Goal: Task Accomplishment & Management: Use online tool/utility

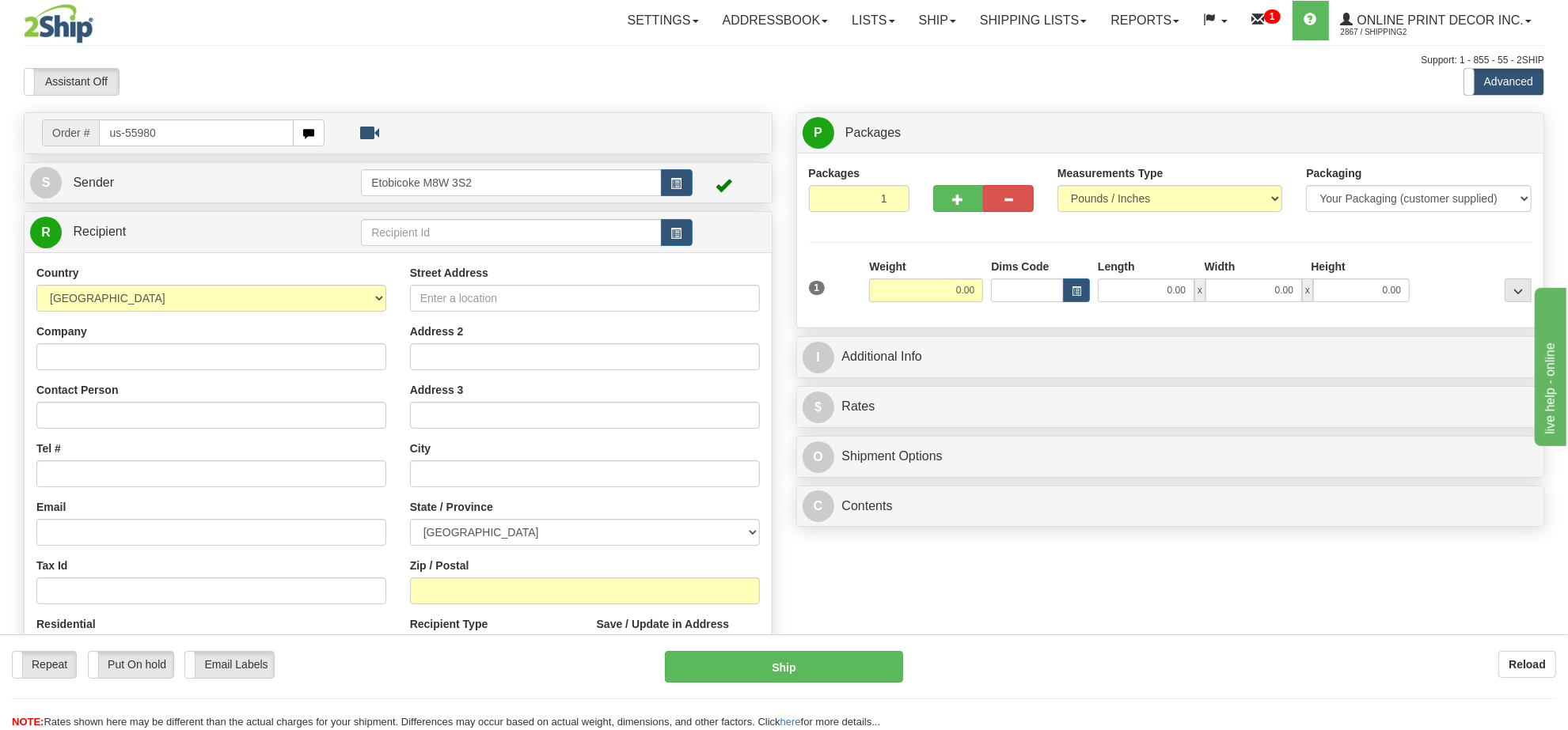
type input "us-55980"
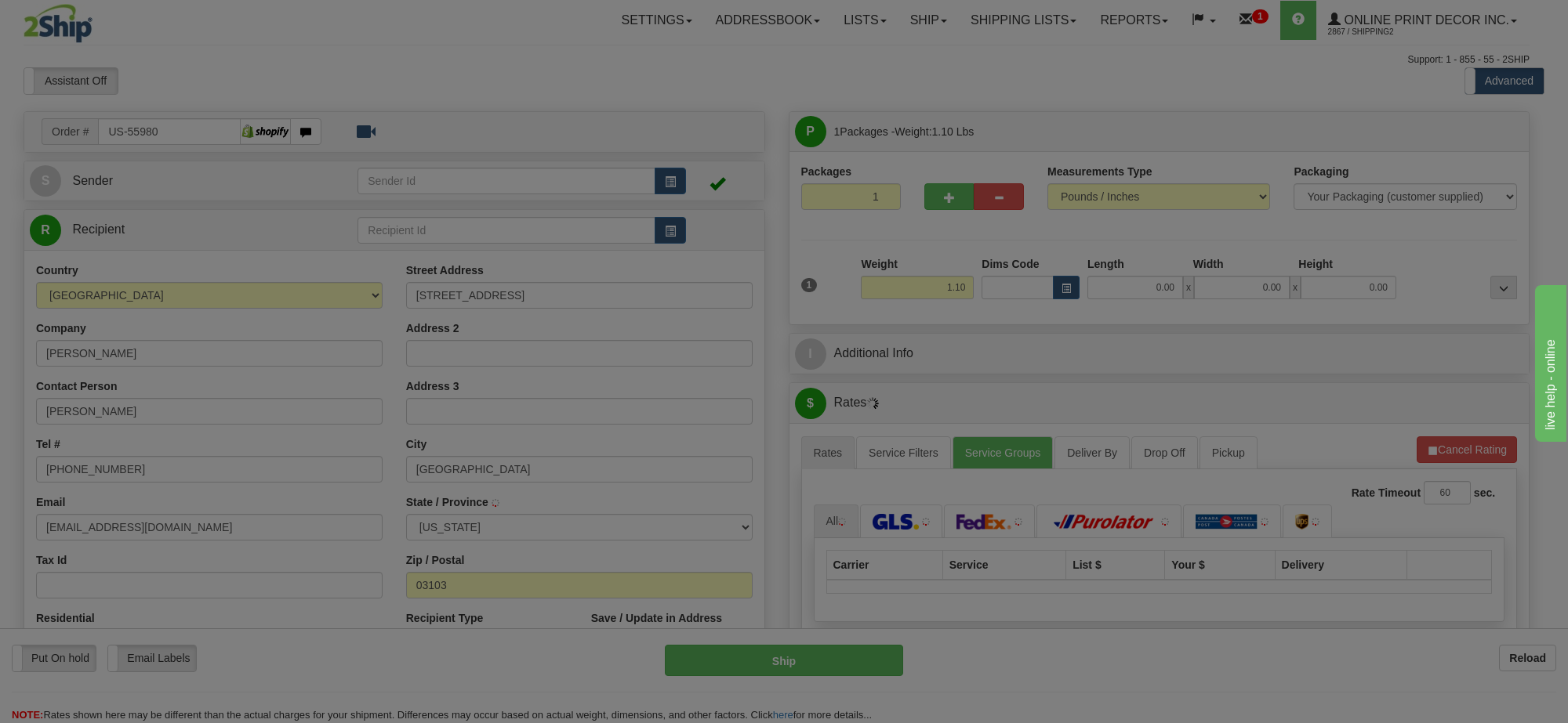
type input "MANCHESTER"
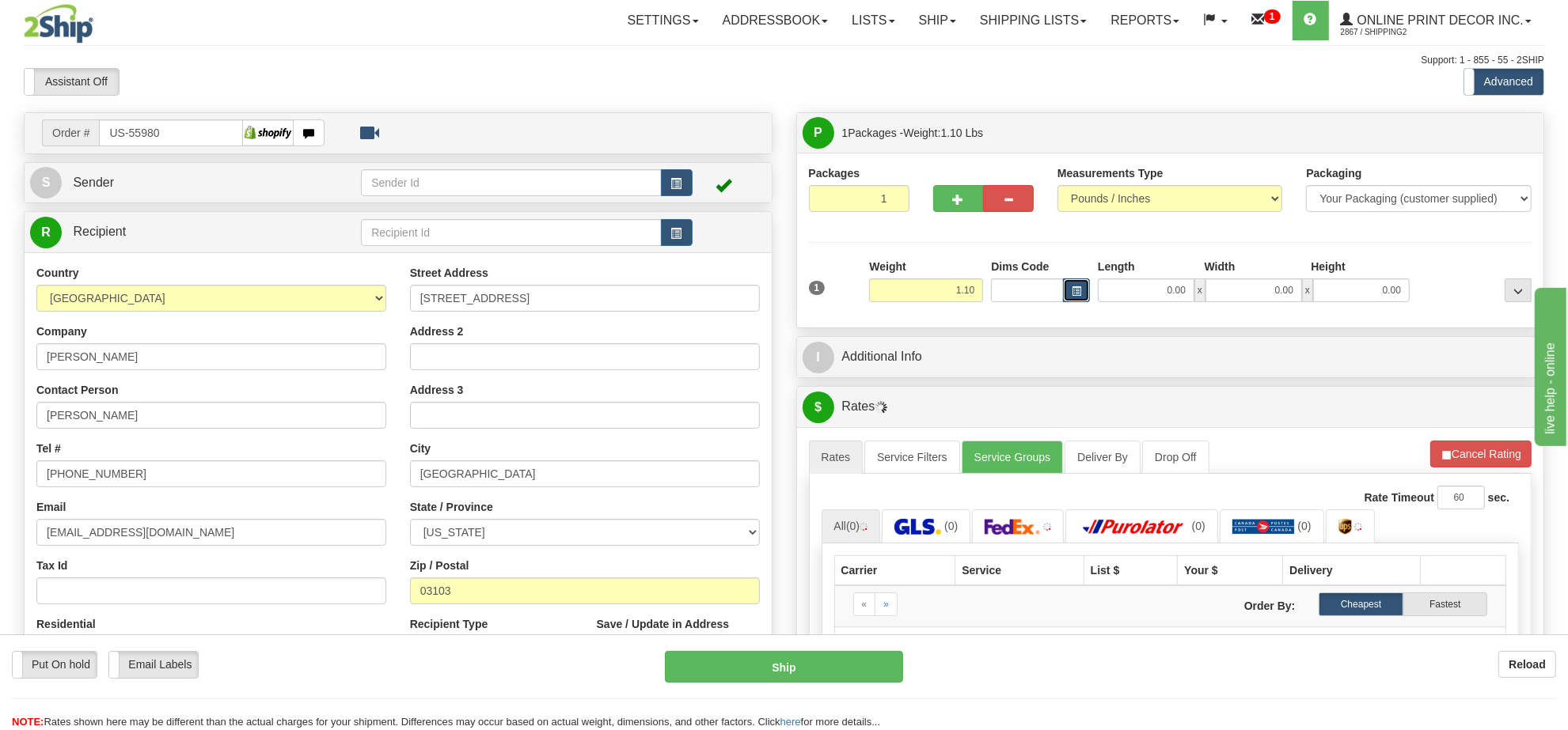
click at [1073, 294] on span "button" at bounding box center [1076, 291] width 10 height 9
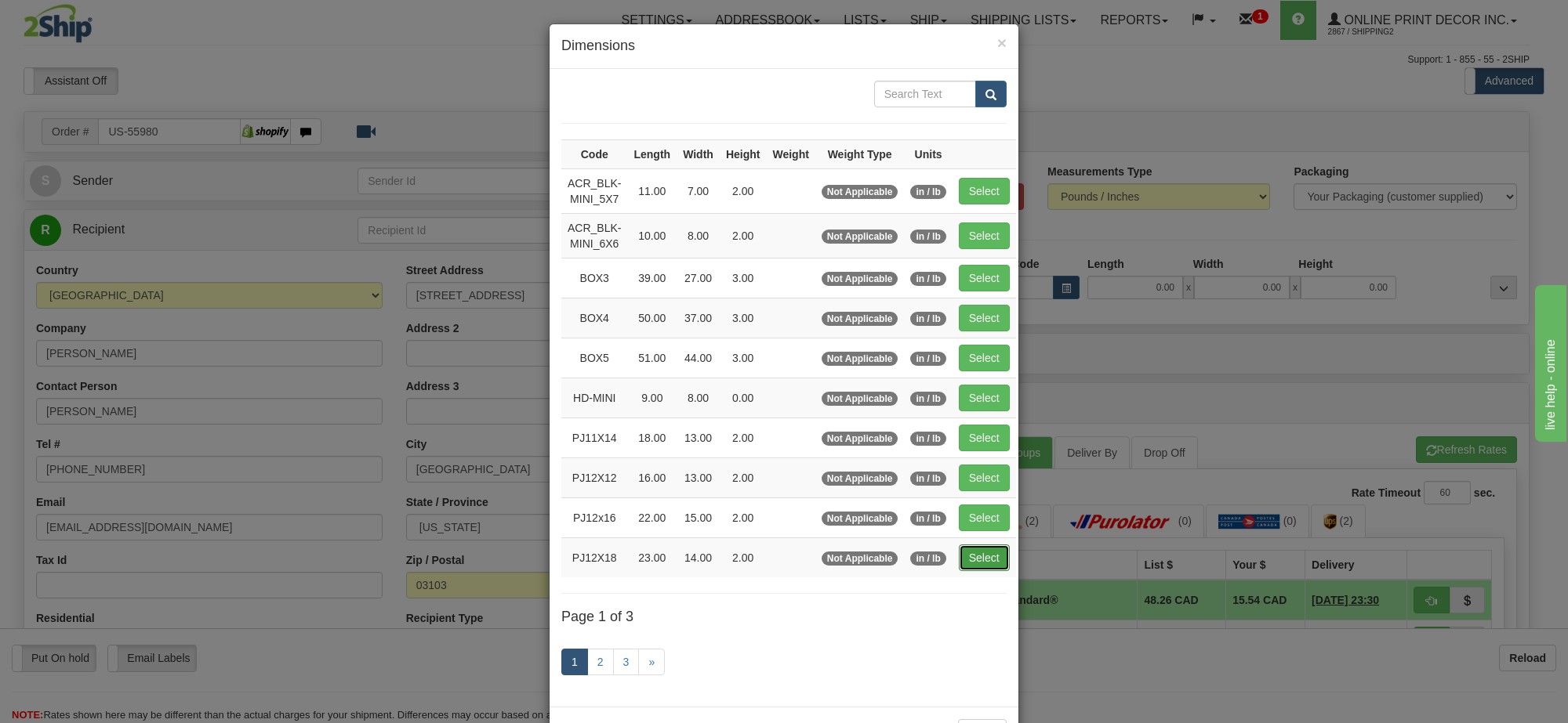
click at [969, 569] on button "Select" at bounding box center [984, 558] width 51 height 27
type input "PJ12X18"
type input "23.00"
type input "14.00"
type input "2.00"
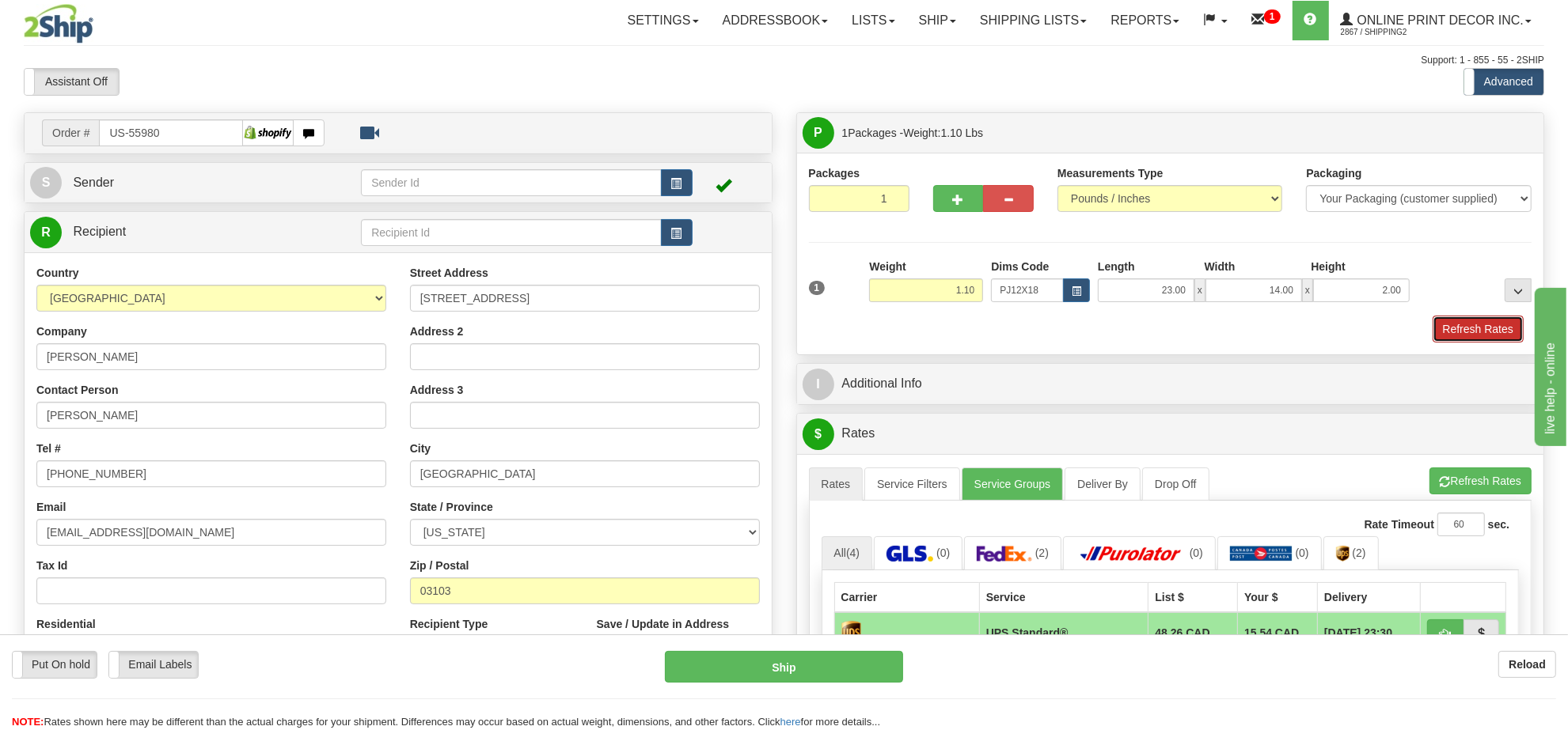
click at [1504, 337] on button "Refresh Rates" at bounding box center [1479, 329] width 91 height 27
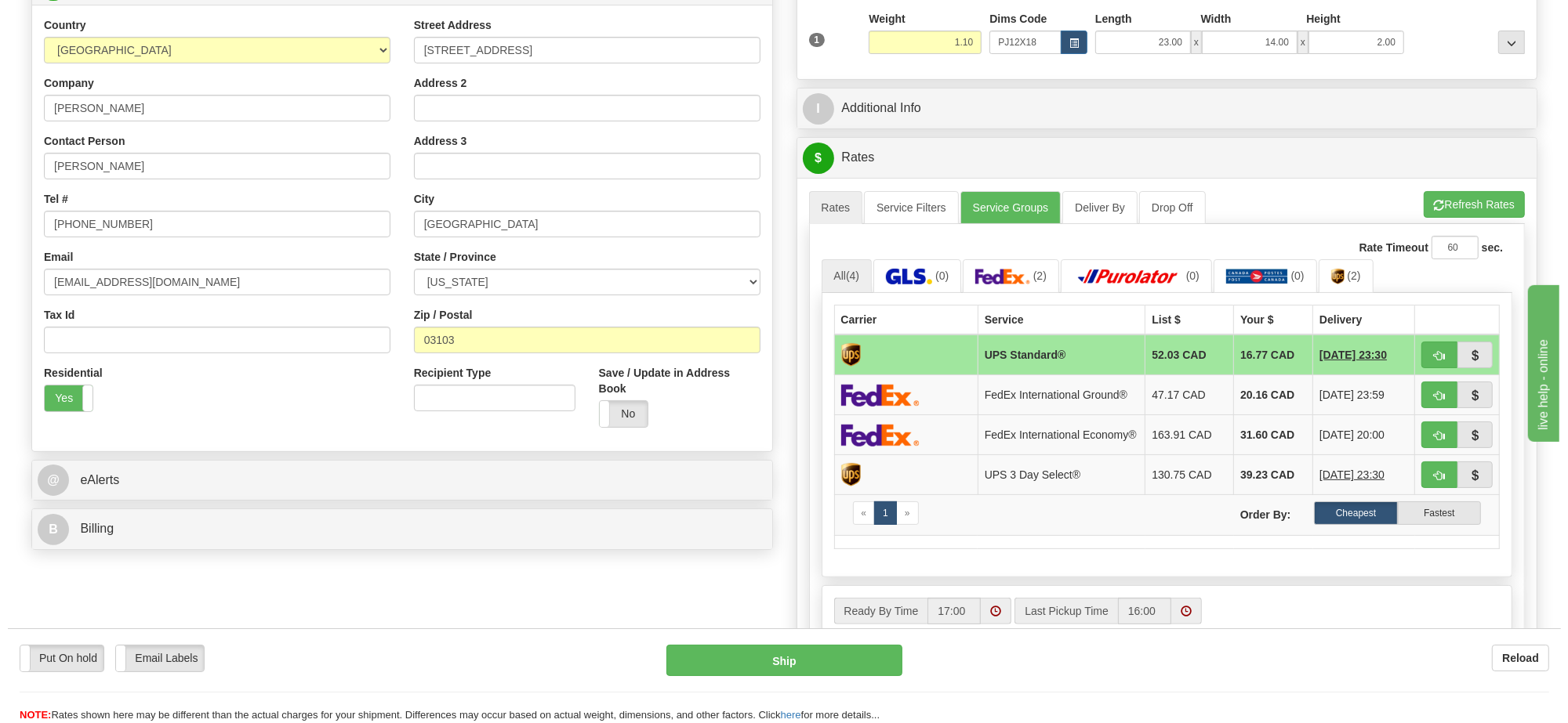
scroll to position [274, 0]
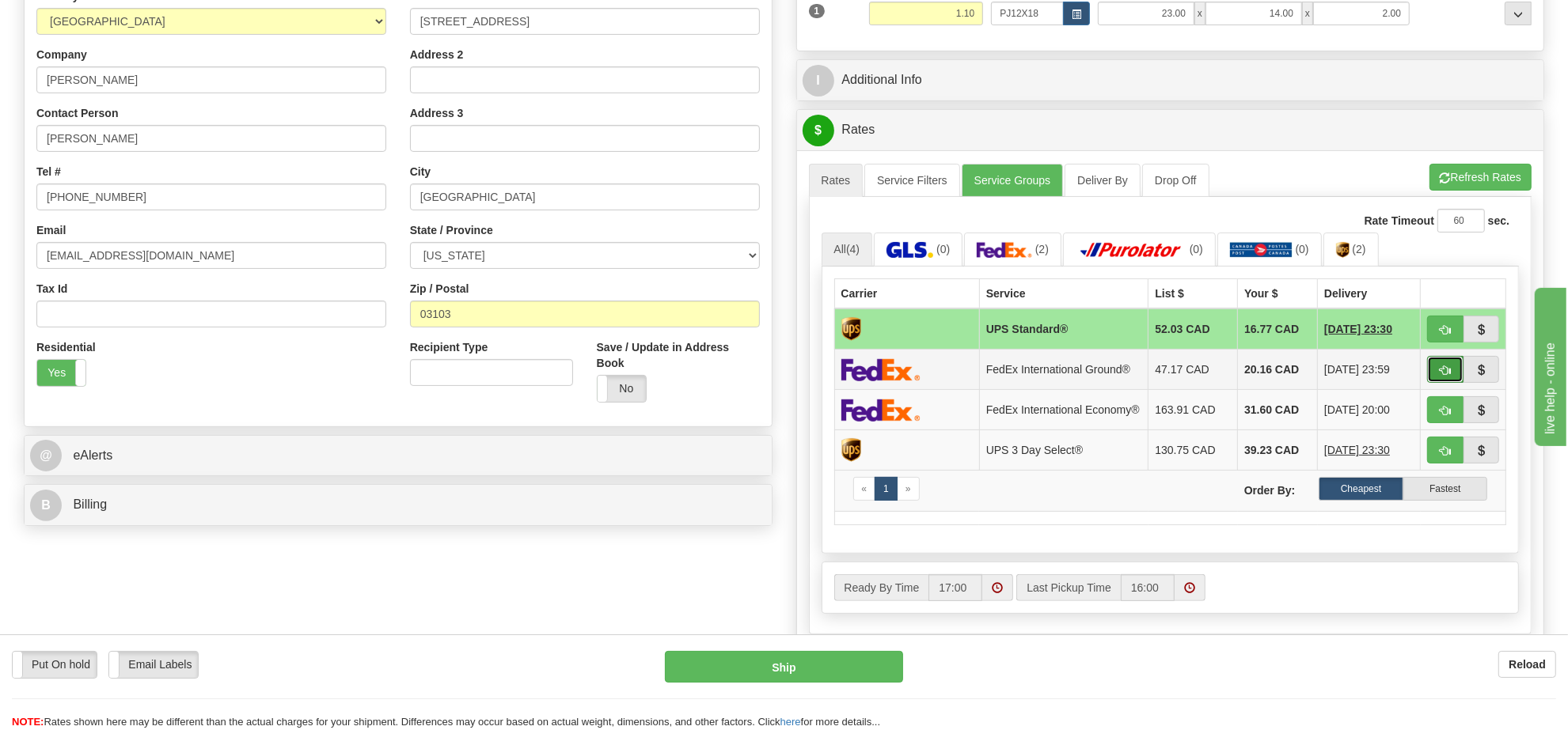
click at [1443, 365] on button "button" at bounding box center [1445, 368] width 37 height 27
type input "92"
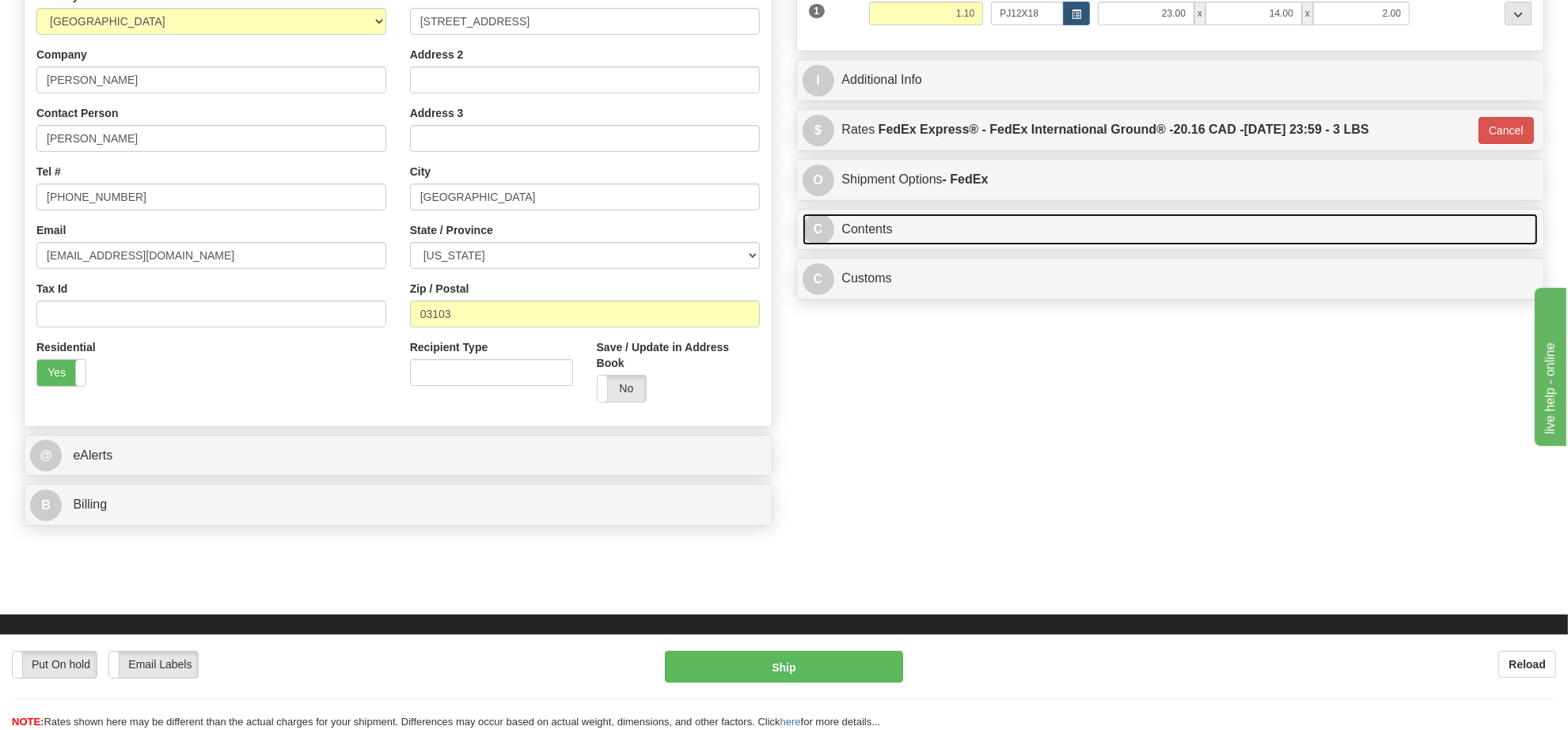
click at [931, 230] on link "C Contents" at bounding box center [1171, 229] width 736 height 33
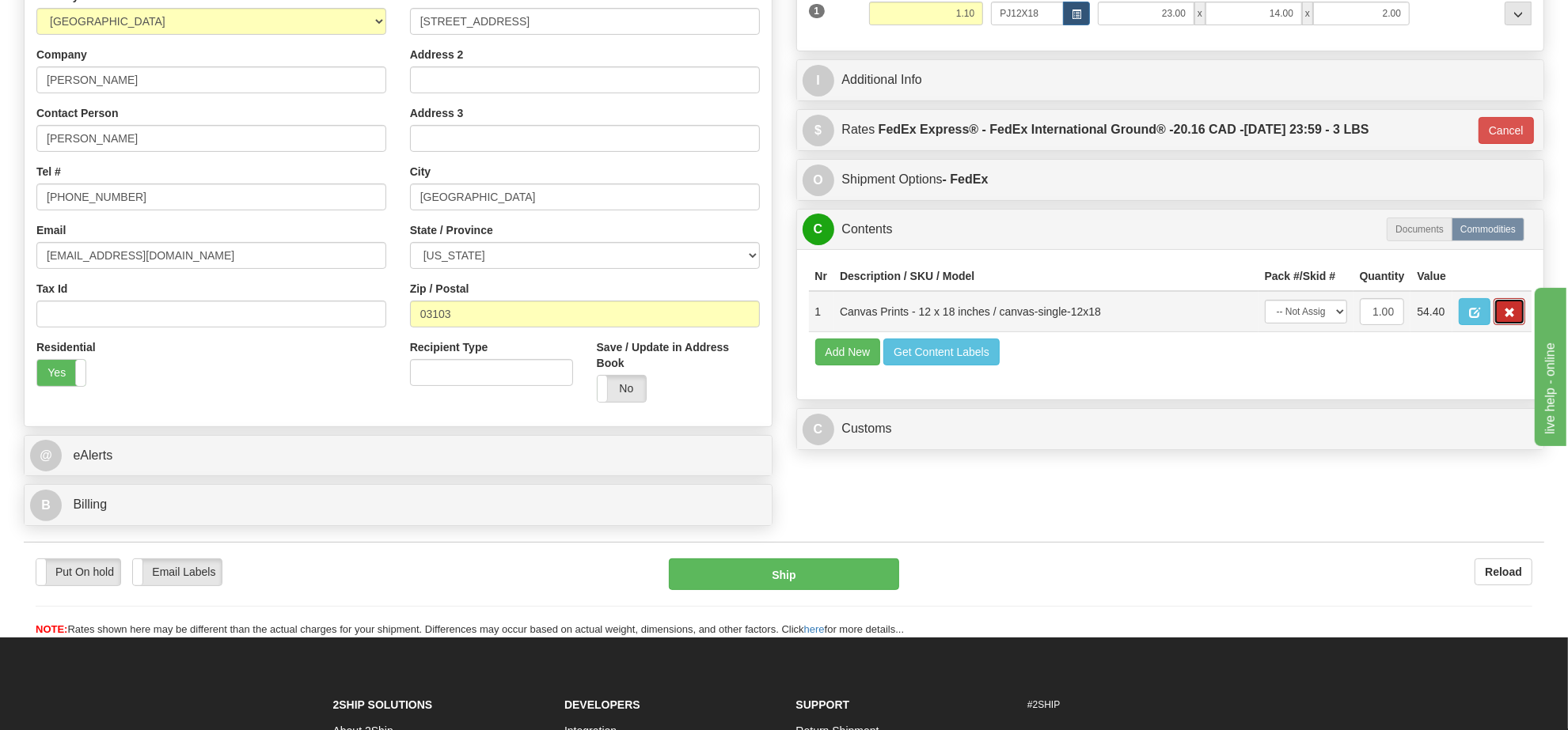
click at [1513, 318] on span "button" at bounding box center [1508, 313] width 11 height 10
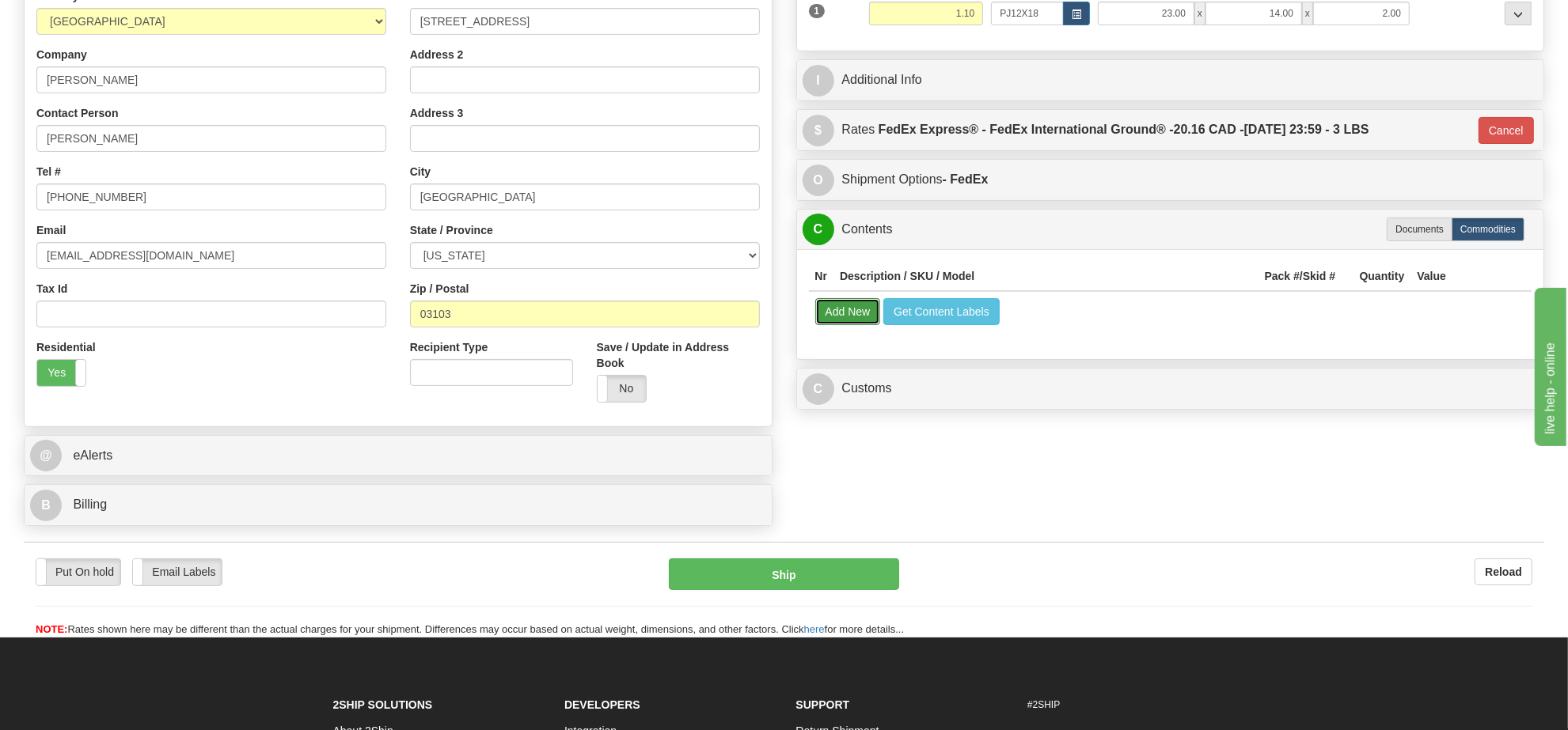
click at [871, 317] on button "Add New" at bounding box center [848, 311] width 66 height 27
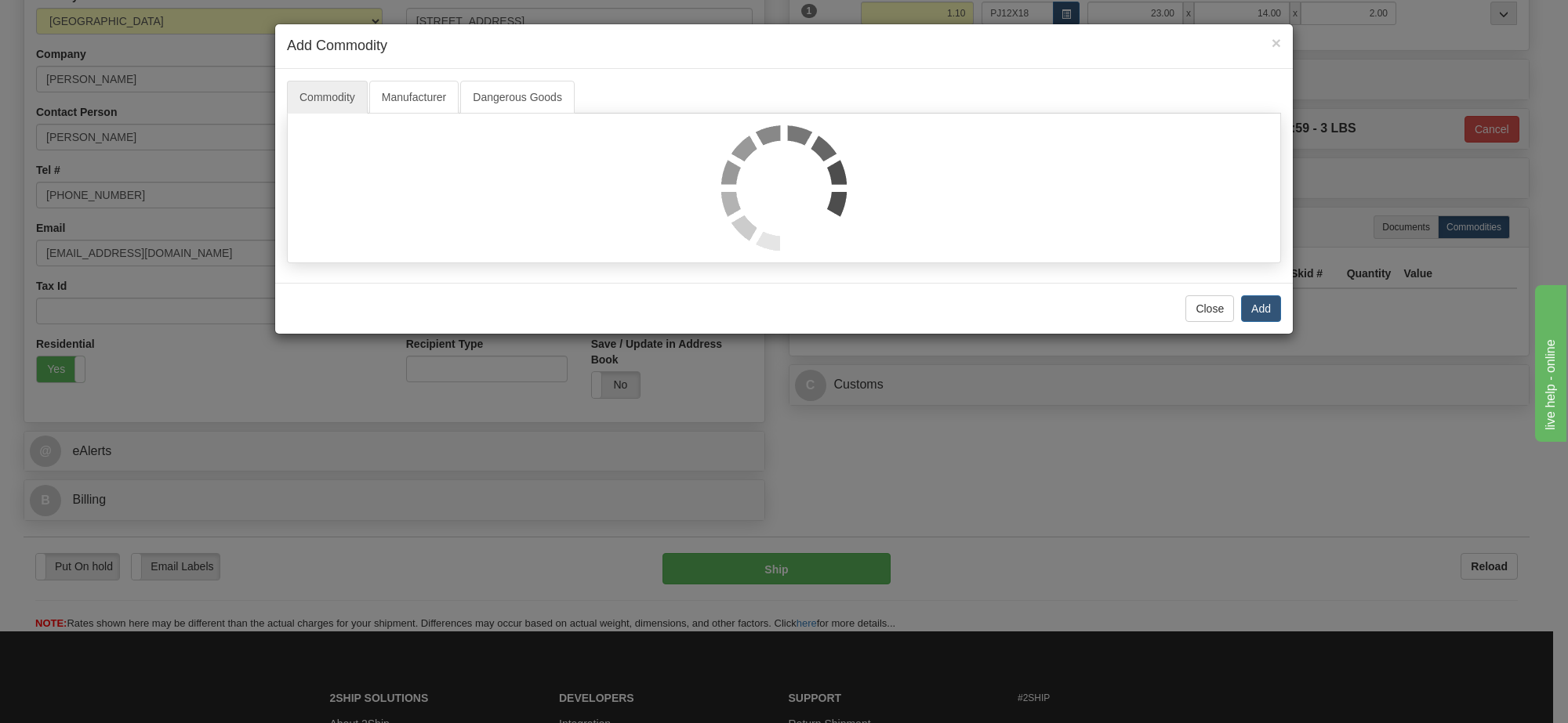
select select
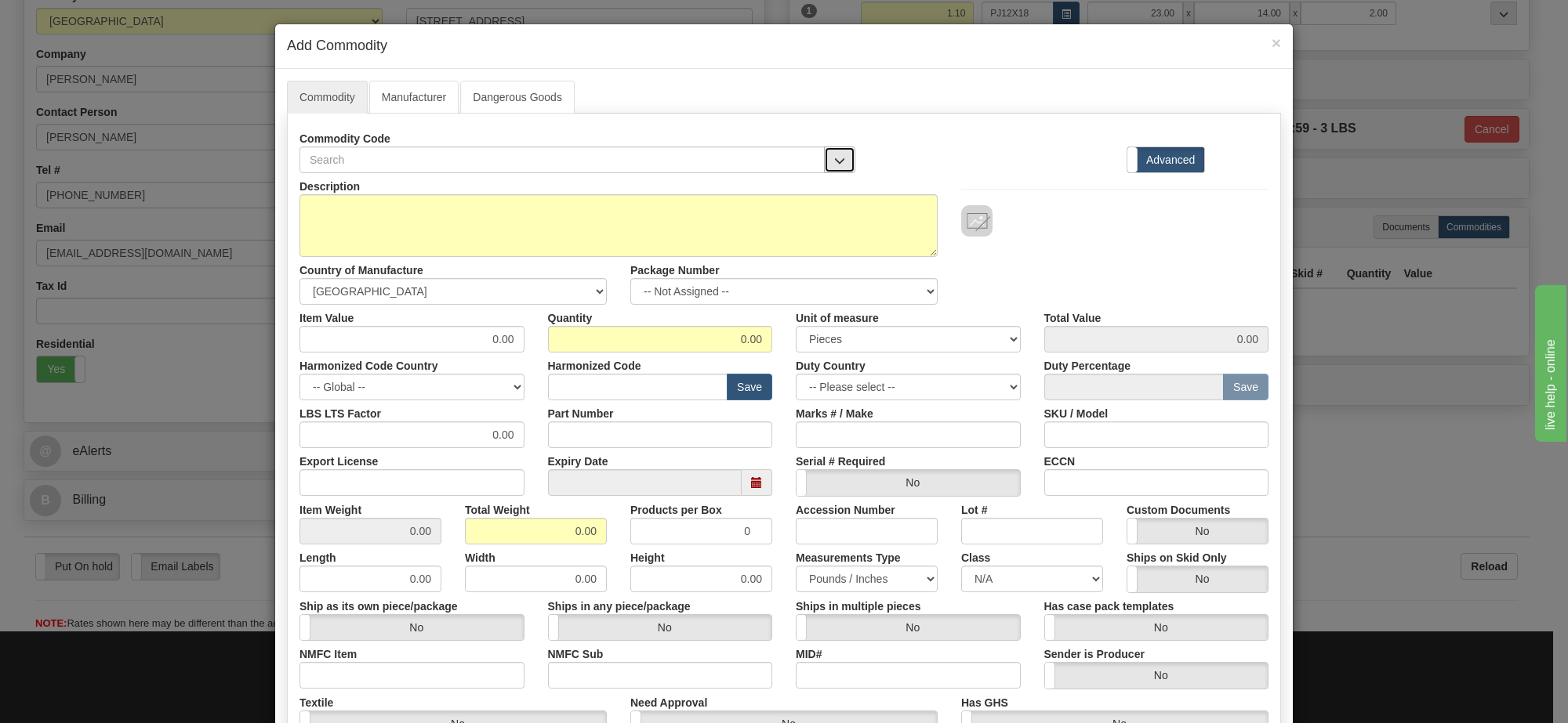
click at [844, 158] on button "button" at bounding box center [840, 159] width 31 height 27
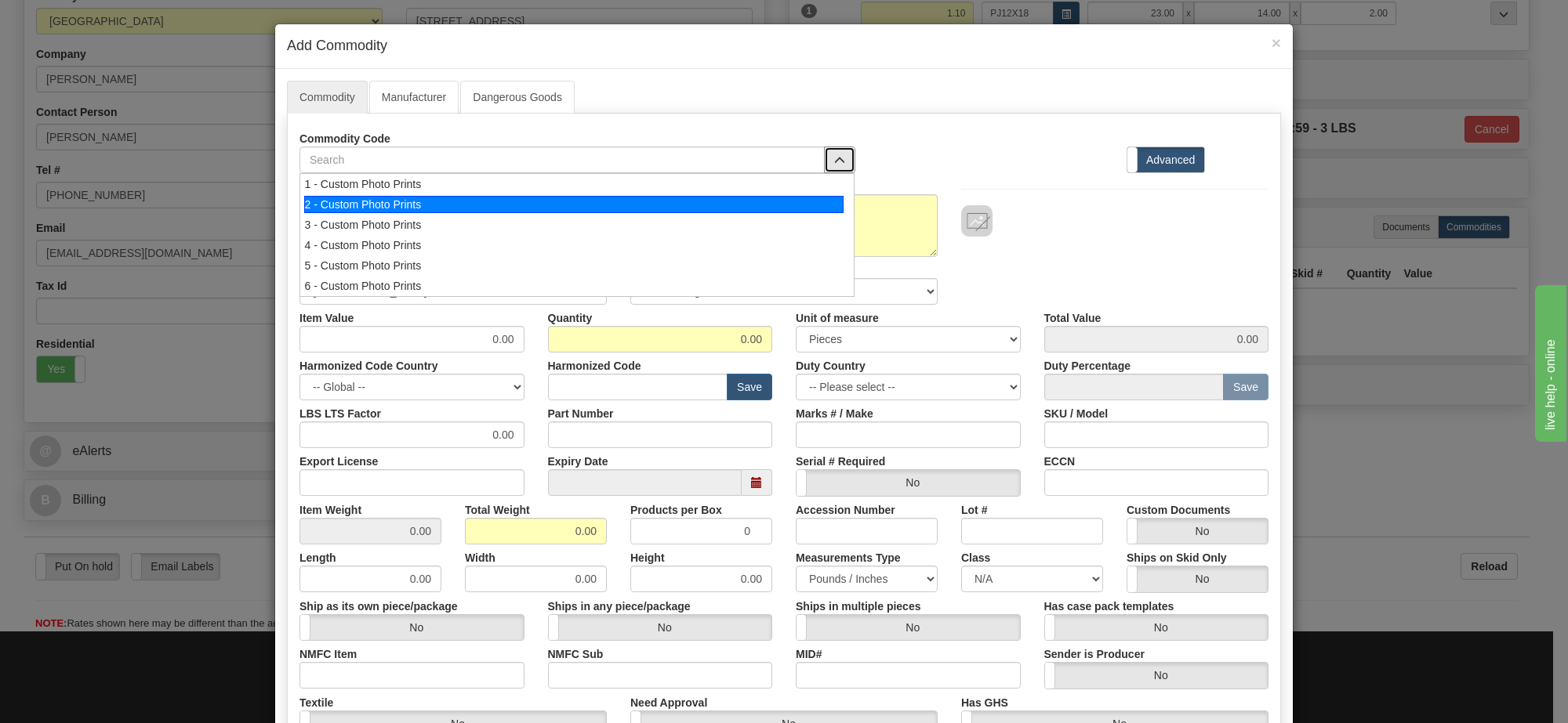
click at [842, 205] on li "2 - Custom Photo Prints" at bounding box center [577, 205] width 553 height 21
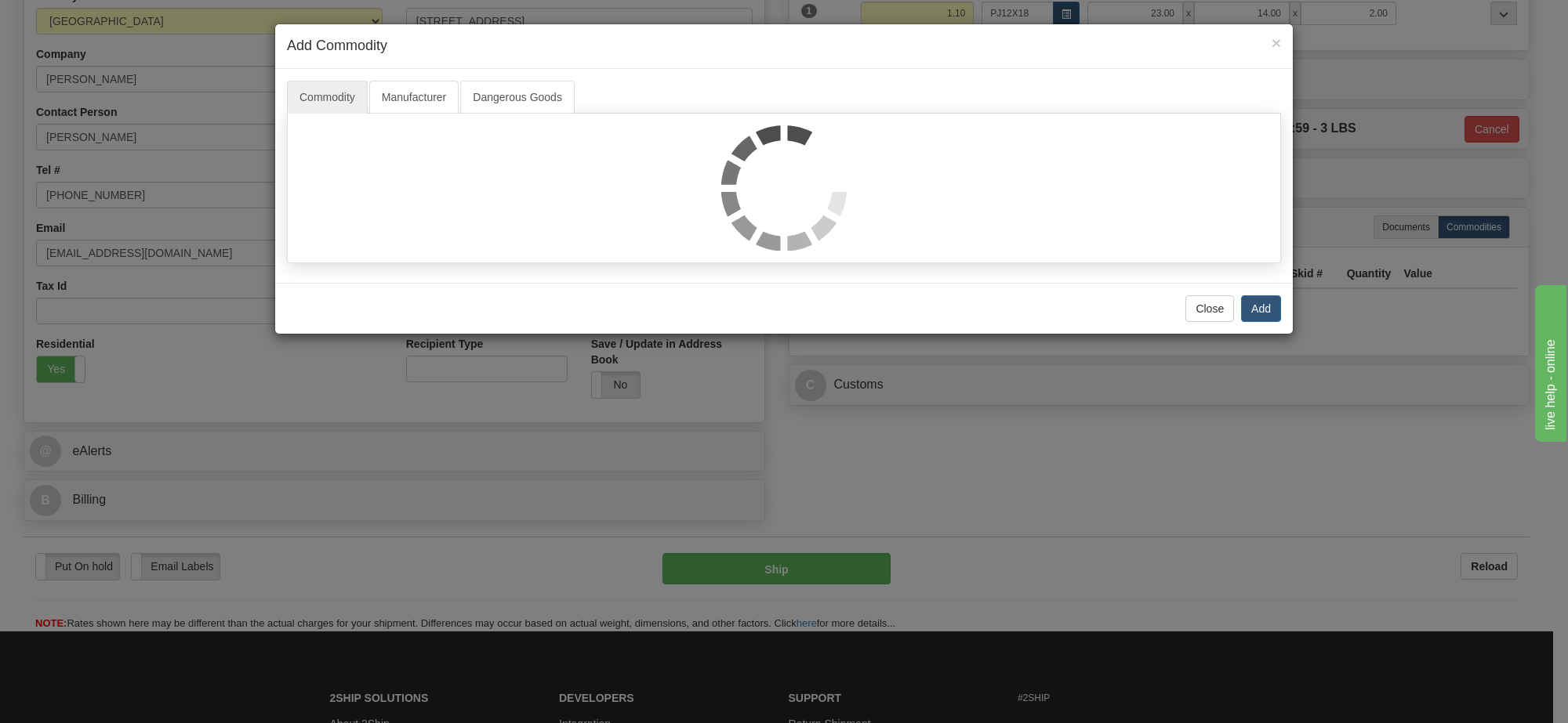
select select "1"
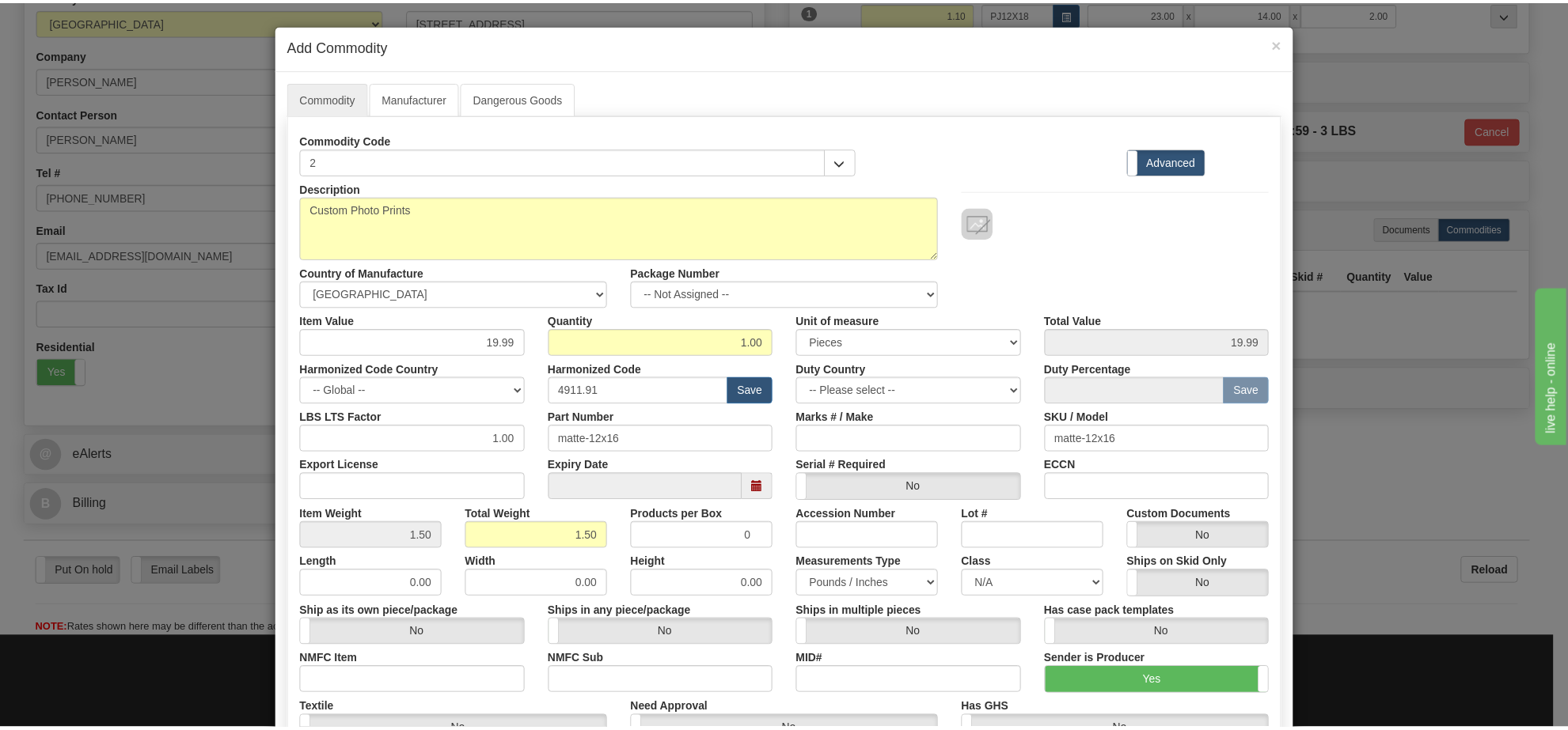
scroll to position [2, 0]
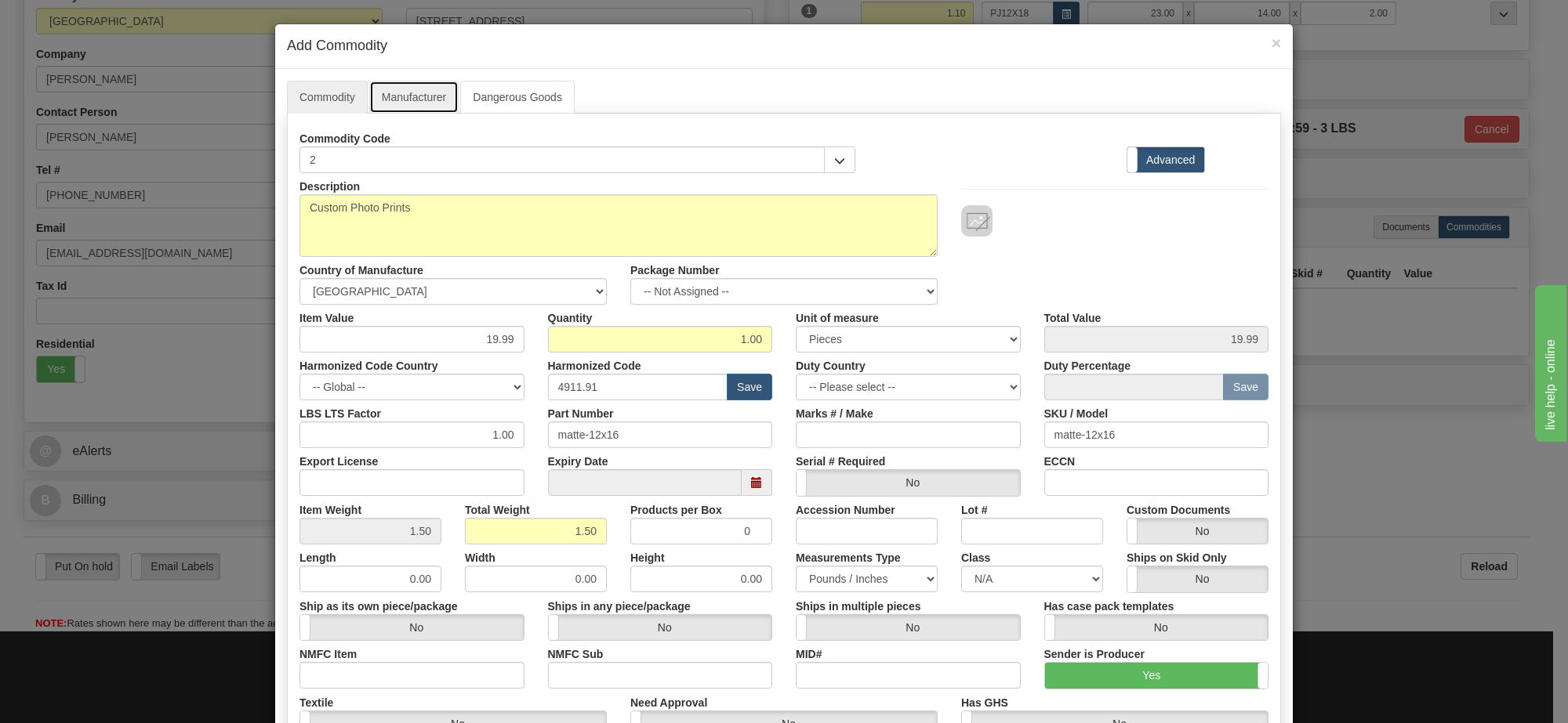
click at [421, 90] on link "Manufacturer" at bounding box center [413, 96] width 90 height 32
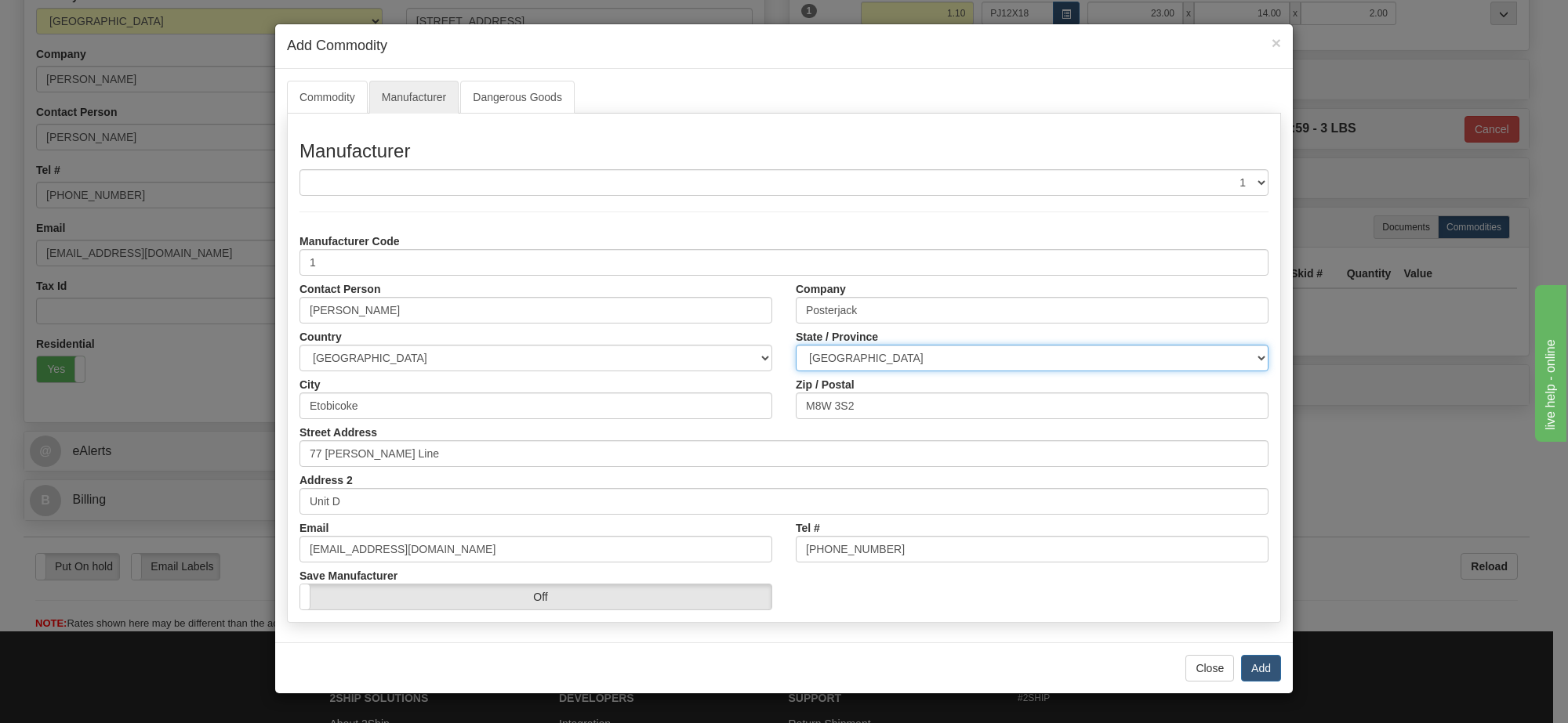
click at [965, 365] on select "ALBERTA BRITISH COLUMBIA MANITOBA NEW BRUNSWICK NEWFOUNDLAND NOVA SCOTIA NUNAVU…" at bounding box center [1032, 357] width 472 height 27
select select "ON"
click at [795, 345] on select "ALBERTA BRITISH COLUMBIA MANITOBA NEW BRUNSWICK NEWFOUNDLAND NOVA SCOTIA NUNAVU…" at bounding box center [1032, 357] width 472 height 27
click at [1267, 672] on button "Add" at bounding box center [1261, 668] width 40 height 27
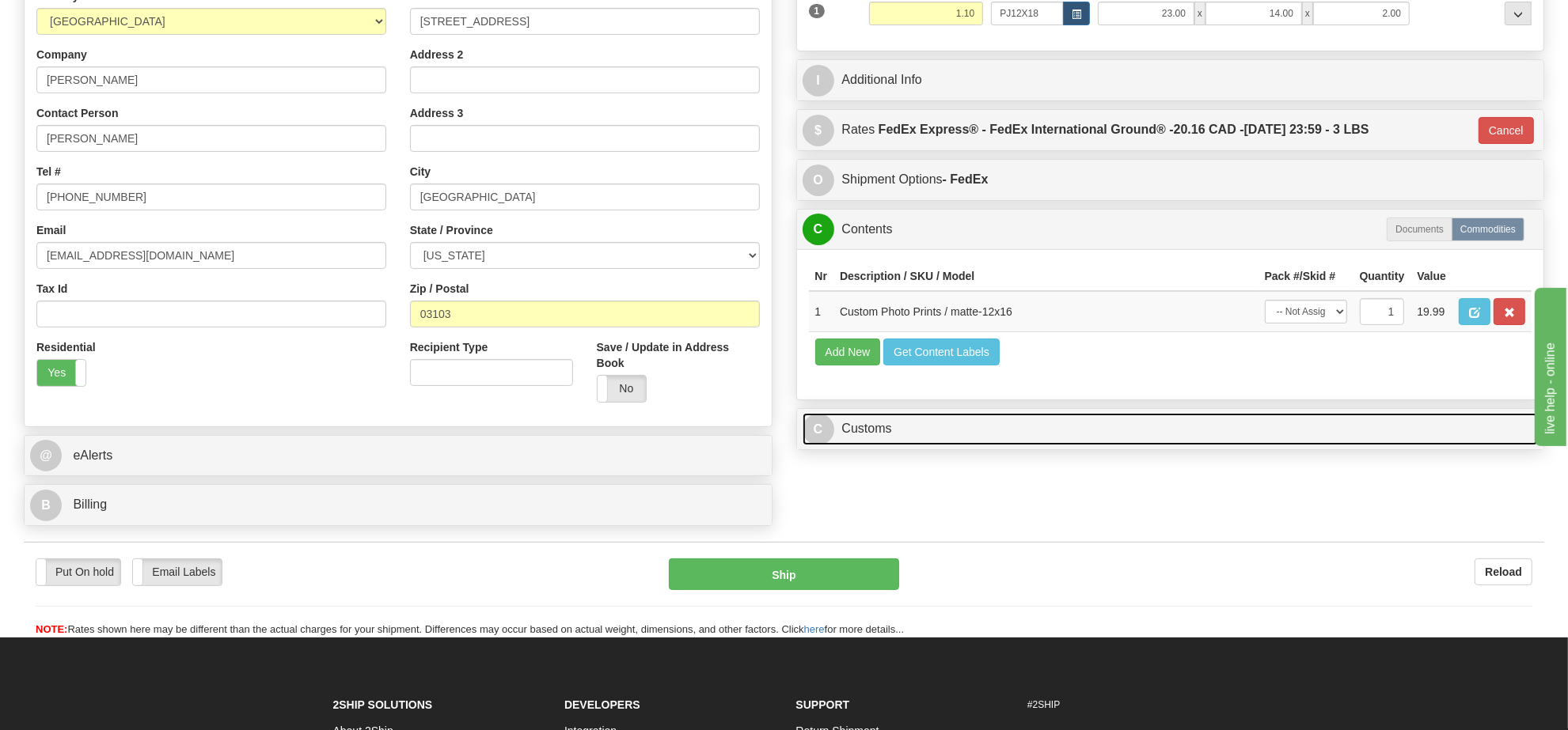
click at [876, 445] on link "C Customs" at bounding box center [1171, 429] width 736 height 33
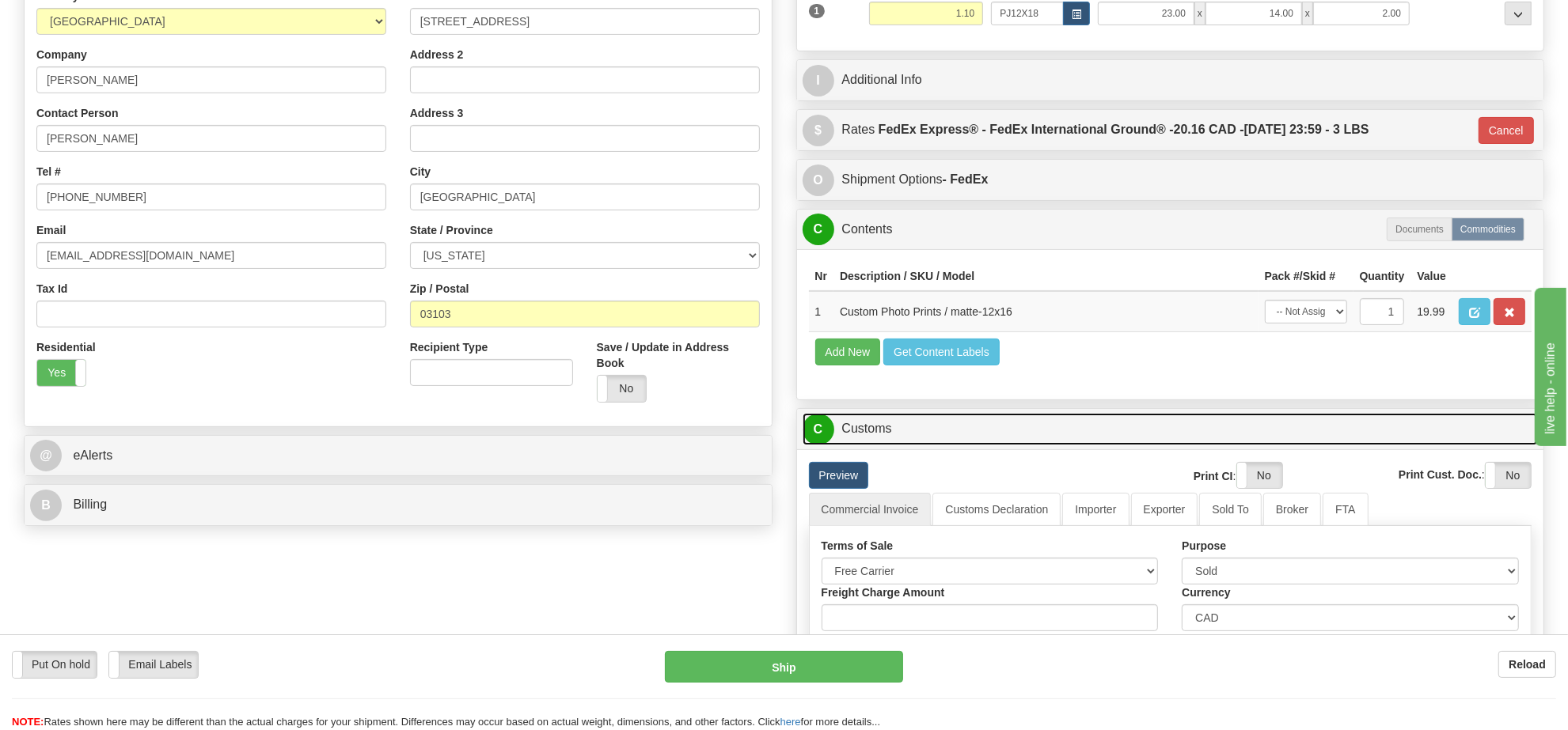
scroll to position [375, 0]
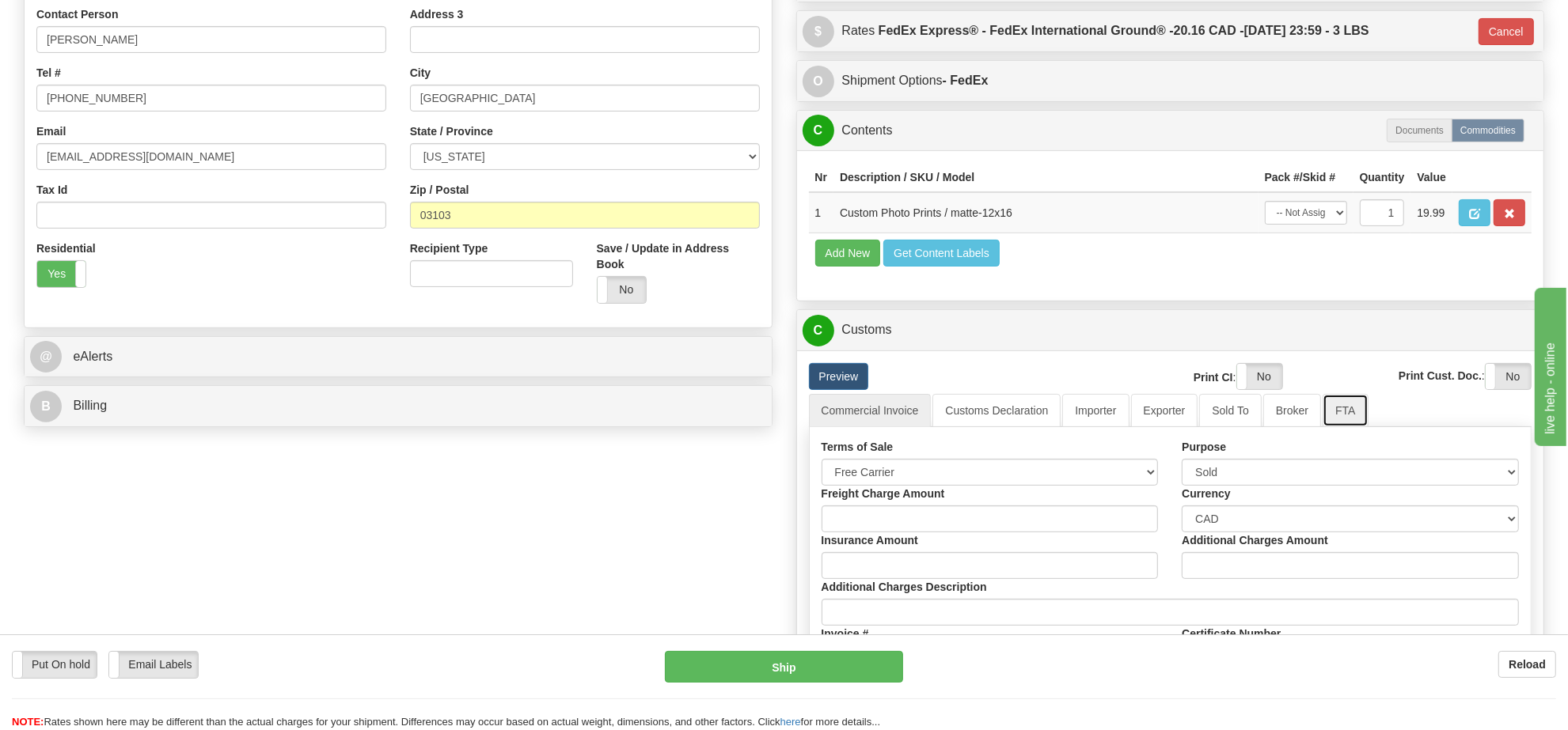
click at [1328, 427] on link "FTA" at bounding box center [1344, 410] width 45 height 33
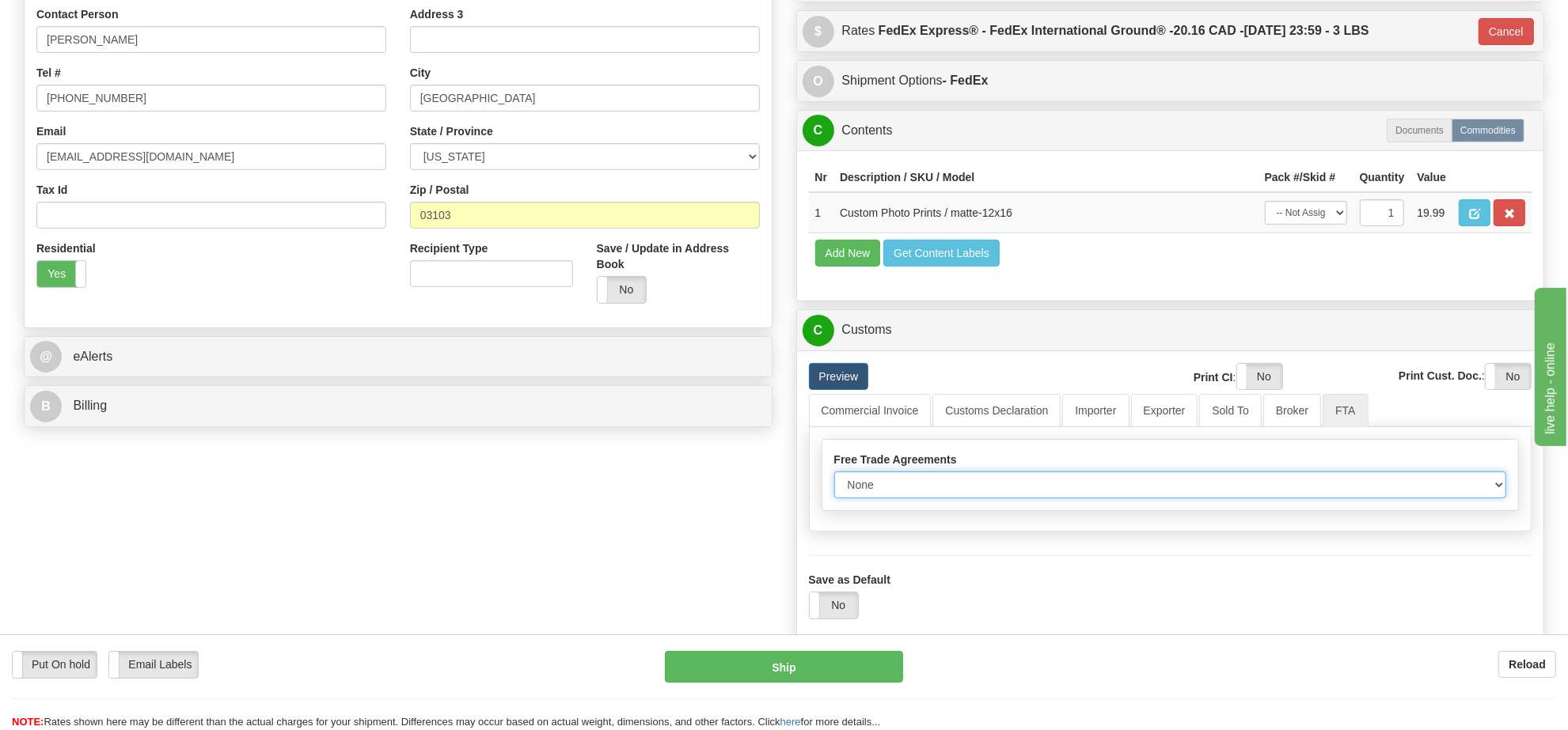
click at [936, 499] on select "None Other USMCA CETA CUKTCA" at bounding box center [1170, 485] width 673 height 27
select select "1"
click at [834, 499] on select "None Other USMCA CETA CUKTCA" at bounding box center [1170, 485] width 673 height 27
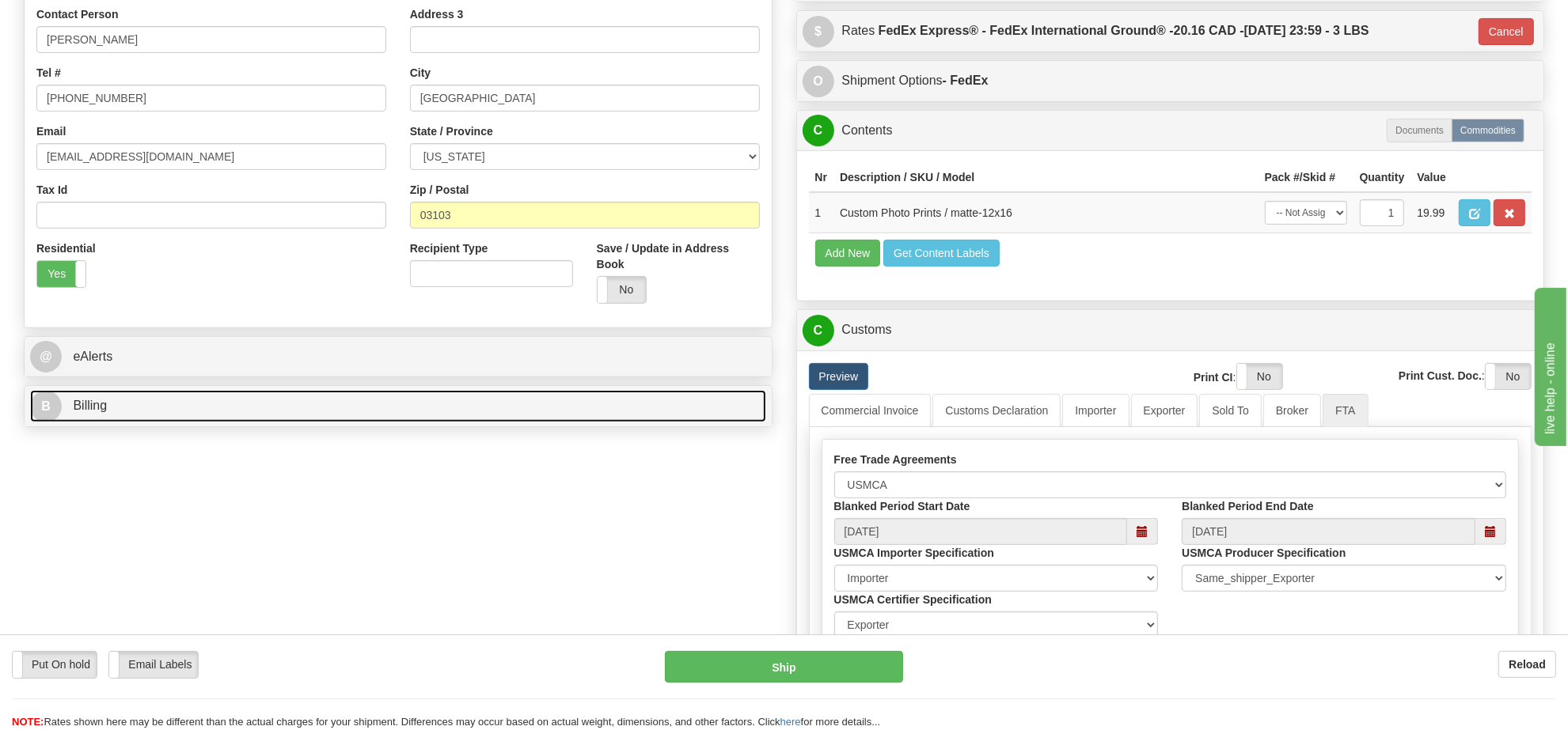
click at [409, 415] on link "B Billing" at bounding box center [397, 406] width 736 height 33
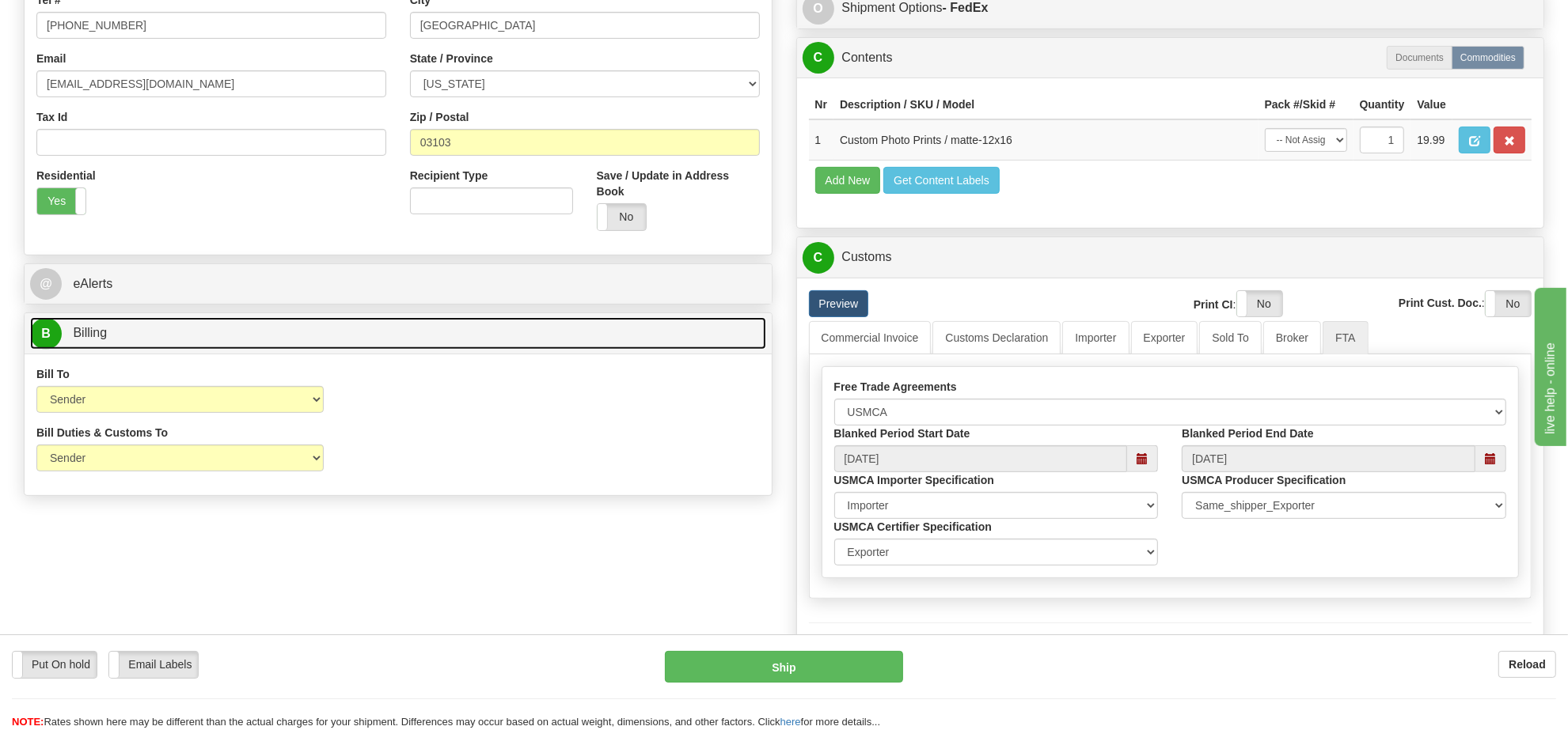
scroll to position [429, 0]
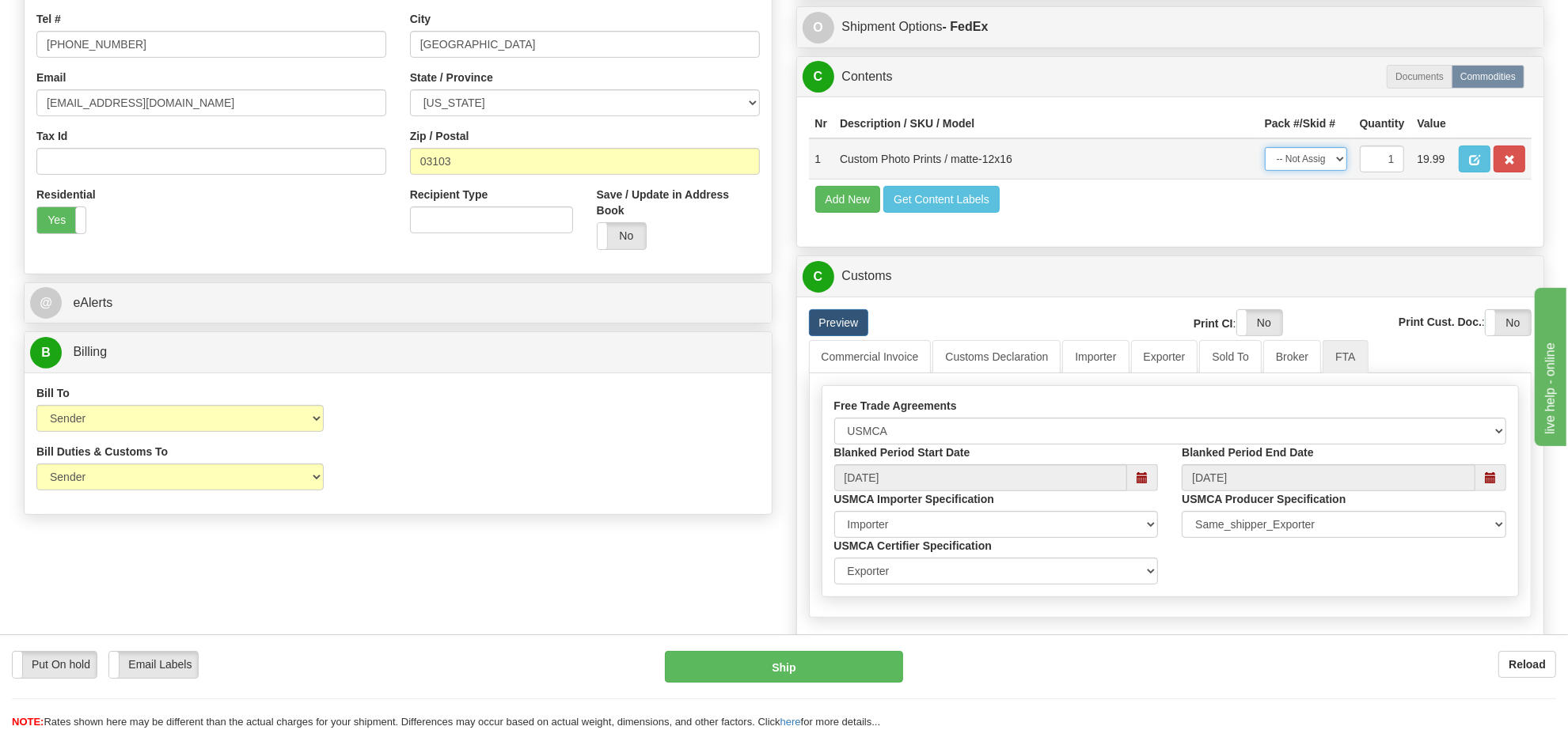
click at [1322, 171] on select "-- Not Assigned -- Item 1" at bounding box center [1306, 159] width 82 height 24
select select "0"
click at [1265, 167] on select "-- Not Assigned -- Item 1" at bounding box center [1306, 159] width 82 height 24
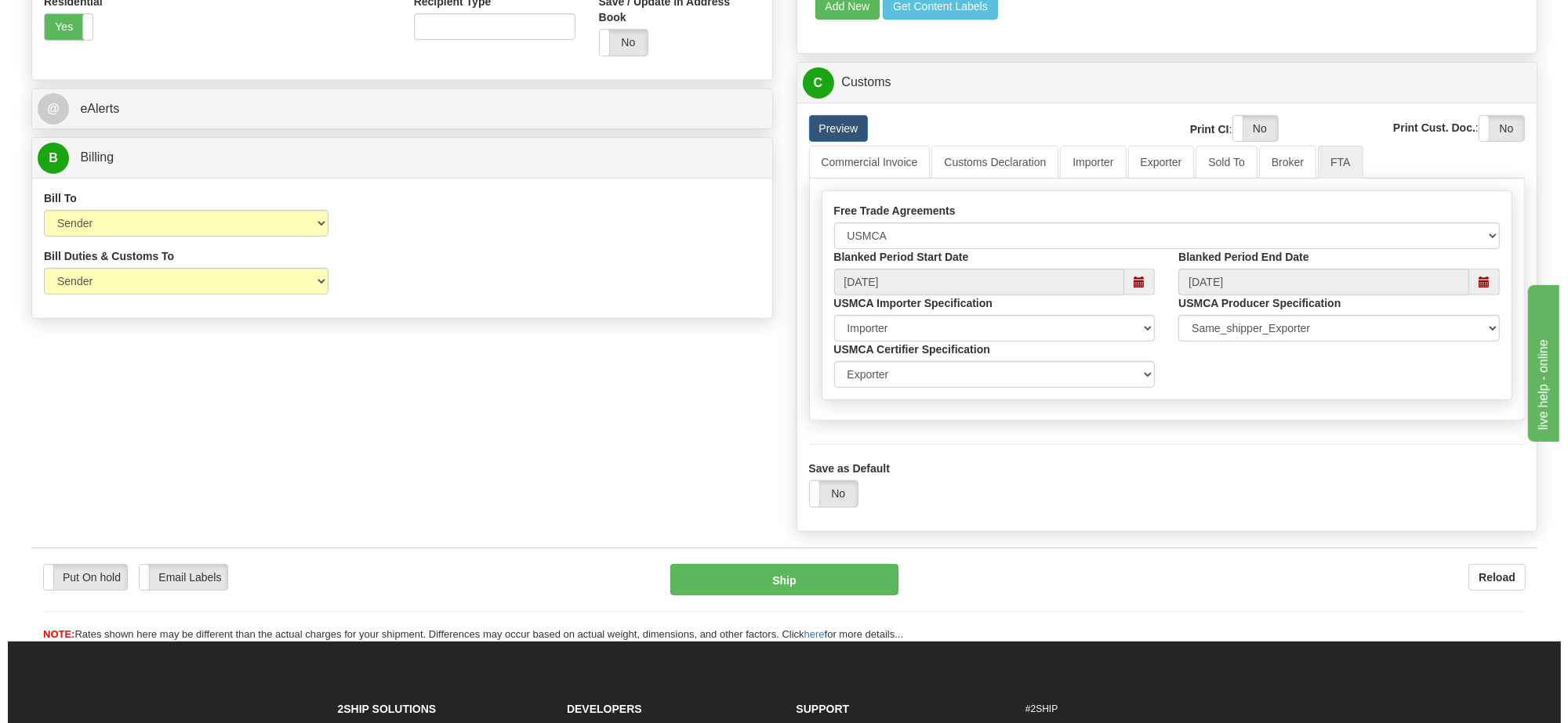
scroll to position [622, 0]
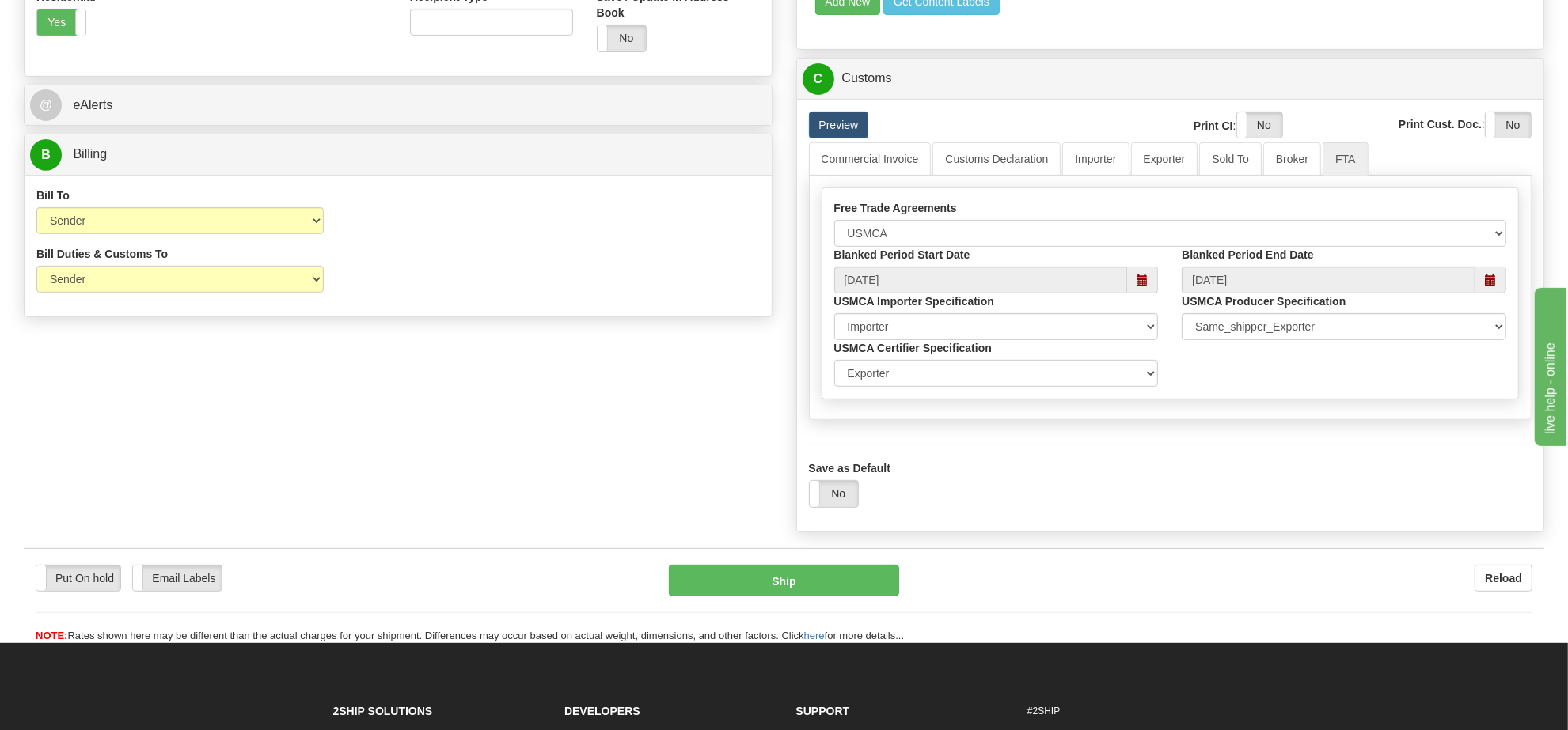
drag, startPoint x: 1581, startPoint y: 298, endPoint x: 44, endPoint y: 14, distance: 1563.0
click at [830, 507] on label "No" at bounding box center [834, 493] width 49 height 25
click at [815, 597] on button "Ship" at bounding box center [783, 581] width 230 height 32
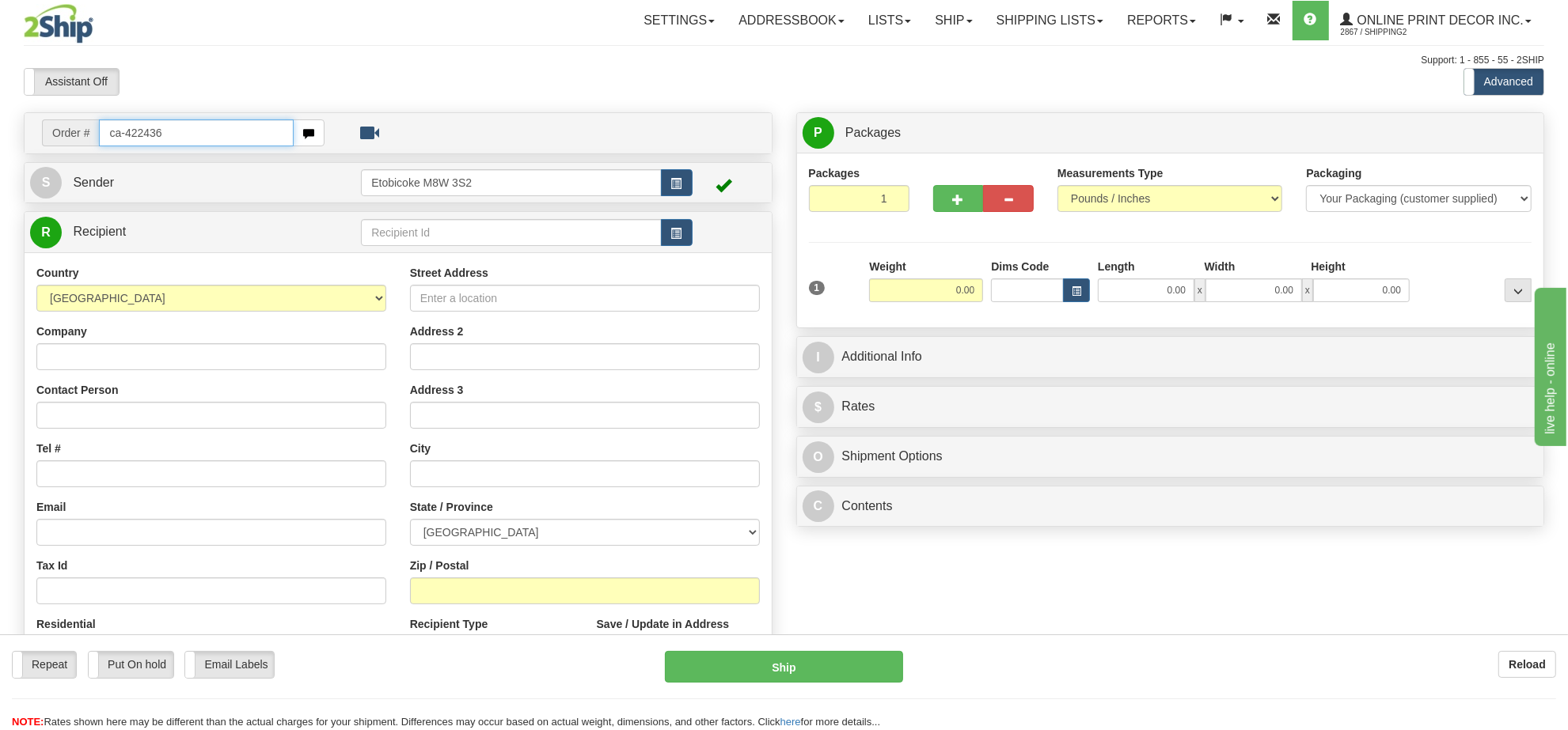
type input "ca-422436"
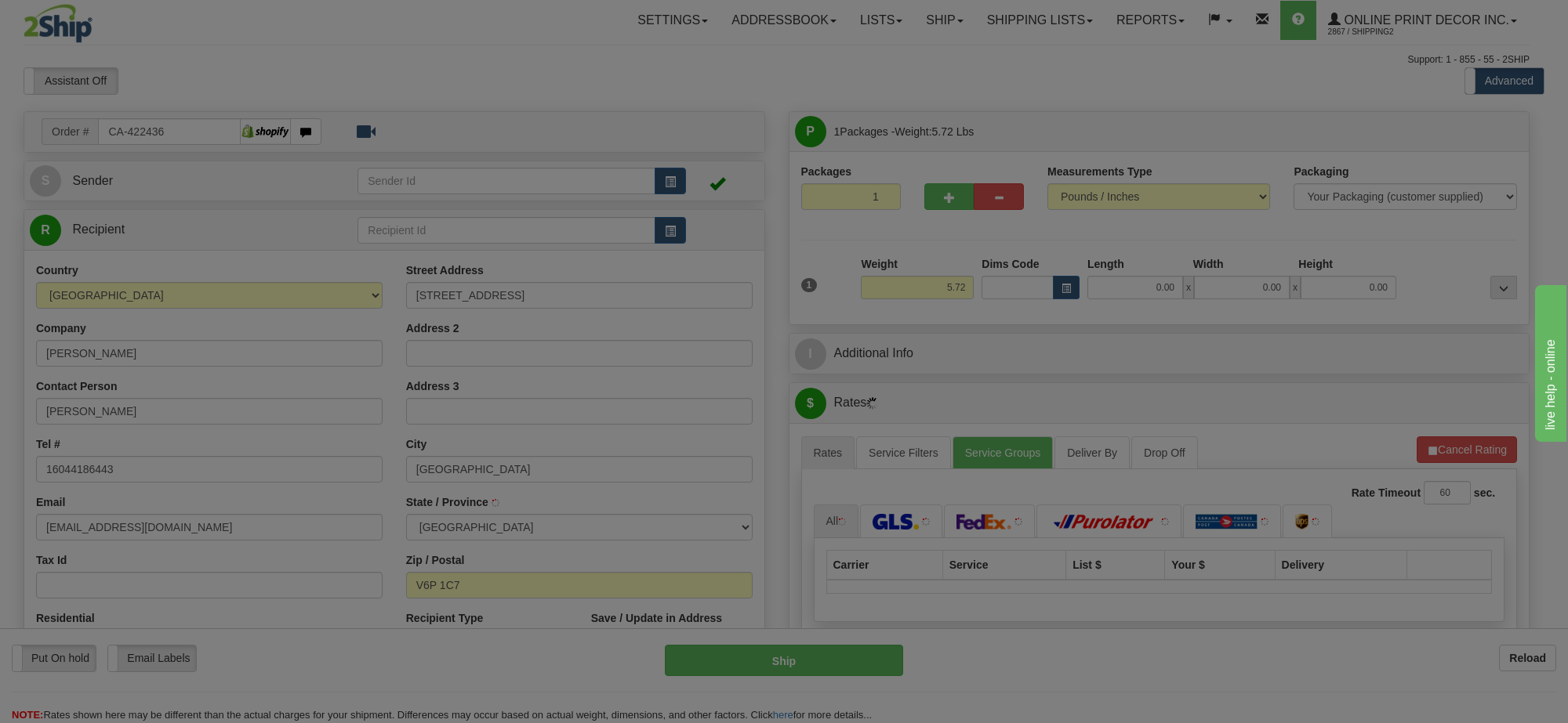
type input "VANCOUVER"
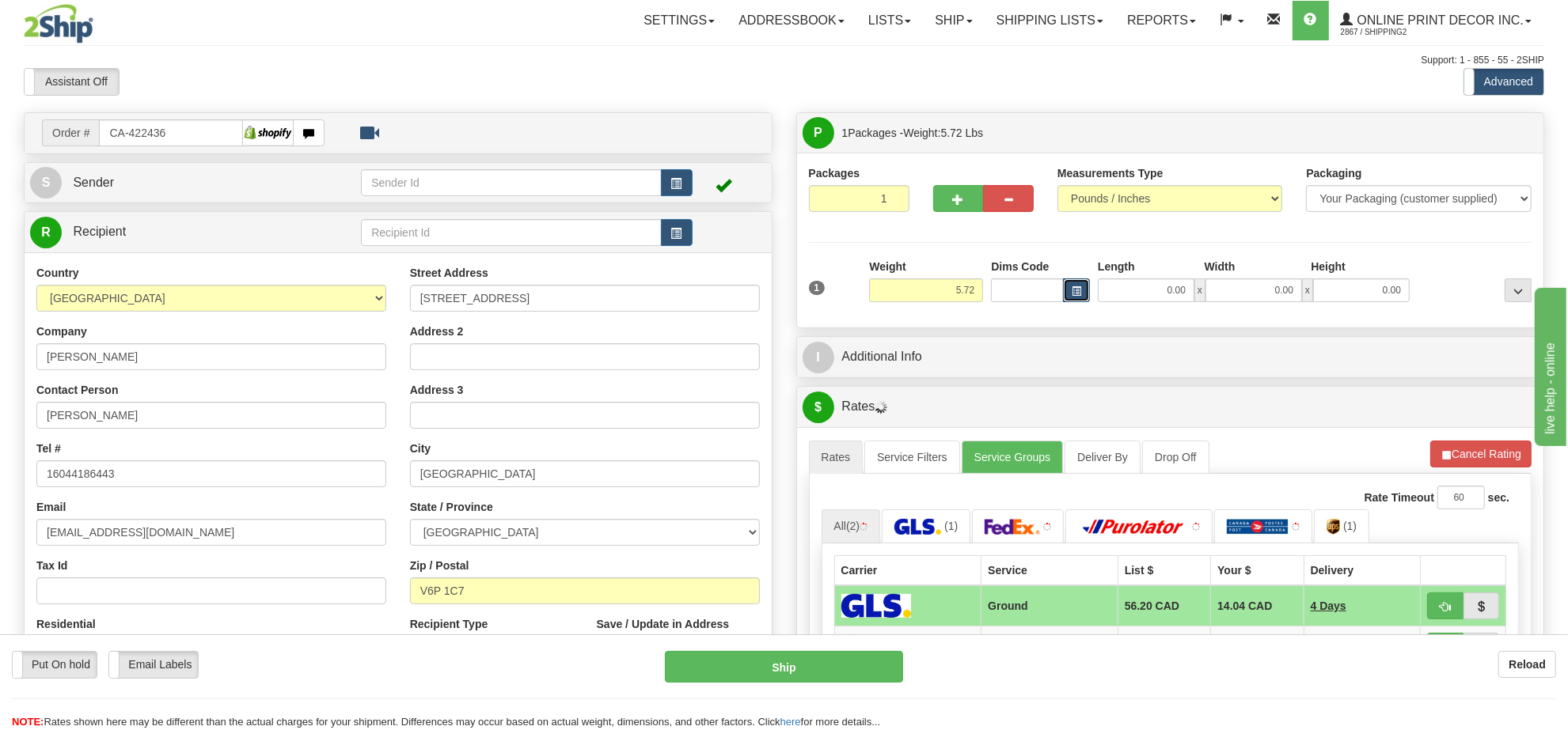
click at [1076, 293] on span "button" at bounding box center [1076, 291] width 10 height 9
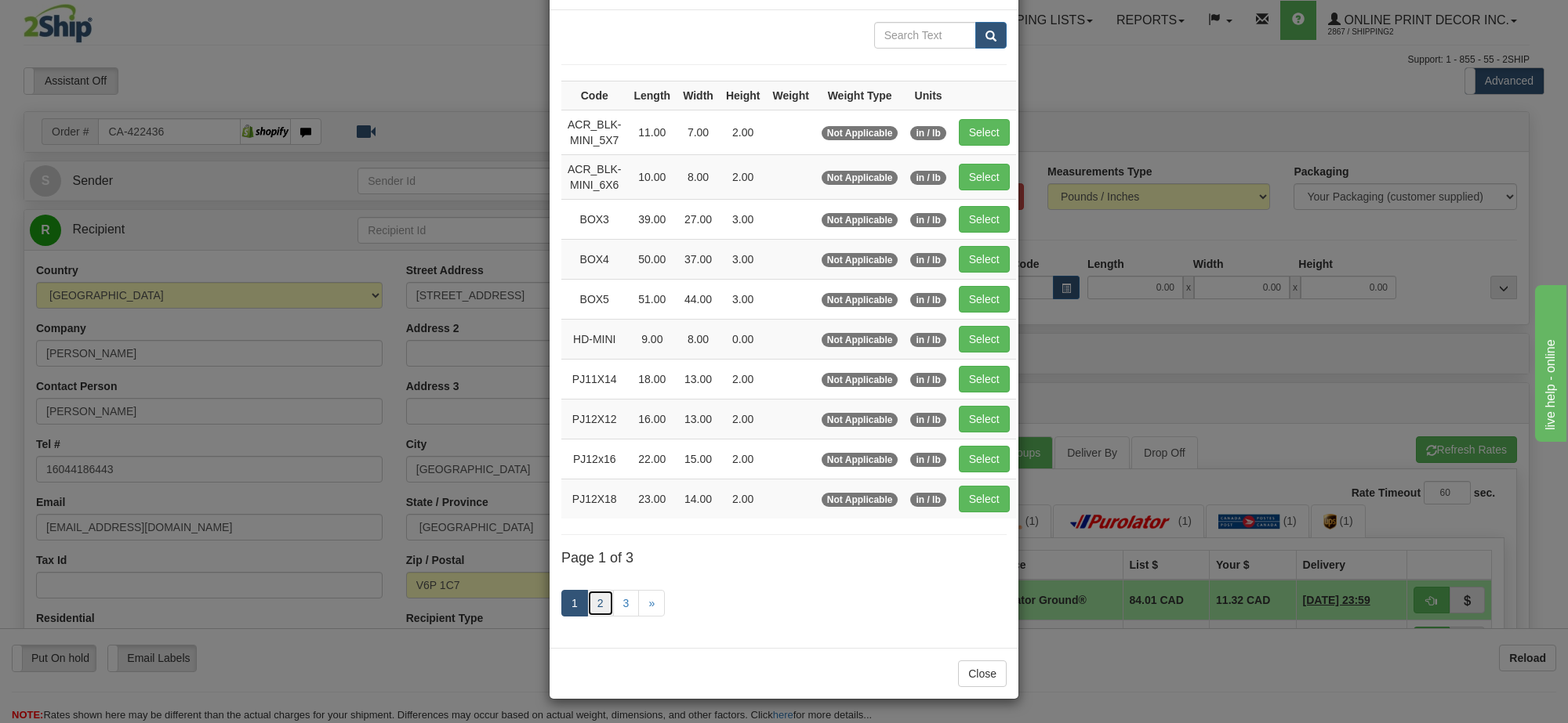
click at [588, 596] on link "2" at bounding box center [600, 603] width 27 height 27
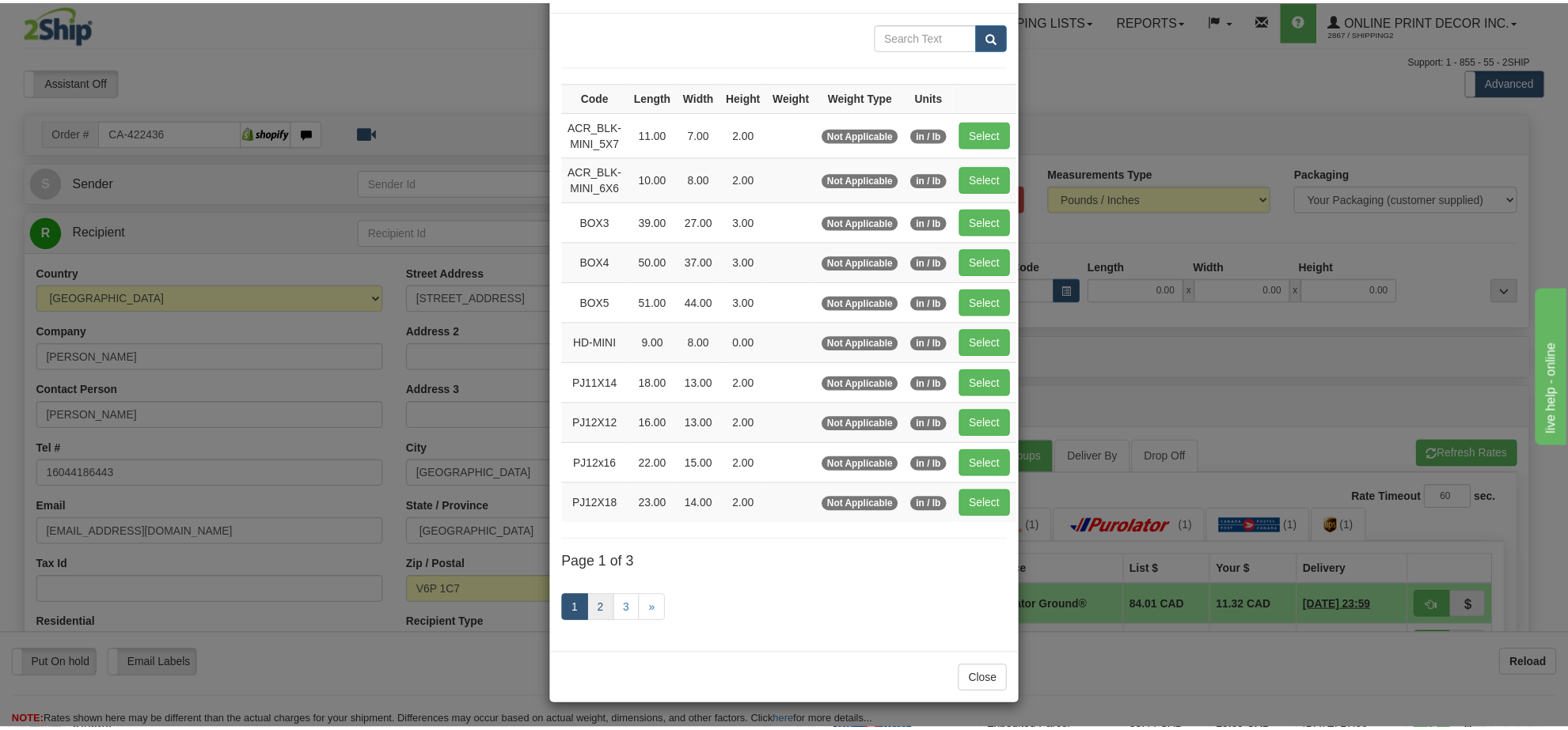
scroll to position [57, 0]
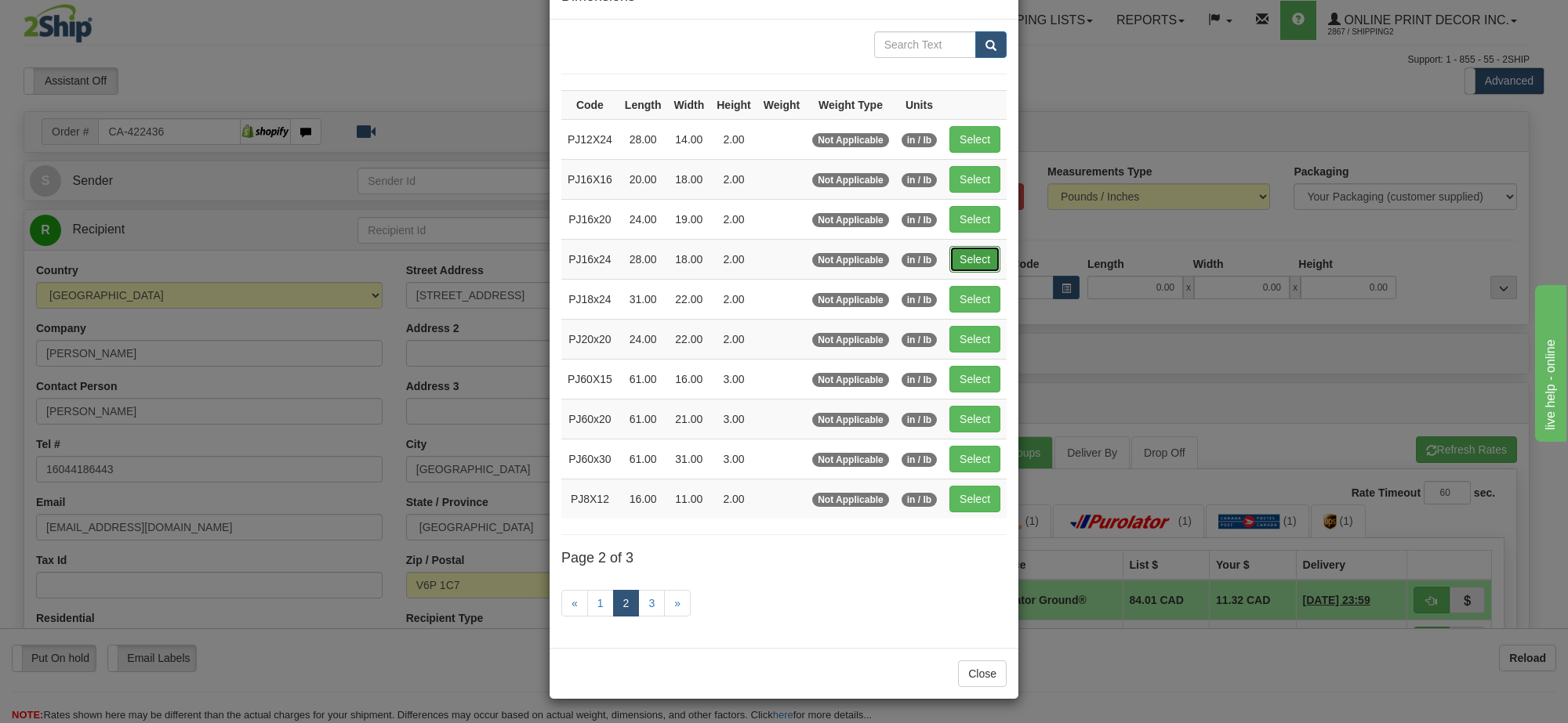
click at [959, 252] on button "Select" at bounding box center [975, 259] width 51 height 27
type input "PJ16x24"
type input "28.00"
type input "18.00"
type input "2.00"
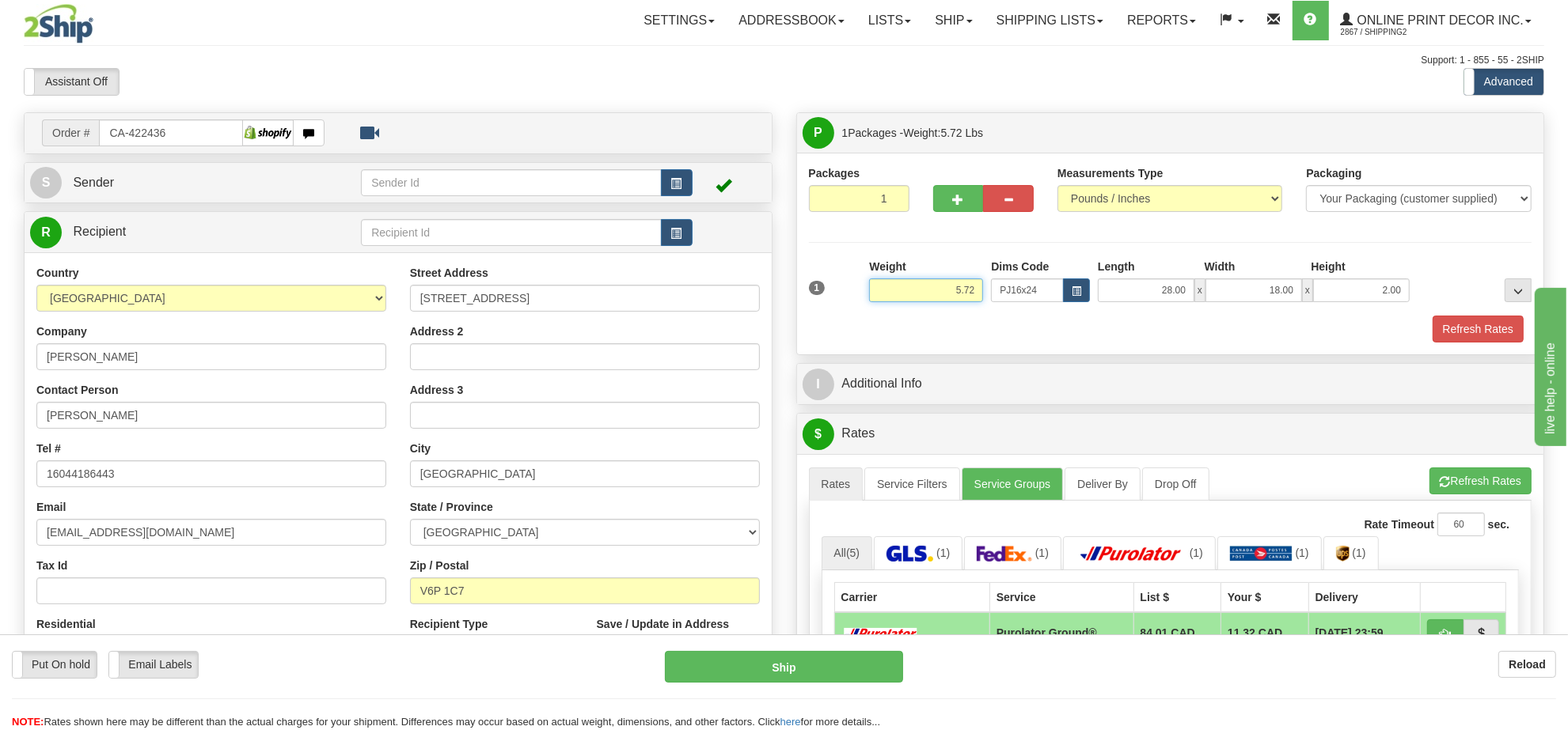
drag, startPoint x: 978, startPoint y: 293, endPoint x: 768, endPoint y: 290, distance: 210.0
click at [768, 112] on div "Order # CA-422436 S" at bounding box center [784, 112] width 1544 height 0
click button "Delete" at bounding box center [0, 0] width 0 height 0
type input "6.00"
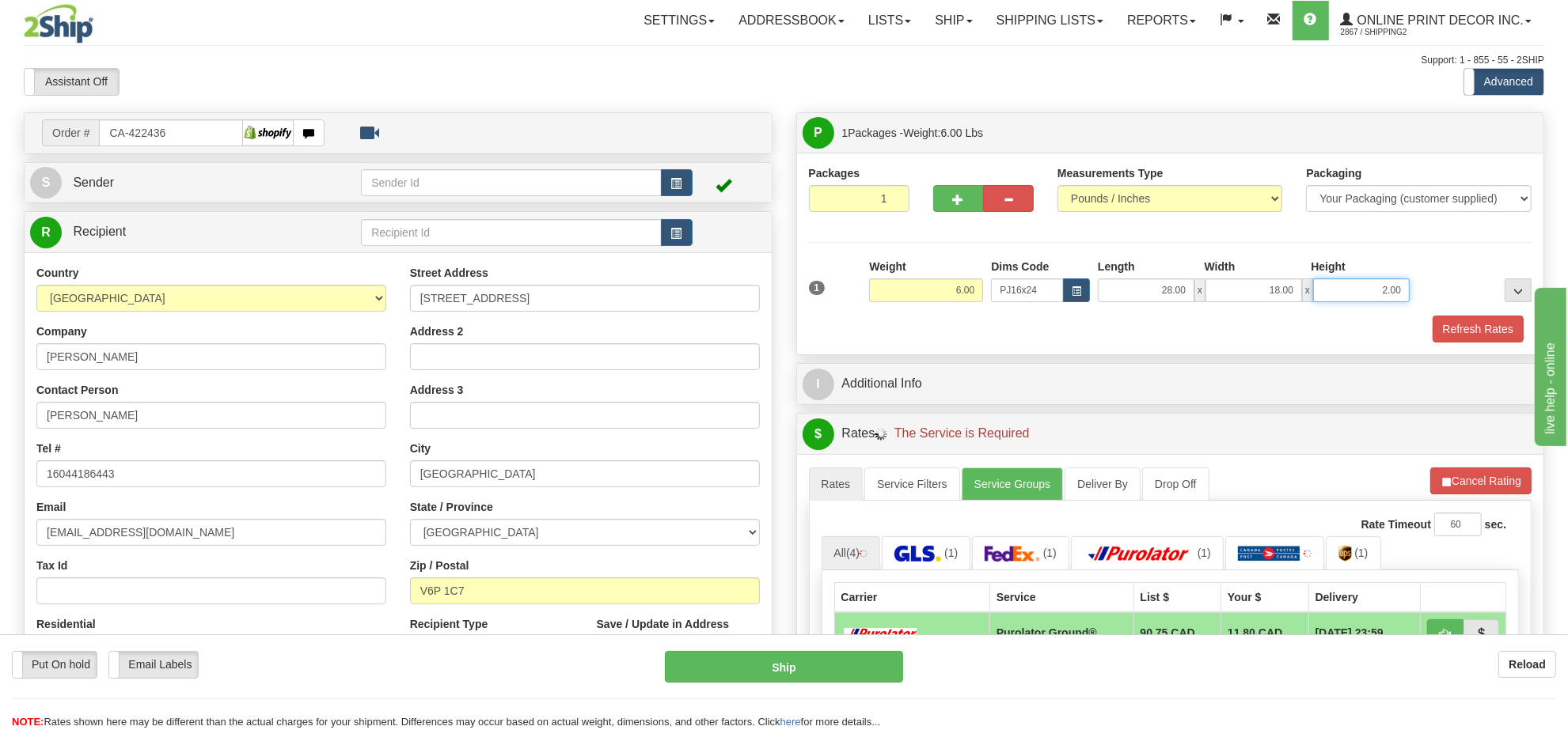
drag, startPoint x: 1402, startPoint y: 293, endPoint x: 1339, endPoint y: 299, distance: 63.3
click at [1342, 299] on input "2.00" at bounding box center [1360, 290] width 96 height 24
click button "Delete" at bounding box center [0, 0] width 0 height 0
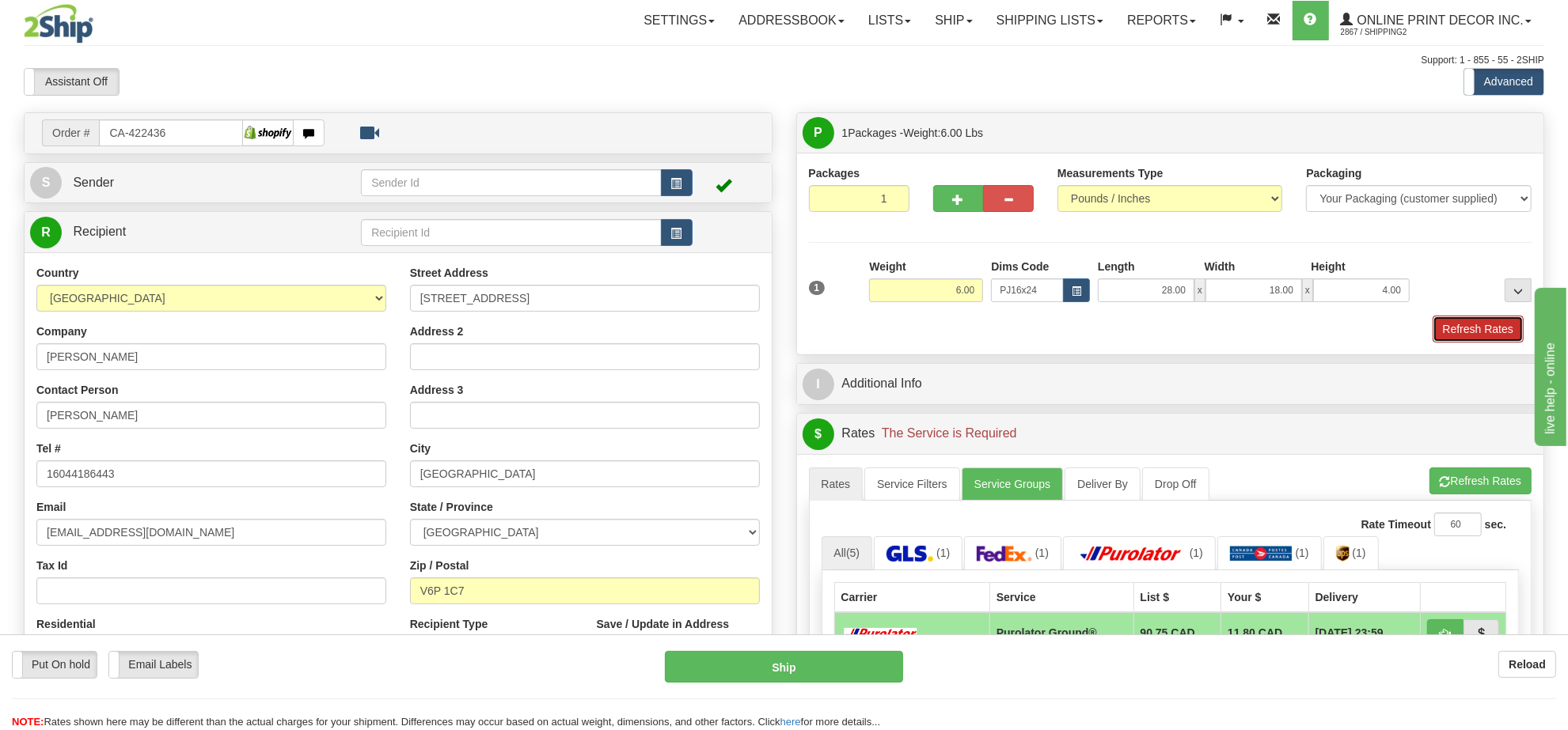
drag, startPoint x: 1471, startPoint y: 336, endPoint x: 1486, endPoint y: 335, distance: 15.0
click at [1471, 336] on button "Refresh Rates" at bounding box center [1479, 329] width 91 height 27
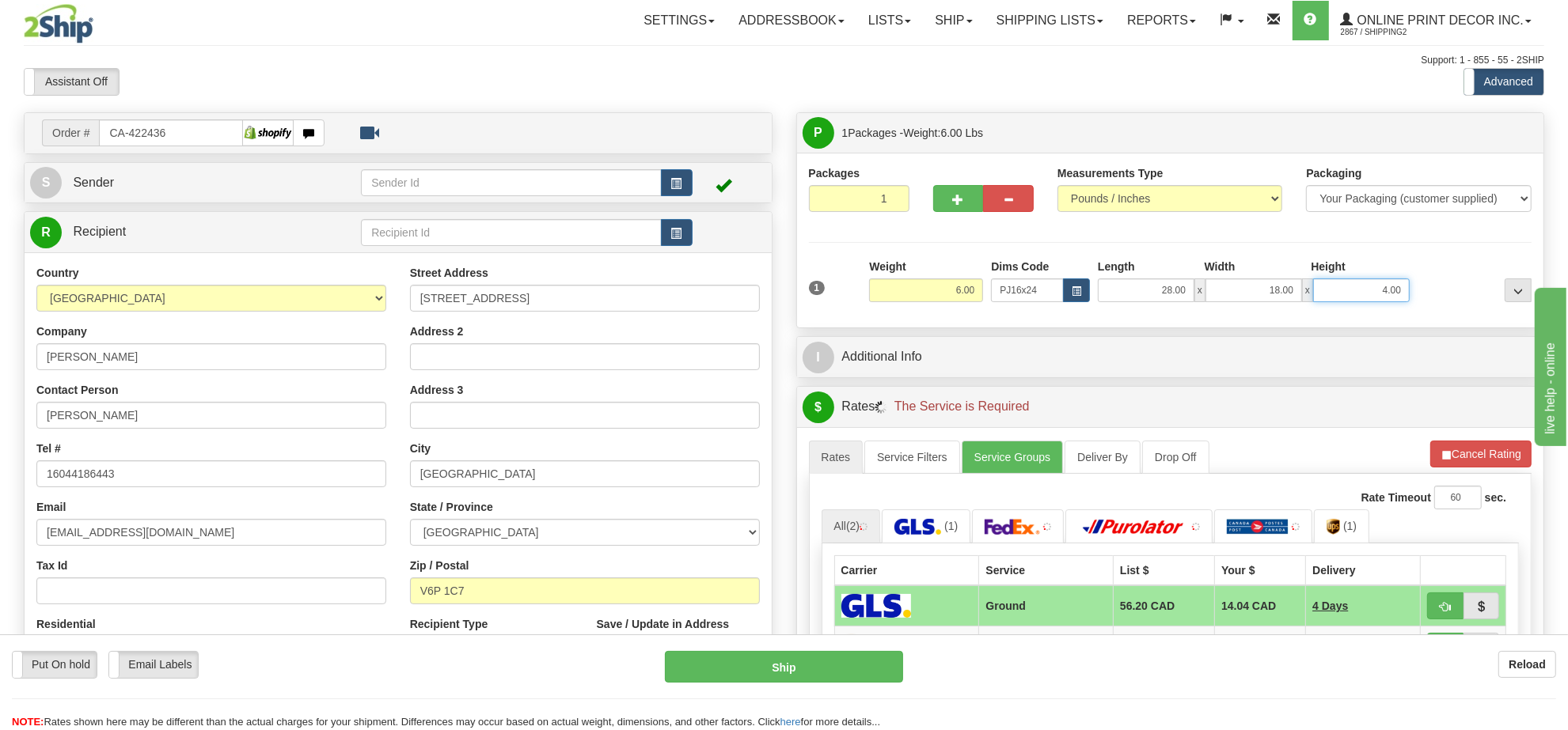
drag, startPoint x: 1403, startPoint y: 297, endPoint x: 1339, endPoint y: 309, distance: 65.1
click at [1339, 309] on div "1 Weight 6.00 Dims Code x x" at bounding box center [1171, 286] width 731 height 57
click button "Delete" at bounding box center [0, 0] width 0 height 0
type input "6.00"
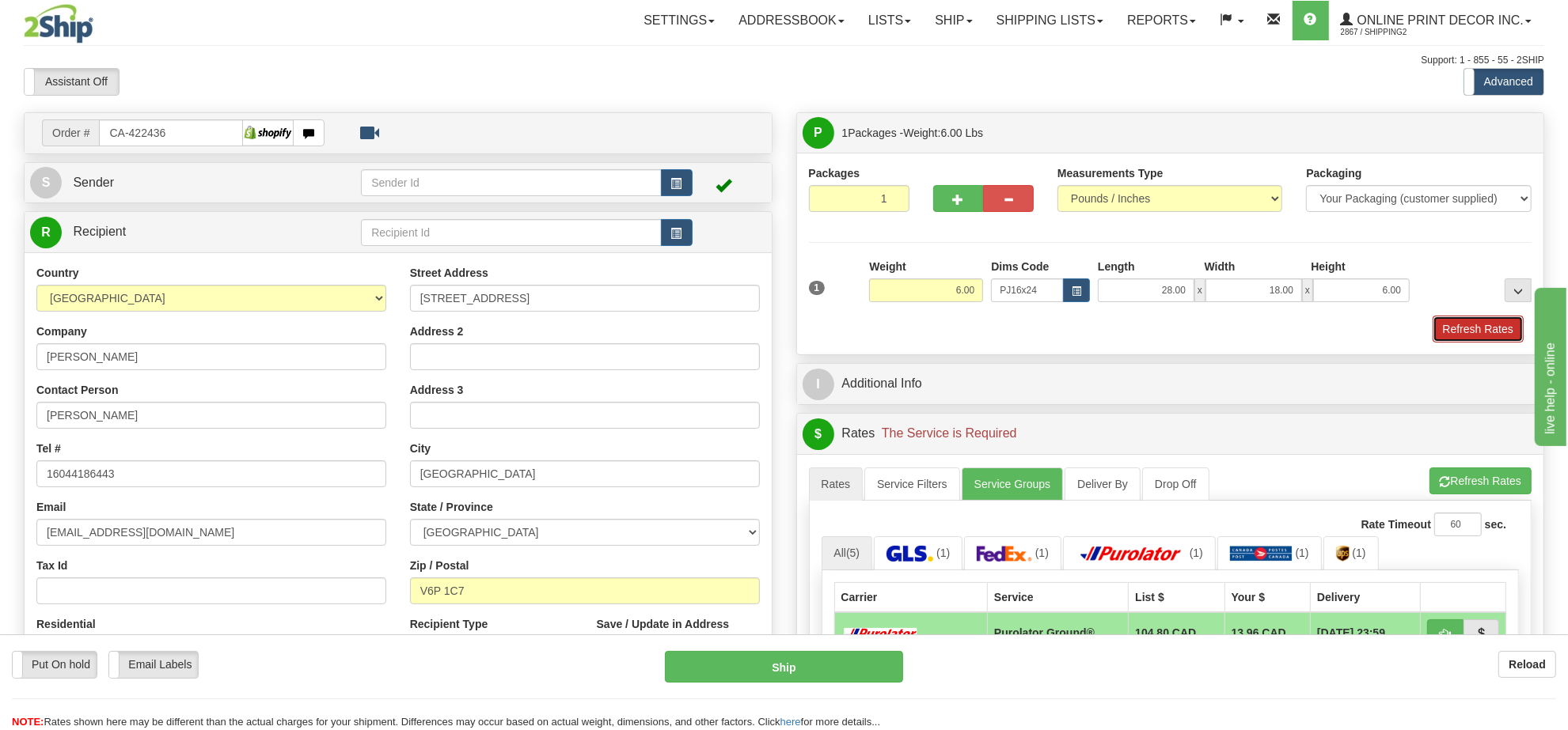
click at [1449, 329] on button "Refresh Rates" at bounding box center [1479, 329] width 91 height 27
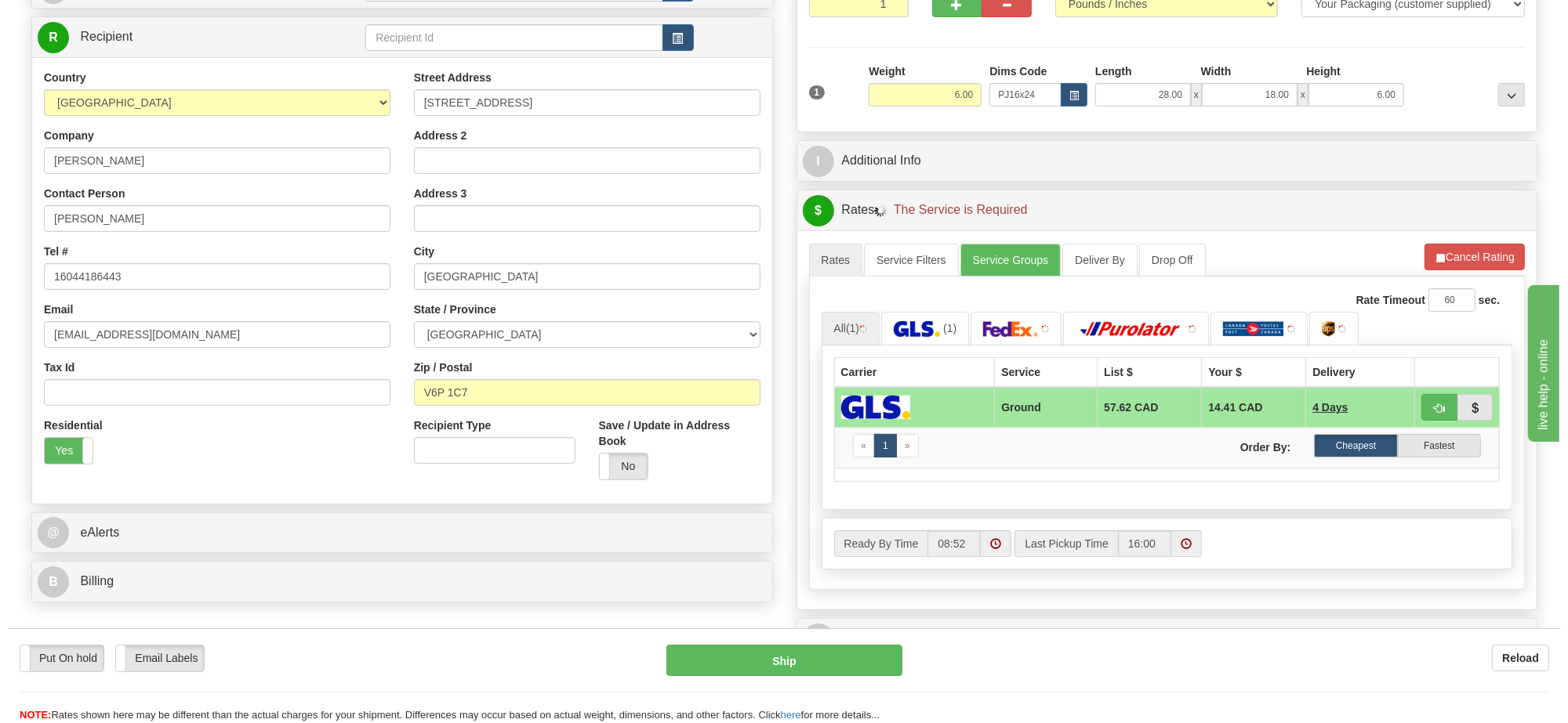
scroll to position [197, 0]
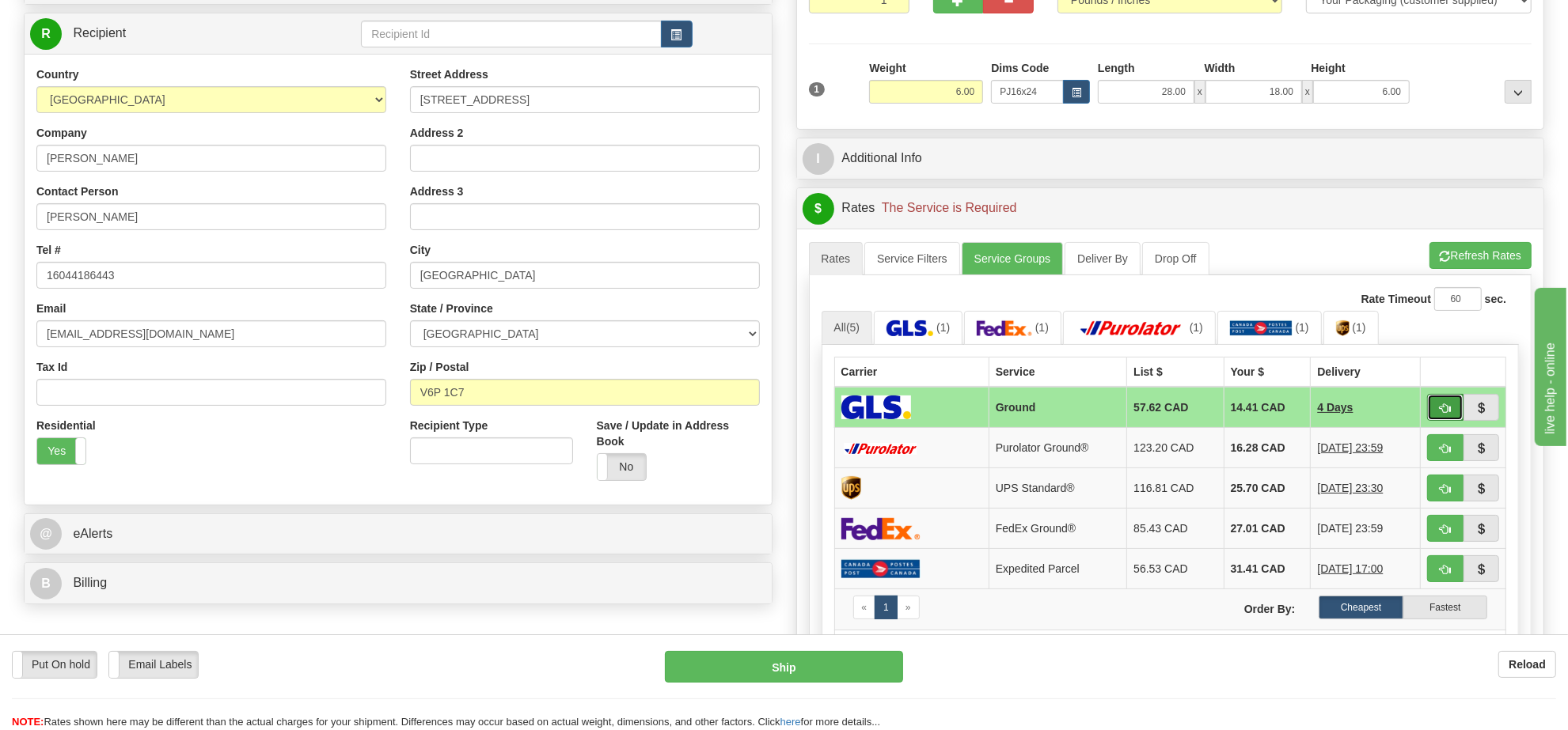
click at [1429, 413] on button "button" at bounding box center [1445, 407] width 37 height 27
type input "1"
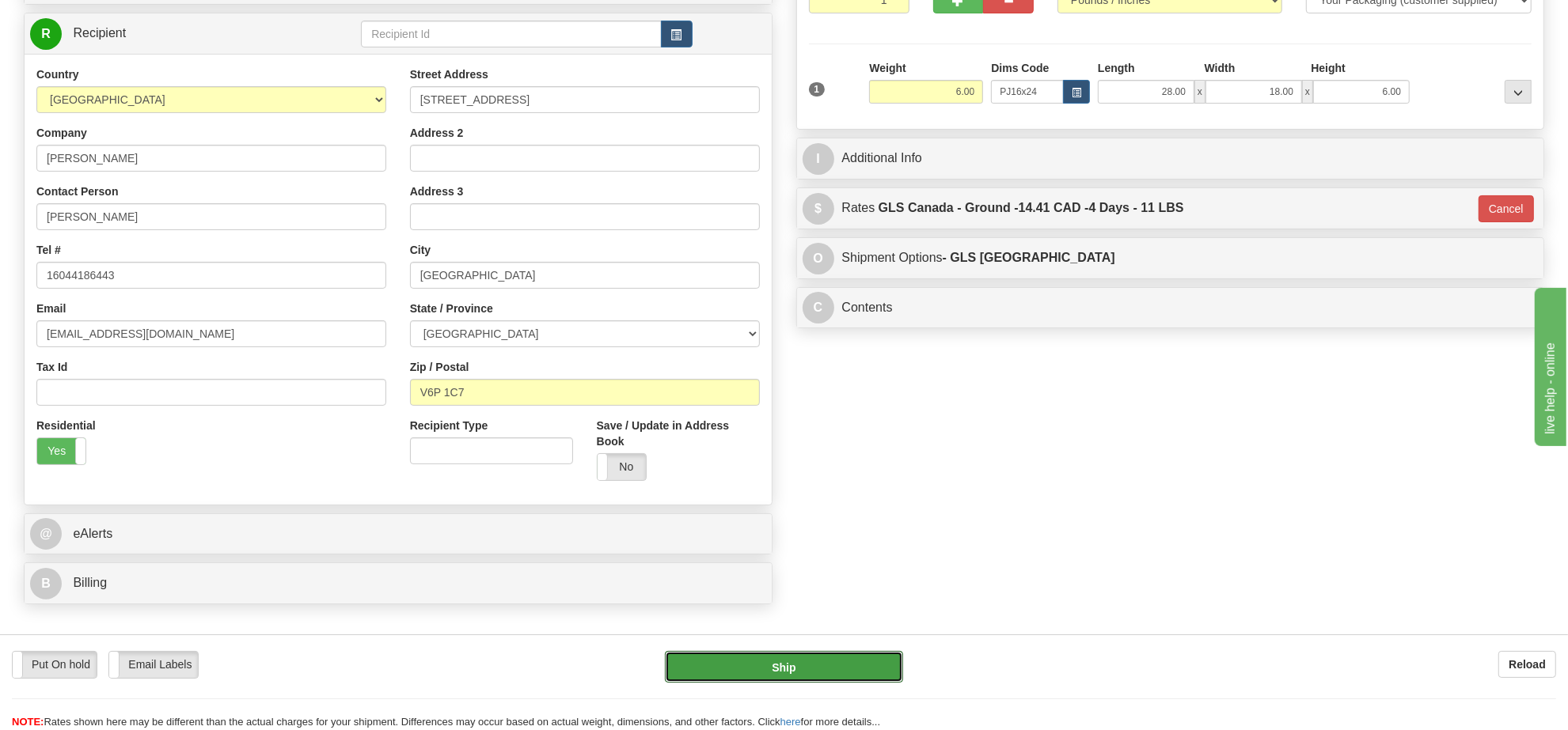
drag, startPoint x: 799, startPoint y: 670, endPoint x: 1196, endPoint y: 162, distance: 644.7
click at [1196, 162] on form "Pre-print Ship Docs. Delete Close Consolidation Unit Close Consolidation Unit C…" at bounding box center [784, 303] width 1520 height 781
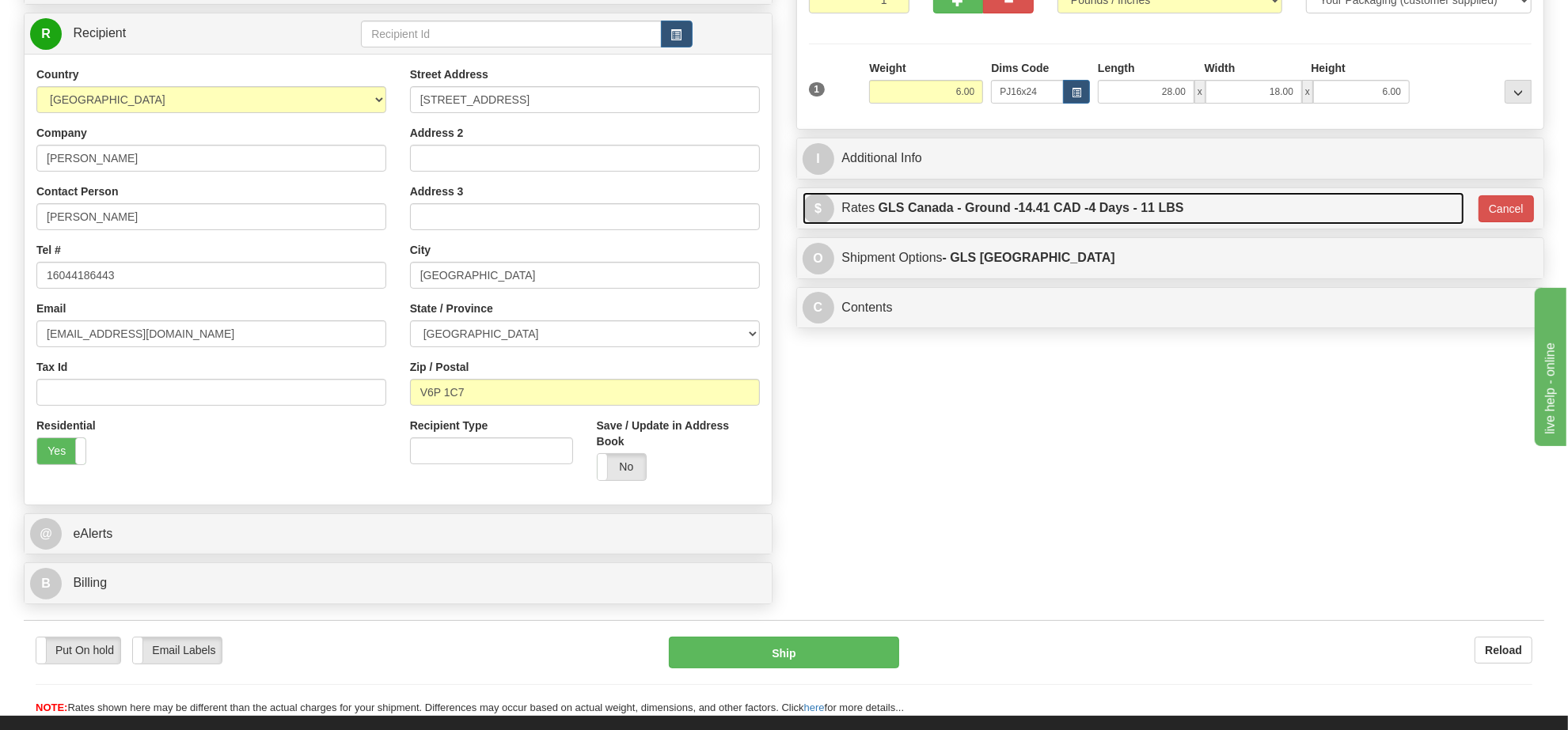
click at [1183, 212] on label "GLS Canada - Ground - 14.41 CAD - 4 Days - 11 LBS" at bounding box center [1030, 209] width 305 height 32
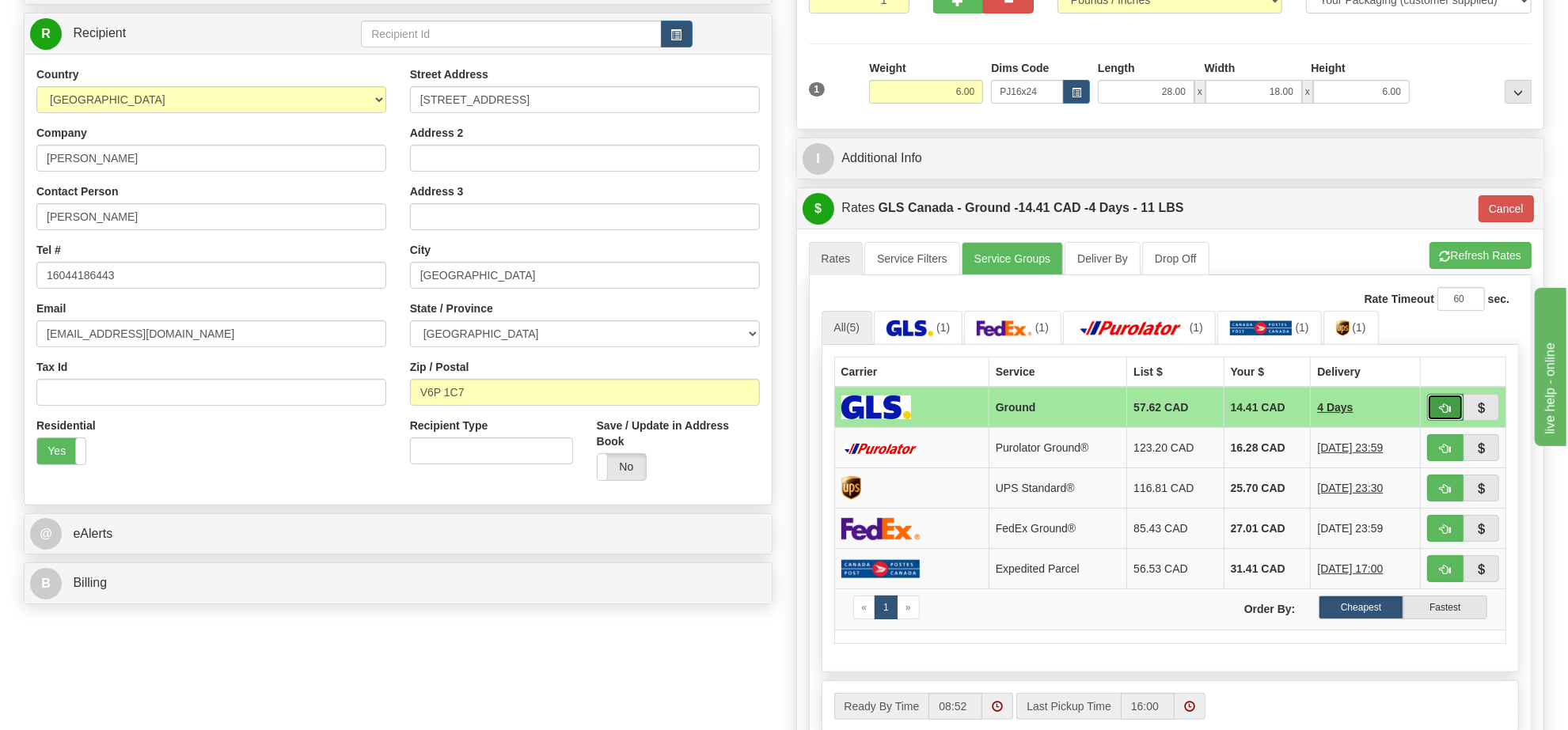
click at [1437, 410] on button "button" at bounding box center [1445, 407] width 37 height 27
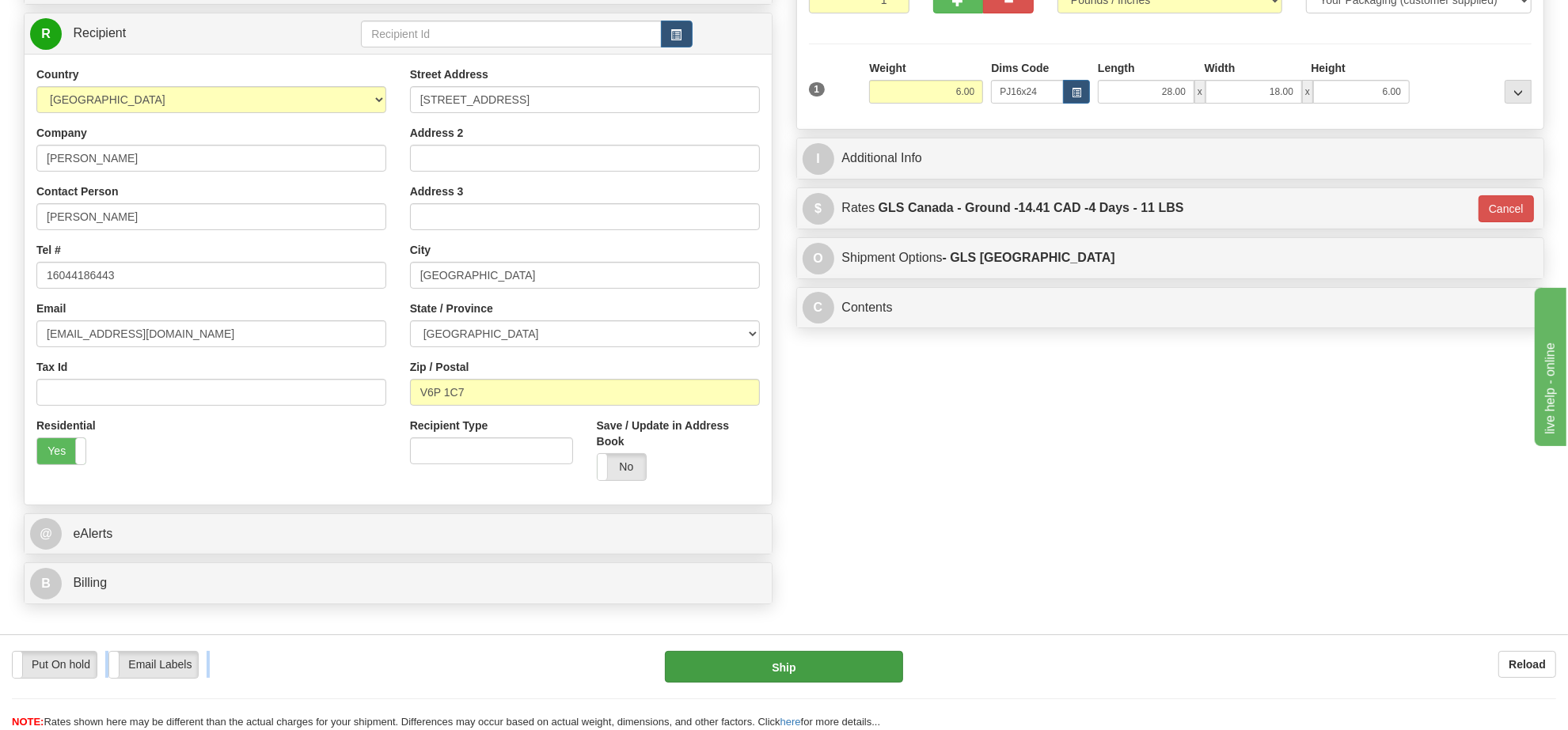
drag, startPoint x: 880, startPoint y: 649, endPoint x: 880, endPoint y: 660, distance: 11.0
click at [880, 660] on div "Put On hold Put On hold Email Labels Email Labels Edit Reload Ship Reload" at bounding box center [784, 682] width 1568 height 95
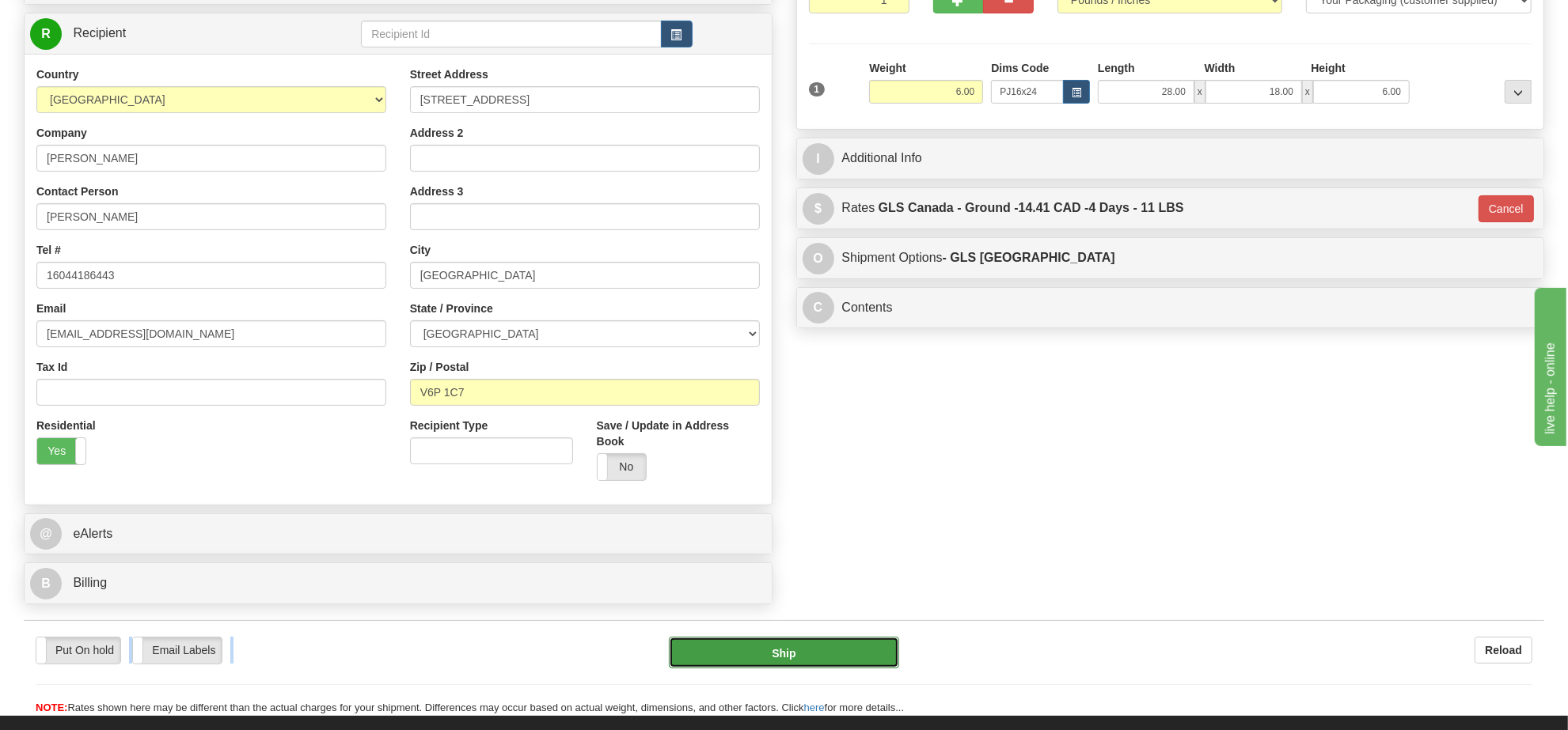
click at [880, 660] on button "Ship" at bounding box center [783, 653] width 230 height 32
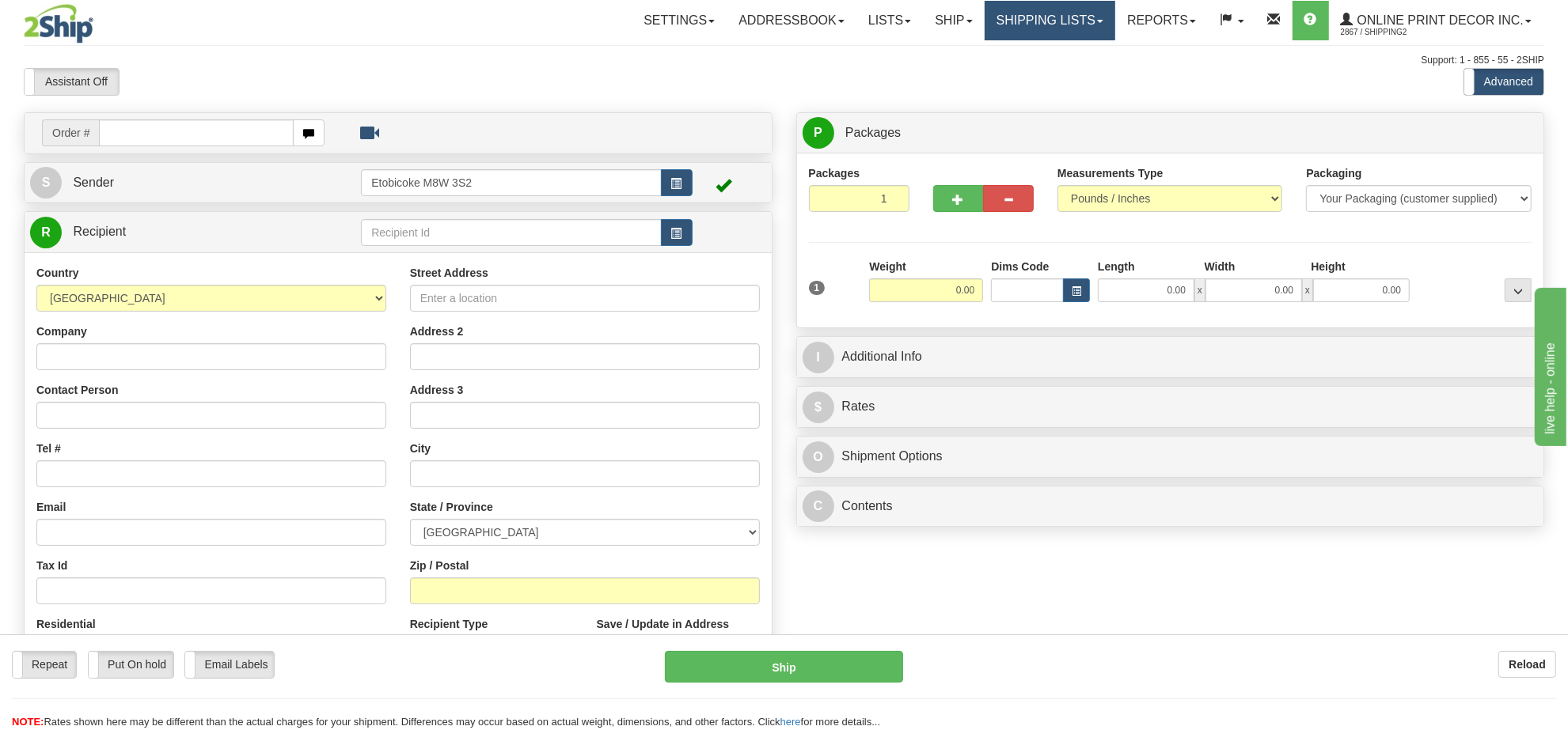
click at [1014, 22] on link "Shipping lists" at bounding box center [1049, 21] width 130 height 40
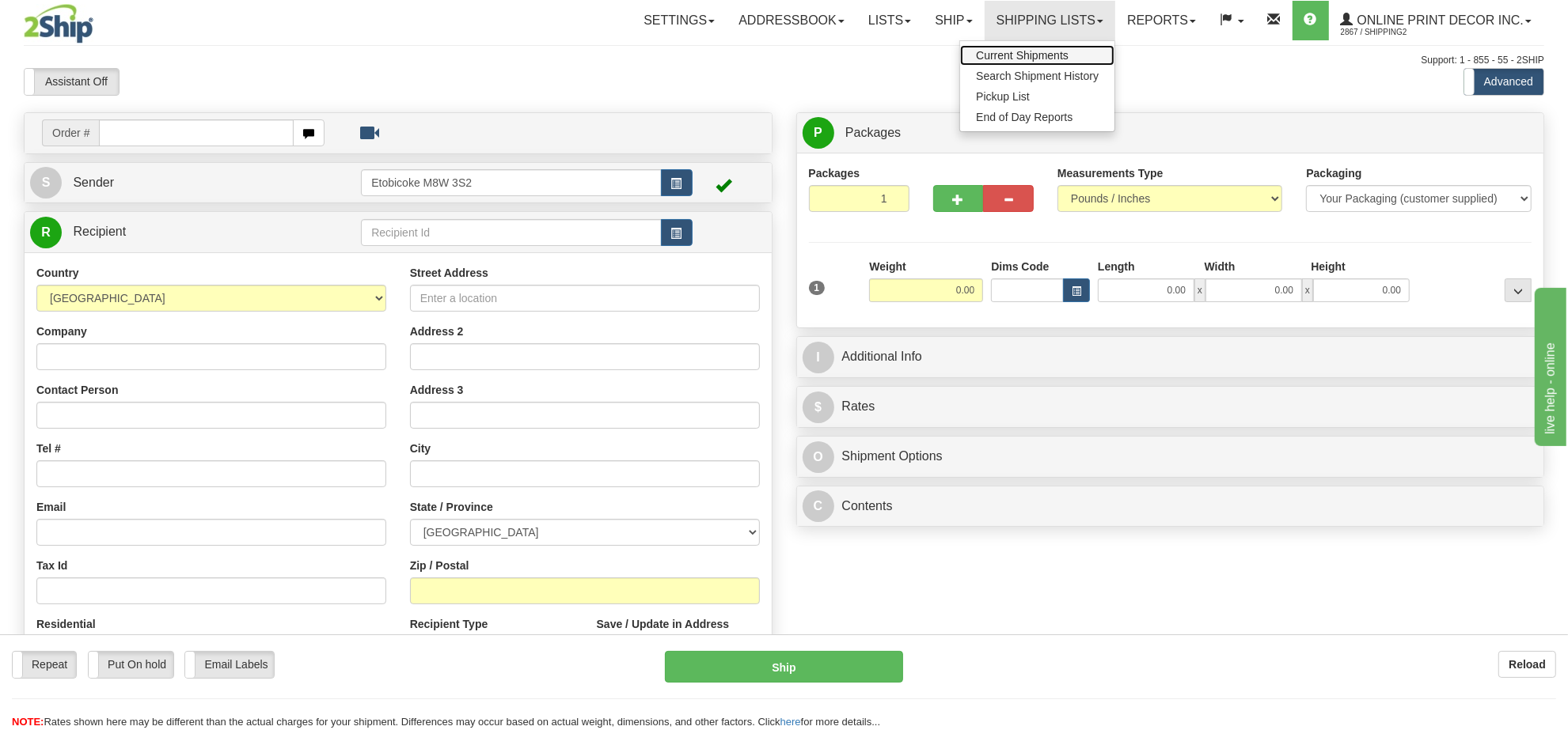
click at [990, 57] on span "Current Shipments" at bounding box center [1021, 55] width 92 height 13
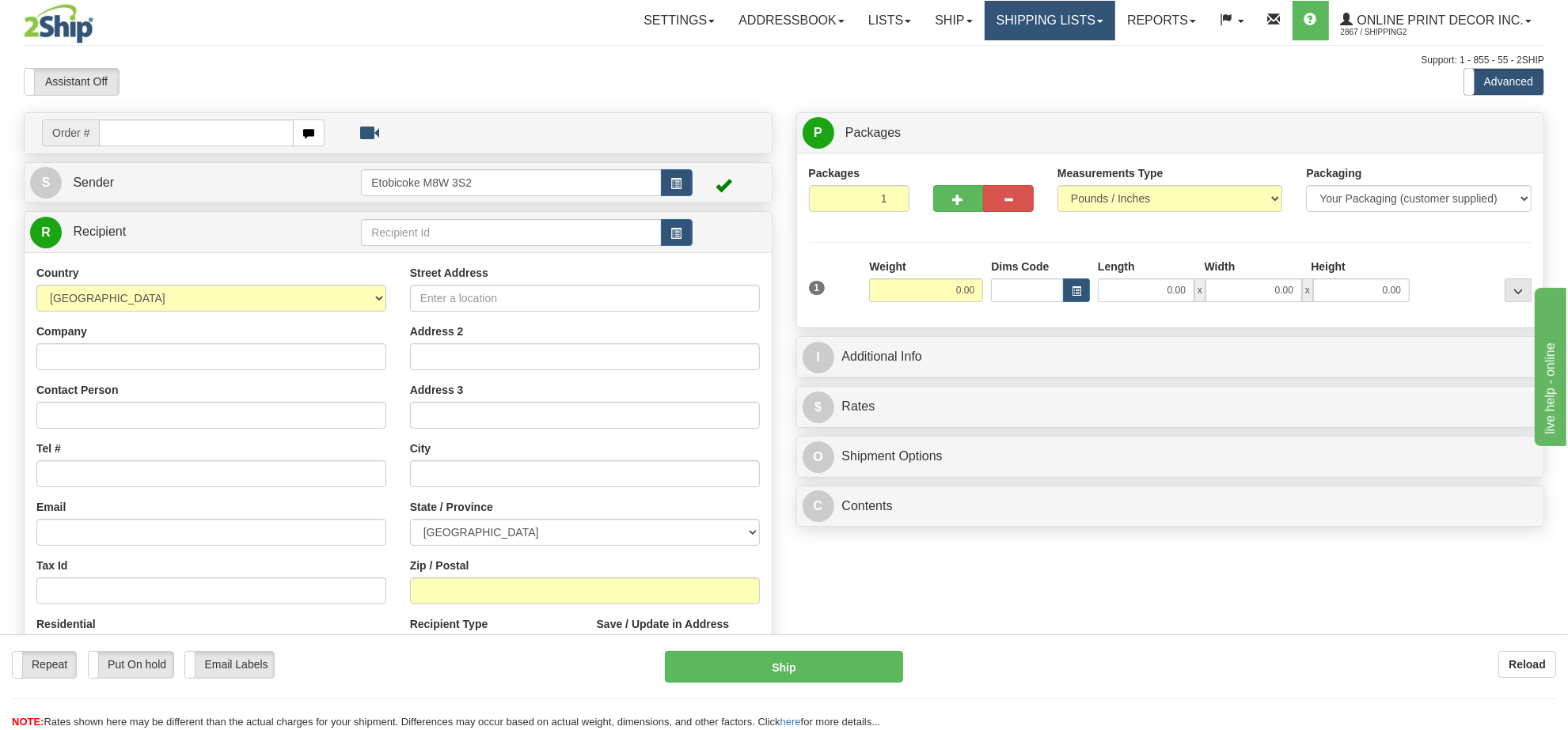
click at [1015, 14] on link "Shipping lists" at bounding box center [1049, 21] width 130 height 40
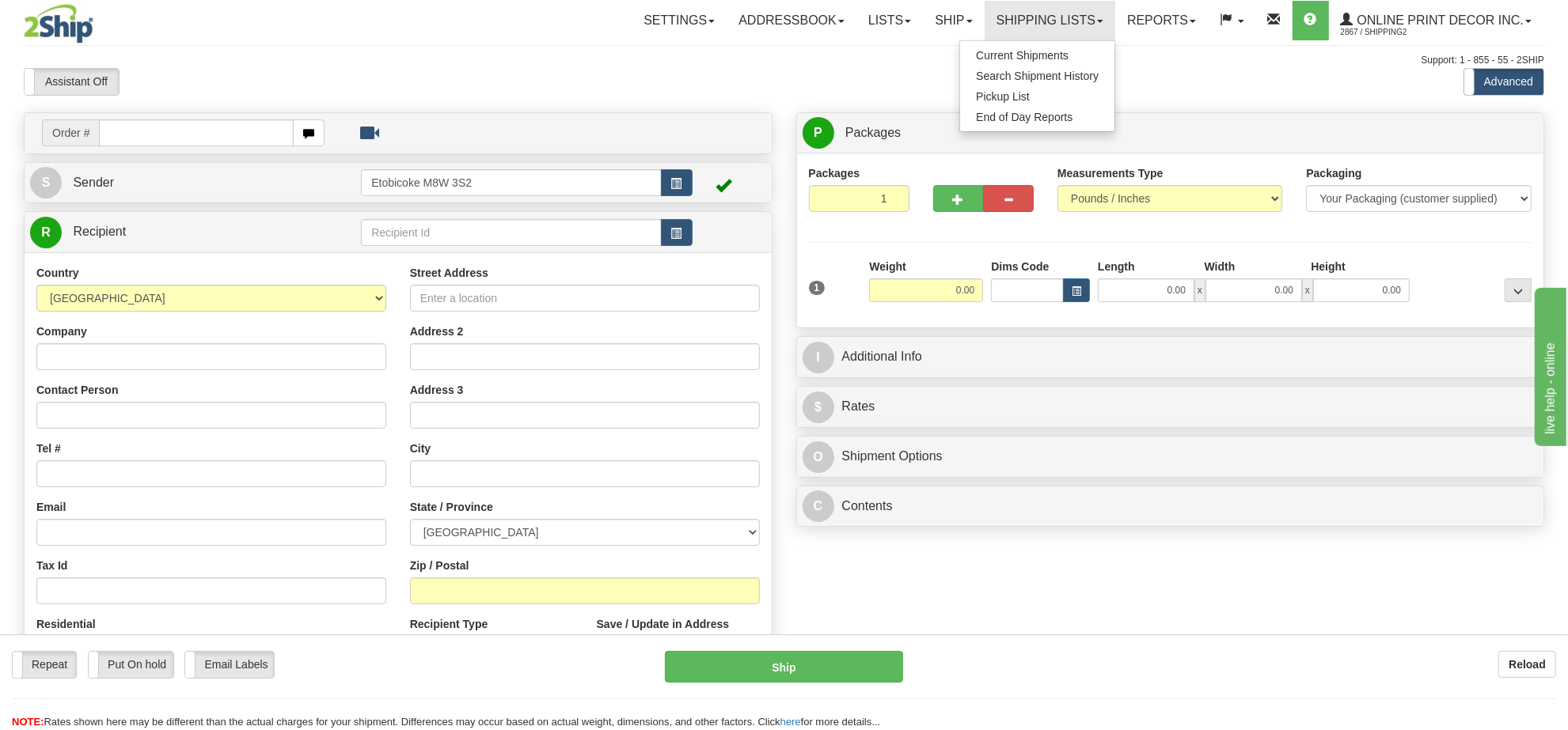
click at [1003, 41] on ul "Current Shipments Search Shipment History Pickup List End of Day Reports" at bounding box center [1036, 86] width 156 height 91
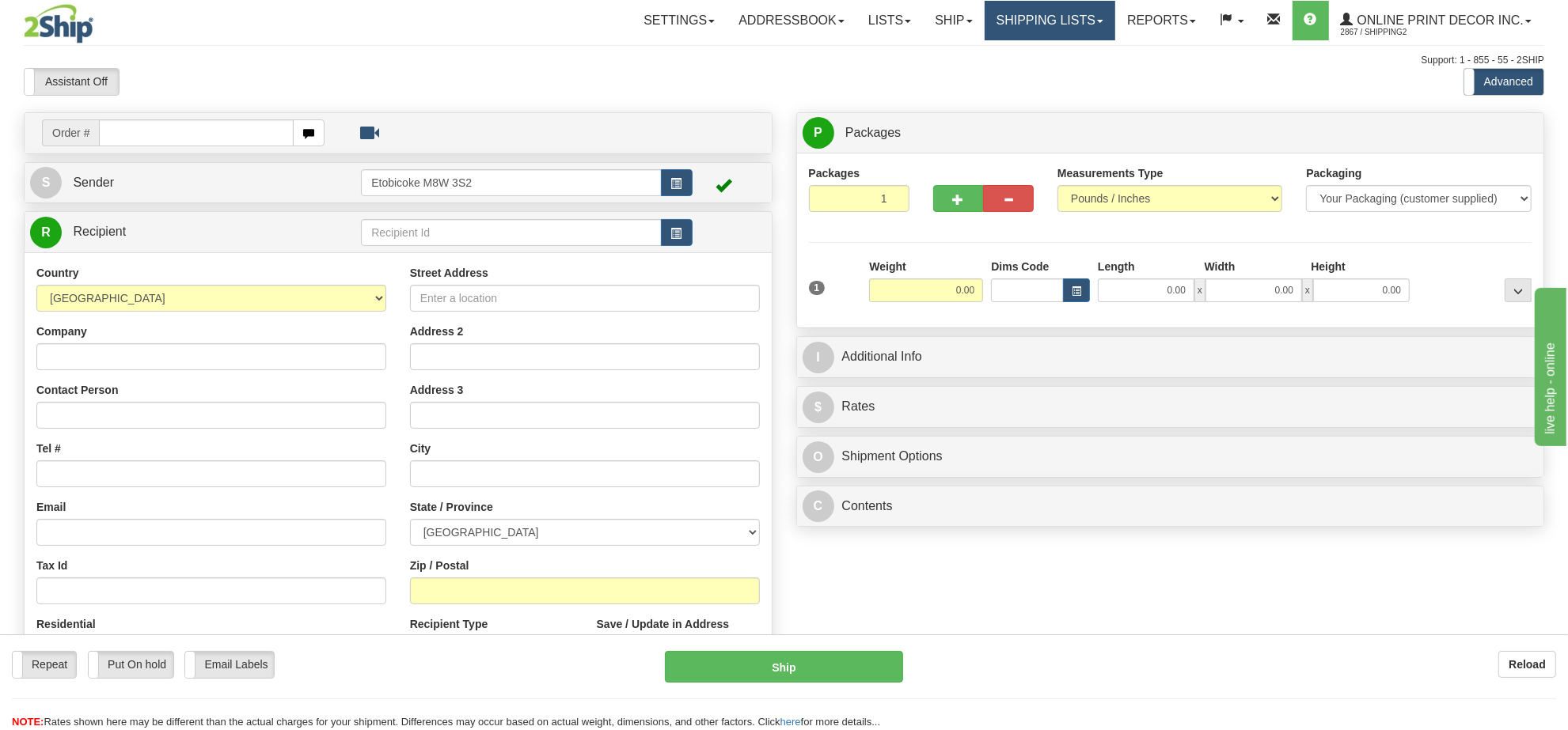
click at [1009, 29] on link "Shipping lists" at bounding box center [1049, 21] width 130 height 40
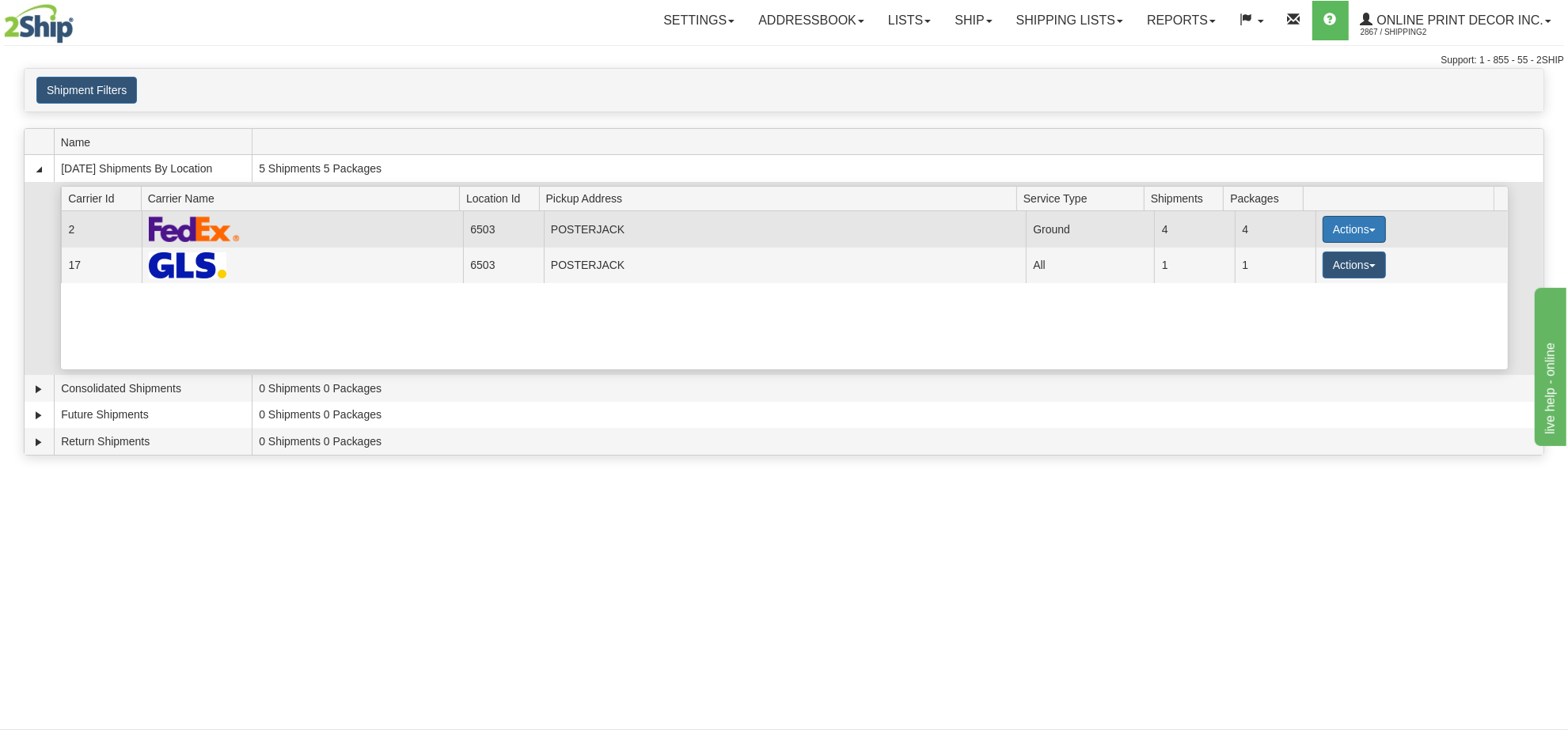
click at [1347, 234] on button "Actions" at bounding box center [1354, 228] width 64 height 27
click at [1306, 264] on span "Details" at bounding box center [1295, 258] width 43 height 11
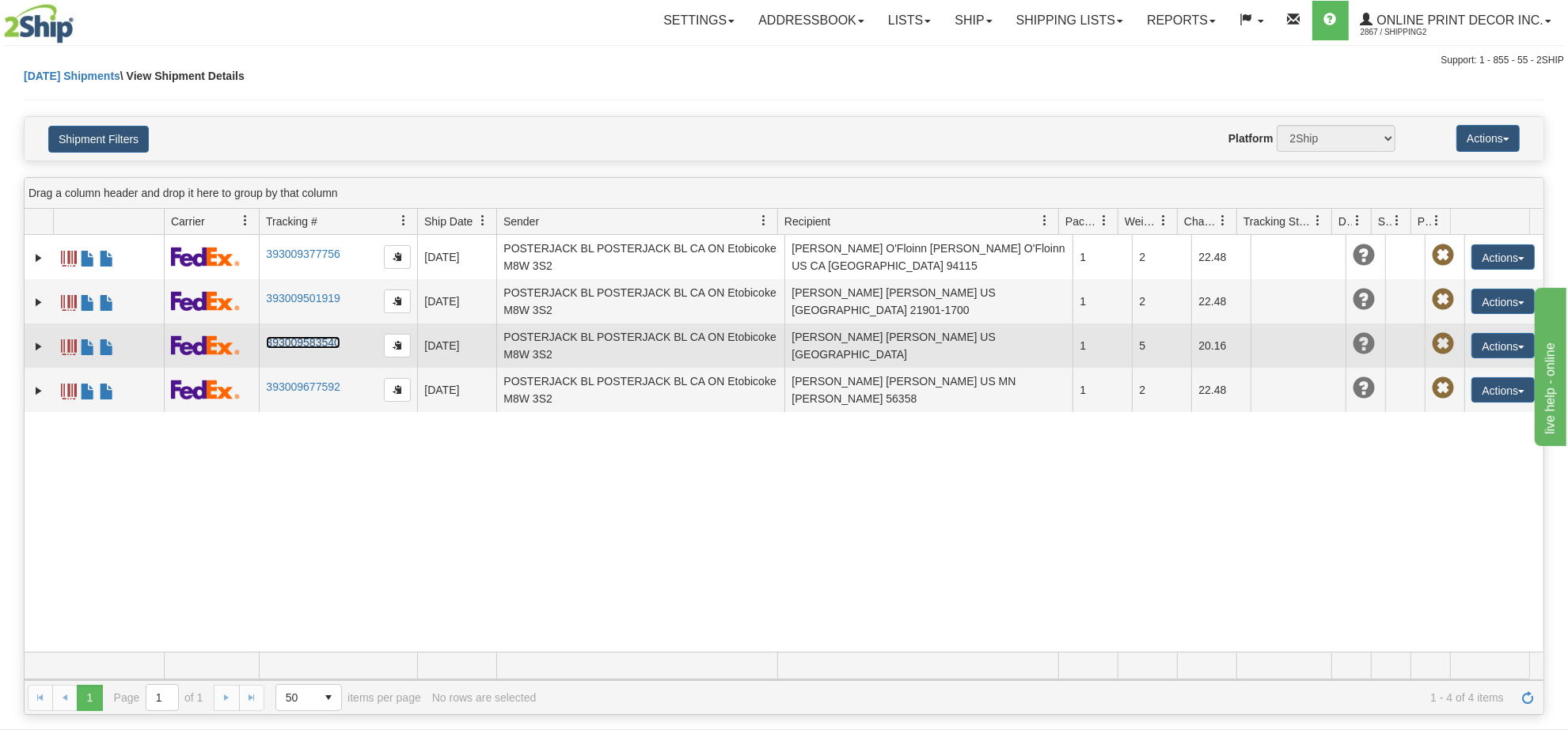
click at [329, 338] on link "393009583540" at bounding box center [303, 342] width 74 height 13
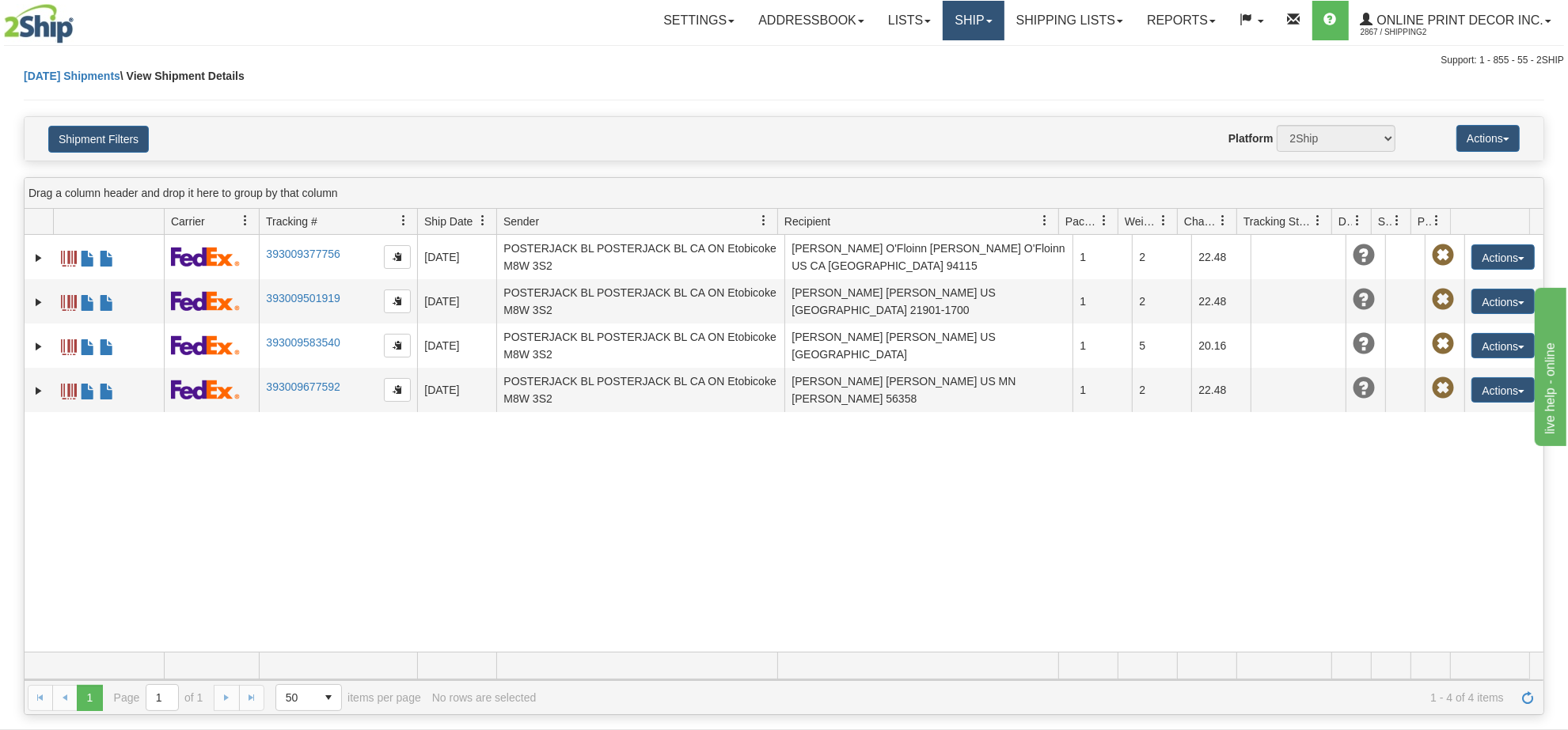
click at [968, 14] on link "Ship" at bounding box center [973, 21] width 61 height 40
click at [910, 46] on link "Ship Screen" at bounding box center [932, 55] width 143 height 21
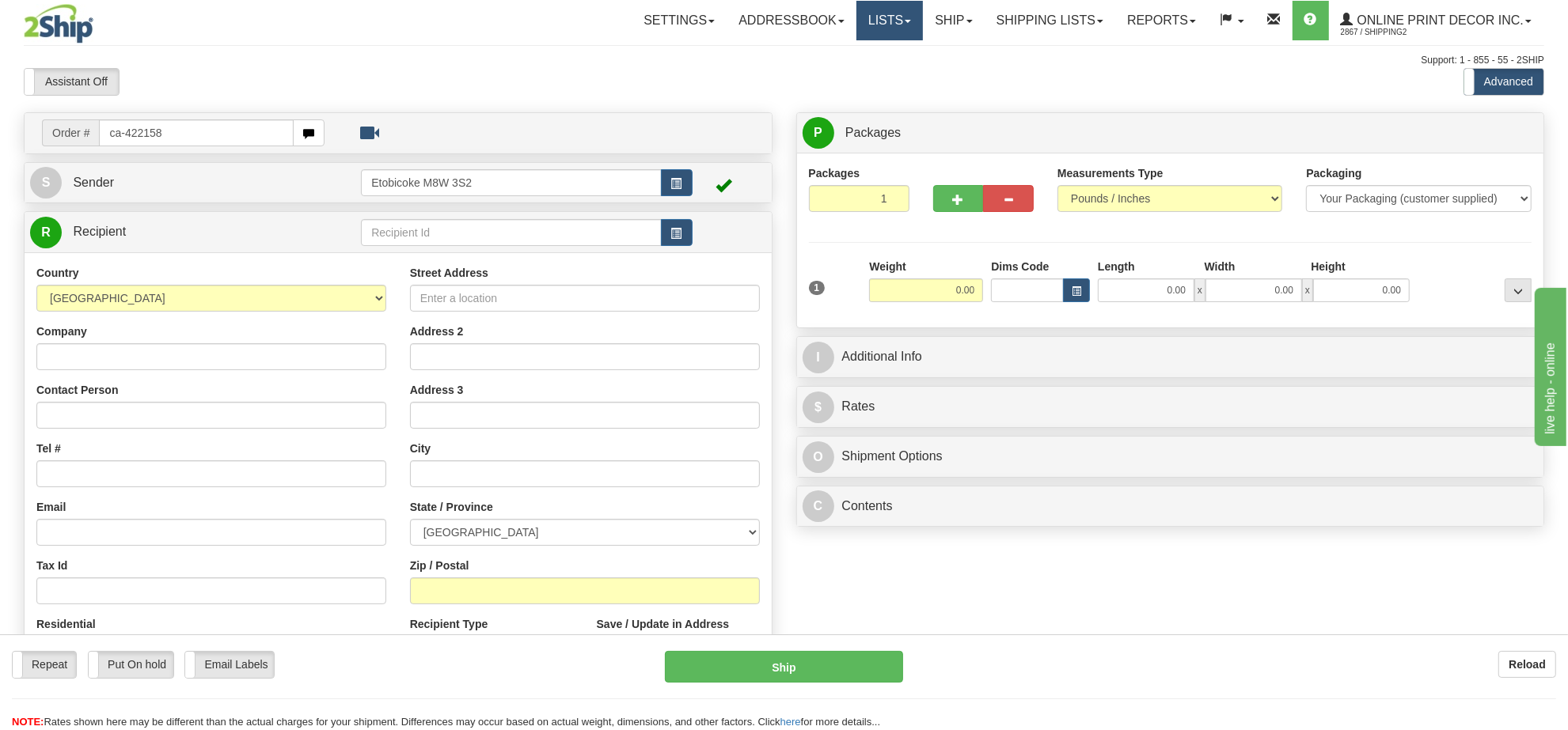
type input "ca-422158"
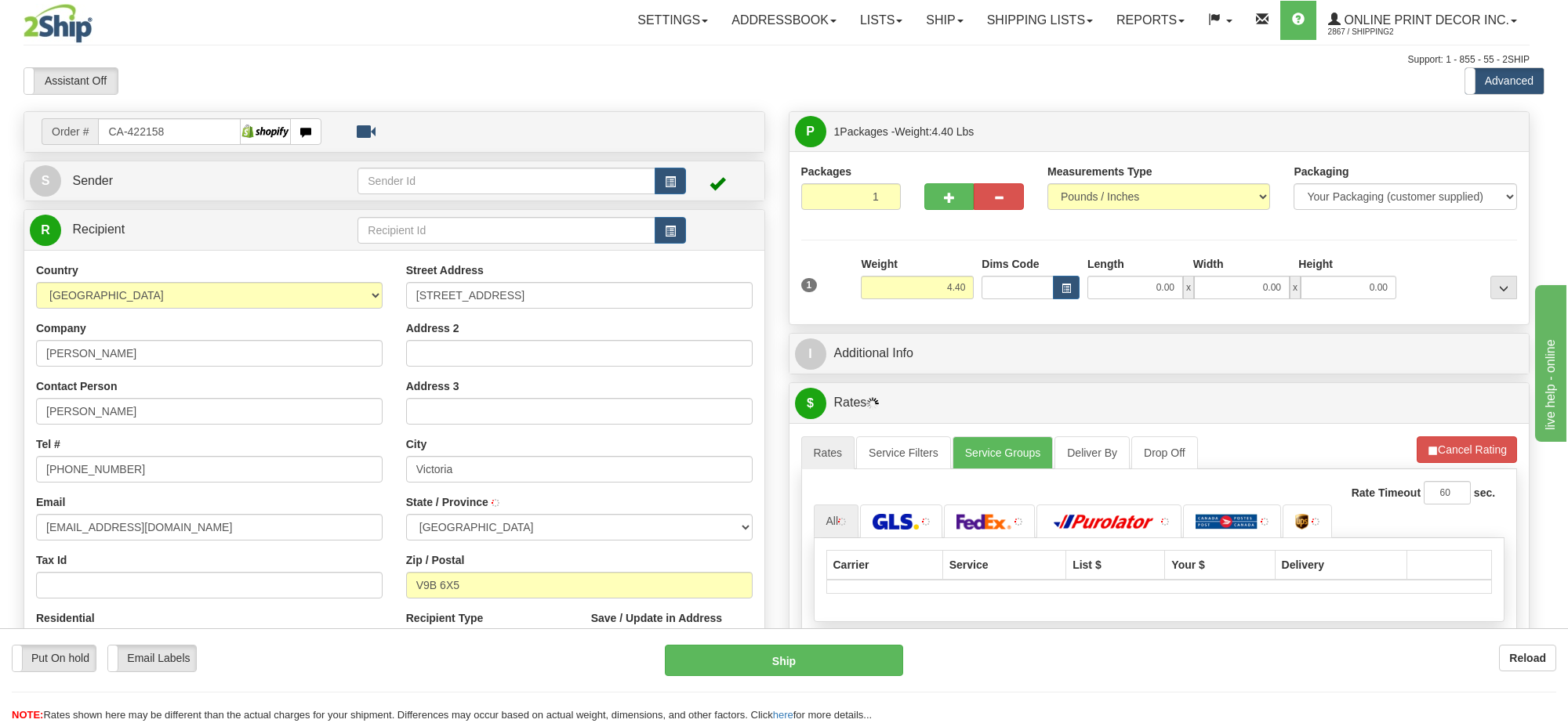
type input "[PERSON_NAME]"
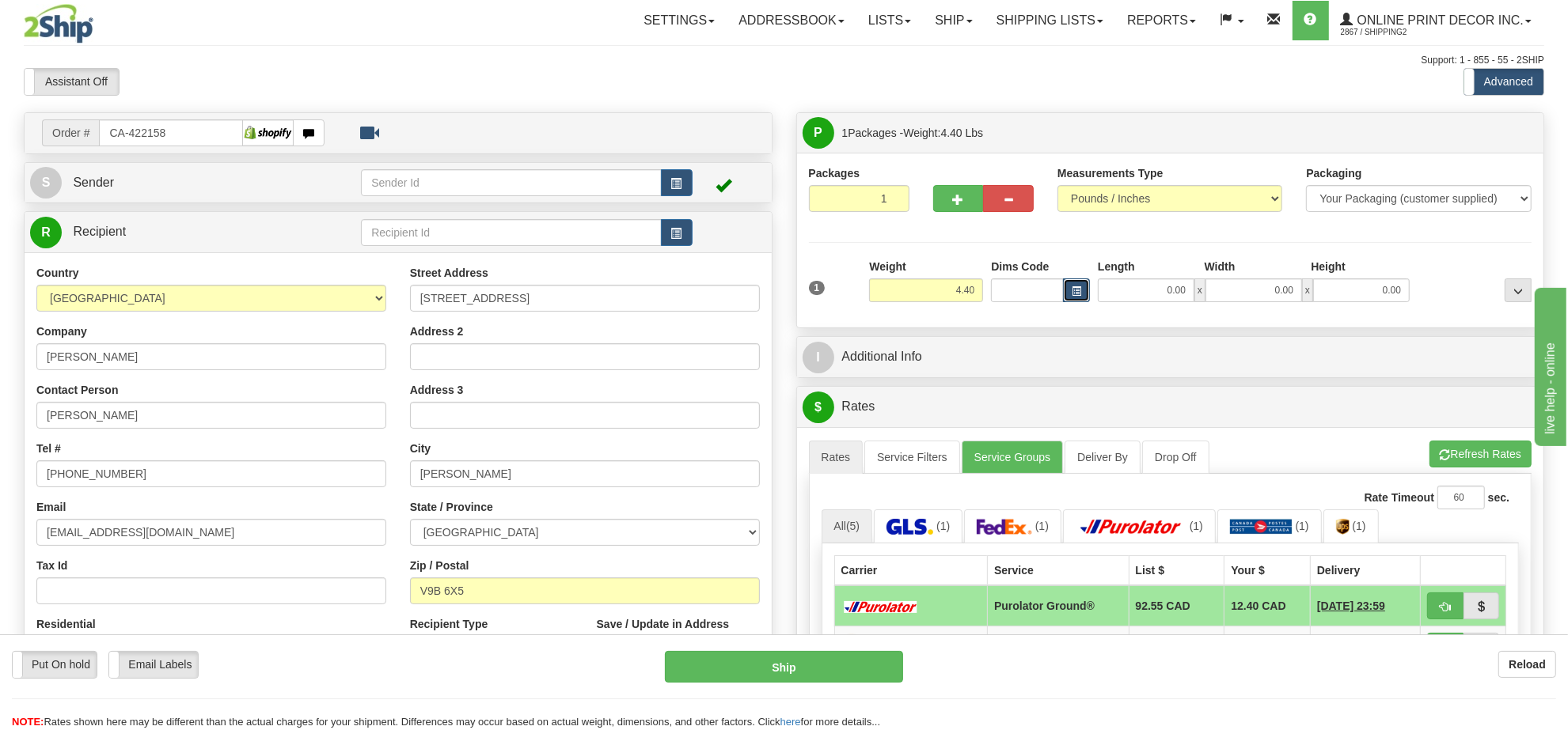
click at [1071, 296] on span "button" at bounding box center [1076, 291] width 10 height 9
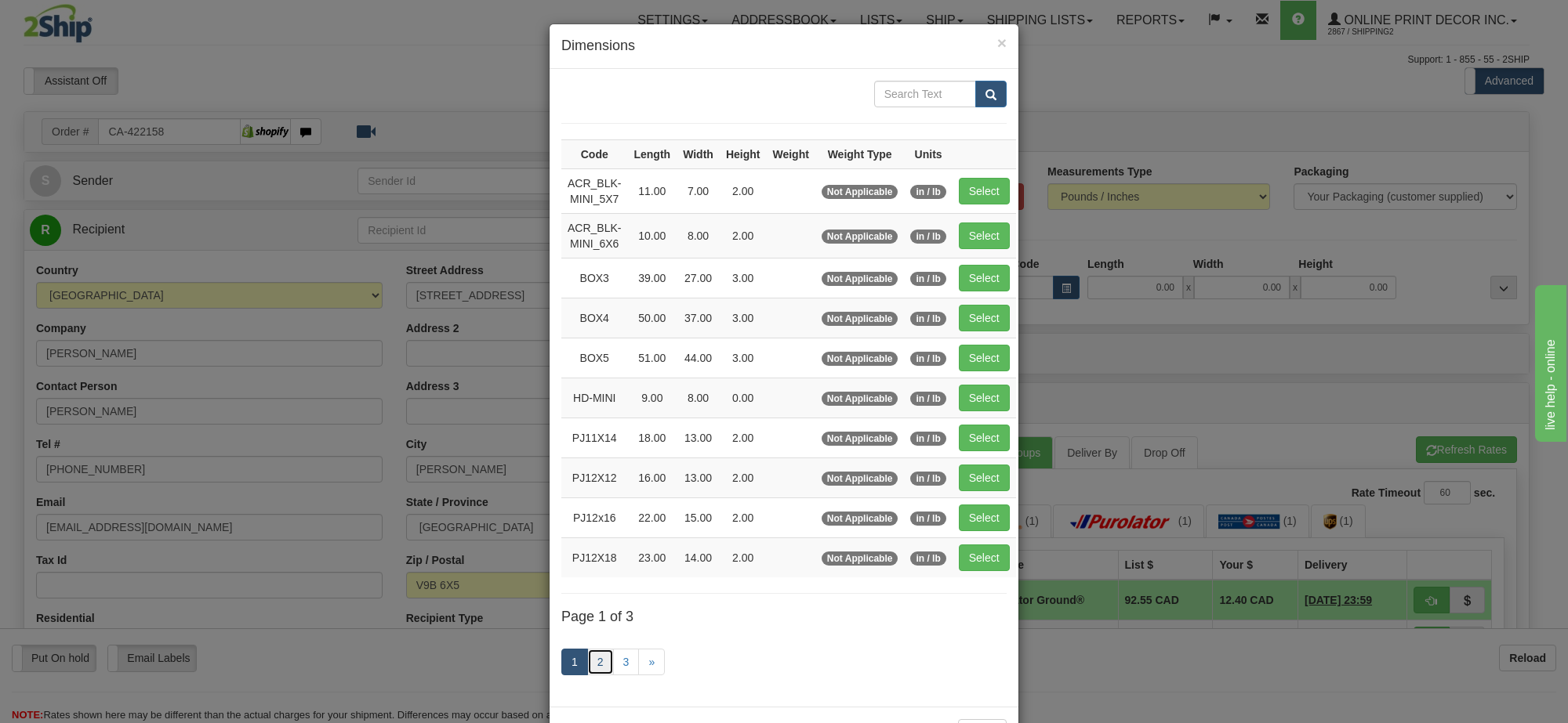
click at [588, 668] on link "2" at bounding box center [600, 661] width 27 height 27
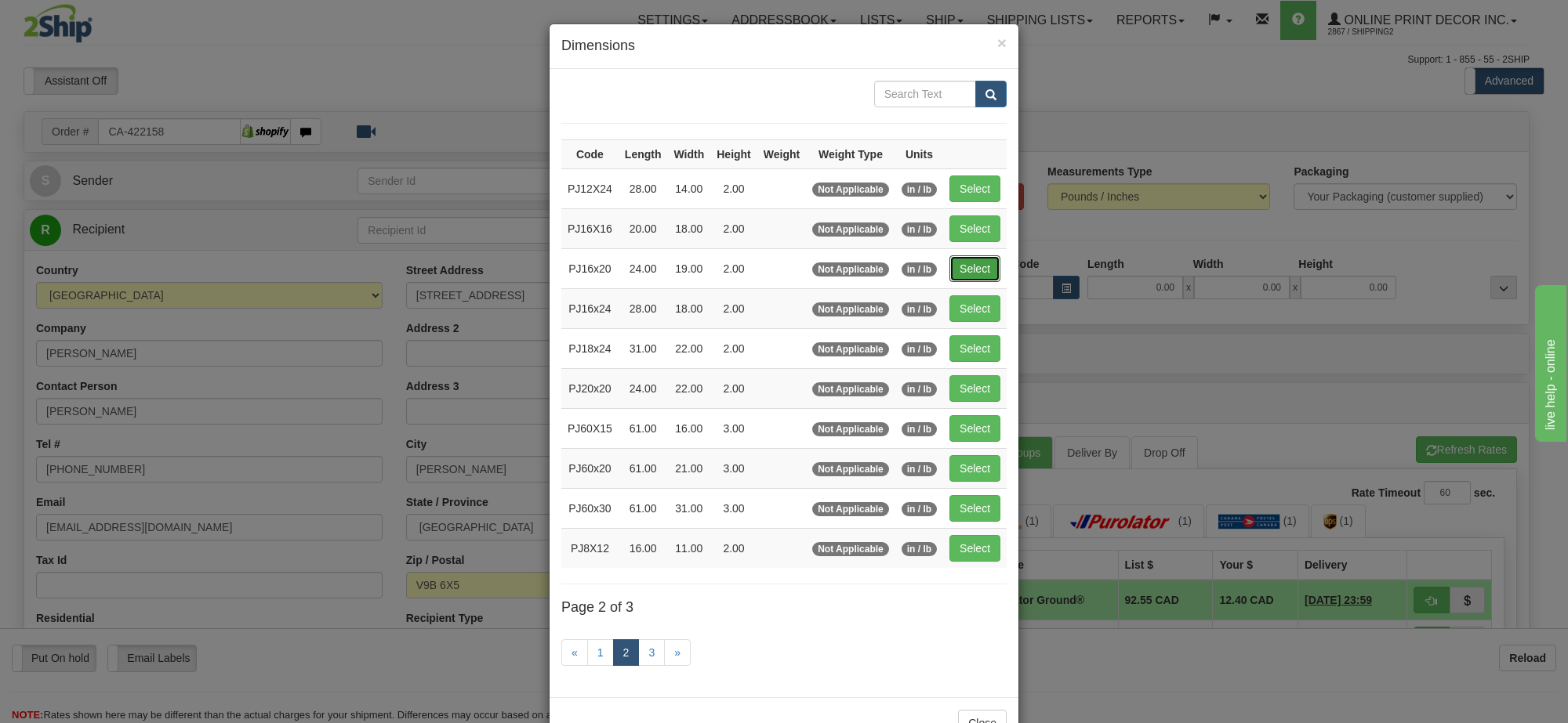
drag, startPoint x: 974, startPoint y: 271, endPoint x: 1050, endPoint y: 295, distance: 79.7
click at [974, 271] on button "Select" at bounding box center [975, 269] width 51 height 27
type input "PJ16x20"
type input "24.00"
type input "19.00"
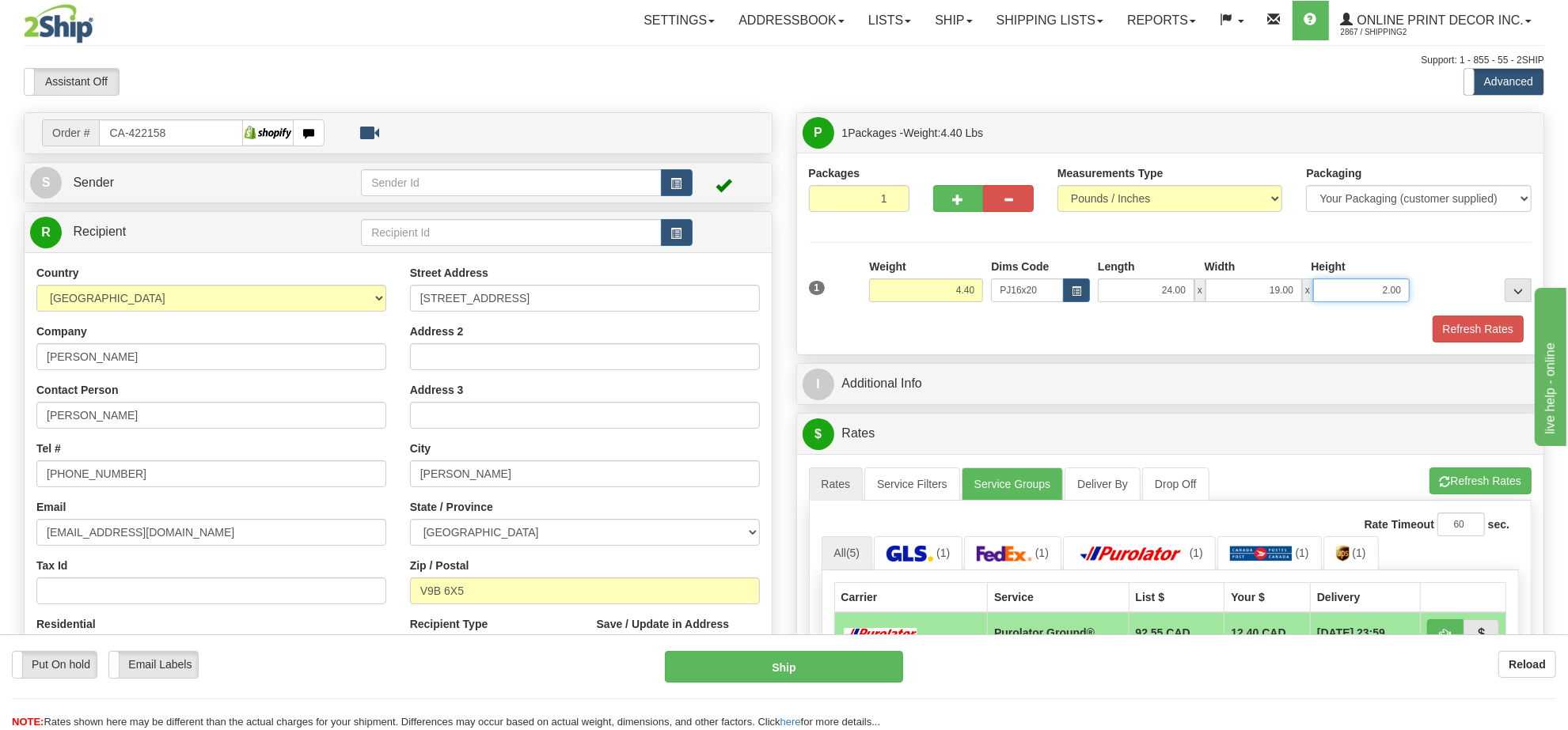
drag, startPoint x: 1399, startPoint y: 291, endPoint x: 1351, endPoint y: 290, distance: 48.0
click at [1351, 290] on input "2.00" at bounding box center [1360, 290] width 96 height 24
click button "Delete" at bounding box center [0, 0] width 0 height 0
type input "4.00"
click at [964, 193] on button "button" at bounding box center [958, 198] width 51 height 27
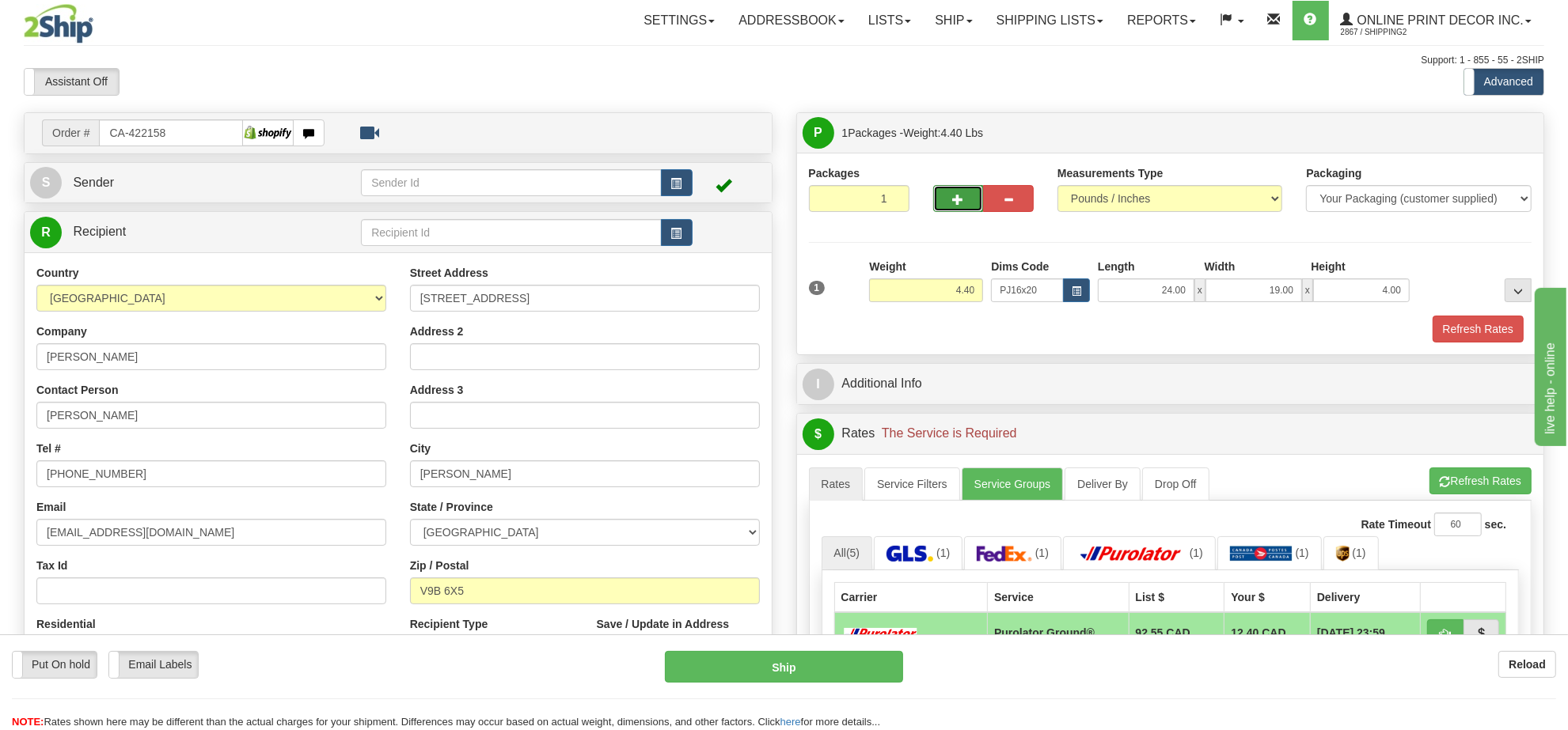
radio input "true"
type input "2"
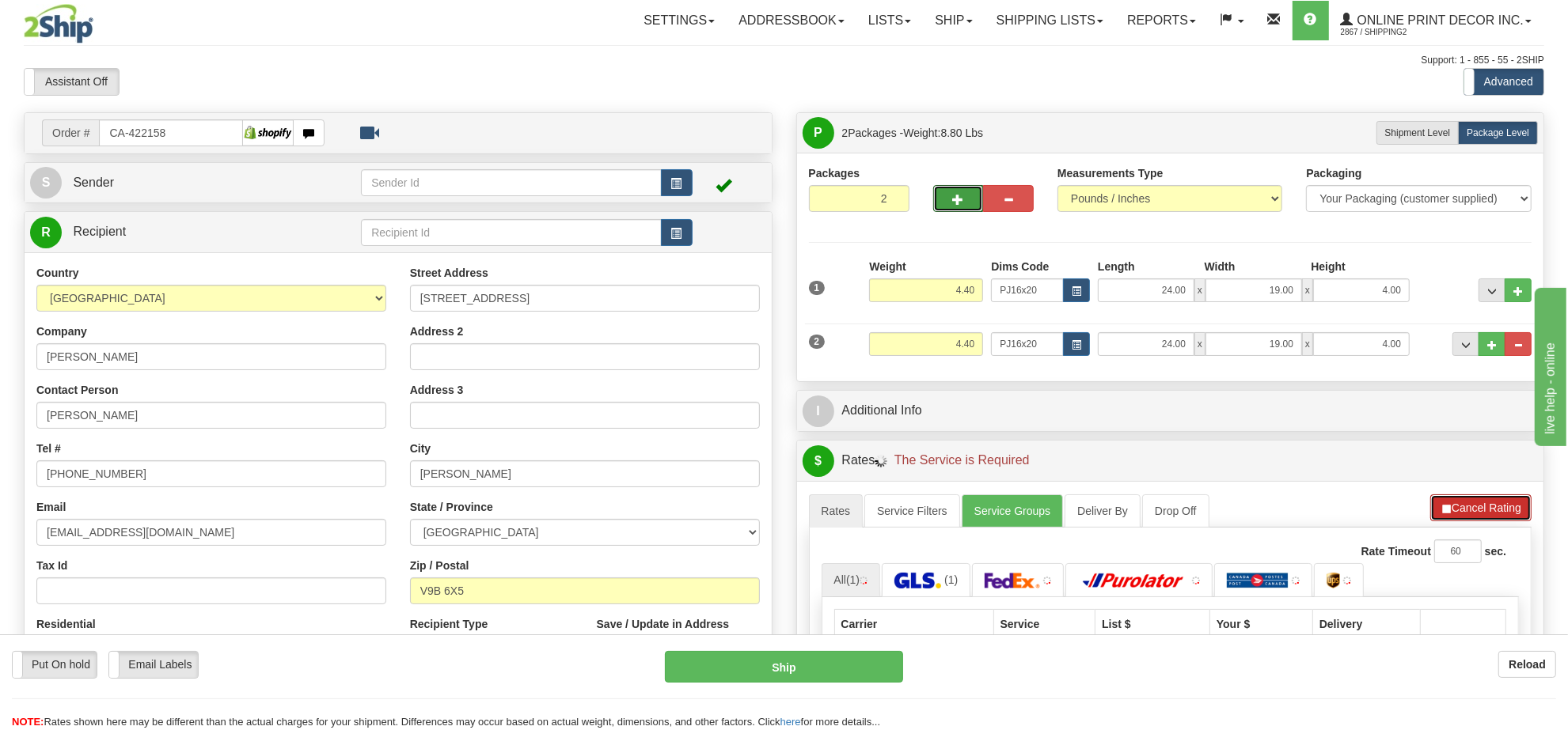
click at [1460, 512] on button "Cancel Rating" at bounding box center [1481, 508] width 101 height 27
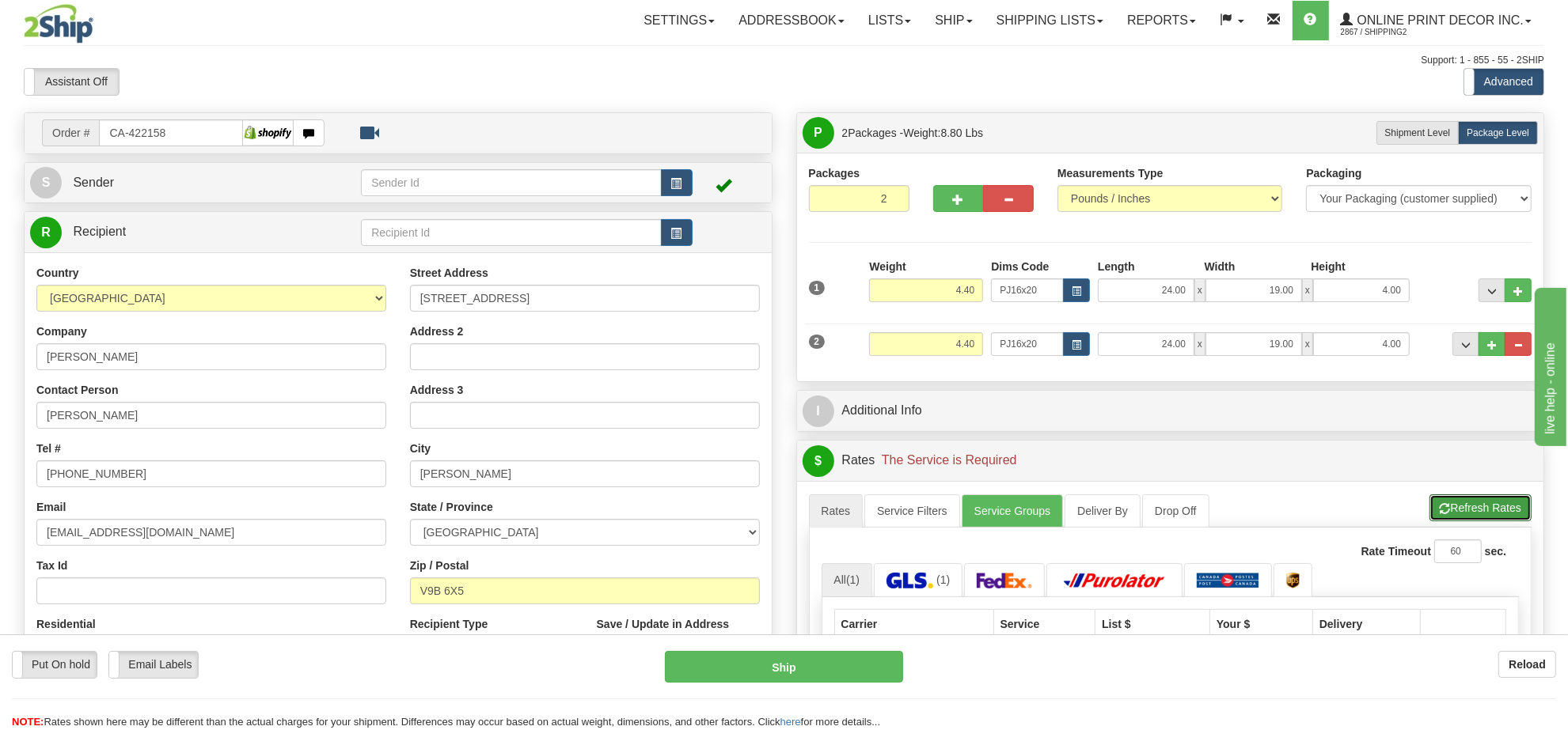
click at [1460, 512] on button "Refresh Rates" at bounding box center [1480, 508] width 102 height 27
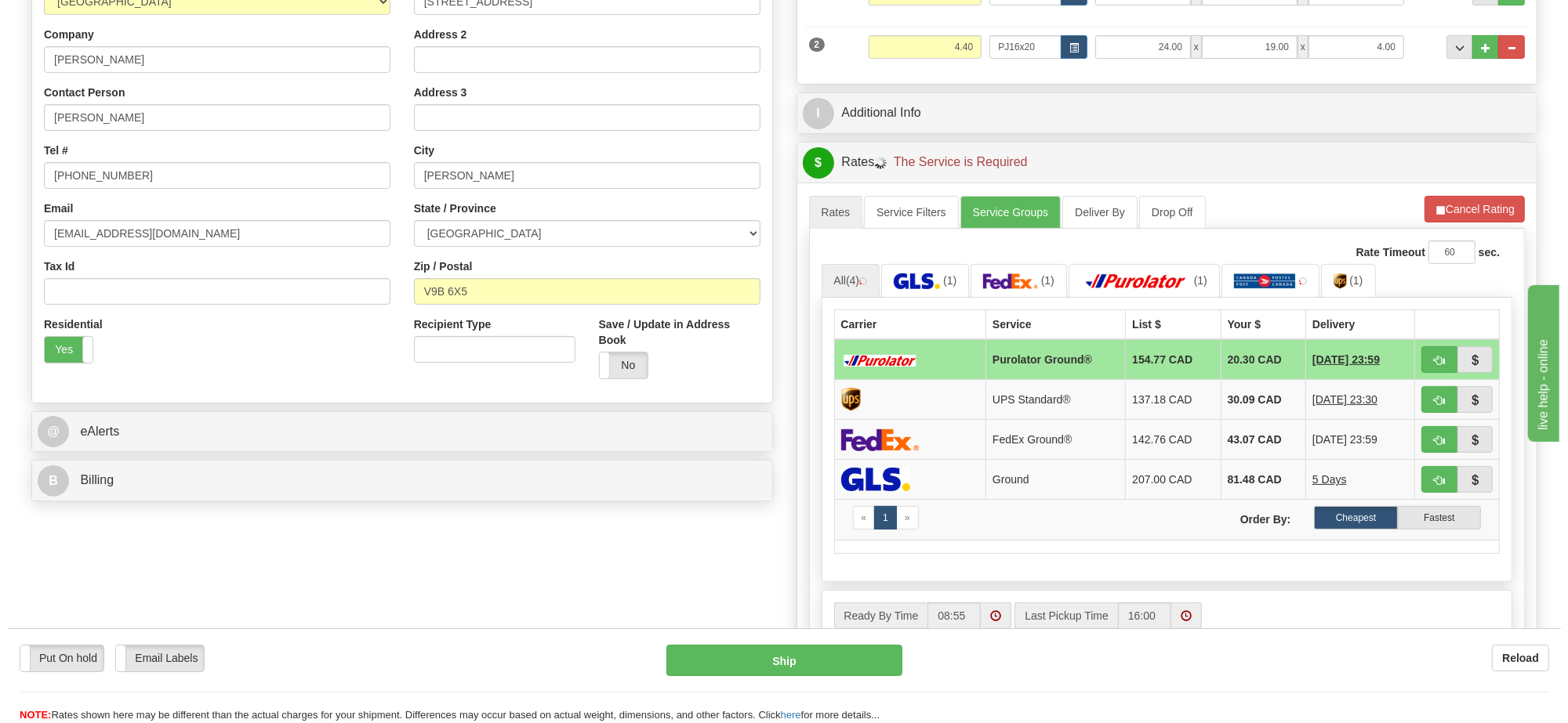
scroll to position [298, 0]
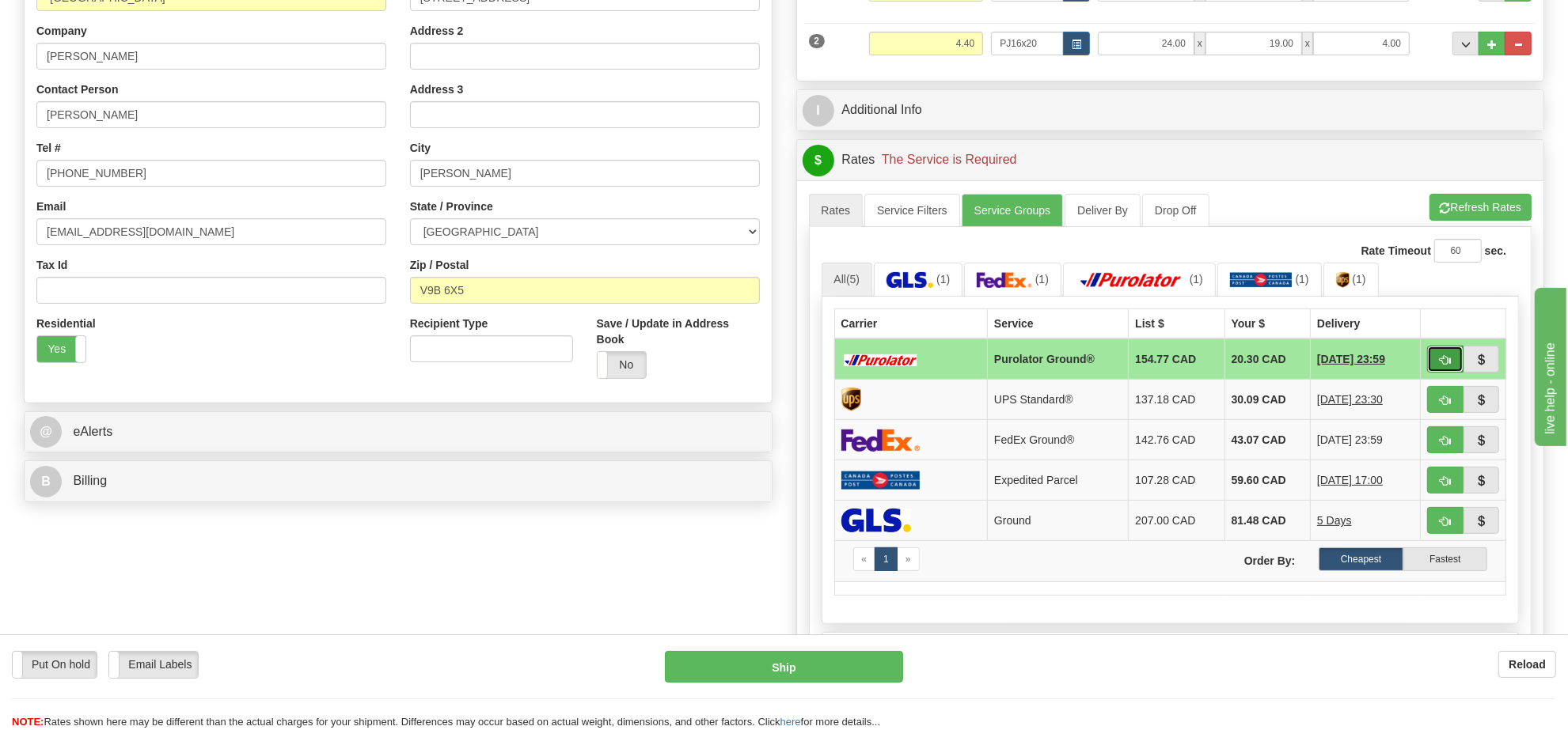
click at [1437, 365] on button "button" at bounding box center [1445, 359] width 37 height 27
type input "260"
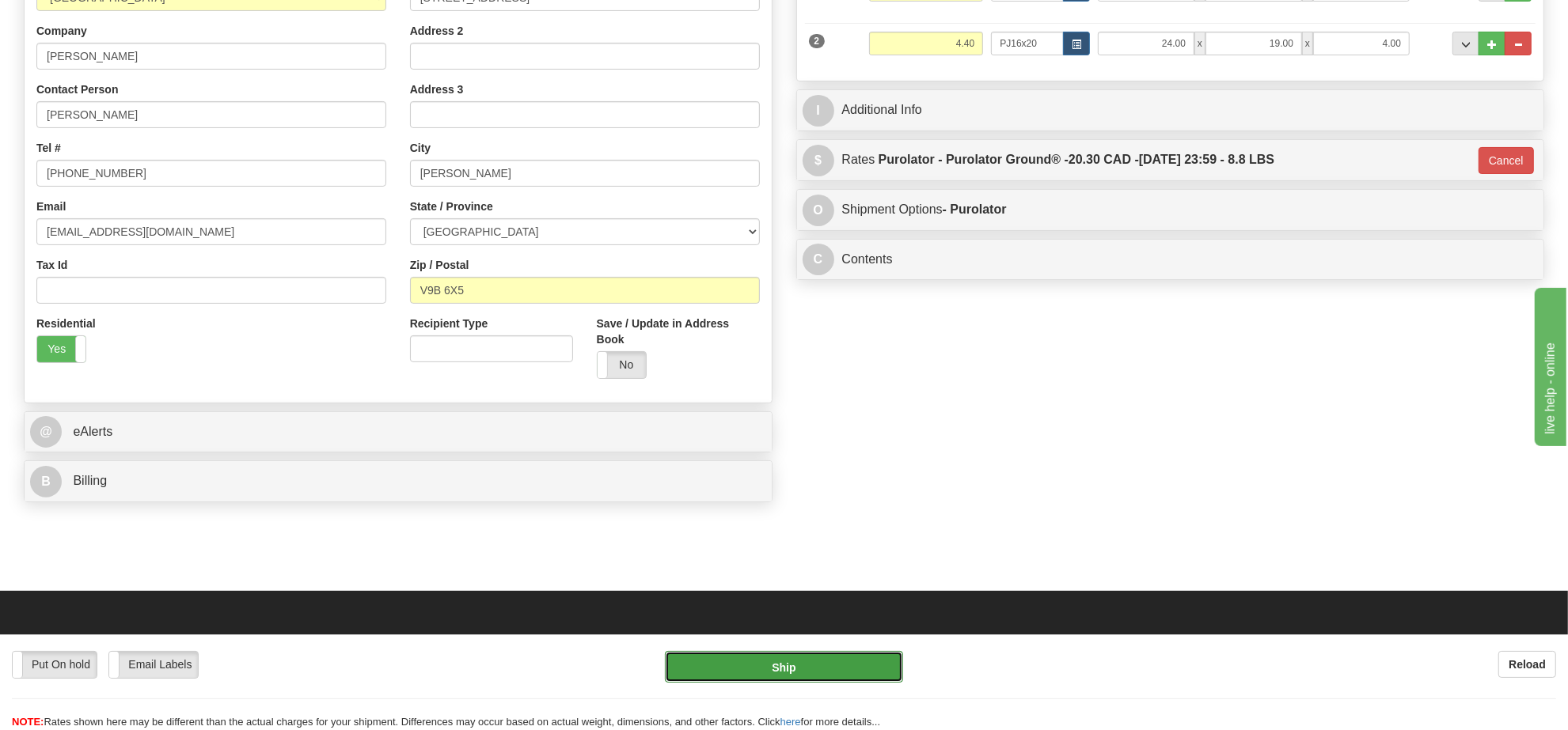
click at [828, 666] on button "Ship" at bounding box center [783, 666] width 237 height 32
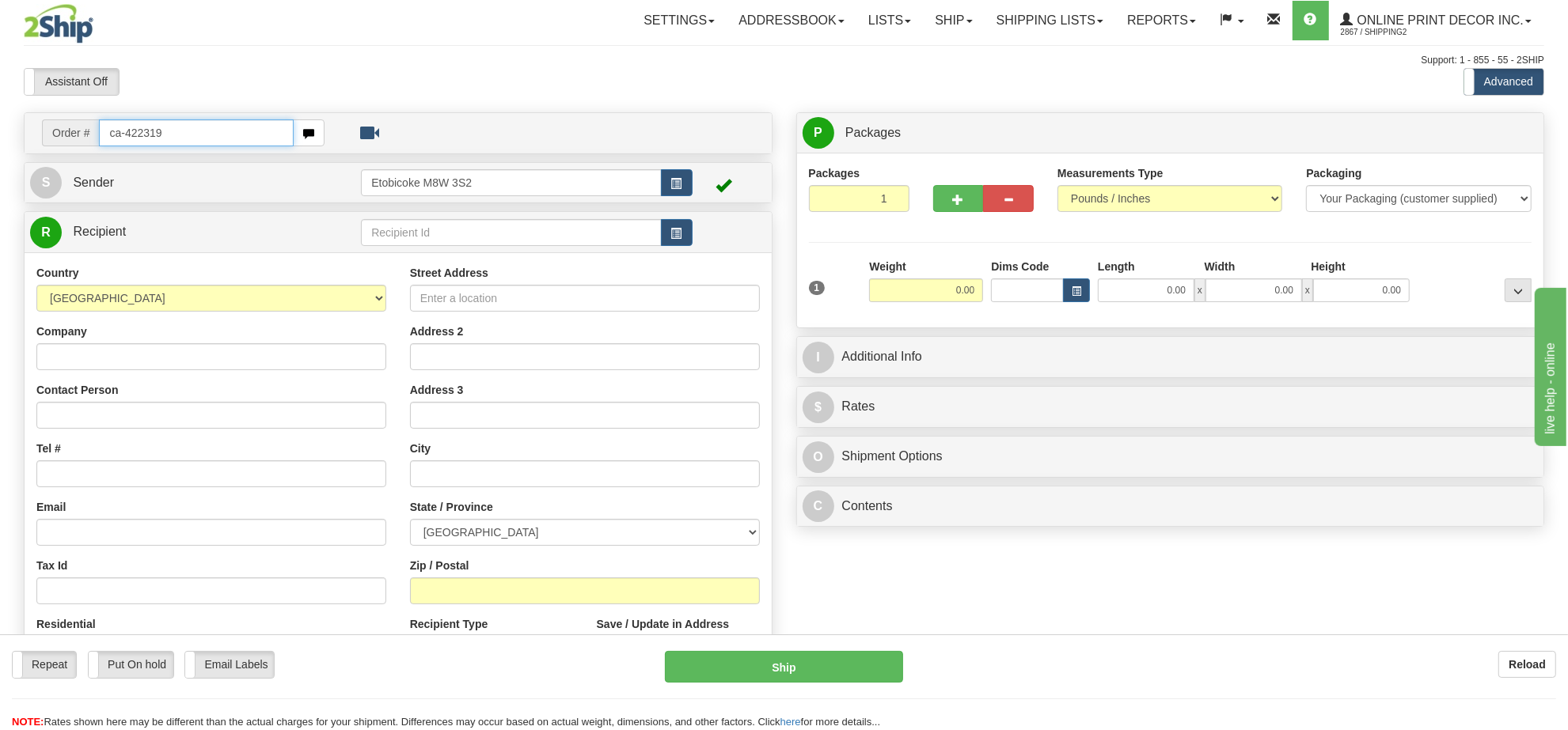
type input "ca-422319"
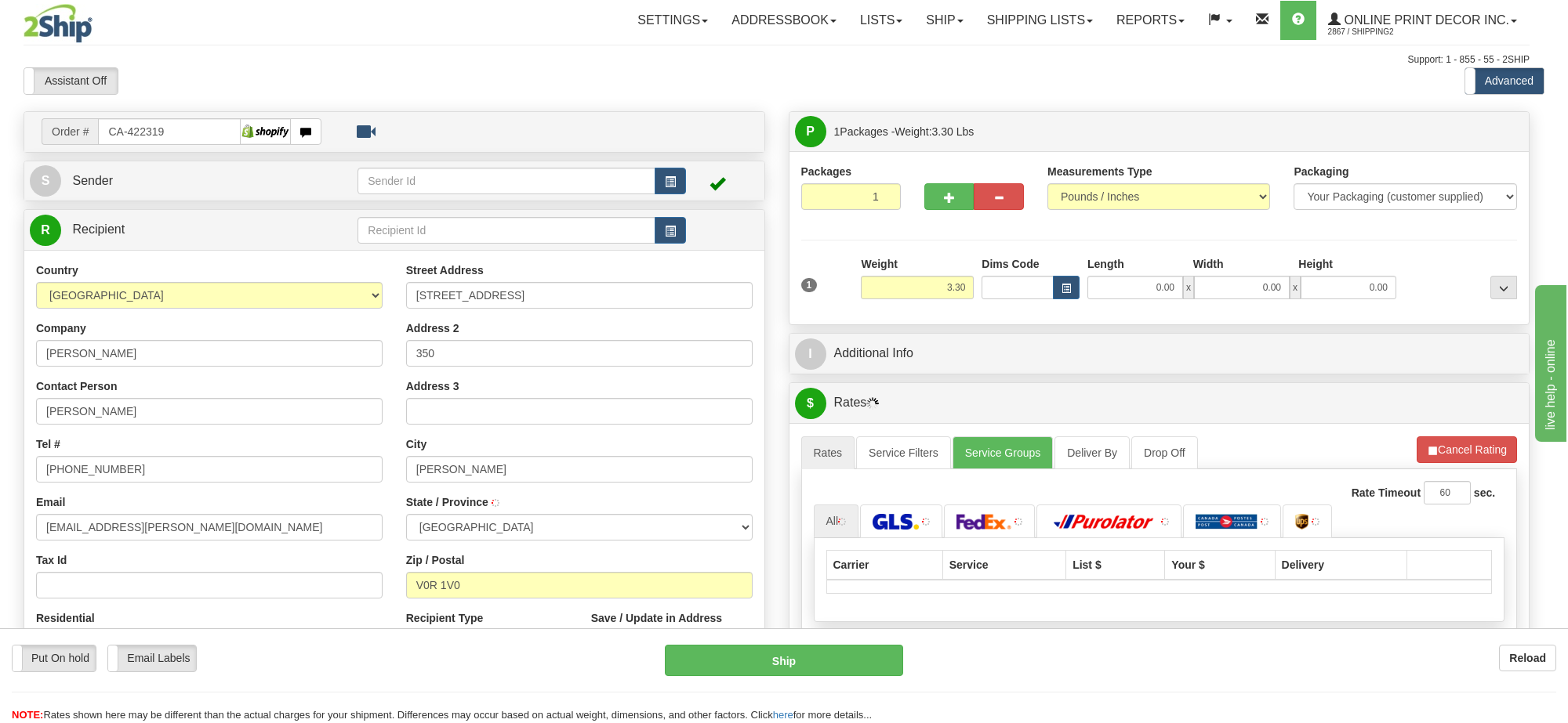
type input "[PERSON_NAME]"
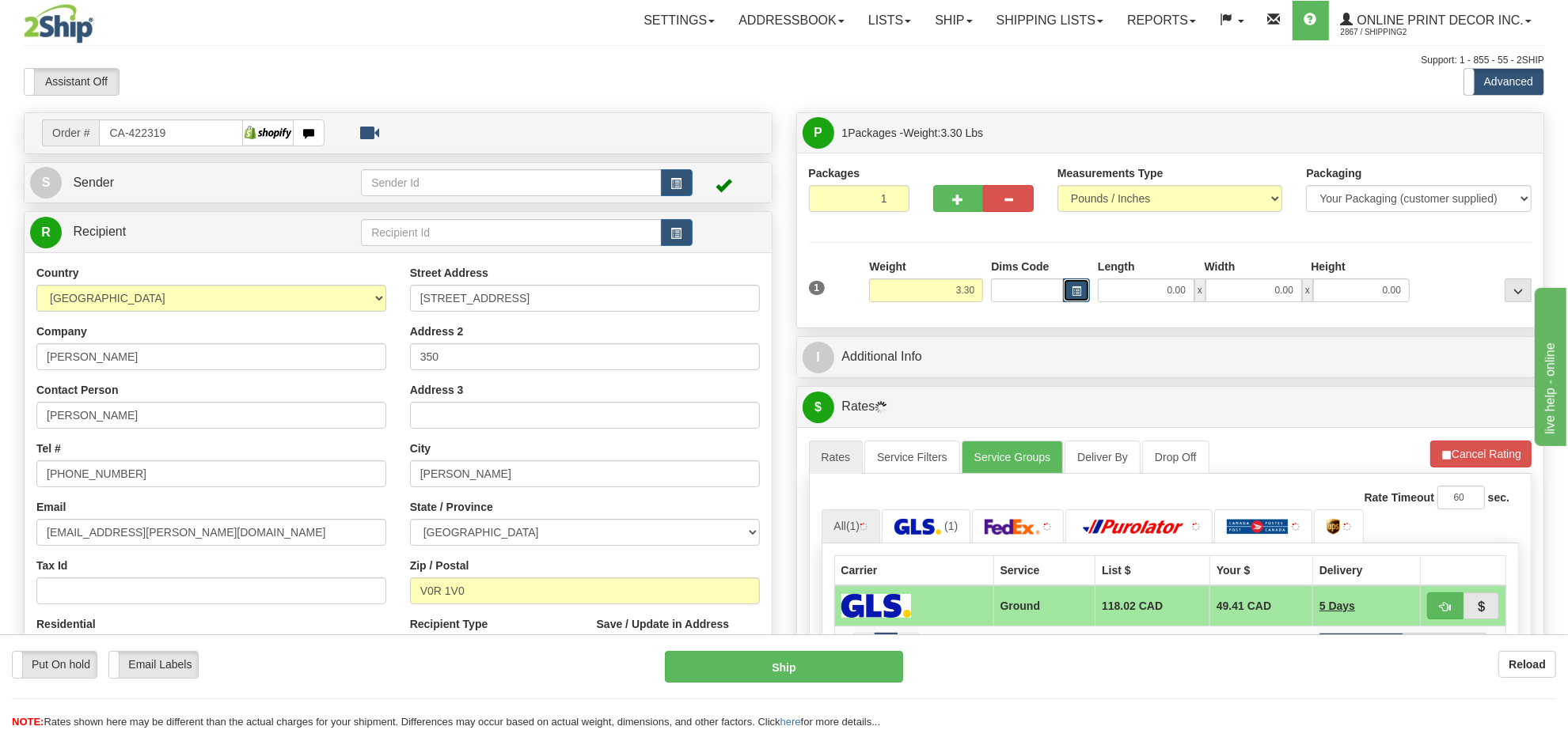
click at [1085, 293] on button "button" at bounding box center [1076, 290] width 27 height 24
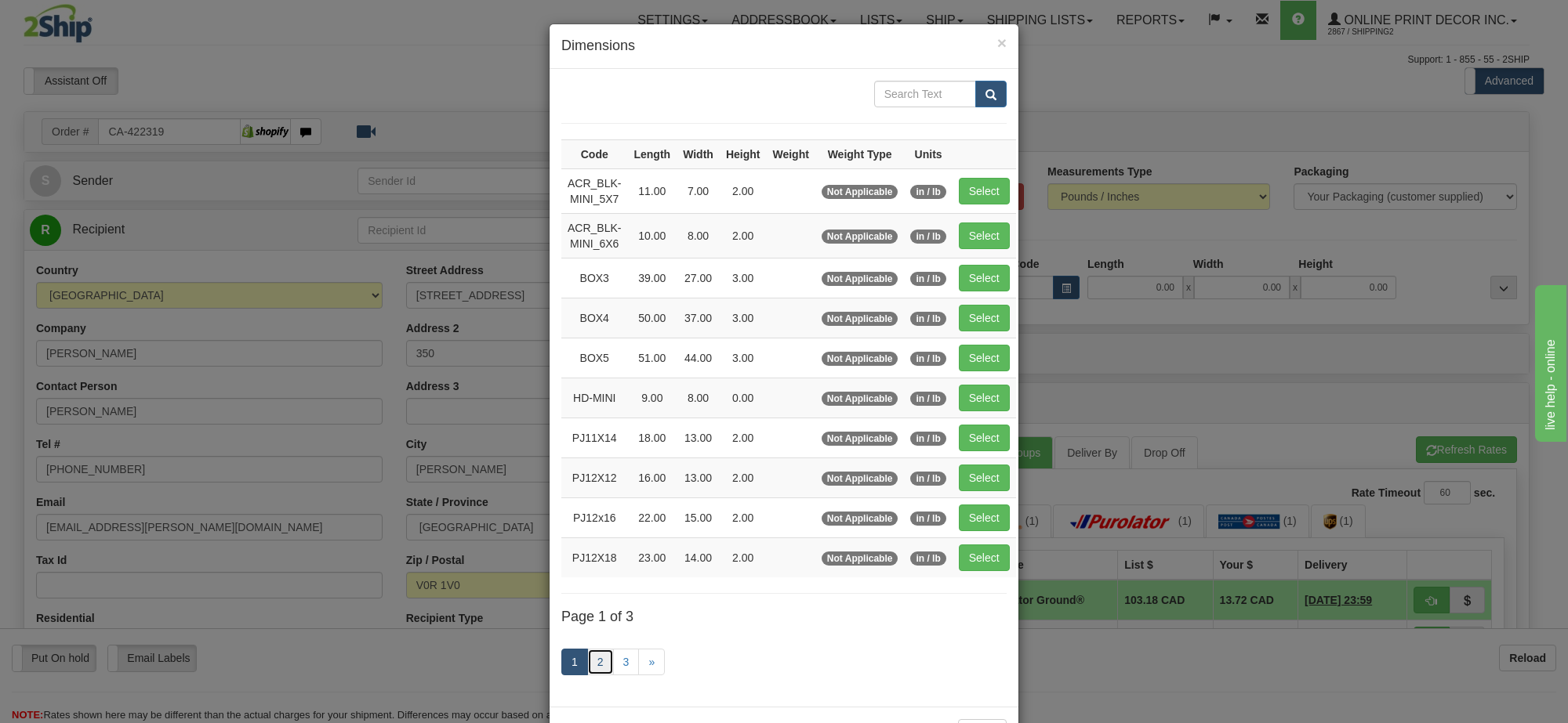
click at [597, 667] on link "2" at bounding box center [600, 661] width 27 height 27
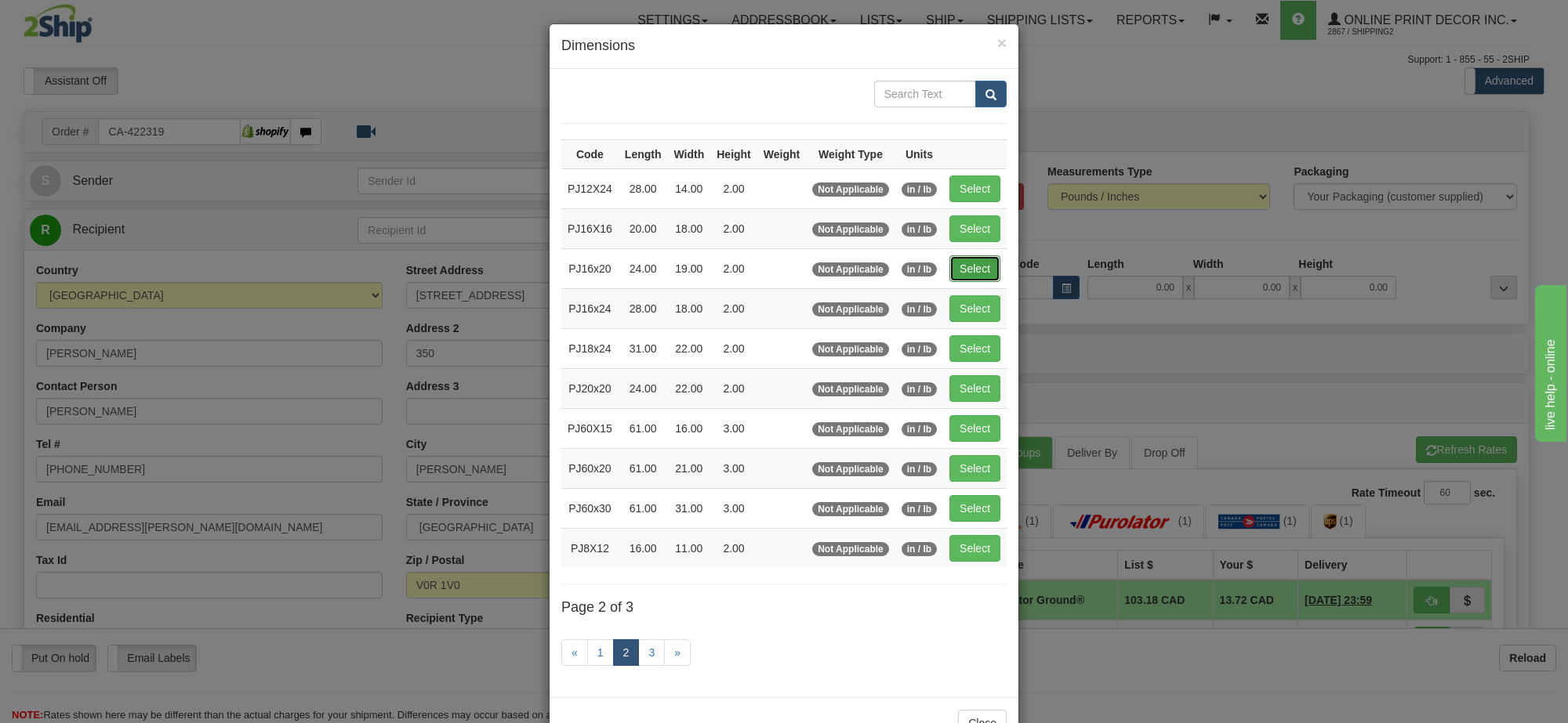
click at [986, 271] on button "Select" at bounding box center [975, 269] width 51 height 27
type input "PJ16x20"
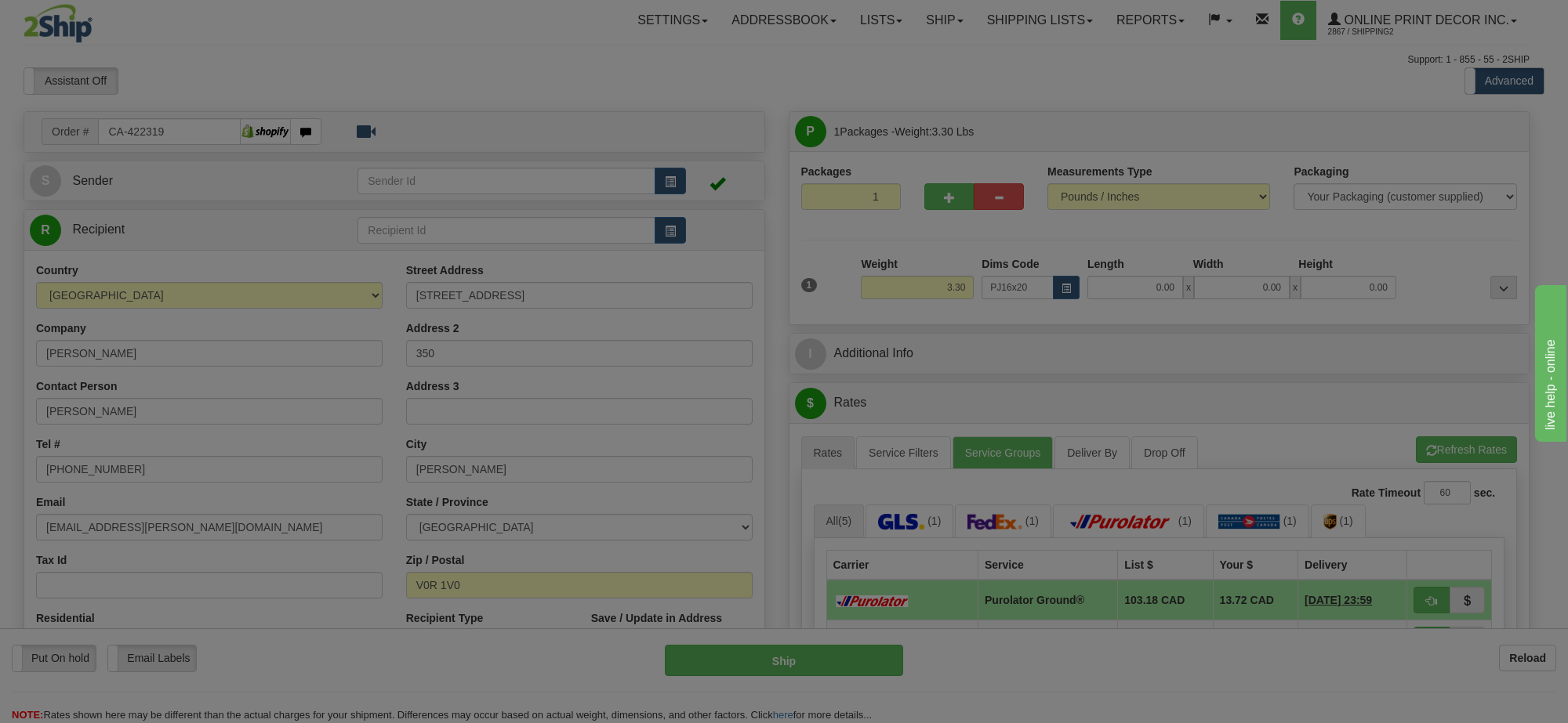
type input "24.00"
type input "19.00"
type input "2.00"
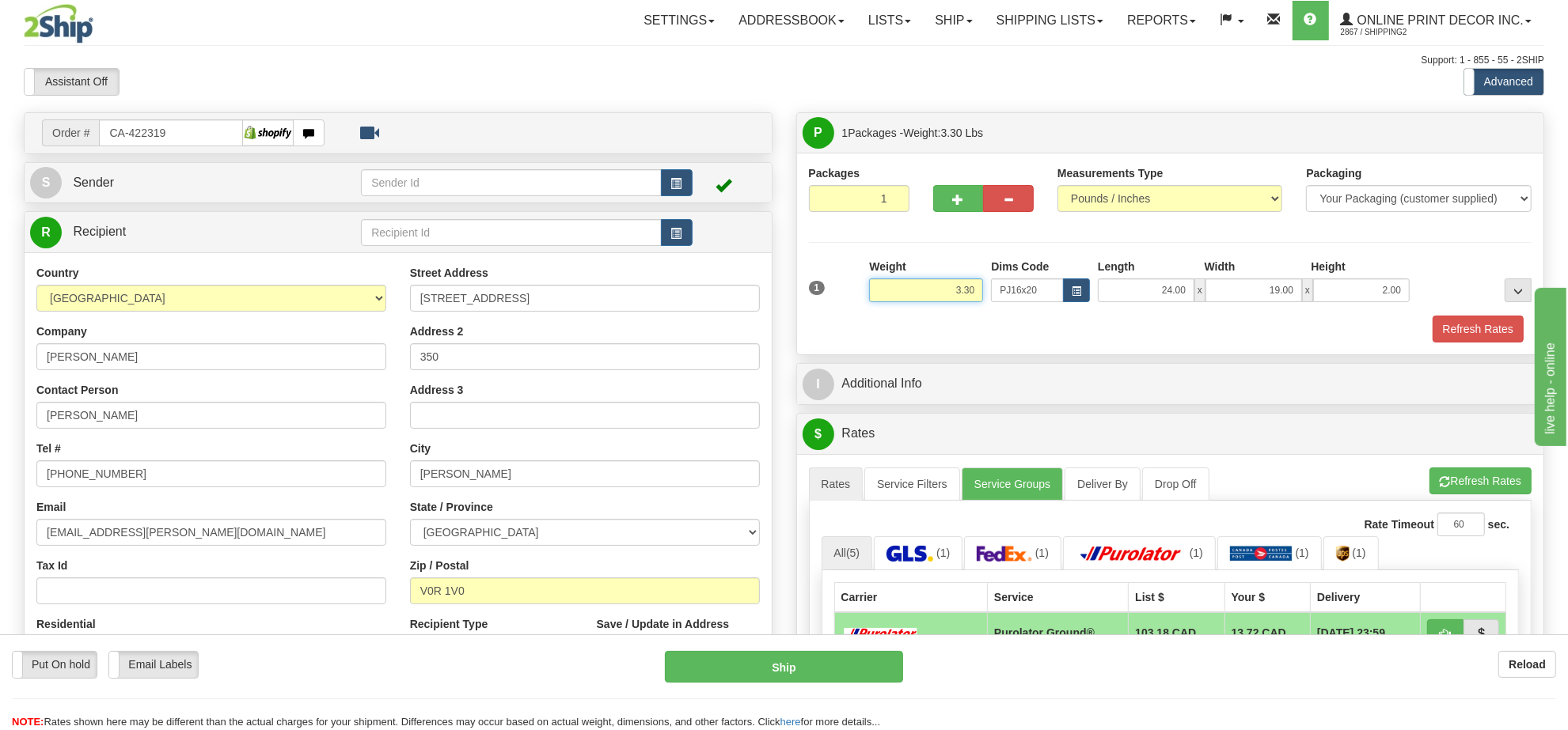
drag, startPoint x: 982, startPoint y: 293, endPoint x: 843, endPoint y: 290, distance: 139.0
click at [843, 290] on div "1 Weight 3.30 Dims Code x x" at bounding box center [1171, 286] width 731 height 57
type input "4.40"
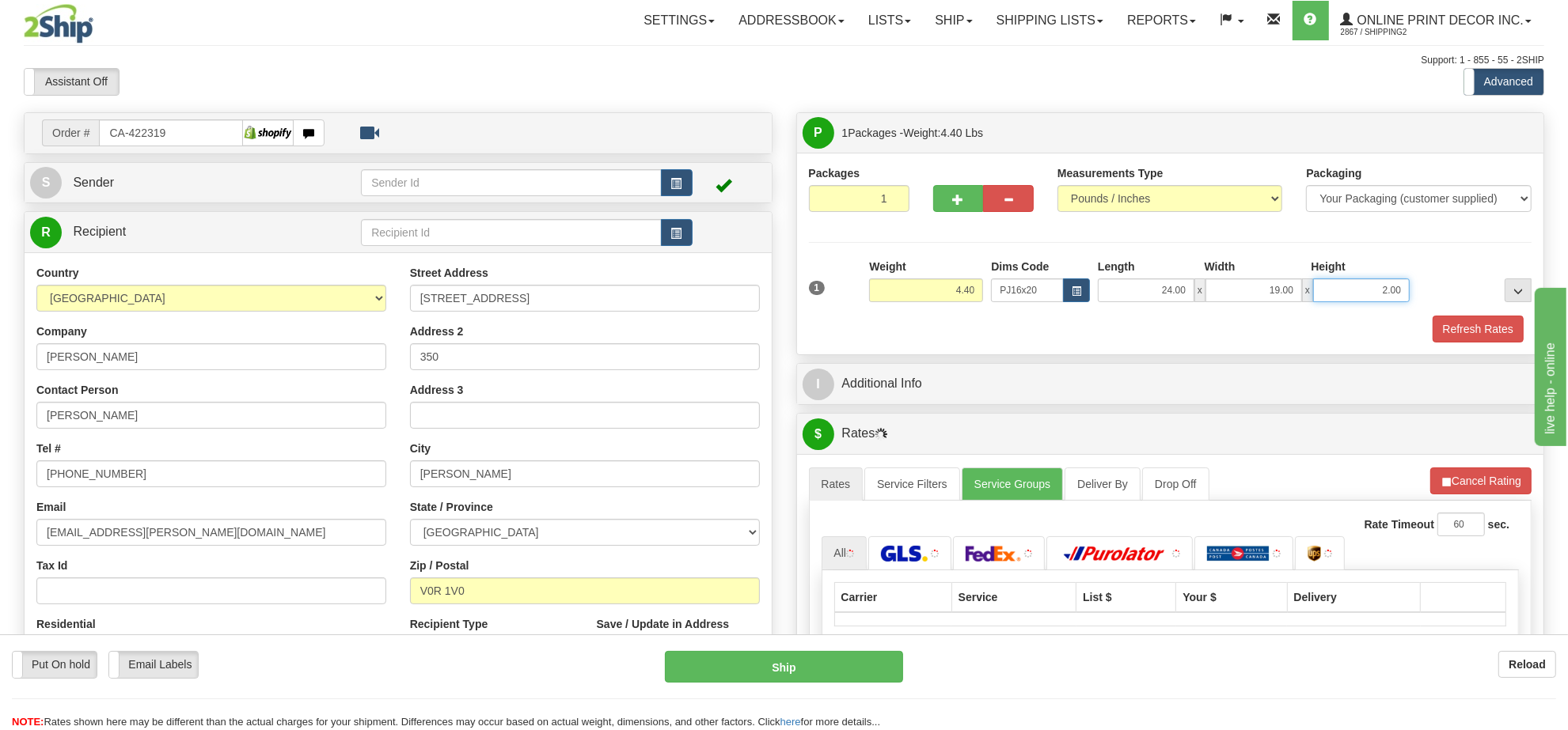
drag, startPoint x: 1403, startPoint y: 286, endPoint x: 1339, endPoint y: 299, distance: 65.3
click at [1339, 299] on input "2.00" at bounding box center [1360, 290] width 96 height 24
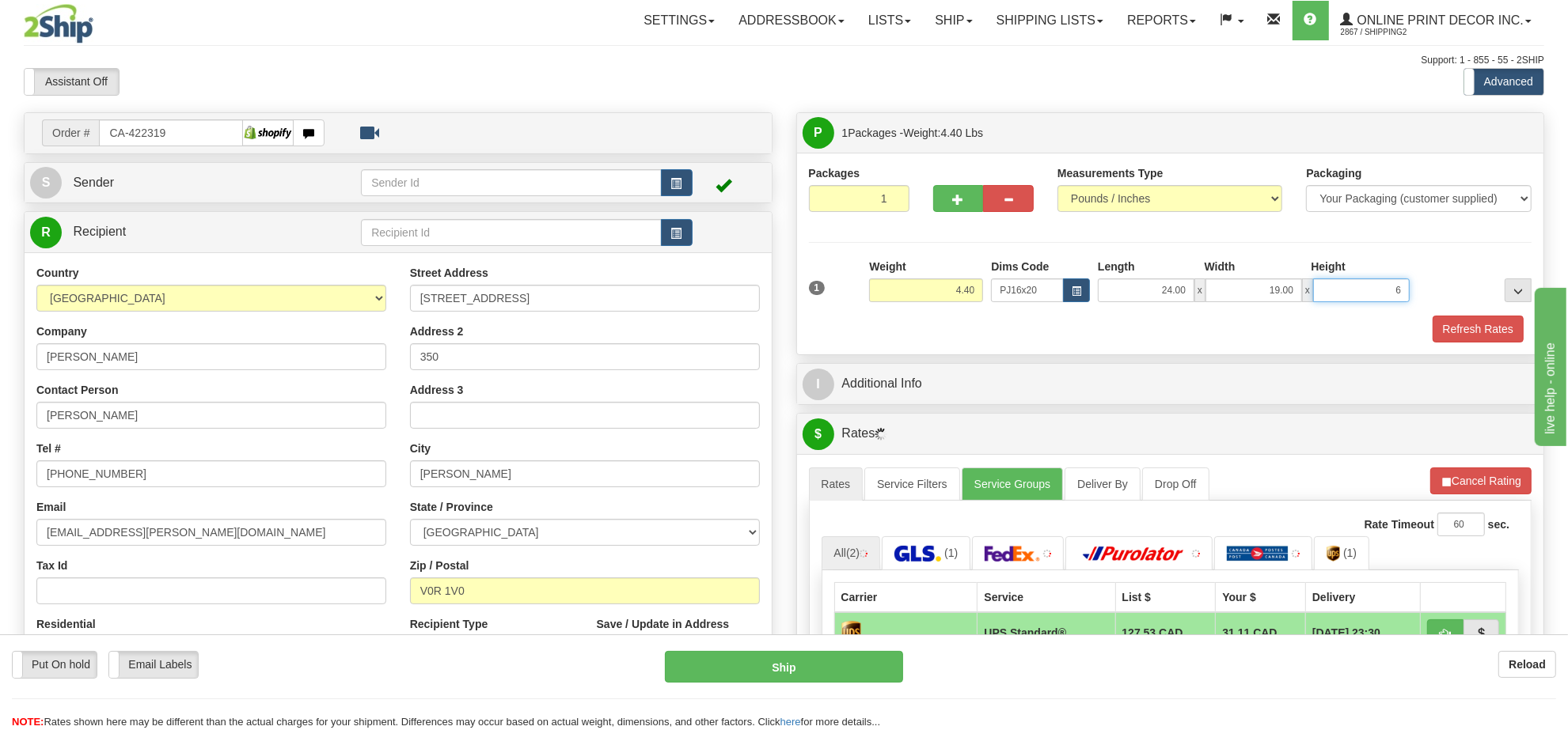
click button "Delete" at bounding box center [0, 0] width 0 height 0
type input "6.00"
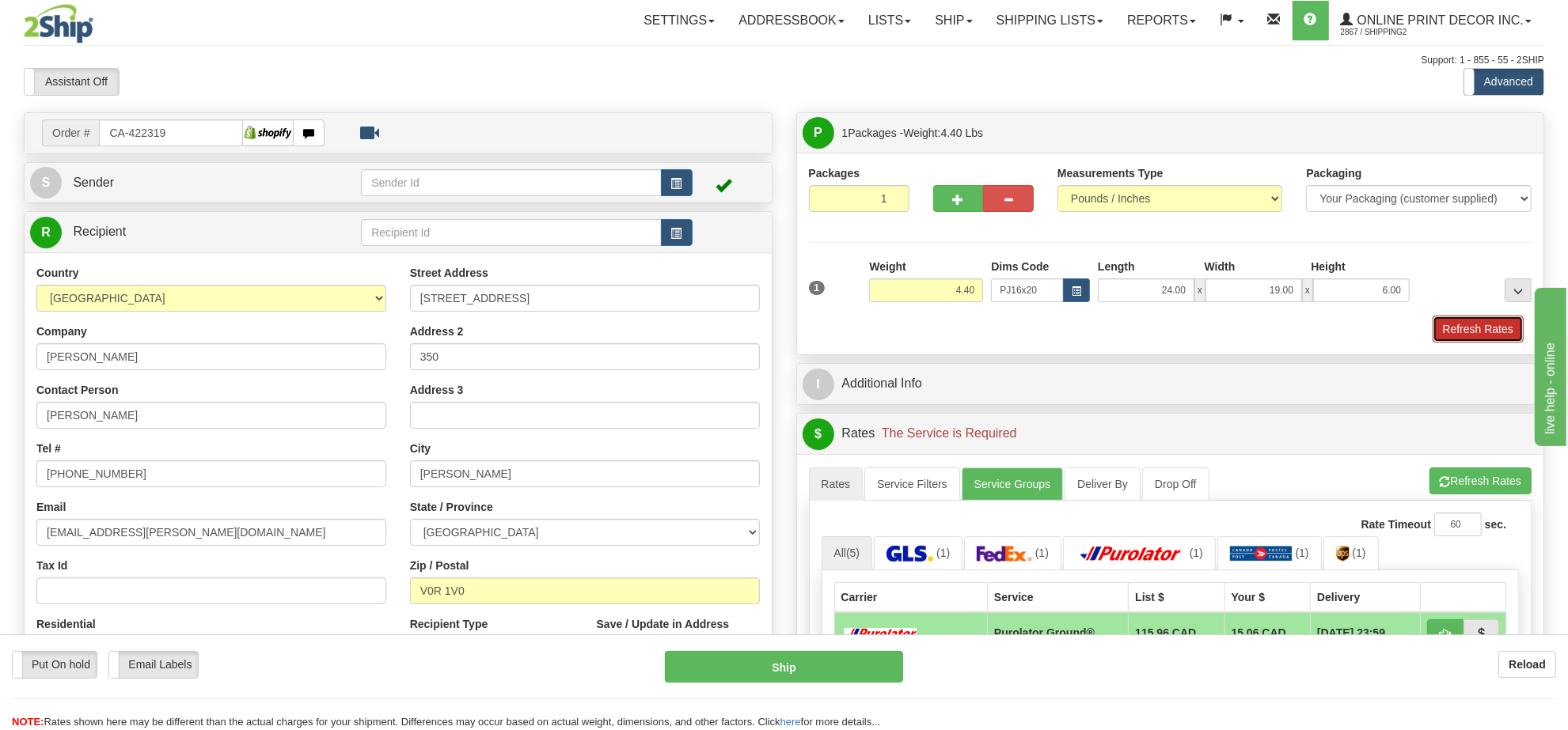
click at [1446, 331] on button "Refresh Rates" at bounding box center [1479, 329] width 91 height 27
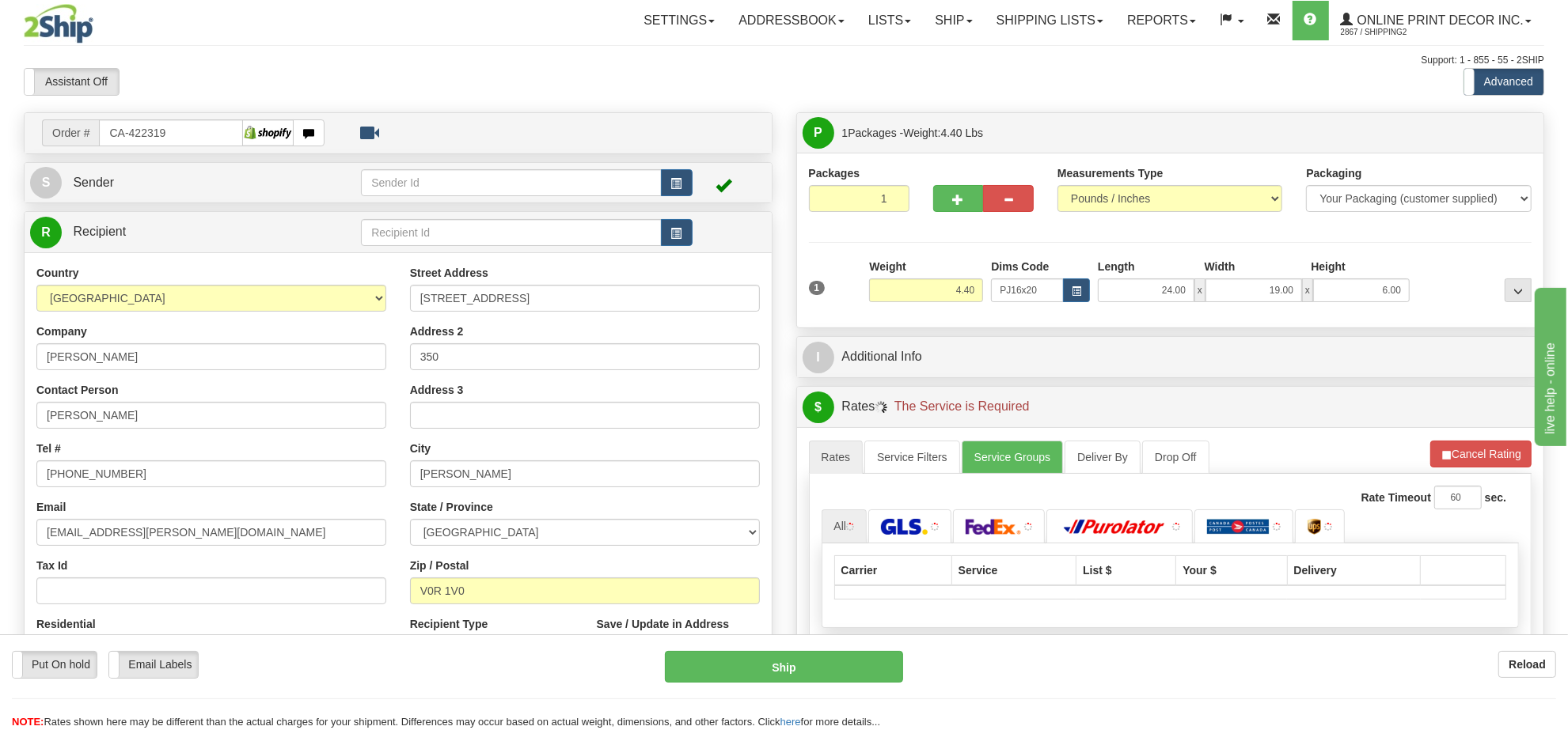
click at [1446, 331] on div "P Packages 1 Packages - Weight: 4.40 Lbs Shipment Level Shipm. Package Level Pa…" at bounding box center [1170, 475] width 772 height 725
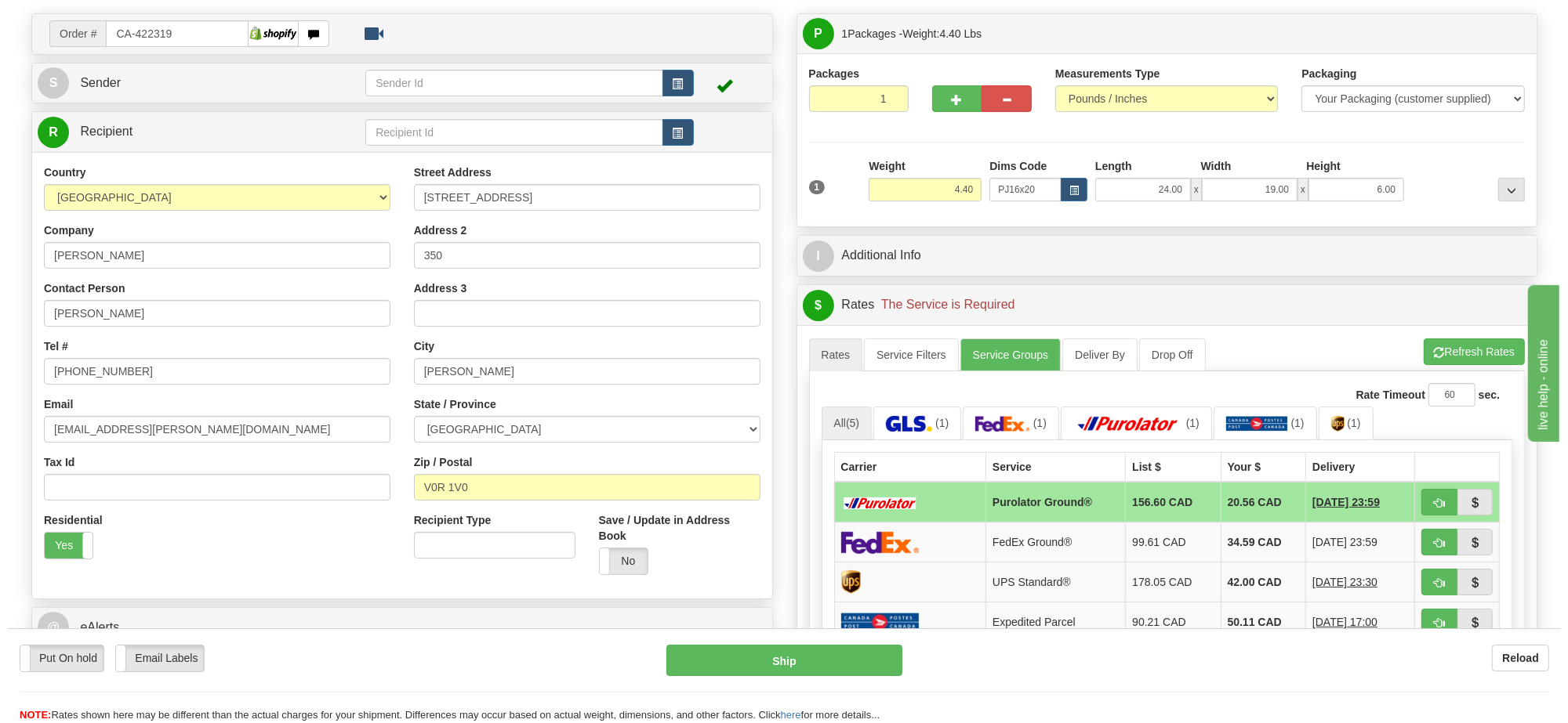
scroll to position [196, 0]
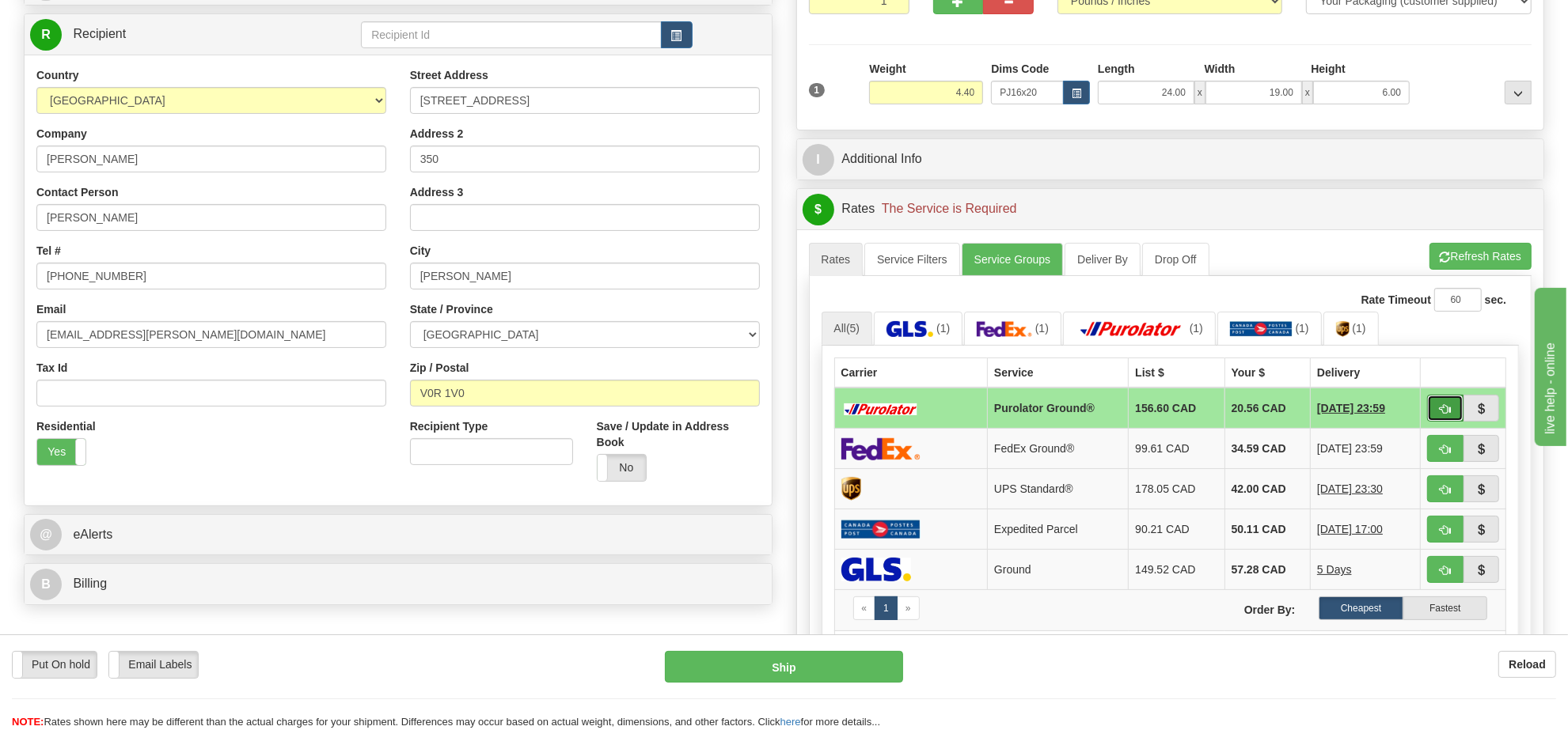
click at [1441, 404] on button "button" at bounding box center [1445, 407] width 37 height 27
type input "260"
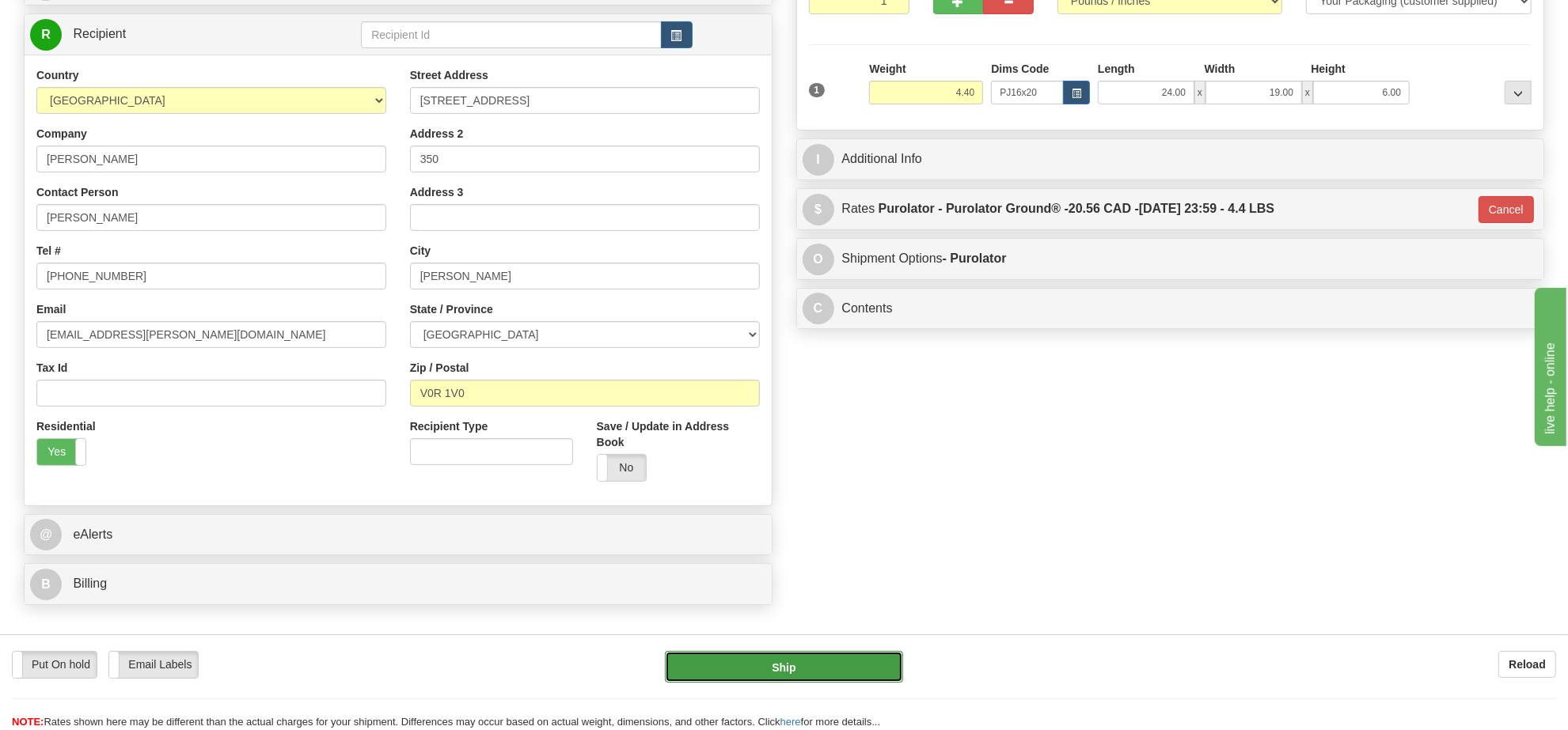
click at [831, 660] on button "Ship" at bounding box center [783, 666] width 237 height 32
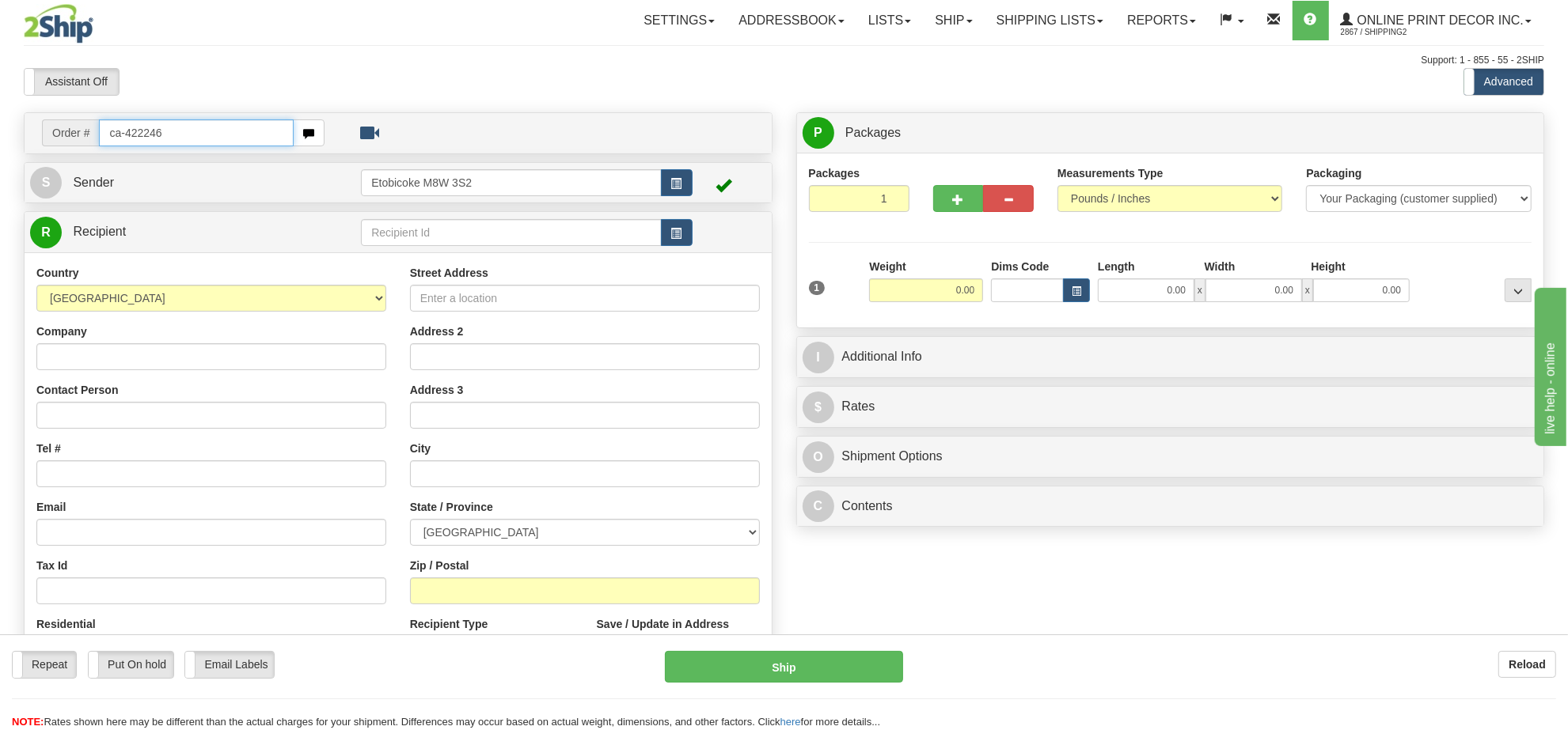
type input "ca-422246"
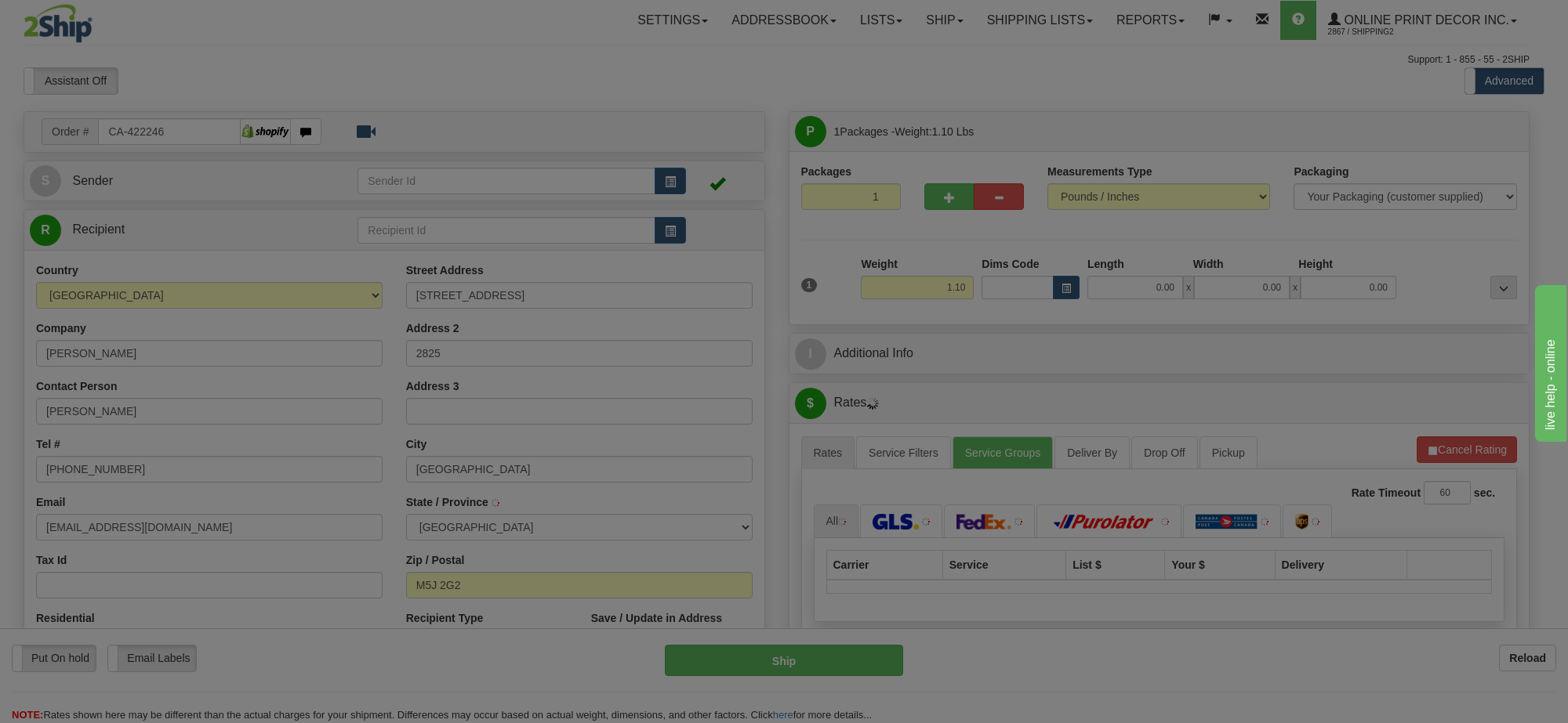
type input "[GEOGRAPHIC_DATA]"
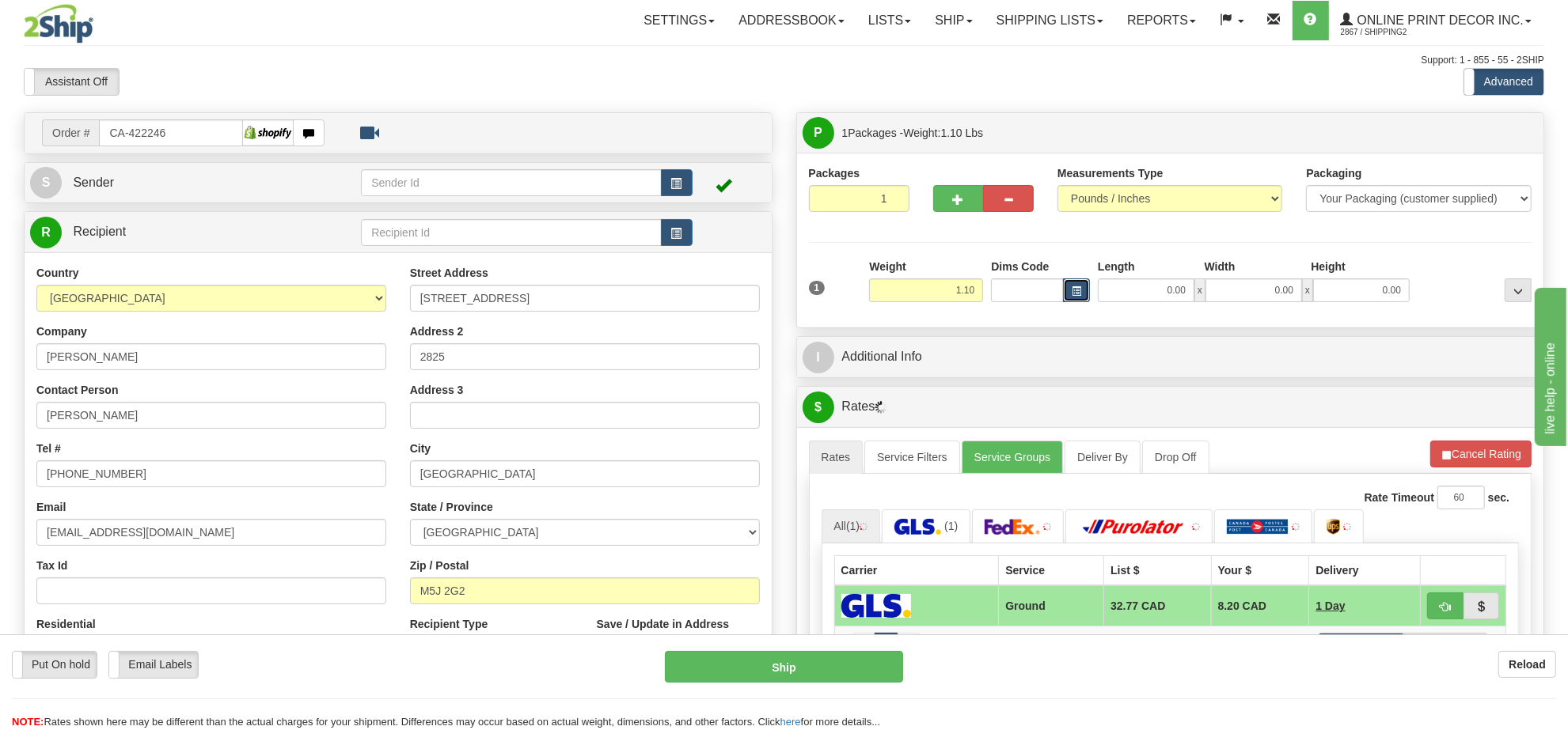
click at [1083, 297] on button "button" at bounding box center [1076, 290] width 27 height 24
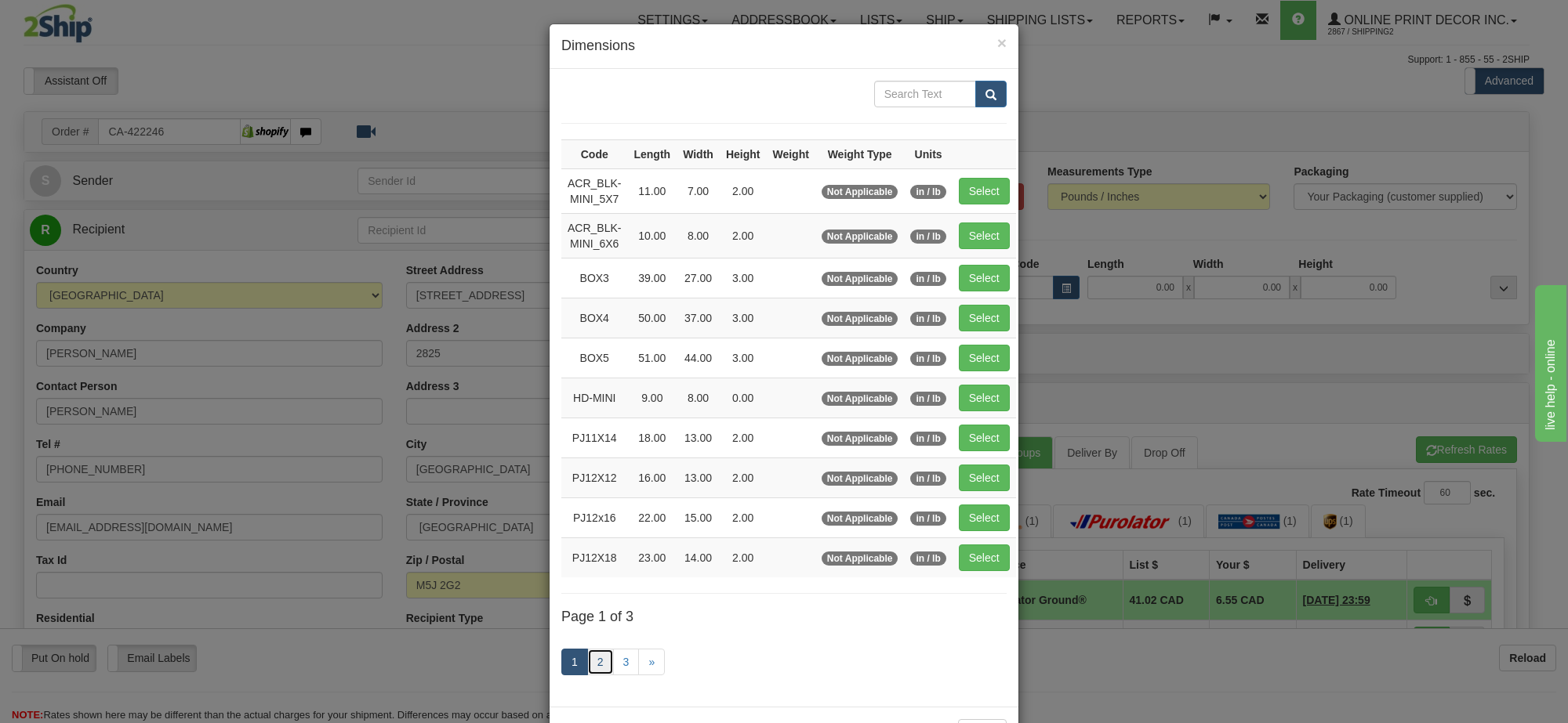
click at [592, 662] on link "2" at bounding box center [600, 661] width 27 height 27
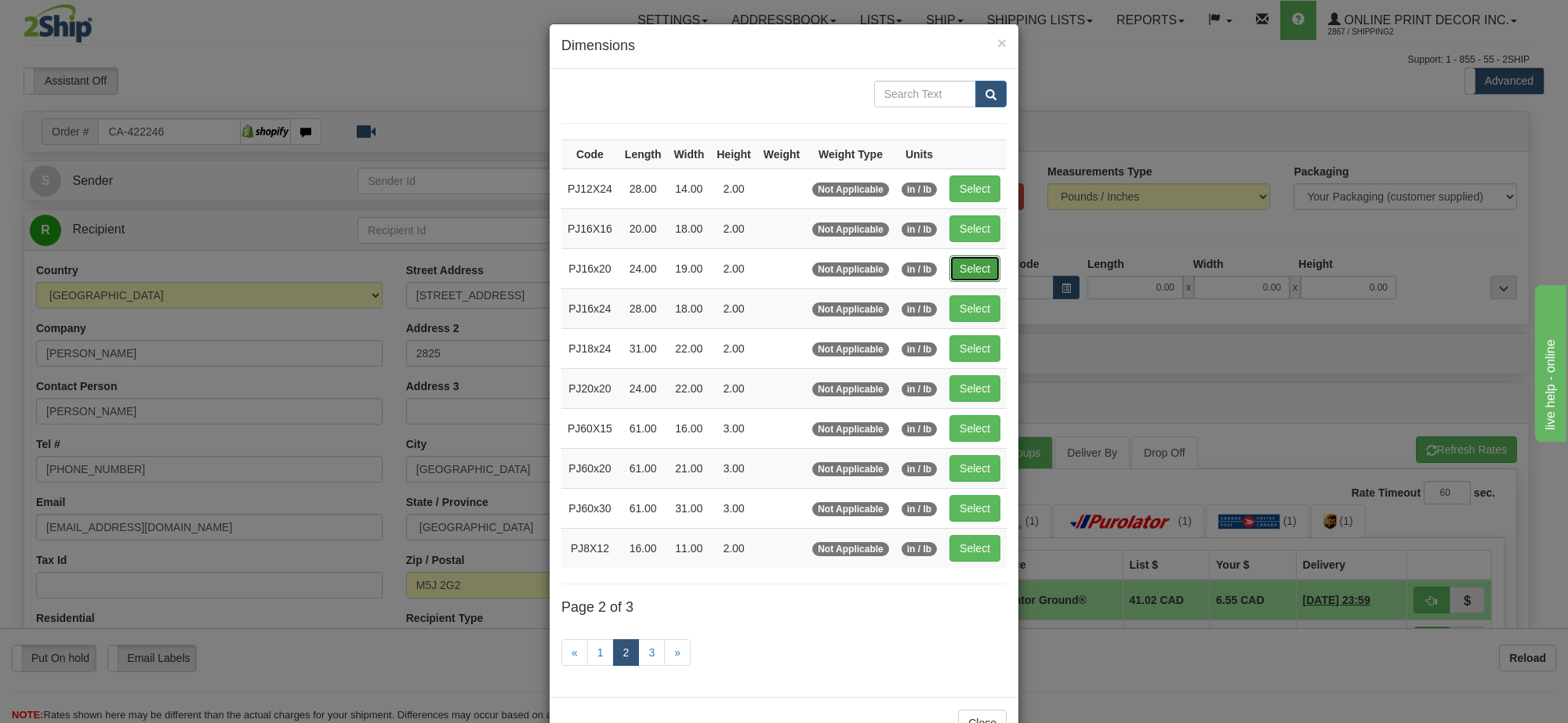
click at [984, 267] on button "Select" at bounding box center [975, 269] width 51 height 27
type input "PJ16x20"
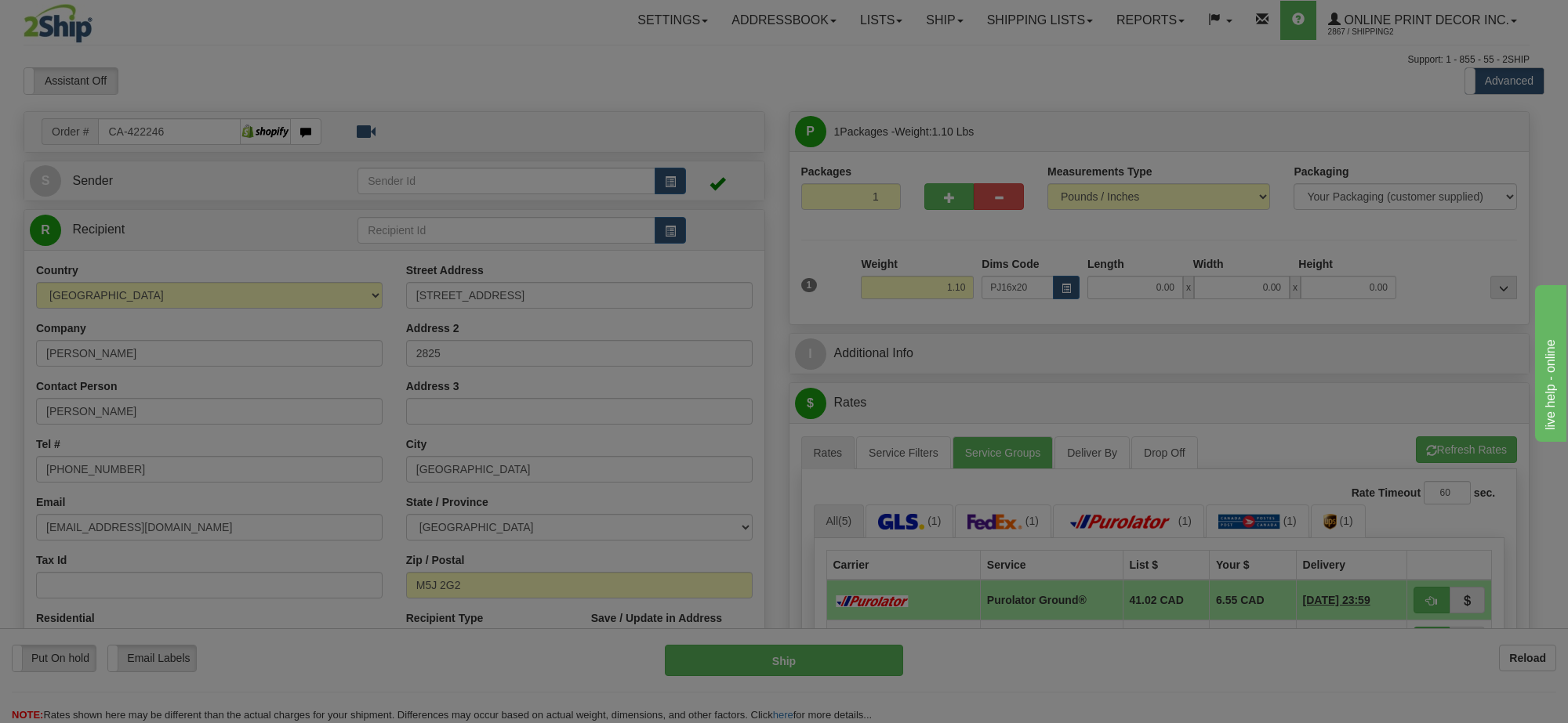
type input "24.00"
type input "19.00"
type input "2.00"
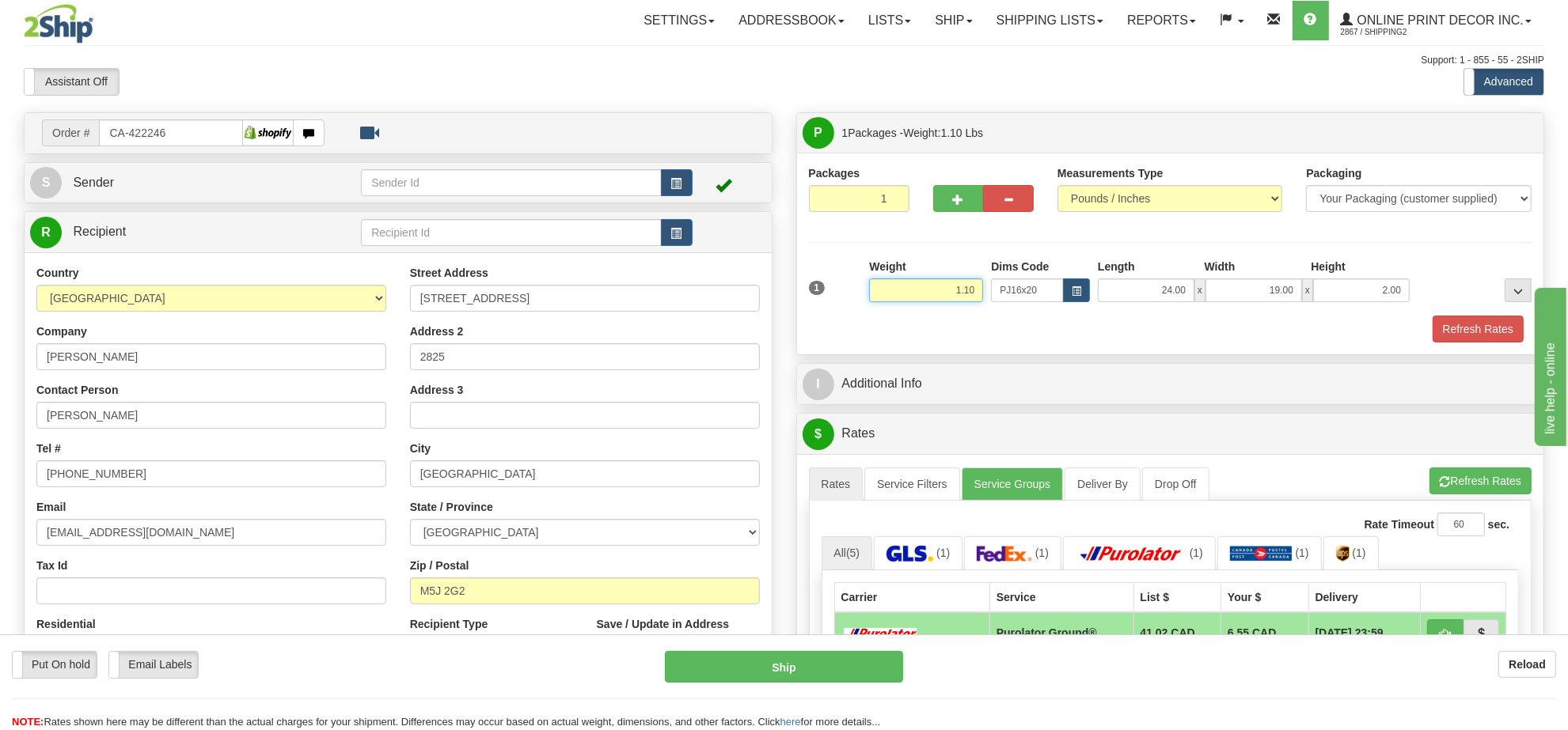
drag, startPoint x: 974, startPoint y: 287, endPoint x: 816, endPoint y: 297, distance: 158.3
click at [816, 297] on div "1 Weight 1.10 Dims Code x x" at bounding box center [1171, 286] width 731 height 57
type input "2.20"
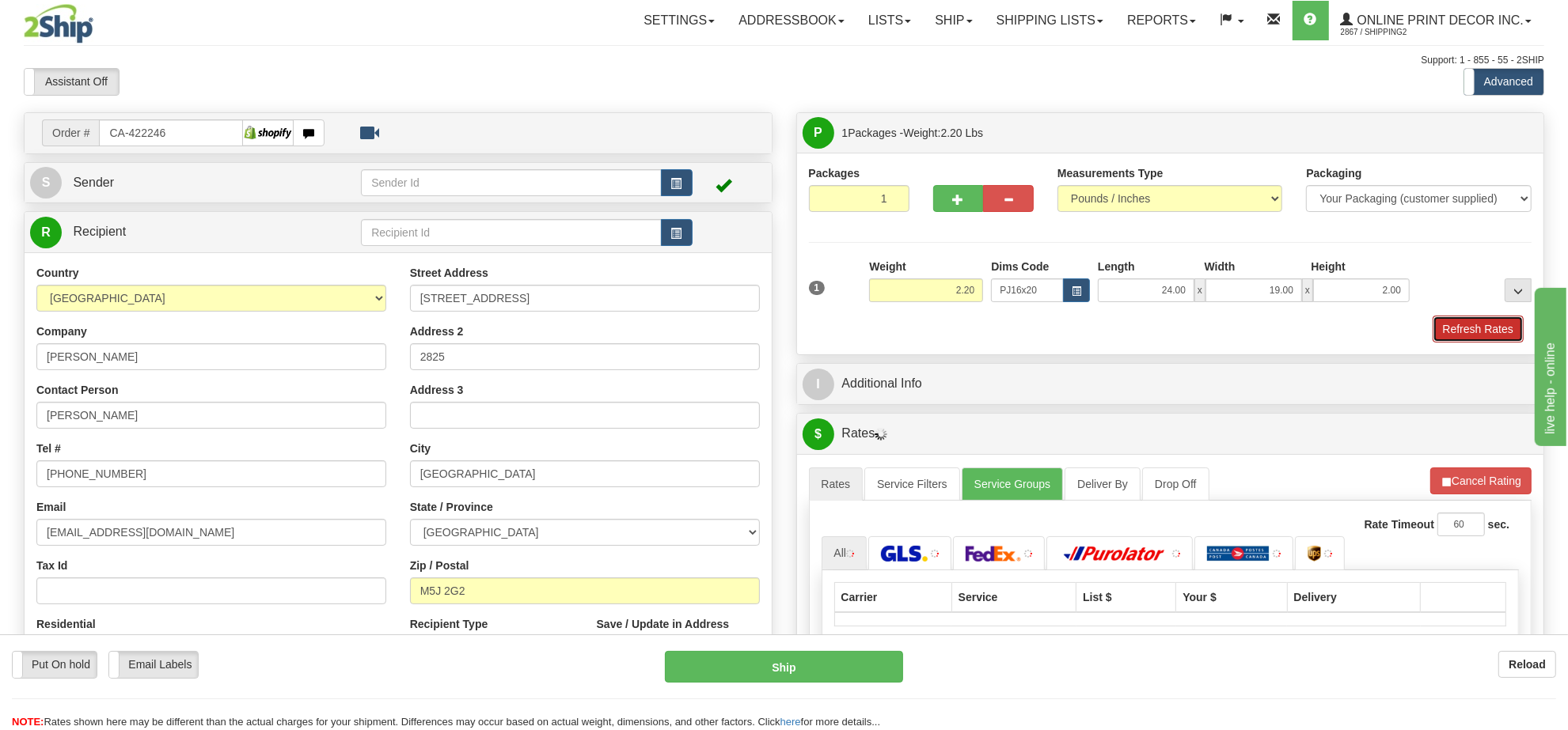
click at [1477, 321] on button "Refresh Rates" at bounding box center [1479, 329] width 91 height 27
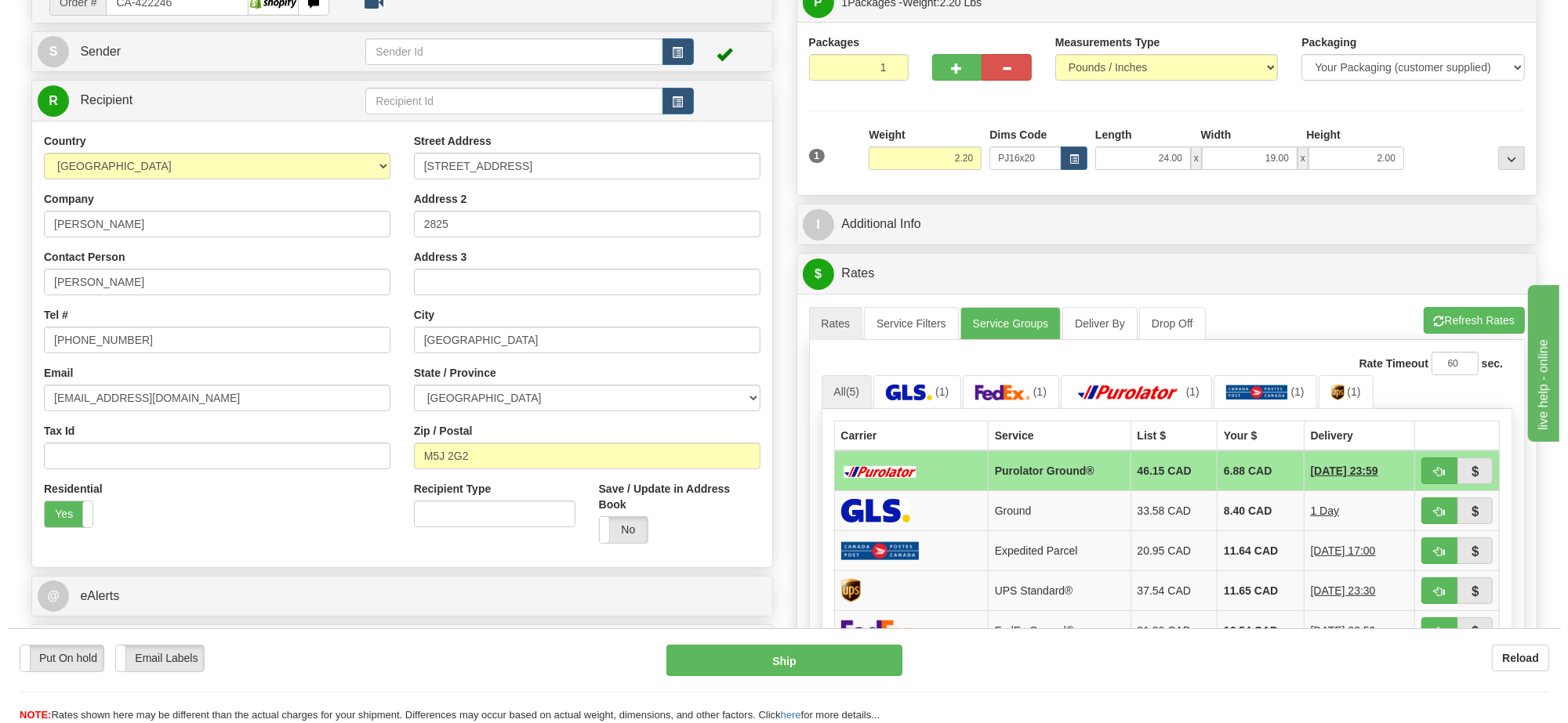
scroll to position [131, 0]
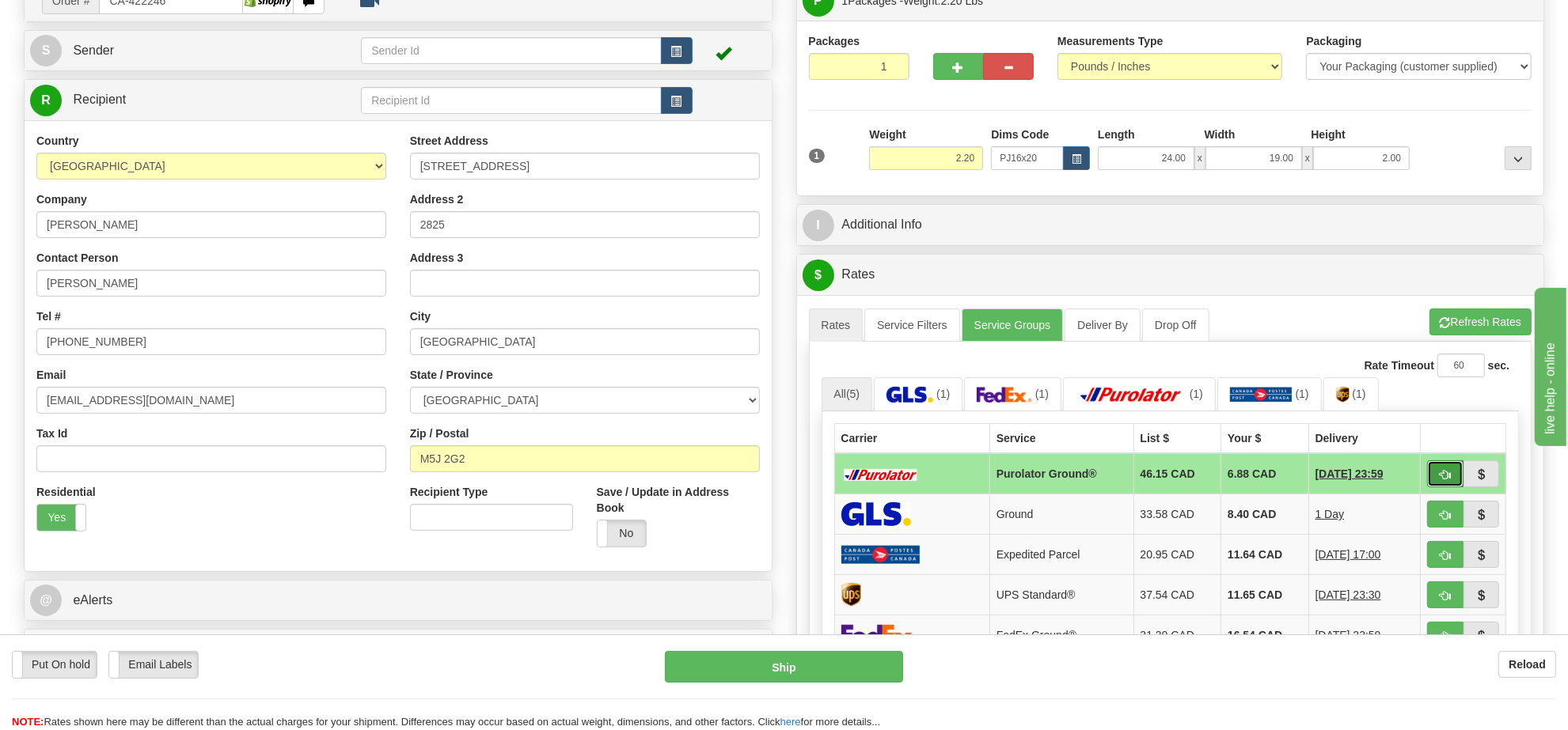
click at [1438, 473] on button "button" at bounding box center [1445, 474] width 37 height 27
type input "260"
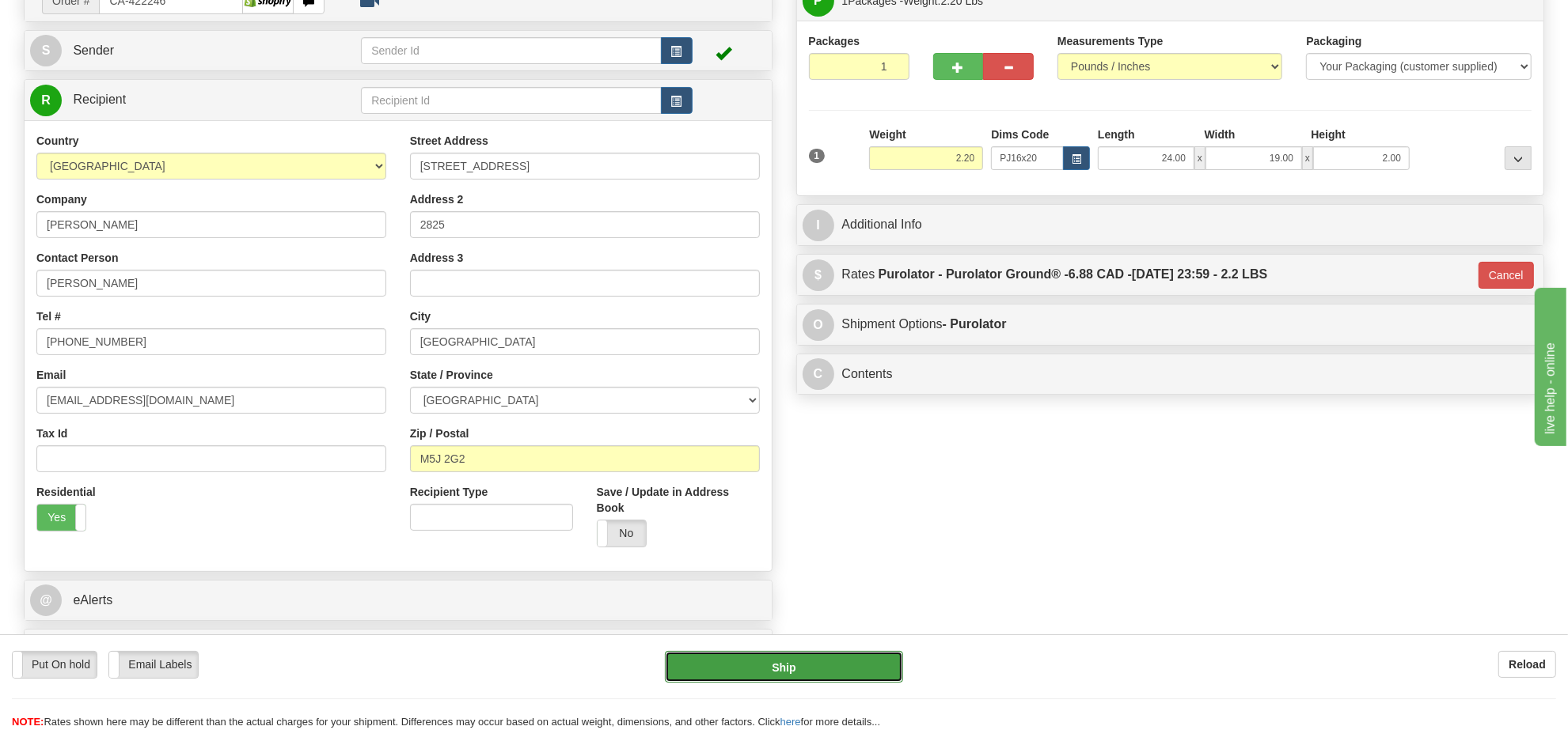
click at [828, 666] on button "Ship" at bounding box center [783, 666] width 237 height 32
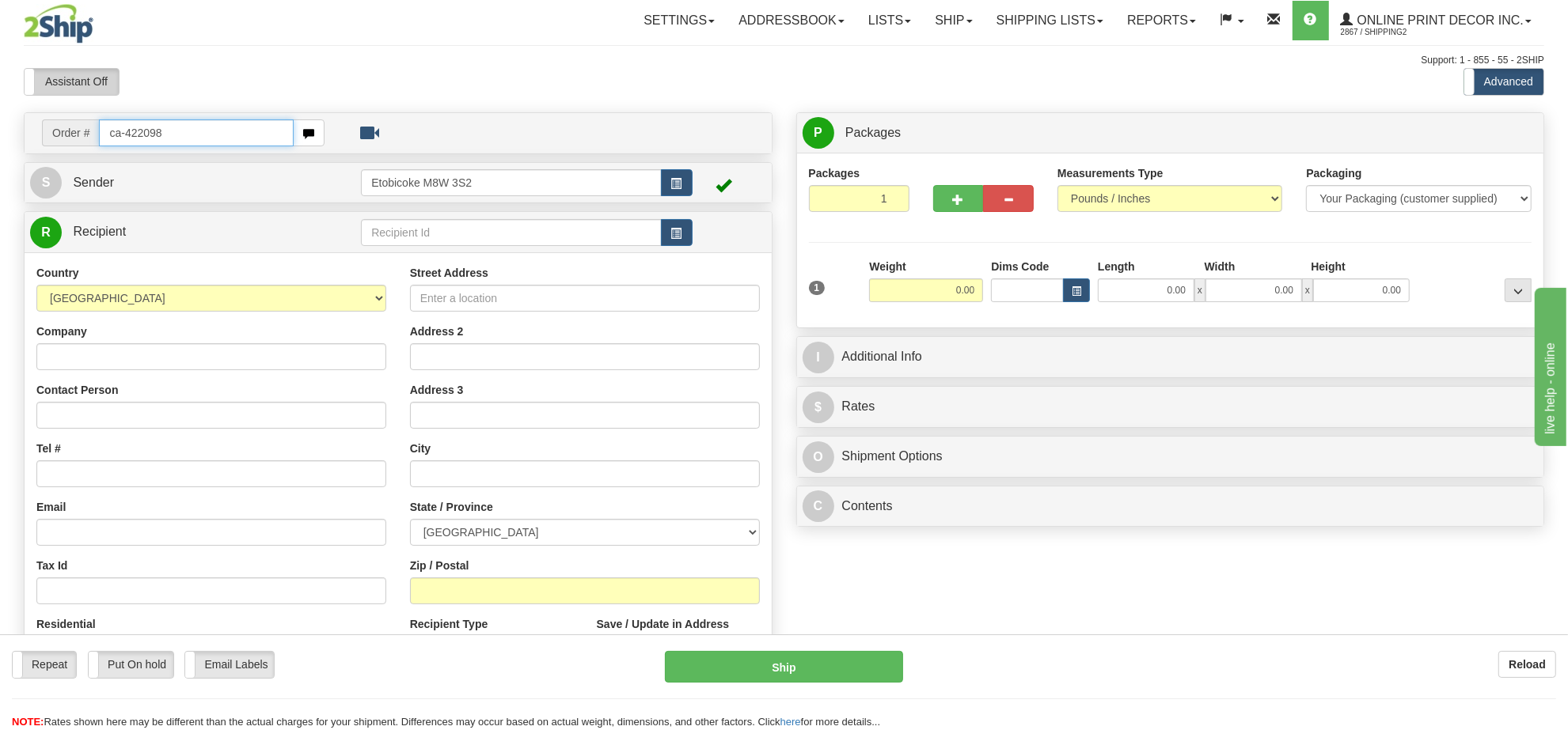
type input "ca-422098"
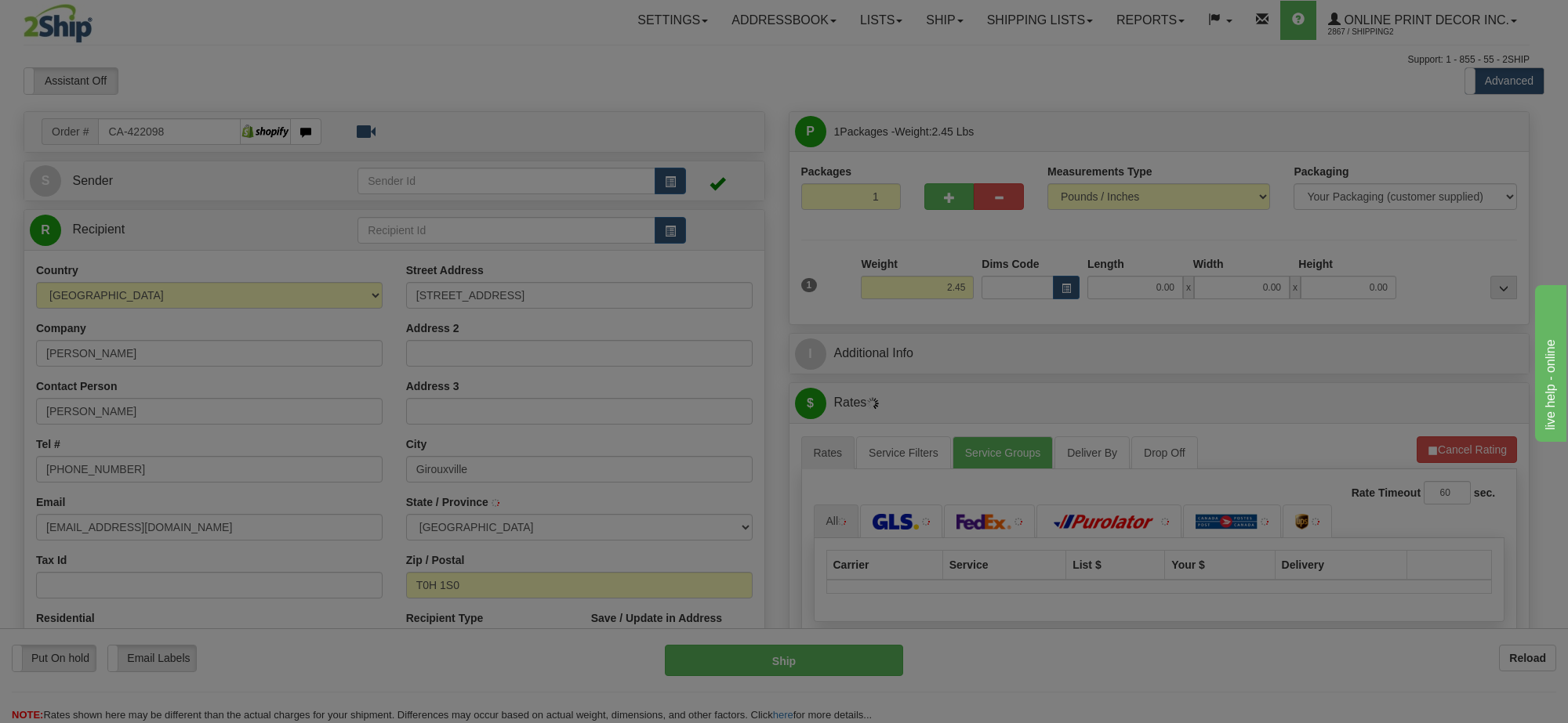
type input "GIROUXVILLE"
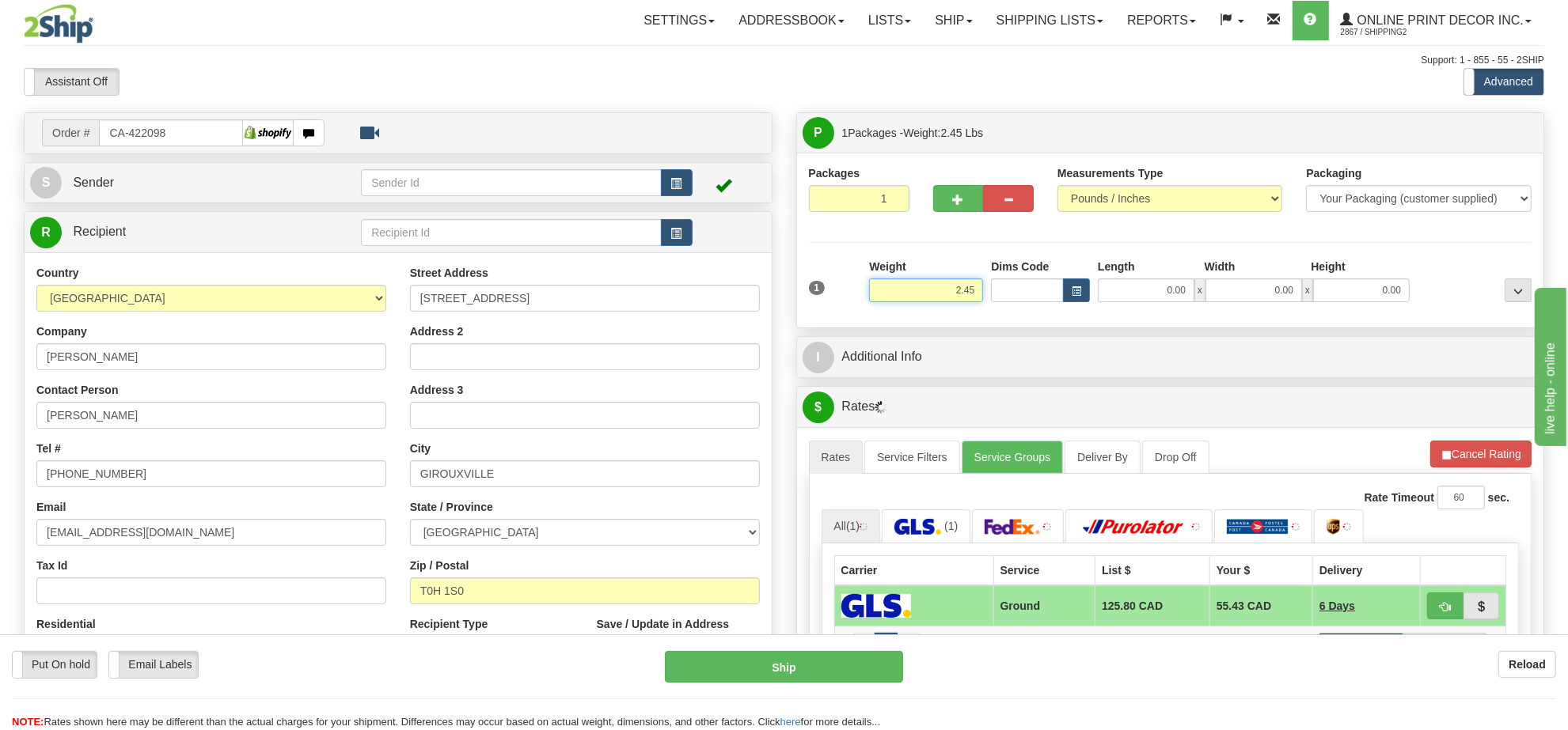
click at [935, 302] on input "2.45" at bounding box center [926, 290] width 114 height 24
click at [938, 302] on input "2.45" at bounding box center [926, 290] width 114 height 24
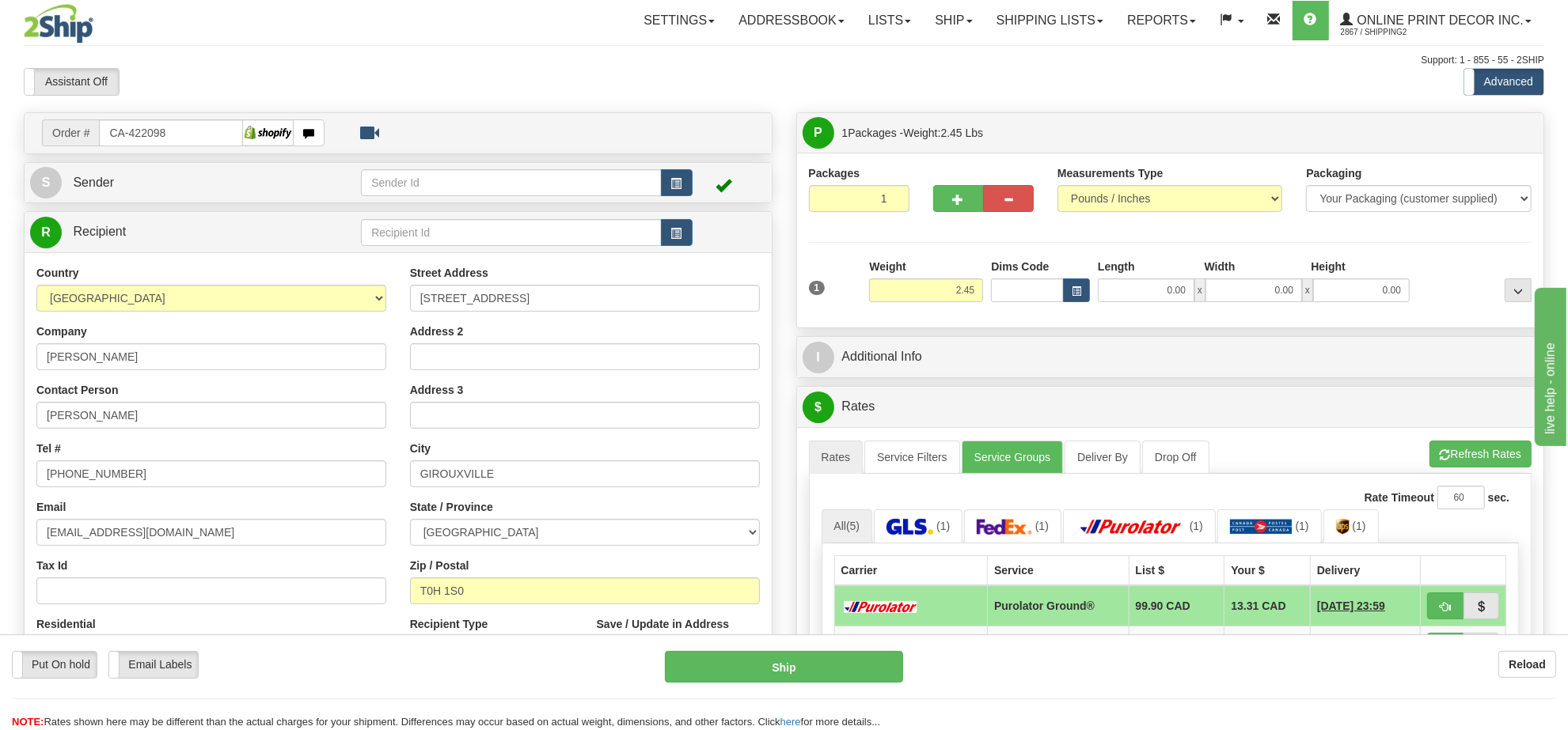
click at [1091, 299] on div "Dims Code" at bounding box center [1040, 280] width 107 height 44
click at [1080, 289] on span "button" at bounding box center [1076, 291] width 10 height 9
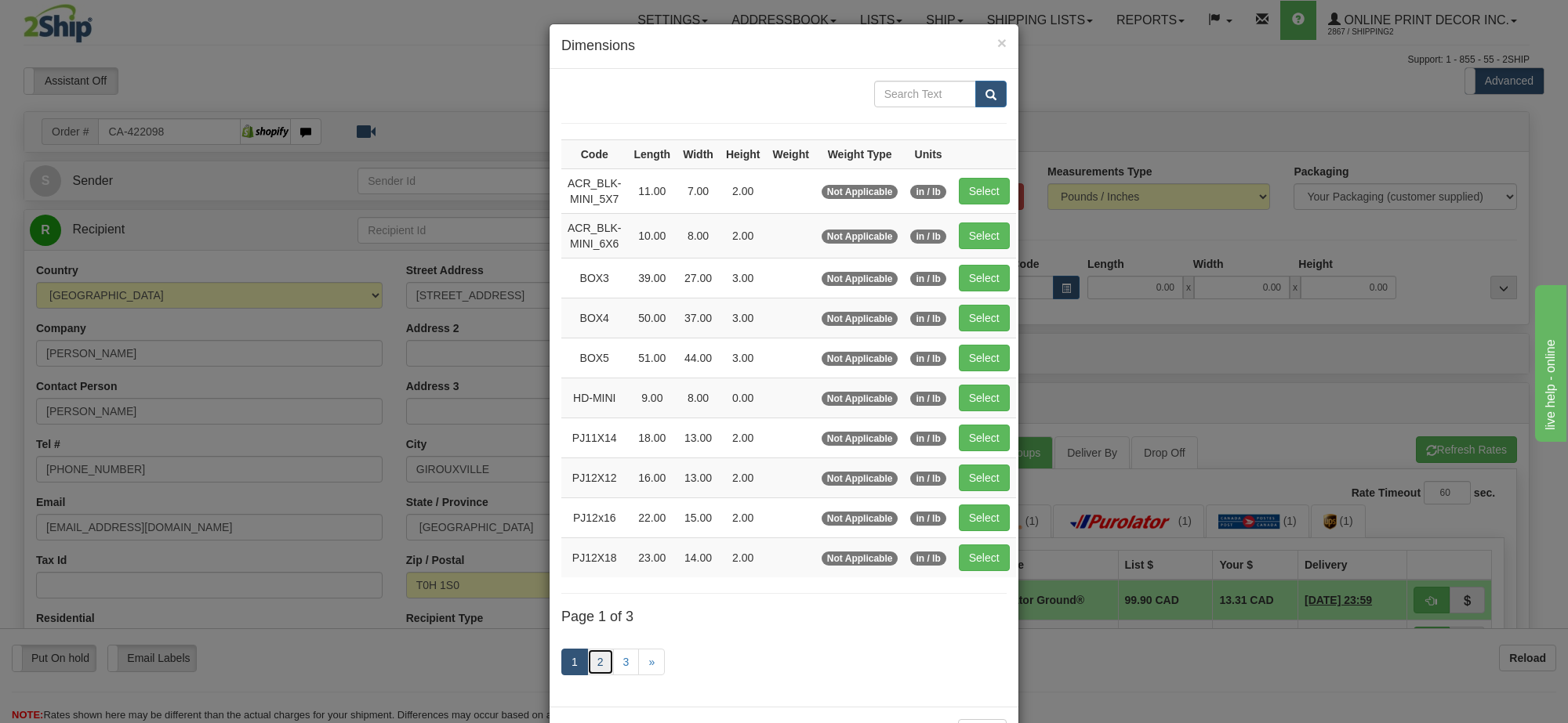
click at [588, 664] on link "2" at bounding box center [600, 661] width 27 height 27
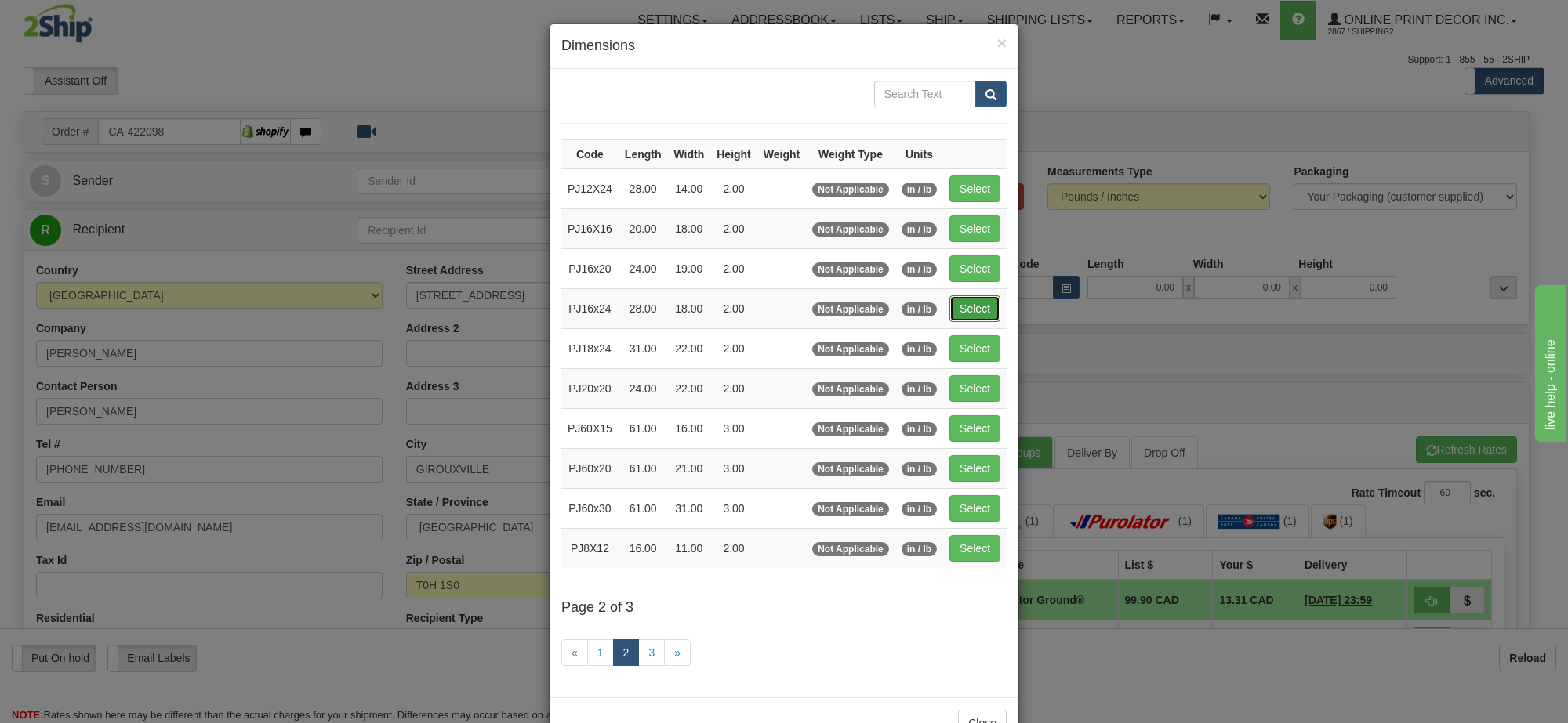
click at [973, 318] on button "Select" at bounding box center [975, 308] width 51 height 27
type input "PJ16x24"
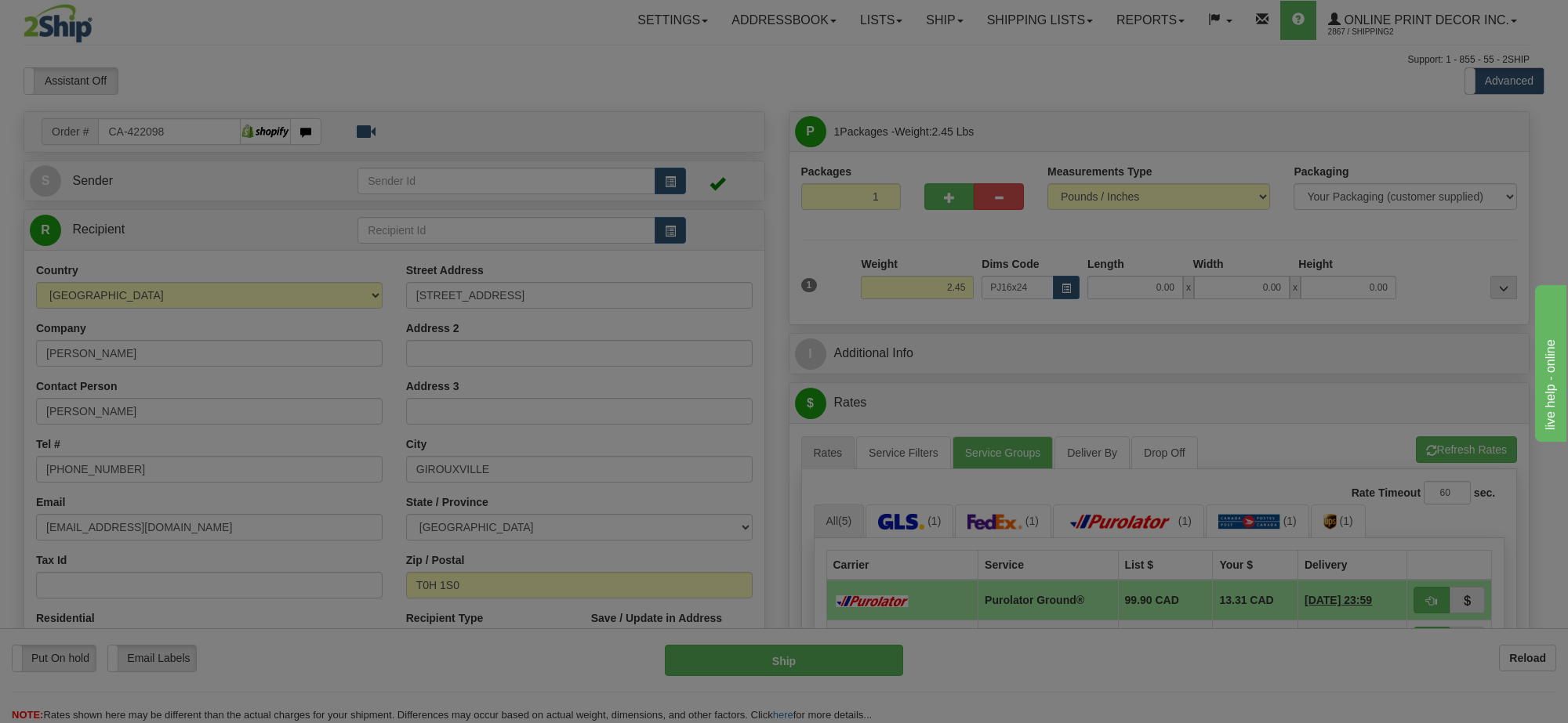
type input "28.00"
type input "18.00"
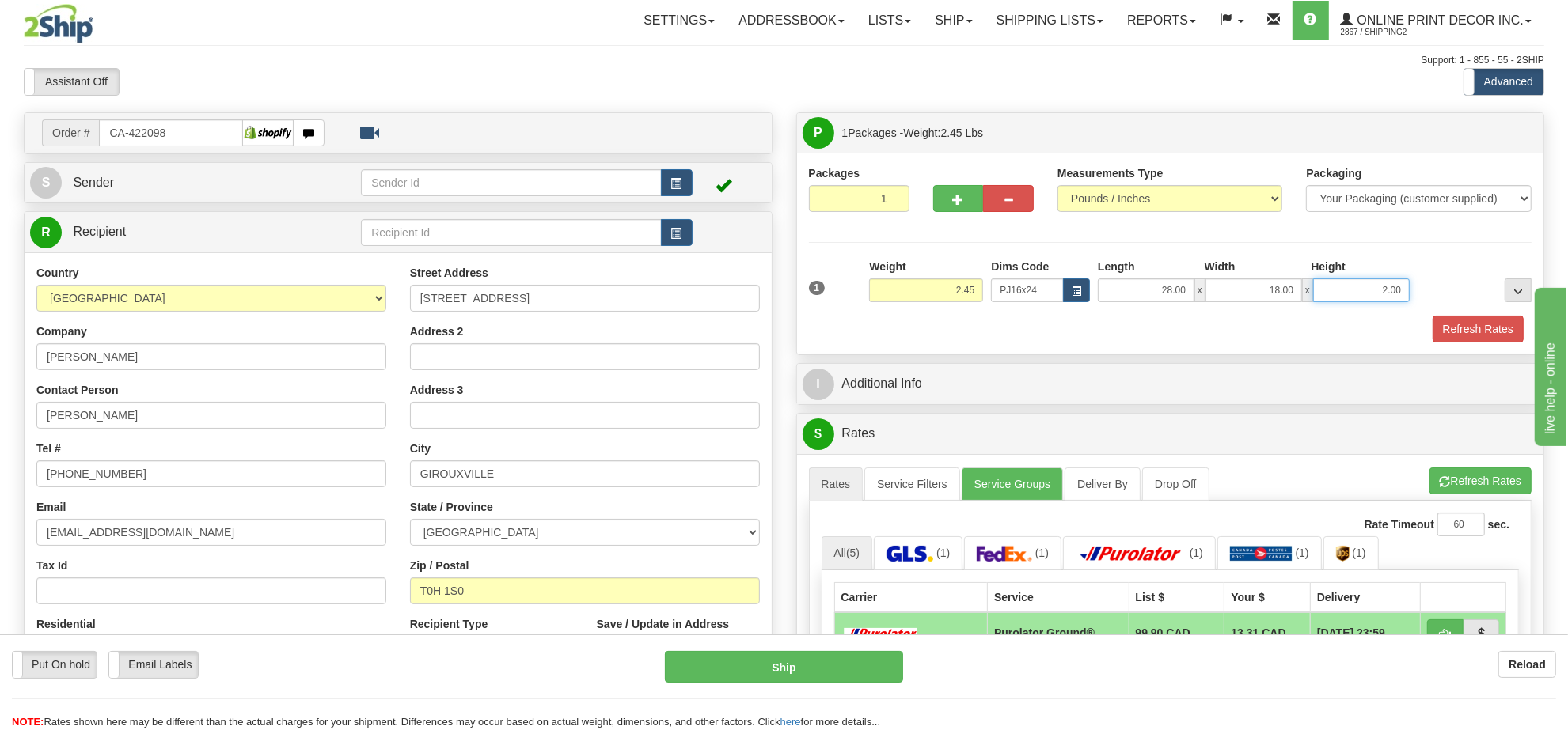
click at [1362, 291] on input "2.00" at bounding box center [1360, 290] width 96 height 24
type input "4.00"
click at [971, 290] on input "2.45" at bounding box center [926, 290] width 114 height 24
click at [972, 290] on input "2.45" at bounding box center [926, 290] width 114 height 24
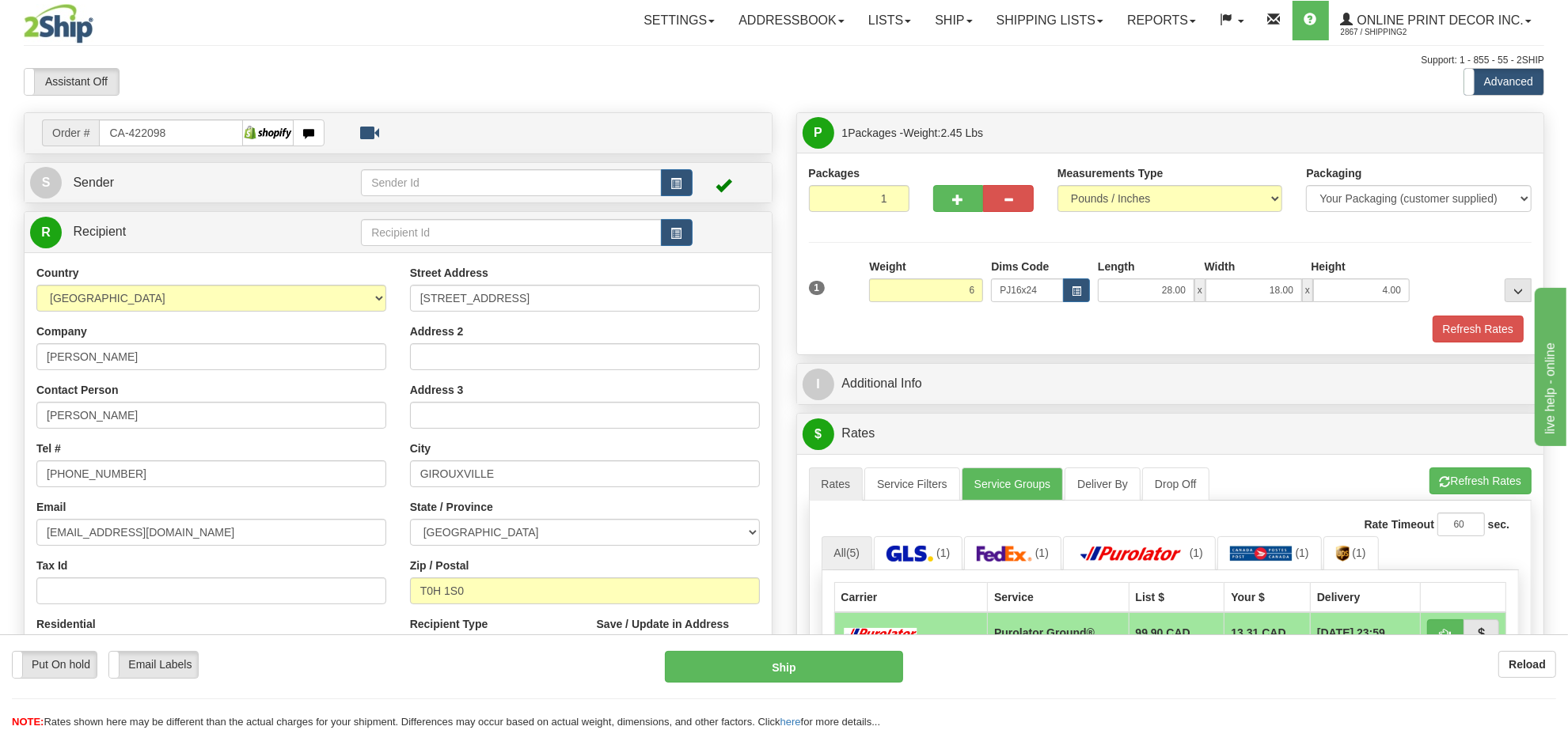
type input "6.00"
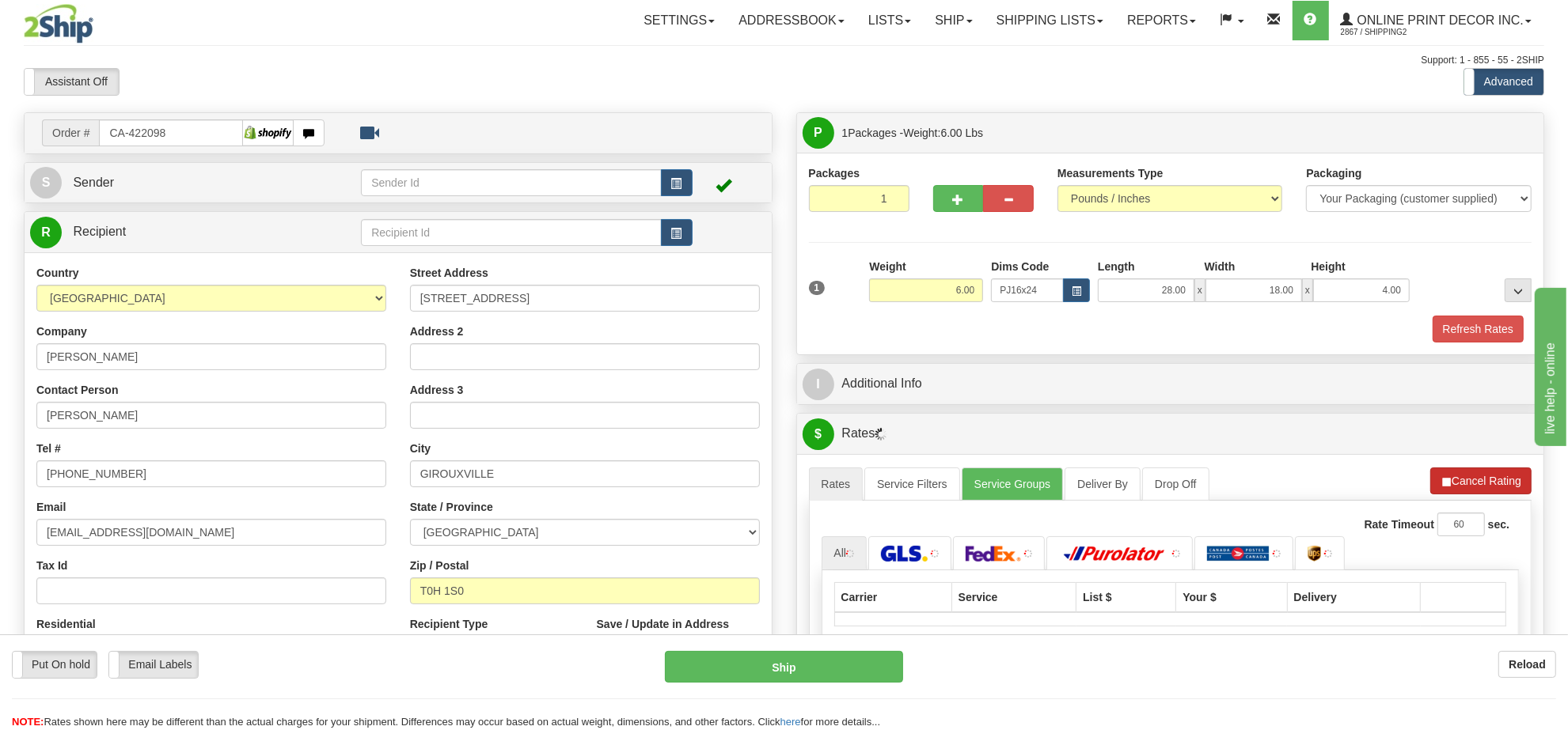
click at [1480, 483] on li "Refresh Rates Cancel Rating" at bounding box center [1481, 481] width 101 height 27
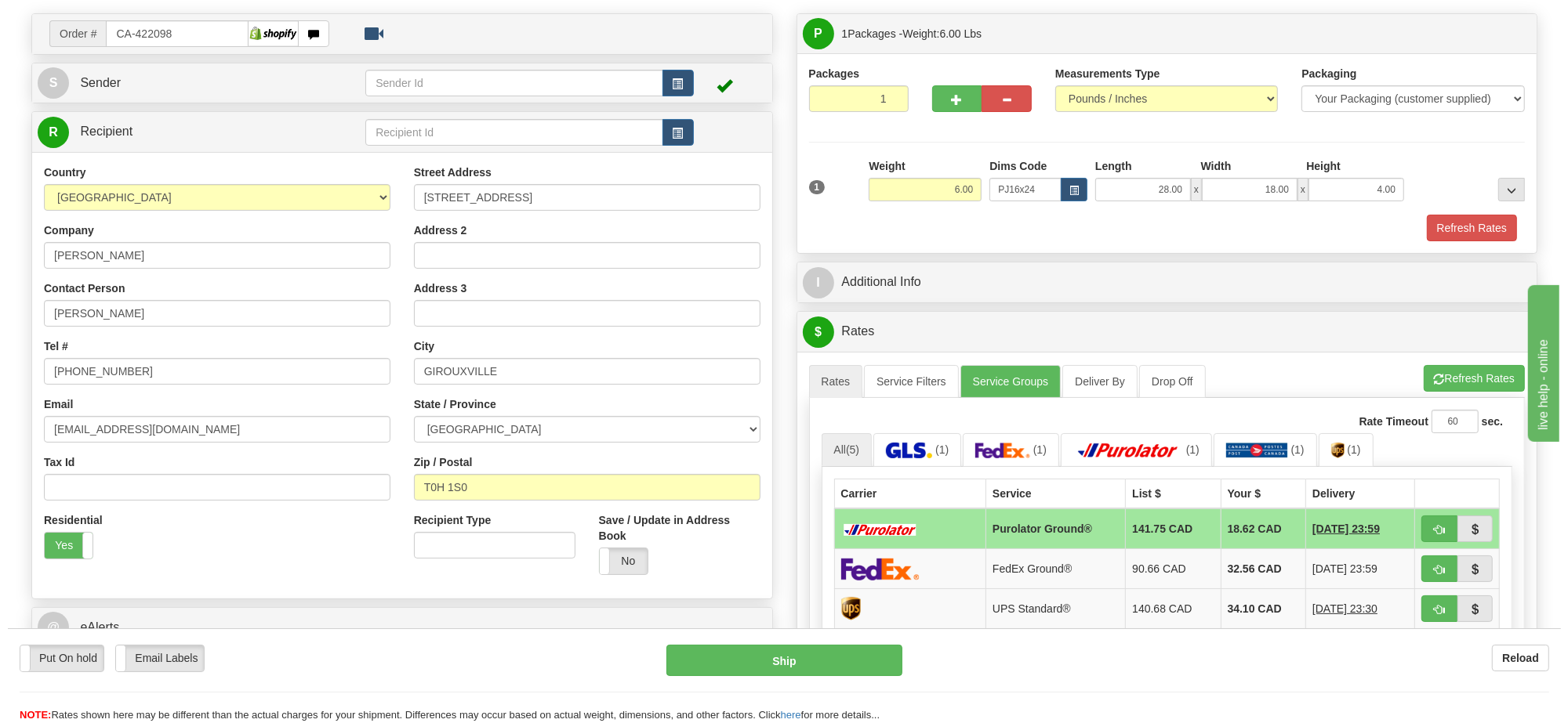
scroll to position [196, 0]
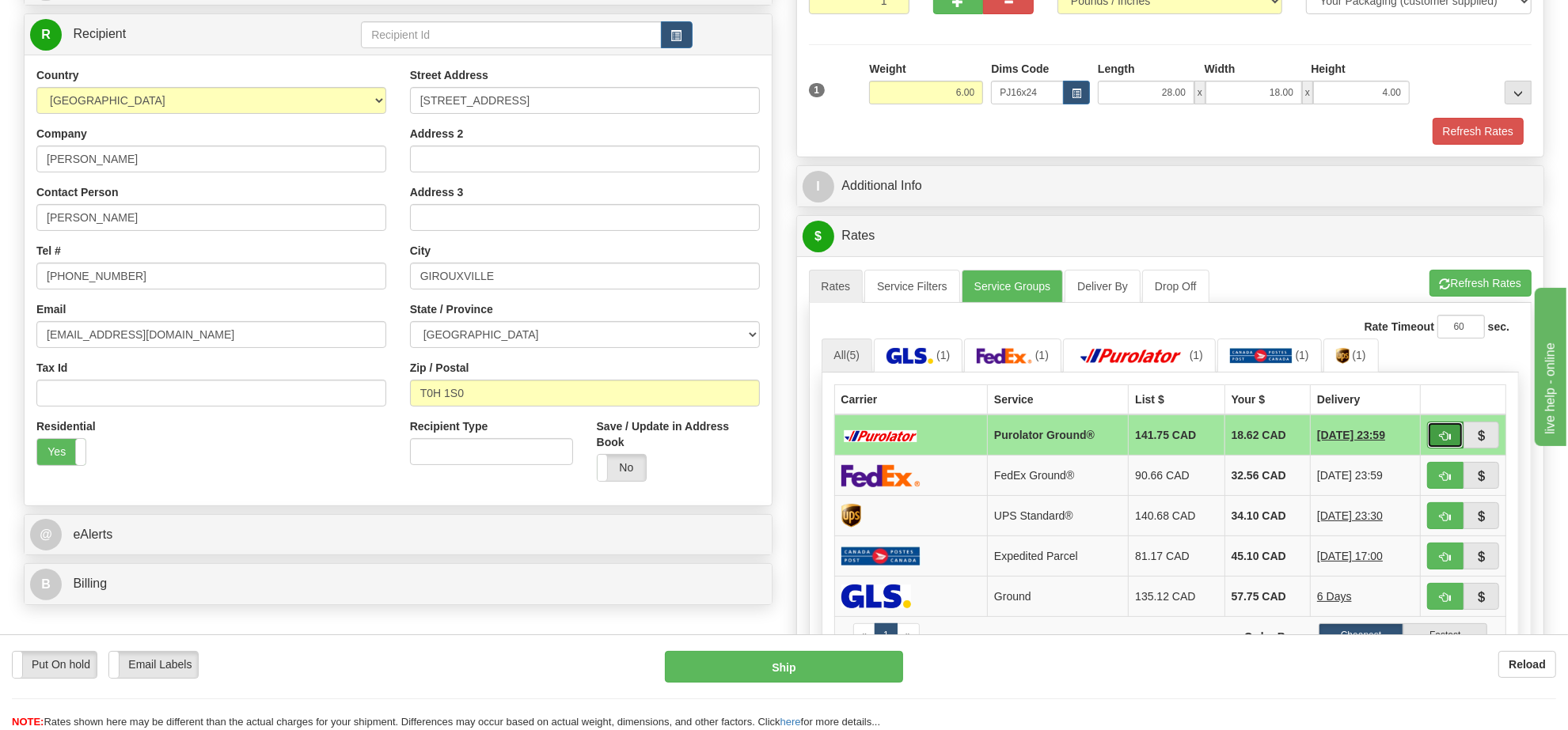
click at [1435, 445] on button "button" at bounding box center [1445, 435] width 37 height 27
type input "260"
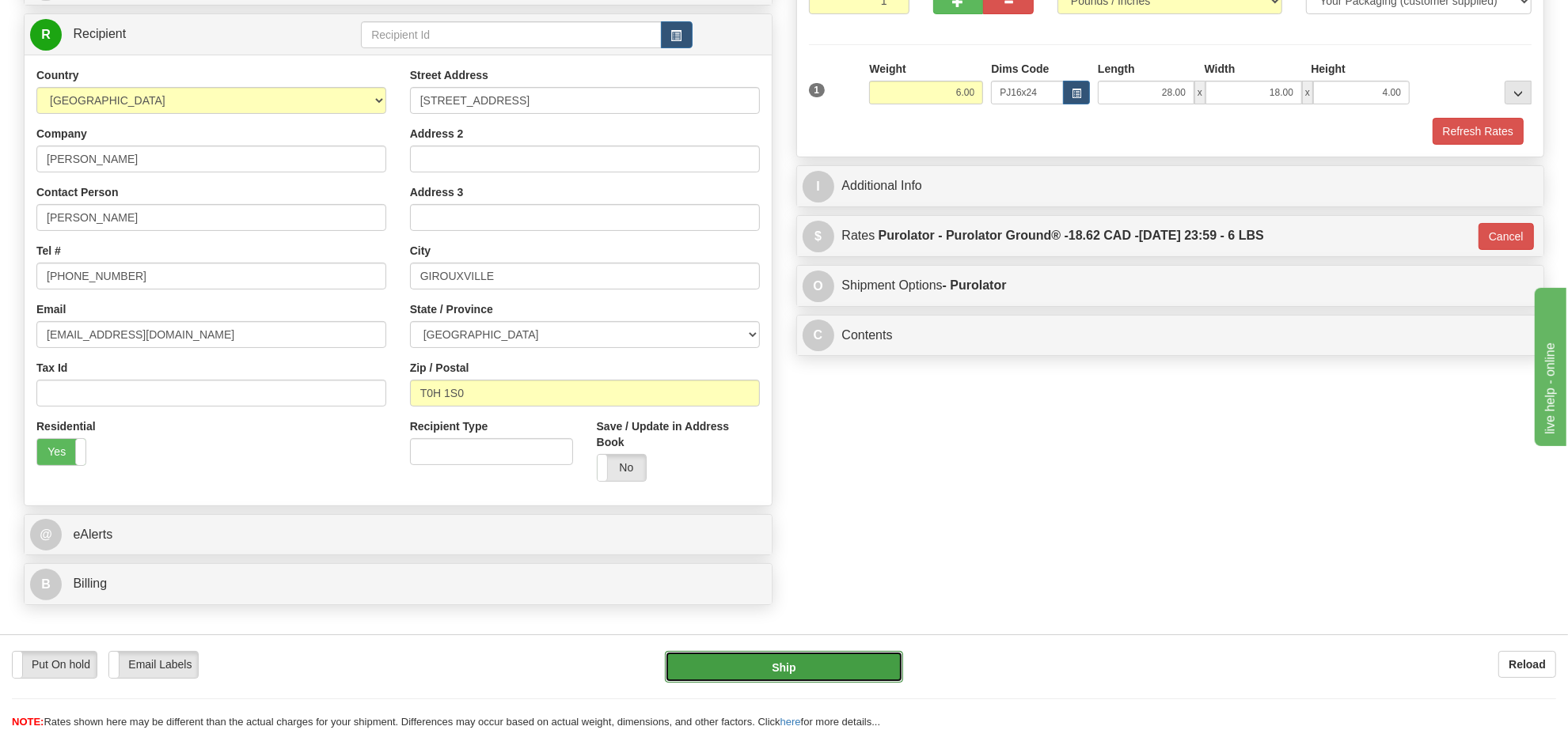
click at [861, 660] on button "Ship" at bounding box center [783, 666] width 237 height 32
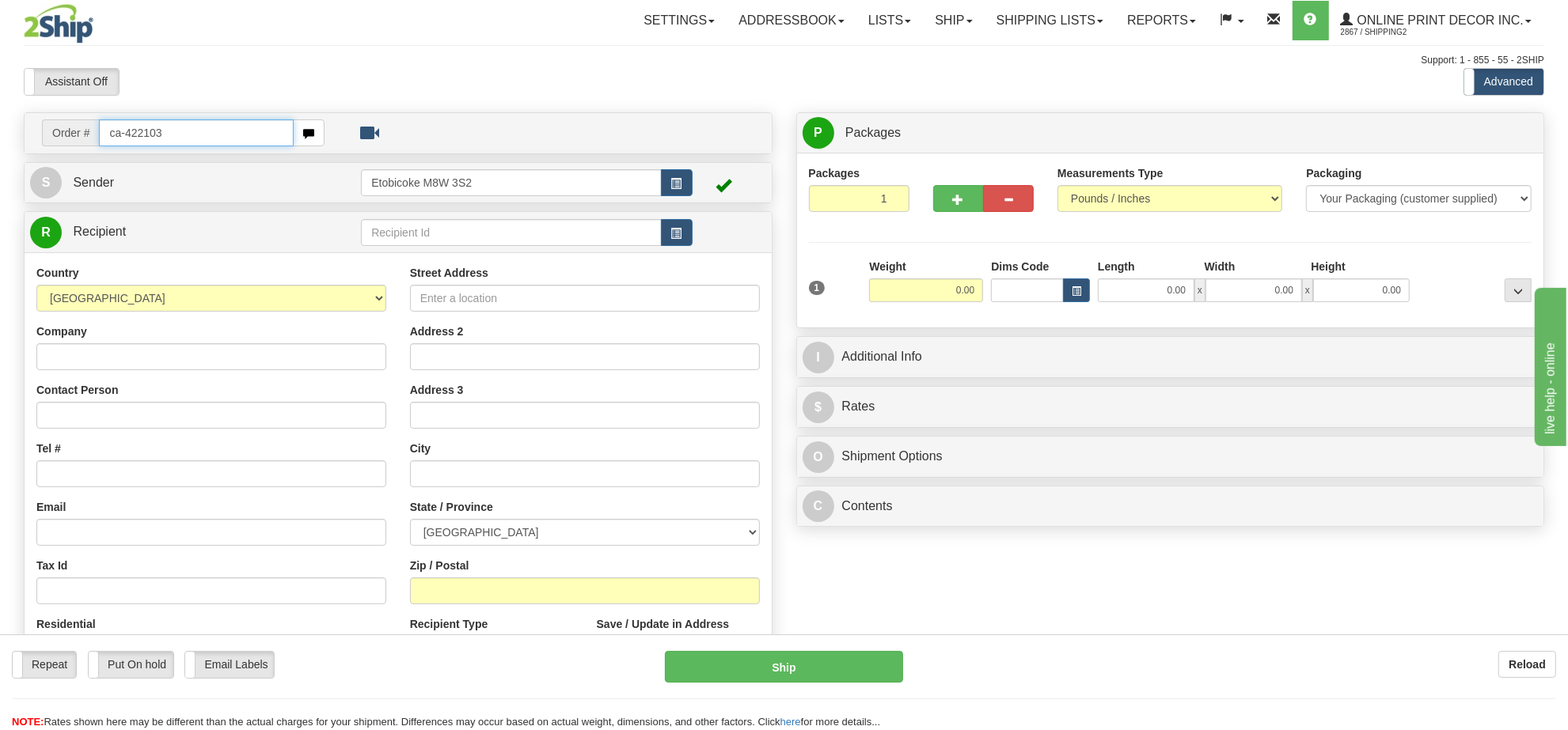
type input "ca-422103"
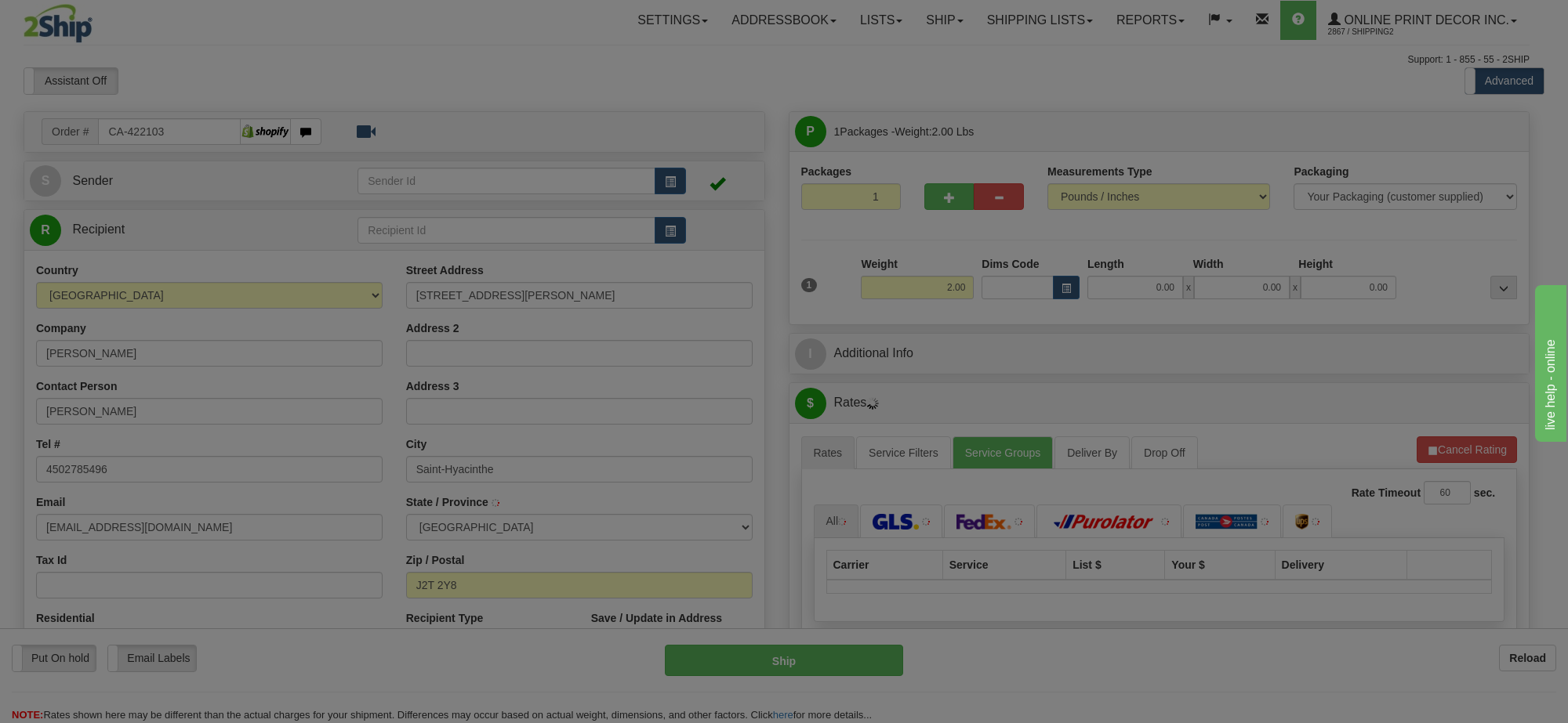
type input "SAINT-HYACINTHE"
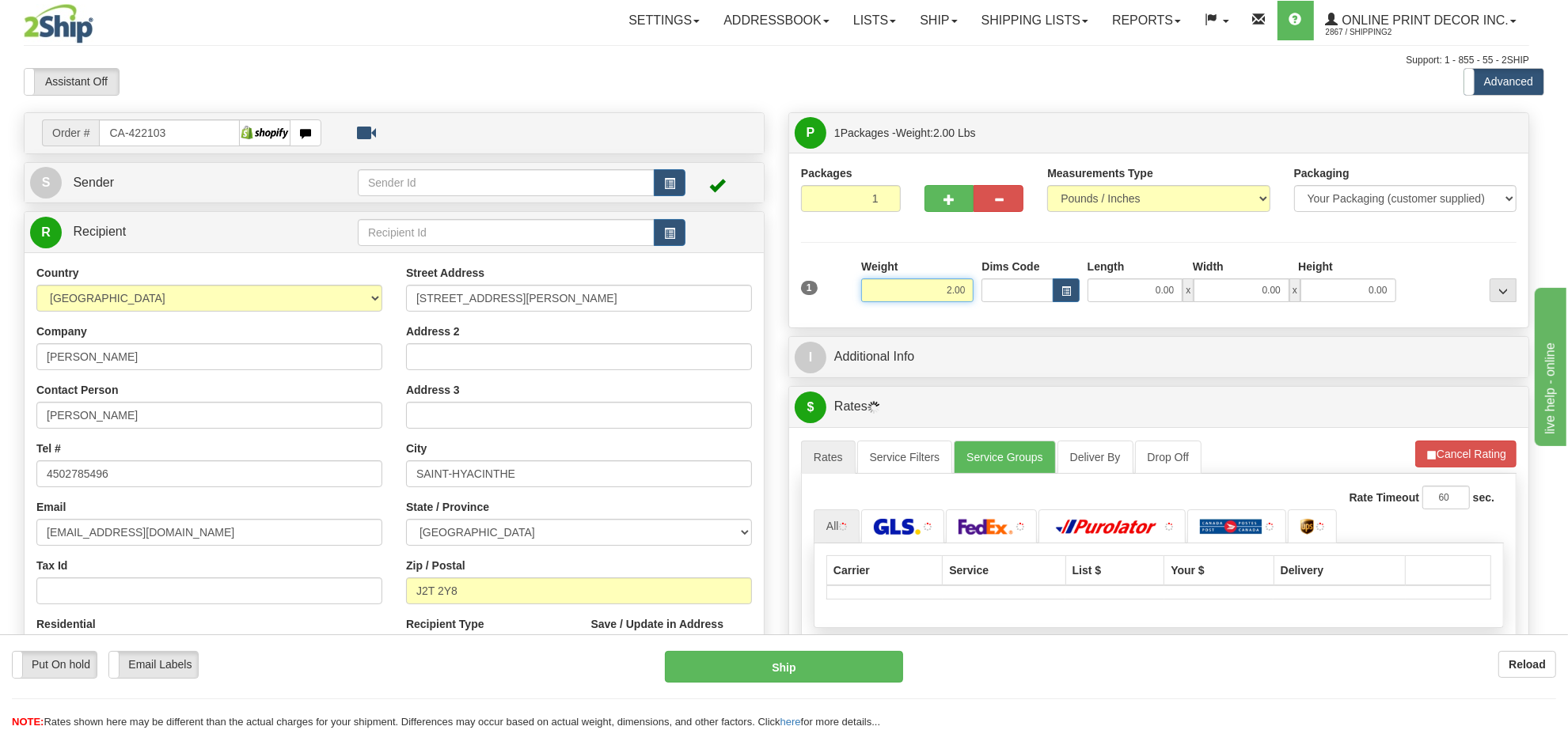
click at [970, 298] on input "2.00" at bounding box center [917, 290] width 112 height 24
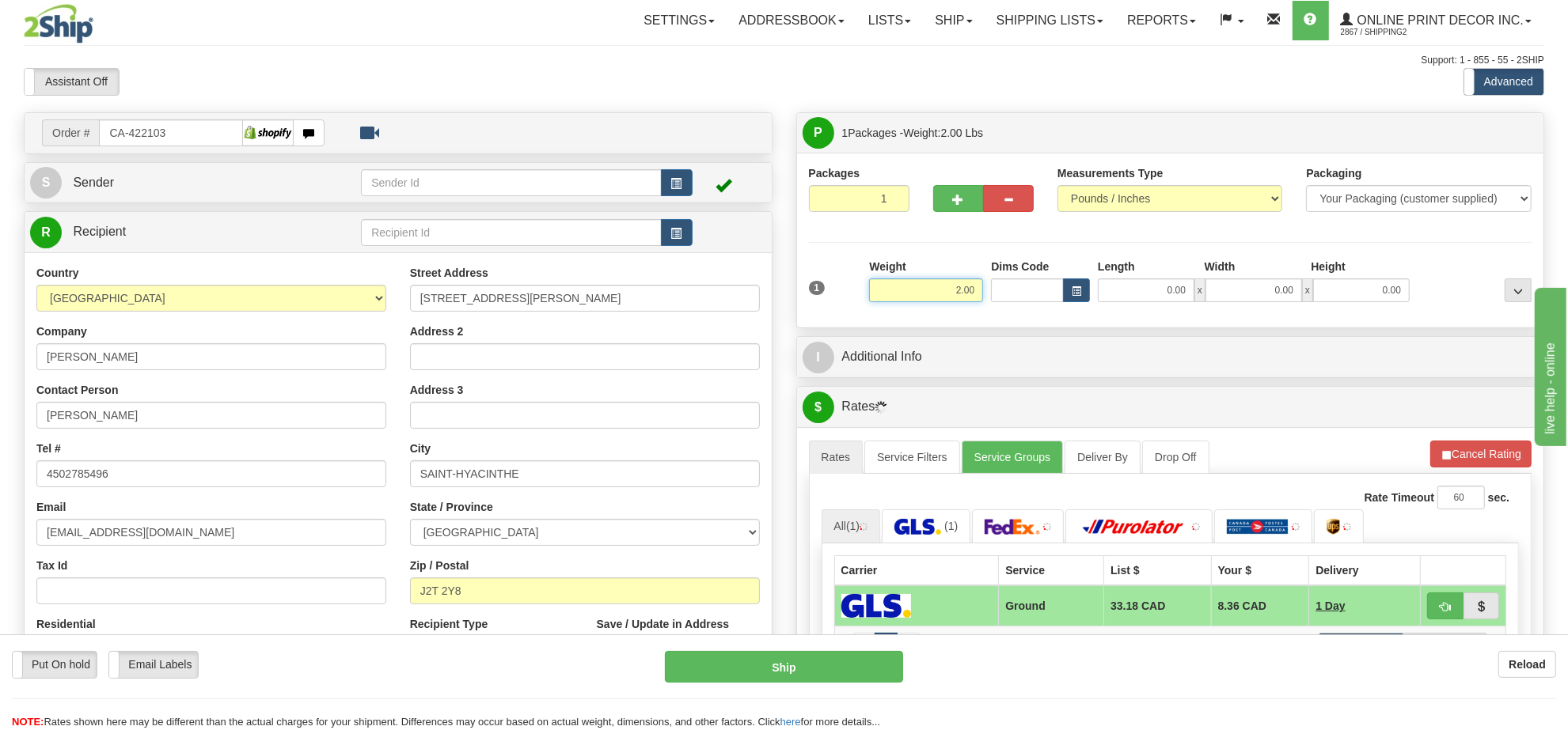
click at [970, 298] on input "2.00" at bounding box center [926, 290] width 114 height 24
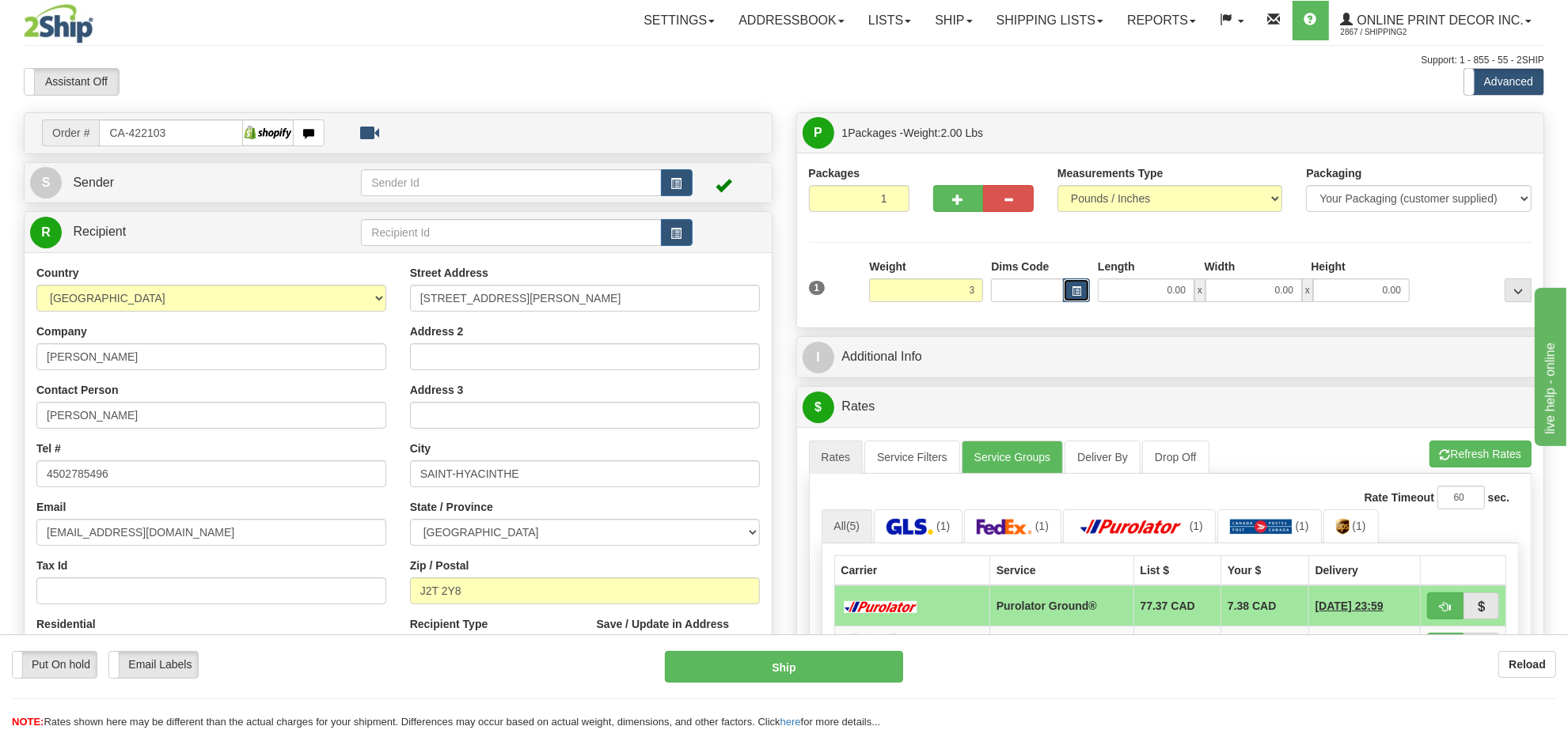
type input "3.00"
click at [1080, 293] on span "button" at bounding box center [1076, 291] width 10 height 9
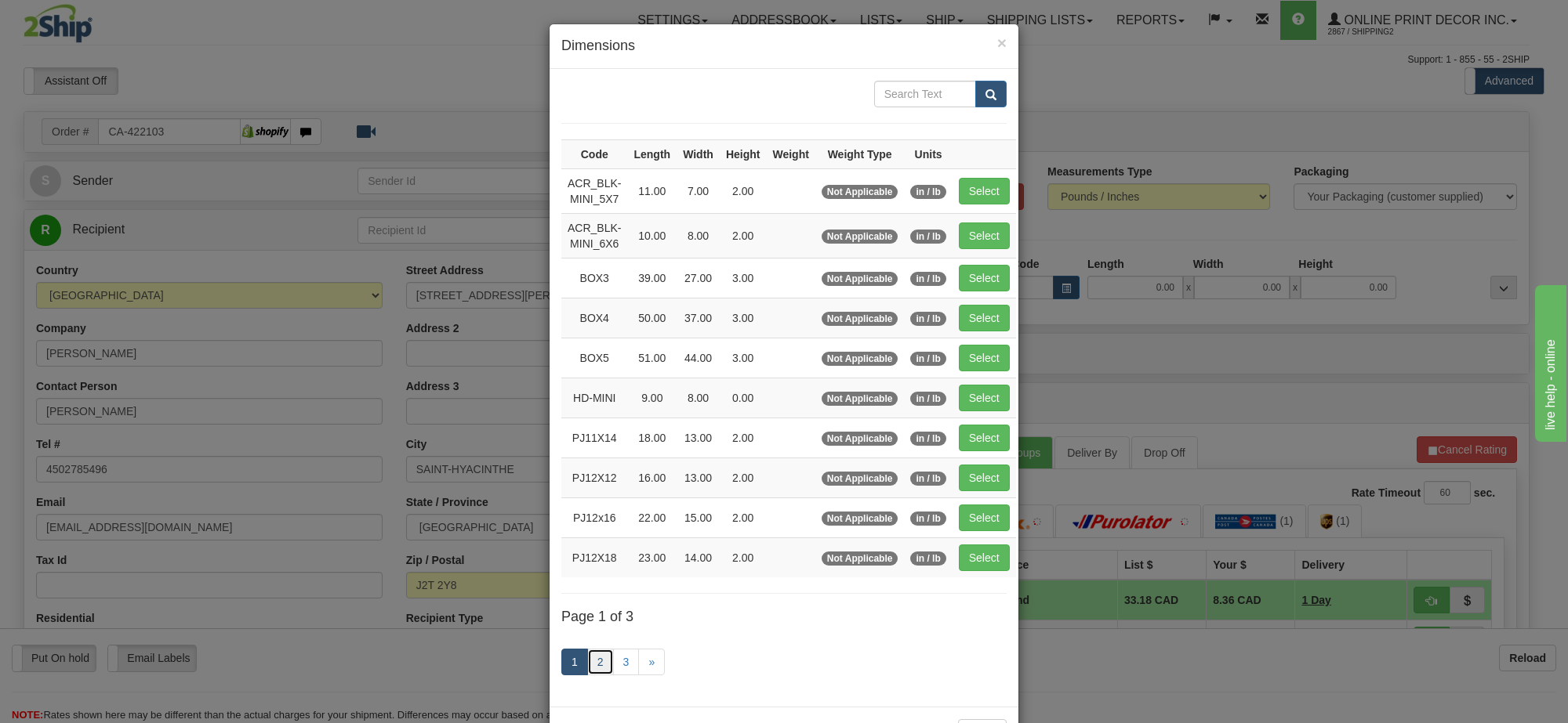
click at [593, 668] on link "2" at bounding box center [600, 661] width 27 height 27
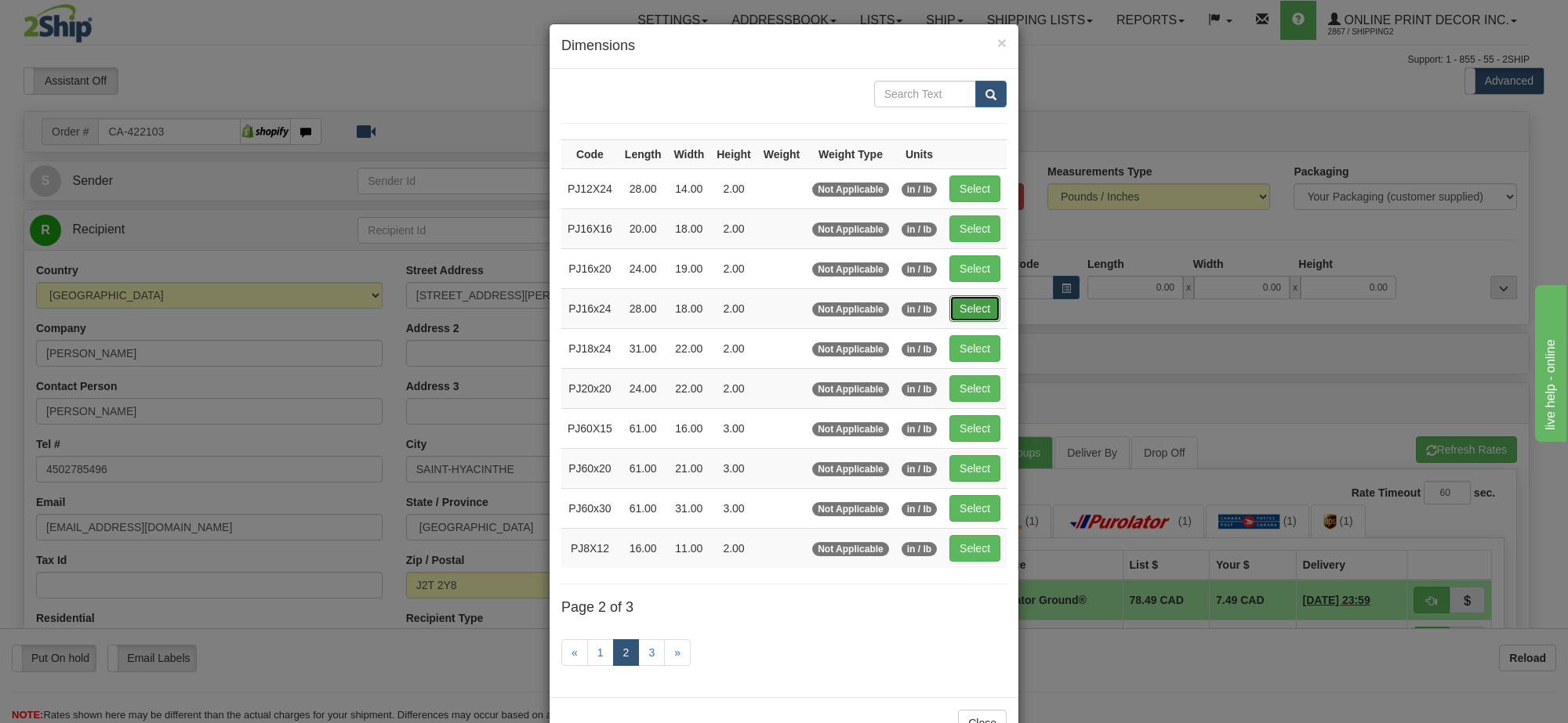
drag, startPoint x: 976, startPoint y: 308, endPoint x: 1464, endPoint y: 300, distance: 488.1
click at [976, 308] on button "Select" at bounding box center [975, 308] width 51 height 27
type input "PJ16x24"
type input "28.00"
type input "18.00"
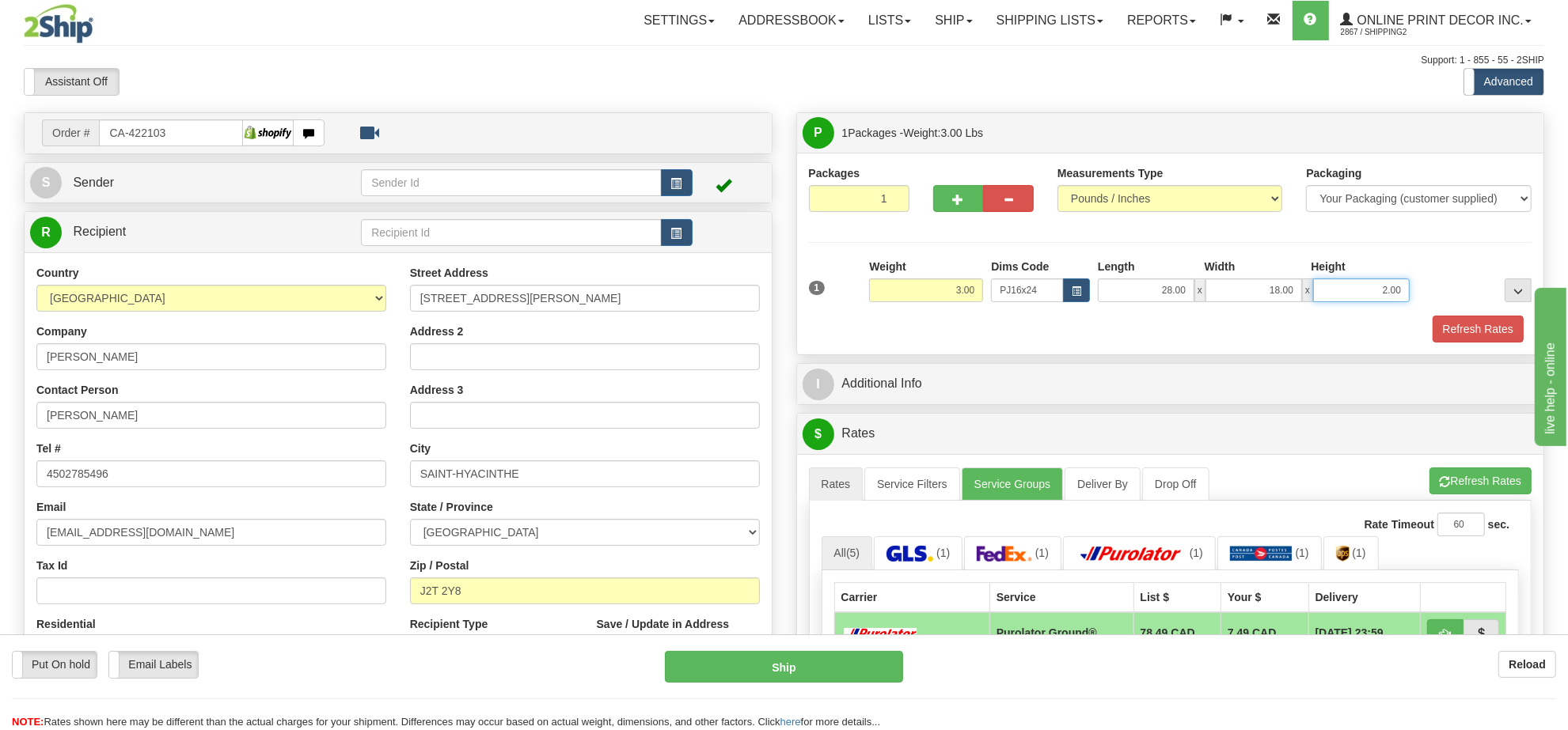
click at [1328, 298] on input "2.00" at bounding box center [1360, 290] width 96 height 24
click at [1330, 298] on input "2.00" at bounding box center [1360, 290] width 96 height 24
click at [1481, 480] on button "Refresh Rates" at bounding box center [1480, 481] width 102 height 27
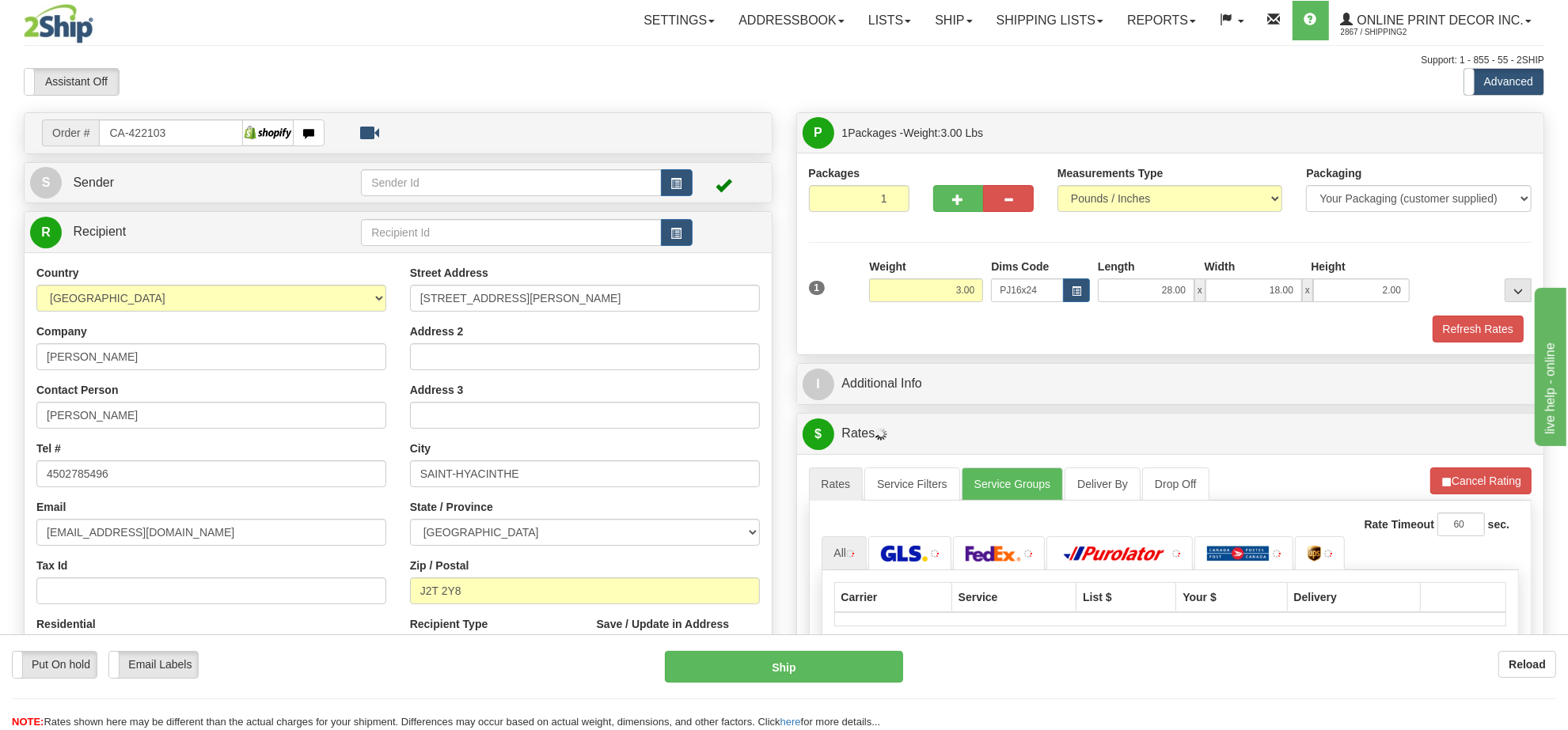
scroll to position [99, 0]
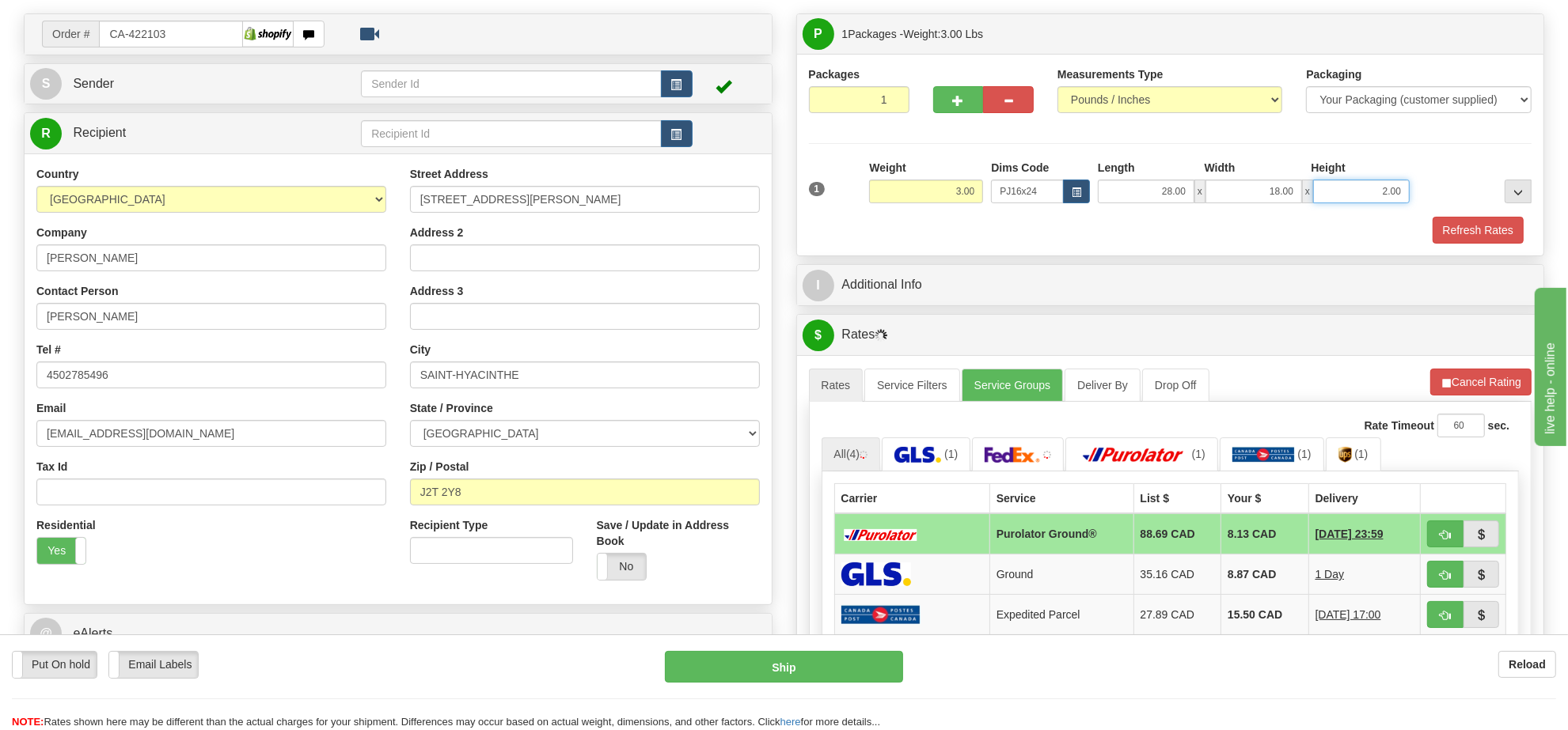
click at [1365, 198] on input "2.00" at bounding box center [1360, 192] width 96 height 24
click at [1476, 401] on ul "Rates Service Filters Service Groups Deliver By Drop Off Pickup Refresh Rates C…" at bounding box center [1171, 384] width 723 height 33
click at [1475, 393] on button "Refresh Rates" at bounding box center [1480, 381] width 102 height 27
click at [1382, 187] on input "3.00" at bounding box center [1360, 192] width 96 height 24
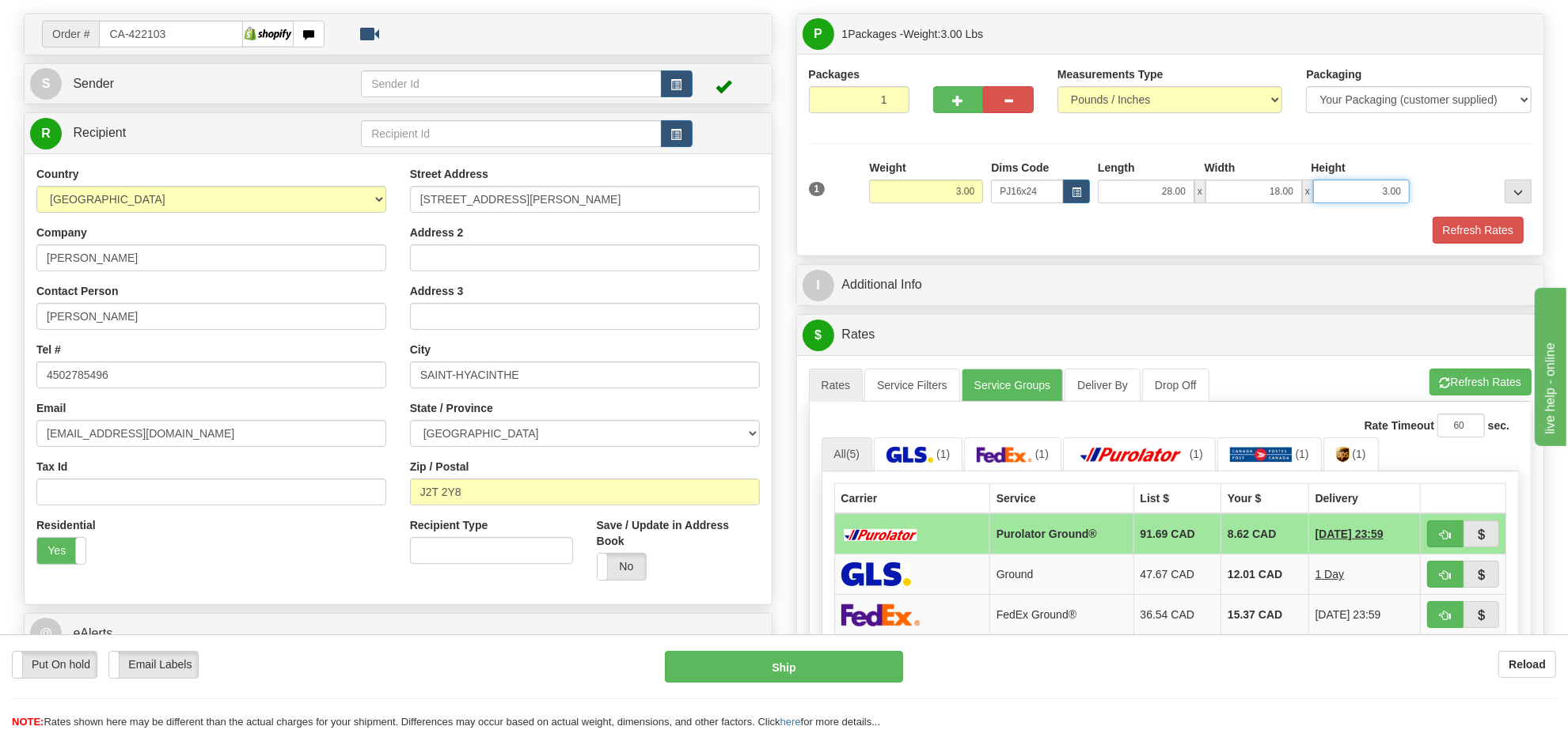
click at [1382, 187] on input "3.00" at bounding box center [1360, 192] width 96 height 24
type input "2.00"
click at [1508, 389] on button "Refresh Rates" at bounding box center [1480, 381] width 102 height 27
click at [1443, 534] on span "button" at bounding box center [1445, 535] width 11 height 10
type input "260"
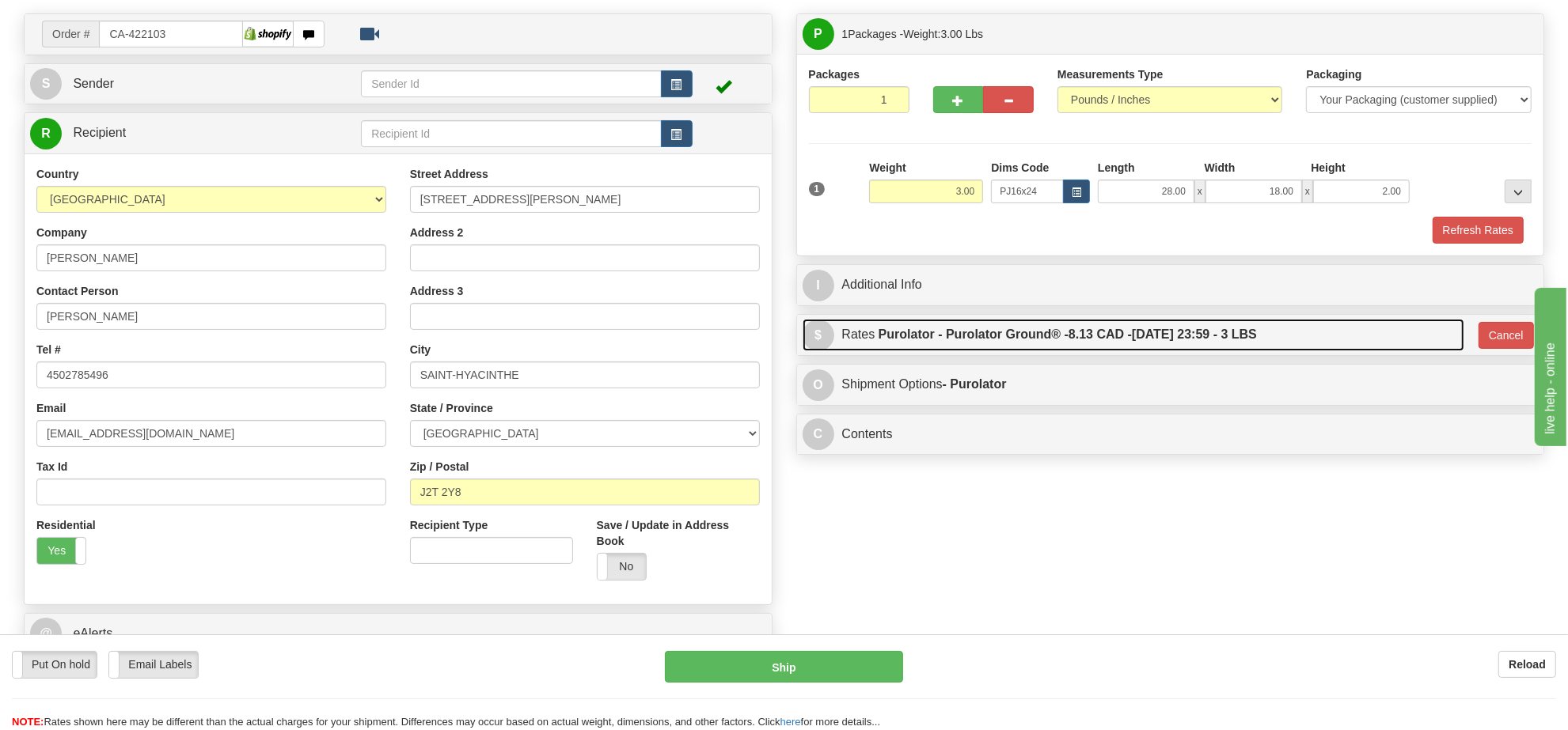
click at [1196, 339] on label "Purolator - Purolator Ground® - 8.13 CAD - 09/10/2025 23:59 - 3 LBS" at bounding box center [1067, 335] width 379 height 32
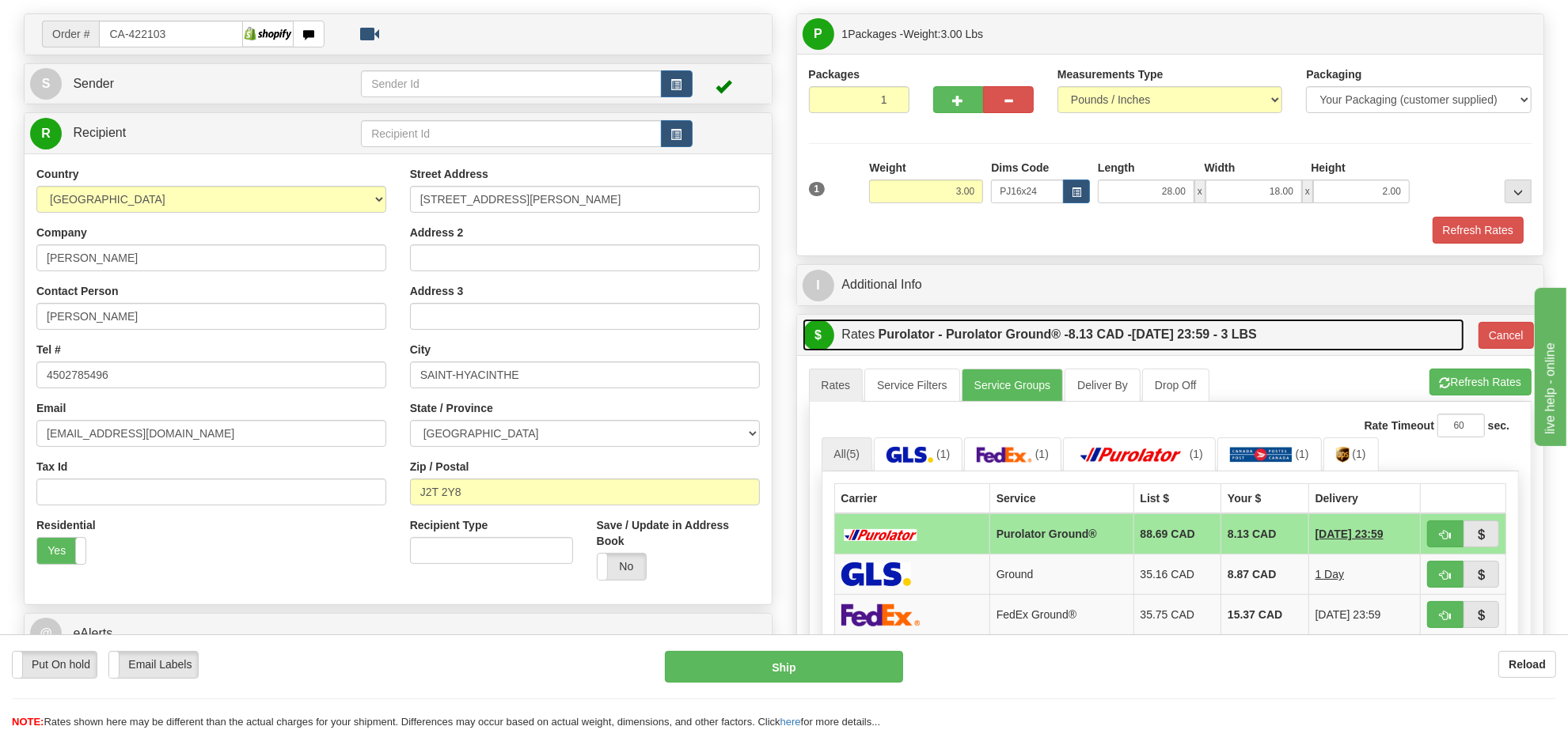
click at [1196, 339] on label "Purolator - Purolator Ground® - 8.13 CAD - 09/10/2025 23:59 - 3 LBS" at bounding box center [1067, 335] width 379 height 32
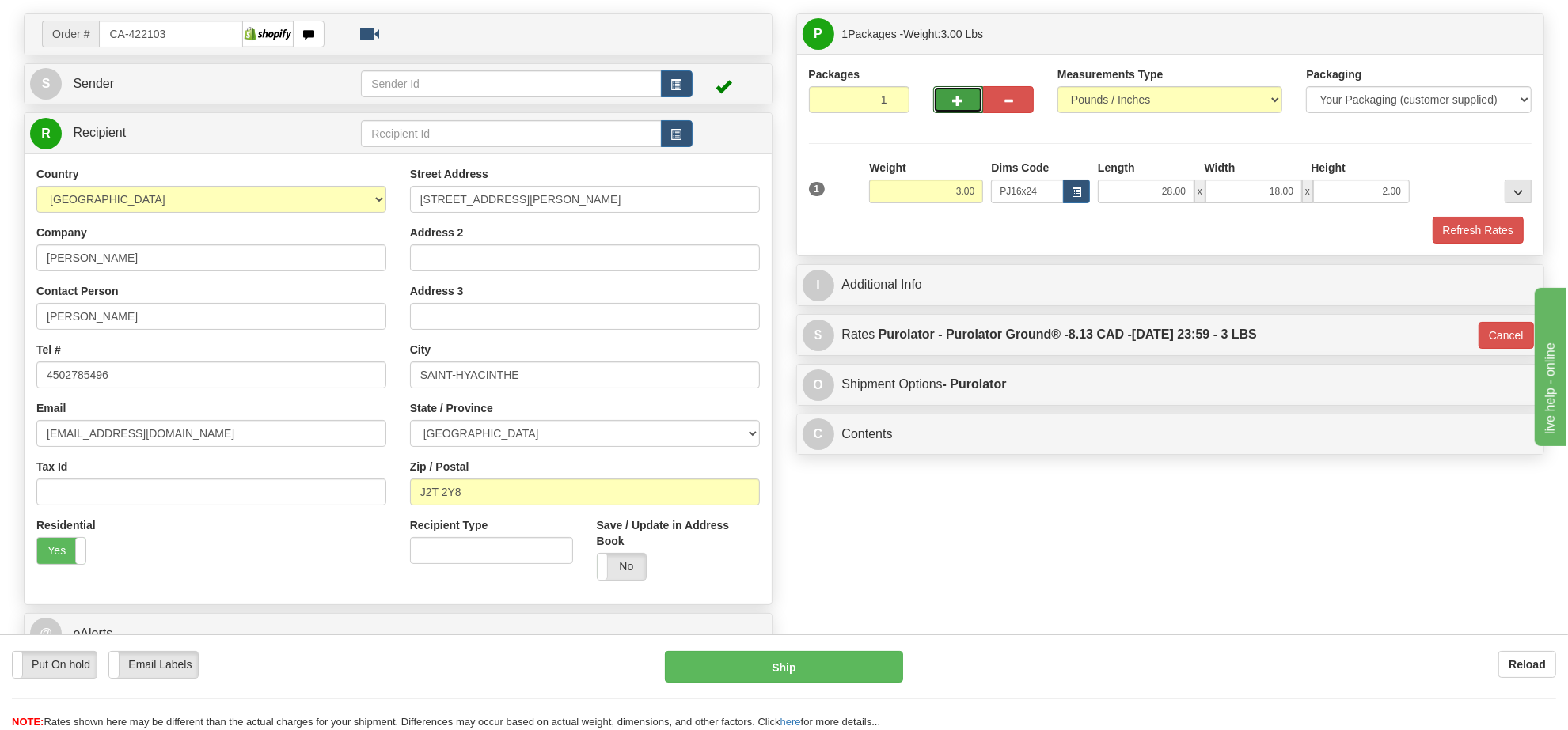
click at [958, 101] on span "button" at bounding box center [958, 100] width 11 height 10
radio input "true"
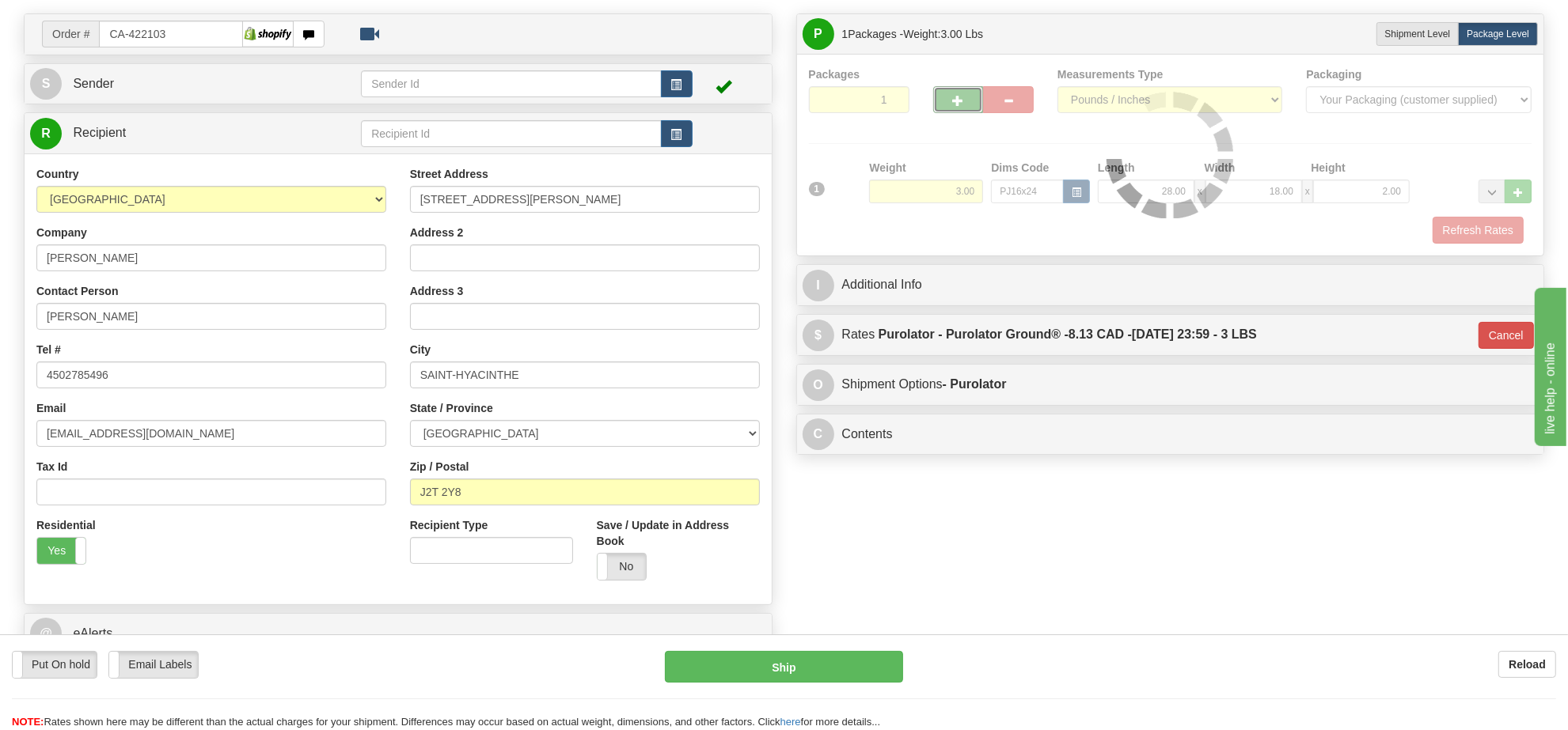
type input "2"
type input "260"
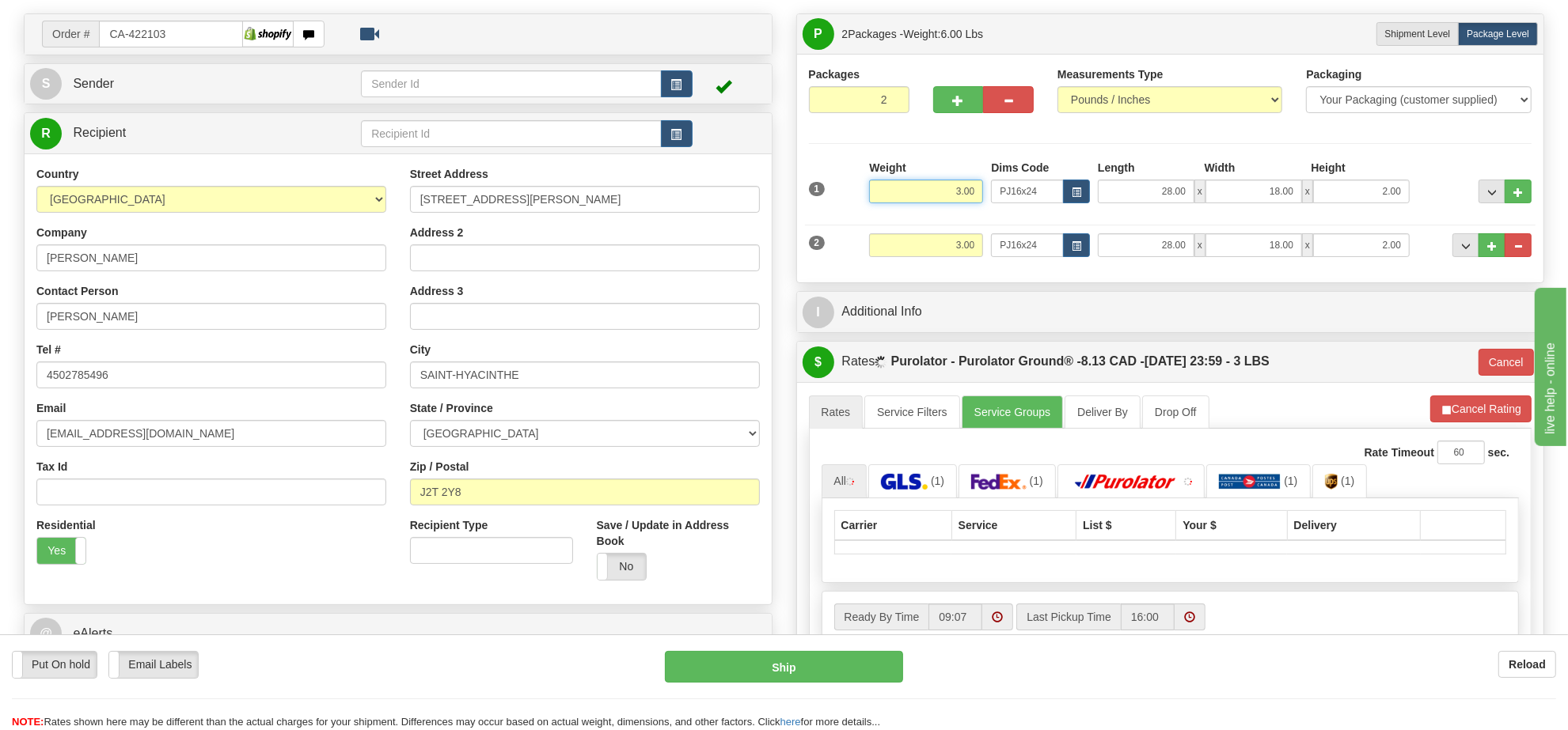
click at [966, 196] on input "3.00" at bounding box center [926, 192] width 114 height 24
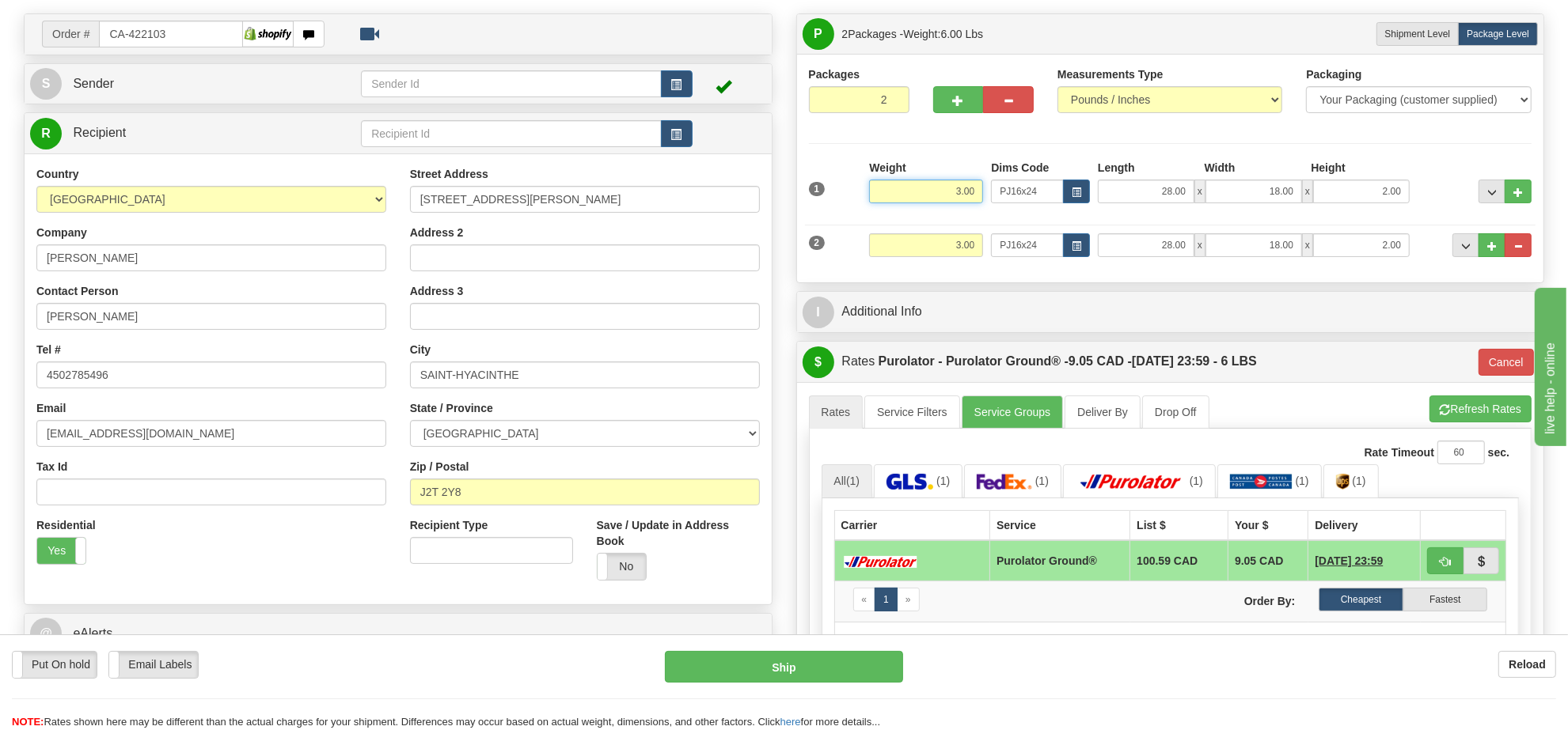
click at [966, 196] on input "3.00" at bounding box center [926, 192] width 114 height 24
type input "2"
type input "260"
type input "2.00"
click at [978, 235] on input "3.00" at bounding box center [926, 245] width 114 height 24
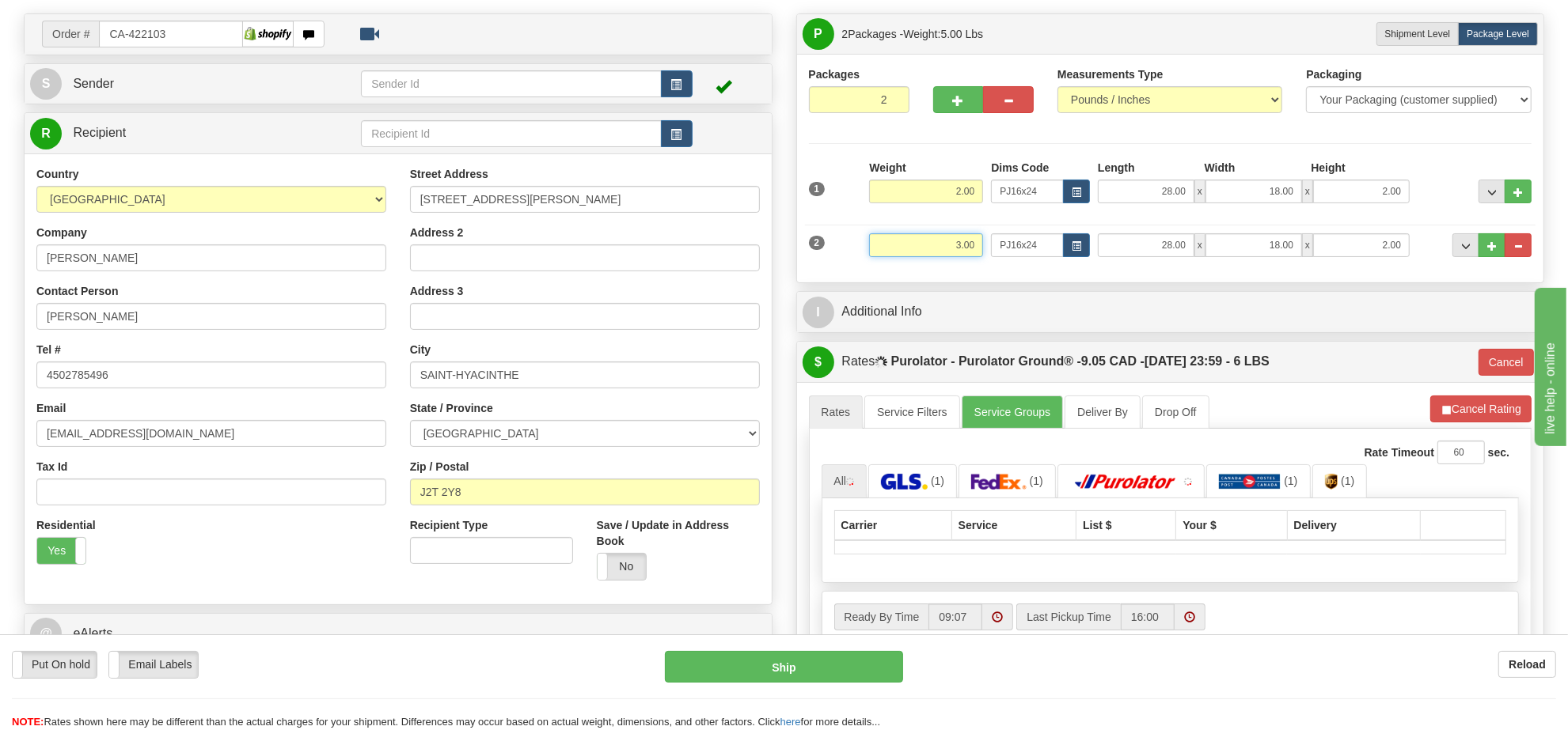
click at [978, 235] on input "3.00" at bounding box center [926, 245] width 114 height 24
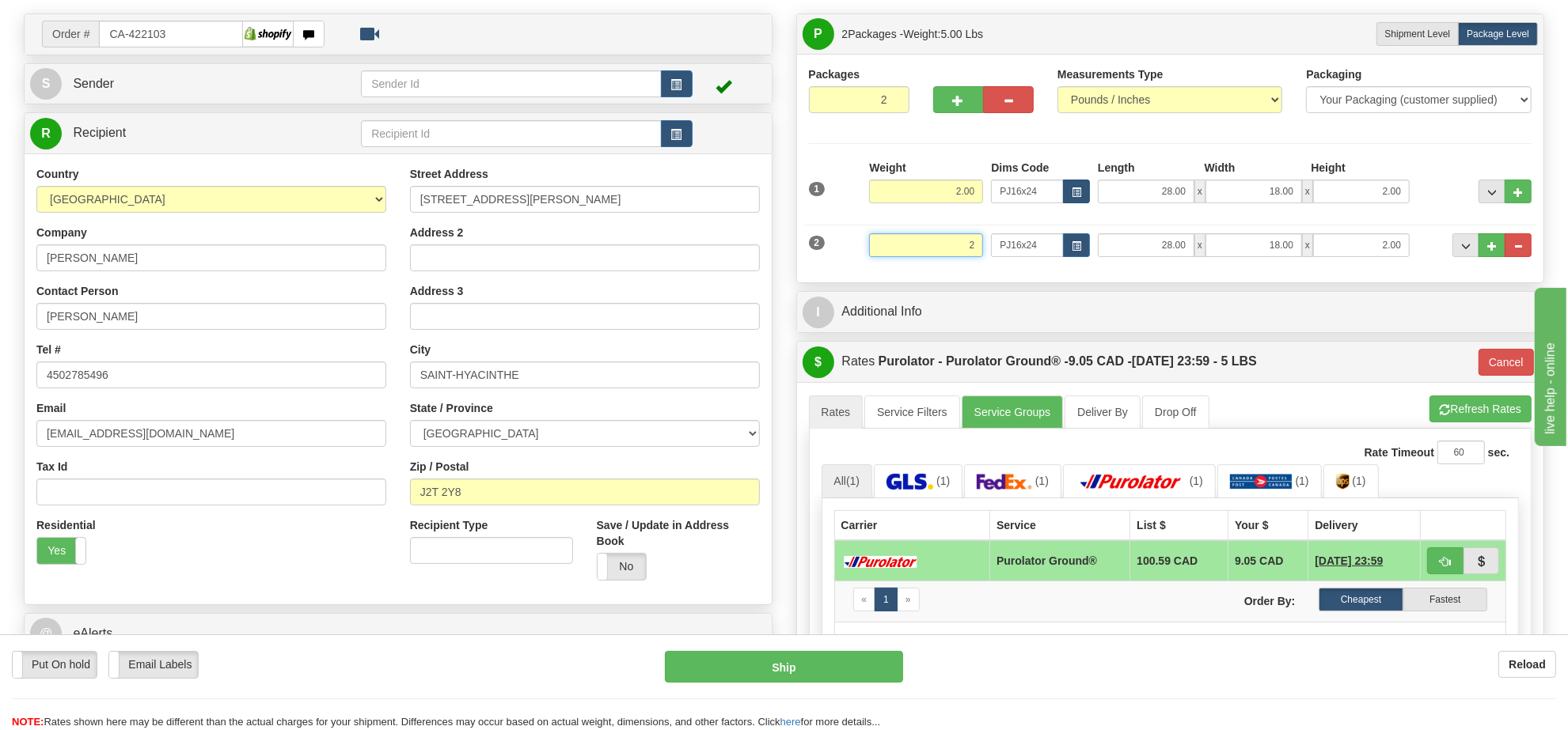
type input "2"
type input "260"
type input "2.00"
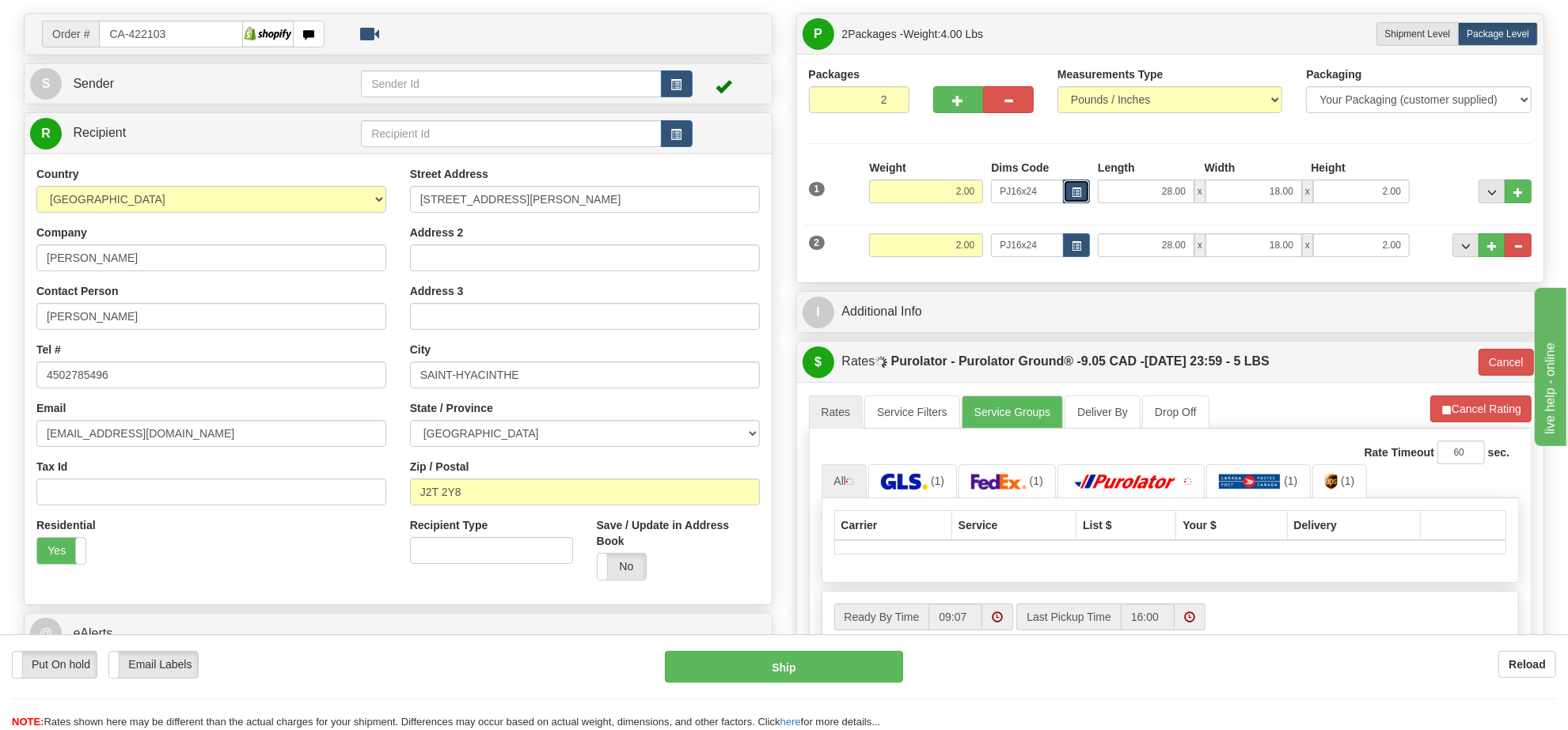
click at [1082, 186] on button "button" at bounding box center [1076, 192] width 27 height 24
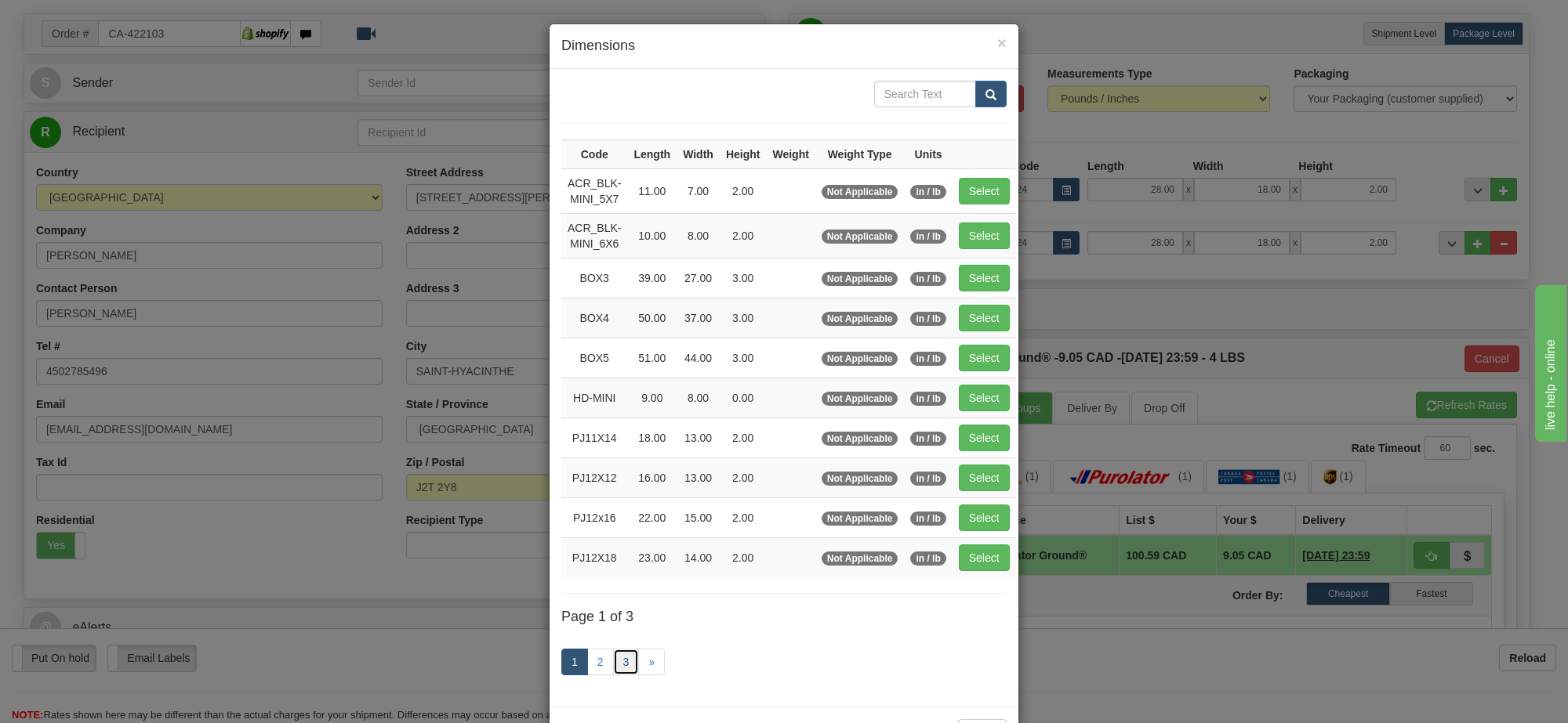
click at [620, 674] on link "3" at bounding box center [626, 661] width 27 height 27
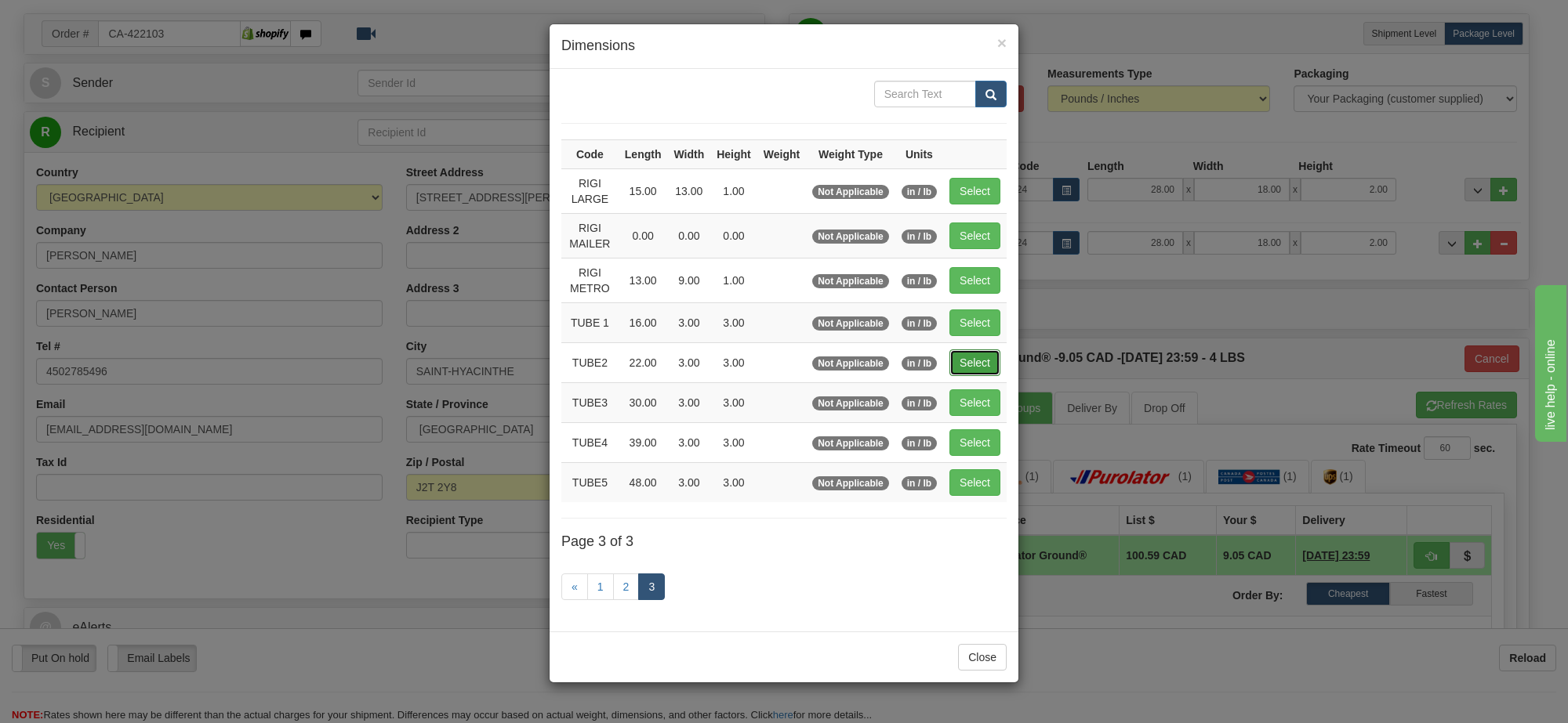
click at [967, 358] on button "Select" at bounding box center [975, 362] width 51 height 27
type input "TUBE2"
type input "22.00"
type input "3.00"
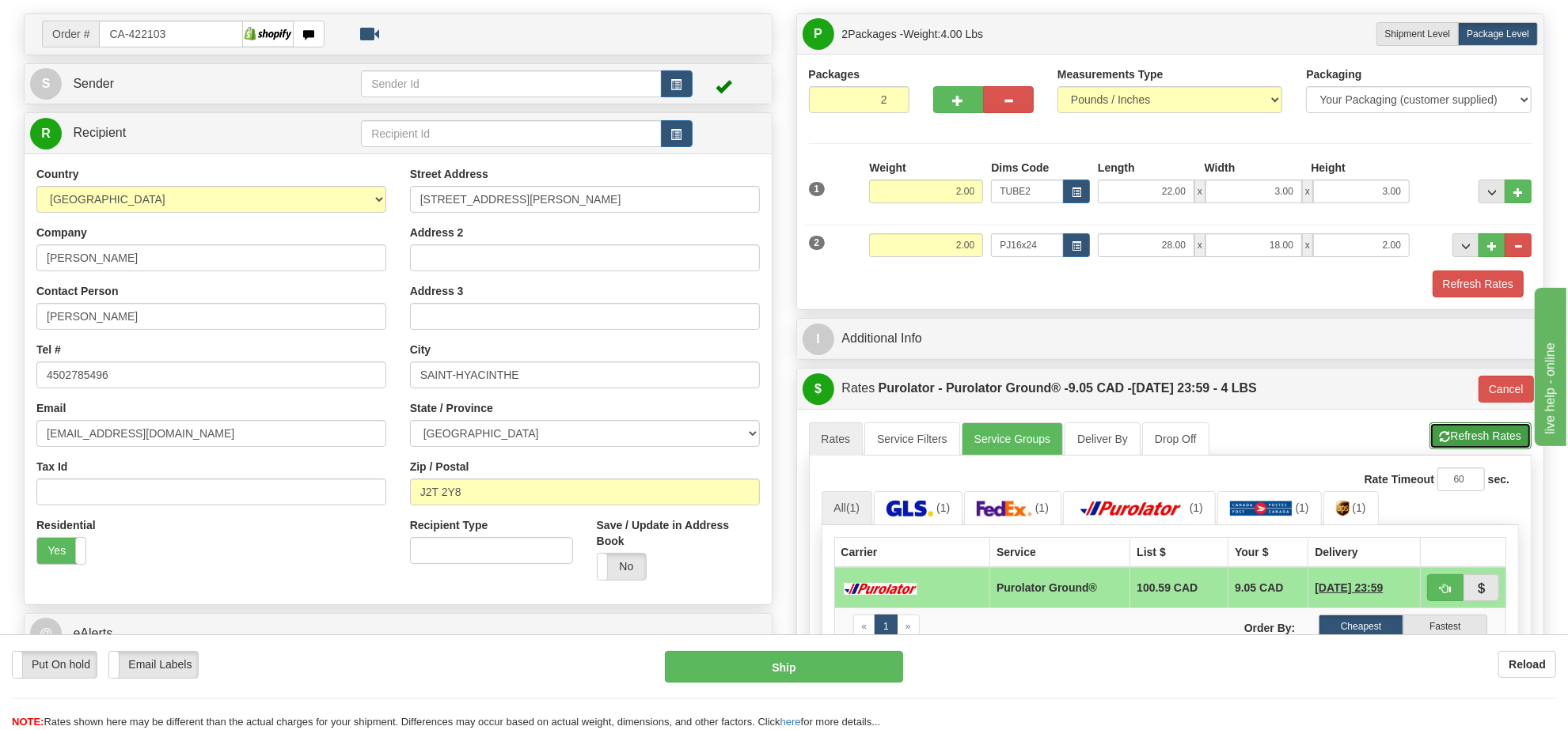
click at [1472, 447] on button "Refresh Rates" at bounding box center [1480, 435] width 102 height 27
type input "260"
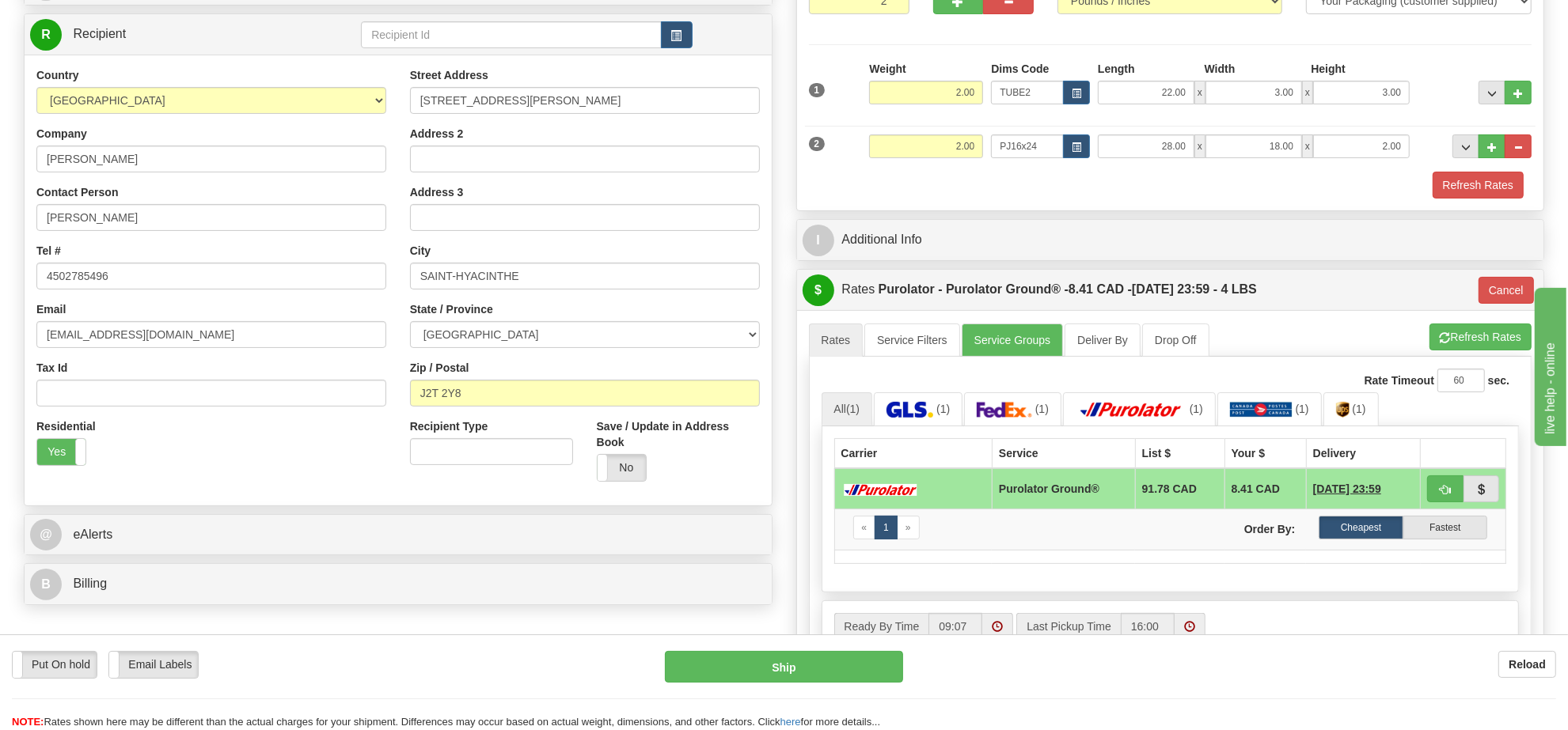
scroll to position [297, 0]
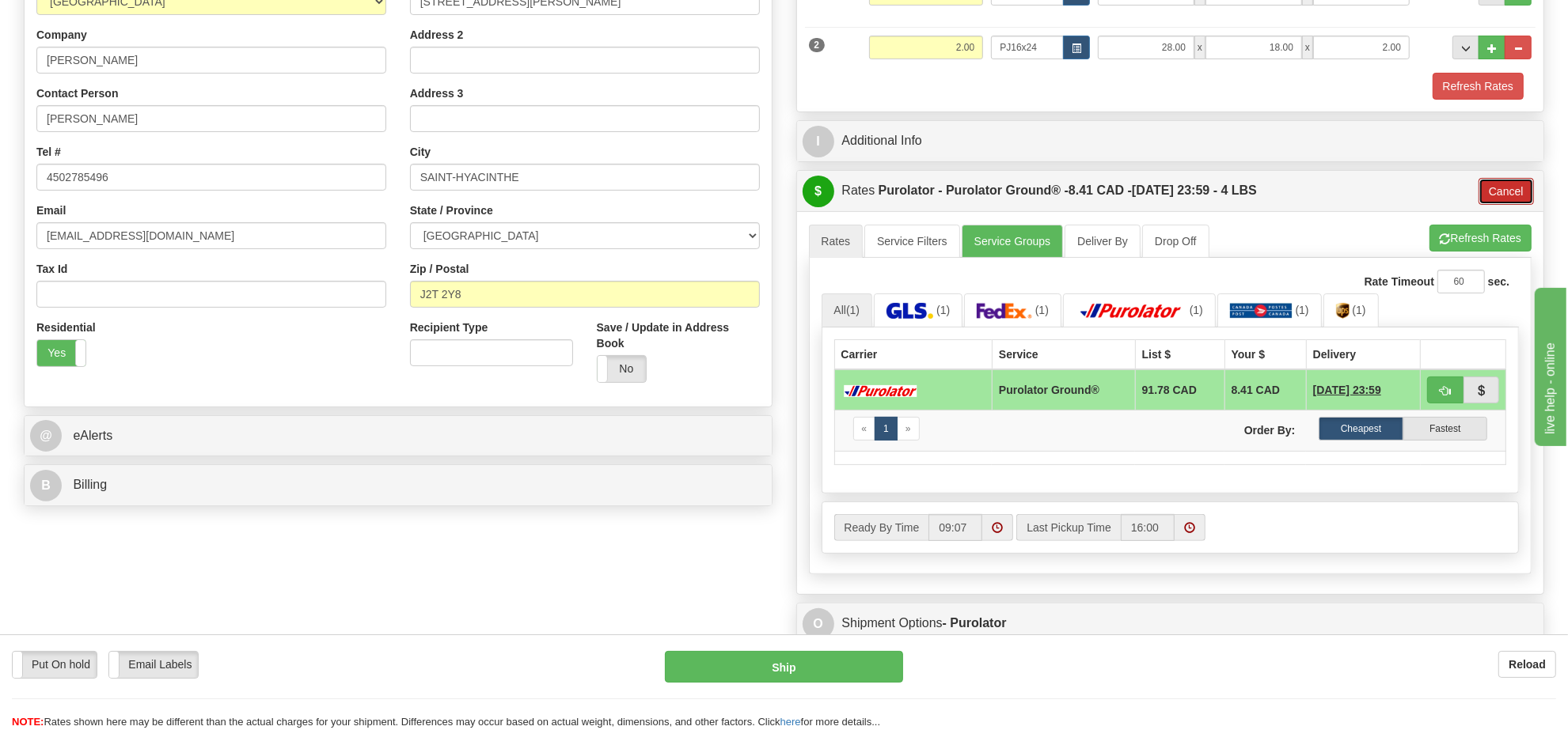
click at [1490, 198] on button "Cancel" at bounding box center [1506, 191] width 56 height 27
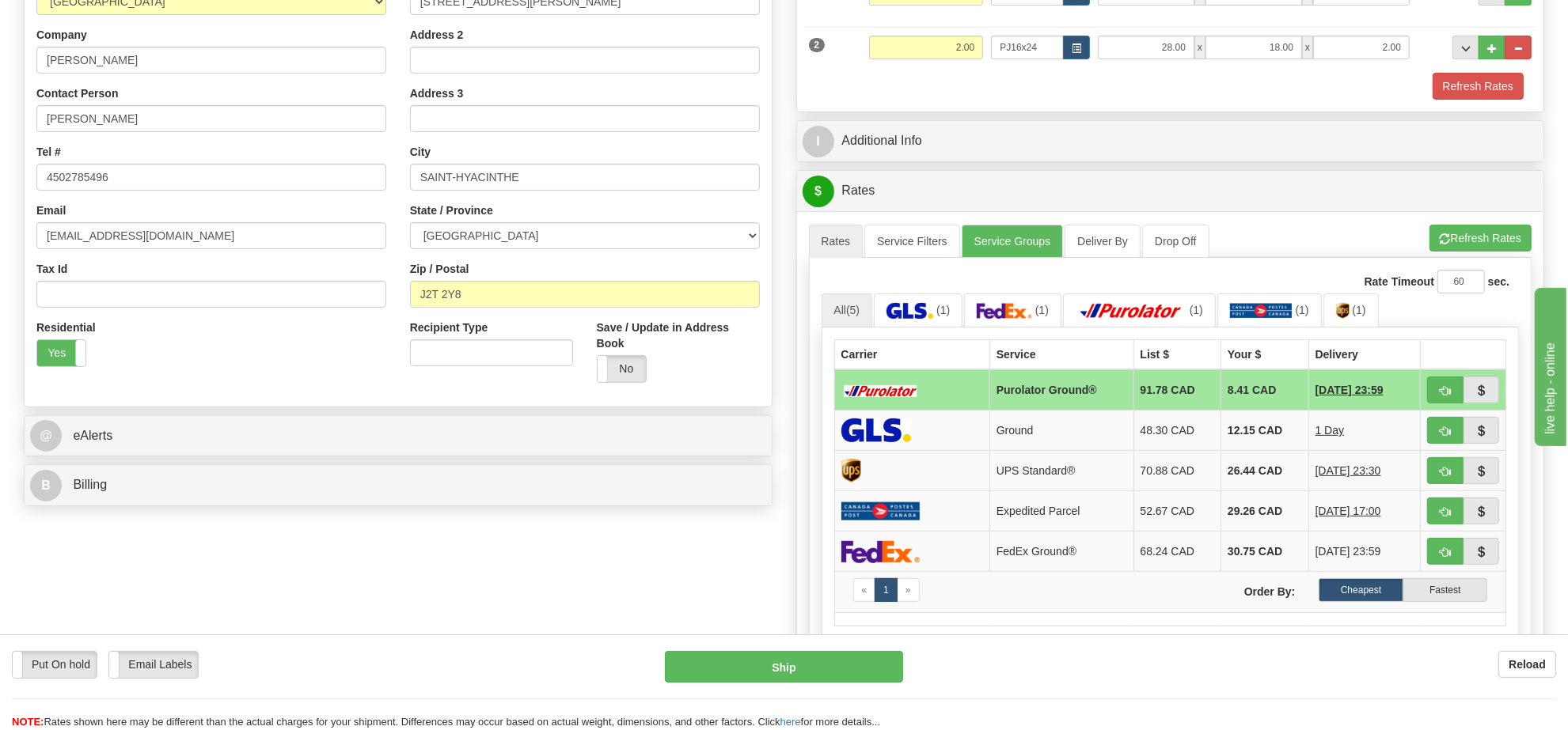
scroll to position [99, 0]
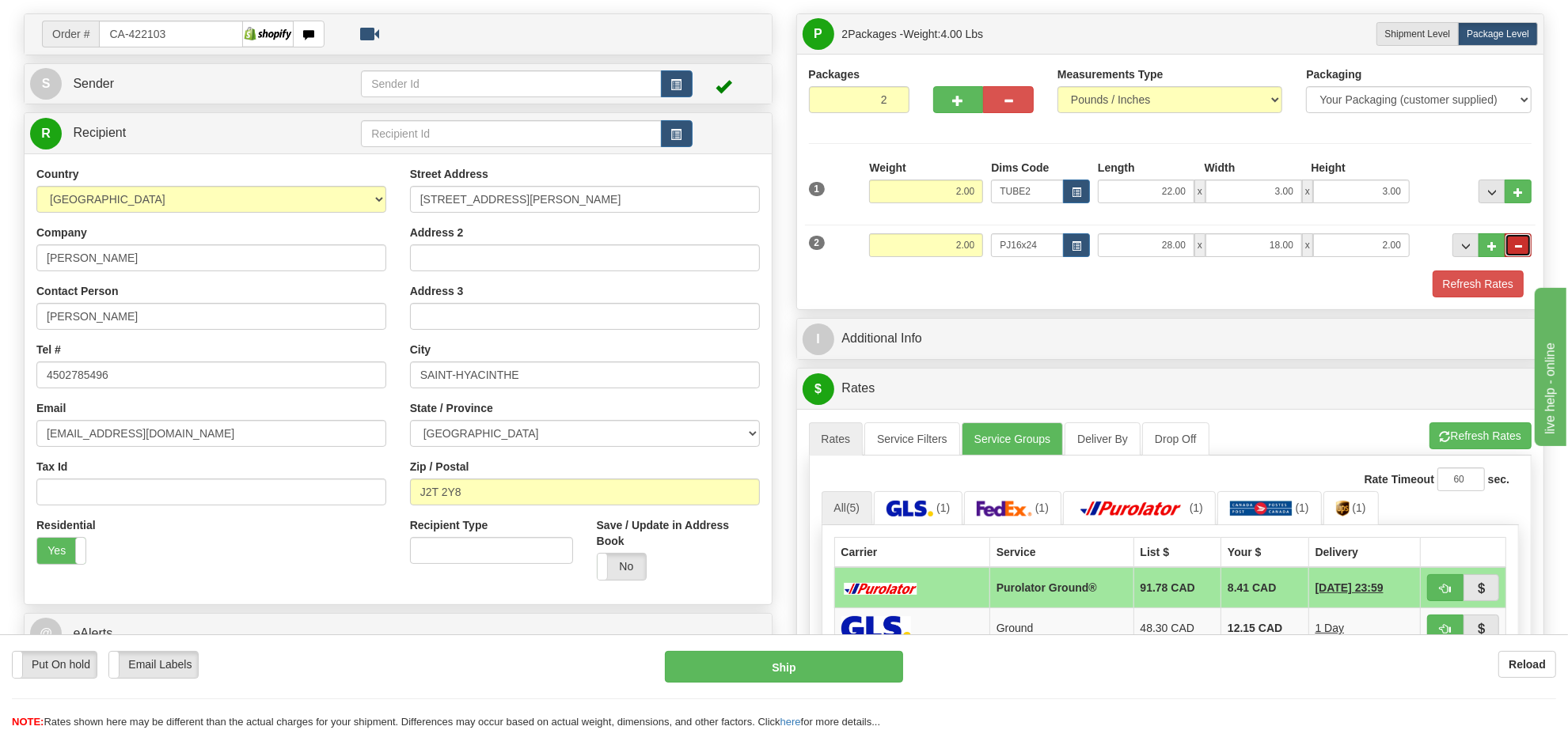
click at [1516, 250] on span "..." at bounding box center [1518, 246] width 10 height 9
type input "1"
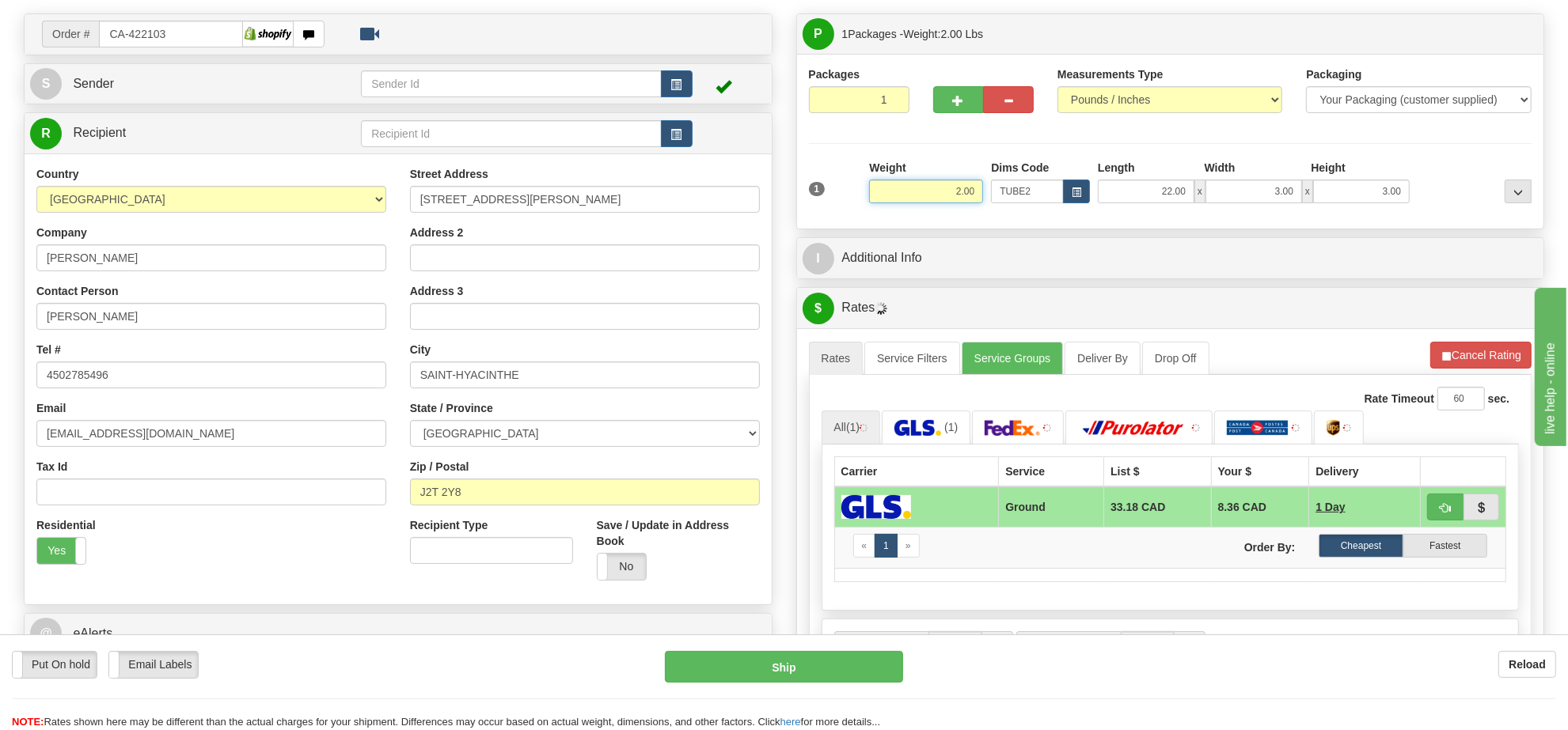
click at [943, 196] on input "2.00" at bounding box center [926, 192] width 114 height 24
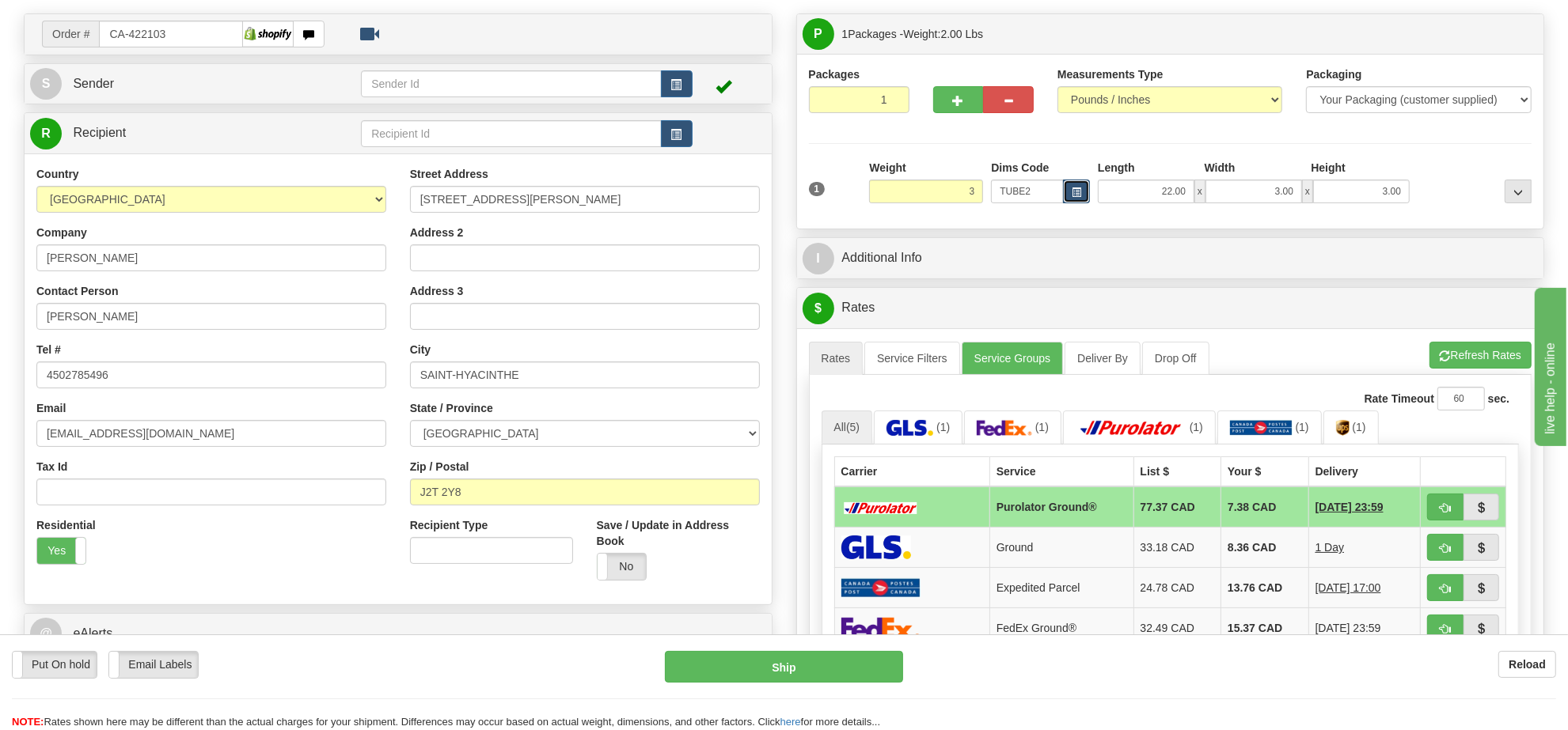
type input "3.00"
click at [1063, 201] on button "button" at bounding box center [1076, 192] width 27 height 24
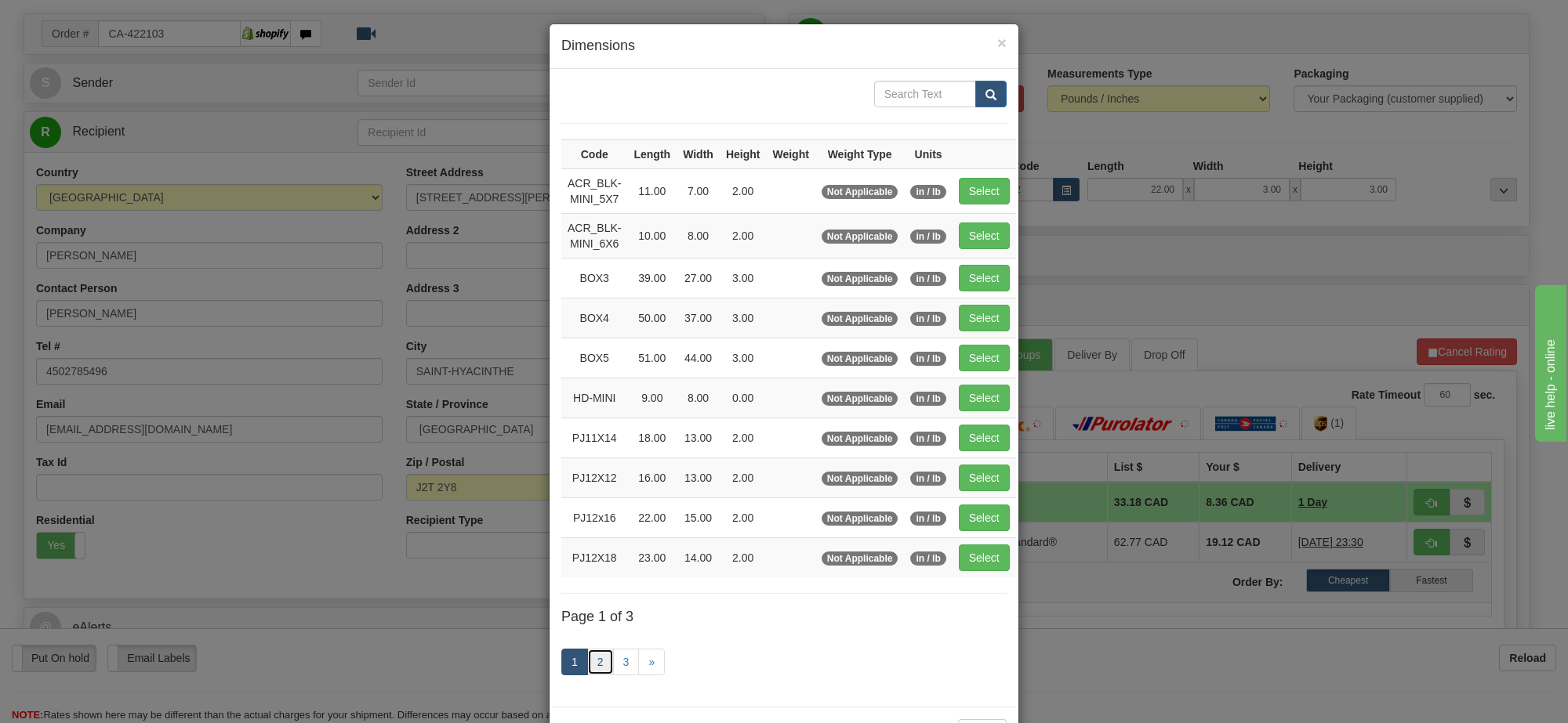
click at [595, 670] on link "2" at bounding box center [600, 661] width 27 height 27
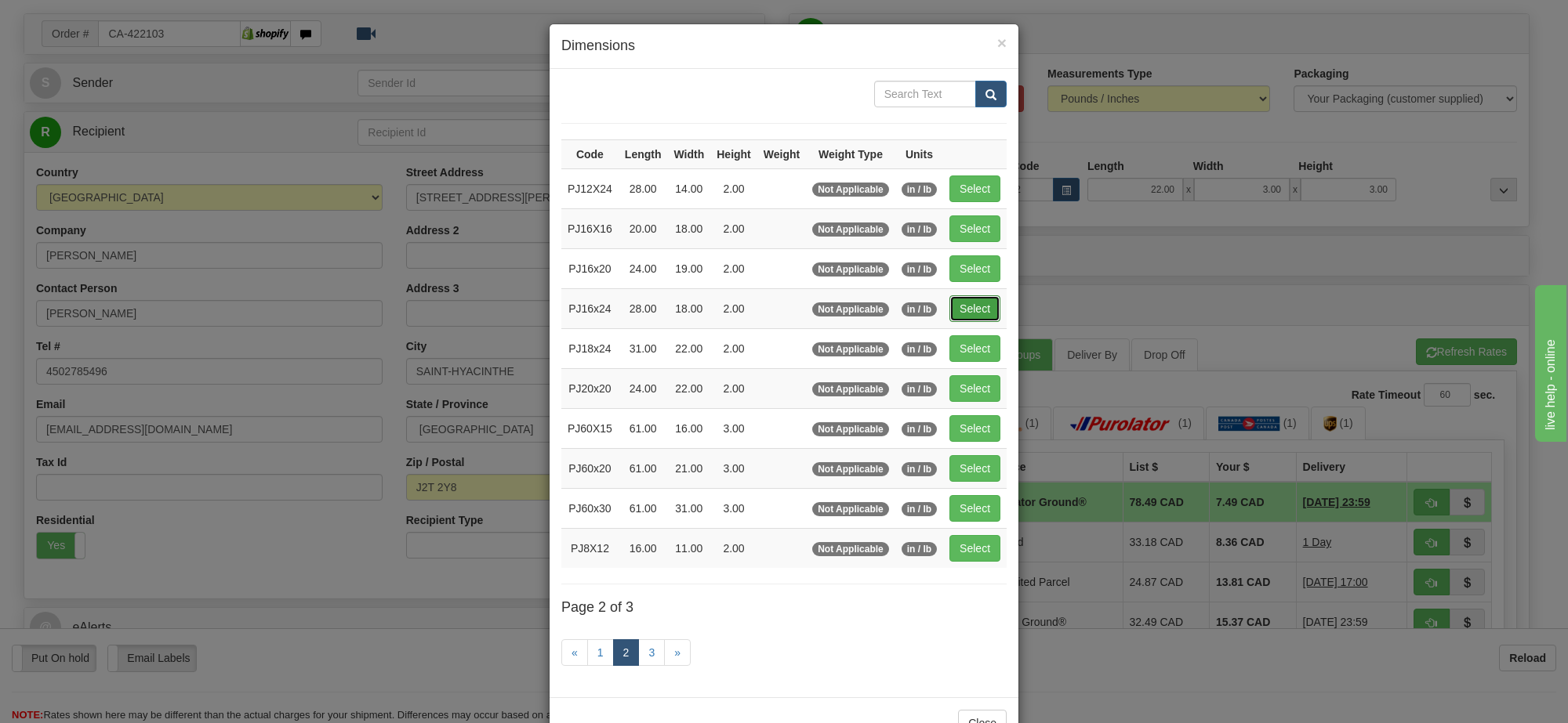
click at [994, 306] on button "Select" at bounding box center [975, 308] width 51 height 27
type input "PJ16x24"
type input "28.00"
type input "18.00"
type input "2.00"
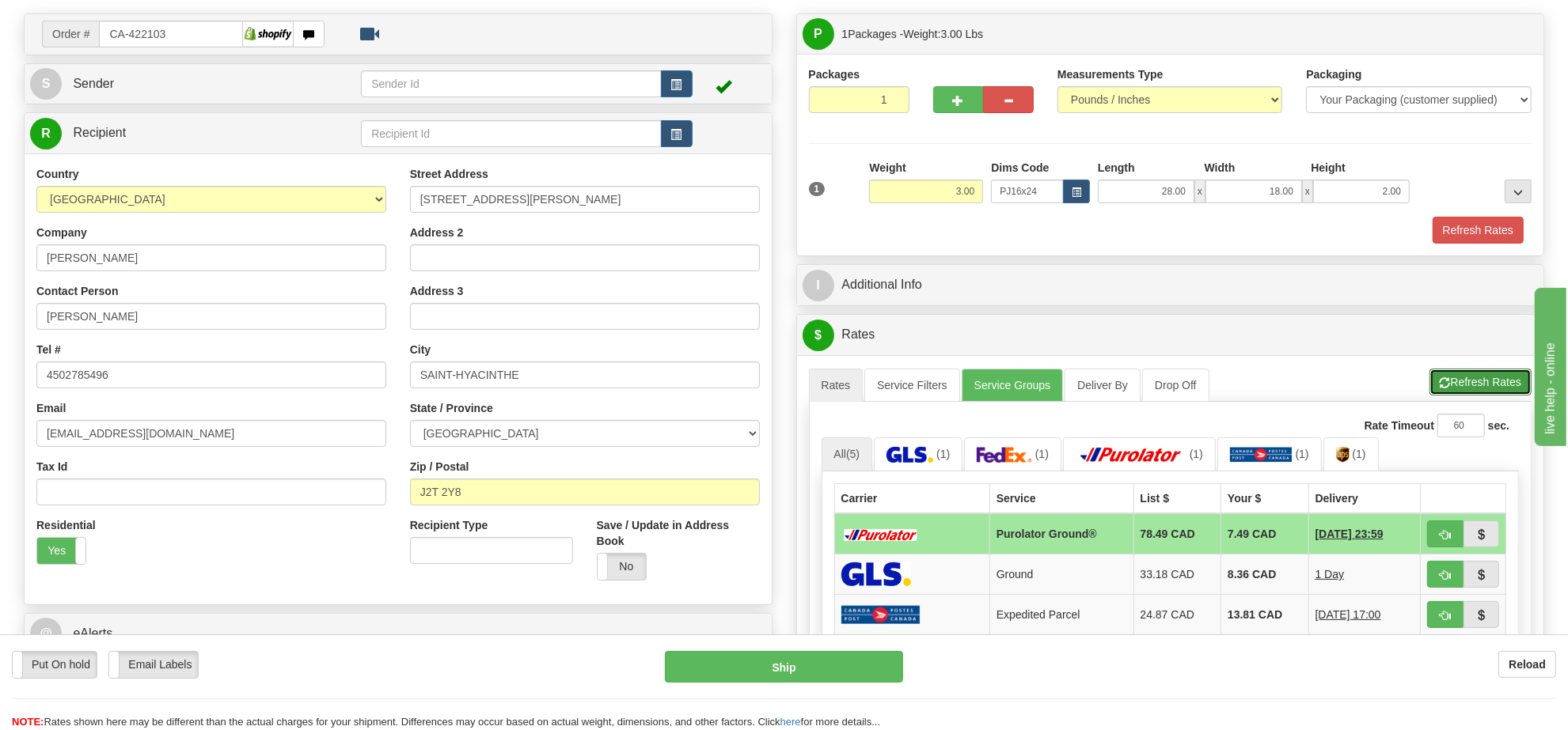
drag, startPoint x: 1477, startPoint y: 380, endPoint x: 1414, endPoint y: 370, distance: 63.8
click at [1474, 380] on button "Refresh Rates" at bounding box center [1480, 381] width 102 height 27
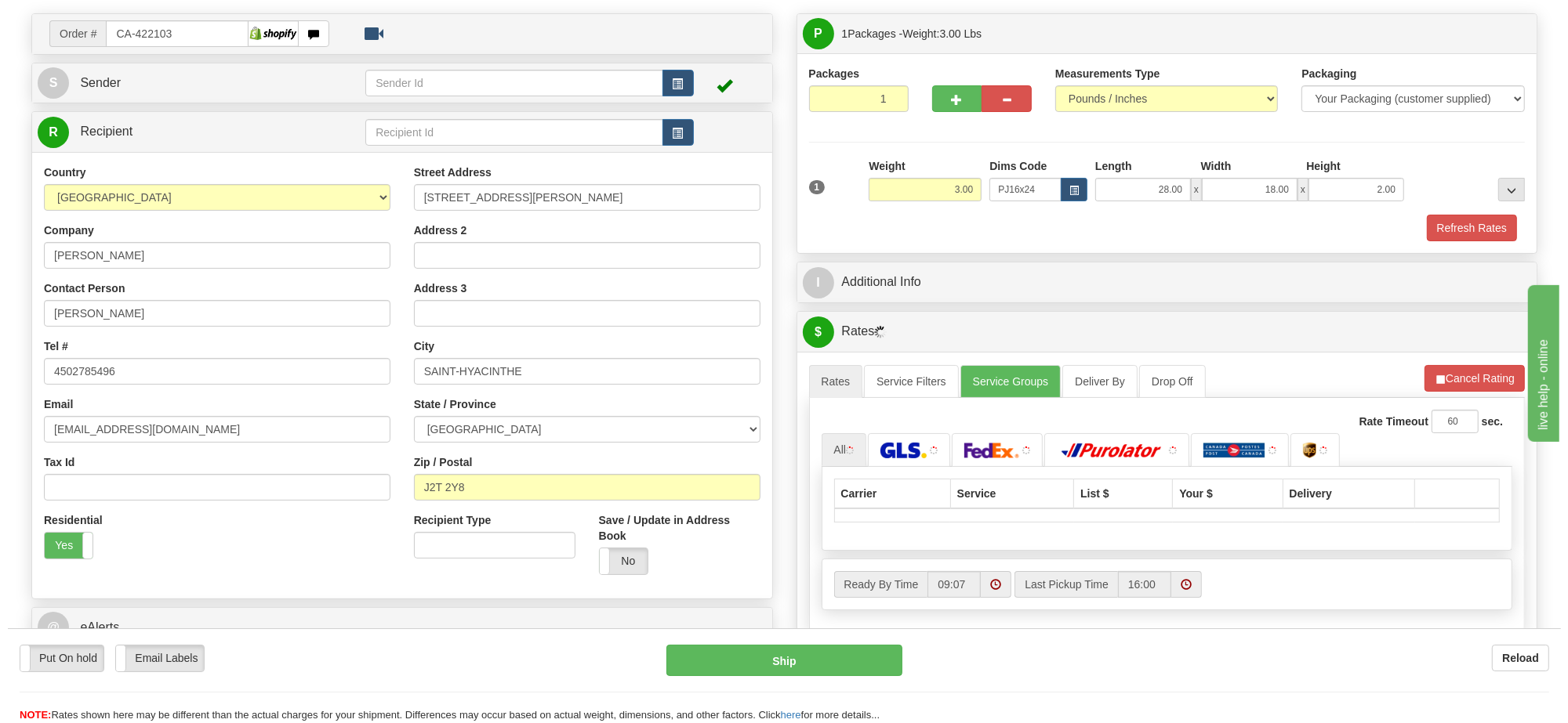
scroll to position [196, 0]
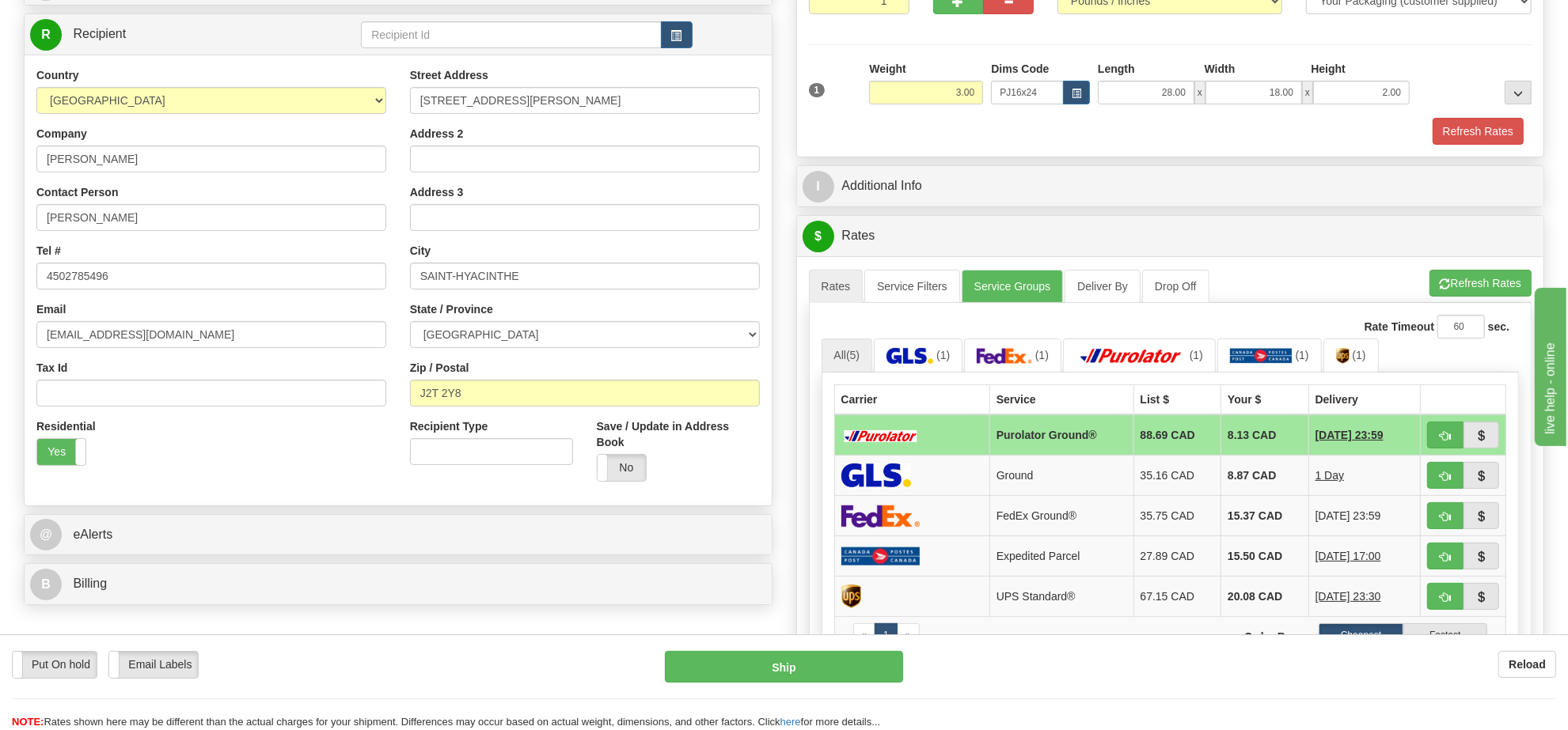
click at [1443, 456] on td at bounding box center [1464, 434] width 85 height 41
click at [1437, 449] on button "button" at bounding box center [1445, 435] width 37 height 27
type input "260"
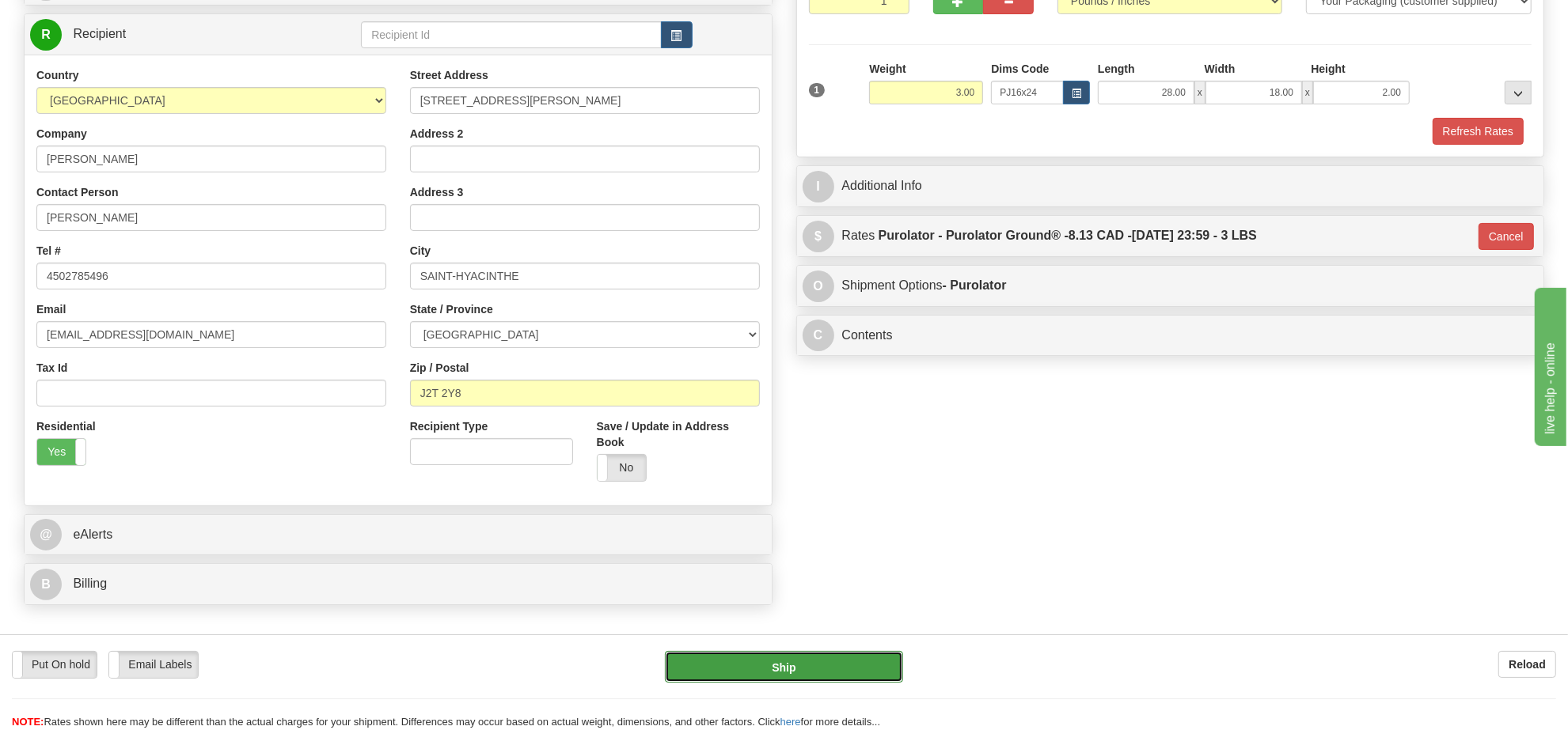
click at [831, 666] on button "Ship" at bounding box center [783, 666] width 237 height 32
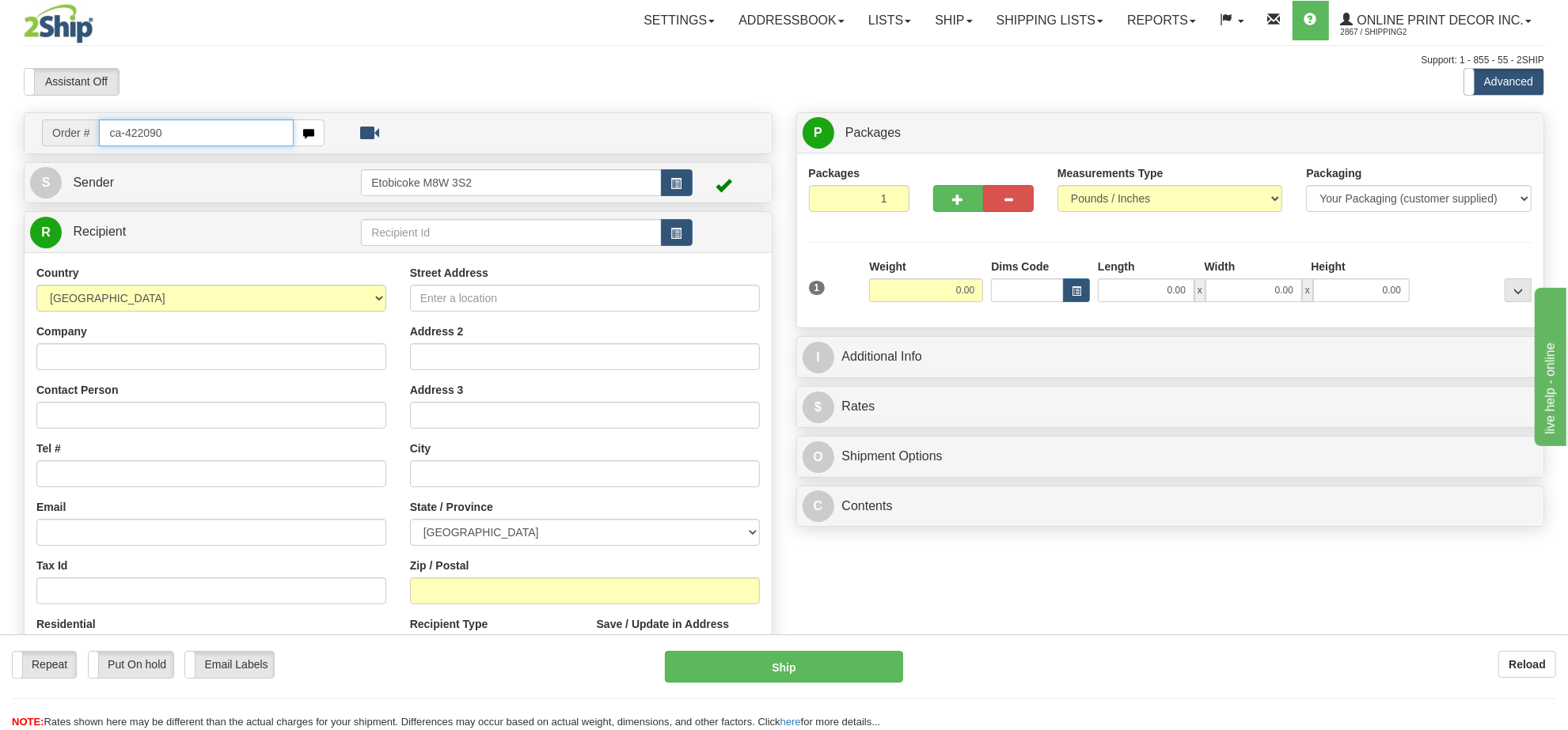
type input "ca-422090"
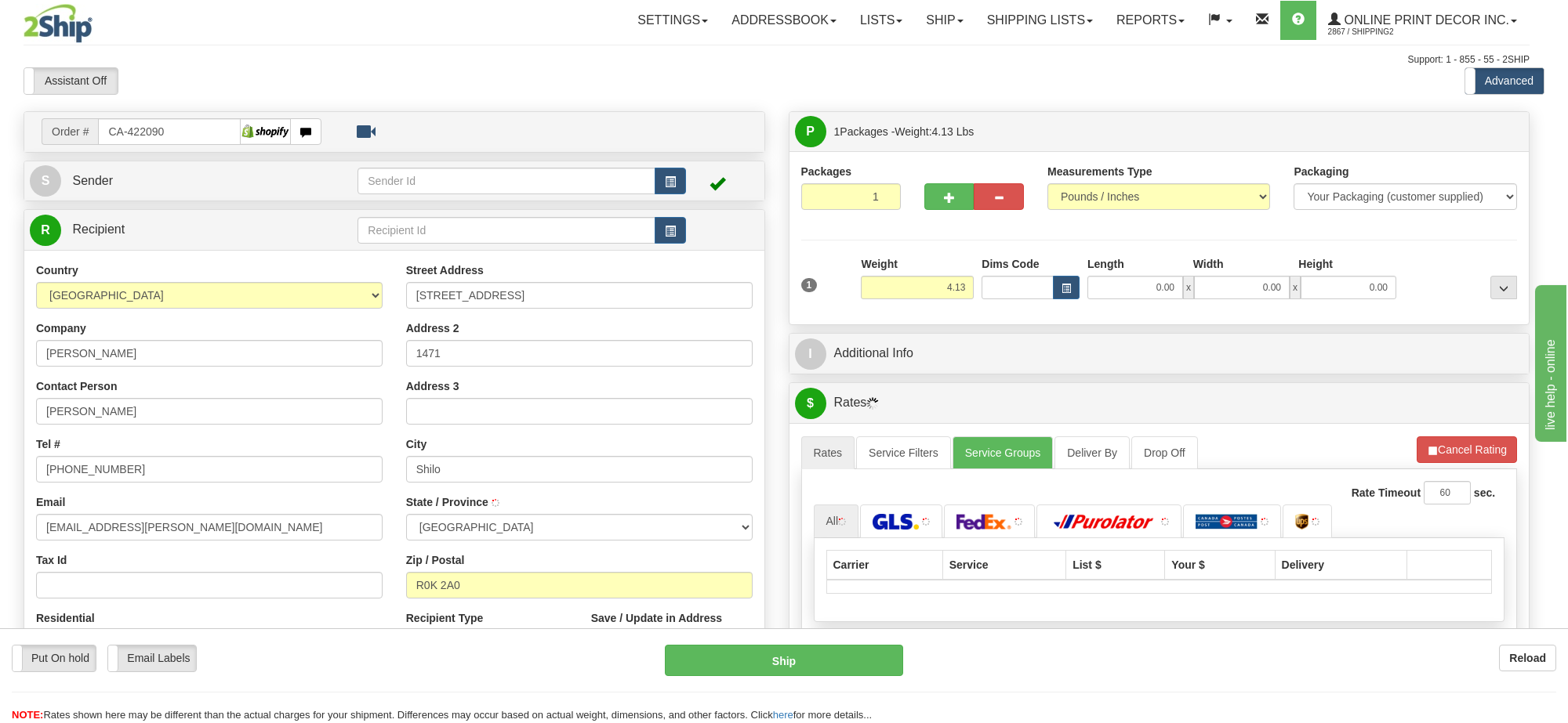
type input "SHILO"
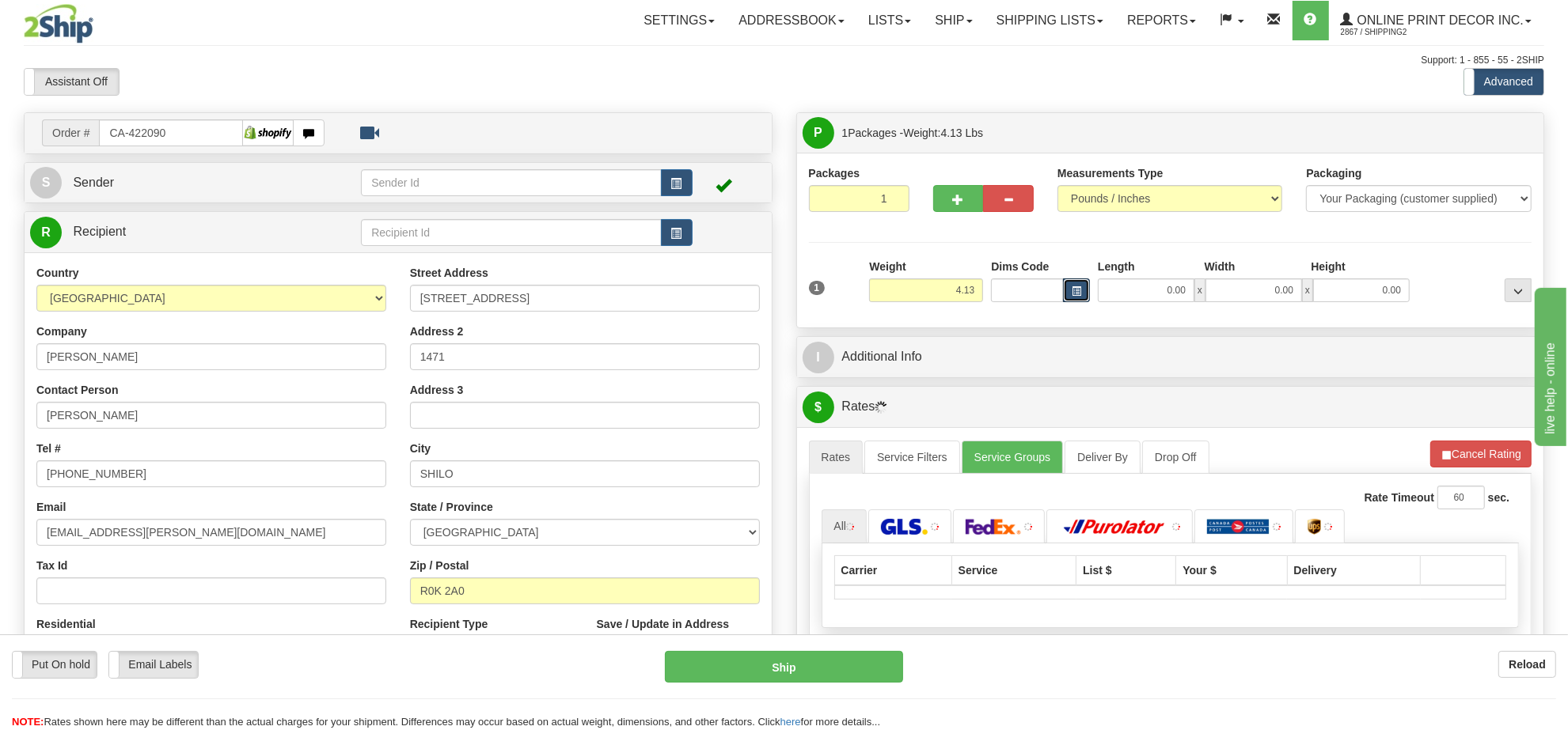
click at [1081, 294] on button "button" at bounding box center [1076, 290] width 27 height 24
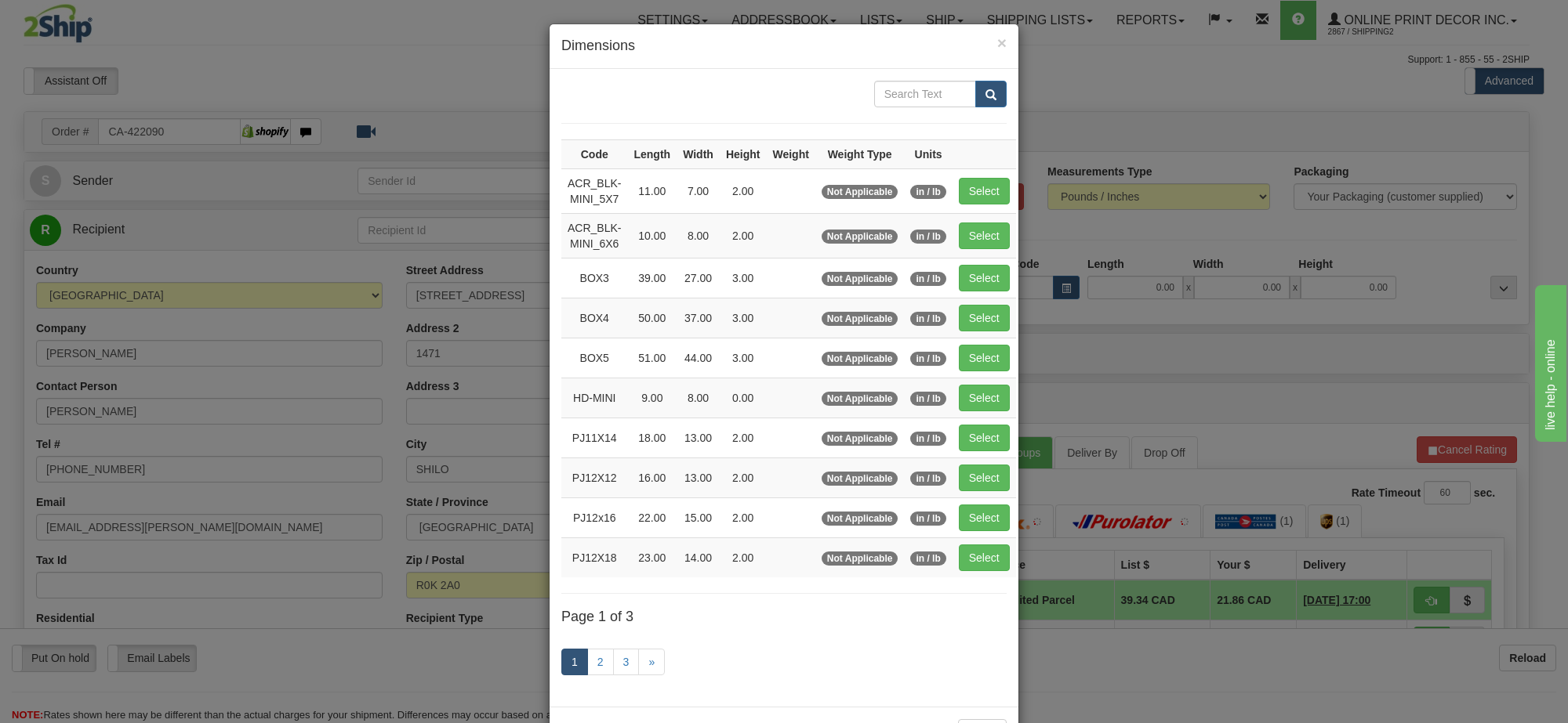
scroll to position [65, 0]
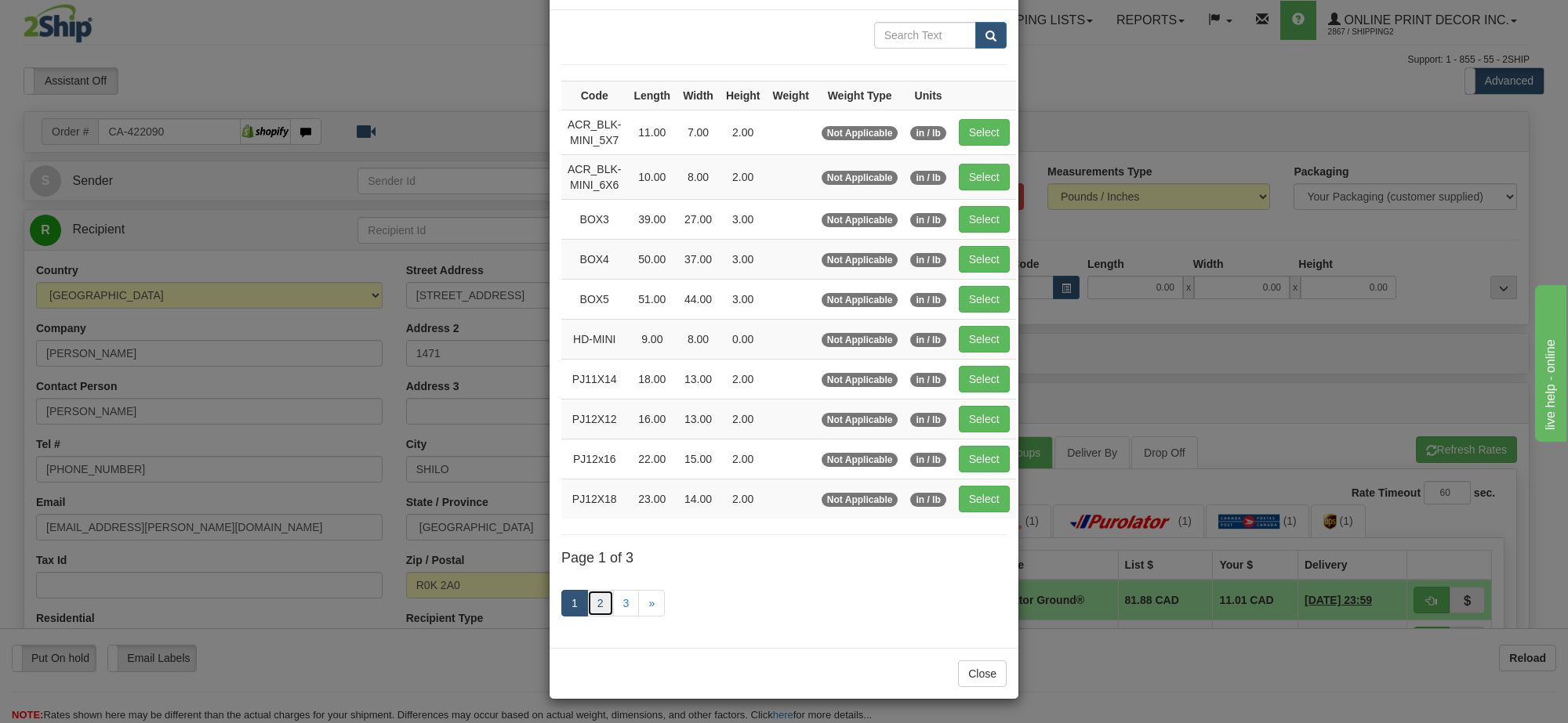
click at [596, 605] on link "2" at bounding box center [600, 603] width 27 height 27
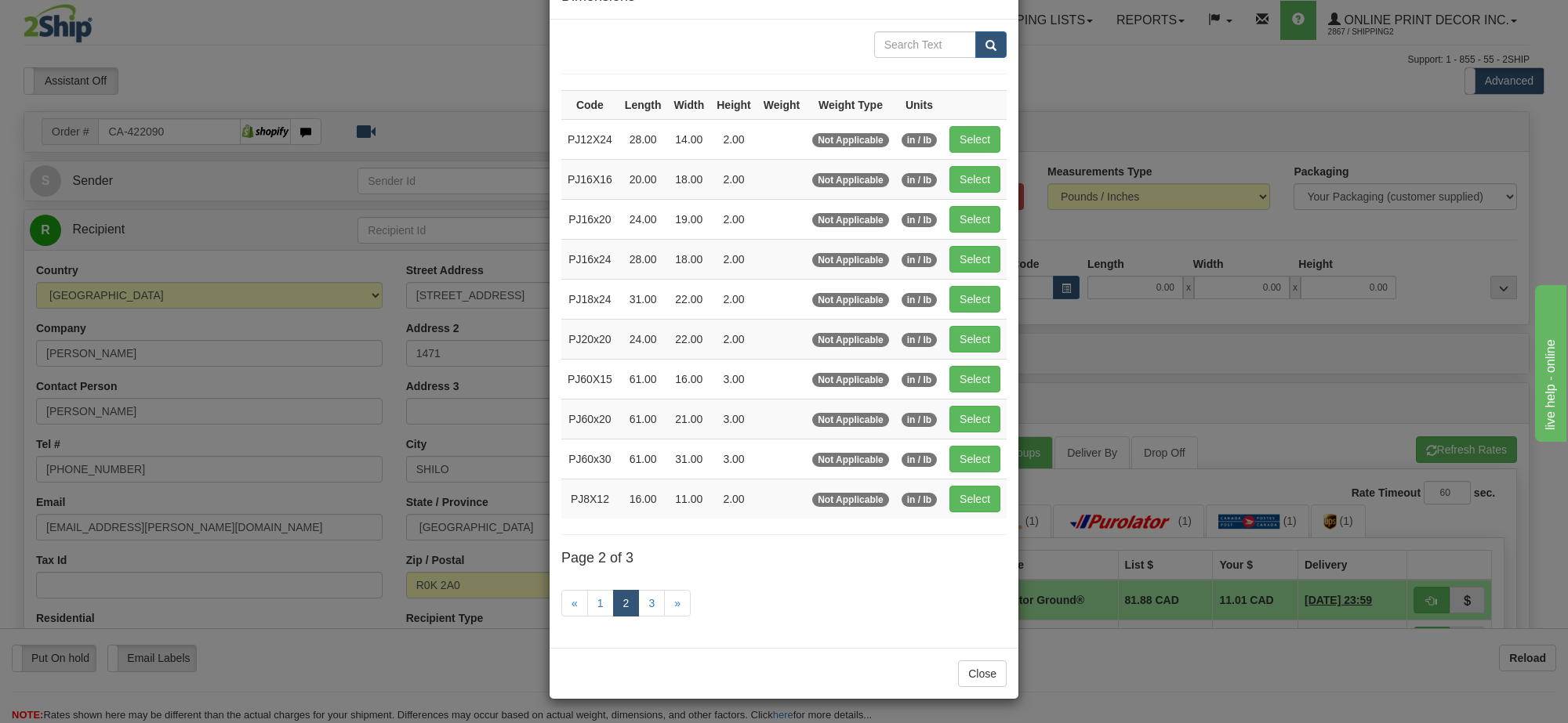
scroll to position [56, 0]
click at [645, 594] on link "3" at bounding box center [651, 603] width 27 height 27
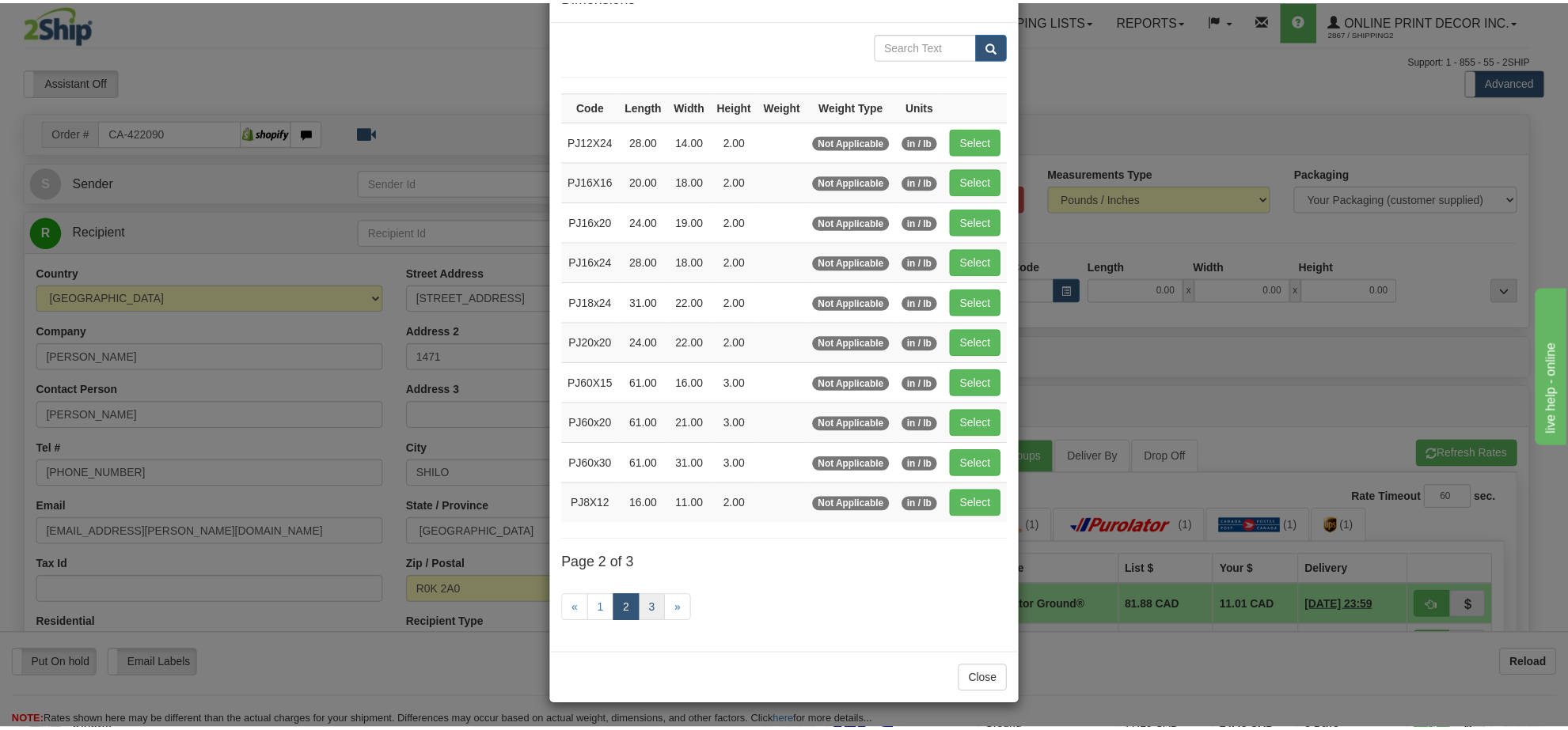
scroll to position [0, 0]
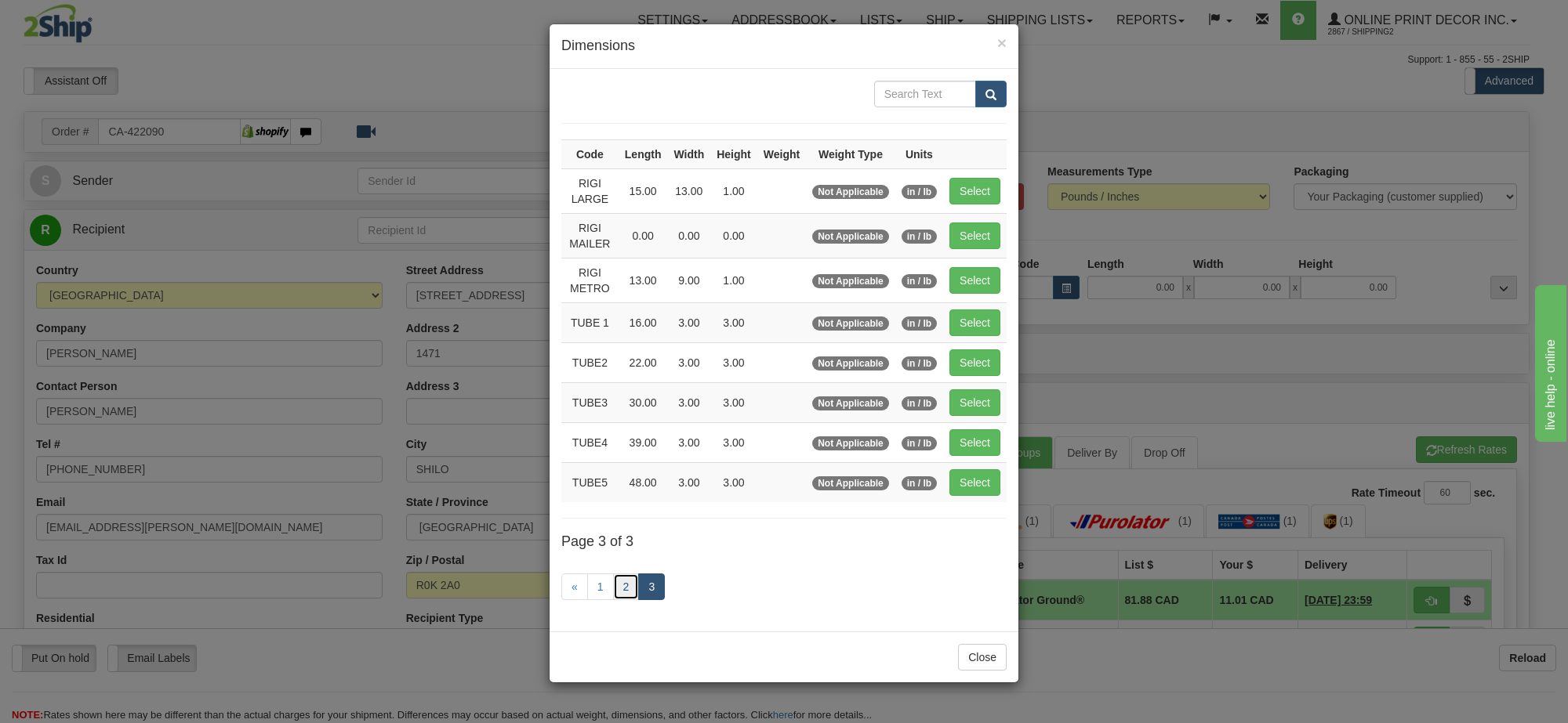
click at [631, 594] on link "2" at bounding box center [626, 586] width 27 height 27
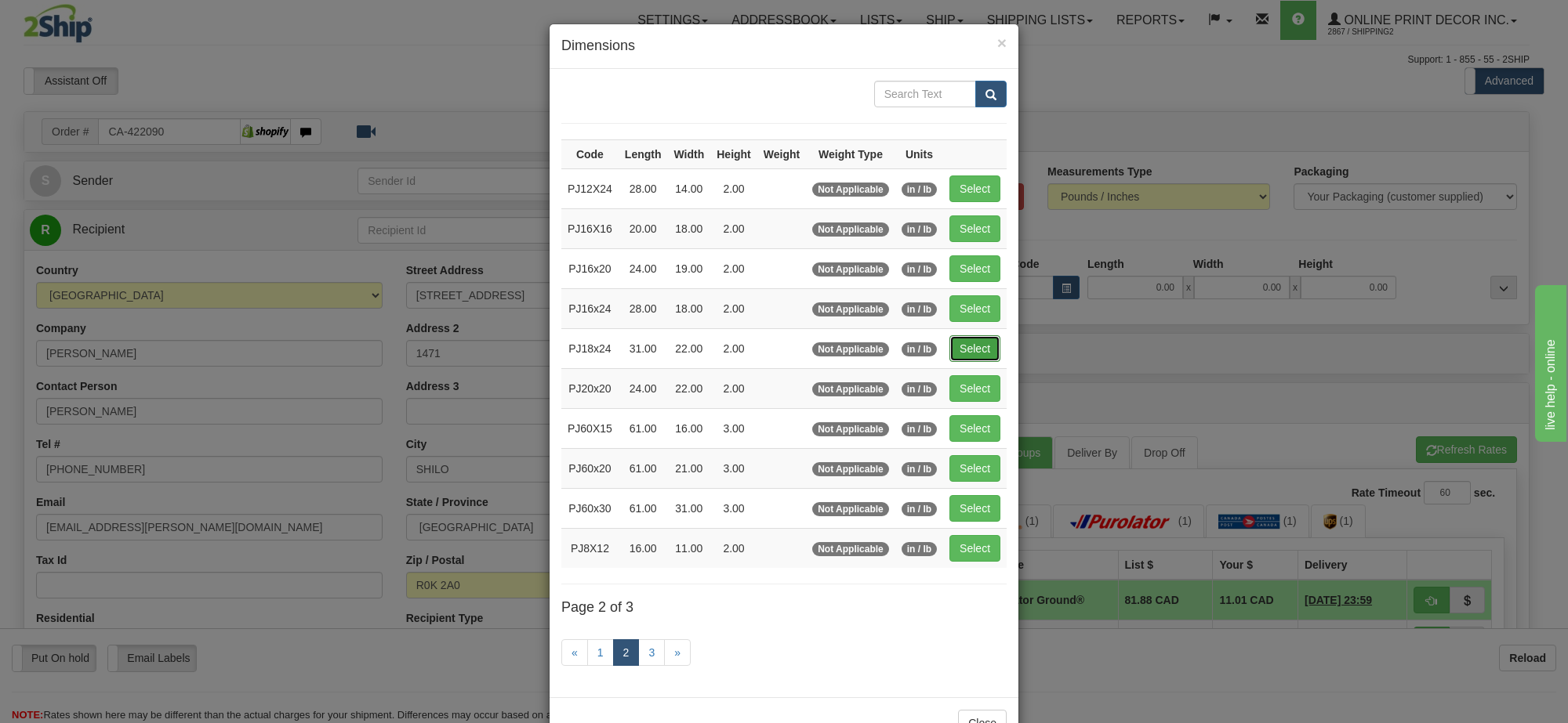
click at [972, 353] on button "Select" at bounding box center [975, 348] width 51 height 27
type input "PJ18x24"
type input "31.00"
type input "22.00"
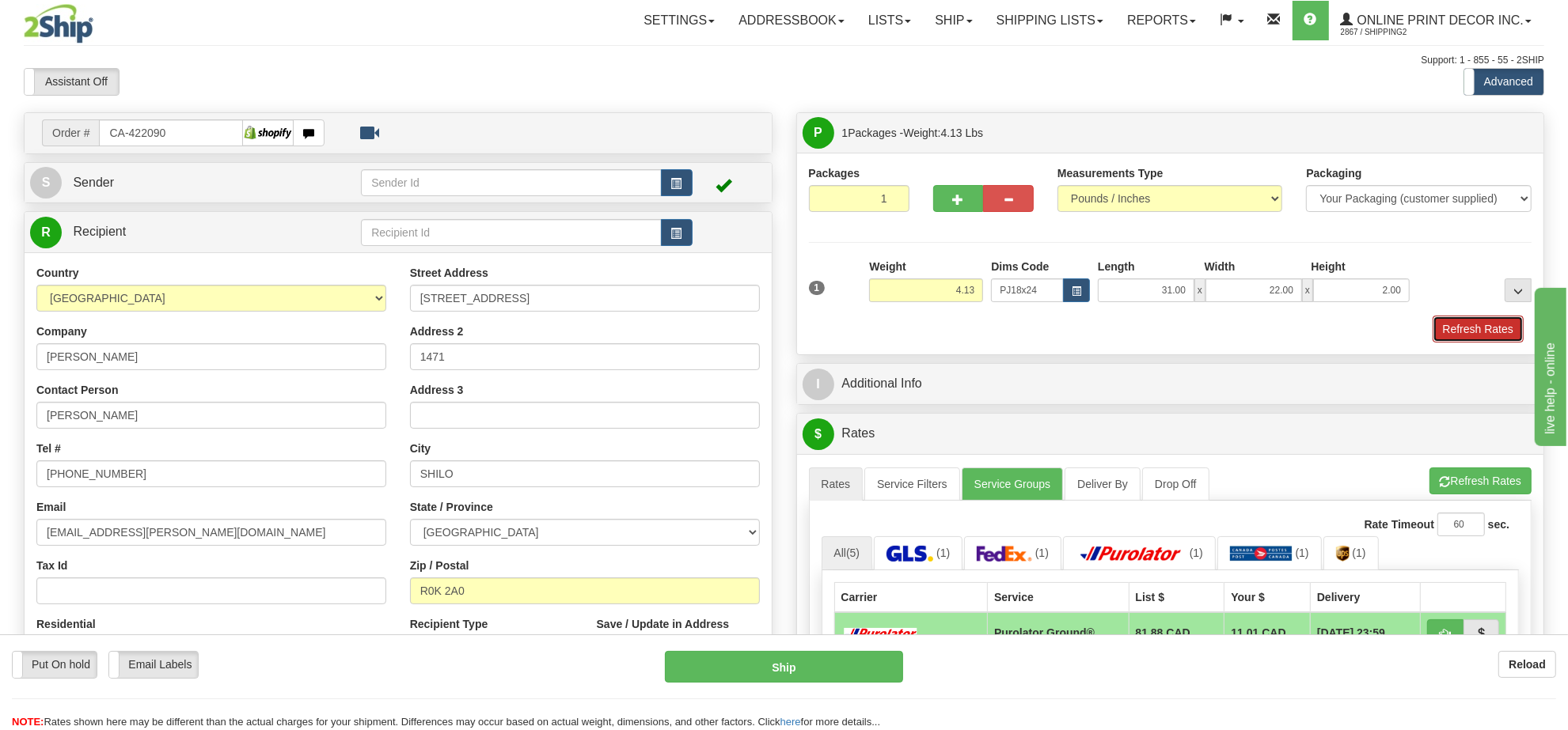
click at [1459, 329] on button "Refresh Rates" at bounding box center [1479, 329] width 91 height 27
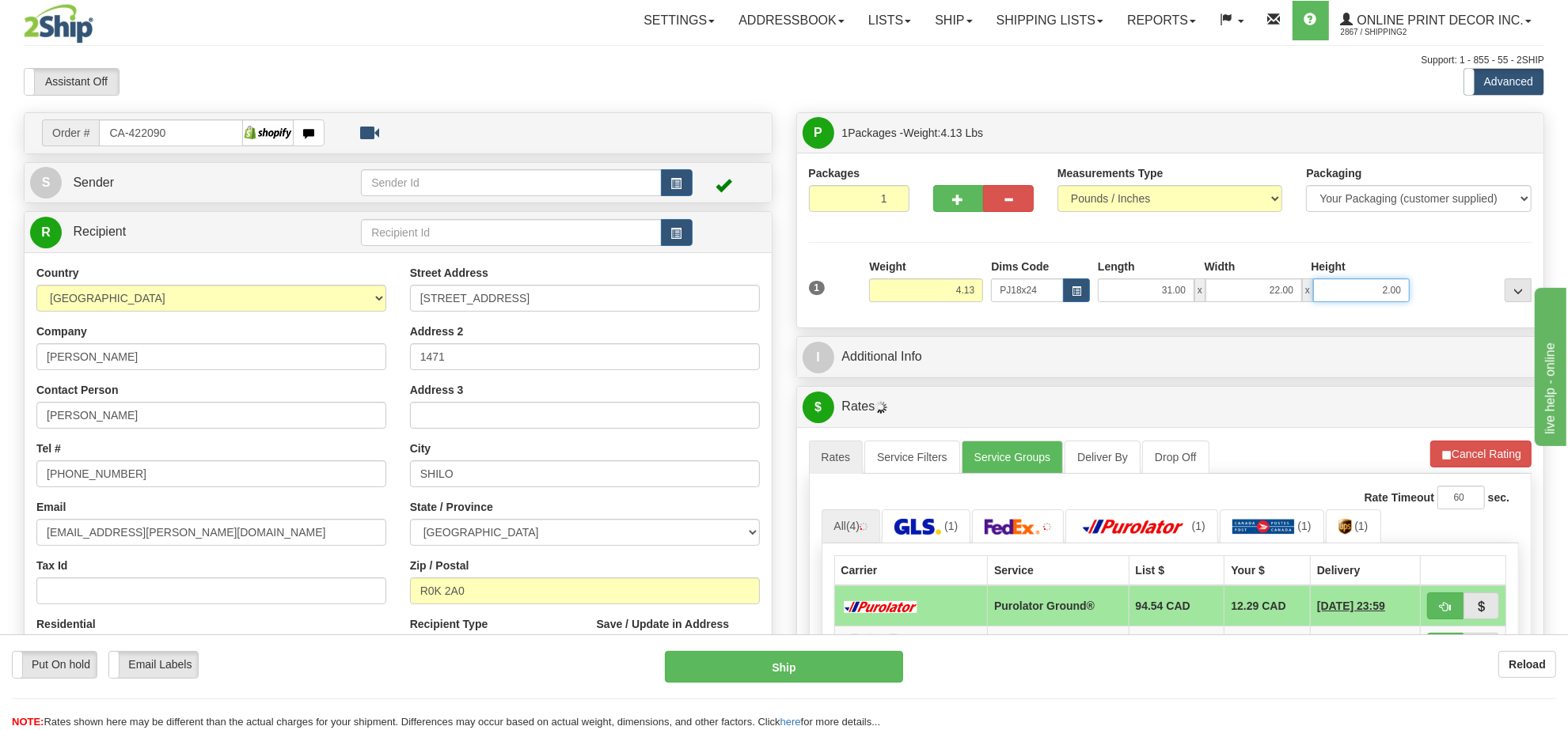
drag, startPoint x: 1402, startPoint y: 290, endPoint x: 1278, endPoint y: 293, distance: 124.0
click at [1278, 293] on div "31.00 x 22.00 x 2.00" at bounding box center [1254, 290] width 312 height 24
click button "Delete" at bounding box center [0, 0] width 0 height 0
type input "3.00"
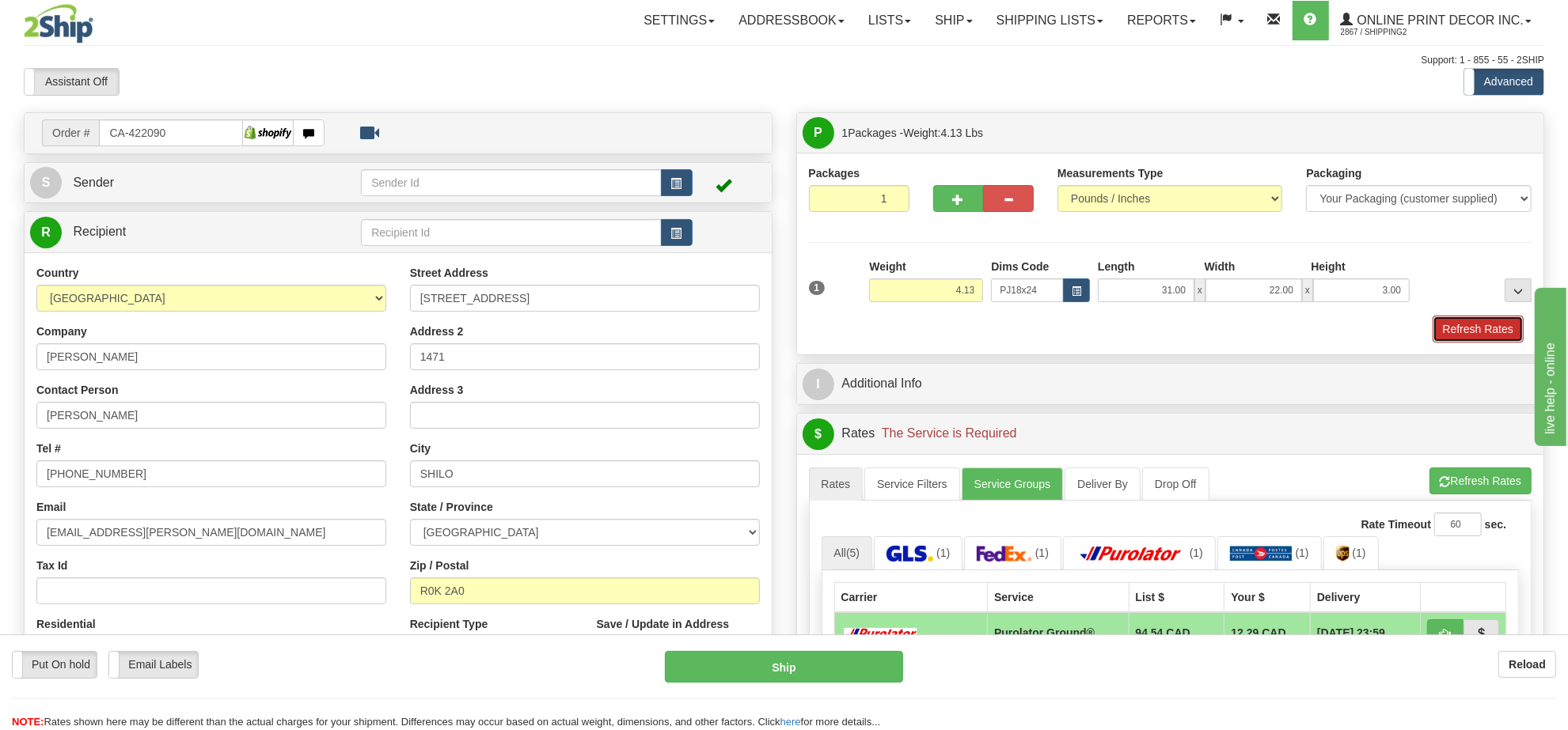
click at [1473, 337] on button "Refresh Rates" at bounding box center [1479, 329] width 91 height 27
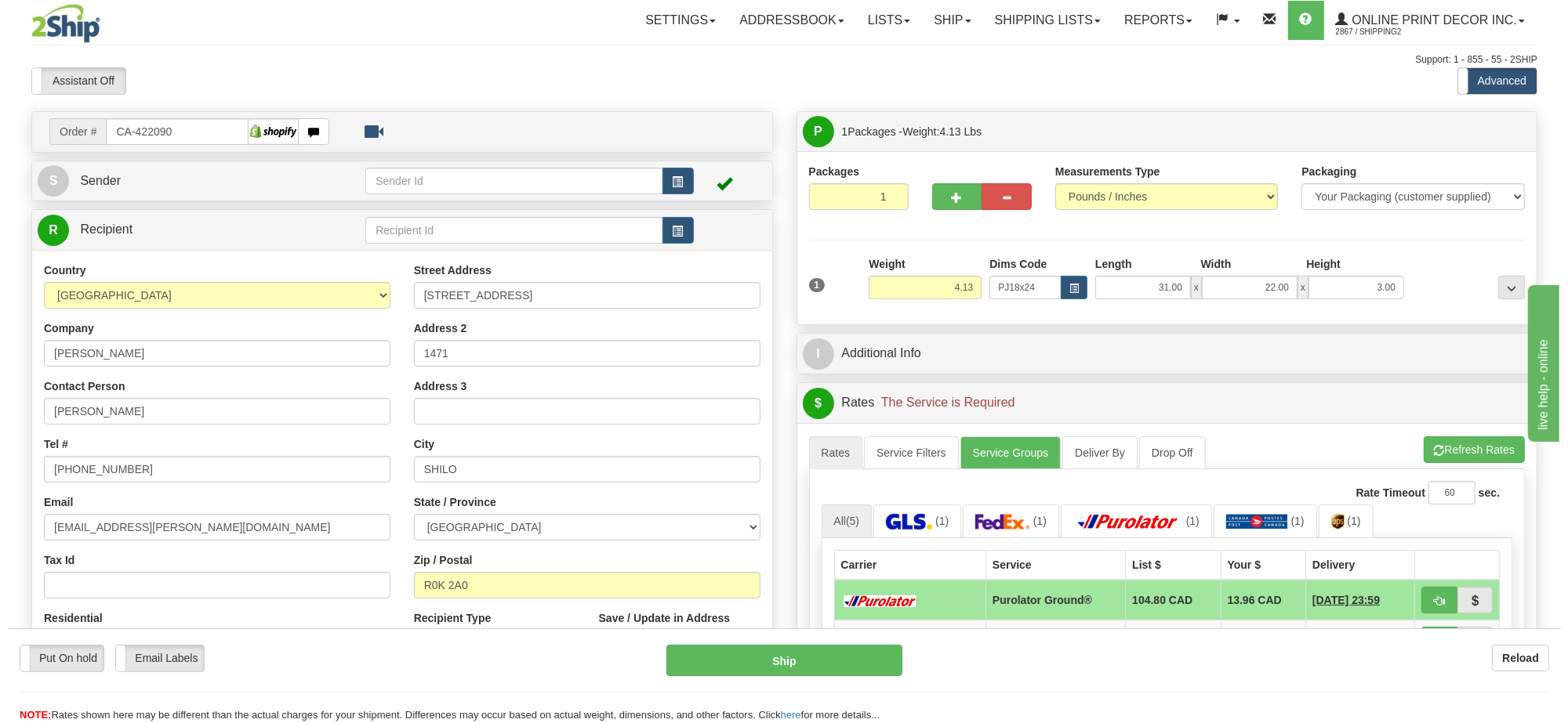
scroll to position [294, 0]
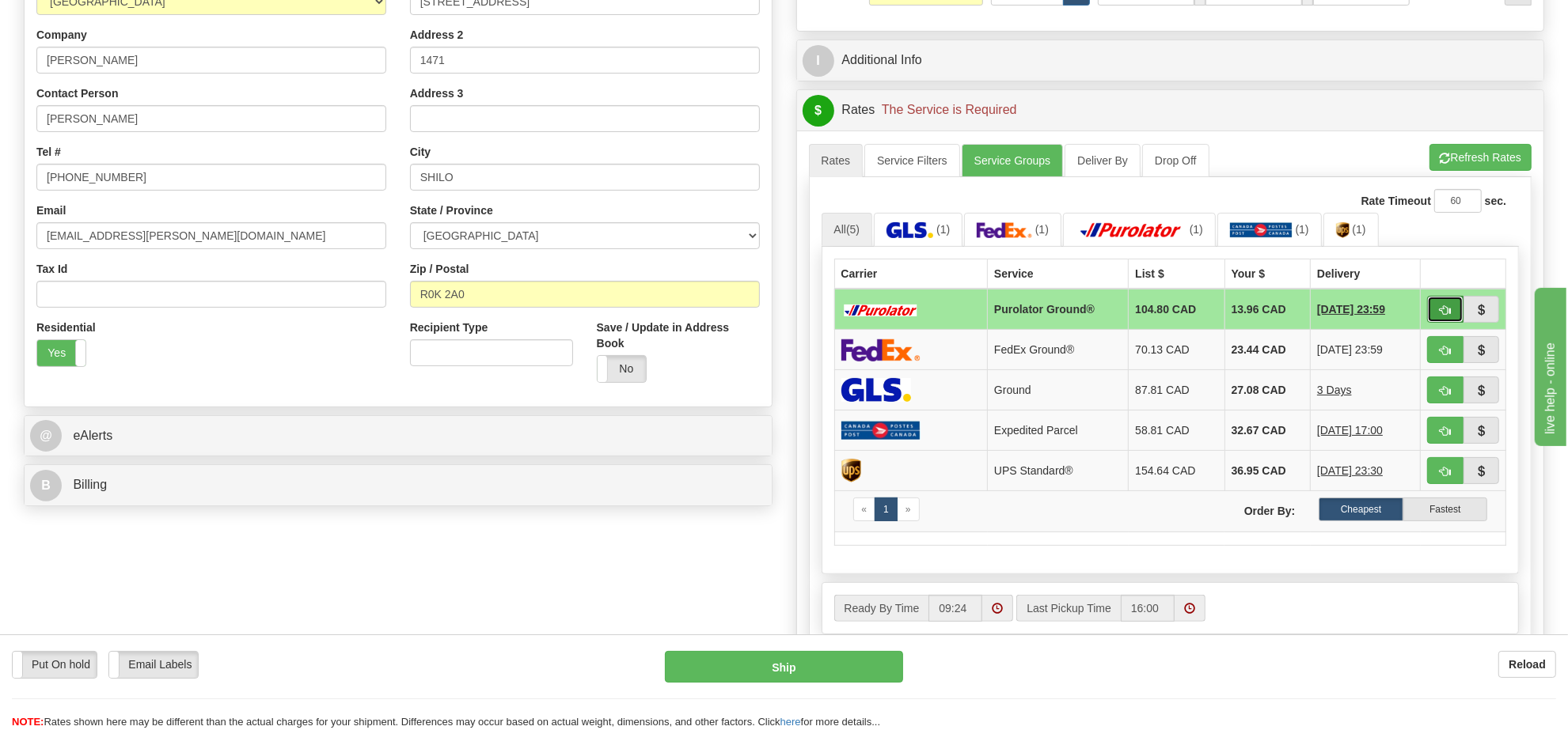
click at [1438, 323] on button "button" at bounding box center [1445, 309] width 37 height 27
type input "260"
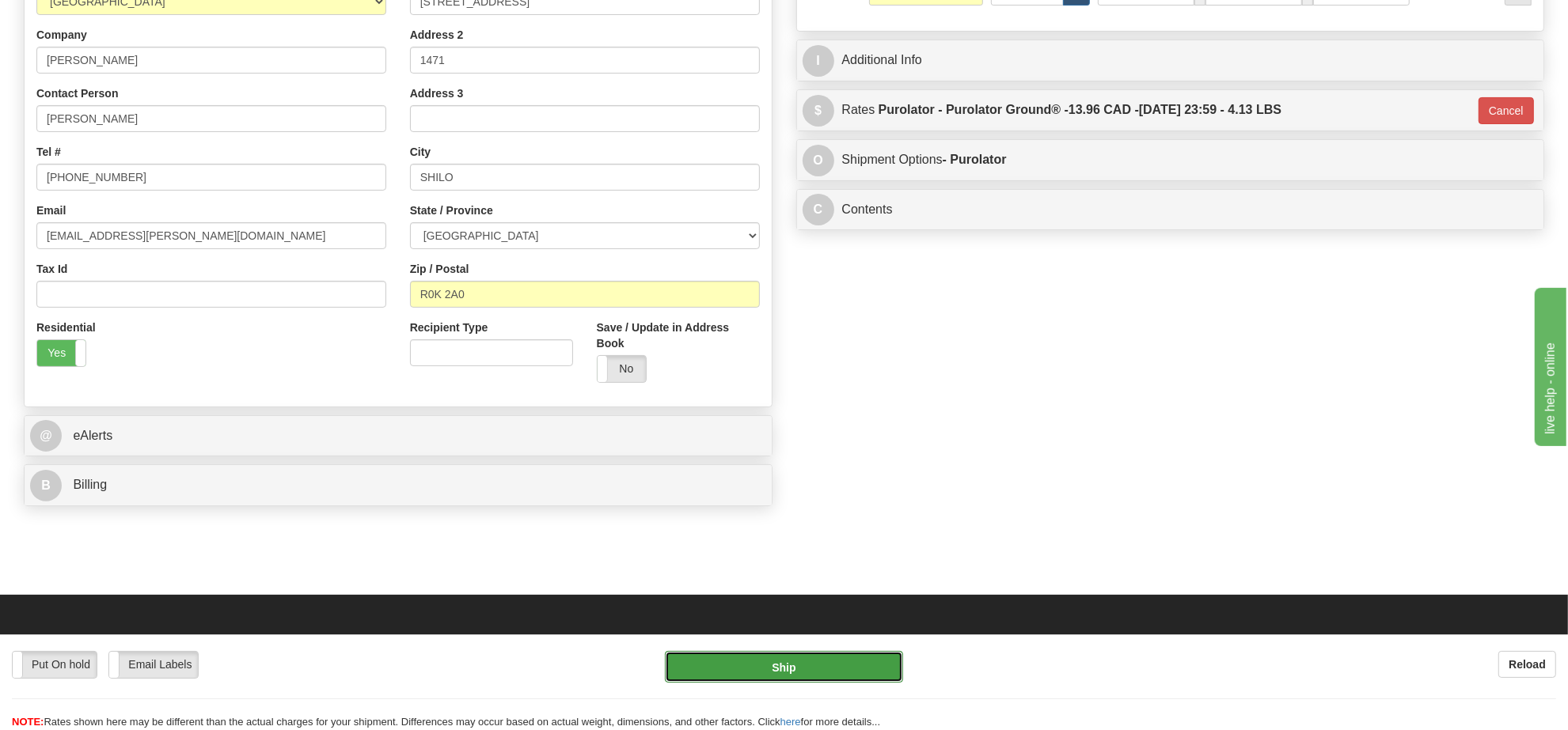
click at [797, 673] on button "Ship" at bounding box center [783, 666] width 237 height 32
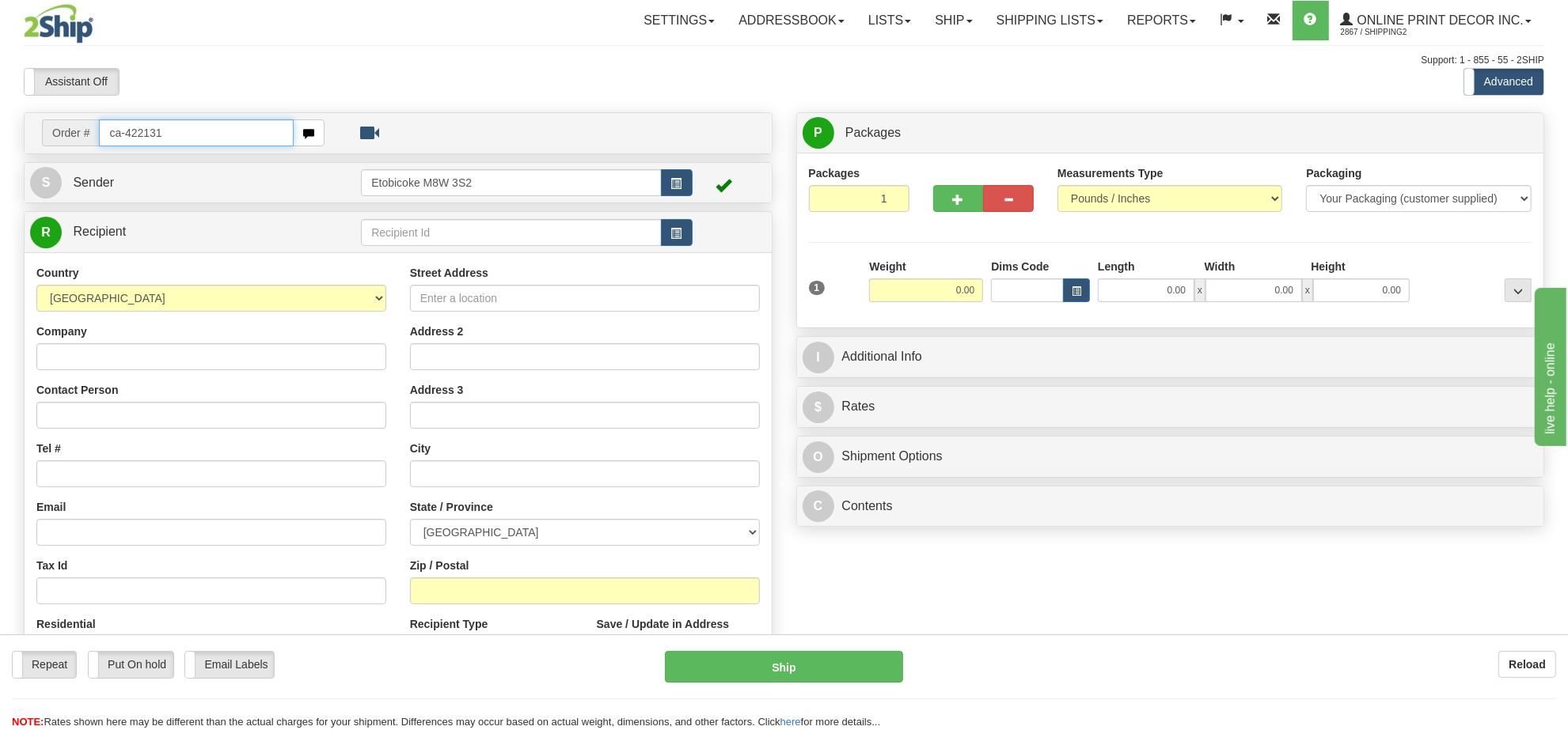
type input "ca-422131"
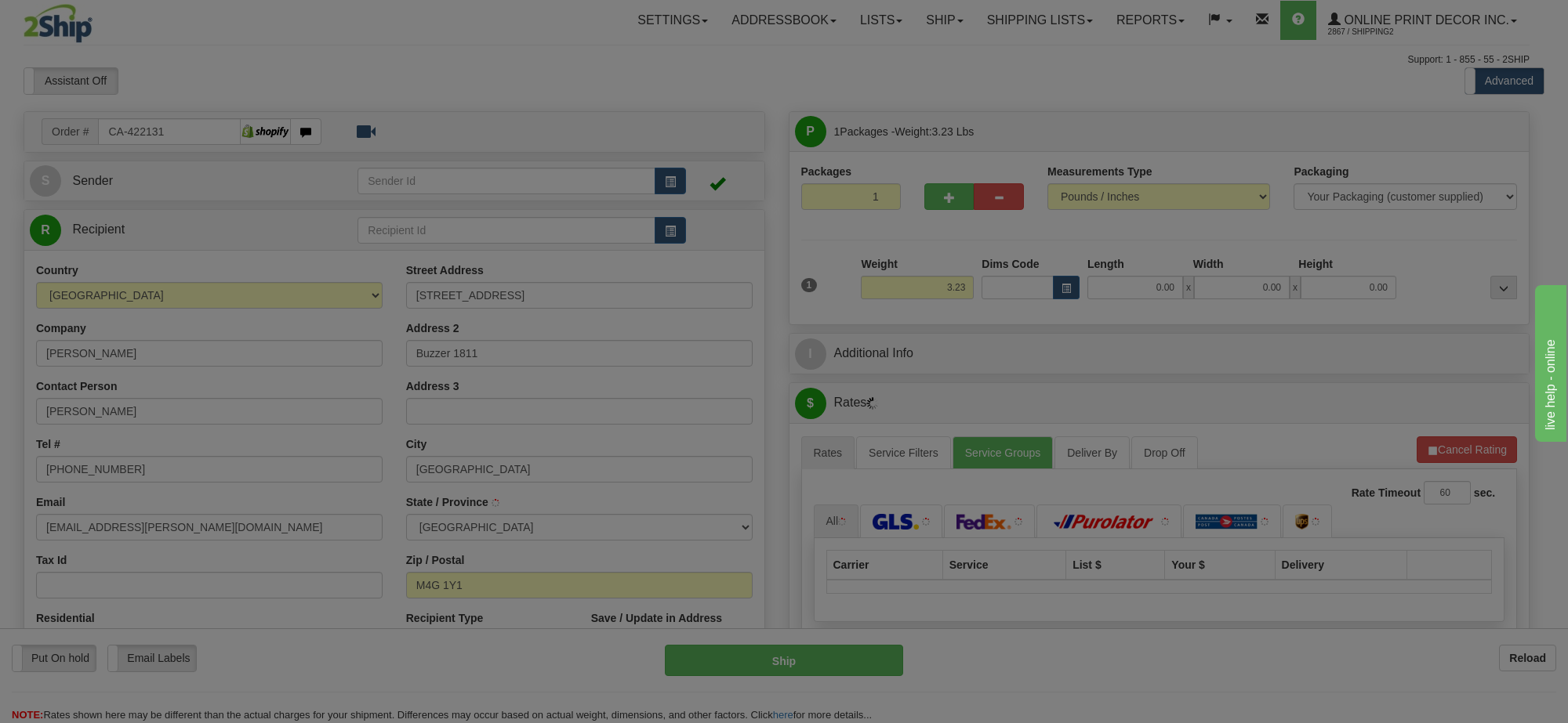
type input "EAST YORK"
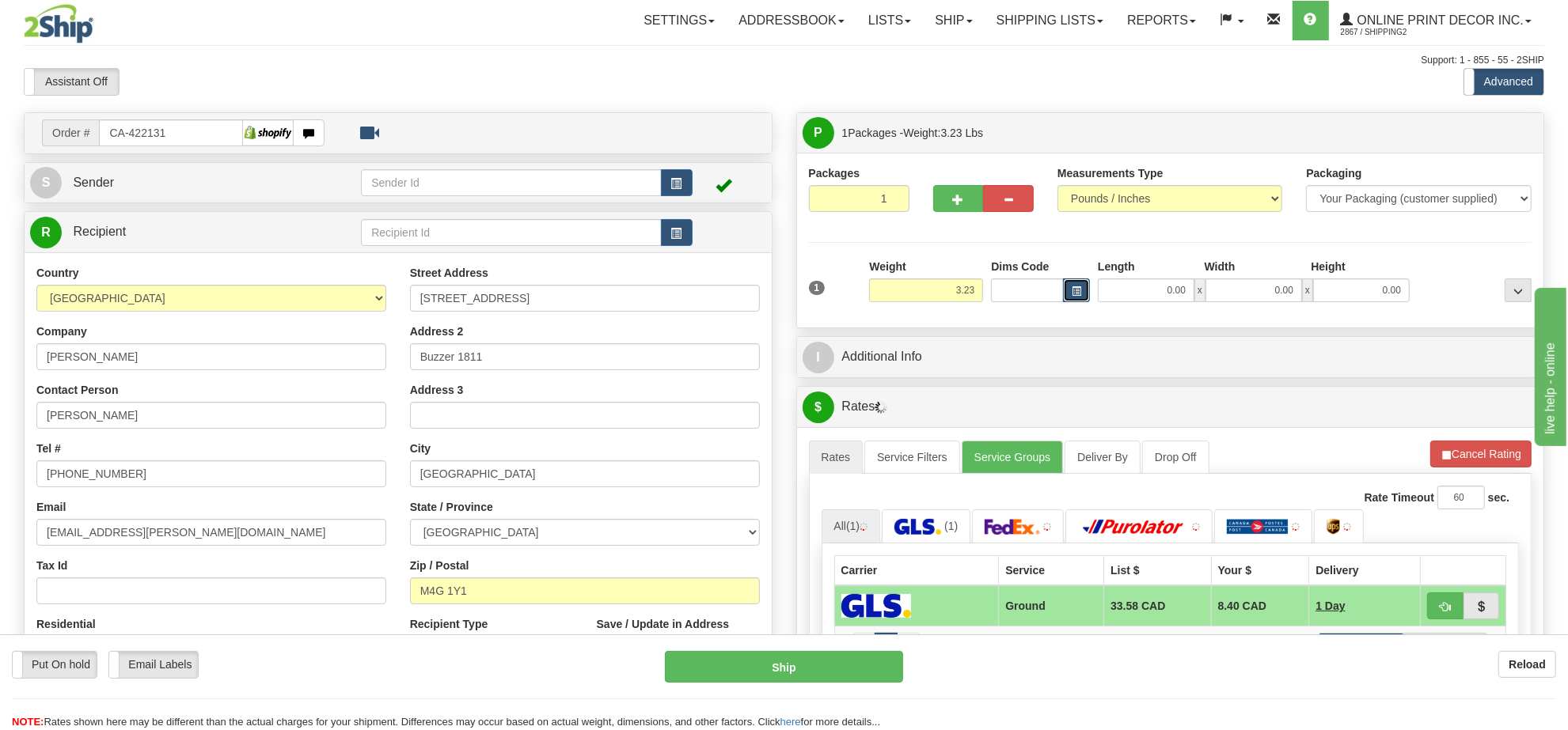
click at [1085, 285] on button "button" at bounding box center [1076, 290] width 27 height 24
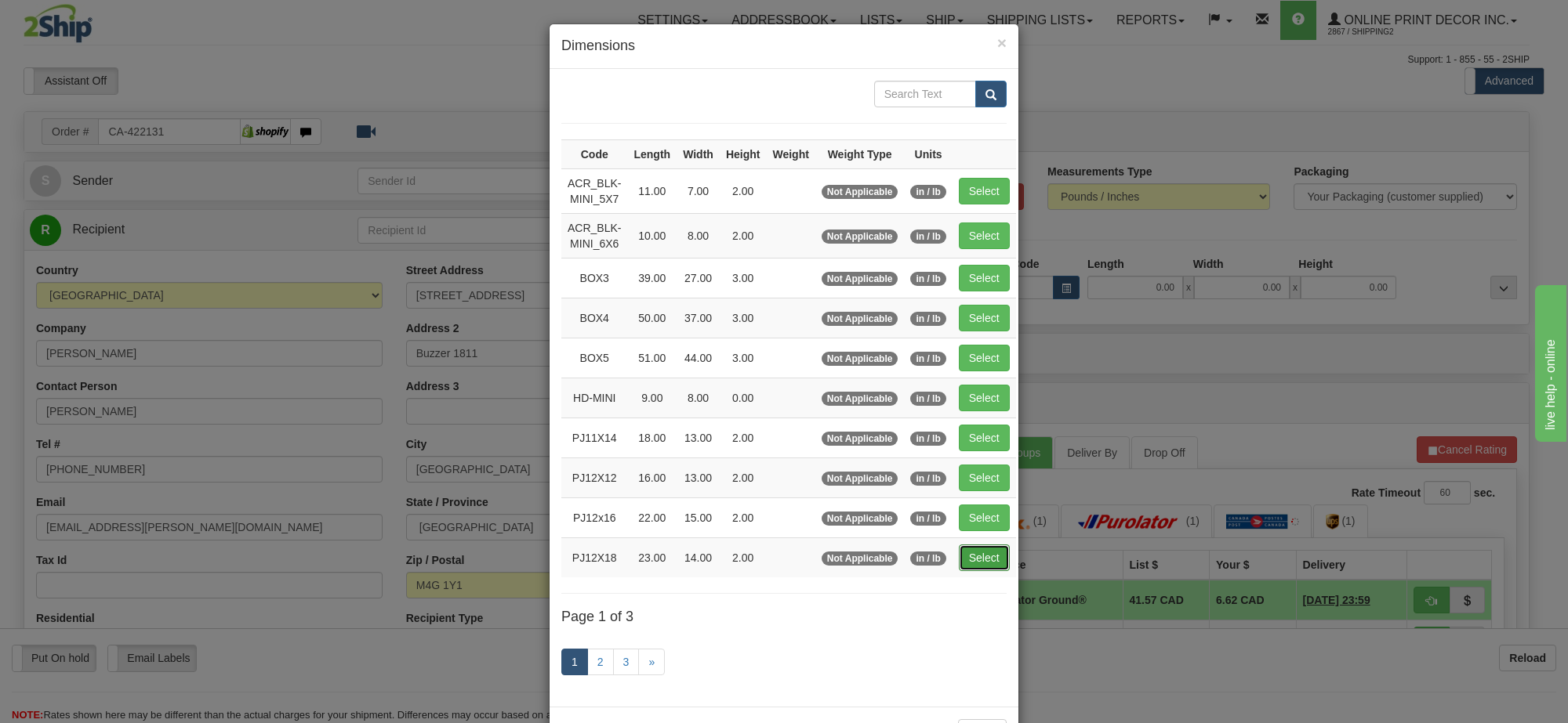
click at [989, 568] on button "Select" at bounding box center [984, 558] width 51 height 27
type input "PJ12X18"
type input "23.00"
type input "14.00"
type input "2.00"
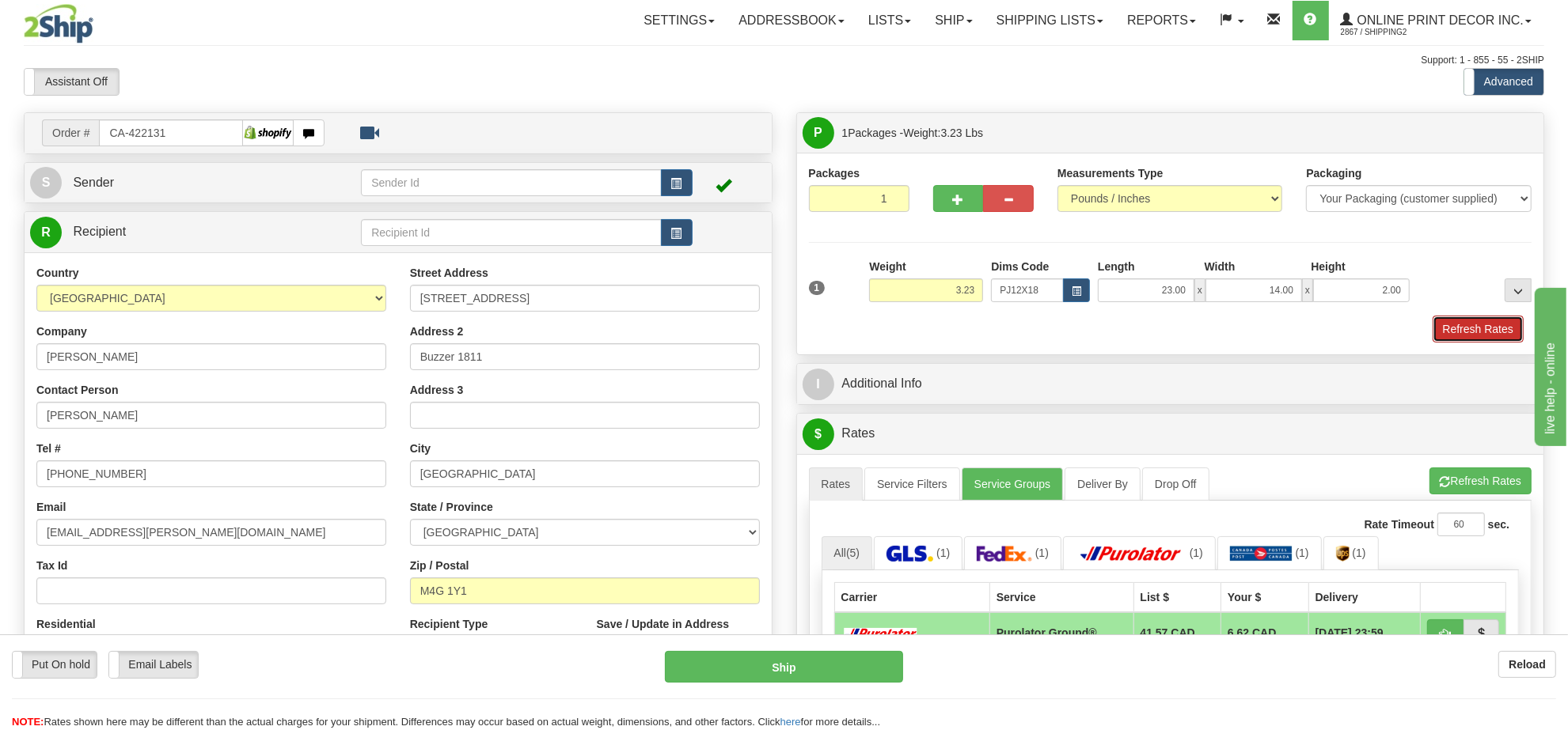
click at [1499, 341] on button "Refresh Rates" at bounding box center [1479, 329] width 91 height 27
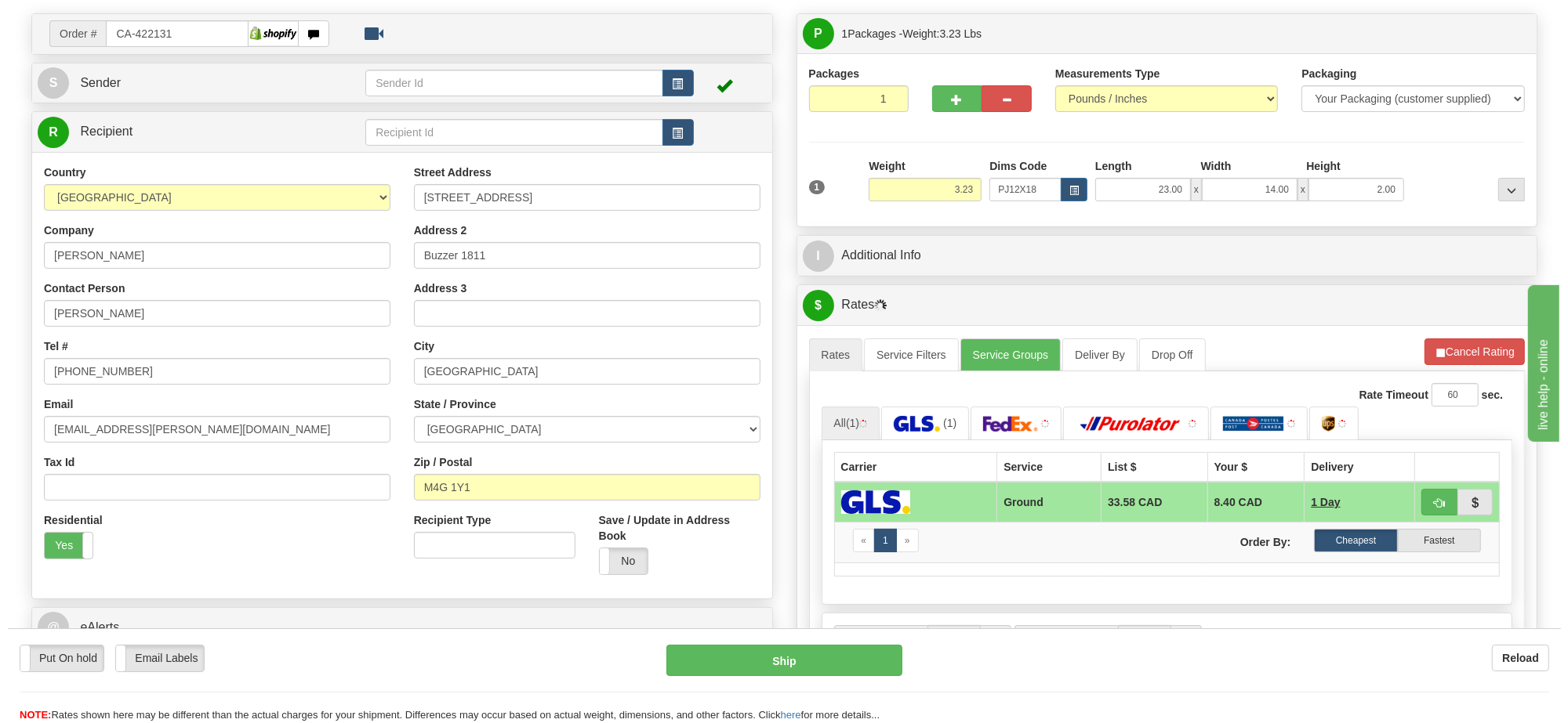
scroll to position [294, 0]
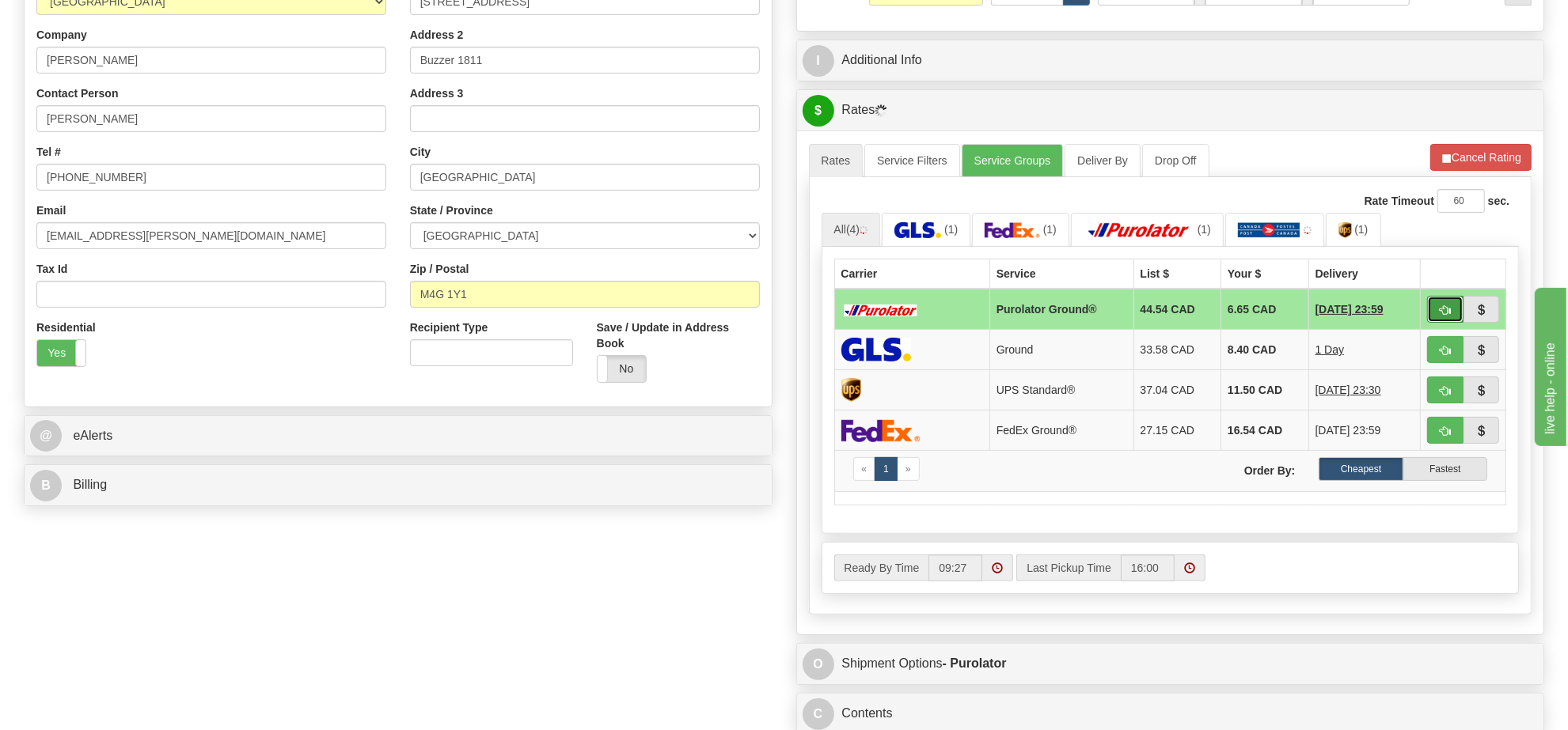
click at [1441, 316] on span "button" at bounding box center [1445, 310] width 11 height 10
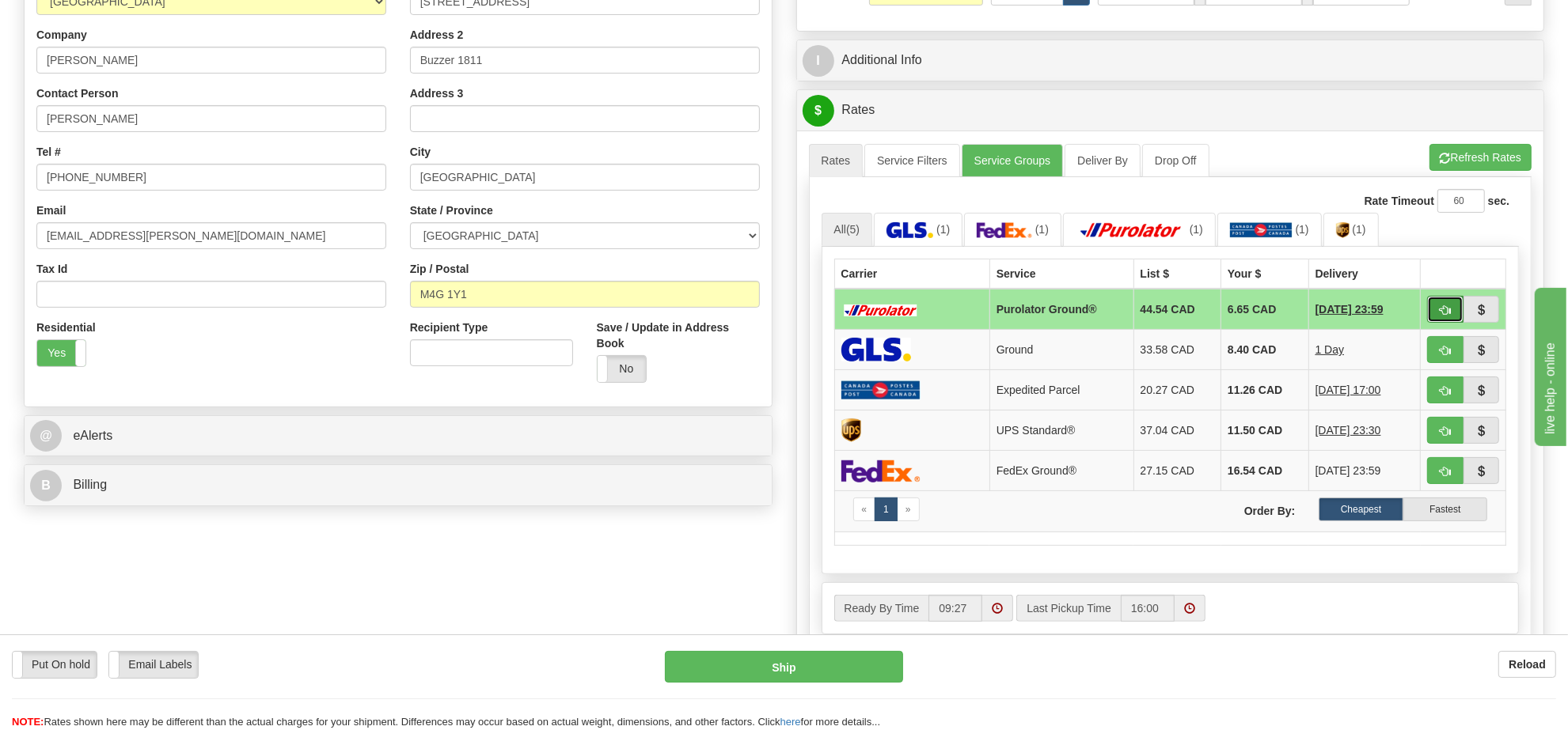
click at [1434, 314] on button "button" at bounding box center [1445, 309] width 37 height 27
type input "260"
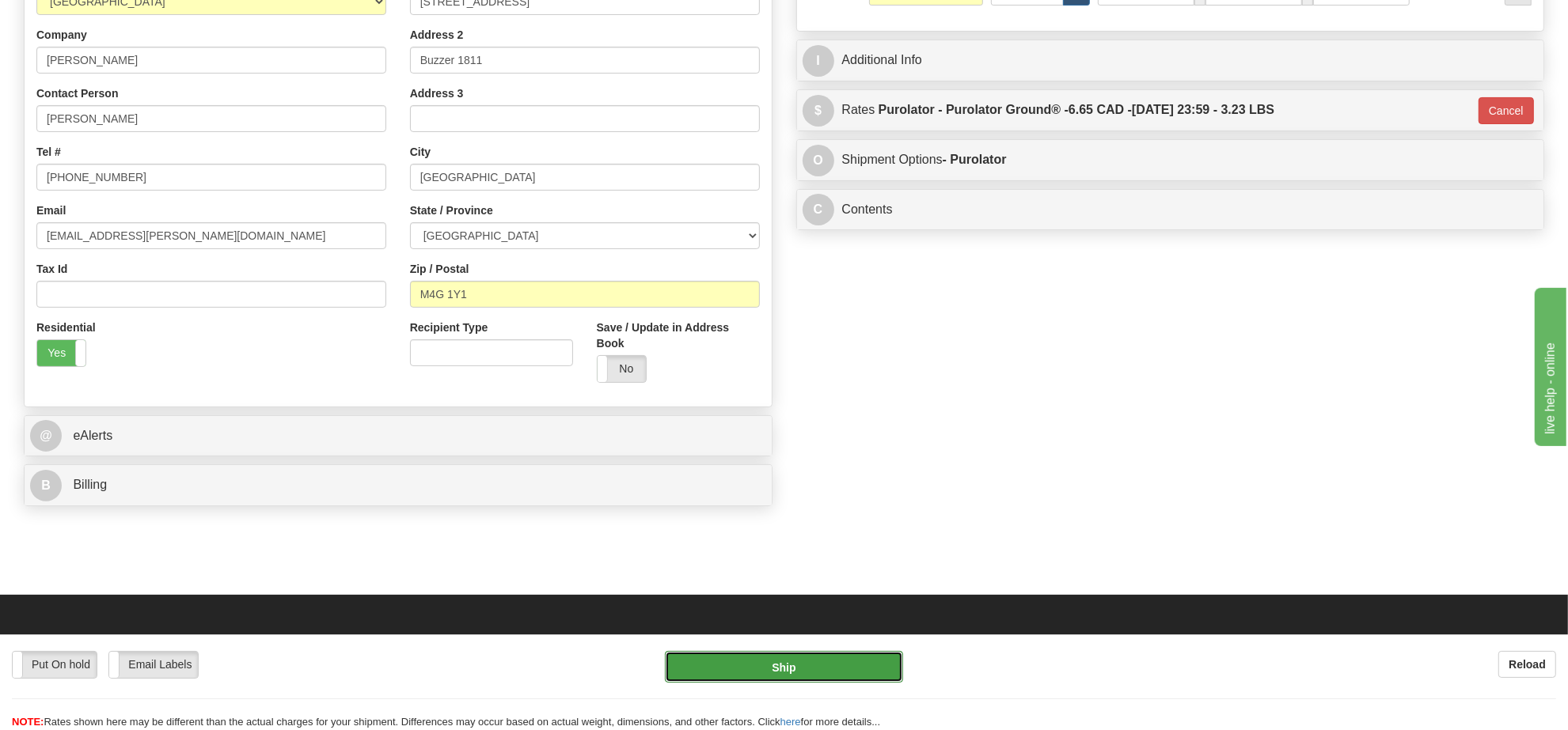
click at [825, 672] on button "Ship" at bounding box center [783, 666] width 237 height 32
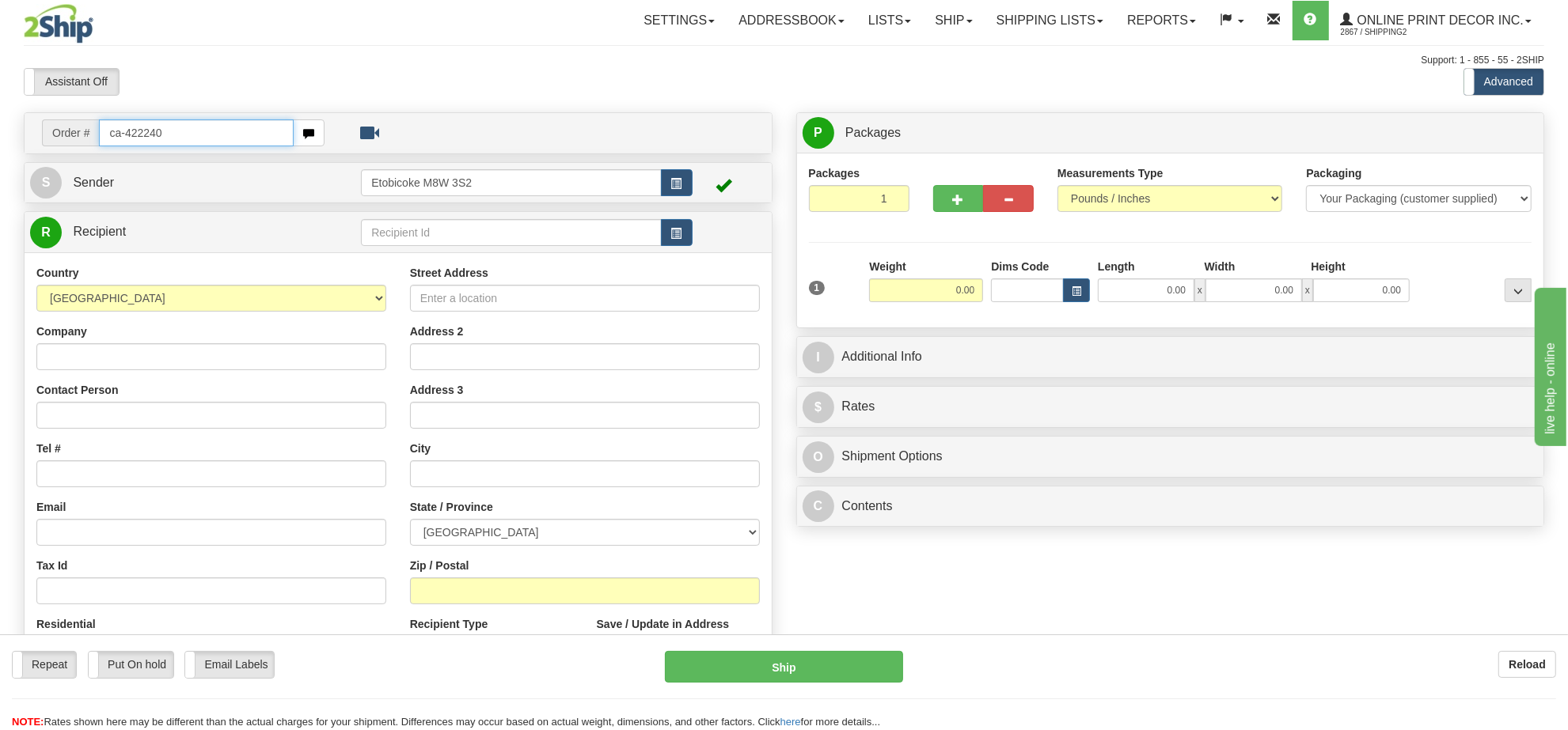
type input "ca-422240"
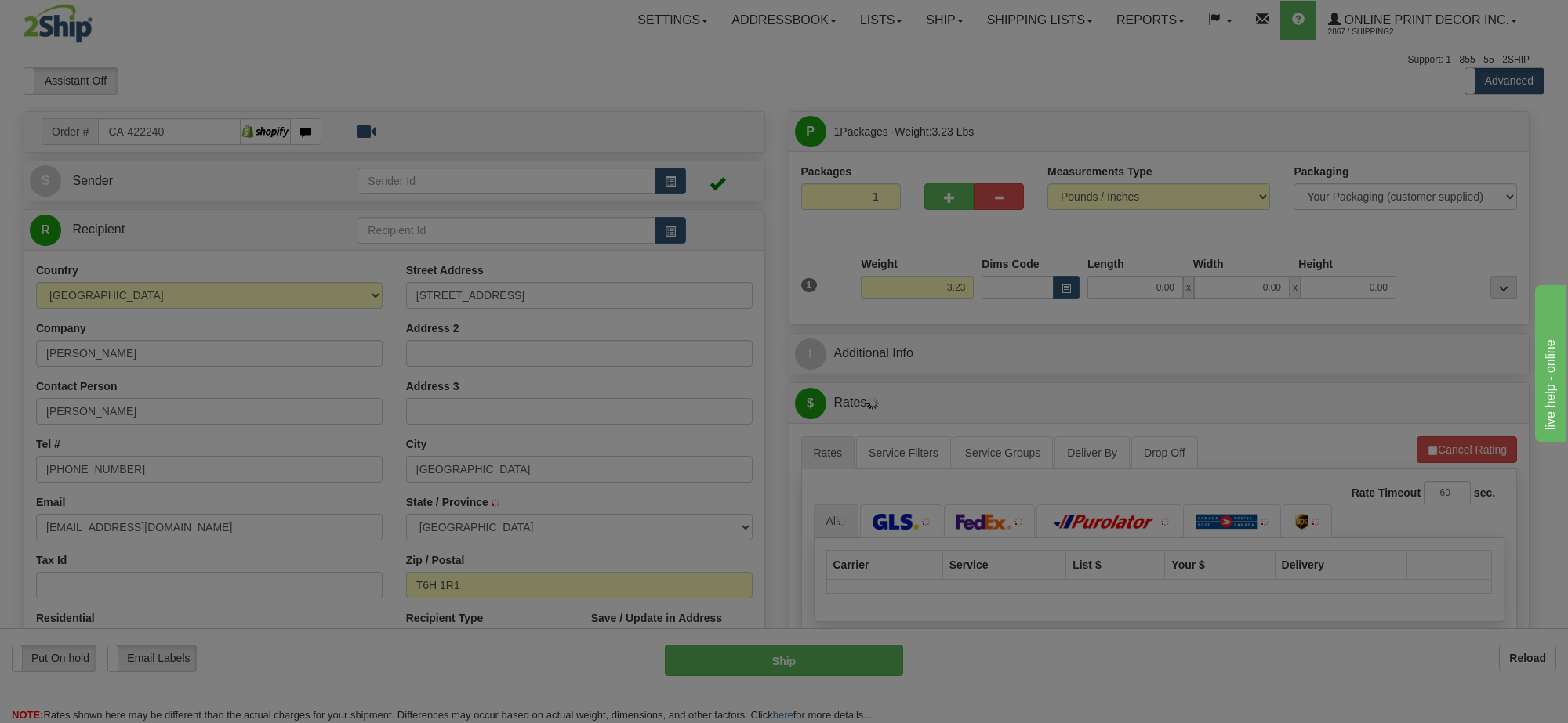
type input "[GEOGRAPHIC_DATA]"
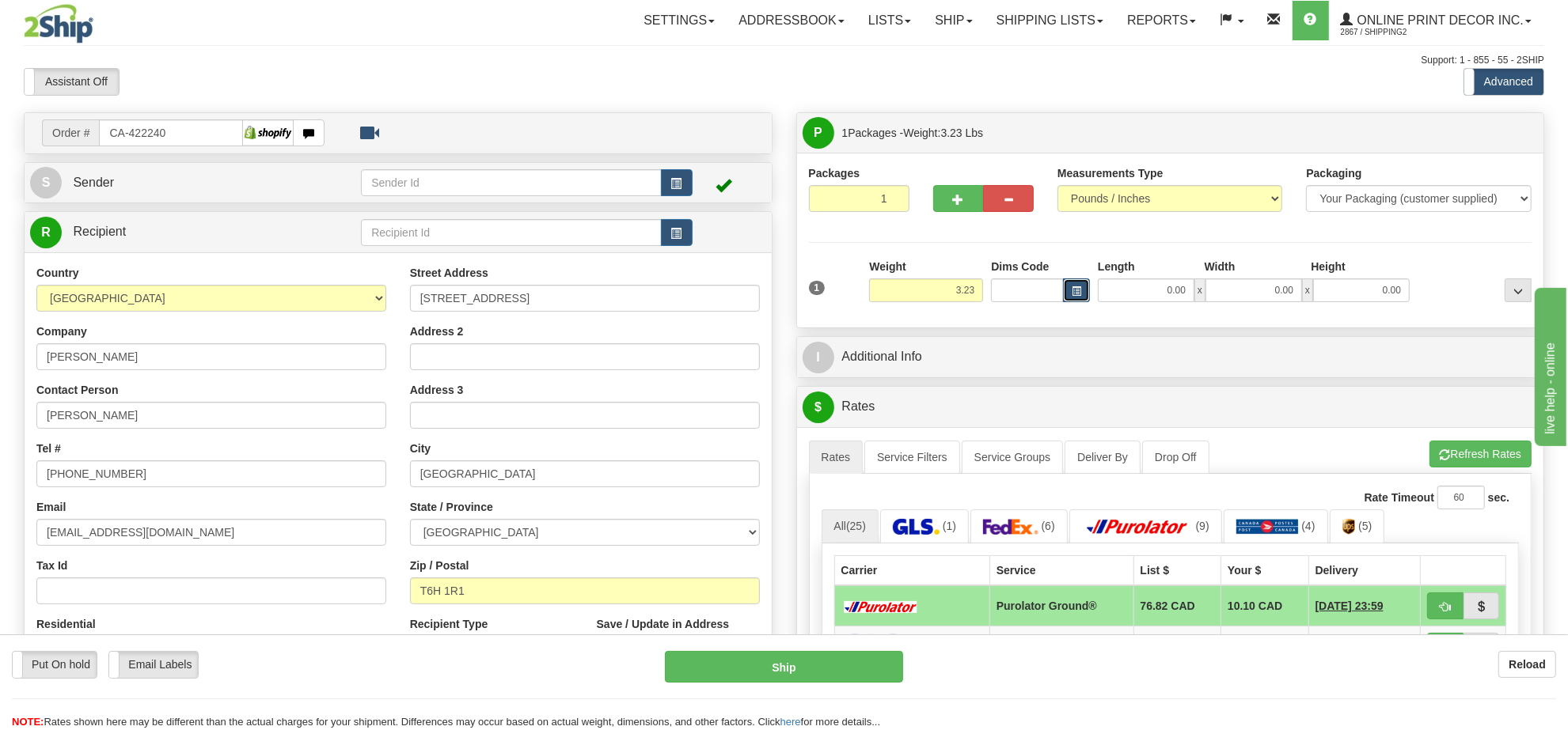
click at [1072, 289] on span "button" at bounding box center [1076, 291] width 10 height 9
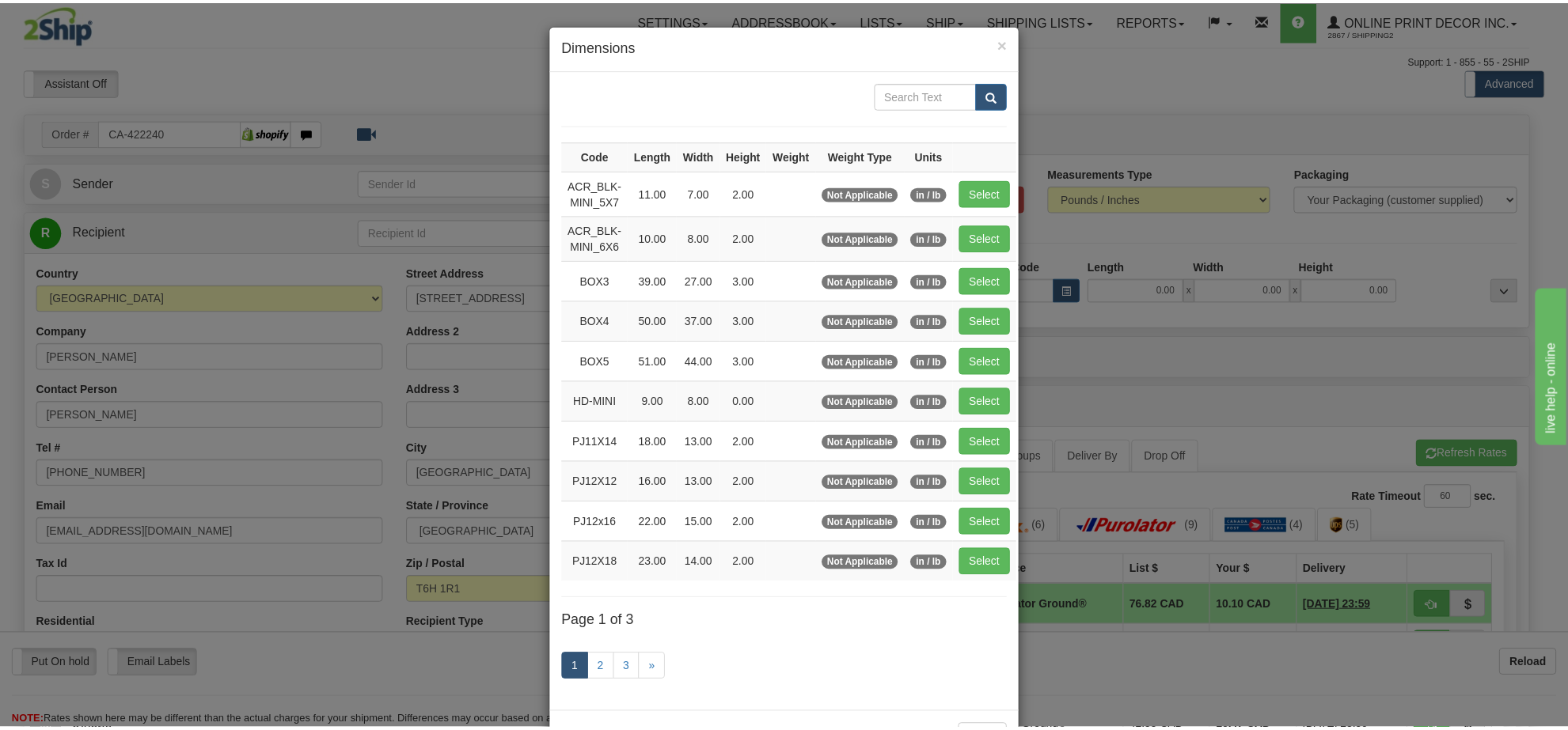
scroll to position [66, 0]
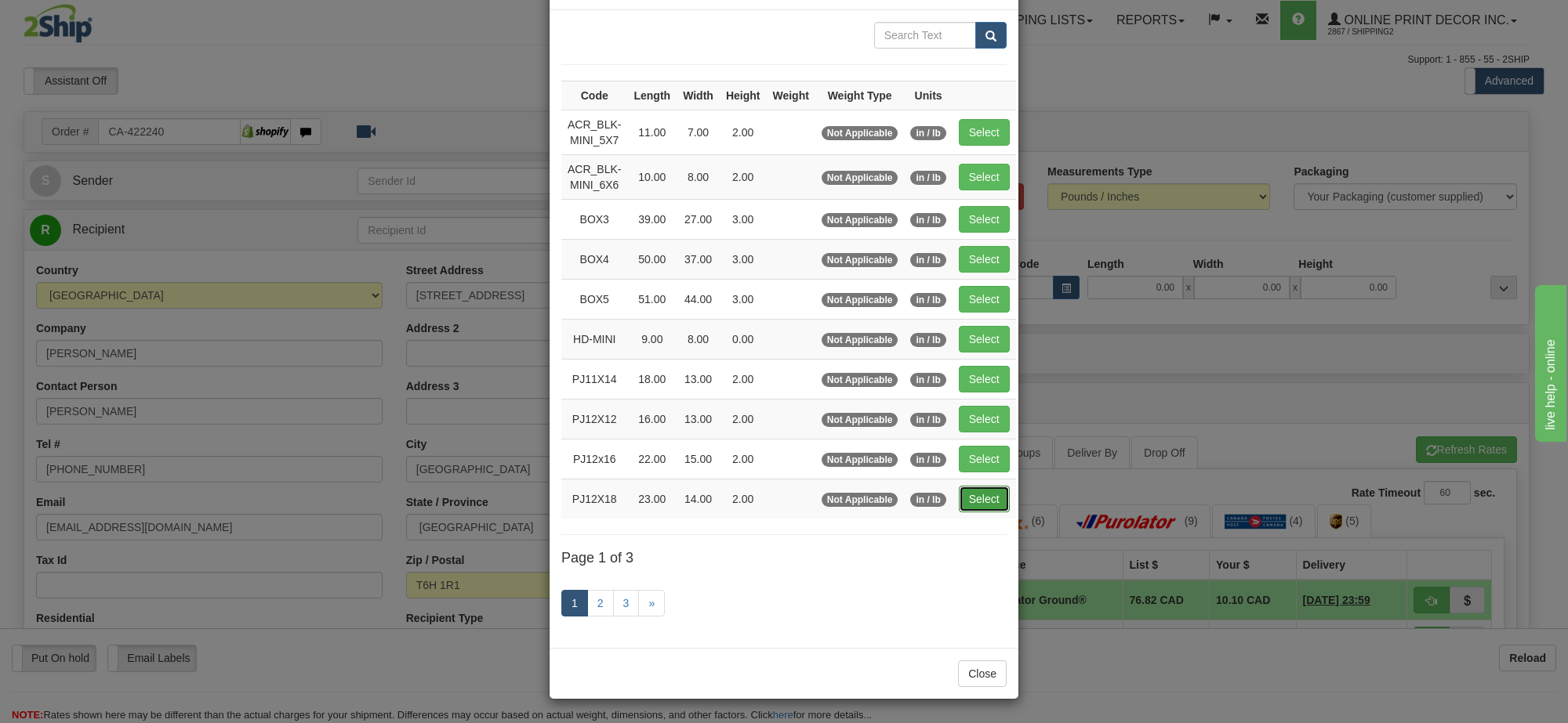
click at [969, 491] on button "Select" at bounding box center [984, 499] width 51 height 27
type input "PJ12X18"
type input "23.00"
type input "14.00"
type input "2.00"
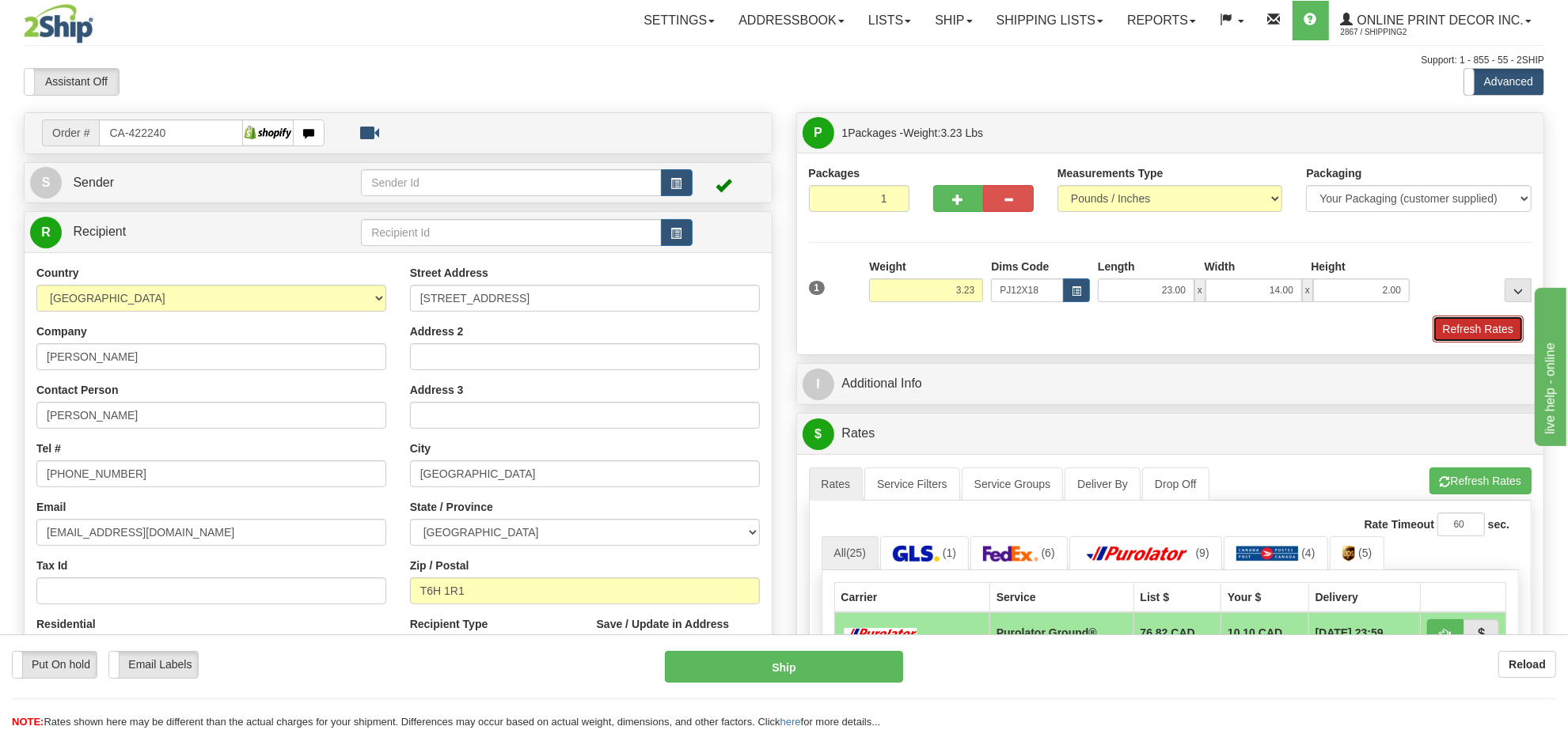
drag, startPoint x: 1467, startPoint y: 333, endPoint x: 1475, endPoint y: 322, distance: 13.6
click at [1469, 333] on button "Refresh Rates" at bounding box center [1479, 329] width 91 height 27
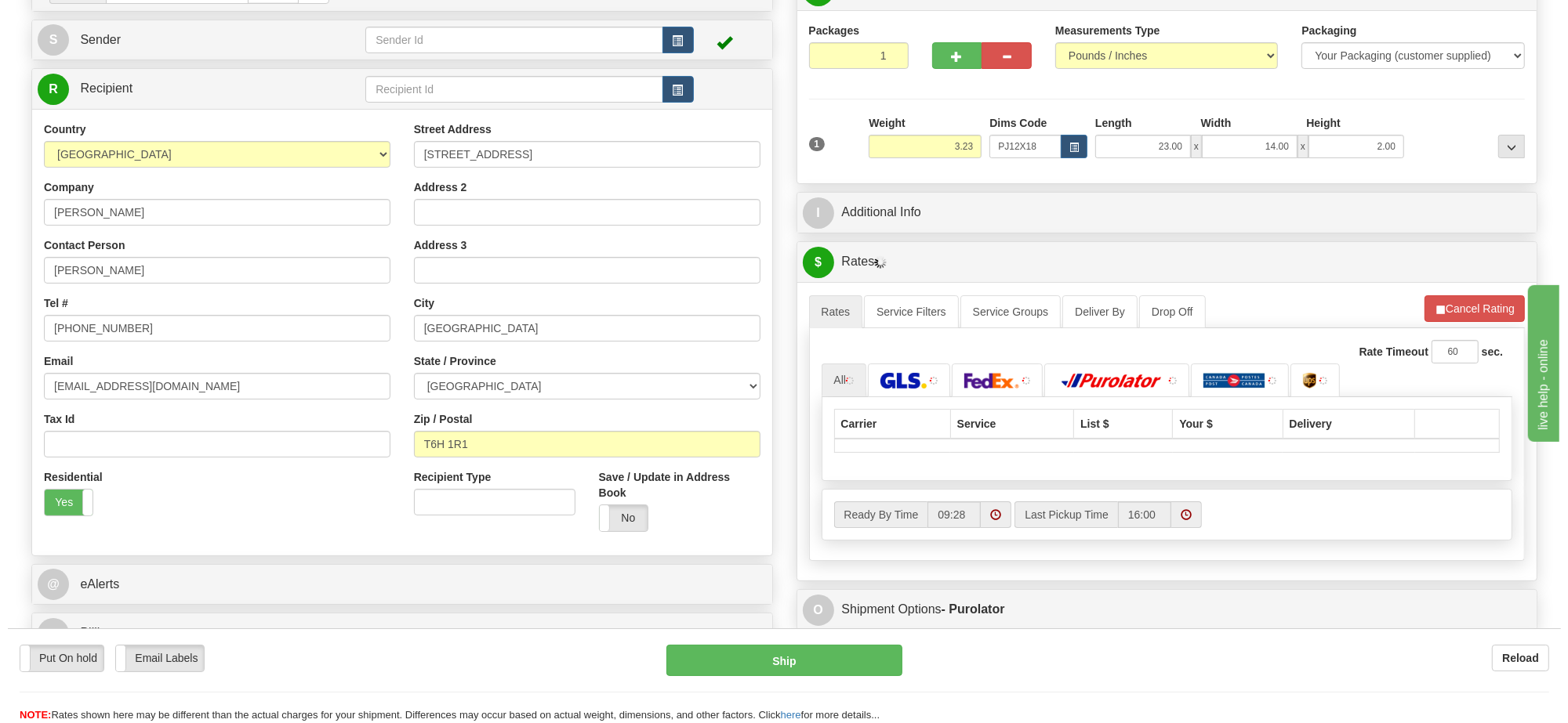
scroll to position [256, 0]
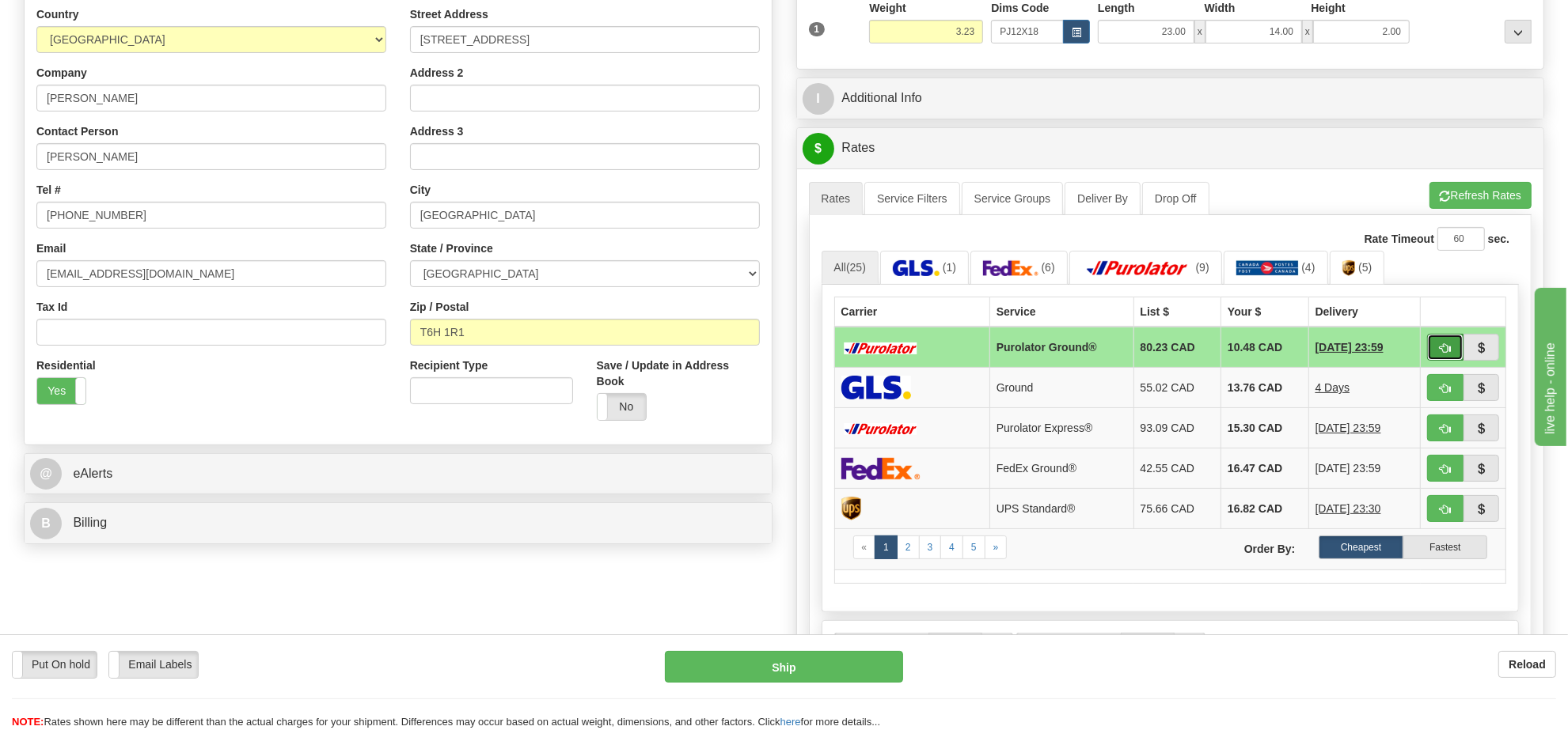
click at [1430, 347] on button "button" at bounding box center [1445, 347] width 37 height 27
type input "260"
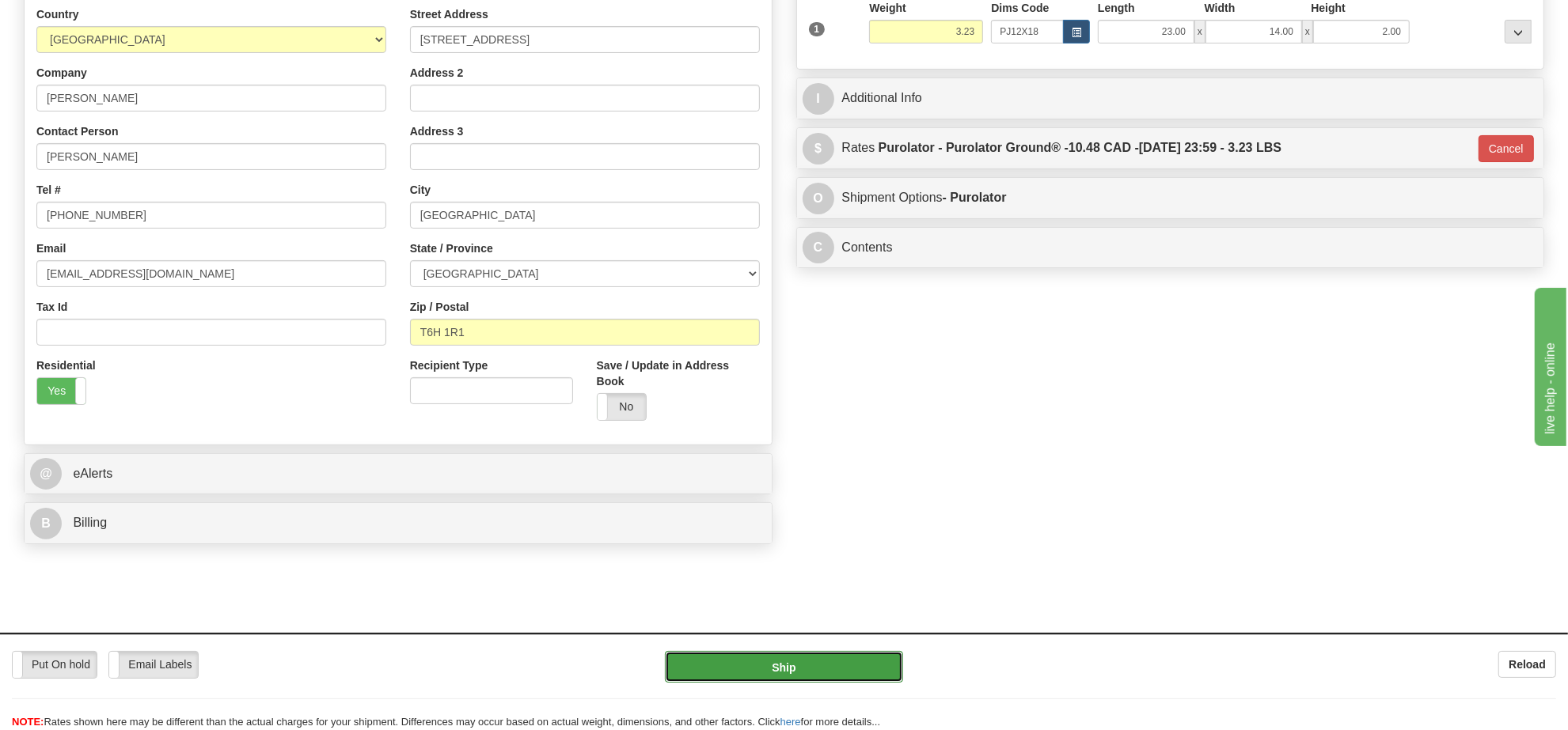
click at [800, 669] on button "Ship" at bounding box center [783, 666] width 237 height 32
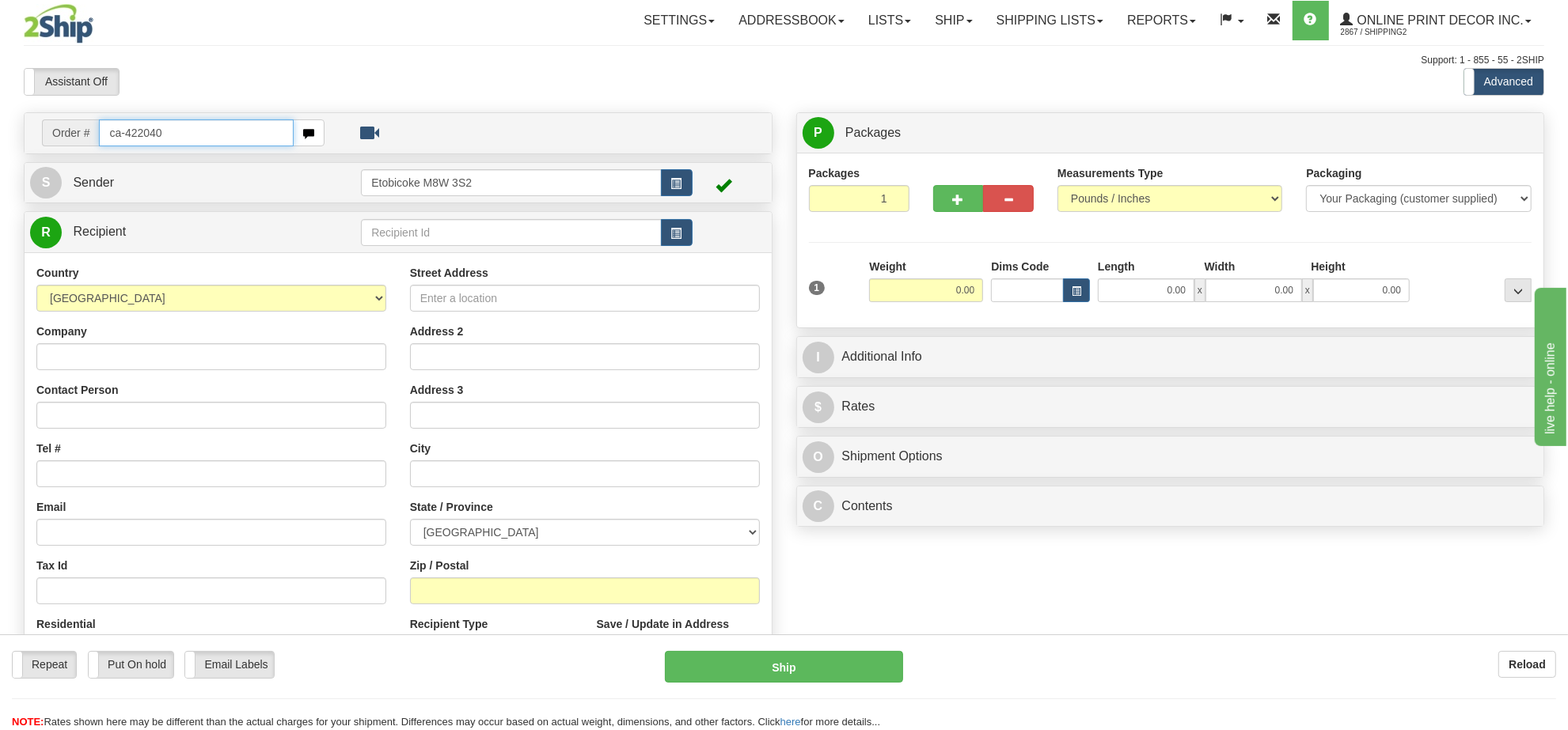
type input "ca-422040"
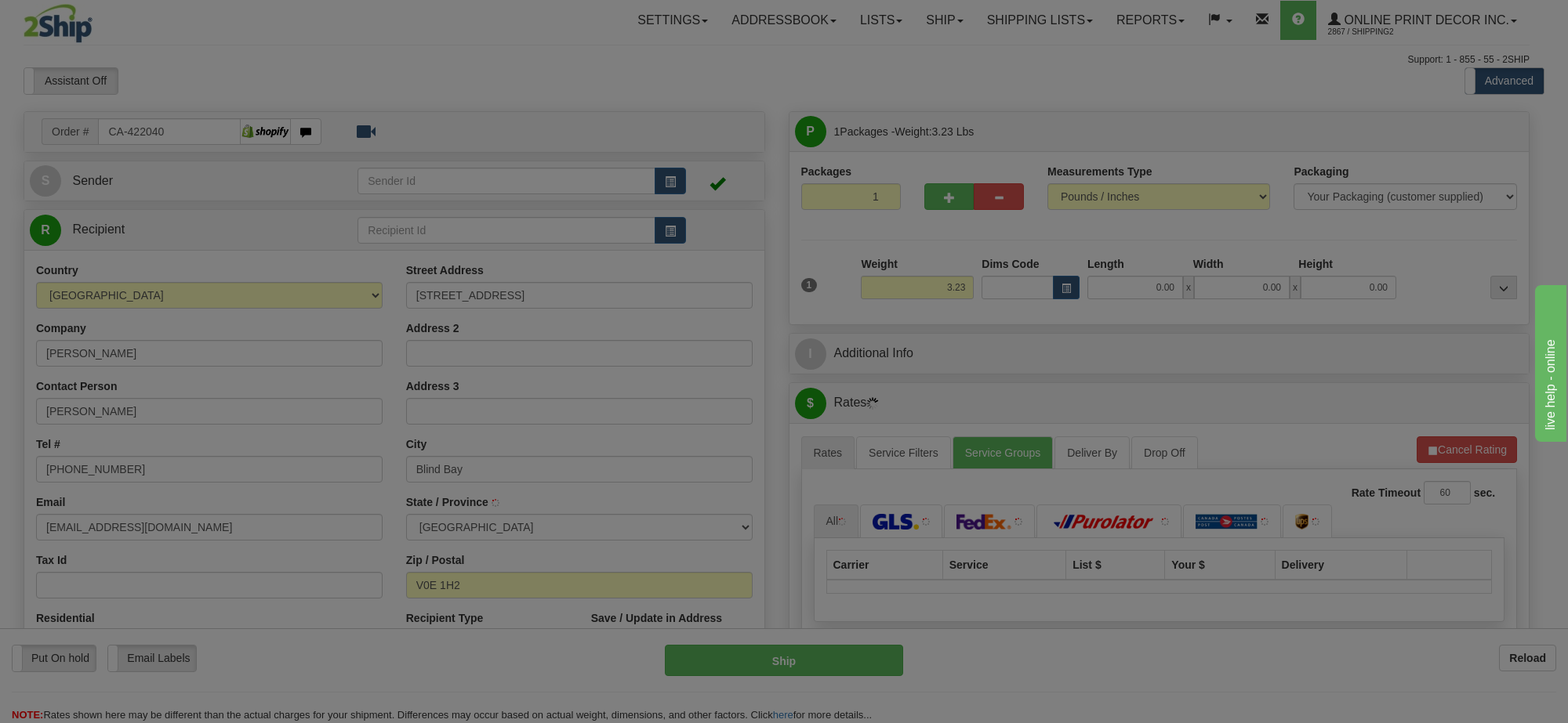
type input "BLIND BAY"
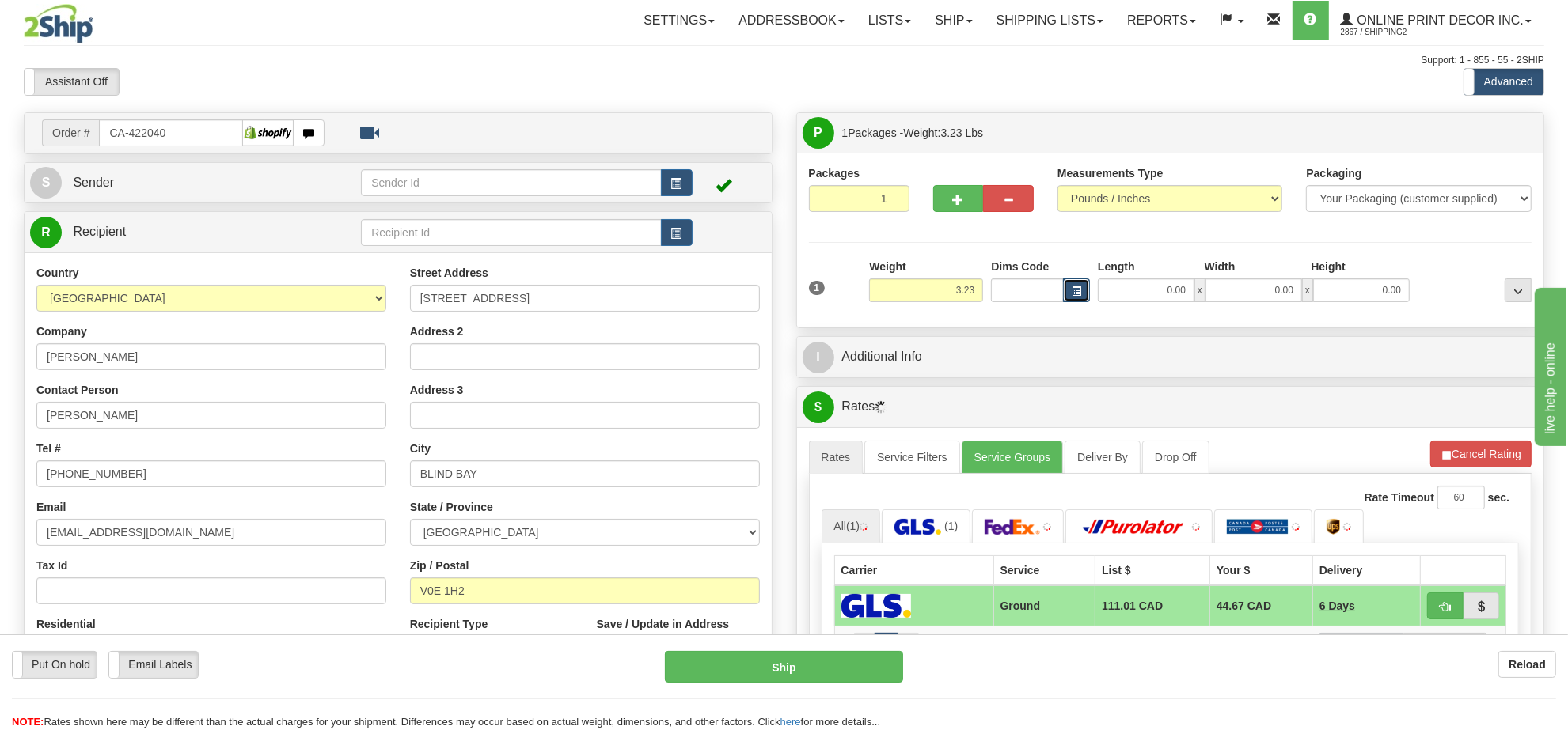
click at [1068, 295] on button "button" at bounding box center [1076, 290] width 27 height 24
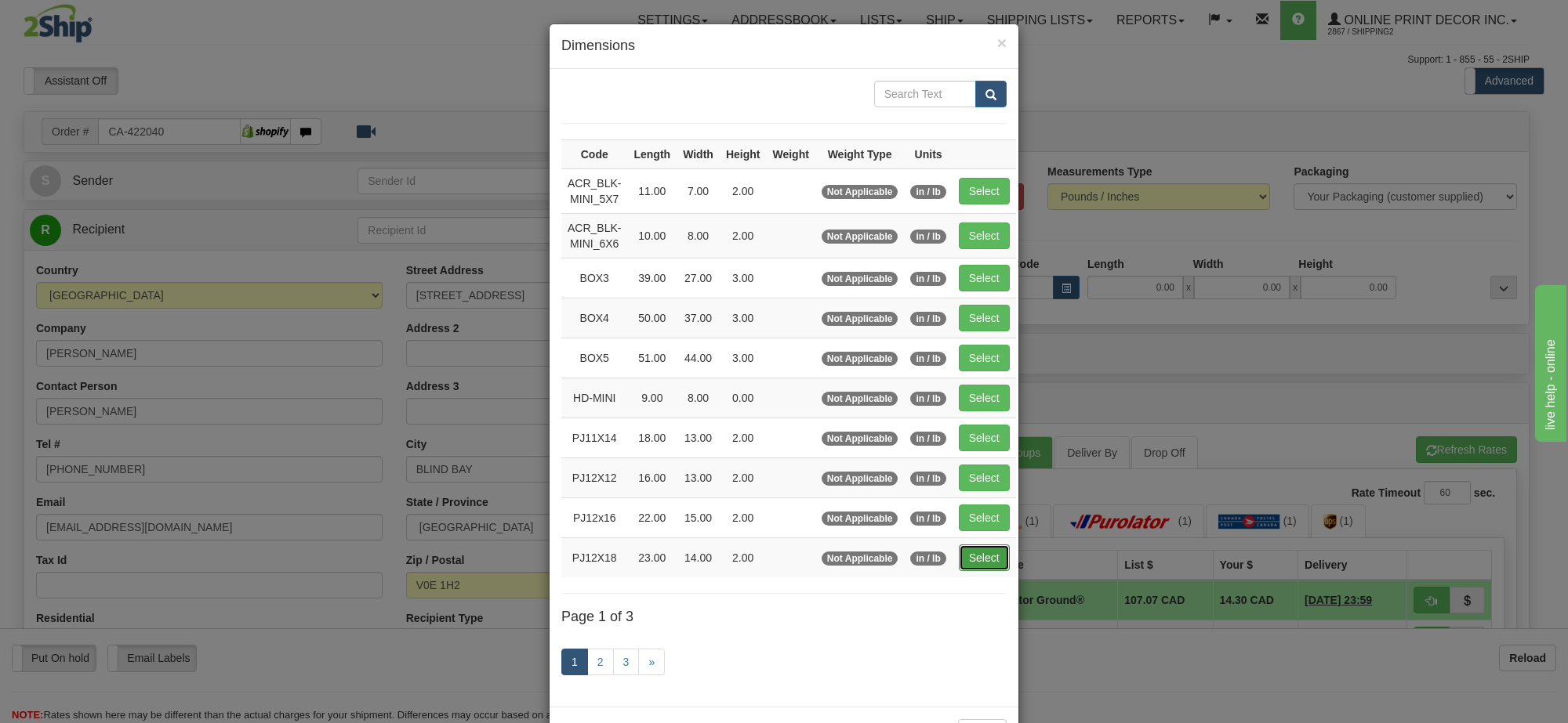
click at [995, 564] on button "Select" at bounding box center [984, 558] width 51 height 27
type input "PJ12X18"
type input "23.00"
type input "14.00"
type input "2.00"
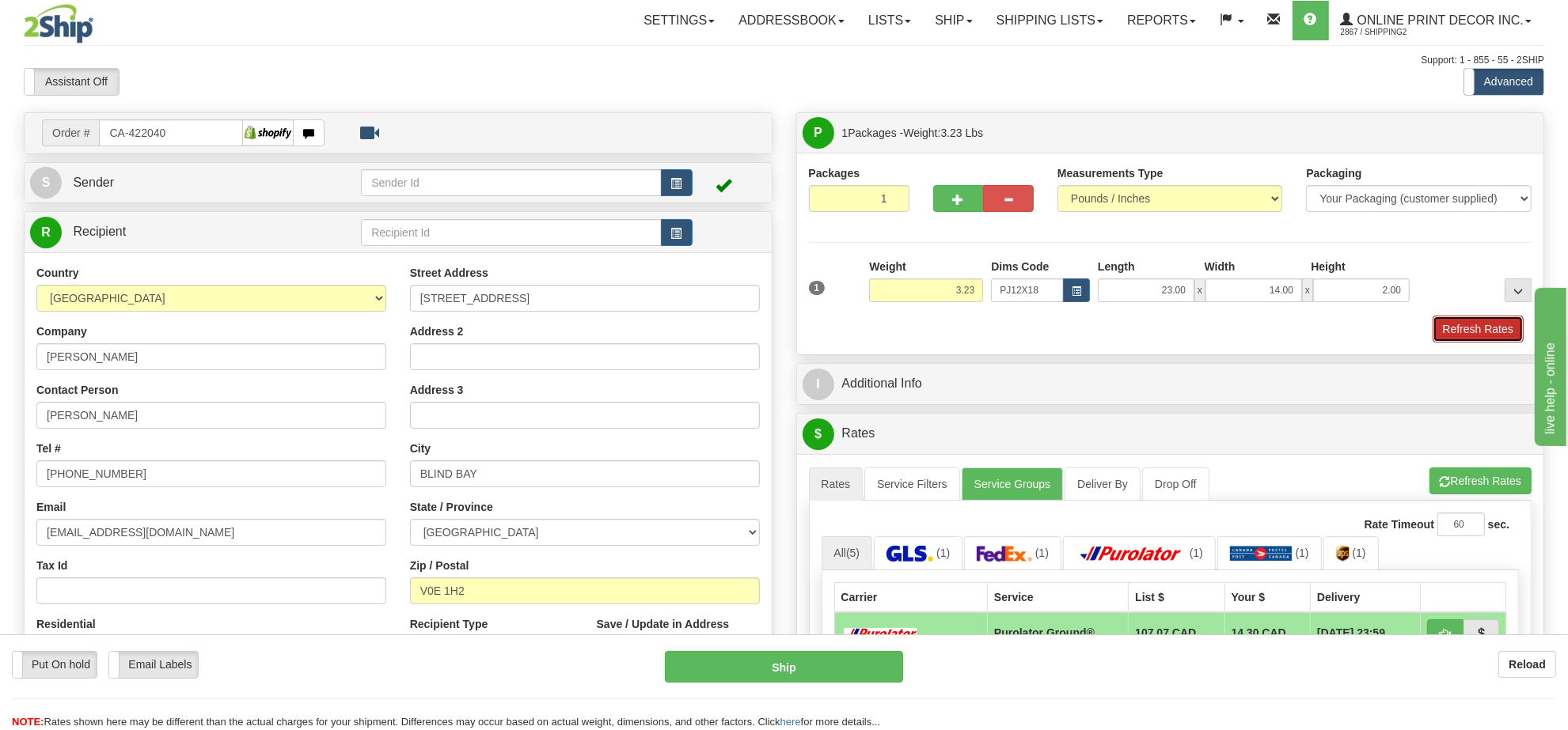
click at [1482, 339] on button "Refresh Rates" at bounding box center [1479, 329] width 91 height 27
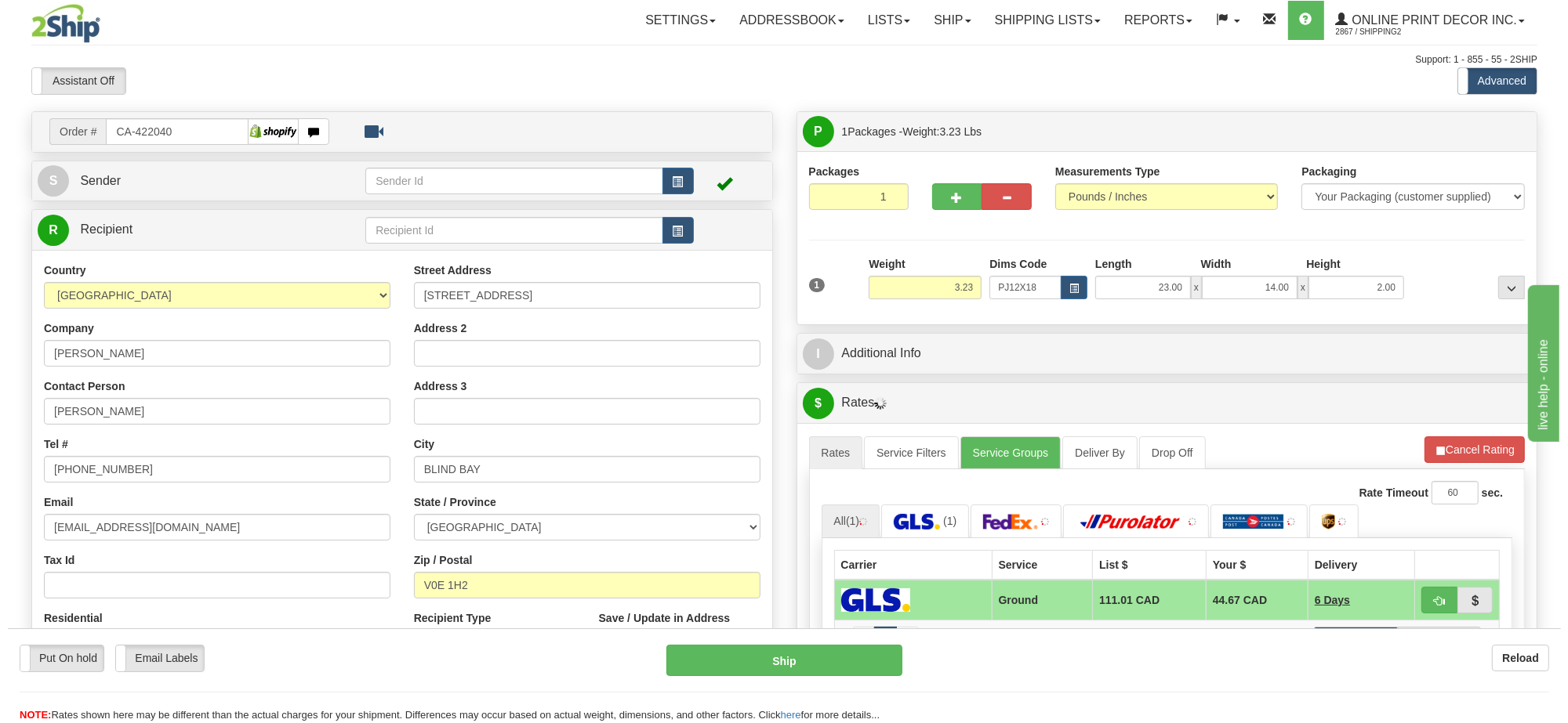
scroll to position [196, 0]
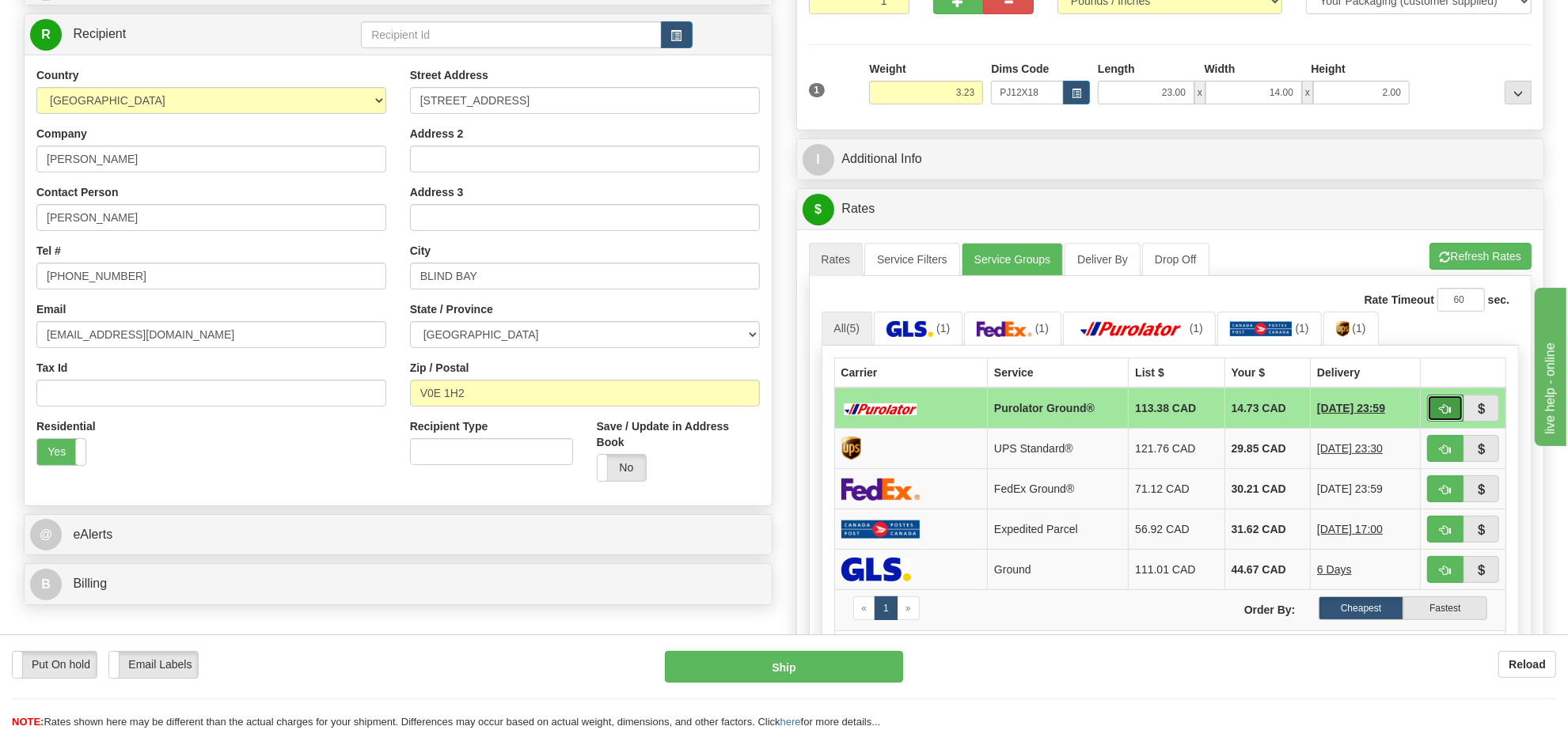
click at [1434, 409] on button "button" at bounding box center [1445, 407] width 37 height 27
type input "260"
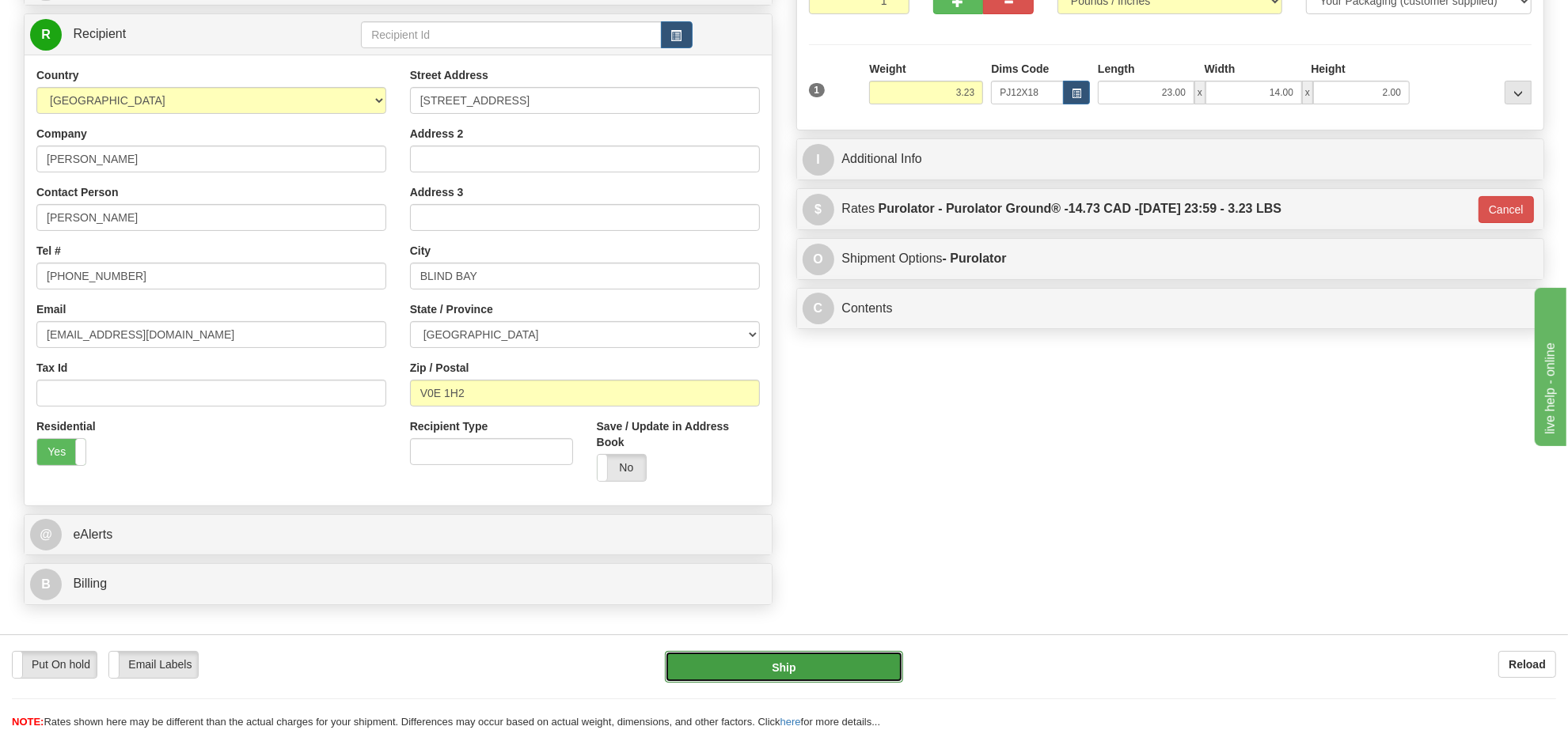
click at [831, 660] on button "Ship" at bounding box center [783, 666] width 237 height 32
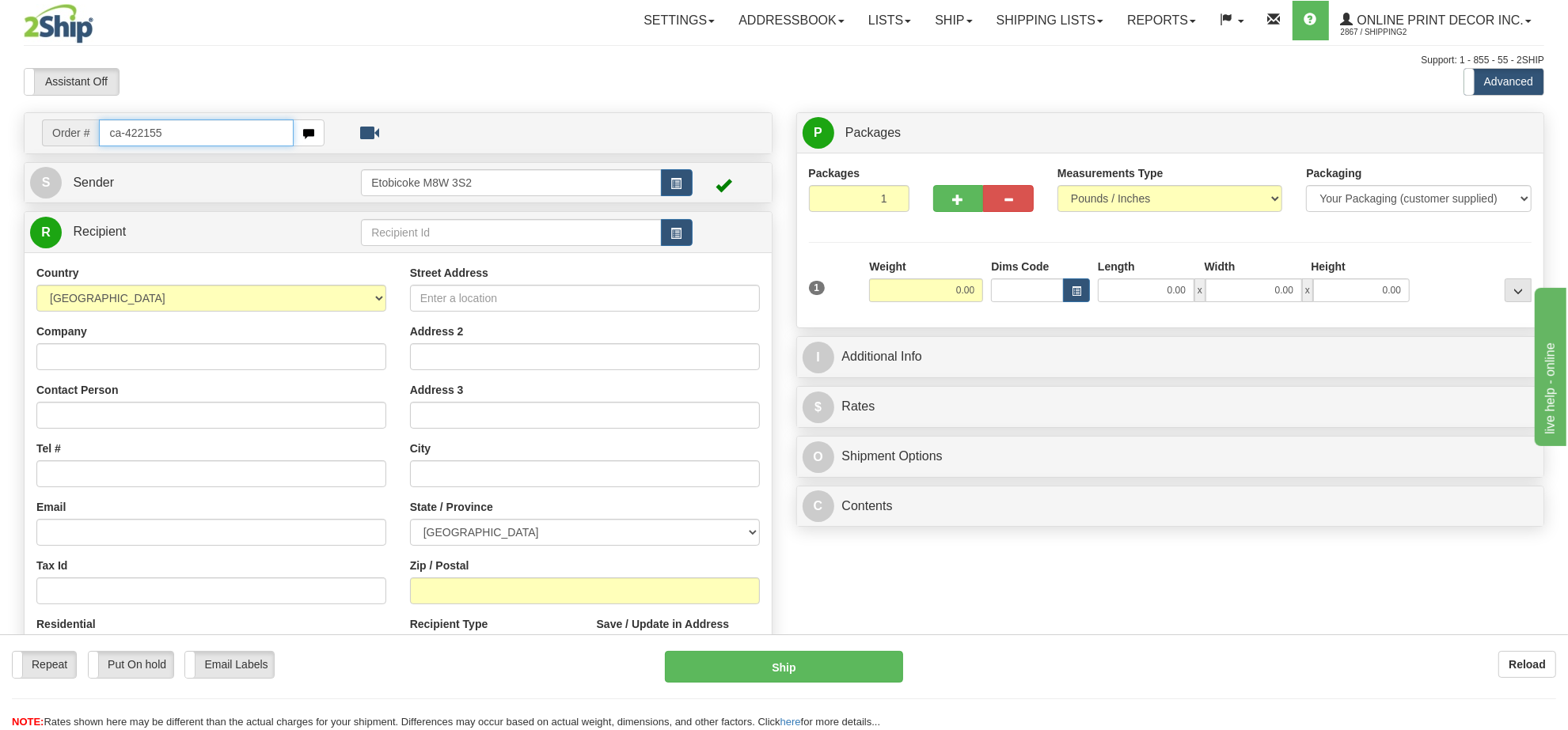
type input "ca-422155"
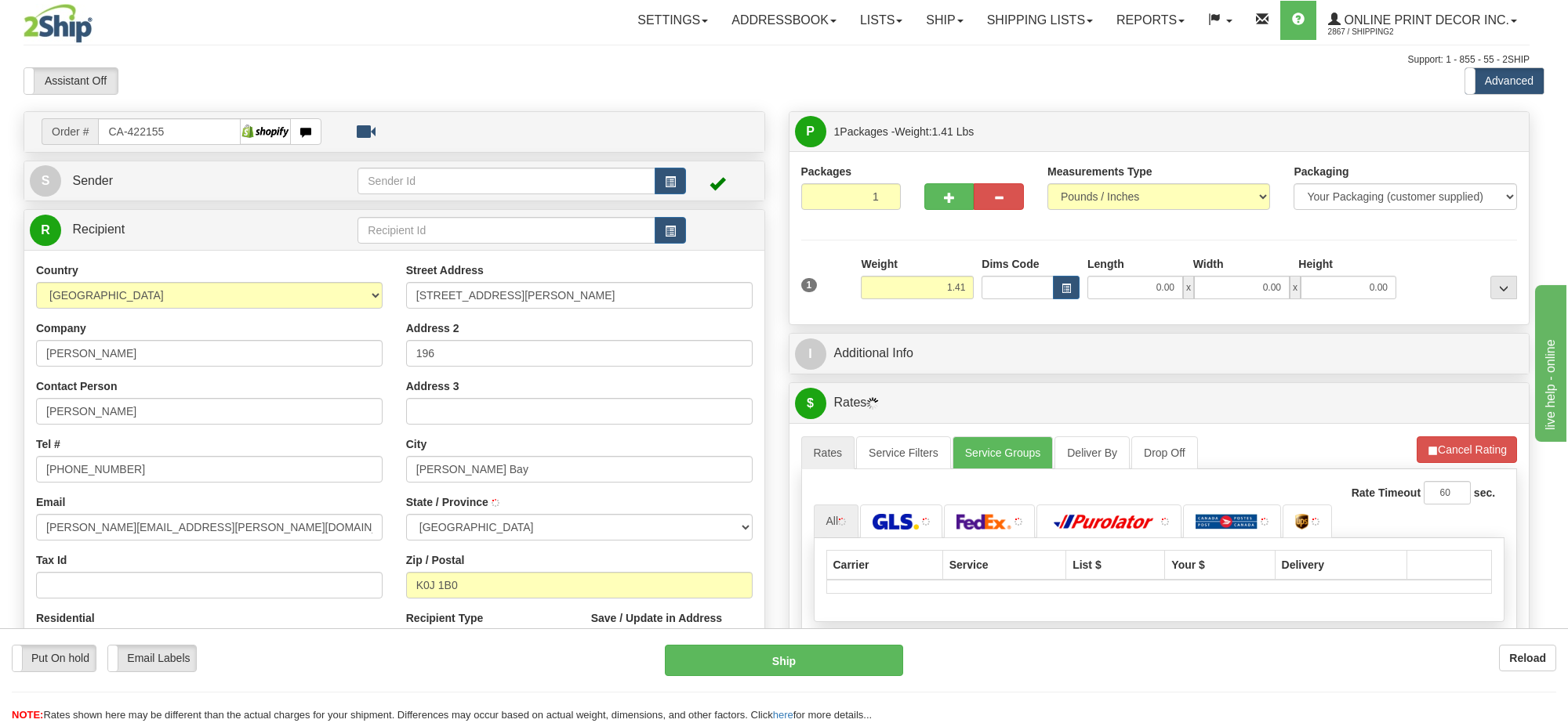
type input "BARRYS BAY"
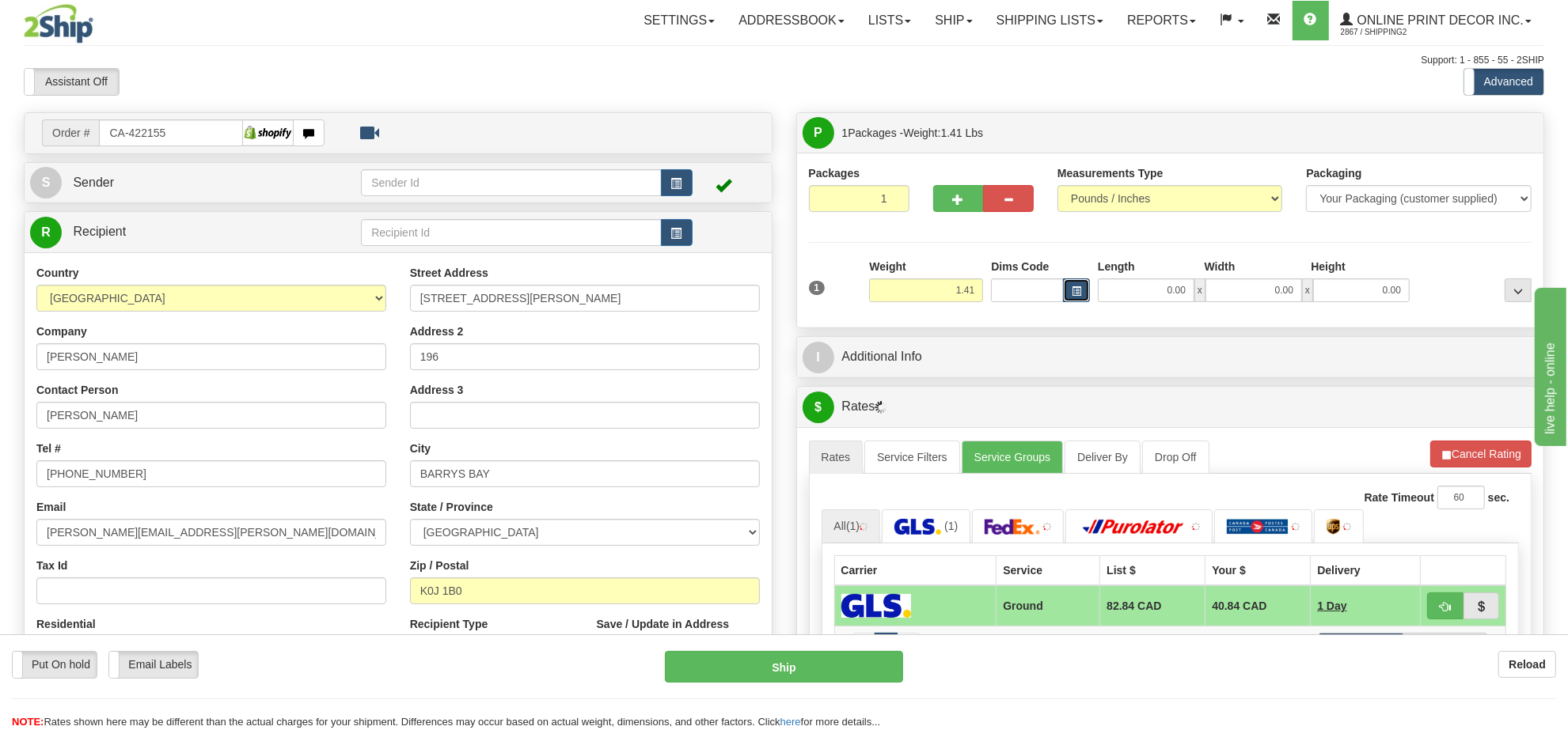
click at [1077, 285] on button "button" at bounding box center [1076, 290] width 27 height 24
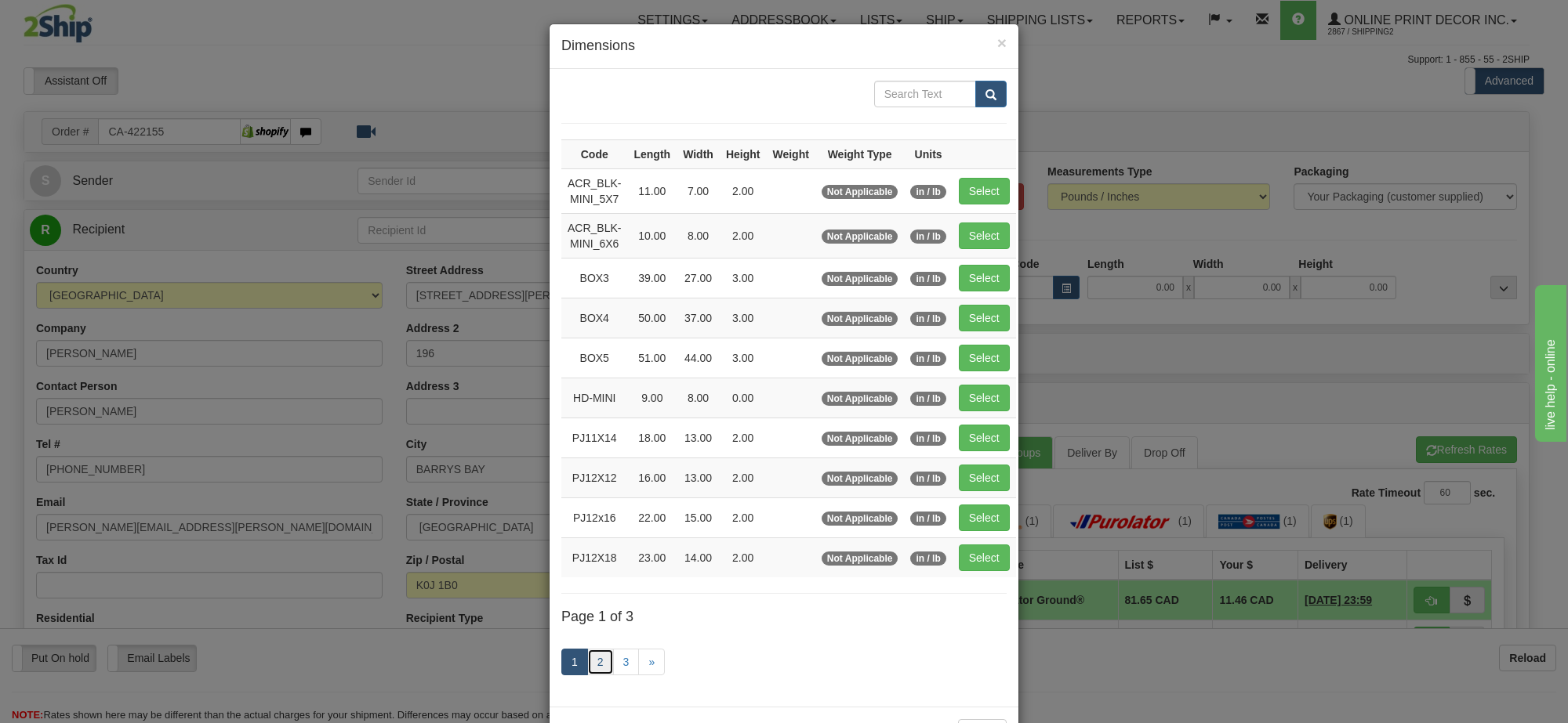
click at [594, 658] on link "2" at bounding box center [600, 661] width 27 height 27
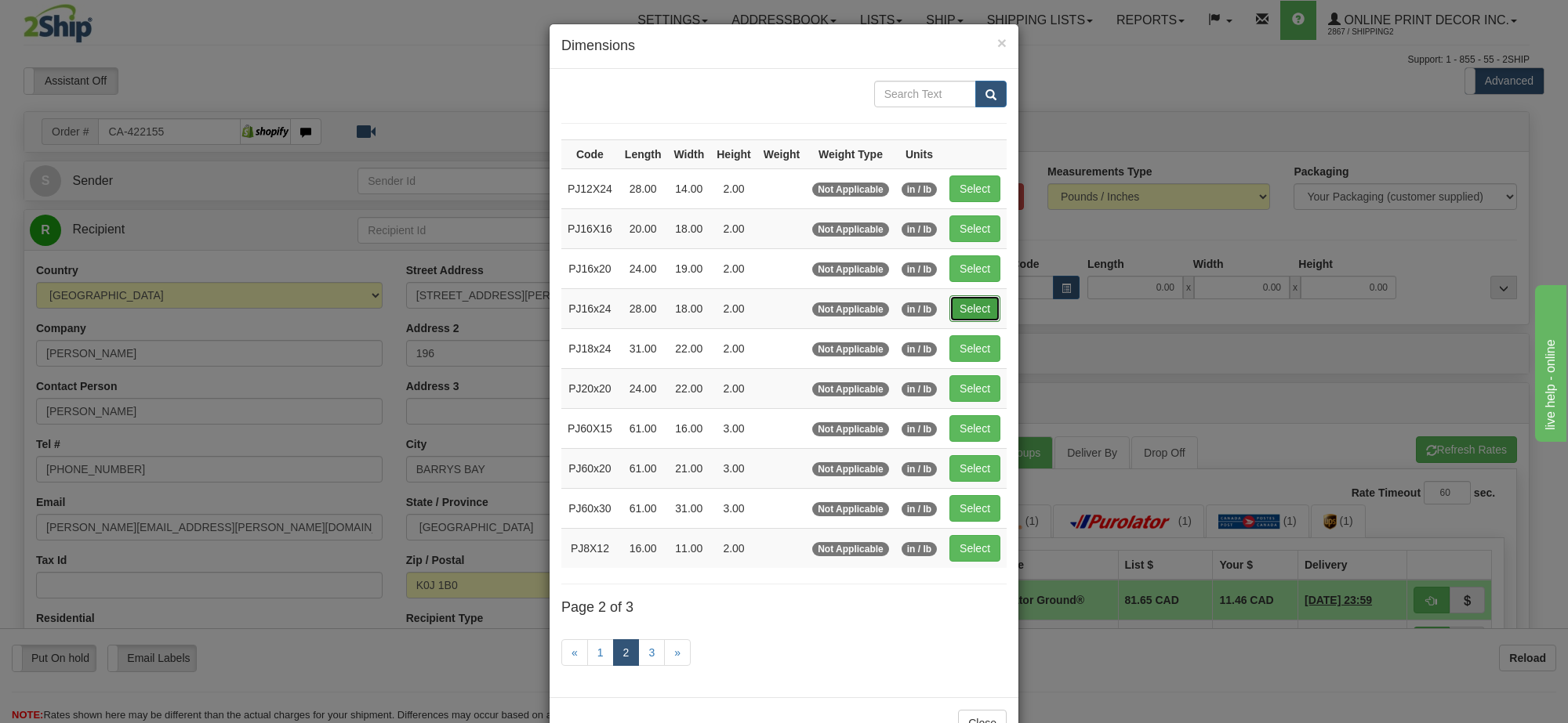
click at [961, 318] on button "Select" at bounding box center [975, 308] width 51 height 27
type input "PJ16x24"
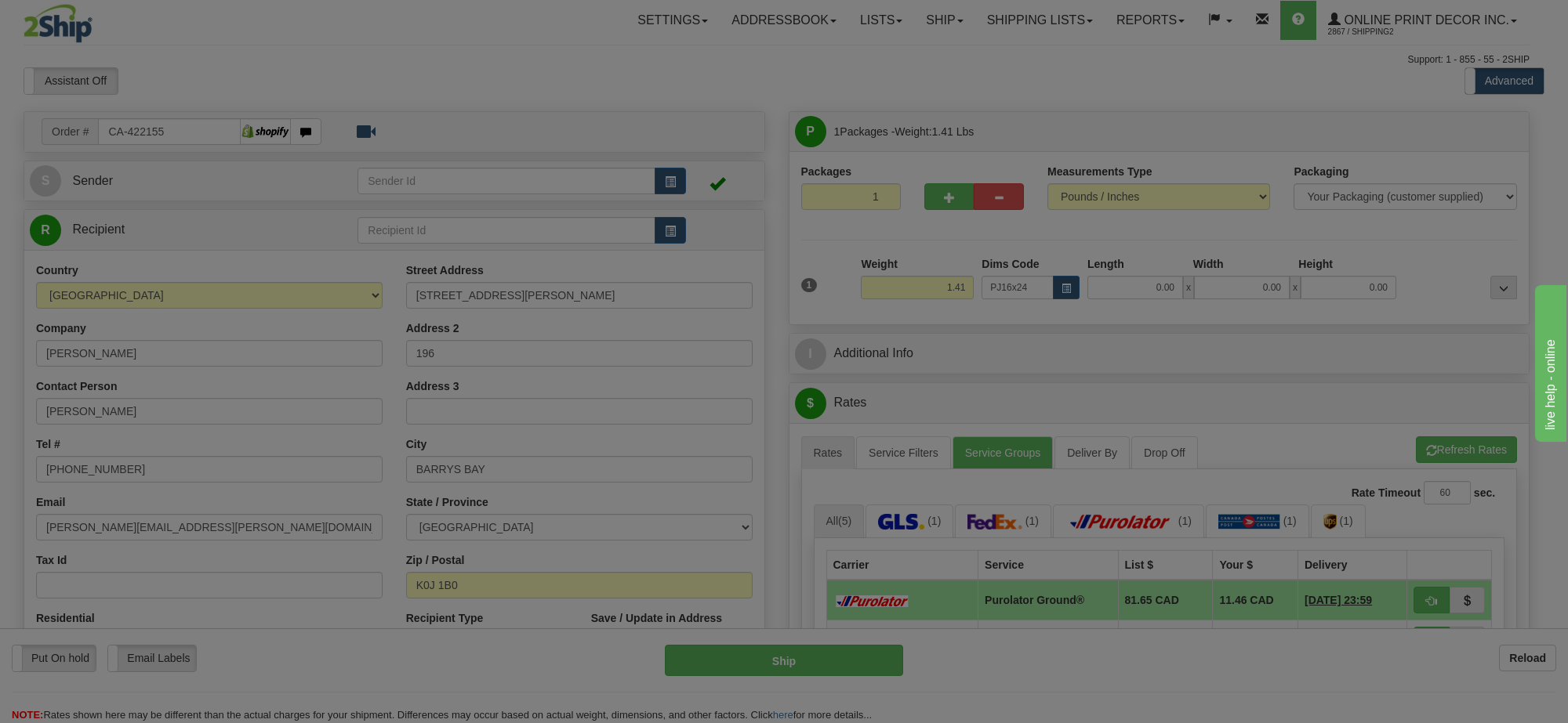
type input "28.00"
type input "18.00"
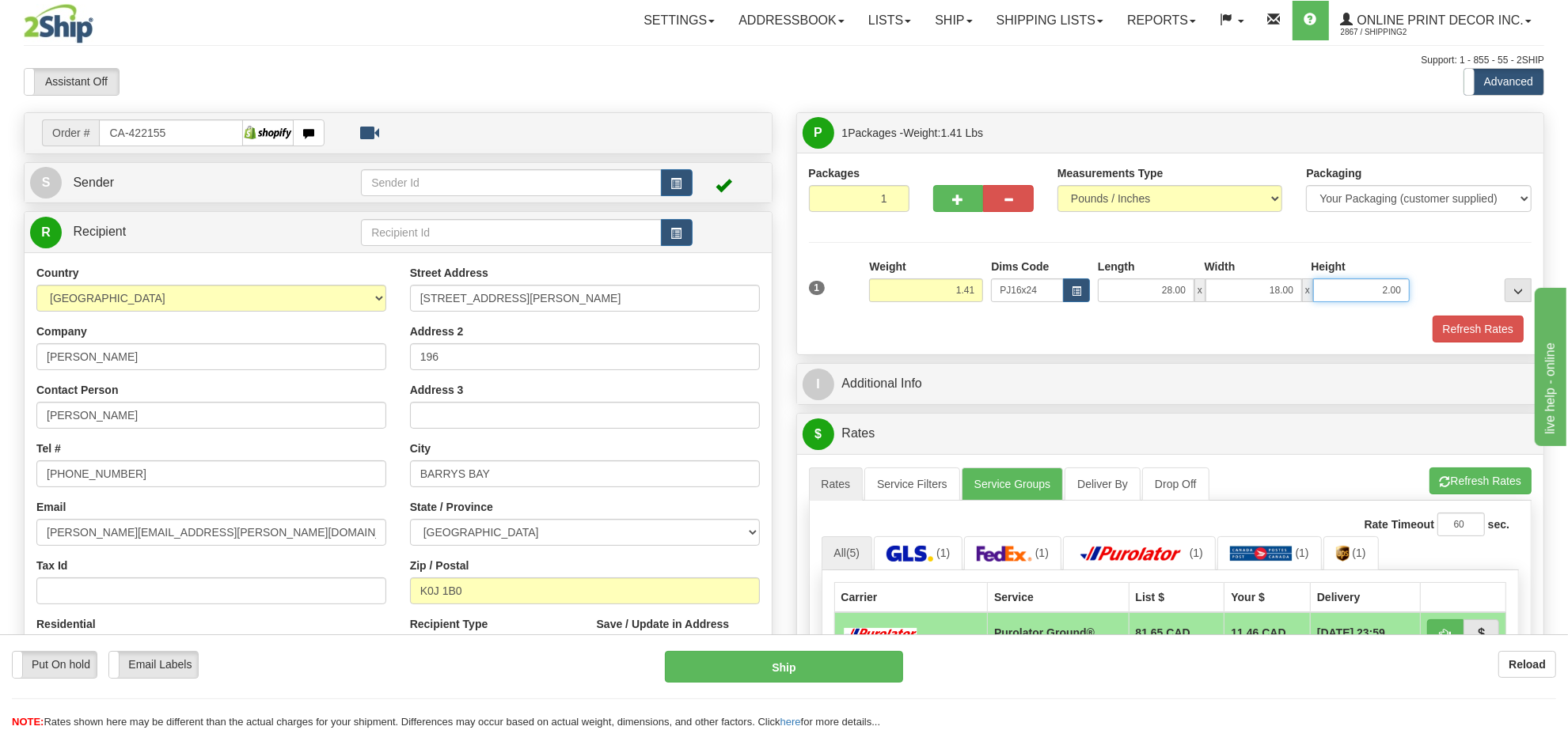
drag, startPoint x: 1394, startPoint y: 291, endPoint x: 1307, endPoint y: 306, distance: 88.3
click at [1307, 306] on div "1 Weight 1.41 Dims Code x x" at bounding box center [1171, 286] width 731 height 57
click button "Delete" at bounding box center [0, 0] width 0 height 0
type input "3.00"
drag, startPoint x: 978, startPoint y: 286, endPoint x: 920, endPoint y: 290, distance: 58.1
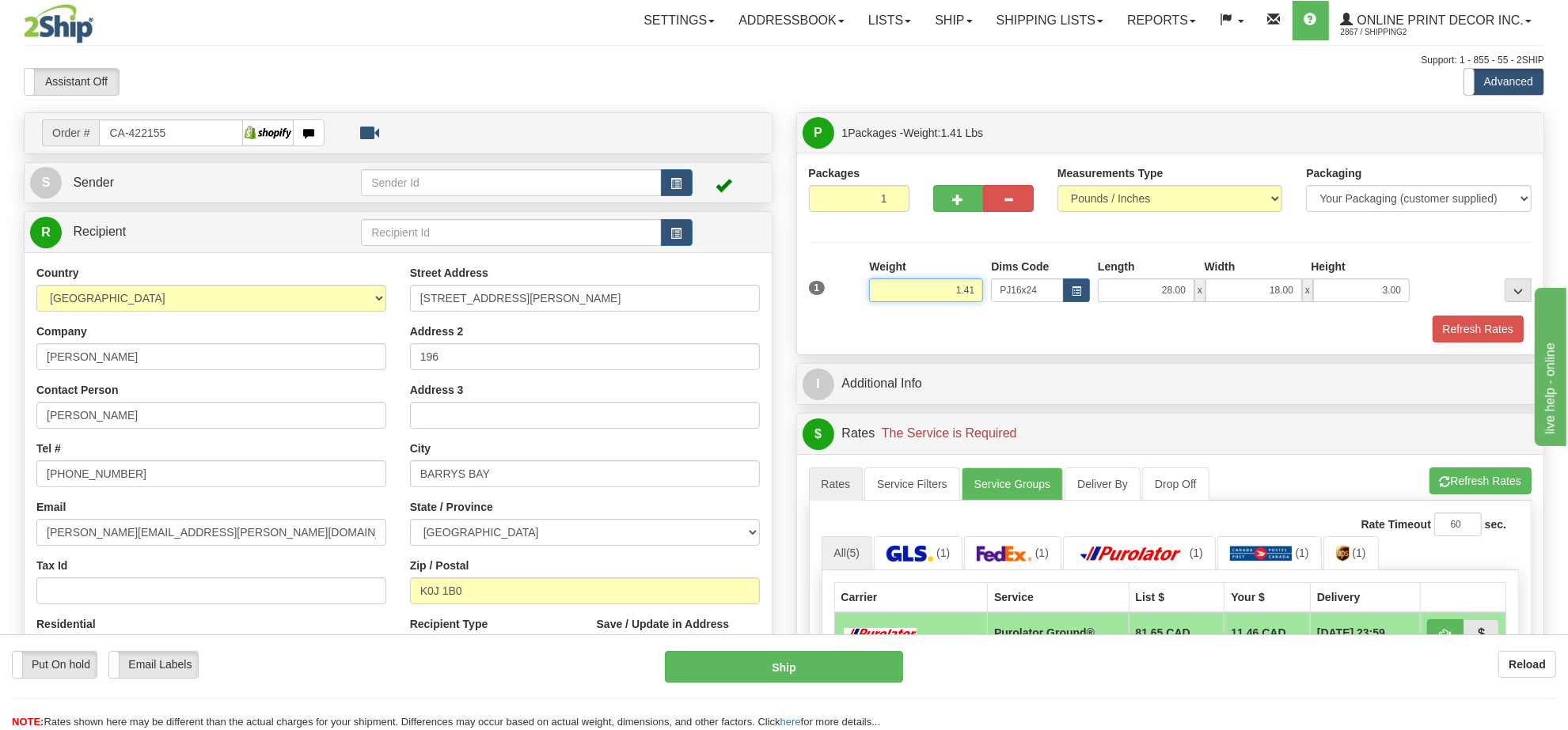
click at [920, 290] on input "1.41" at bounding box center [926, 290] width 114 height 24
click button "Delete" at bounding box center [0, 0] width 0 height 0
type input "2.00"
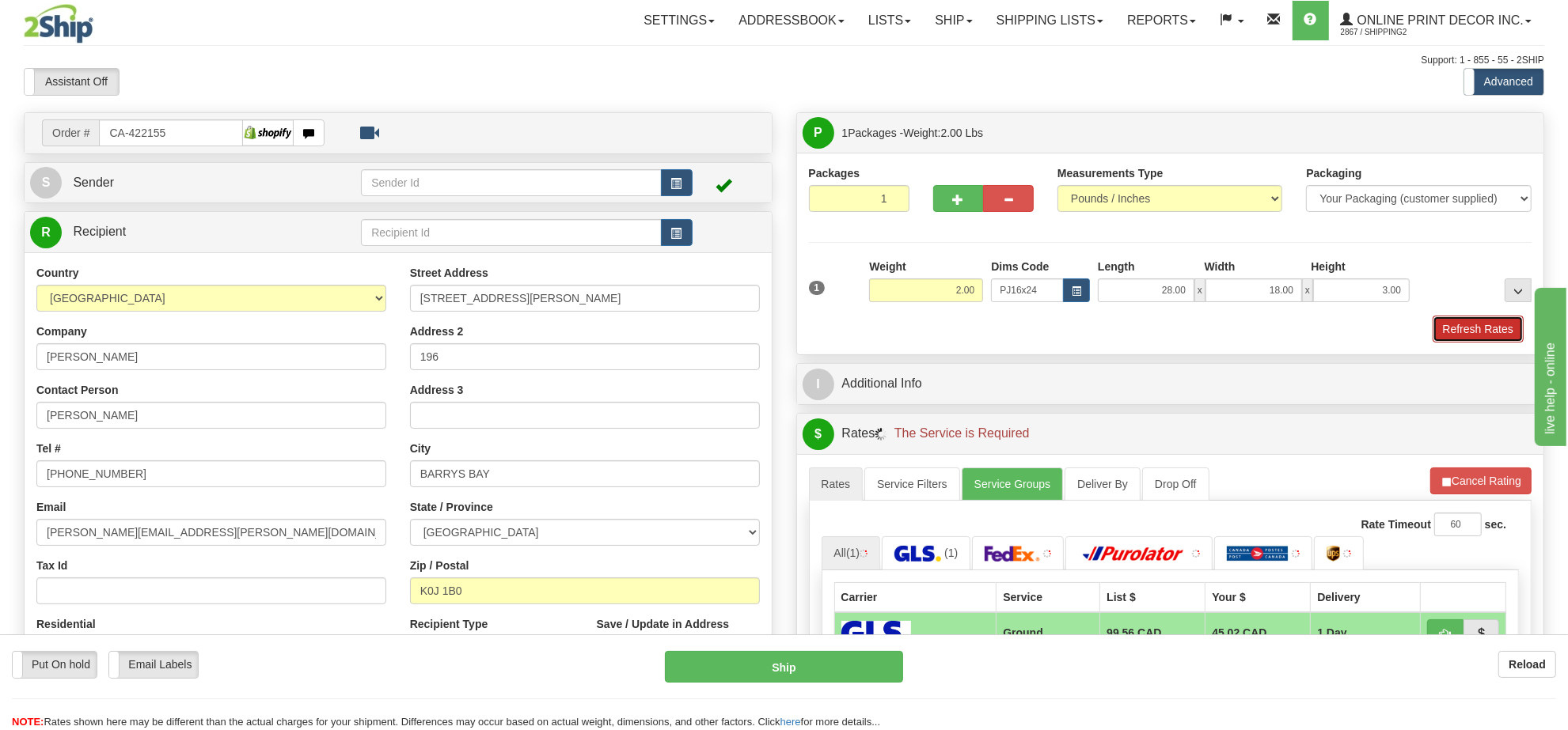
click at [1479, 329] on button "Refresh Rates" at bounding box center [1479, 329] width 91 height 27
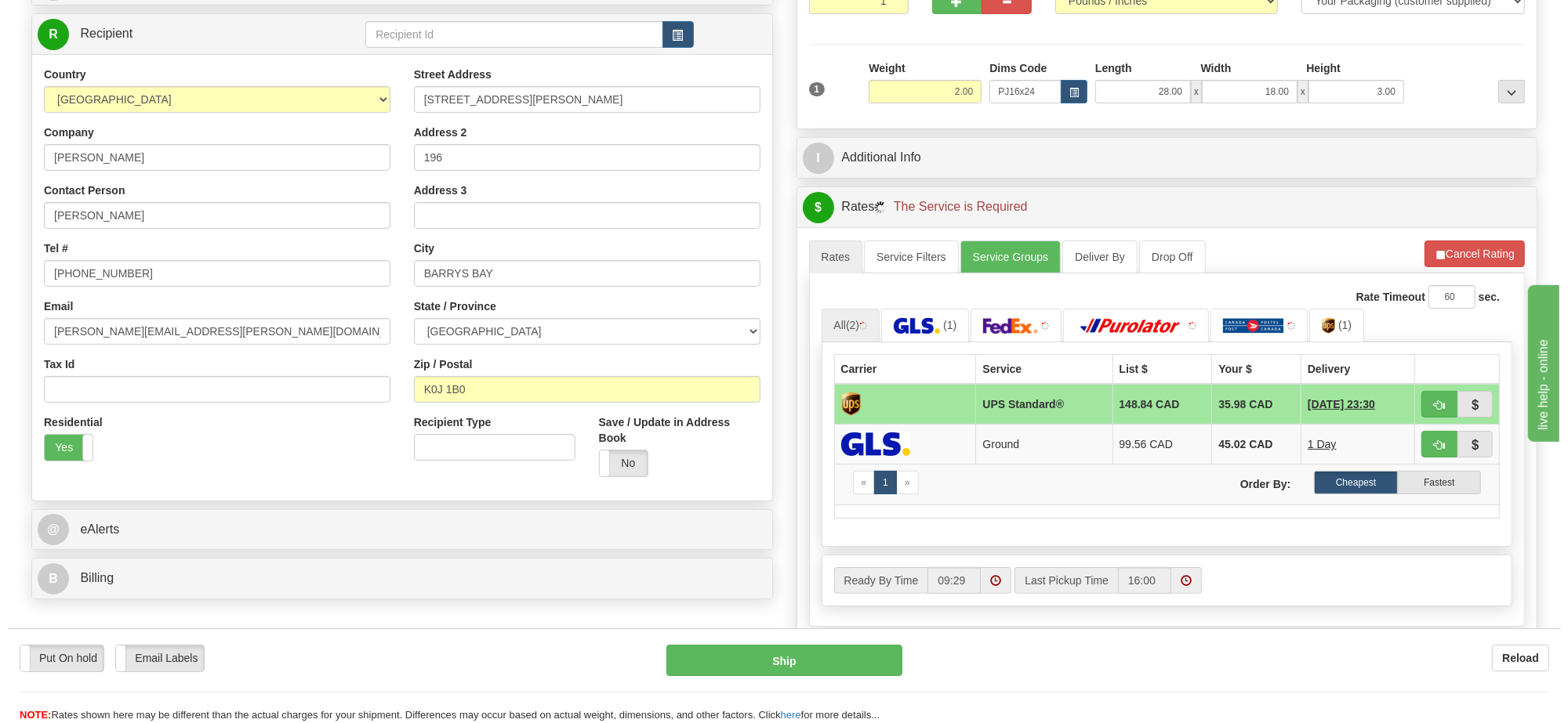
scroll to position [294, 0]
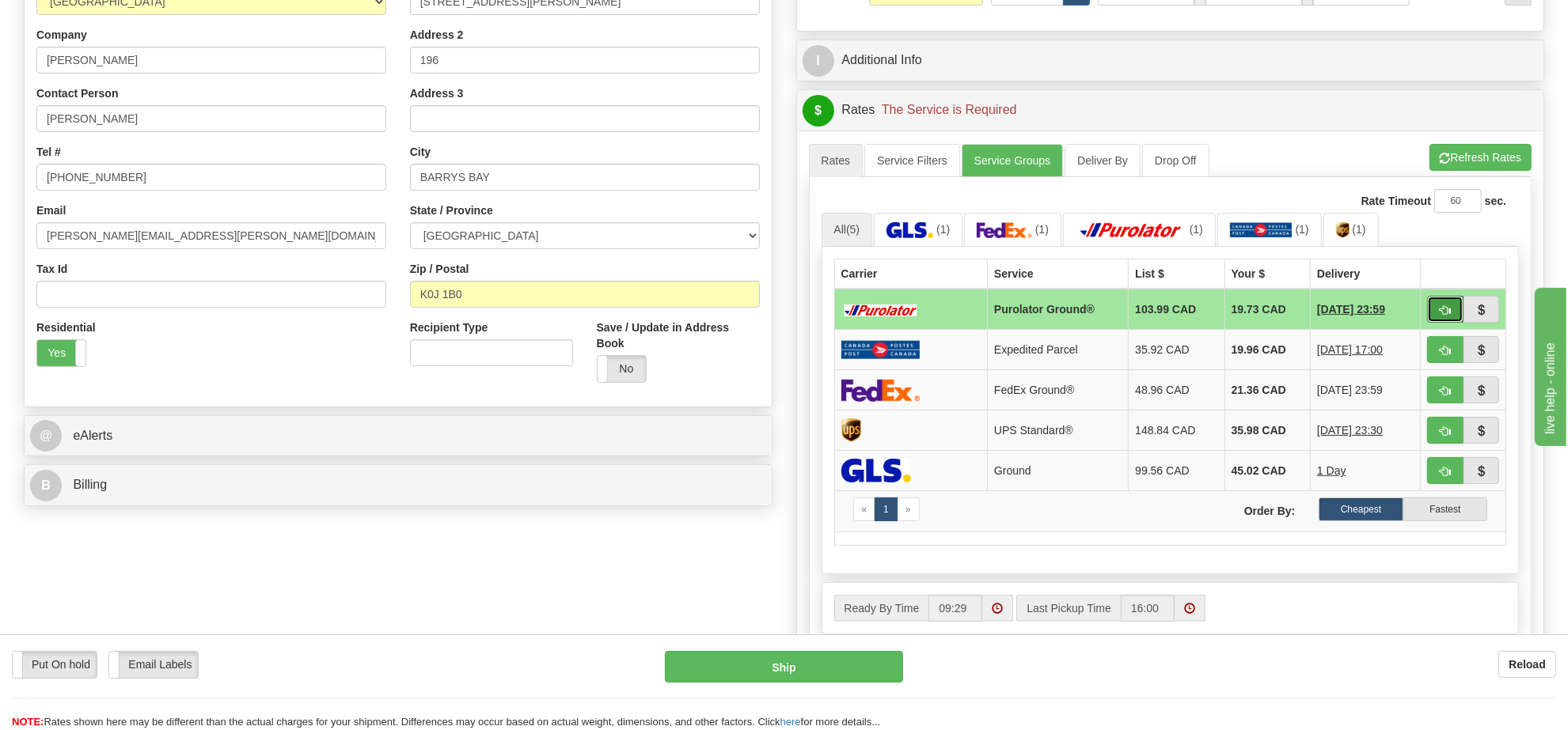
click at [1437, 310] on button "button" at bounding box center [1445, 309] width 37 height 27
type input "260"
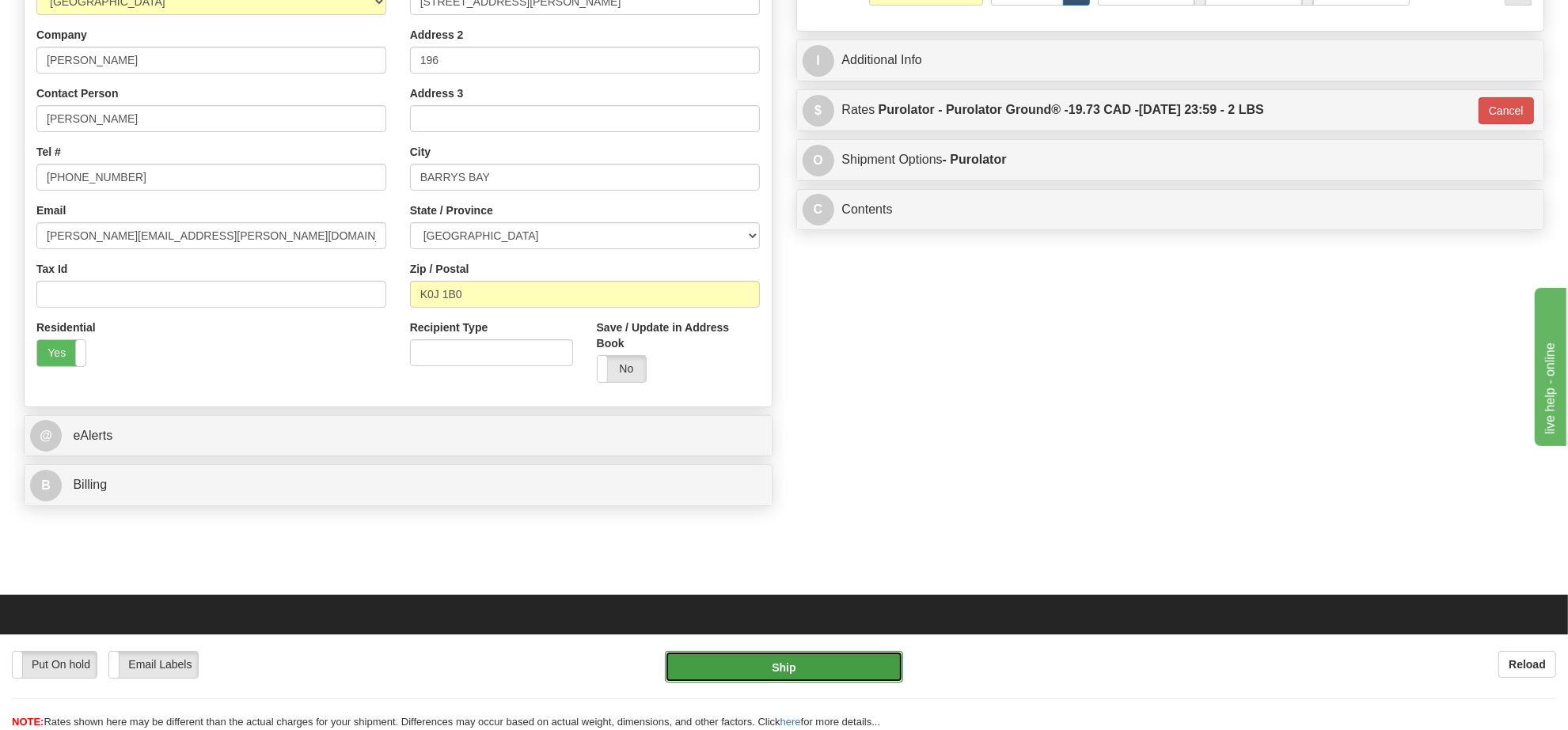
click at [808, 674] on button "Ship" at bounding box center [783, 666] width 237 height 32
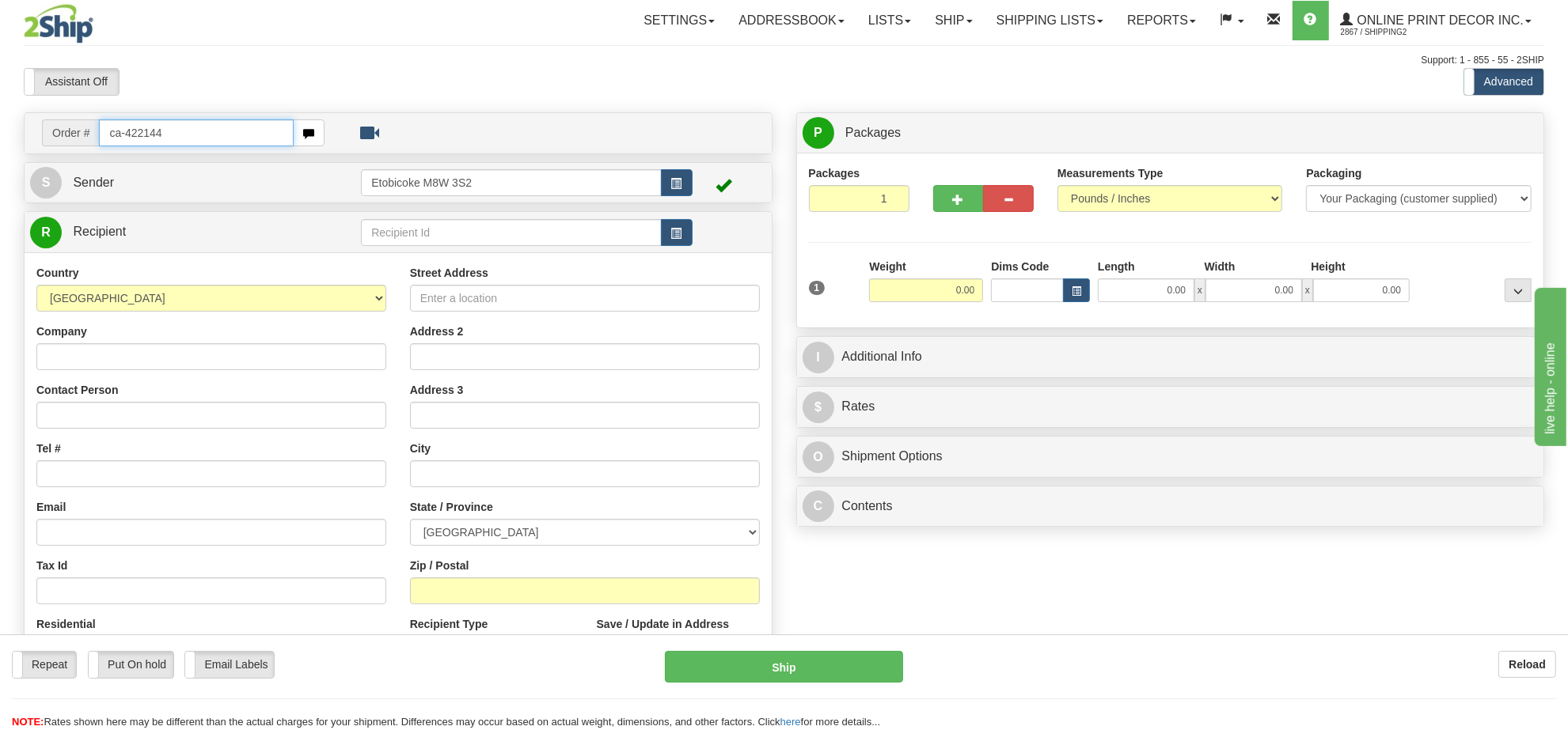
type input "ca-422144"
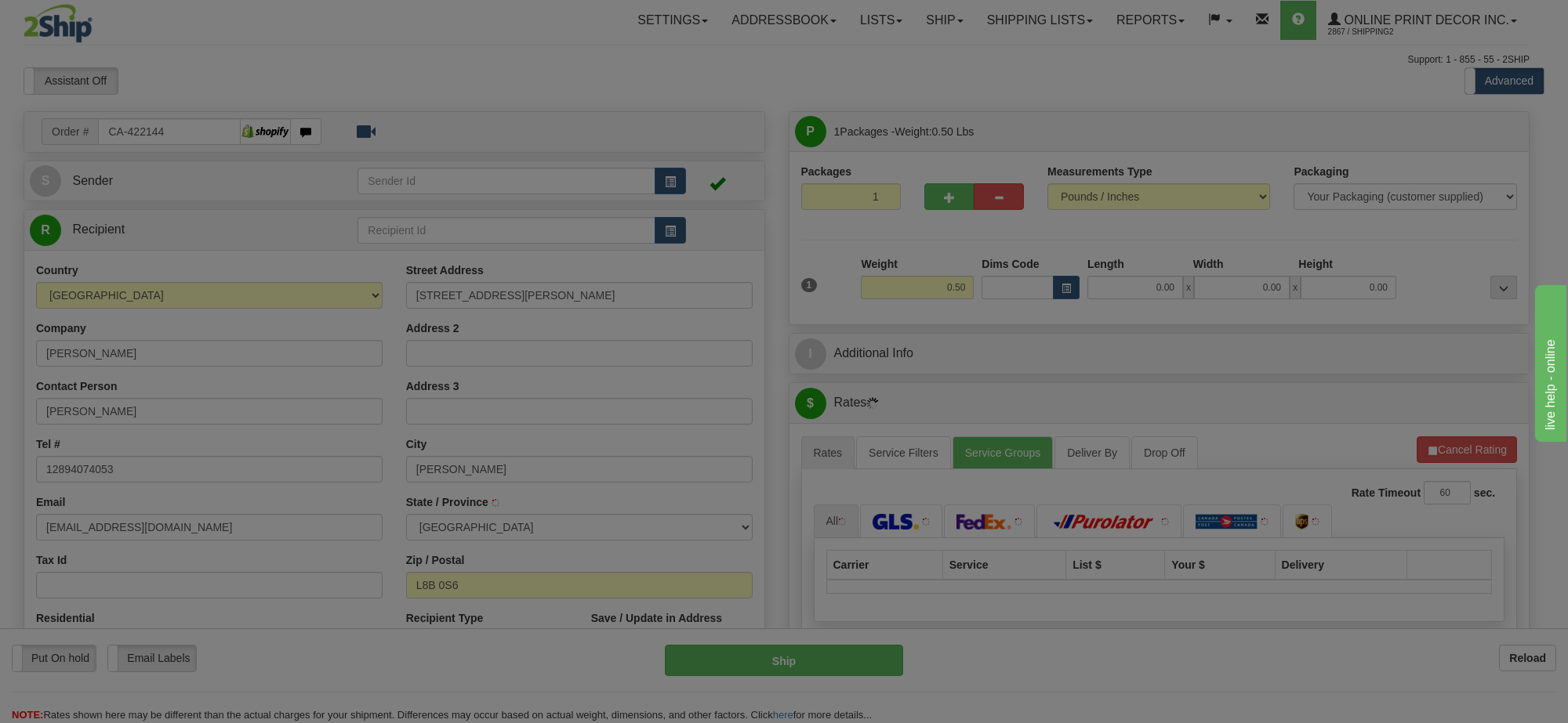
type input "WATERDOWN"
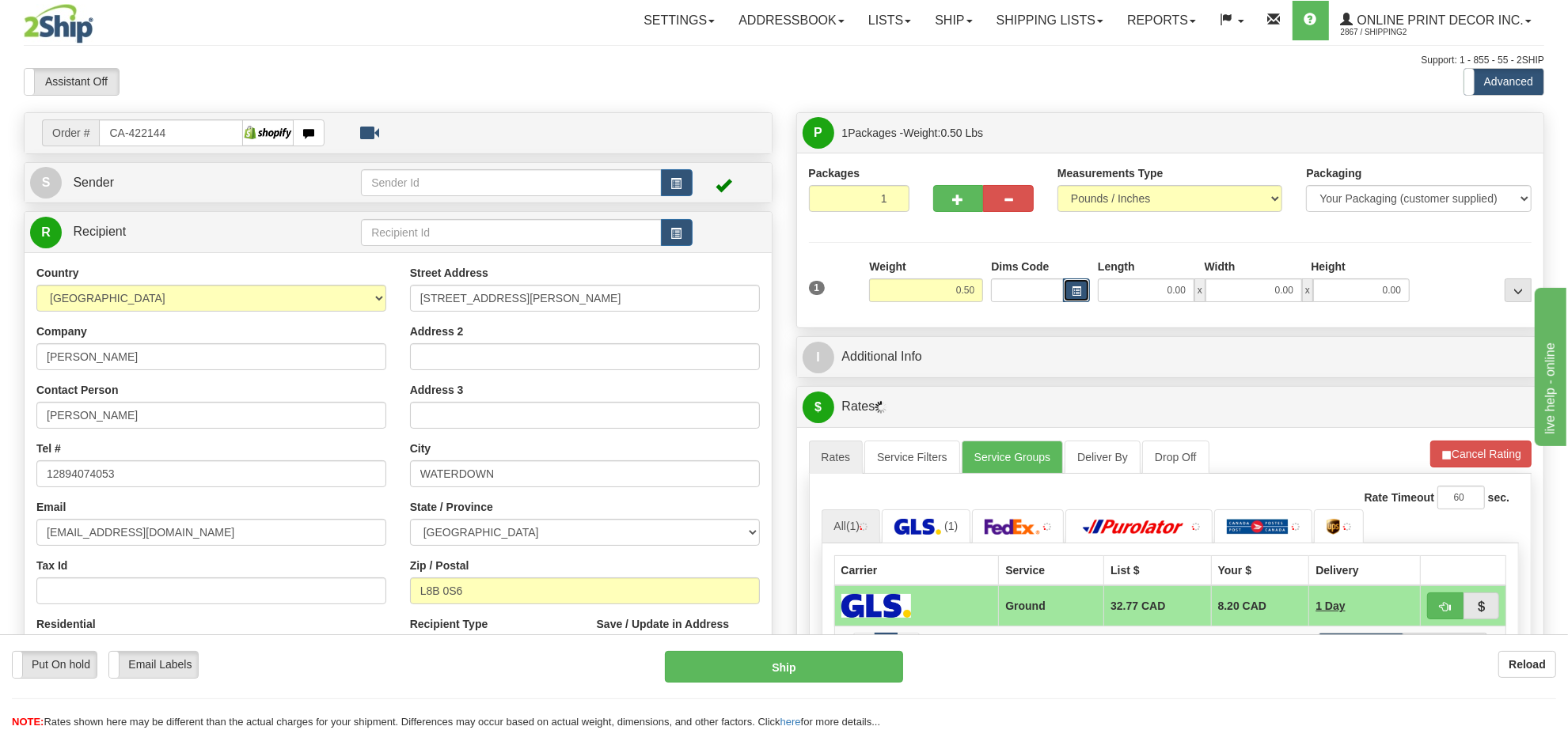
click at [1081, 297] on button "button" at bounding box center [1076, 290] width 27 height 24
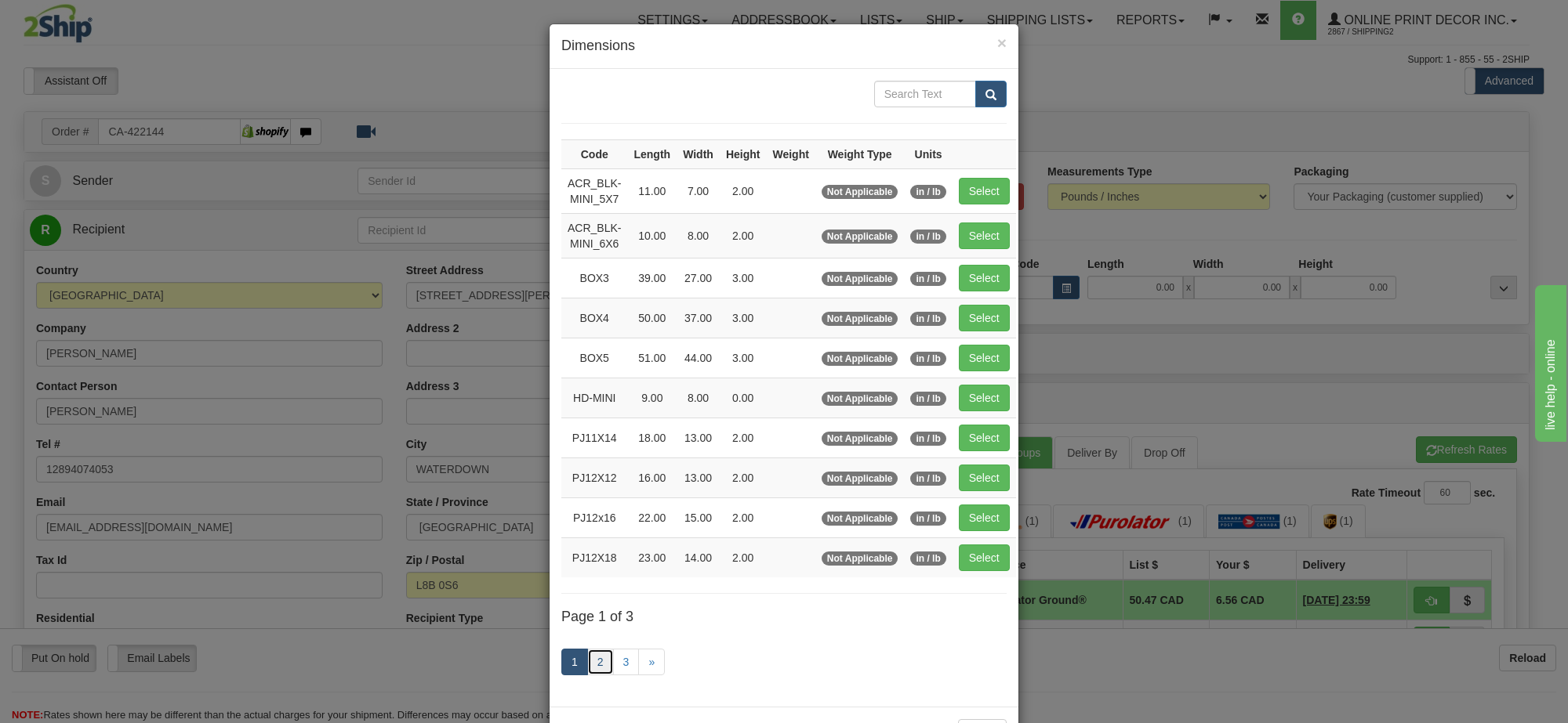
click at [590, 672] on link "2" at bounding box center [600, 661] width 27 height 27
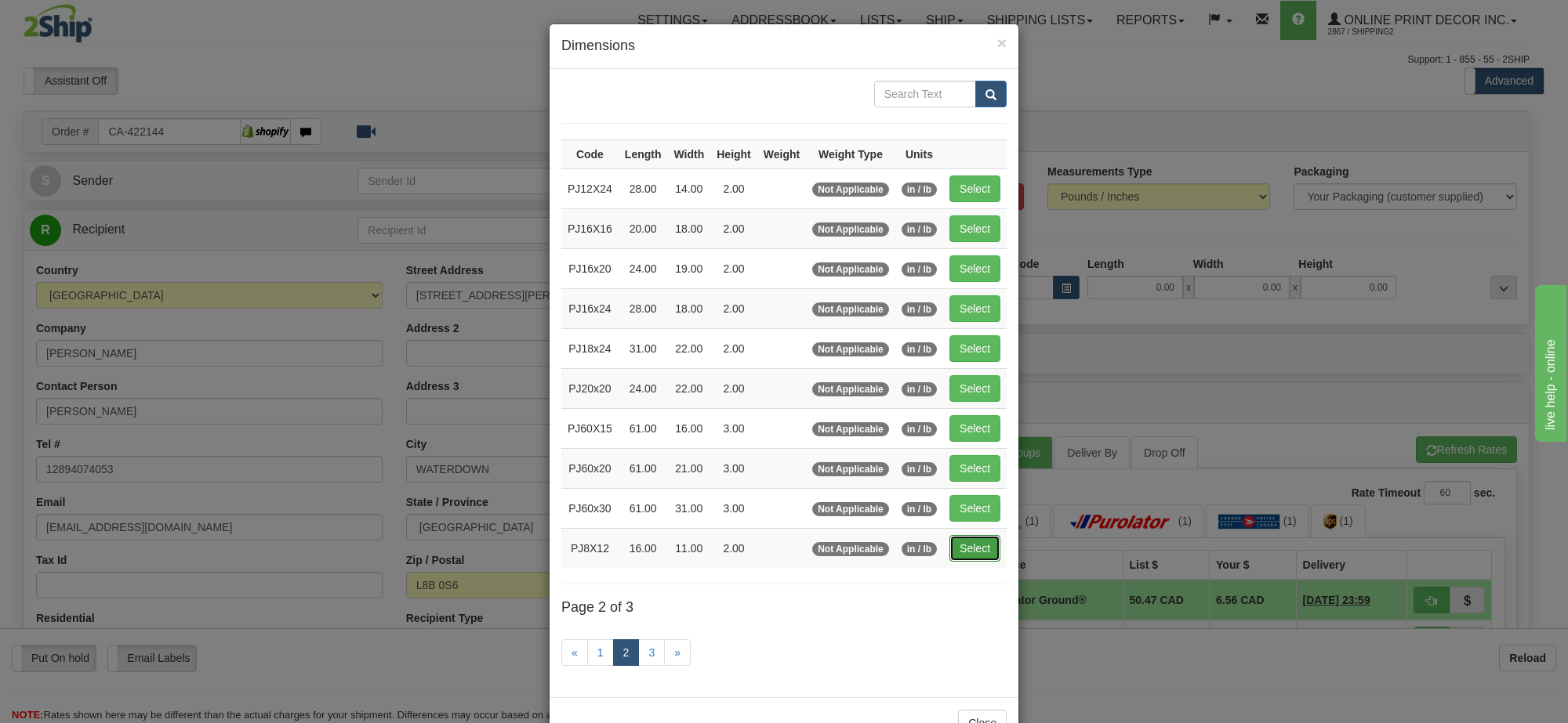
click at [953, 557] on button "Select" at bounding box center [975, 548] width 51 height 27
type input "PJ8X12"
type input "16.00"
type input "11.00"
type input "2.00"
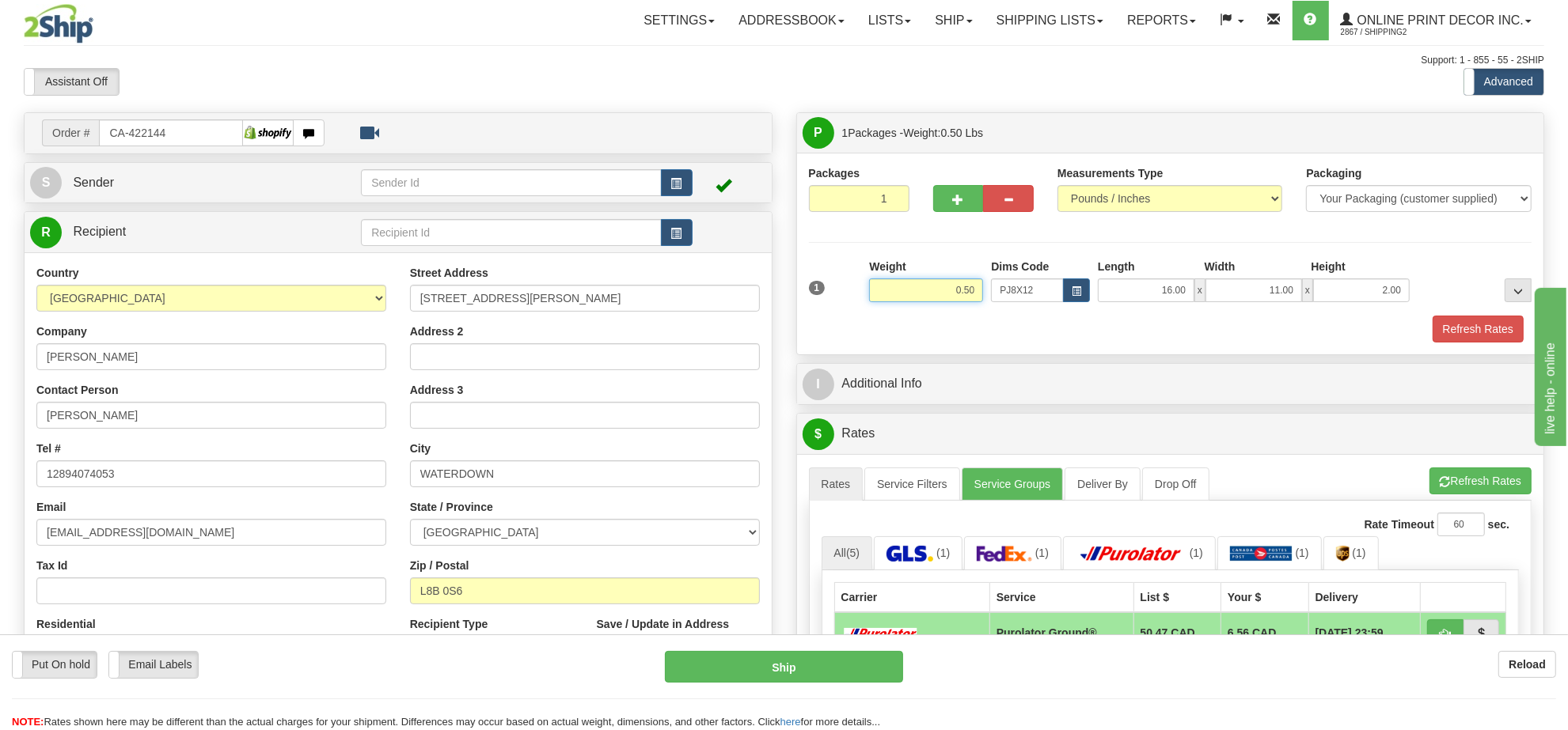
drag, startPoint x: 978, startPoint y: 295, endPoint x: 912, endPoint y: 302, distance: 66.4
click at [912, 302] on input "0.50" at bounding box center [926, 290] width 114 height 24
type input "1.10"
click at [1454, 326] on button "Refresh Rates" at bounding box center [1479, 329] width 91 height 27
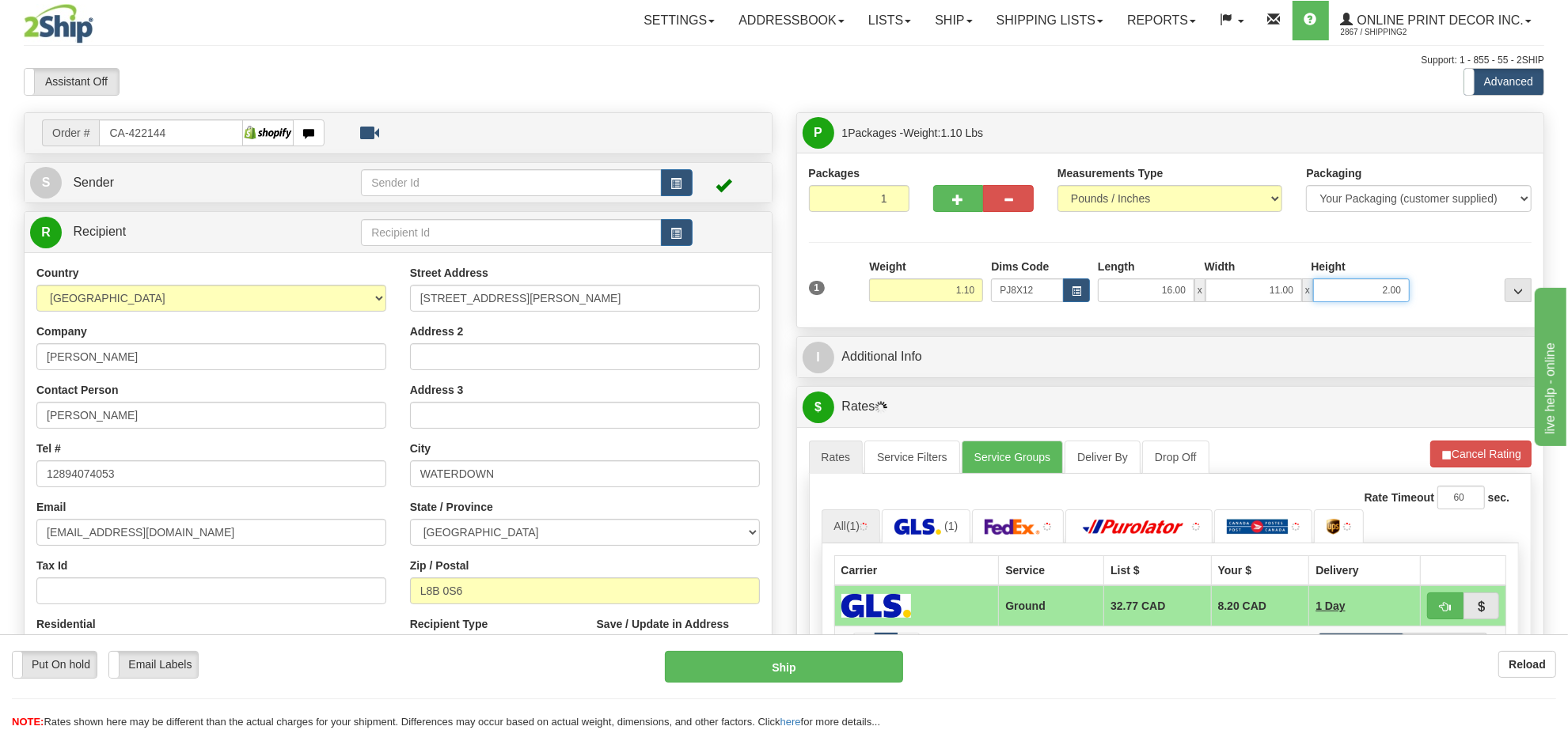
drag, startPoint x: 1401, startPoint y: 293, endPoint x: 1293, endPoint y: 294, distance: 108.0
click at [1293, 294] on div "16.00 x 11.00 x 2.00" at bounding box center [1254, 290] width 312 height 24
click button "Delete" at bounding box center [0, 0] width 0 height 0
type input "3.00"
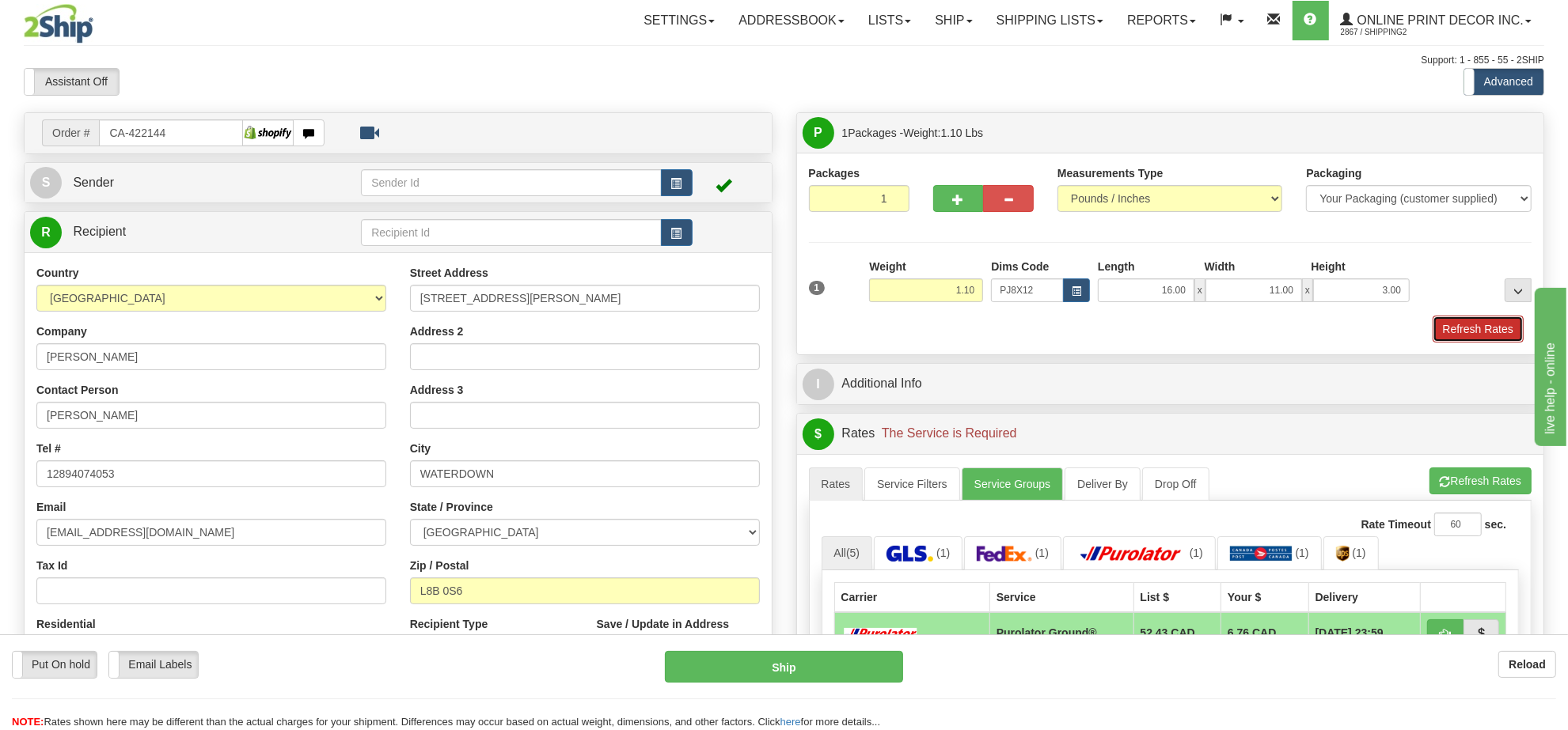
click at [1480, 336] on button "Refresh Rates" at bounding box center [1479, 329] width 91 height 27
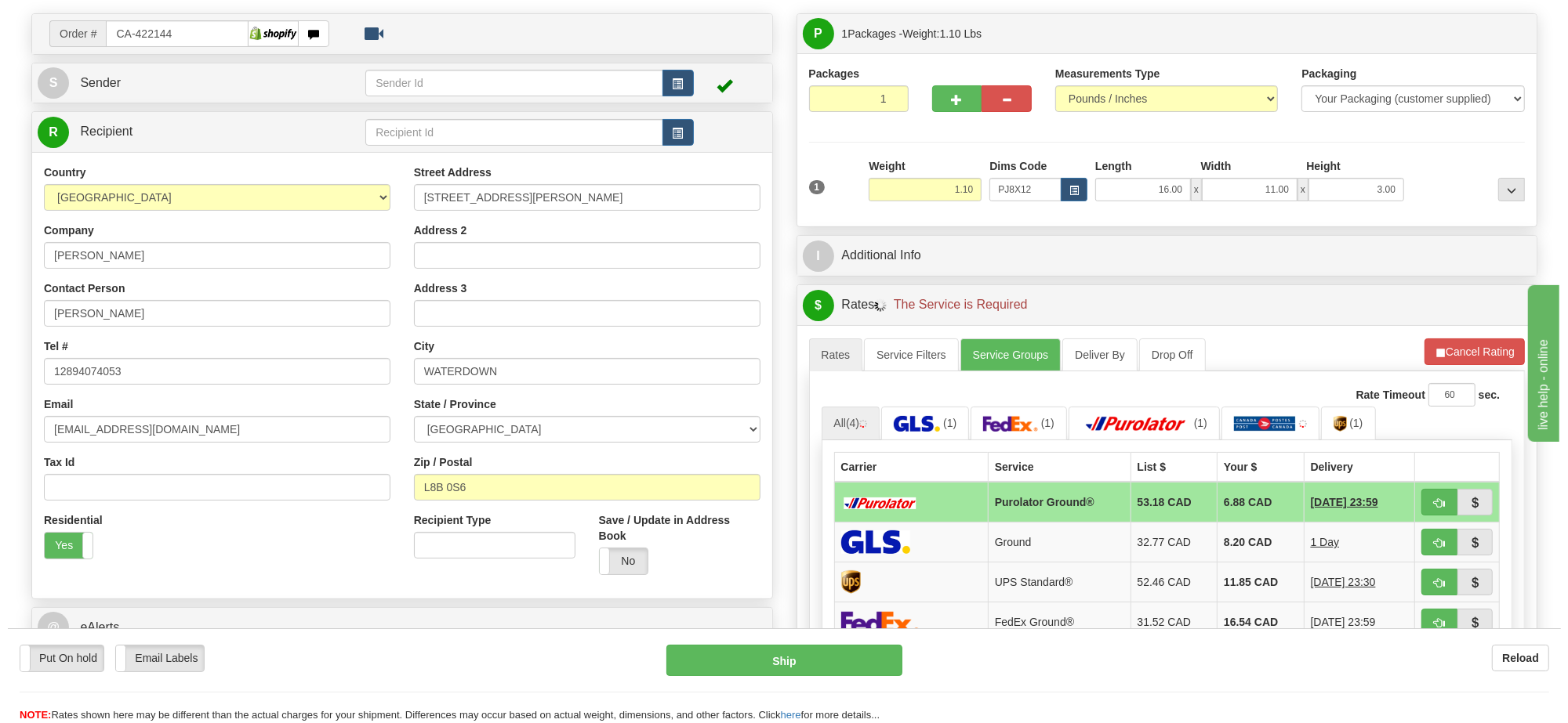
scroll to position [196, 0]
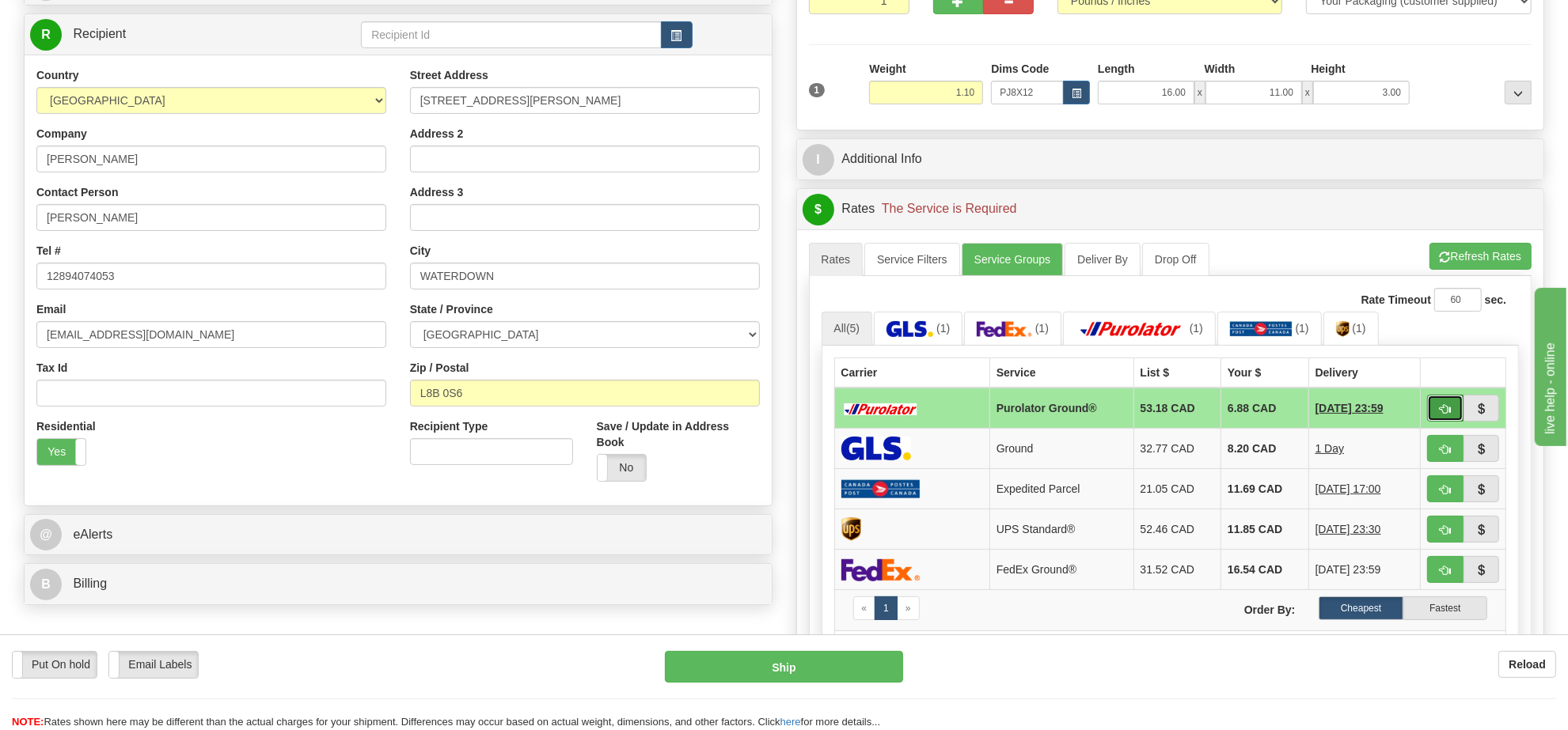
click at [1431, 414] on button "button" at bounding box center [1445, 407] width 37 height 27
type input "260"
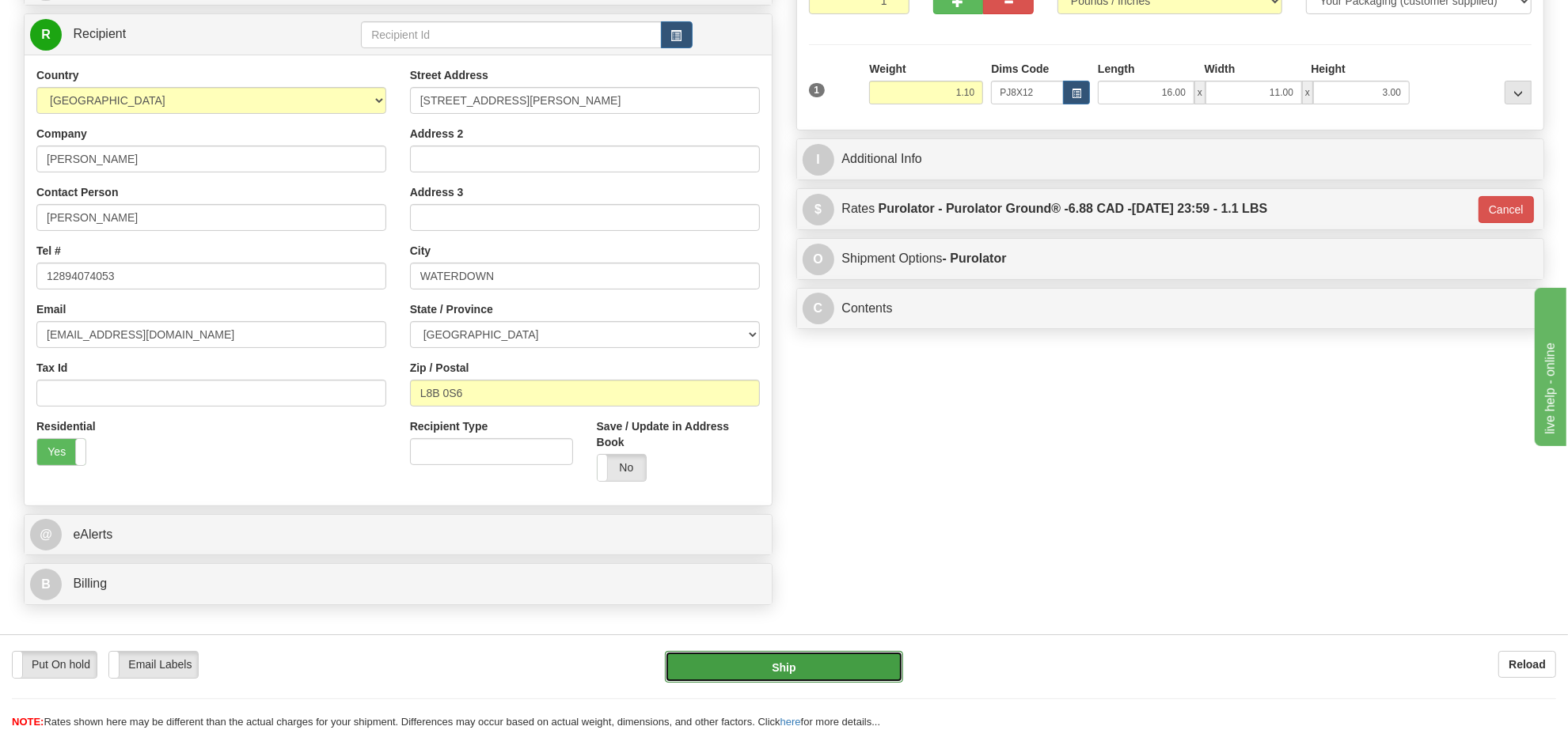
click at [785, 666] on button "Ship" at bounding box center [783, 666] width 237 height 32
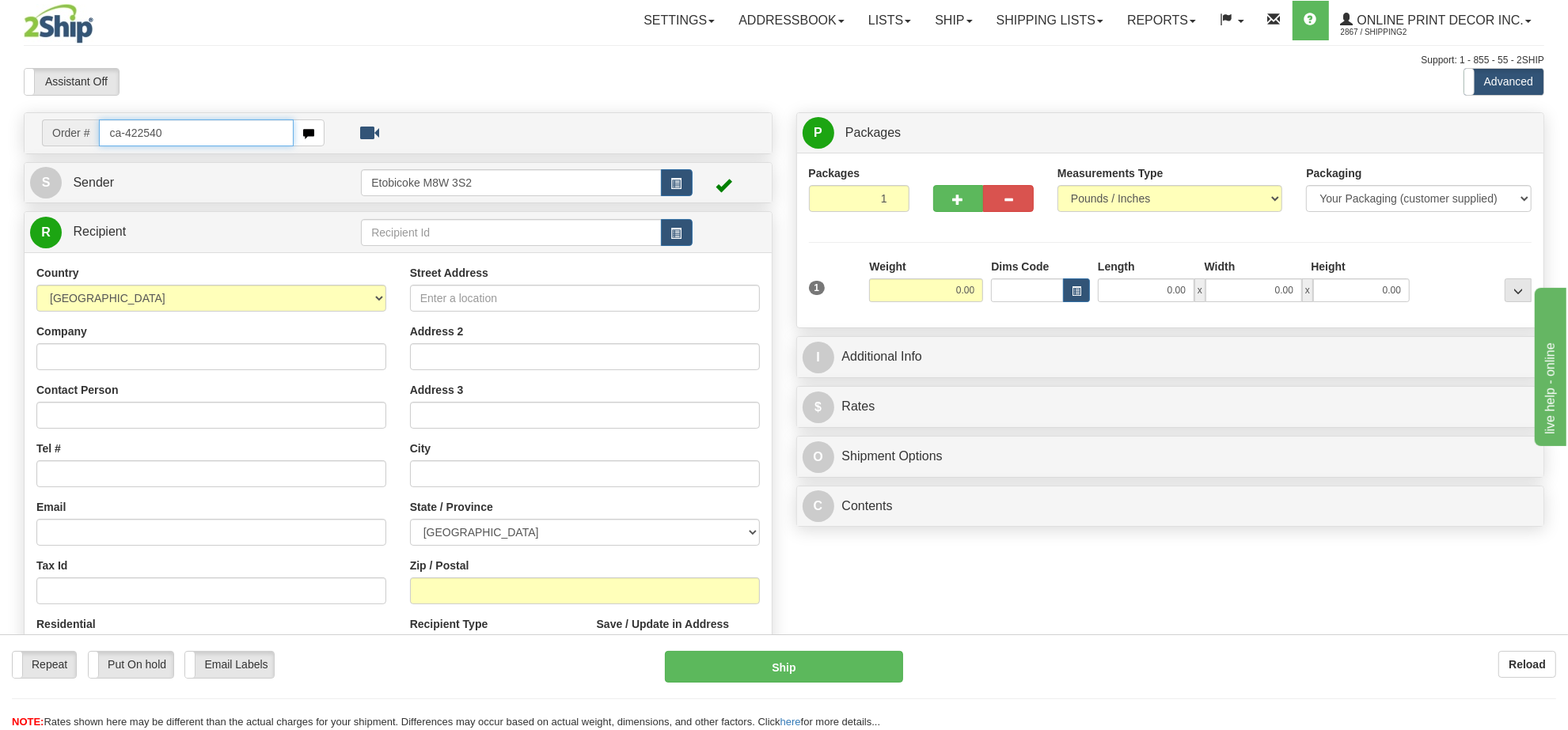
type input "ca-422540"
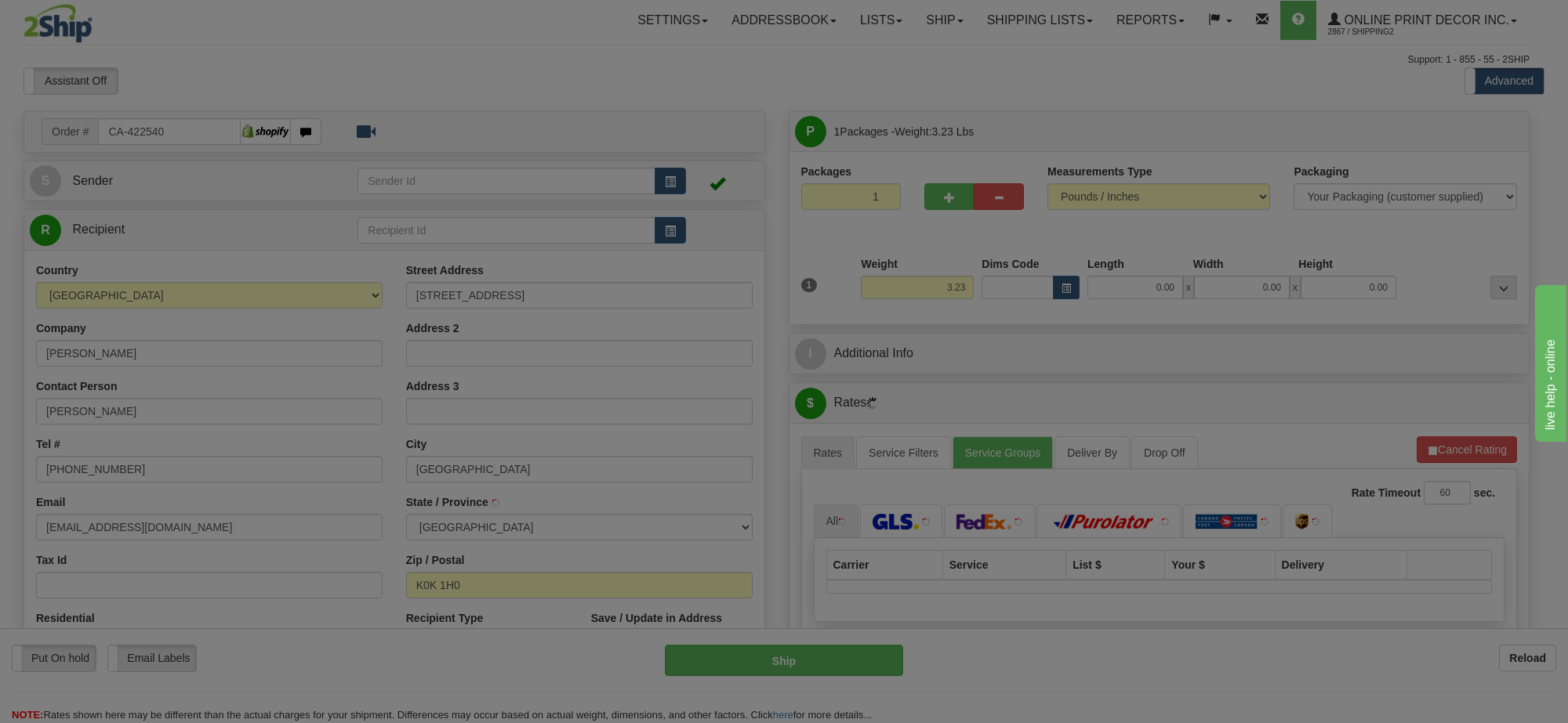
type input "BRIGHTON"
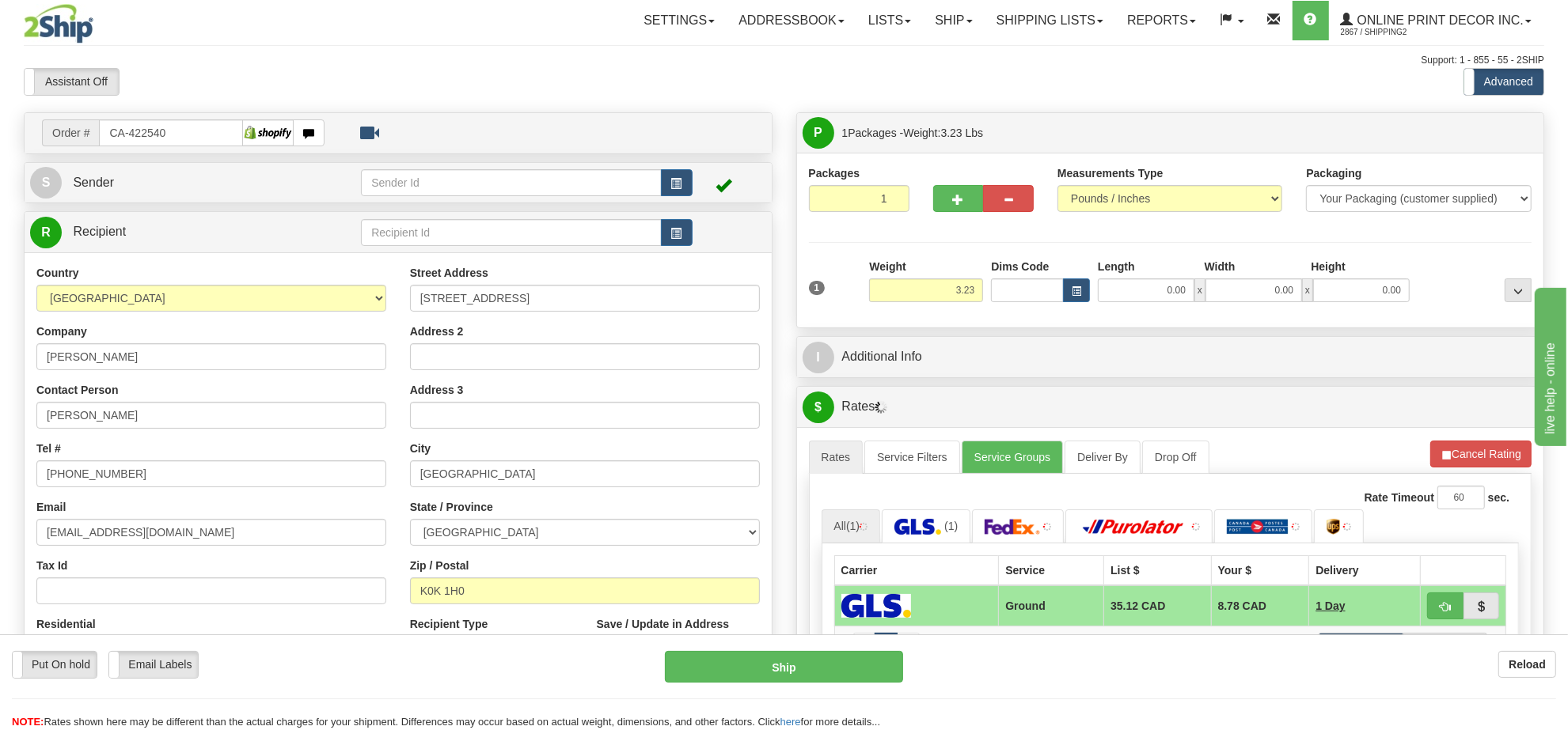
click at [1077, 305] on div "1 Weight 3.23 Dims Code 0.00" at bounding box center [1171, 286] width 731 height 57
click at [1078, 294] on span "button" at bounding box center [1076, 291] width 10 height 9
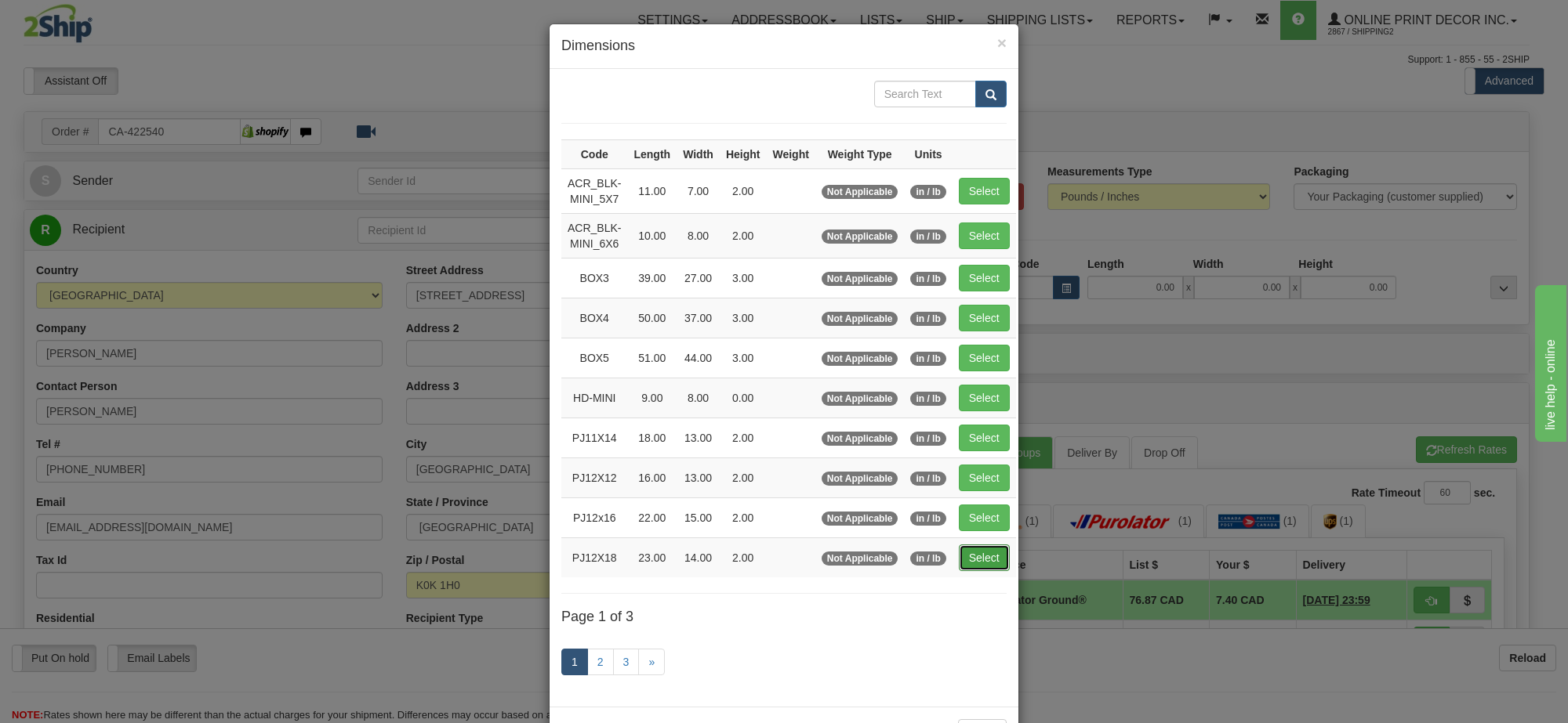
click at [965, 560] on button "Select" at bounding box center [984, 558] width 51 height 27
type input "PJ12X18"
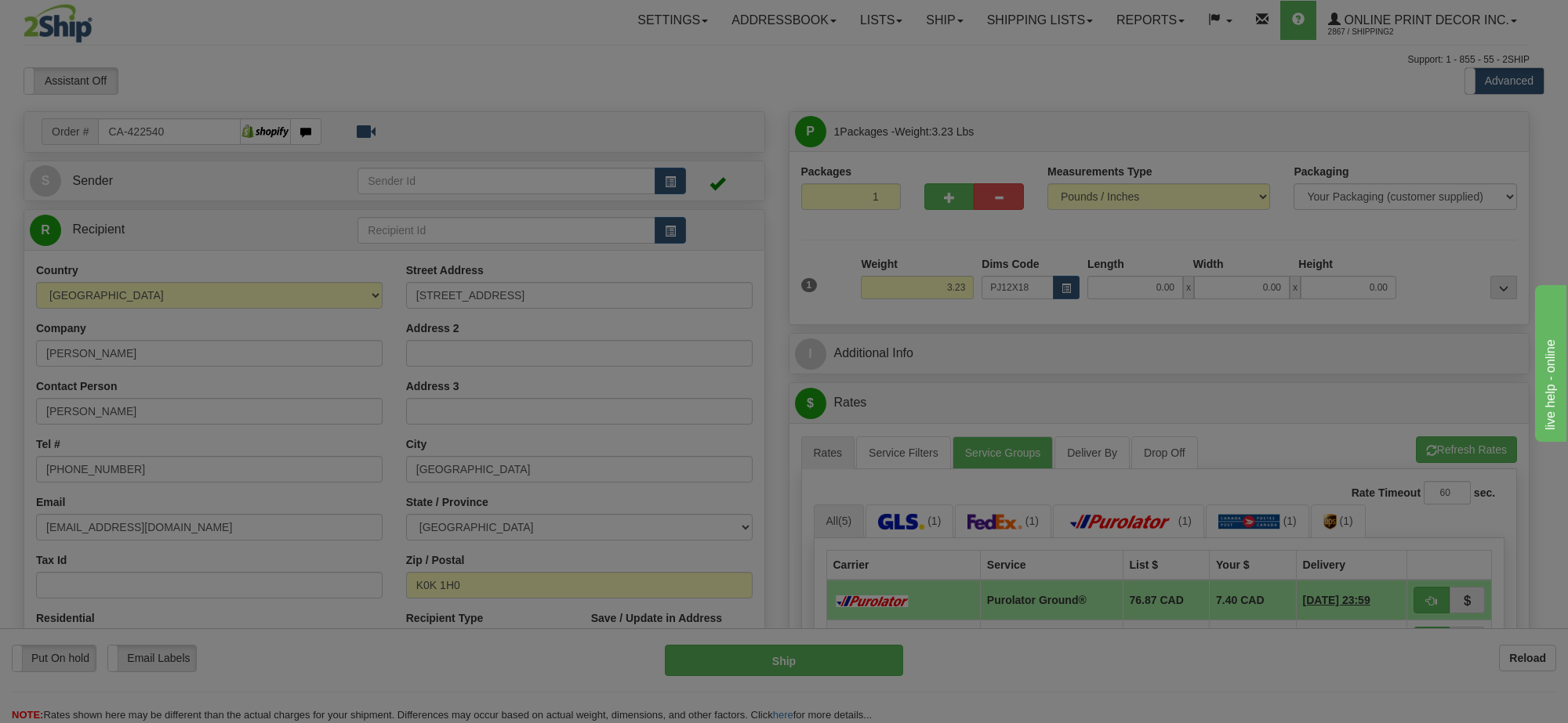
type input "23.00"
type input "14.00"
type input "2.00"
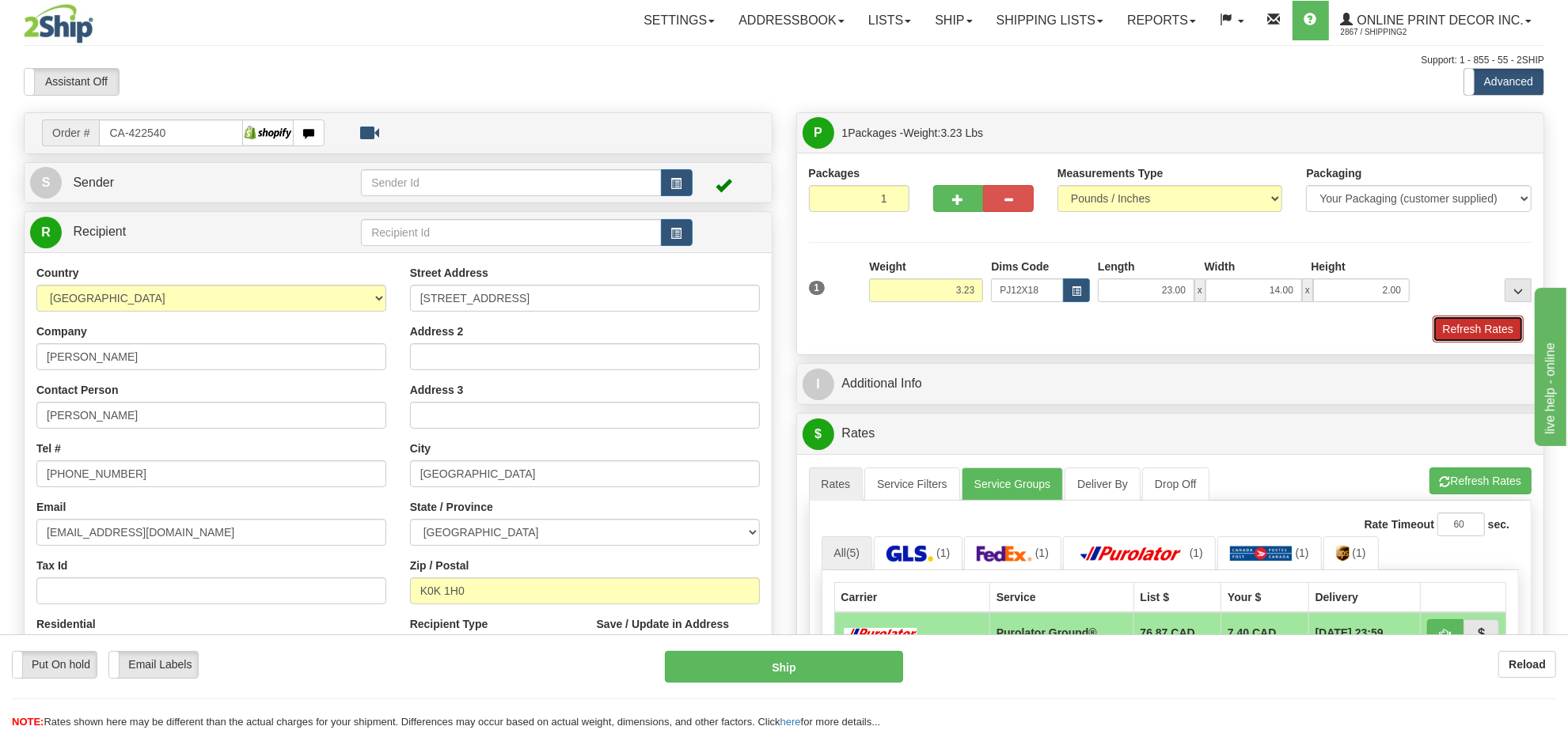
click at [1494, 336] on button "Refresh Rates" at bounding box center [1479, 329] width 91 height 27
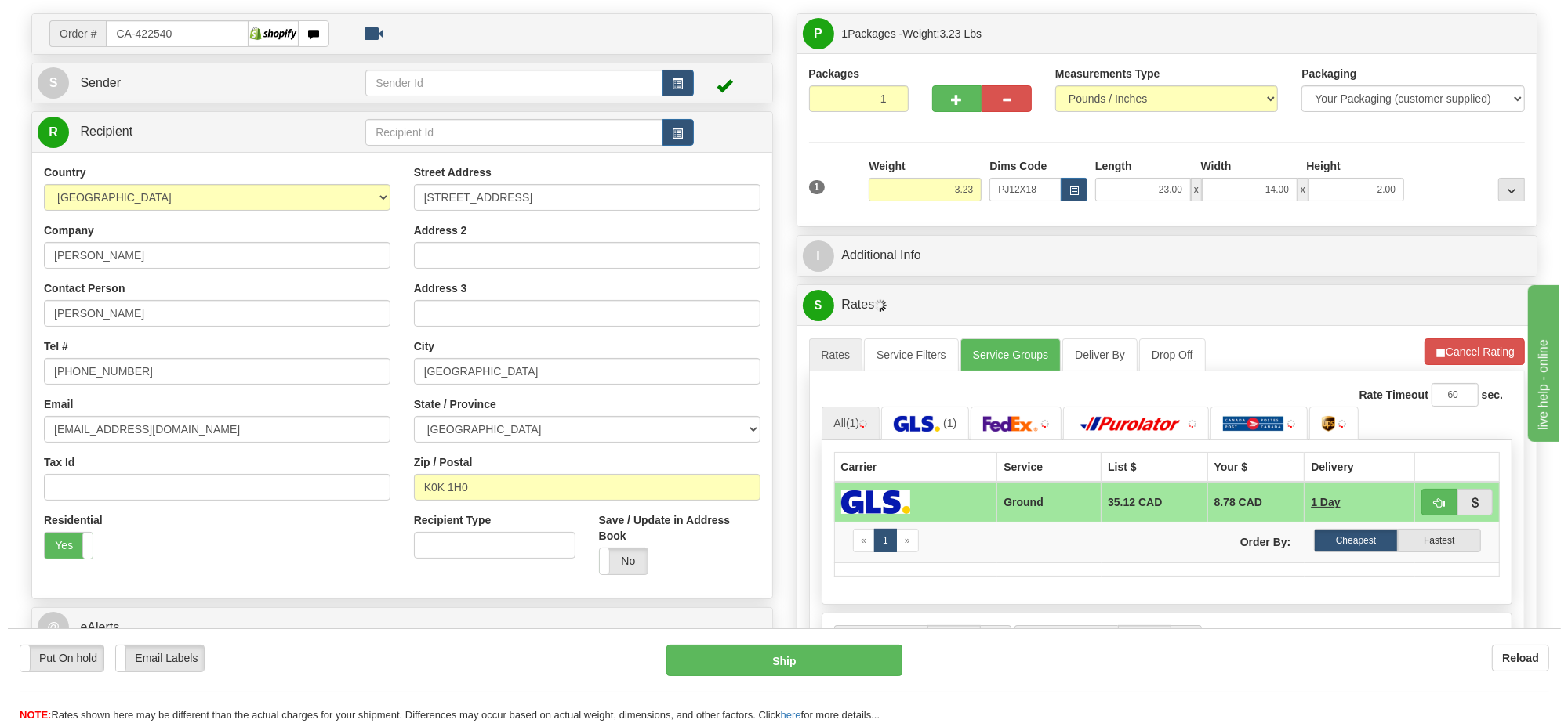
scroll to position [196, 0]
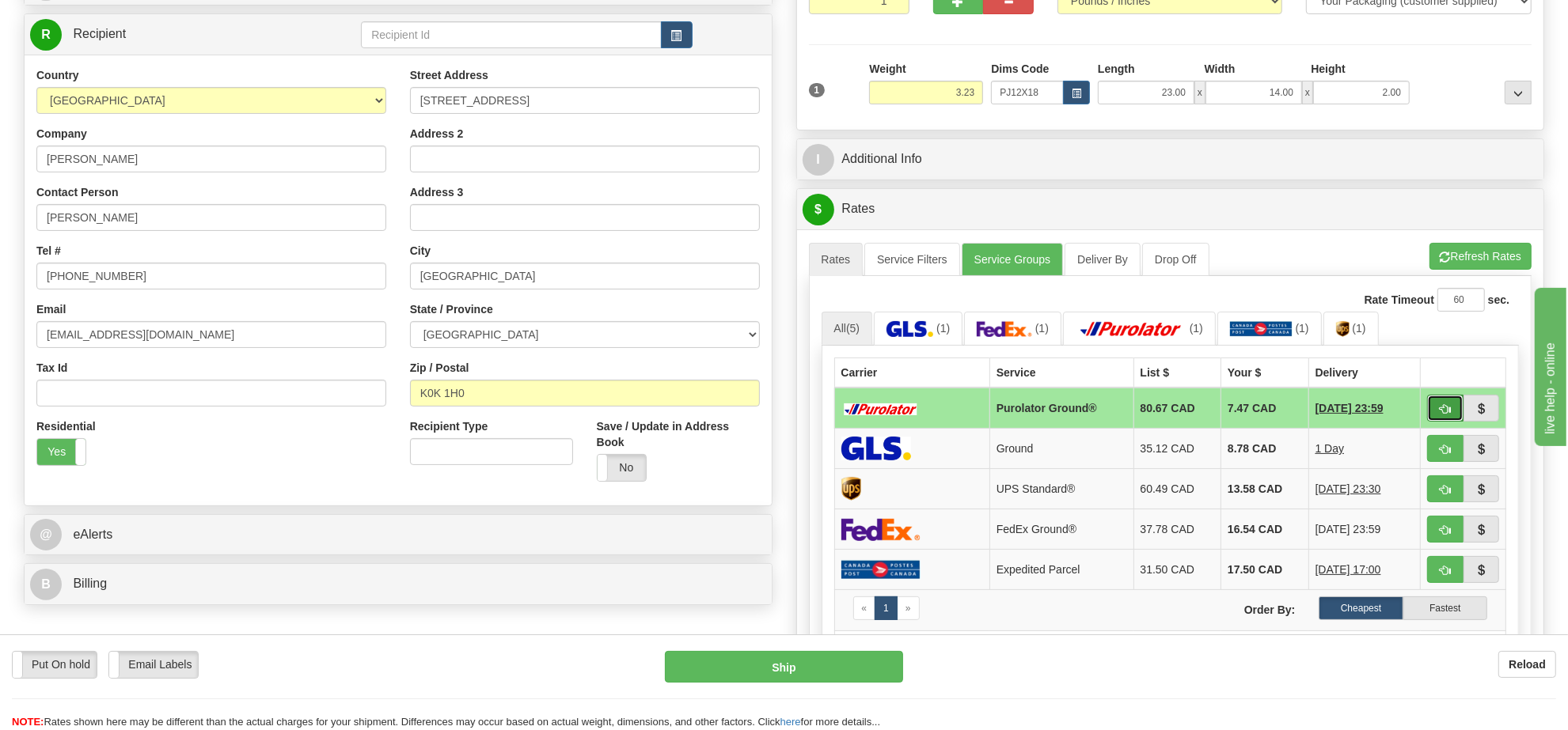
click at [1447, 414] on span "button" at bounding box center [1445, 409] width 11 height 10
type input "260"
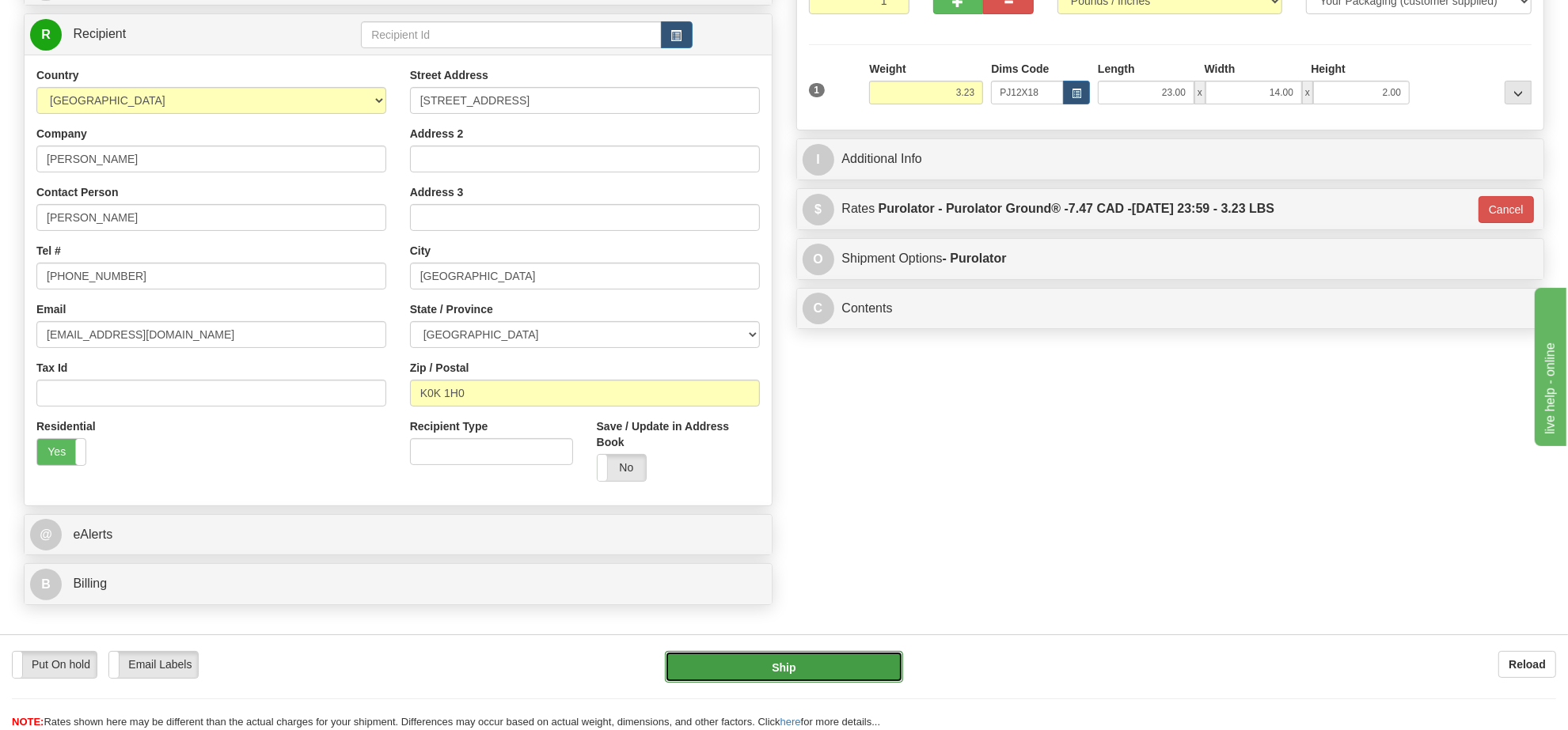
click at [829, 666] on button "Ship" at bounding box center [783, 666] width 237 height 32
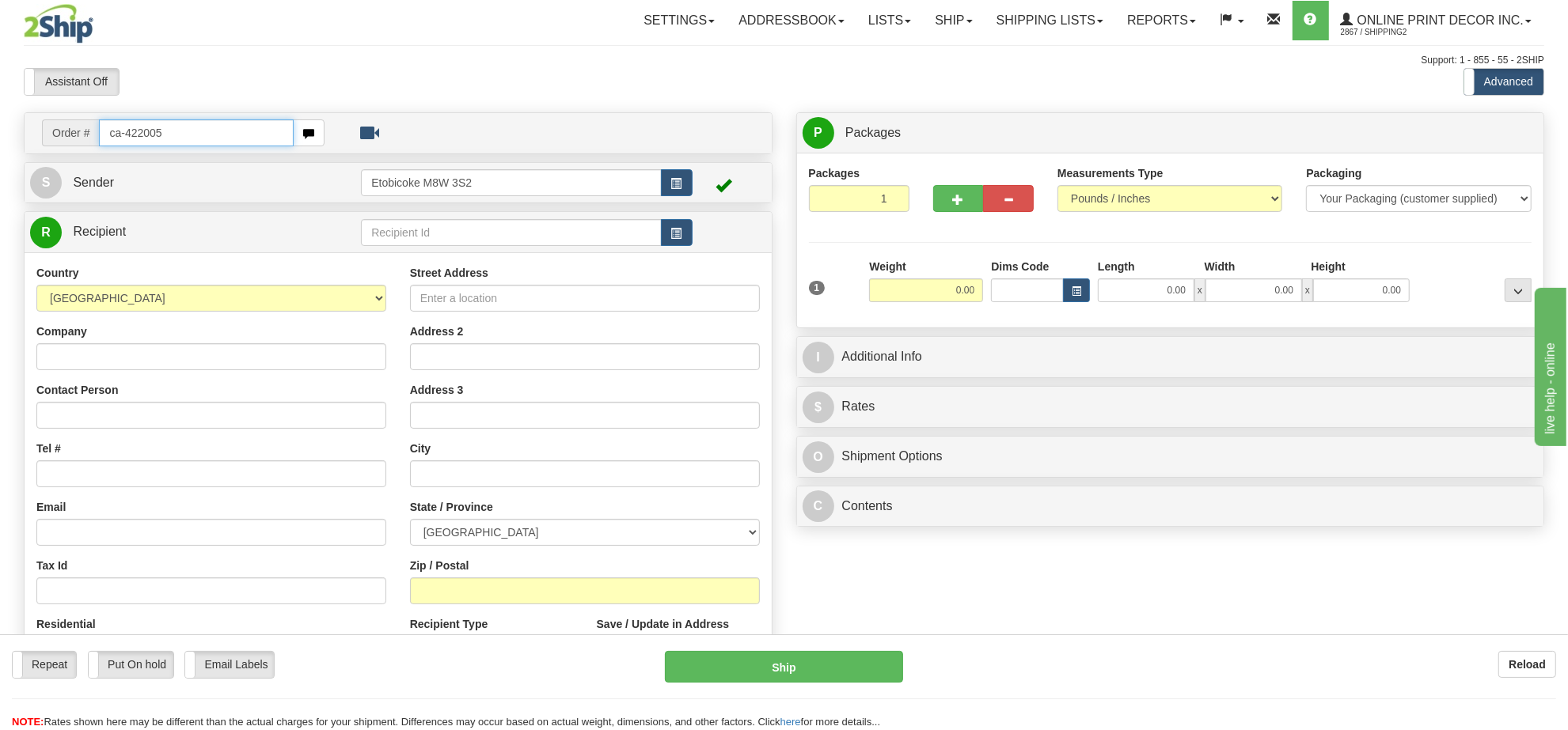
type input "ca-422005"
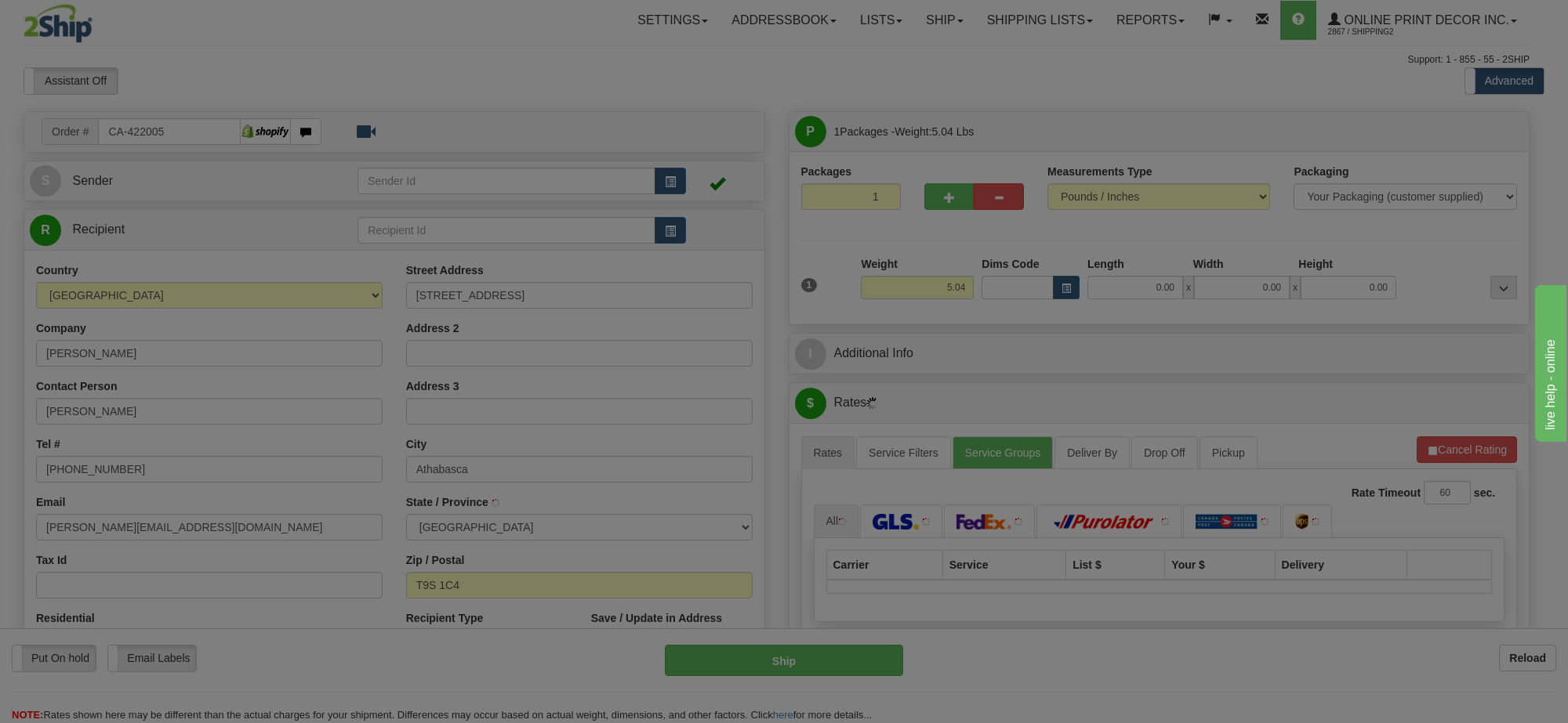
type input "ATHABASCA"
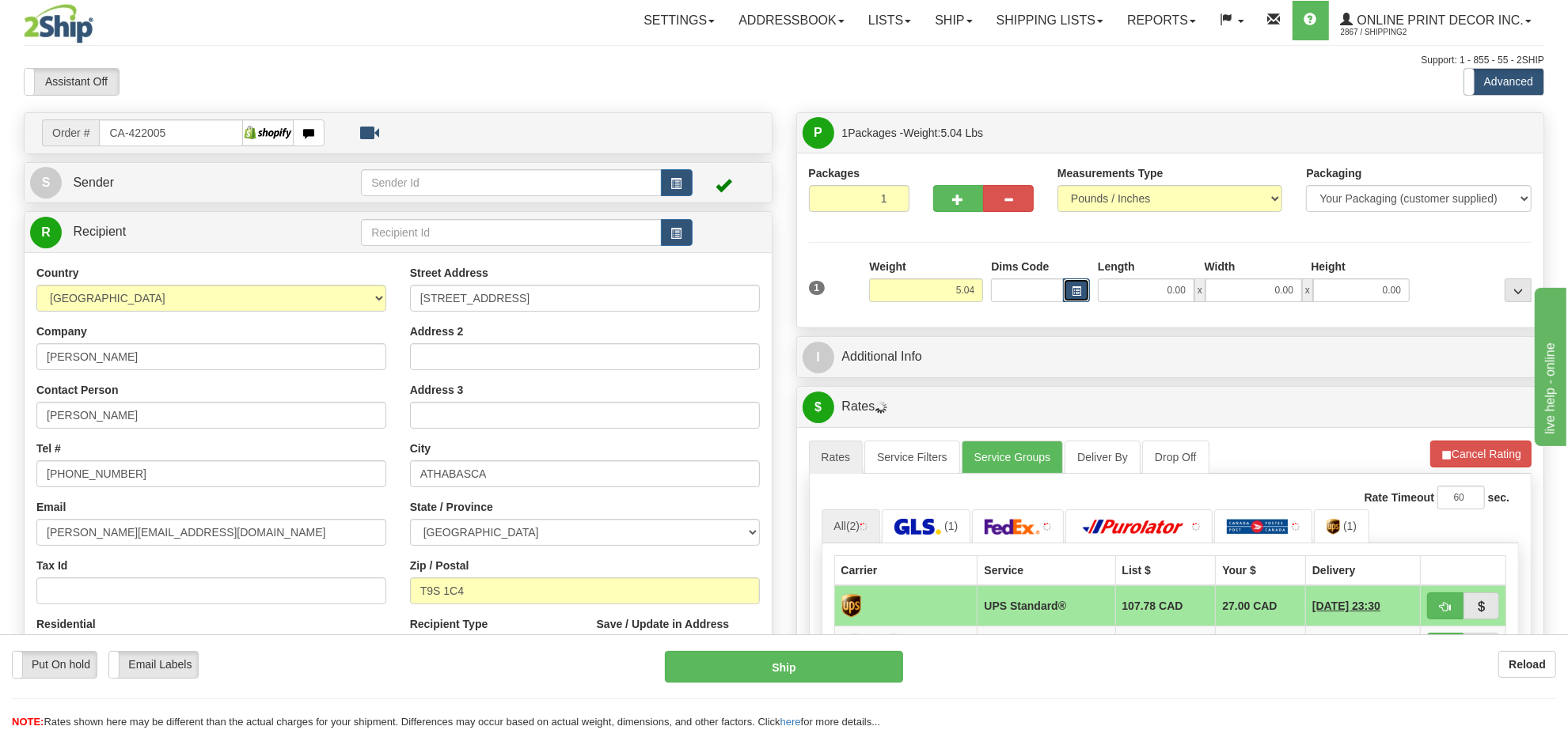
click at [1071, 290] on span "button" at bounding box center [1076, 291] width 10 height 9
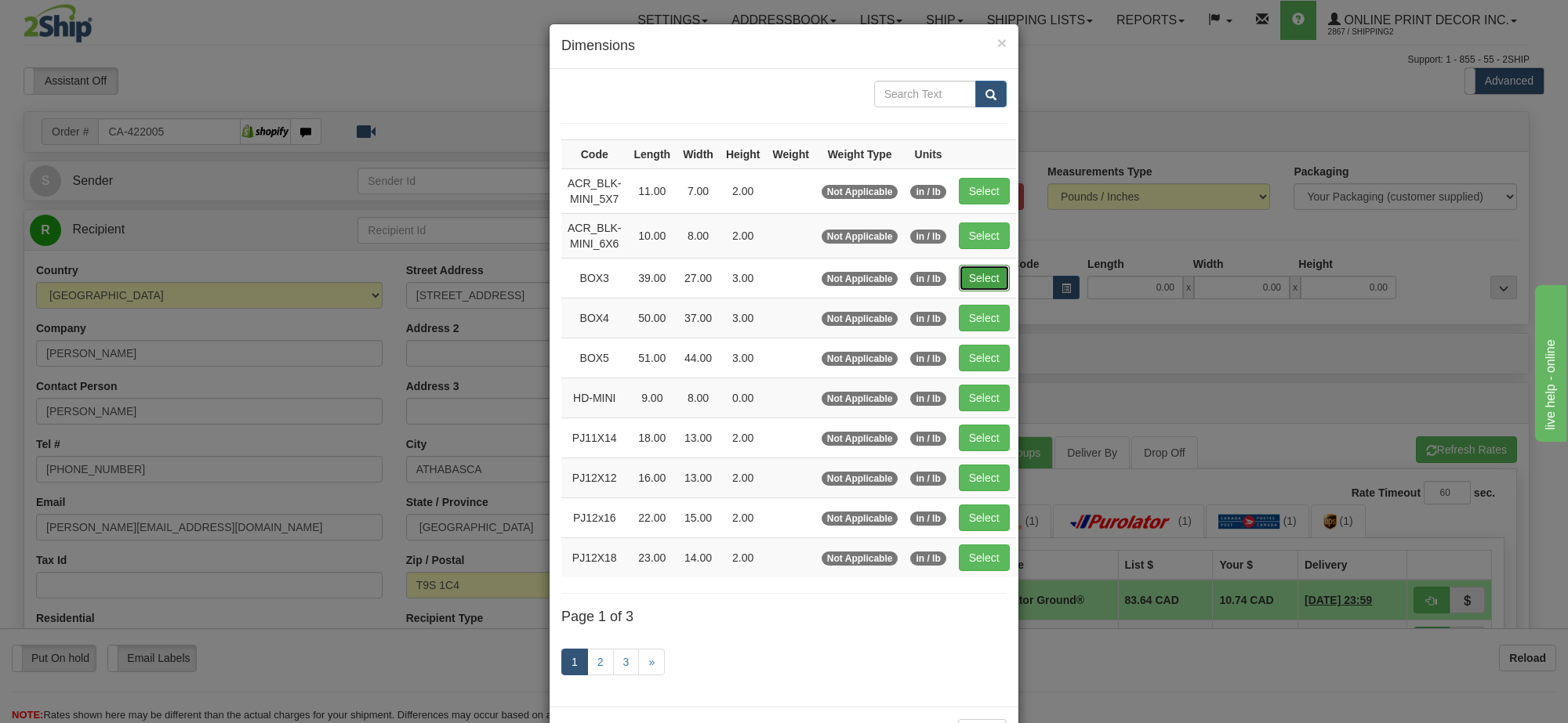
click at [971, 278] on button "Select" at bounding box center [984, 277] width 51 height 27
type input "BOX3"
type input "39.00"
type input "27.00"
type input "3.00"
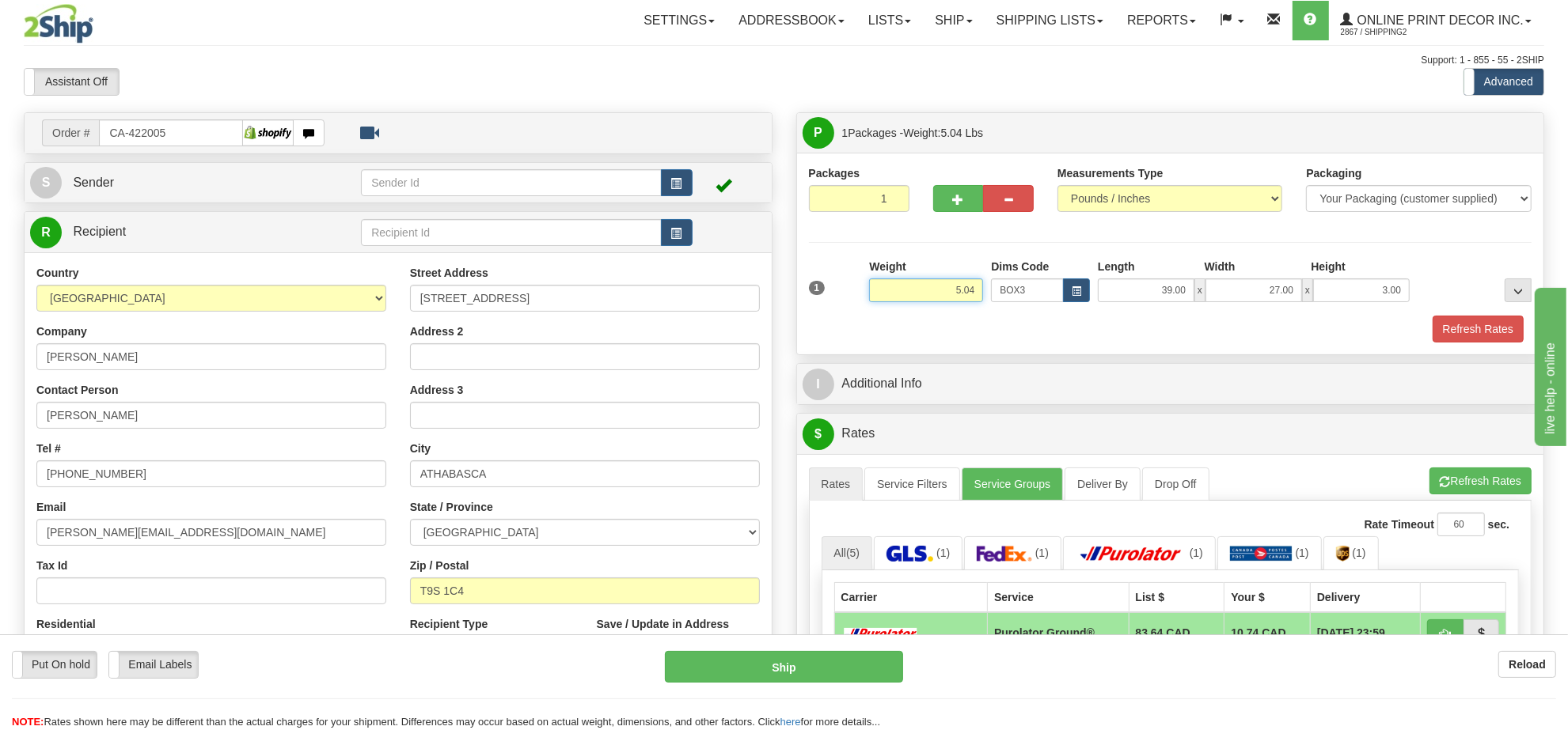
drag, startPoint x: 982, startPoint y: 291, endPoint x: 860, endPoint y: 291, distance: 122.0
click at [860, 291] on div "1 Weight 5.04 Dims Code BOX3" at bounding box center [1171, 286] width 731 height 57
type input "6.98"
click at [1490, 333] on button "Refresh Rates" at bounding box center [1479, 329] width 91 height 27
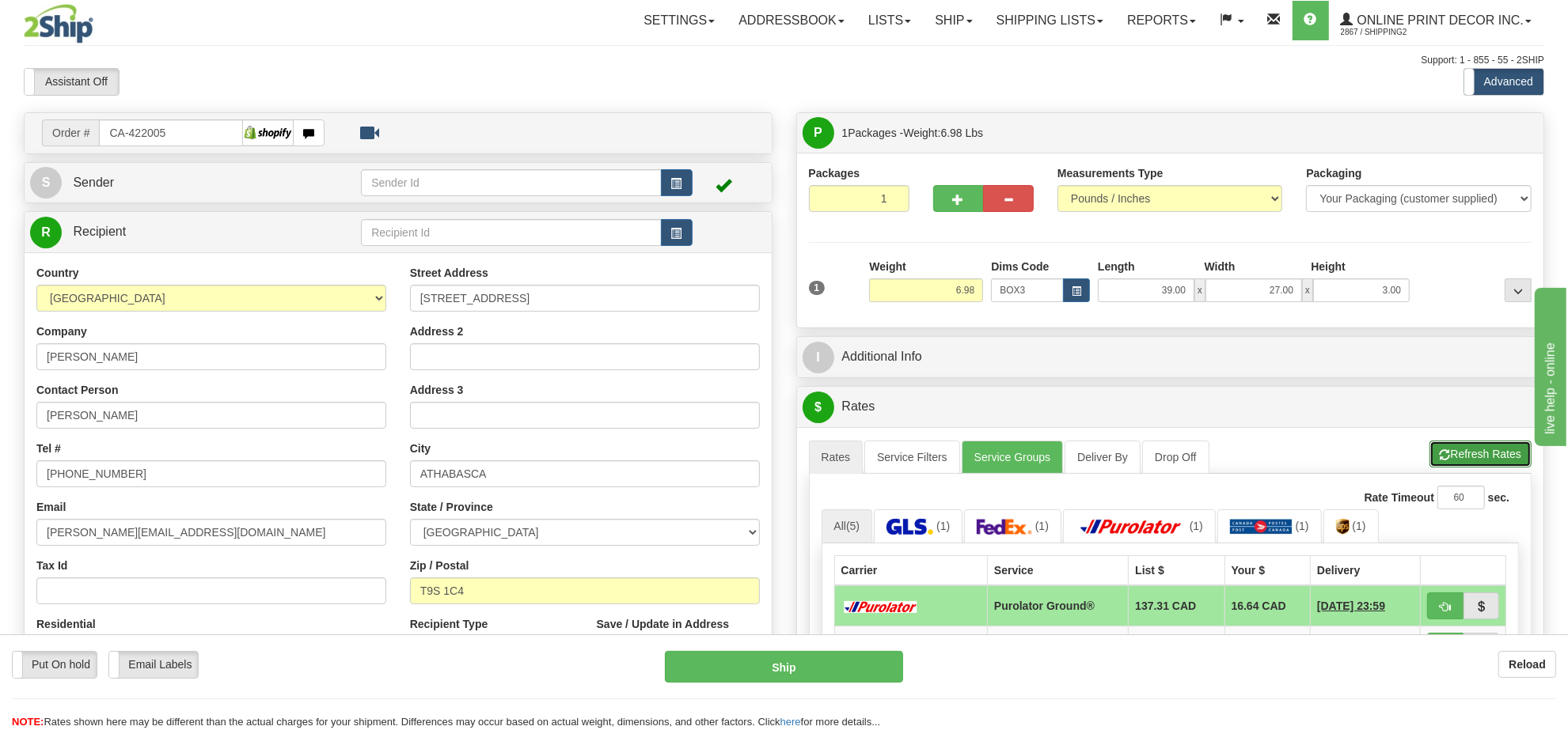
click at [1461, 460] on button "Refresh Rates" at bounding box center [1480, 454] width 102 height 27
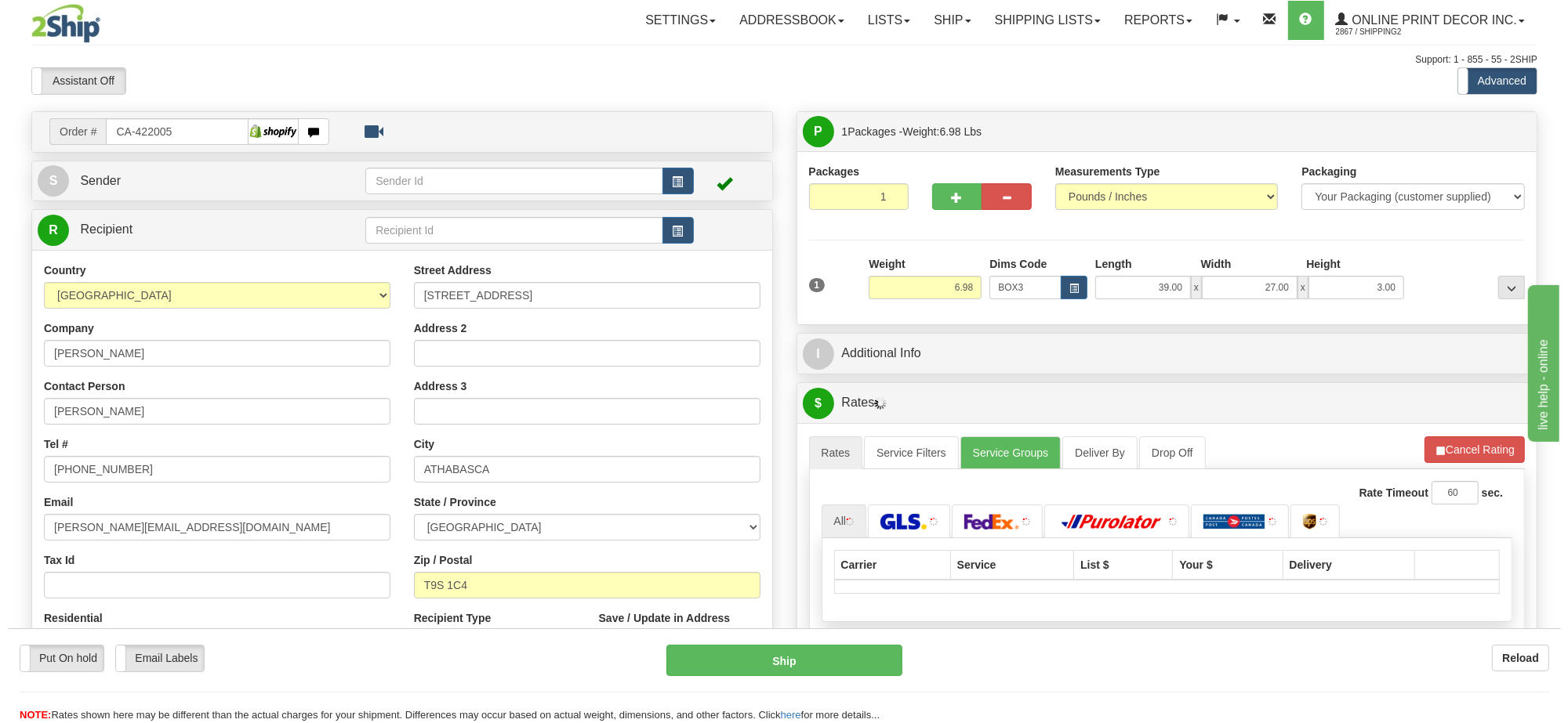
scroll to position [196, 0]
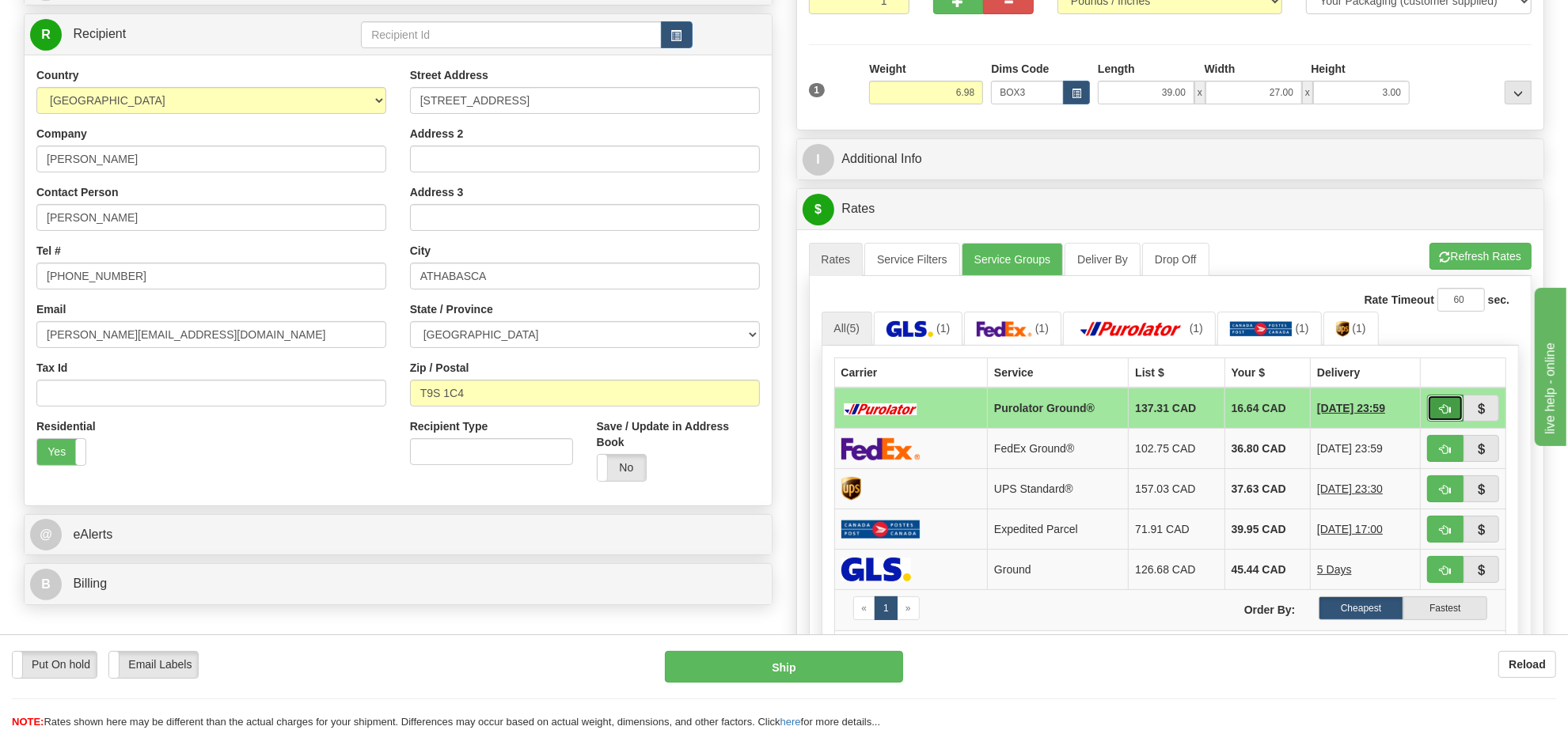
click at [1446, 406] on button "button" at bounding box center [1445, 407] width 37 height 27
type input "260"
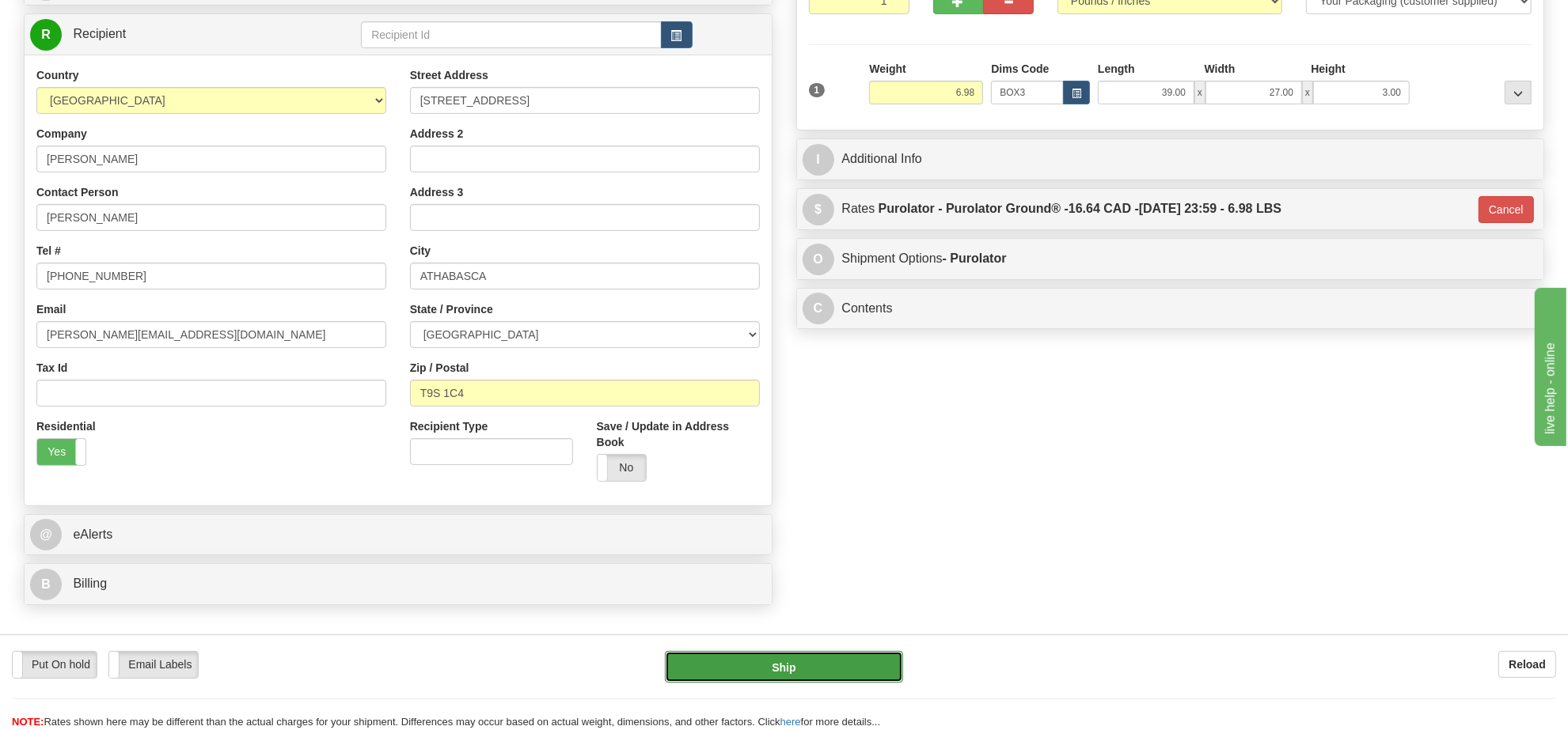
click at [832, 681] on button "Ship" at bounding box center [783, 666] width 237 height 32
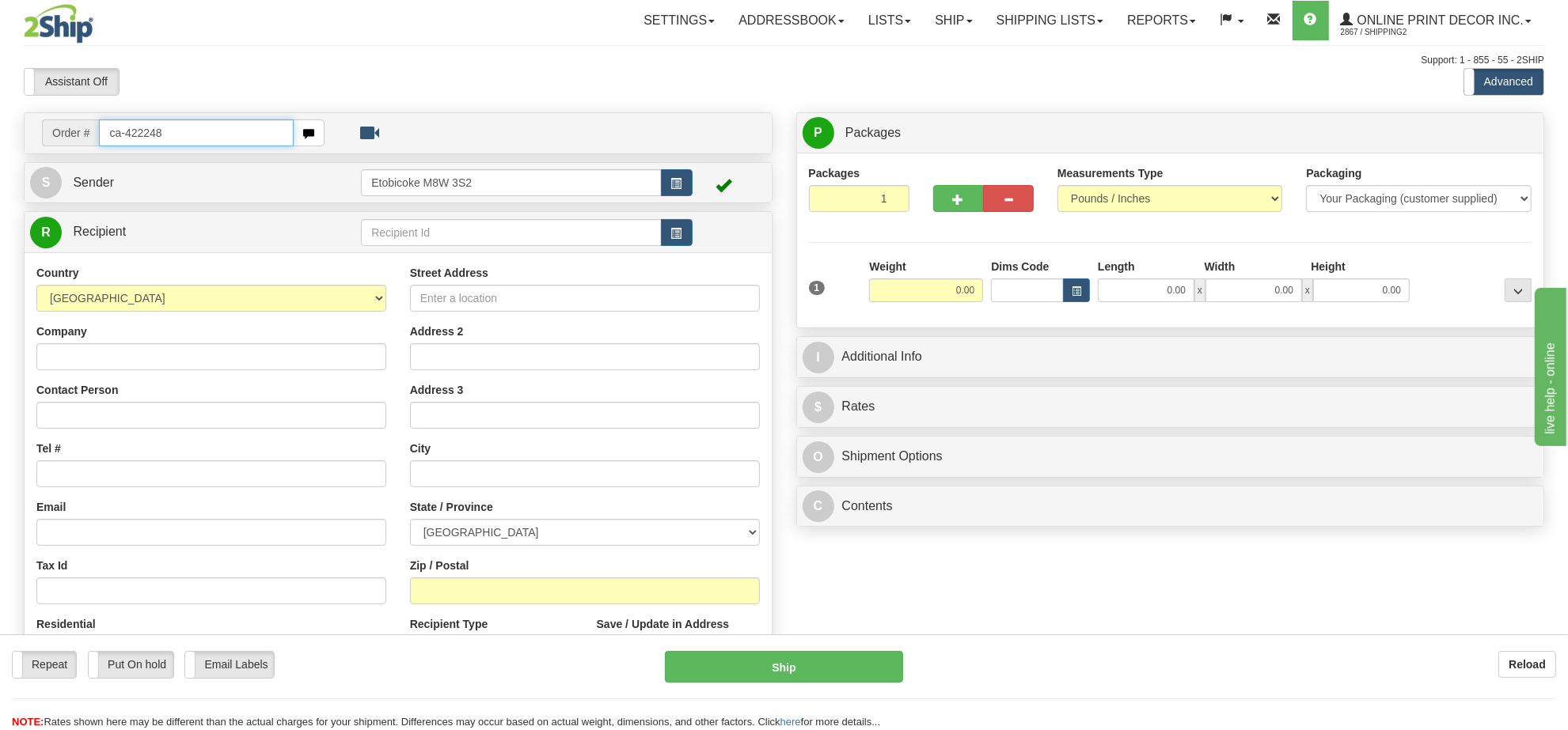
type input "ca-422248"
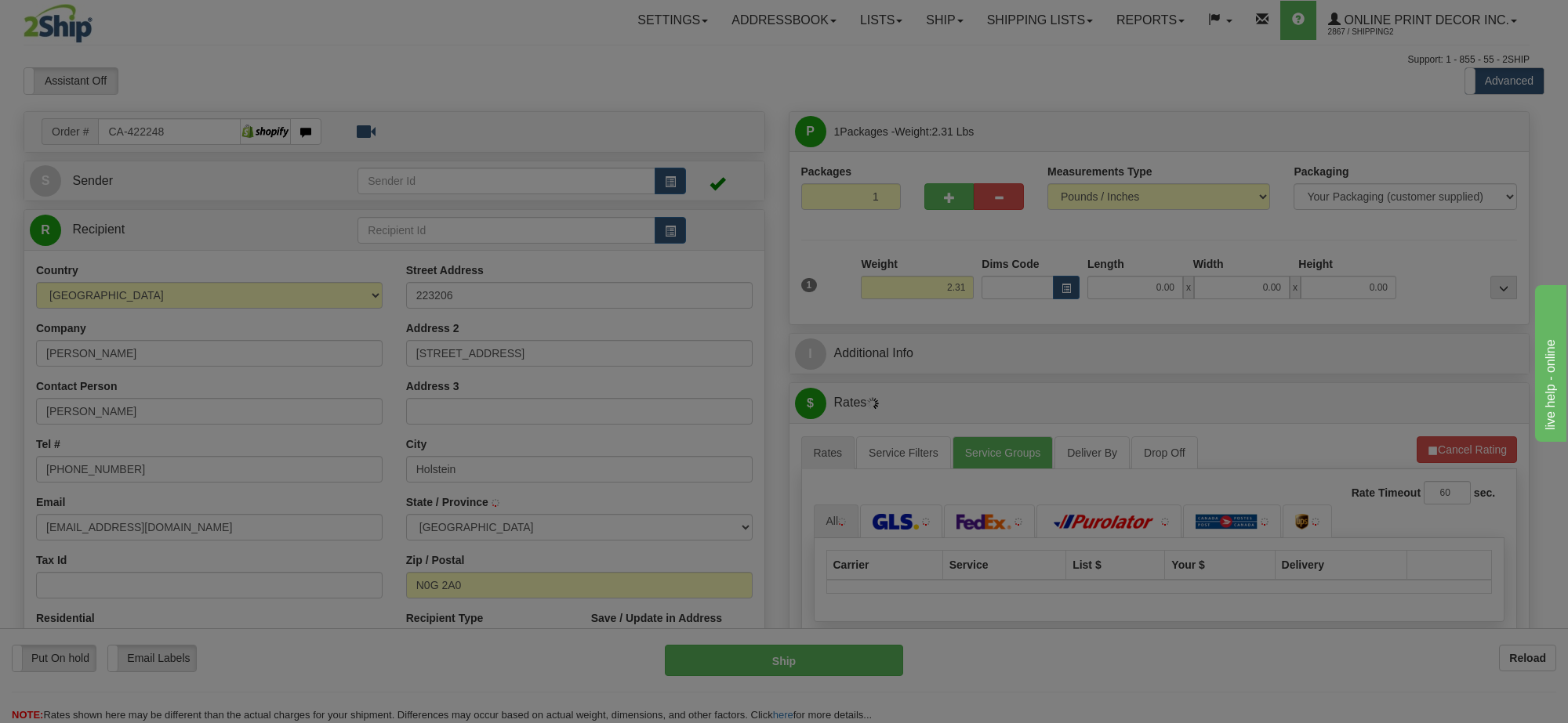
type input "HOLSTEIN"
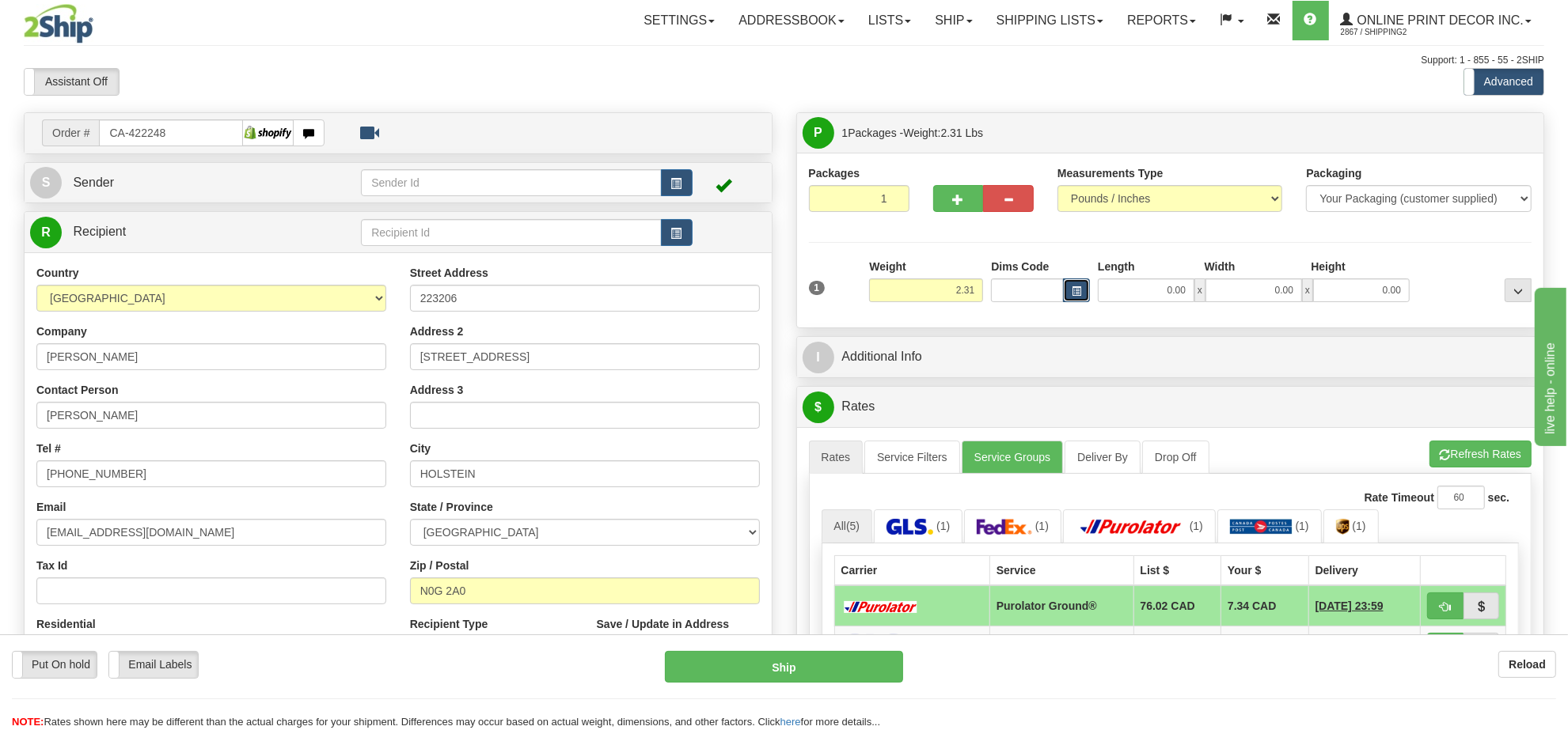
click at [1078, 287] on span "button" at bounding box center [1076, 291] width 10 height 9
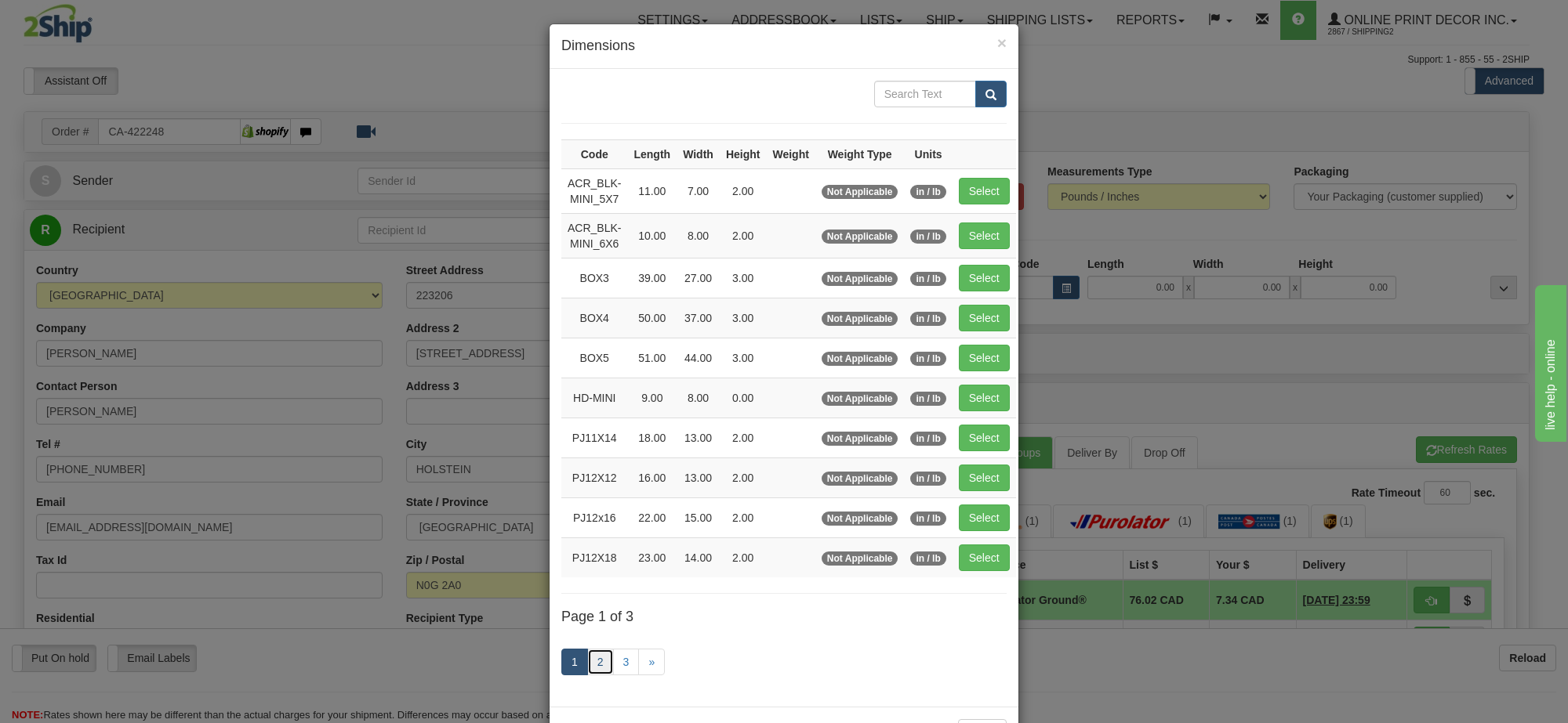
click at [593, 666] on link "2" at bounding box center [600, 661] width 27 height 27
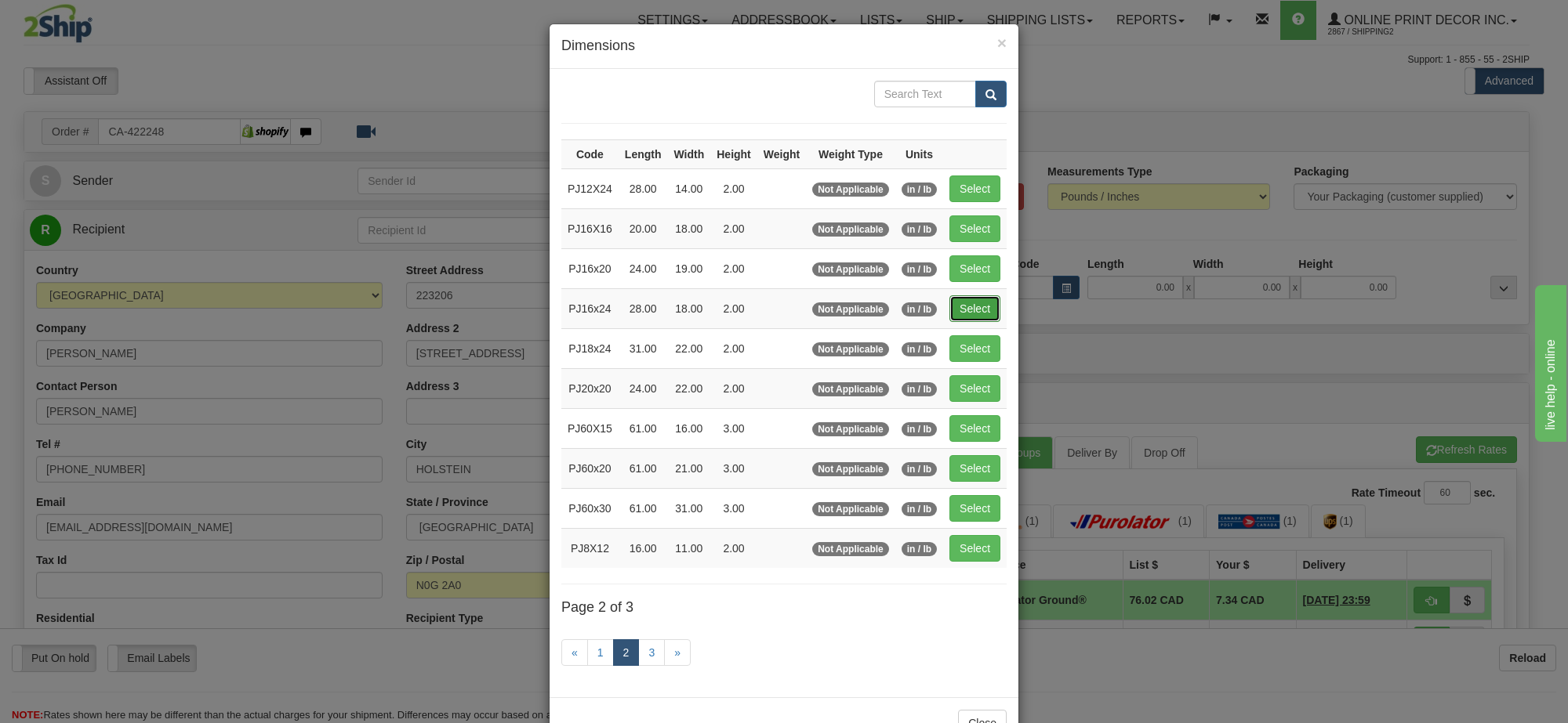
click at [969, 298] on button "Select" at bounding box center [975, 308] width 51 height 27
type input "PJ16x24"
type input "28.00"
type input "18.00"
type input "2.00"
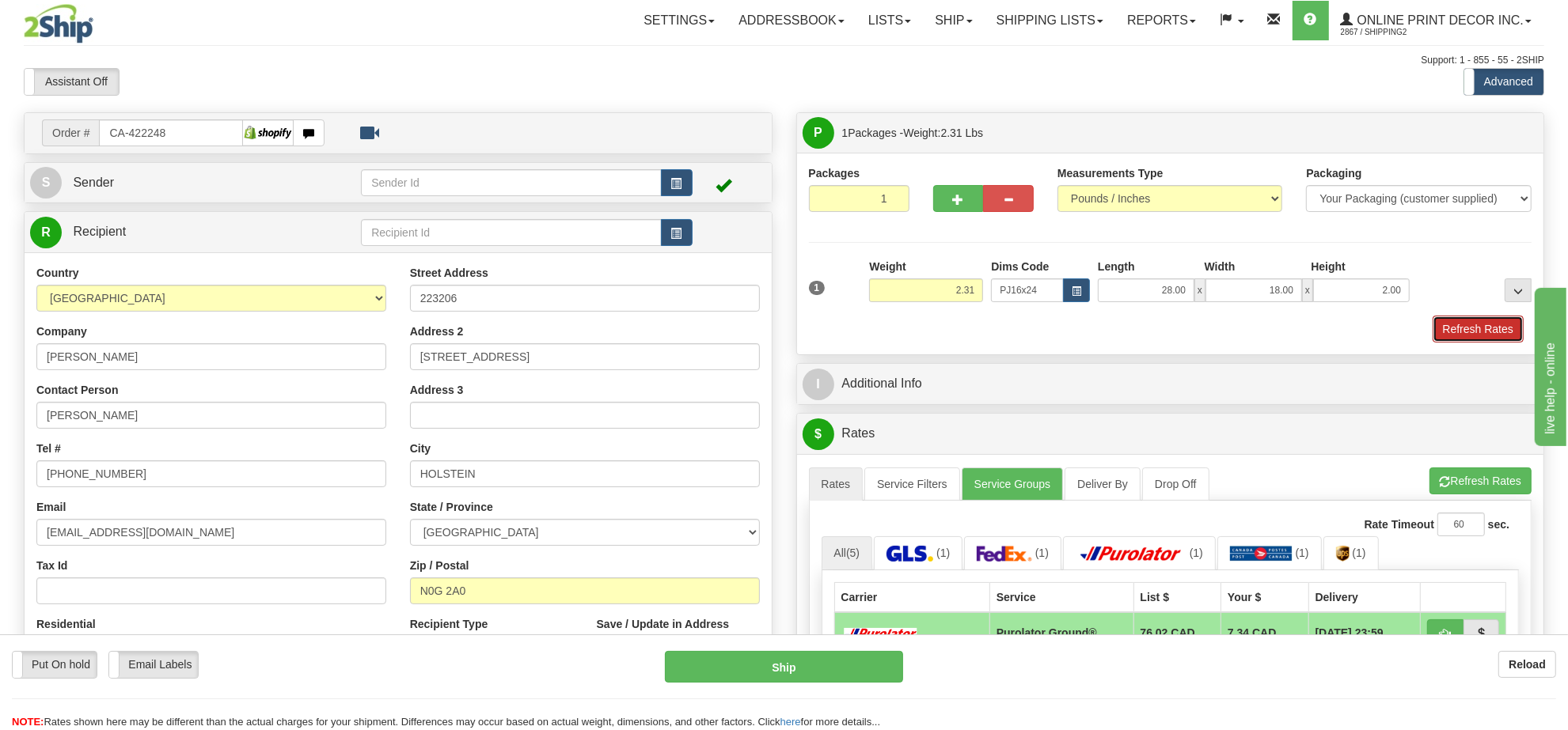
click at [1494, 337] on button "Refresh Rates" at bounding box center [1479, 329] width 91 height 27
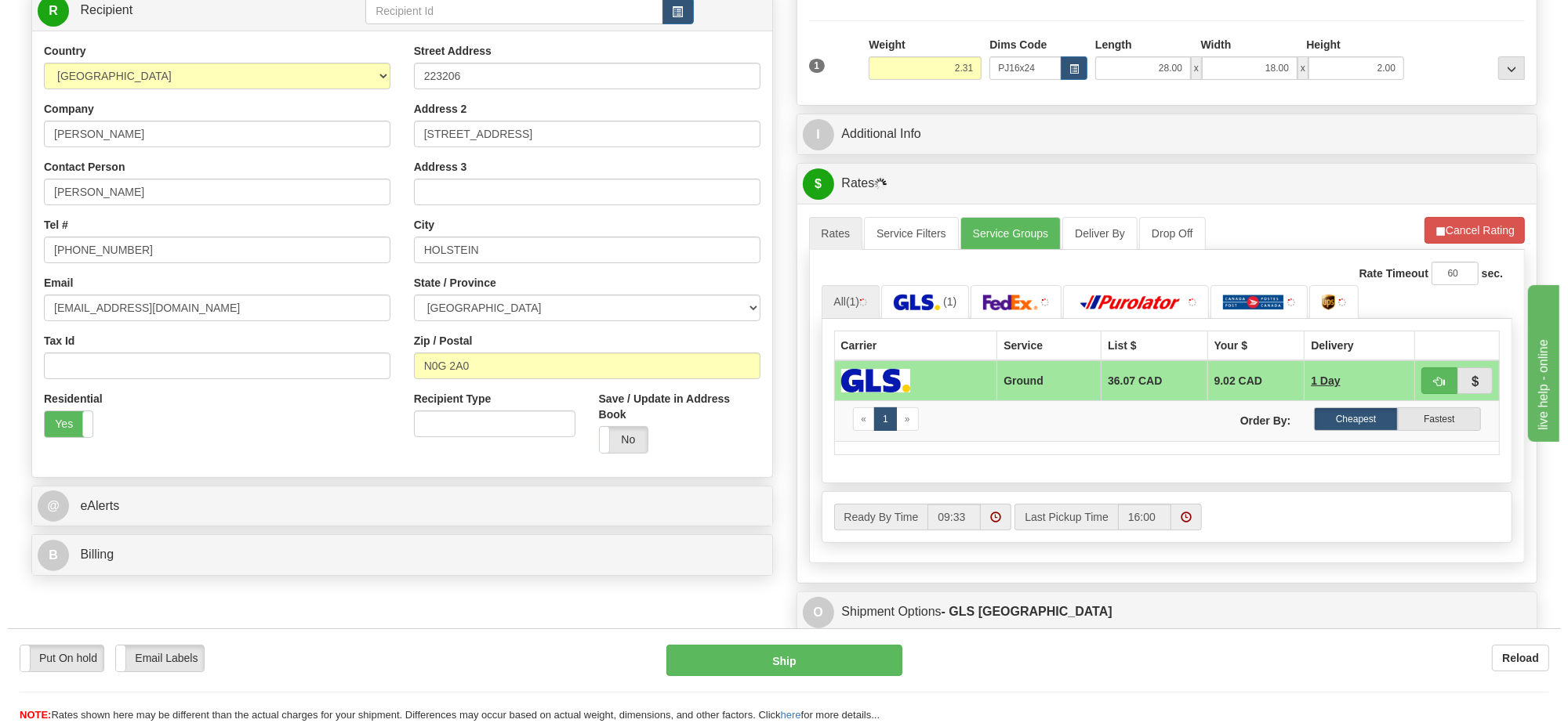
scroll to position [224, 0]
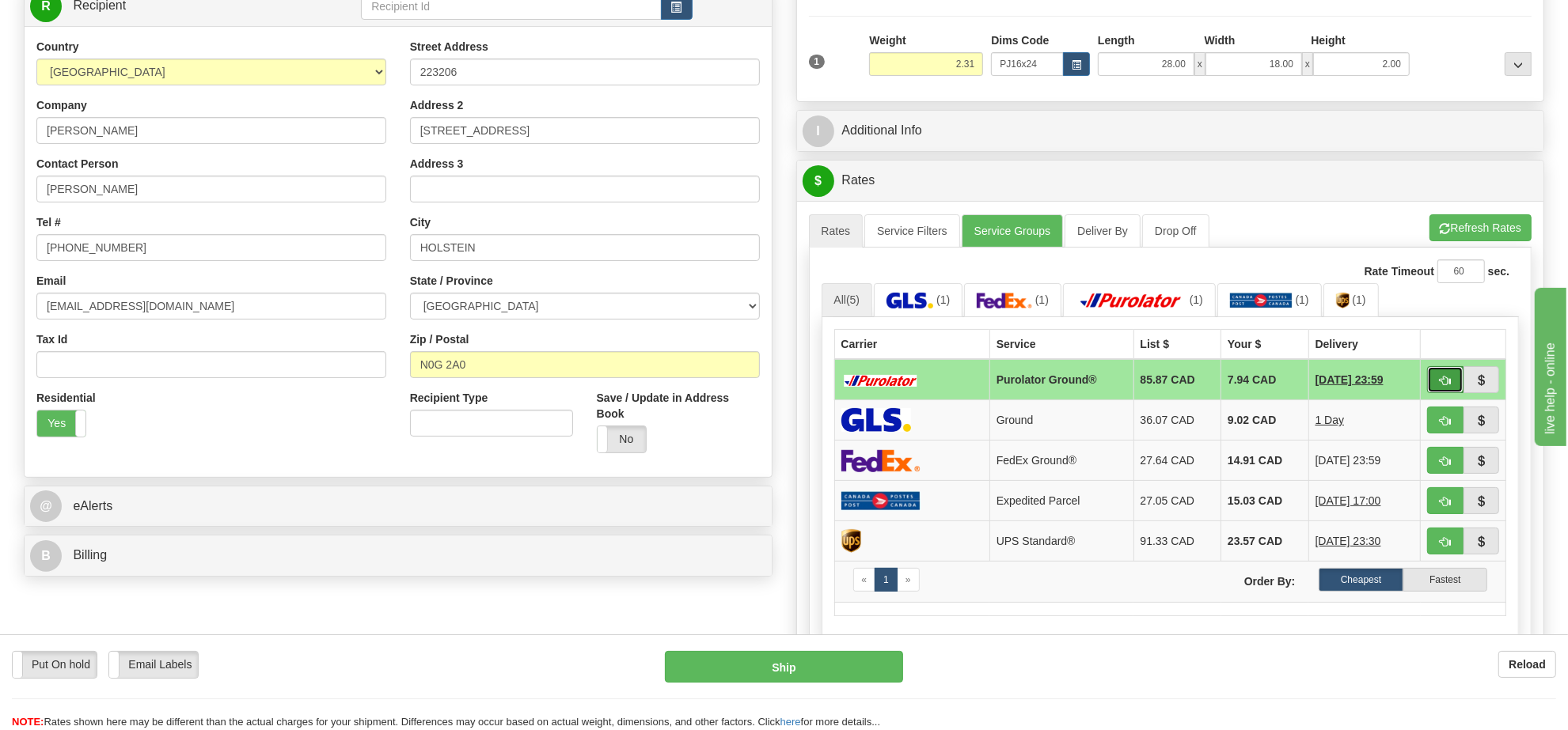
click at [1441, 384] on span "button" at bounding box center [1445, 380] width 11 height 10
type input "260"
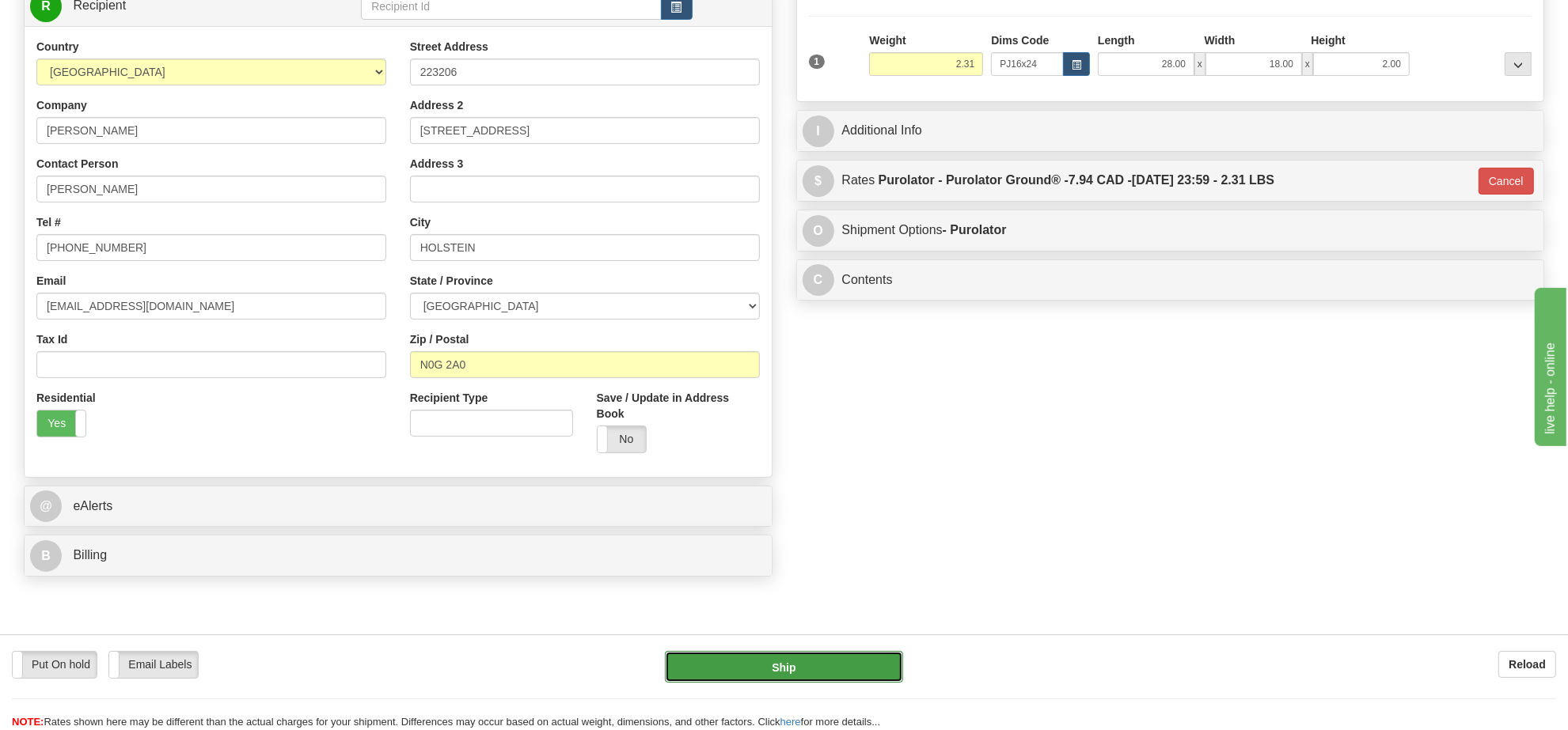
click at [807, 660] on button "Ship" at bounding box center [783, 666] width 237 height 32
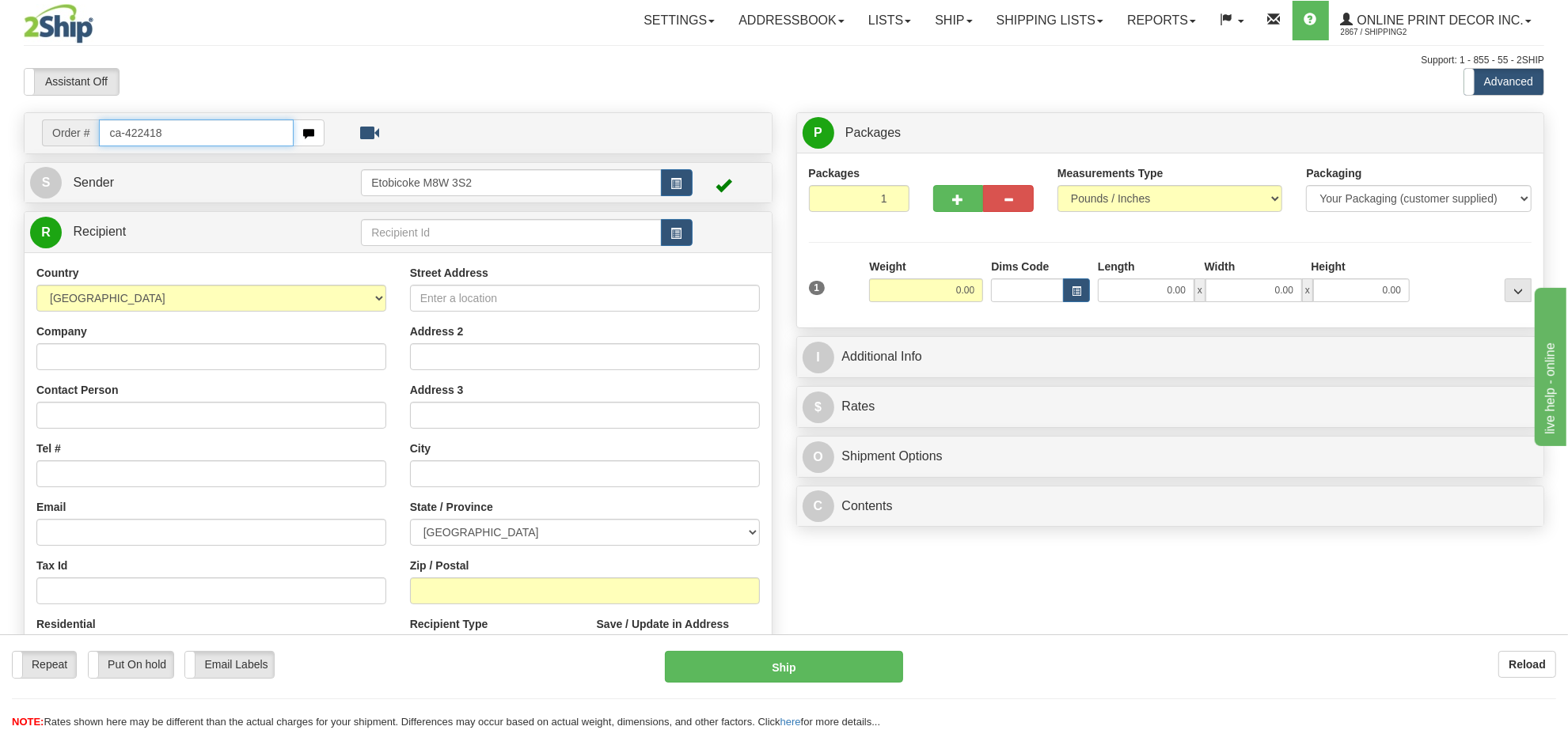
type input "ca-422418"
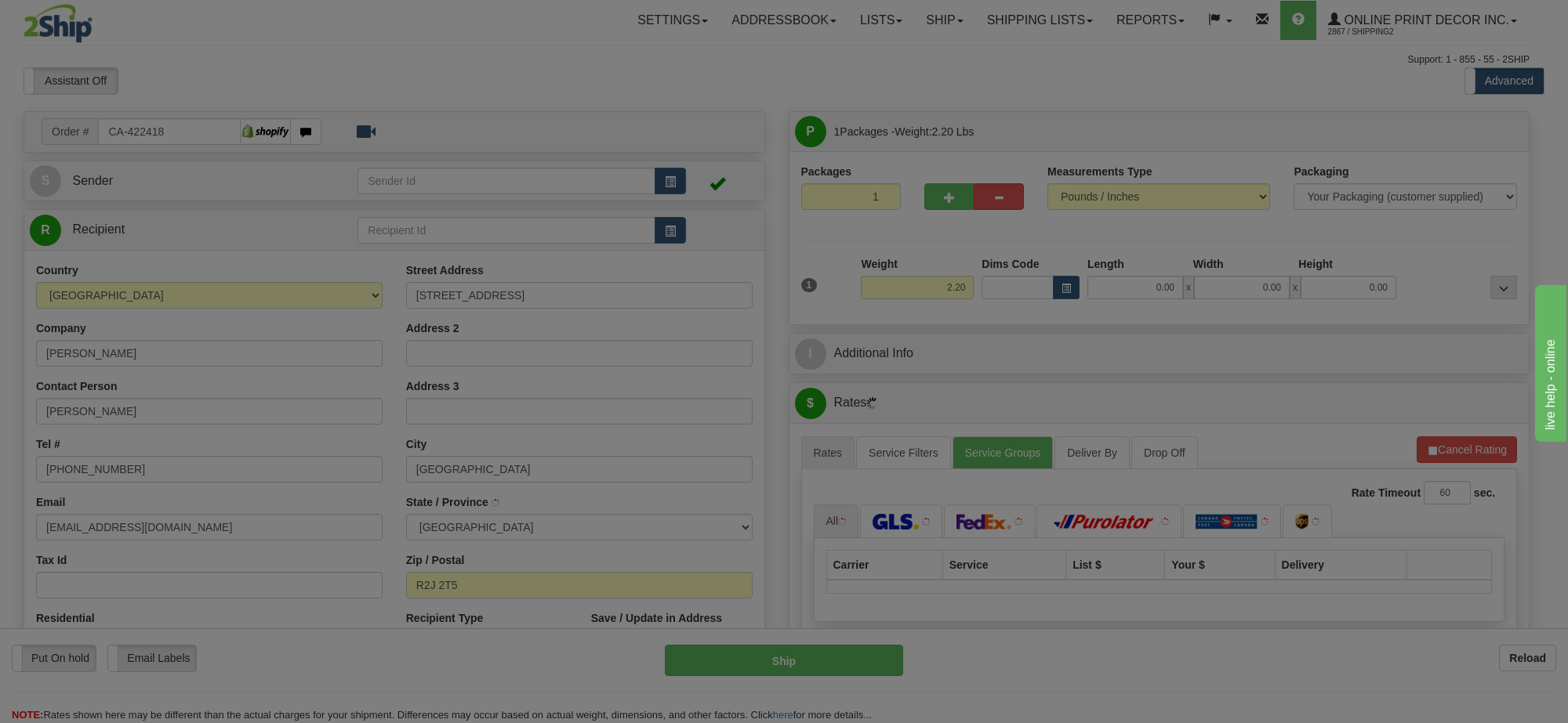
type input "[GEOGRAPHIC_DATA]"
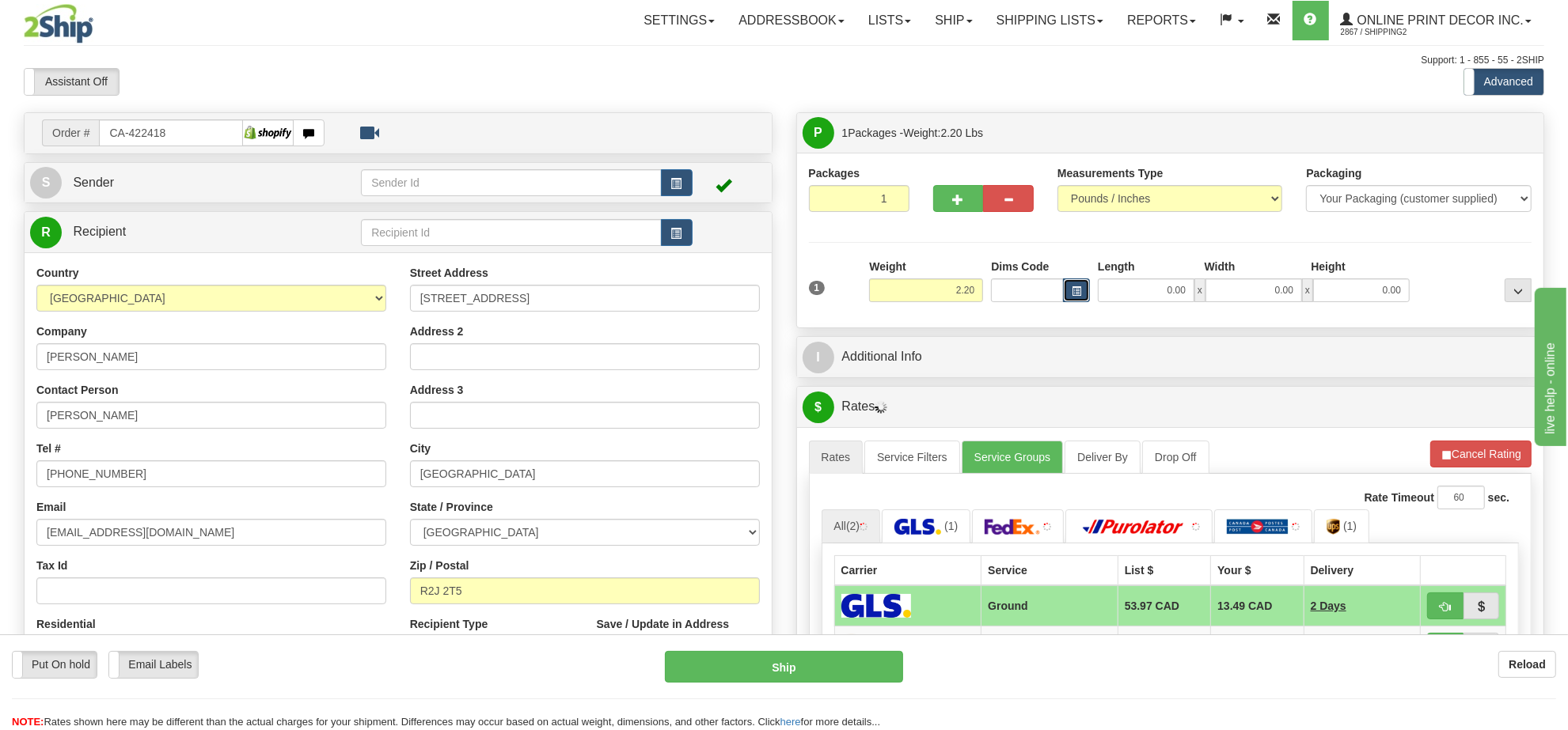
click at [1067, 286] on button "button" at bounding box center [1076, 290] width 27 height 24
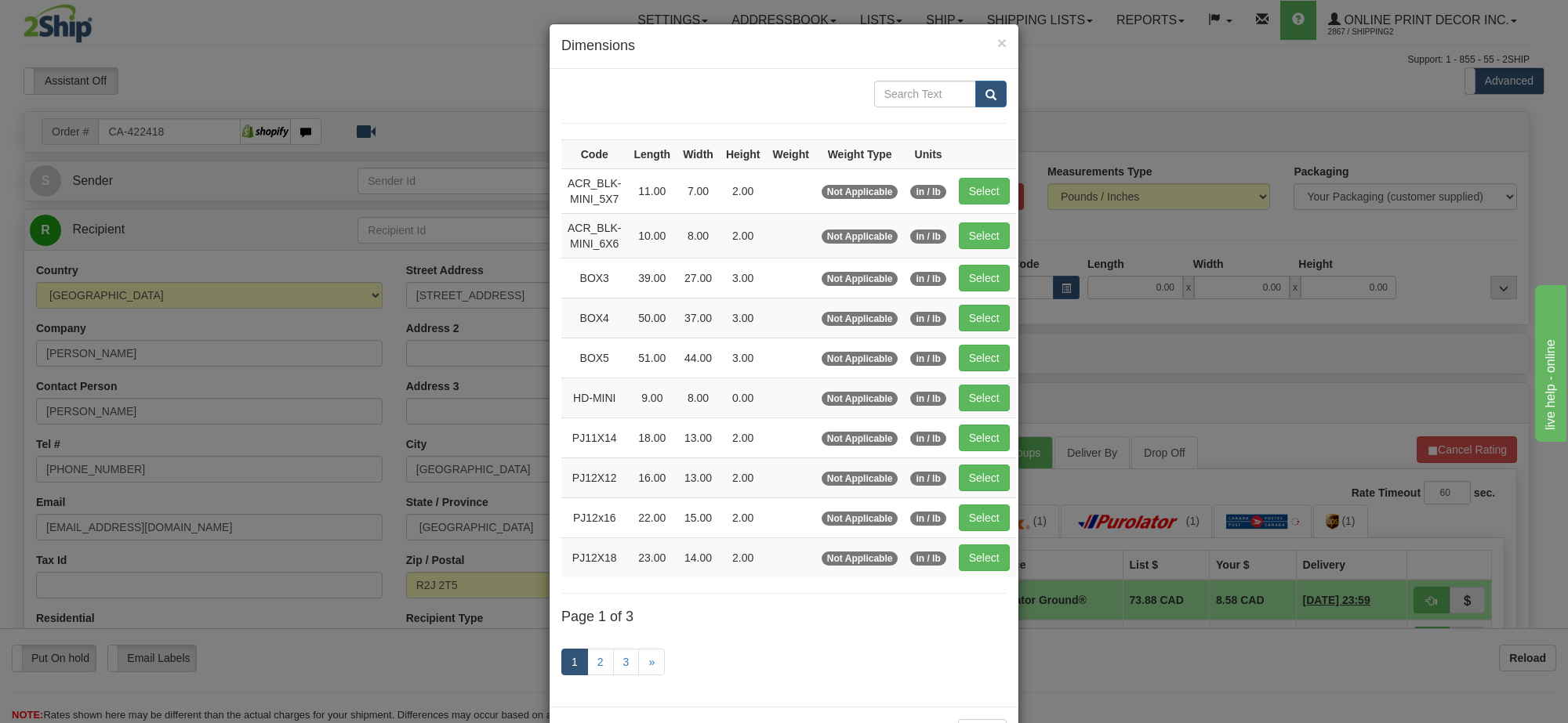
scroll to position [65, 0]
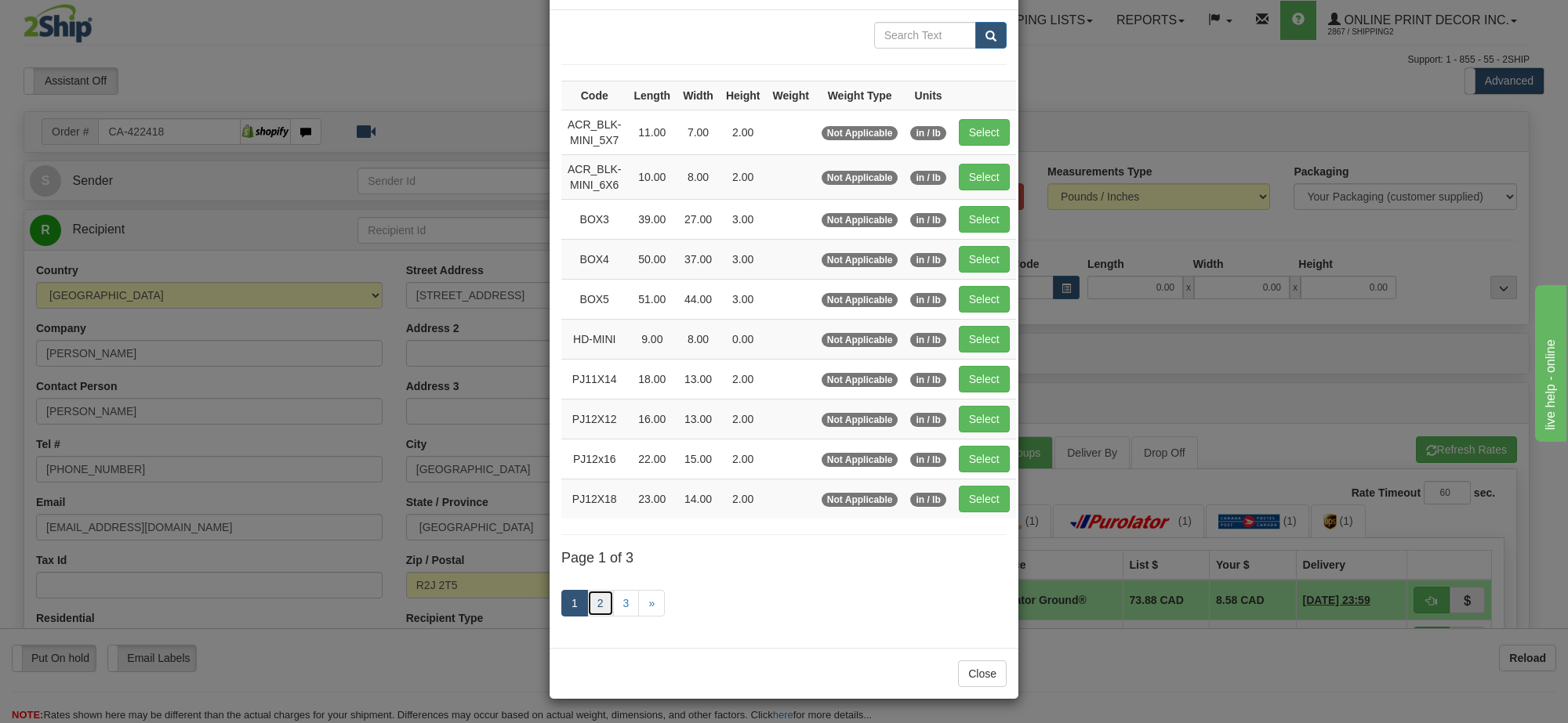
click at [591, 593] on link "2" at bounding box center [600, 603] width 27 height 27
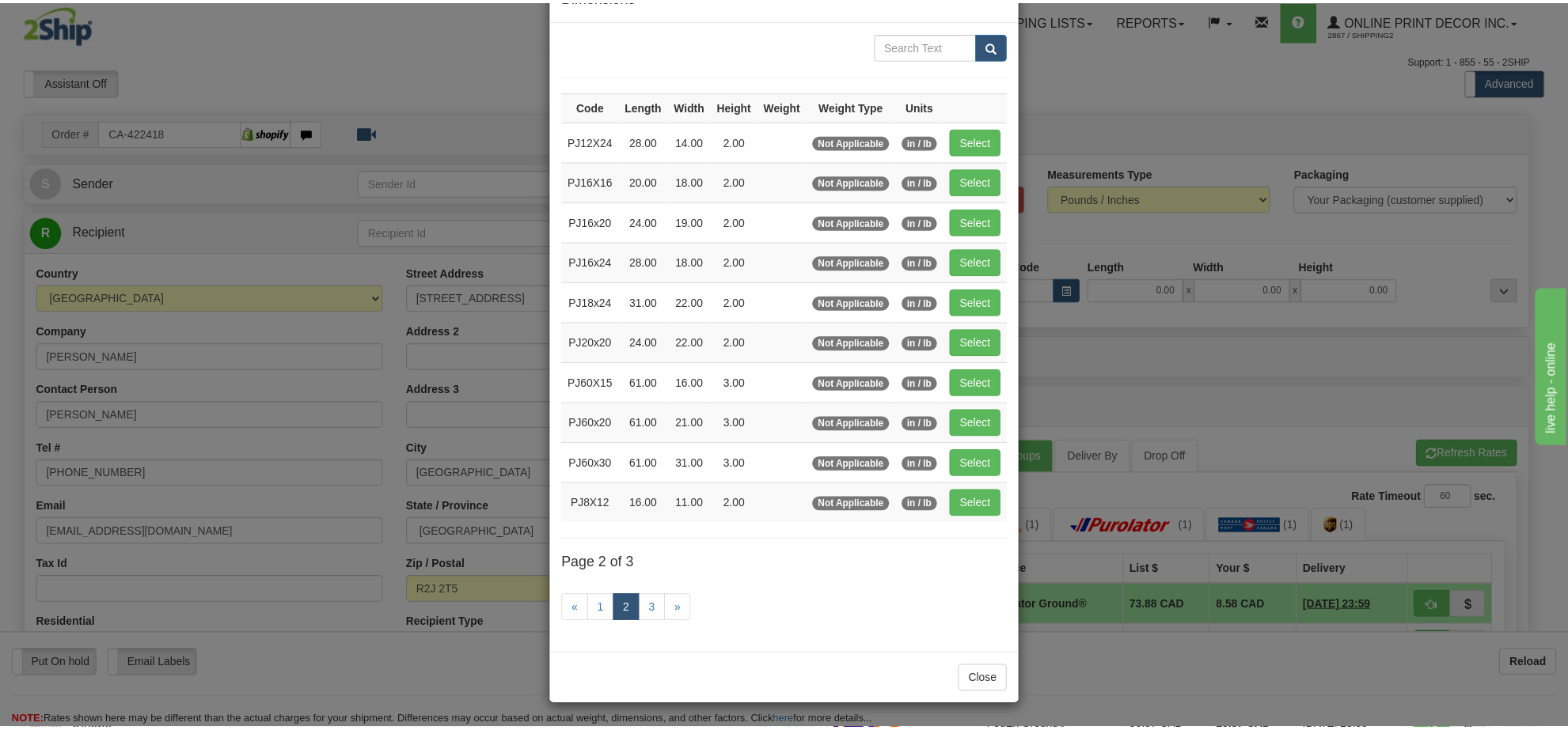
scroll to position [57, 0]
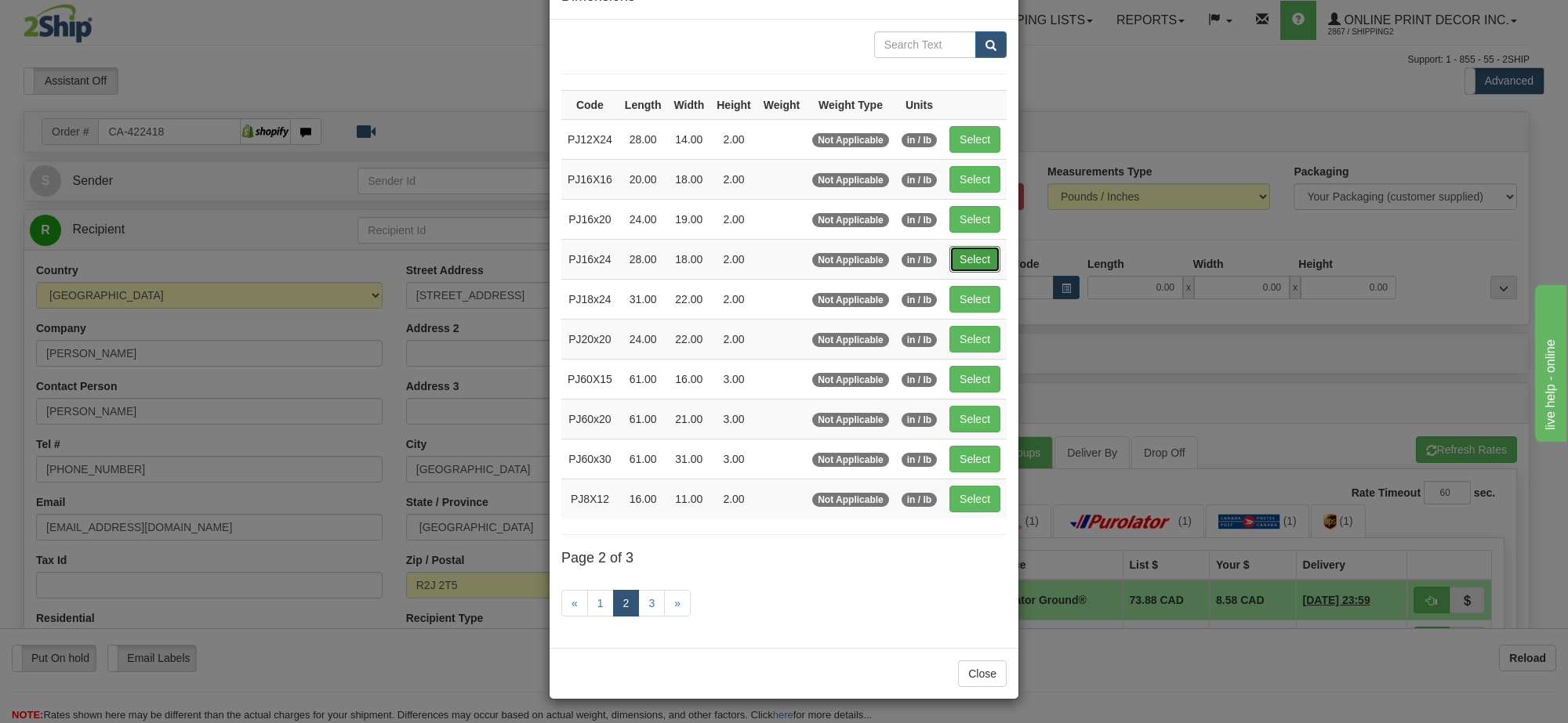
click at [988, 248] on button "Select" at bounding box center [975, 259] width 51 height 27
type input "PJ16x24"
type input "28.00"
type input "18.00"
type input "2.00"
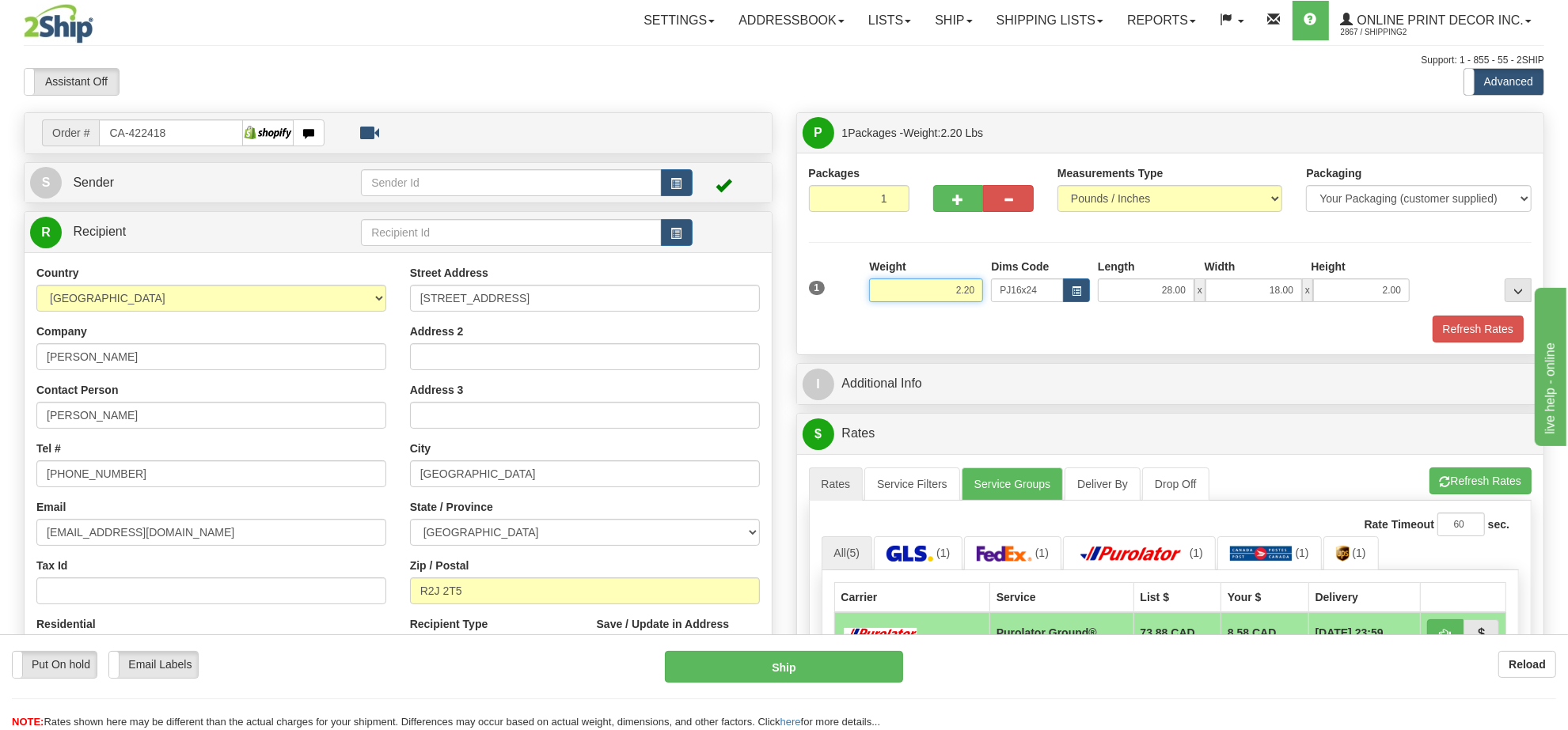
drag, startPoint x: 980, startPoint y: 290, endPoint x: 900, endPoint y: 291, distance: 80.0
click at [900, 291] on input "2.20" at bounding box center [926, 290] width 114 height 24
type input "4"
type input "5.98"
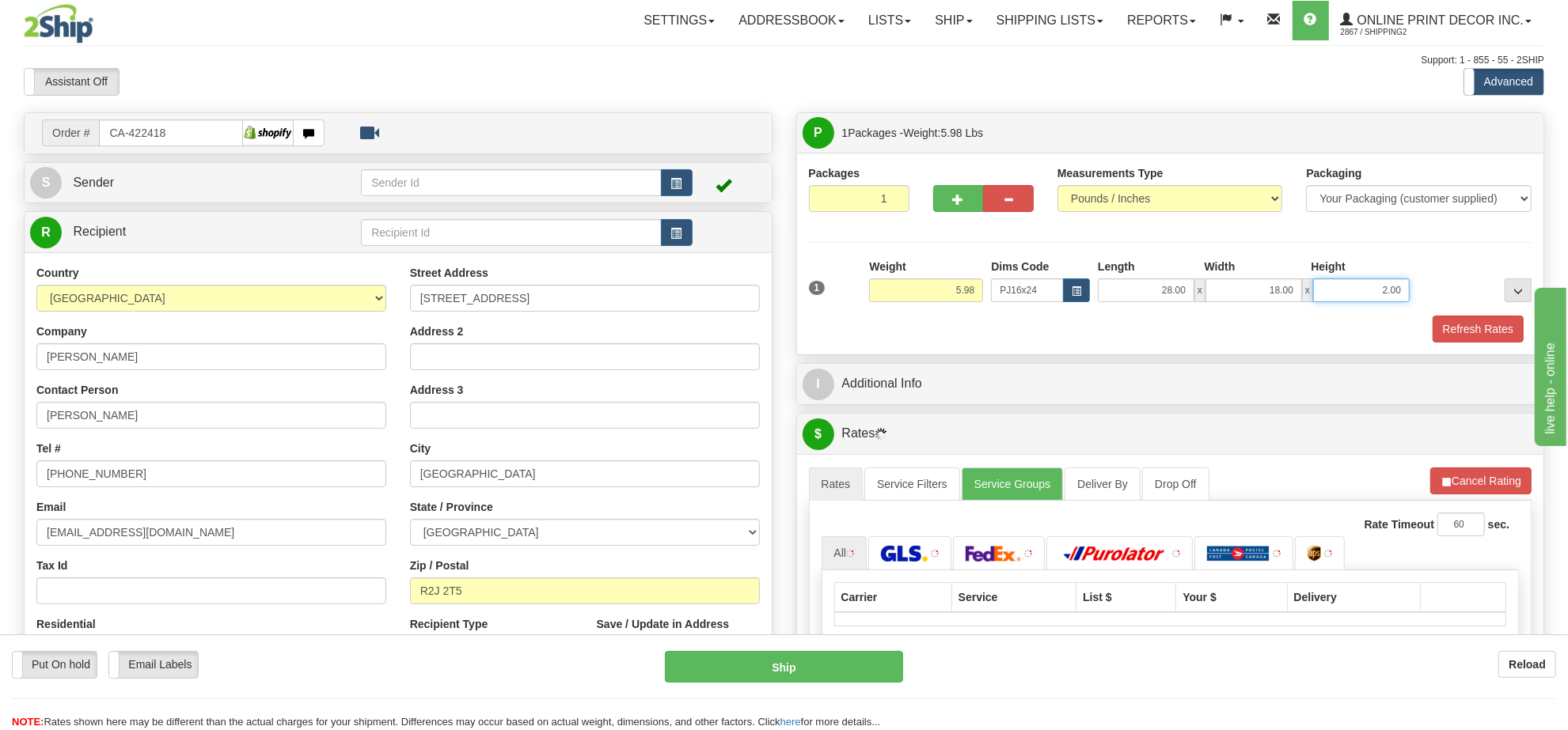
drag, startPoint x: 1401, startPoint y: 290, endPoint x: 1320, endPoint y: 309, distance: 83.2
click at [1320, 309] on div "1 Weight 5.98 Dims Code x x" at bounding box center [1171, 286] width 731 height 57
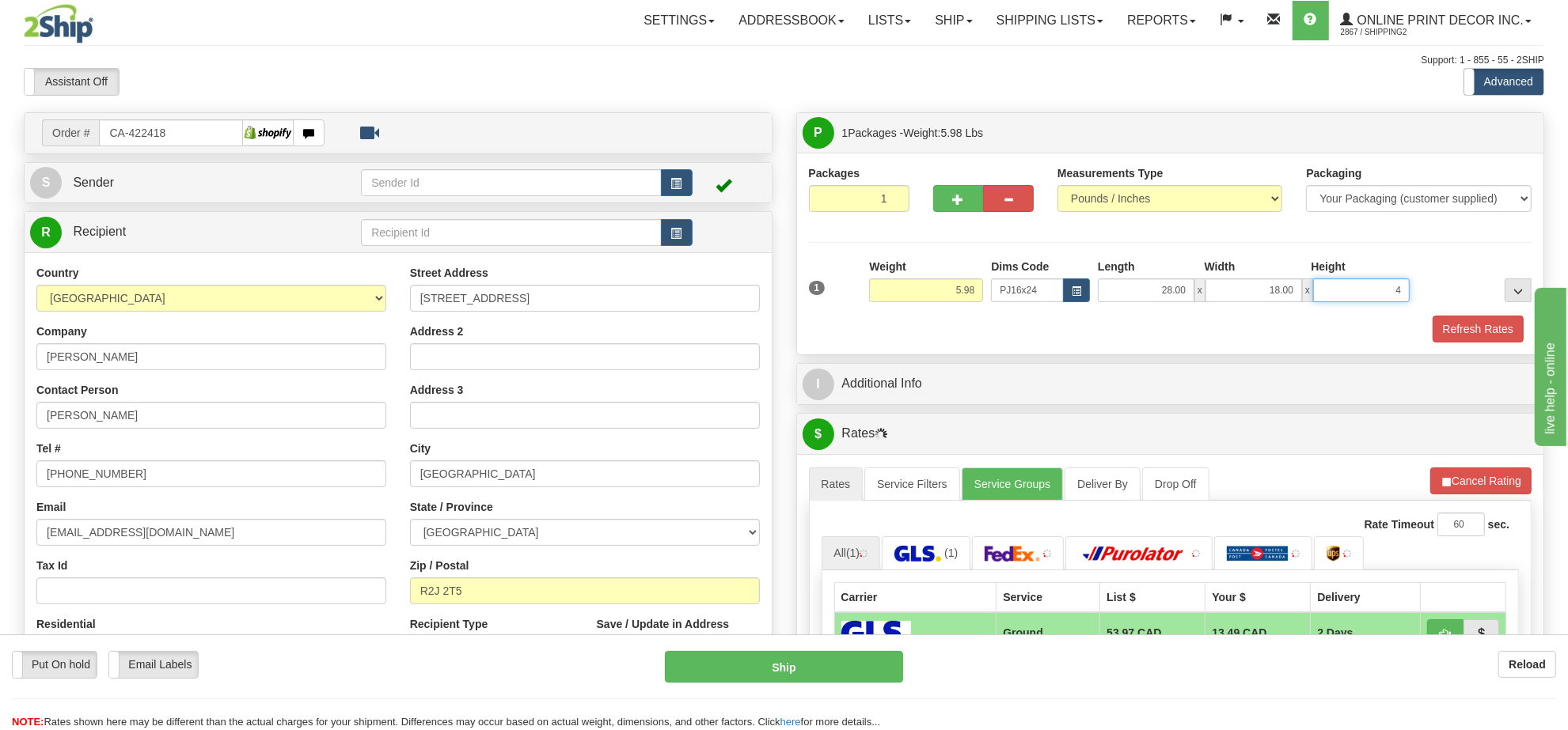
click button "Delete" at bounding box center [0, 0] width 0 height 0
type input "4.00"
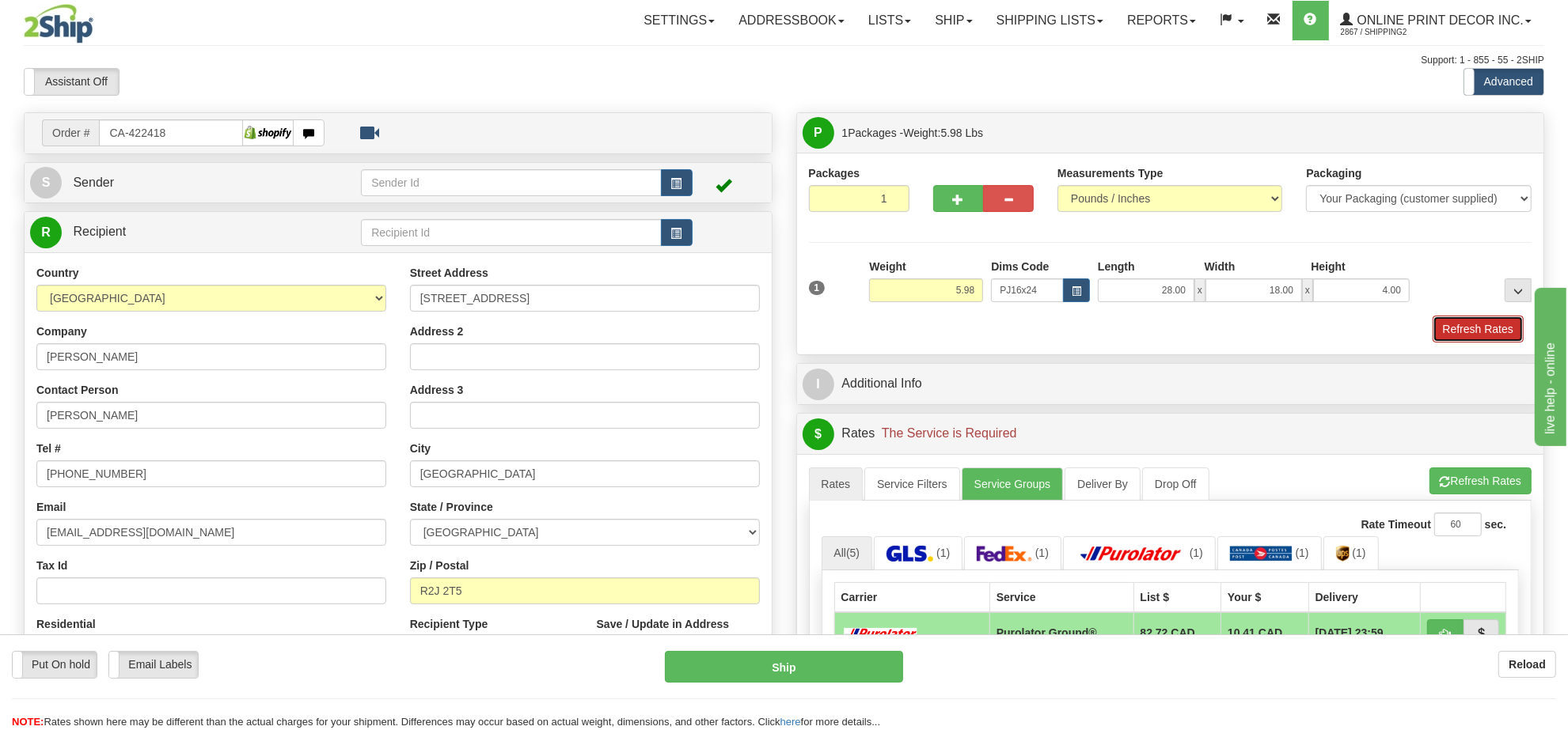
click at [1485, 326] on button "Refresh Rates" at bounding box center [1479, 329] width 91 height 27
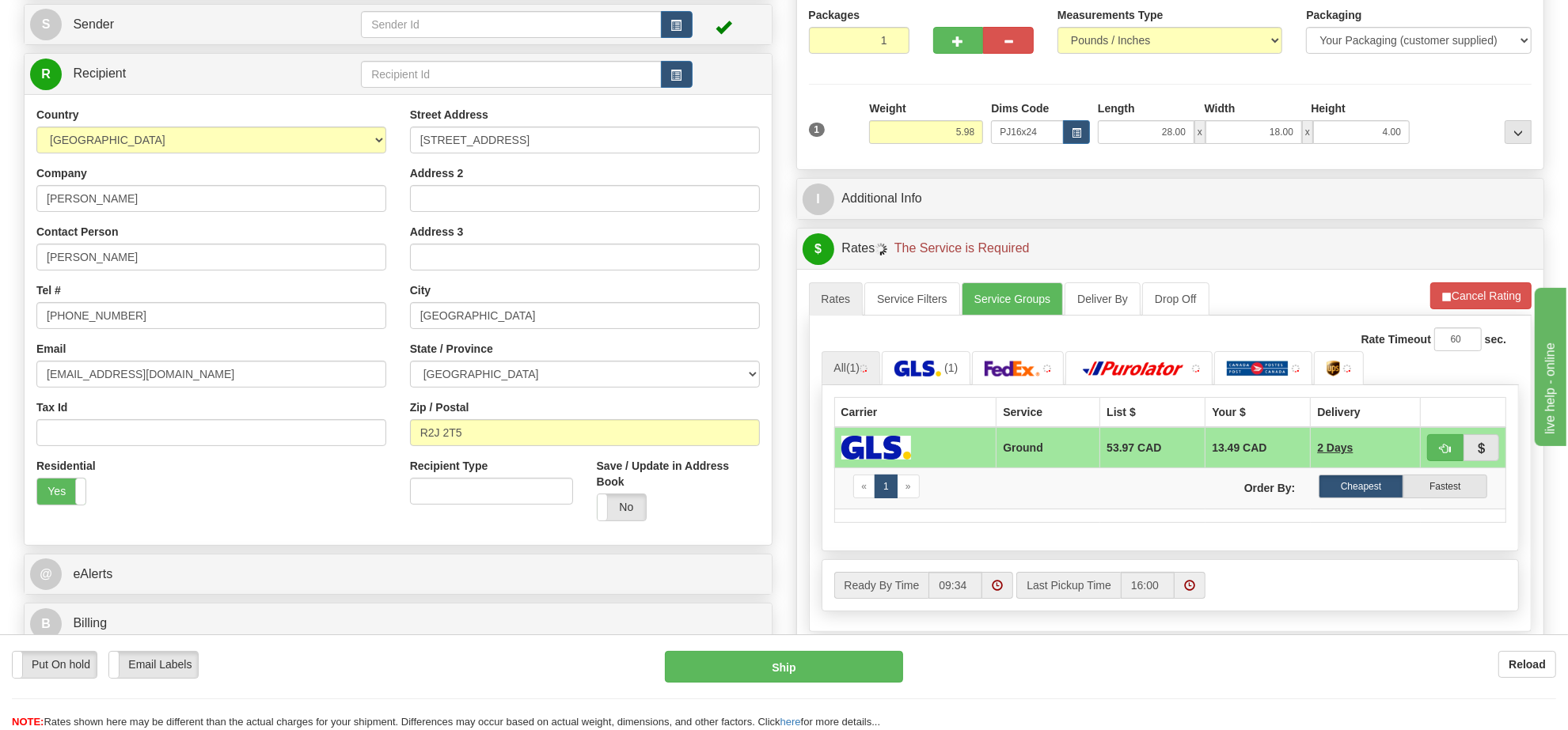
scroll to position [275, 0]
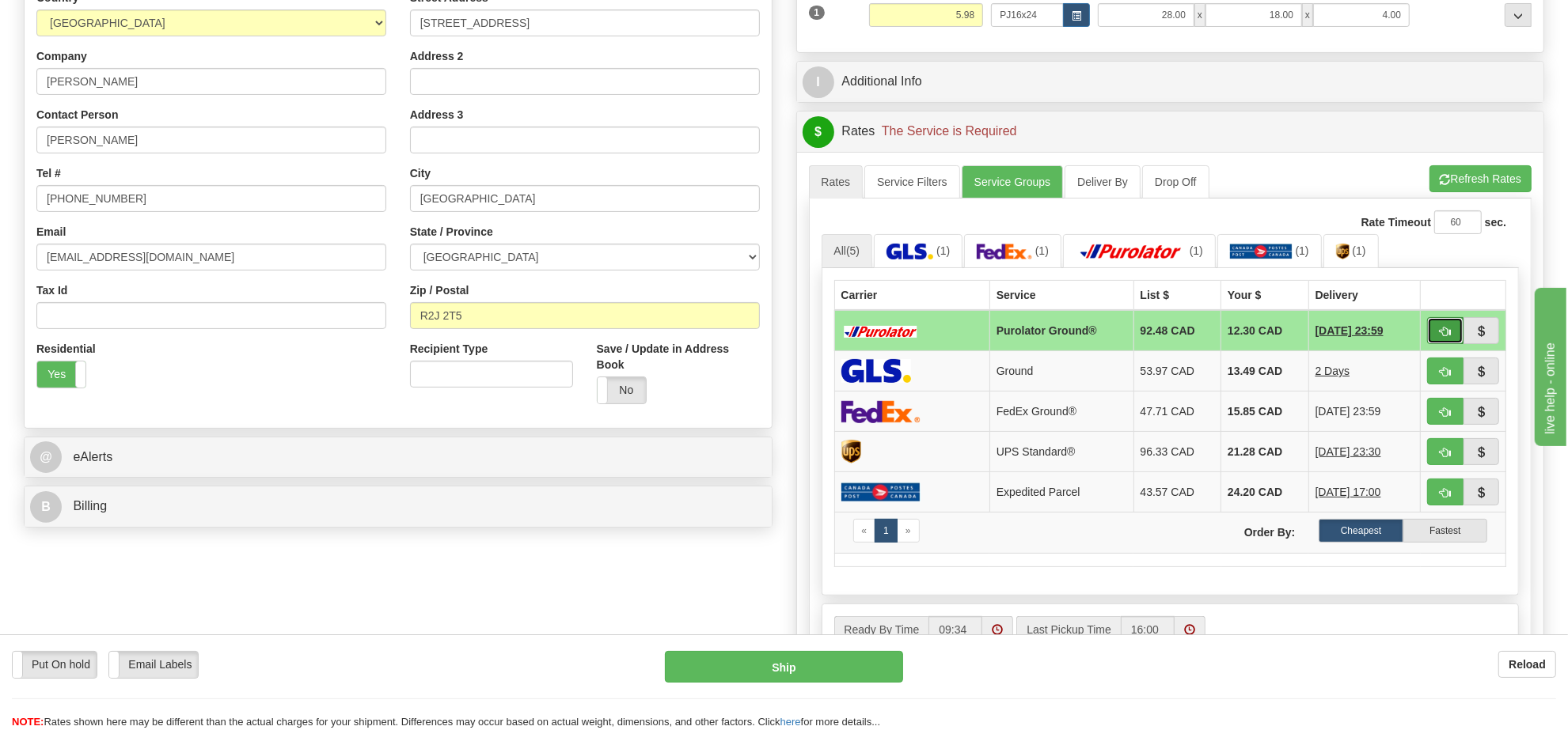
click at [1441, 329] on button "button" at bounding box center [1445, 330] width 37 height 27
type input "260"
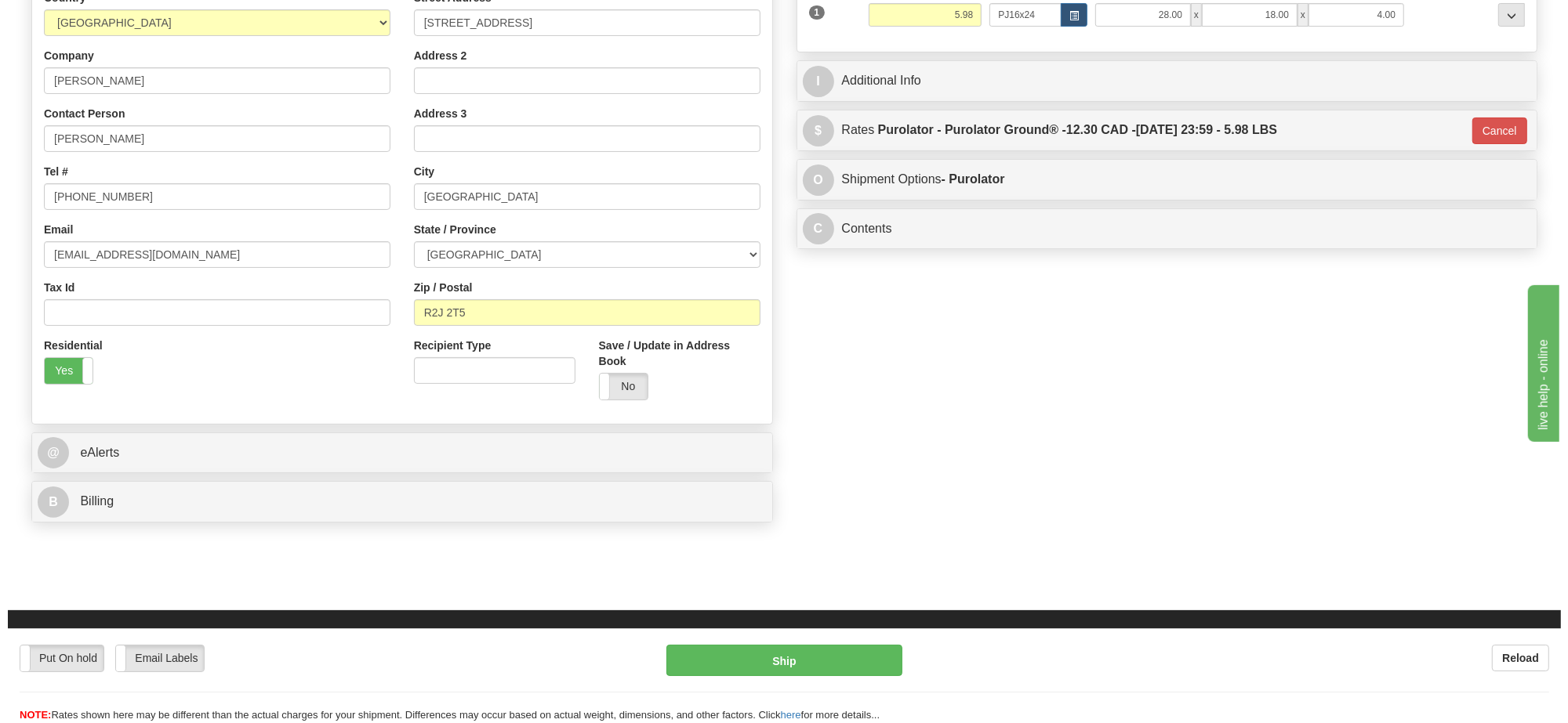
scroll to position [77, 0]
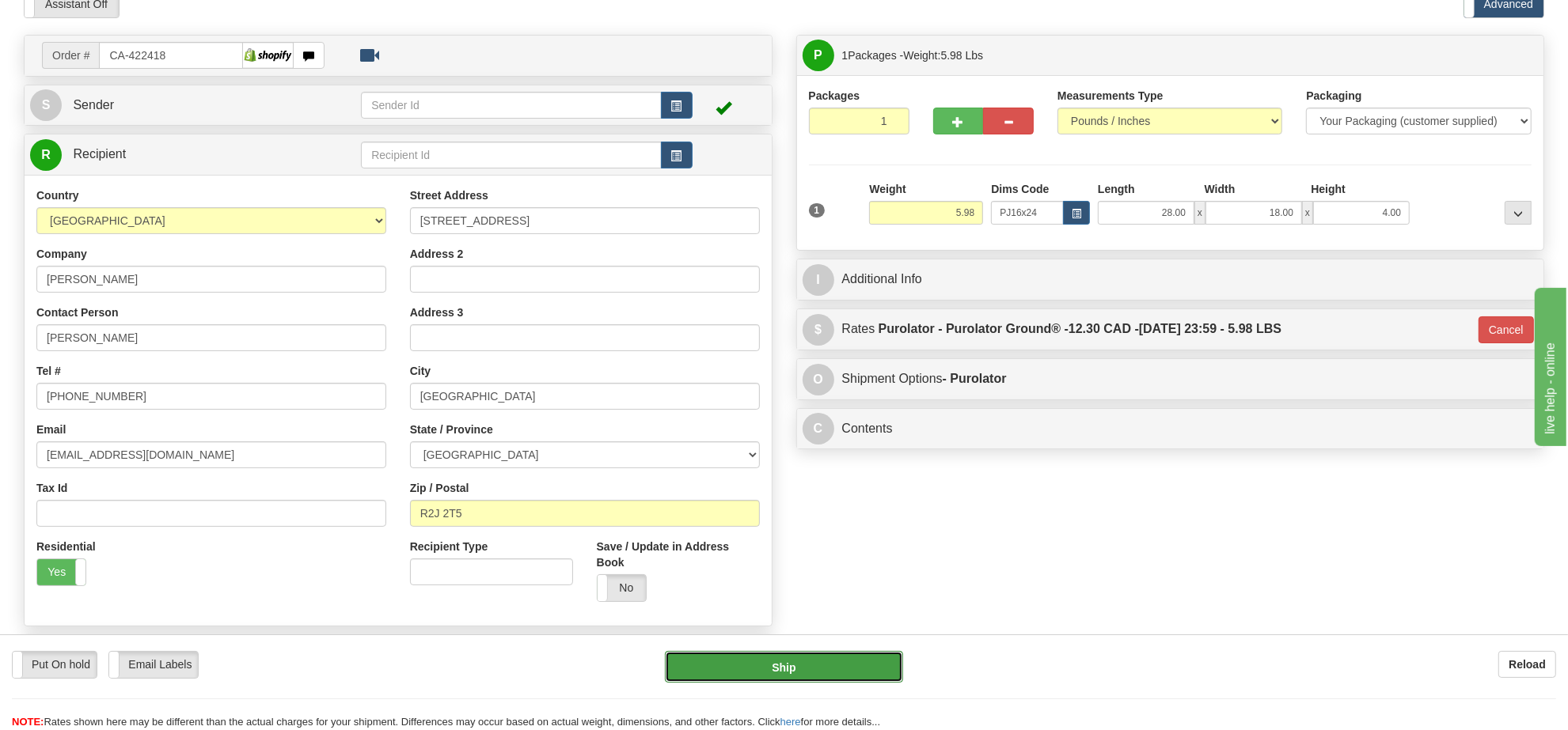
click at [777, 665] on button "Ship" at bounding box center [783, 666] width 237 height 32
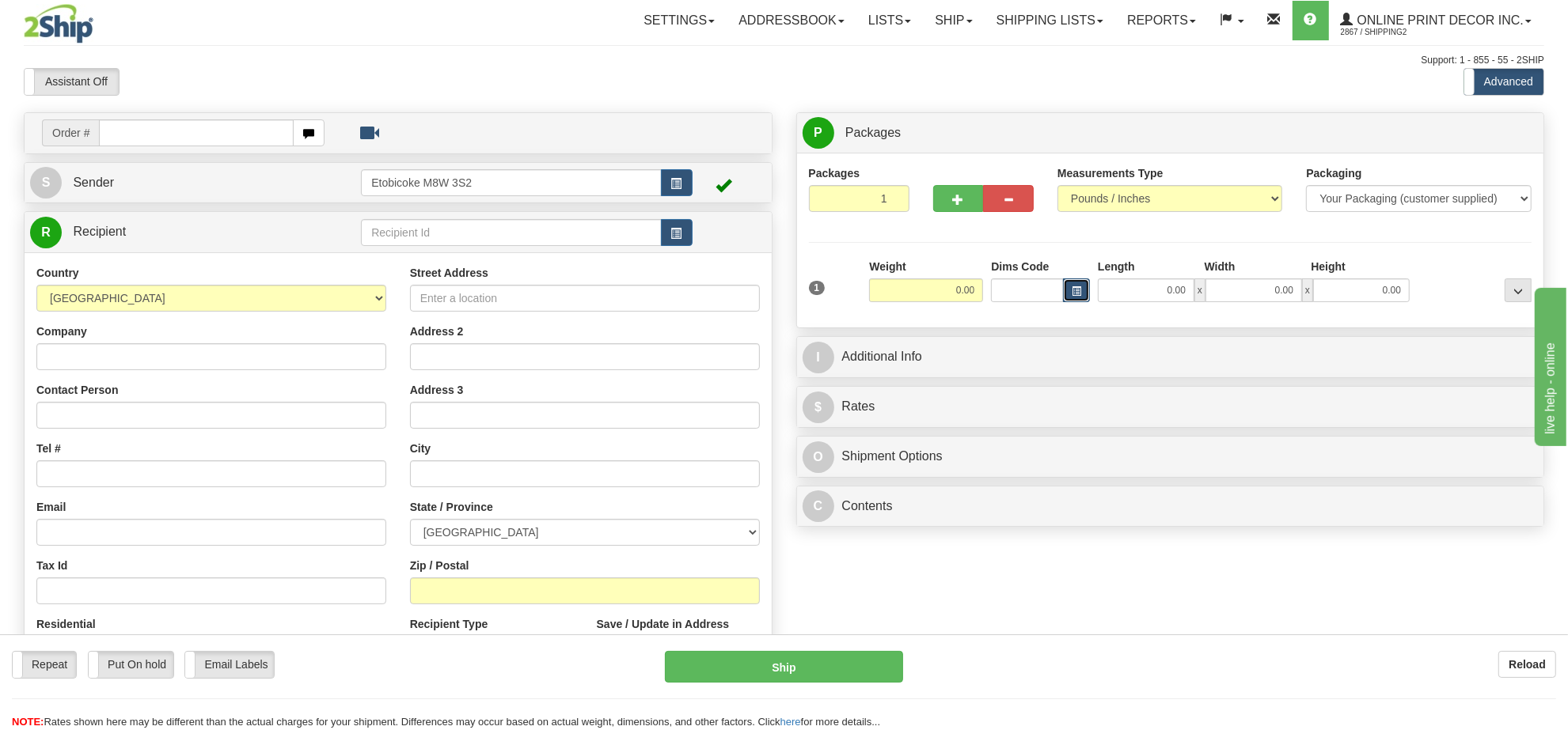
click at [1083, 289] on button "button" at bounding box center [1076, 290] width 27 height 24
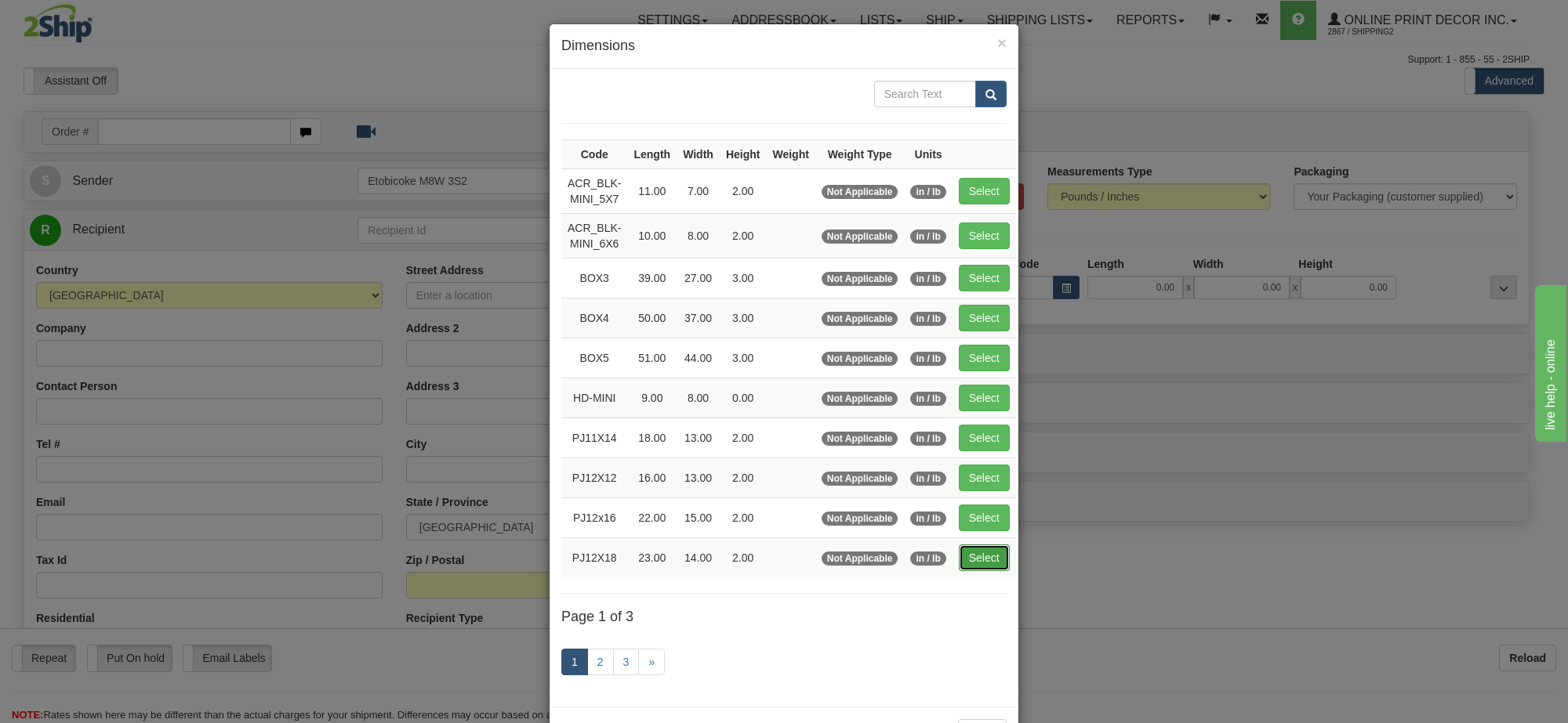
click at [981, 558] on button "Select" at bounding box center [984, 558] width 51 height 27
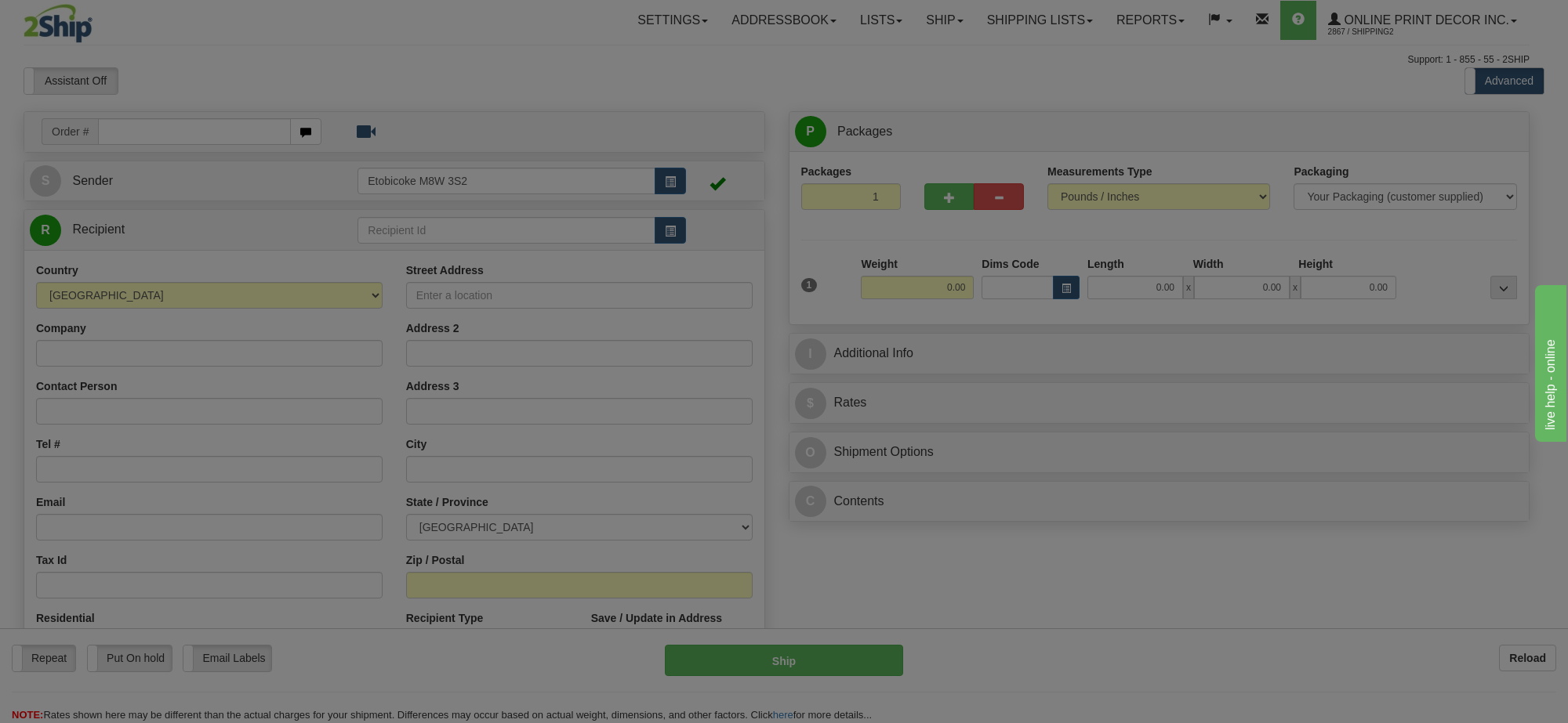
type input "PJ12X18"
type input "23.00"
type input "14.00"
type input "2.00"
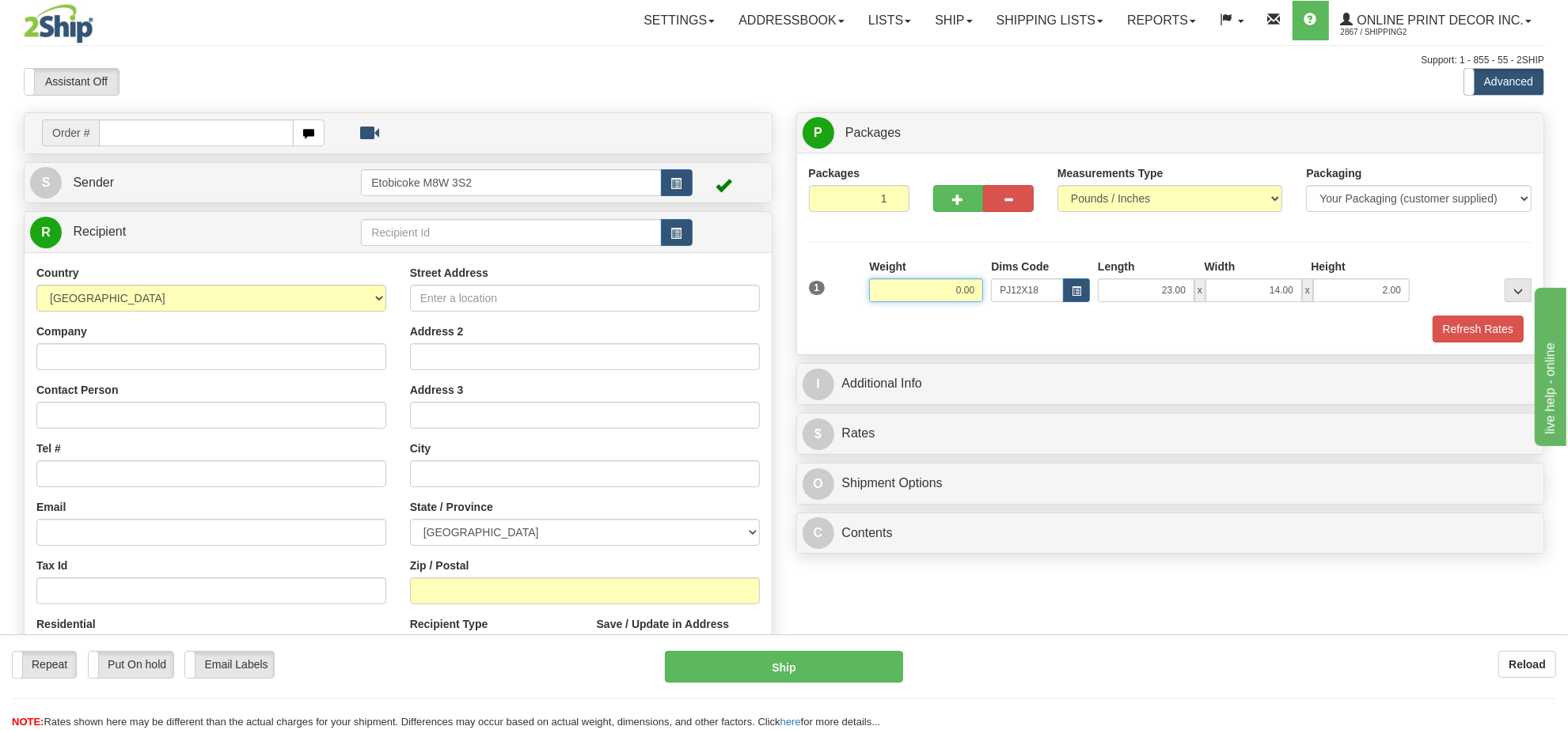
drag, startPoint x: 979, startPoint y: 282, endPoint x: 892, endPoint y: 294, distance: 87.8
click at [892, 294] on input "0.00" at bounding box center [926, 290] width 114 height 24
type input "6.98"
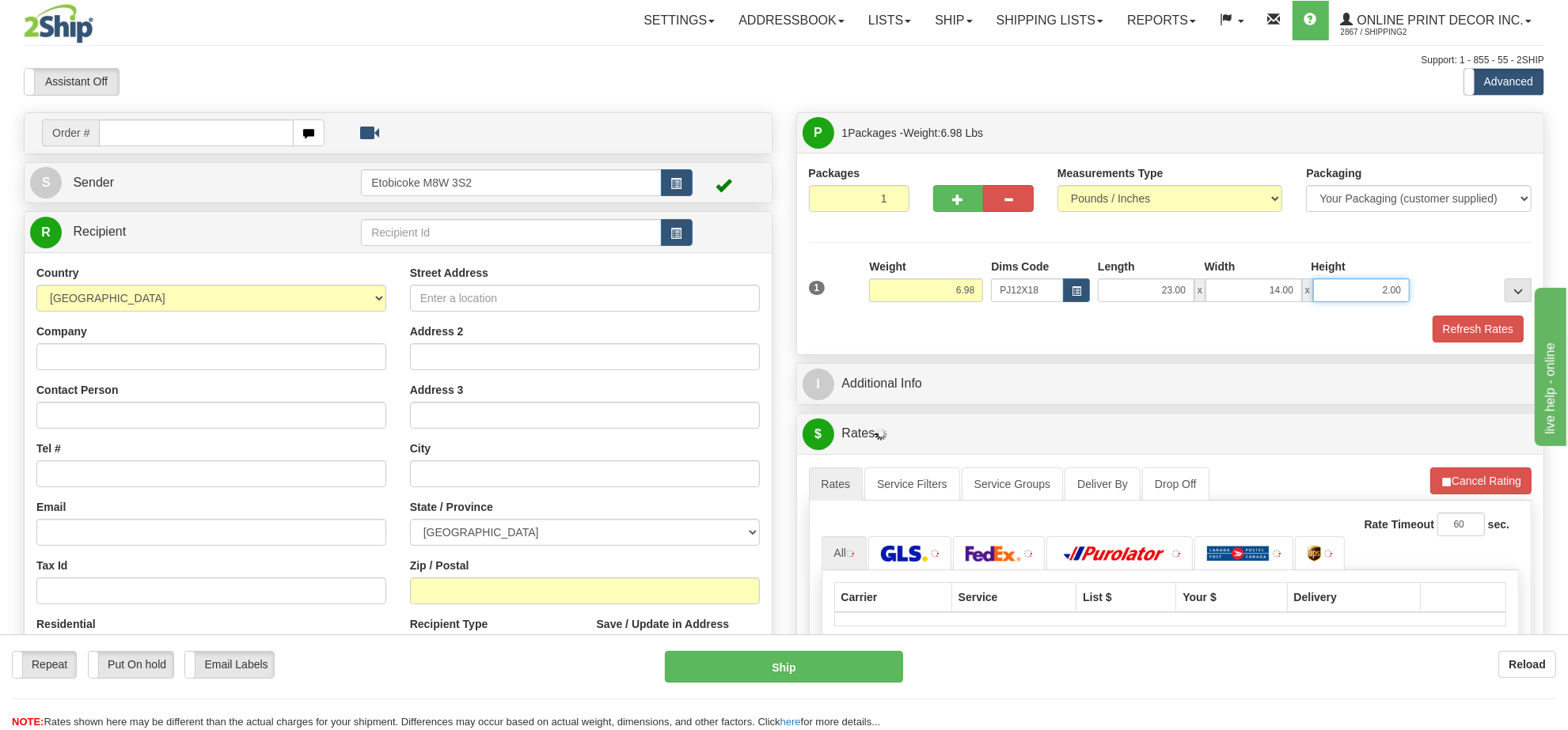
drag, startPoint x: 1402, startPoint y: 290, endPoint x: 1302, endPoint y: 322, distance: 105.0
click at [1302, 322] on div "1 Weight 6.98 Dims Code PJ12X18 Length Width Height x x" at bounding box center [1171, 300] width 723 height 83
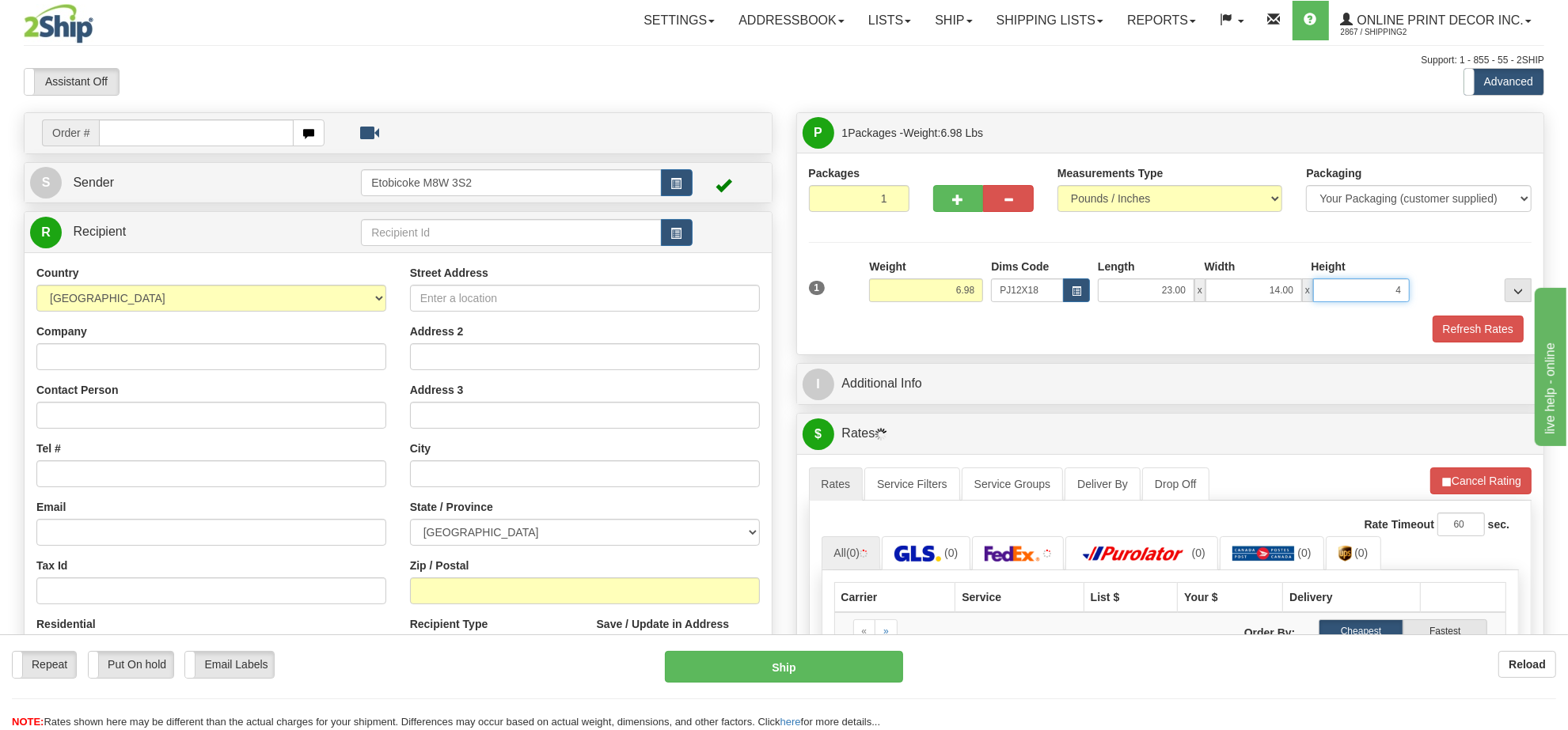
click button "Delete" at bounding box center [0, 0] width 0 height 0
type input "4.00"
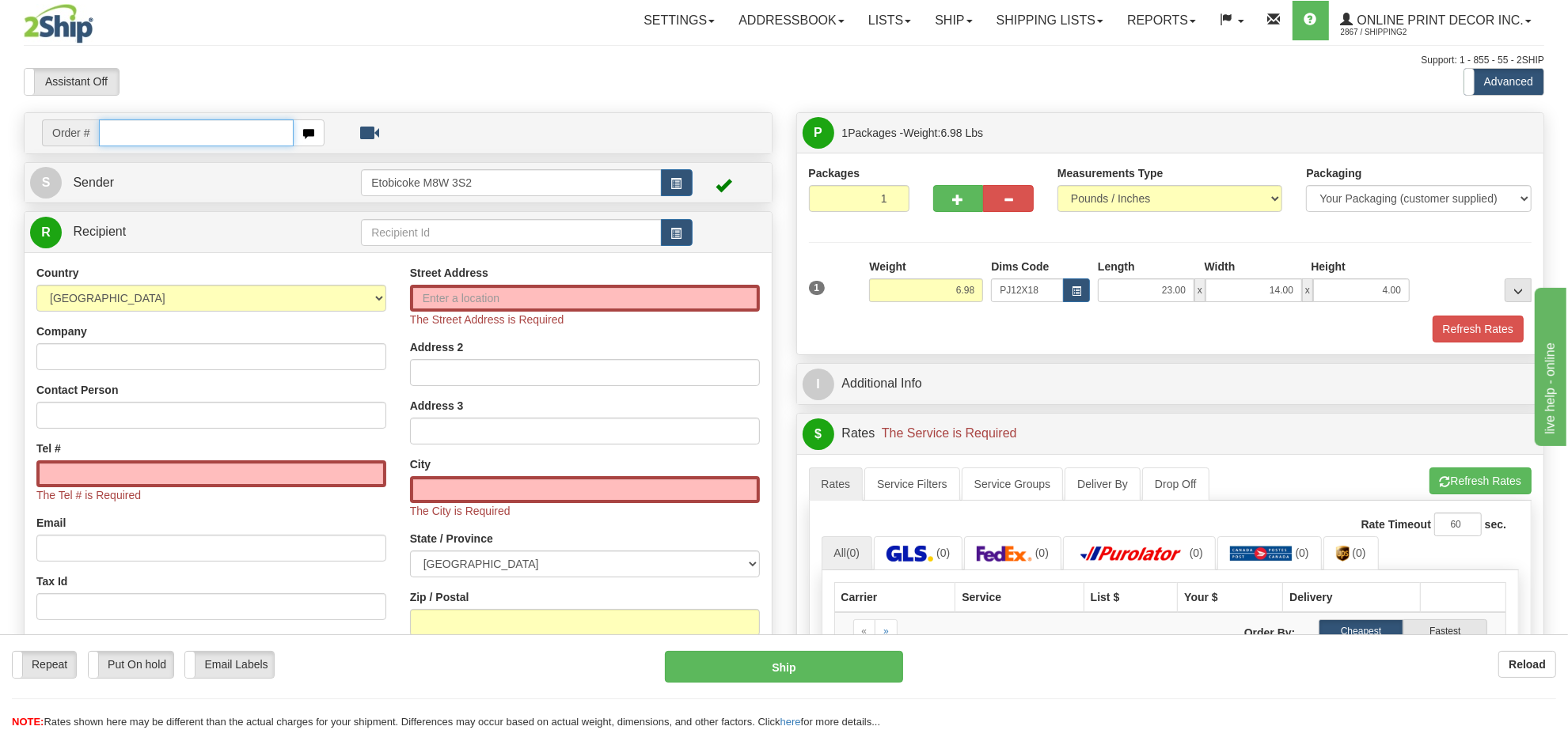
drag, startPoint x: 239, startPoint y: 134, endPoint x: 251, endPoint y: 132, distance: 12.2
click at [239, 132] on input "text" at bounding box center [197, 132] width 195 height 27
type input "ca-421997"
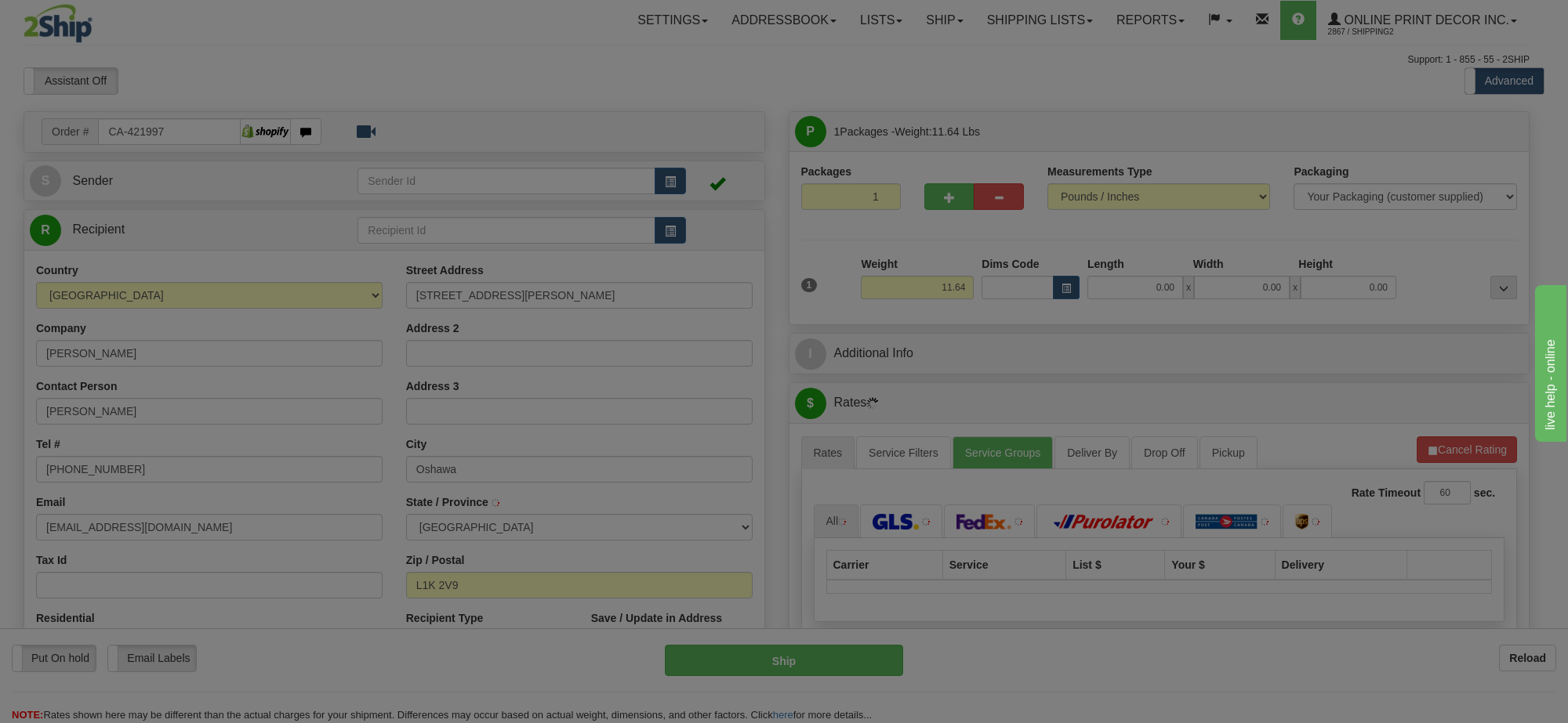
type input "OSHAWA"
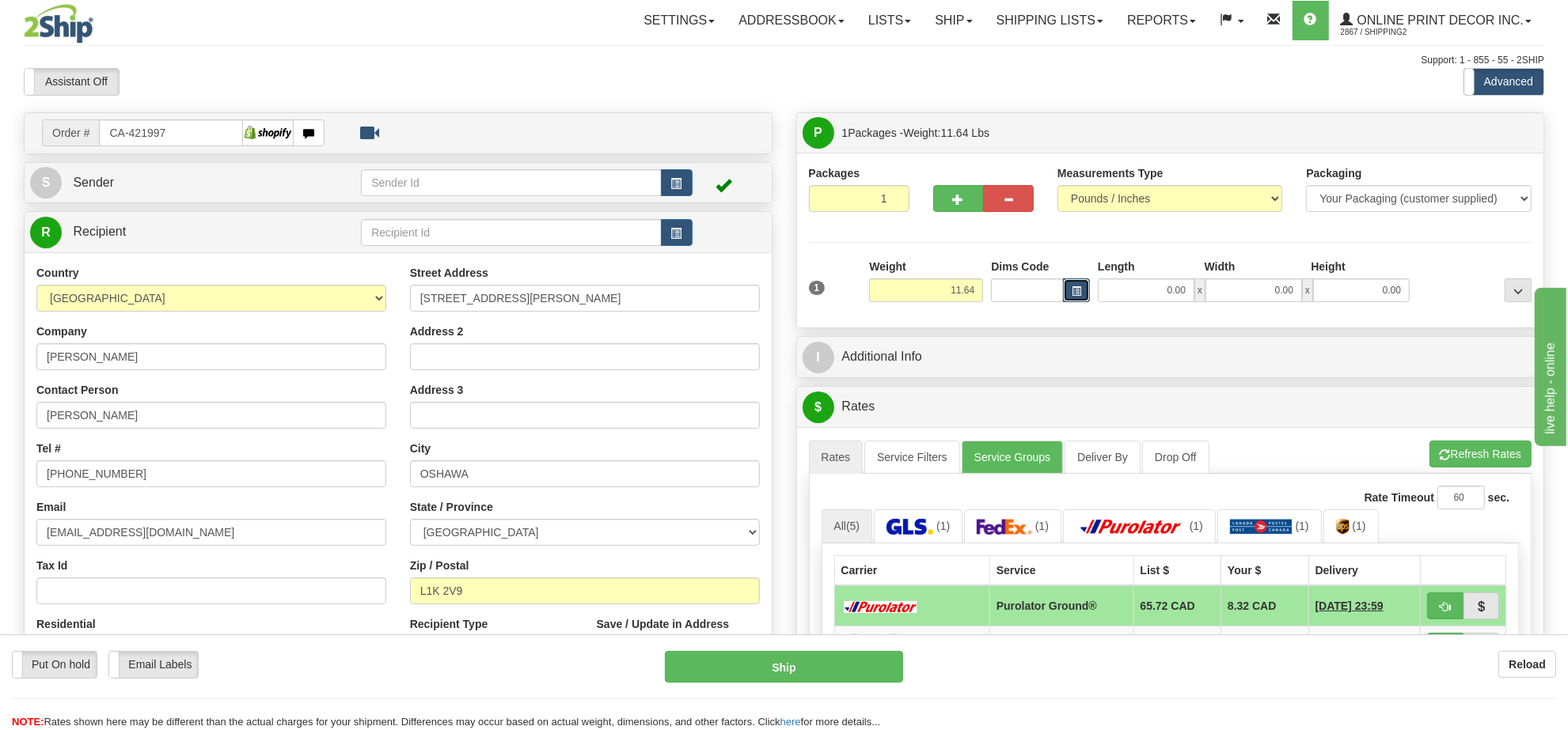
click at [1074, 291] on span "button" at bounding box center [1076, 291] width 10 height 9
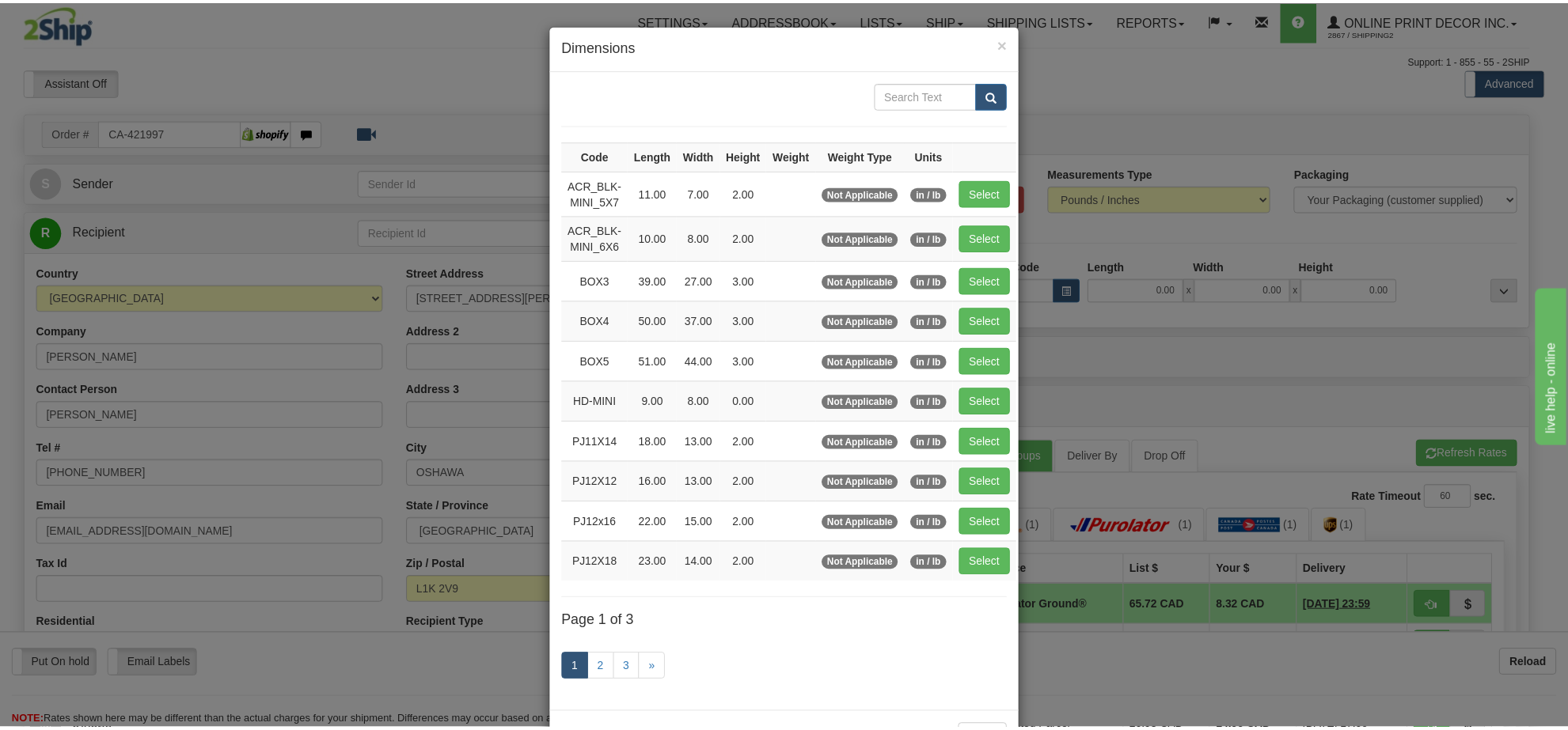
scroll to position [66, 0]
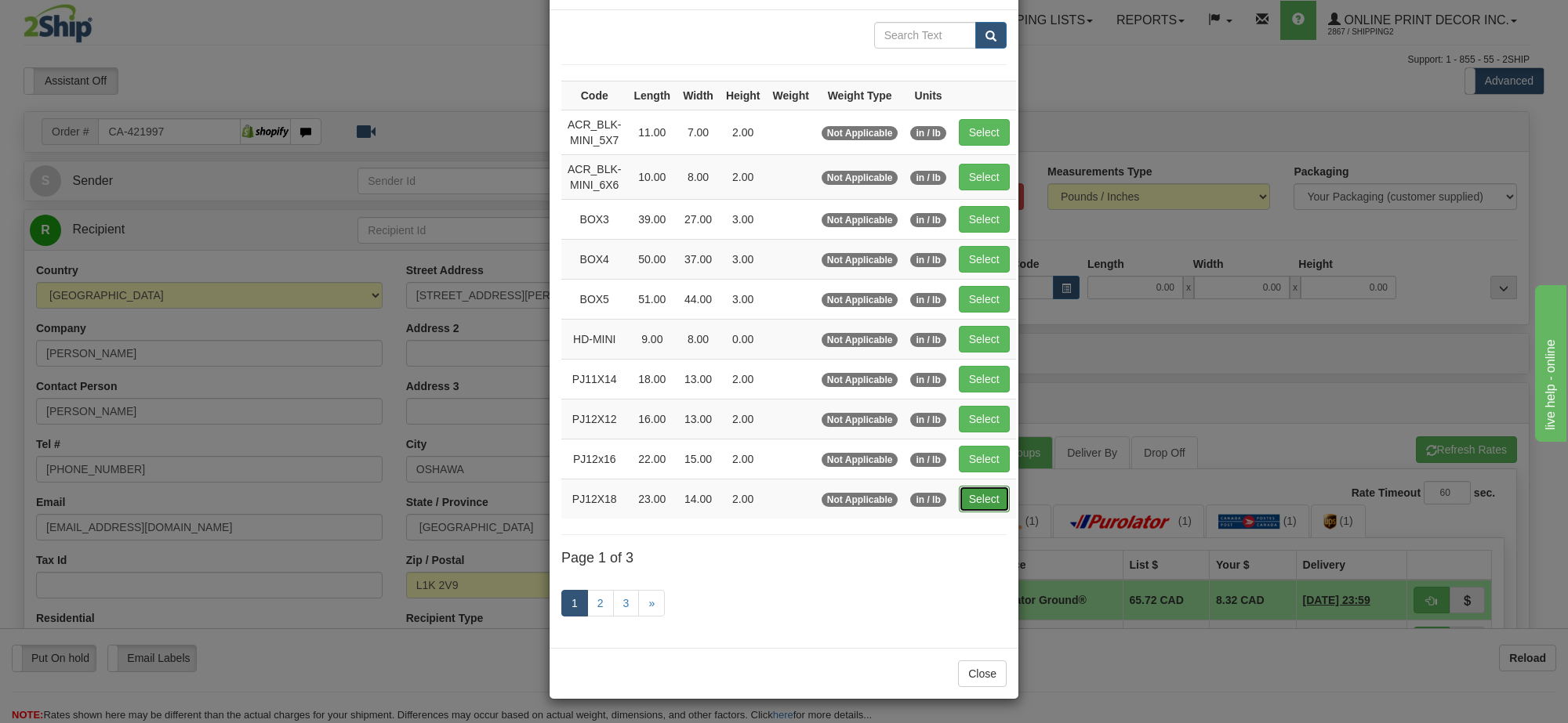
click at [970, 498] on button "Select" at bounding box center [984, 499] width 51 height 27
type input "PJ12X18"
type input "23.00"
type input "14.00"
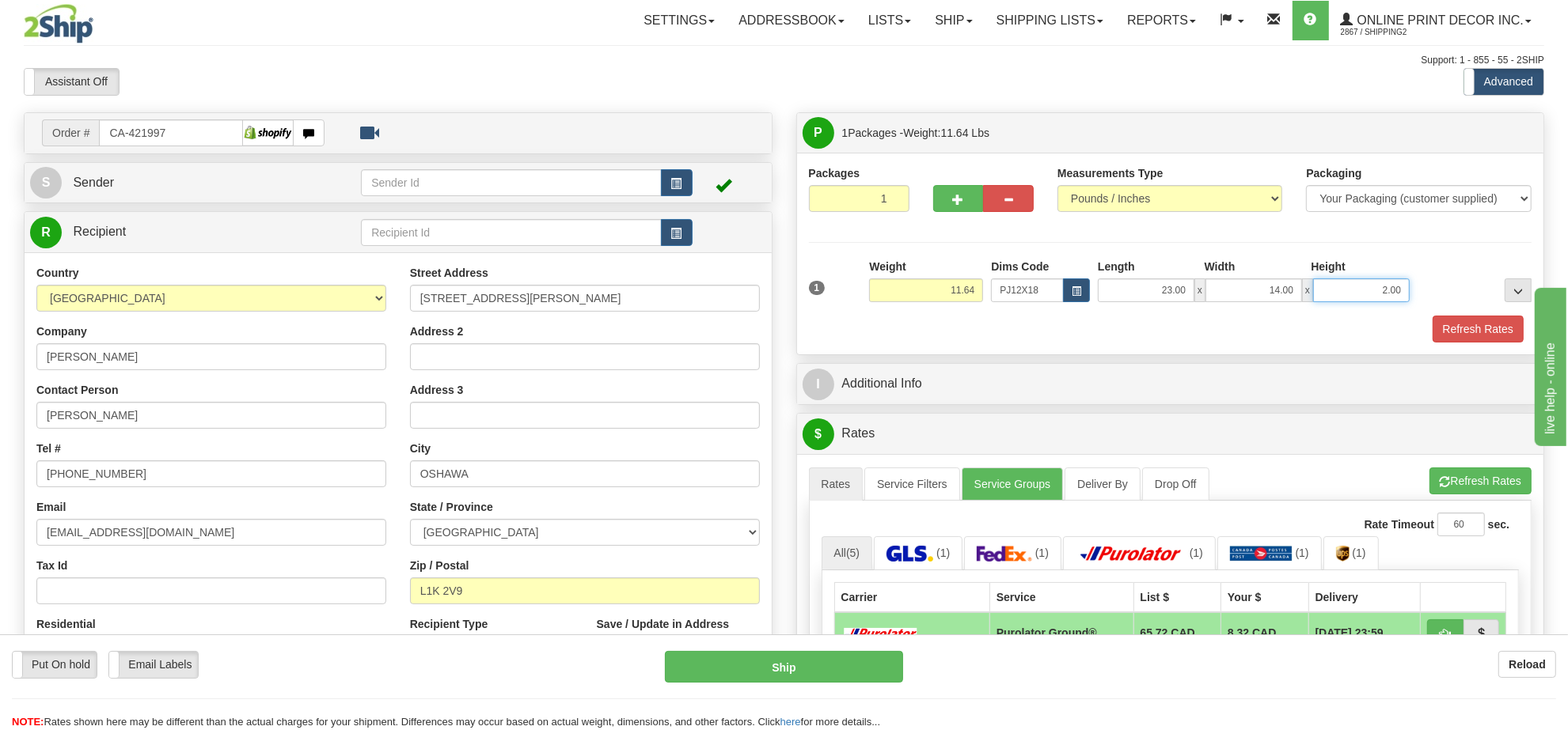
drag, startPoint x: 1401, startPoint y: 294, endPoint x: 1316, endPoint y: 301, distance: 85.3
click at [1316, 301] on input "2.00" at bounding box center [1360, 290] width 96 height 24
click button "Delete" at bounding box center [0, 0] width 0 height 0
type input "4.00"
drag, startPoint x: 979, startPoint y: 291, endPoint x: 888, endPoint y: 309, distance: 92.8
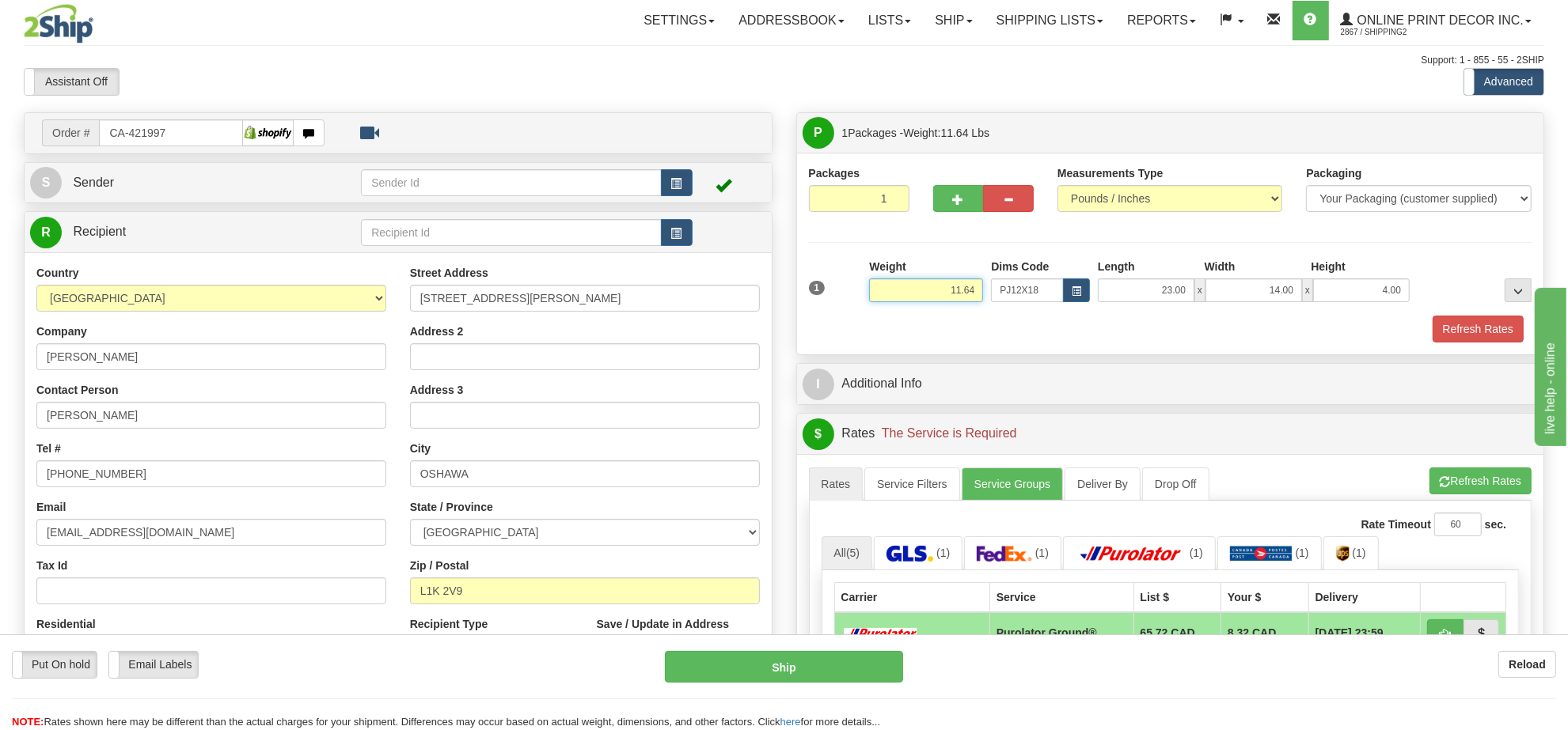
click at [888, 309] on div "Weight 11.64" at bounding box center [926, 286] width 122 height 56
type input "8.98"
click at [1453, 326] on button "Refresh Rates" at bounding box center [1479, 329] width 91 height 27
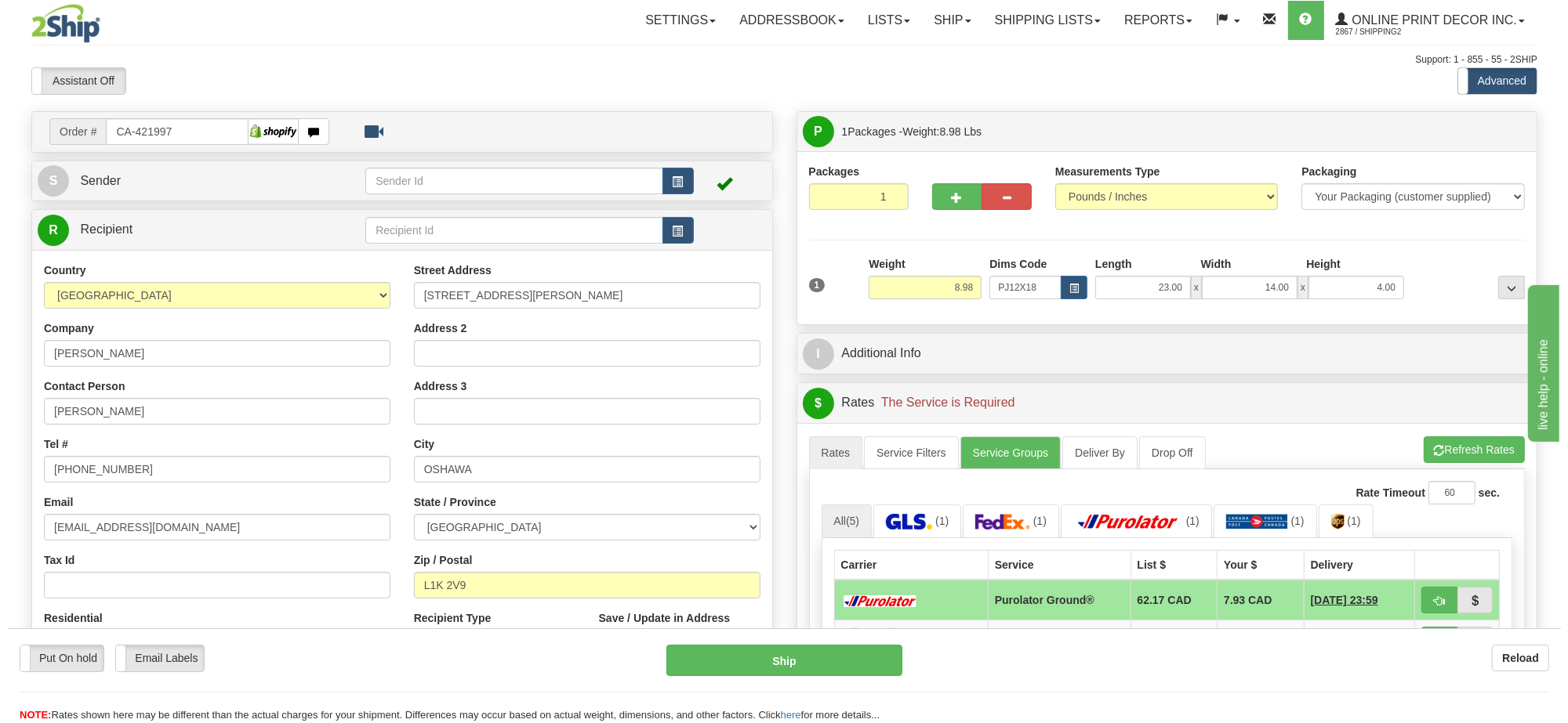
scroll to position [196, 0]
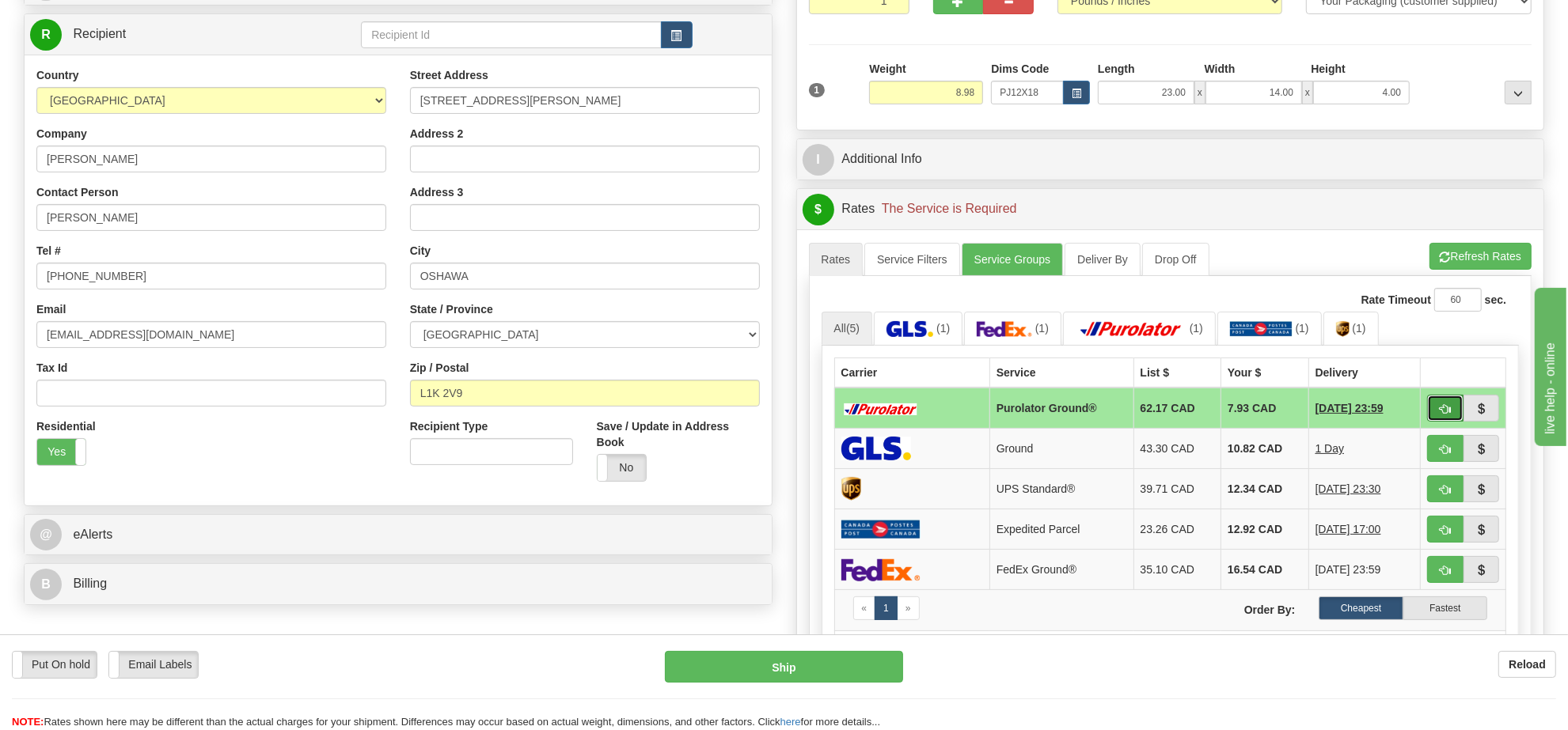
click at [1437, 407] on button "button" at bounding box center [1445, 407] width 37 height 27
type input "260"
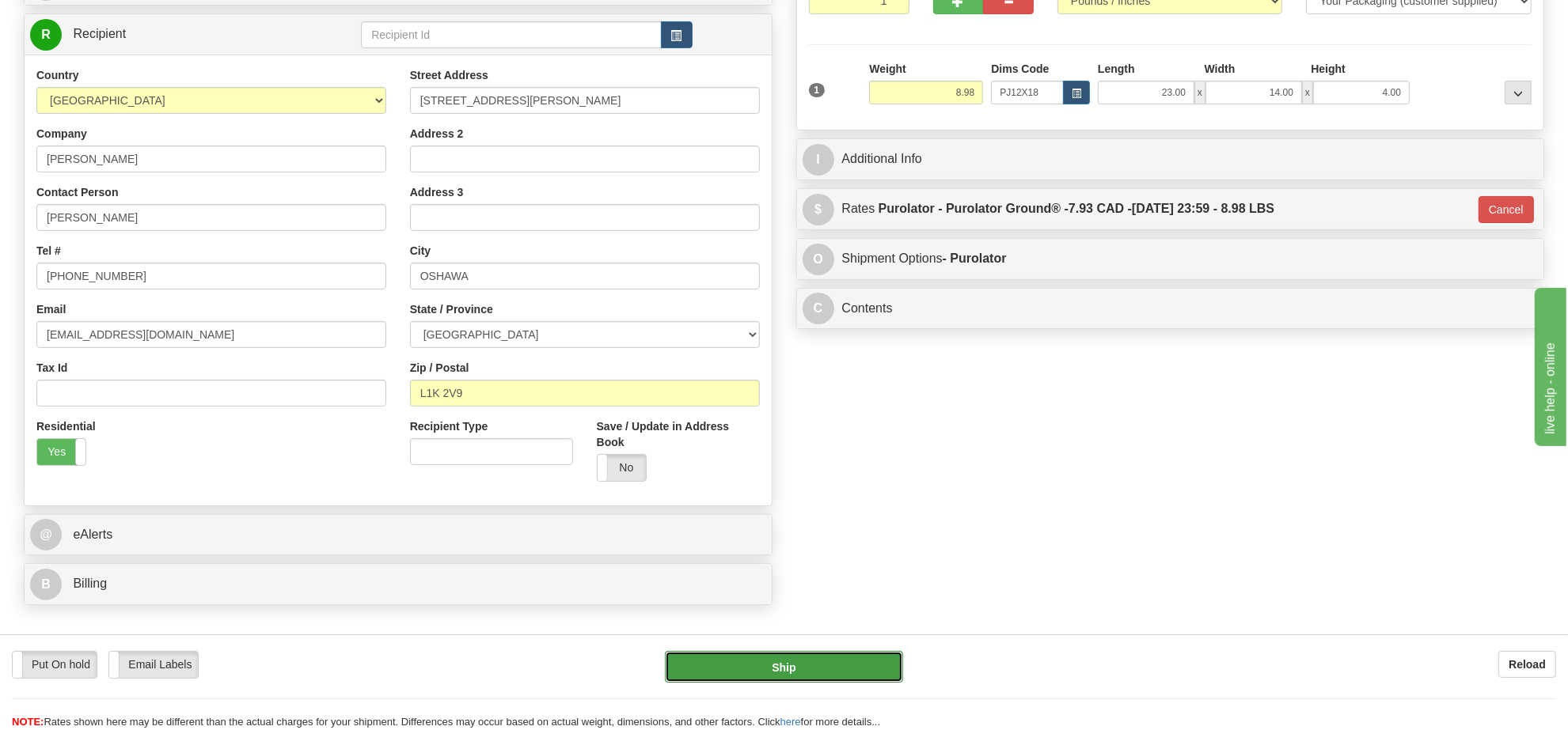
click at [842, 666] on button "Ship" at bounding box center [783, 666] width 237 height 32
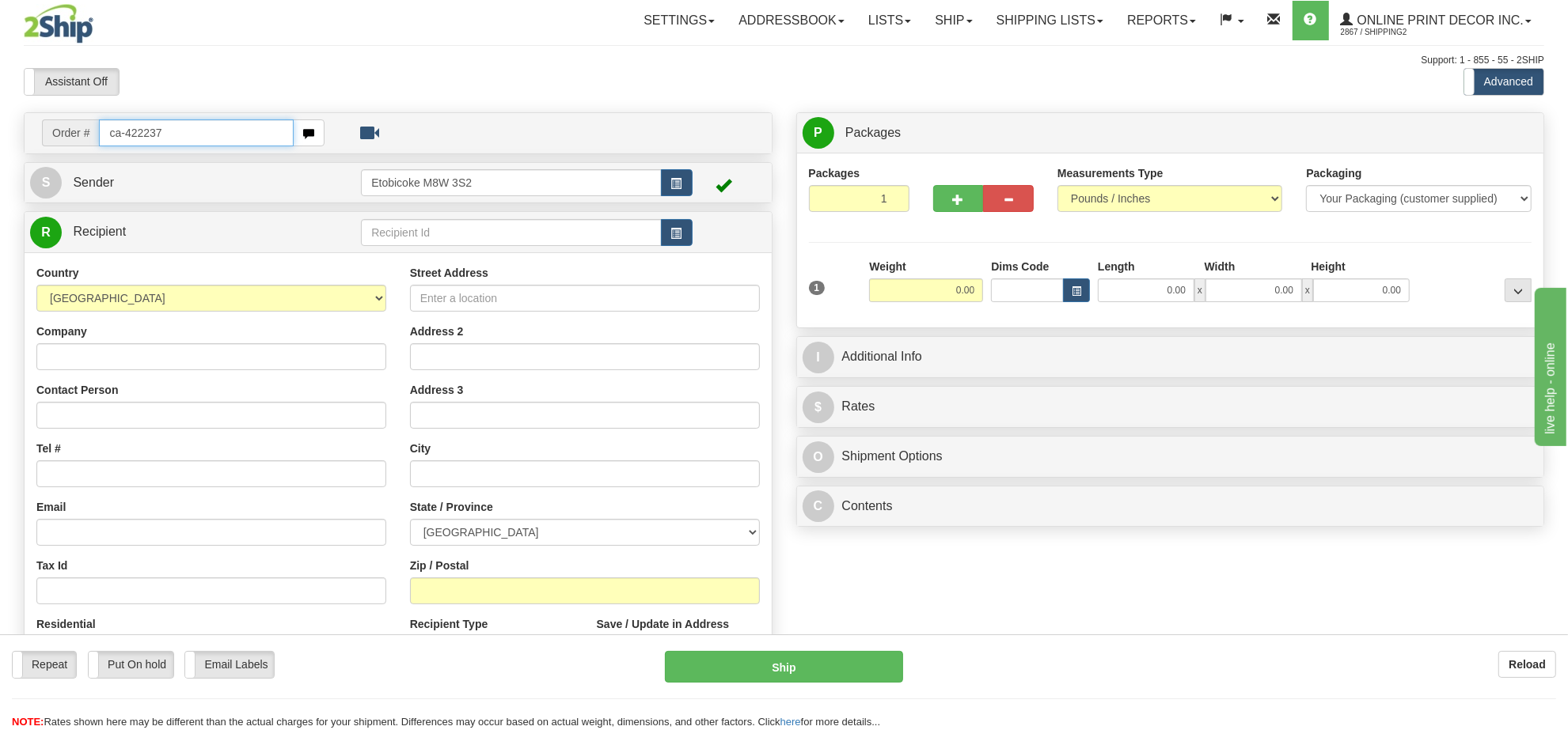
type input "ca-422237"
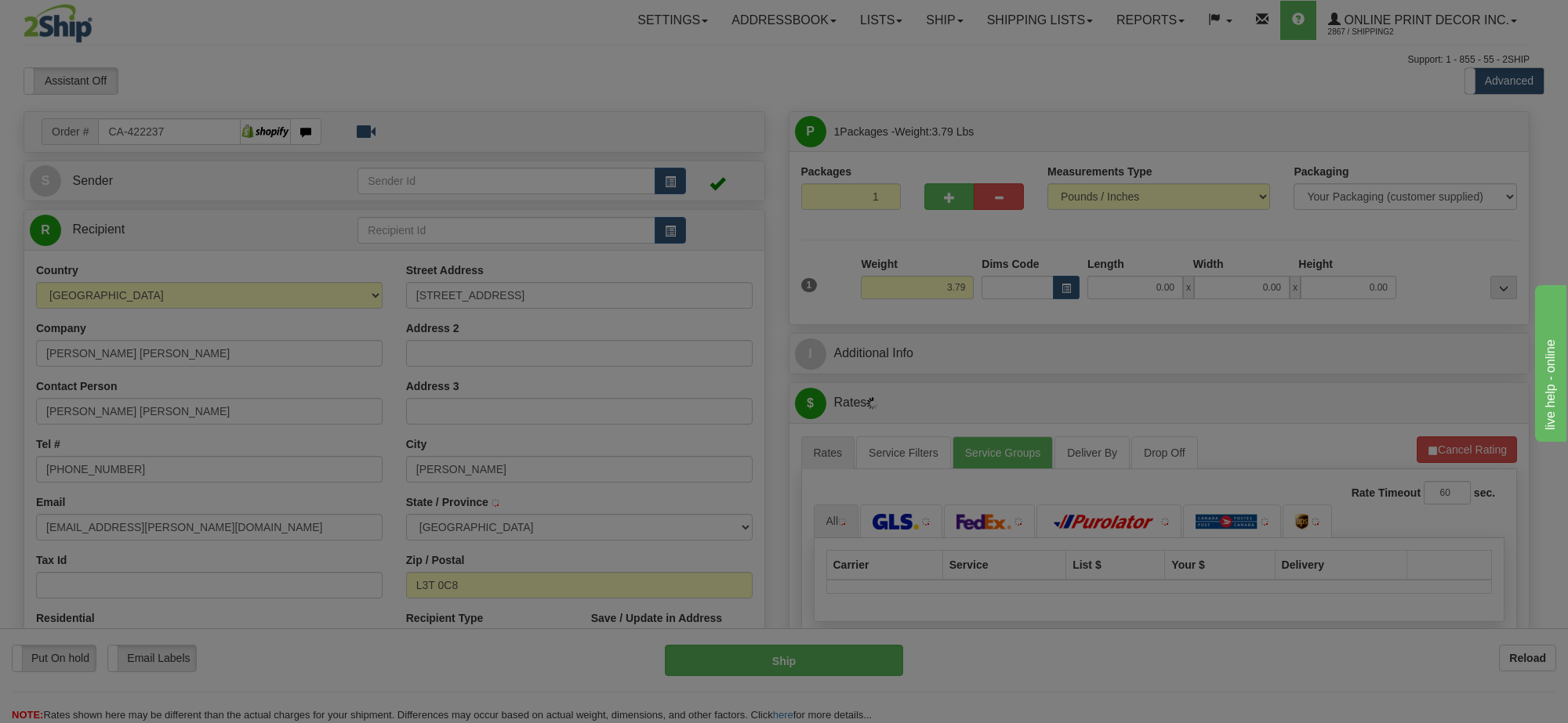
type input "THORNHILL"
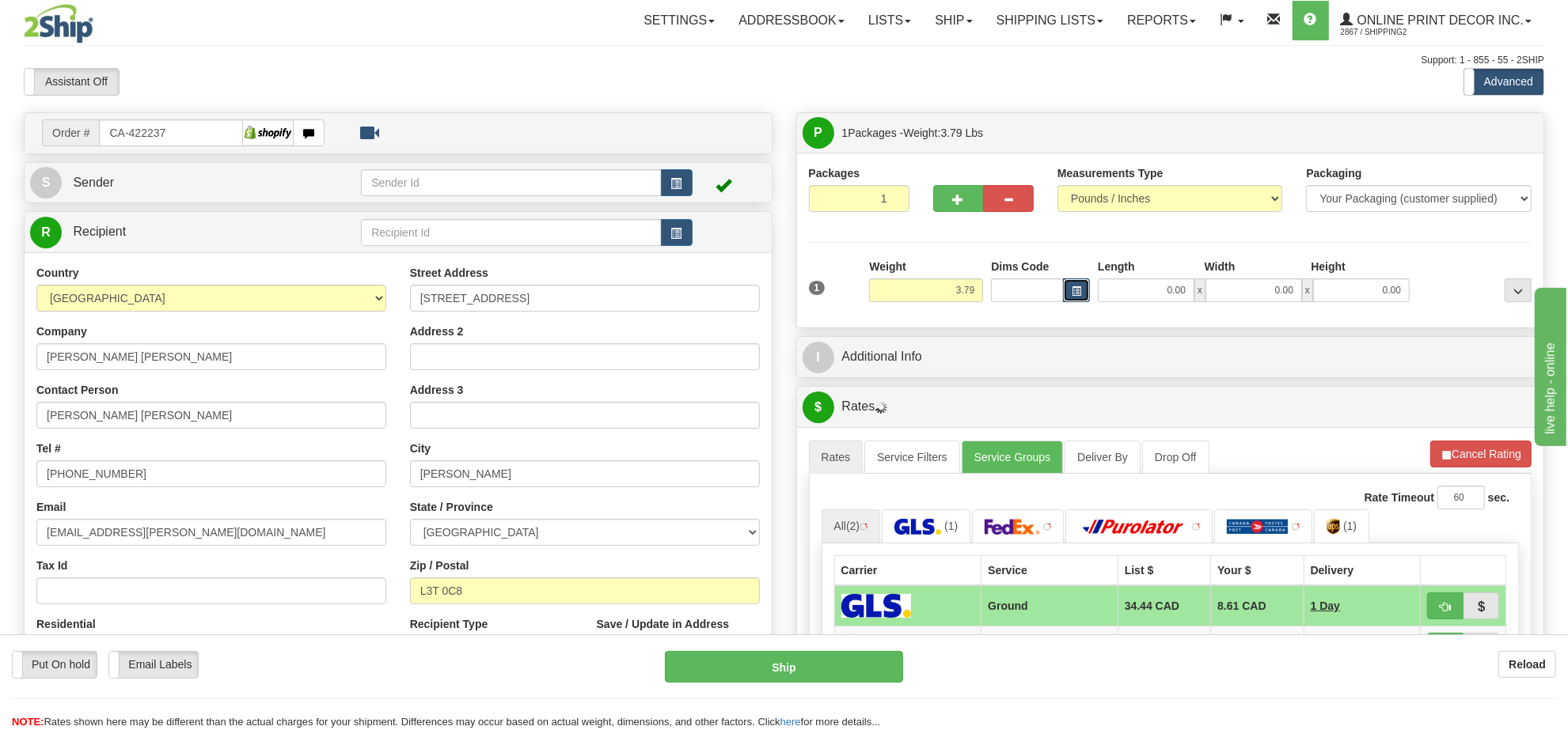
click at [1074, 294] on span "button" at bounding box center [1076, 291] width 10 height 9
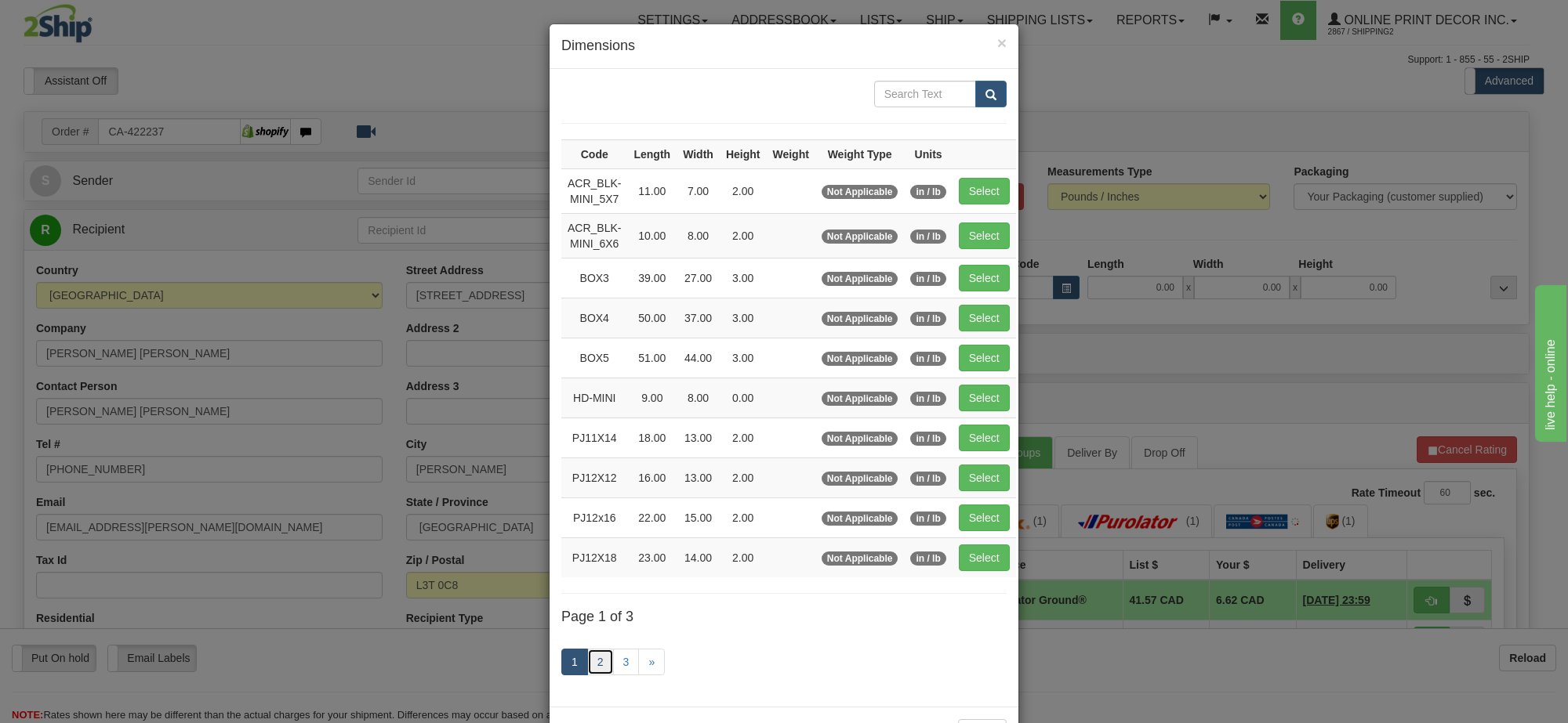
click link "2"
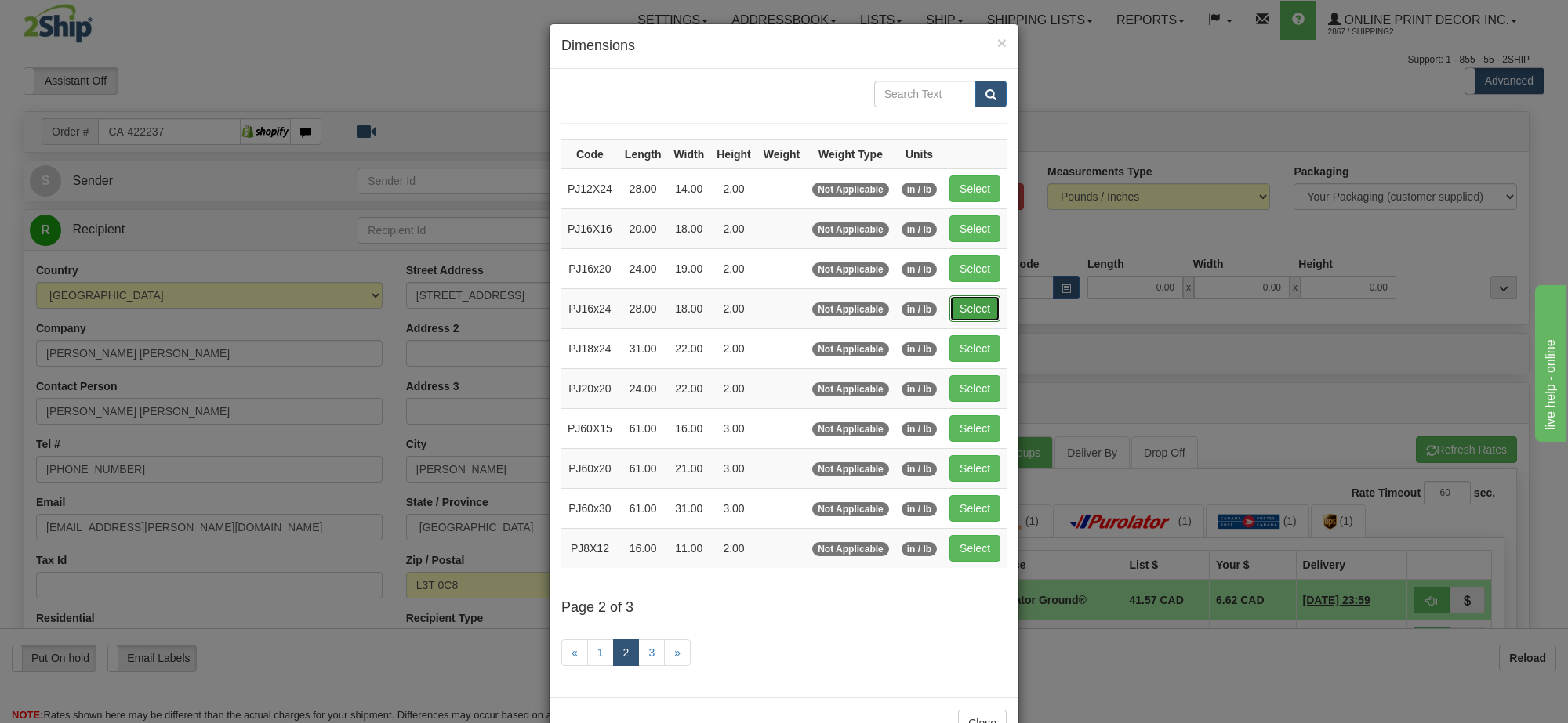
click button "Select"
type input "PJ16x24"
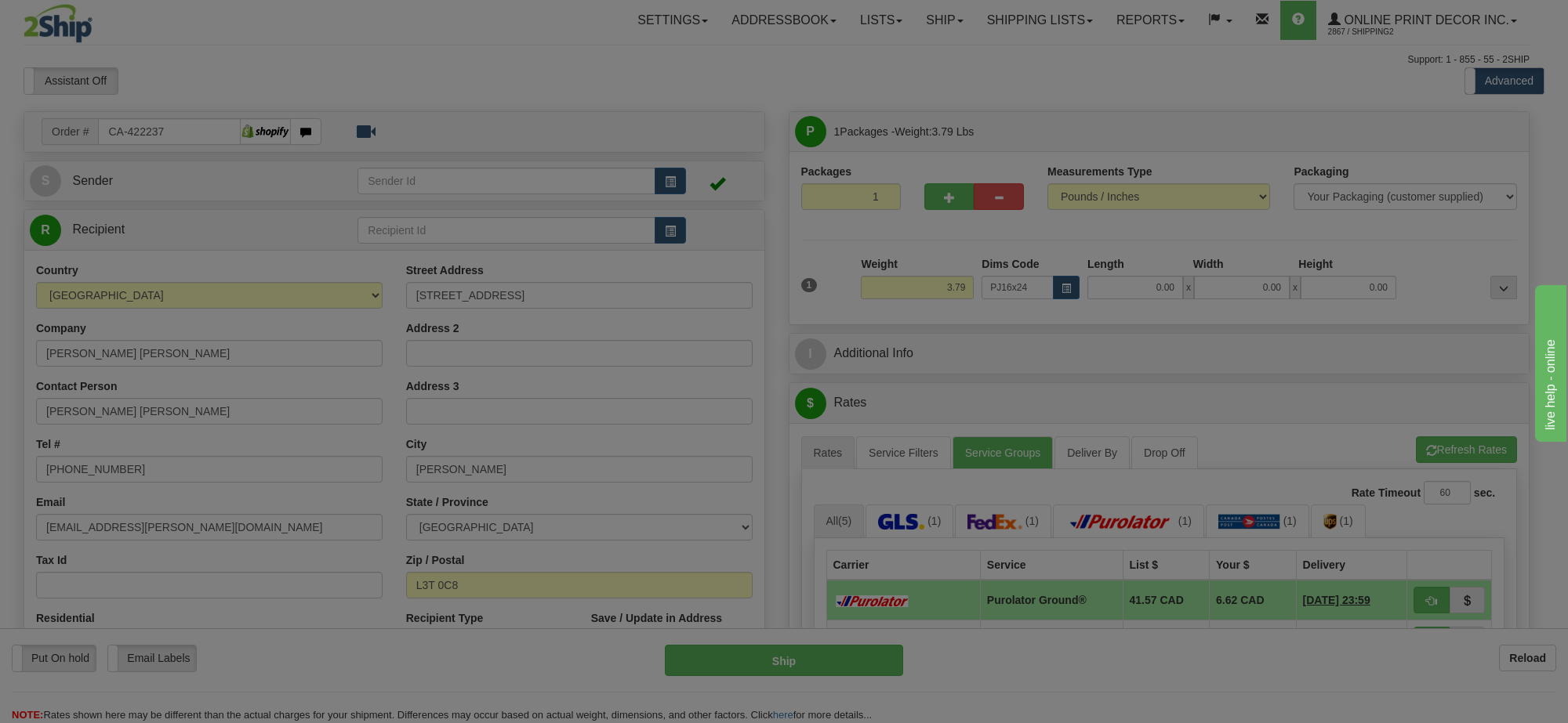
type input "28.00"
type input "18.00"
type input "2.00"
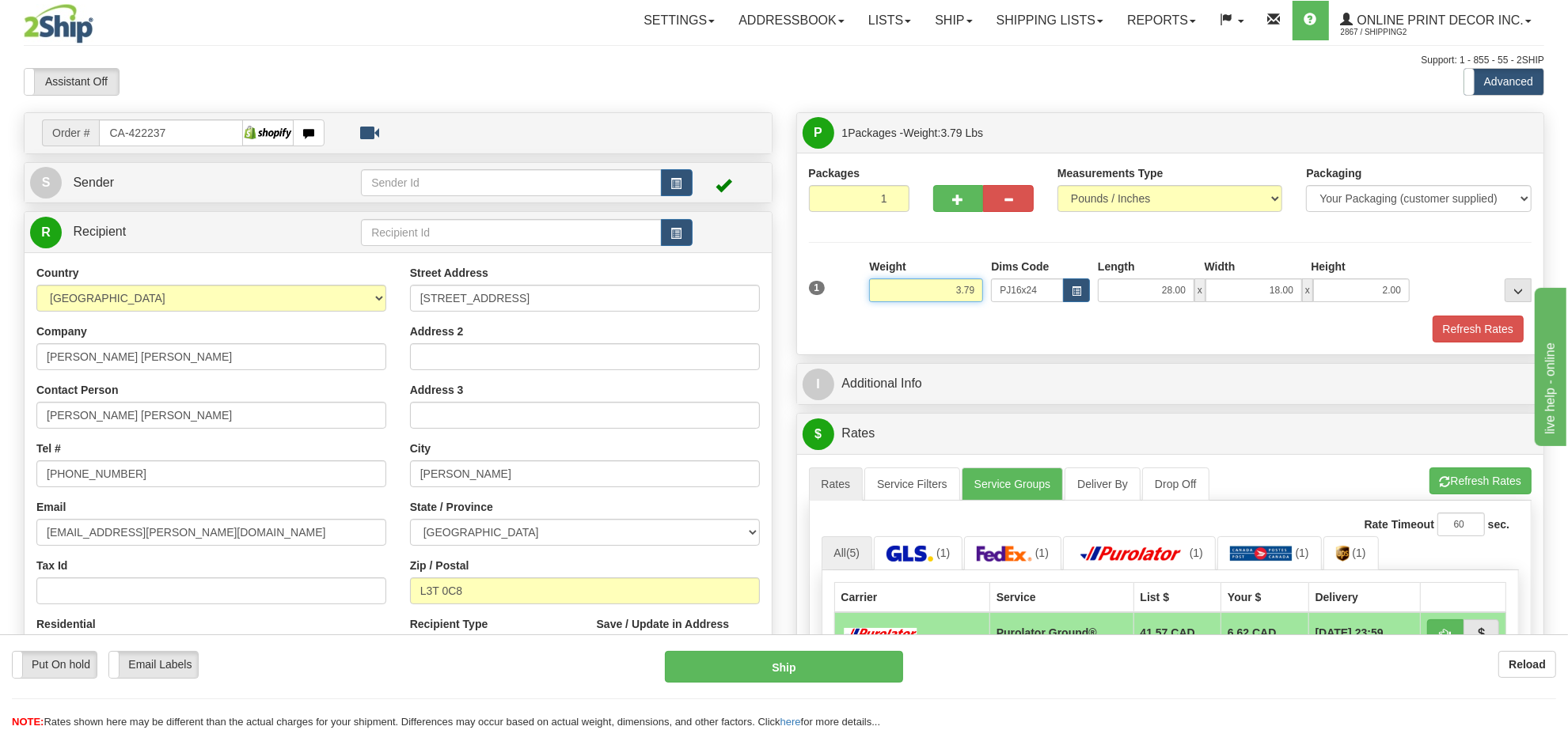
click input "3.79"
drag, startPoint x: 979, startPoint y: 290, endPoint x: 872, endPoint y: 295, distance: 107.1
click input "3.79"
drag, startPoint x: 978, startPoint y: 289, endPoint x: 866, endPoint y: 290, distance: 112.0
click div "Weight 4.98"
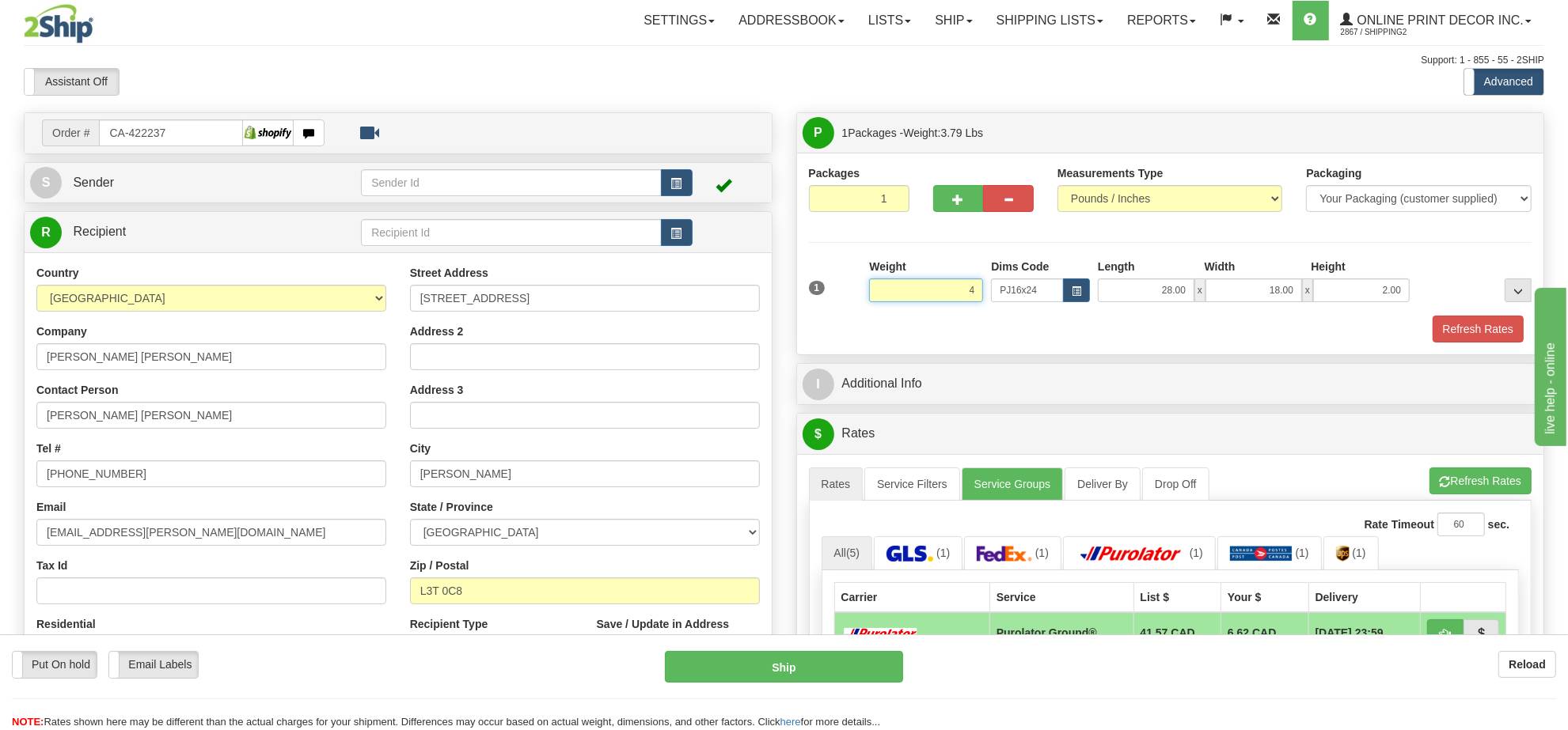
click button "Delete"
type input "4.00"
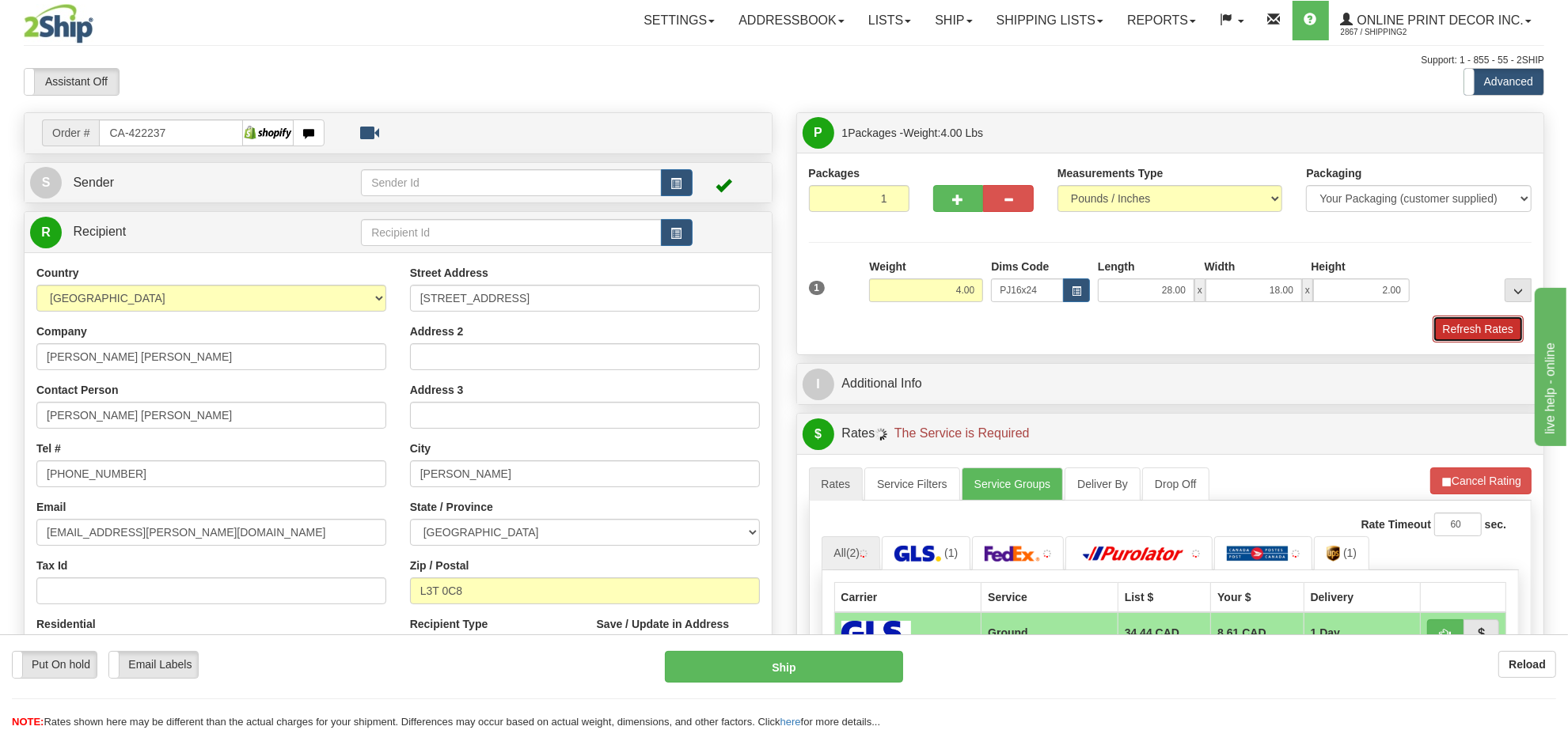
click button "Refresh Rates"
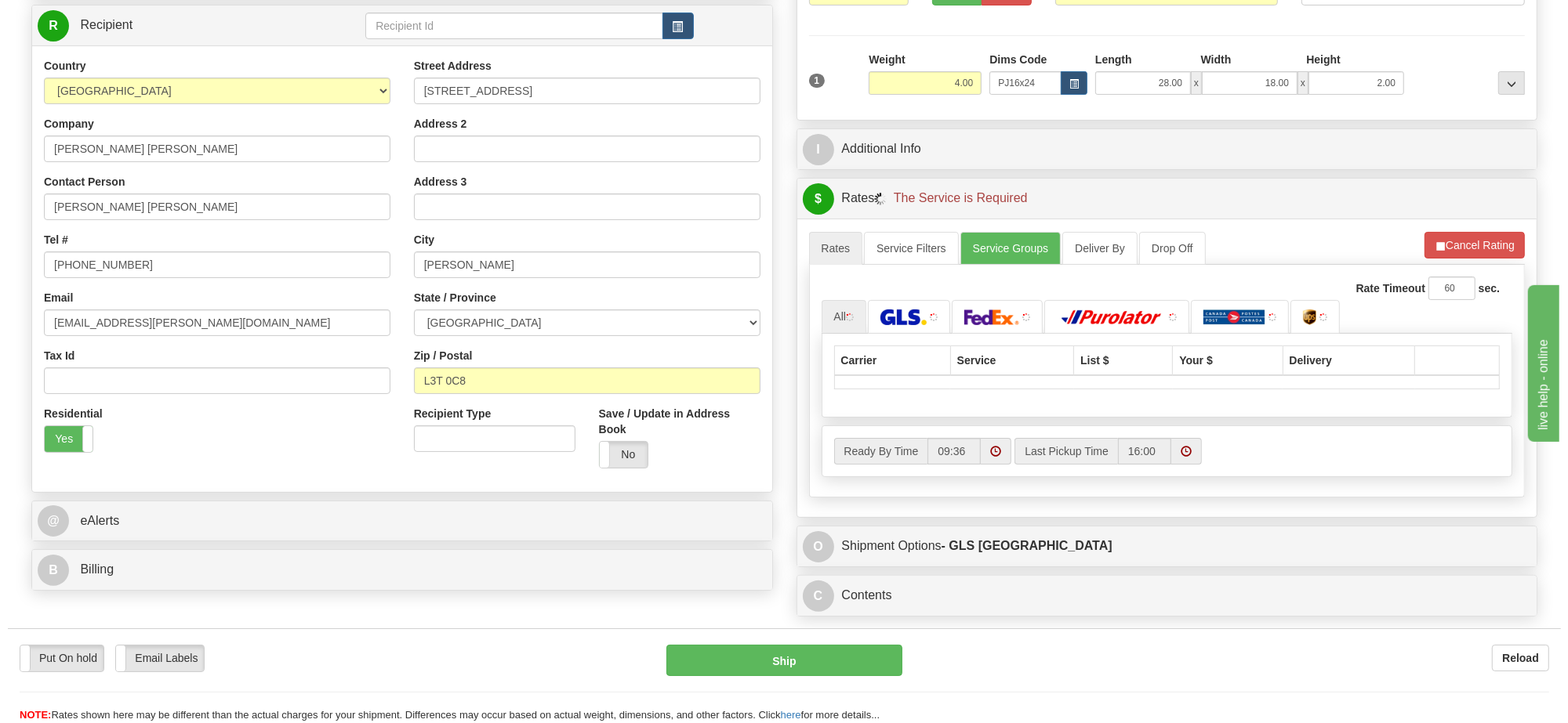
scroll to position [217, 0]
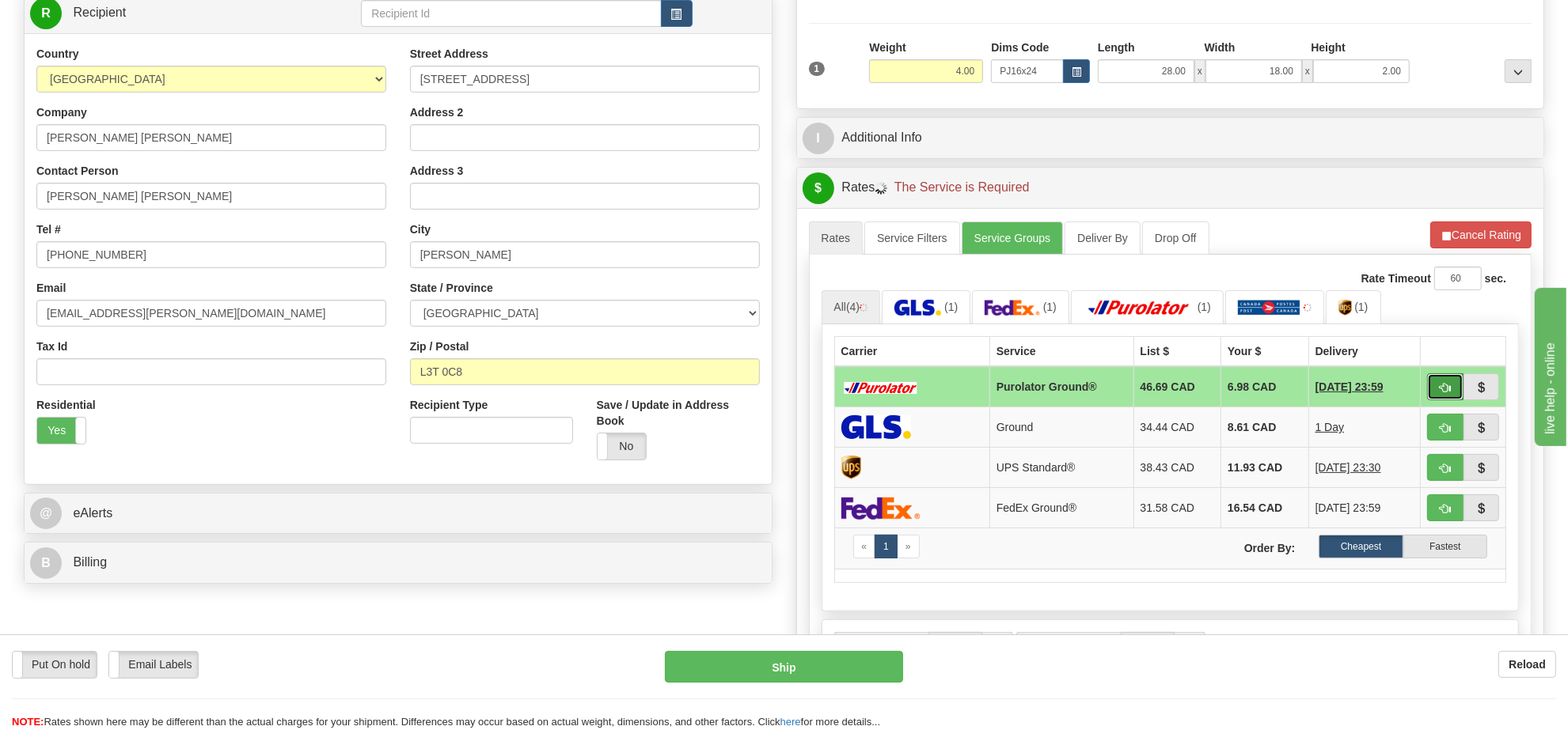
click span "button"
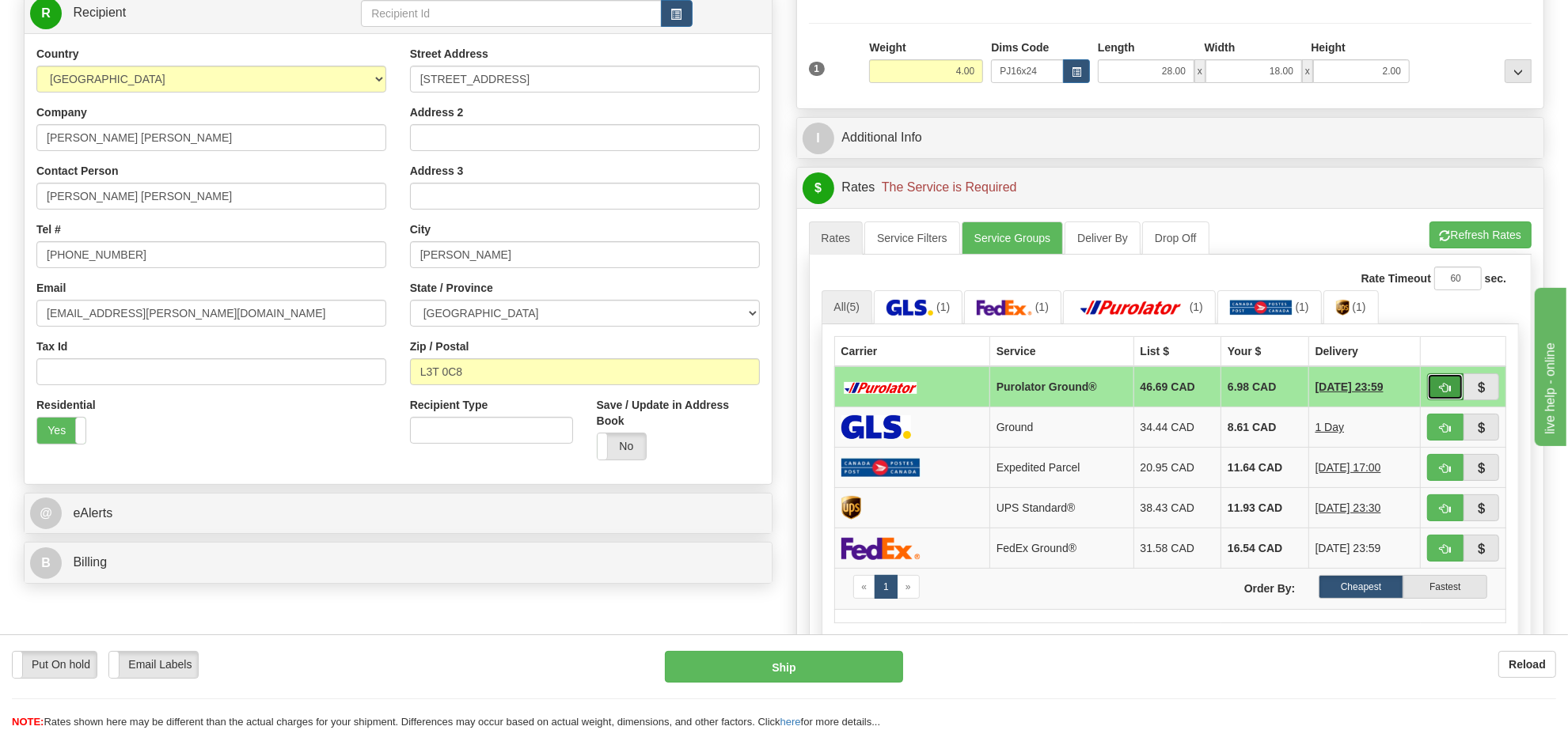
click span "button"
type input "260"
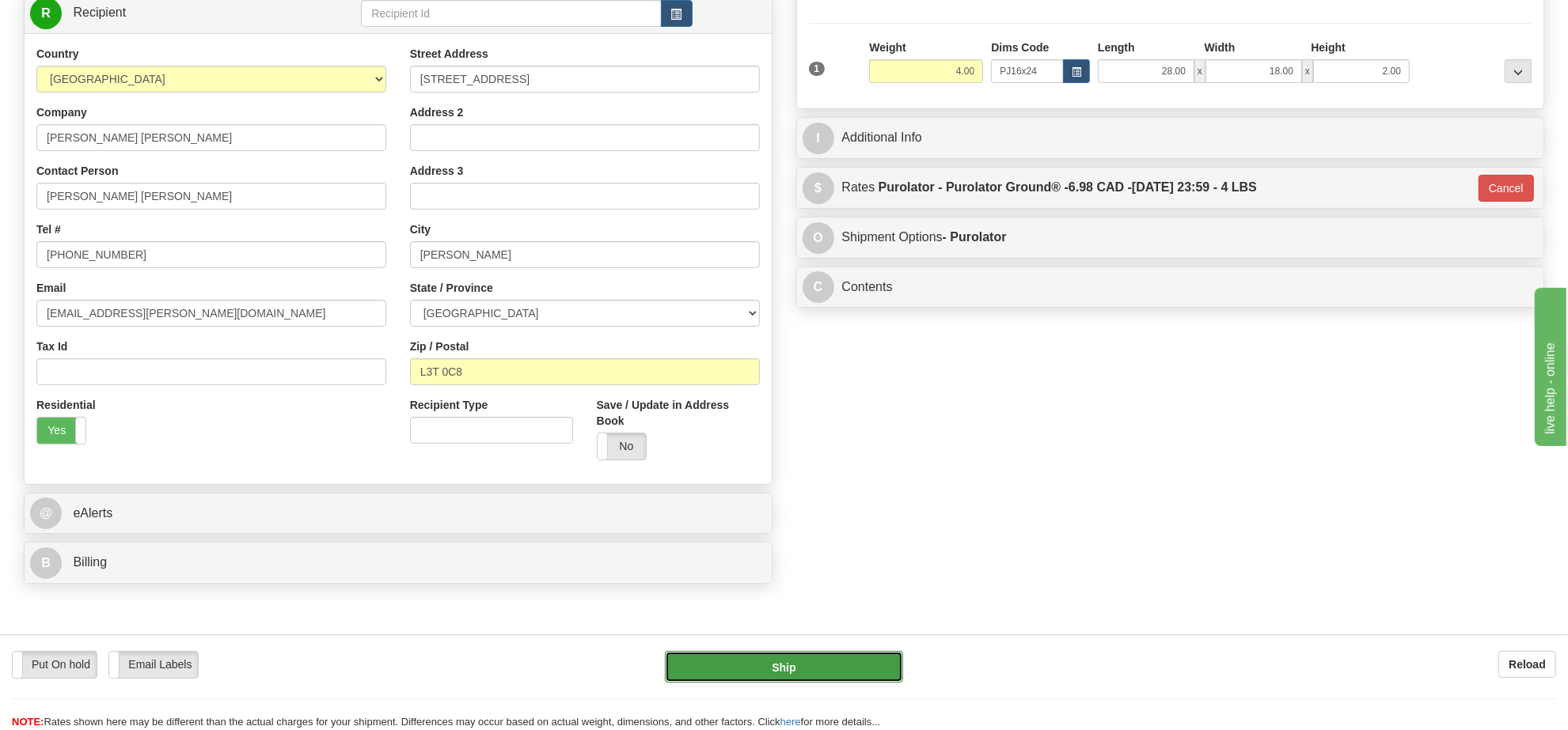
click button "Ship"
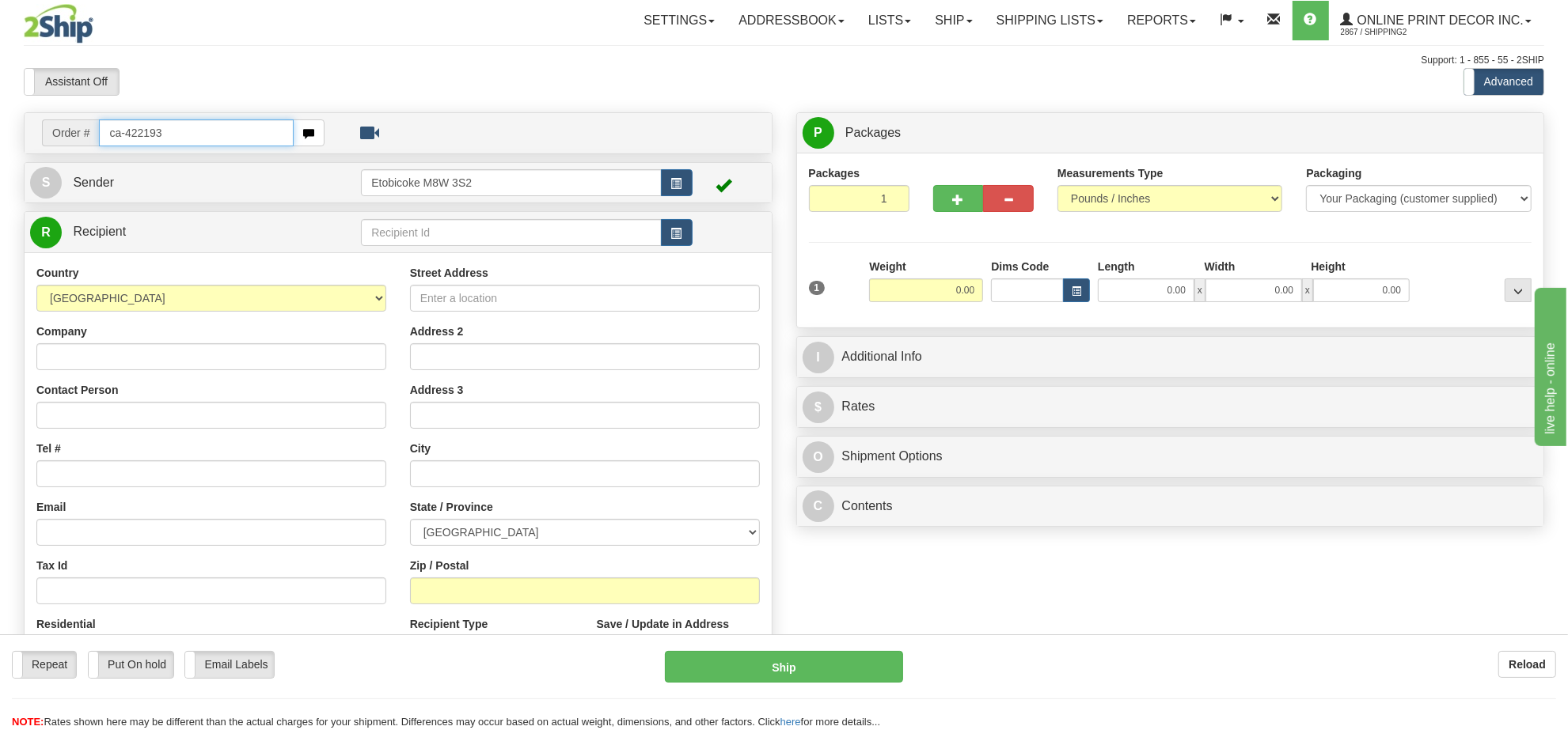
type input "ca-422193"
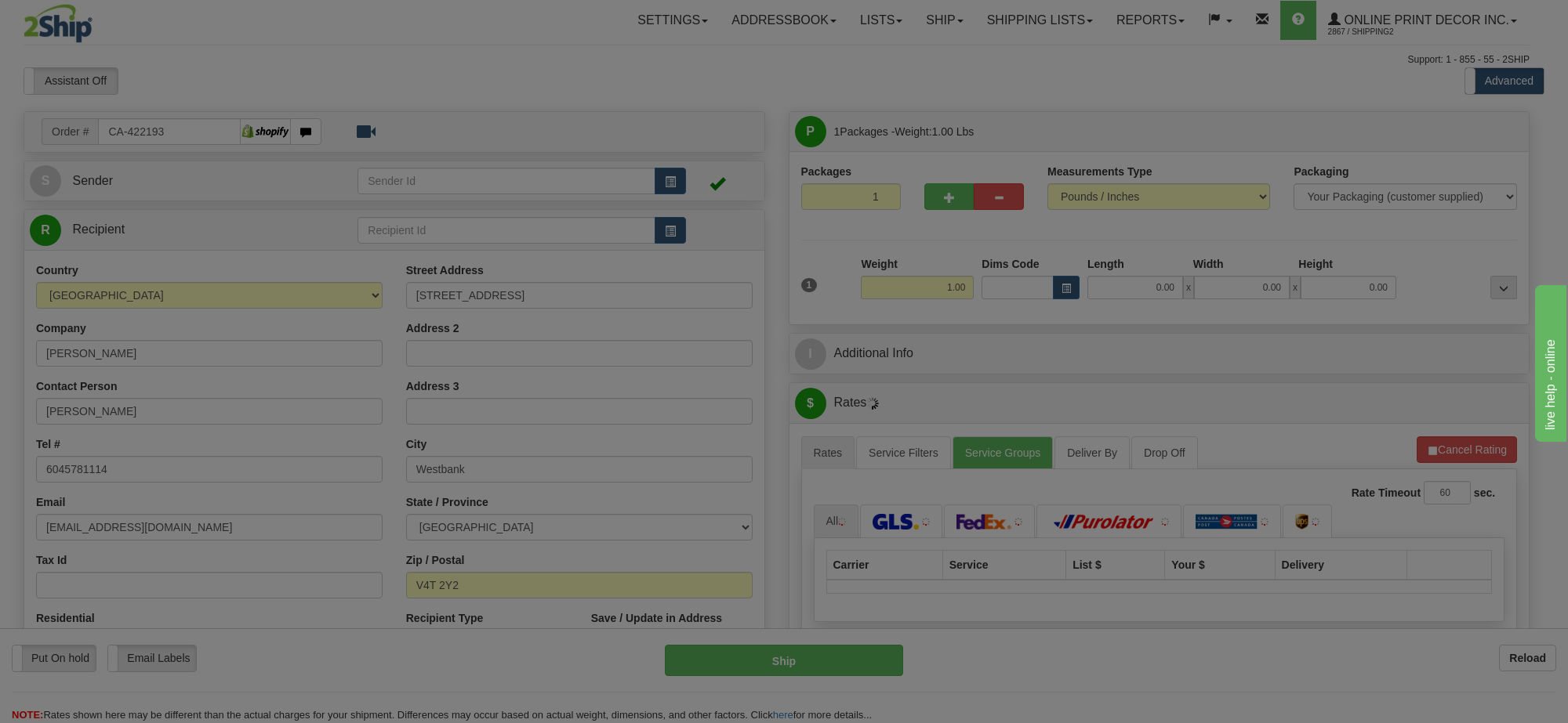
type input "WESTBANK"
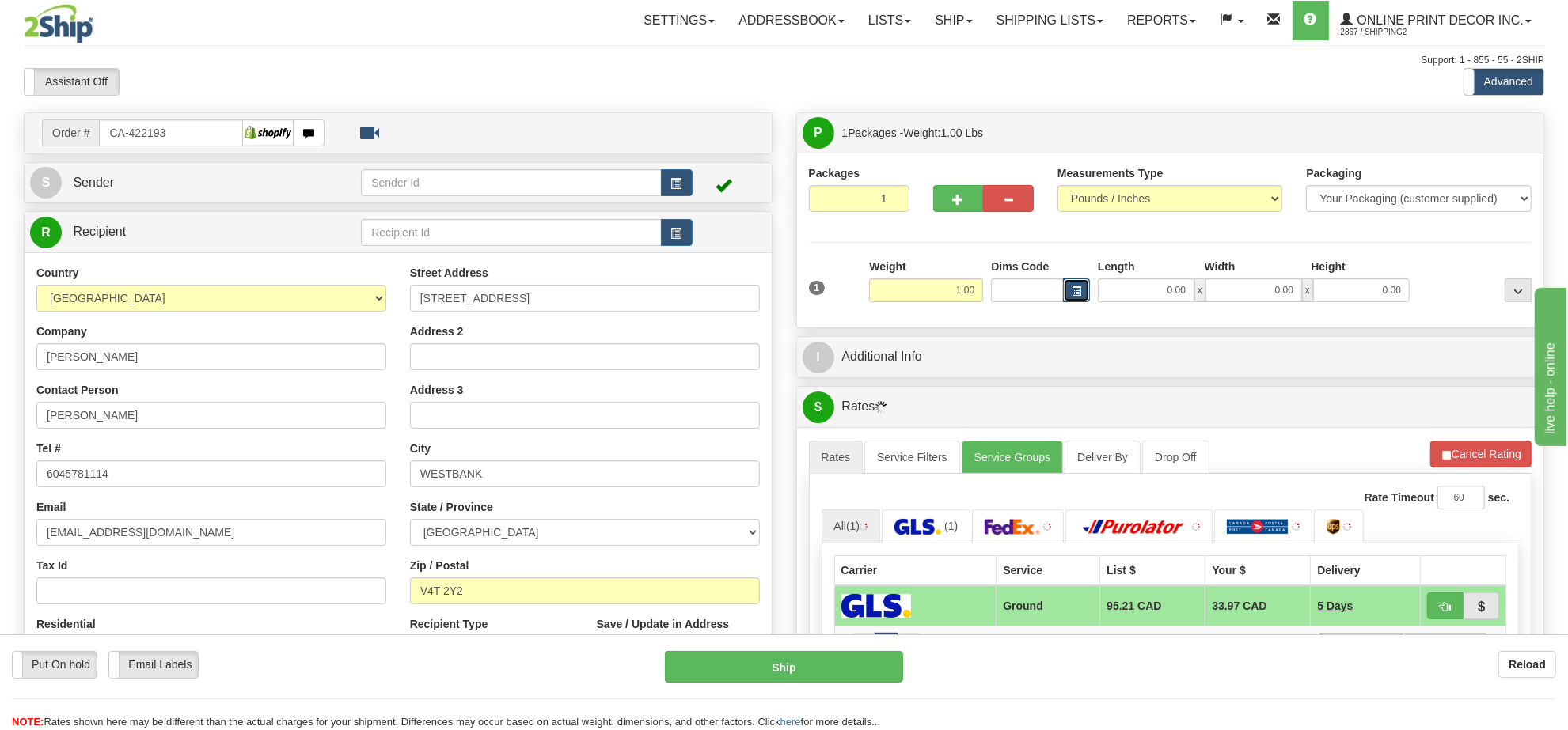
click at [1080, 296] on span "button" at bounding box center [1076, 291] width 10 height 9
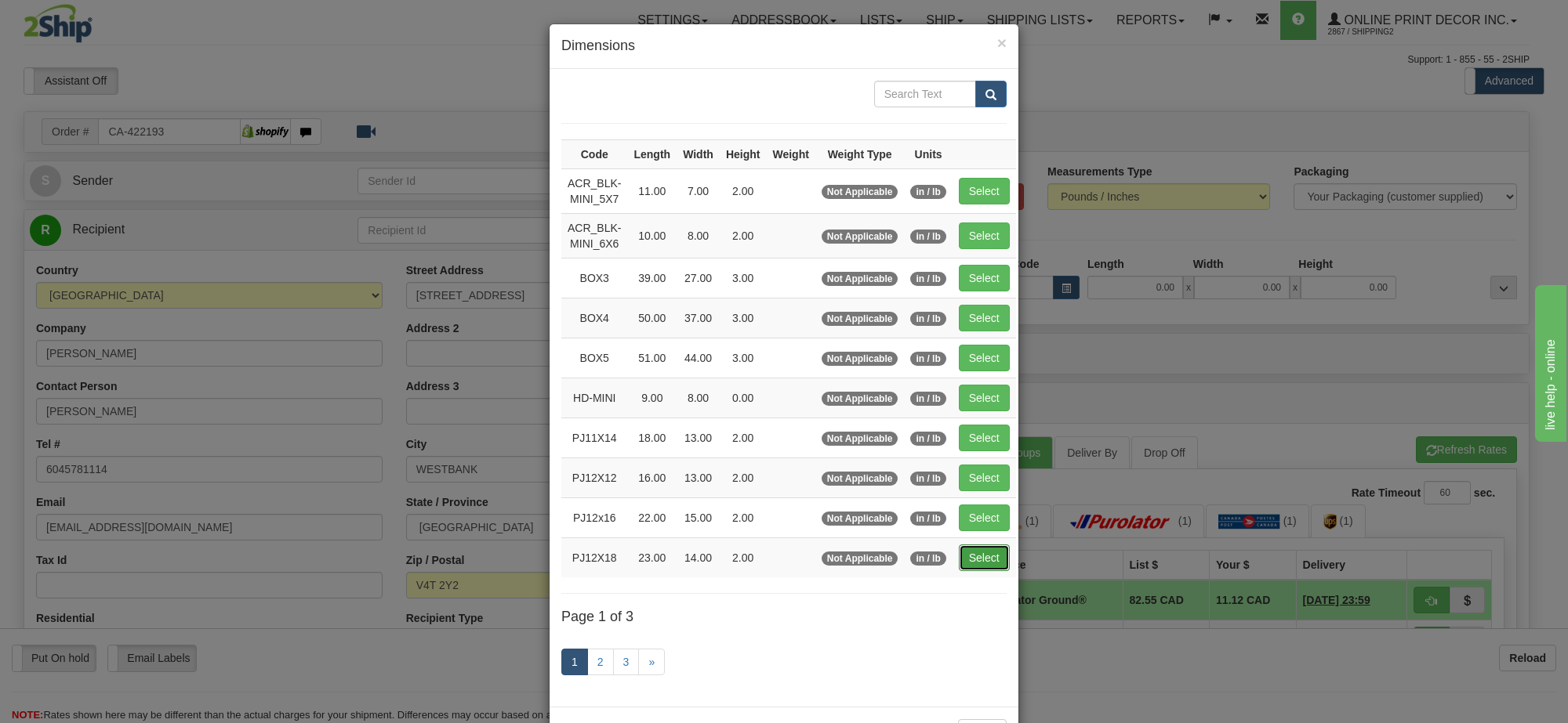
click at [976, 556] on button "Select" at bounding box center [984, 558] width 51 height 27
type input "PJ12X18"
type input "23.00"
type input "14.00"
type input "2.00"
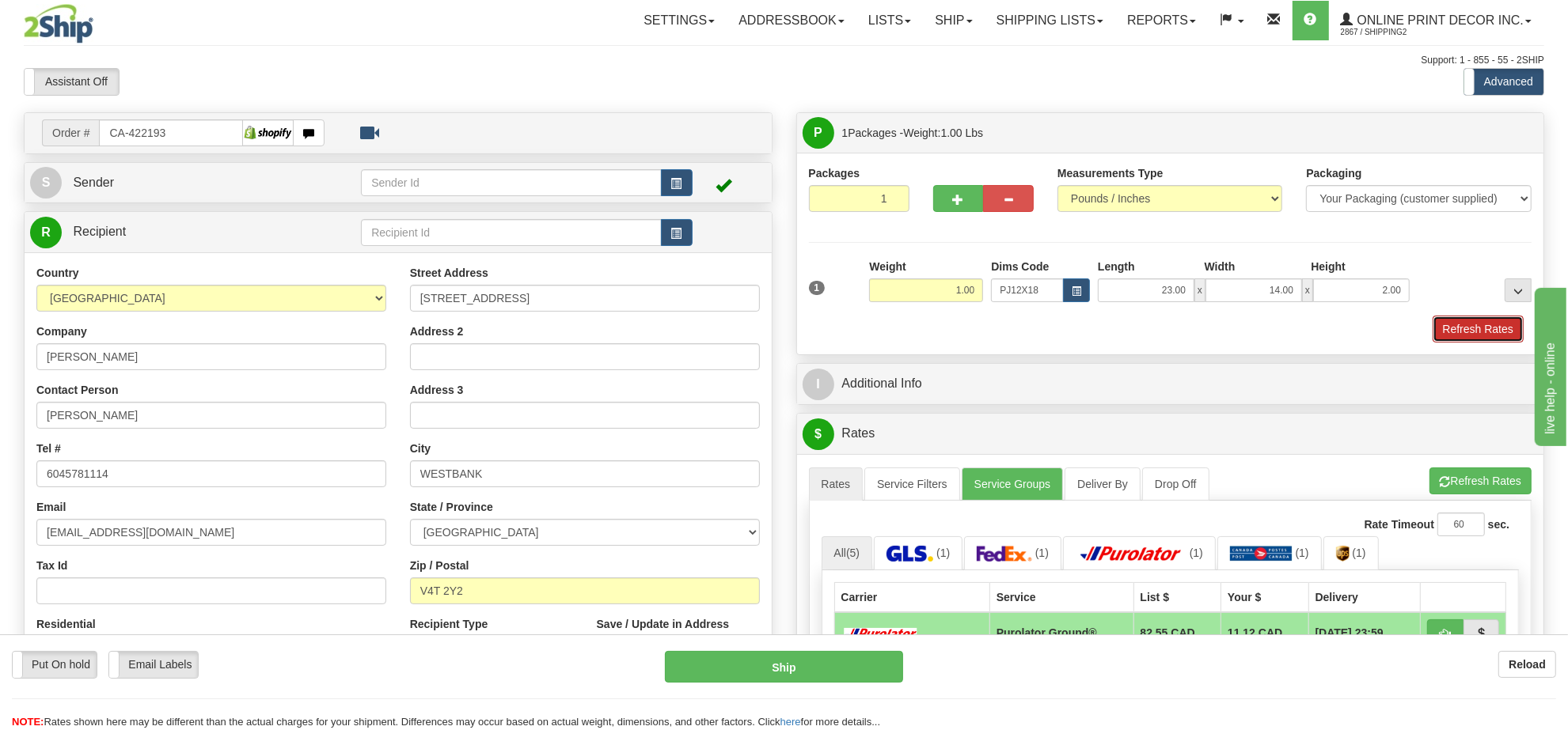
click at [1460, 329] on button "Refresh Rates" at bounding box center [1479, 329] width 91 height 27
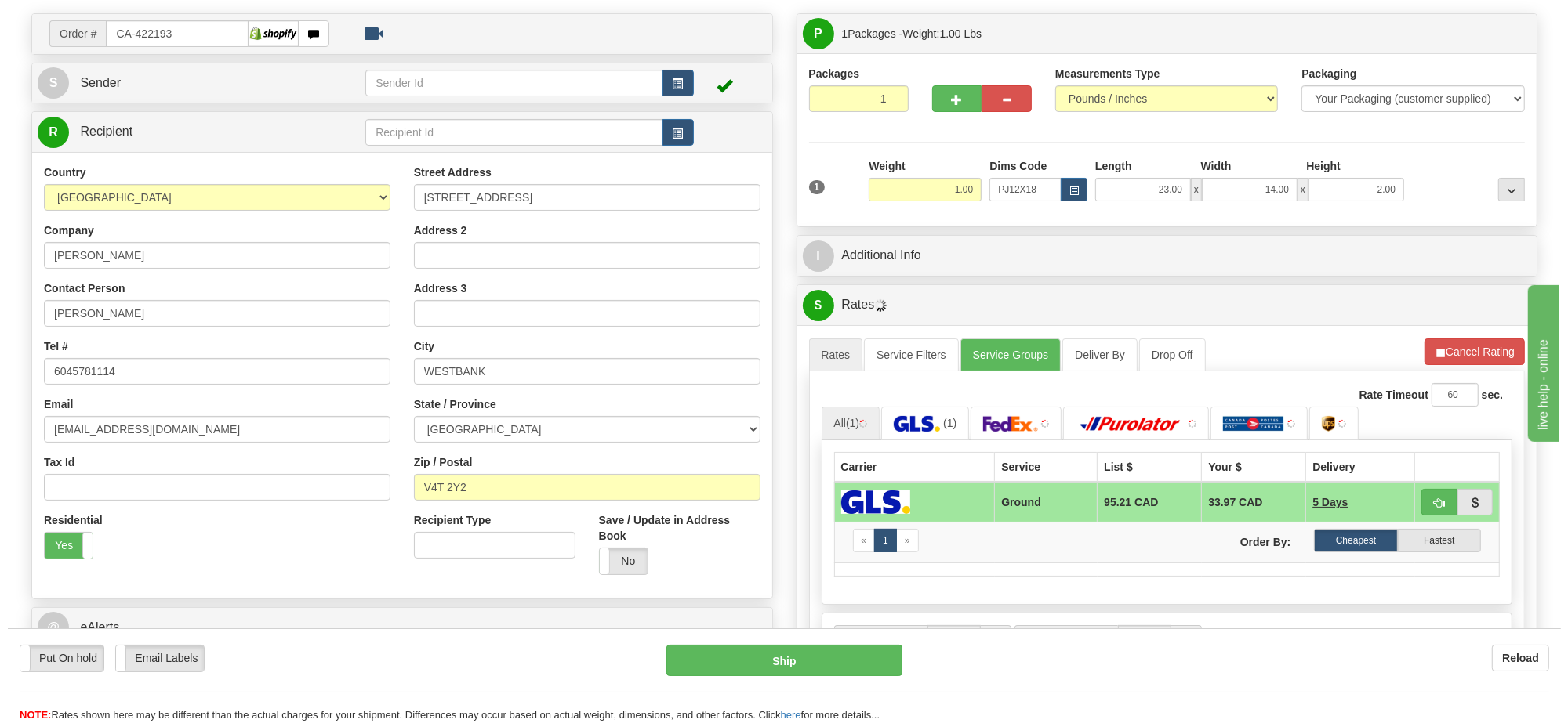
scroll to position [196, 0]
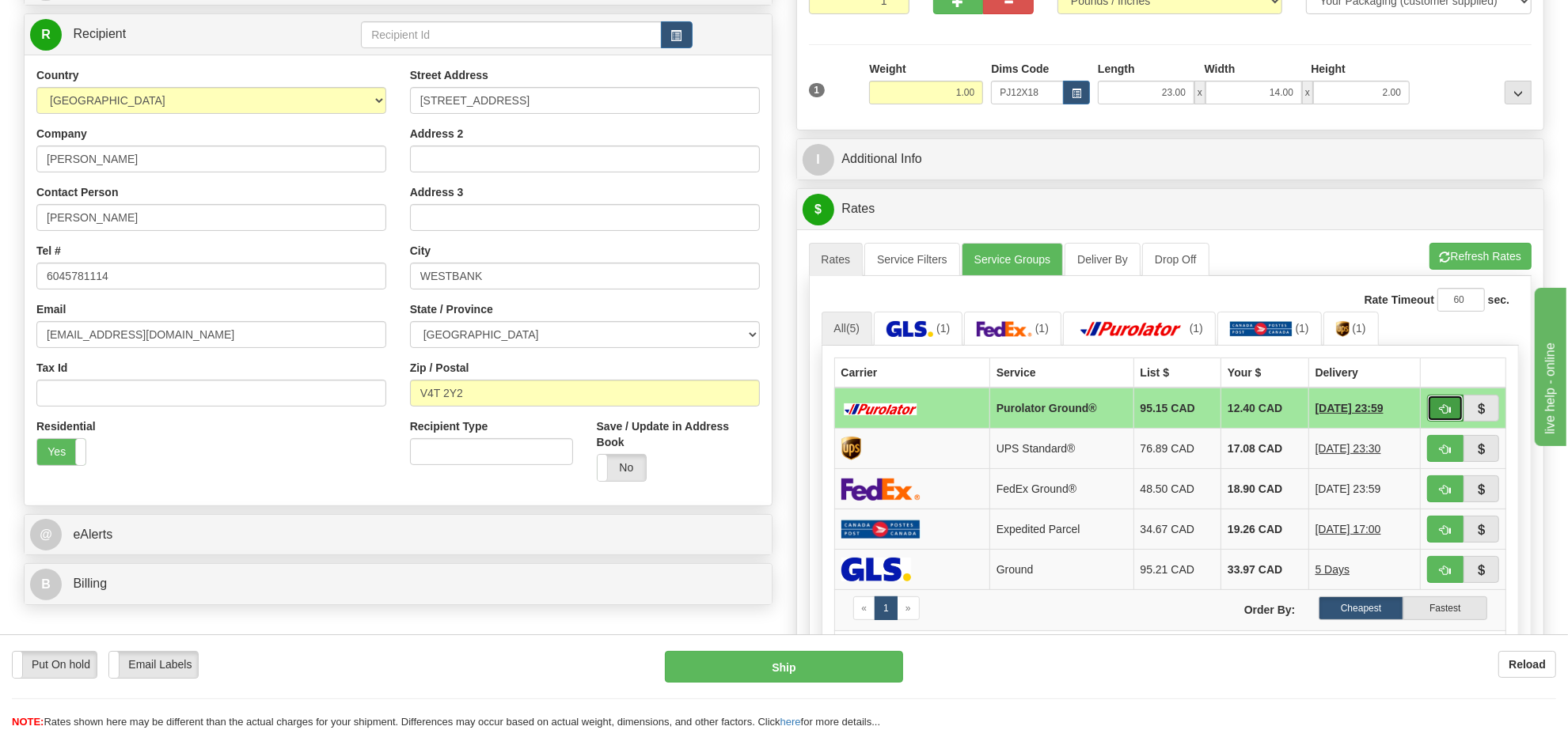
click at [1440, 408] on span "button" at bounding box center [1445, 409] width 11 height 10
type input "260"
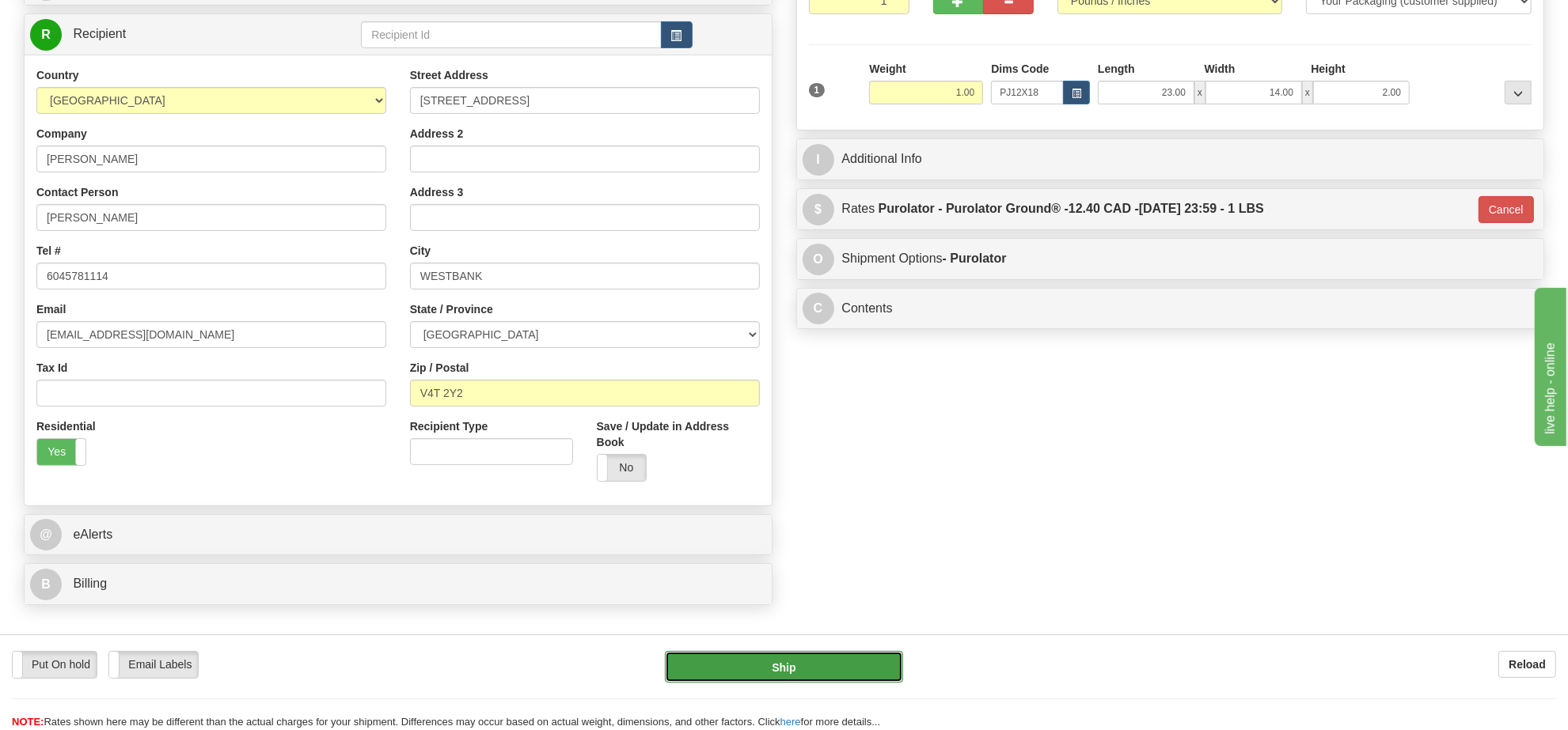
click at [840, 660] on button "Ship" at bounding box center [783, 666] width 237 height 32
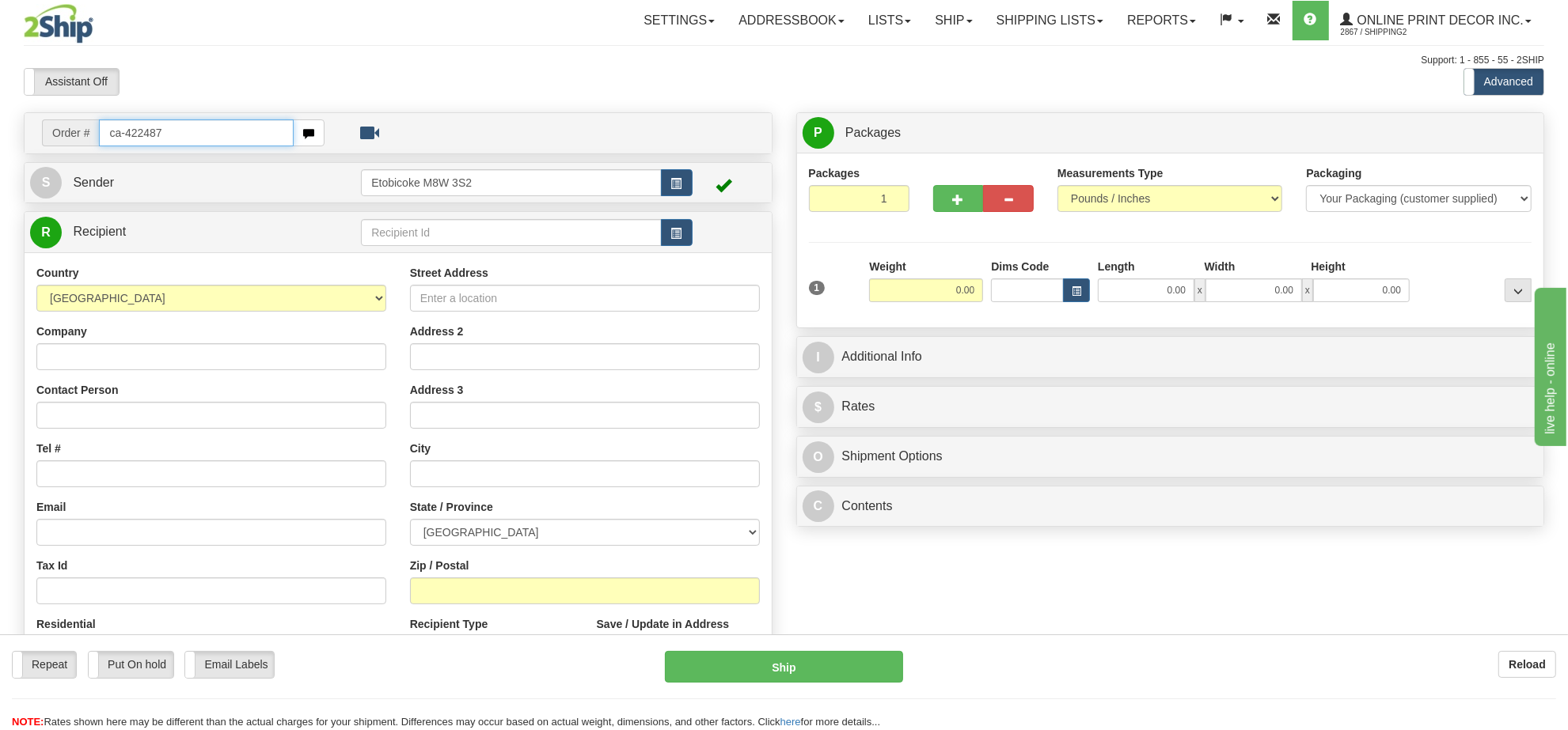
type input "ca-422487"
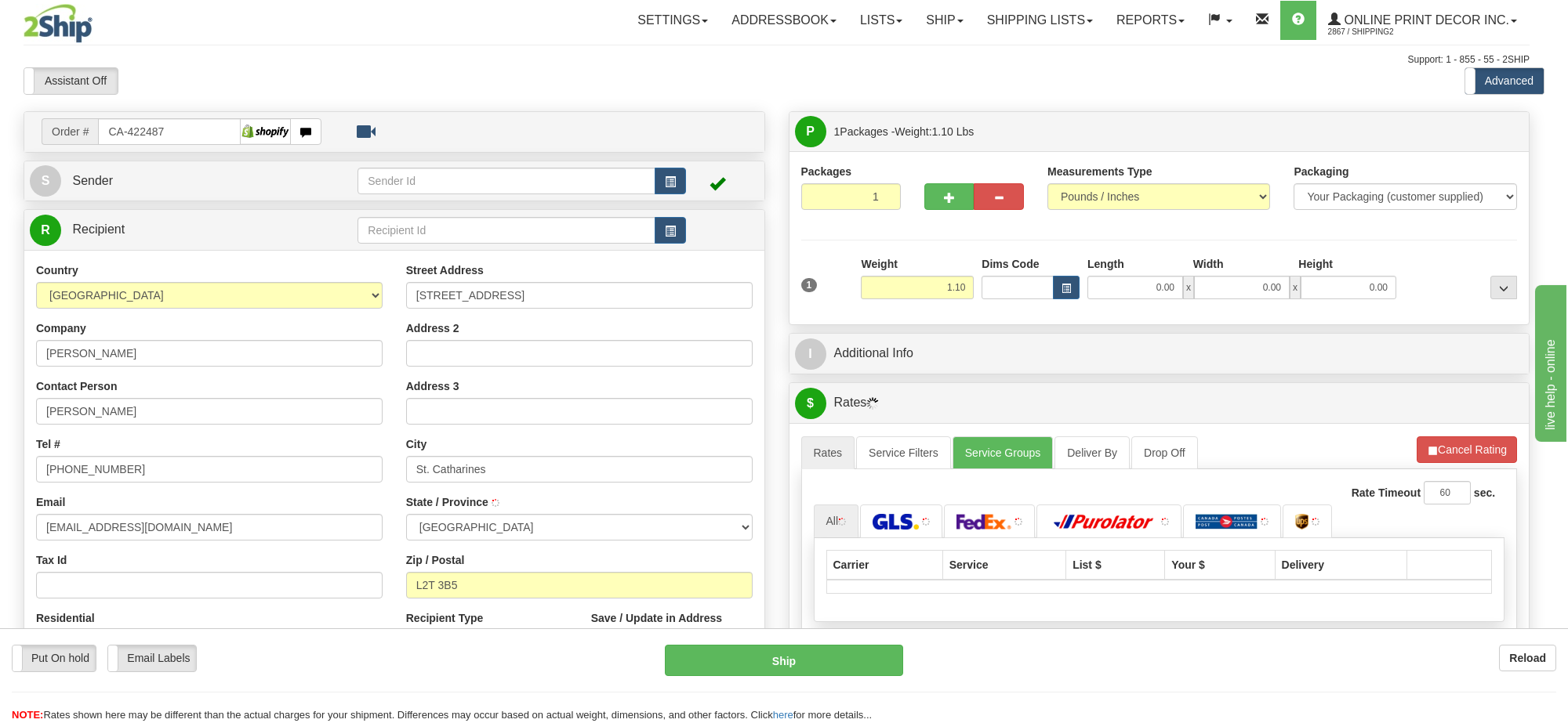
type input "ST CATHARINES"
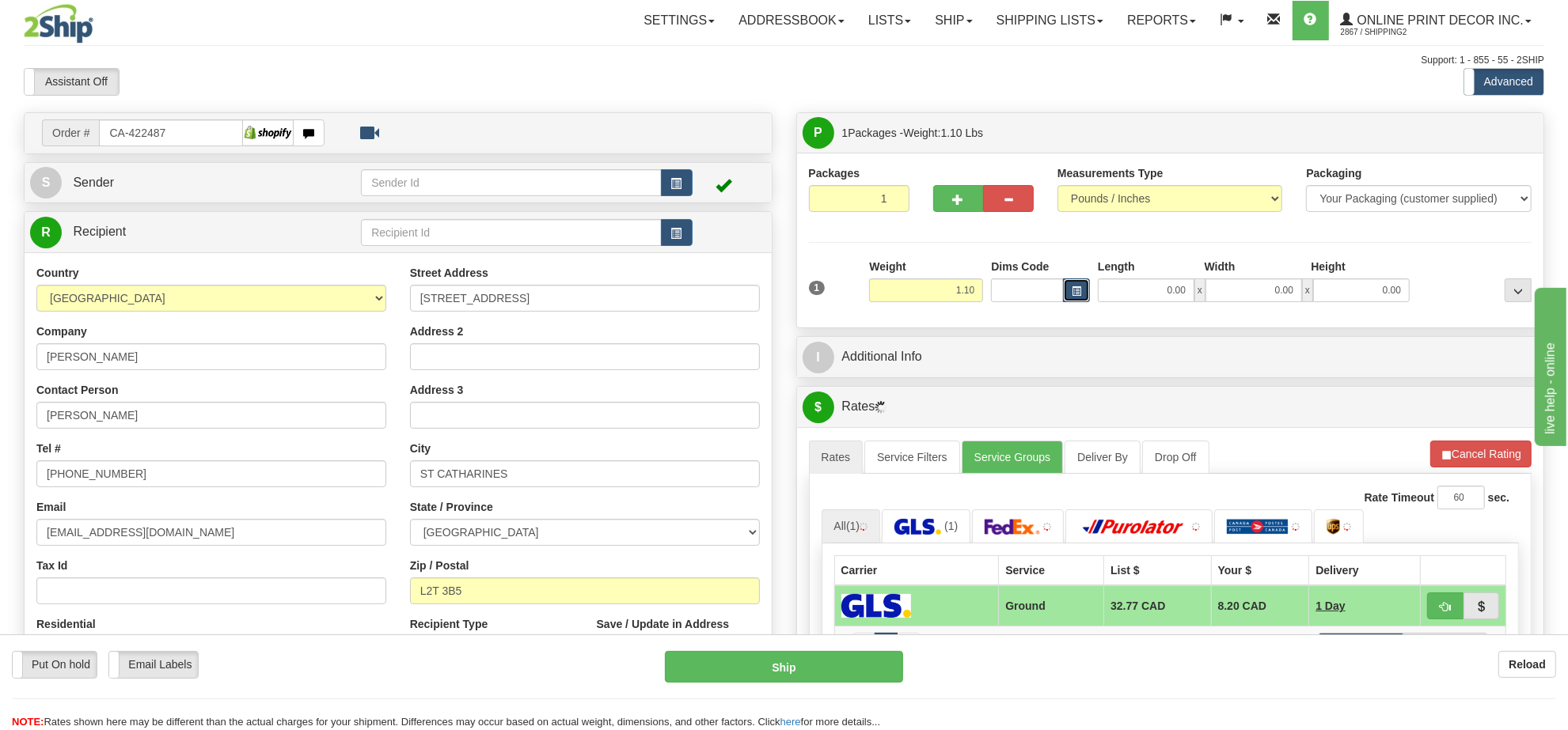
click at [1083, 290] on button "button" at bounding box center [1076, 290] width 27 height 24
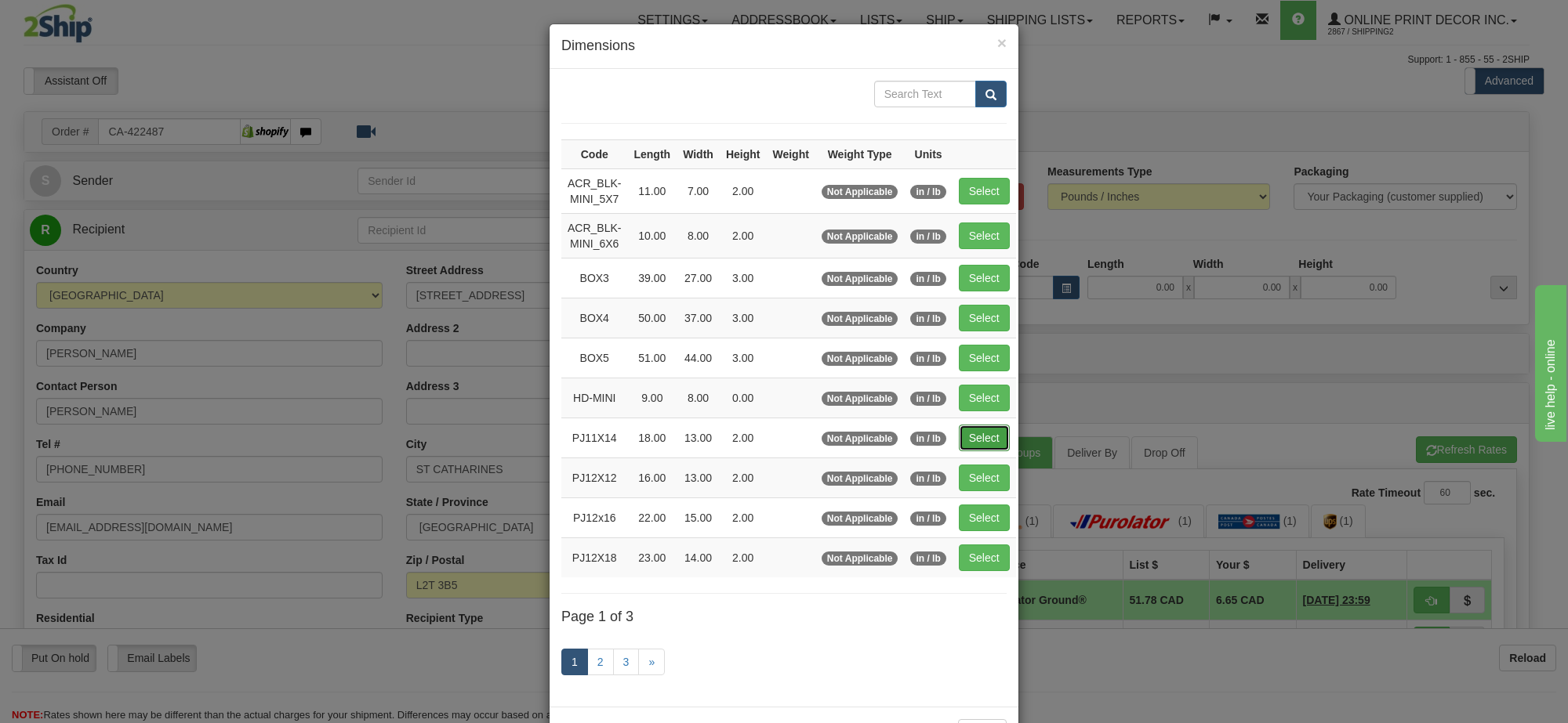
click at [973, 444] on button "Select" at bounding box center [984, 438] width 51 height 27
type input "PJ11X14"
type input "18.00"
type input "13.00"
type input "2.00"
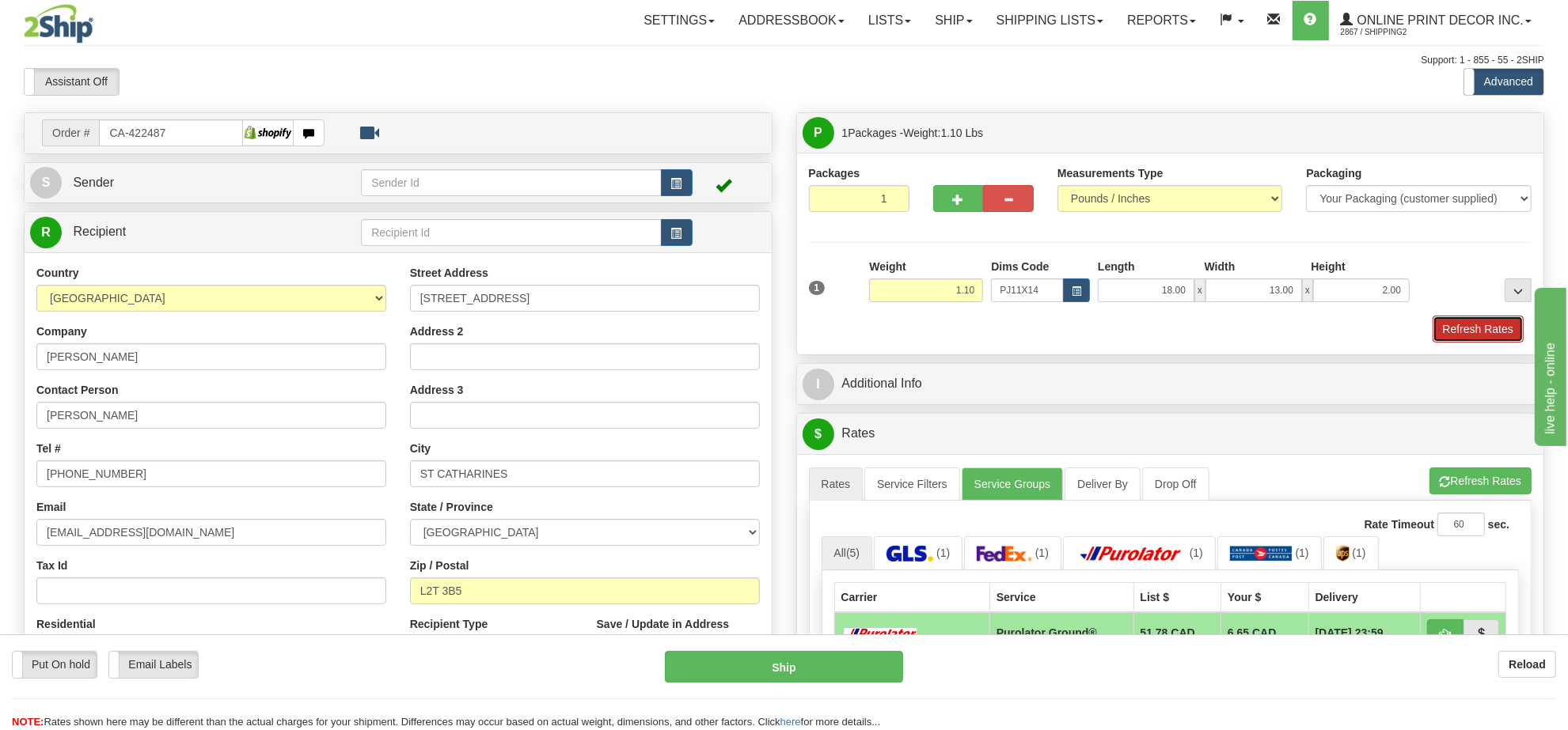
click at [1485, 325] on button "Refresh Rates" at bounding box center [1479, 329] width 91 height 27
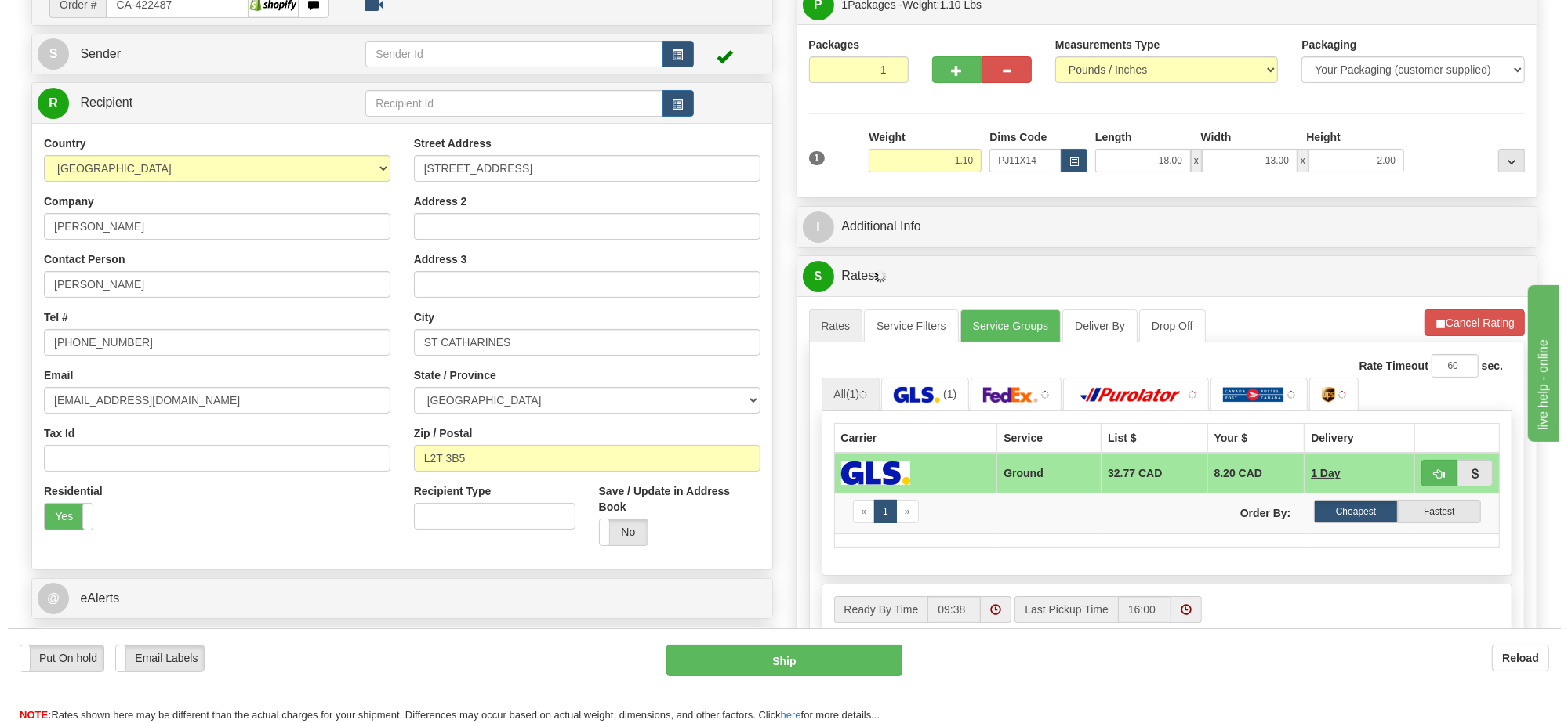
scroll to position [185, 0]
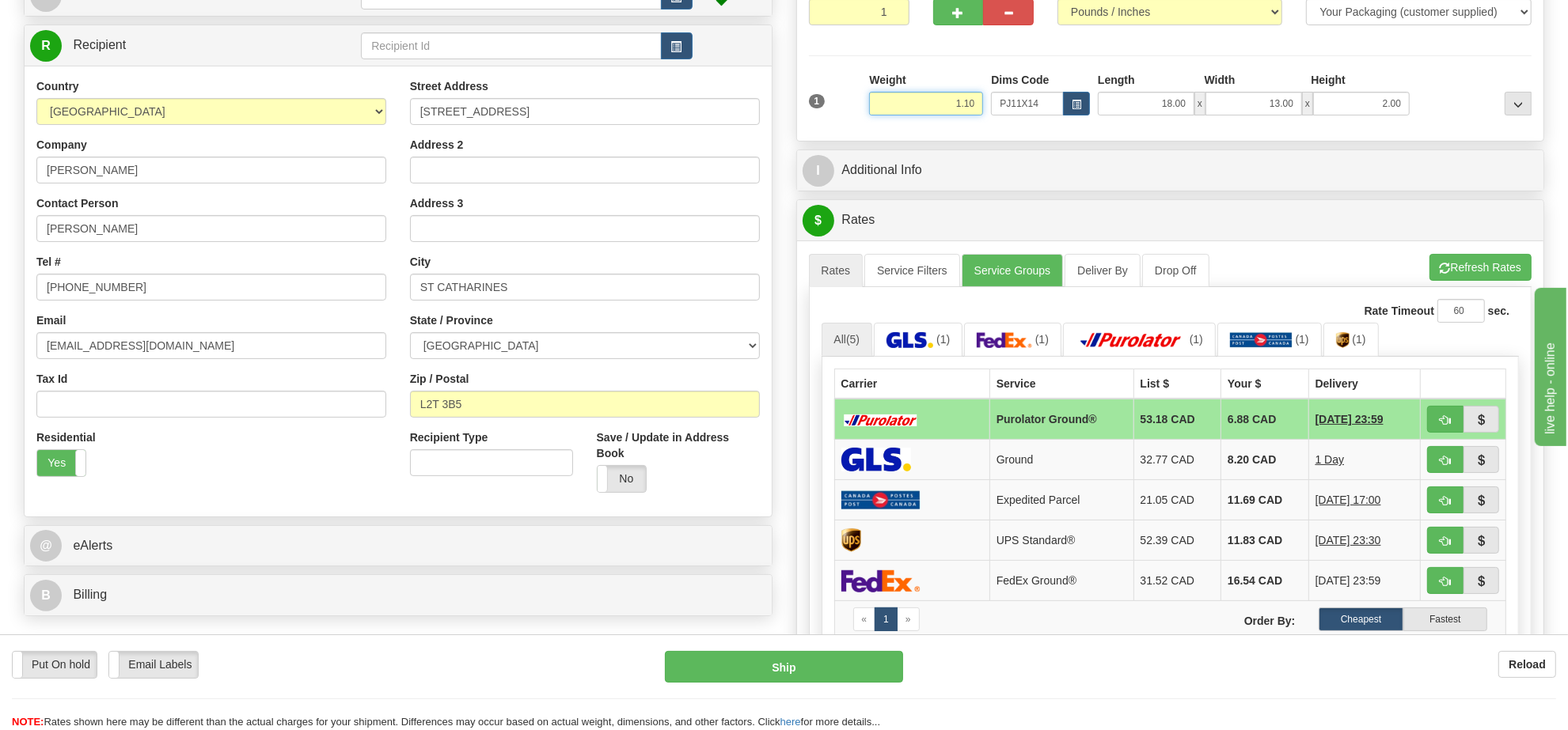
drag, startPoint x: 978, startPoint y: 103, endPoint x: 888, endPoint y: 103, distance: 90.0
click at [888, 103] on input "1.10" at bounding box center [926, 103] width 114 height 24
click at [959, 105] on input "03.98" at bounding box center [926, 103] width 114 height 24
type input "0.98"
click at [1467, 270] on li "Refresh Rates Cancel Rating" at bounding box center [1480, 267] width 102 height 27
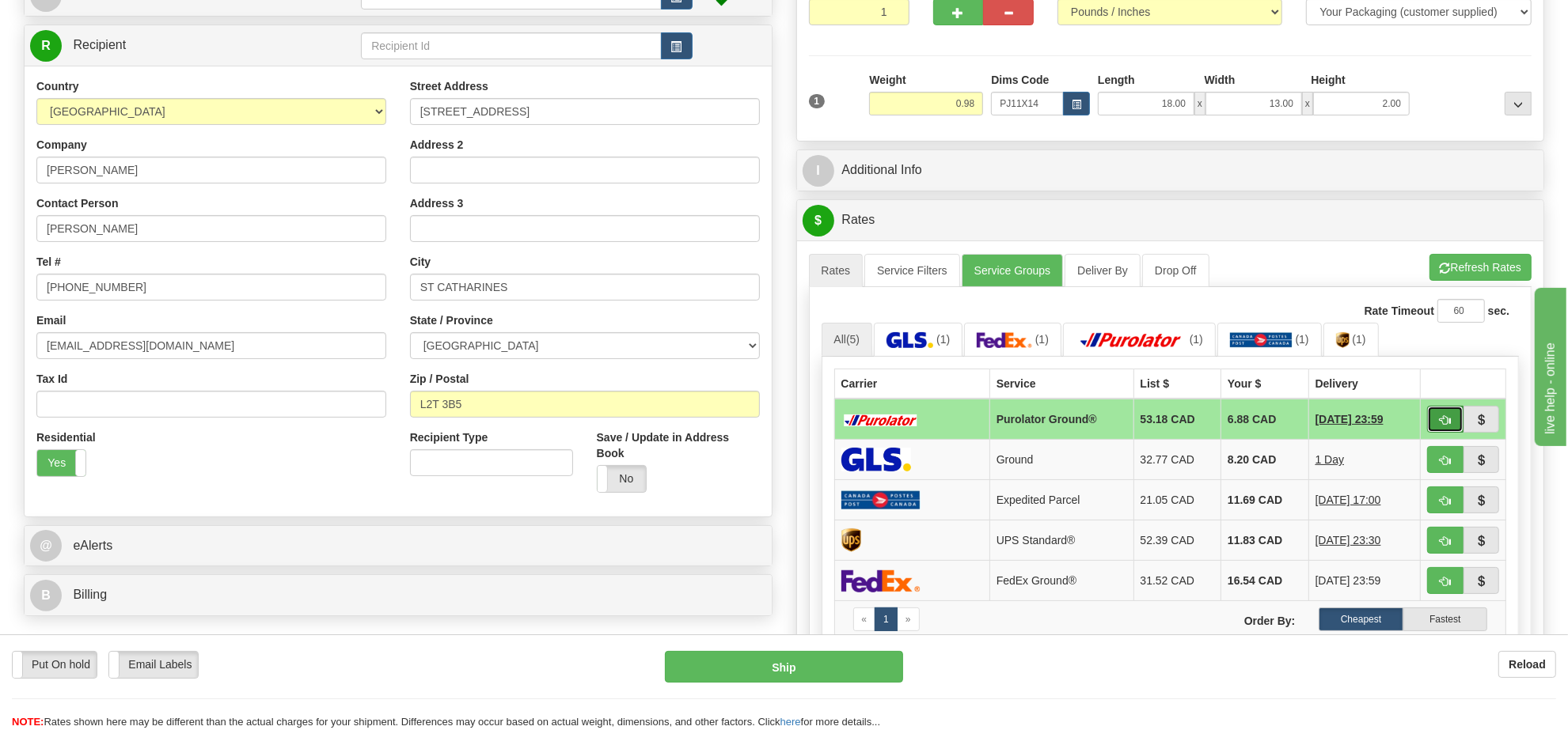
click at [1441, 423] on span "button" at bounding box center [1445, 420] width 11 height 10
type input "260"
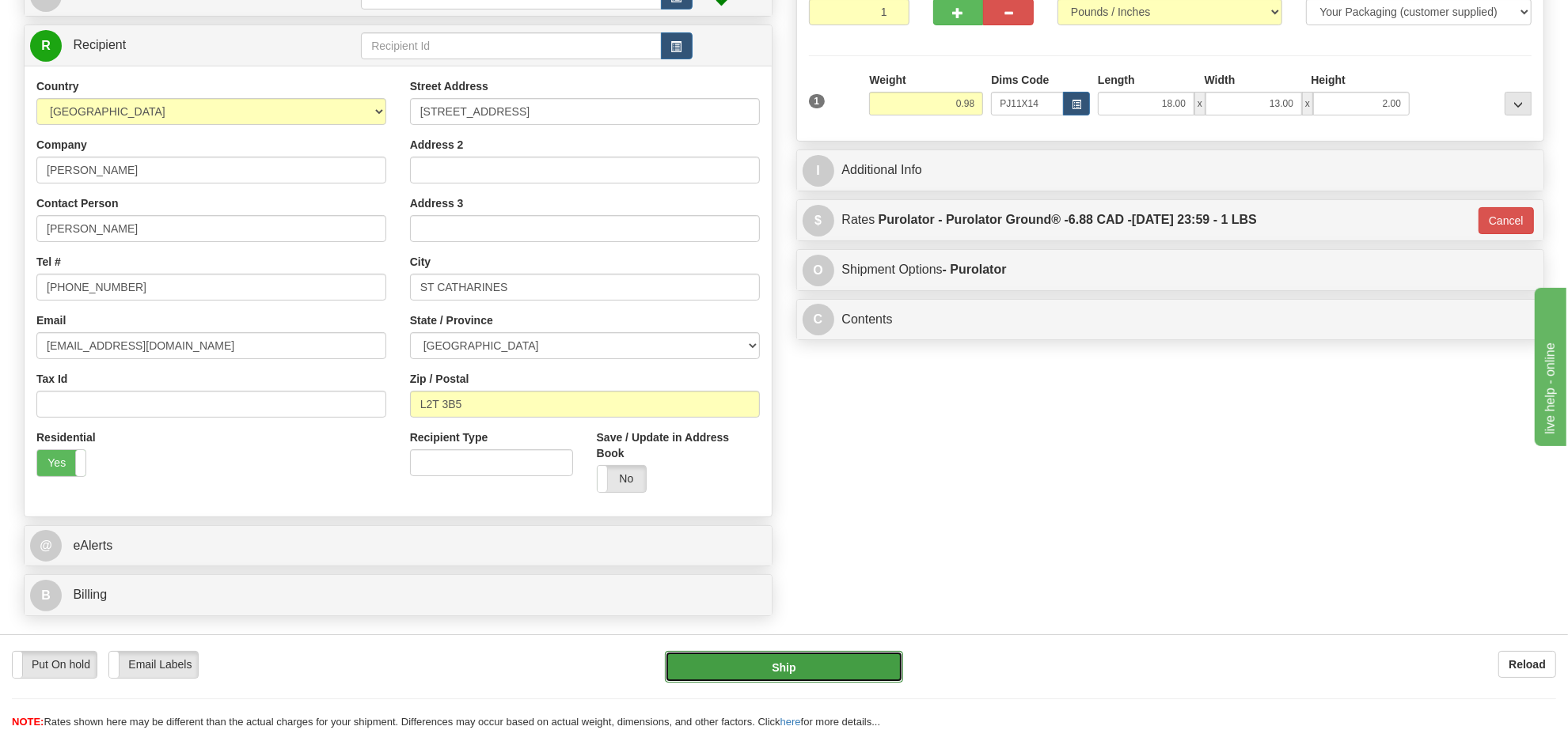
click at [761, 660] on button "Ship" at bounding box center [783, 666] width 237 height 32
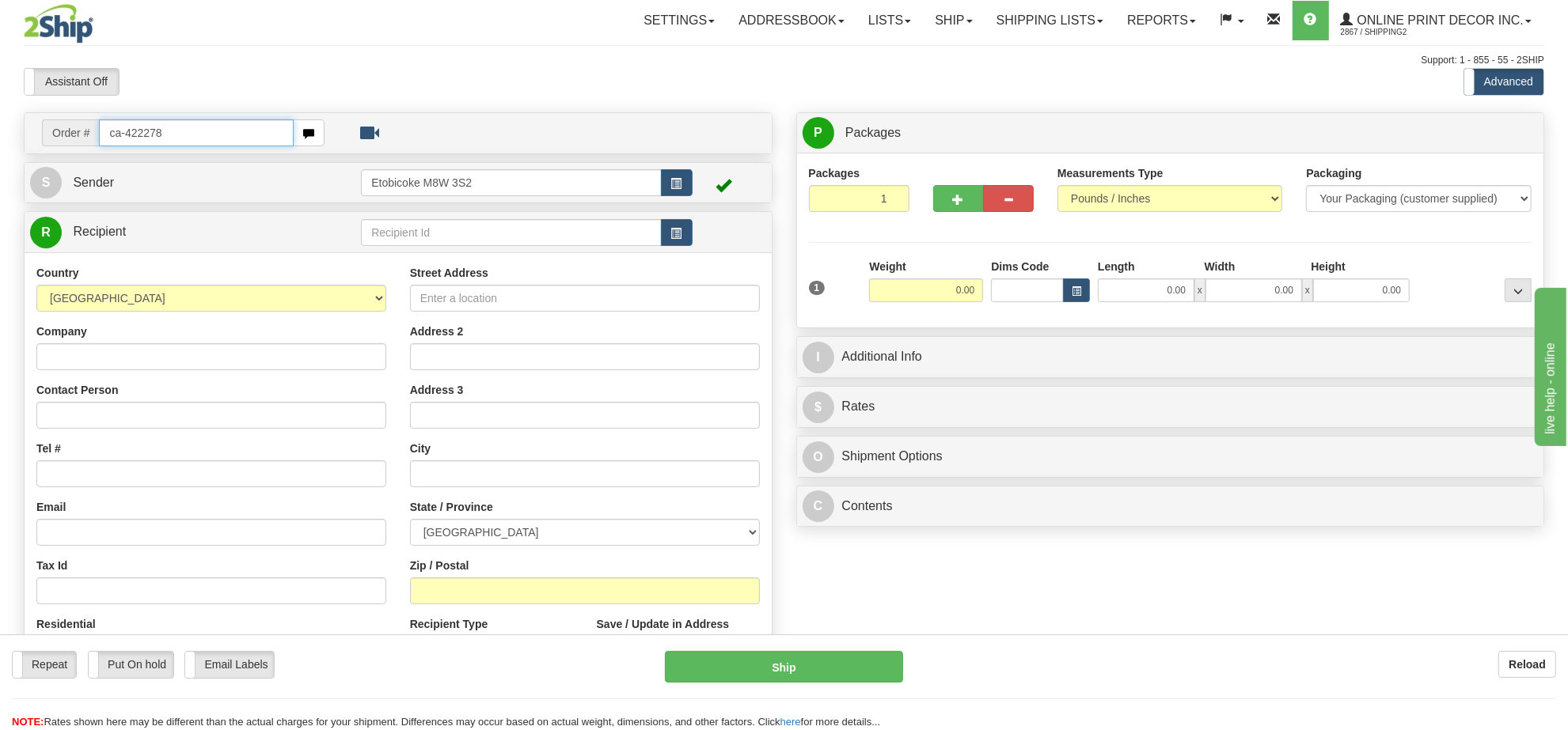
type input "ca-422278"
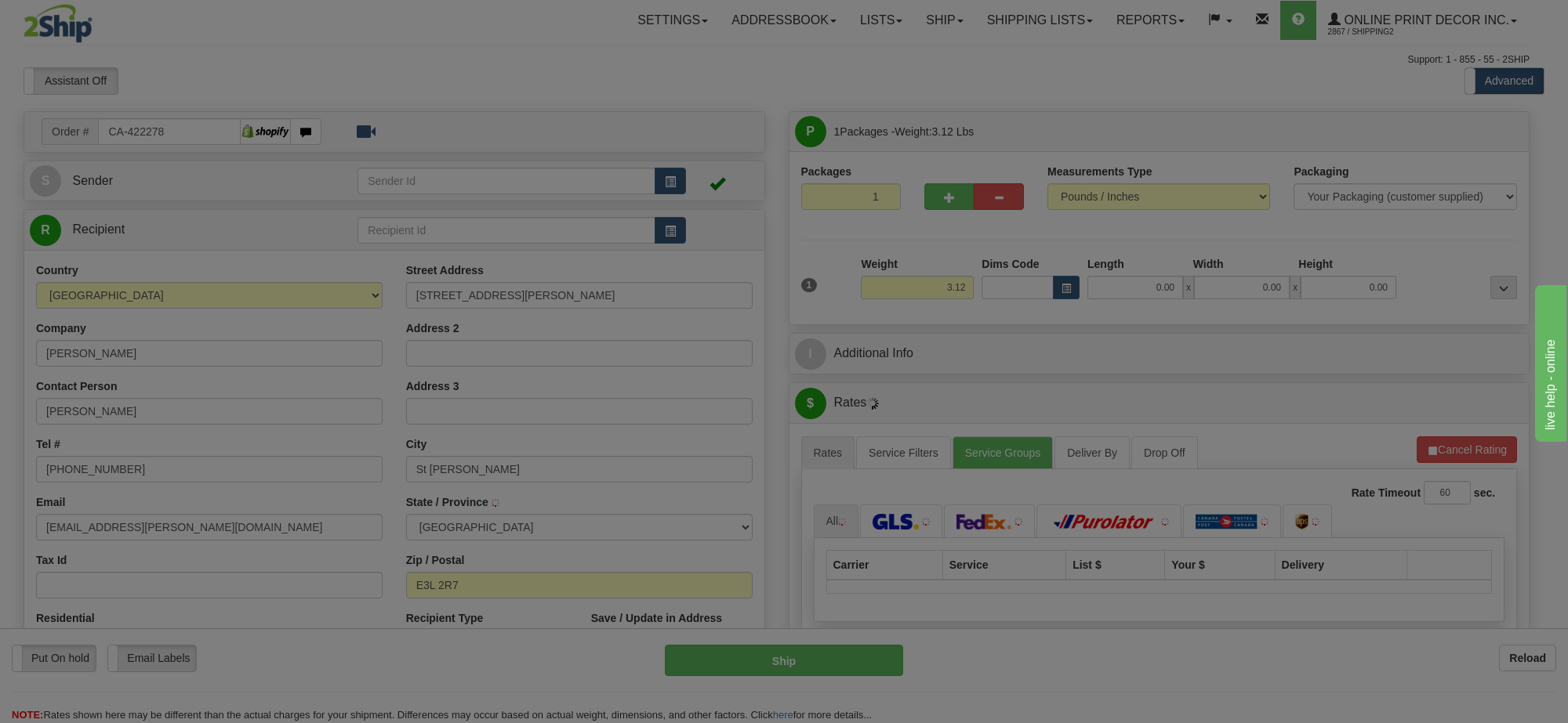
type input "ST [PERSON_NAME]"
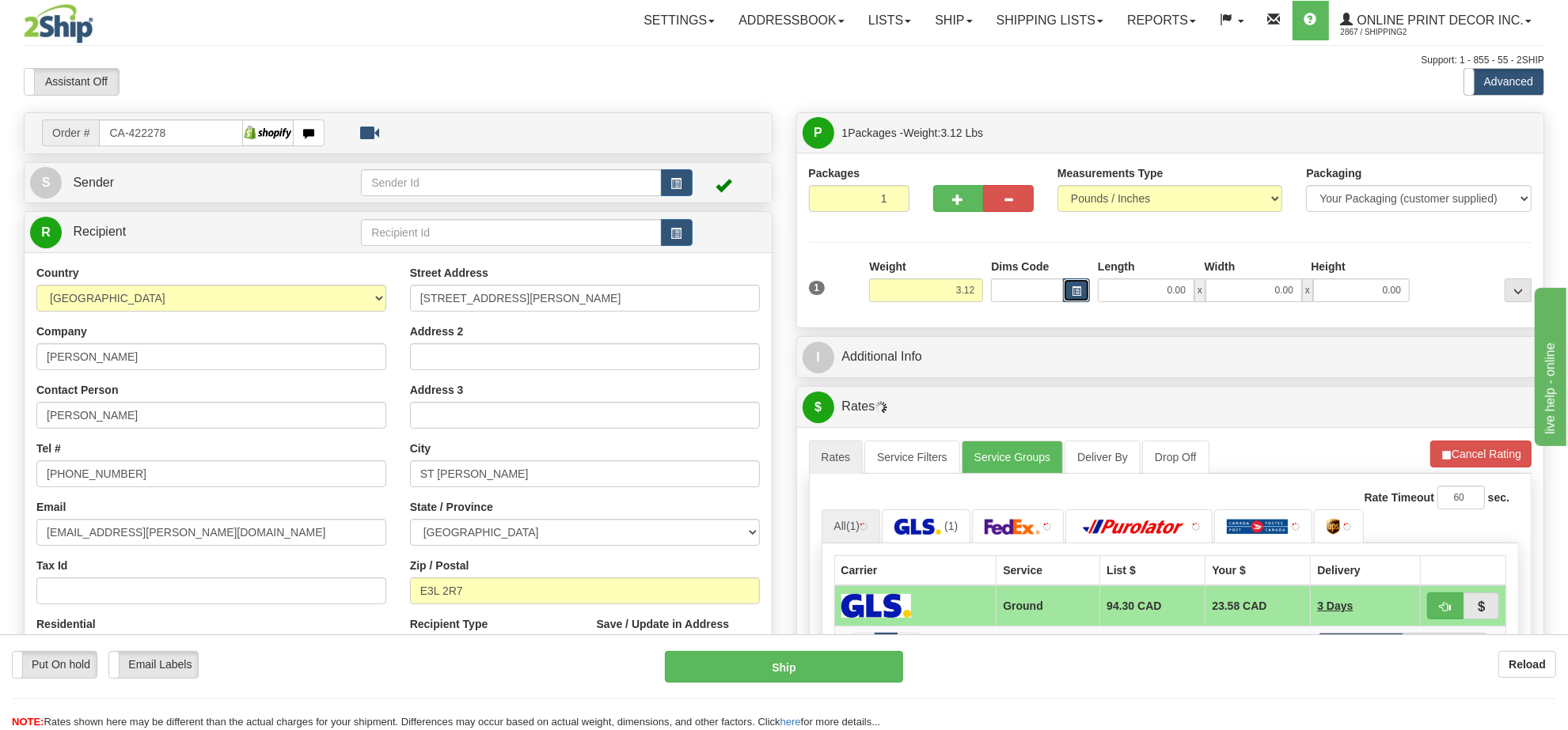
click at [1087, 291] on button "button" at bounding box center [1076, 290] width 27 height 24
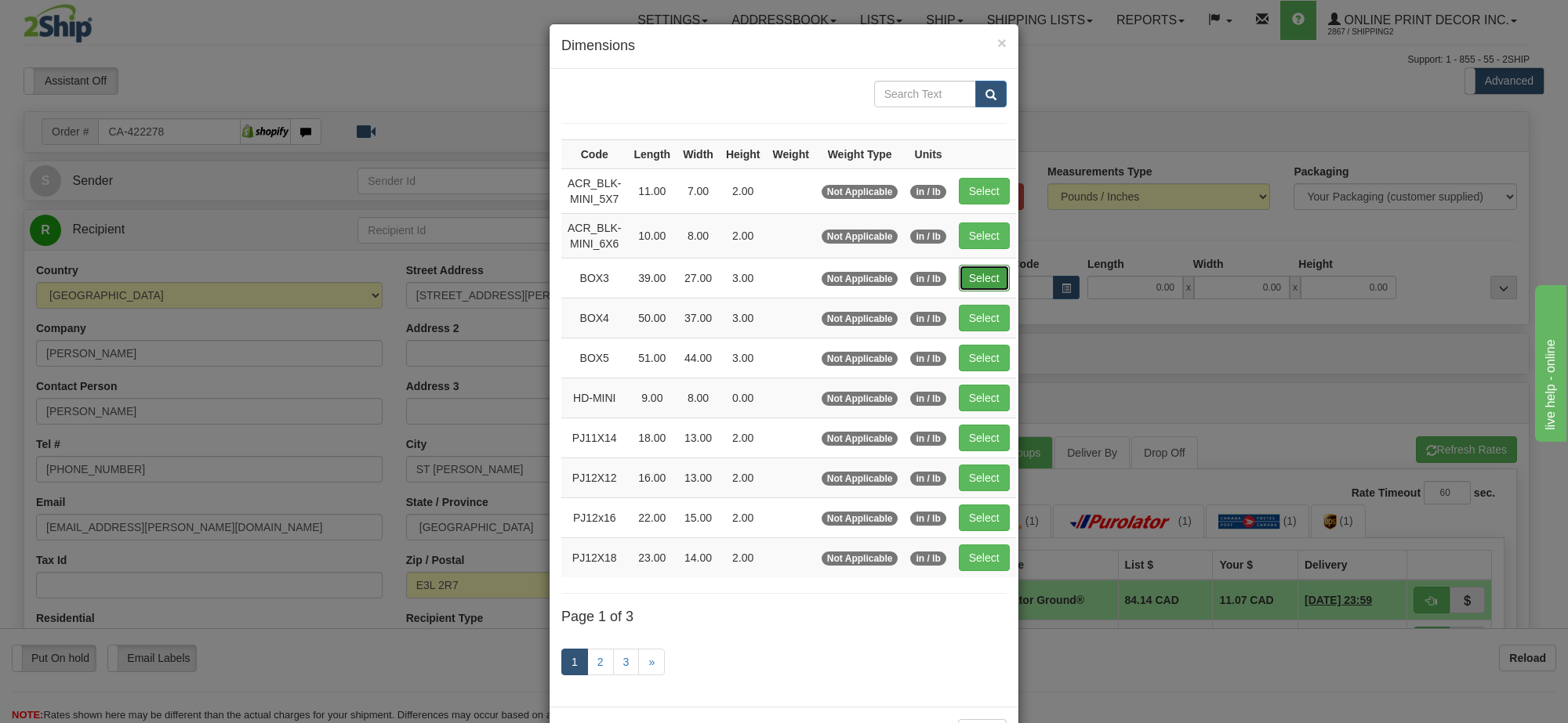
click at [966, 275] on button "Select" at bounding box center [984, 277] width 51 height 27
type input "BOX3"
type input "39.00"
type input "27.00"
type input "3.00"
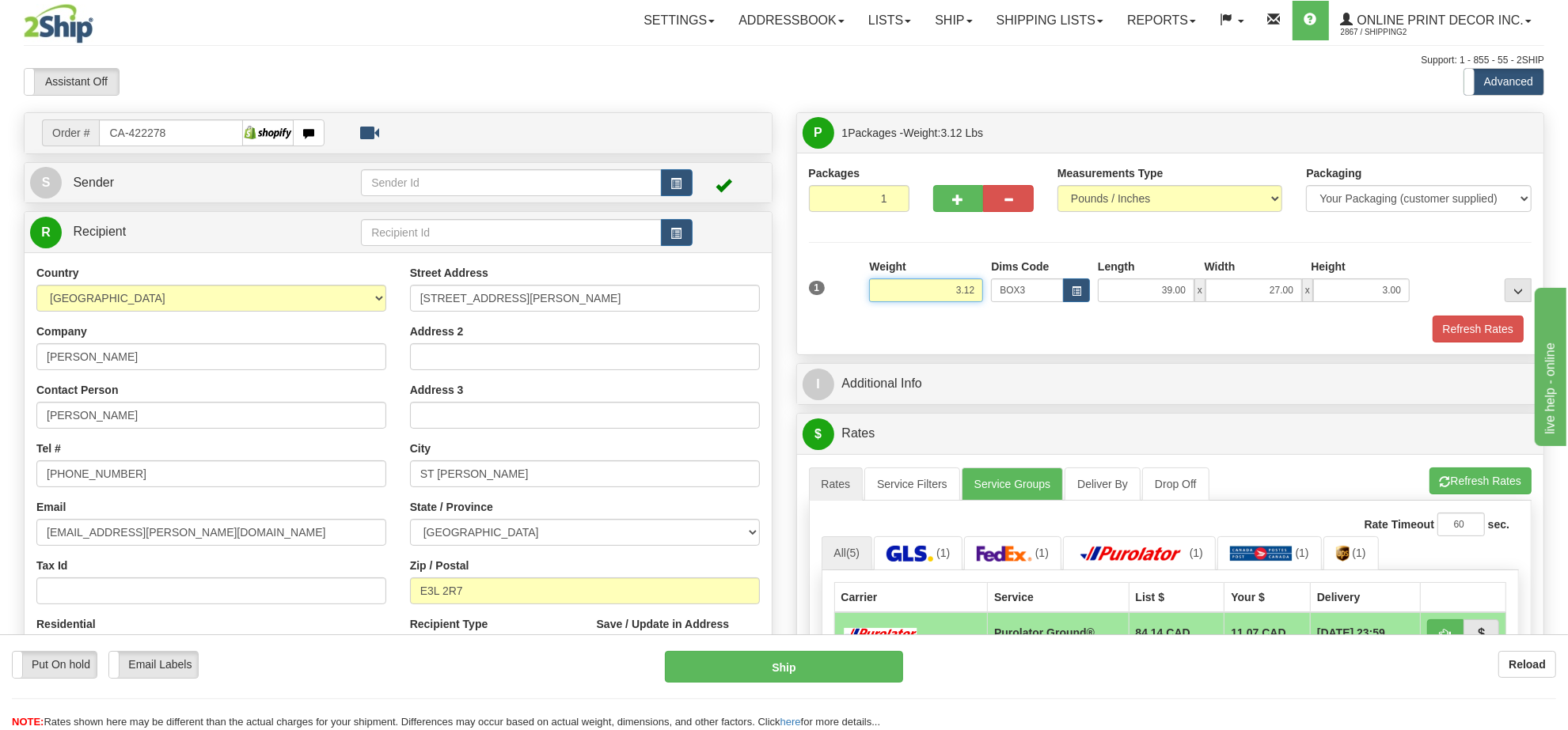
drag, startPoint x: 978, startPoint y: 290, endPoint x: 888, endPoint y: 297, distance: 90.3
click at [888, 297] on input "3.12" at bounding box center [926, 290] width 114 height 24
type input "7.98"
click at [1482, 330] on button "Refresh Rates" at bounding box center [1479, 329] width 91 height 27
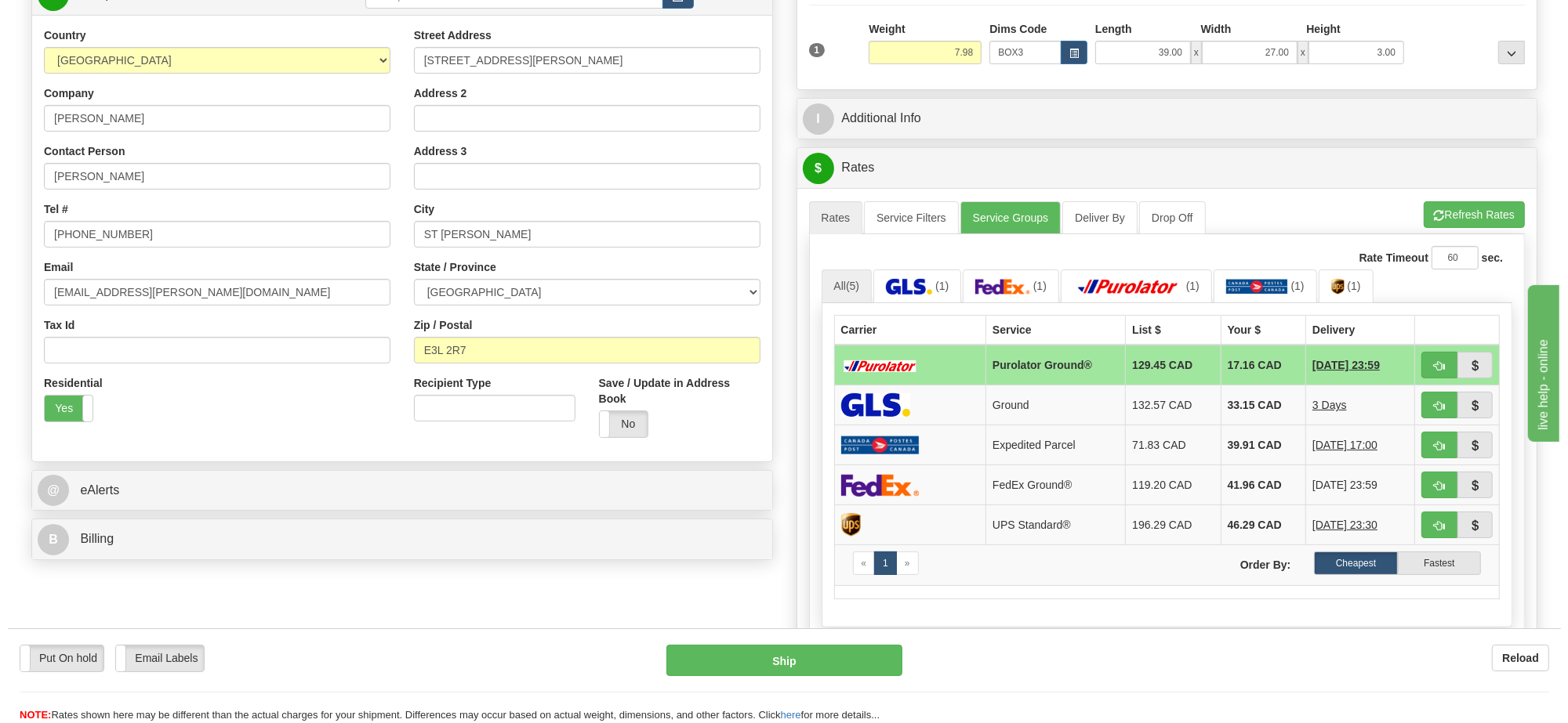
scroll to position [271, 0]
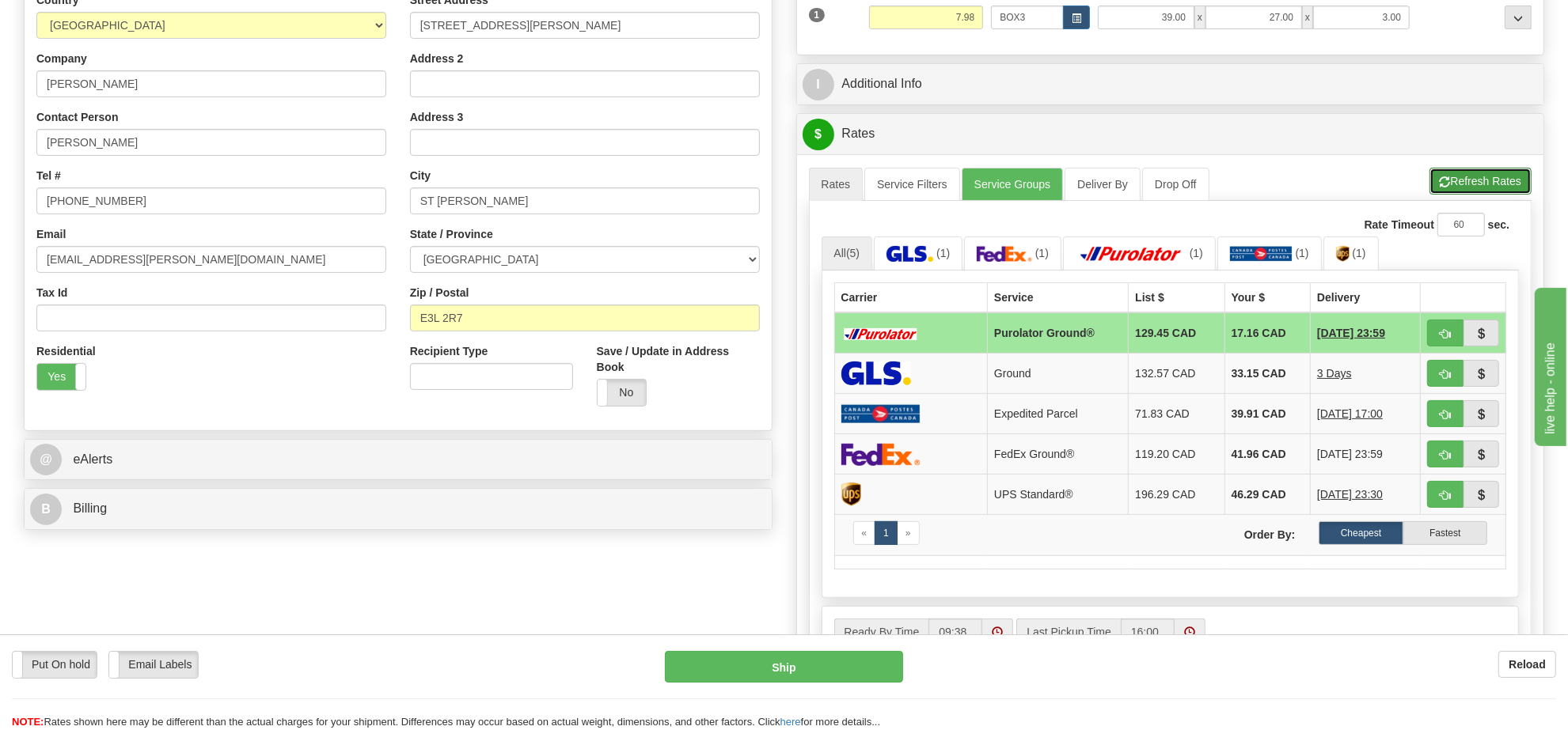
click at [1458, 195] on button "Refresh Rates" at bounding box center [1480, 181] width 102 height 27
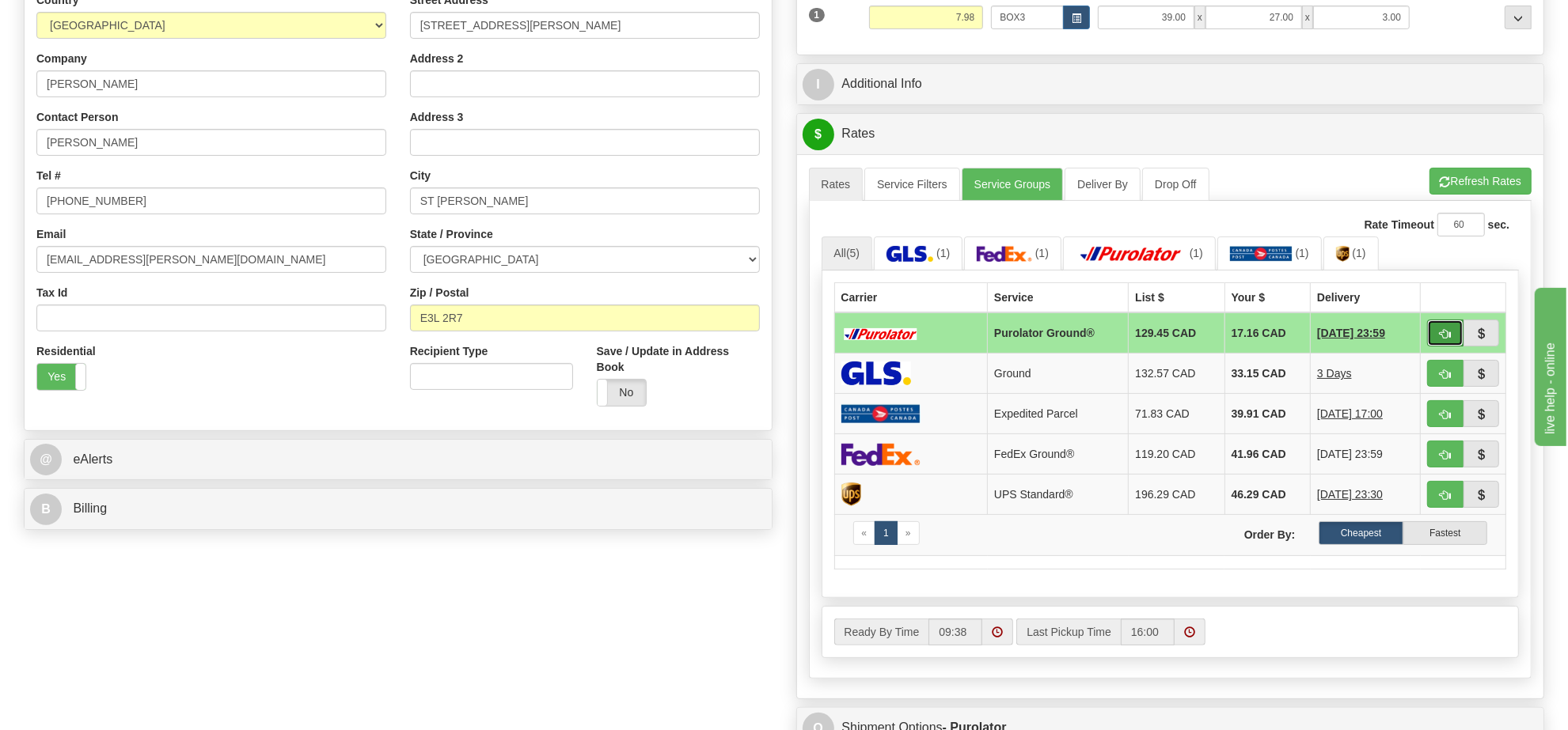
click at [1434, 336] on button "button" at bounding box center [1445, 333] width 37 height 27
type input "260"
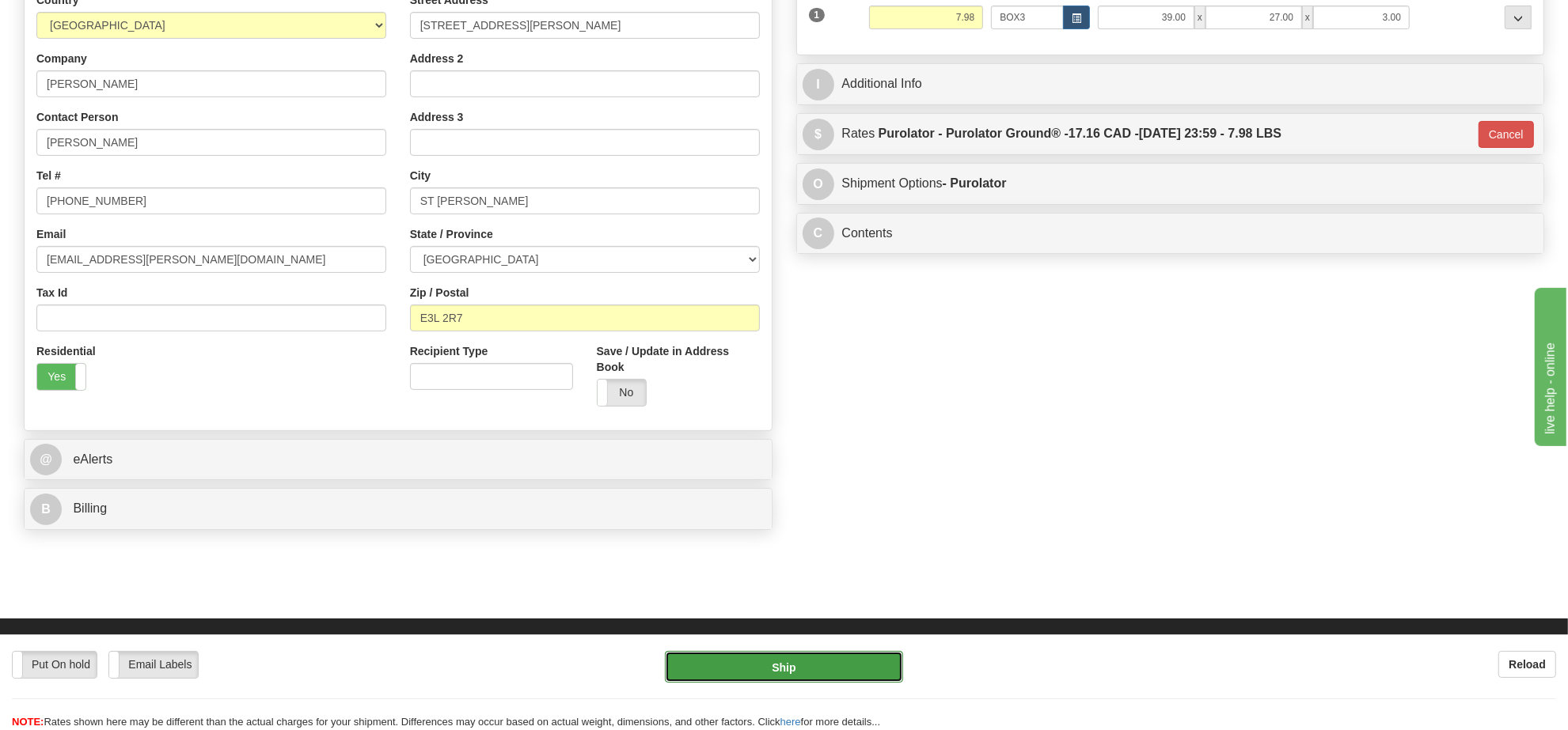
click at [867, 664] on button "Ship" at bounding box center [783, 666] width 237 height 32
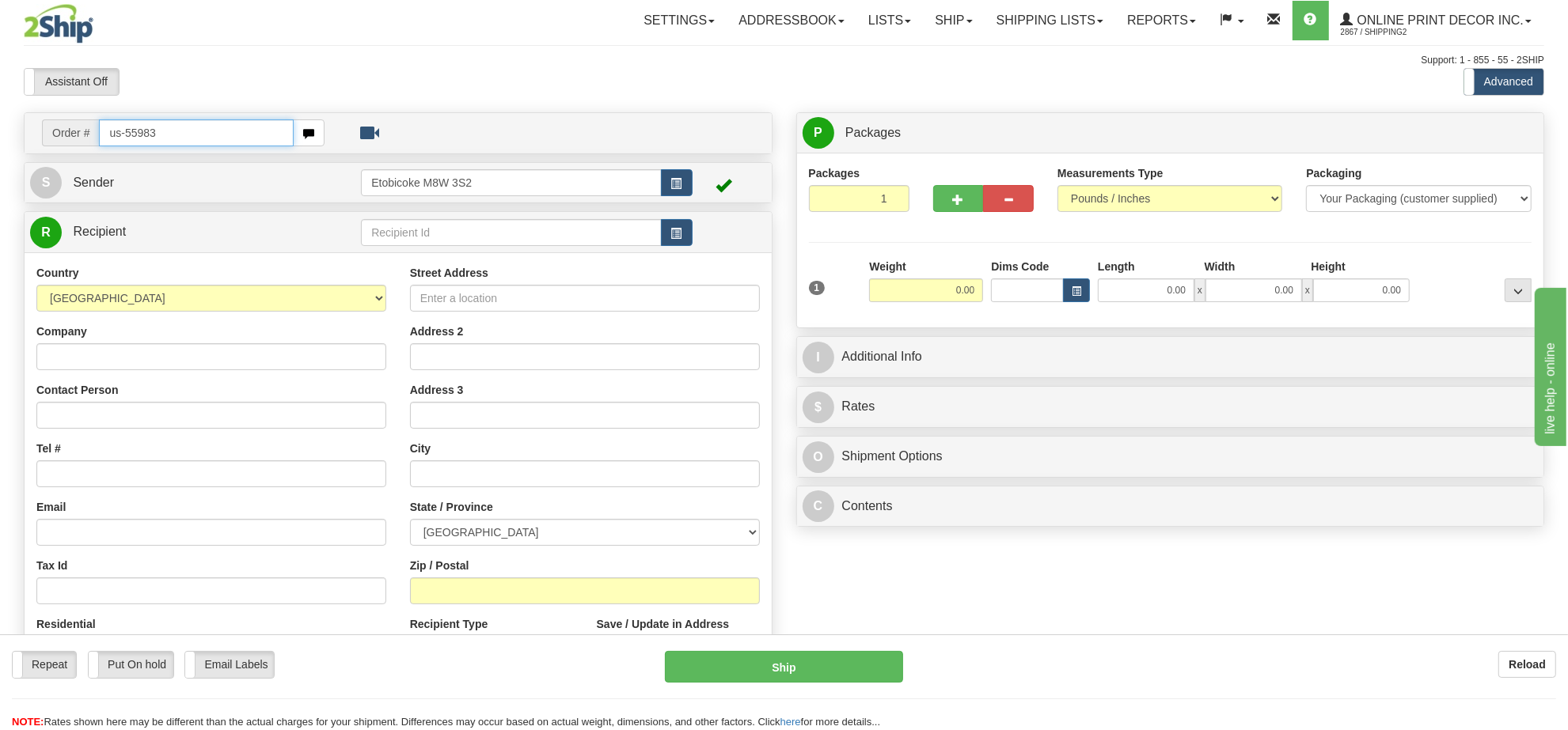
type input "us-55983"
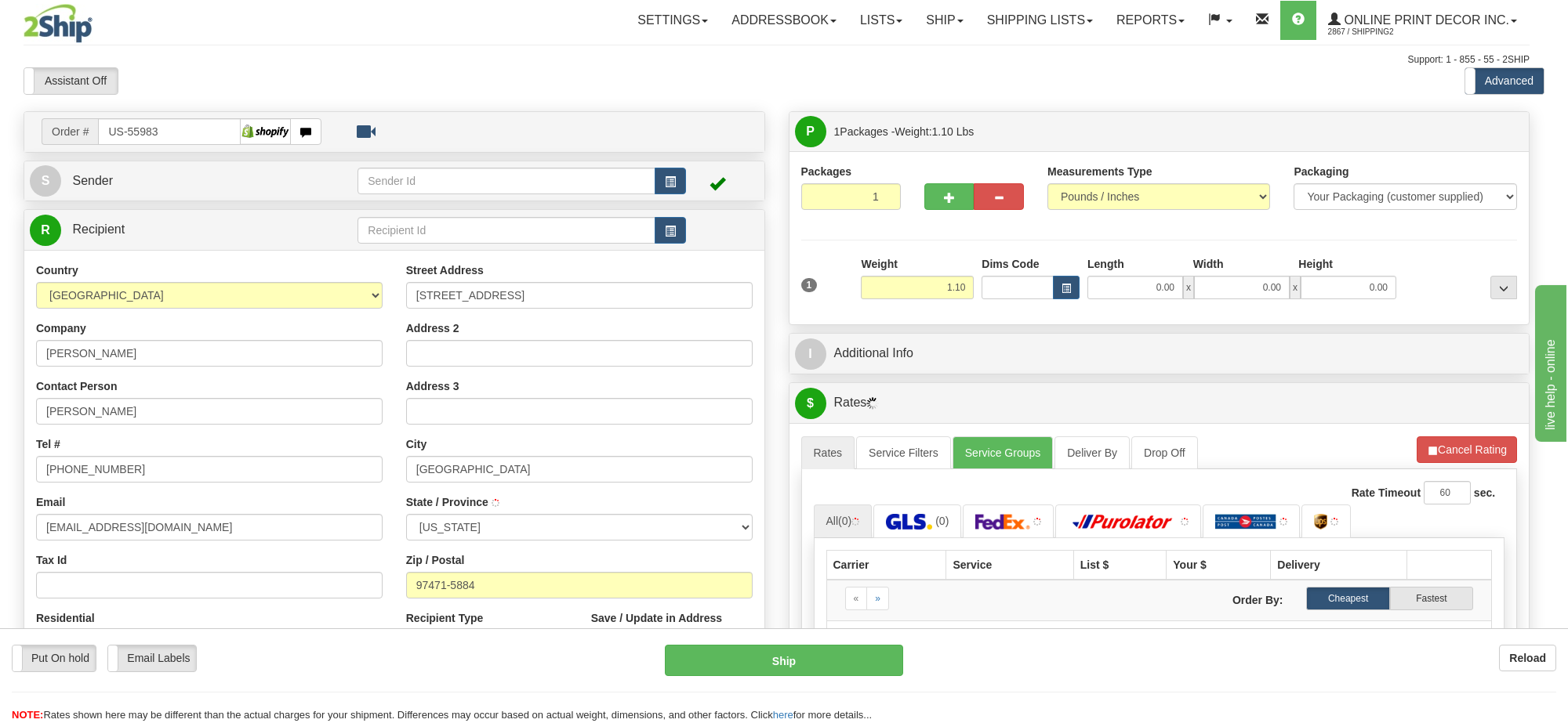
type input "[GEOGRAPHIC_DATA]"
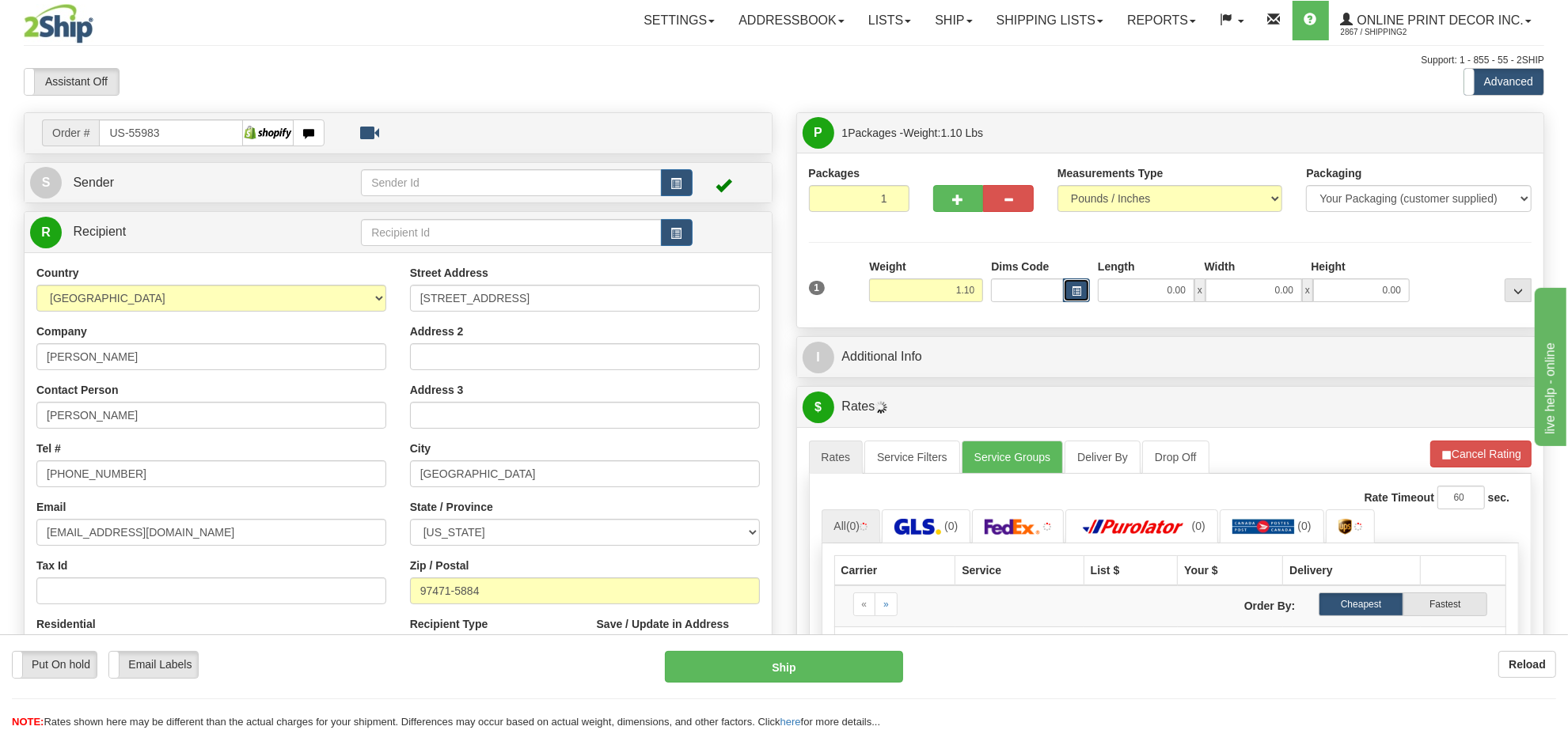
click at [1073, 294] on span "button" at bounding box center [1076, 291] width 10 height 9
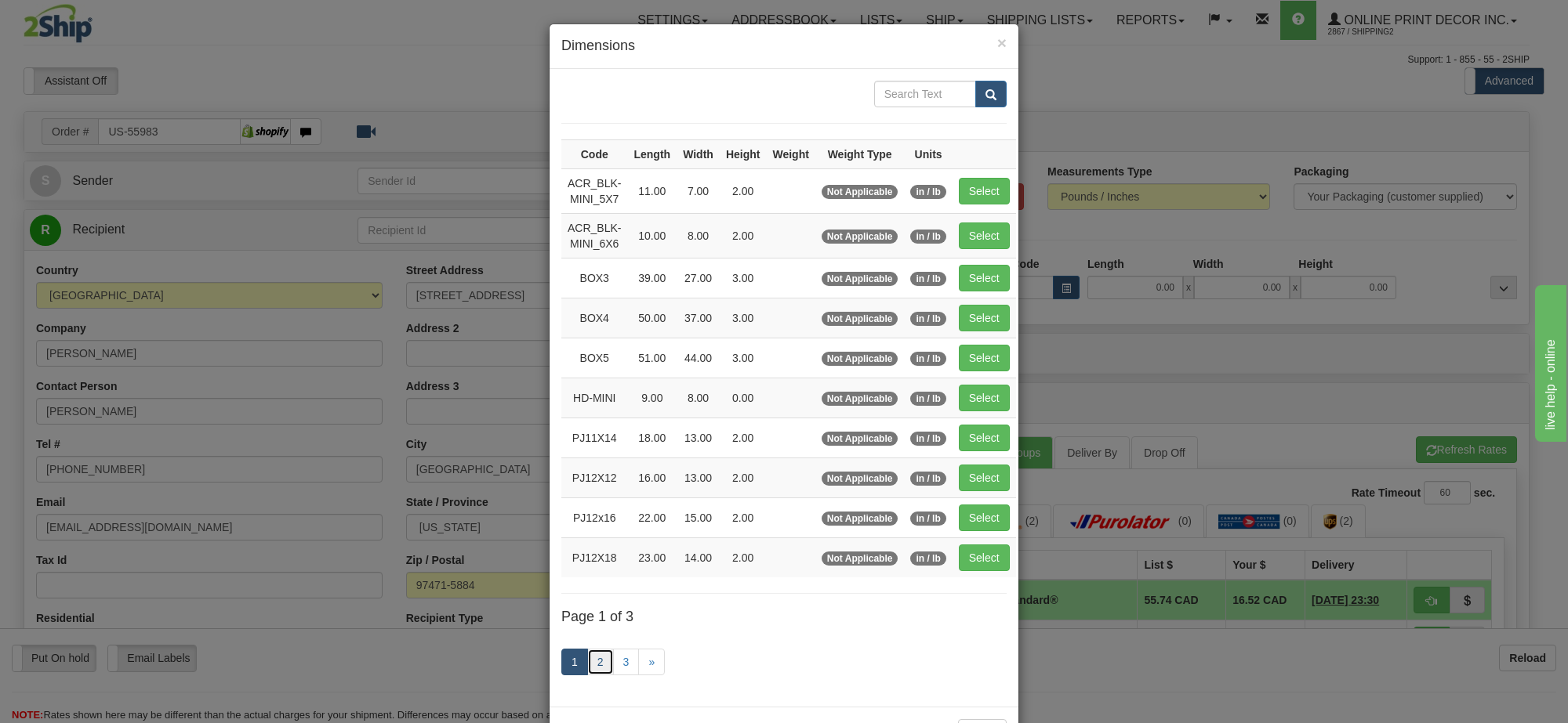
click at [594, 660] on link "2" at bounding box center [600, 661] width 27 height 27
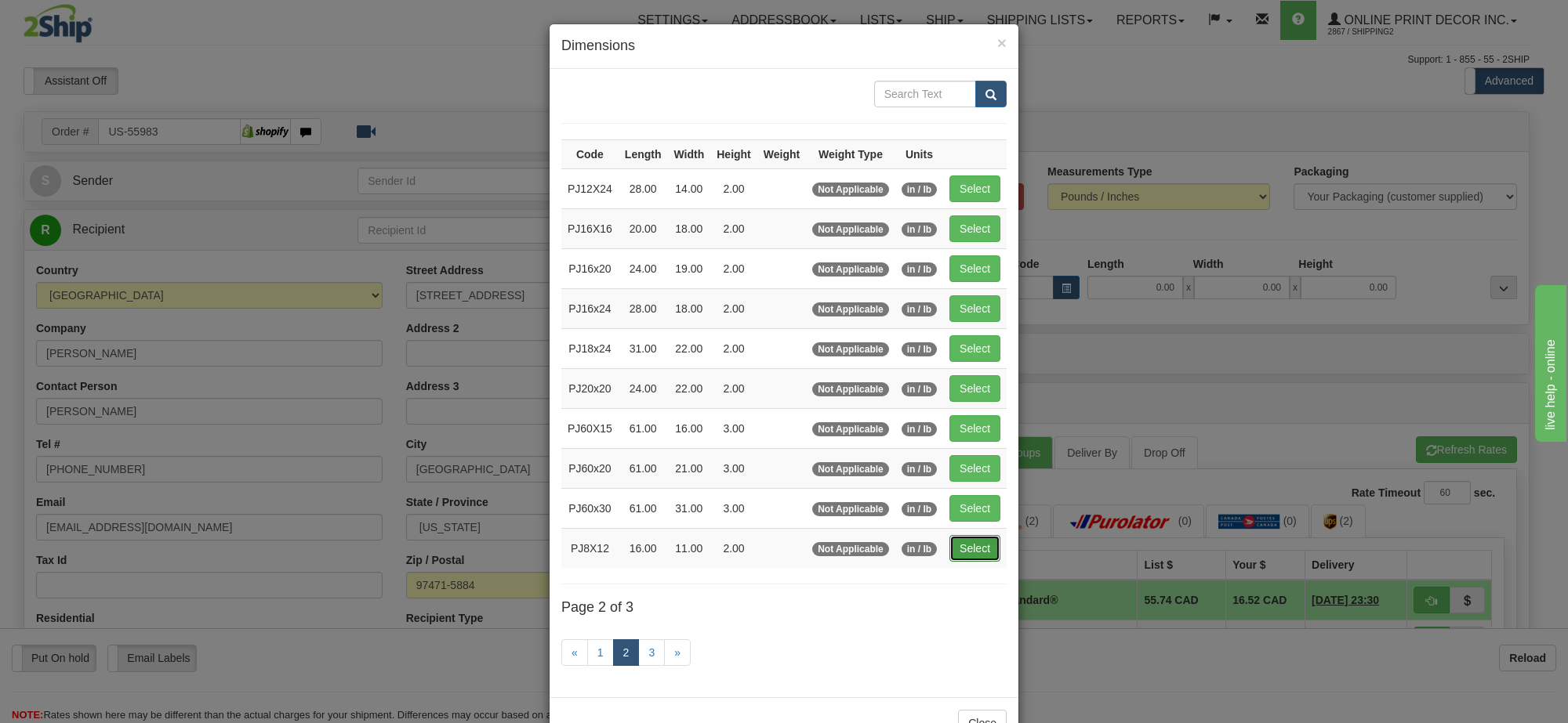
click at [971, 553] on button "Select" at bounding box center [975, 548] width 51 height 27
type input "PJ8X12"
type input "16.00"
type input "11.00"
type input "2.00"
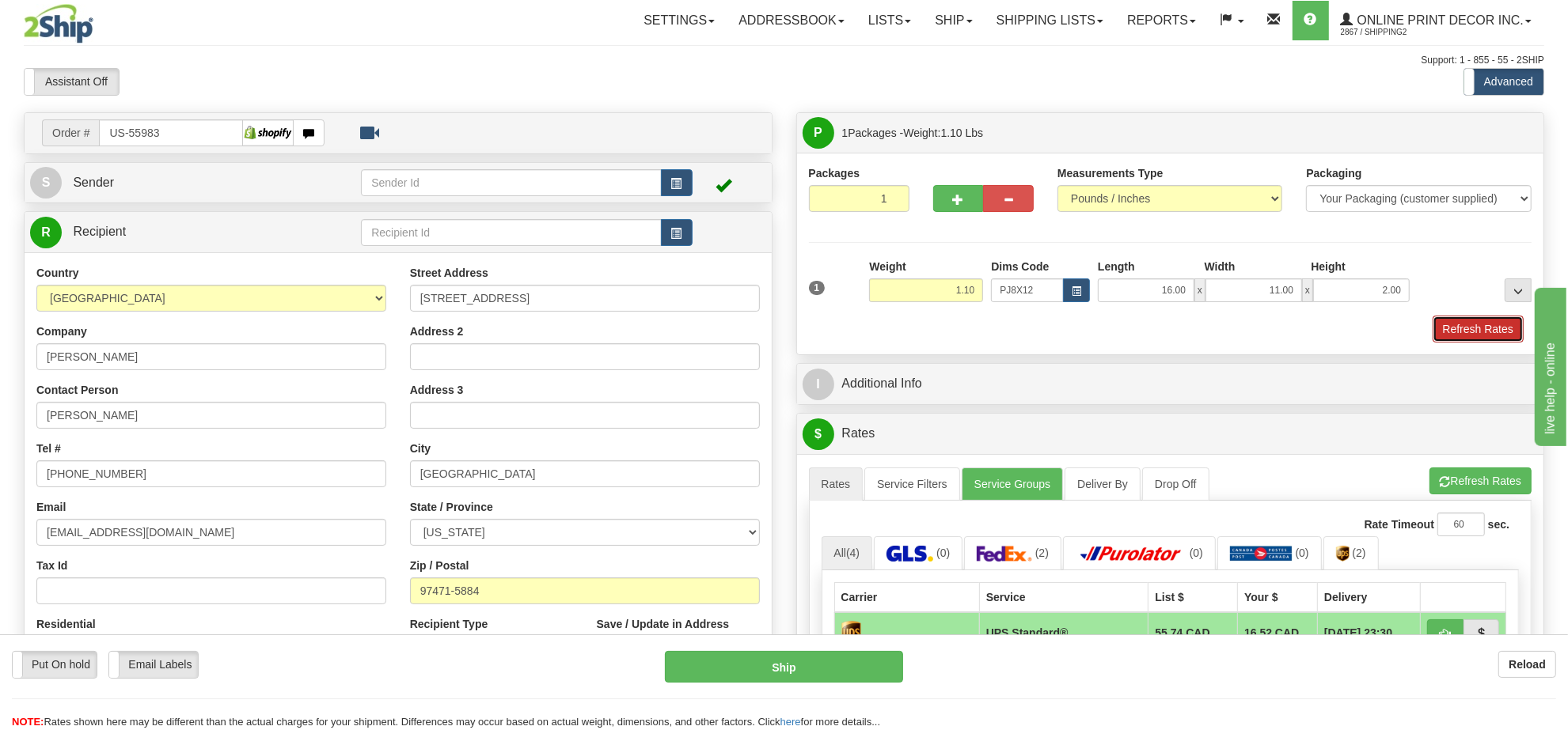
click at [1458, 325] on button "Refresh Rates" at bounding box center [1479, 329] width 91 height 27
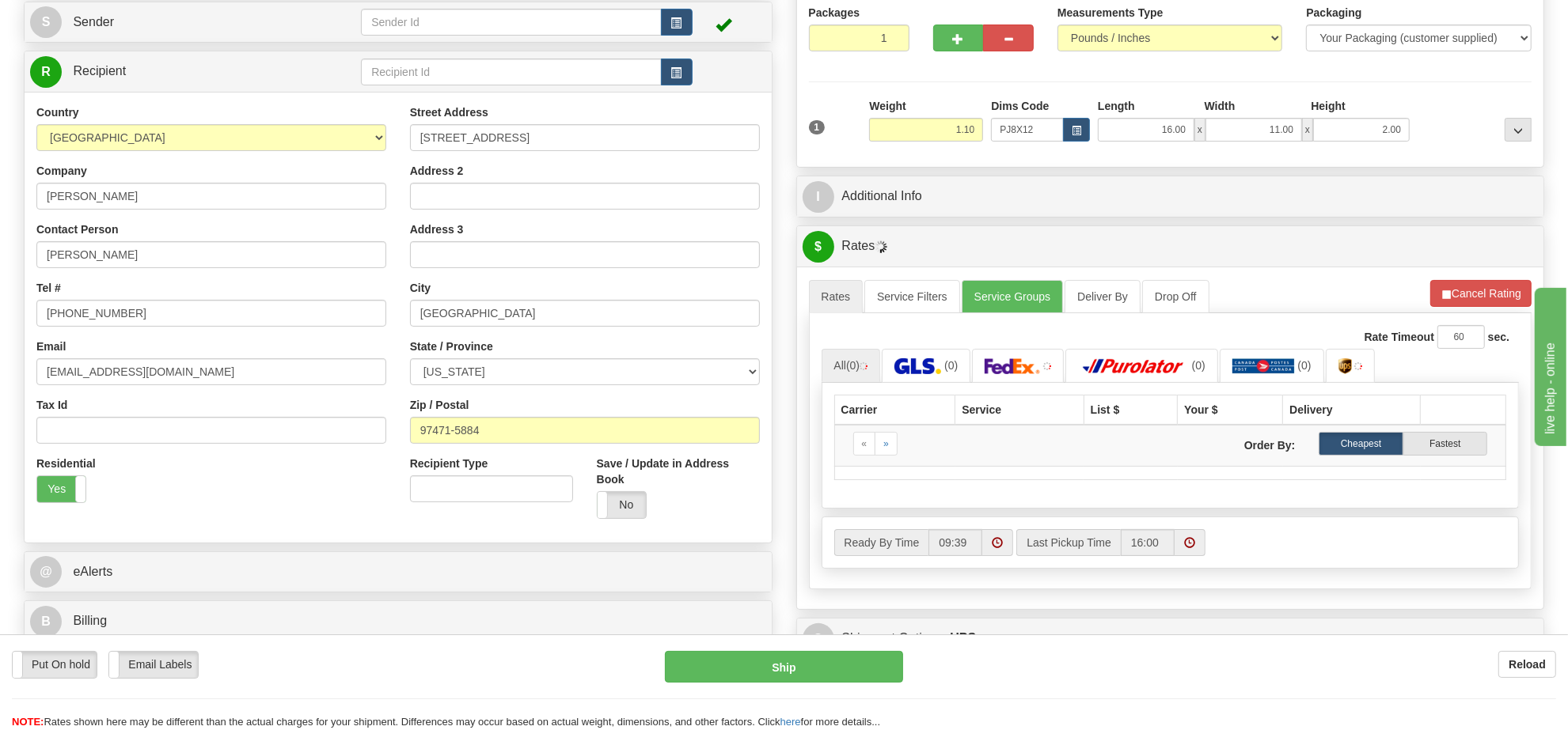
scroll to position [174, 0]
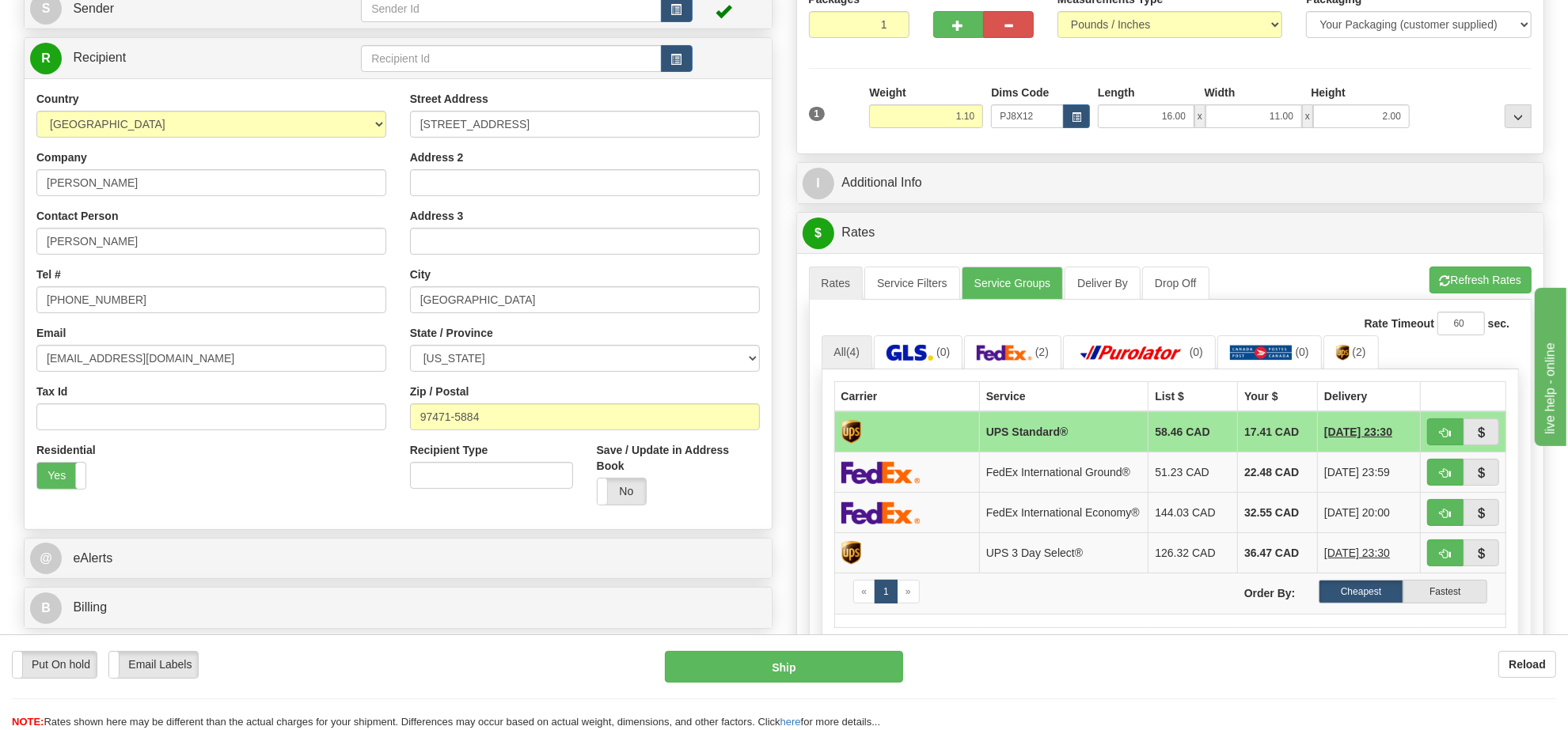
click at [1459, 262] on div "A change has been made which could impact your rate estimate. To ensure the est…" at bounding box center [1171, 505] width 747 height 504
click at [1460, 277] on button "Refresh Rates" at bounding box center [1480, 279] width 102 height 27
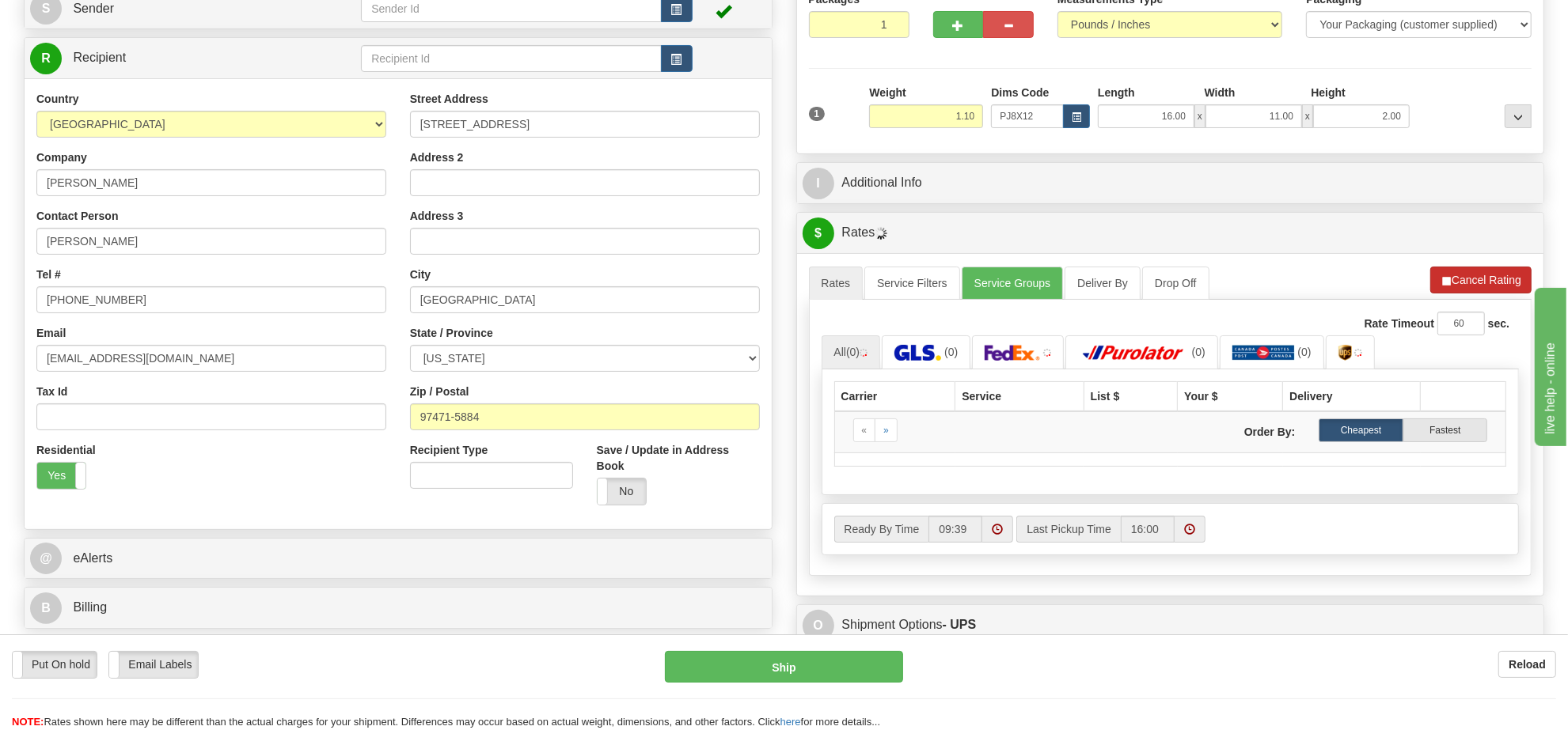
scroll to position [273, 0]
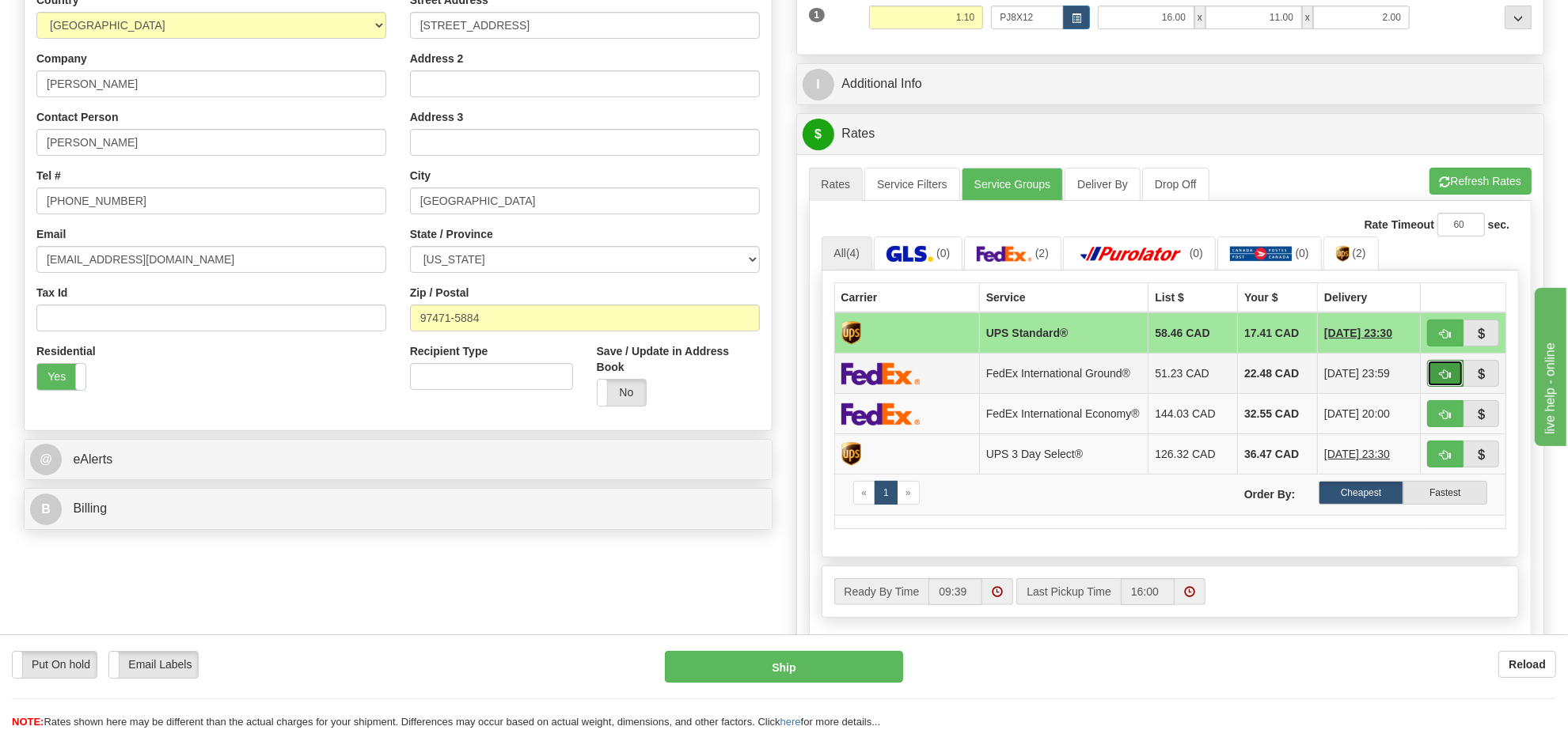
click at [1439, 370] on button "button" at bounding box center [1445, 372] width 37 height 27
type input "92"
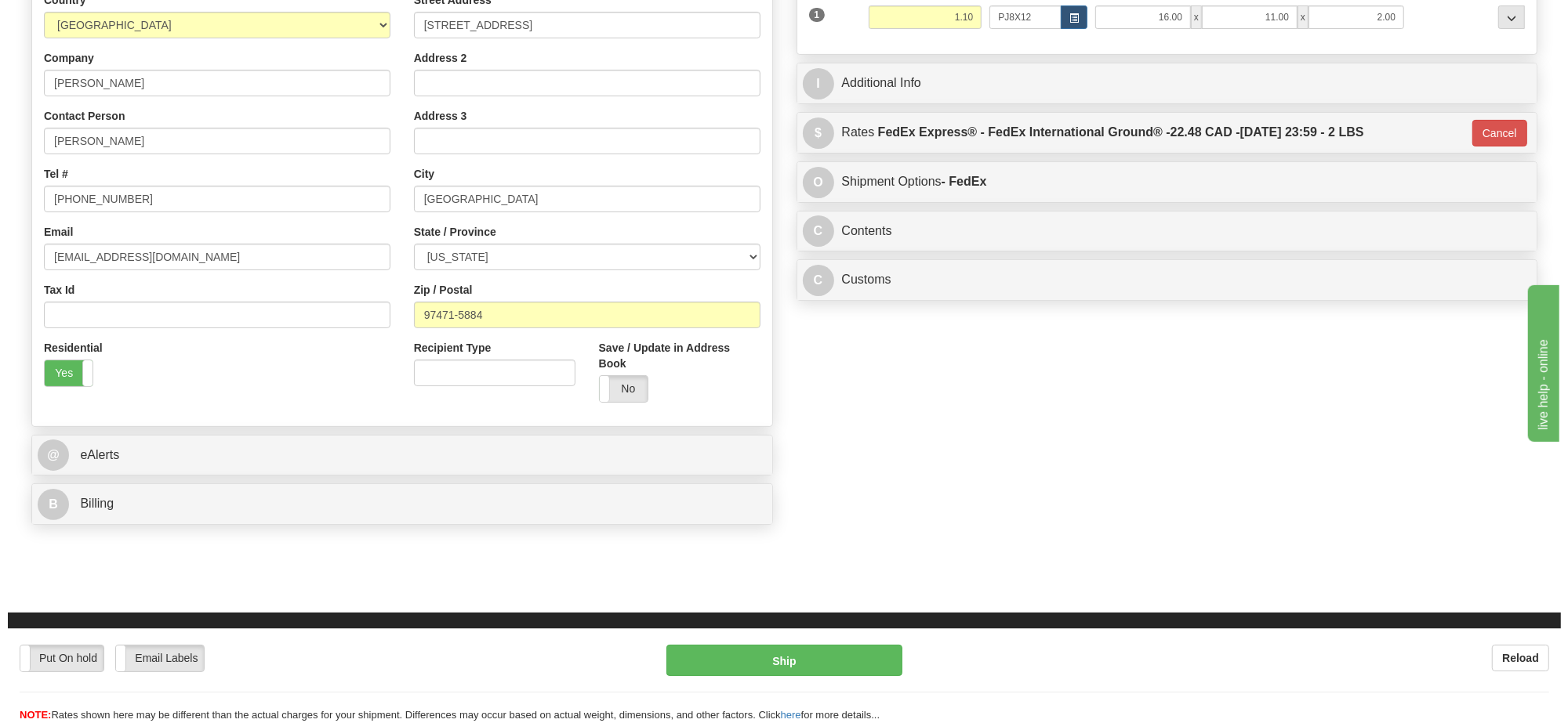
scroll to position [172, 0]
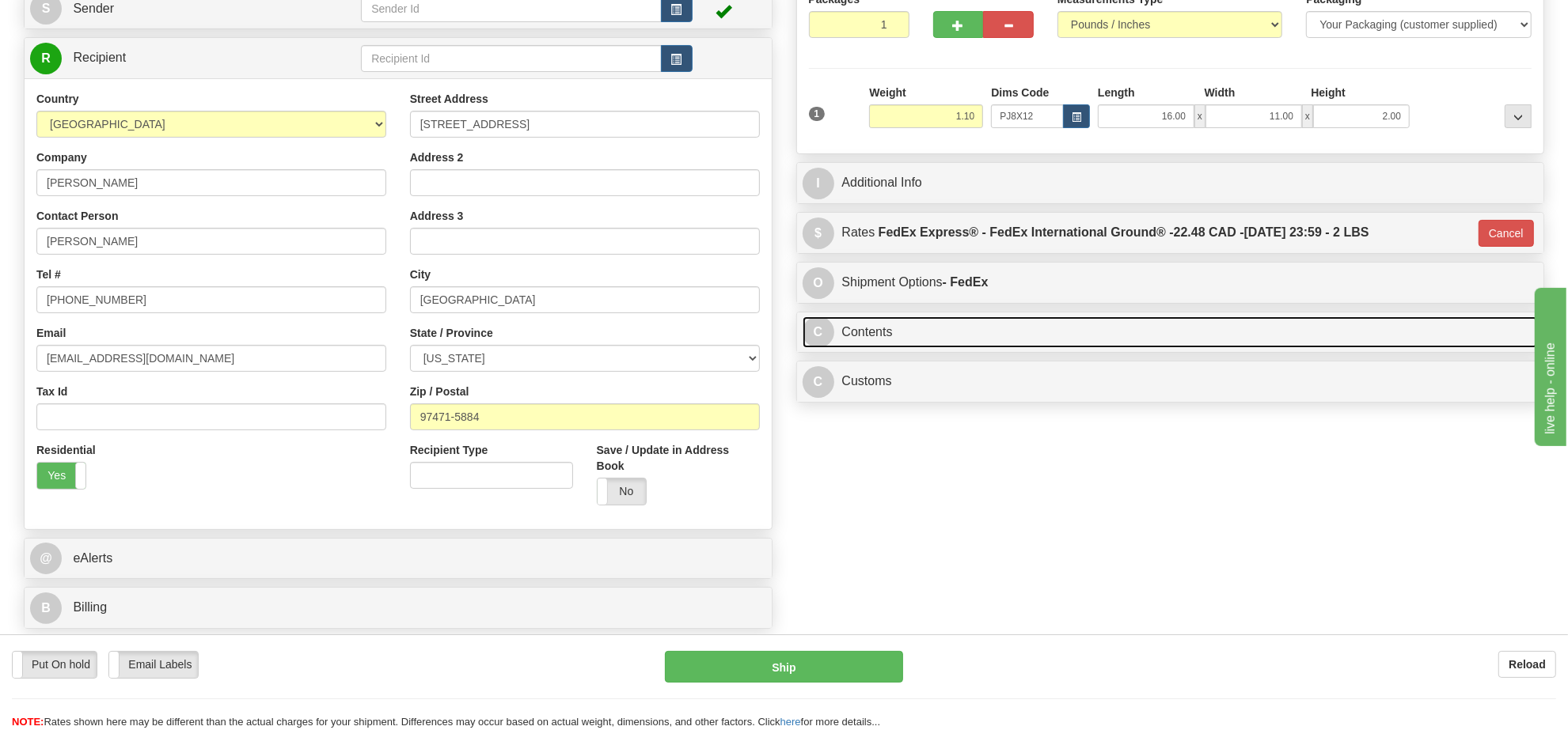
click at [999, 345] on link "C Contents" at bounding box center [1171, 333] width 736 height 33
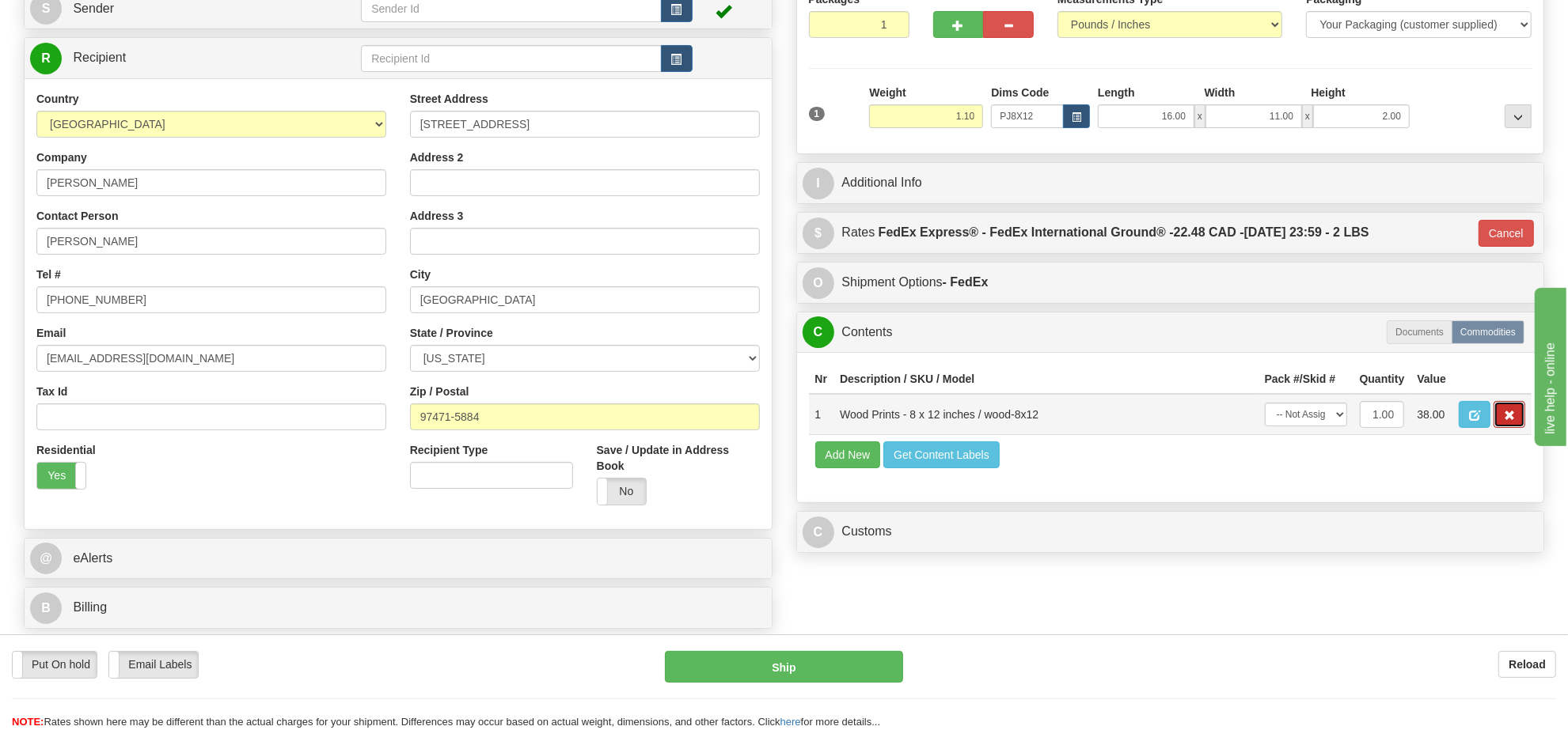
click at [1494, 428] on button "button" at bounding box center [1509, 414] width 32 height 27
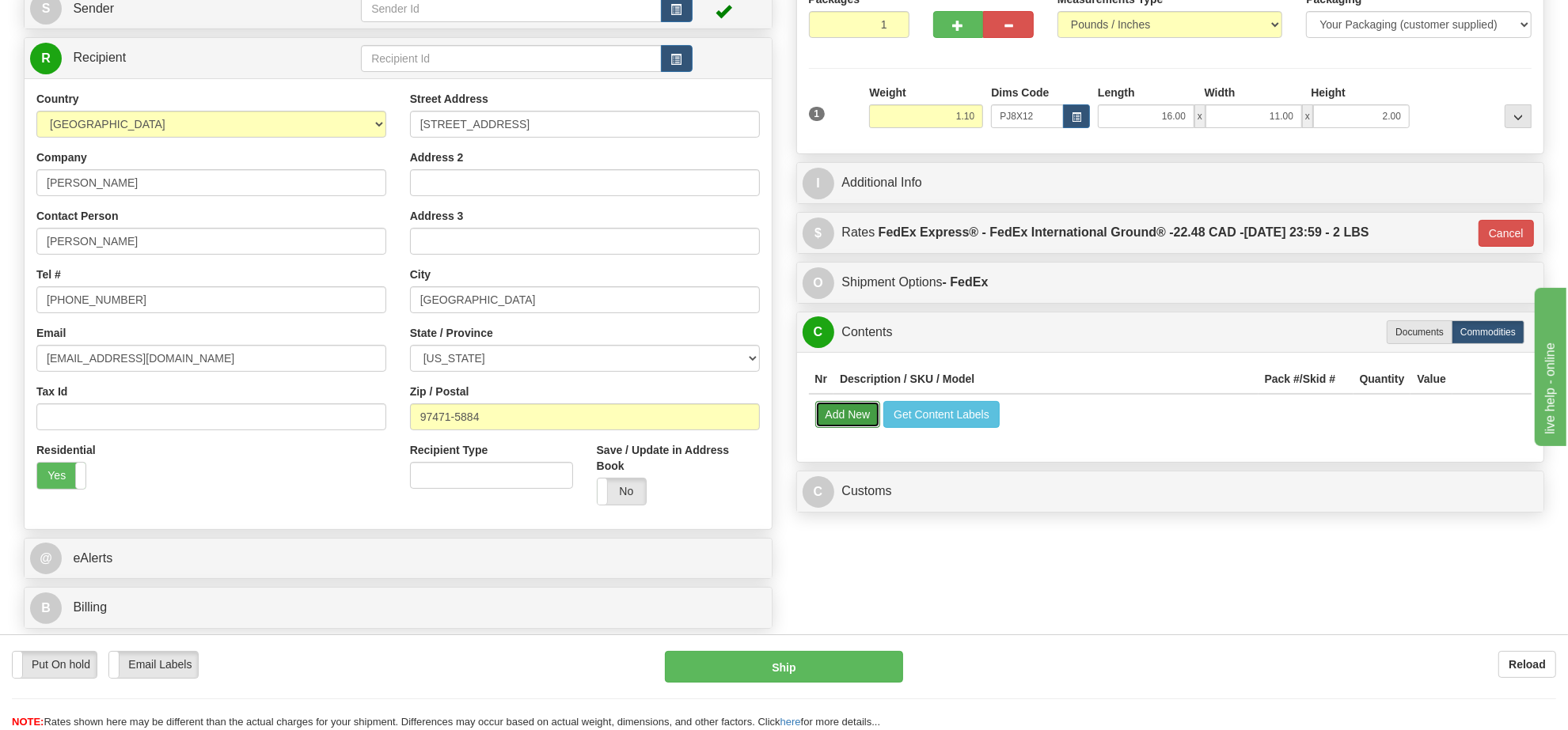
click at [858, 428] on button "Add New" at bounding box center [848, 414] width 66 height 27
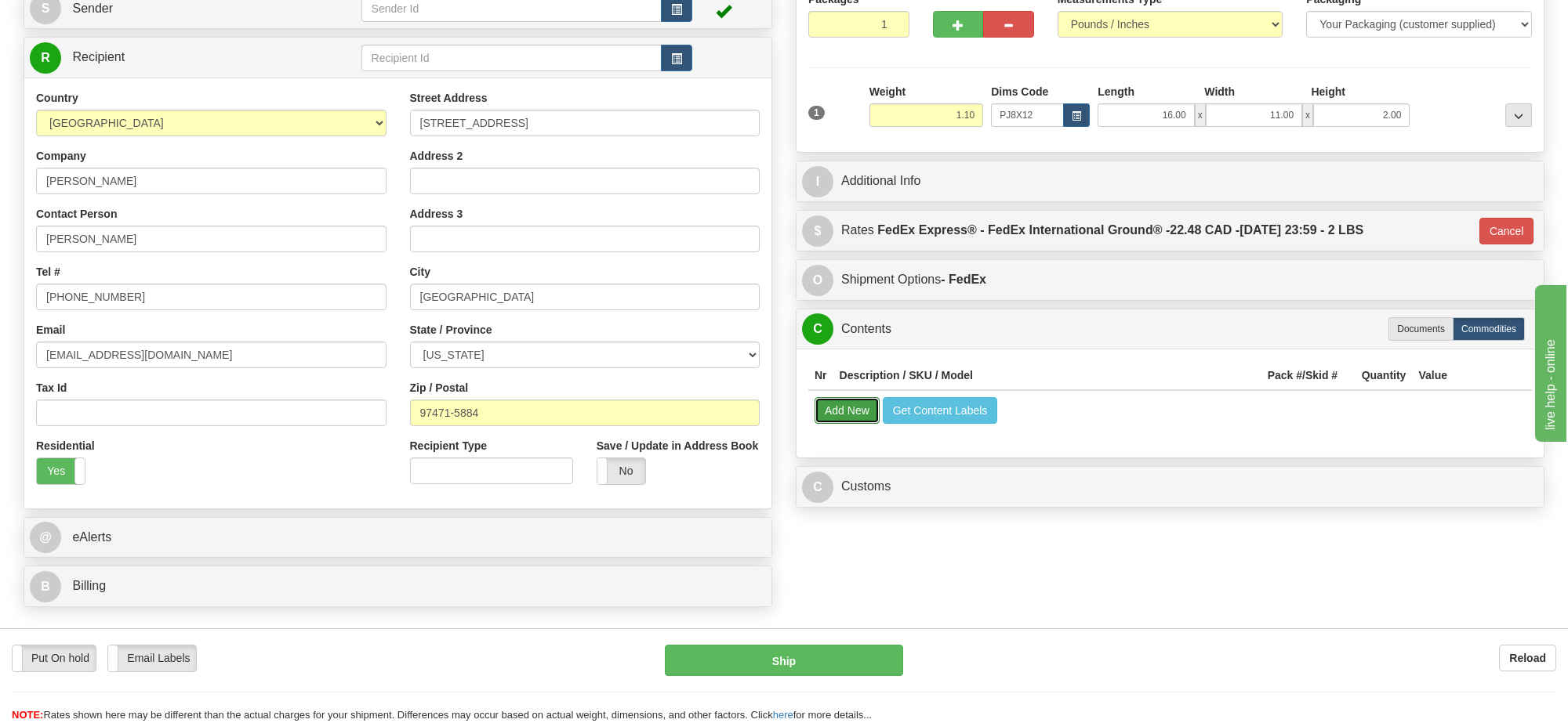
select select
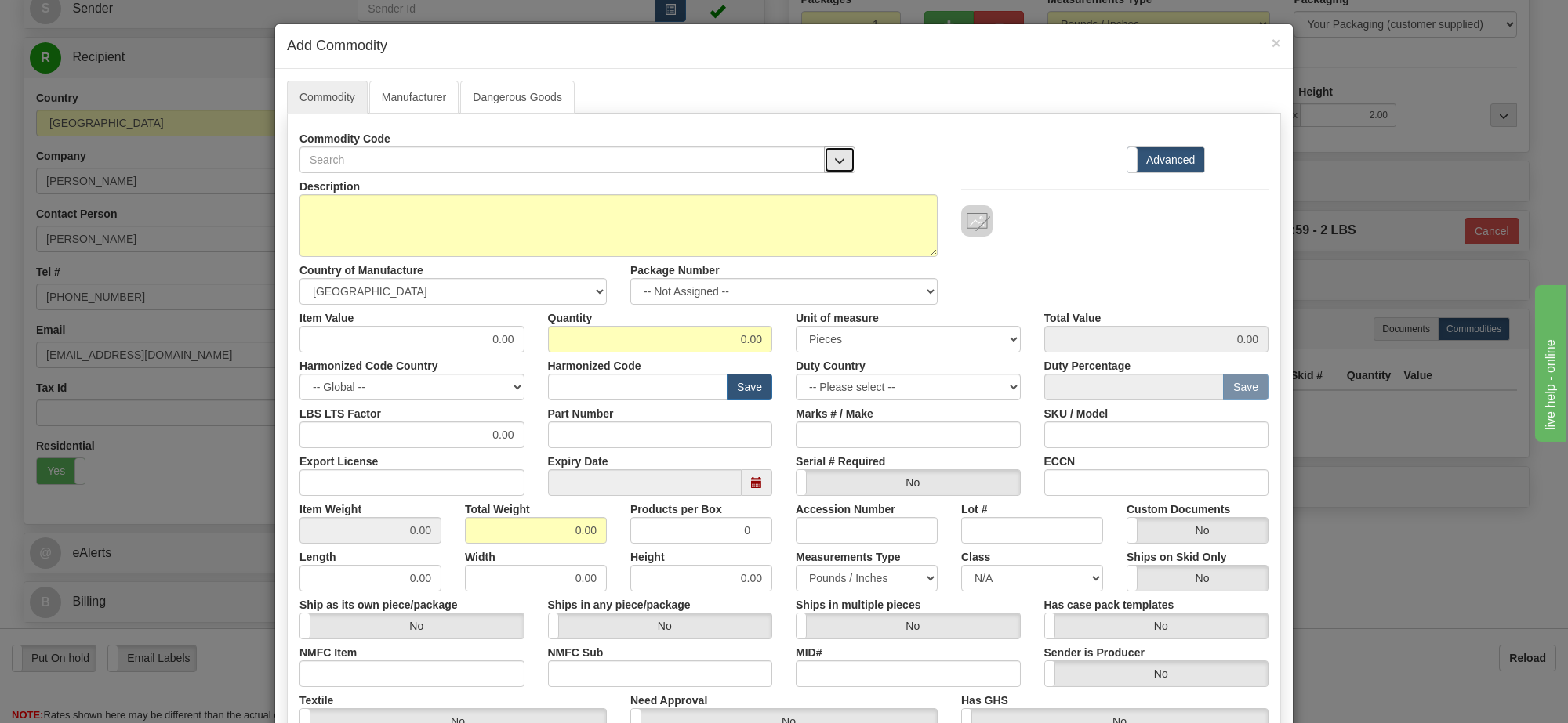
click at [836, 156] on span "button" at bounding box center [839, 160] width 11 height 10
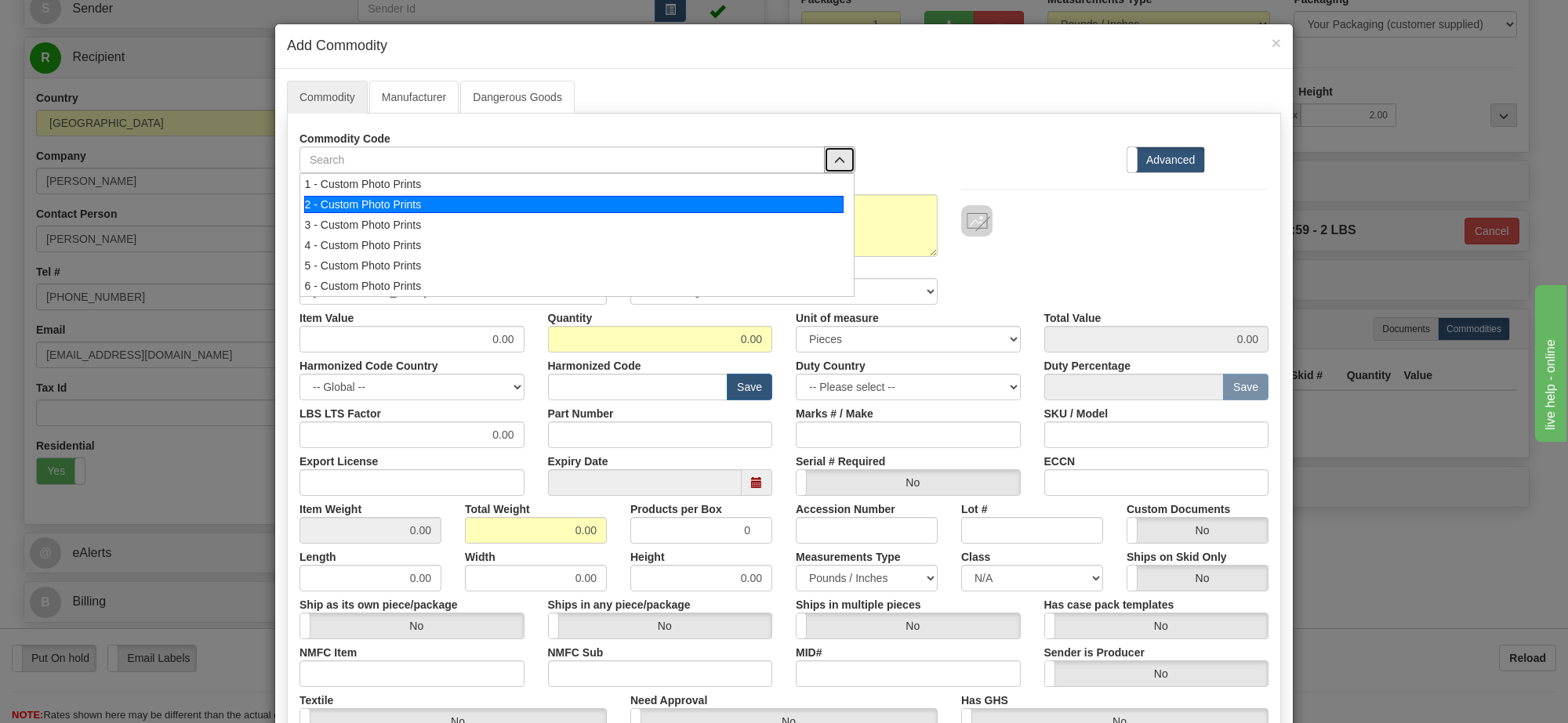
click at [819, 205] on div "2 - Custom Photo Prints" at bounding box center [574, 205] width 540 height 18
select select "1"
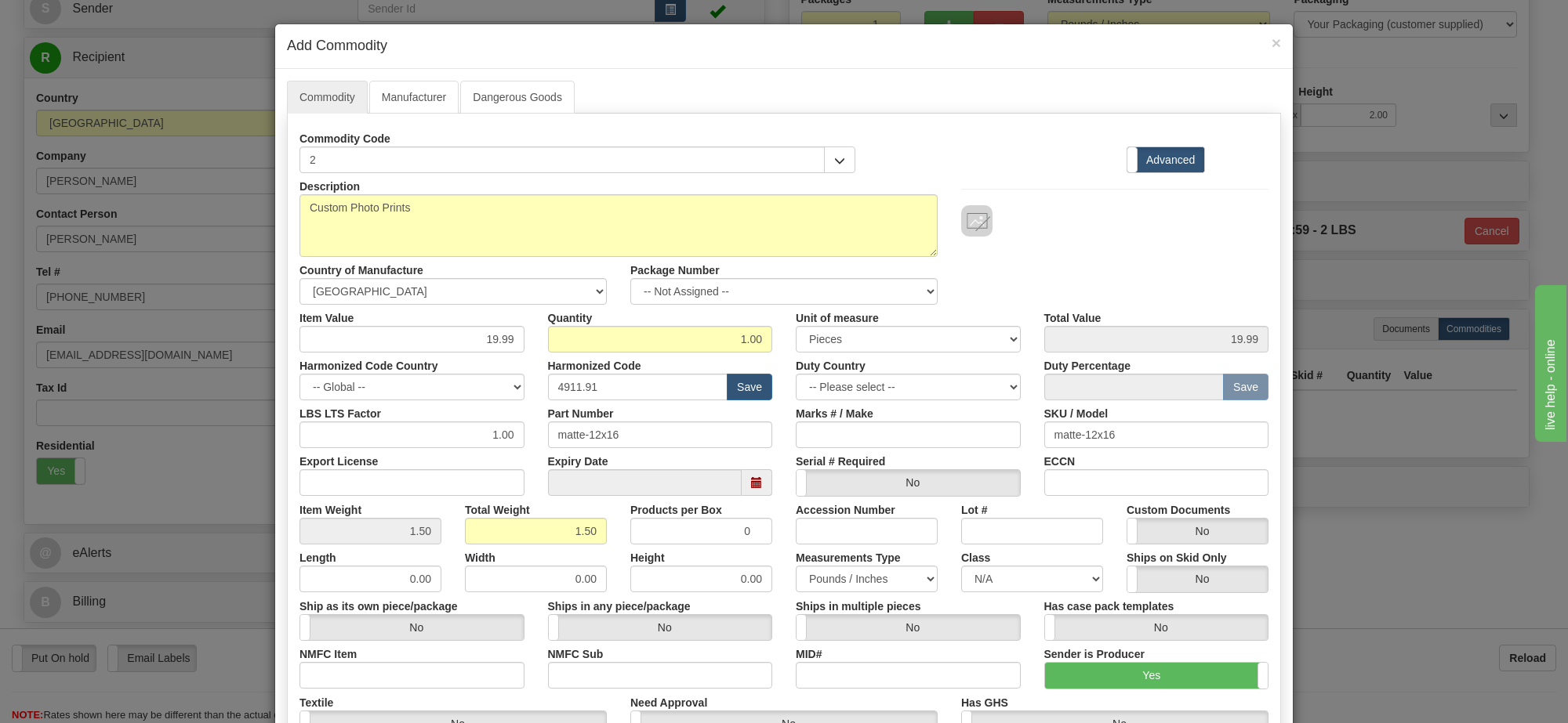
scroll to position [2, 0]
click at [408, 103] on link "Manufacturer" at bounding box center [413, 96] width 90 height 32
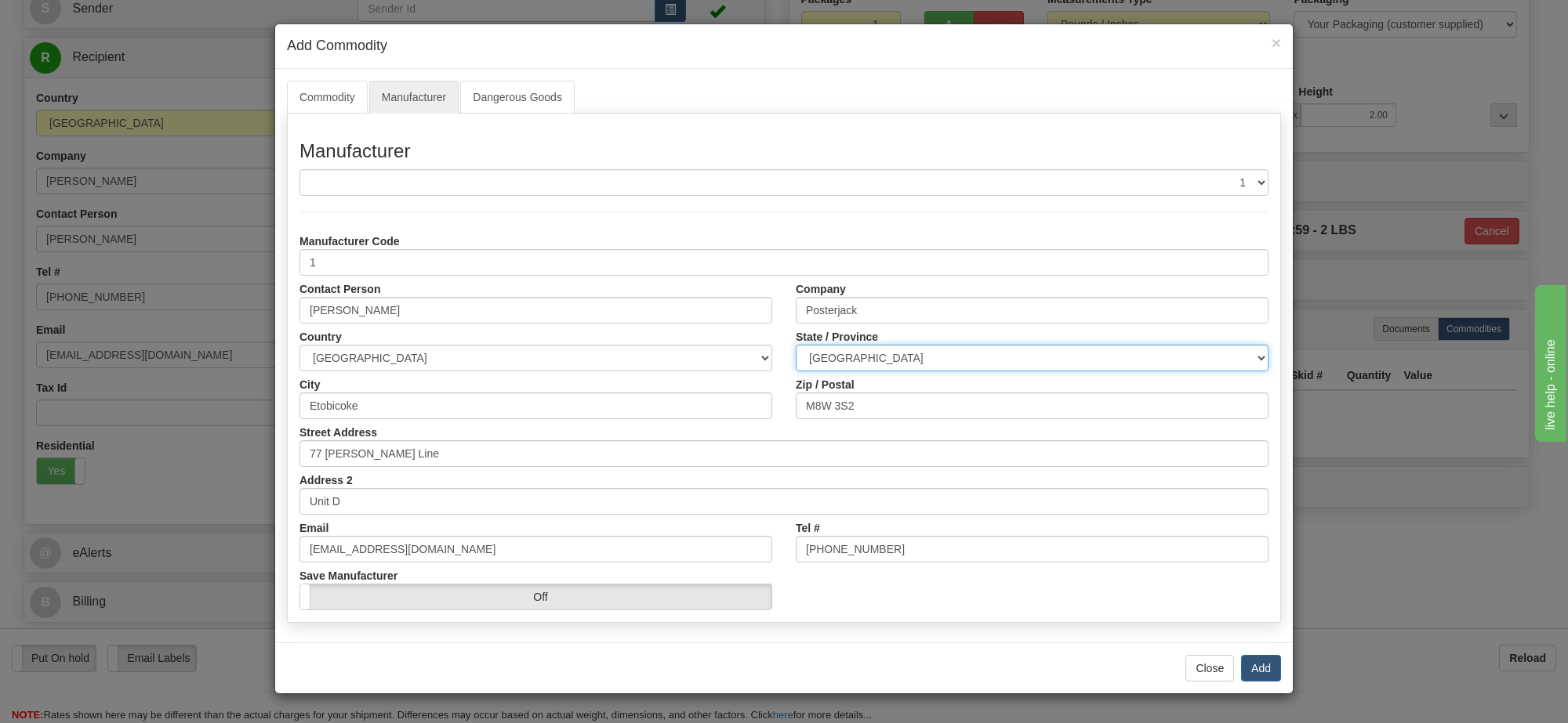
click at [888, 362] on select "[GEOGRAPHIC_DATA] [GEOGRAPHIC_DATA] [GEOGRAPHIC_DATA] [GEOGRAPHIC_DATA] [GEOGRA…" at bounding box center [1032, 357] width 472 height 27
select select "ON"
click at [795, 345] on select "[GEOGRAPHIC_DATA] [GEOGRAPHIC_DATA] [GEOGRAPHIC_DATA] [GEOGRAPHIC_DATA] [GEOGRA…" at bounding box center [1032, 357] width 472 height 27
click at [1267, 666] on button "Add" at bounding box center [1261, 668] width 40 height 27
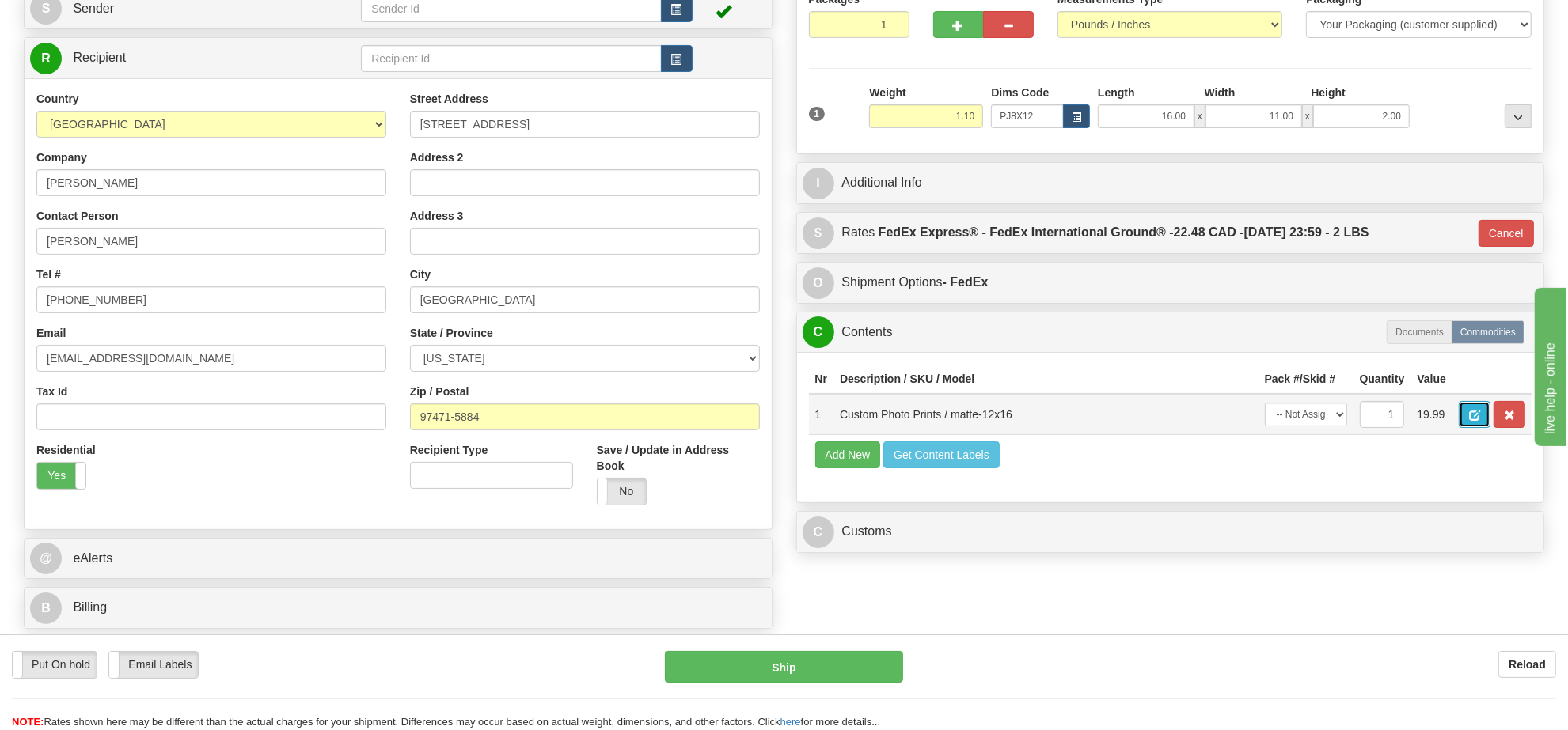
click at [1490, 410] on button "button" at bounding box center [1475, 414] width 32 height 27
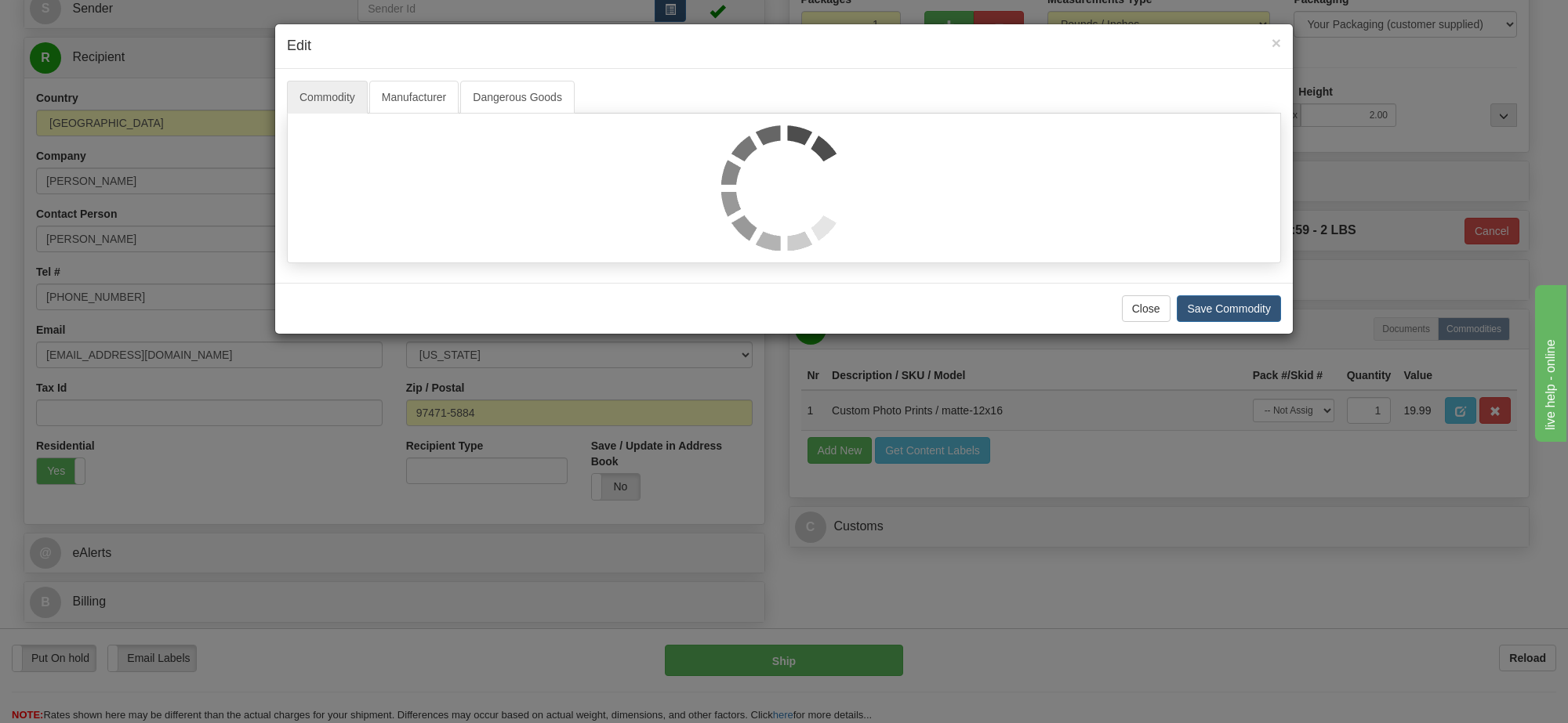
select select "1"
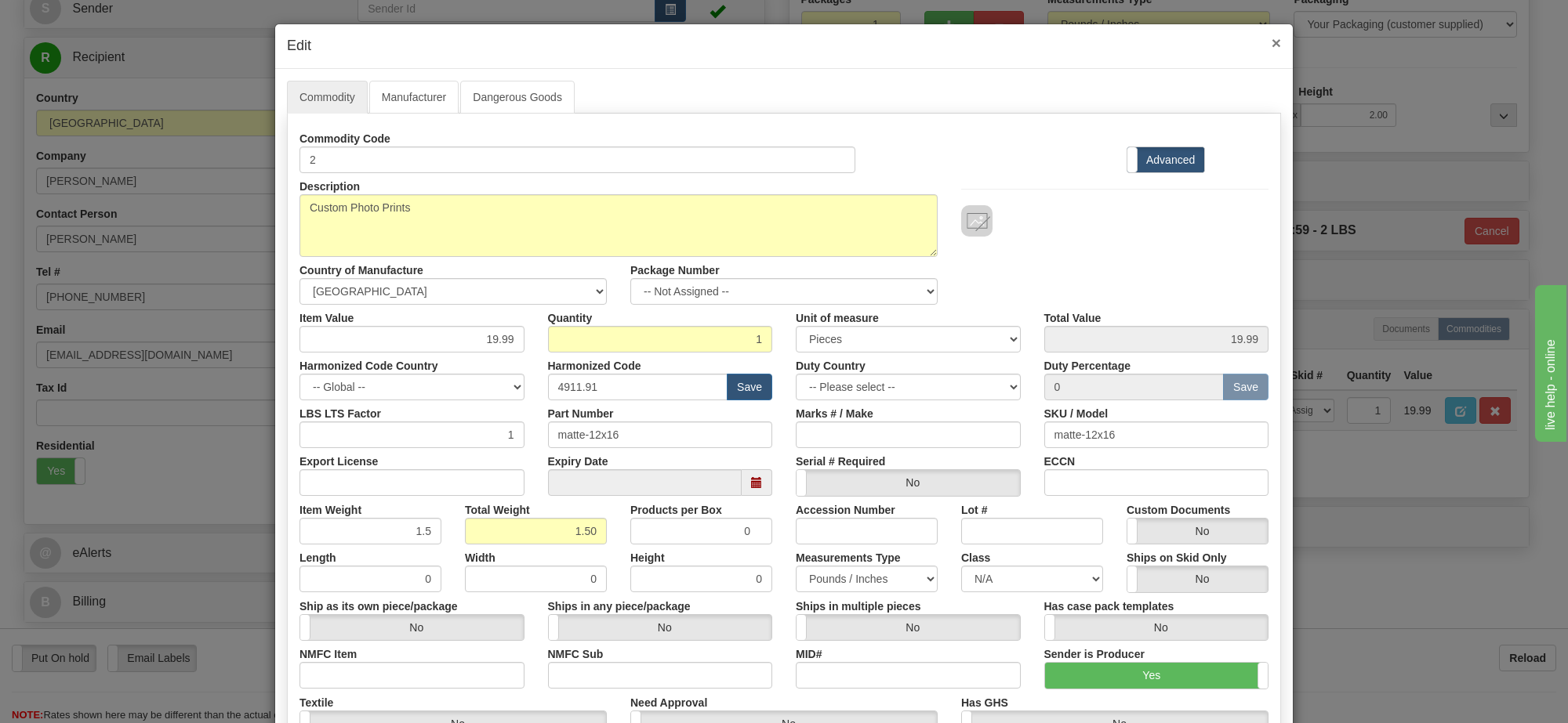
click at [1273, 36] on span "×" at bounding box center [1277, 42] width 10 height 18
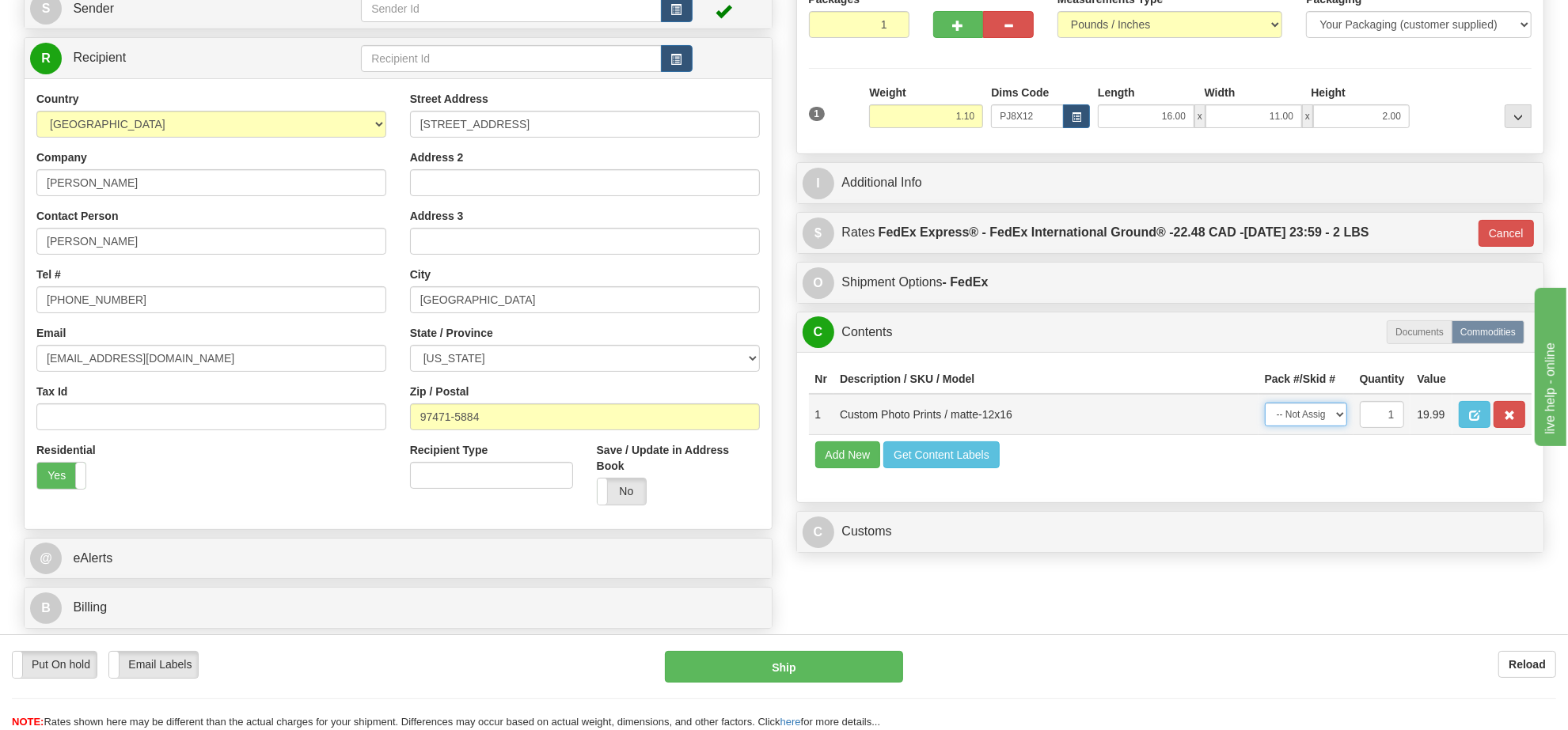
click at [1311, 426] on select "-- Not Assigned -- Item 1" at bounding box center [1306, 414] width 82 height 24
select select "0"
click at [1265, 423] on select "-- Not Assigned -- Item 1" at bounding box center [1306, 414] width 82 height 24
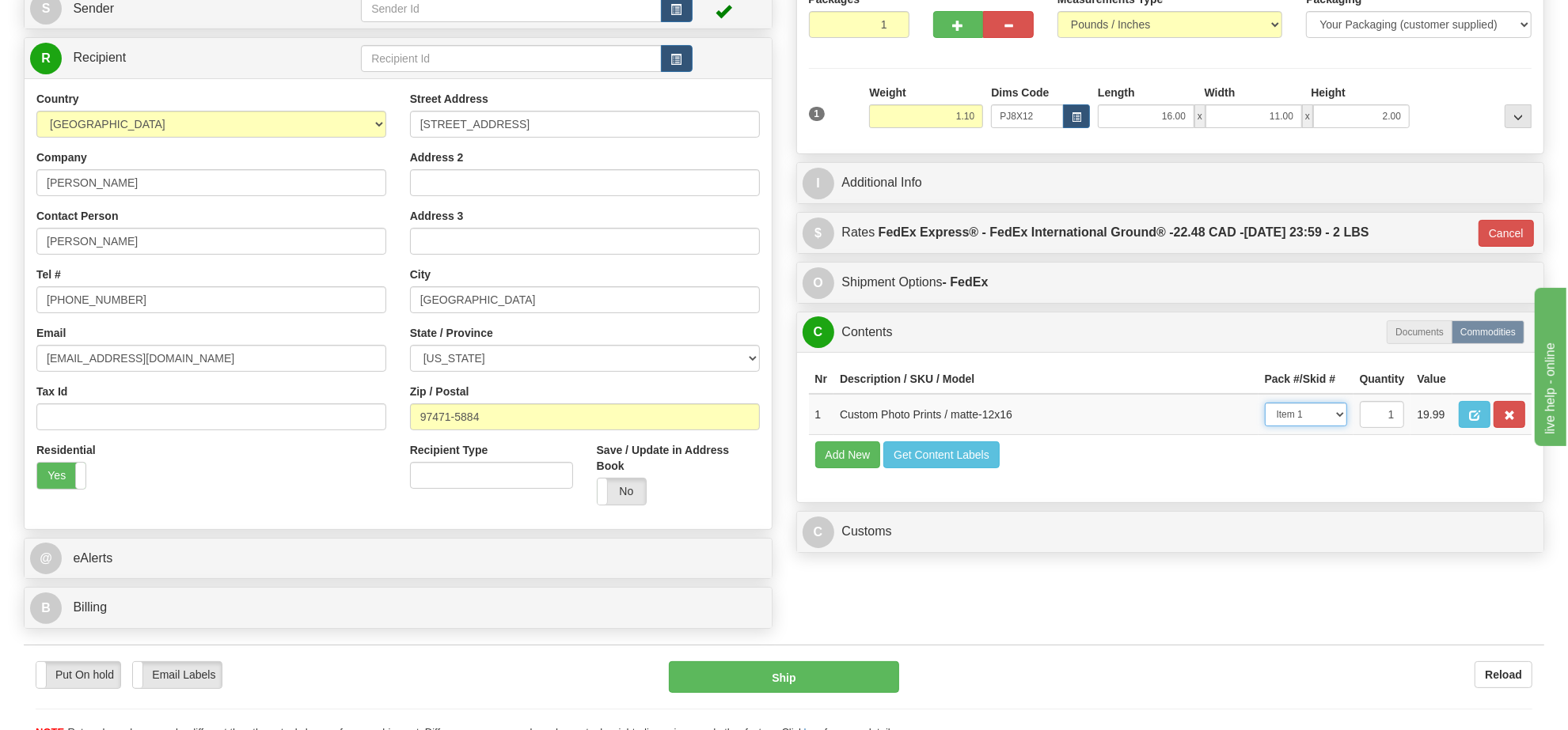
scroll to position [273, 0]
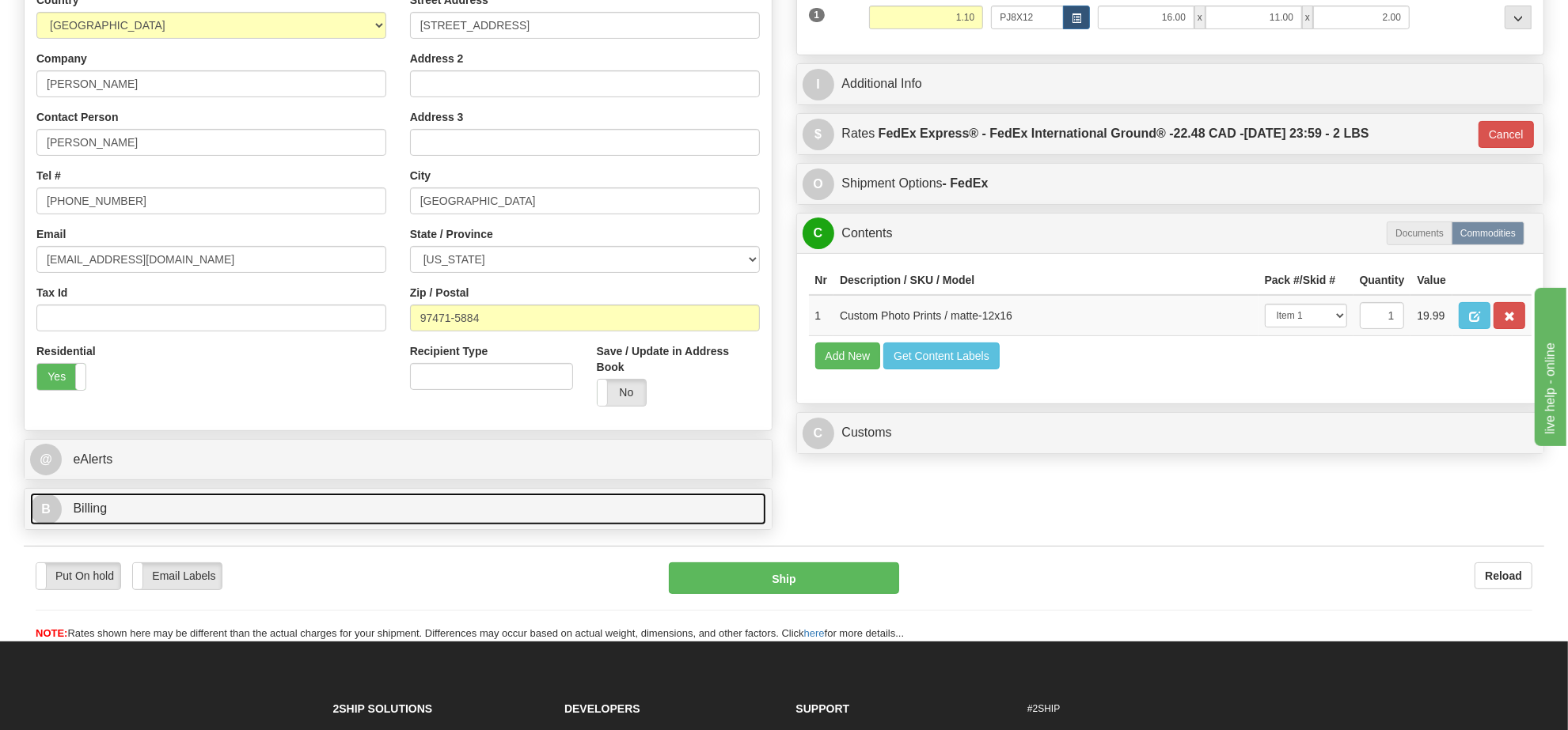
click at [445, 515] on link "B Billing" at bounding box center [397, 509] width 736 height 33
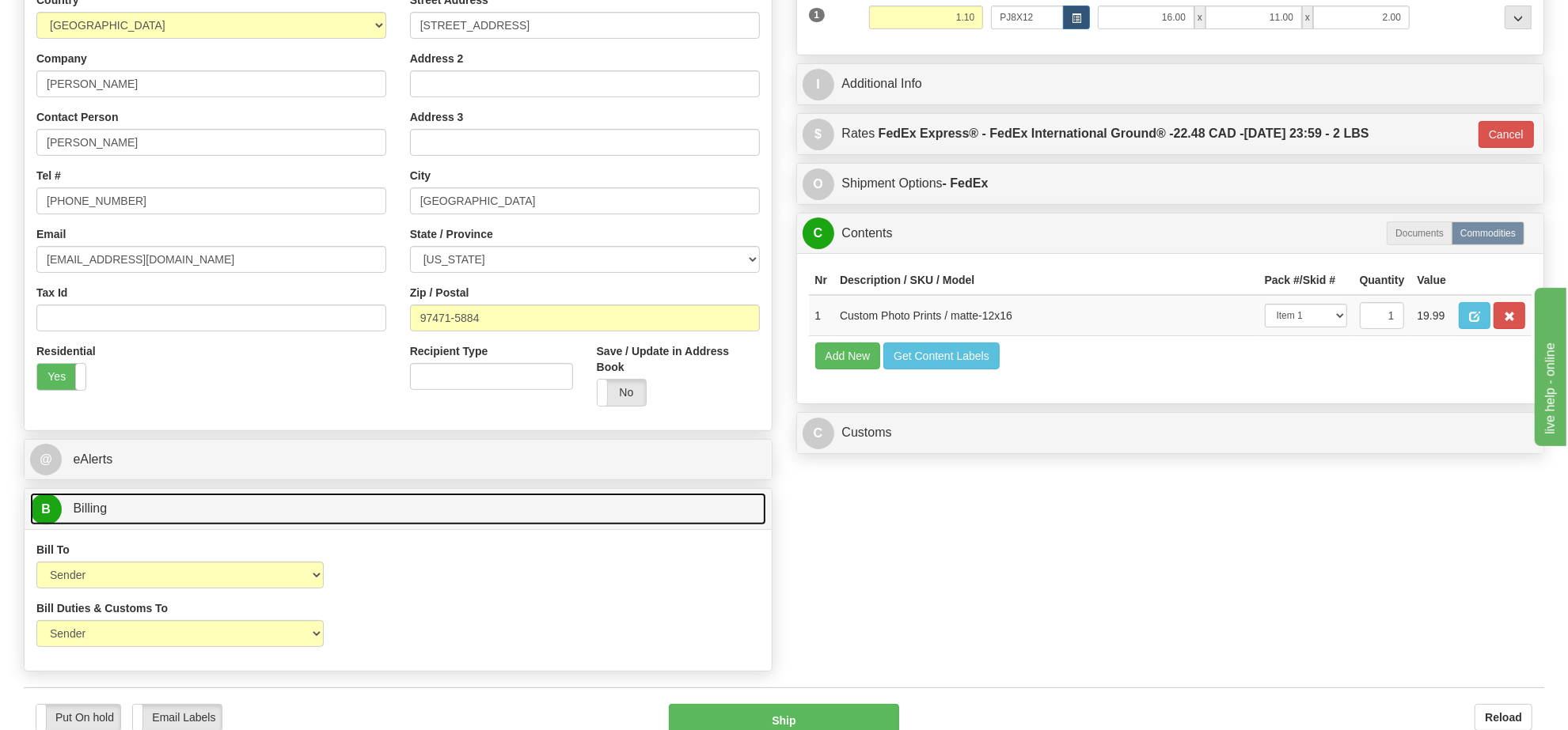
scroll to position [371, 0]
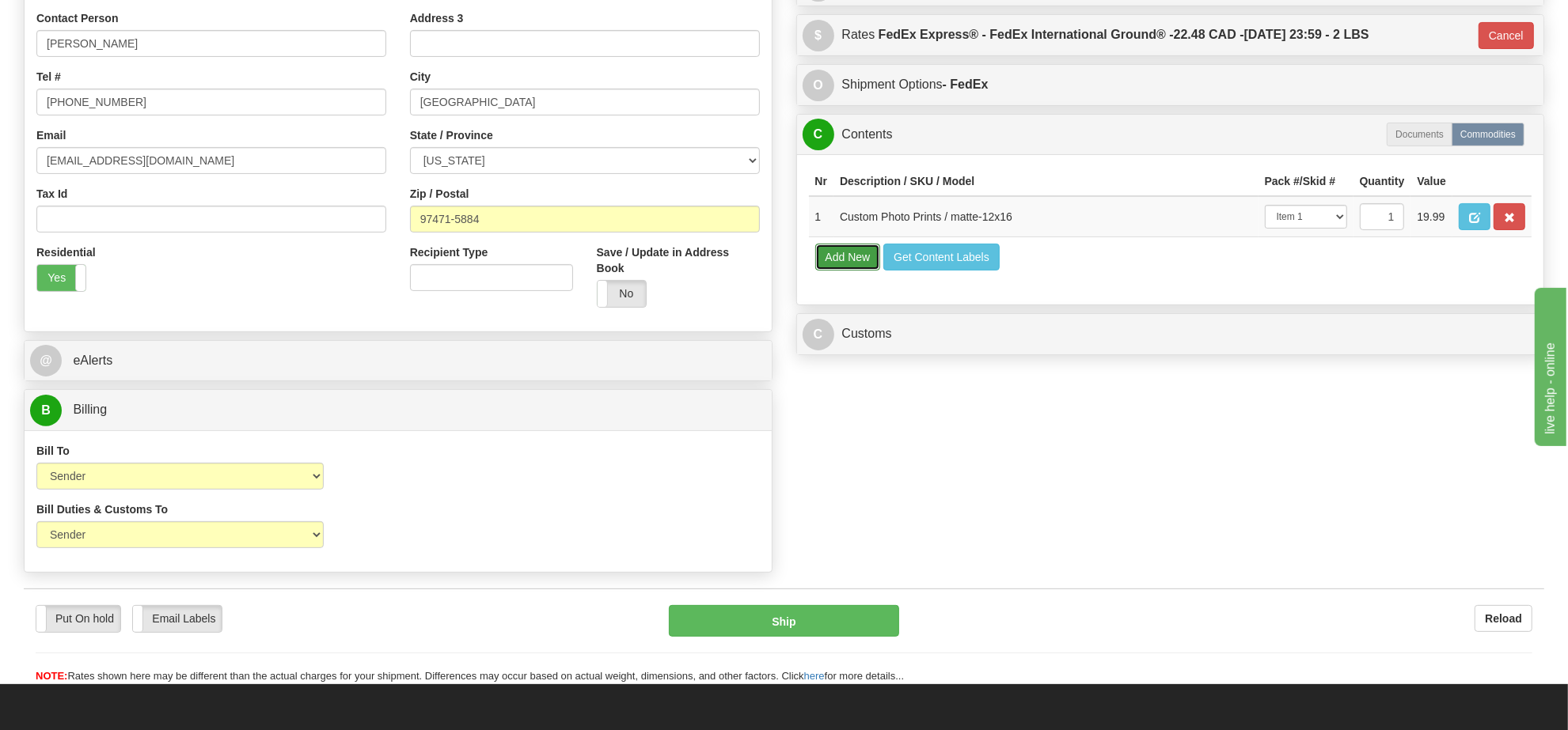
click at [839, 270] on button "Add New" at bounding box center [848, 256] width 66 height 27
select select
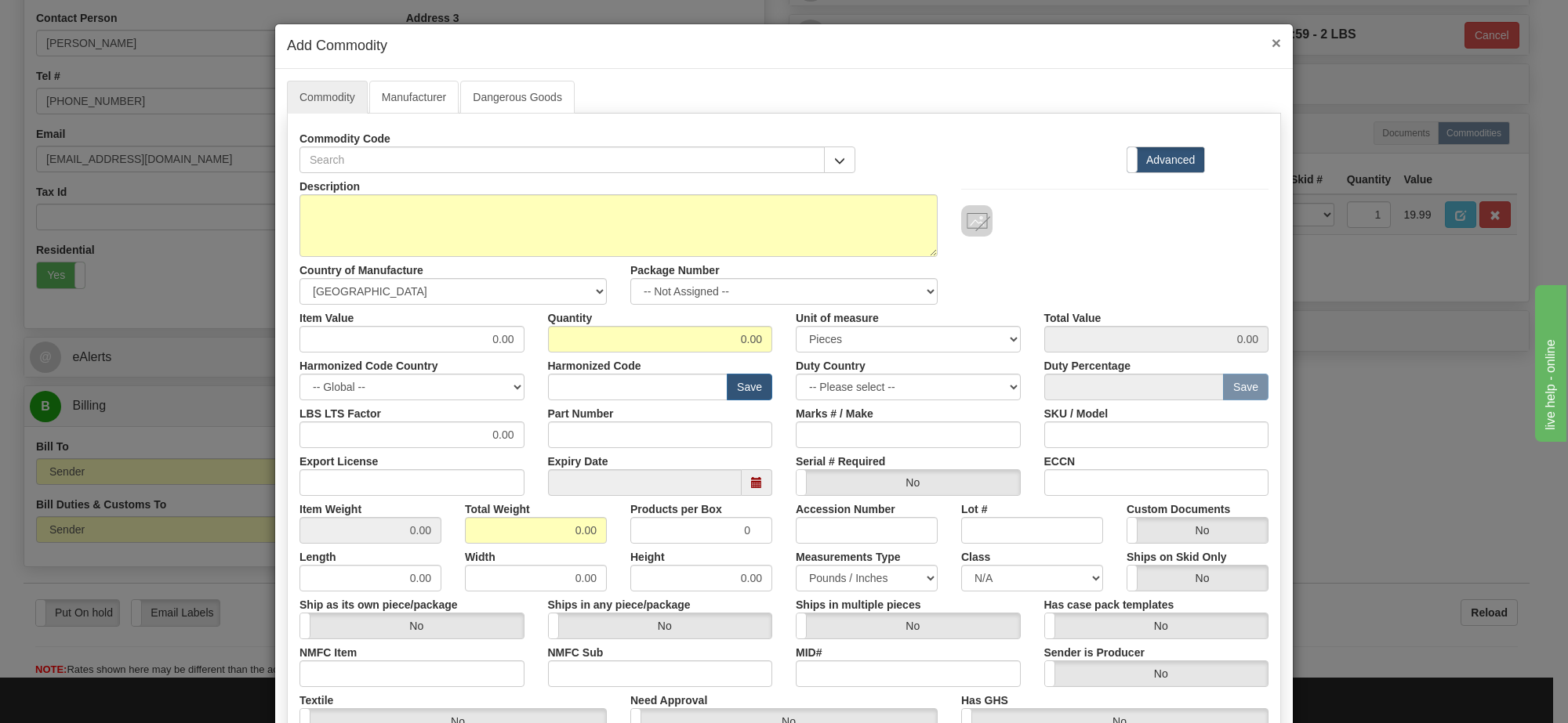
click at [1272, 37] on span "×" at bounding box center [1277, 42] width 10 height 18
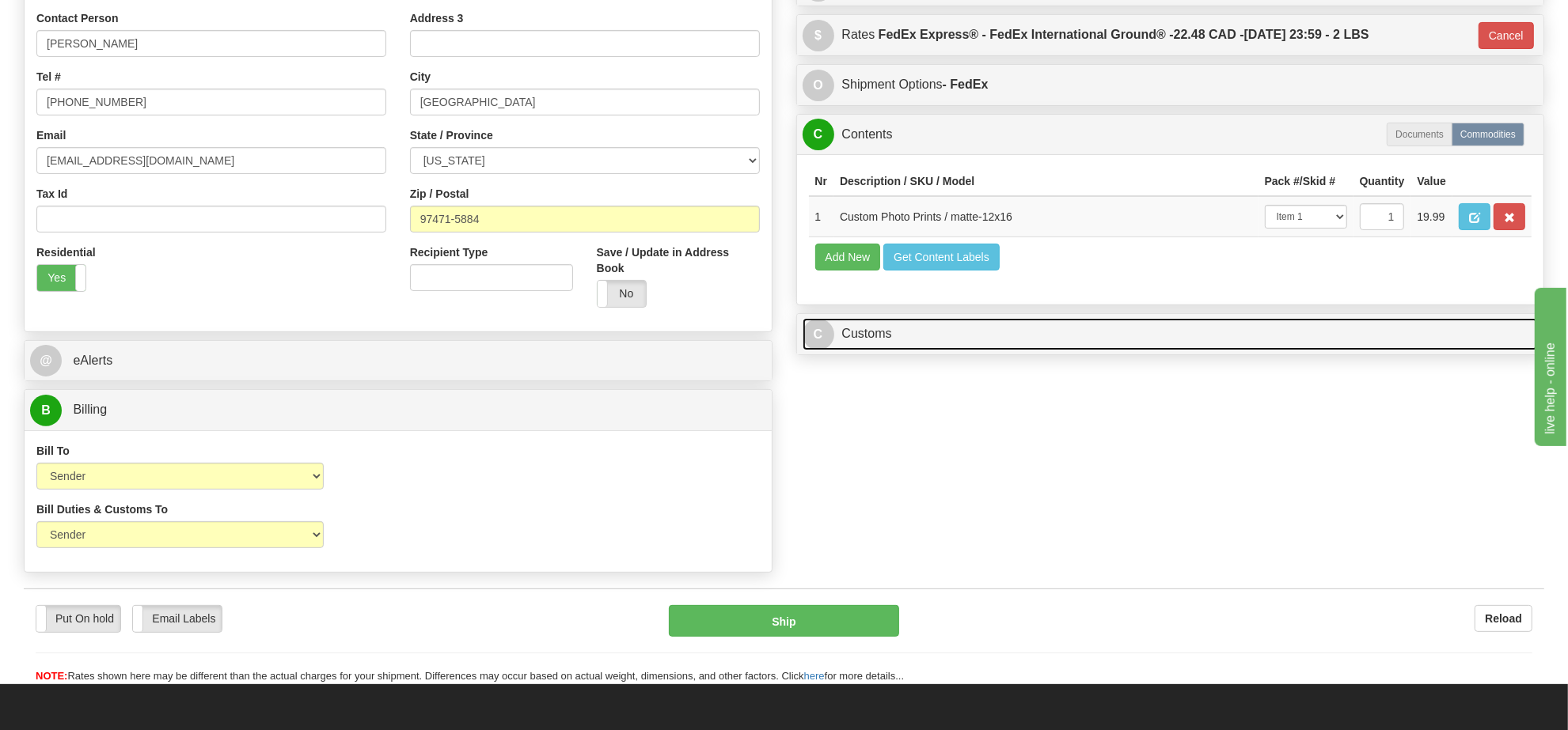
click at [899, 351] on link "C Customs" at bounding box center [1171, 334] width 736 height 33
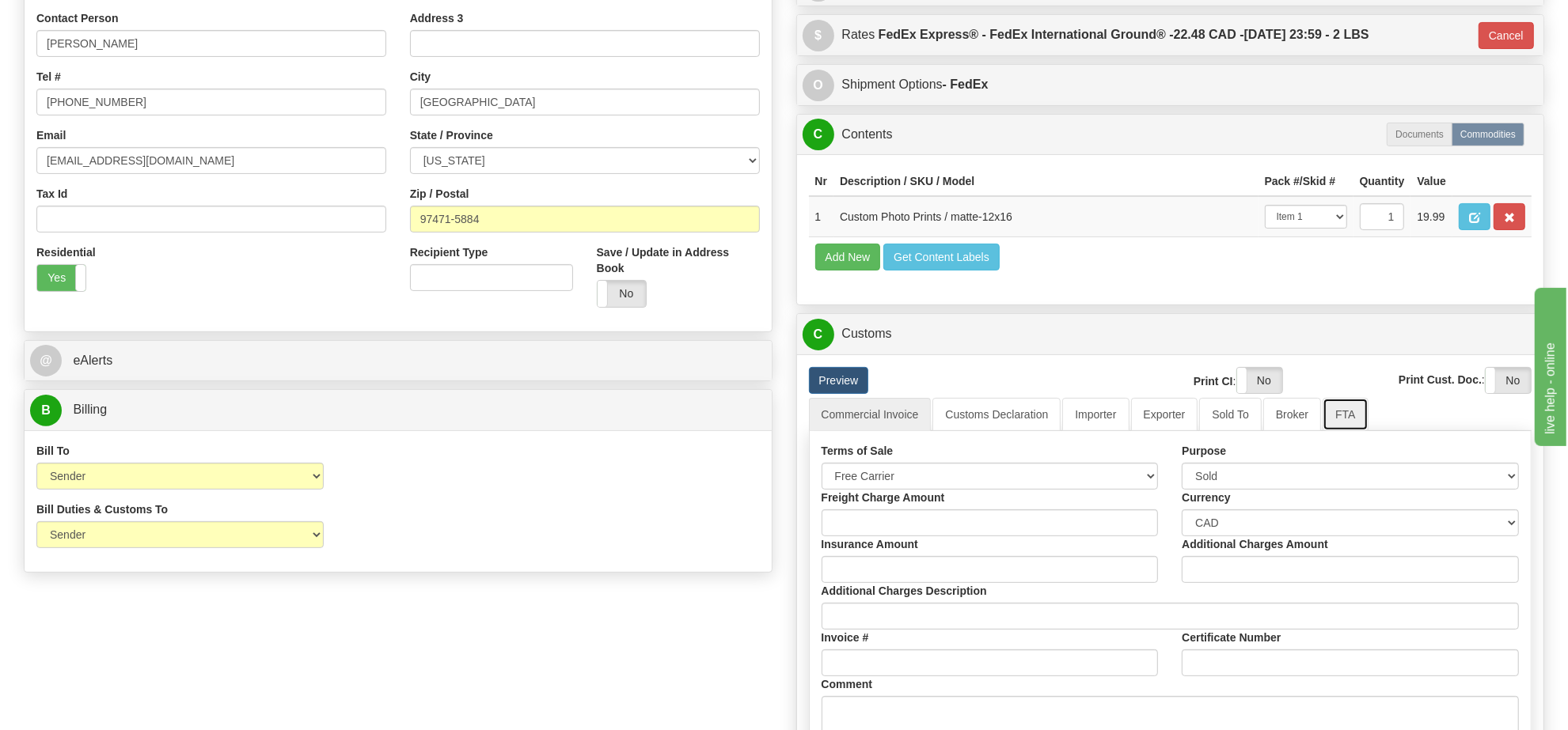
click at [1335, 431] on link "FTA" at bounding box center [1344, 414] width 45 height 33
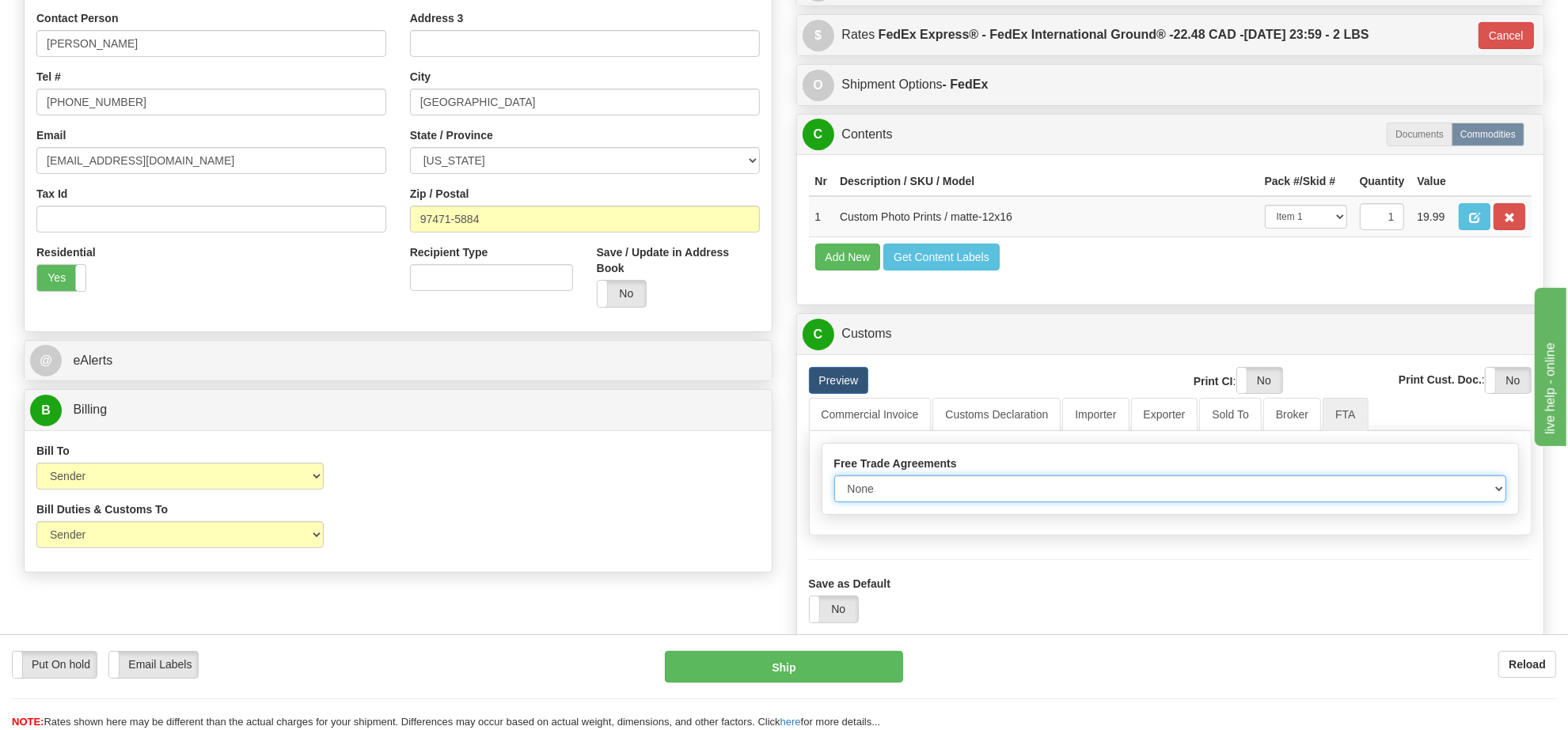
click at [984, 503] on select "None Other USMCA CETA CUKTCA" at bounding box center [1170, 489] width 673 height 27
select select "1"
click at [834, 503] on select "None Other USMCA CETA CUKTCA" at bounding box center [1170, 489] width 673 height 27
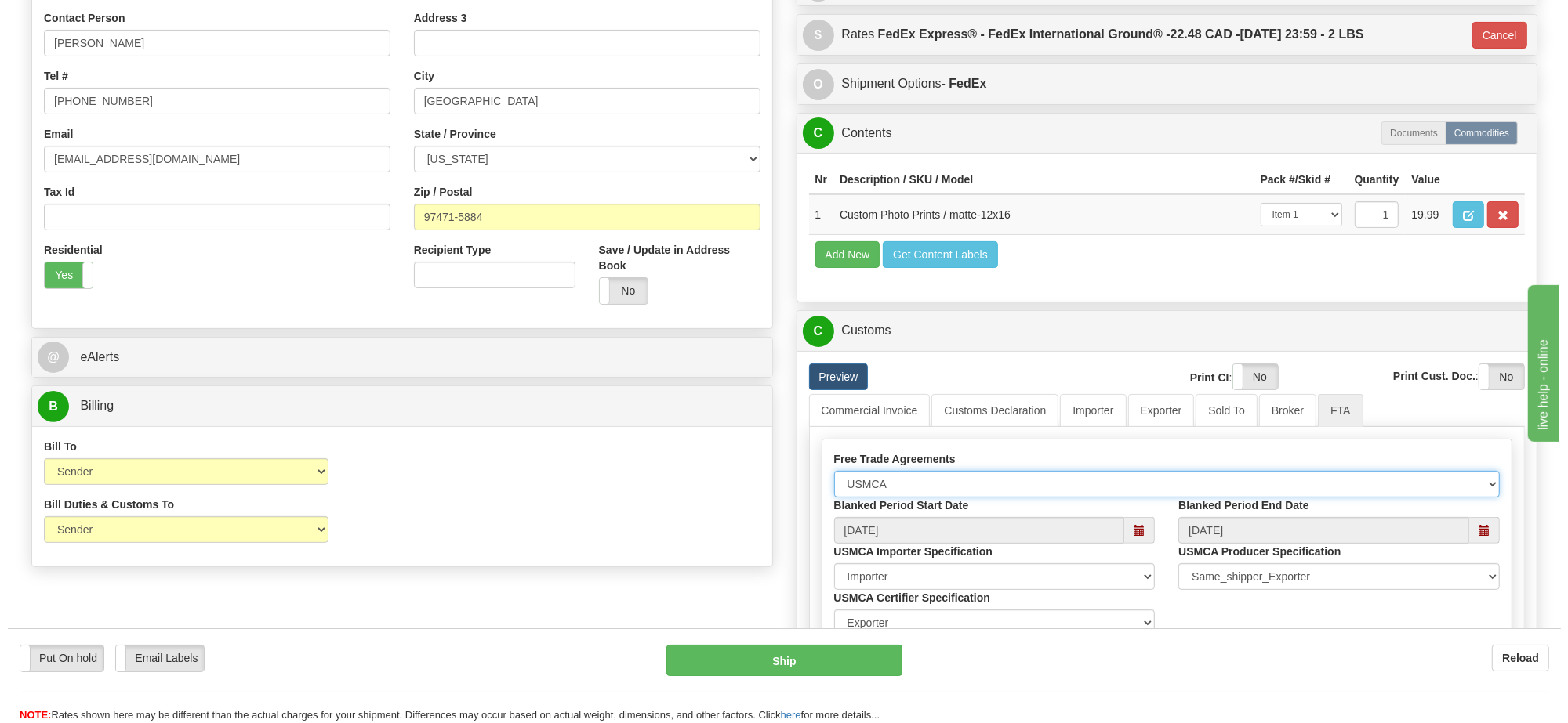
scroll to position [564, 0]
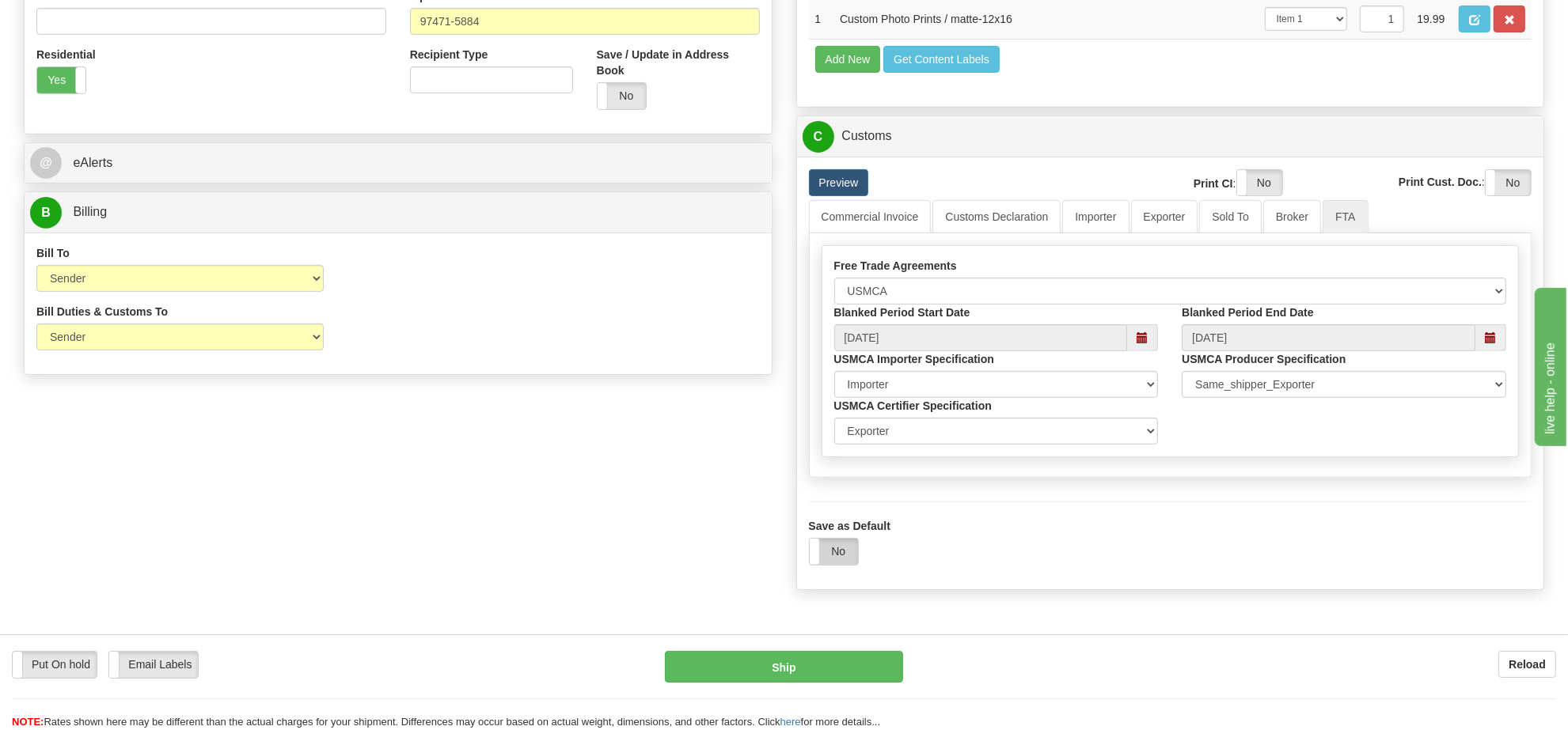
click at [848, 564] on label "No" at bounding box center [834, 550] width 49 height 25
click at [854, 665] on button "Ship" at bounding box center [783, 666] width 237 height 32
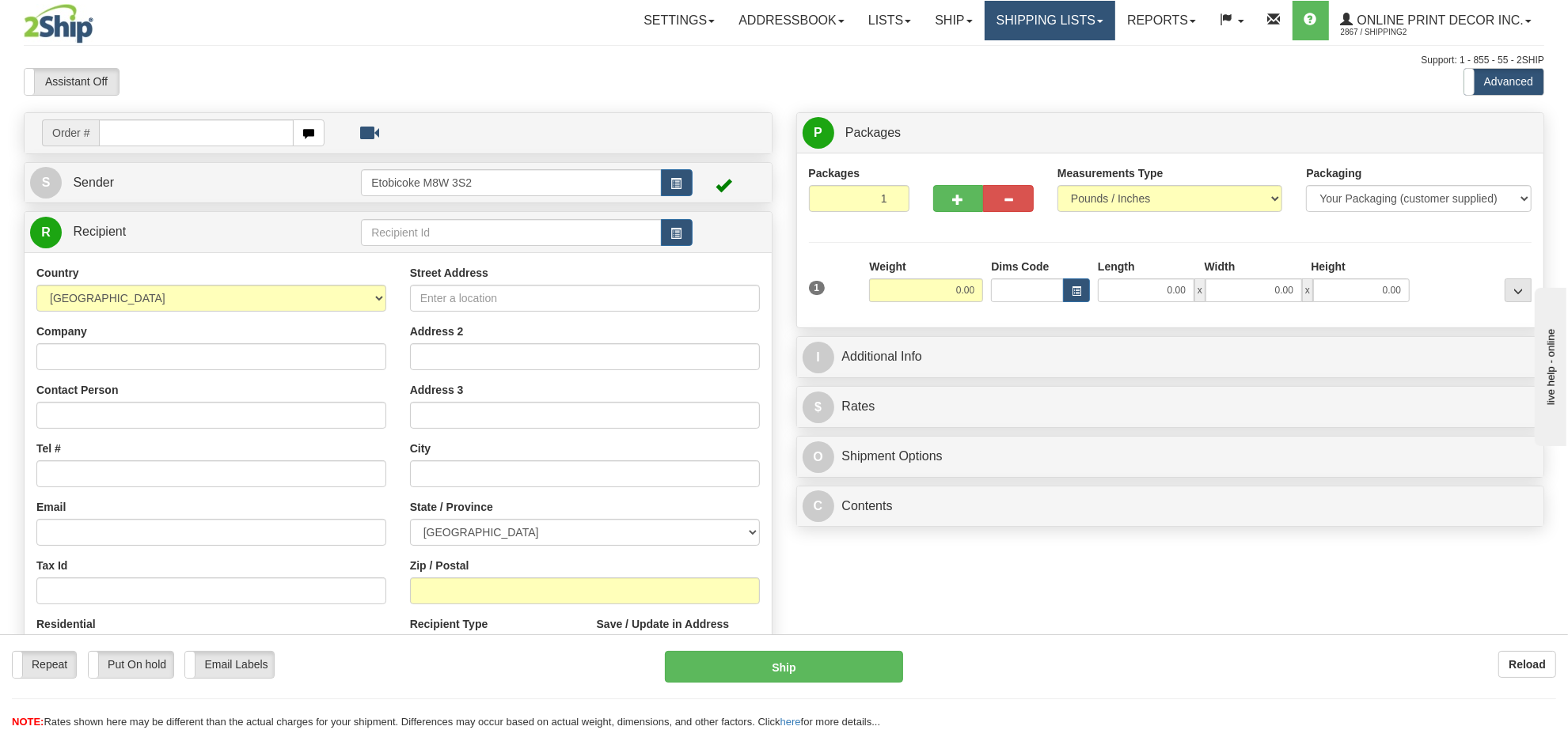
click at [1022, 14] on link "Shipping lists" at bounding box center [1049, 21] width 130 height 40
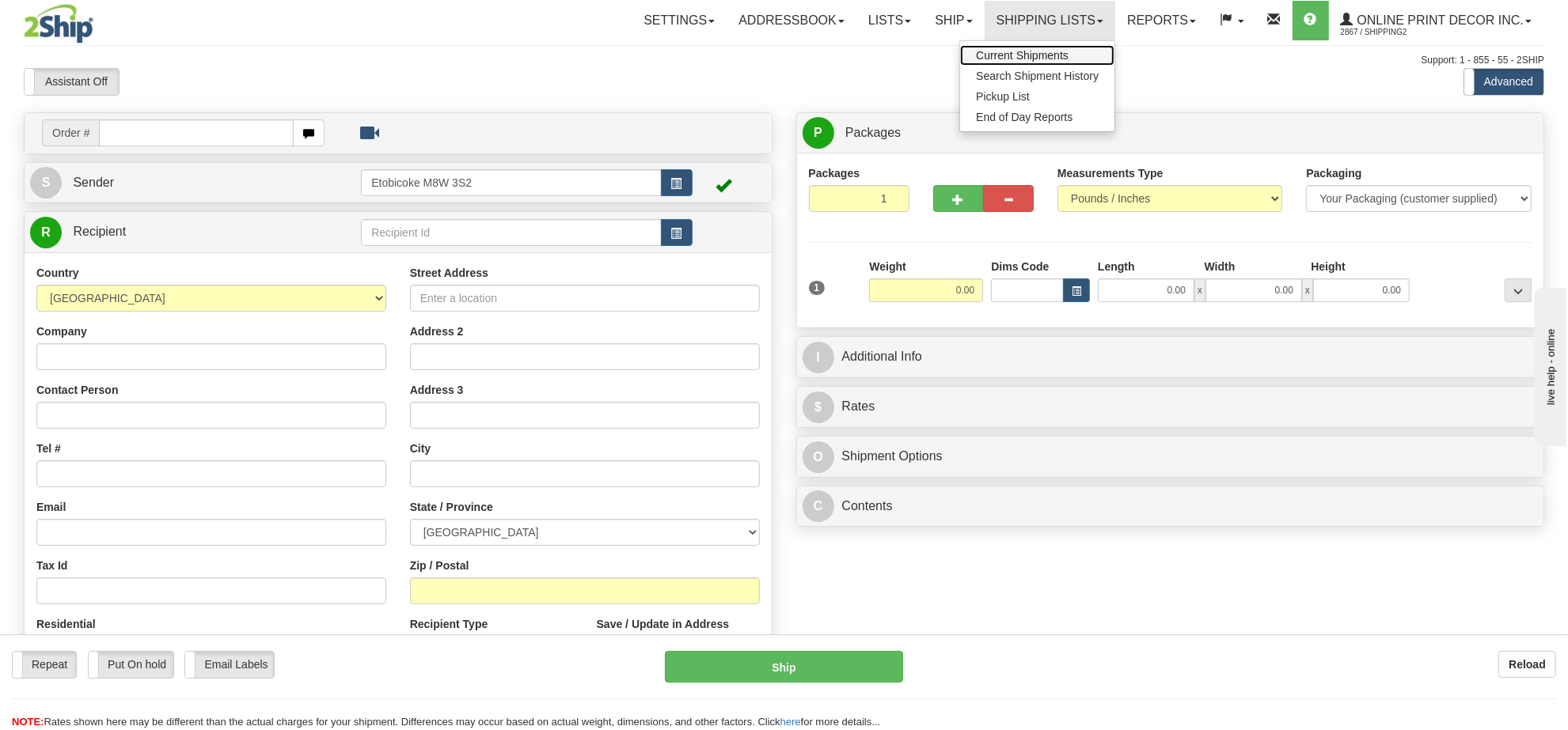
click at [995, 49] on span "Current Shipments" at bounding box center [1021, 55] width 92 height 13
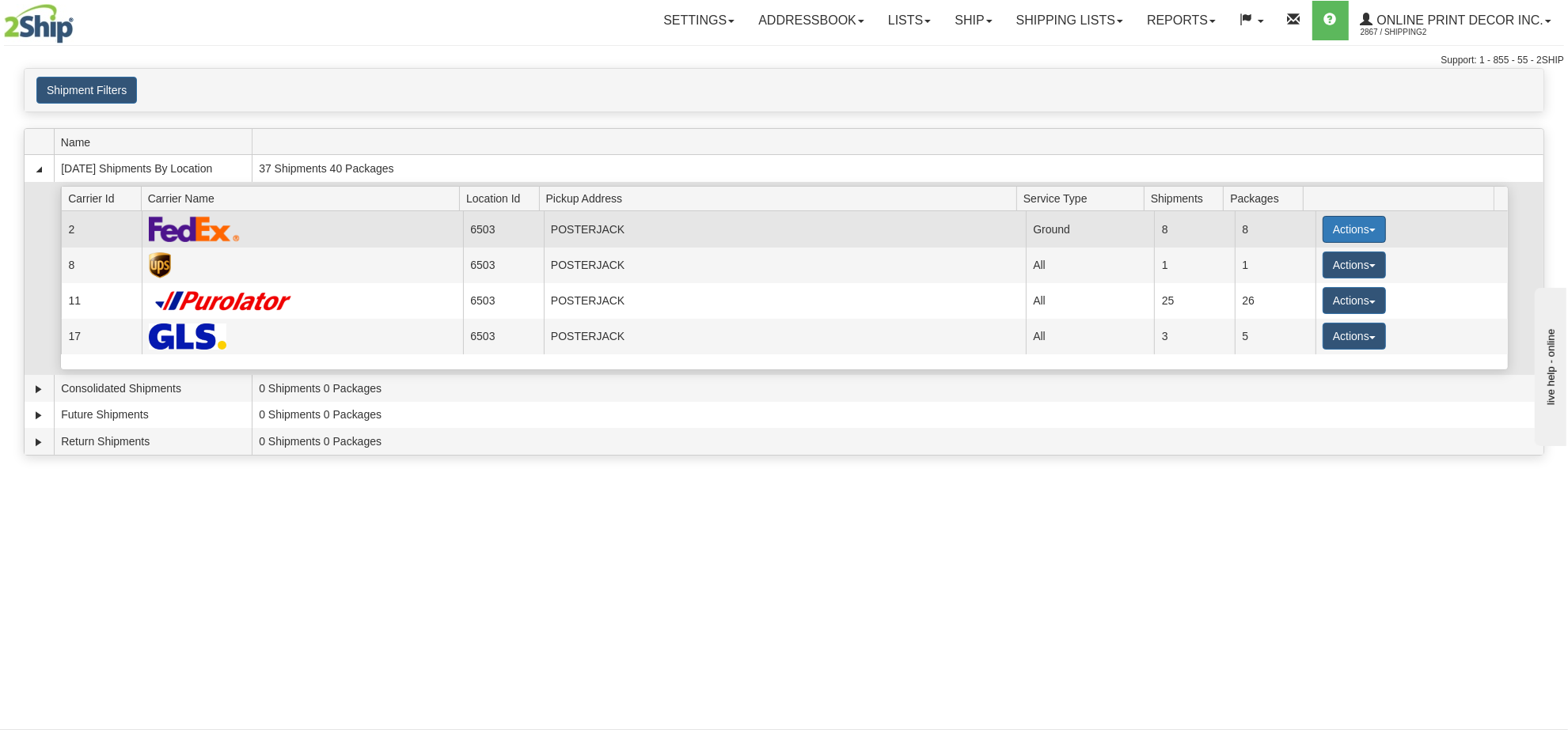
click at [1333, 226] on button "Actions" at bounding box center [1354, 228] width 64 height 27
click at [1300, 262] on span "Details" at bounding box center [1295, 258] width 43 height 11
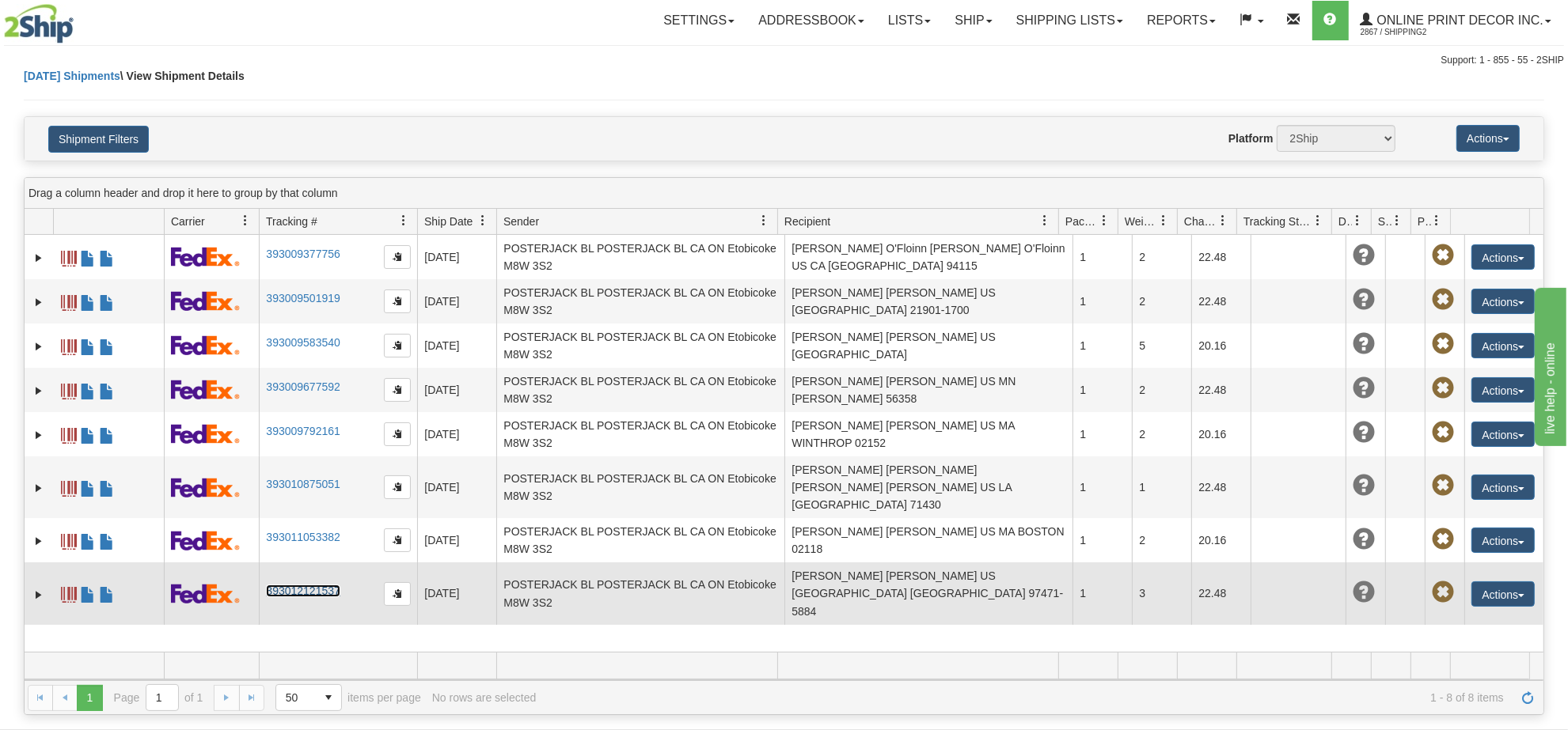
click at [295, 585] on link "393012121537" at bounding box center [303, 591] width 74 height 13
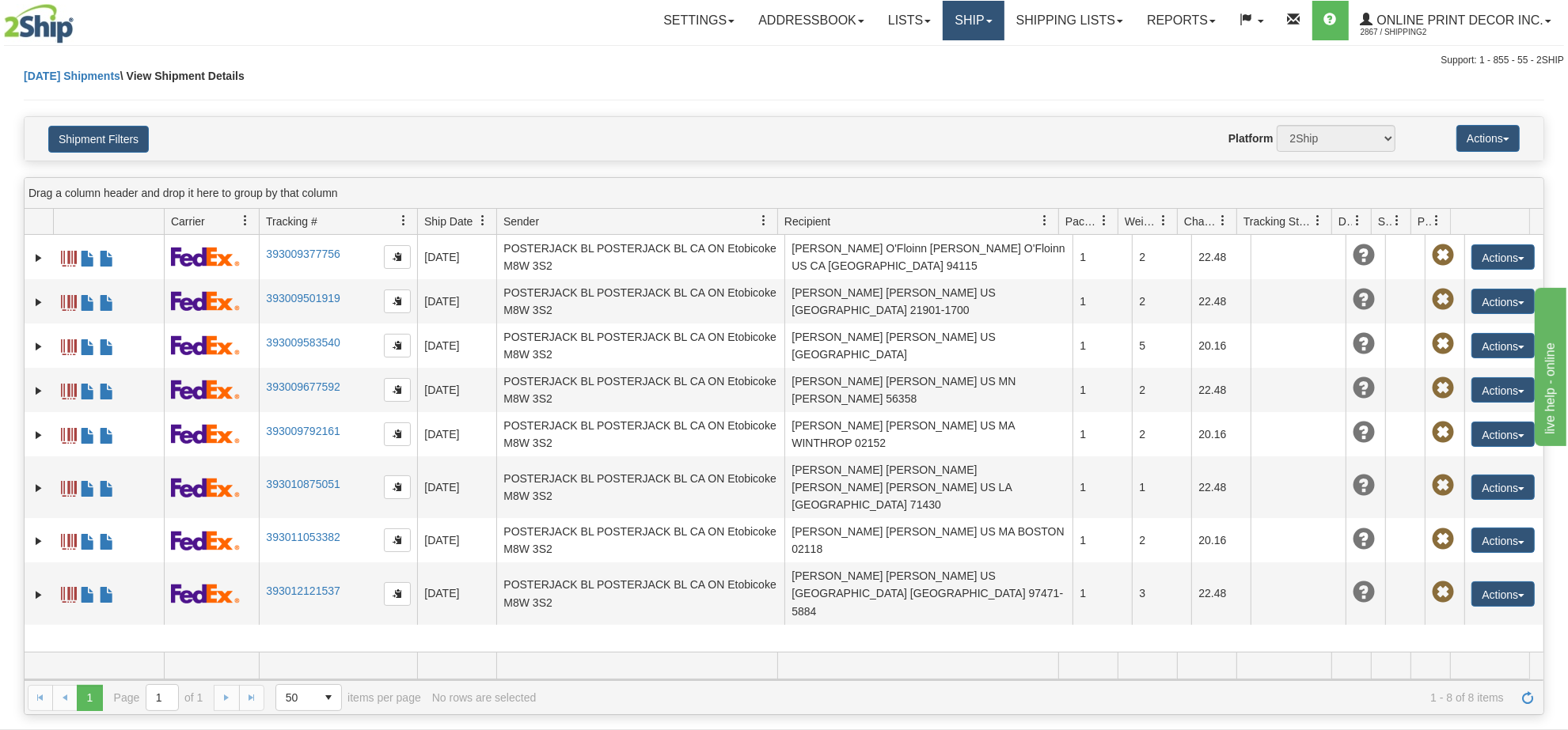
click at [959, 18] on link "Ship" at bounding box center [973, 21] width 61 height 40
click at [927, 57] on span "Ship Screen" at bounding box center [906, 55] width 61 height 13
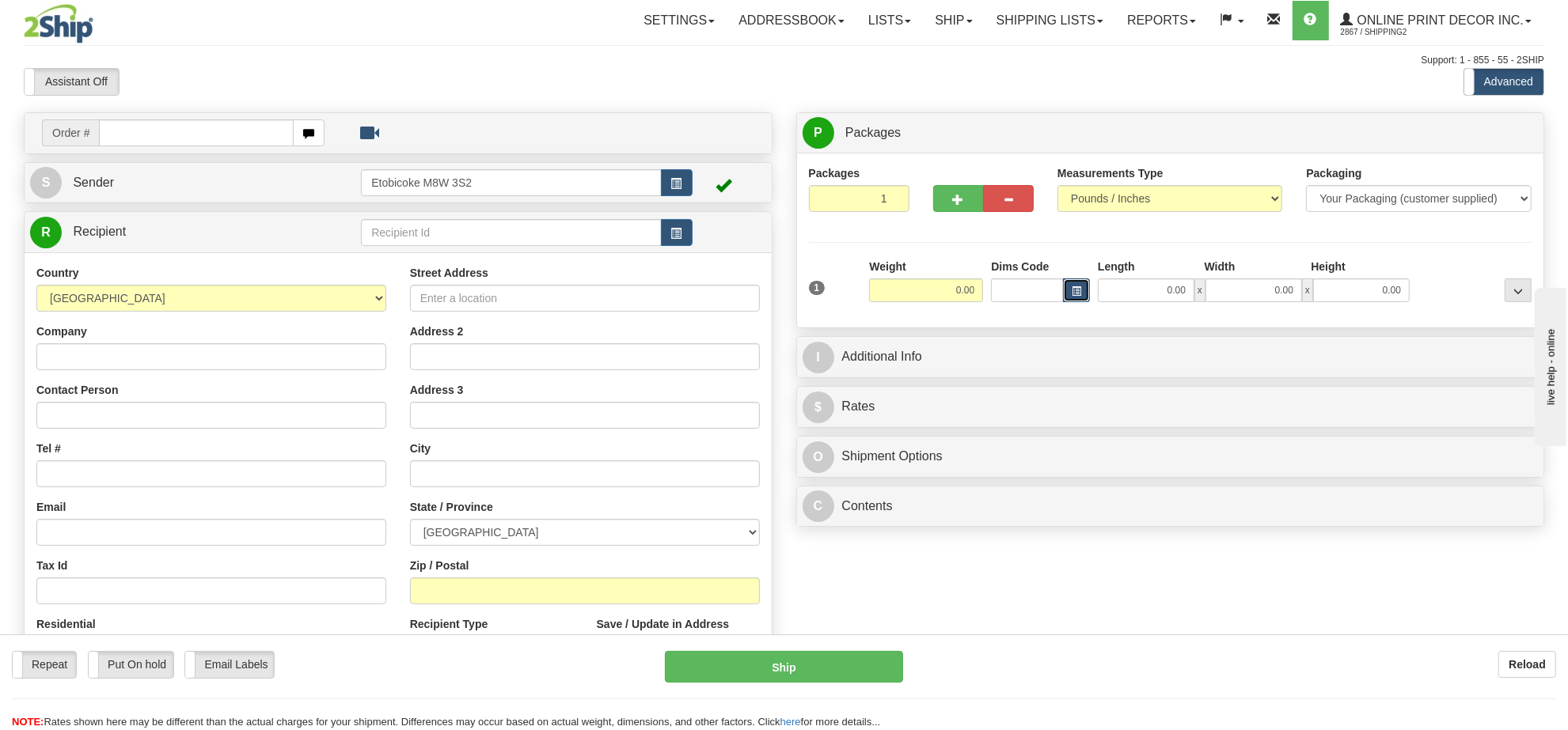
click at [1086, 287] on button "button" at bounding box center [1076, 290] width 27 height 24
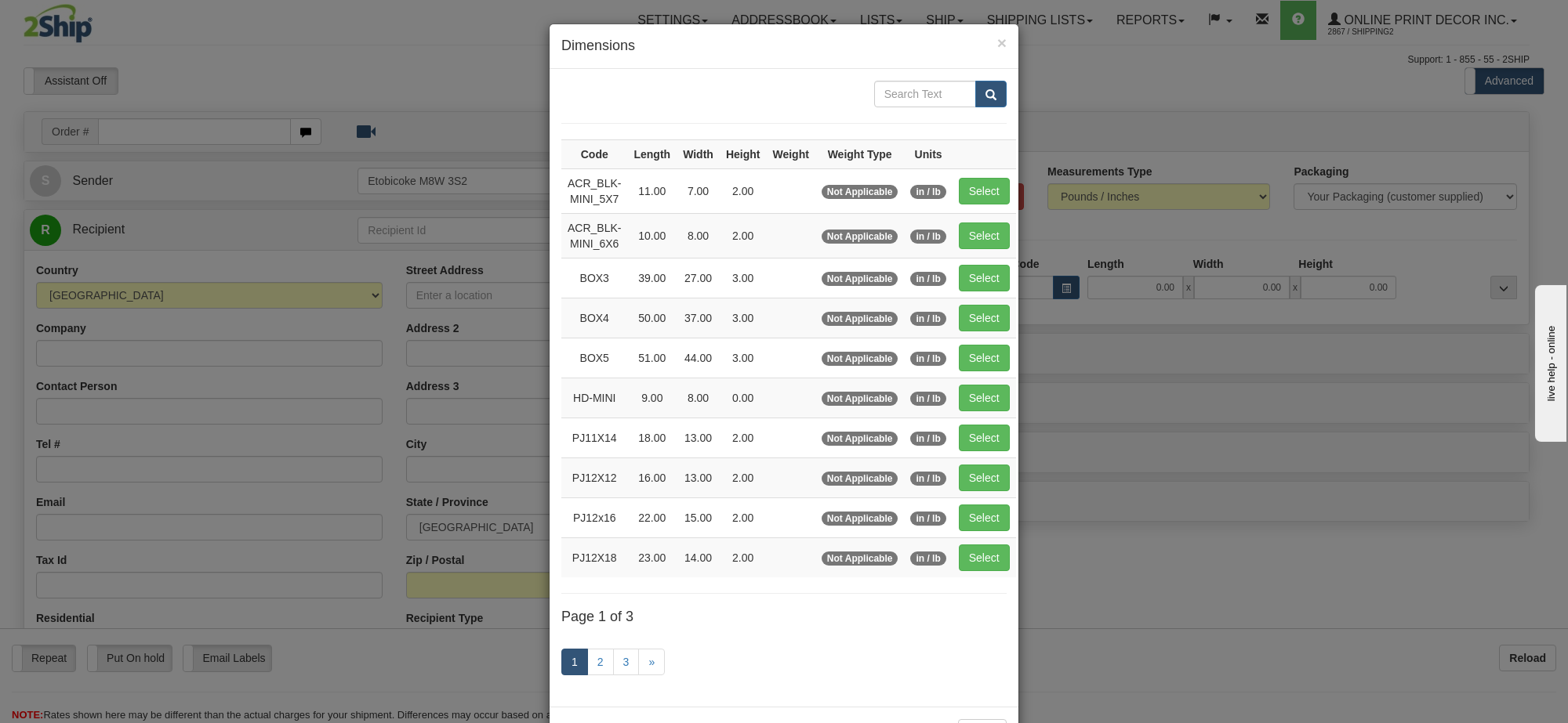
click at [339, 71] on div "× Dimensions Code Length Width Height Weight Weight Type Units ACR_BLK-MINI_5X7…" at bounding box center [784, 361] width 1568 height 723
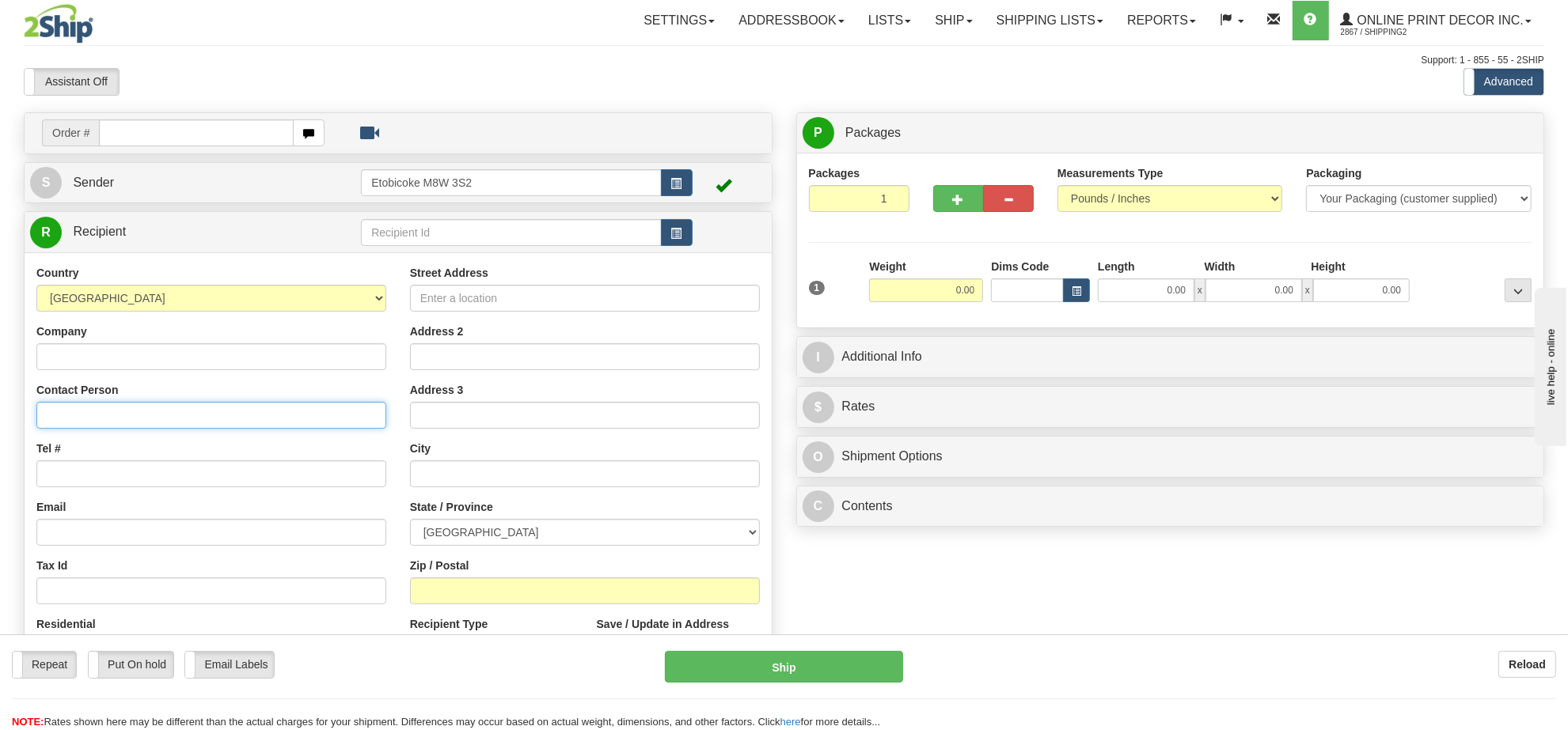
paste input "Hayley Stewart, 1211 1 Street West, Revelstoke British Columbia V0E 2S0, Canada…"
drag, startPoint x: 309, startPoint y: 419, endPoint x: 369, endPoint y: 423, distance: 60.1
click at [398, 413] on div "Country AFGHANISTAN ALAND ISLANDS ALBANIA ALGERIA AMERICAN SAMOA ANDORRA ANGOLA…" at bounding box center [398, 478] width 747 height 425
type input "Hayley Stewart, 1211 1 Street West, Revelstoke British Columbia V0E 2S0, Canada…"
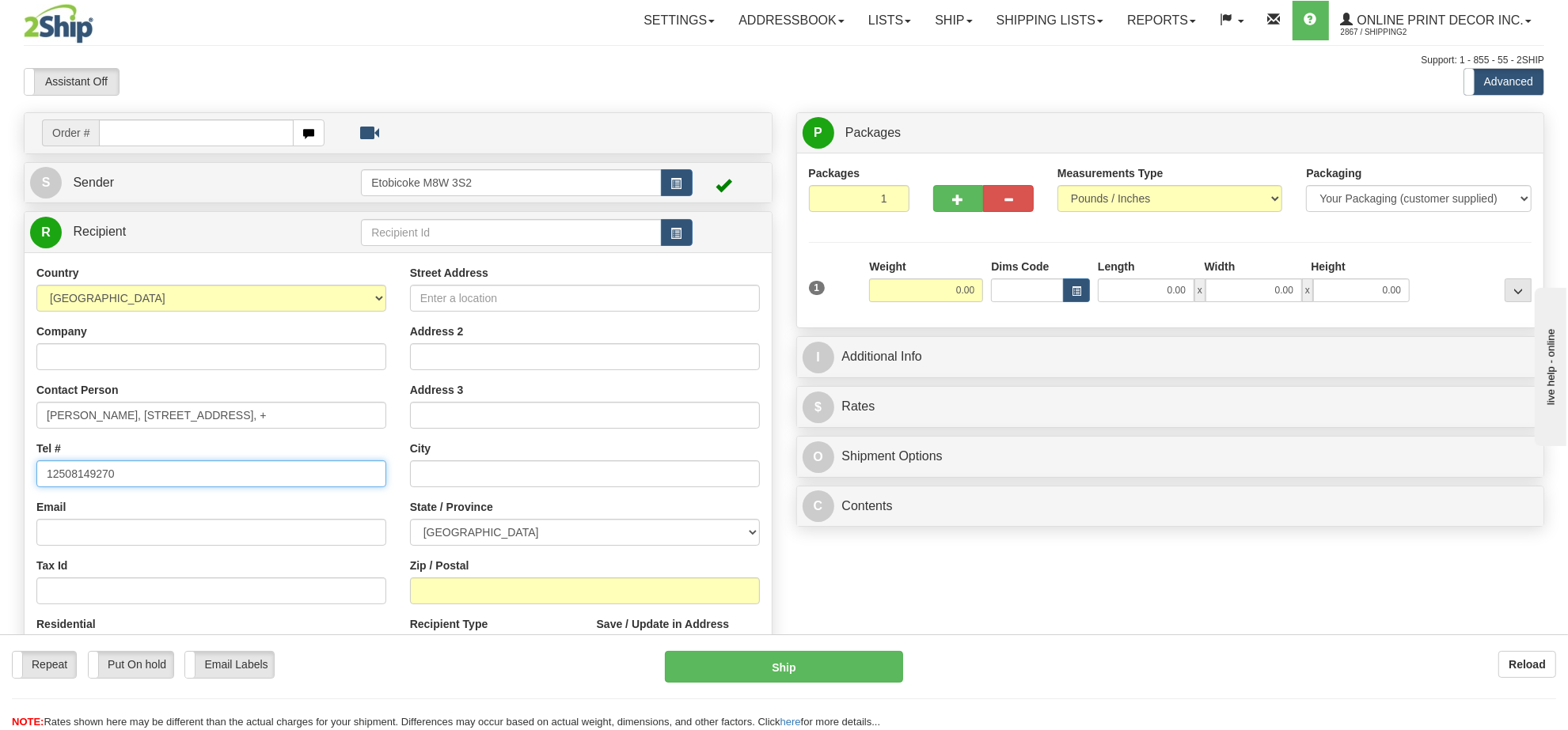
scroll to position [0, 0]
type input "12508149270"
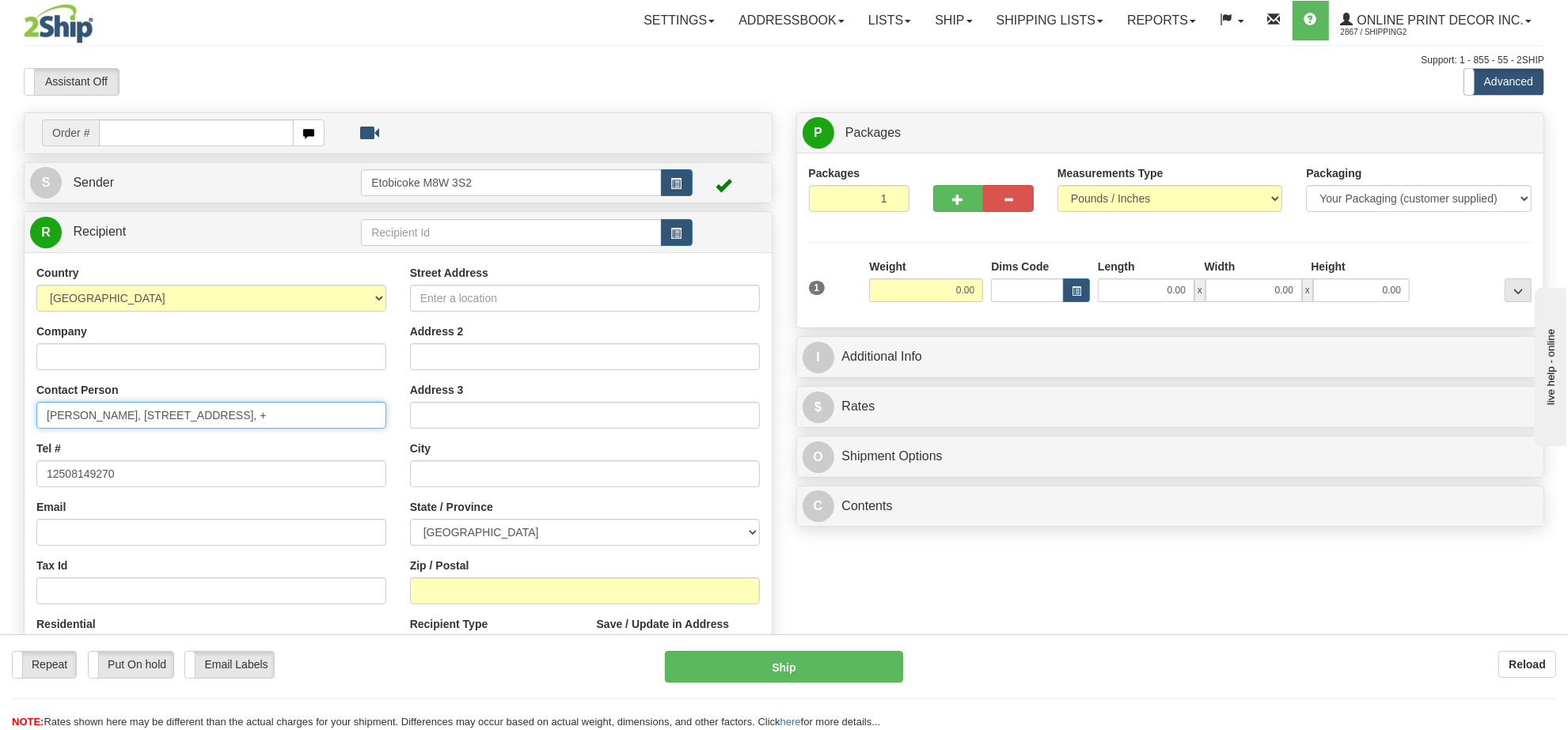
drag, startPoint x: 124, startPoint y: 420, endPoint x: 202, endPoint y: 425, distance: 78.2
click at [216, 429] on input "Hayley Stewart, 1211 1 Street West, Revelstoke British Columbia V0E 2S0, Canada…" at bounding box center [212, 415] width 350 height 27
type input "Hayley Stewart,t, Revelstoke British Columbia V0E 2S0, Canada, +"
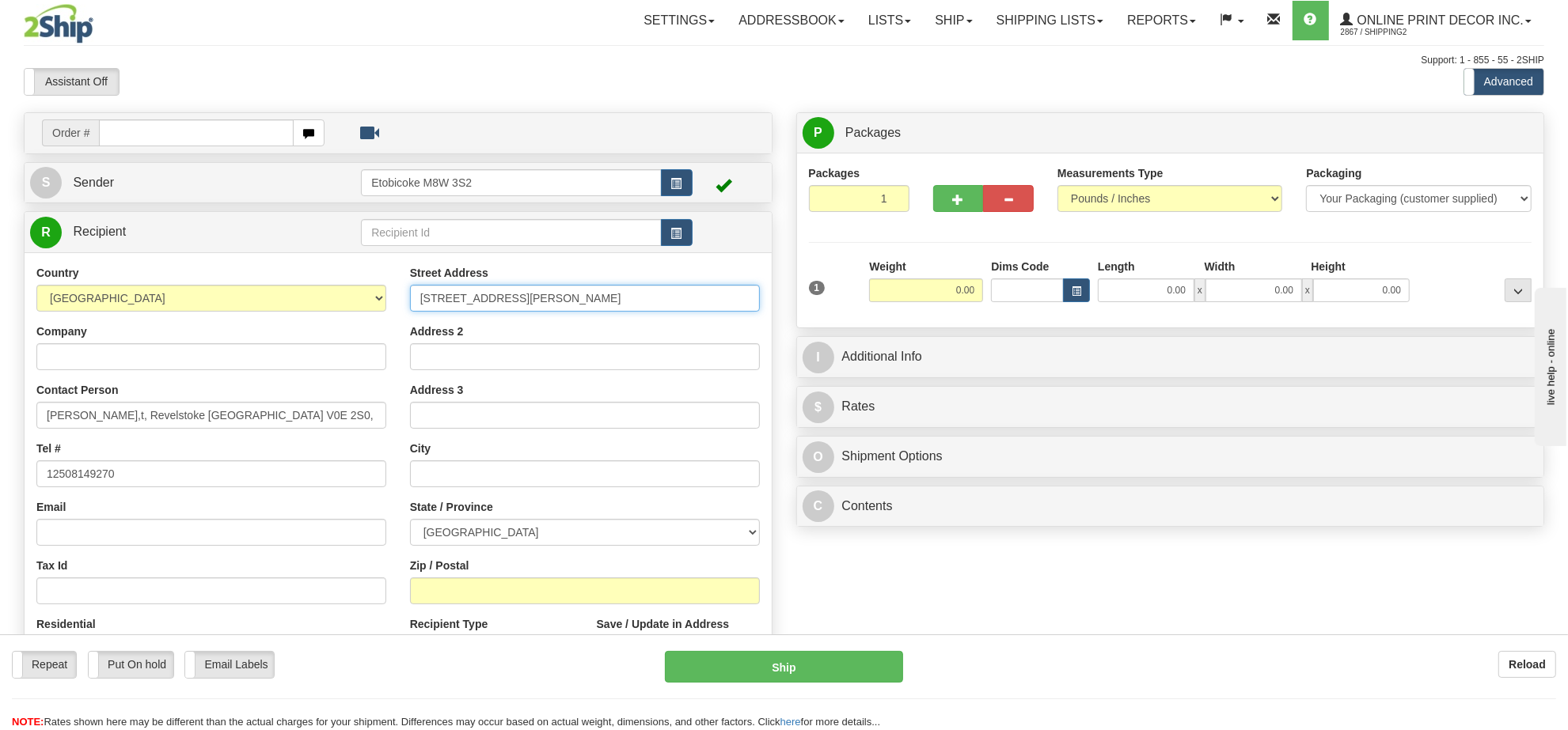
type input "1211 1 Street Wes"
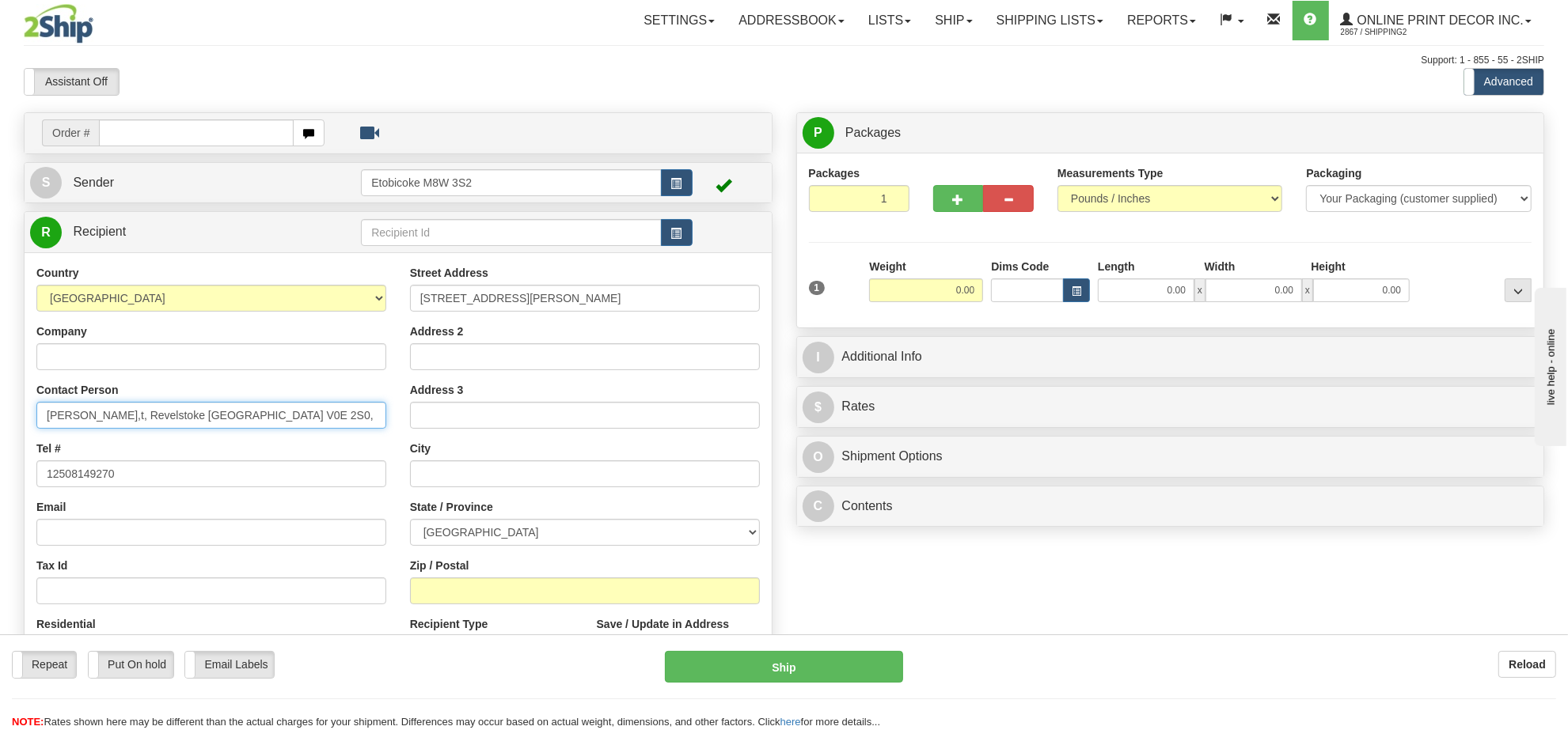
drag, startPoint x: 266, startPoint y: 415, endPoint x: 305, endPoint y: 407, distance: 39.8
click at [305, 407] on input "Hayley Stewart,t, Revelstoke British Columbia V0E 2S0, Canada, +" at bounding box center [212, 415] width 350 height 27
type input "Hayley Stewart,t, Revelstoke British Columbia , Canada, +"
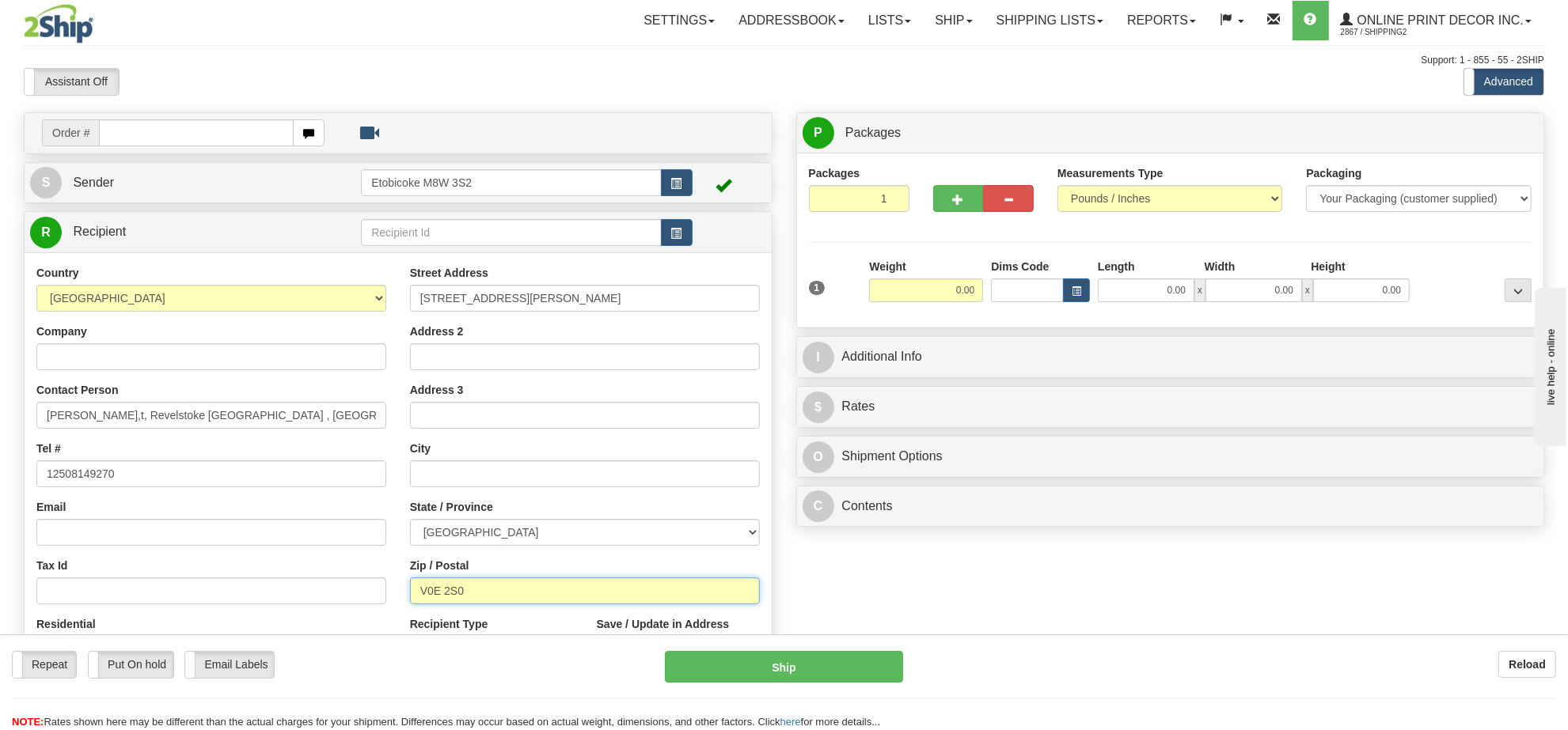
type input "V0E 2S0"
click at [333, 509] on div "Email" at bounding box center [212, 522] width 350 height 47
type input "REVELSTOKE"
select select "BC"
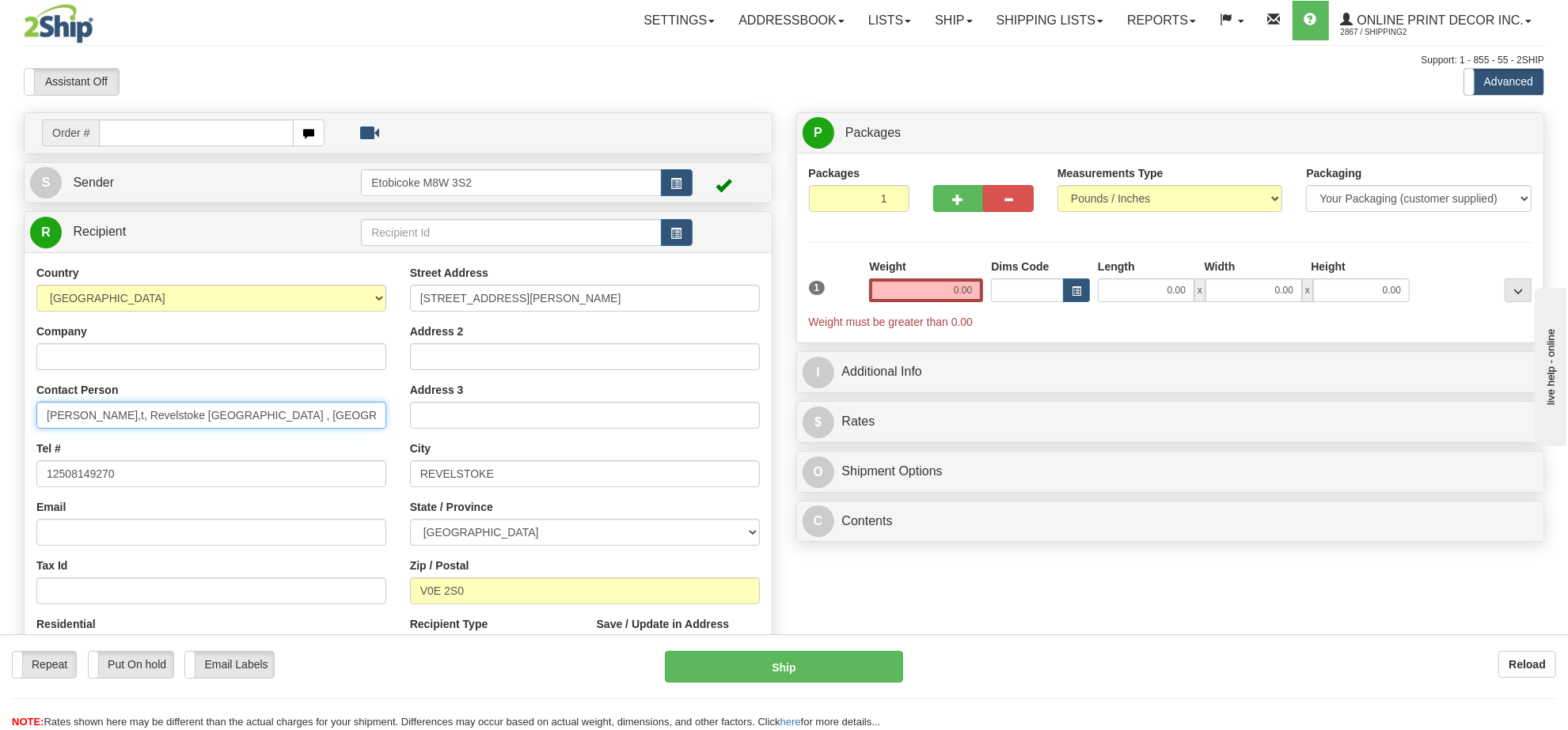
drag, startPoint x: 133, startPoint y: 413, endPoint x: 386, endPoint y: 453, distance: 256.1
click at [386, 453] on div "Country AFGHANISTAN ALAND ISLANDS ALBANIA ALGERIA AMERICAN SAMOA ANDORRA ANGOLA…" at bounding box center [212, 470] width 374 height 410
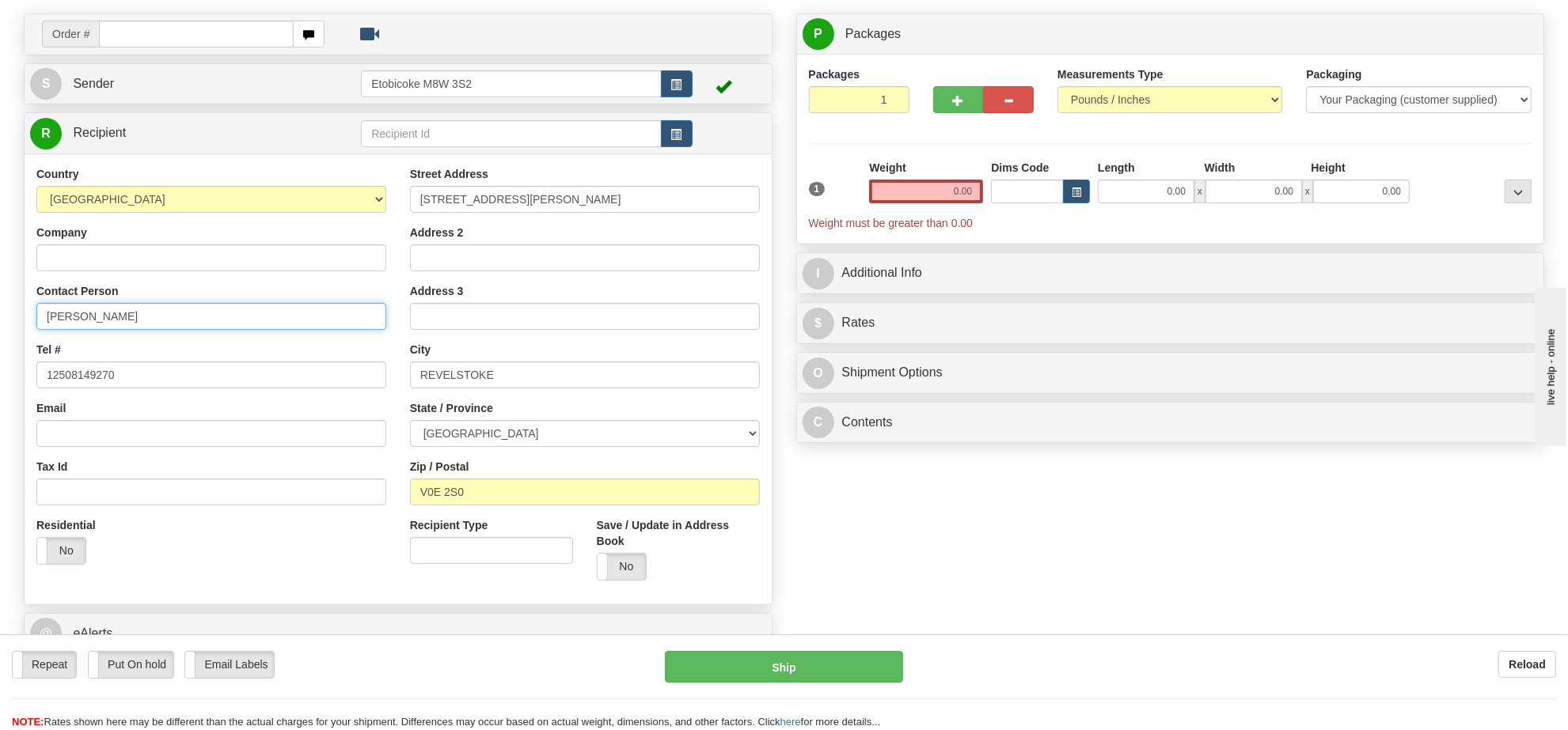
type input "Hayley Stewart"
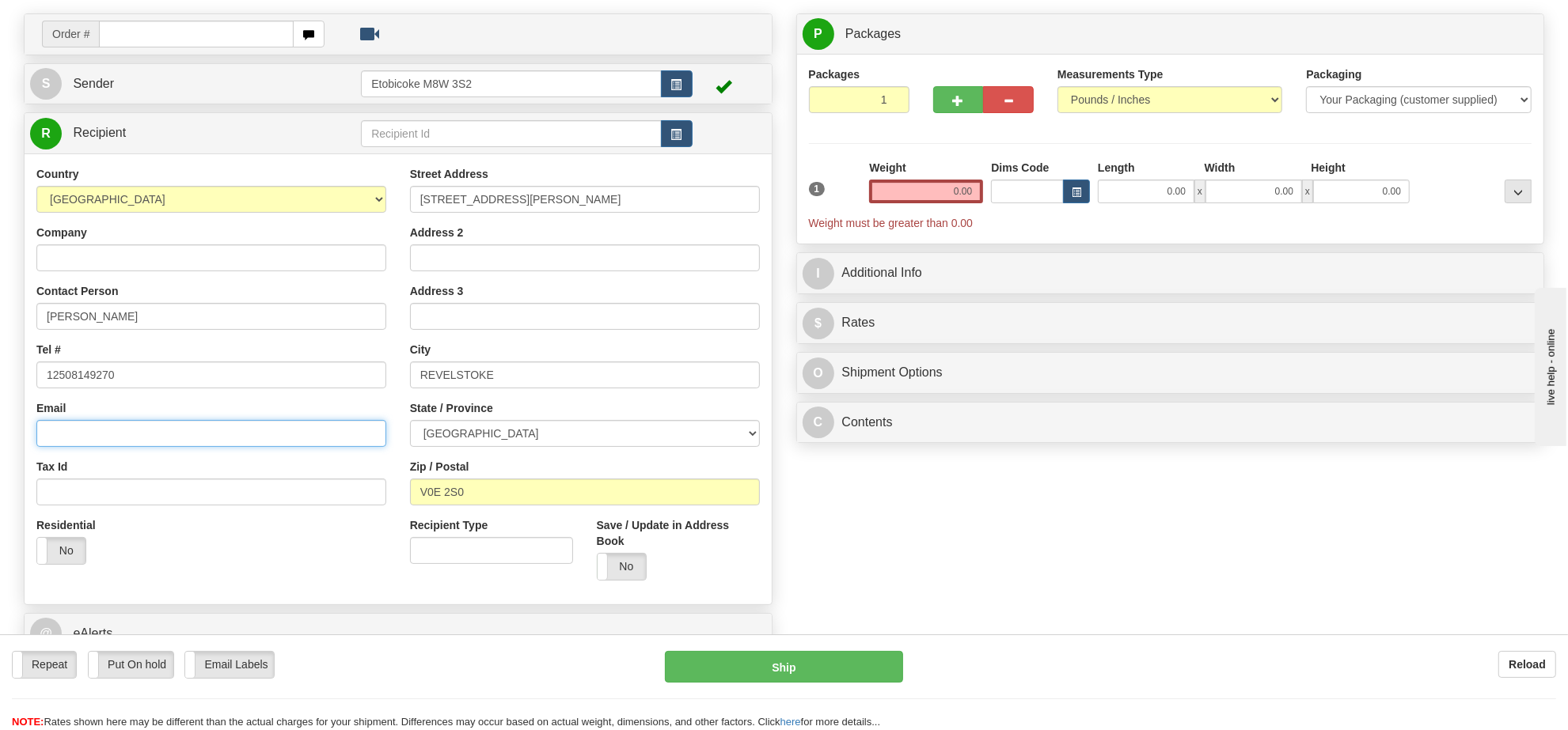
click at [175, 441] on input "Email" at bounding box center [212, 433] width 350 height 27
paste input "hayleystewartstudios@gmail.com"
type input "hayleystewartstudios@gmail.com"
click at [527, 202] on input "1211 1 Street Wes" at bounding box center [585, 199] width 350 height 27
type input "1211 1 Street West"
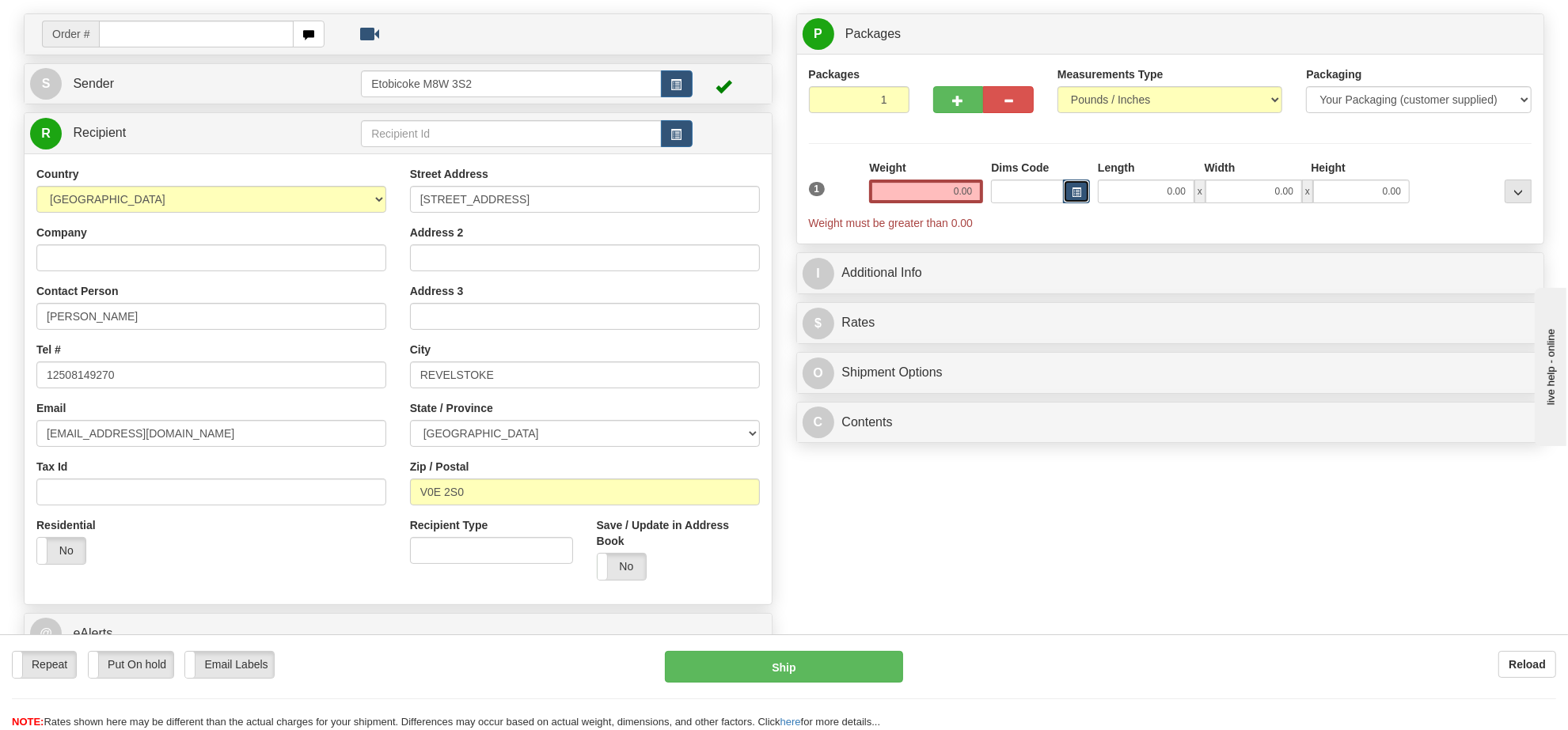
click at [1068, 193] on button "button" at bounding box center [1076, 192] width 27 height 24
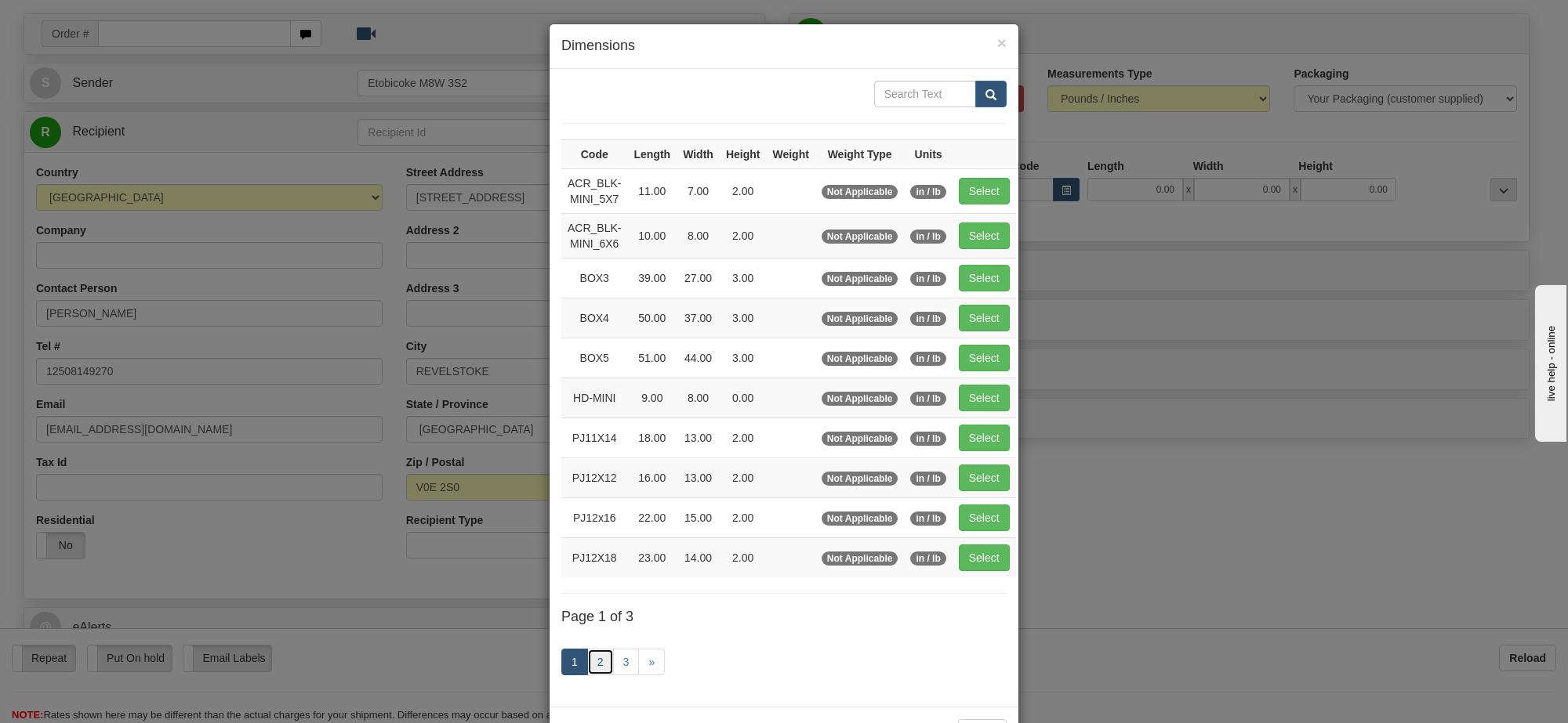
click at [599, 668] on link "2" at bounding box center [600, 661] width 27 height 27
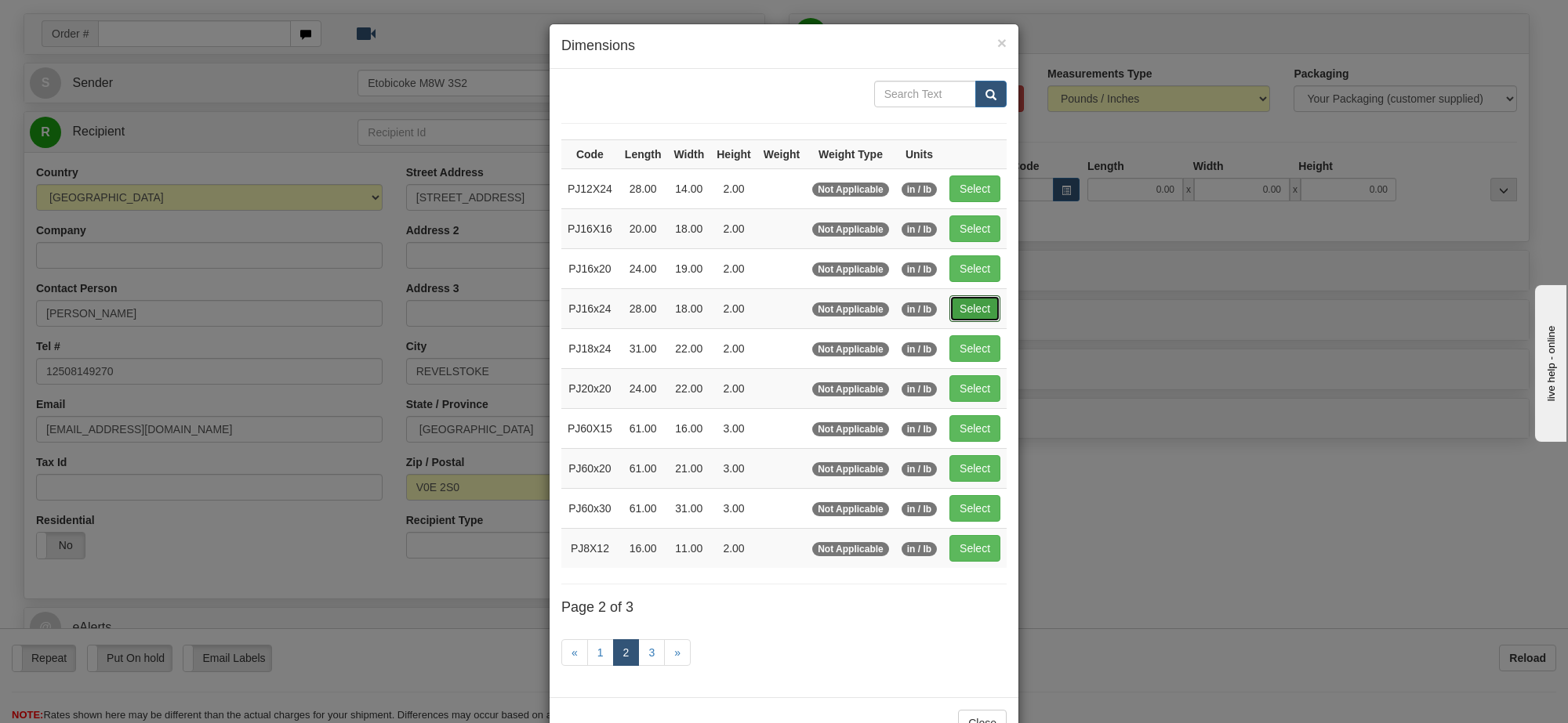
click at [969, 318] on button "Select" at bounding box center [975, 308] width 51 height 27
type input "PJ16x24"
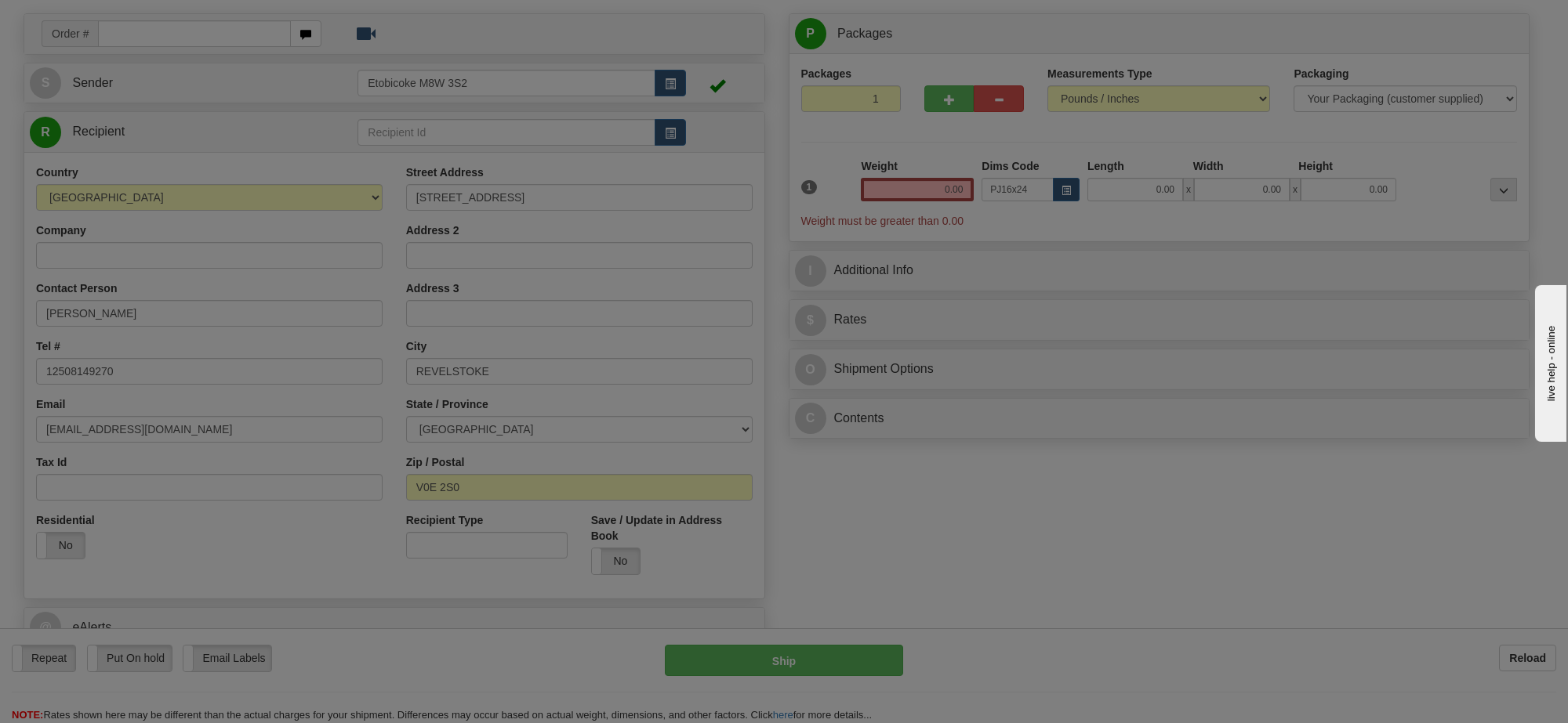
type input "28.00"
type input "18.00"
type input "2.00"
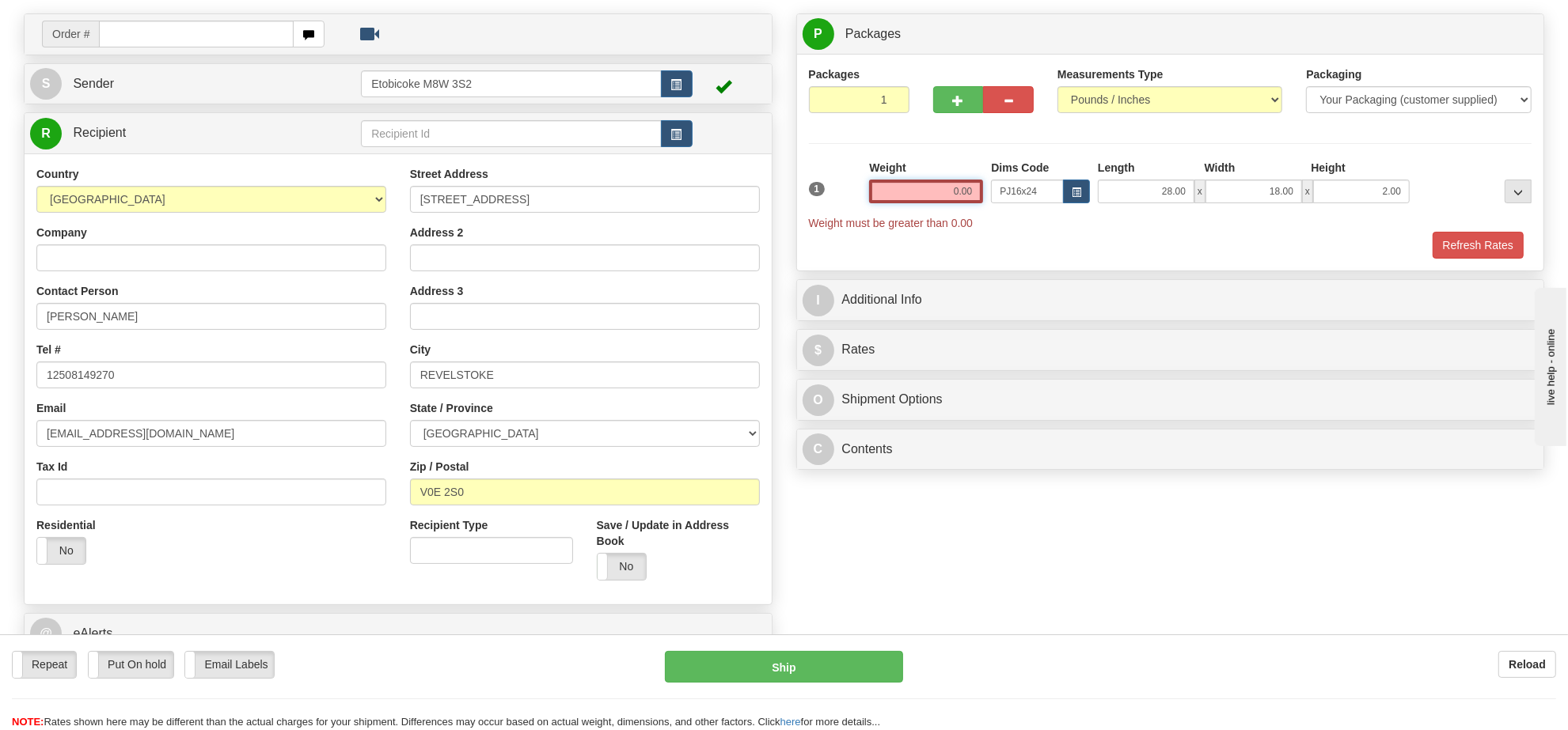
drag, startPoint x: 974, startPoint y: 195, endPoint x: 911, endPoint y: 188, distance: 63.4
click at [911, 188] on input "0.00" at bounding box center [926, 192] width 114 height 24
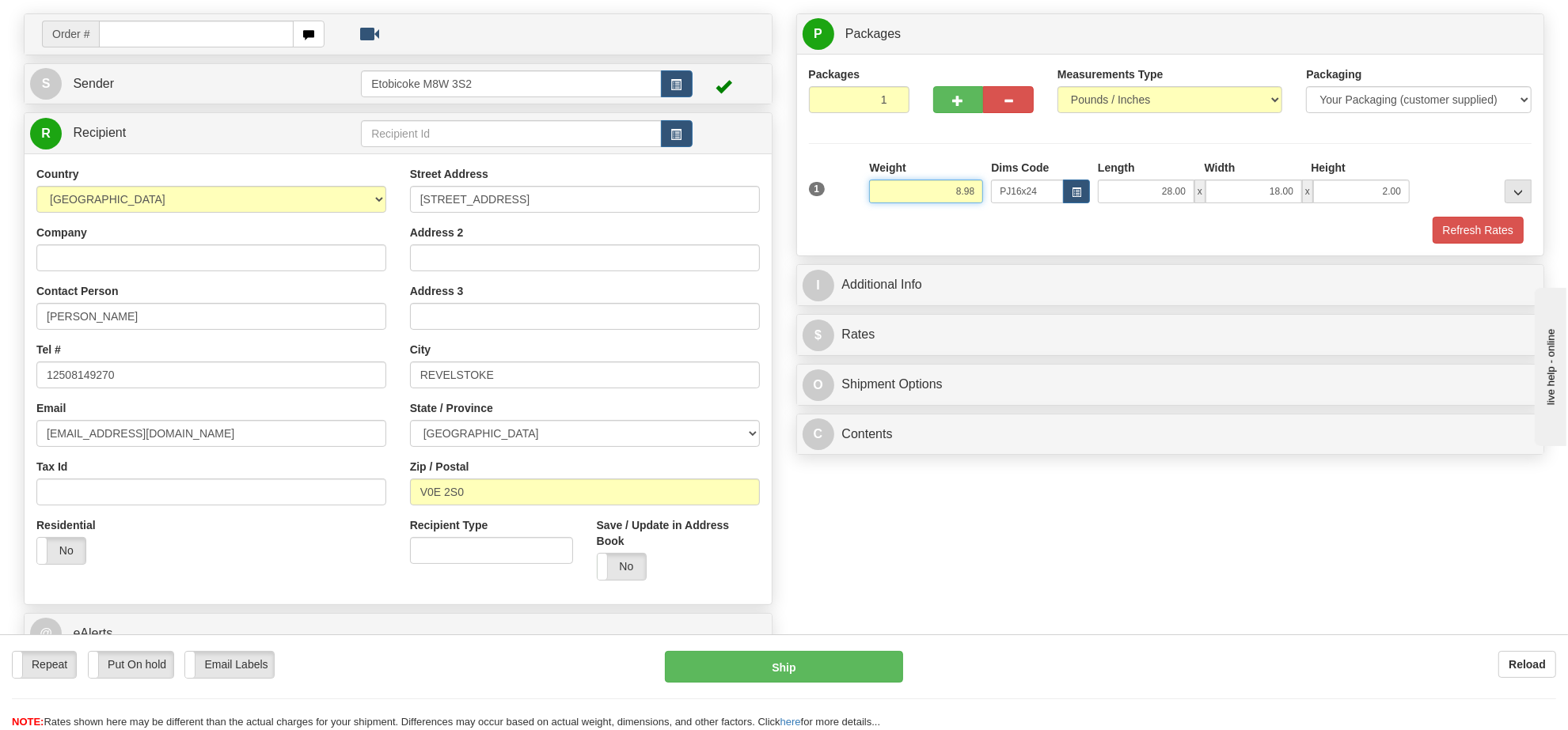
type input "8.98"
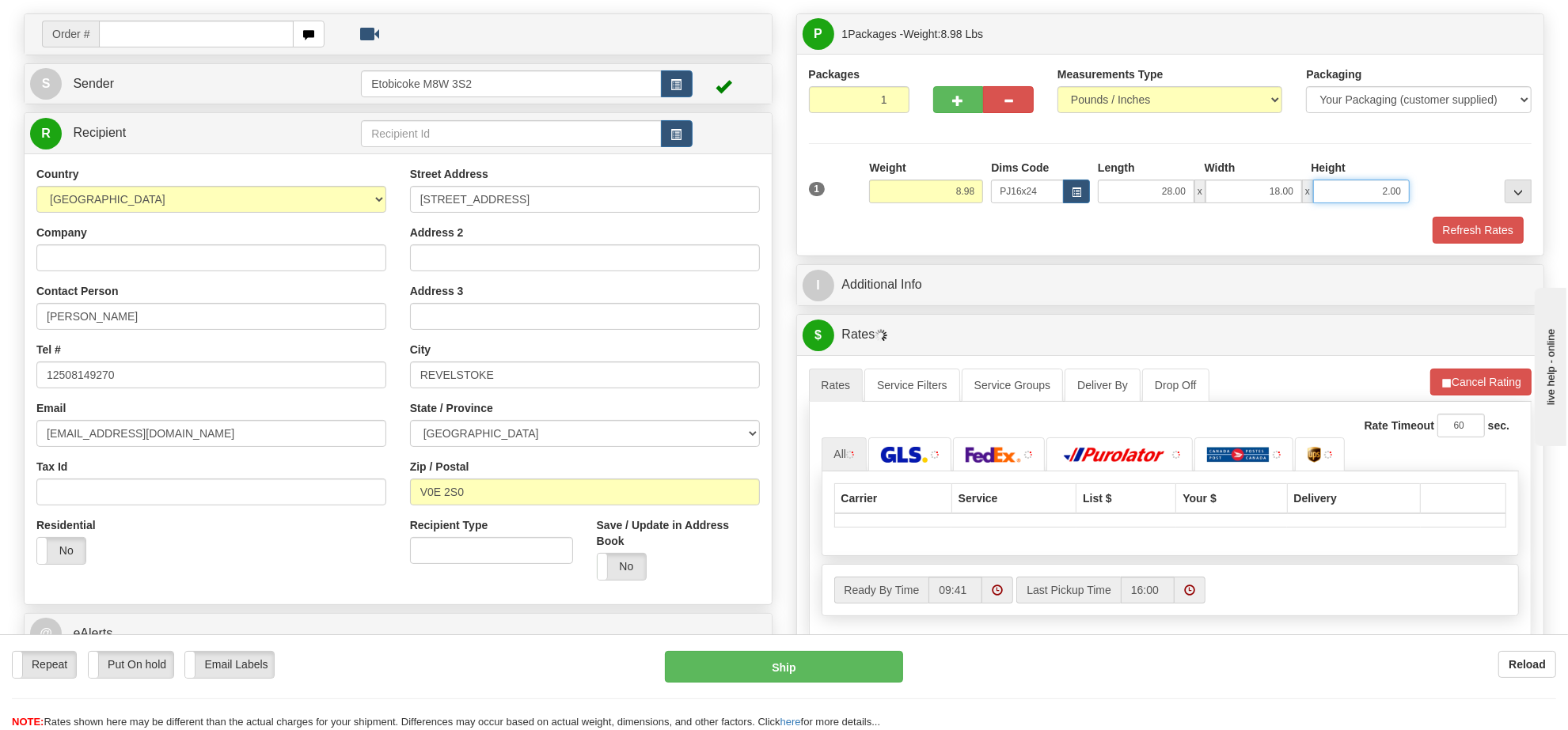
drag, startPoint x: 1401, startPoint y: 197, endPoint x: 1332, endPoint y: 203, distance: 69.3
click at [1332, 203] on input "2.00" at bounding box center [1360, 192] width 96 height 24
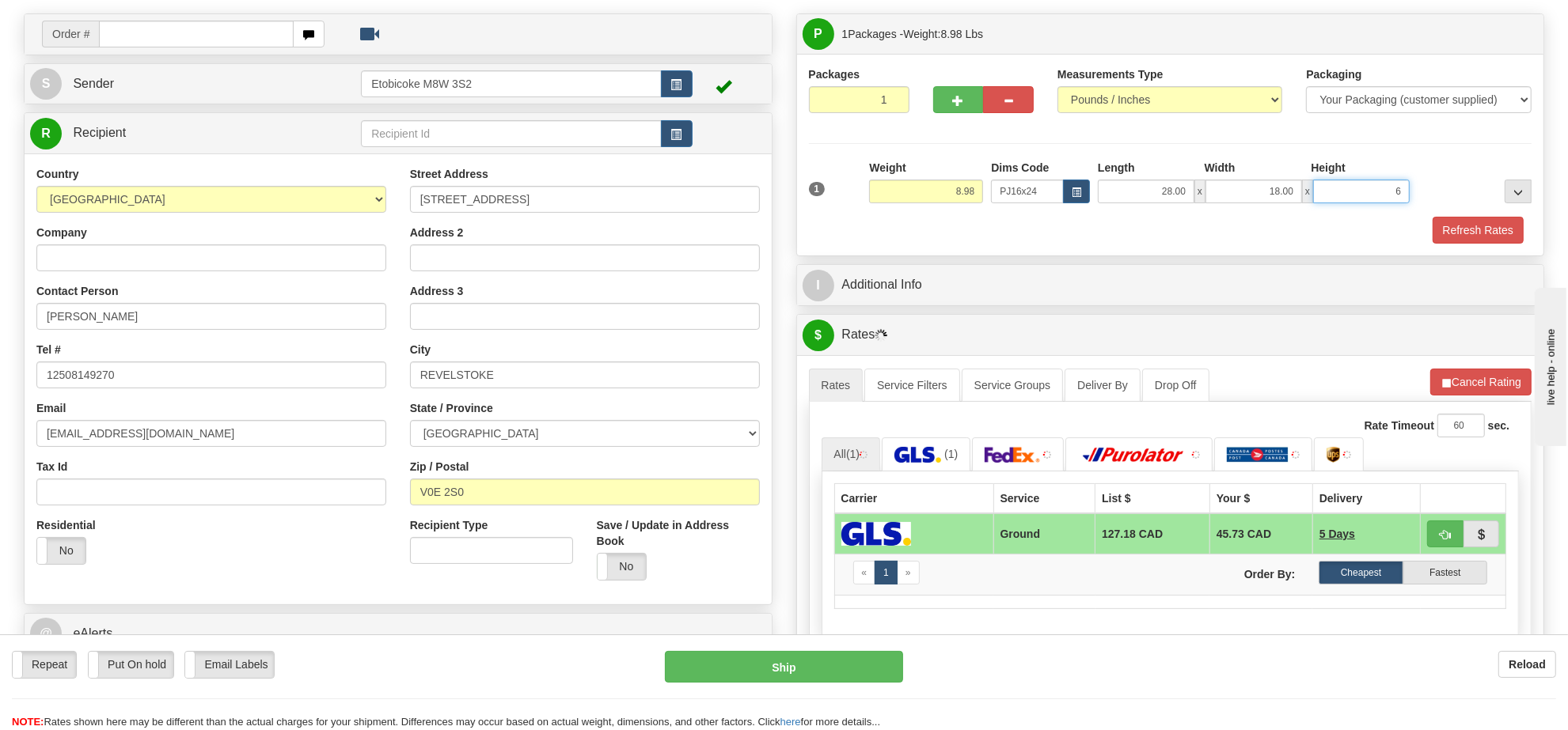
click button "Delete" at bounding box center [0, 0] width 0 height 0
type input "6.00"
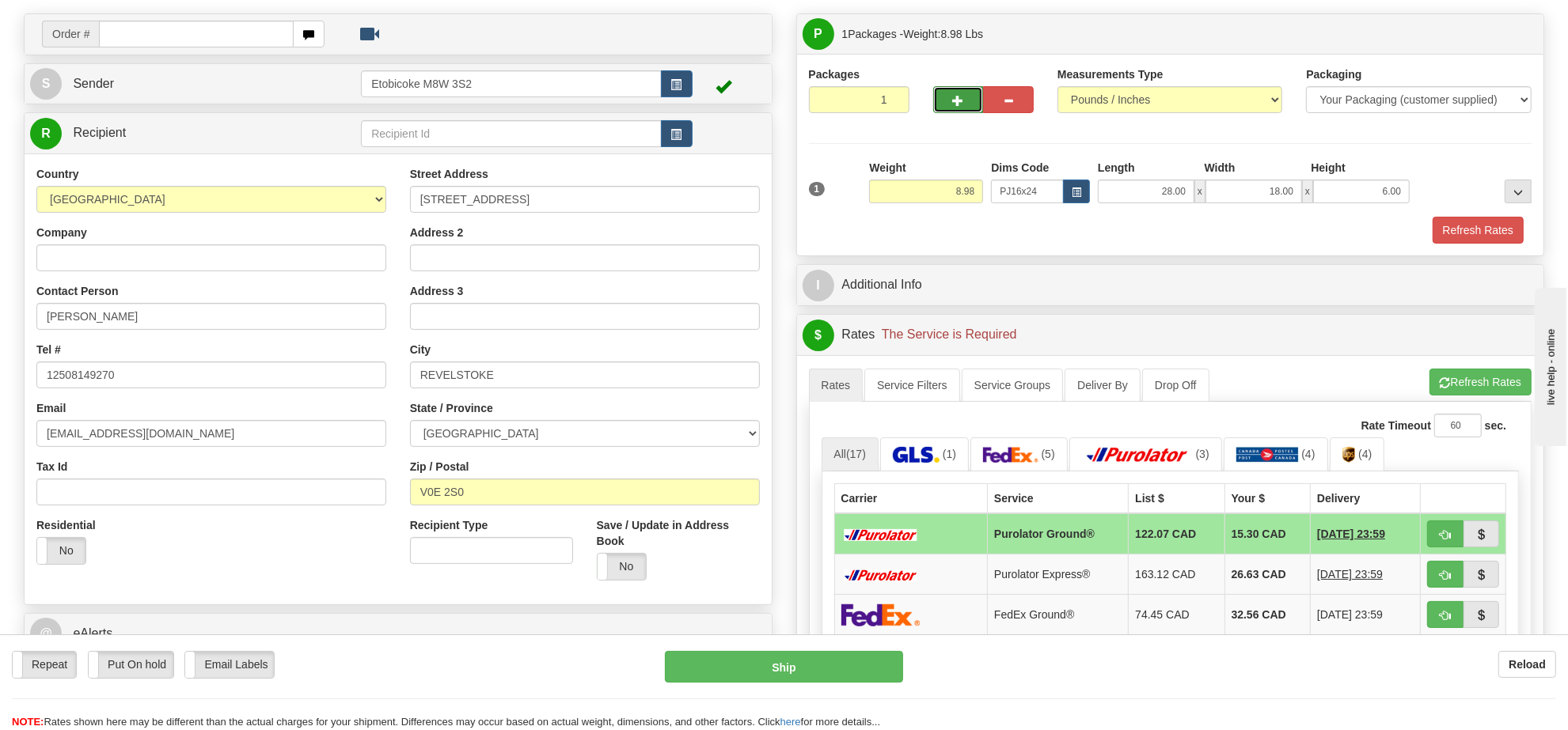
click at [943, 107] on button "button" at bounding box center [958, 99] width 51 height 27
radio input "true"
type input "2"
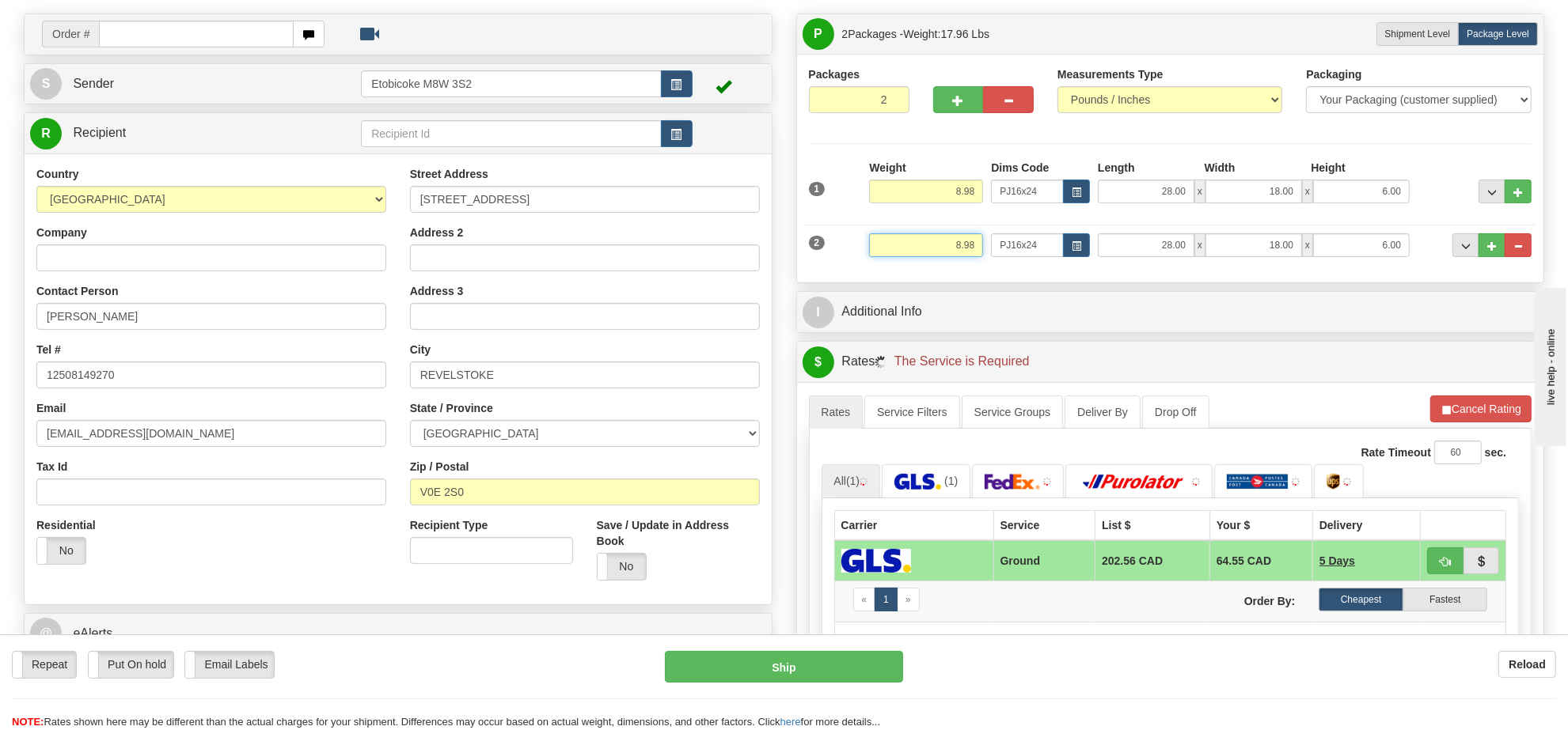
drag, startPoint x: 974, startPoint y: 249, endPoint x: 924, endPoint y: 254, distance: 50.2
click at [924, 254] on input "8.98" at bounding box center [926, 245] width 114 height 24
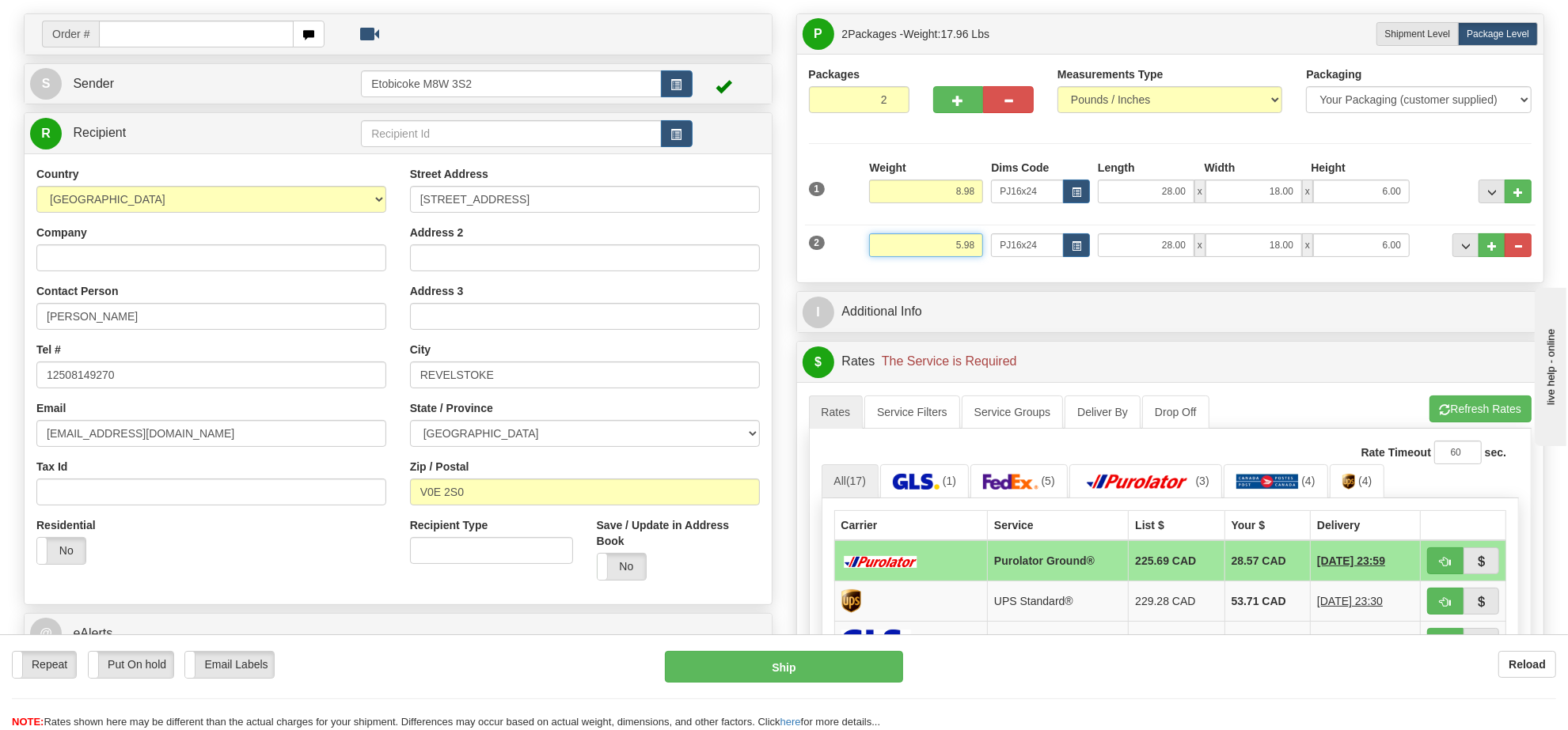
type input "5.98"
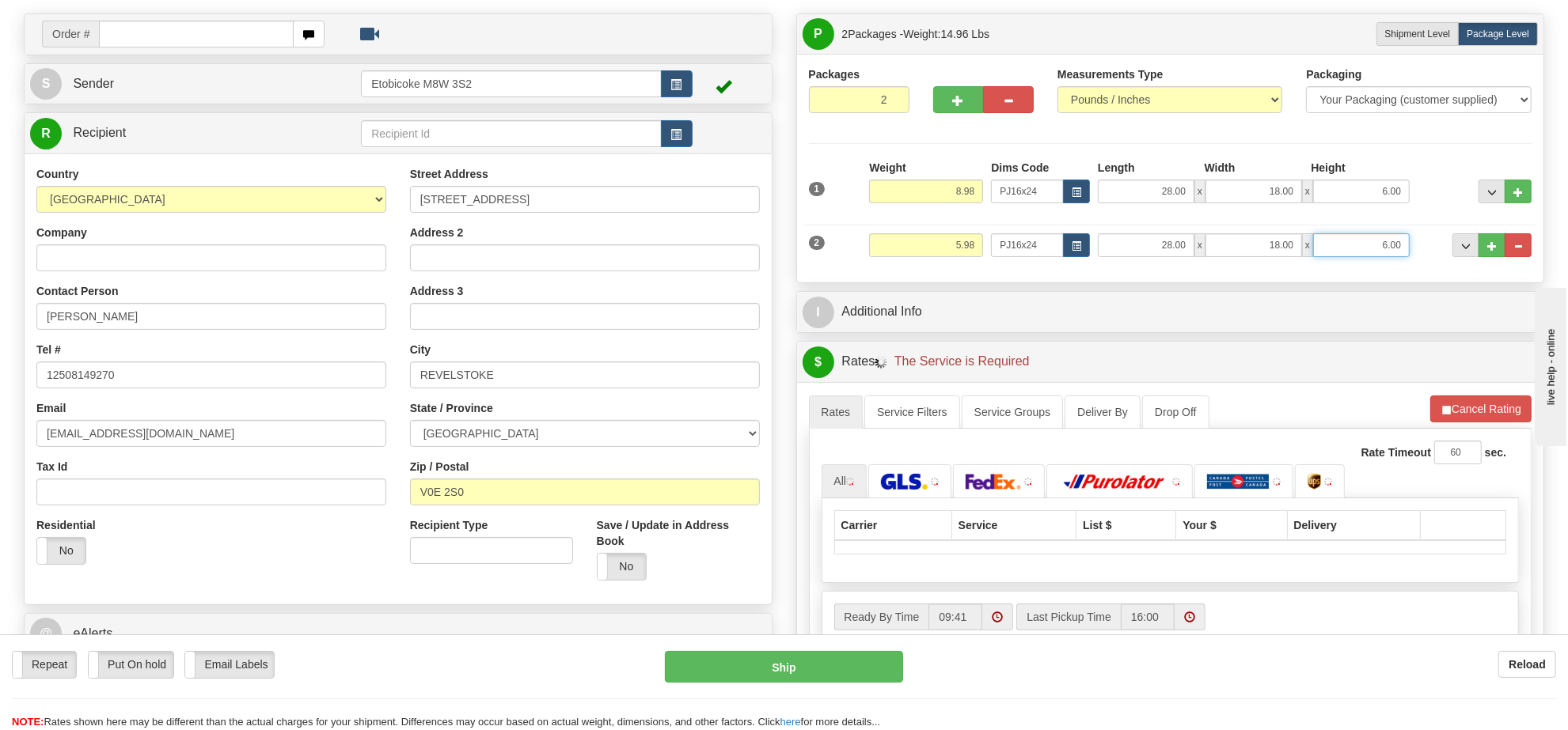
drag, startPoint x: 1403, startPoint y: 247, endPoint x: 1306, endPoint y: 250, distance: 97.0
click at [1306, 250] on div "28.00 x 18.00 x 6.00" at bounding box center [1254, 245] width 312 height 24
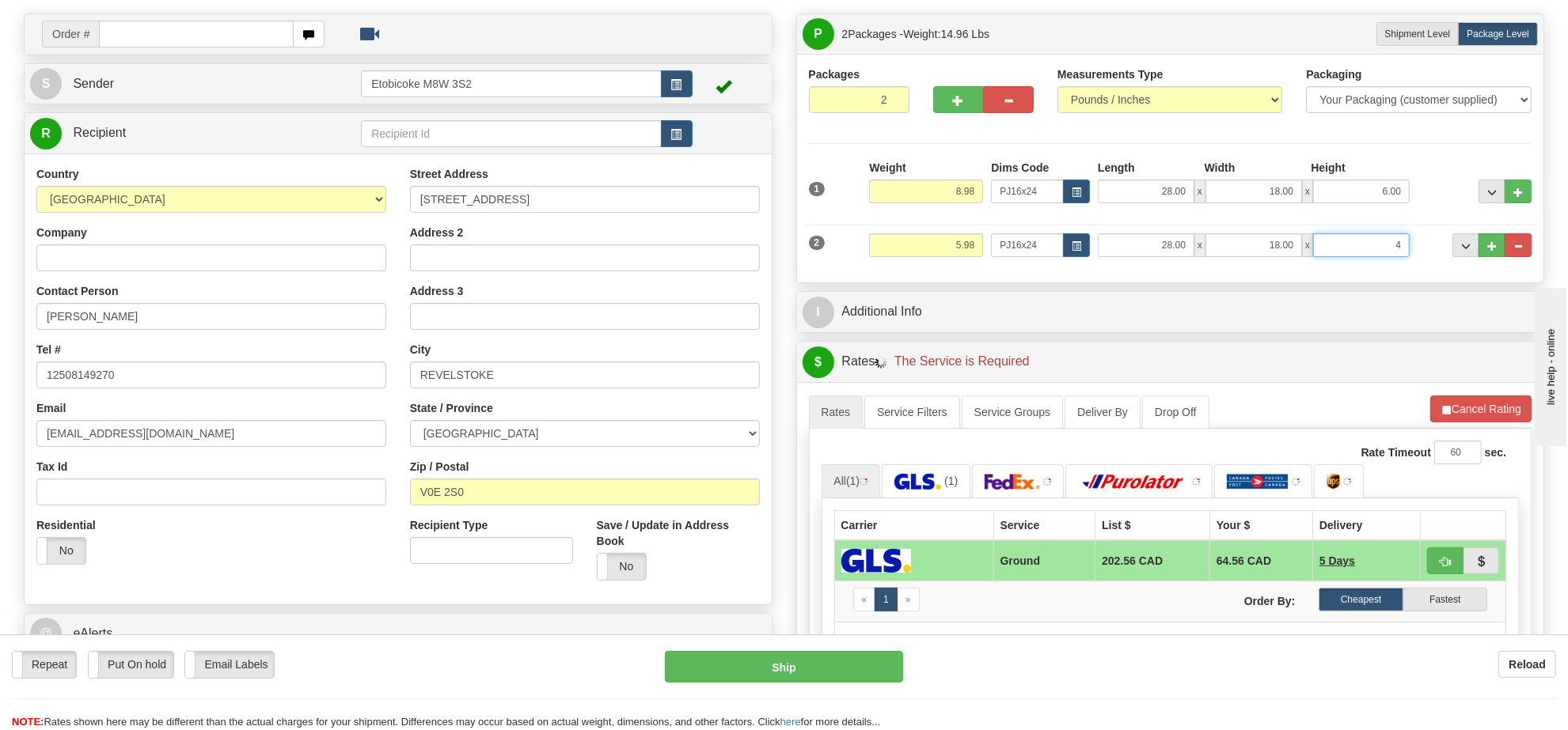
click button "Delete" at bounding box center [0, 0] width 0 height 0
type input "4.00"
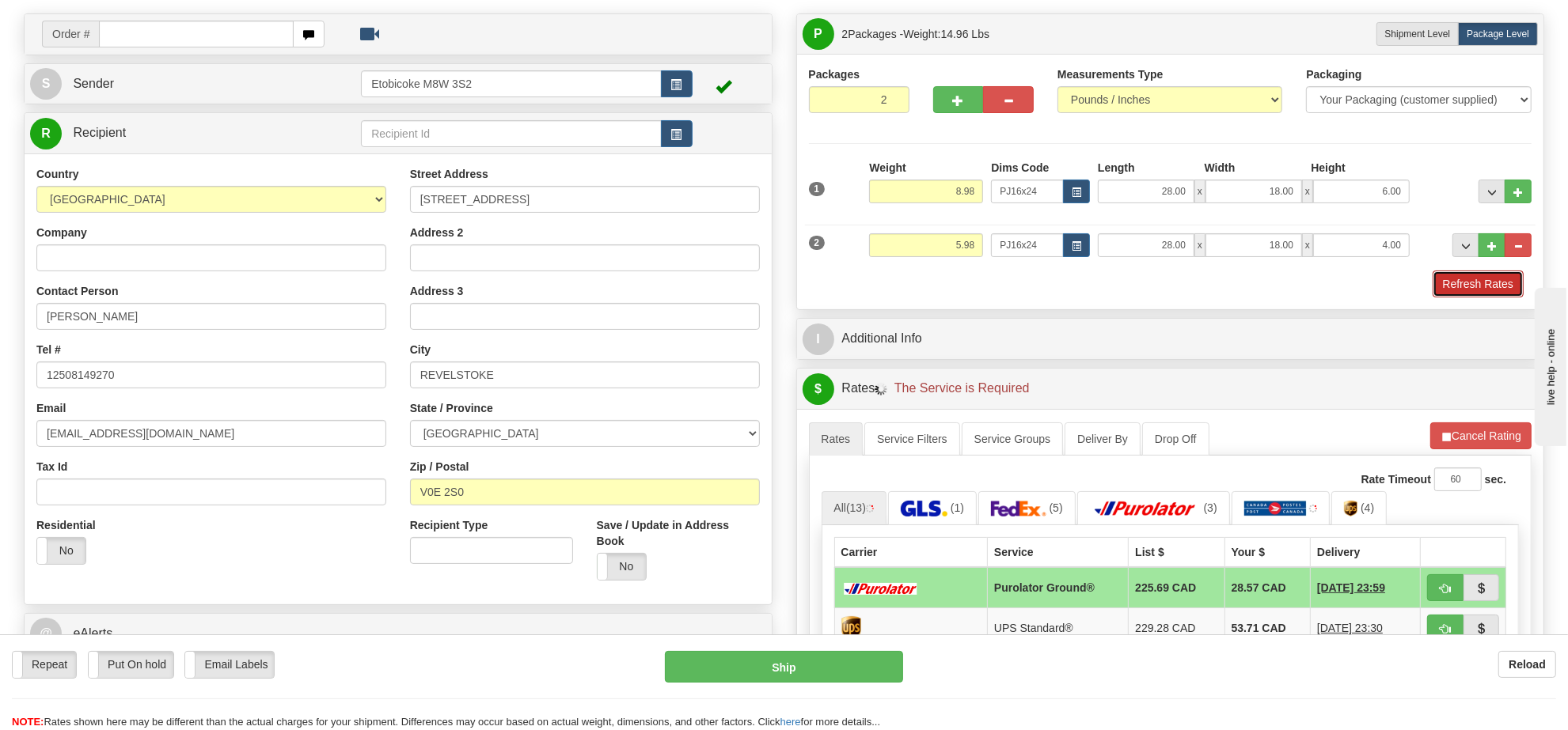
click at [1446, 290] on button "Refresh Rates" at bounding box center [1479, 283] width 91 height 27
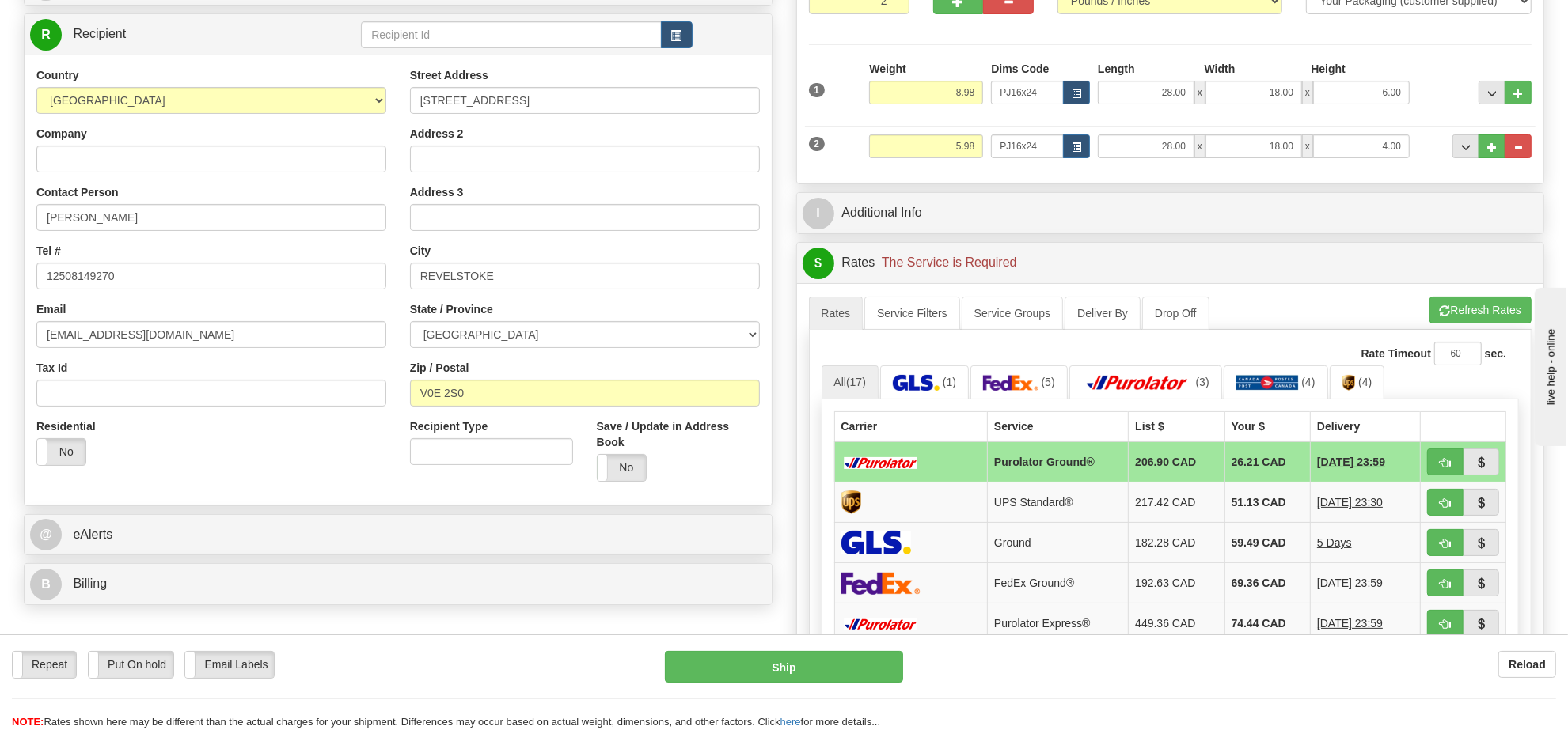
scroll to position [297, 0]
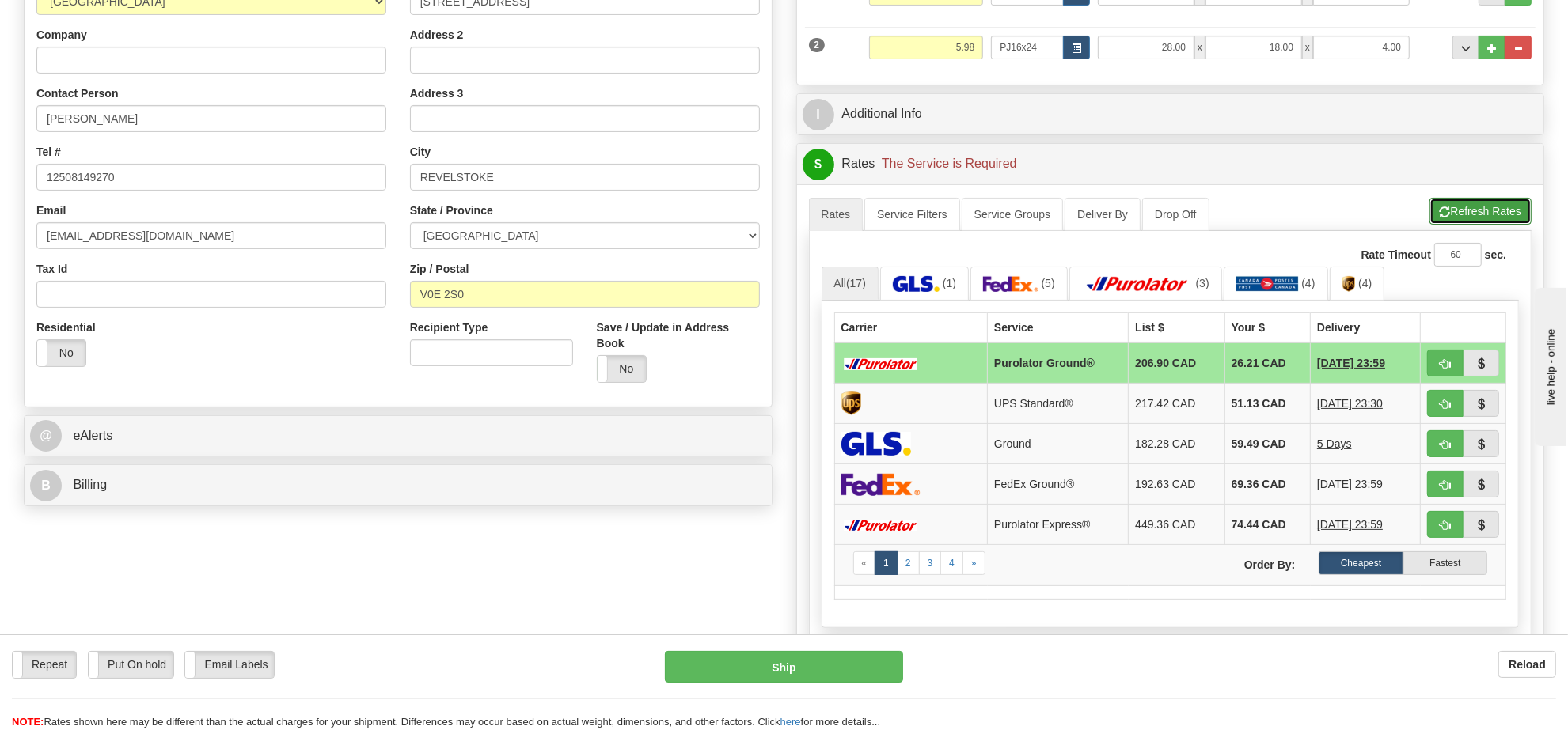
click at [1478, 221] on button "Refresh Rates" at bounding box center [1480, 211] width 102 height 27
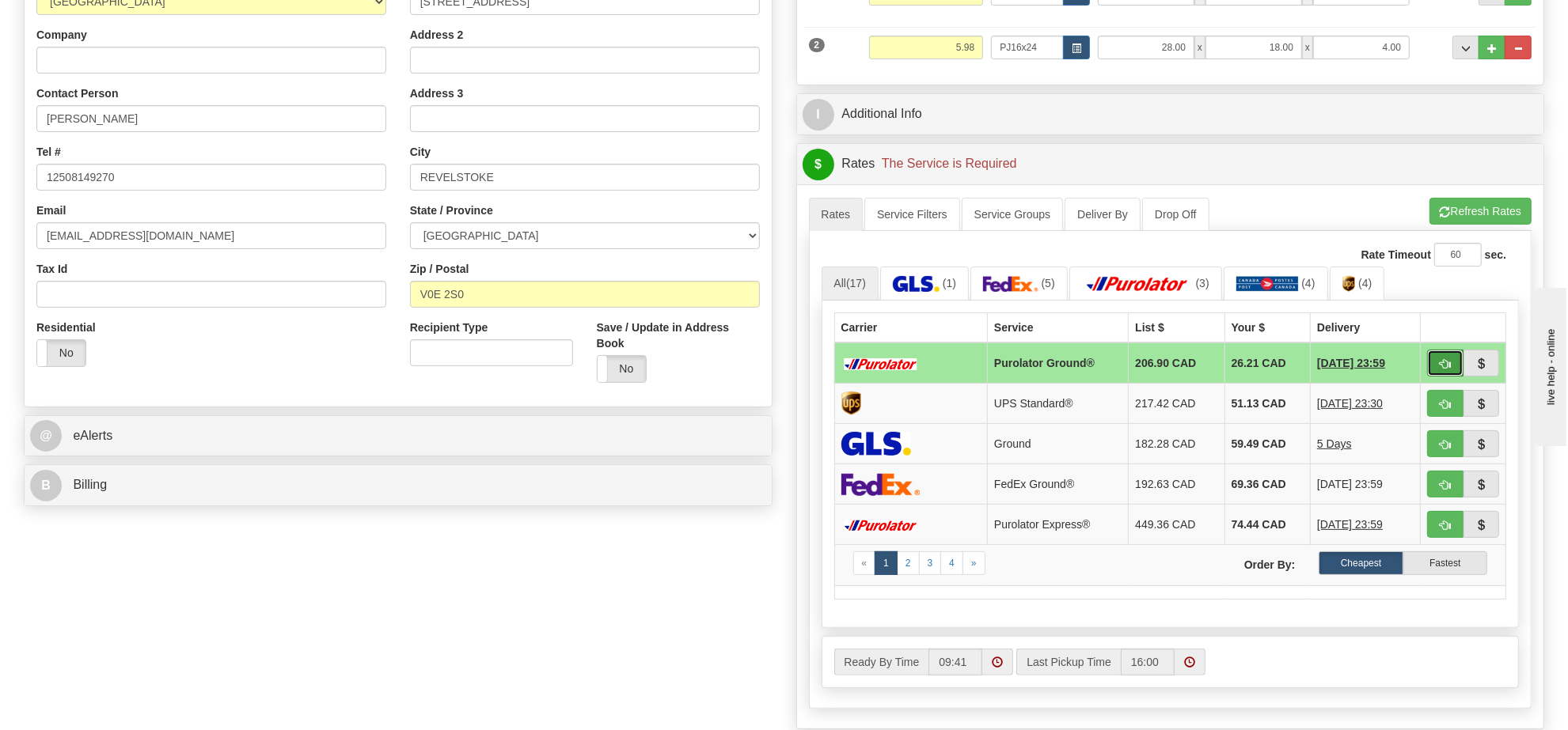
click at [1441, 365] on span "button" at bounding box center [1445, 365] width 11 height 10
type input "260"
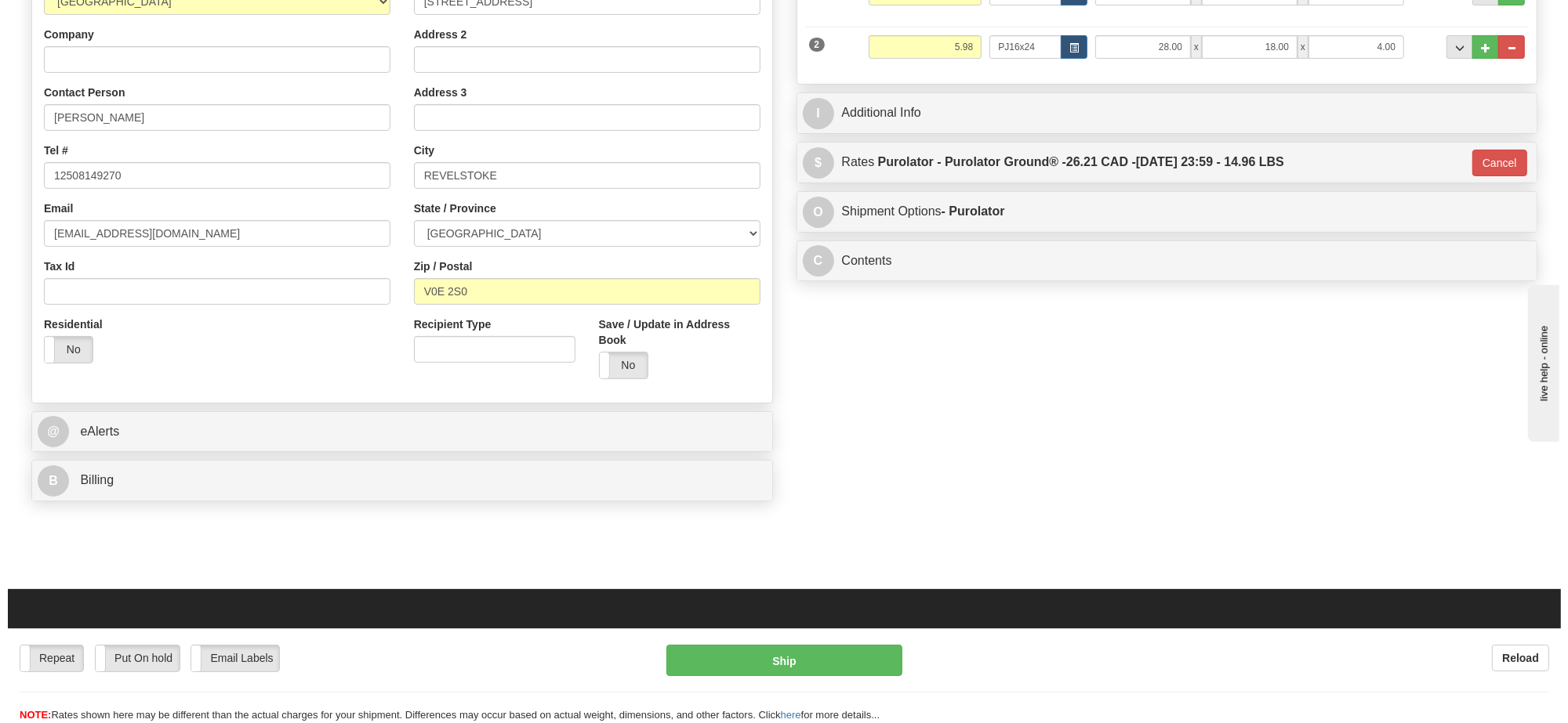
scroll to position [0, 0]
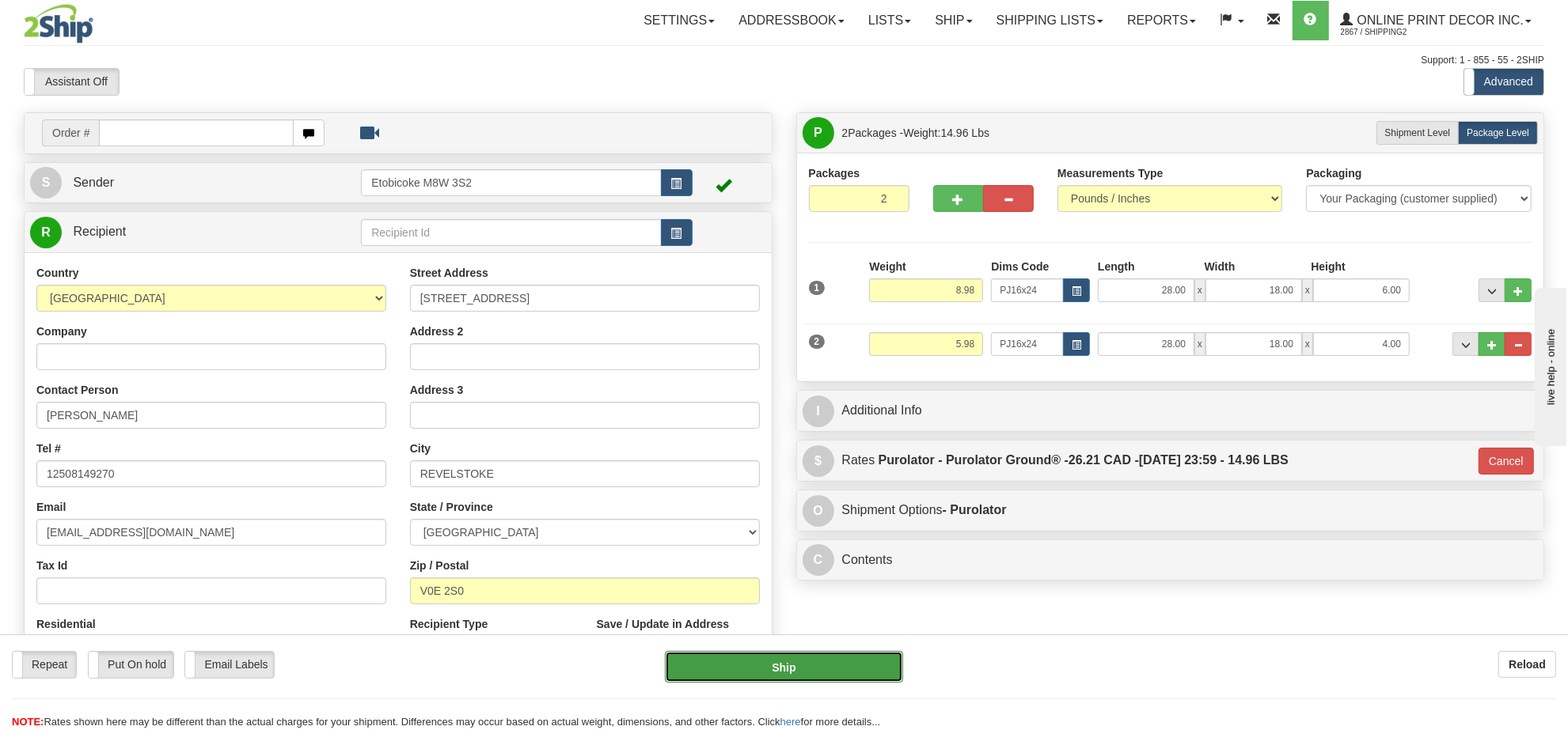
click at [734, 658] on button "Ship" at bounding box center [783, 666] width 237 height 32
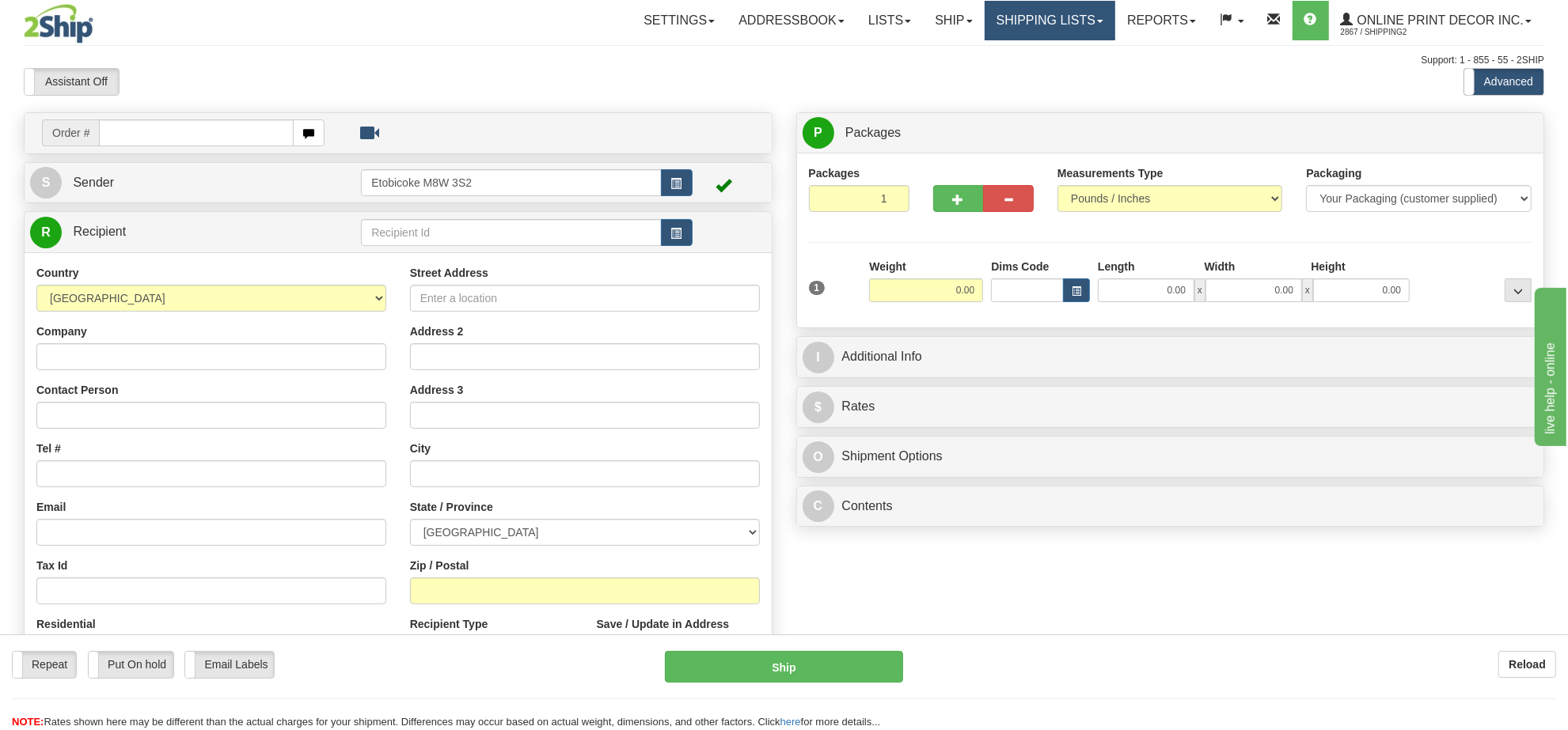
click at [1014, 18] on link "Shipping lists" at bounding box center [1049, 21] width 130 height 40
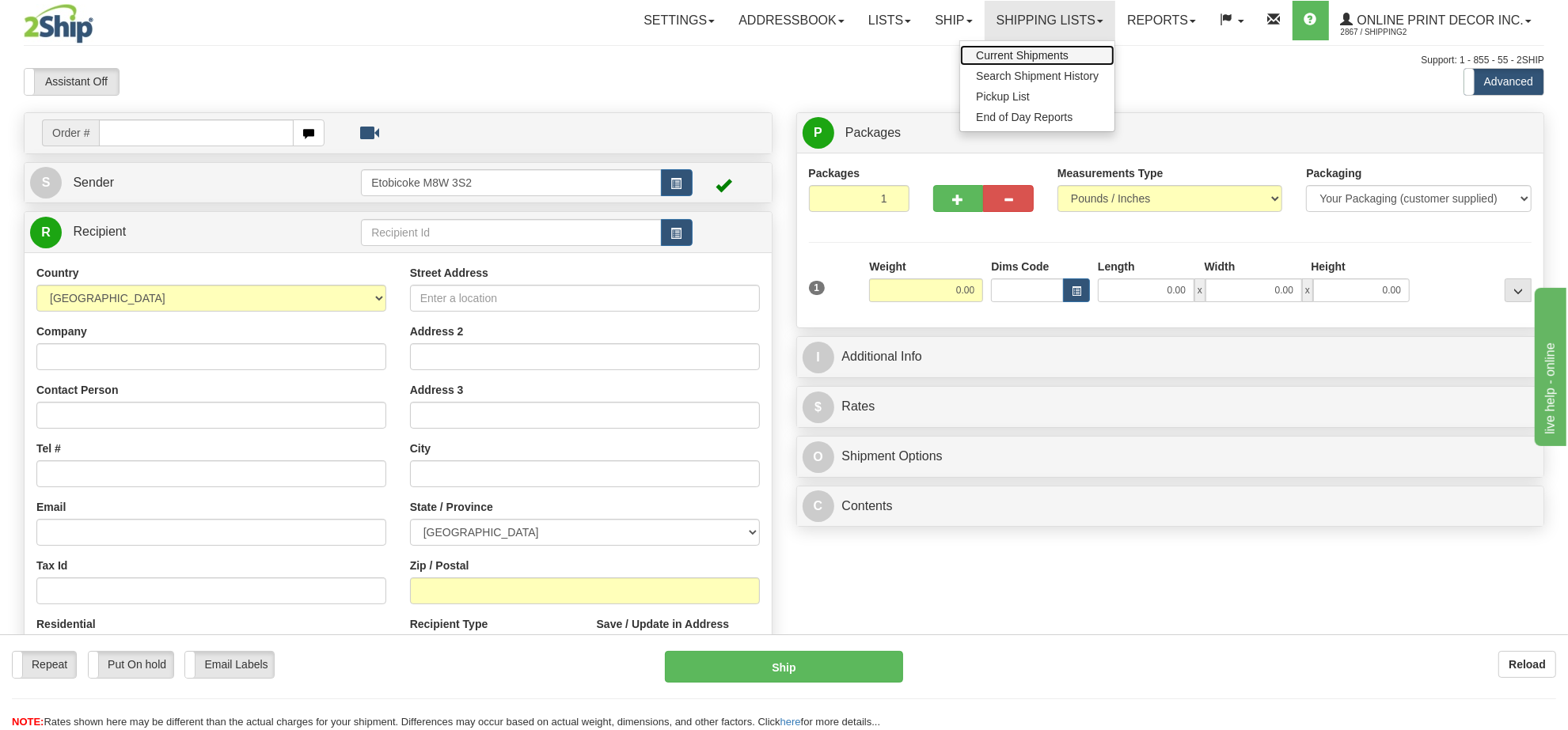
click at [1011, 45] on link "Current Shipments" at bounding box center [1036, 55] width 154 height 21
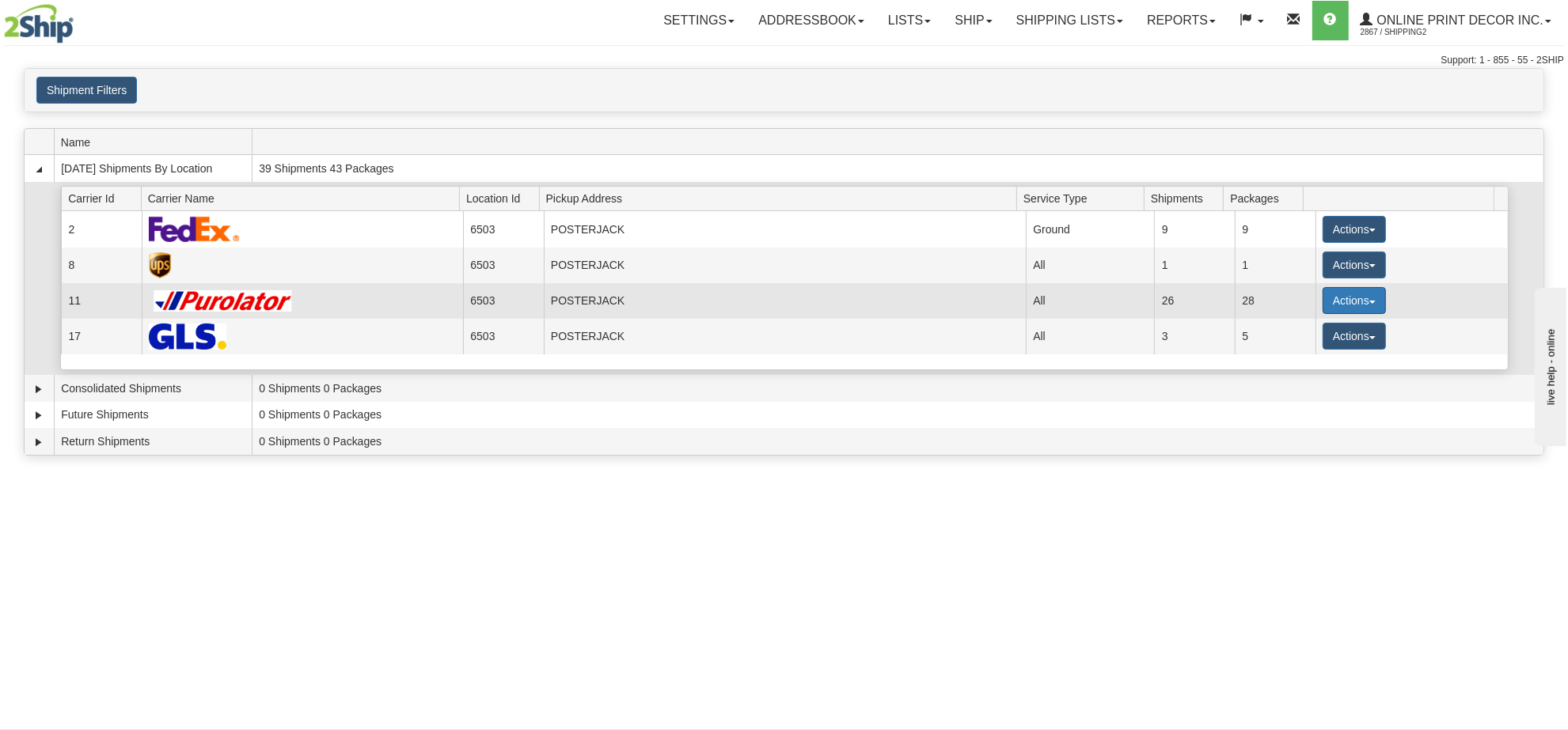
click at [1365, 294] on button "Actions" at bounding box center [1354, 300] width 64 height 27
click at [1314, 336] on span "Details" at bounding box center [1295, 330] width 43 height 11
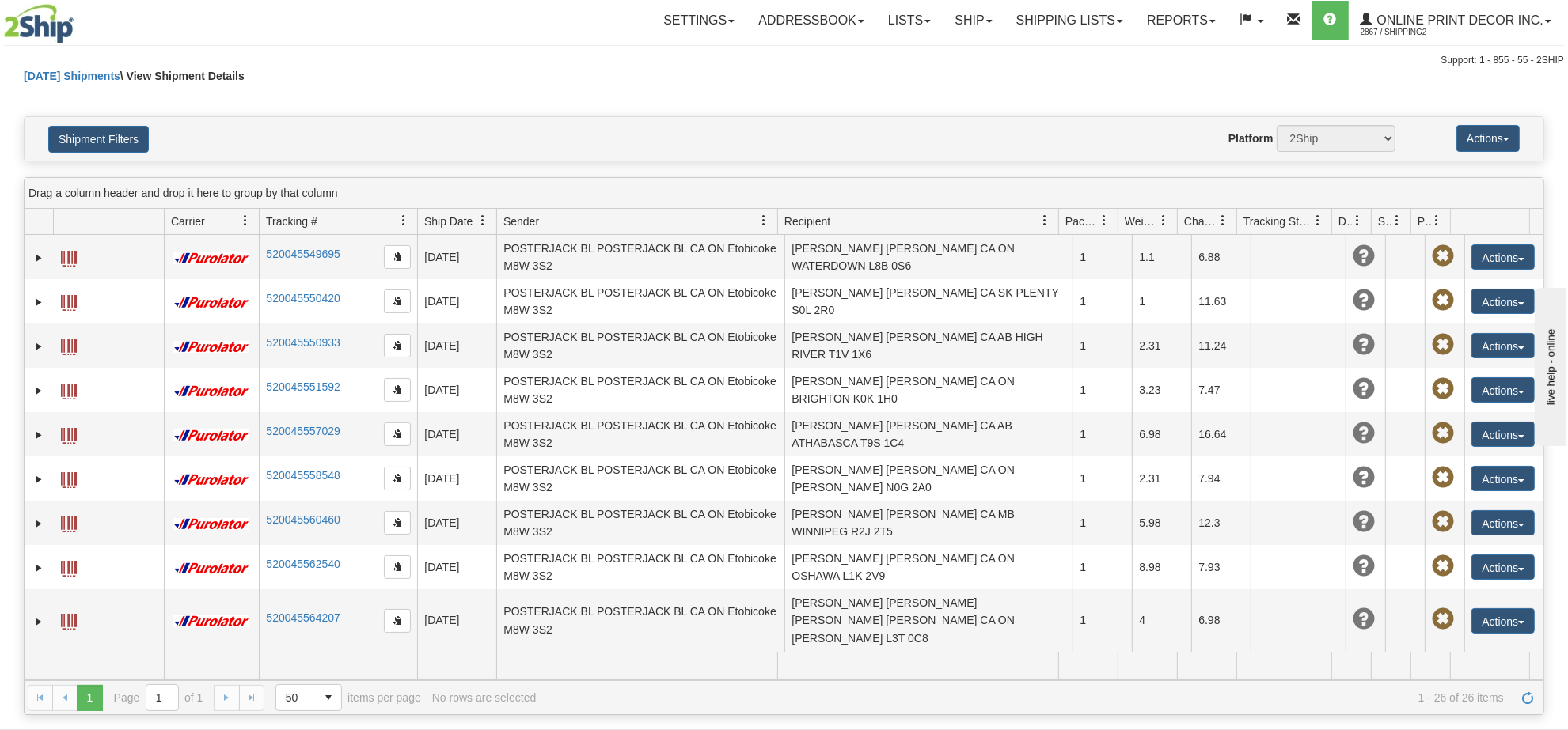
scroll to position [733, 0]
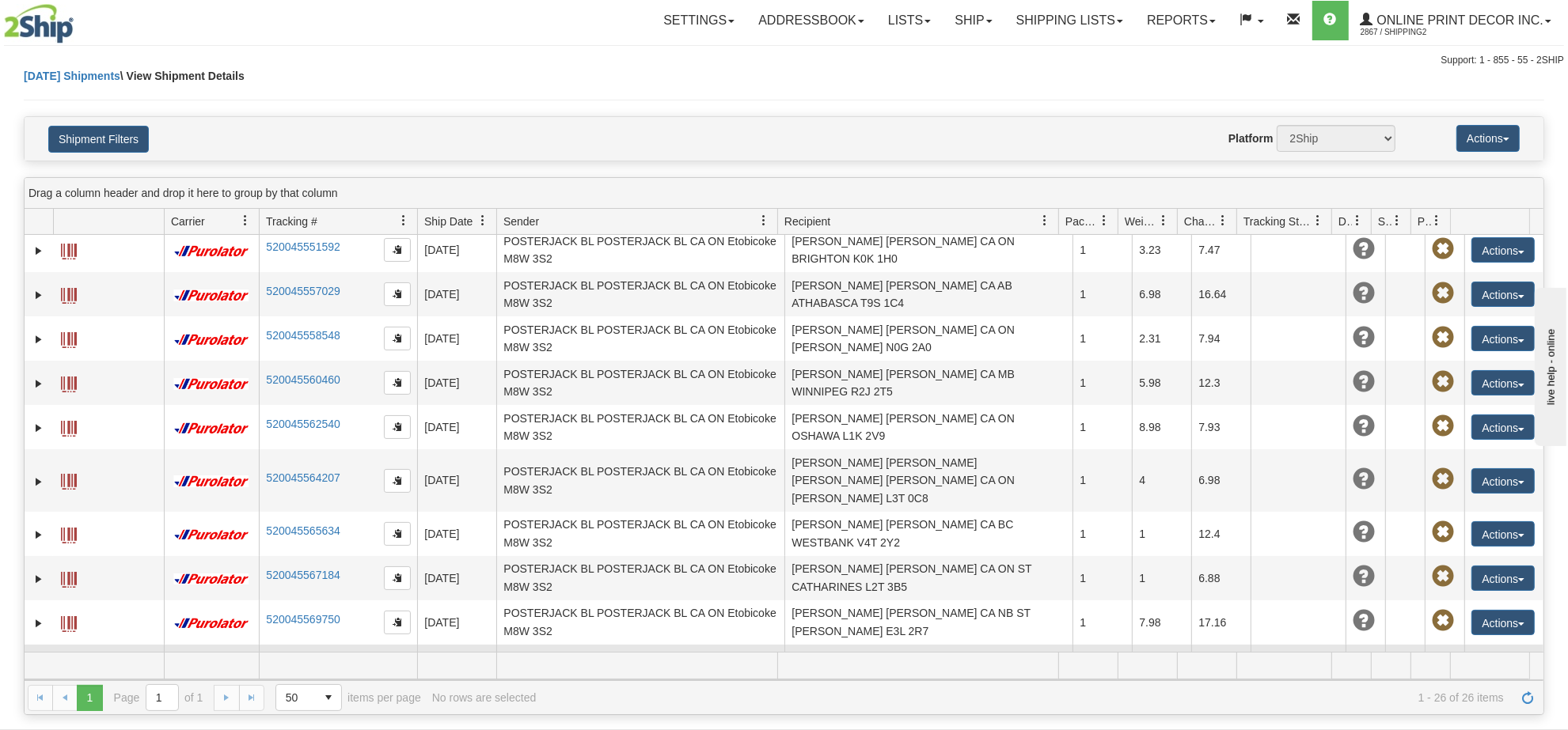
click at [286, 657] on link "520045581037" at bounding box center [303, 663] width 74 height 13
click at [964, 14] on link "Ship" at bounding box center [973, 21] width 61 height 40
click at [919, 52] on span "Ship Screen" at bounding box center [906, 55] width 61 height 13
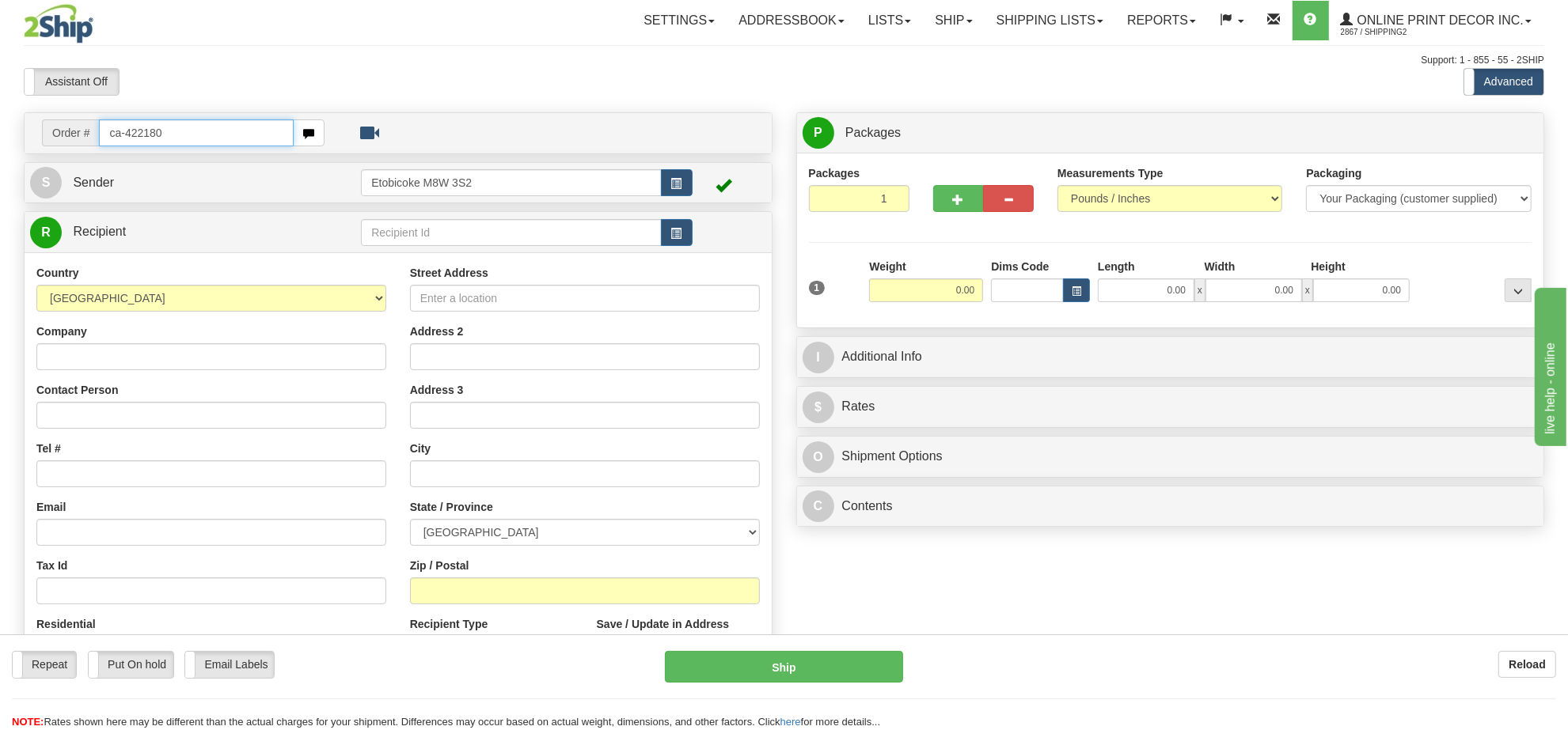
type input "ca-422180"
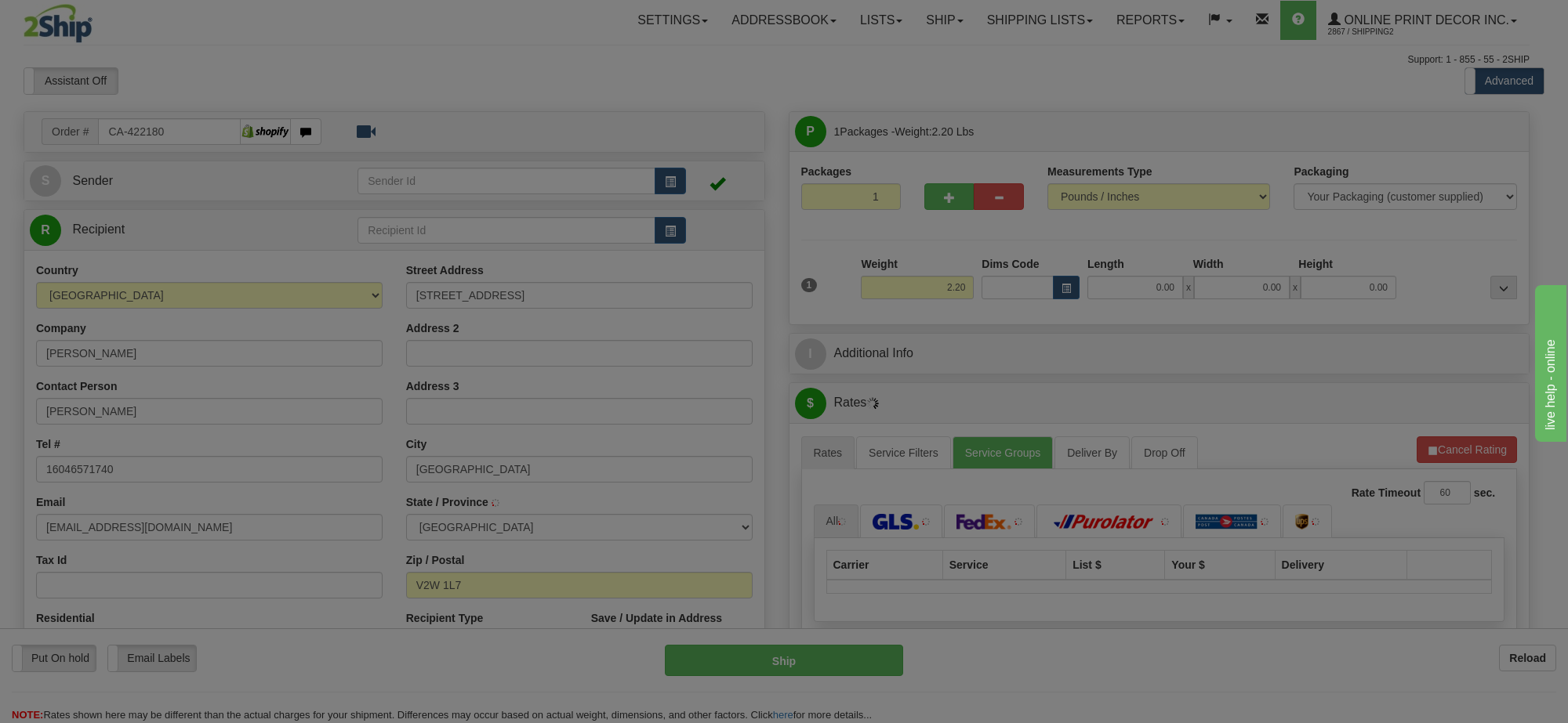
type input "MAPLE RIDGE"
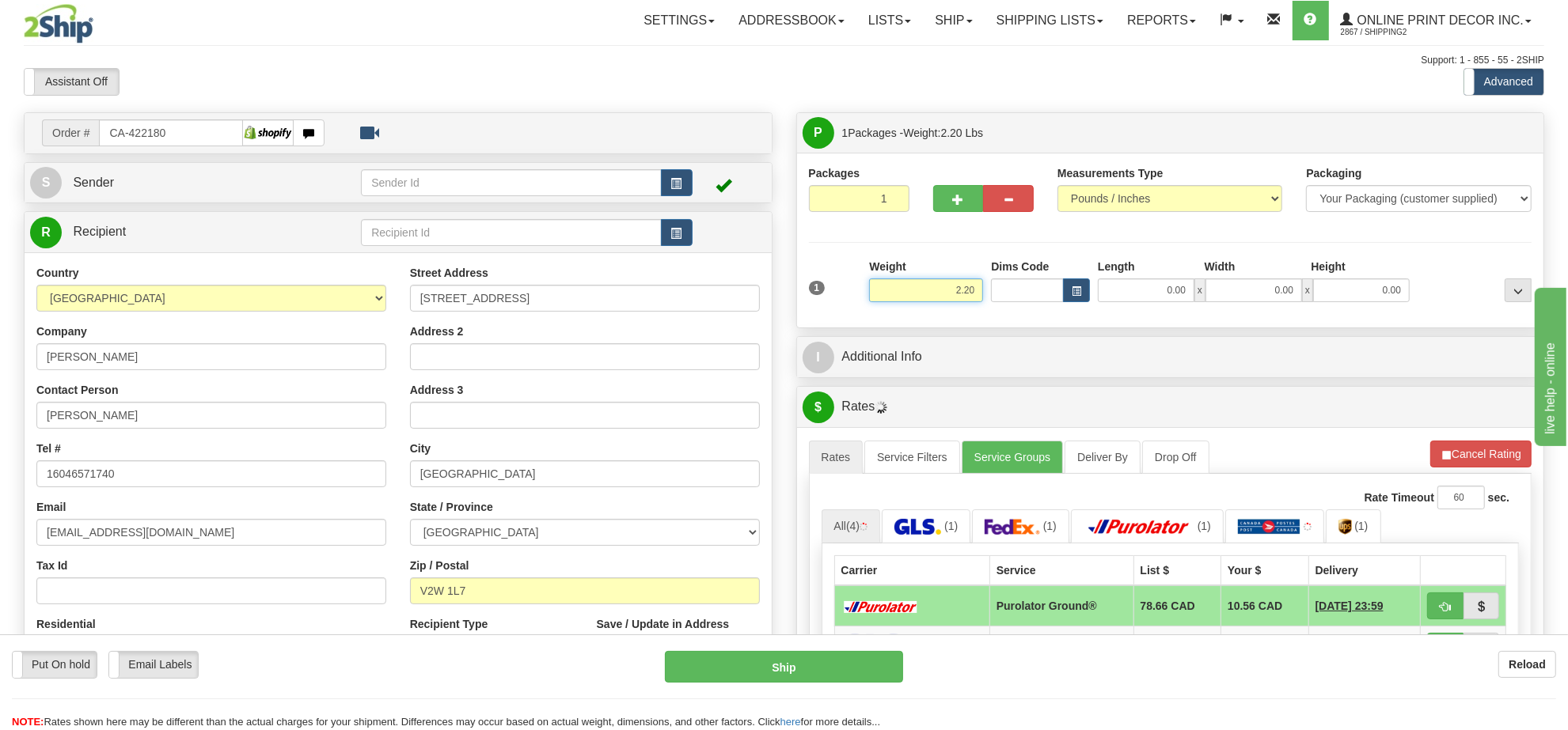
click at [952, 293] on input "2.20" at bounding box center [926, 290] width 114 height 24
type input "4.00"
click at [1069, 290] on button "button" at bounding box center [1076, 290] width 27 height 24
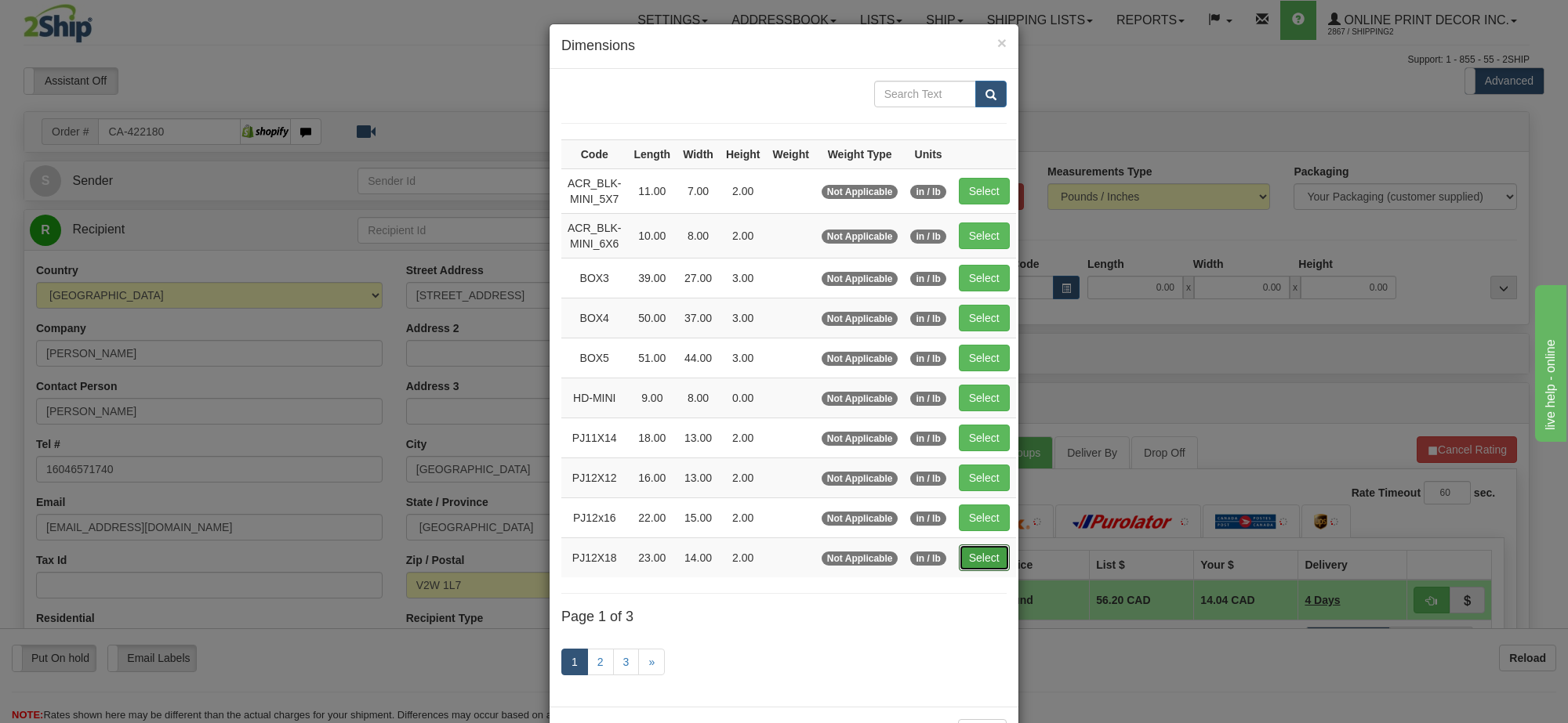
drag, startPoint x: 984, startPoint y: 572, endPoint x: 992, endPoint y: 567, distance: 9.4
click at [984, 572] on button "Select" at bounding box center [984, 558] width 51 height 27
type input "PJ12X18"
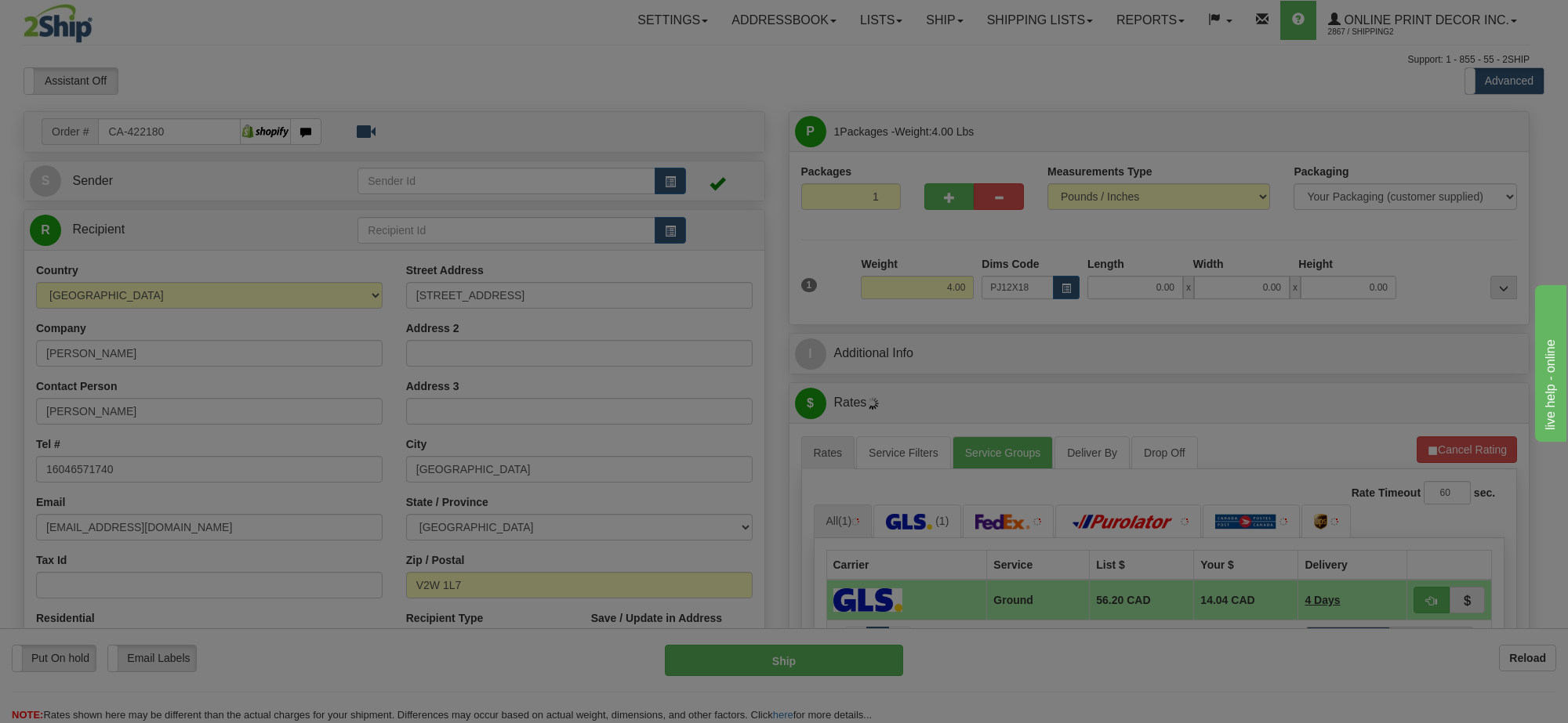
type input "23.00"
type input "14.00"
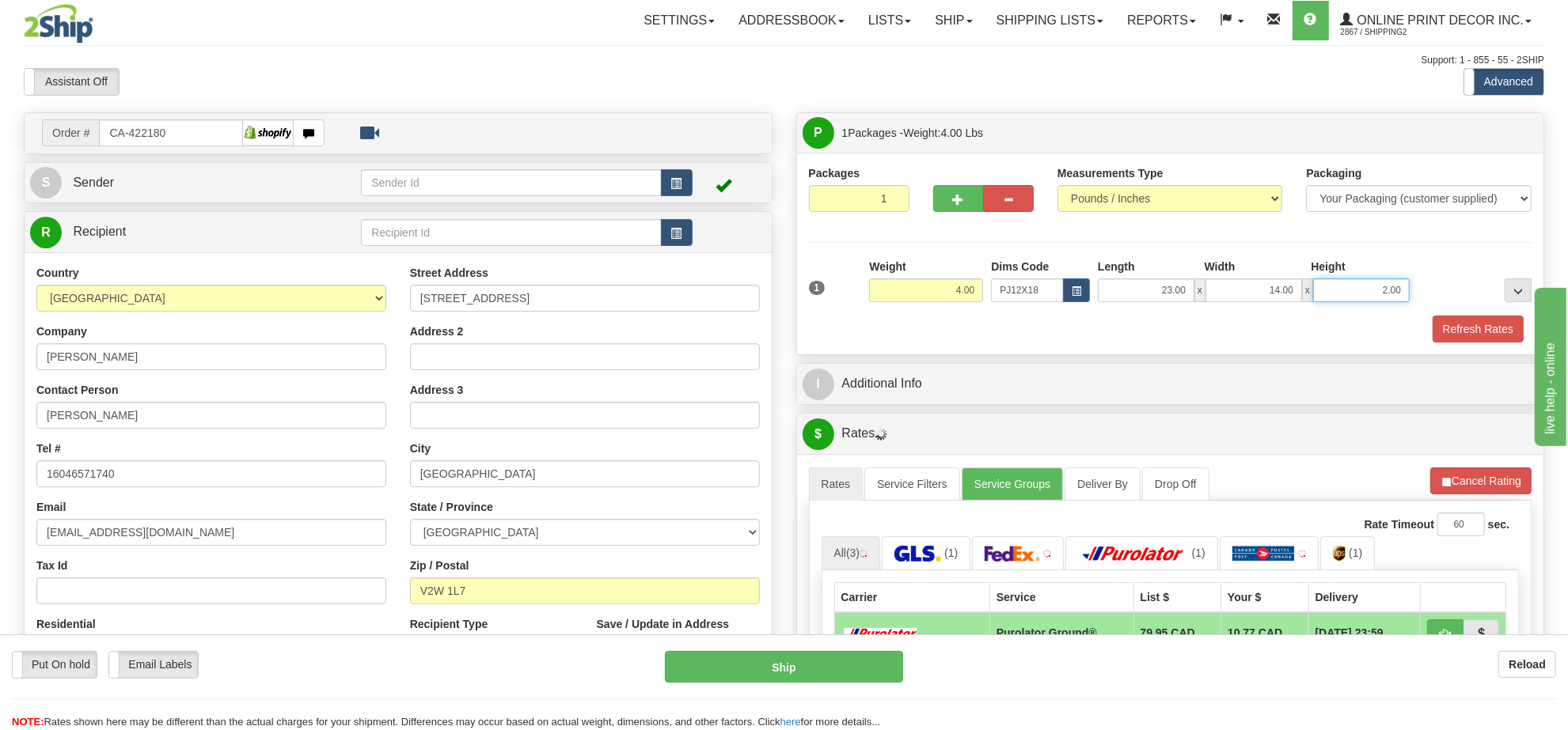
click at [1341, 291] on input "2.00" at bounding box center [1360, 290] width 96 height 24
click at [1342, 294] on input "2.00" at bounding box center [1360, 290] width 96 height 24
type input "1"
type input "4.00"
click at [1463, 484] on button "Refresh Rates" at bounding box center [1480, 481] width 102 height 27
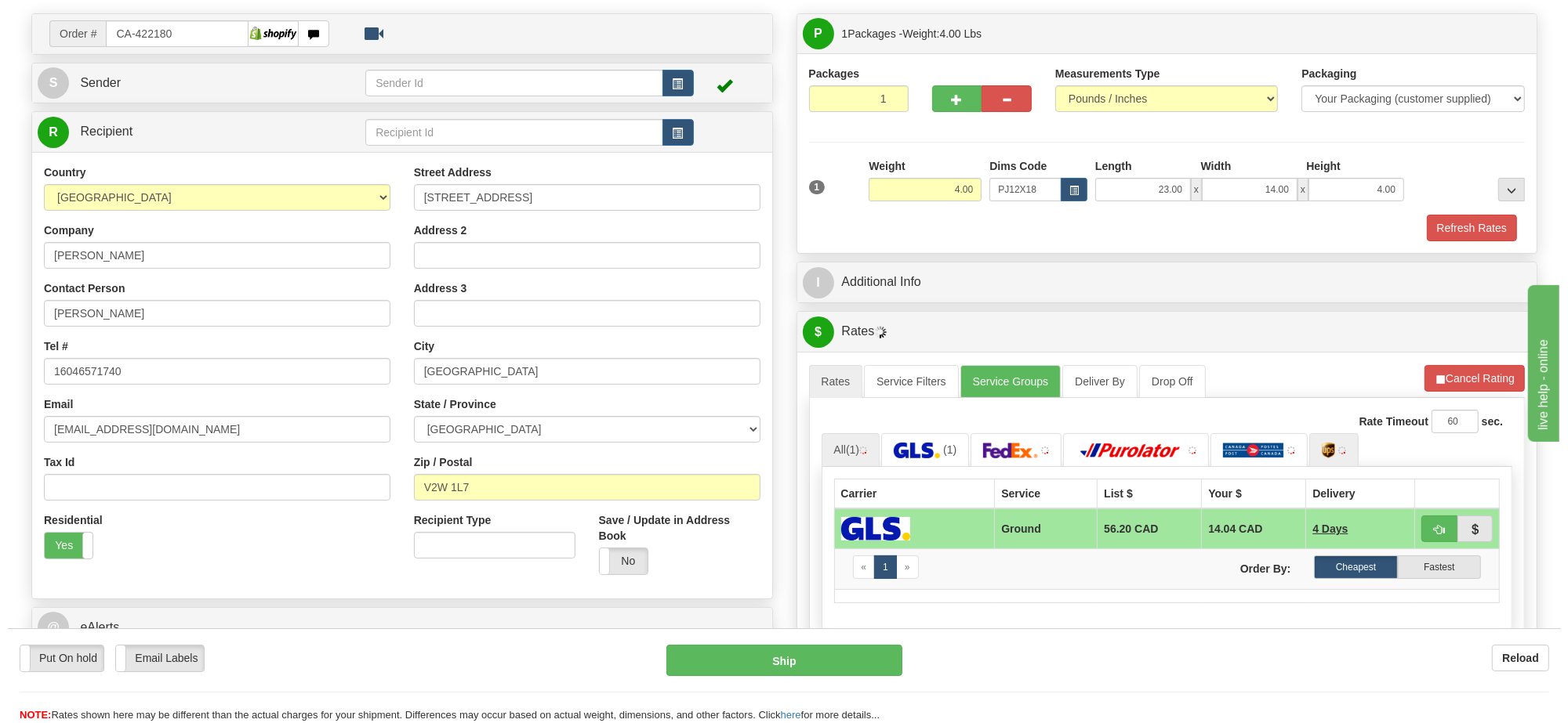
scroll to position [196, 0]
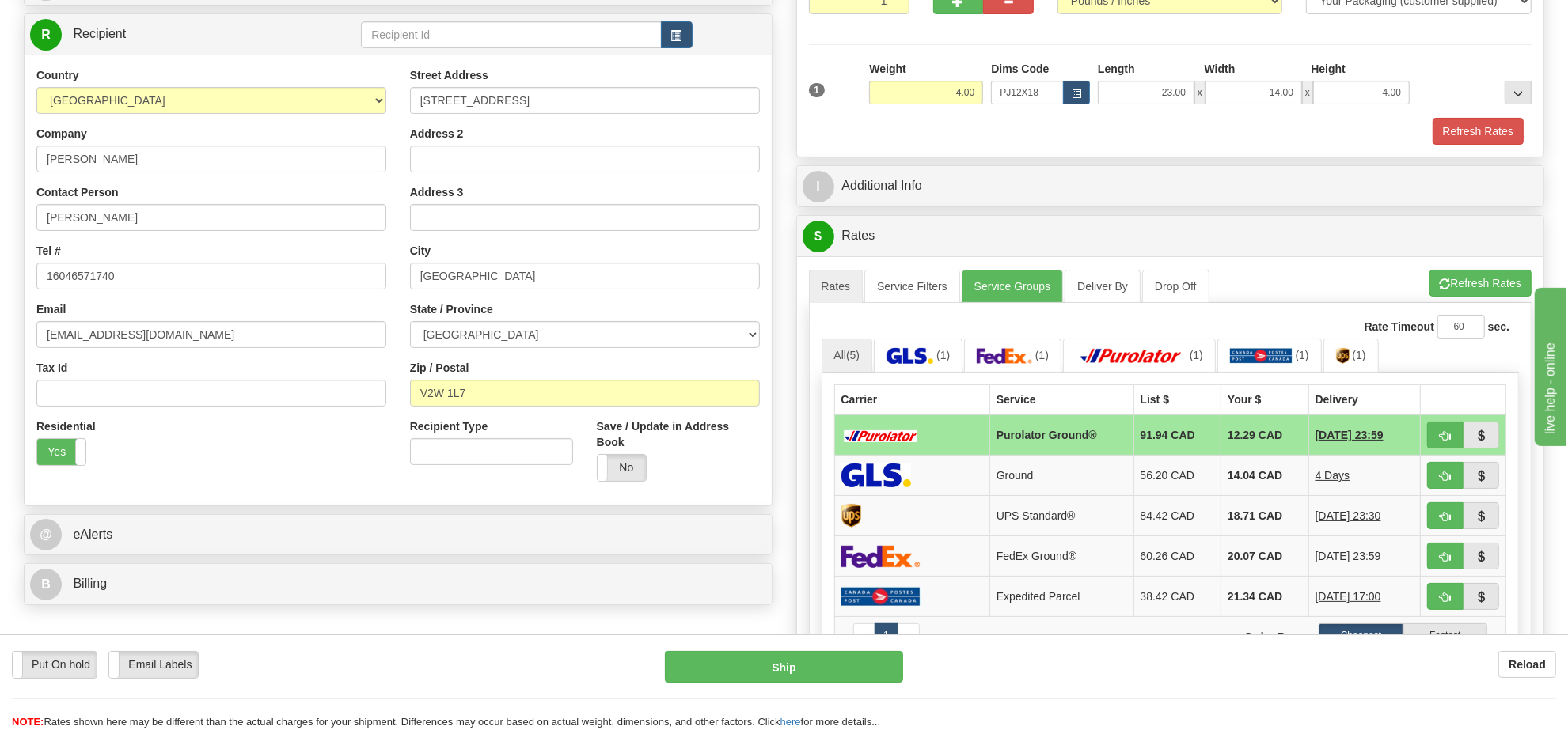
click at [1435, 424] on td at bounding box center [1464, 434] width 85 height 41
click at [1441, 441] on span "button" at bounding box center [1445, 436] width 11 height 10
type input "260"
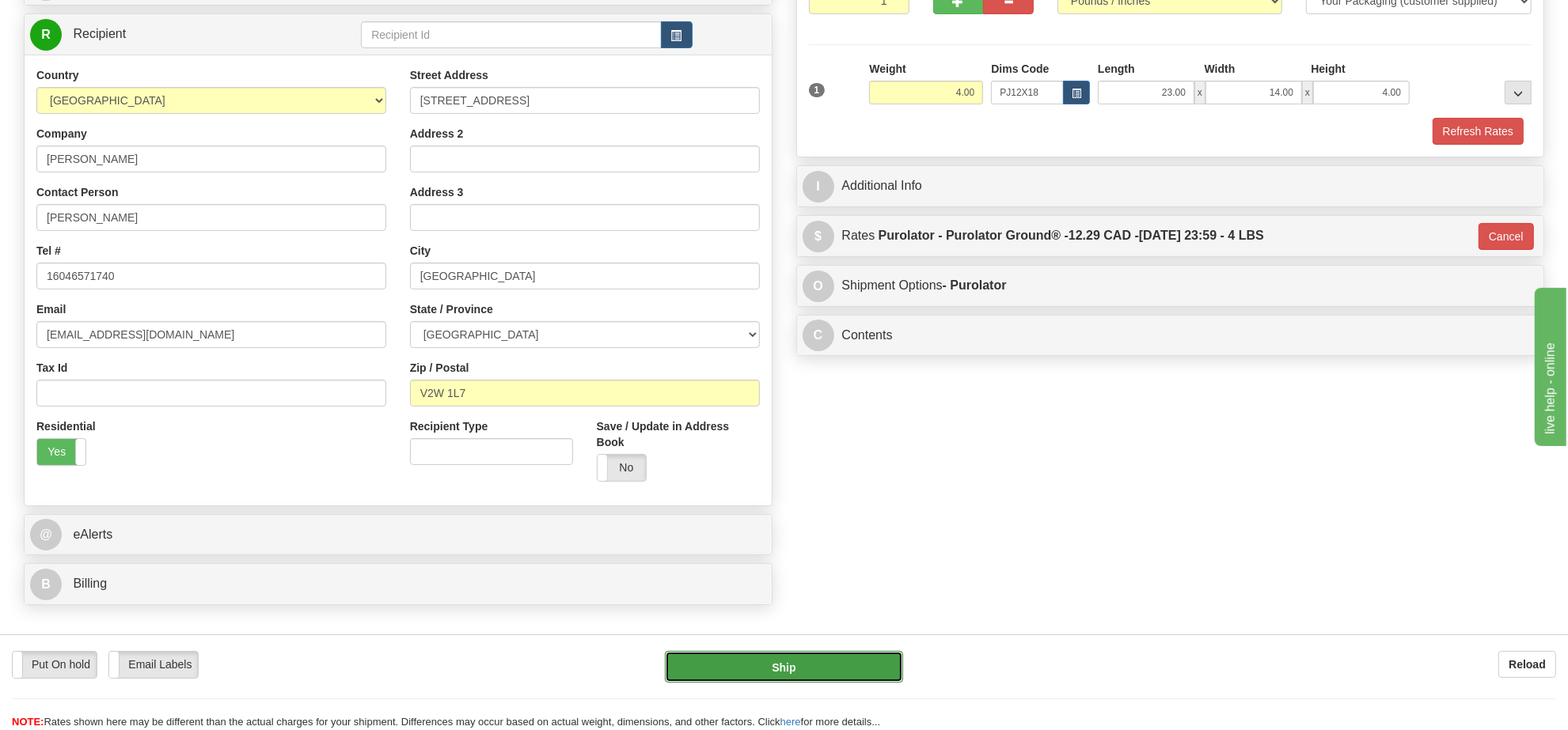
click at [795, 669] on button "Ship" at bounding box center [783, 666] width 237 height 32
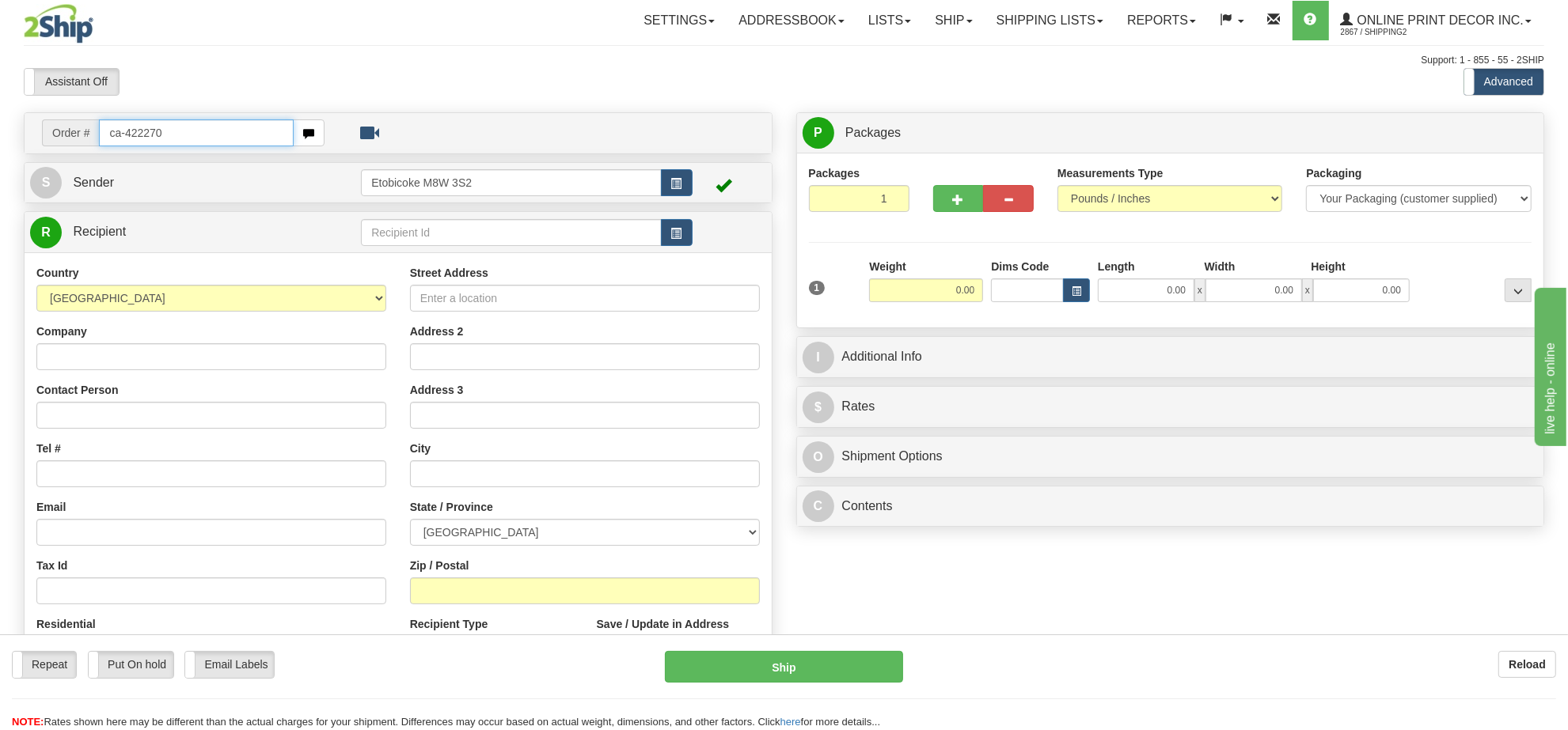
type input "ca-422270"
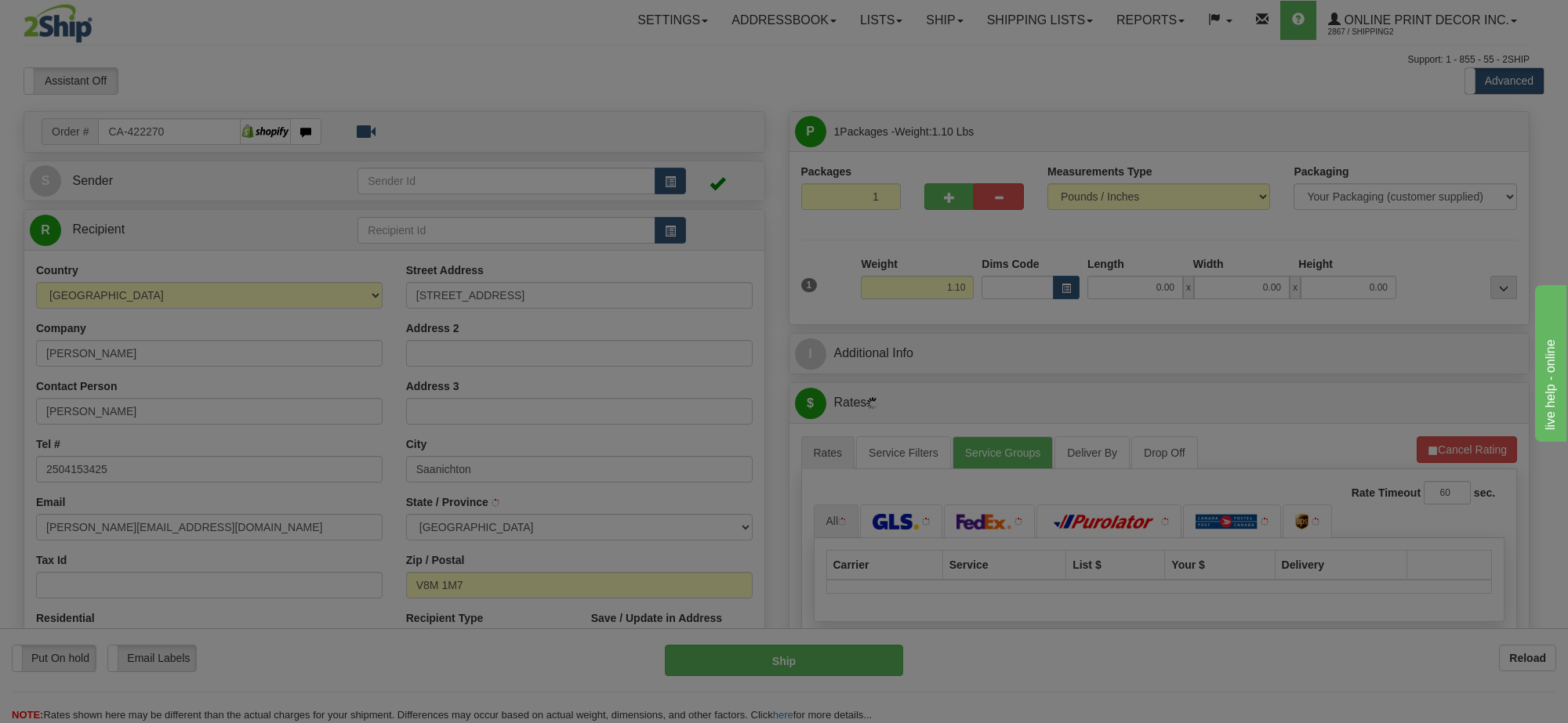
type input "SAANICHTON"
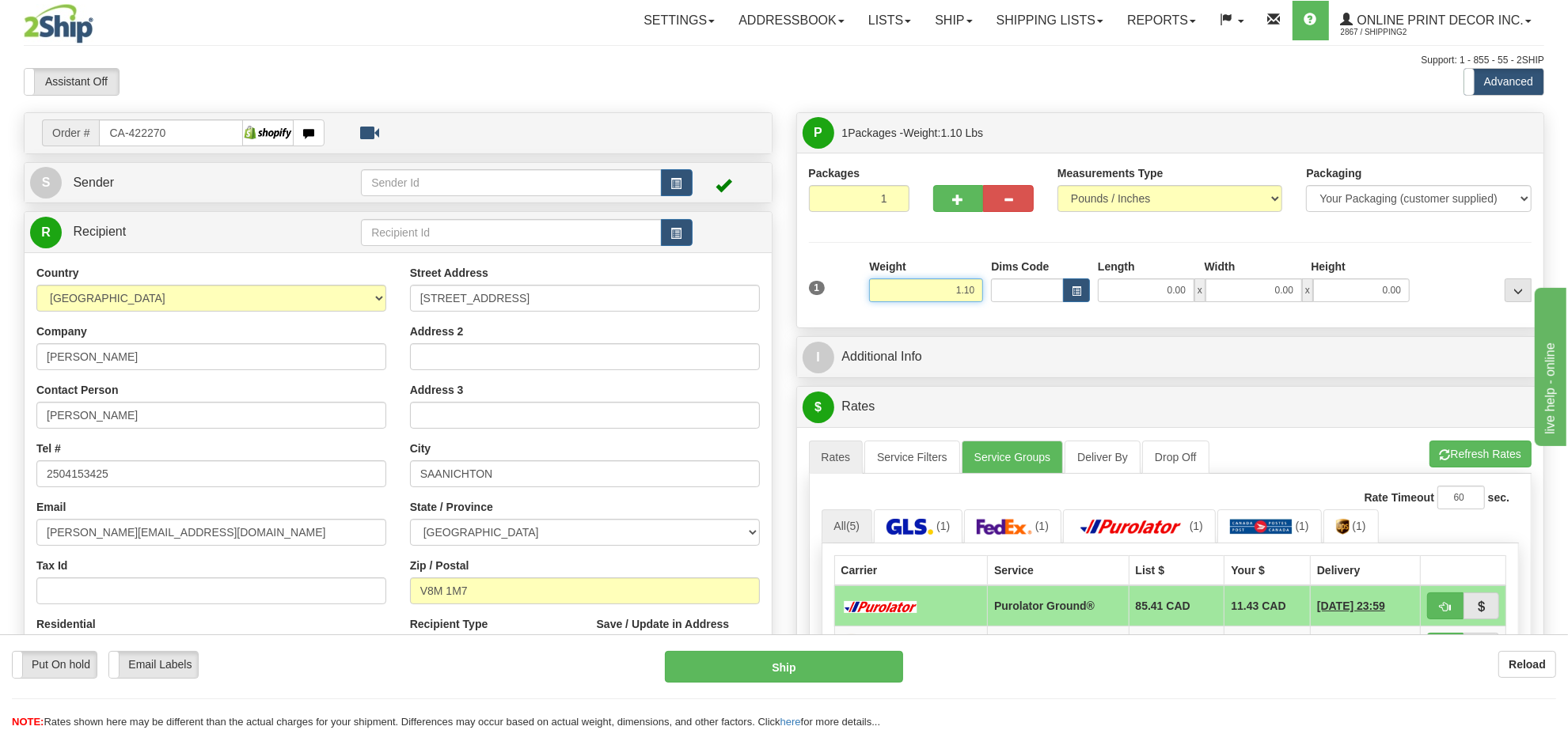
click at [959, 289] on input "1.10" at bounding box center [926, 290] width 114 height 24
type input "3.00"
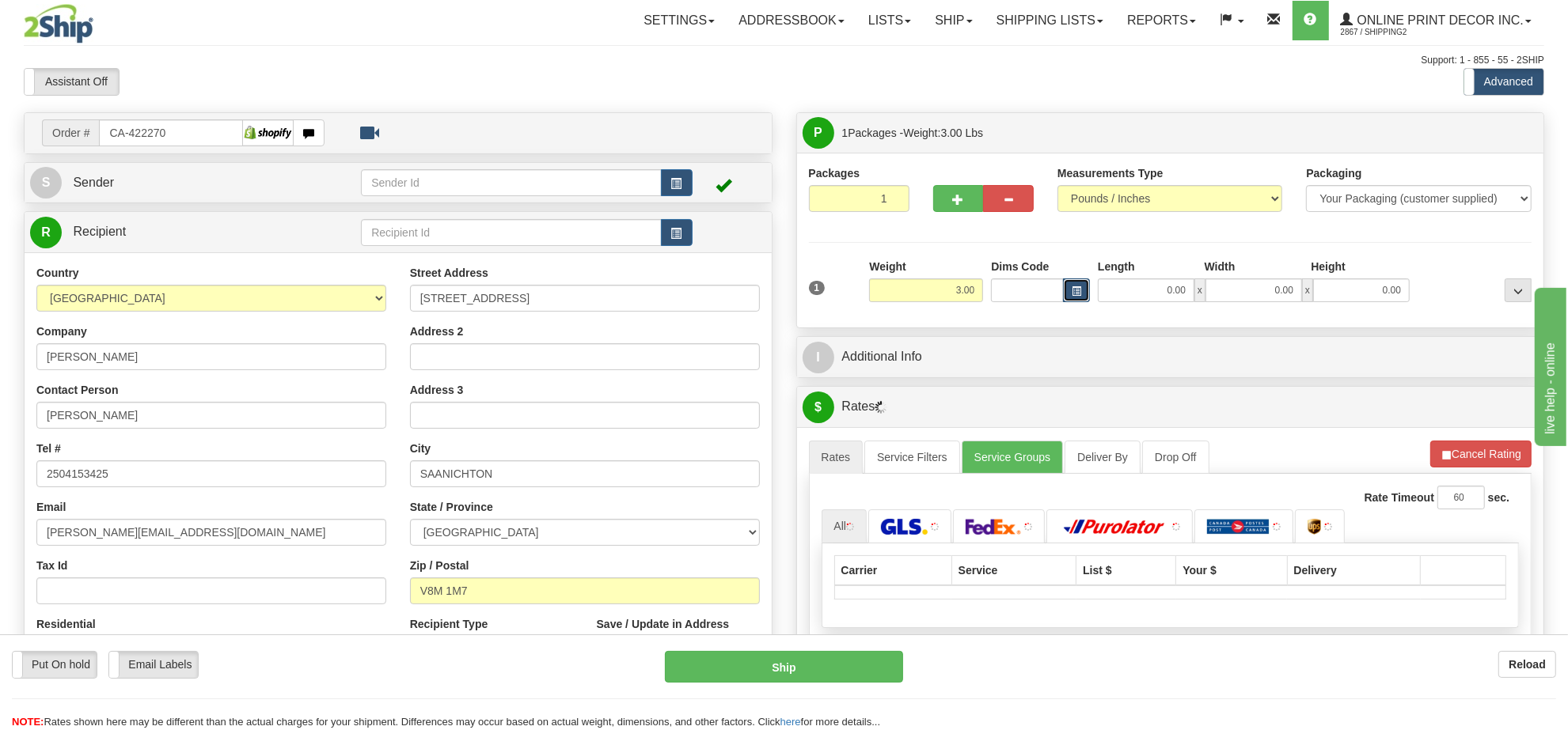
click at [1075, 289] on span "button" at bounding box center [1076, 291] width 10 height 9
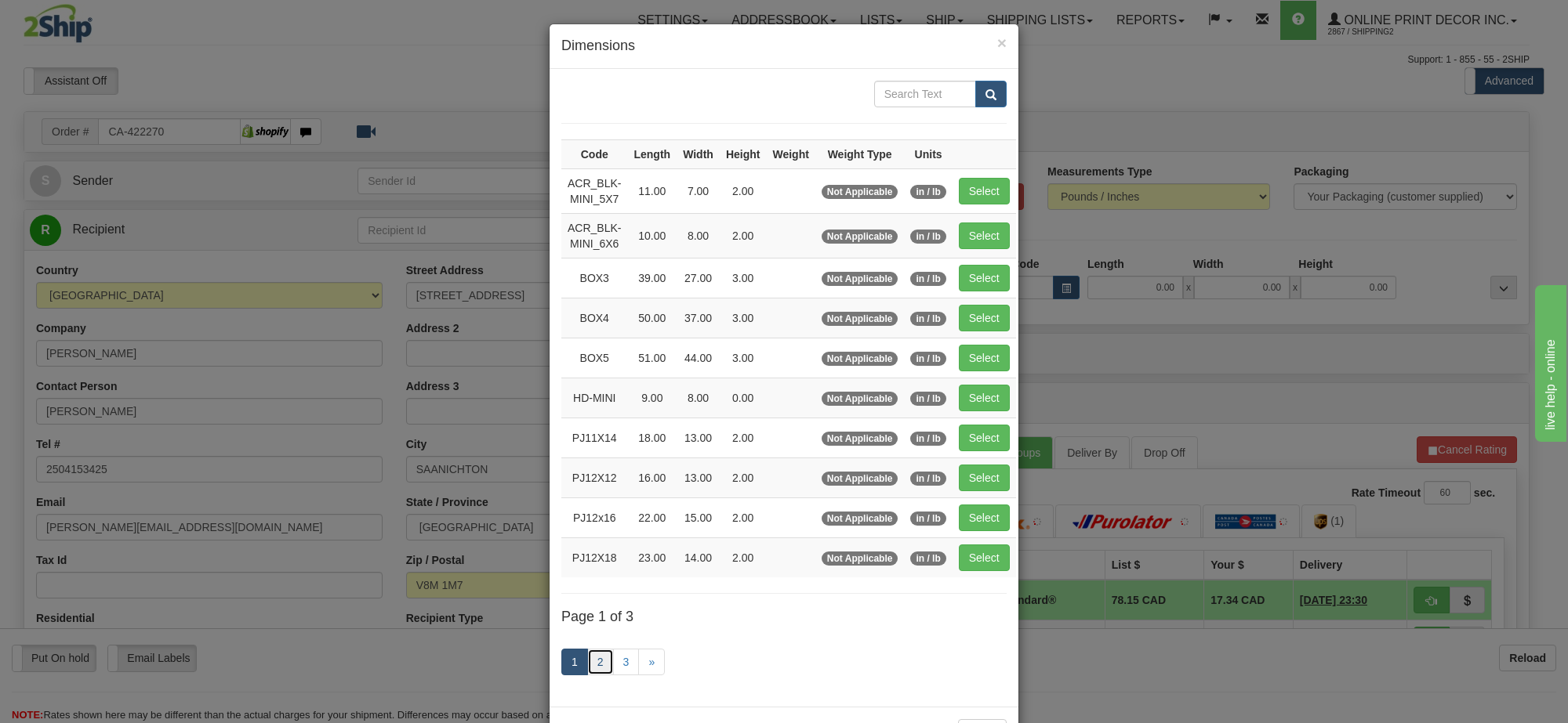
click at [596, 674] on link "2" at bounding box center [600, 661] width 27 height 27
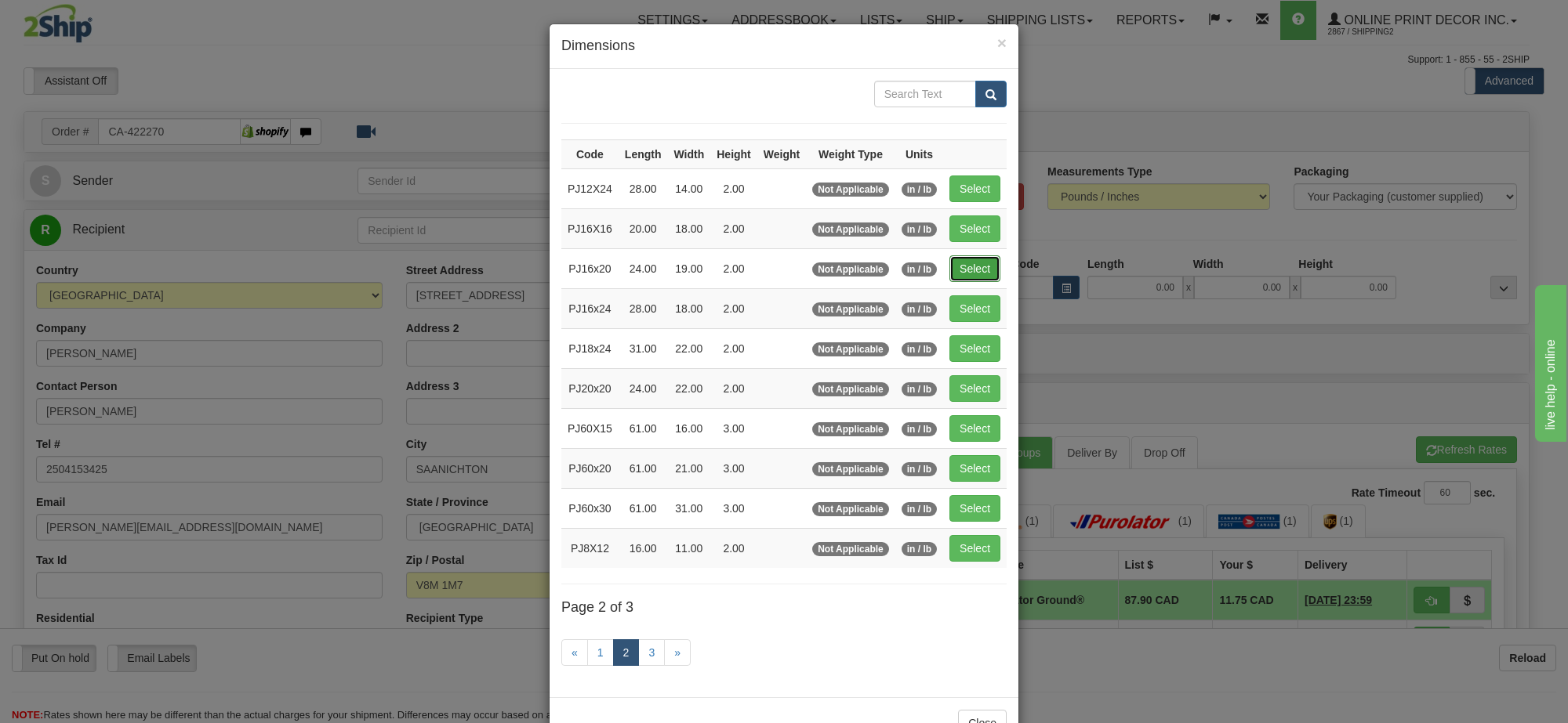
click at [992, 282] on button "Select" at bounding box center [975, 269] width 51 height 27
type input "PJ16x20"
type input "24.00"
type input "19.00"
type input "2.00"
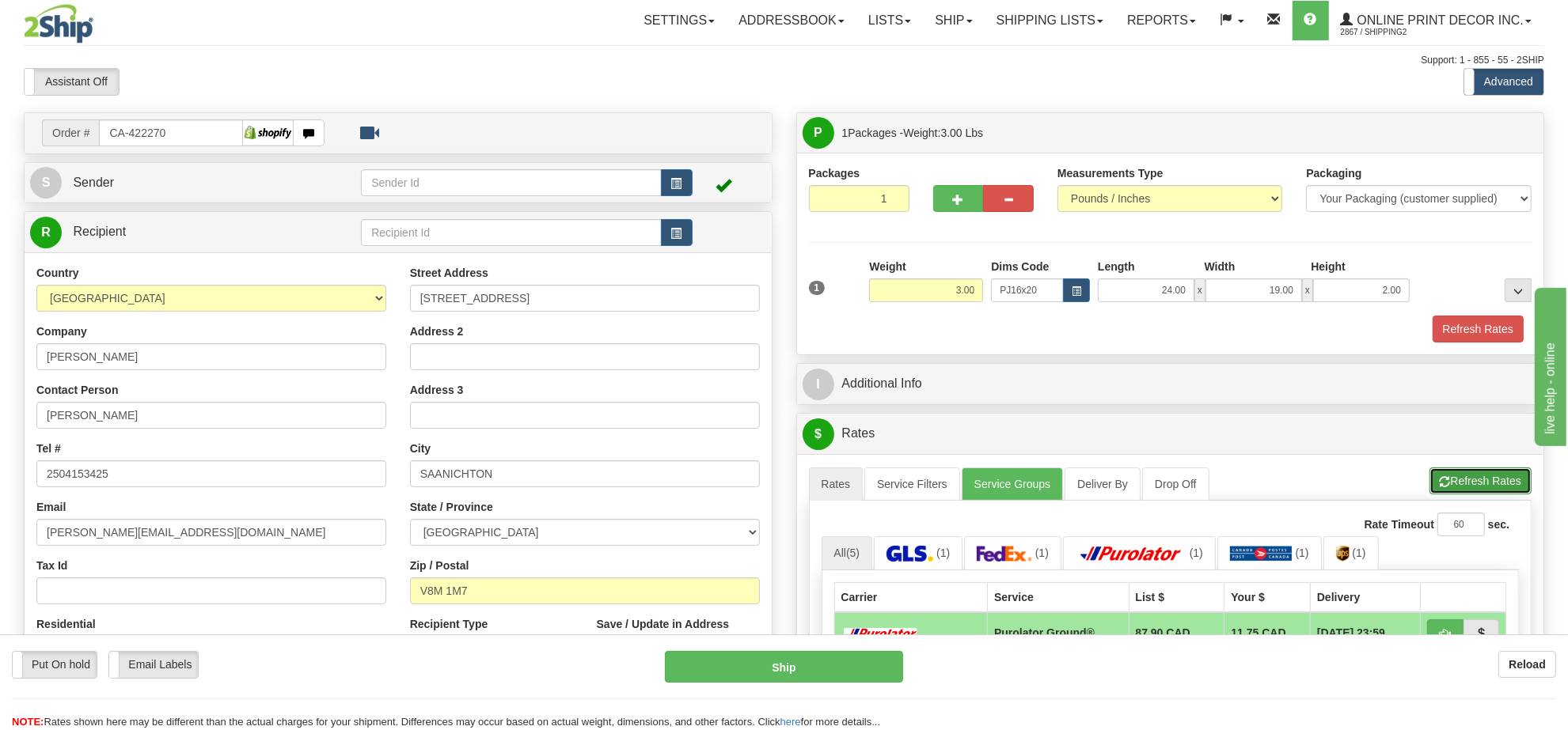
click at [1485, 481] on button "Refresh Rates" at bounding box center [1480, 481] width 102 height 27
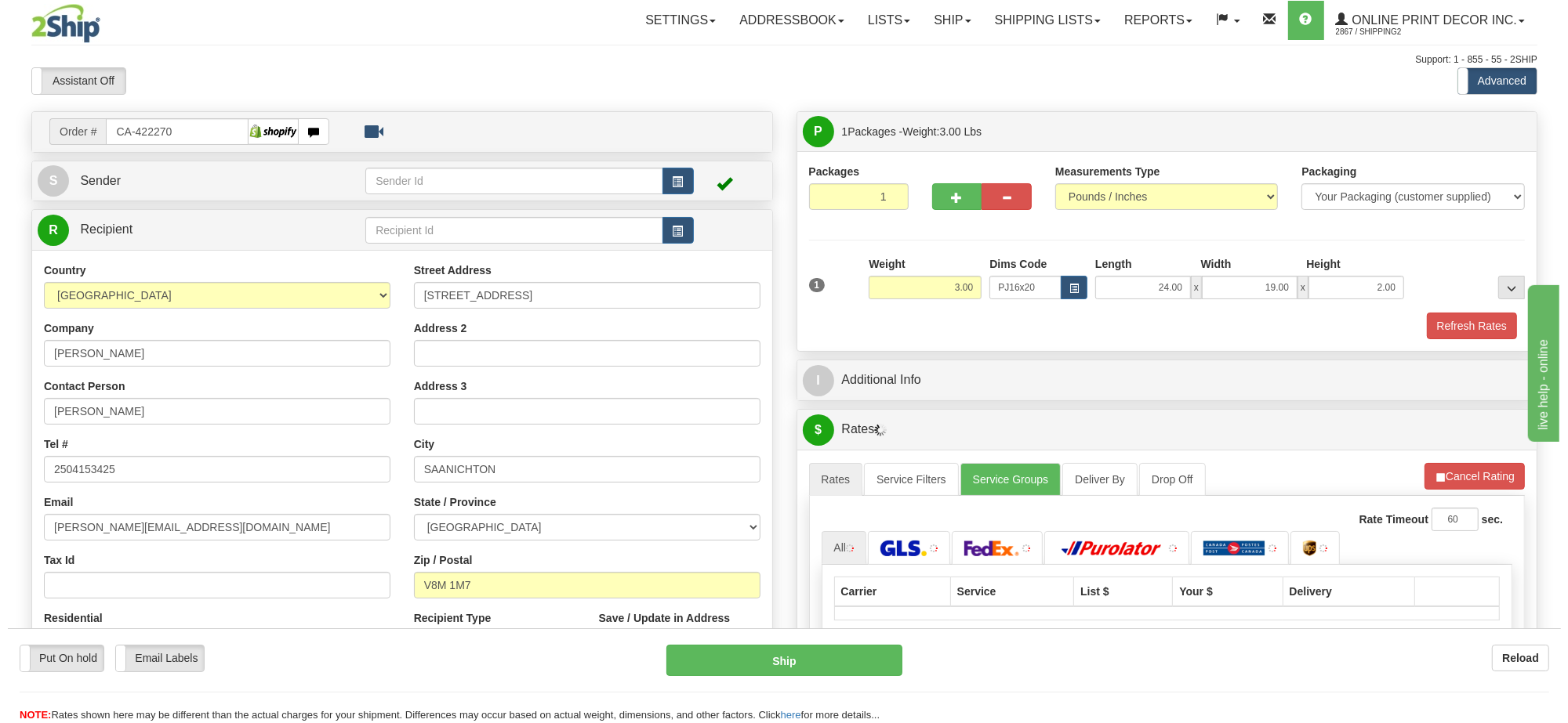
scroll to position [196, 0]
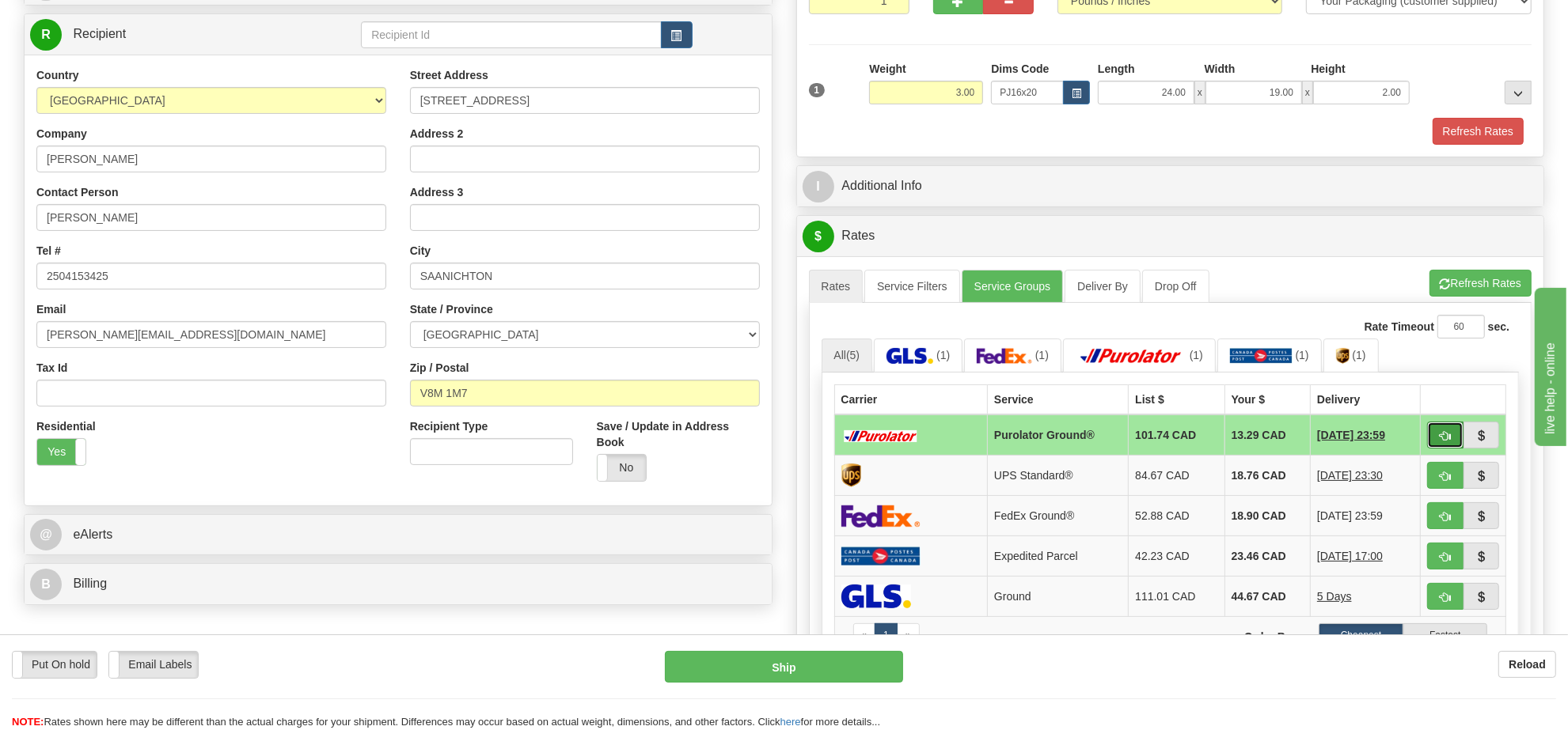
click at [1434, 445] on button "button" at bounding box center [1445, 435] width 37 height 27
type input "260"
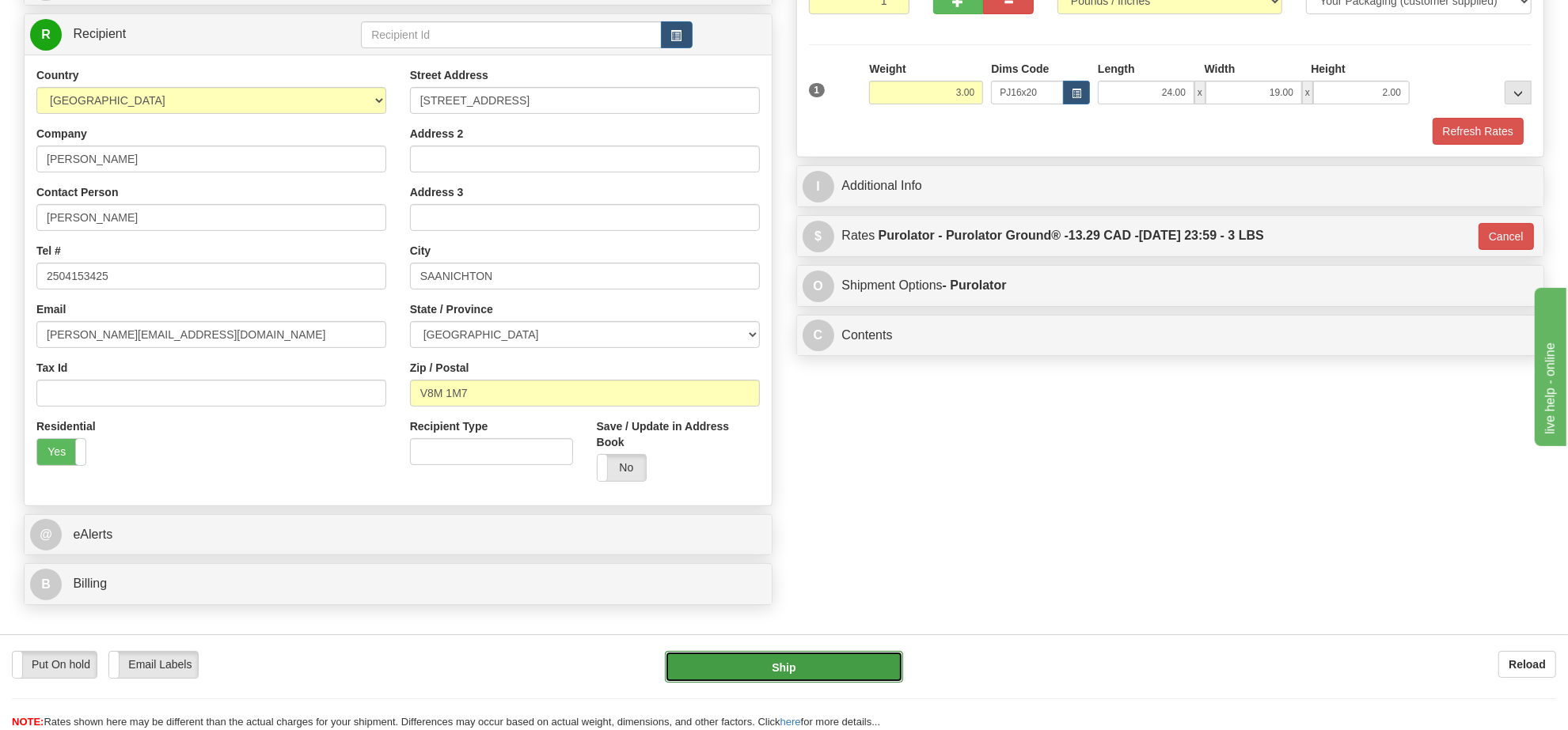
click at [864, 677] on button "Ship" at bounding box center [783, 666] width 237 height 32
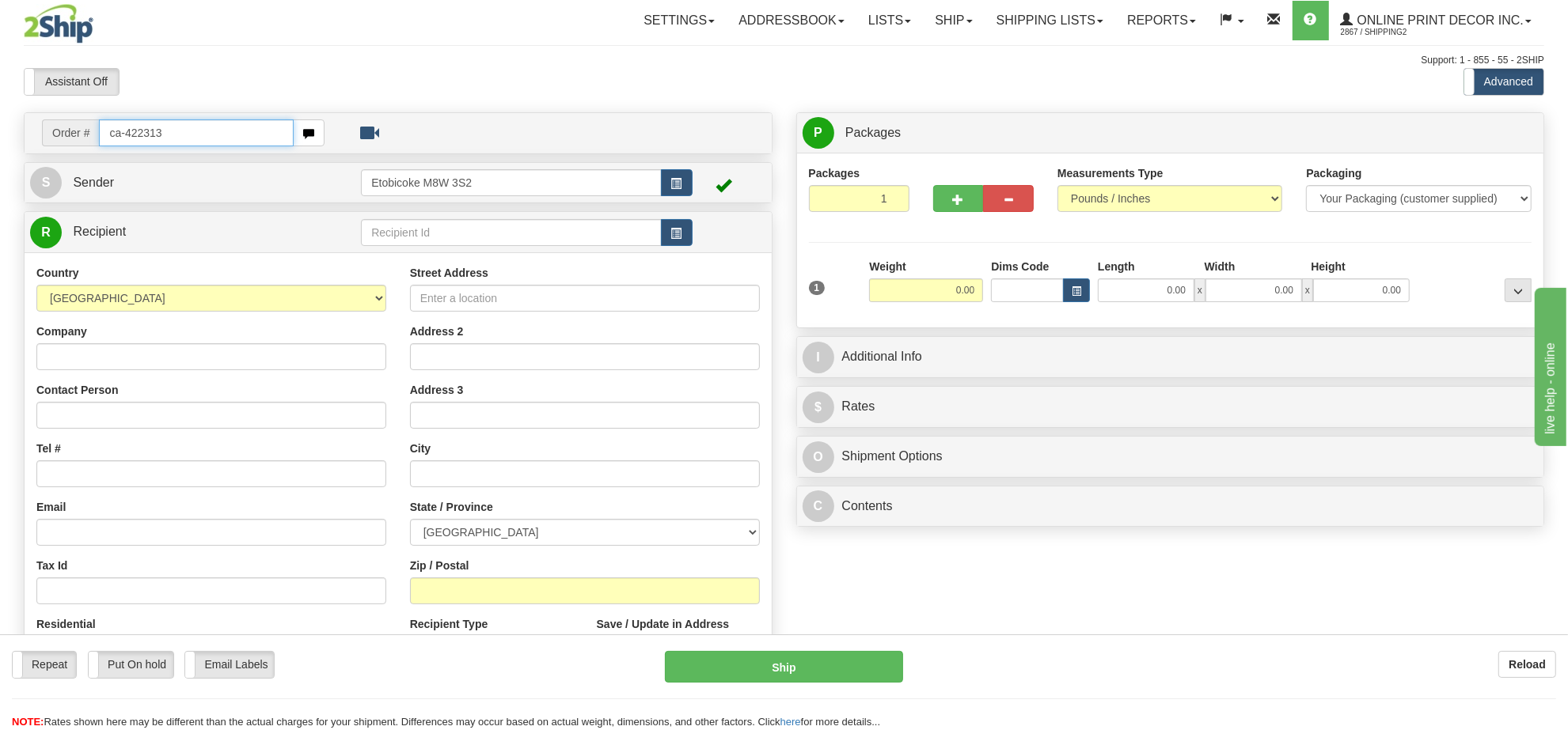
type input "ca-422313"
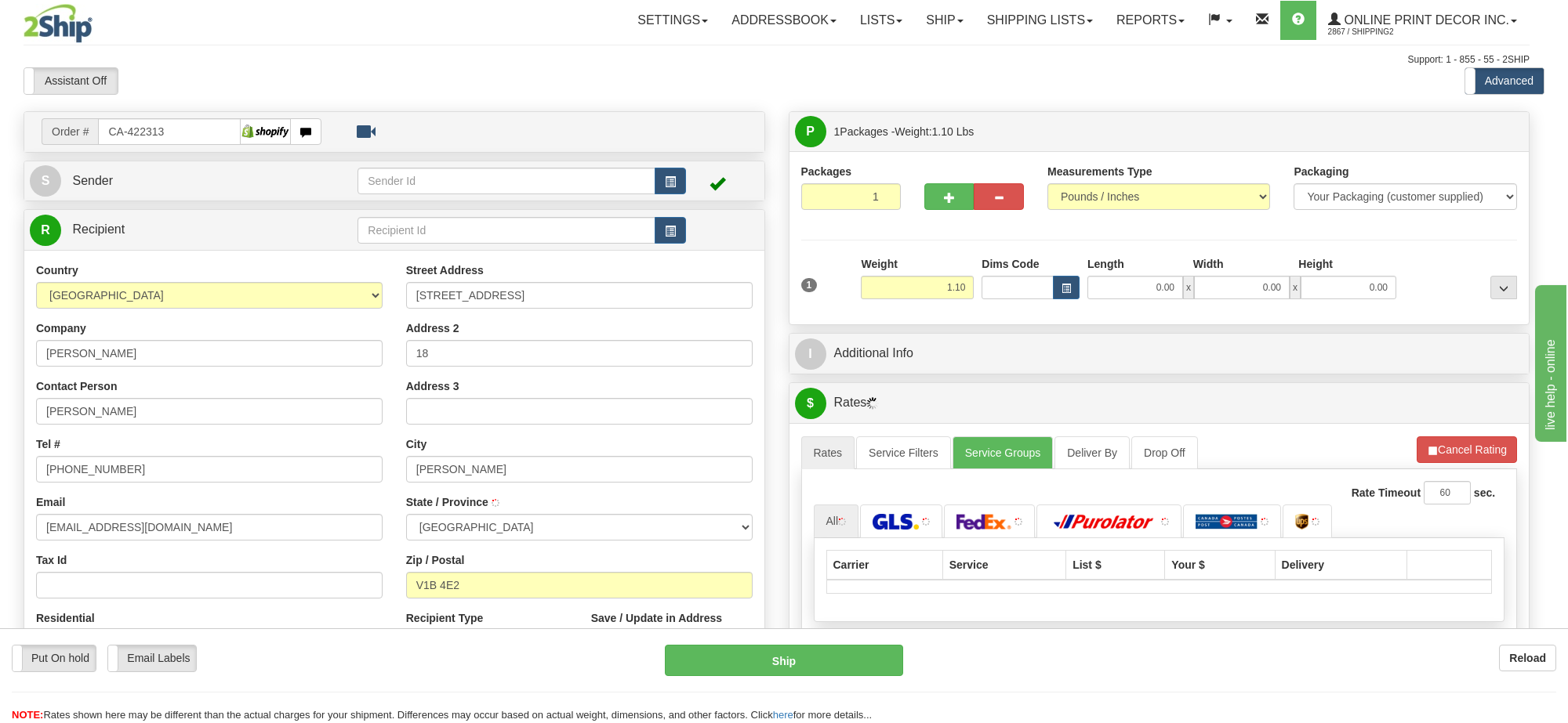
type input "VERNON"
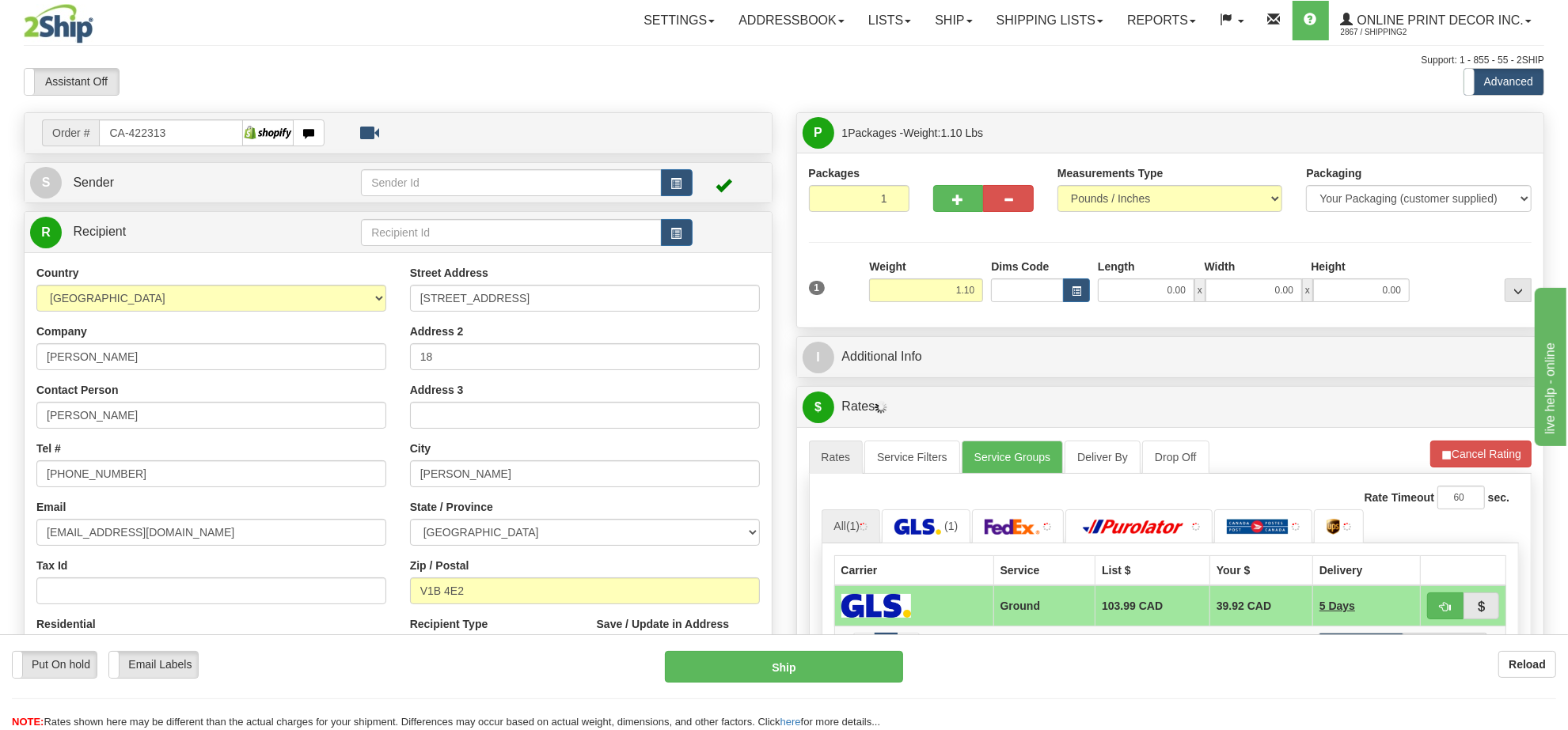
click at [986, 289] on div "Weight 1.10" at bounding box center [926, 286] width 122 height 56
click at [982, 293] on input "1.10" at bounding box center [926, 290] width 114 height 24
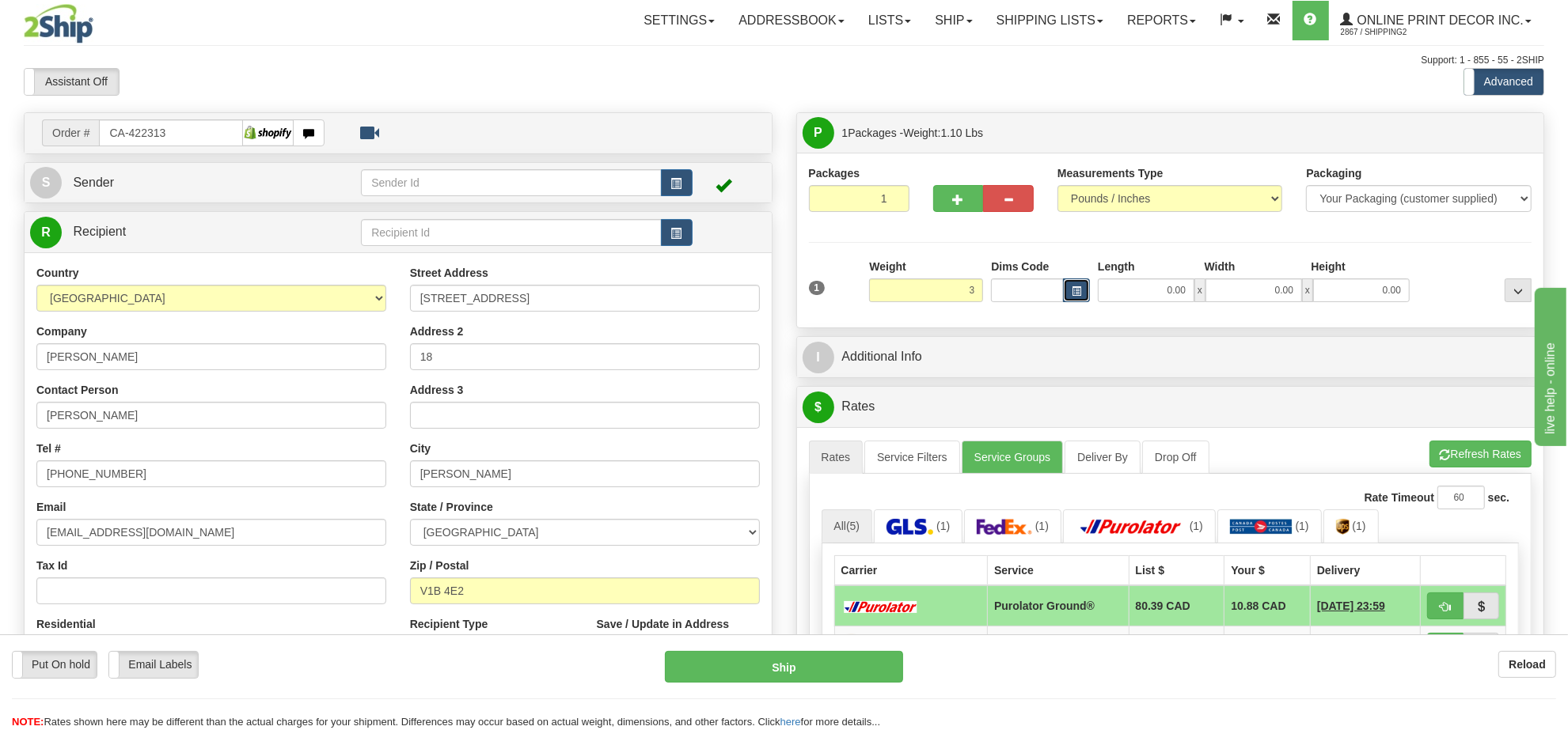
click at [1087, 297] on button "button" at bounding box center [1076, 290] width 27 height 24
type input "3.00"
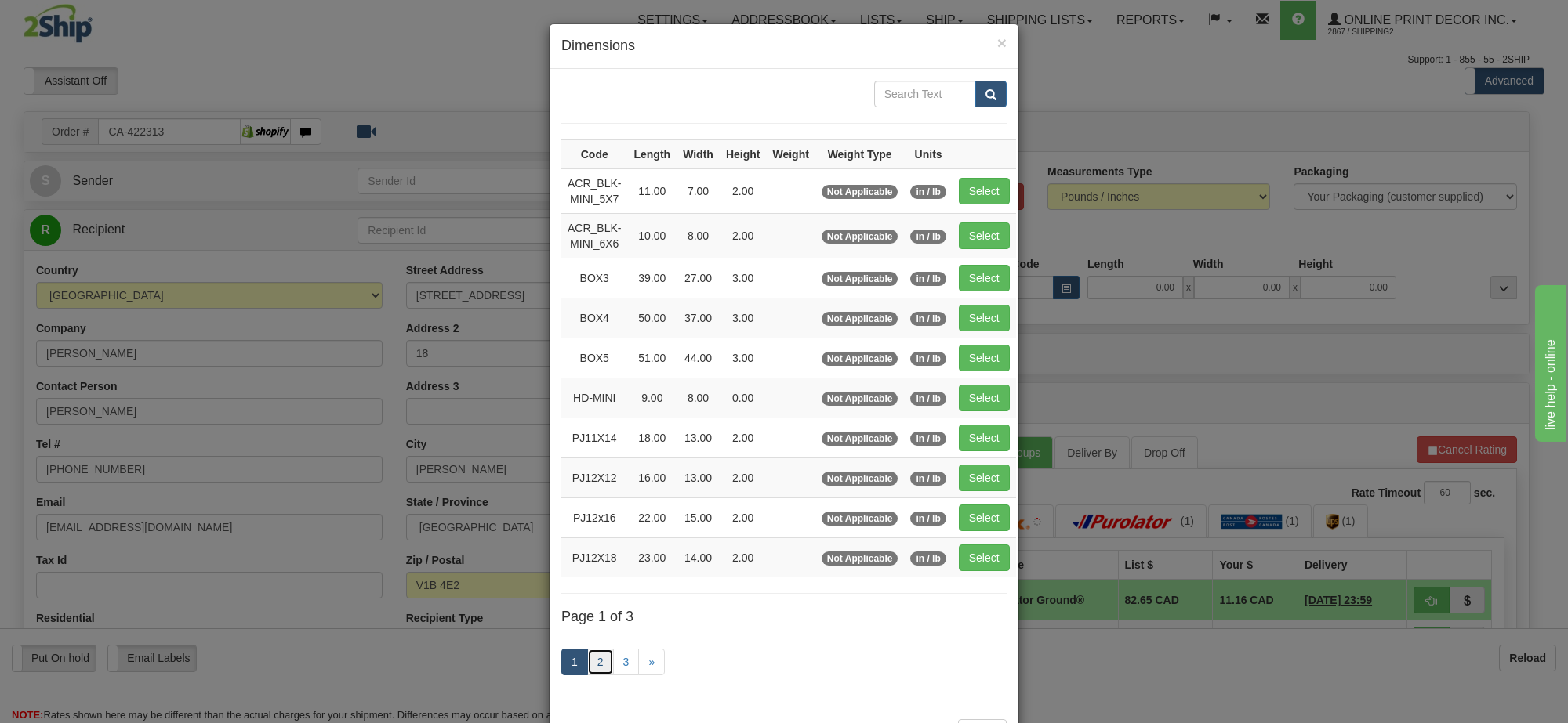
click at [593, 672] on link "2" at bounding box center [600, 661] width 27 height 27
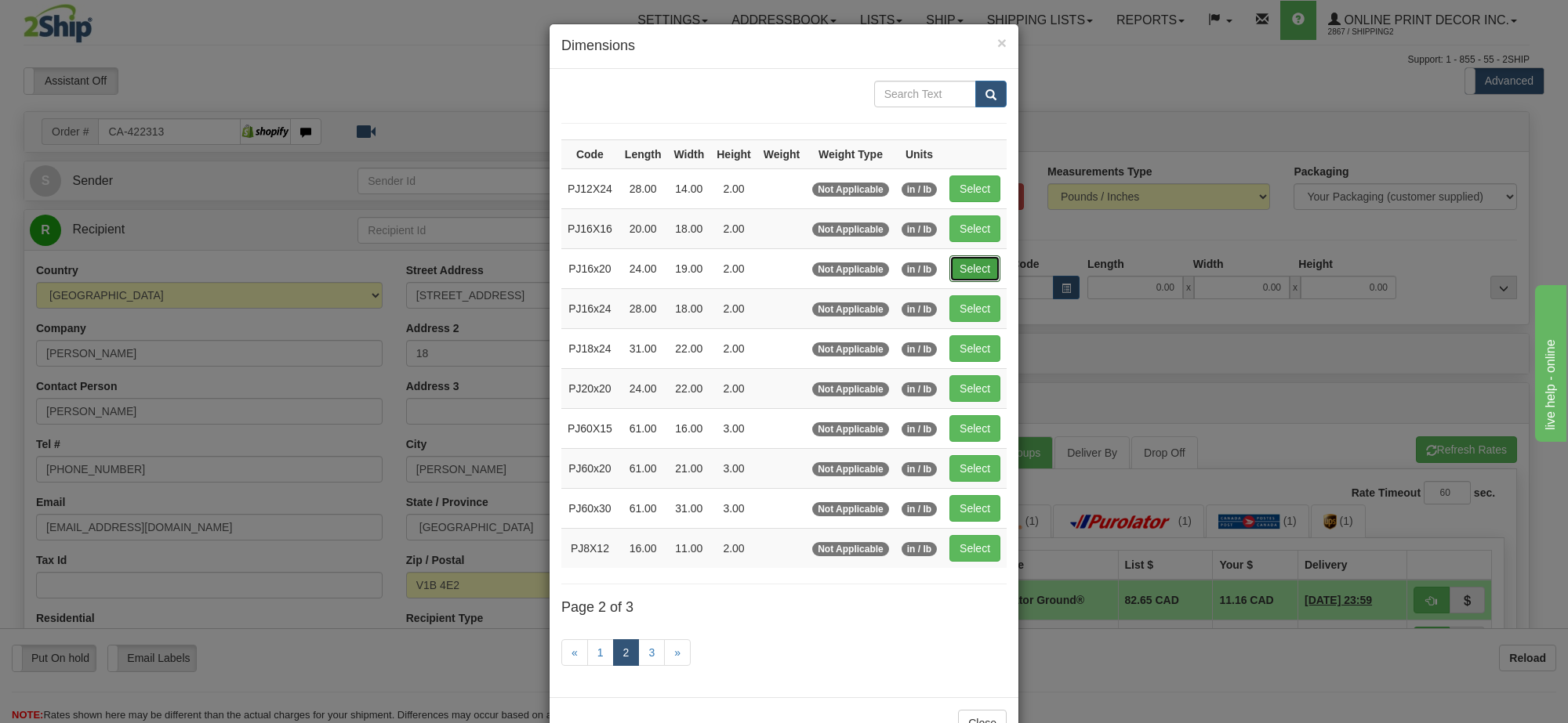
drag, startPoint x: 957, startPoint y: 274, endPoint x: 1049, endPoint y: 337, distance: 111.5
click at [957, 274] on button "Select" at bounding box center [975, 269] width 51 height 27
type input "PJ16x20"
type input "24.00"
type input "19.00"
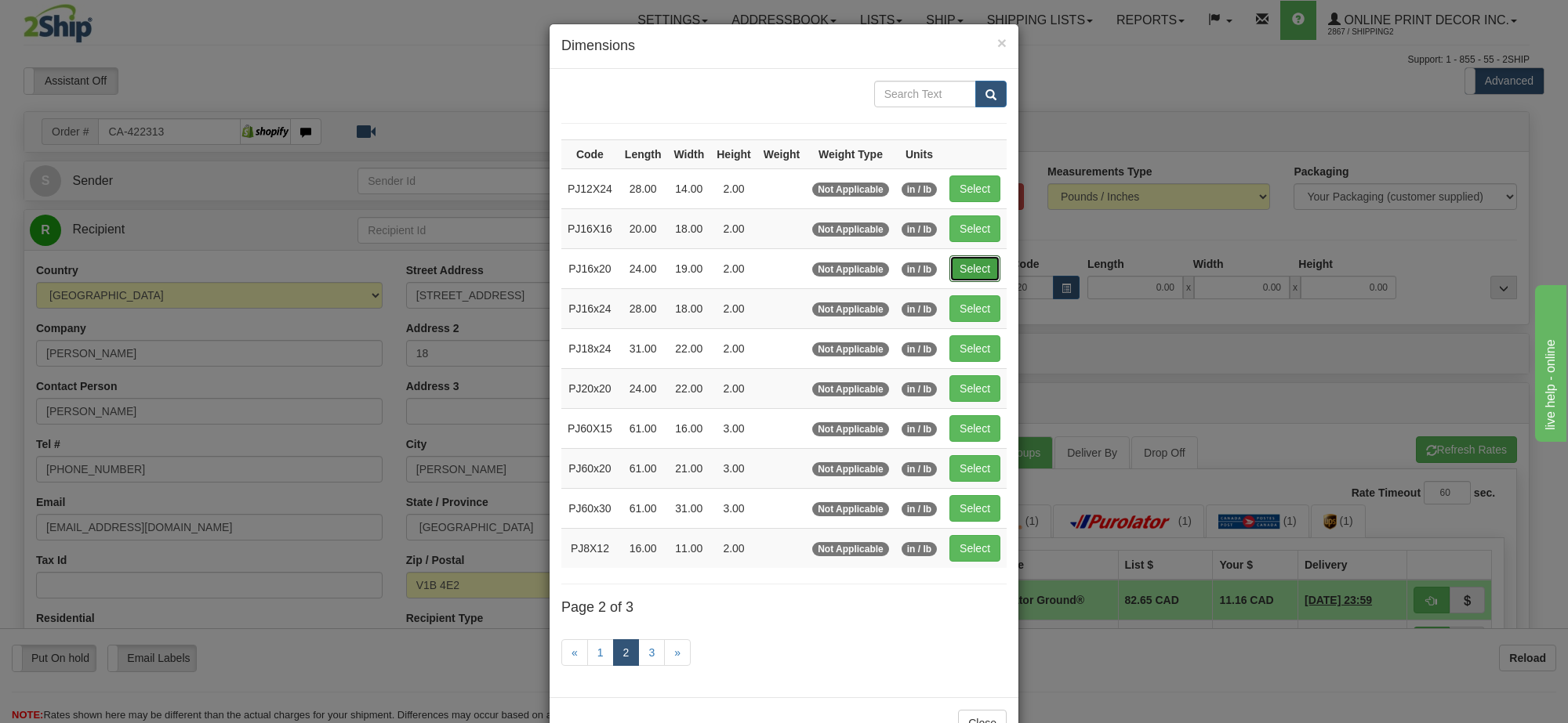
type input "2.00"
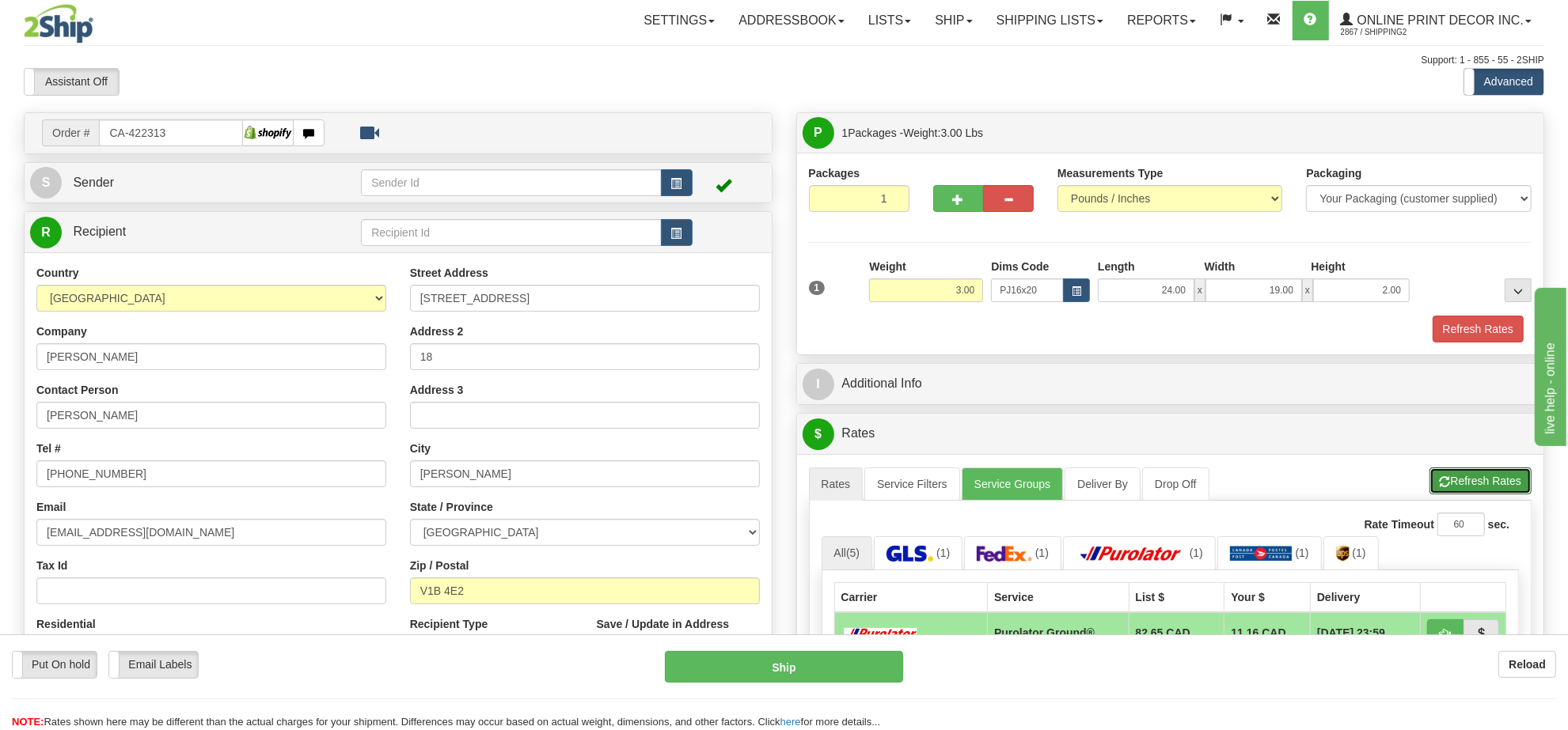
drag, startPoint x: 1486, startPoint y: 496, endPoint x: 1422, endPoint y: 492, distance: 64.1
click at [1486, 495] on button "Refresh Rates" at bounding box center [1480, 481] width 102 height 27
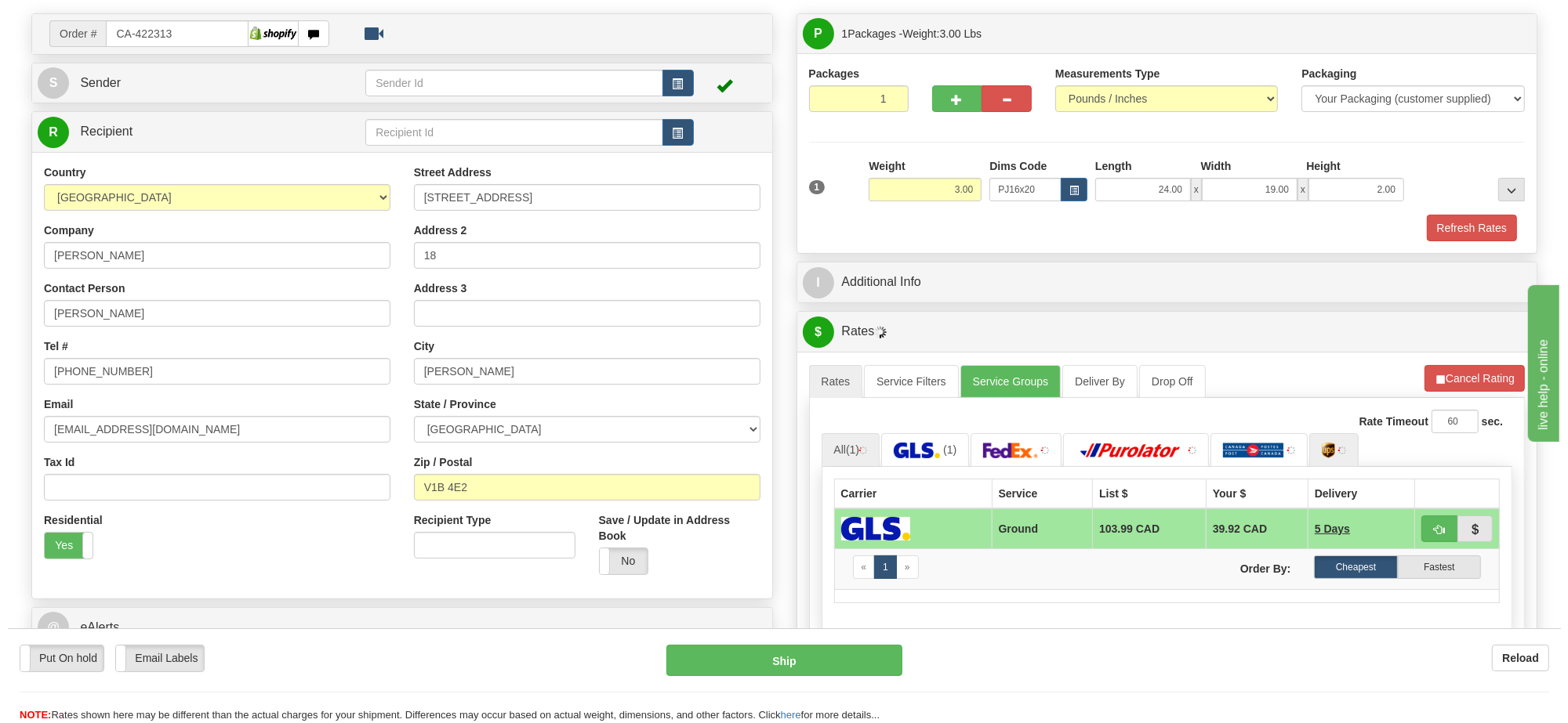
scroll to position [196, 0]
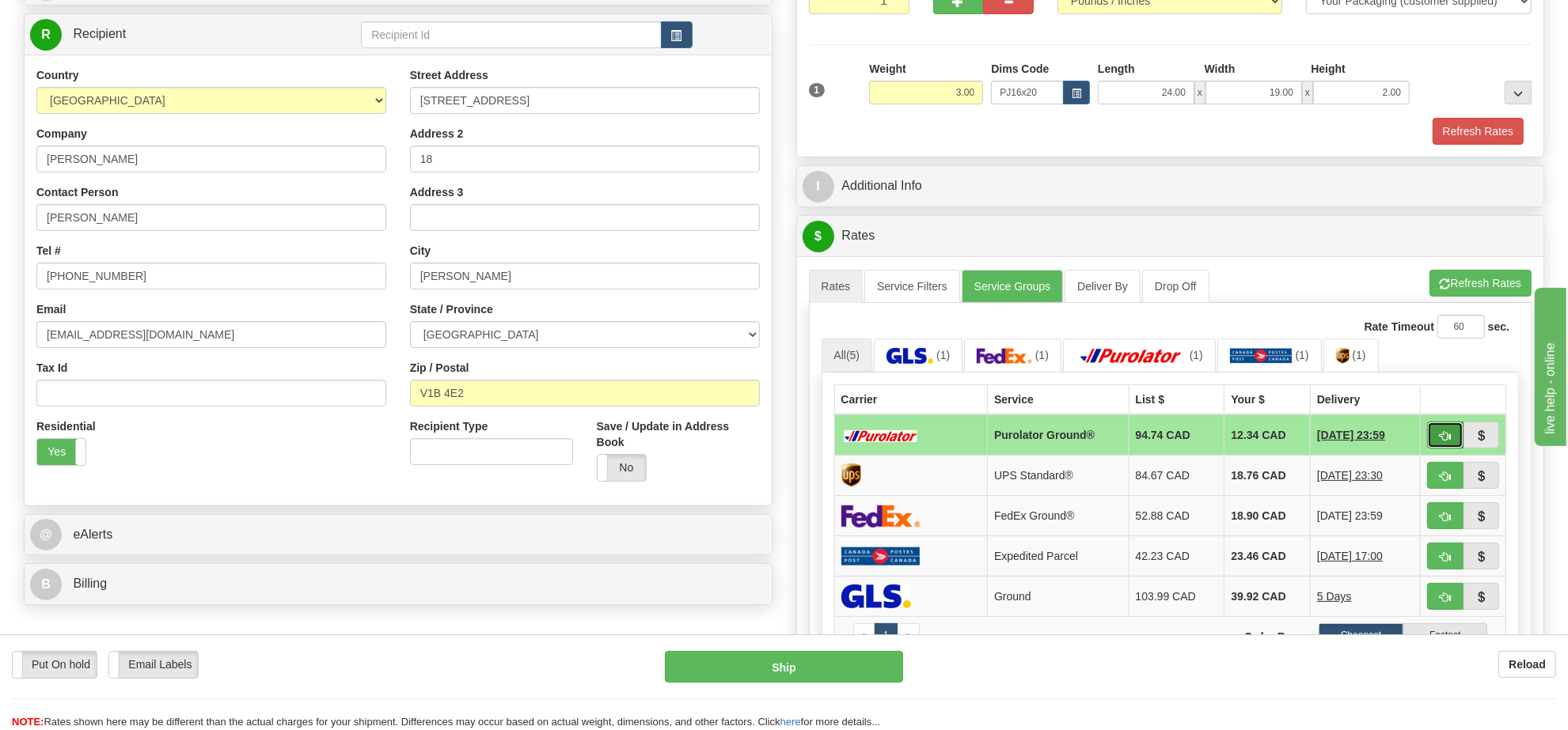
drag, startPoint x: 1433, startPoint y: 447, endPoint x: 1441, endPoint y: 444, distance: 8.5
click at [1441, 441] on span "button" at bounding box center [1445, 436] width 11 height 10
type input "260"
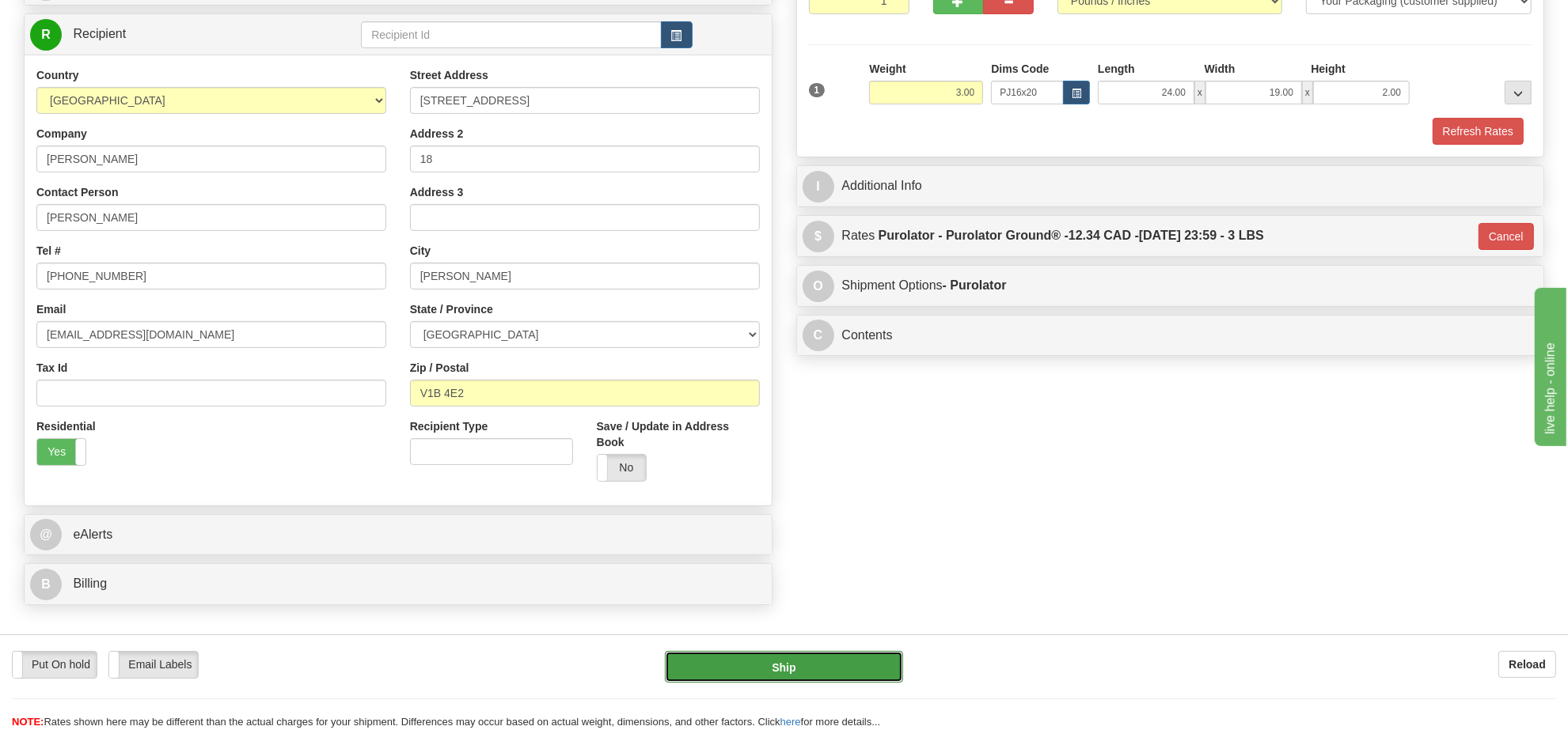
click at [865, 657] on button "Ship" at bounding box center [783, 666] width 237 height 32
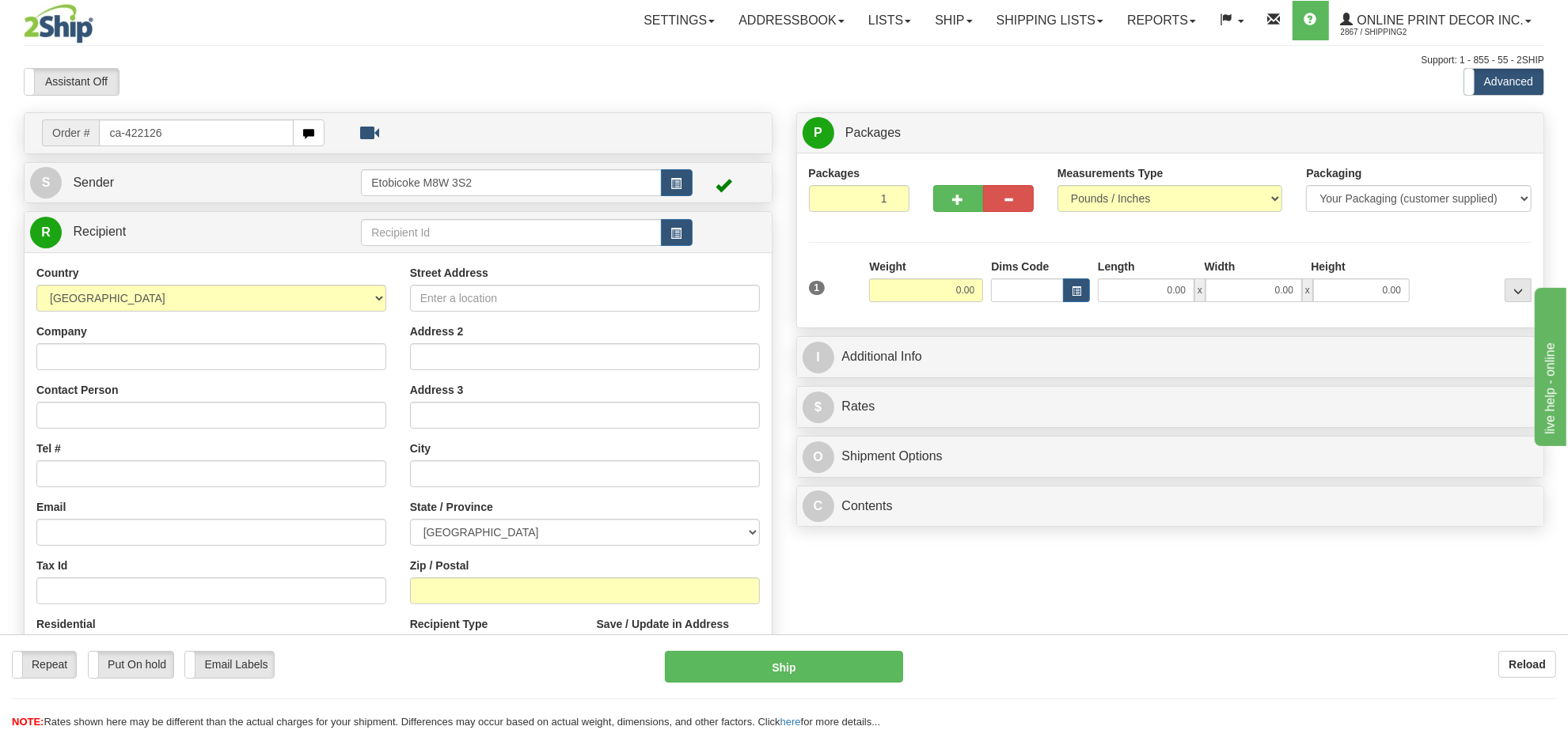
type input "ca-422126"
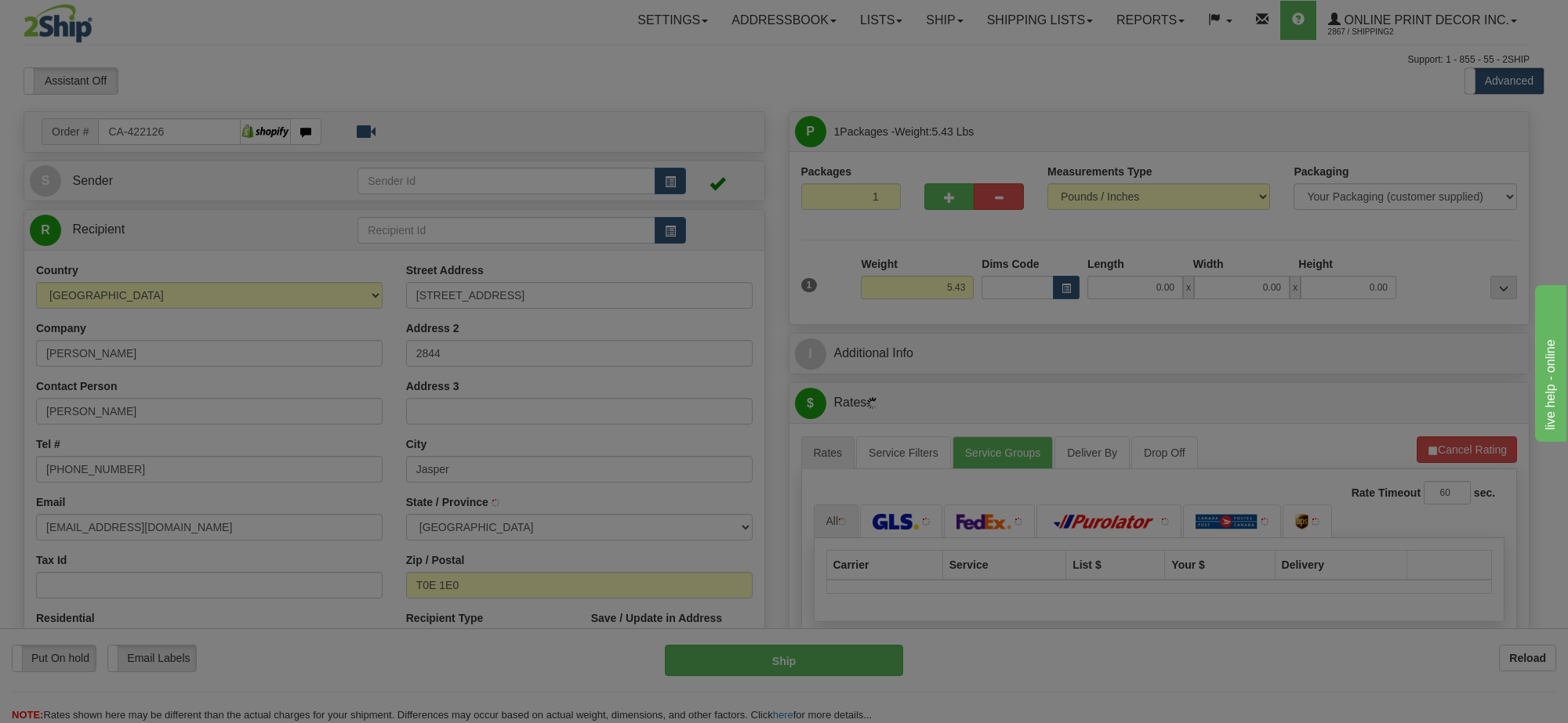
type input "JASPER"
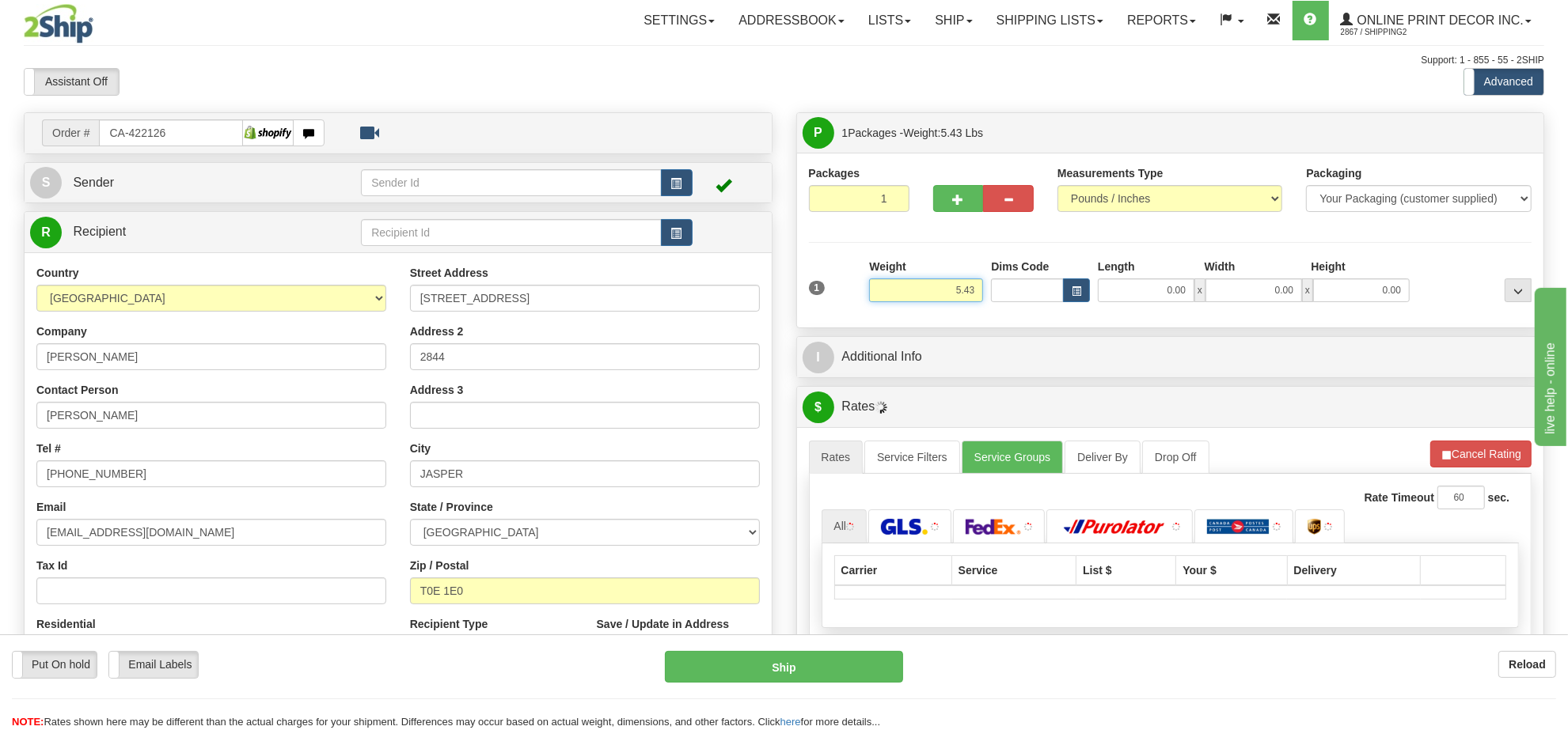
click at [948, 297] on input "5.43" at bounding box center [926, 290] width 114 height 24
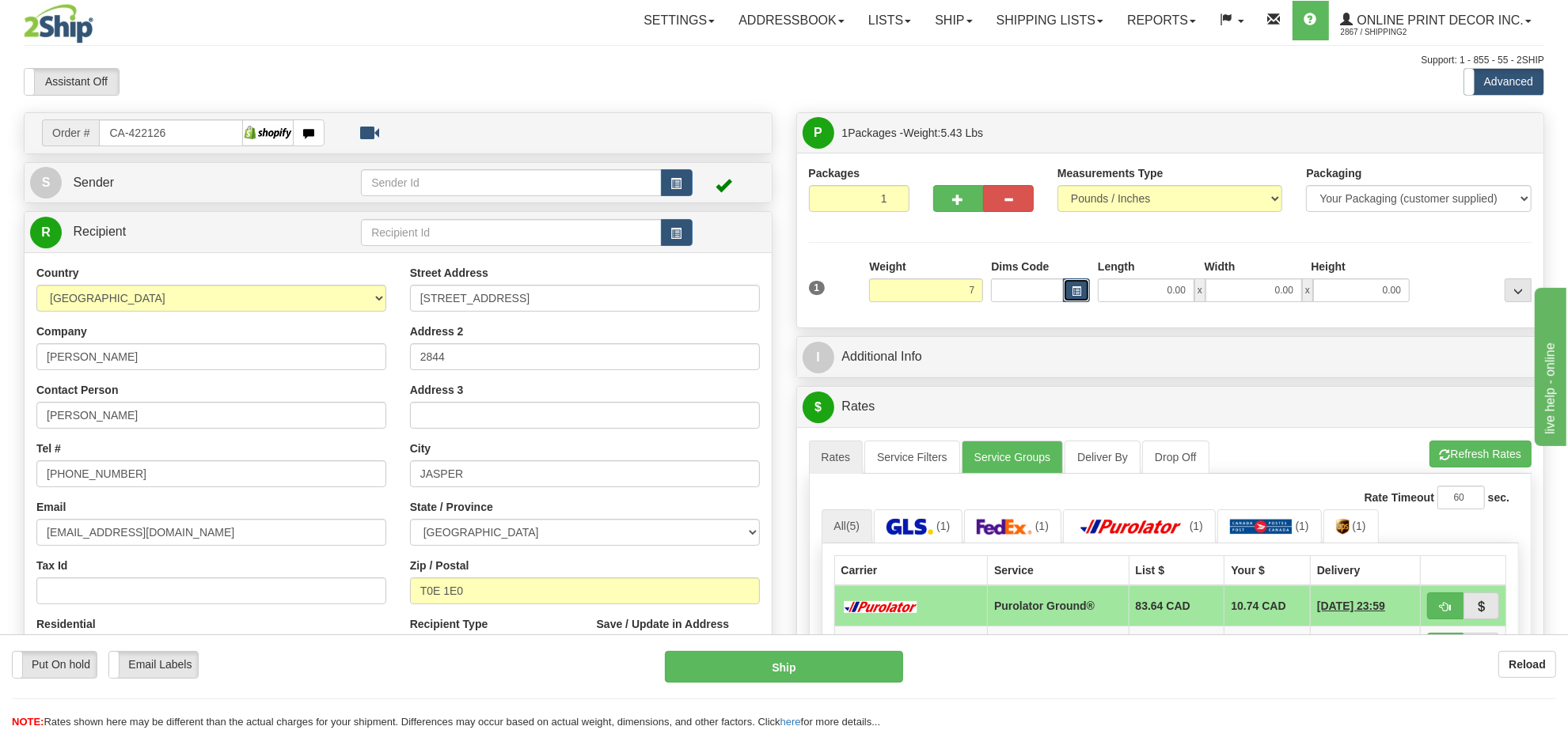
type input "7.00"
click at [1078, 290] on span "button" at bounding box center [1076, 291] width 10 height 9
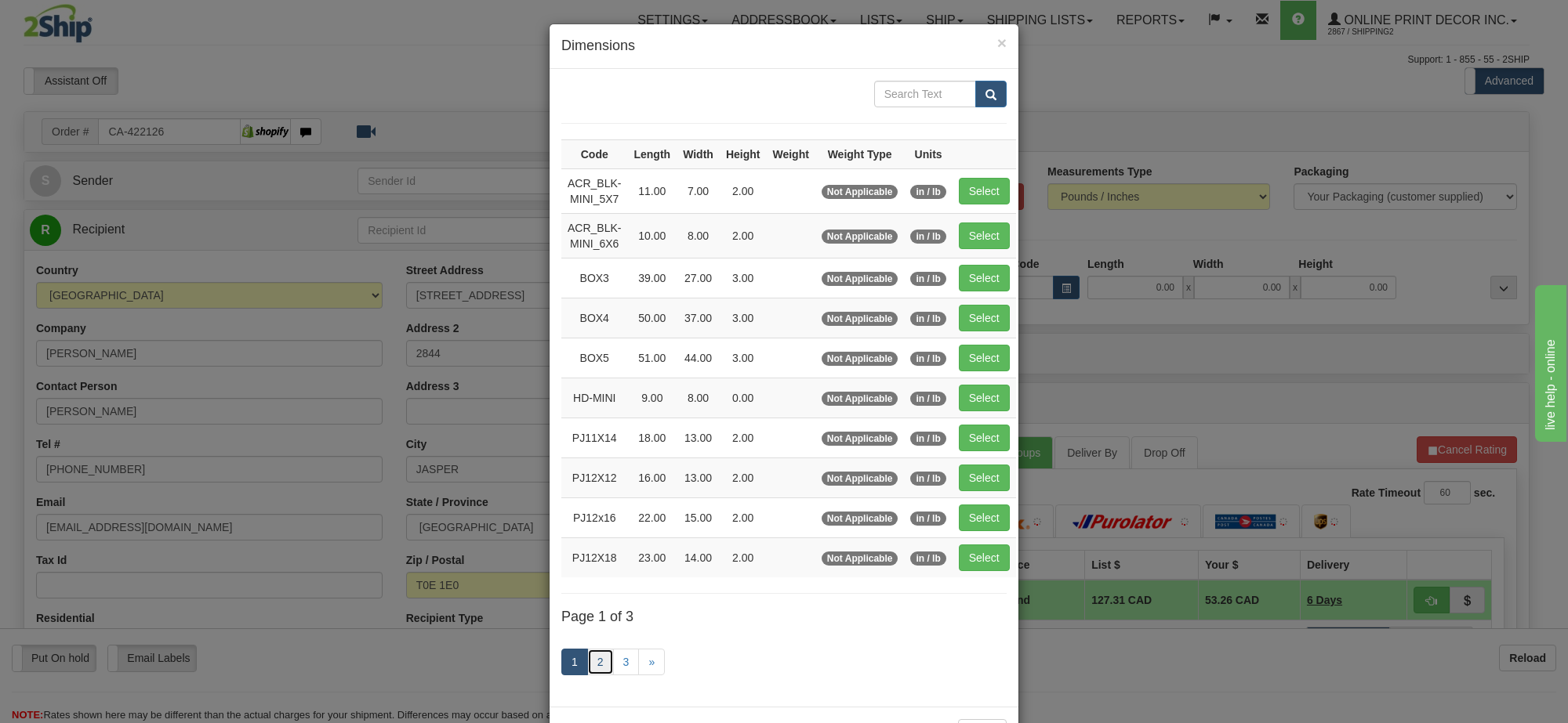
click at [588, 664] on link "2" at bounding box center [600, 661] width 27 height 27
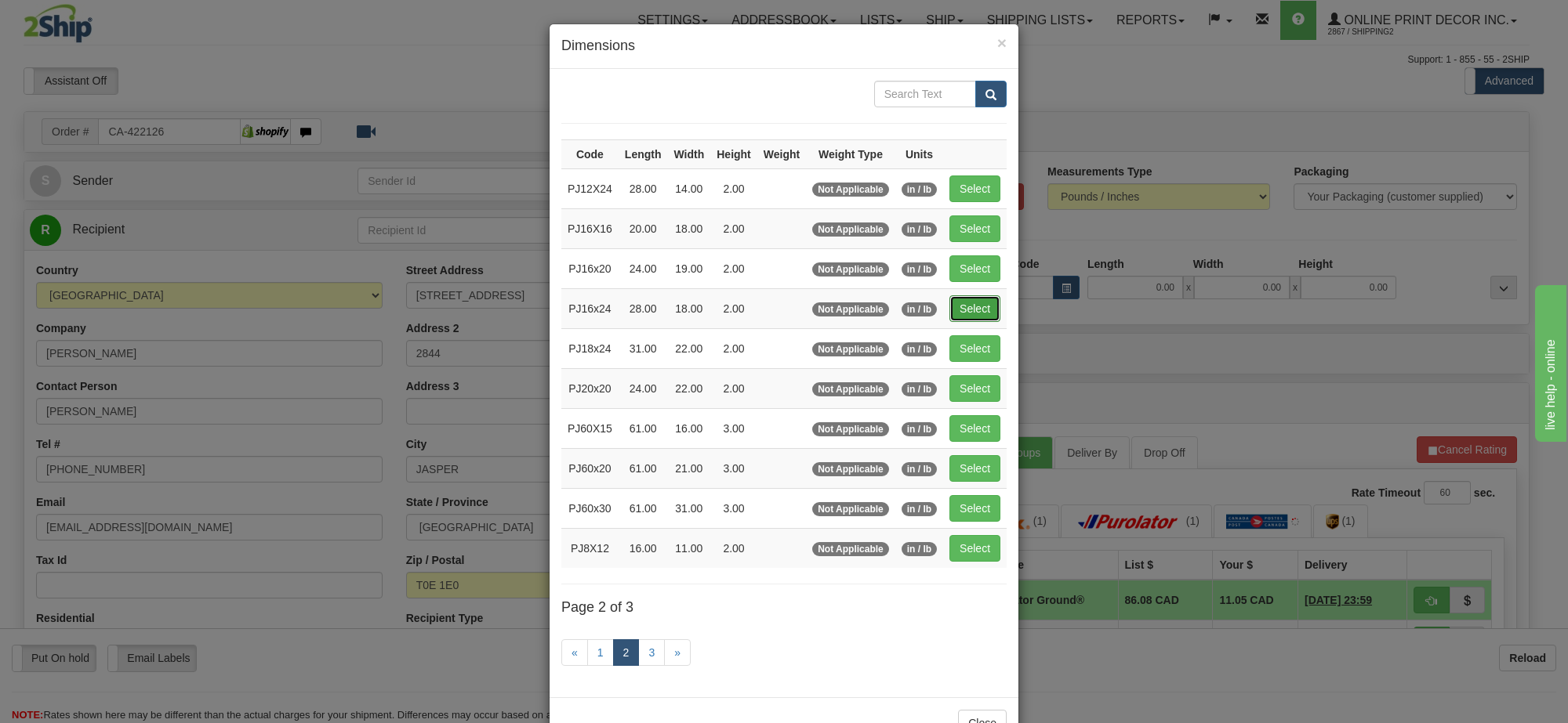
click at [963, 316] on button "Select" at bounding box center [975, 308] width 51 height 27
type input "PJ16x24"
type input "28.00"
type input "18.00"
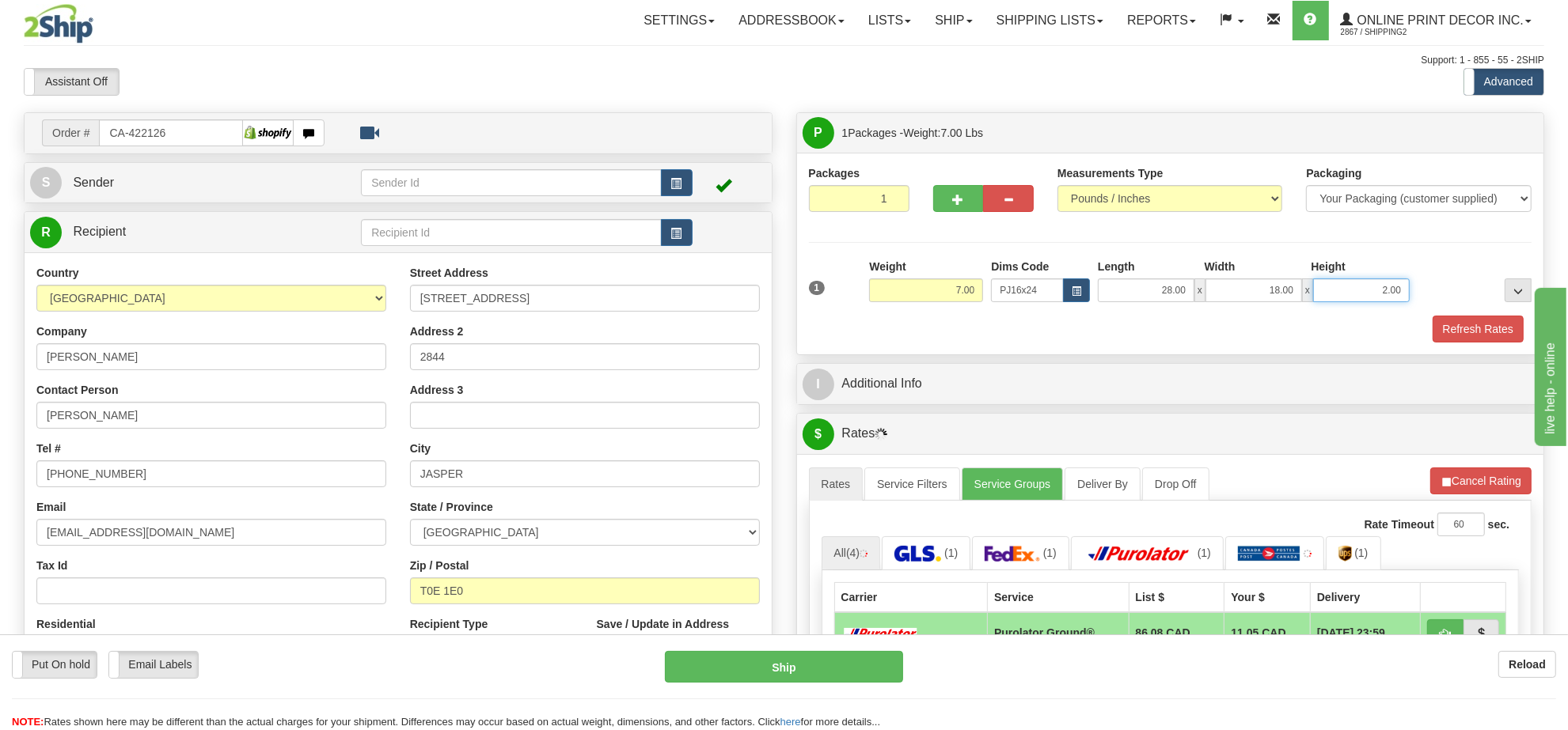
click at [1394, 297] on input "2.00" at bounding box center [1360, 290] width 96 height 24
click at [1394, 295] on input "2.00" at bounding box center [1360, 290] width 96 height 24
type input "4.00"
click at [1515, 489] on button "Refresh Rates" at bounding box center [1480, 481] width 102 height 27
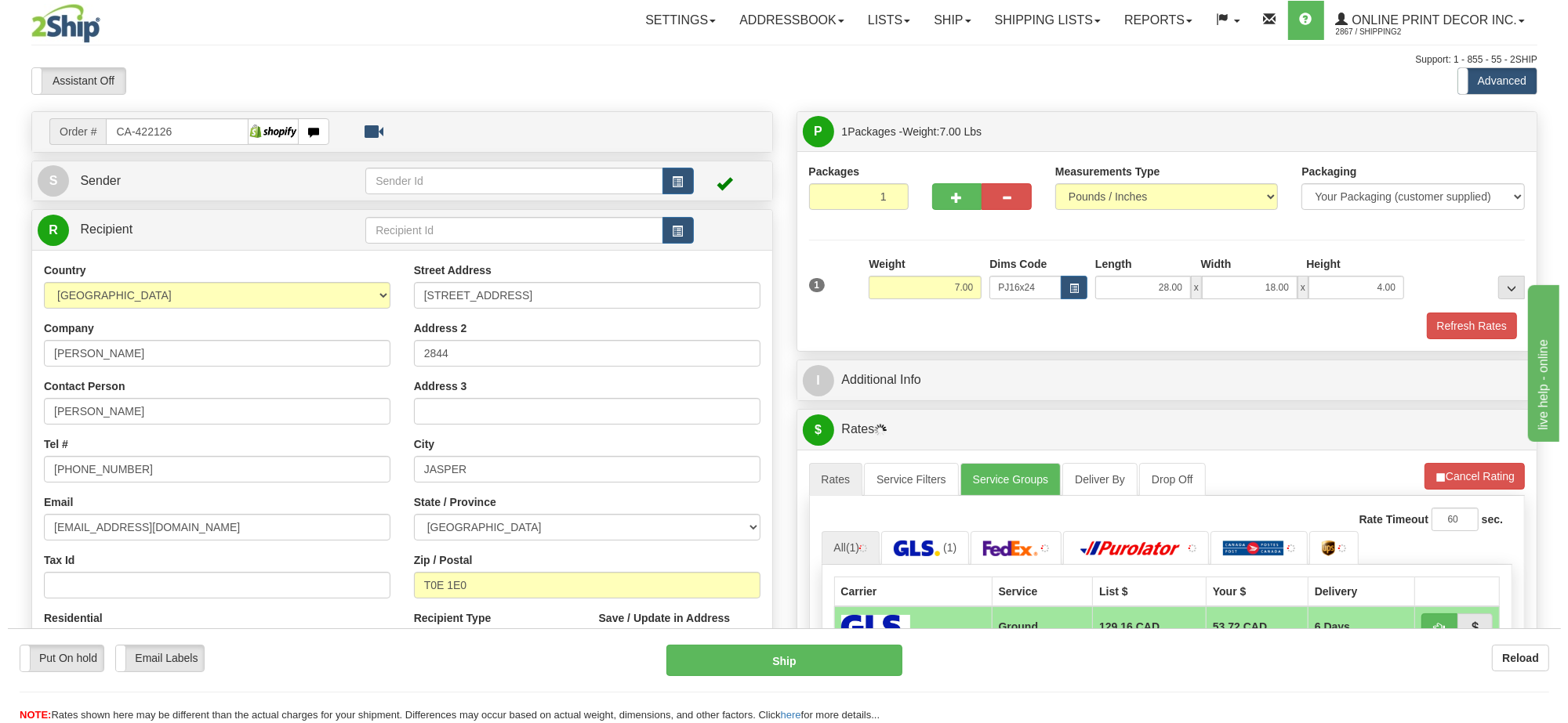
scroll to position [98, 0]
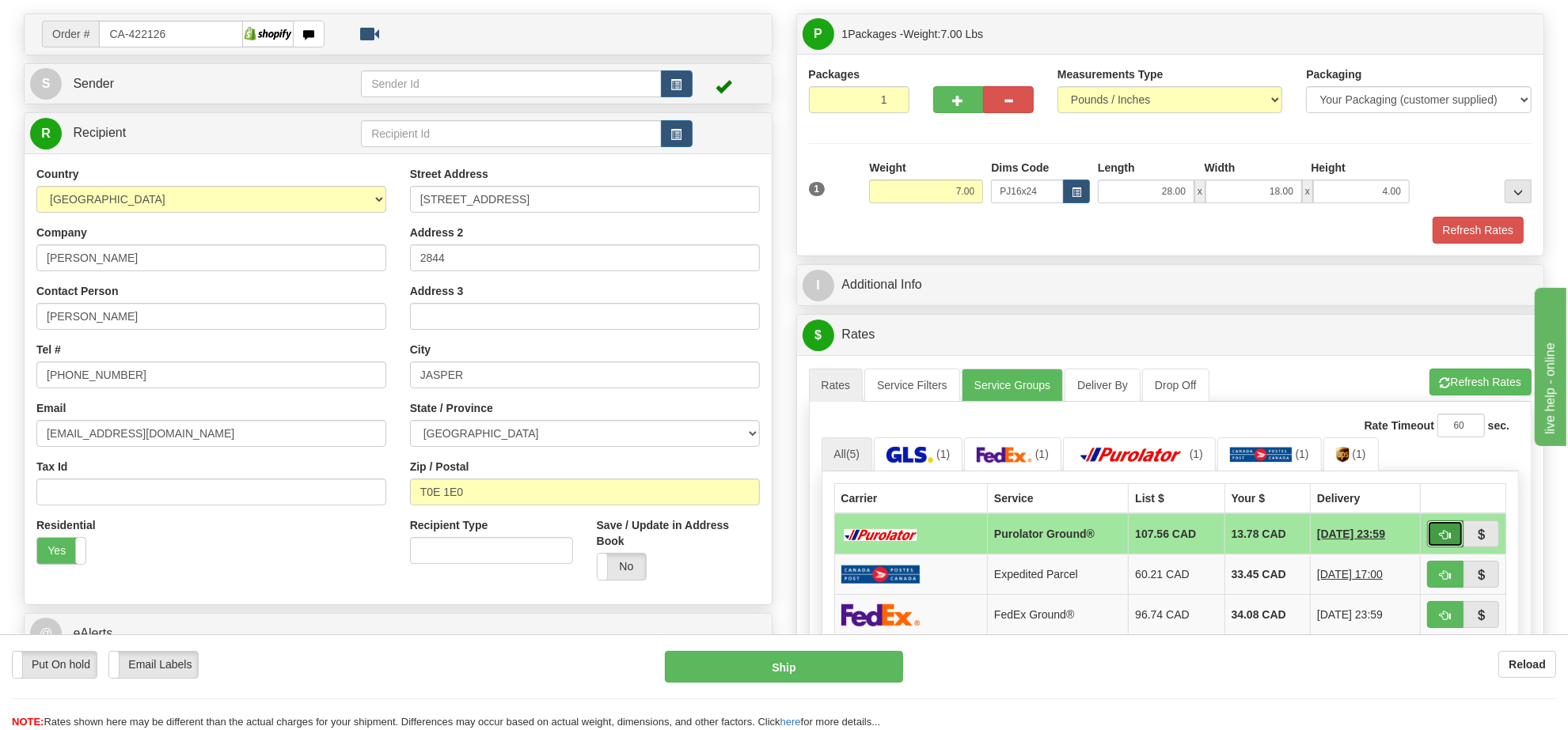
click at [1449, 540] on span "button" at bounding box center [1445, 535] width 11 height 10
type input "260"
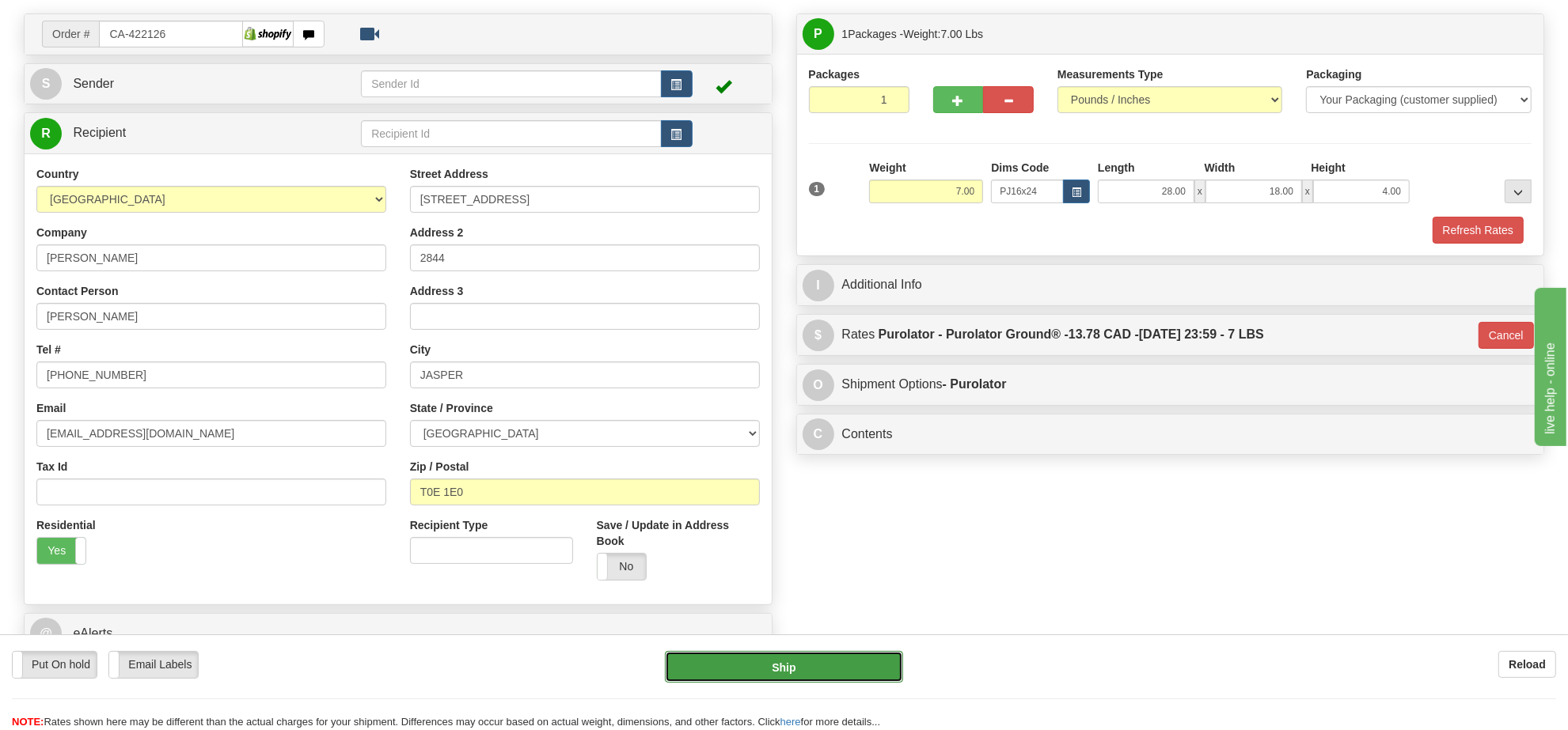
click at [819, 664] on button "Ship" at bounding box center [783, 666] width 237 height 32
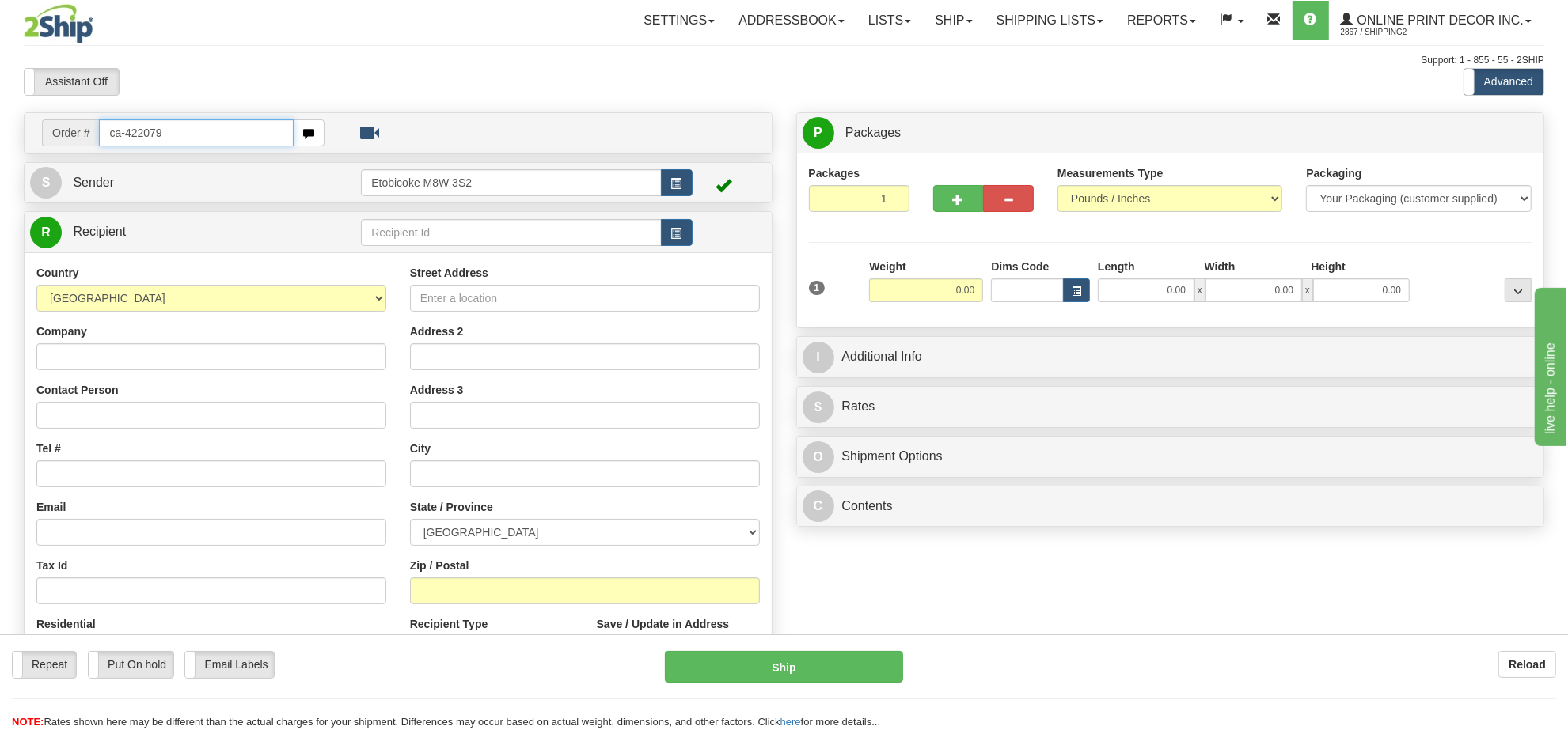
type input "ca-422079"
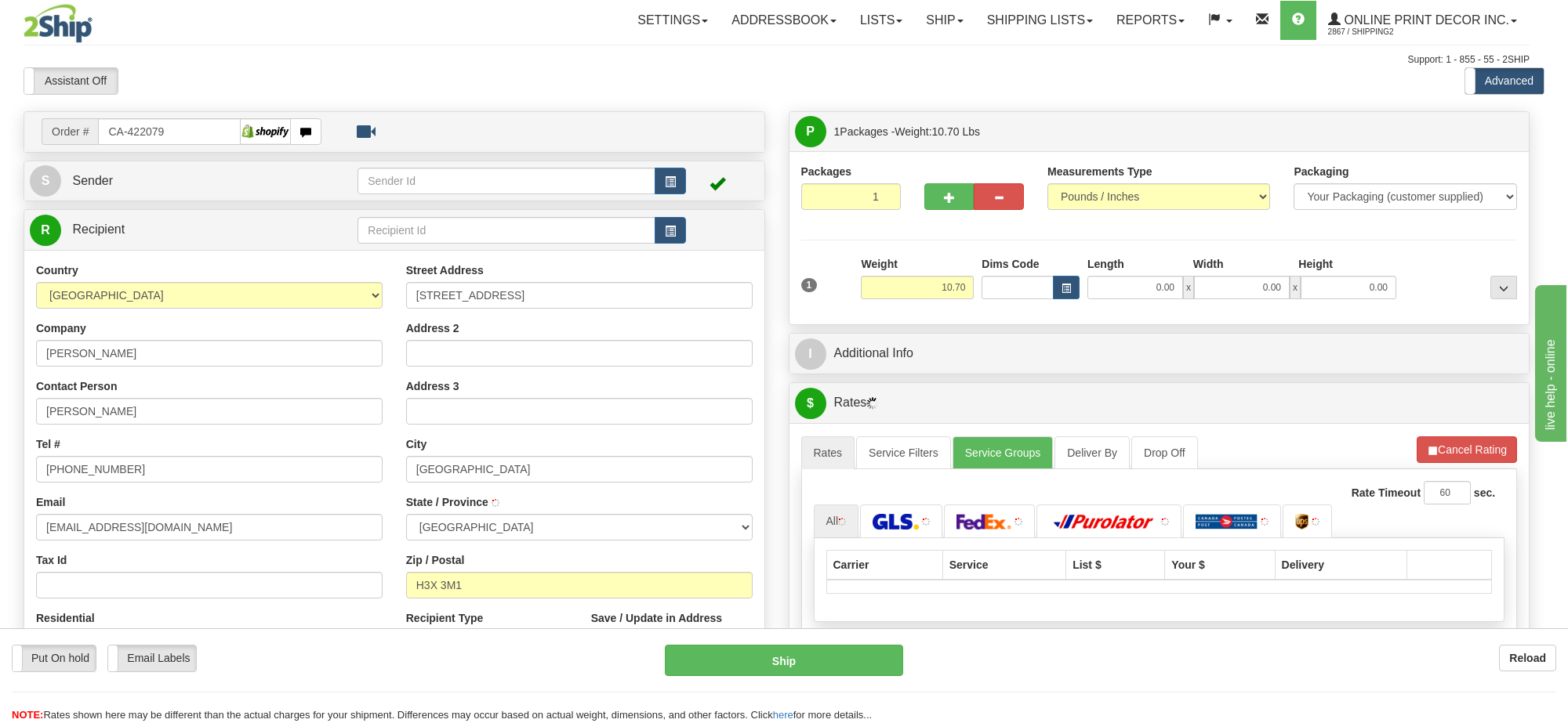
type input "HAMPSTEAD"
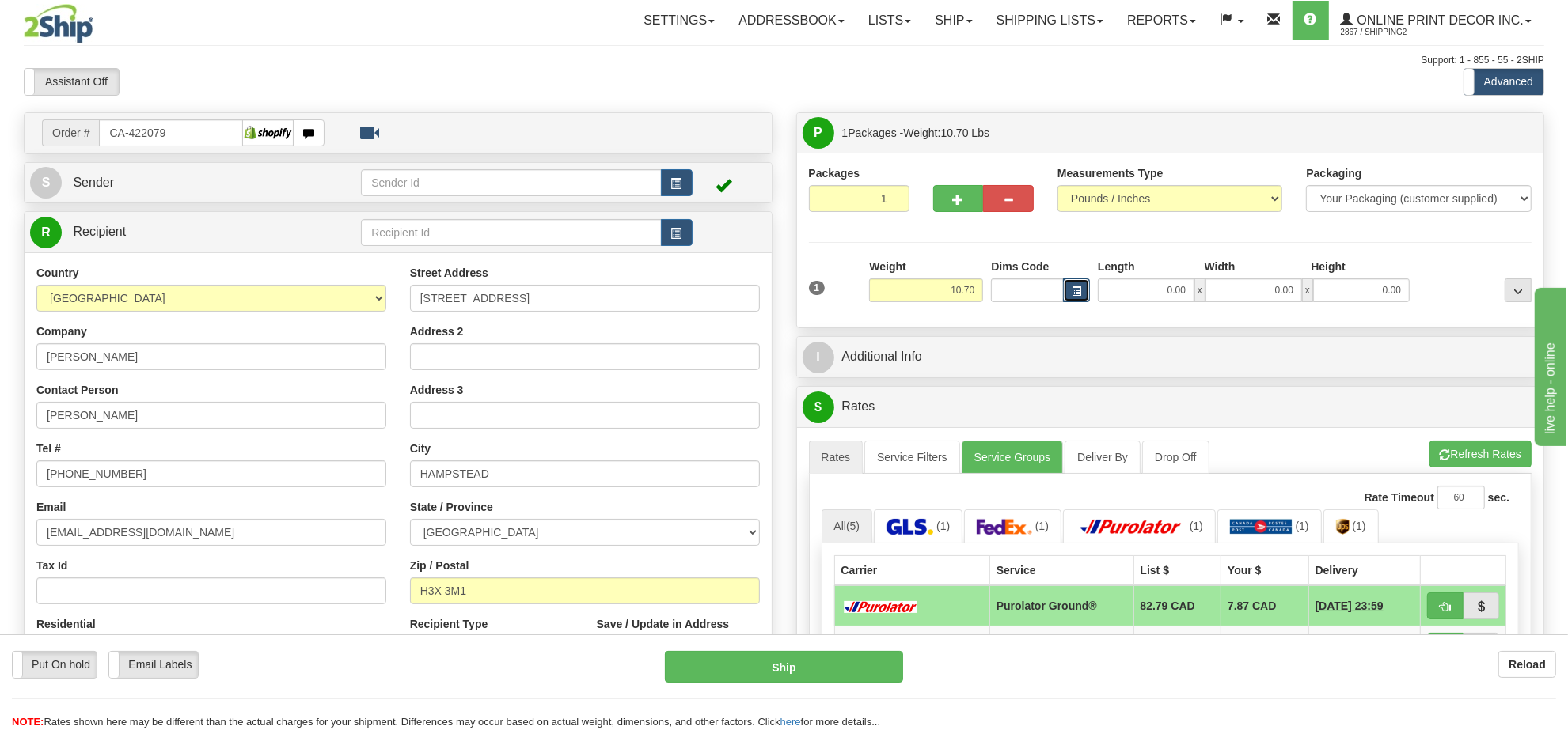
click at [1082, 301] on button "button" at bounding box center [1076, 290] width 27 height 24
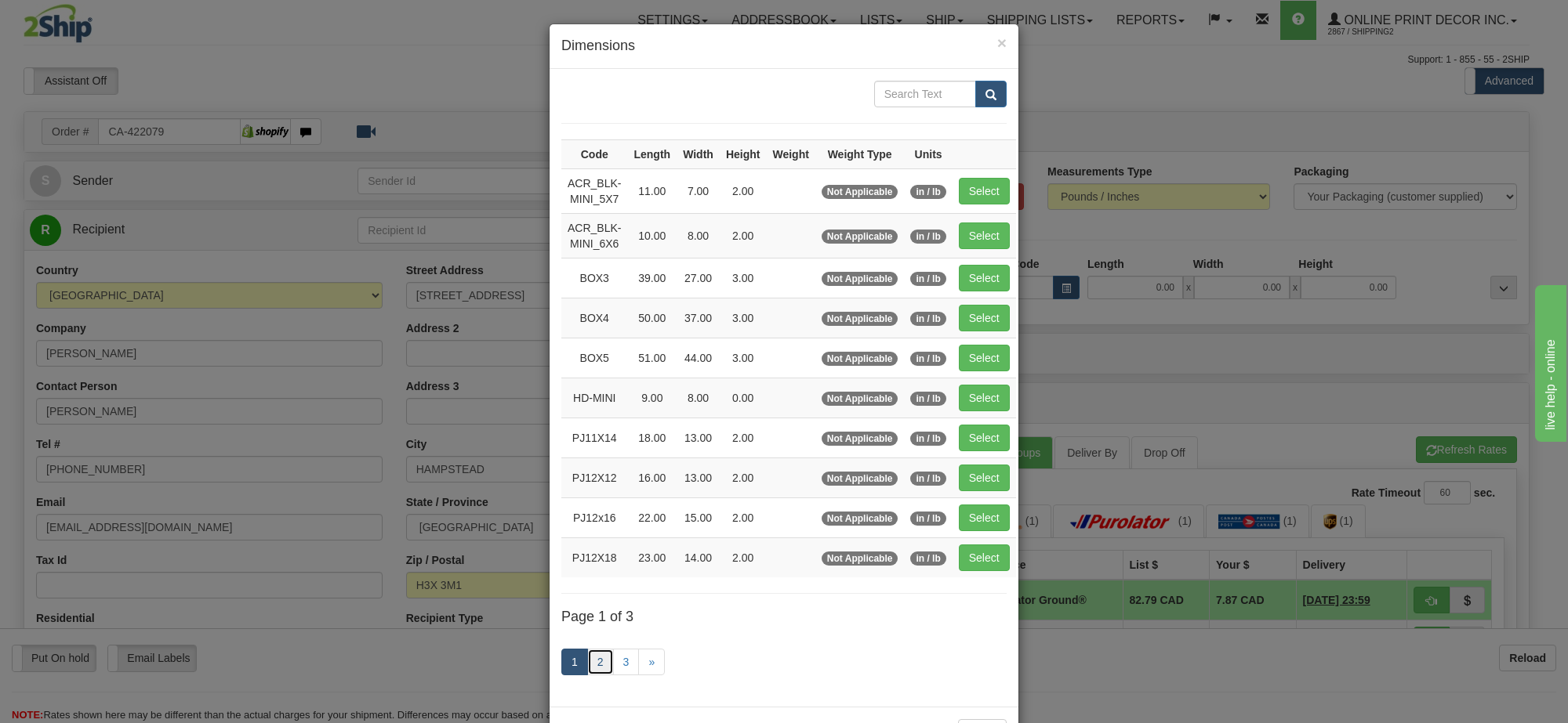
click at [588, 672] on link "2" at bounding box center [600, 661] width 27 height 27
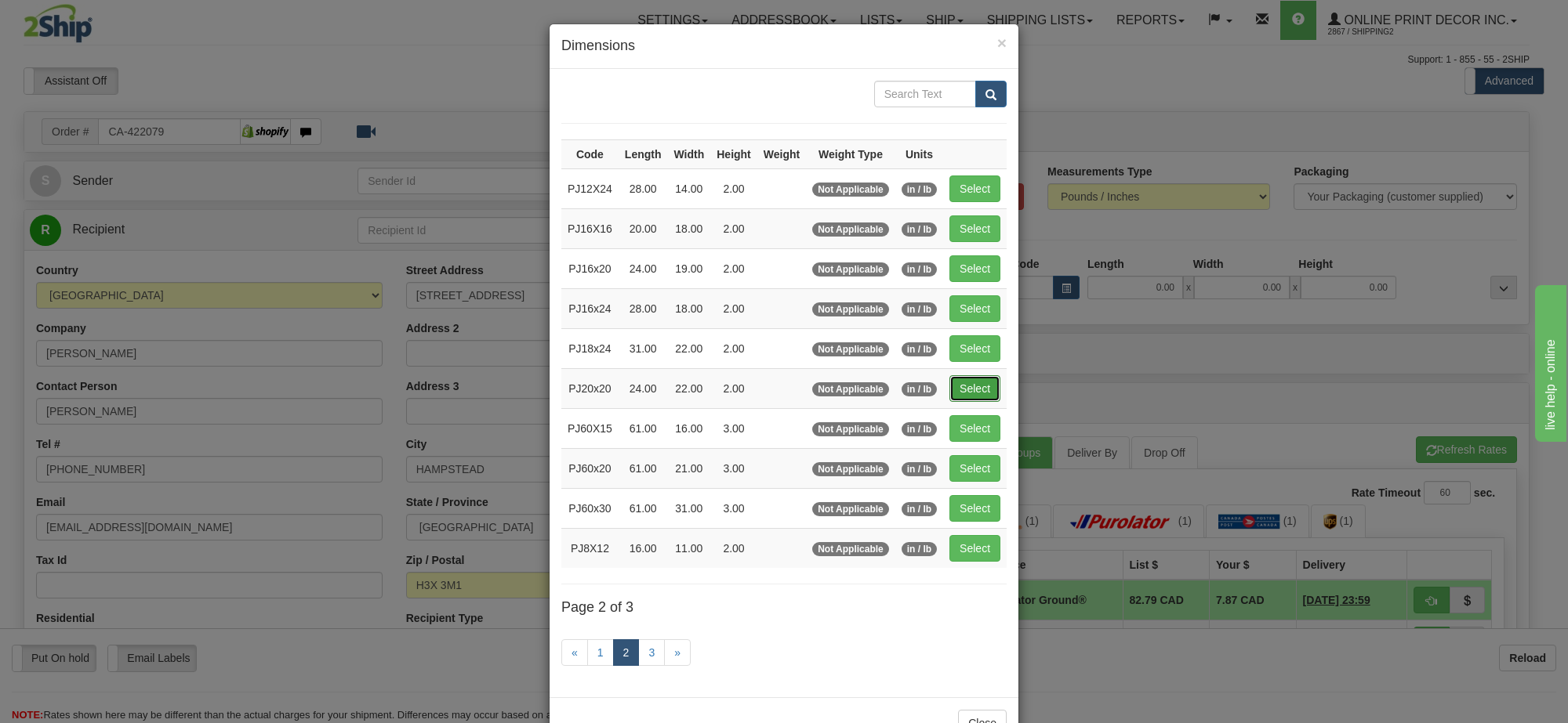
click at [970, 392] on button "Select" at bounding box center [975, 389] width 51 height 27
type input "PJ20x20"
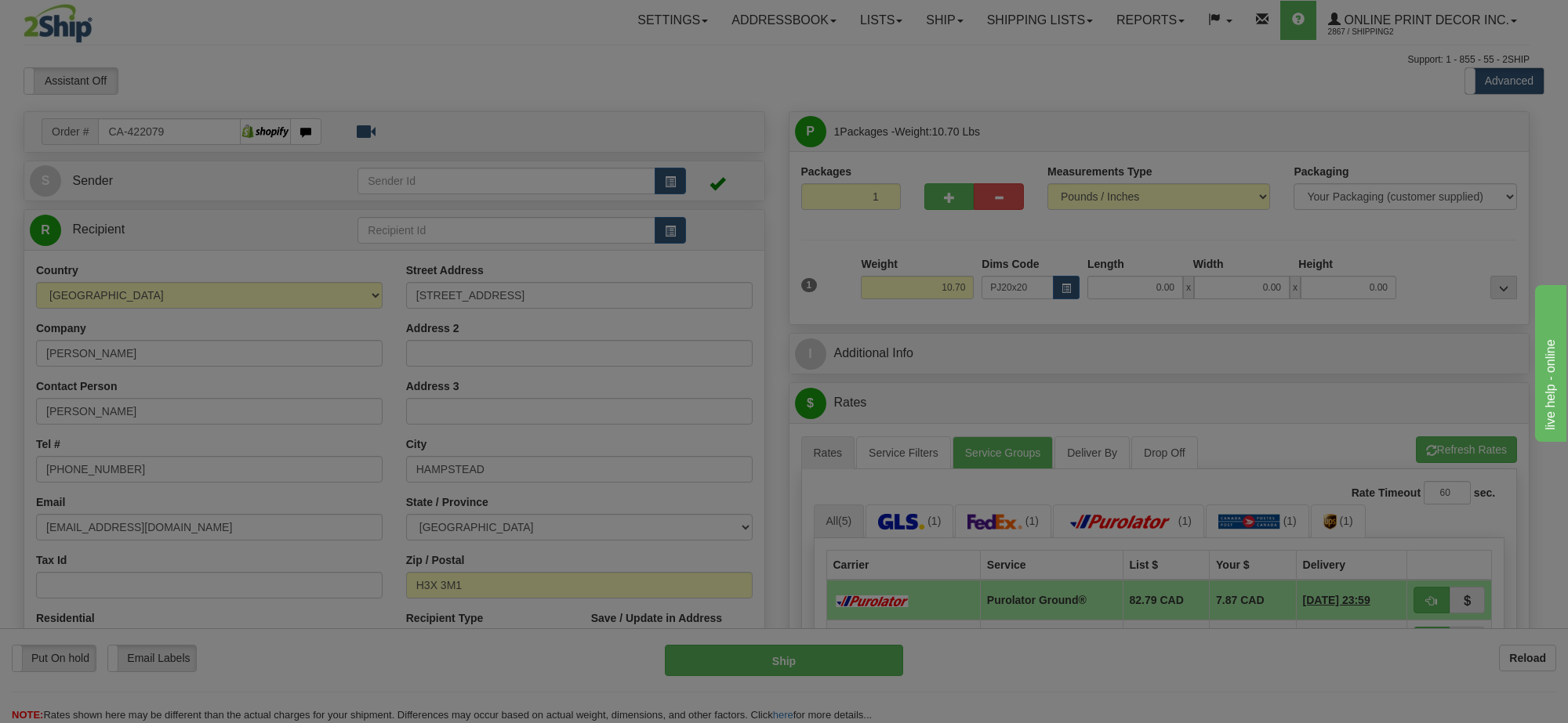
type input "24.00"
type input "22.00"
type input "2.00"
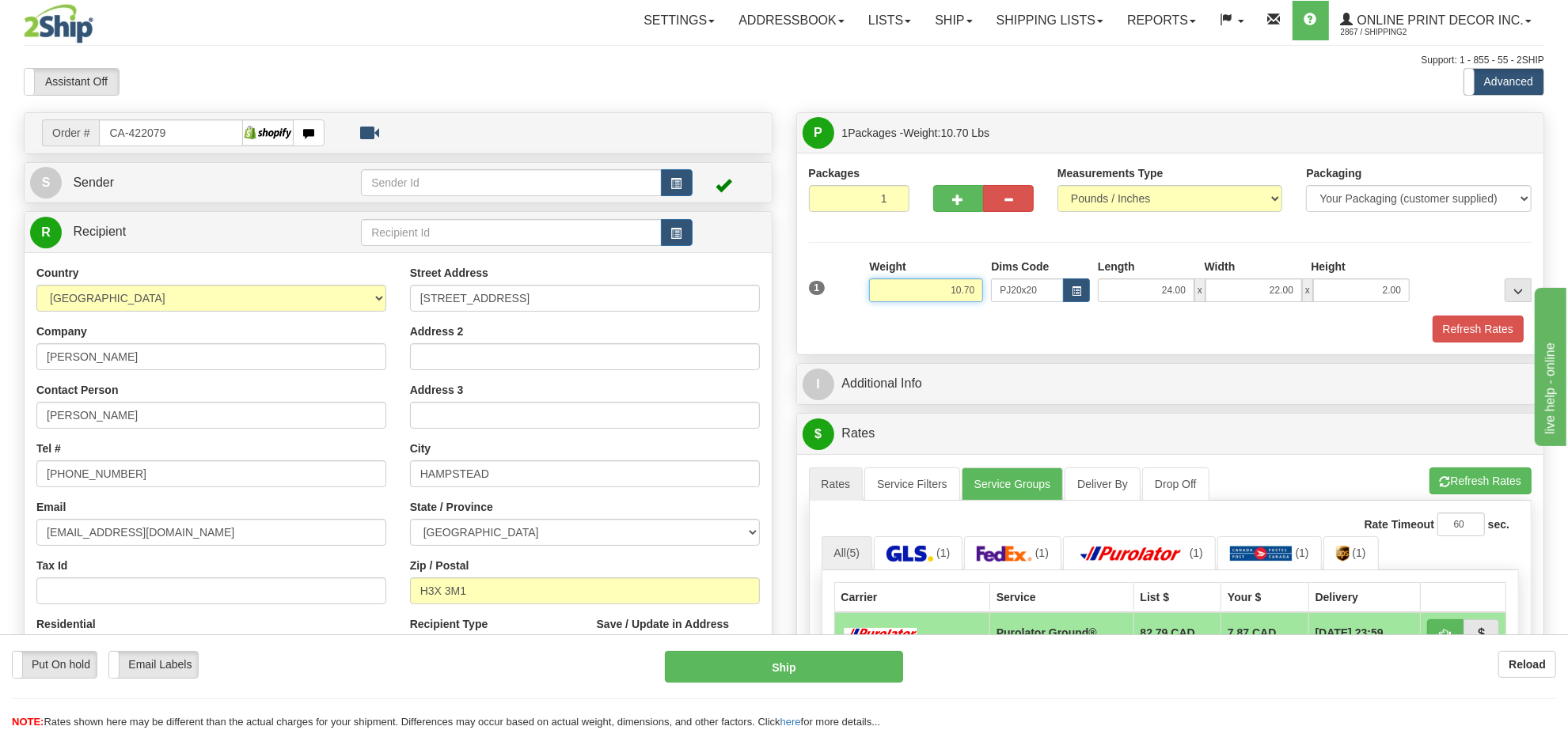
drag, startPoint x: 974, startPoint y: 294, endPoint x: 868, endPoint y: 294, distance: 106.0
click at [868, 294] on div "Weight 10.70" at bounding box center [926, 286] width 122 height 56
type input "9.98"
click at [1463, 329] on button "Refresh Rates" at bounding box center [1479, 329] width 91 height 27
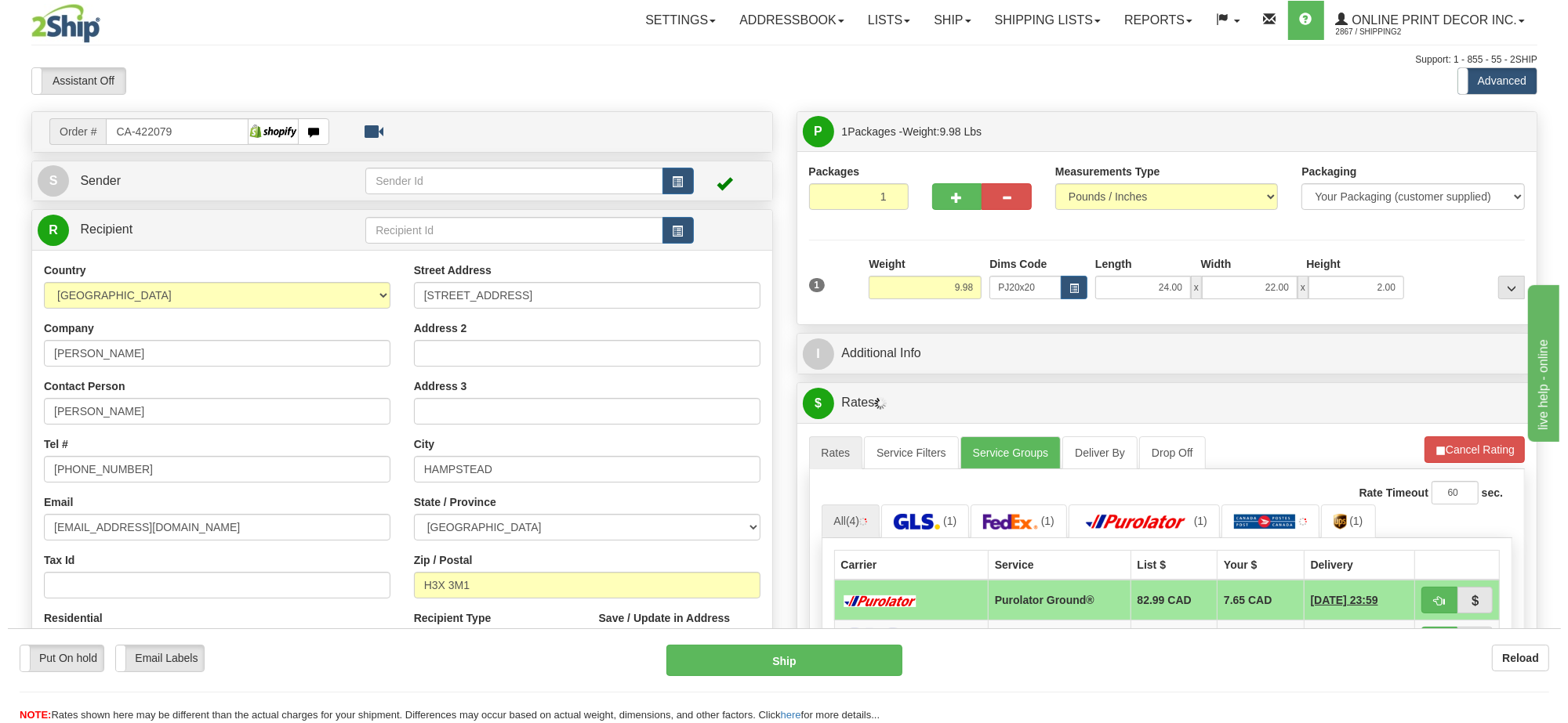
scroll to position [98, 0]
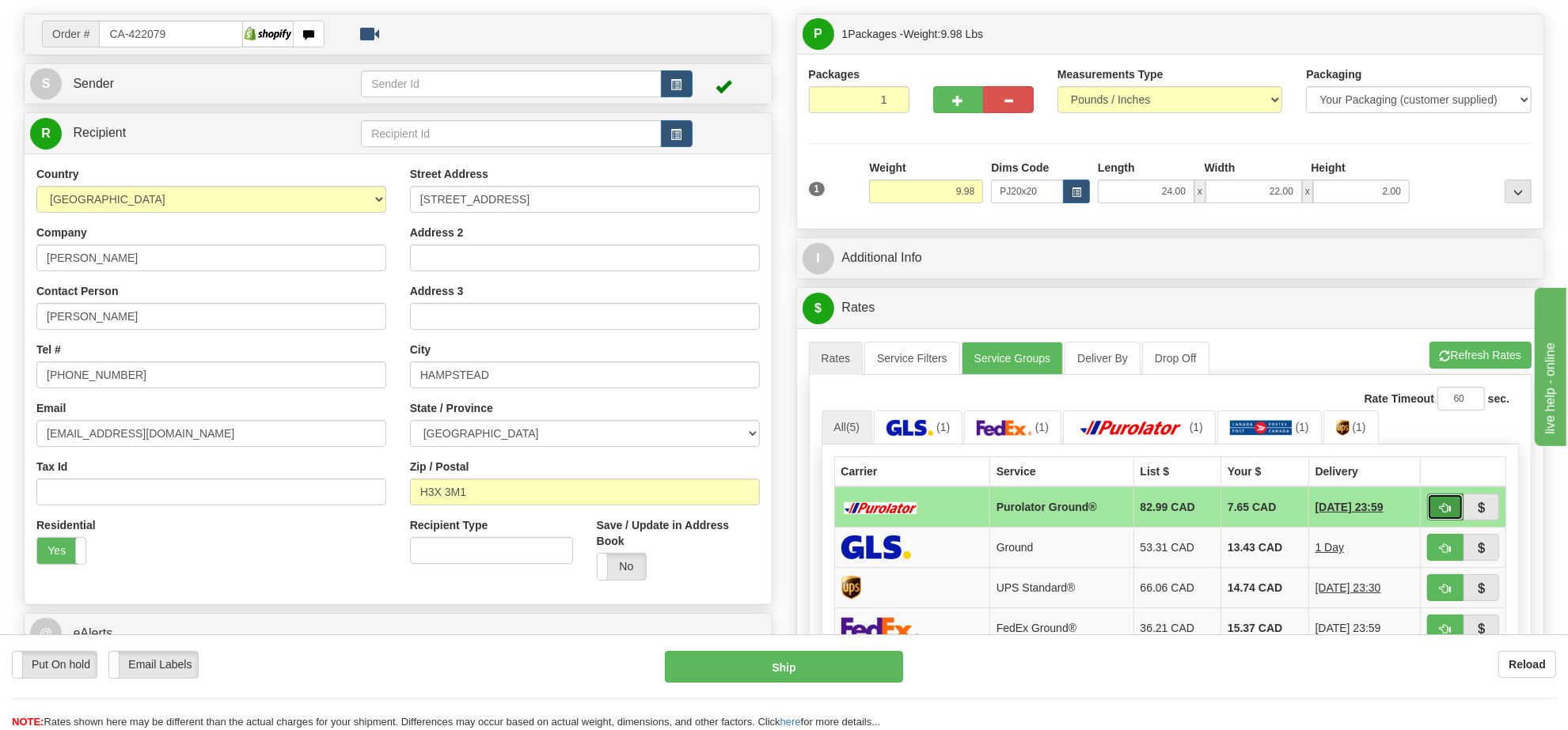
click at [1443, 512] on span "button" at bounding box center [1445, 509] width 11 height 10
type input "260"
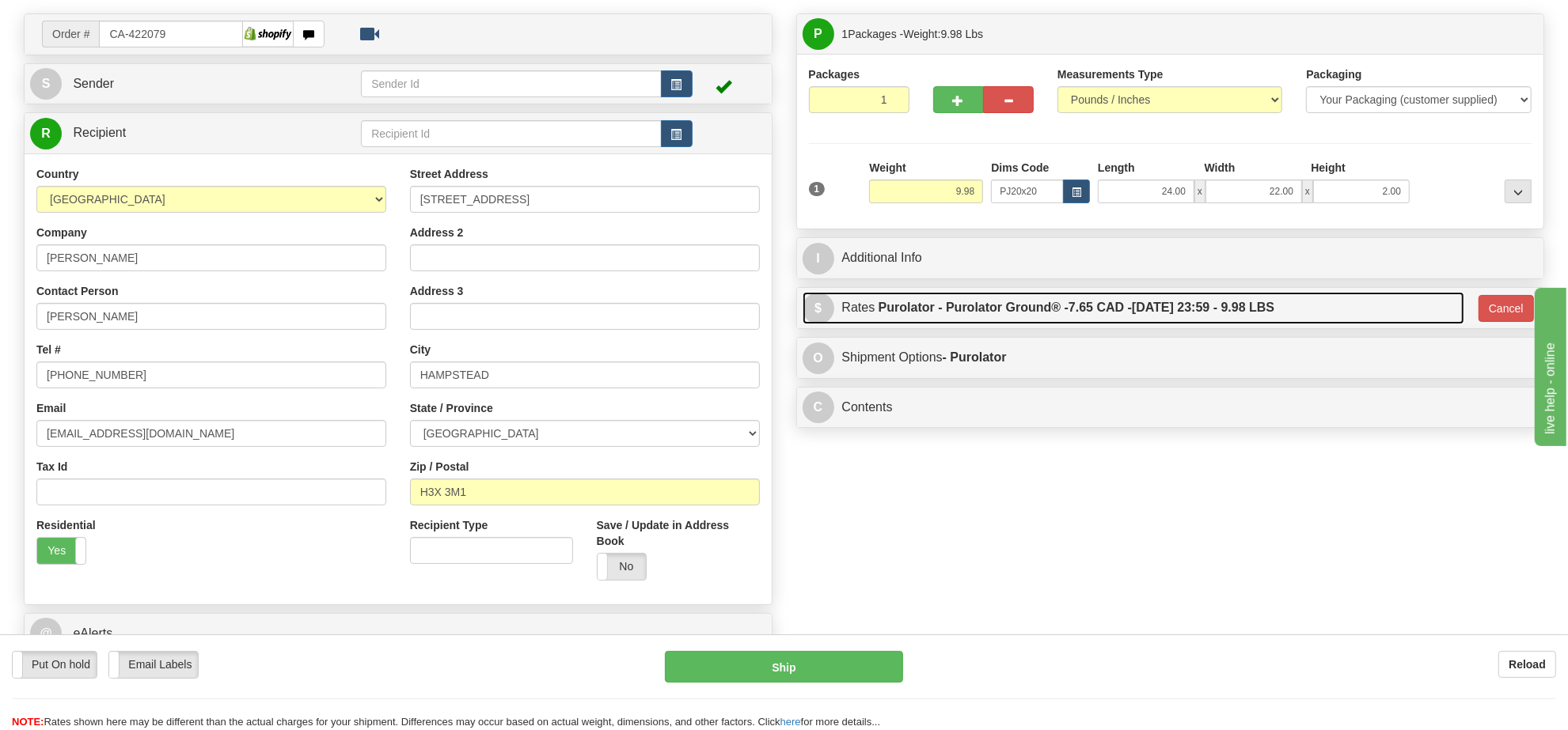
click at [1219, 317] on label "Purolator - Purolator Ground® - 7.65 CAD - 09/10/2025 23:59 - 9.98 LBS" at bounding box center [1076, 308] width 395 height 32
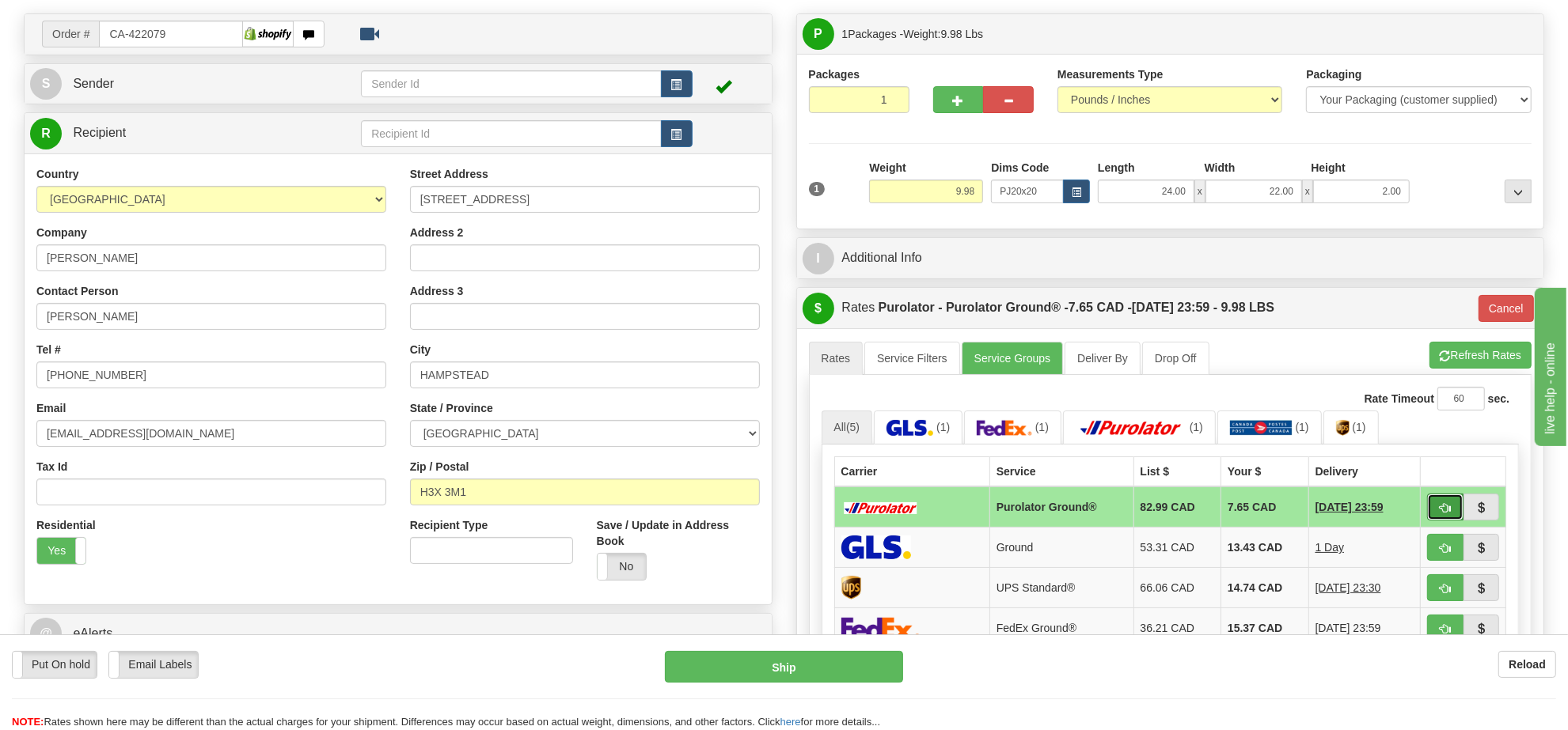
click at [1442, 513] on span "button" at bounding box center [1445, 509] width 11 height 10
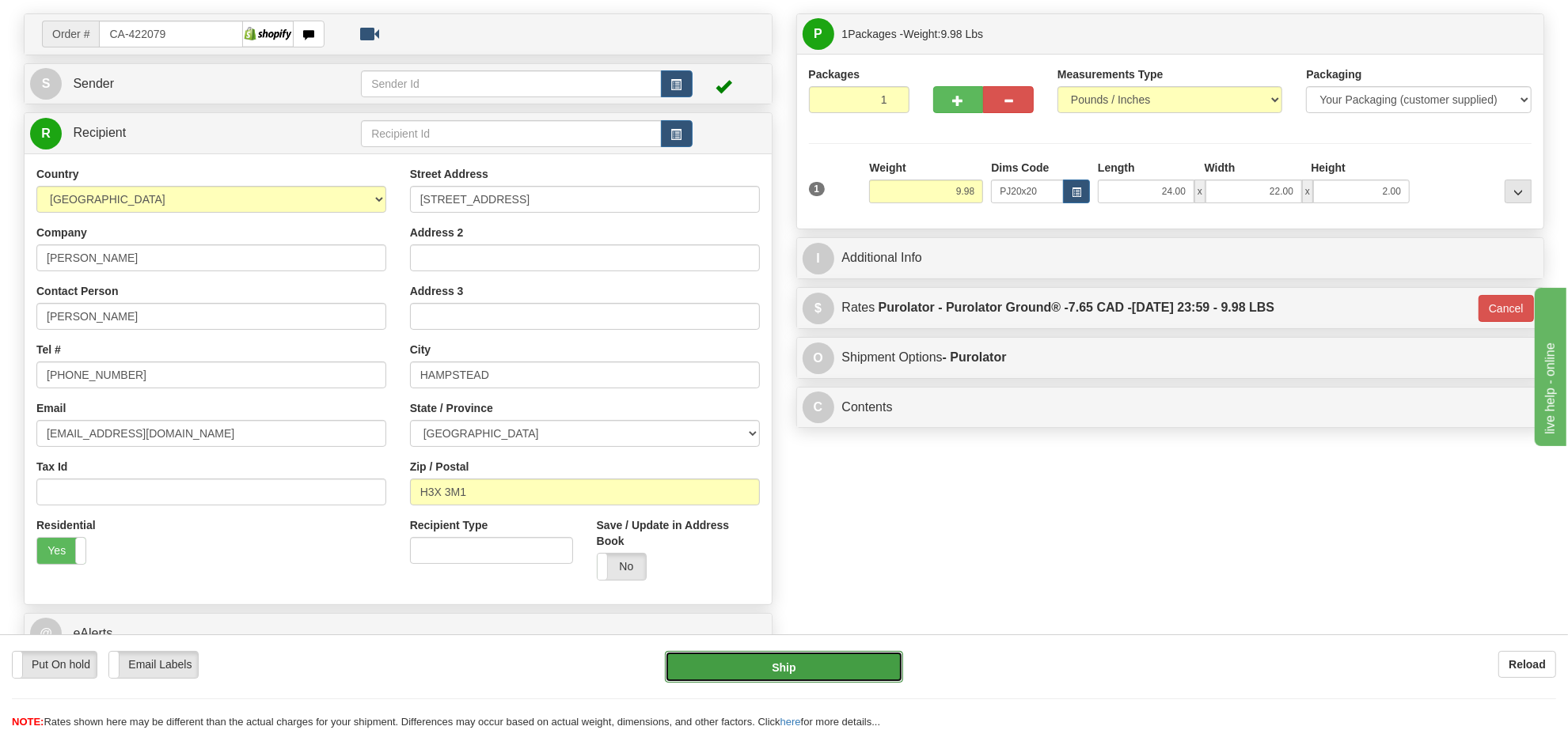
click at [856, 673] on button "Ship" at bounding box center [783, 666] width 237 height 32
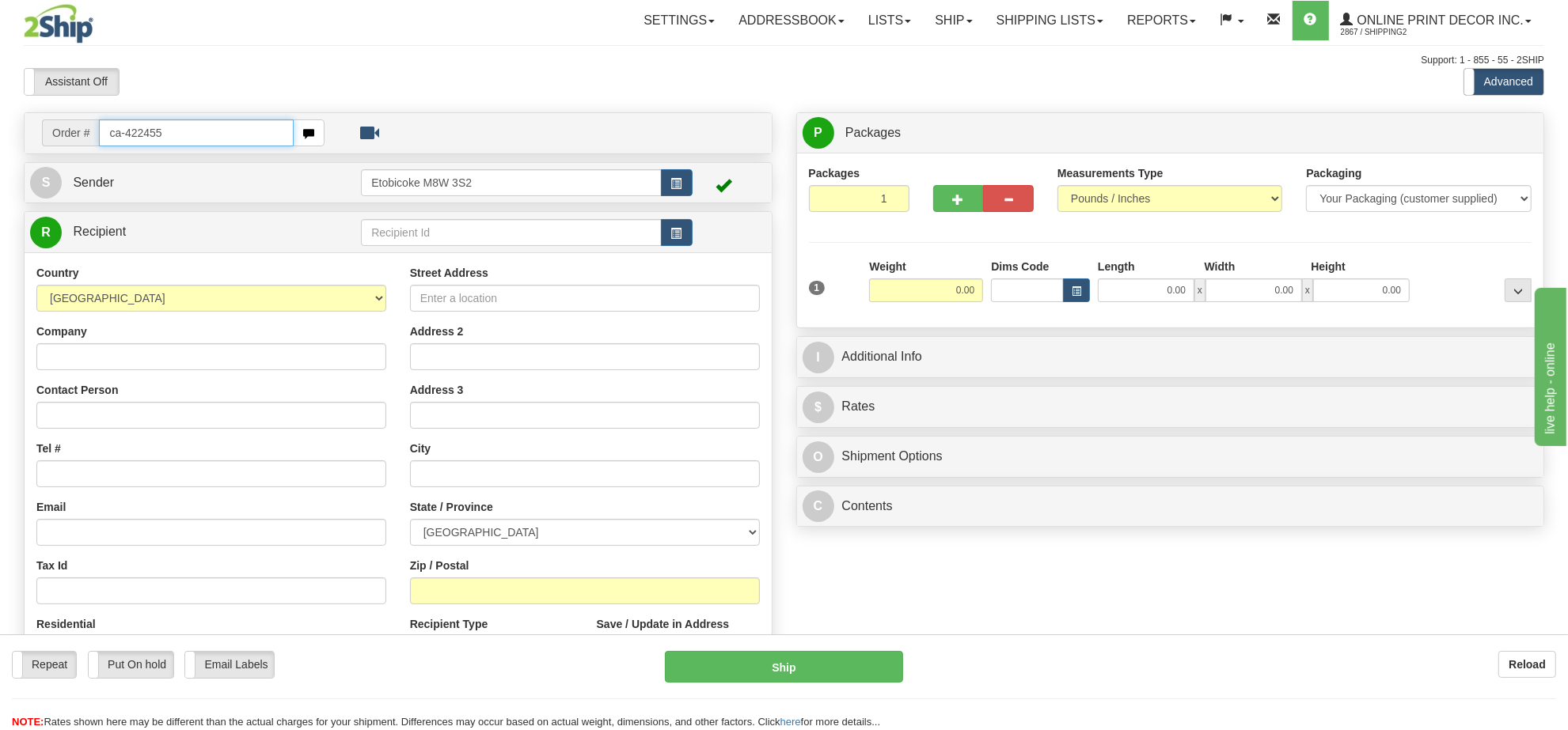
type input "ca-422455"
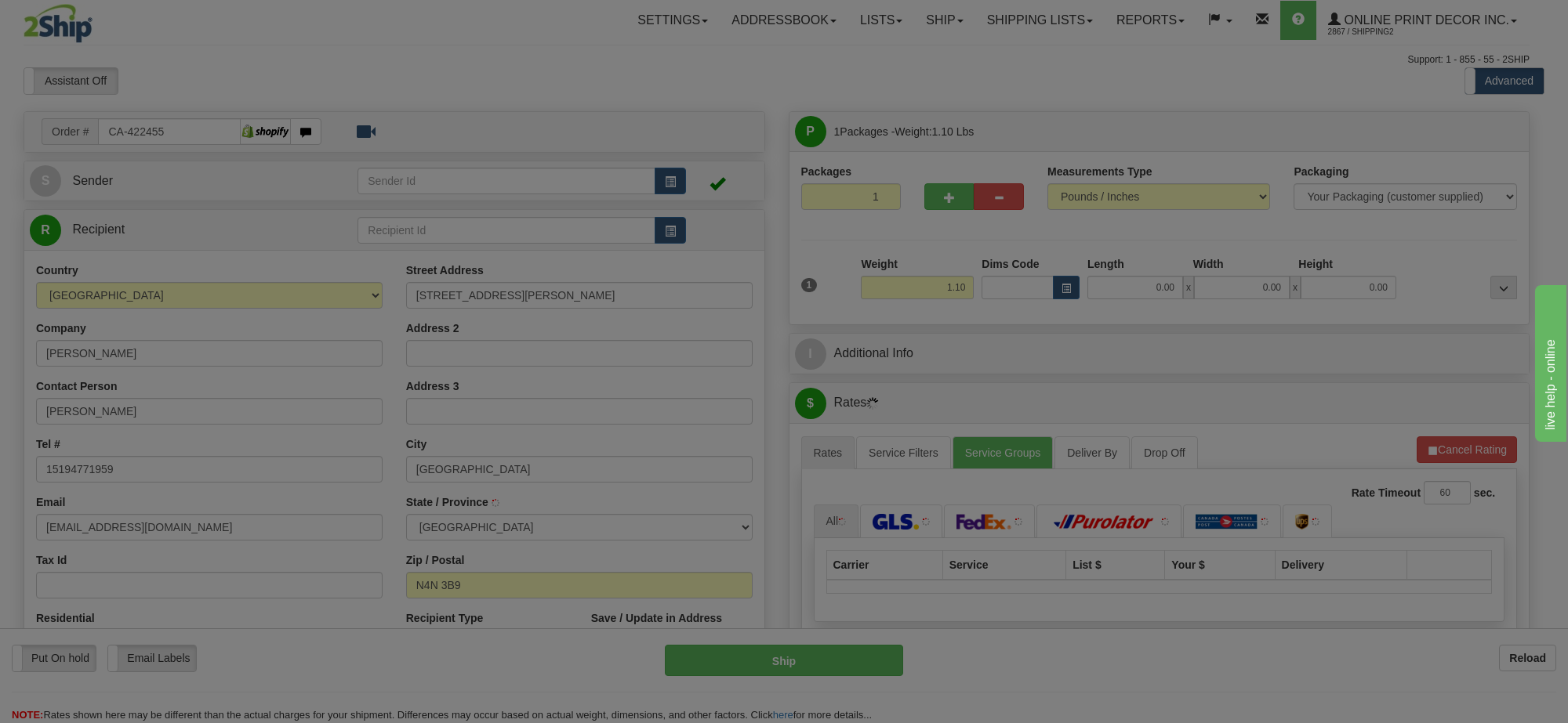
type input "[GEOGRAPHIC_DATA]"
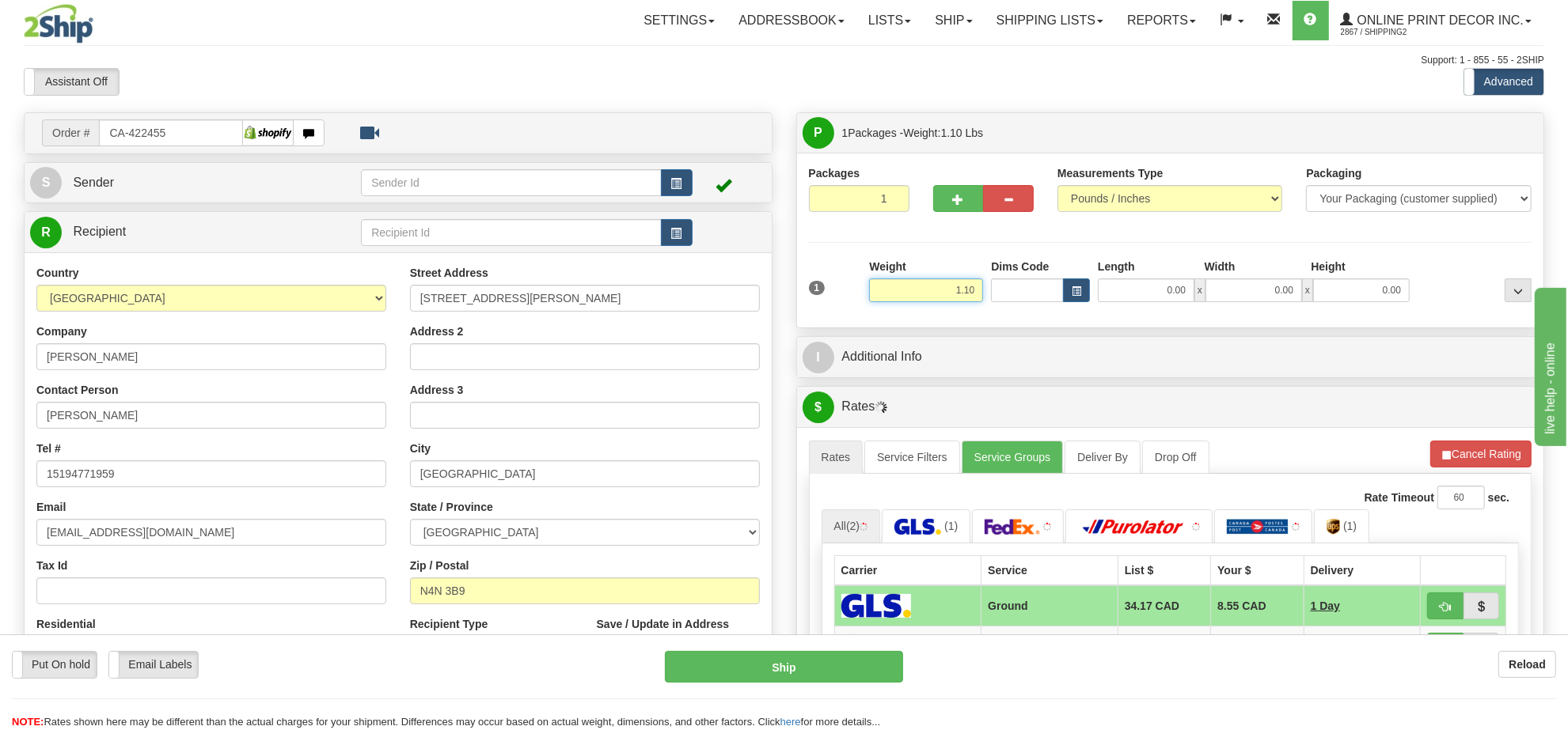
click at [962, 286] on input "1.10" at bounding box center [926, 290] width 114 height 24
type input "2.00"
click at [1069, 293] on button "button" at bounding box center [1076, 290] width 27 height 24
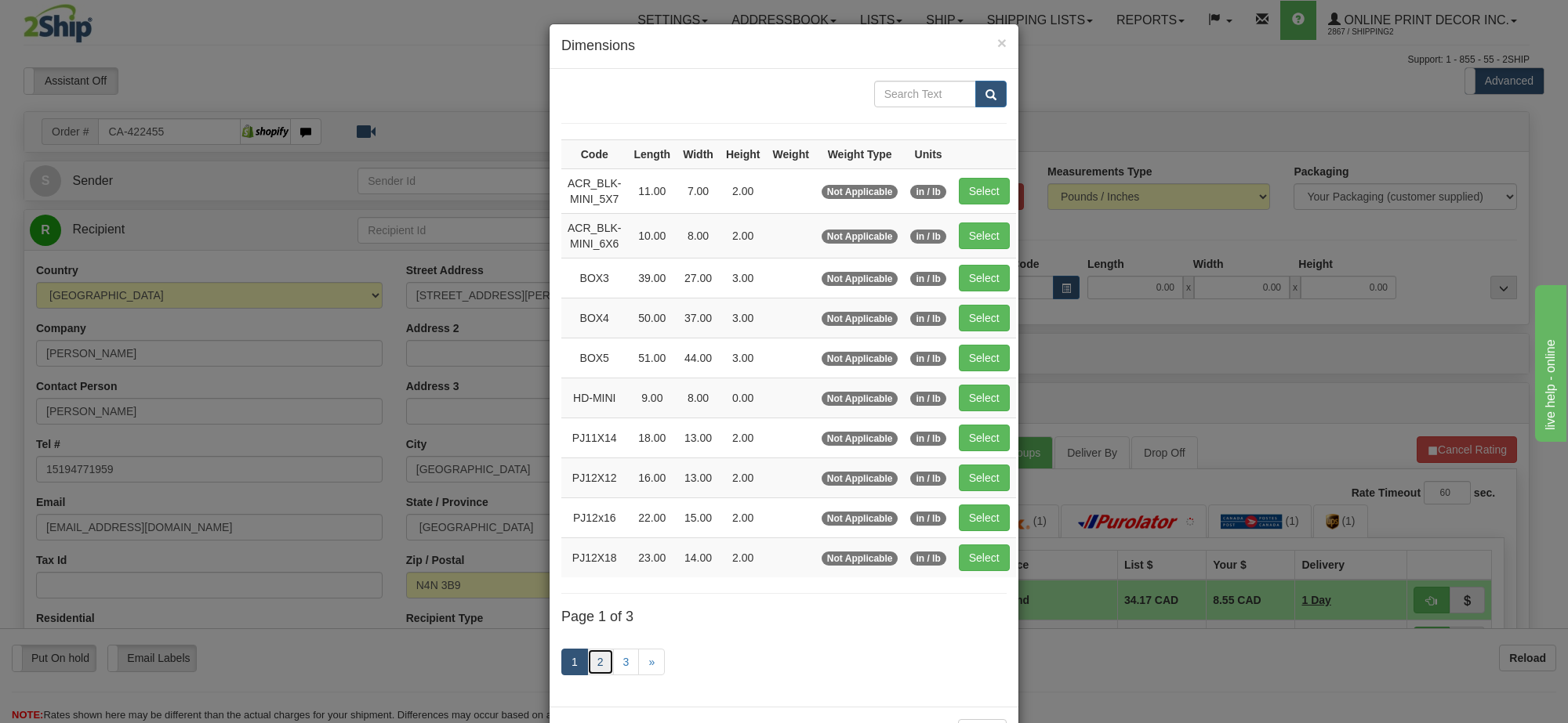
click at [591, 666] on link "2" at bounding box center [600, 661] width 27 height 27
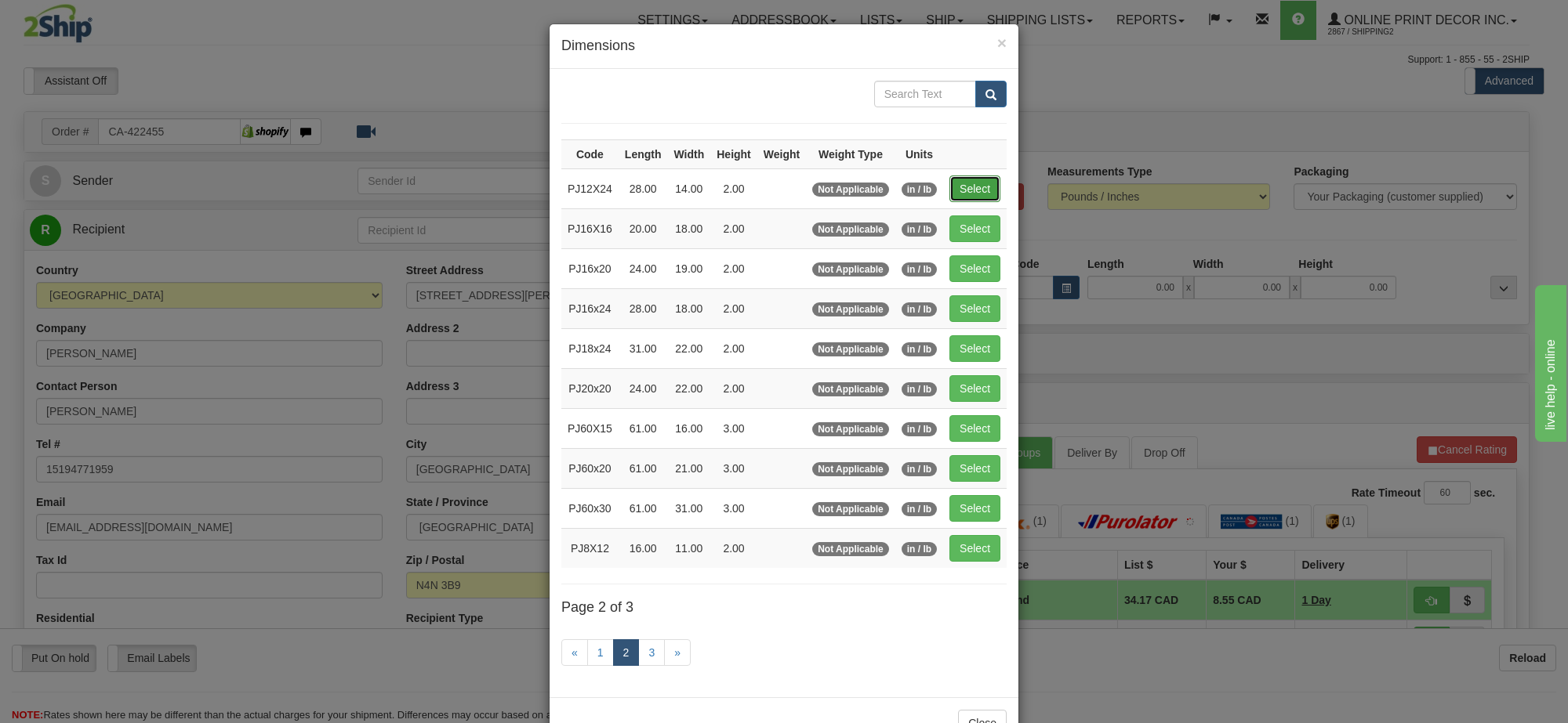
click at [973, 182] on button "Select" at bounding box center [975, 188] width 51 height 27
type input "PJ12X24"
type input "28.00"
type input "14.00"
type input "2.00"
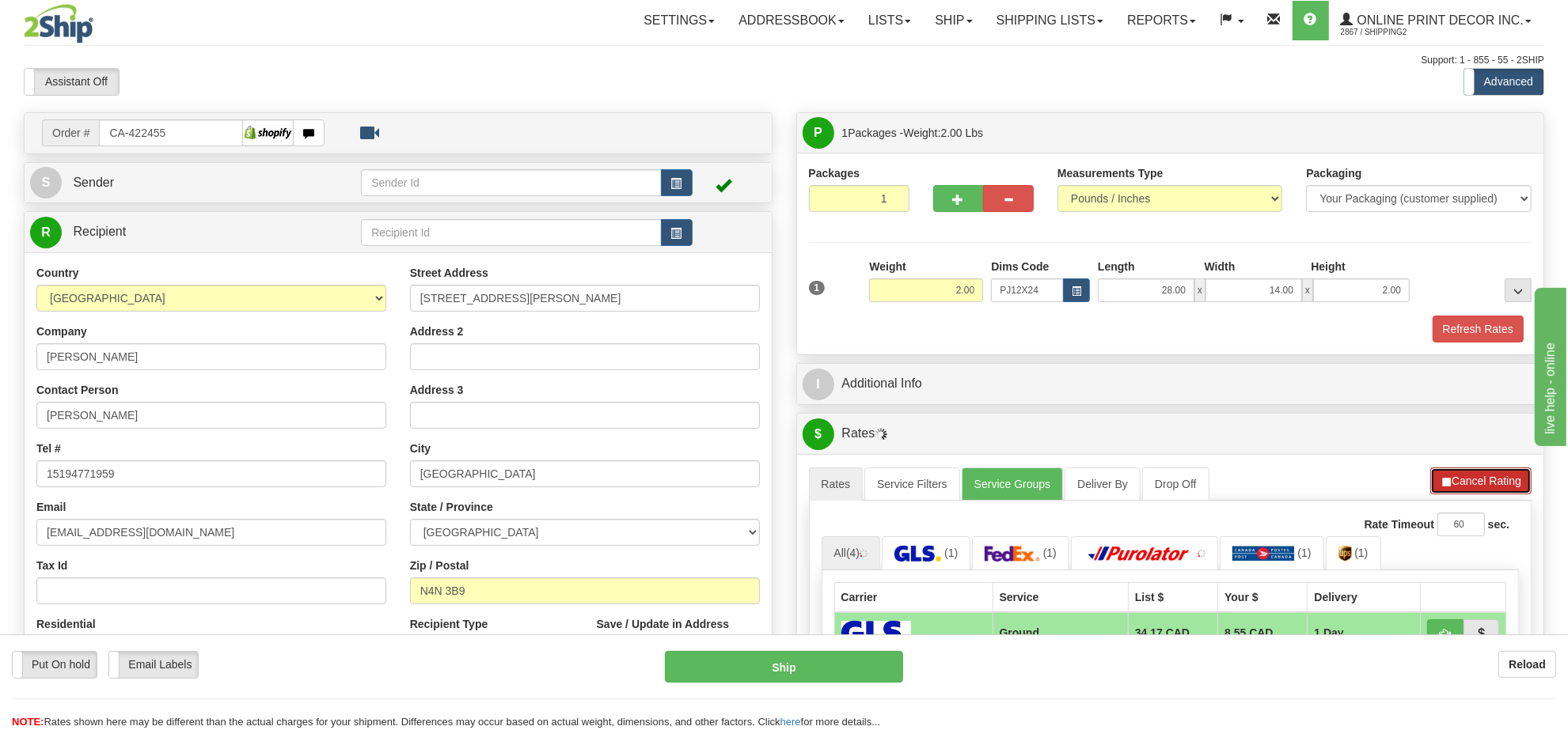
click at [1493, 495] on button "Cancel Rating" at bounding box center [1481, 481] width 101 height 27
click at [1493, 495] on button "Refresh Rates" at bounding box center [1480, 481] width 102 height 27
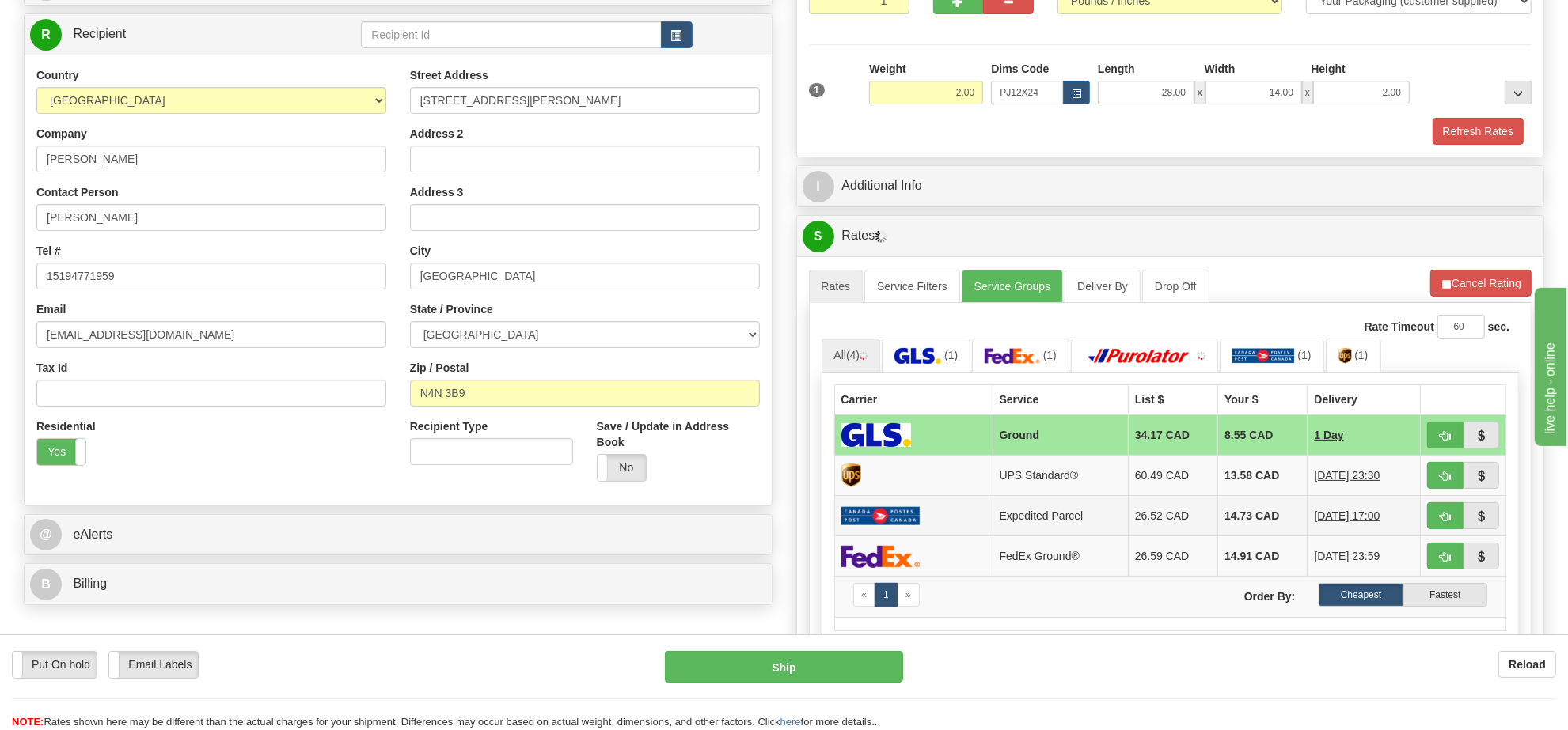
scroll to position [297, 0]
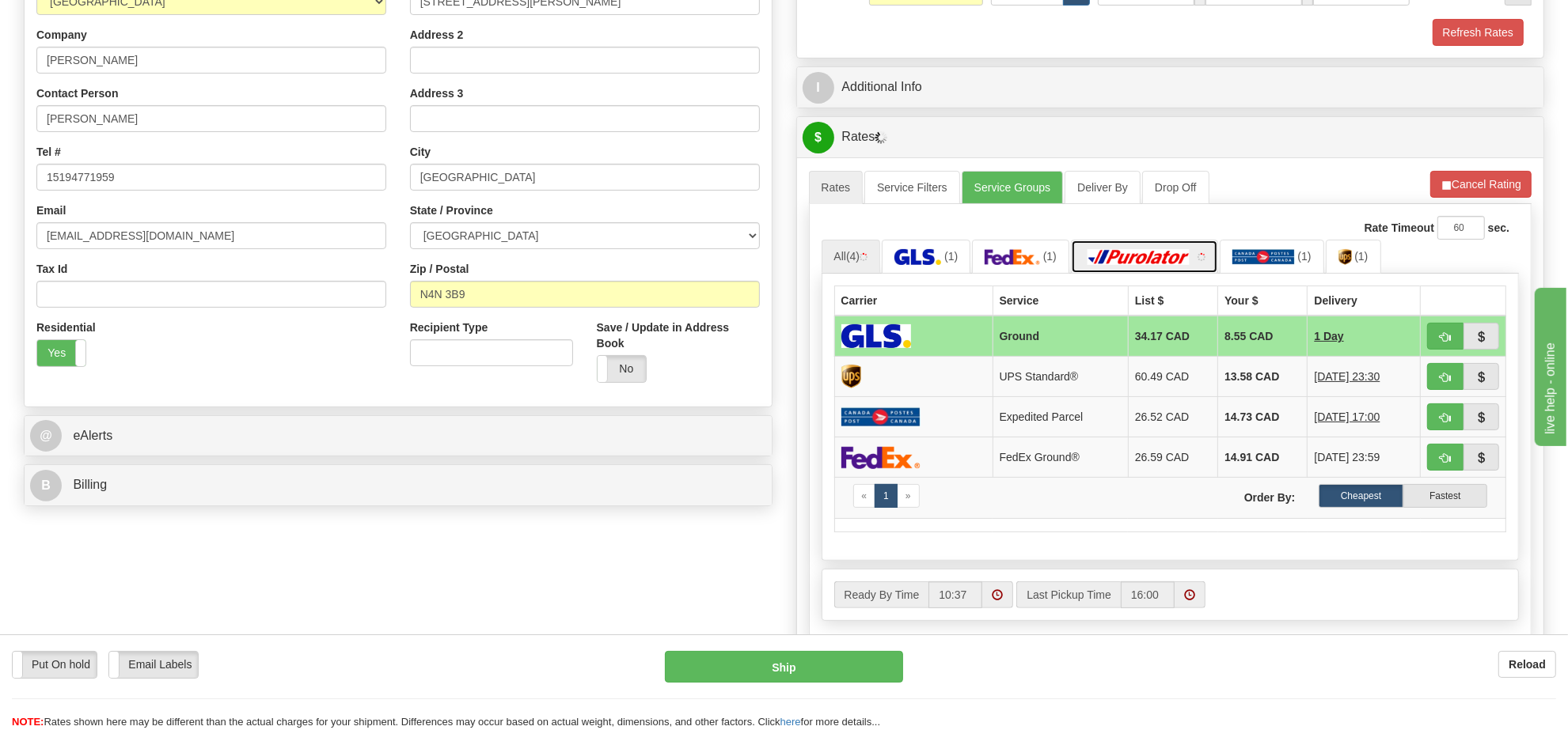
click at [1176, 254] on img at bounding box center [1139, 257] width 111 height 16
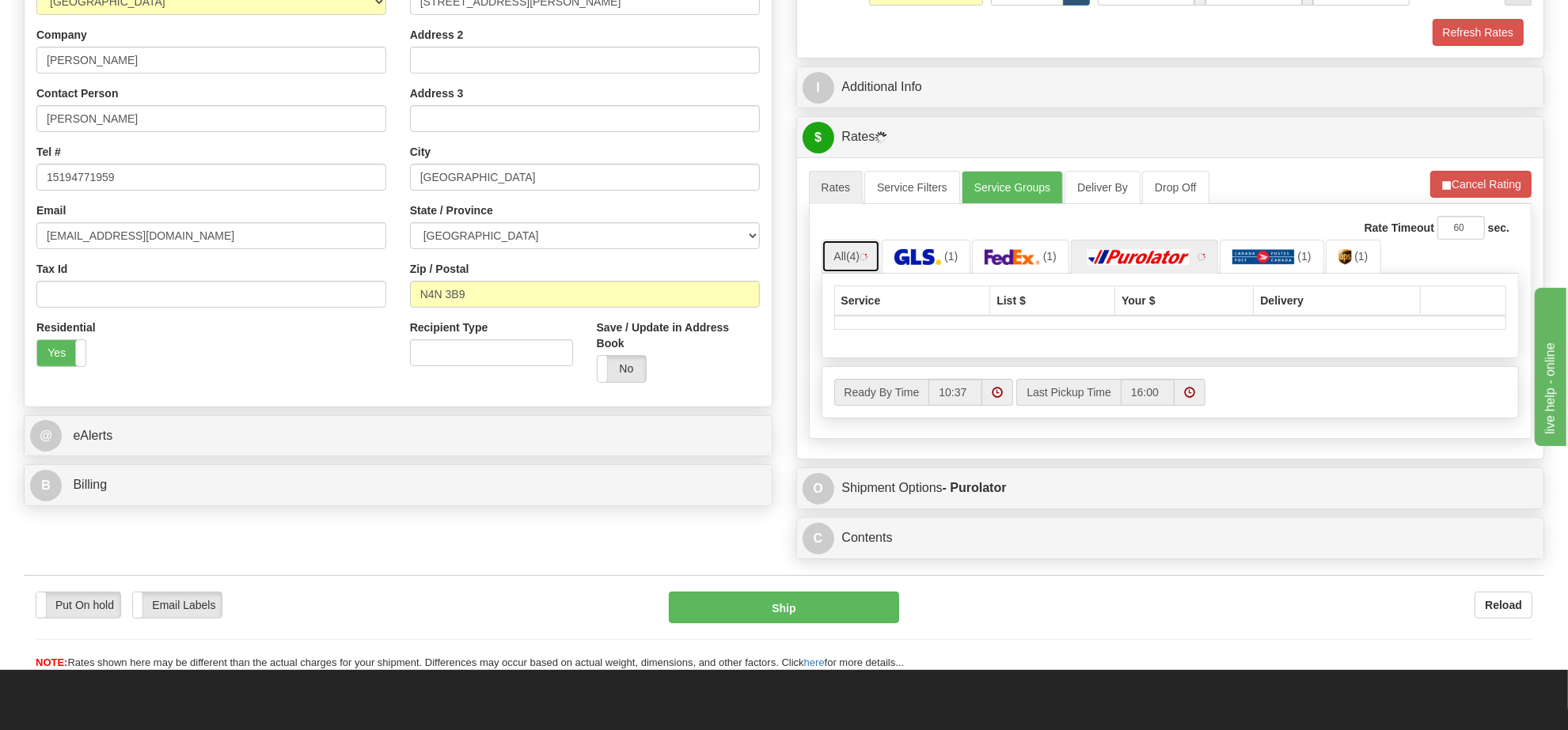
click at [860, 262] on span "(4)" at bounding box center [853, 256] width 14 height 13
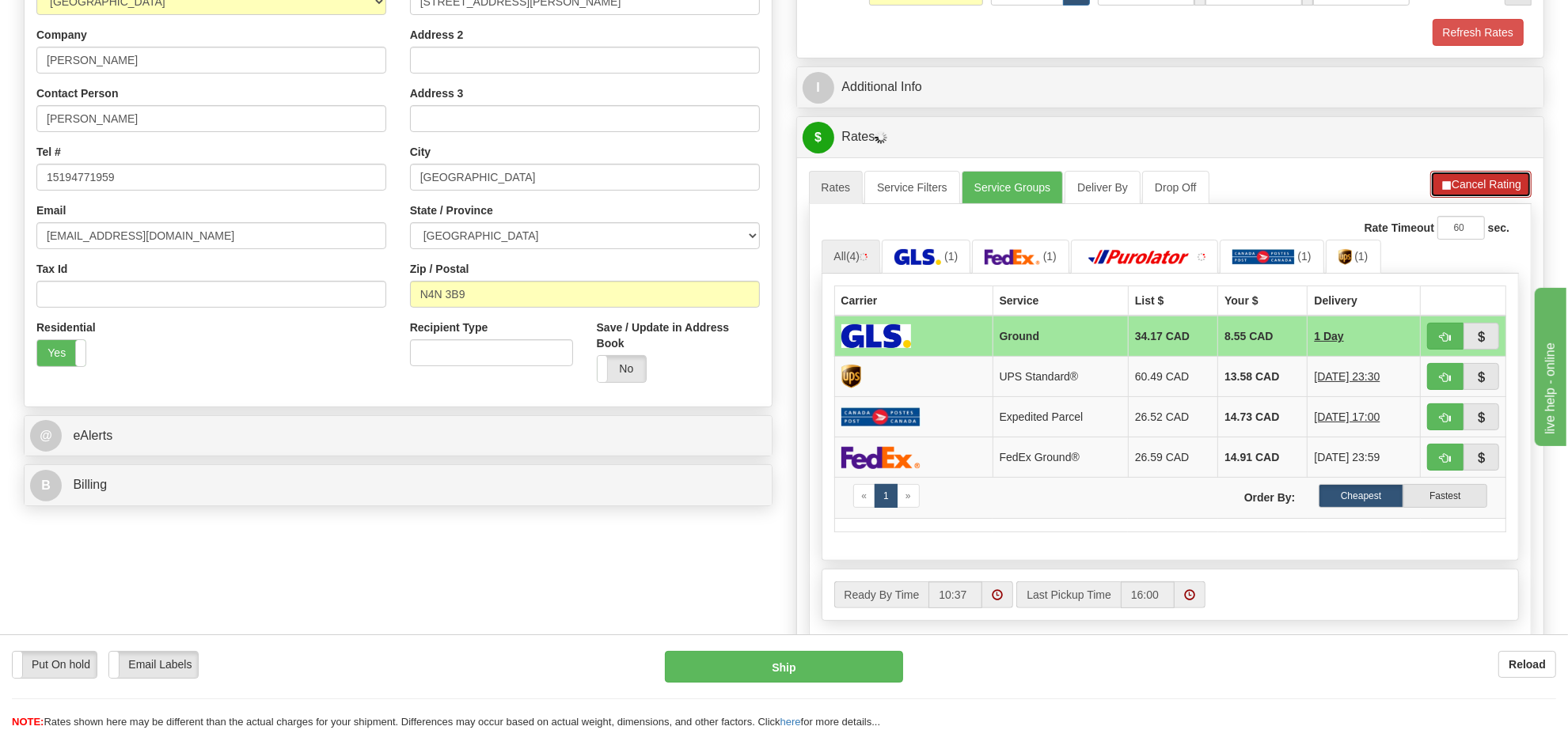
click at [1460, 186] on button "Cancel Rating" at bounding box center [1481, 184] width 101 height 27
click at [1460, 186] on button "Refresh Rates" at bounding box center [1480, 184] width 102 height 27
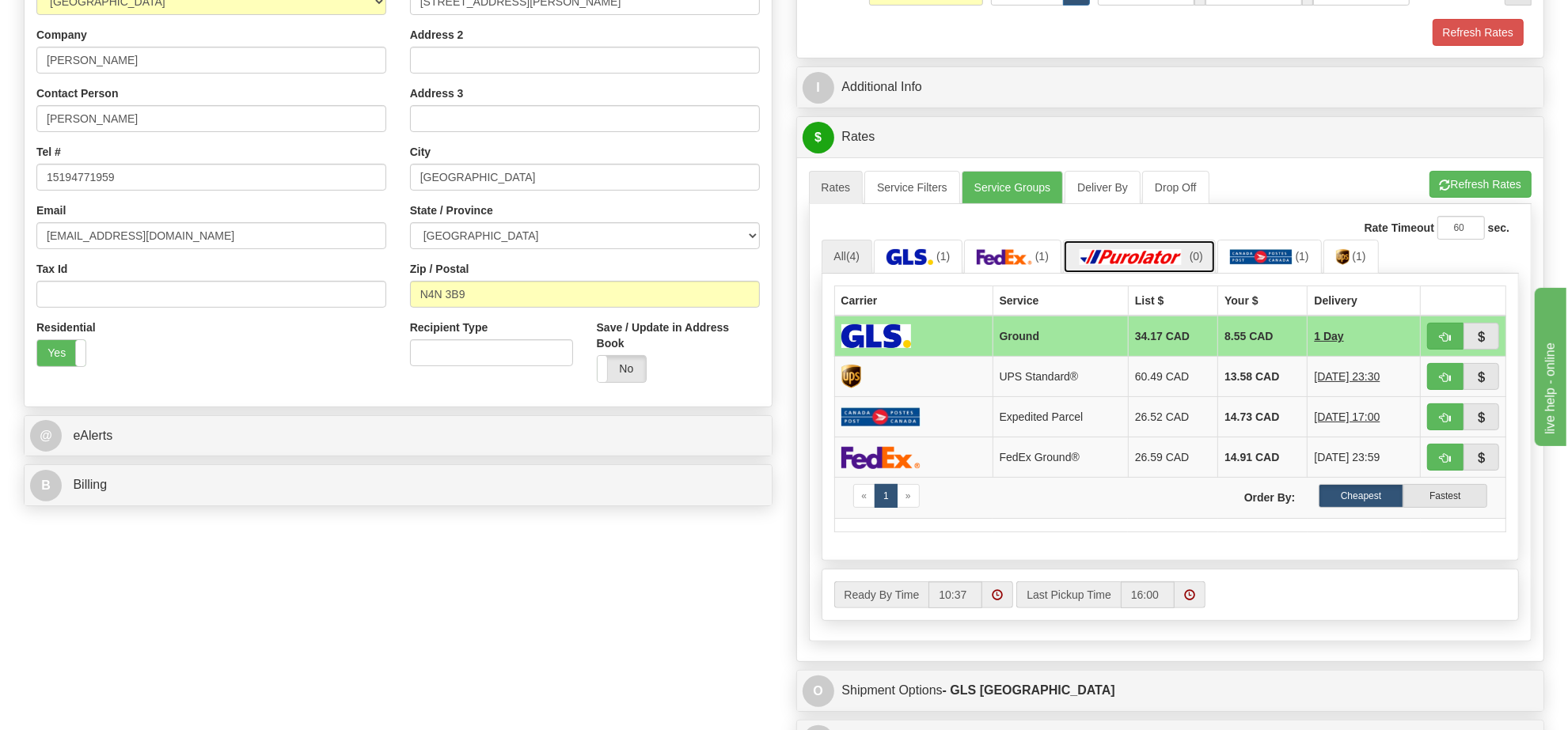
click at [1184, 250] on link "(0)" at bounding box center [1140, 256] width 153 height 34
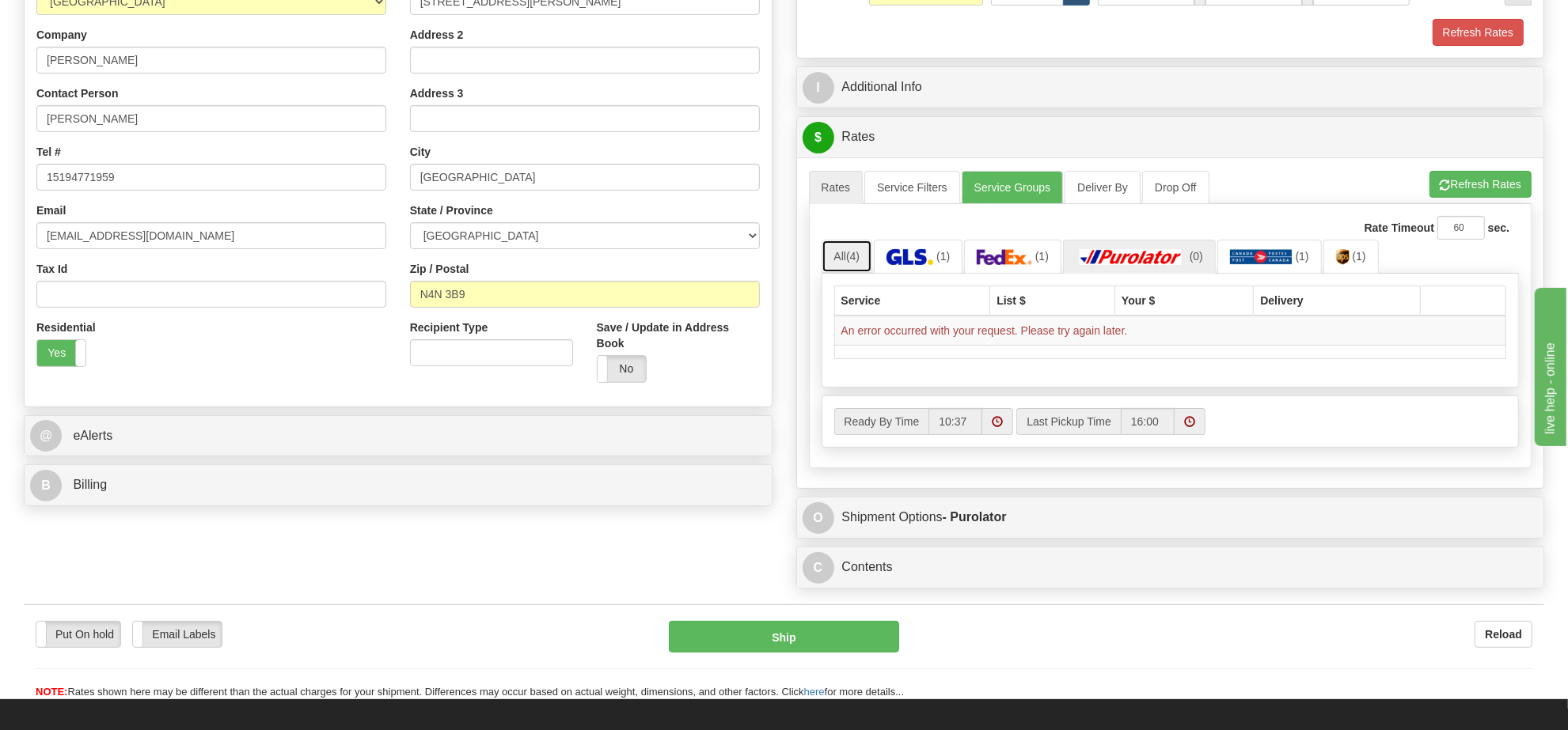
click at [866, 259] on link "All (4)" at bounding box center [848, 255] width 52 height 33
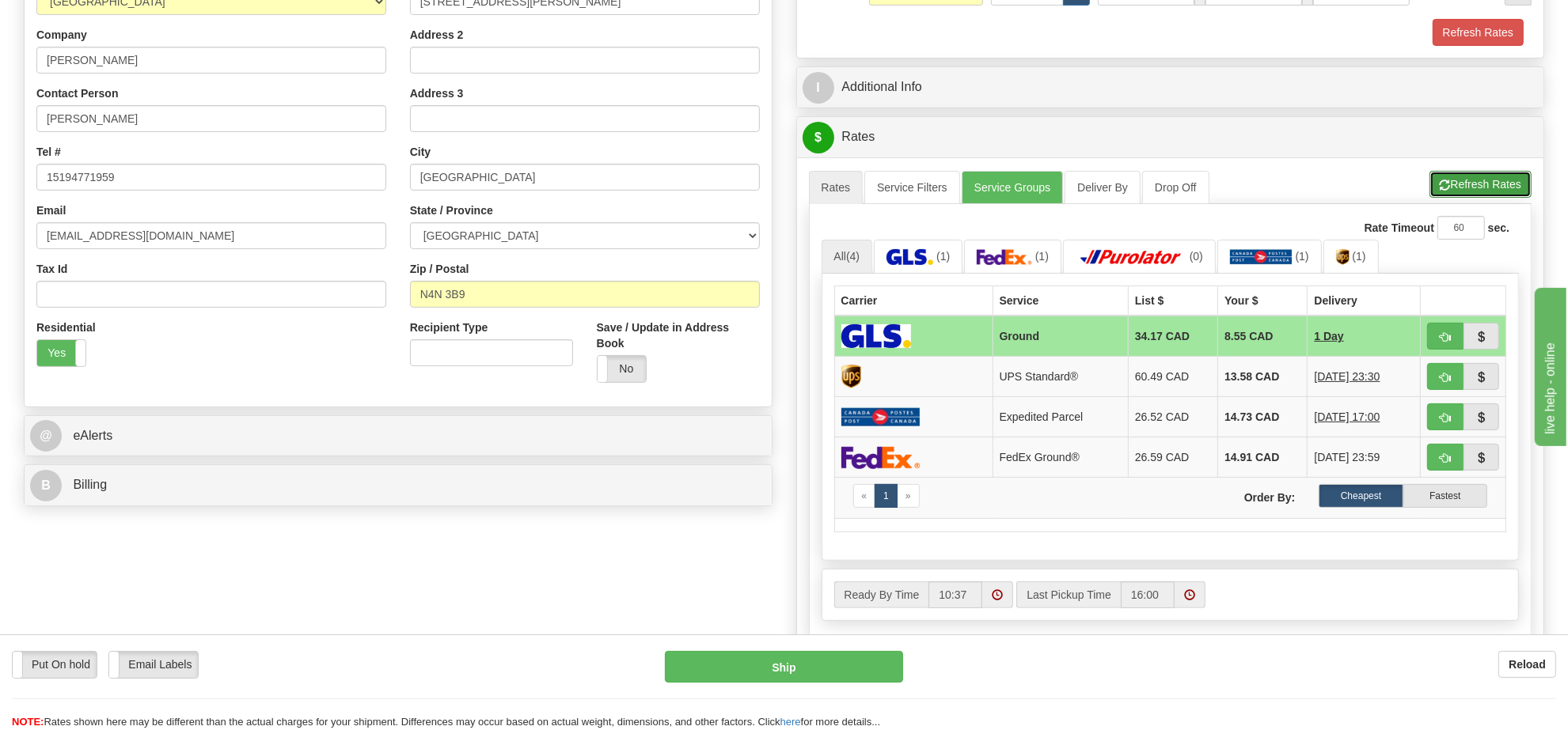
click at [1486, 198] on button "Refresh Rates" at bounding box center [1480, 184] width 102 height 27
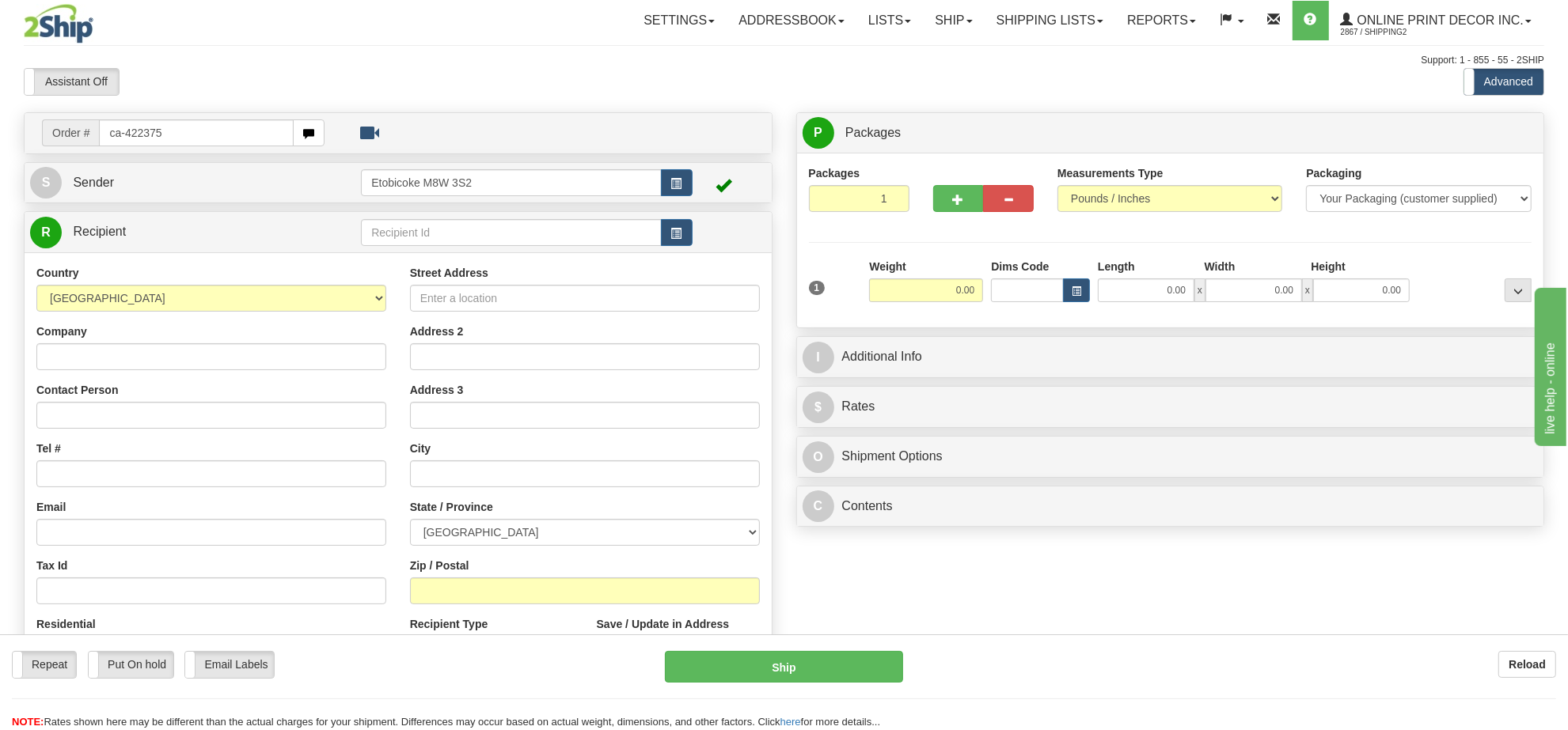
type input "ca-422375"
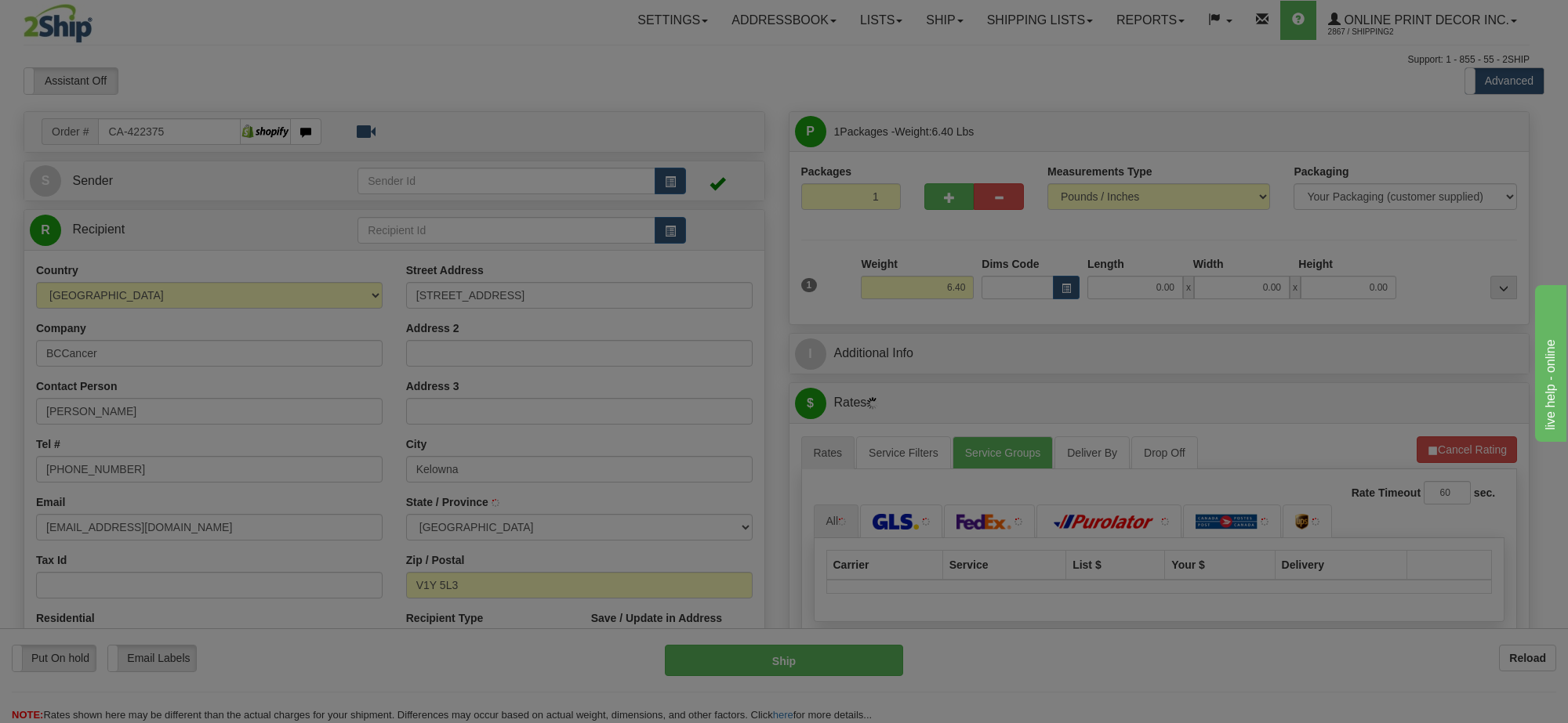
type input "KELOWNA"
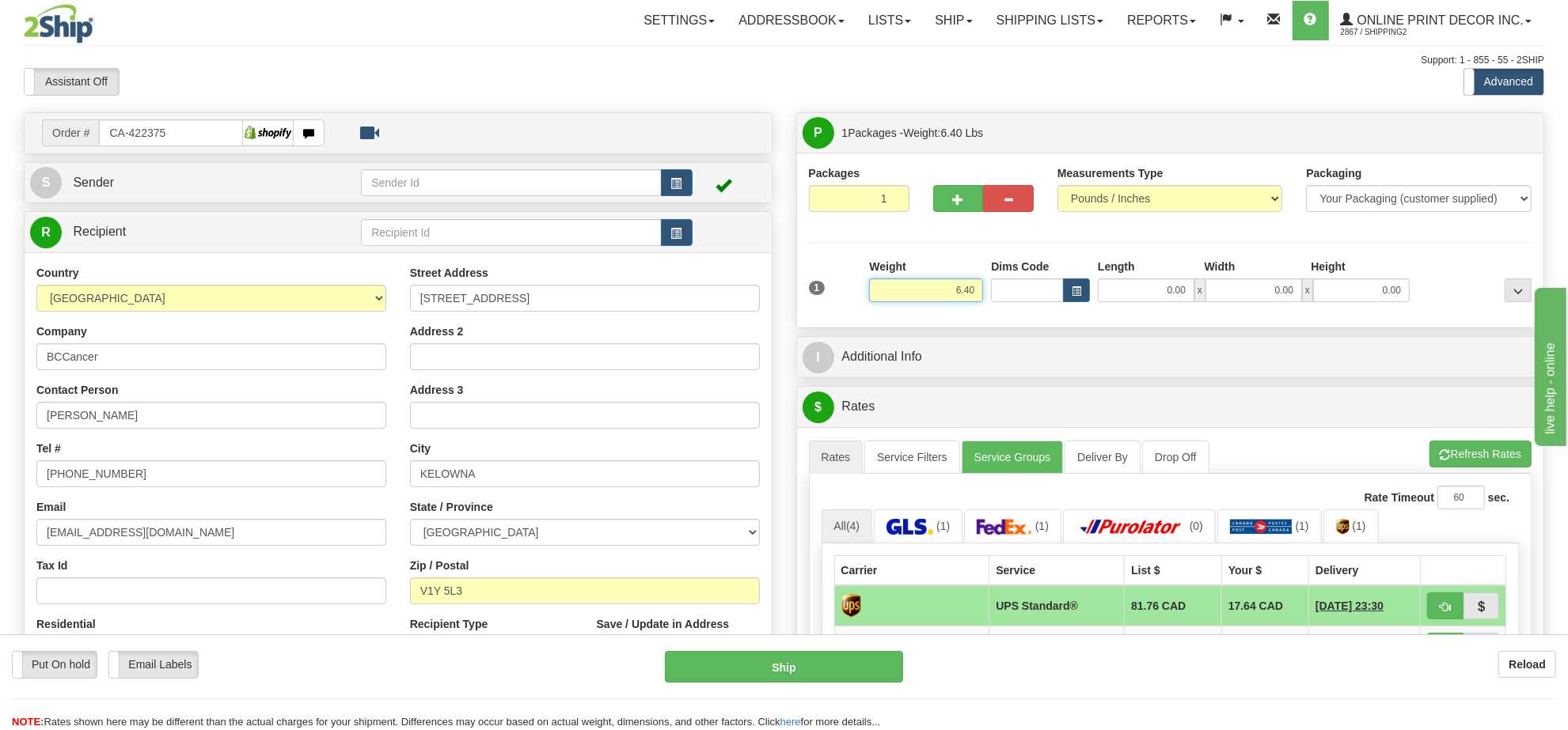
click at [964, 294] on input "6.40" at bounding box center [926, 290] width 114 height 24
type input "7.00"
click at [1073, 290] on span "button" at bounding box center [1076, 291] width 10 height 9
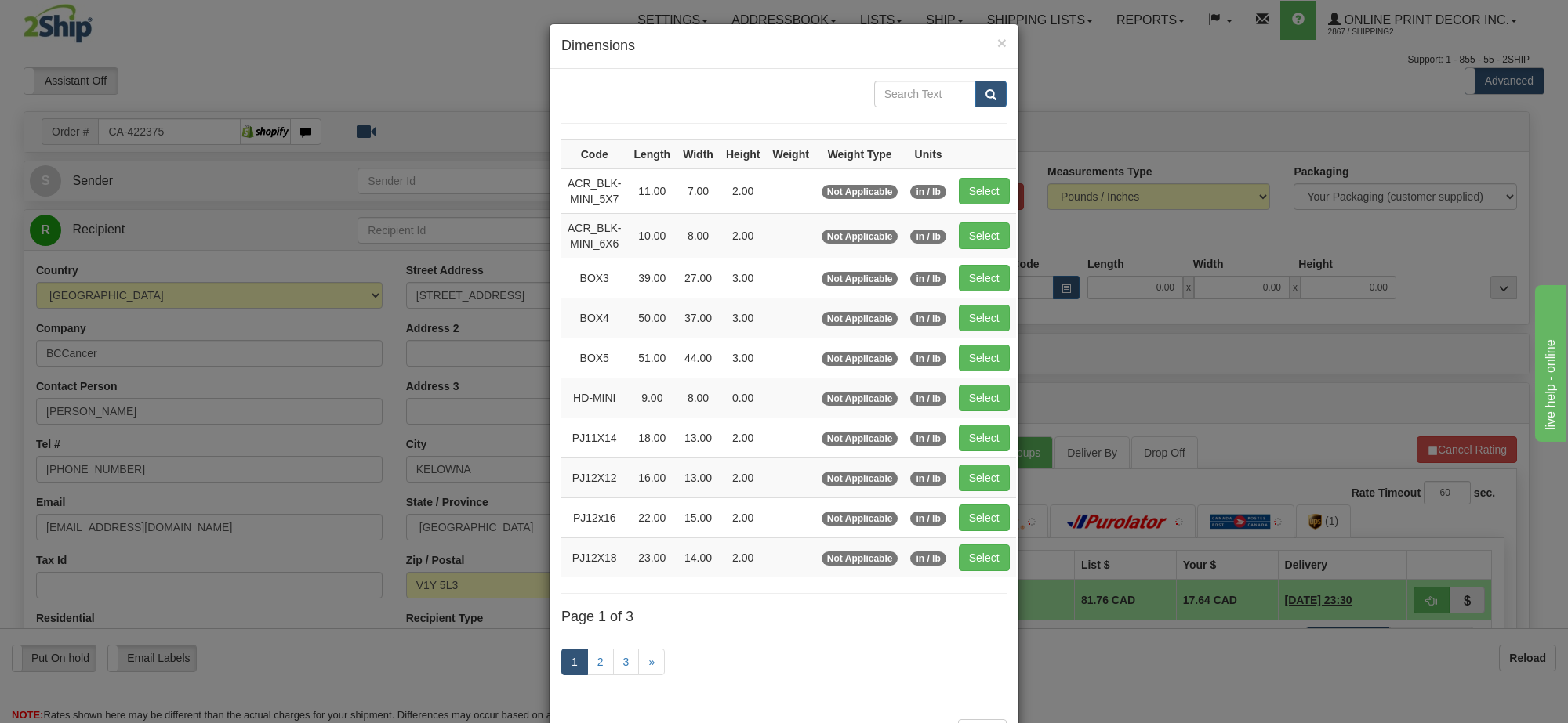
click at [1005, 298] on td "Select" at bounding box center [984, 277] width 64 height 40
click at [989, 279] on button "Select" at bounding box center [984, 277] width 51 height 27
type input "BOX3"
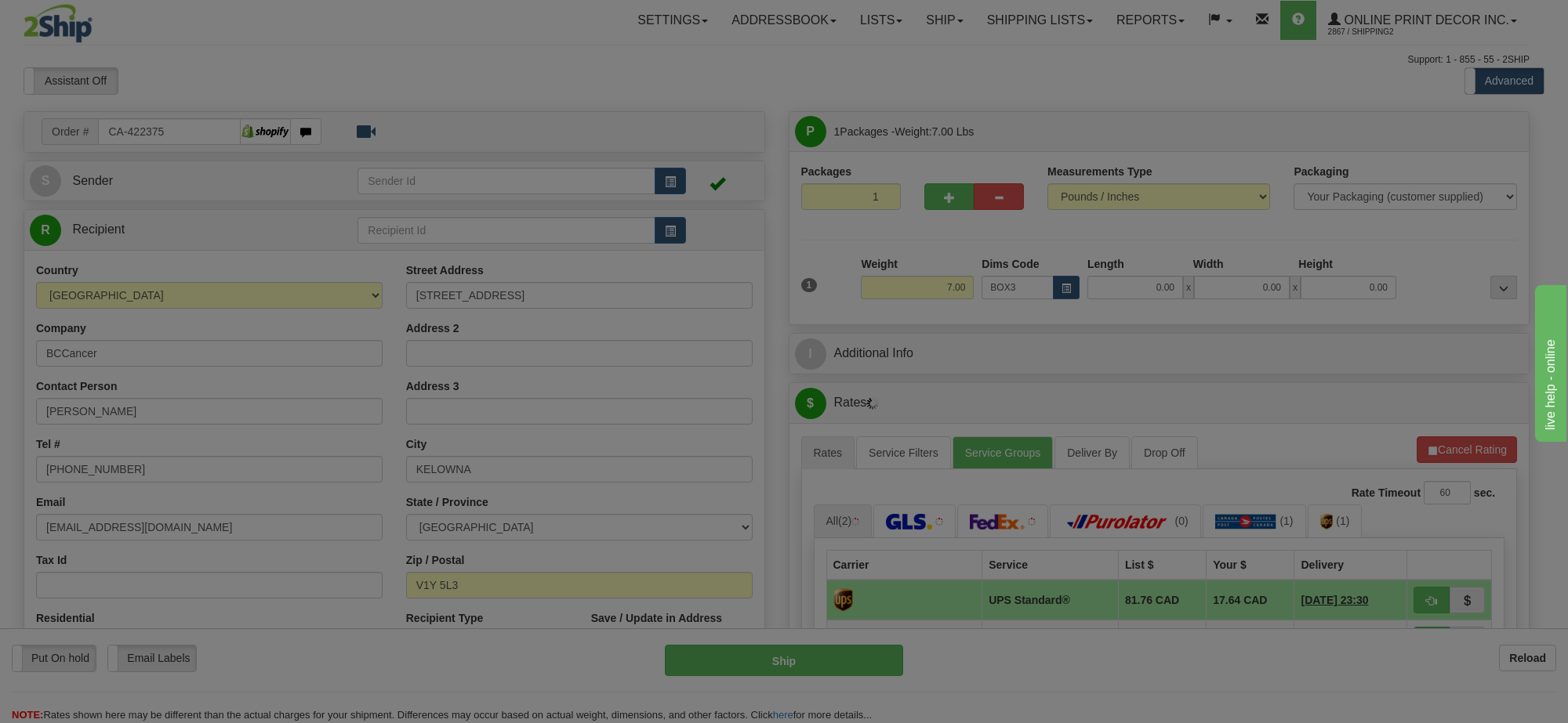
type input "39.00"
type input "27.00"
type input "3.00"
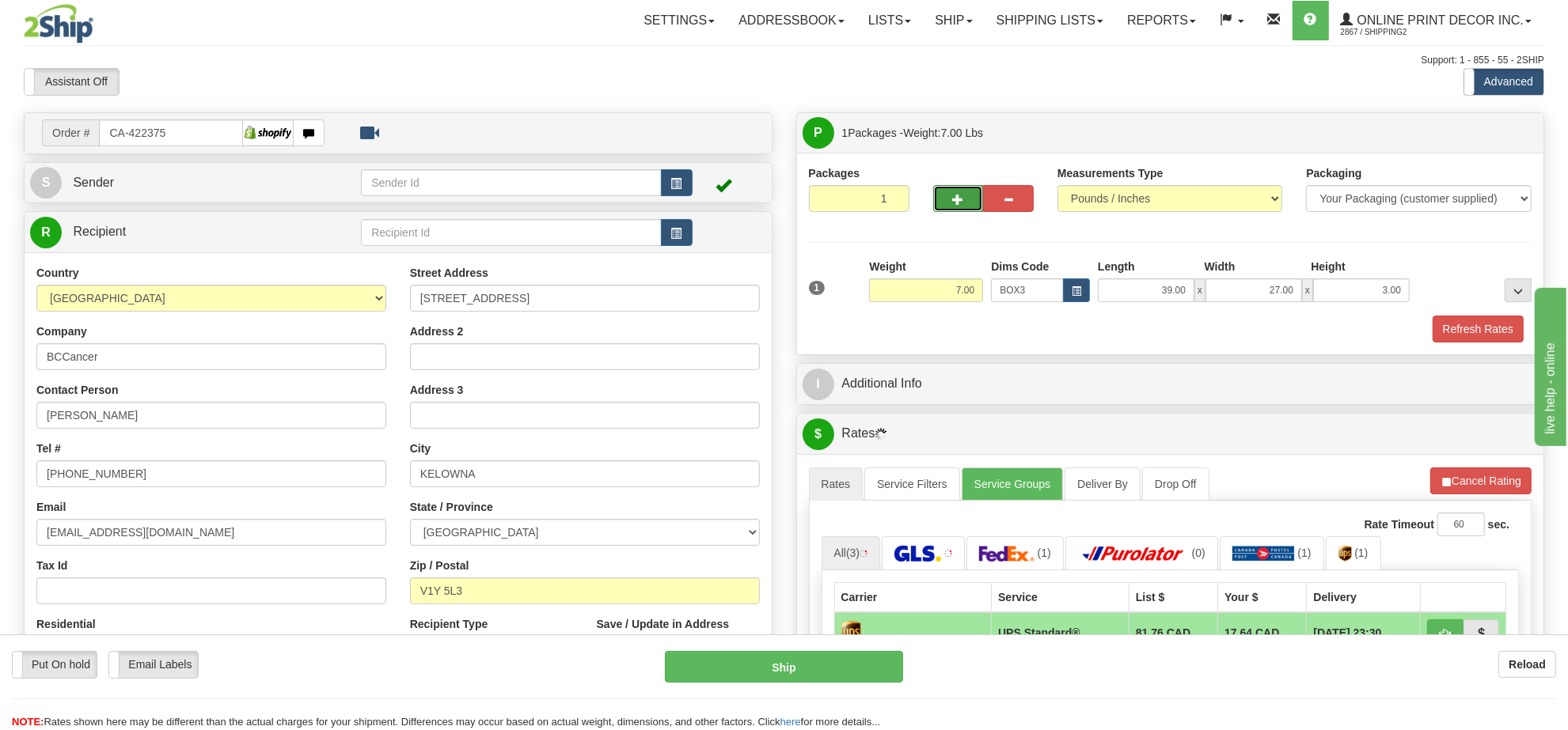
click at [947, 196] on button "button" at bounding box center [958, 198] width 51 height 27
radio input "true"
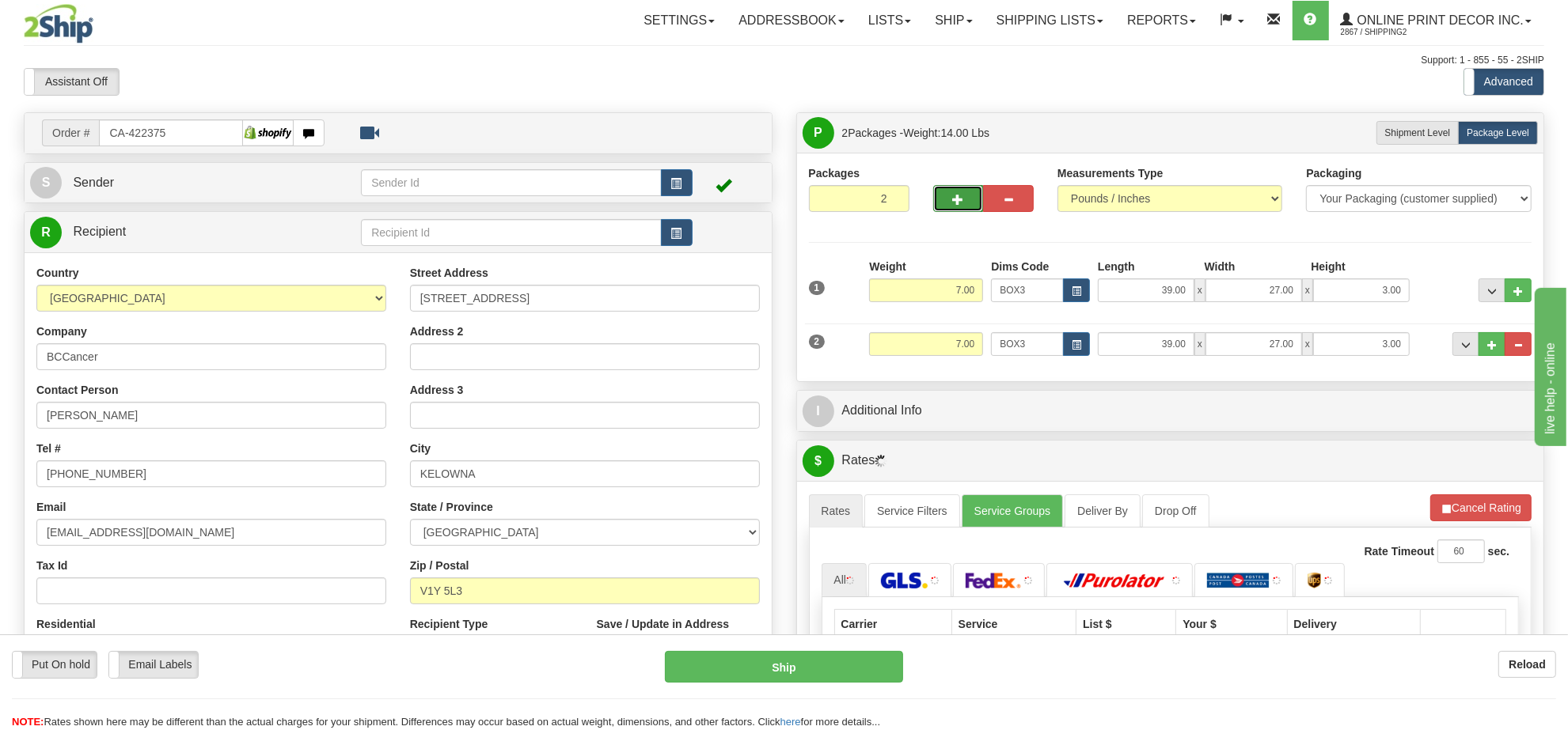
click at [956, 197] on span "button" at bounding box center [958, 200] width 11 height 10
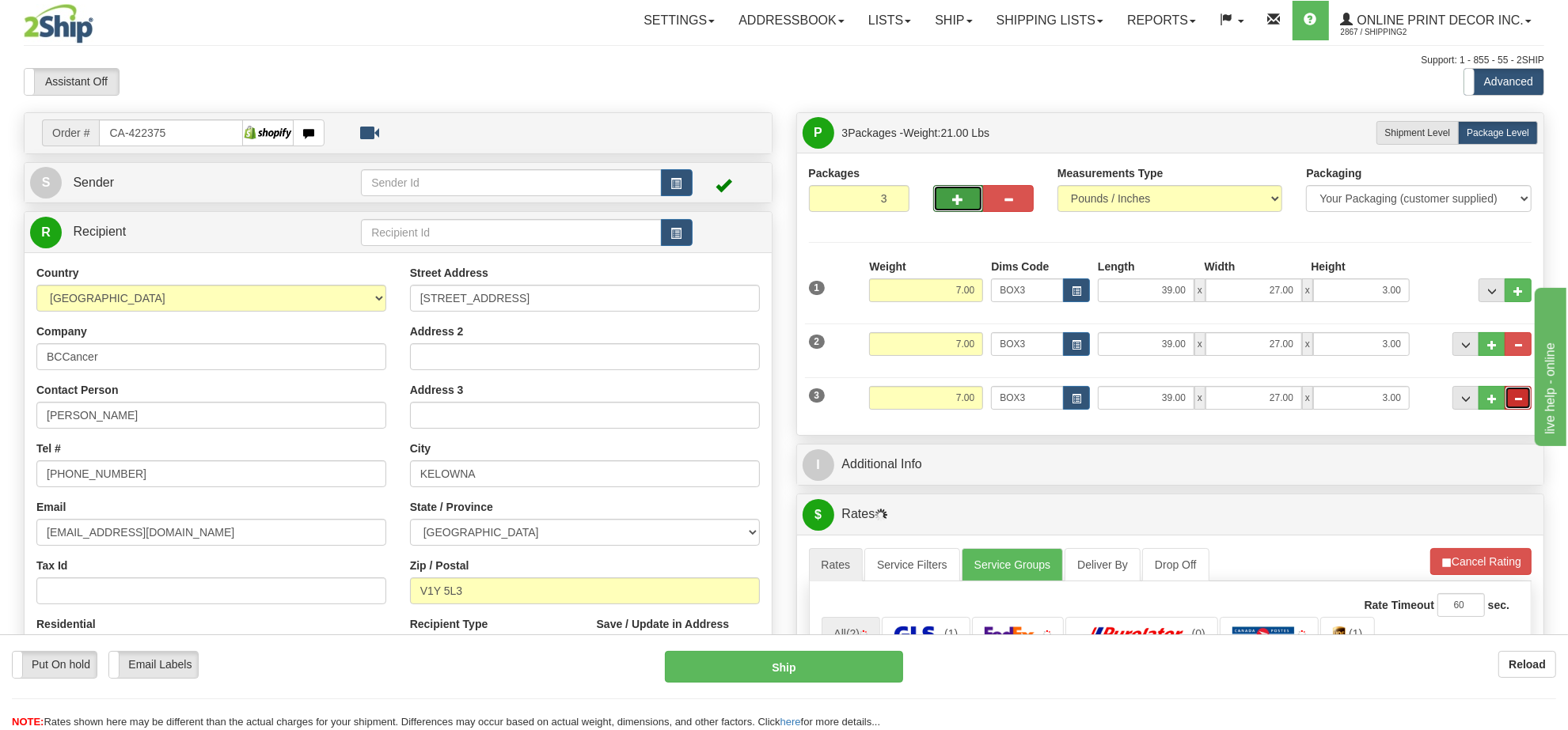
click at [1513, 394] on button "..." at bounding box center [1517, 398] width 27 height 24
type input "2"
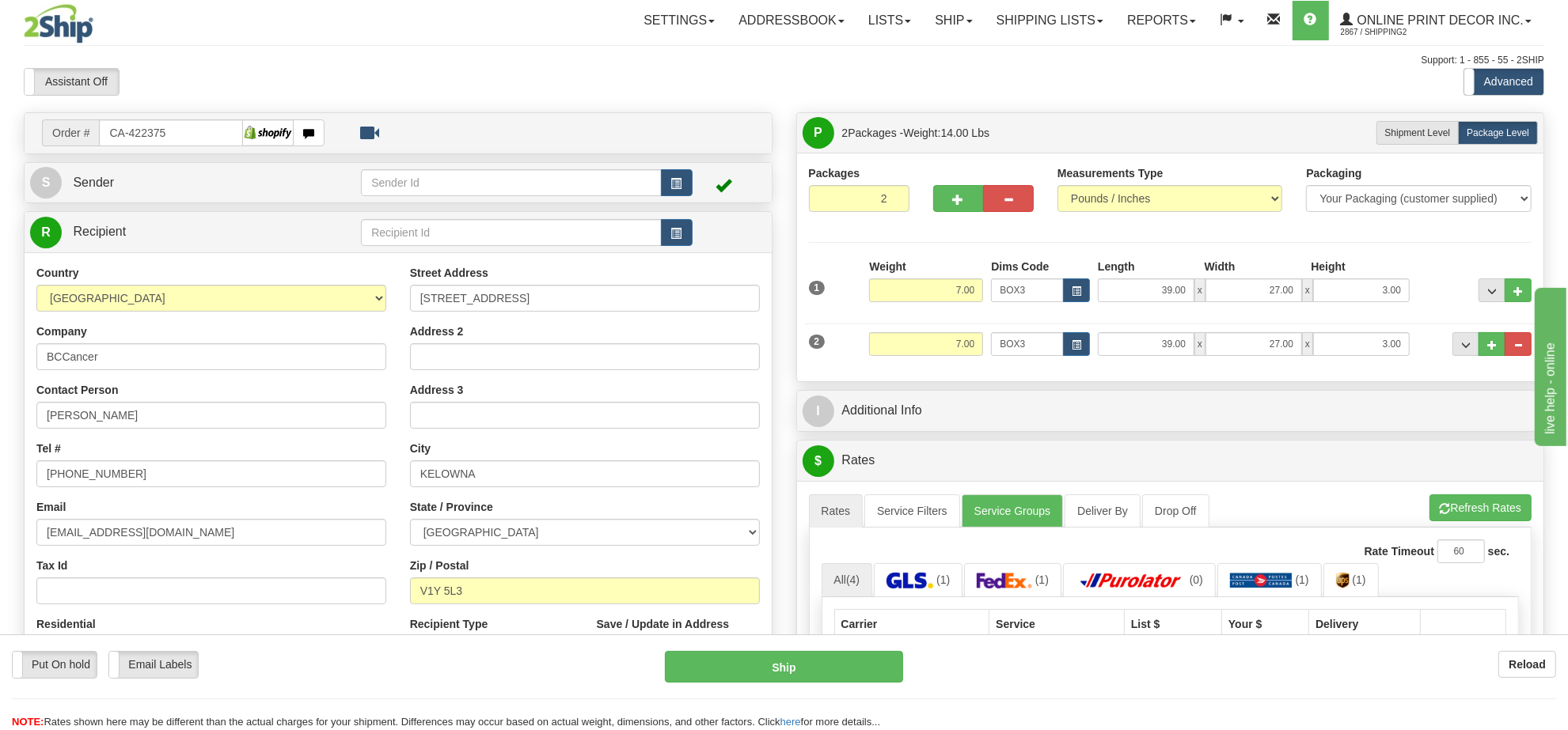
click at [1470, 518] on button "Refresh Rates" at bounding box center [1480, 508] width 102 height 27
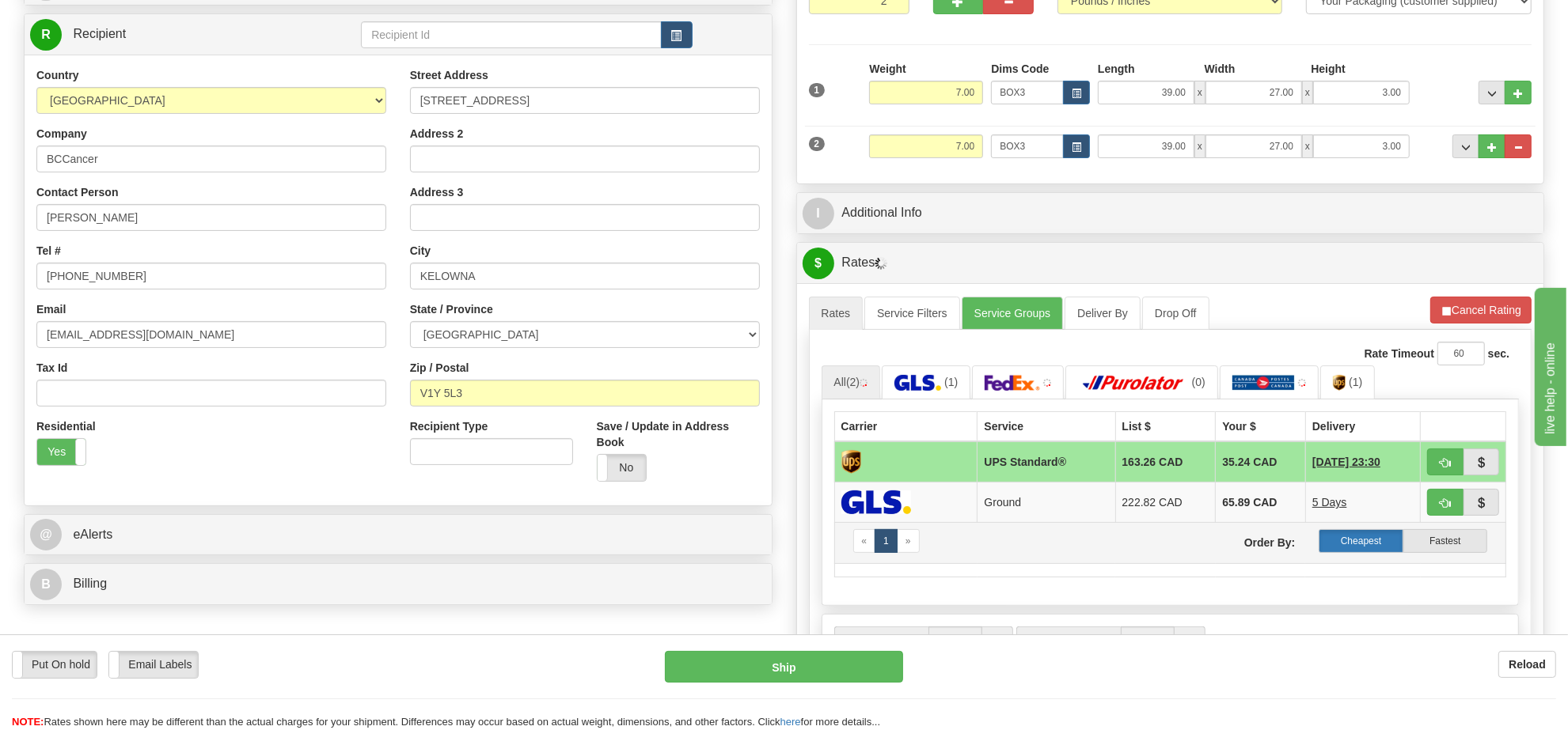
scroll to position [297, 0]
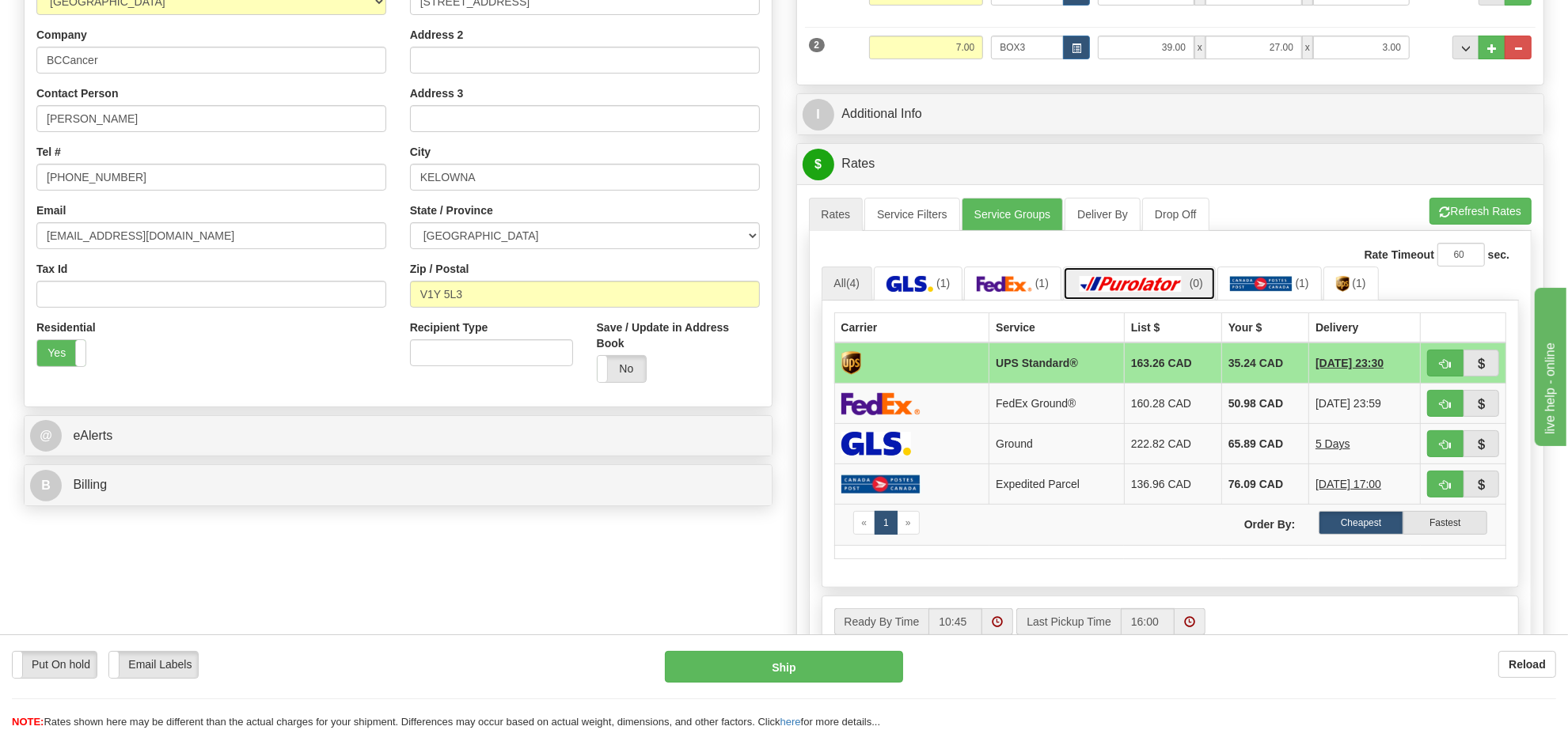
click at [1185, 286] on img at bounding box center [1131, 284] width 111 height 16
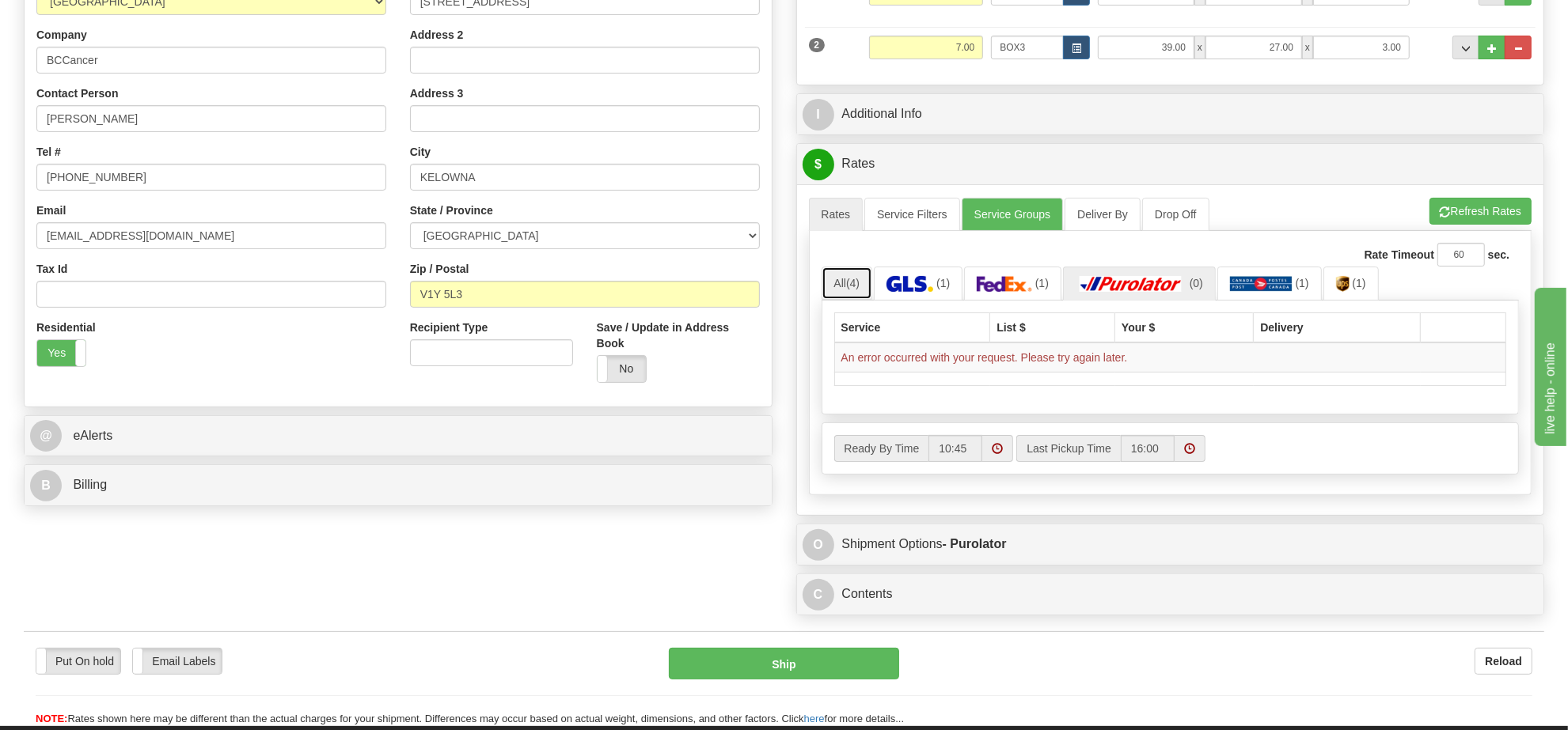
click at [848, 286] on link "All (4)" at bounding box center [848, 282] width 52 height 33
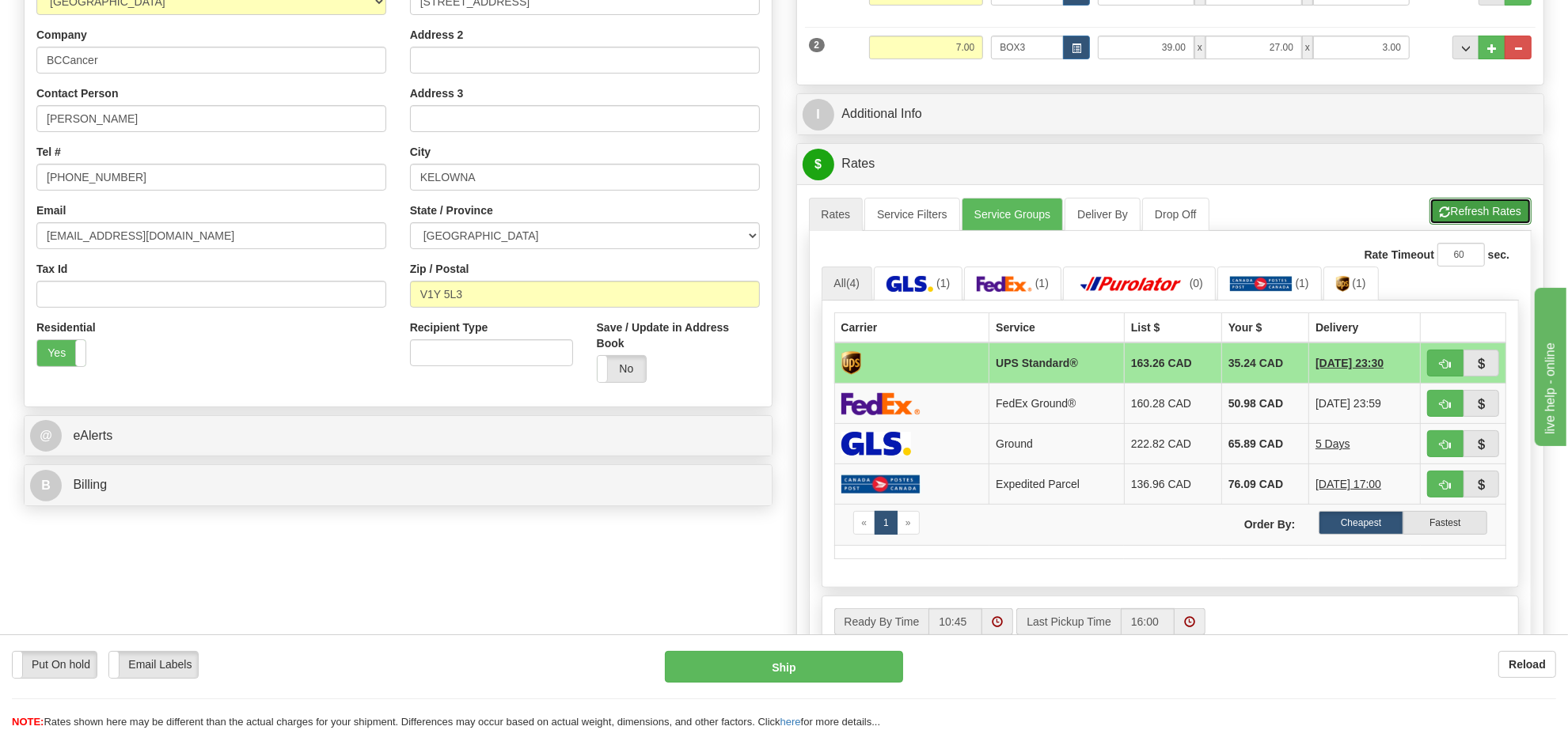
click at [1478, 219] on button "Refresh Rates" at bounding box center [1480, 211] width 102 height 27
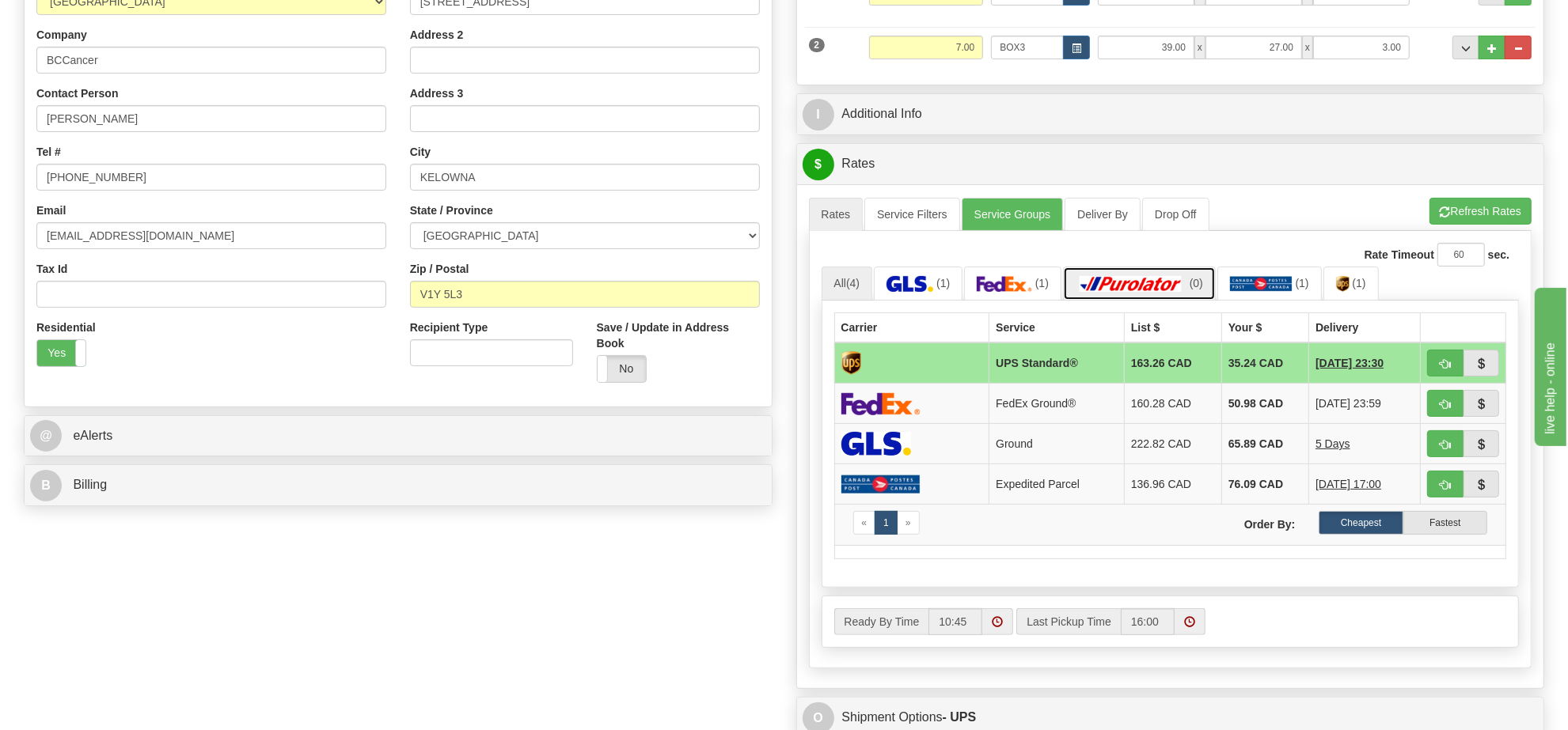
click at [1162, 282] on img at bounding box center [1131, 284] width 111 height 16
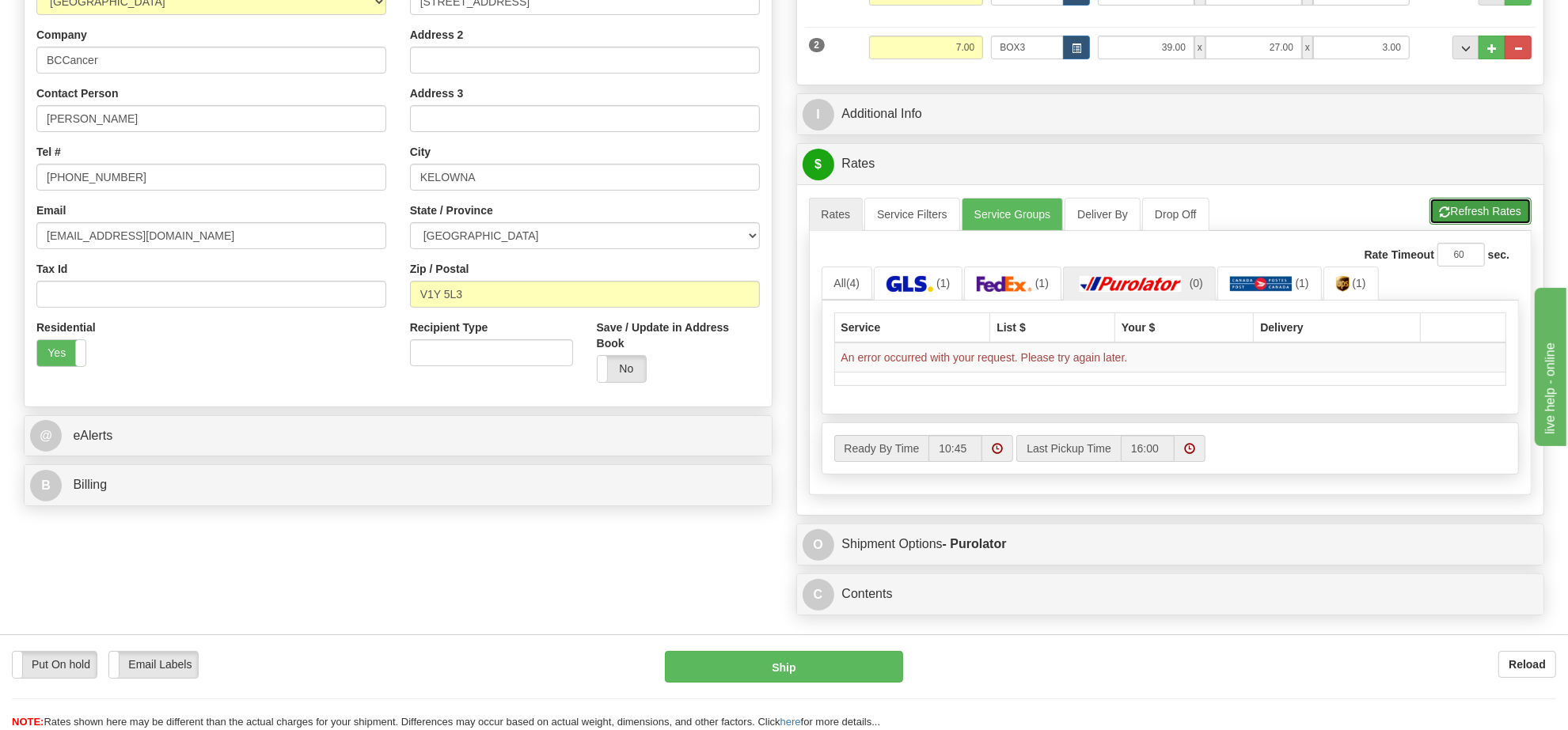
click at [1473, 223] on button "Refresh Rates" at bounding box center [1480, 211] width 102 height 27
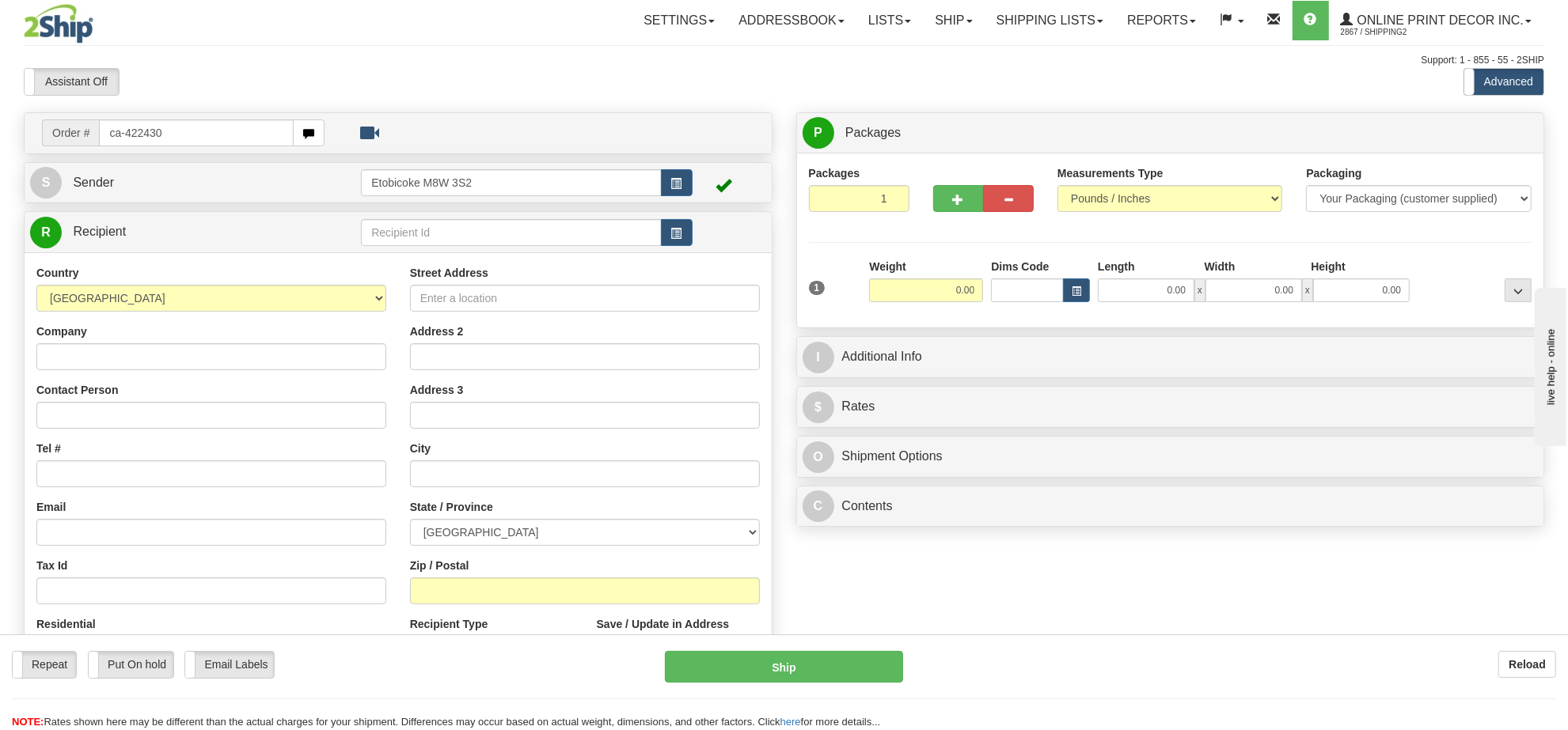
type input "ca-422430"
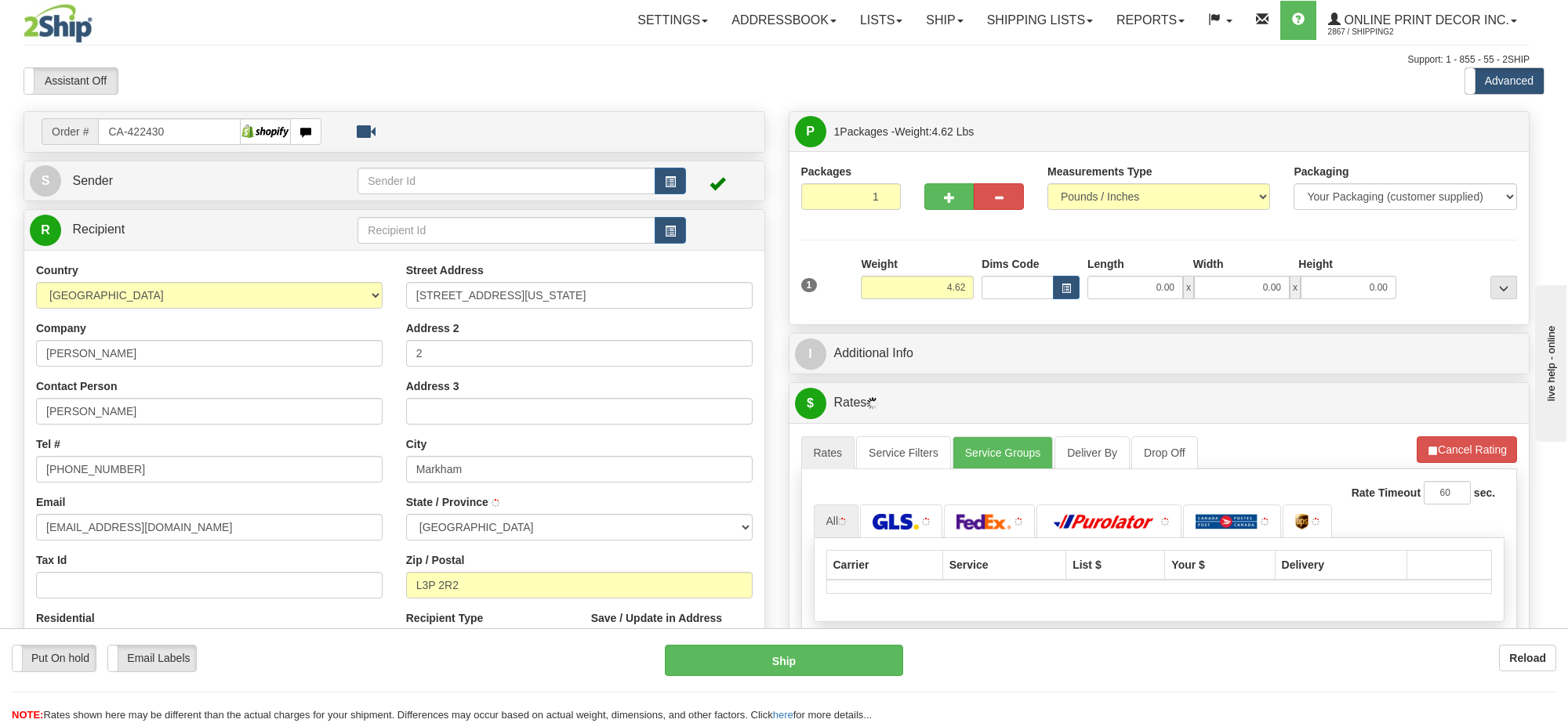
type input "MARKHAM"
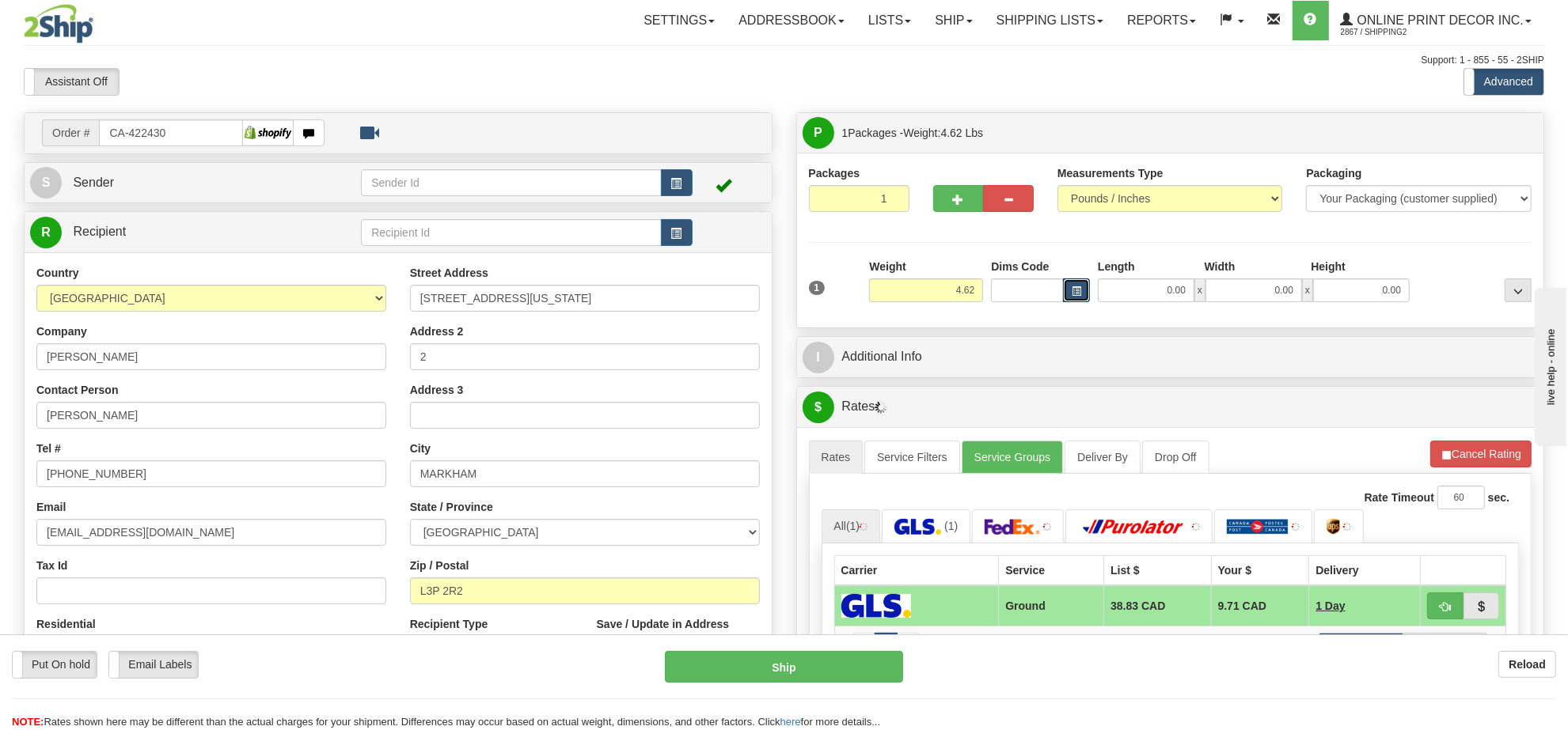
click at [1069, 297] on button "button" at bounding box center [1076, 290] width 27 height 24
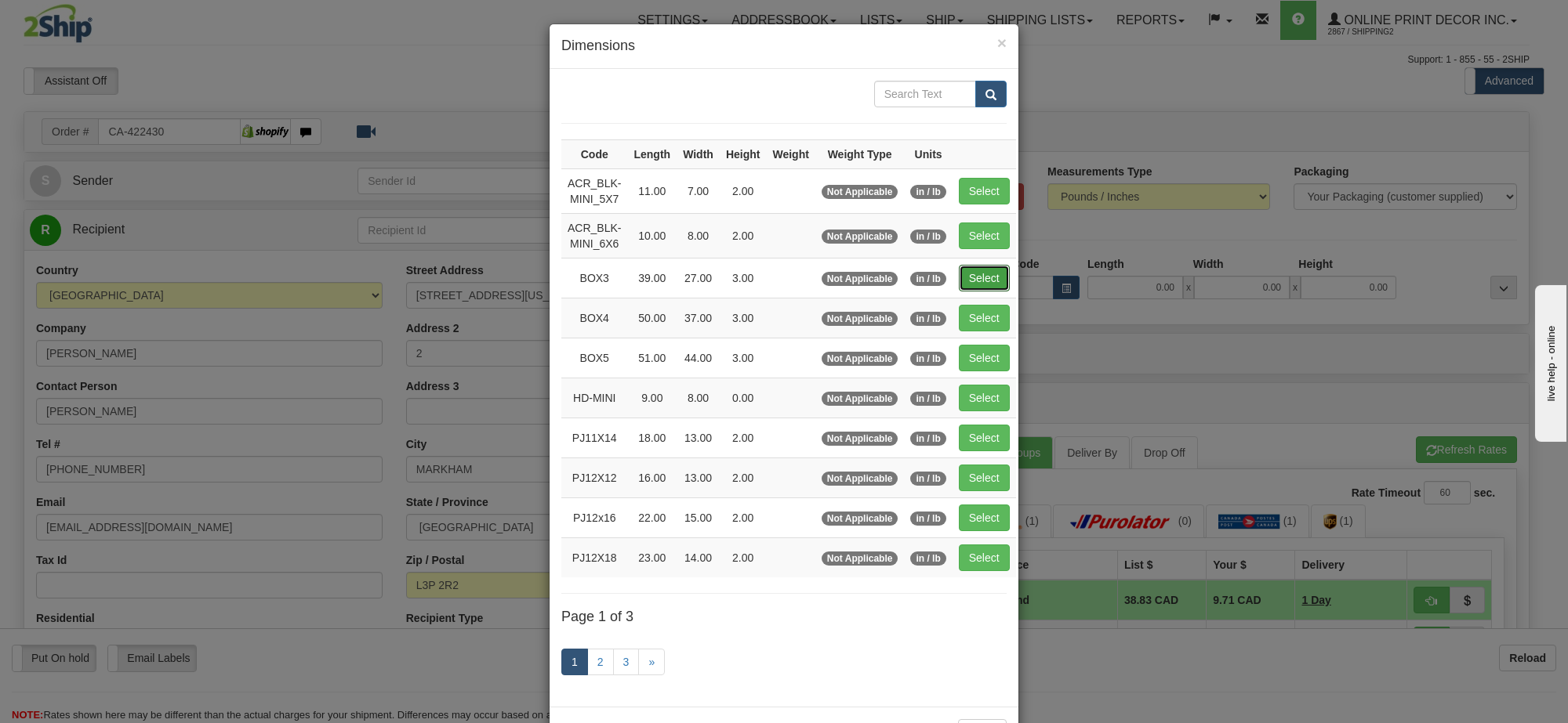
drag, startPoint x: 957, startPoint y: 288, endPoint x: 969, endPoint y: 288, distance: 12.0
click at [959, 288] on button "Select" at bounding box center [984, 277] width 51 height 27
type input "BOX3"
type input "39.00"
type input "27.00"
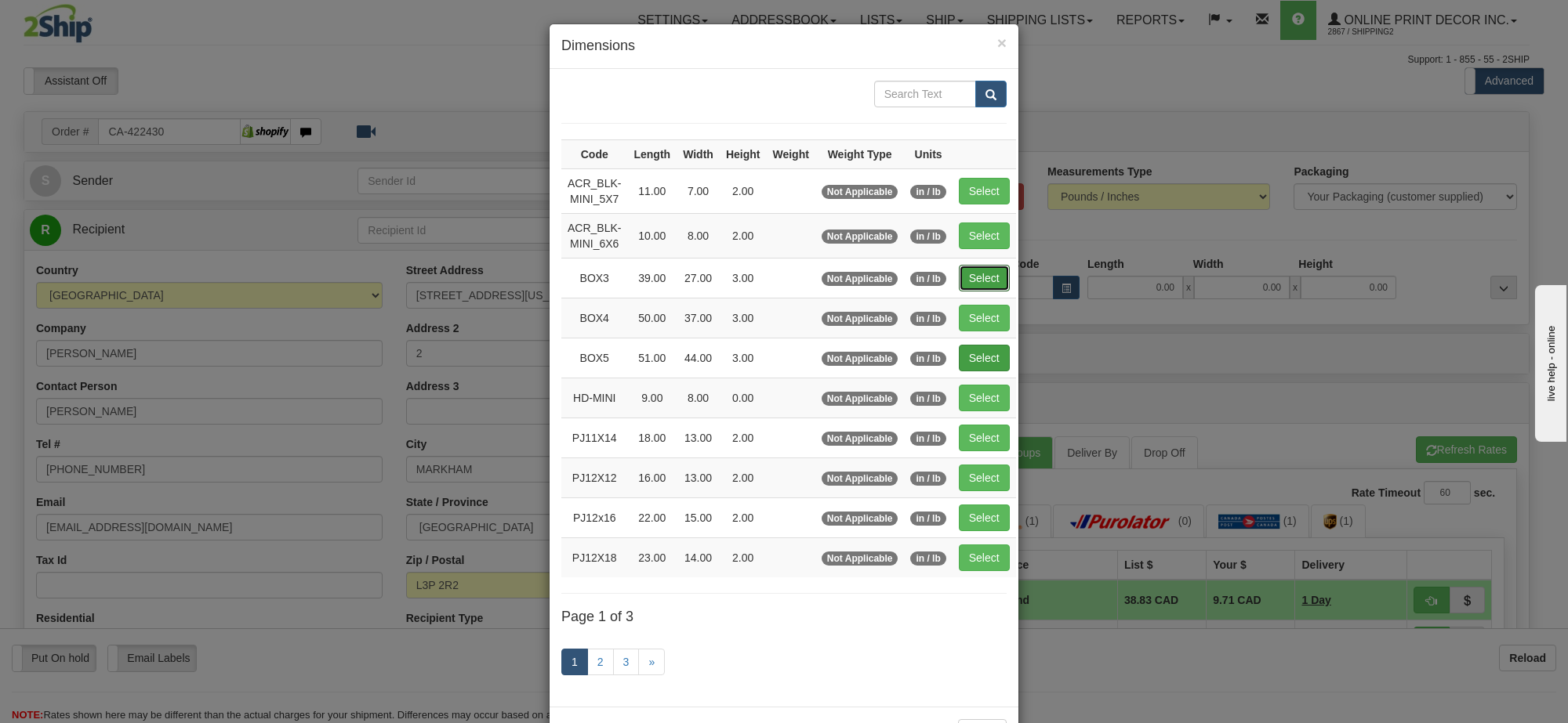
type input "3.00"
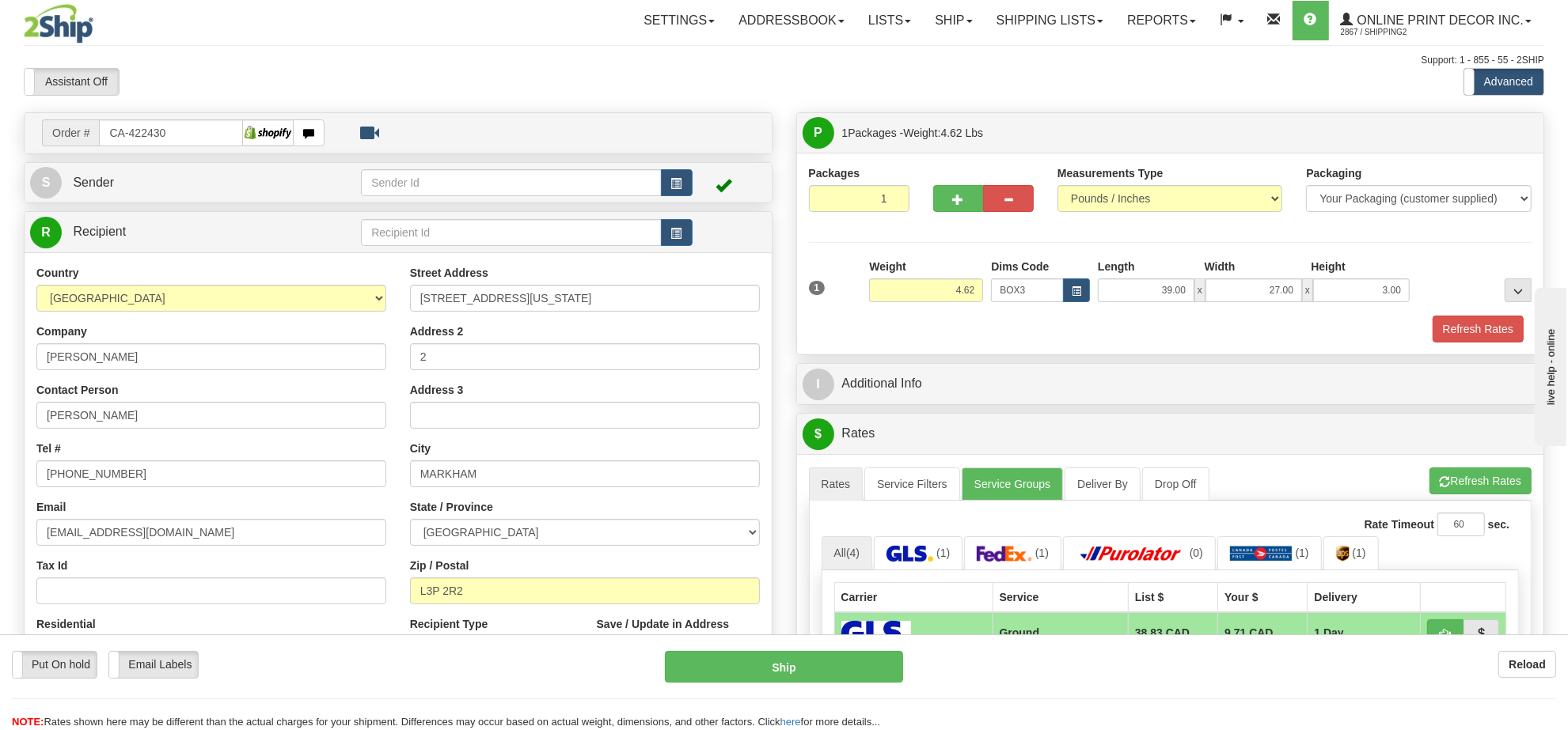
click at [1472, 501] on ul "Rates Service Filters Service Groups Deliver By Drop Off Pickup Refresh Rates C…" at bounding box center [1171, 484] width 723 height 33
click at [1468, 483] on button "Refresh Rates" at bounding box center [1480, 481] width 102 height 27
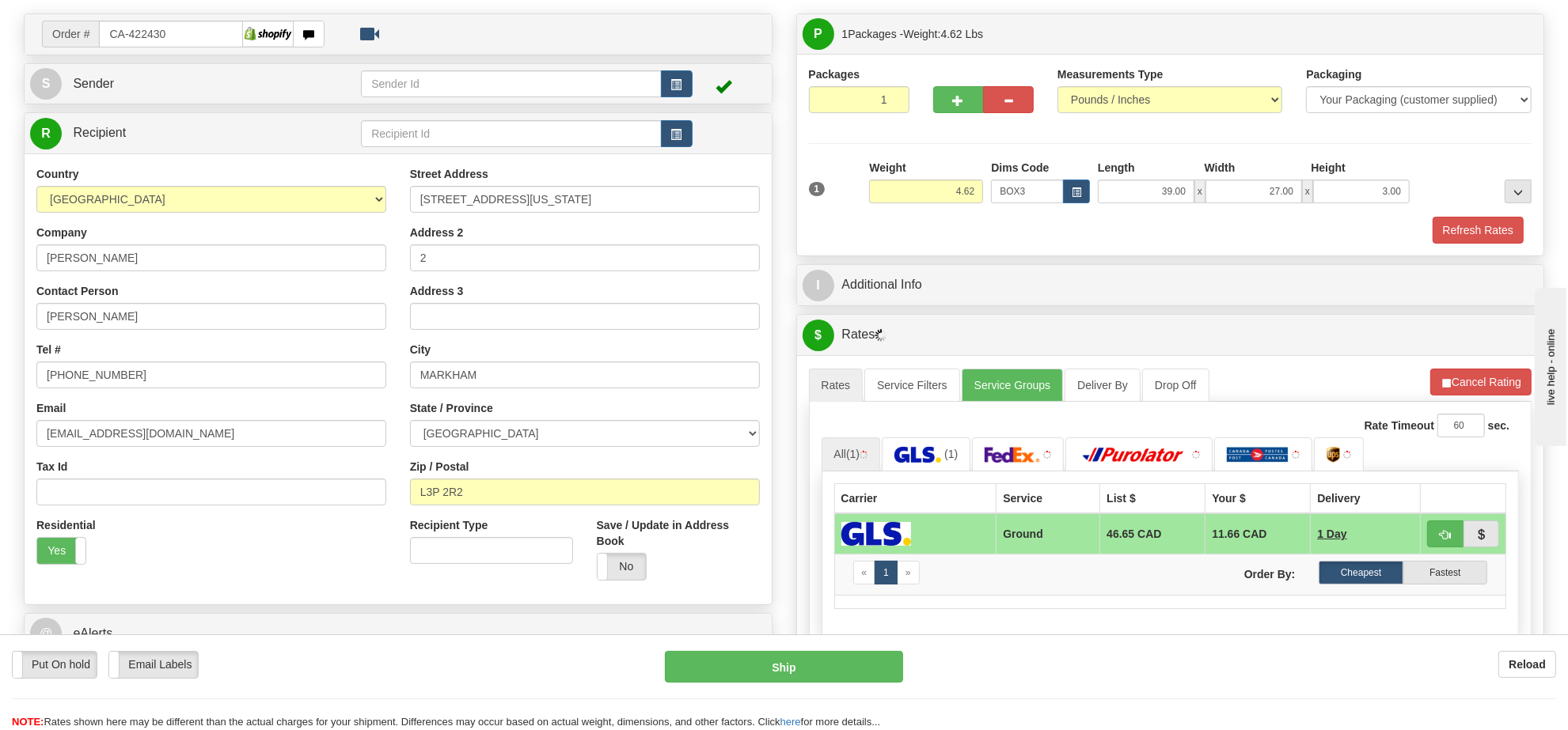
scroll to position [198, 0]
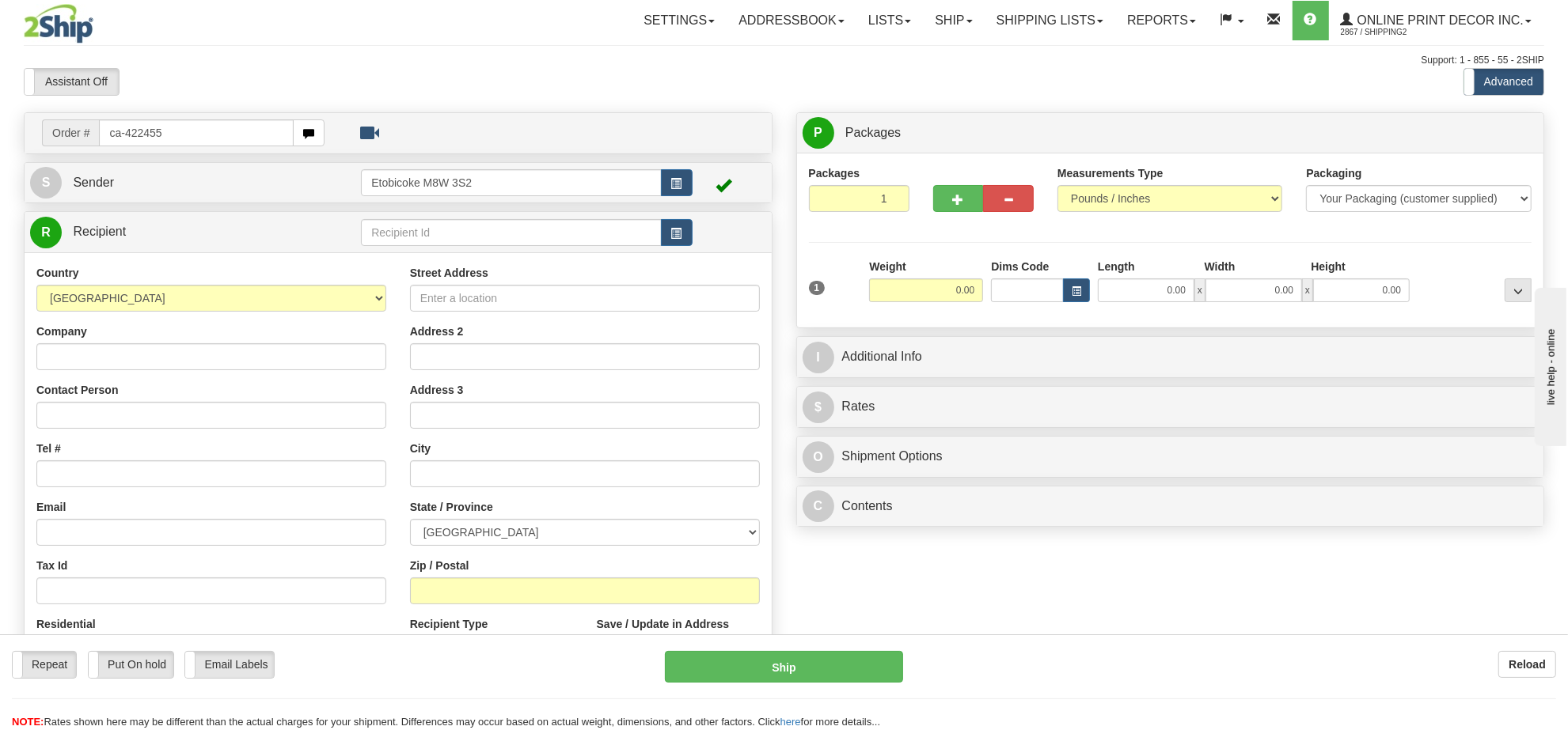
type input "ca-422455"
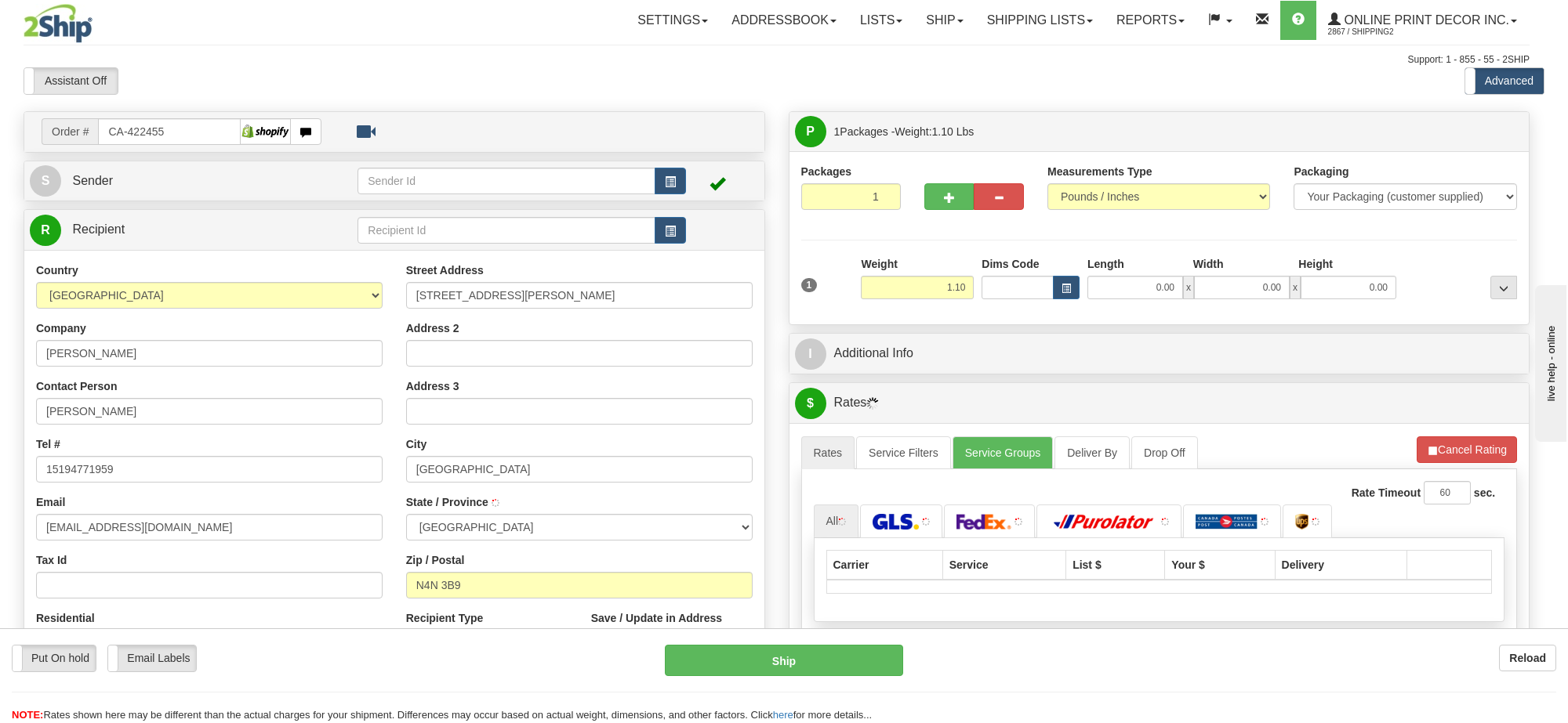
type input "HANOVER"
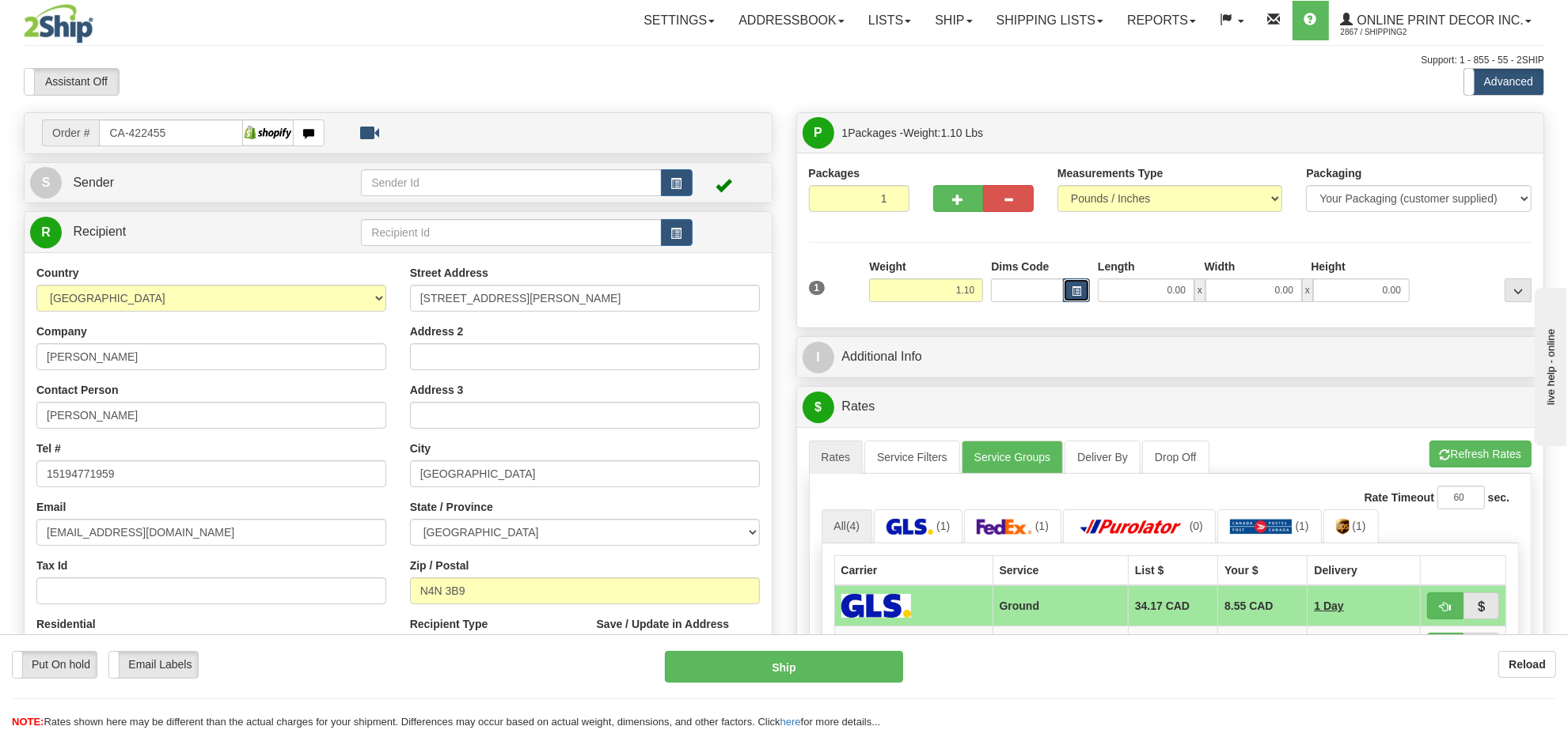
click at [1080, 290] on span "button" at bounding box center [1076, 291] width 10 height 9
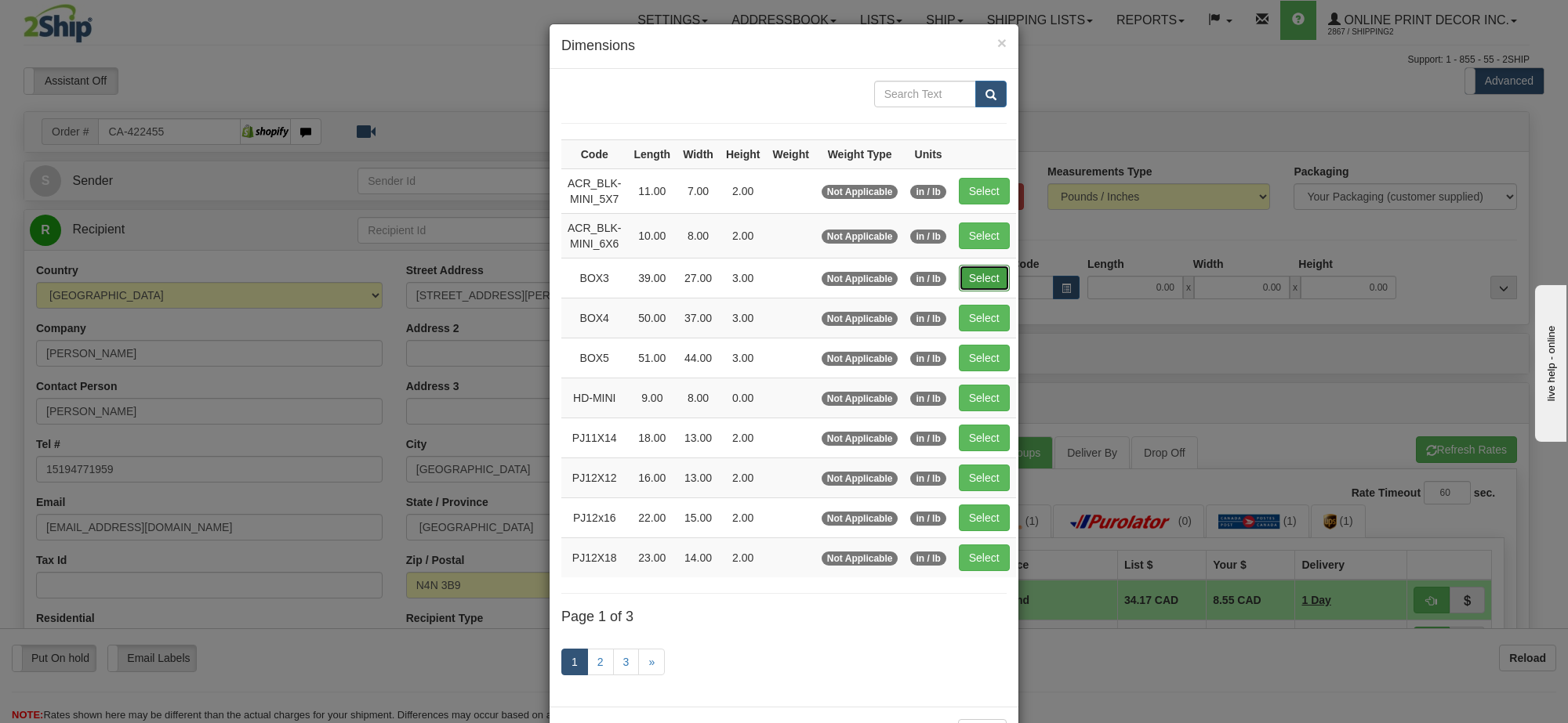
click at [992, 276] on button "Select" at bounding box center [984, 277] width 51 height 27
type input "BOX3"
type input "39.00"
type input "27.00"
type input "3.00"
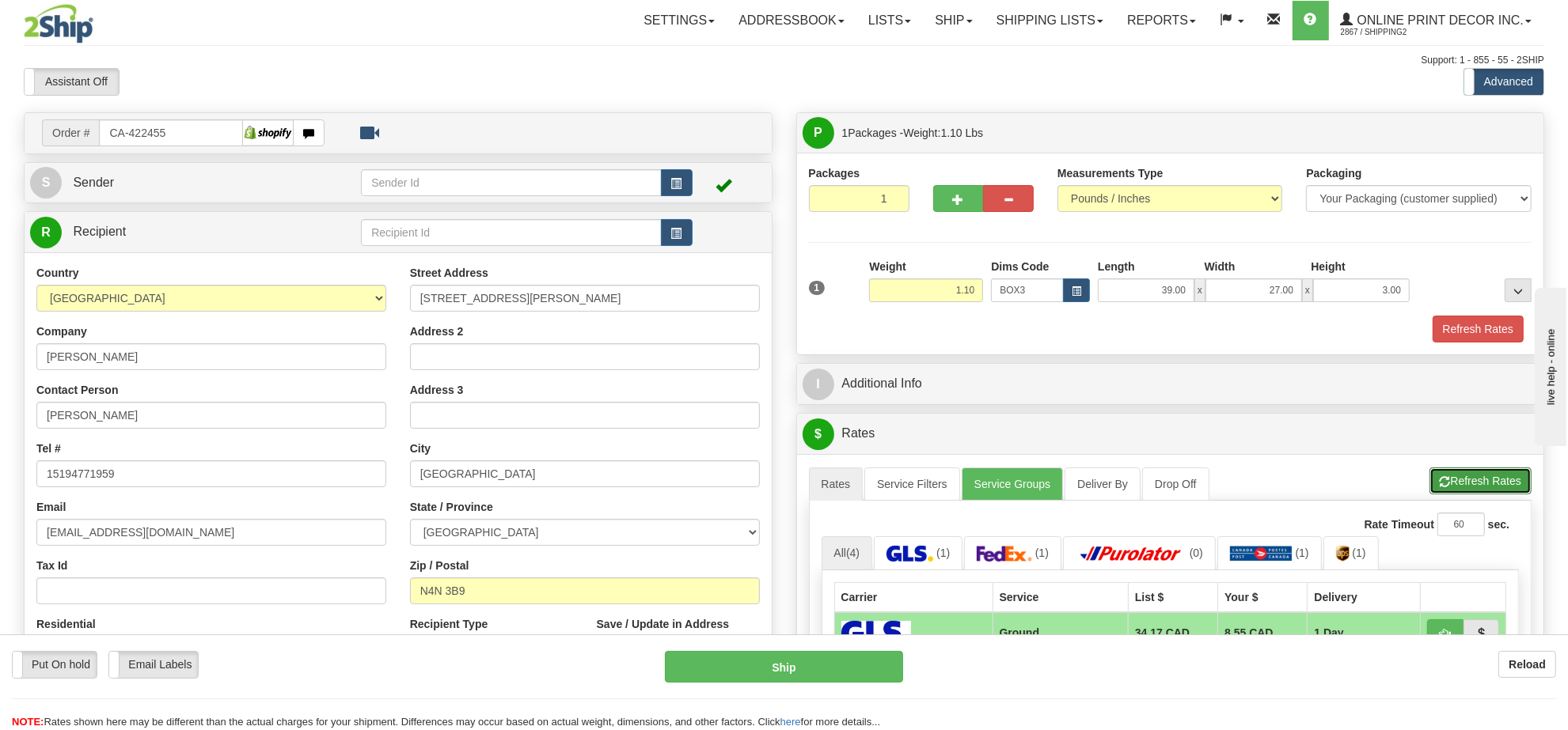
click at [1477, 489] on button "Refresh Rates" at bounding box center [1480, 481] width 102 height 27
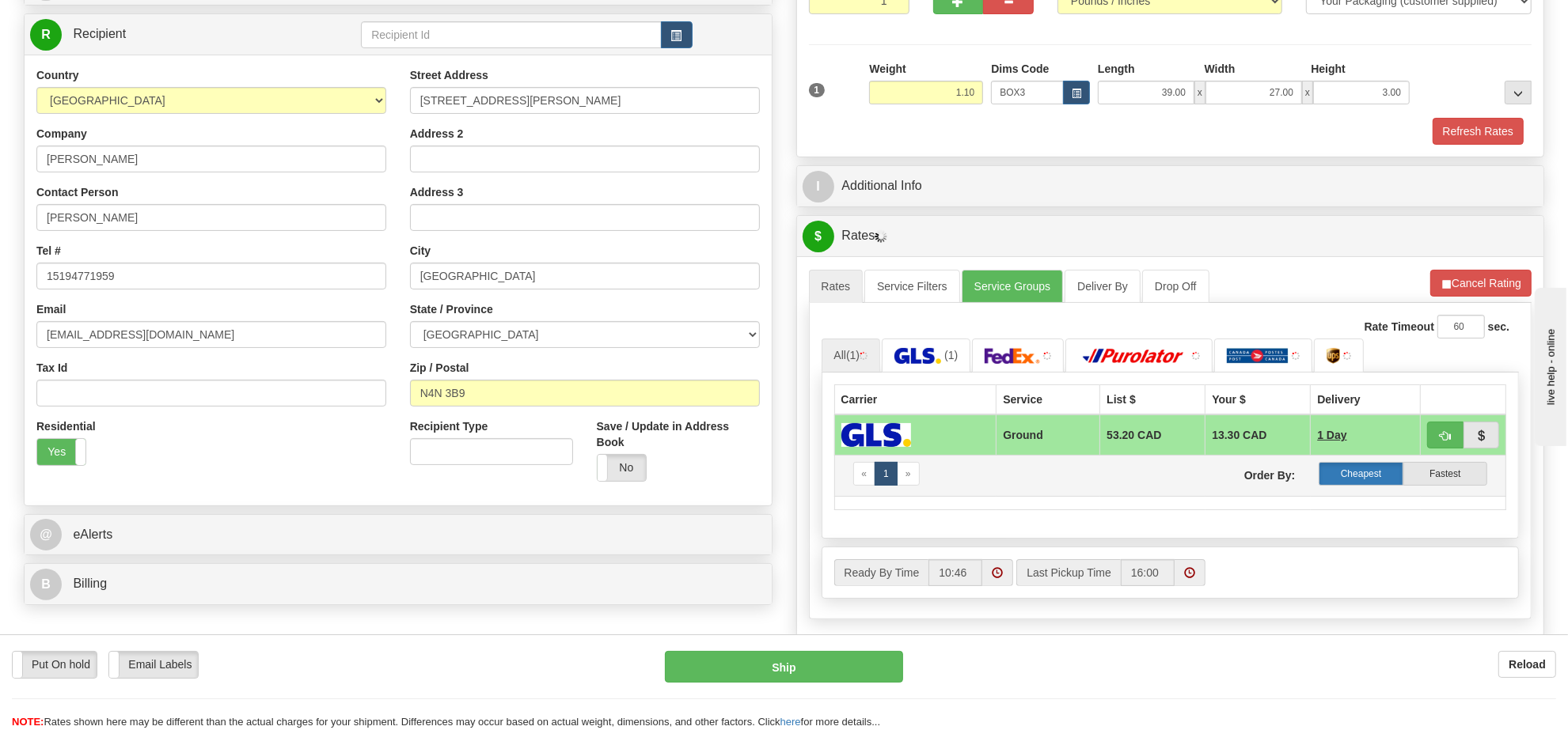
scroll to position [297, 0]
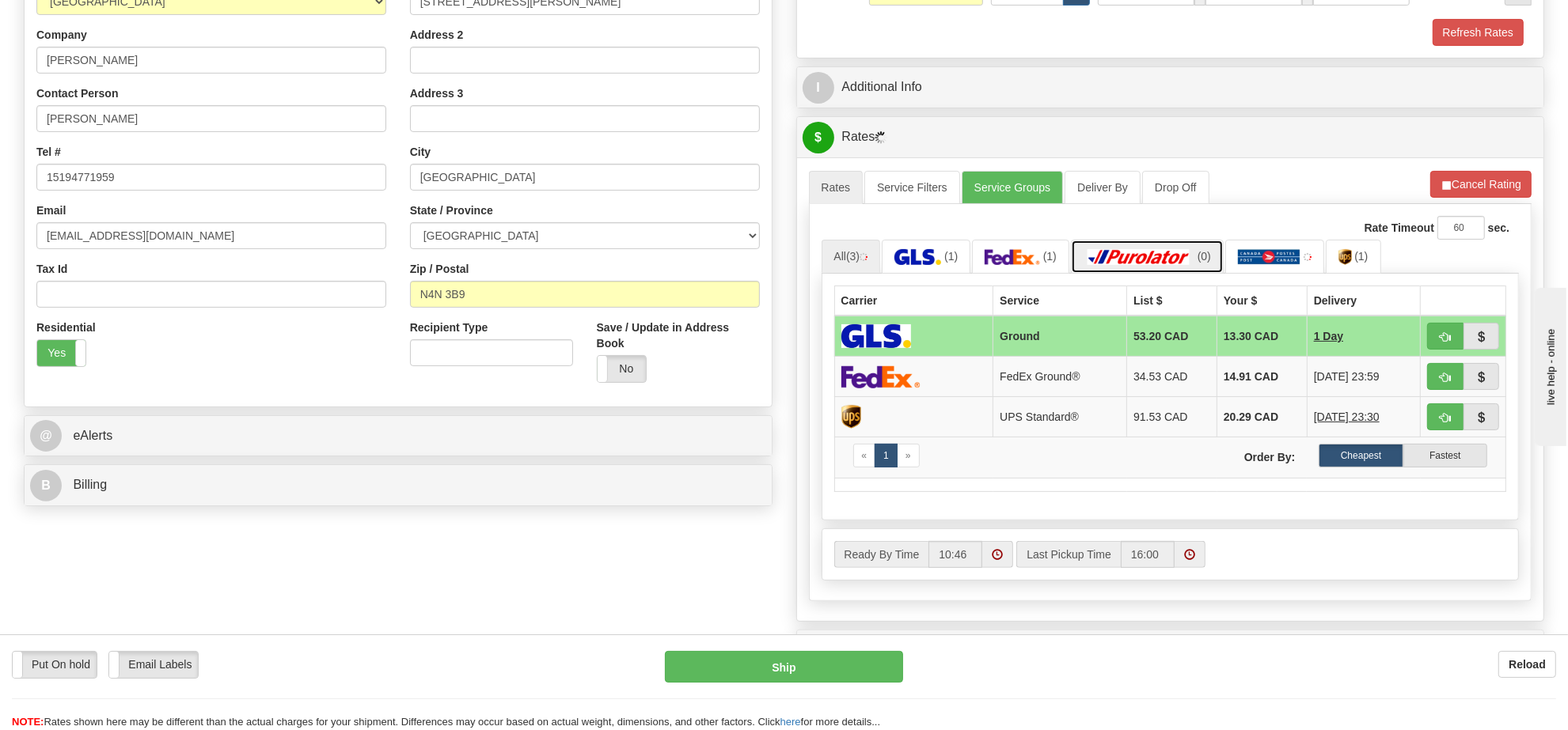
click at [1188, 265] on img at bounding box center [1139, 257] width 111 height 16
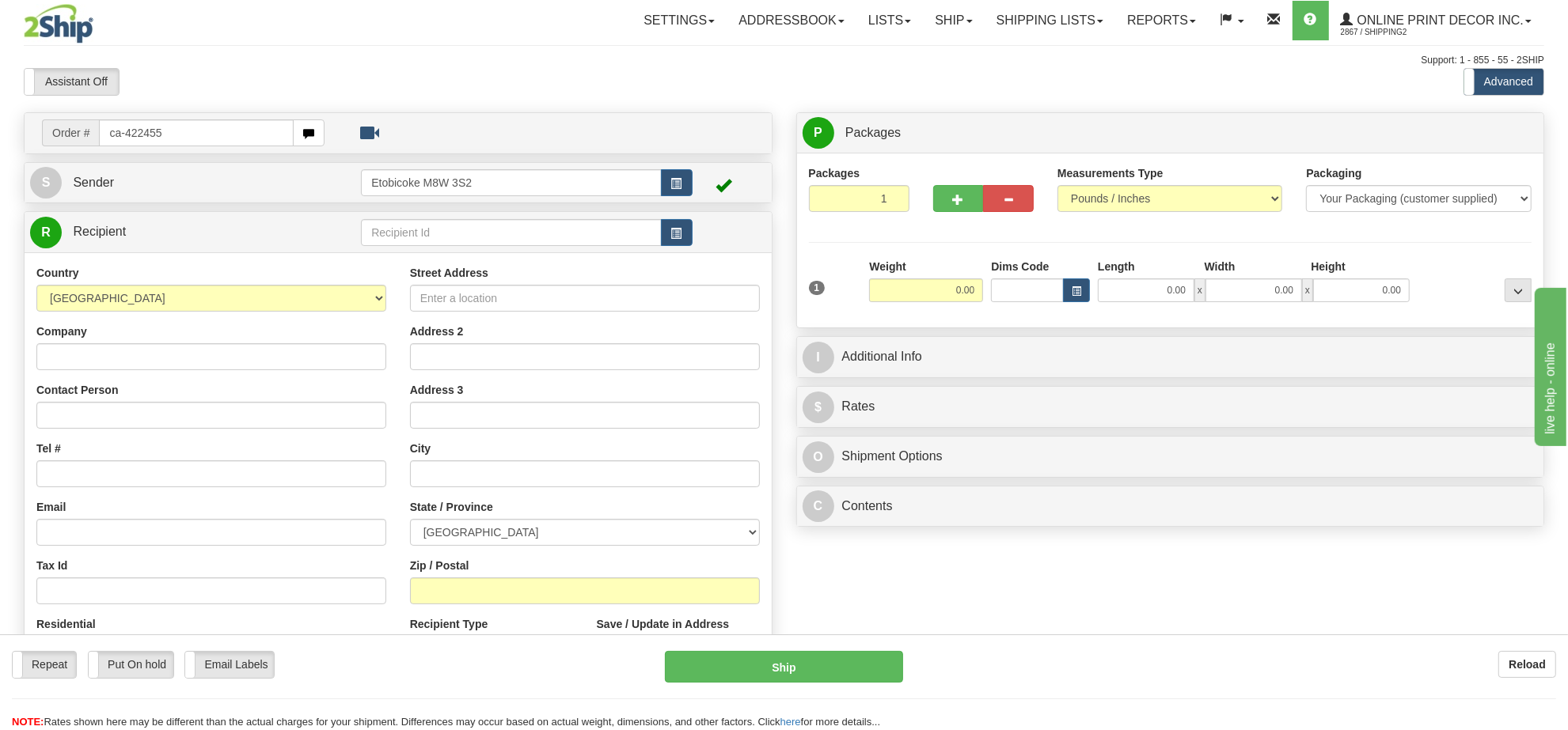
type input "ca-422455"
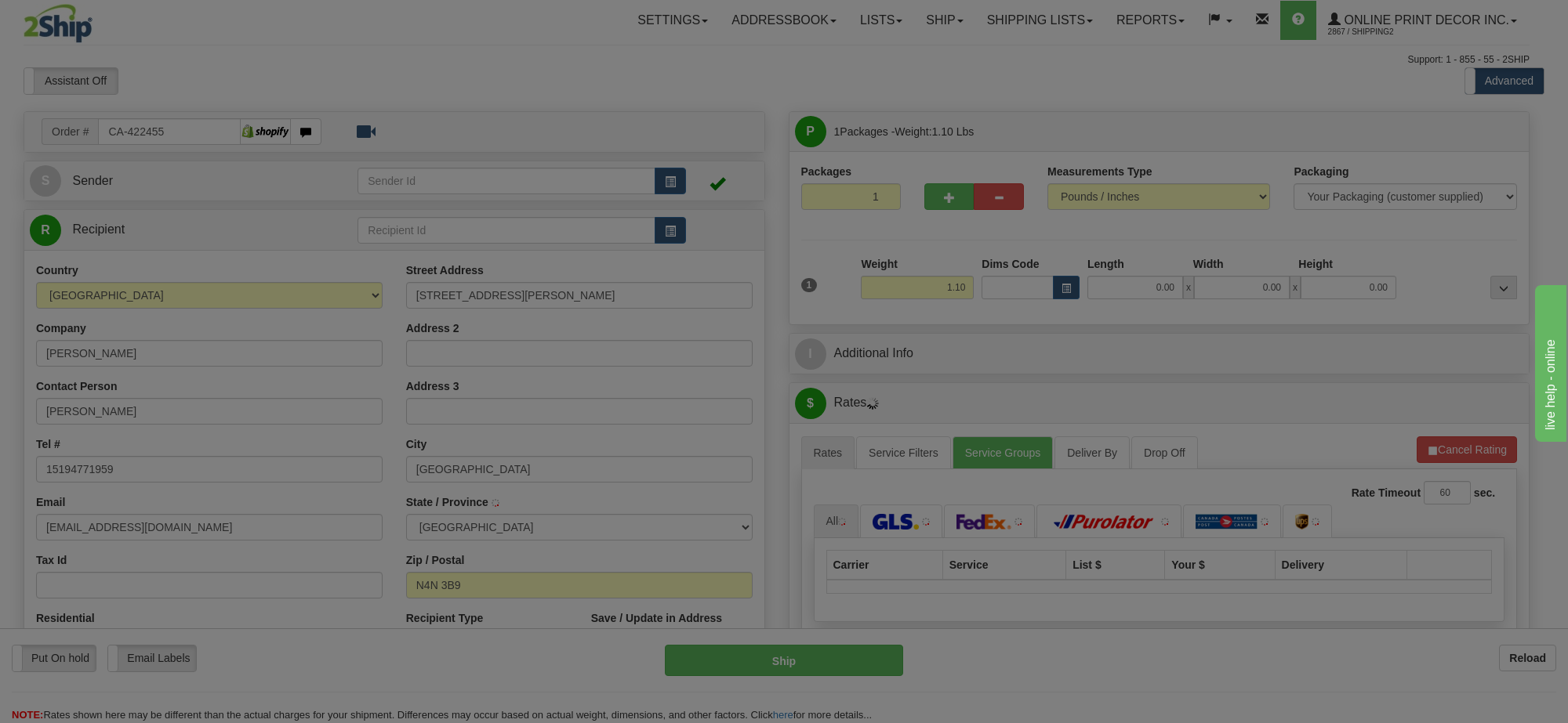
type input "HANOVER"
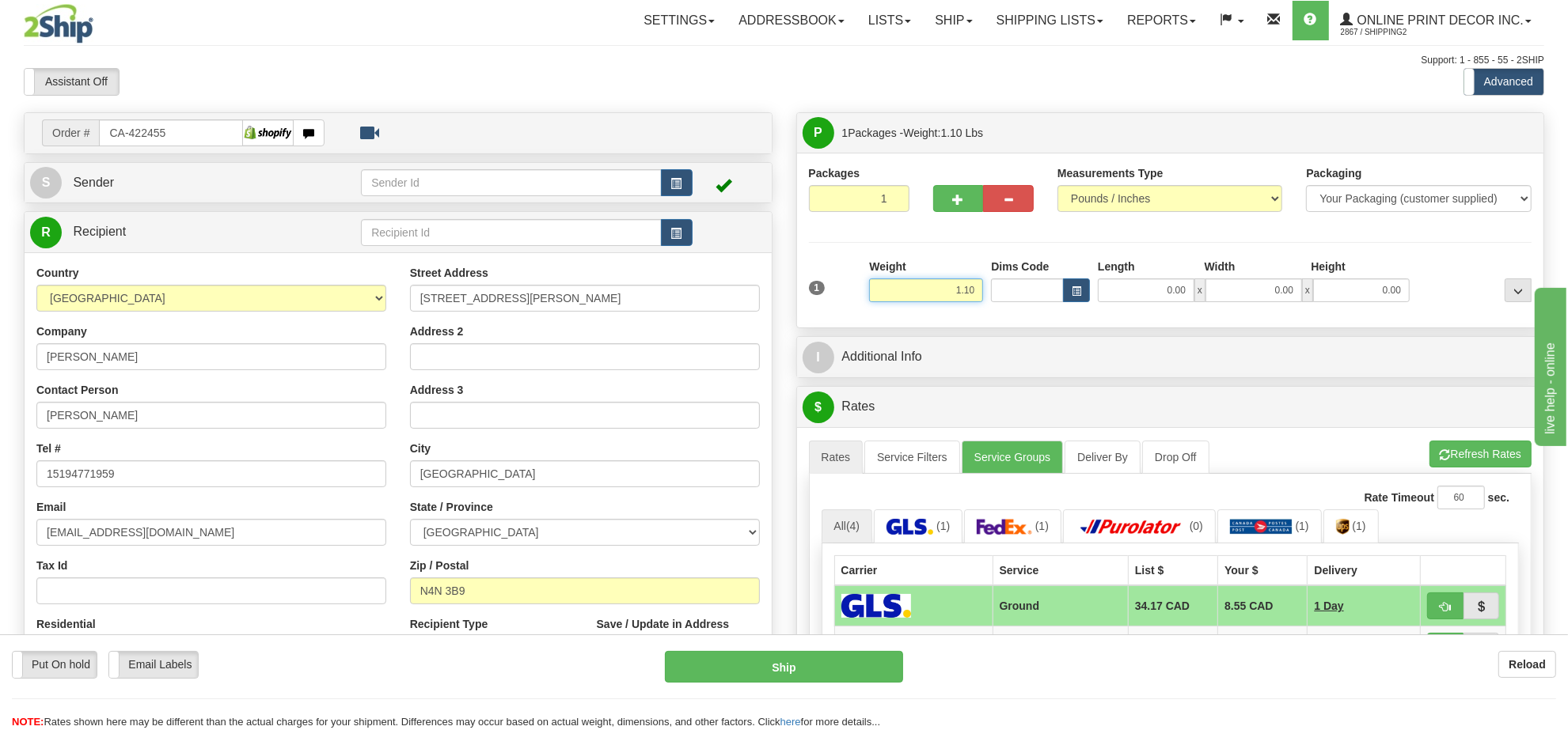
click at [947, 286] on input "1.10" at bounding box center [926, 290] width 114 height 24
type input "2.00"
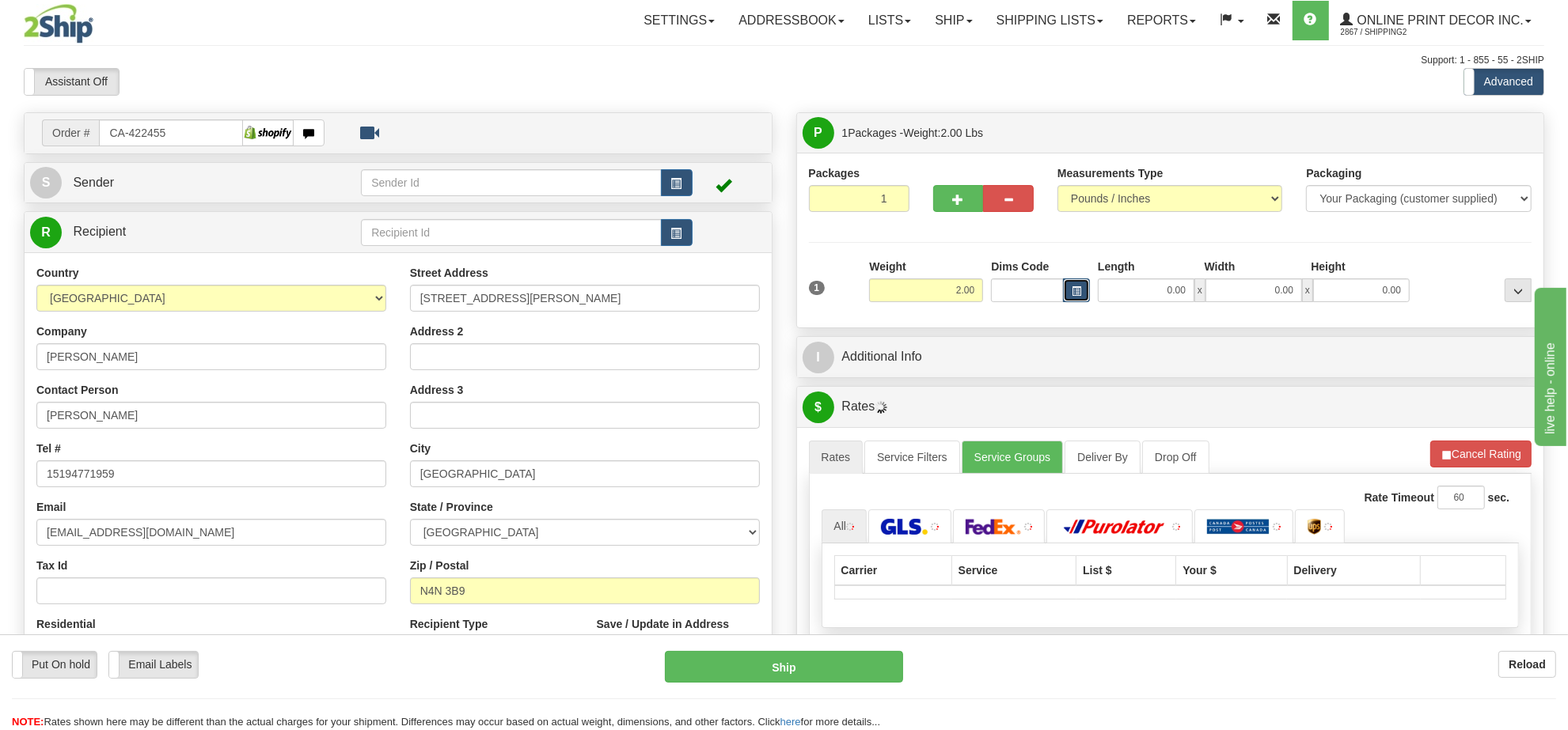
click at [1078, 286] on button "button" at bounding box center [1076, 290] width 27 height 24
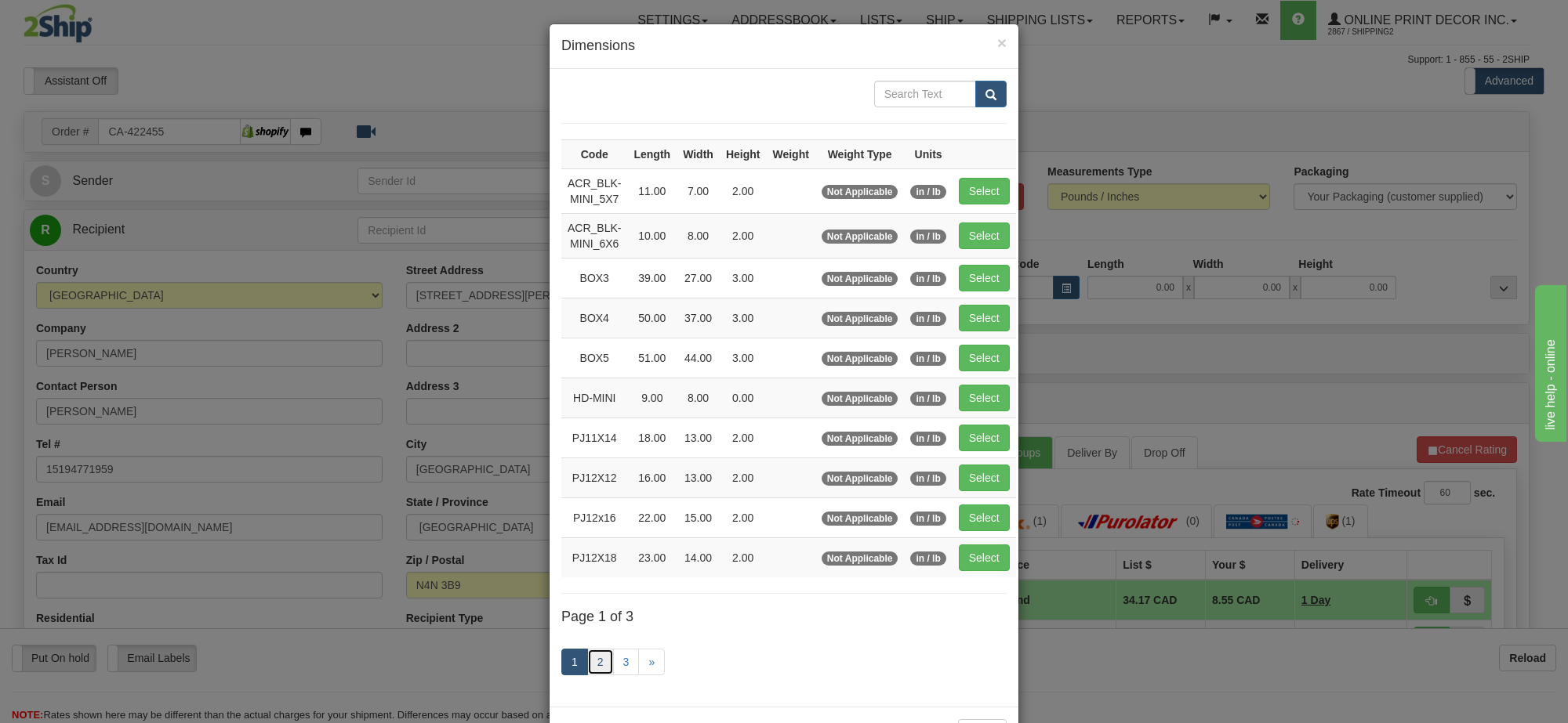
click at [589, 675] on link "2" at bounding box center [600, 661] width 27 height 27
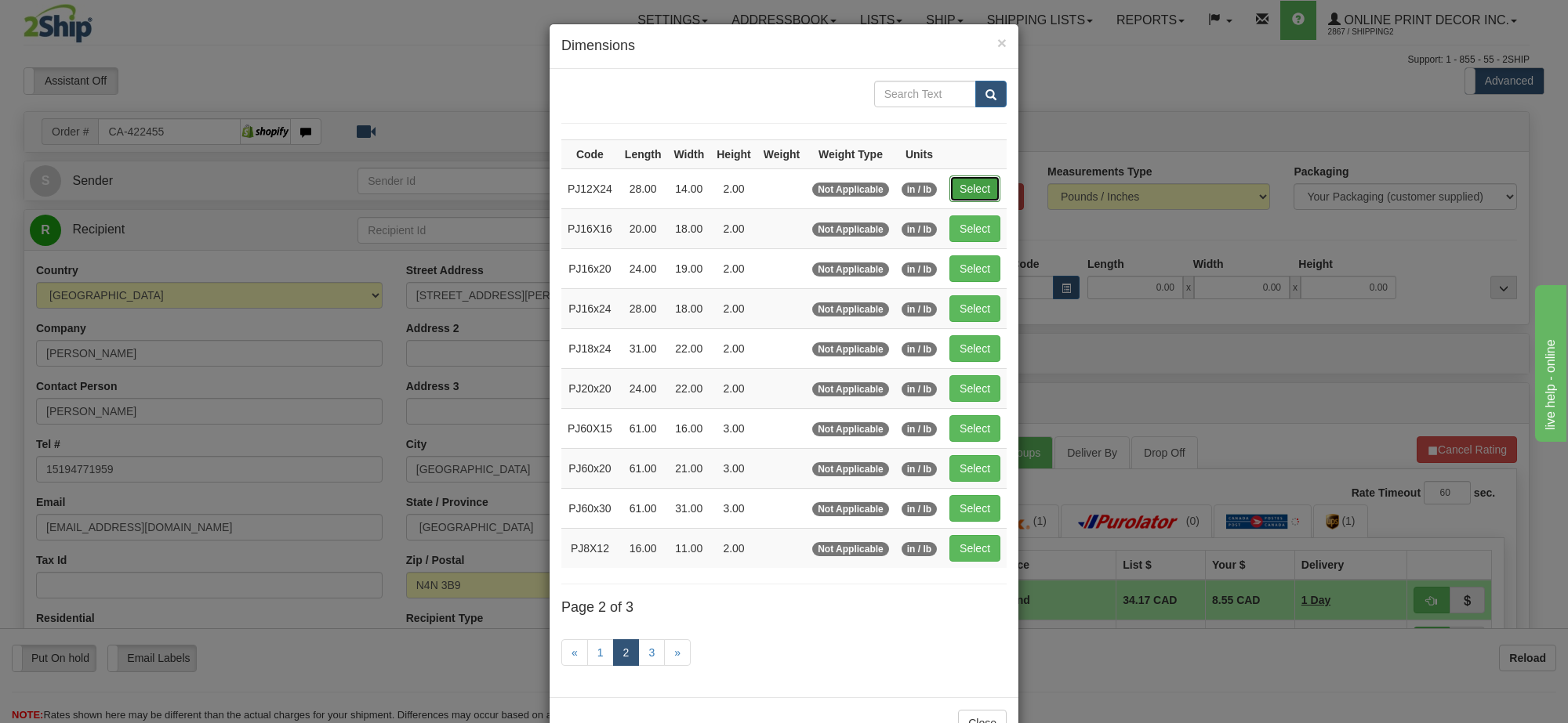
click at [961, 185] on button "Select" at bounding box center [975, 188] width 51 height 27
type input "PJ12X24"
type input "28.00"
type input "14.00"
type input "2.00"
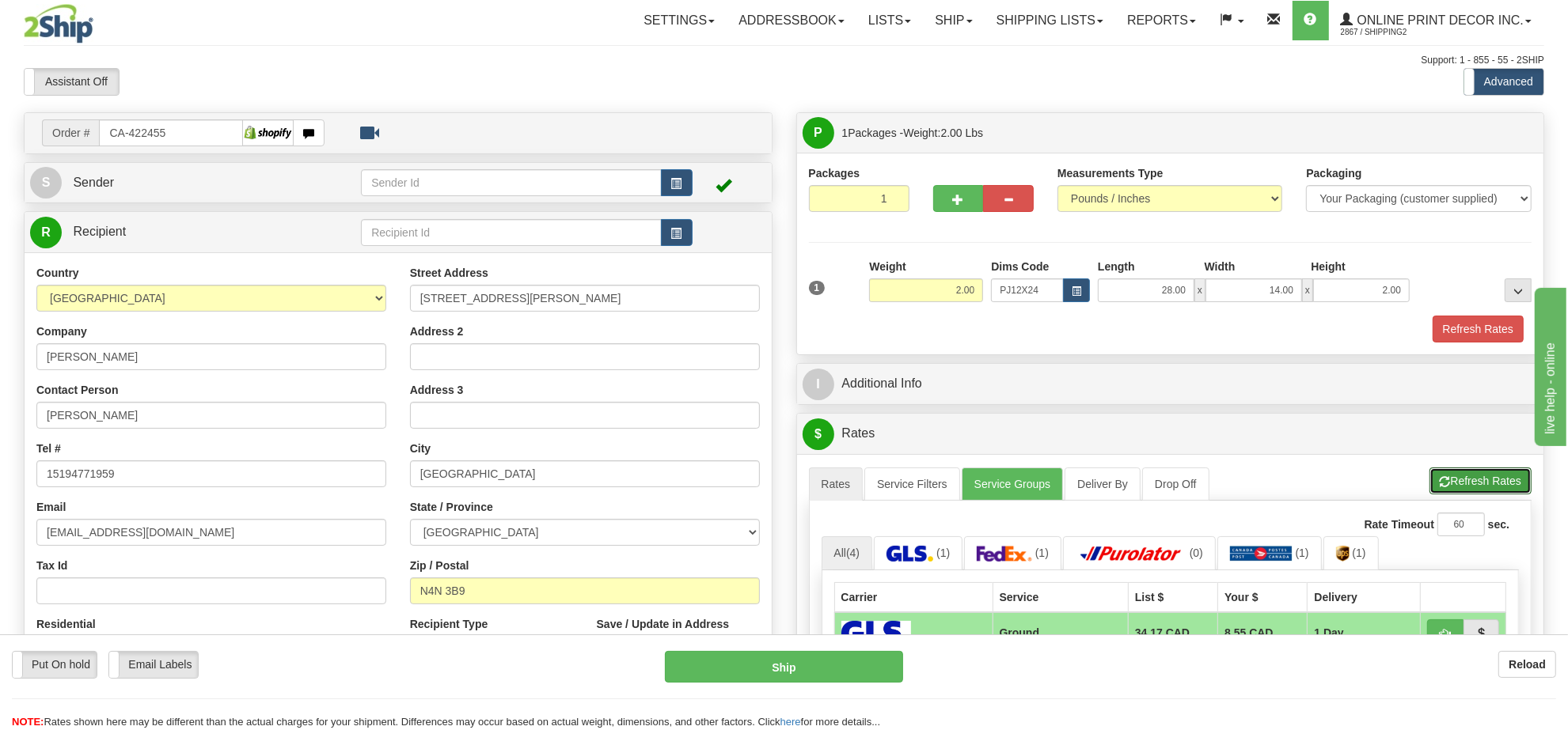
click at [1473, 491] on button "Refresh Rates" at bounding box center [1480, 481] width 102 height 27
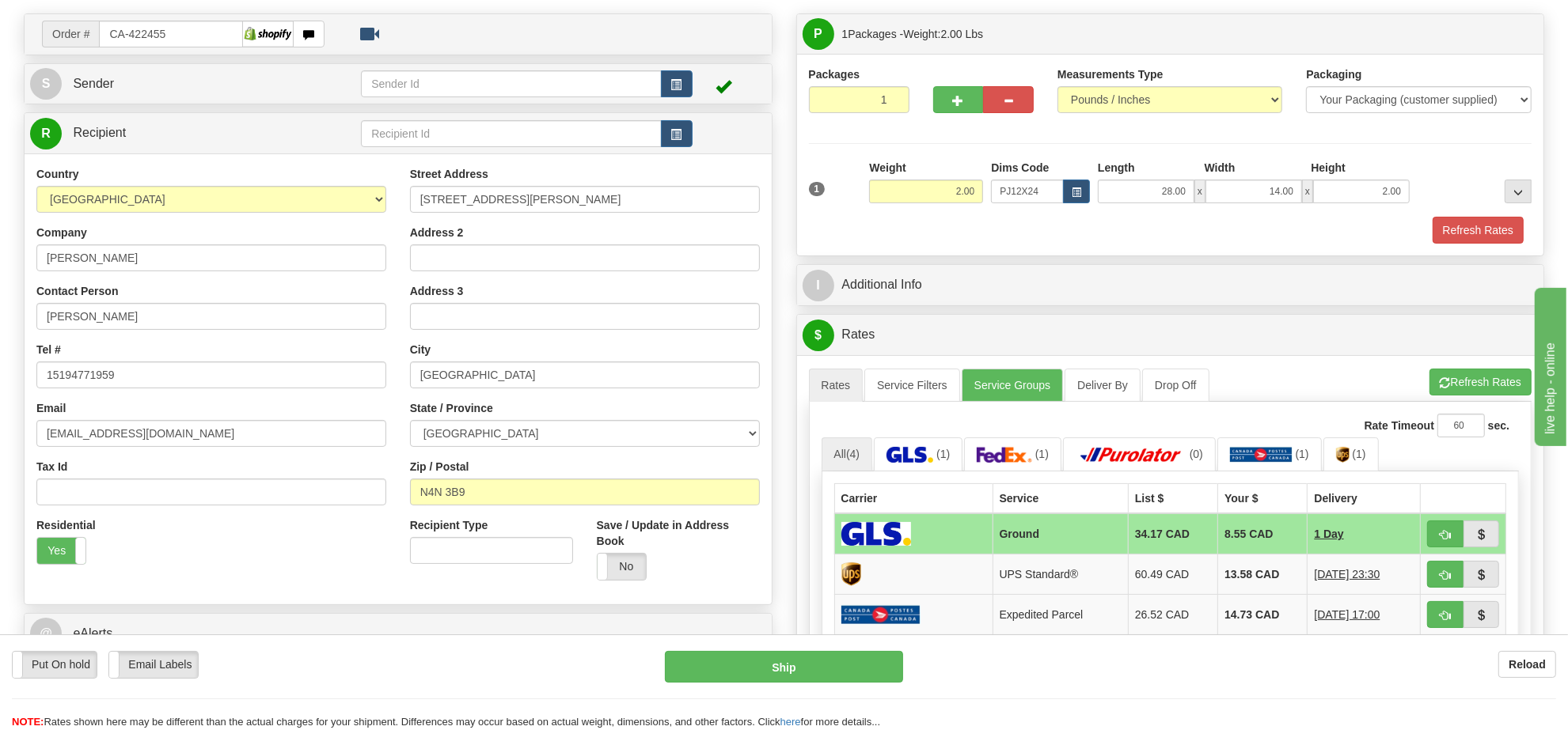
scroll to position [198, 0]
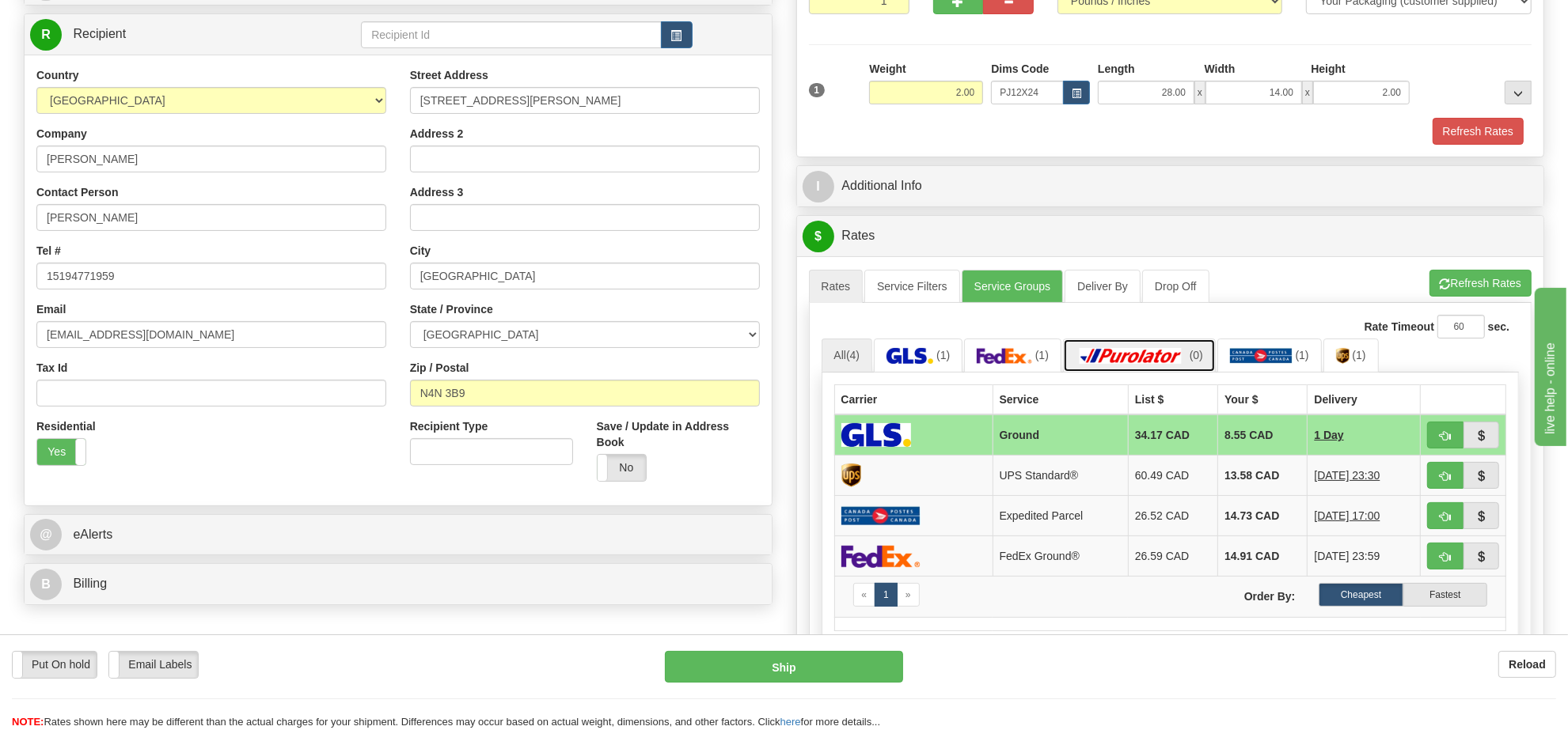
click at [1149, 364] on img at bounding box center [1131, 356] width 111 height 16
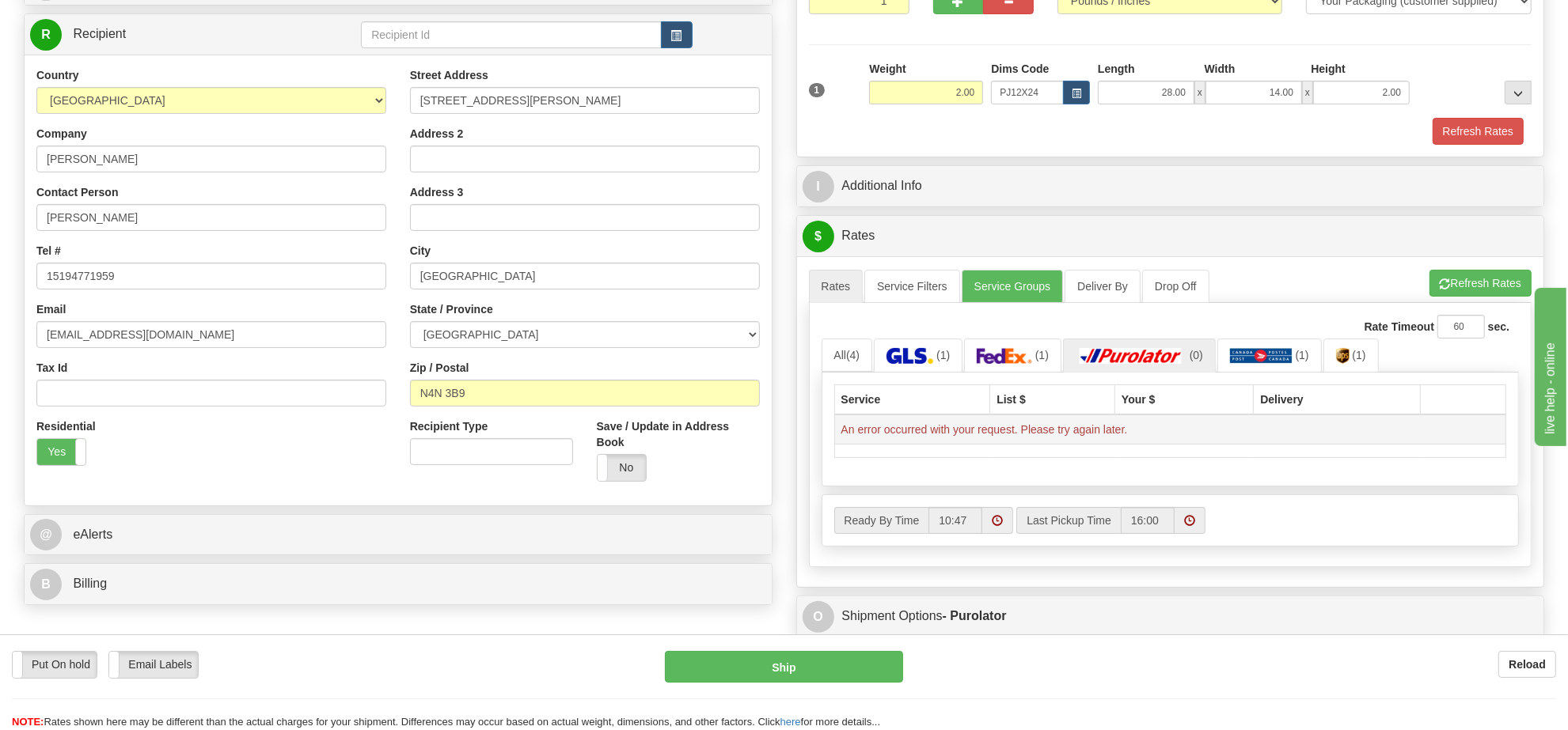
click at [1117, 441] on td "An error occurred with your request. Please try again later." at bounding box center [1170, 429] width 672 height 30
click at [1117, 437] on td "An error occurred with your request. Please try again later." at bounding box center [1170, 429] width 672 height 30
click at [1122, 435] on td "An error occurred with your request. Please try again later." at bounding box center [1170, 429] width 672 height 30
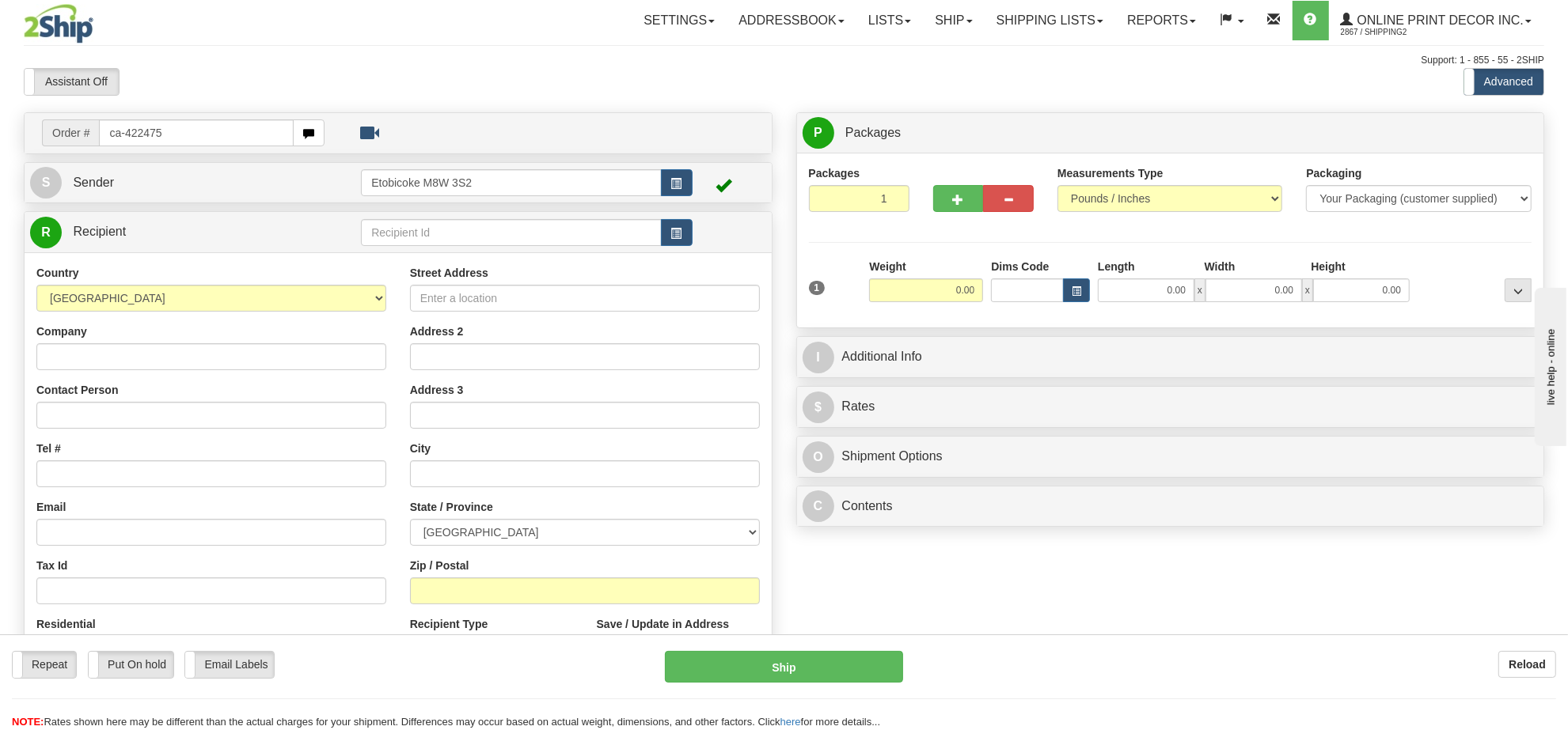
type input "ca-422475"
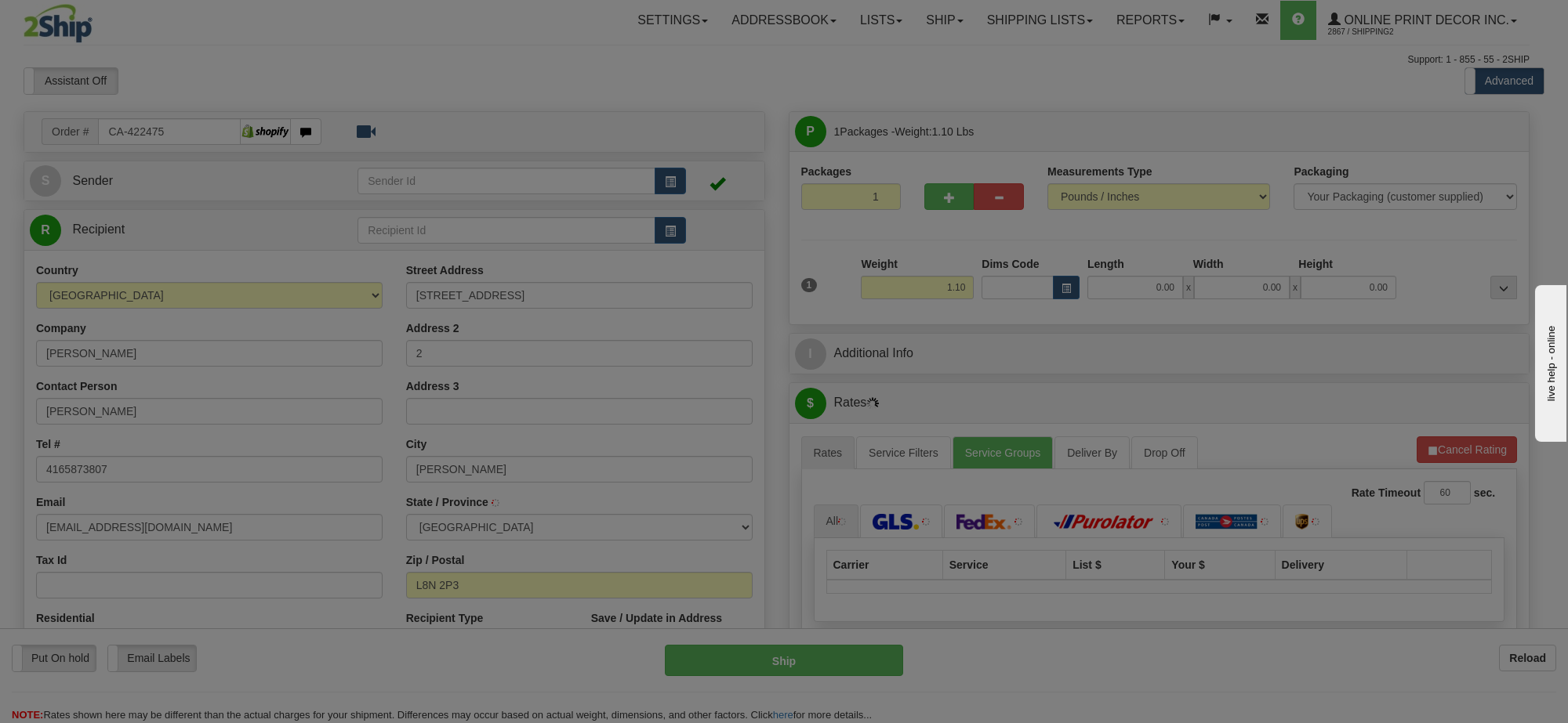
type input "[PERSON_NAME]"
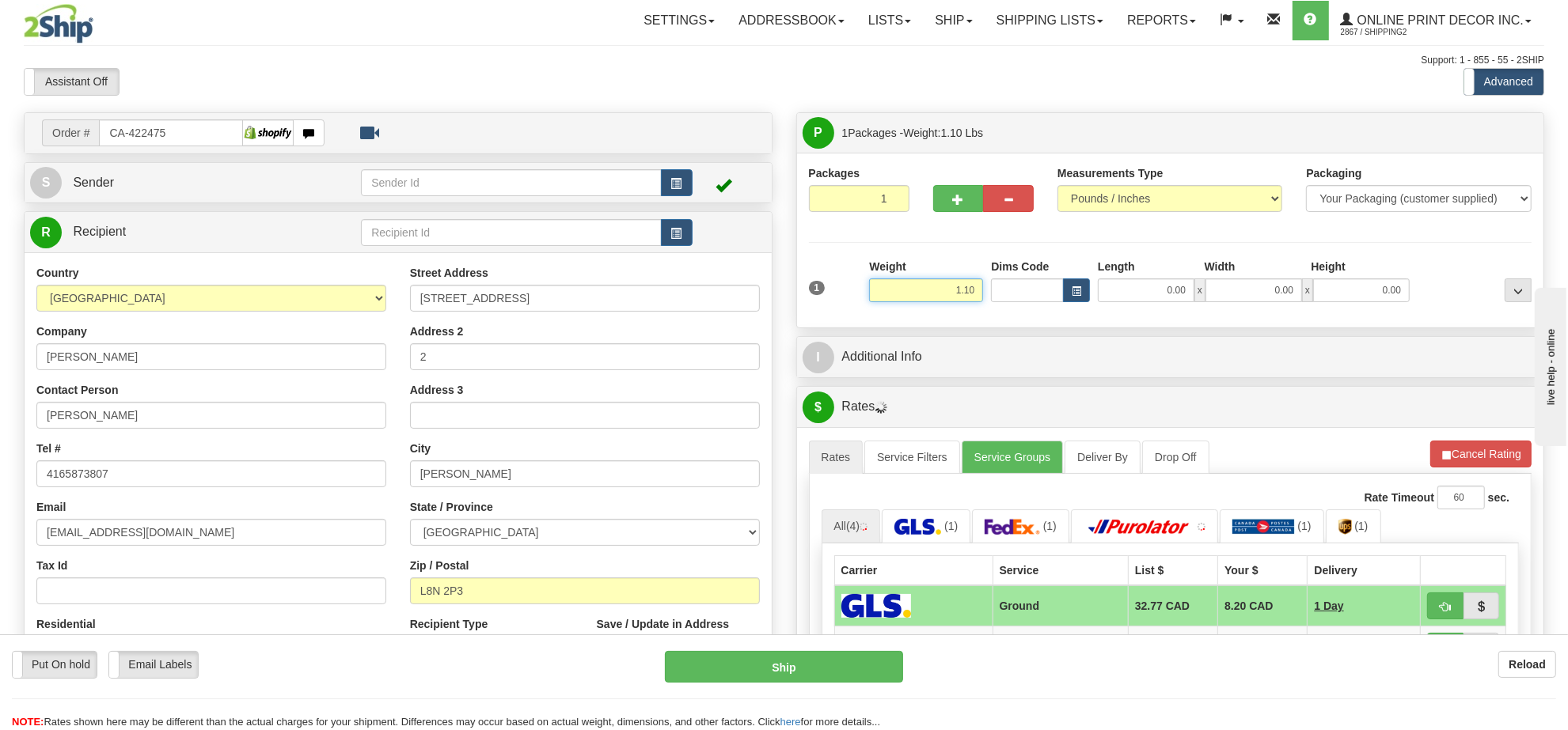
click at [954, 293] on input "1.10" at bounding box center [926, 290] width 114 height 24
drag, startPoint x: 955, startPoint y: 293, endPoint x: 963, endPoint y: 291, distance: 8.2
click at [959, 291] on input "1.10" at bounding box center [926, 290] width 114 height 24
type input "2.00"
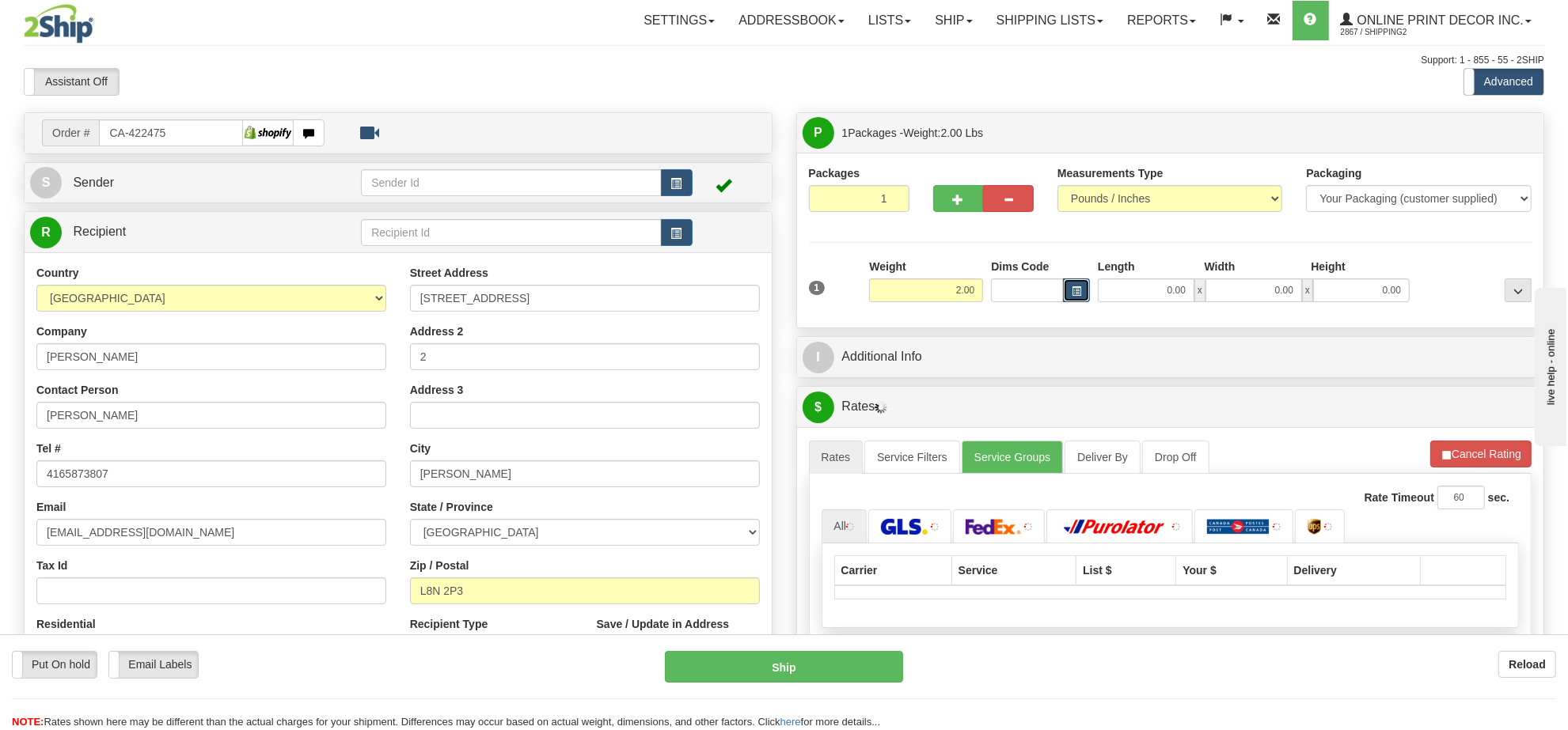
click at [1083, 293] on button "button" at bounding box center [1076, 290] width 27 height 24
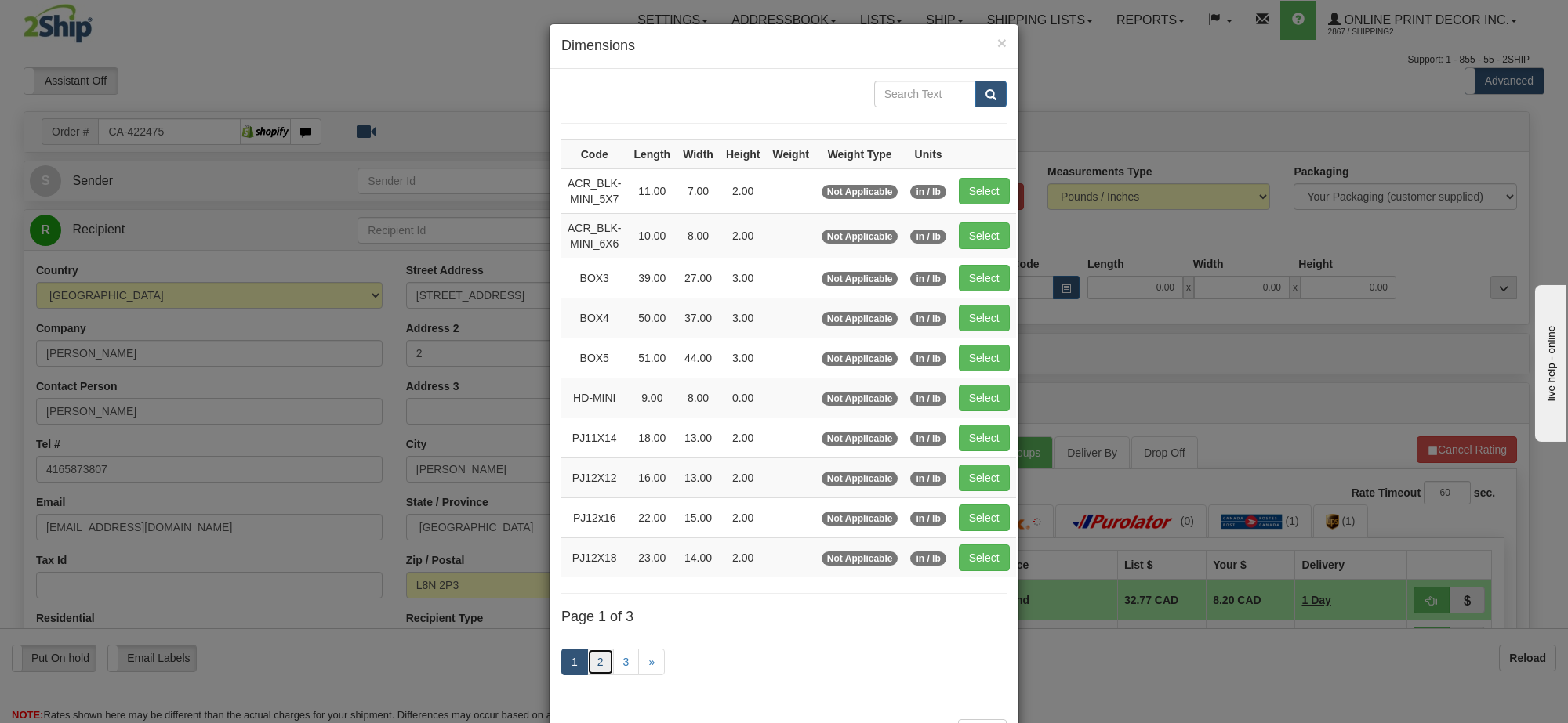
click at [594, 671] on link "2" at bounding box center [600, 661] width 27 height 27
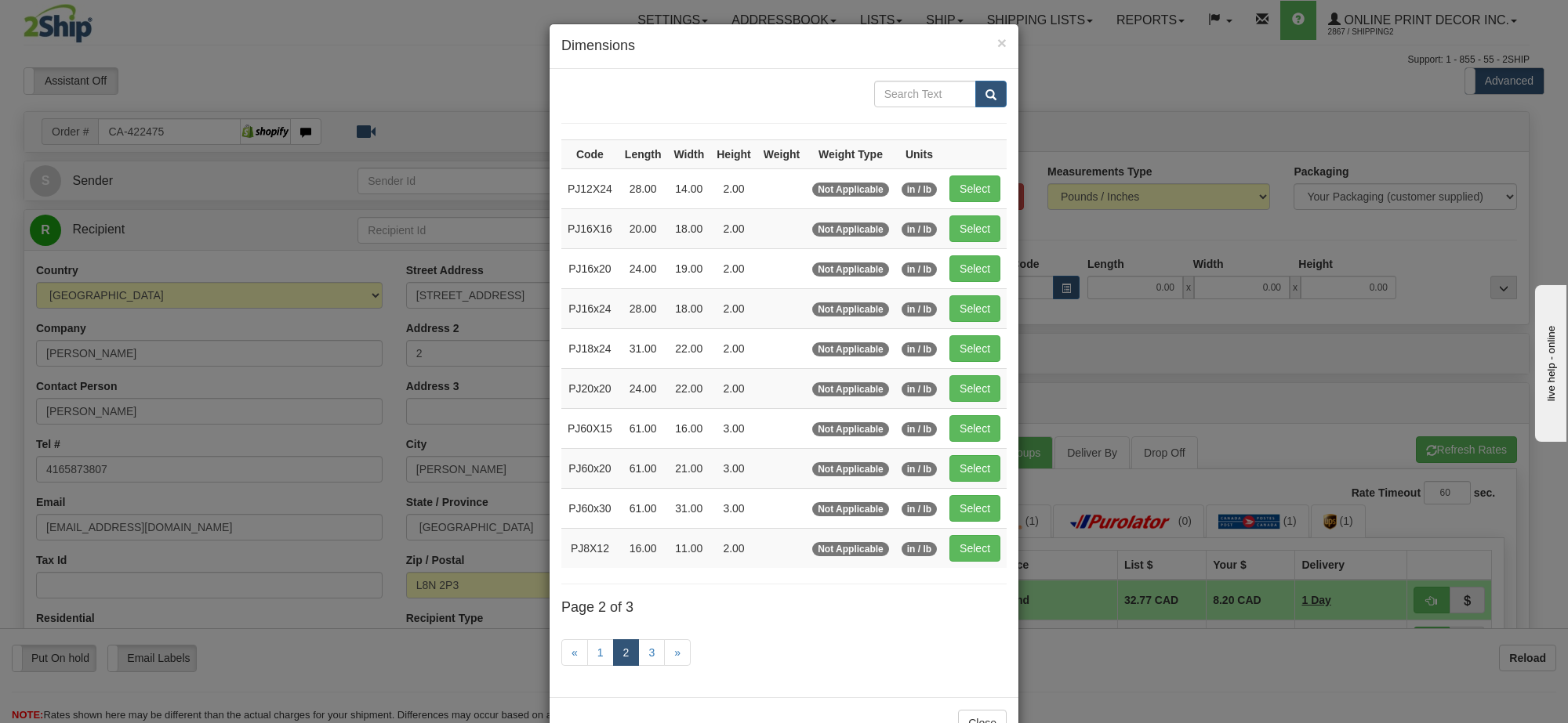
click at [933, 190] on span "in / lb" at bounding box center [919, 190] width 35 height 14
click at [961, 192] on button "Select" at bounding box center [975, 188] width 51 height 27
type input "PJ12X24"
type input "28.00"
type input "14.00"
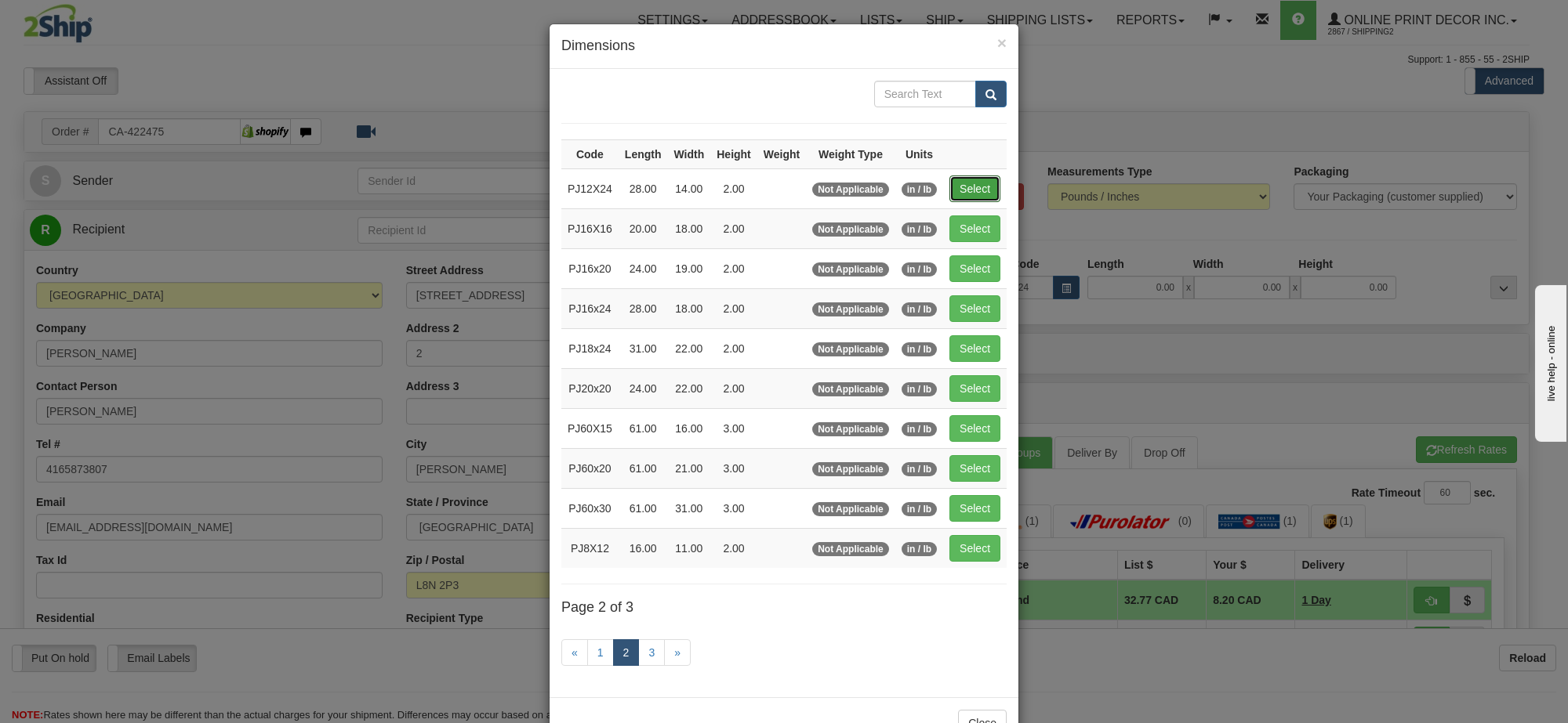
type input "2.00"
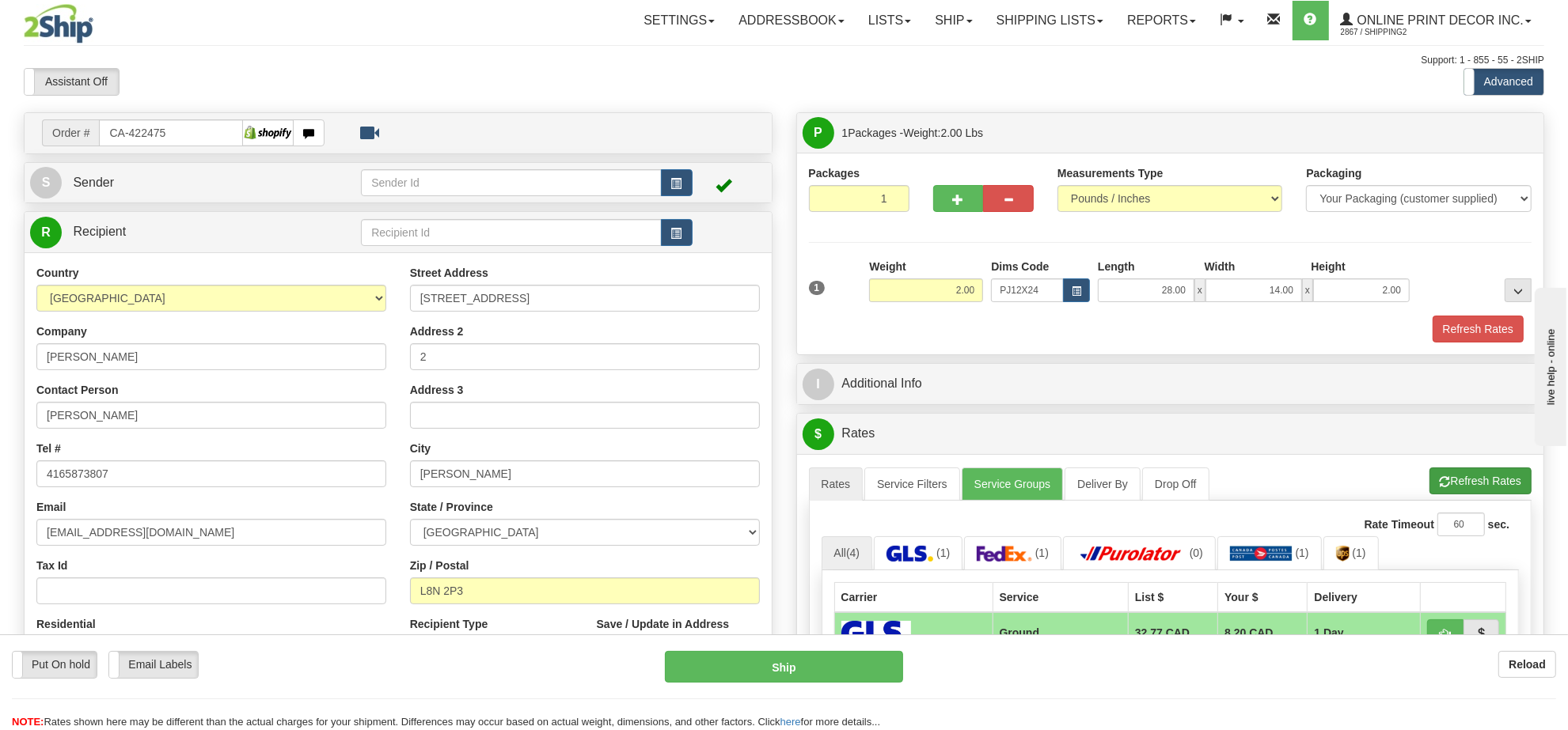
drag, startPoint x: 1483, startPoint y: 504, endPoint x: 1469, endPoint y: 479, distance: 28.7
click at [1470, 483] on ul "Rates Service Filters Service Groups Deliver By Drop Off Pickup Refresh Rates C…" at bounding box center [1171, 484] width 723 height 33
click at [1469, 479] on button "Refresh Rates" at bounding box center [1480, 481] width 102 height 27
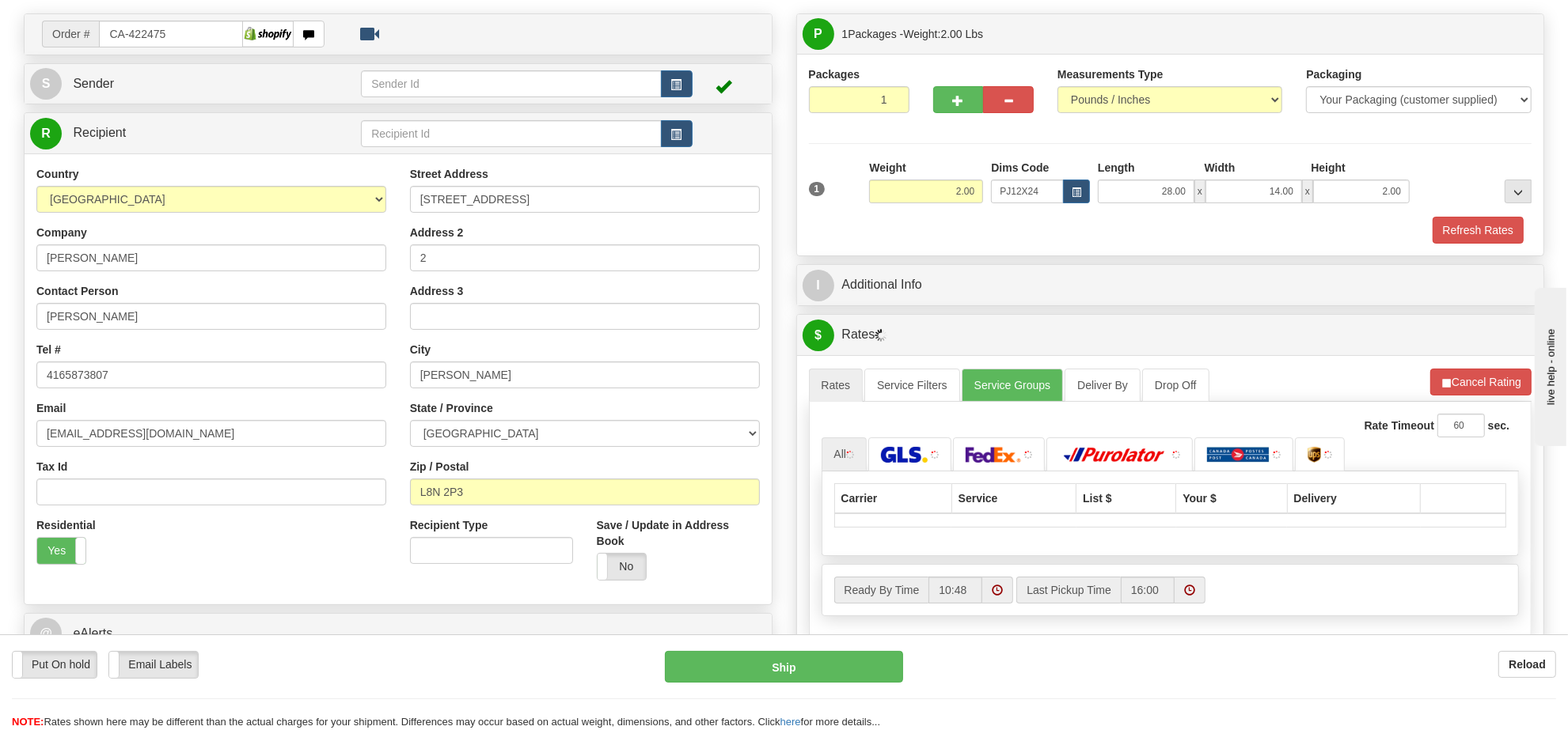
scroll to position [198, 0]
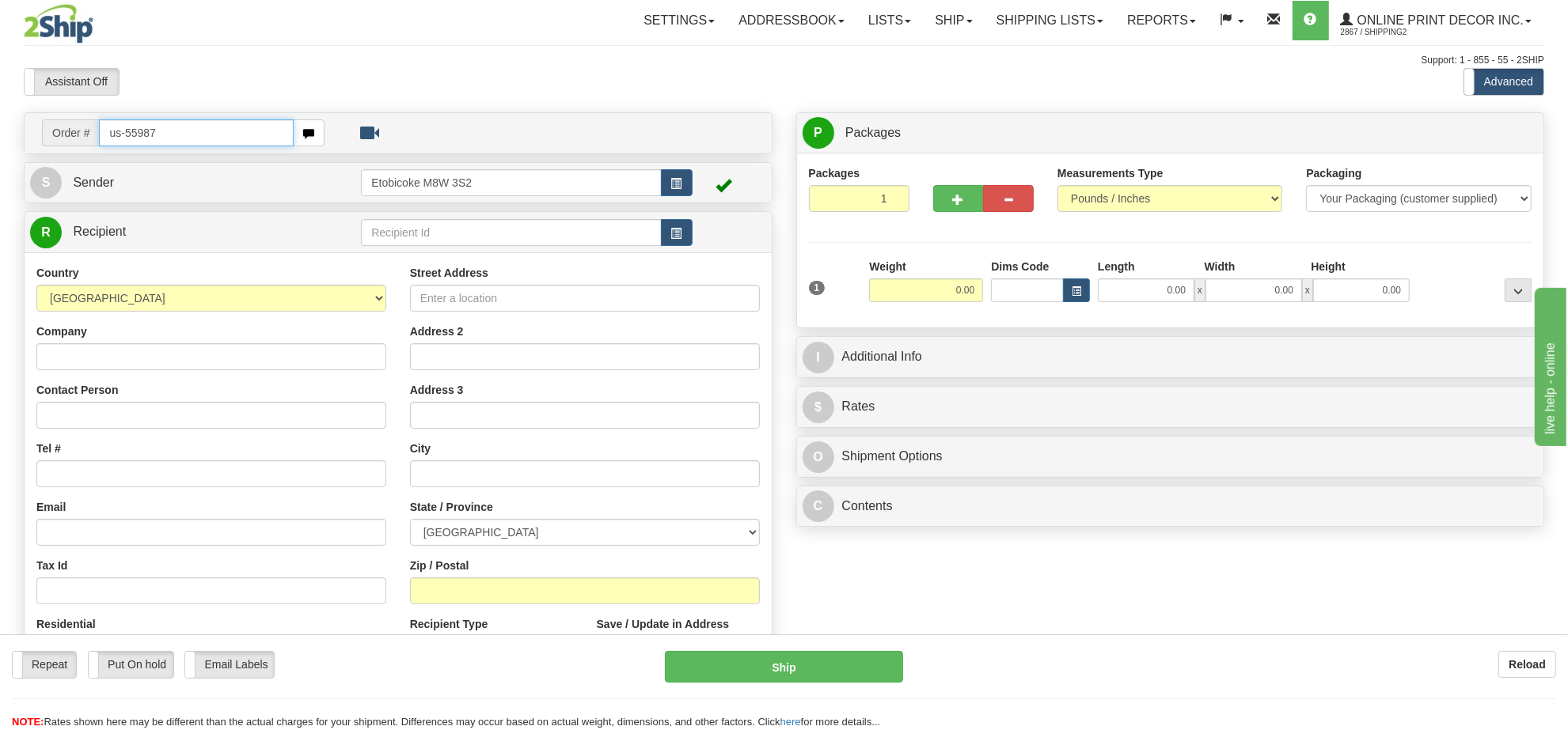
type input "us-55987"
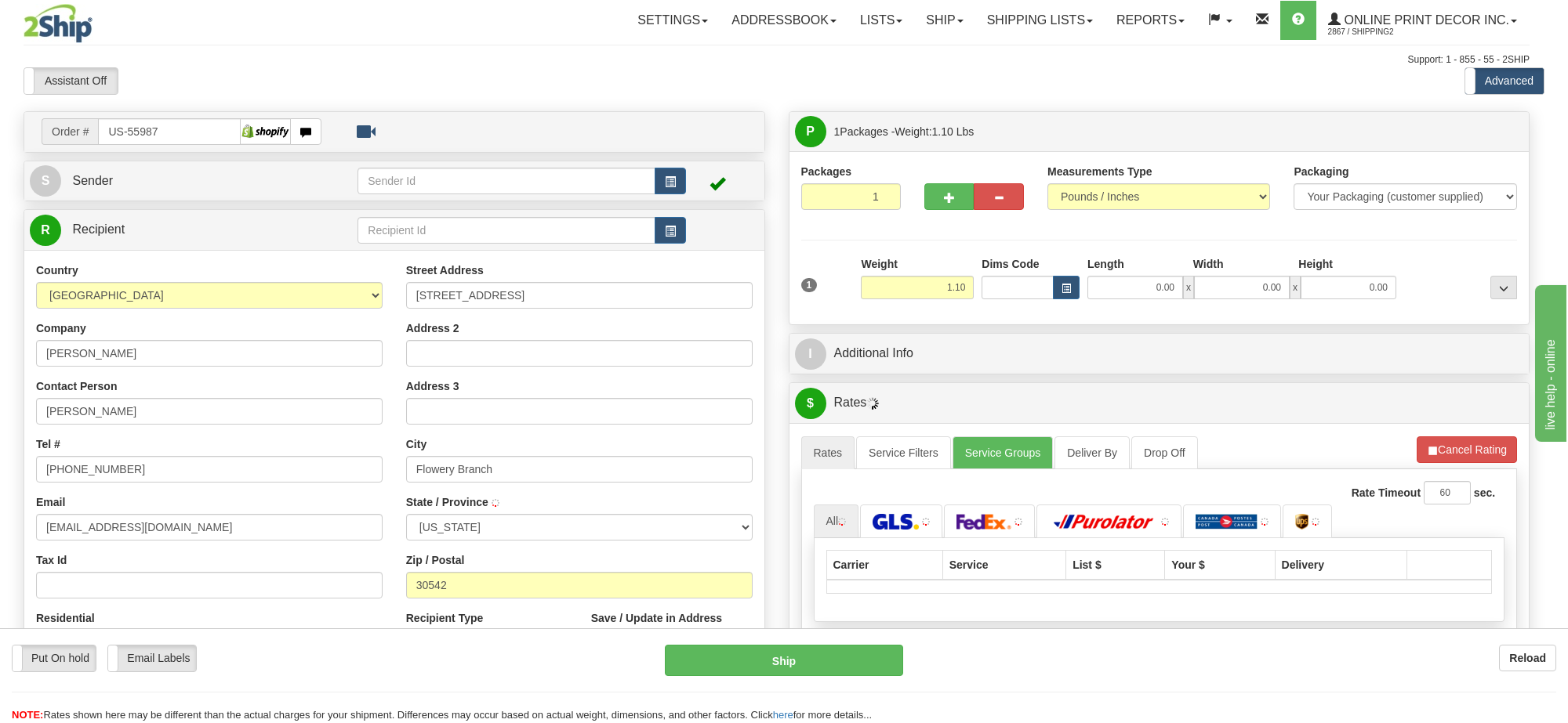
type input "FLOWERY BRANCH"
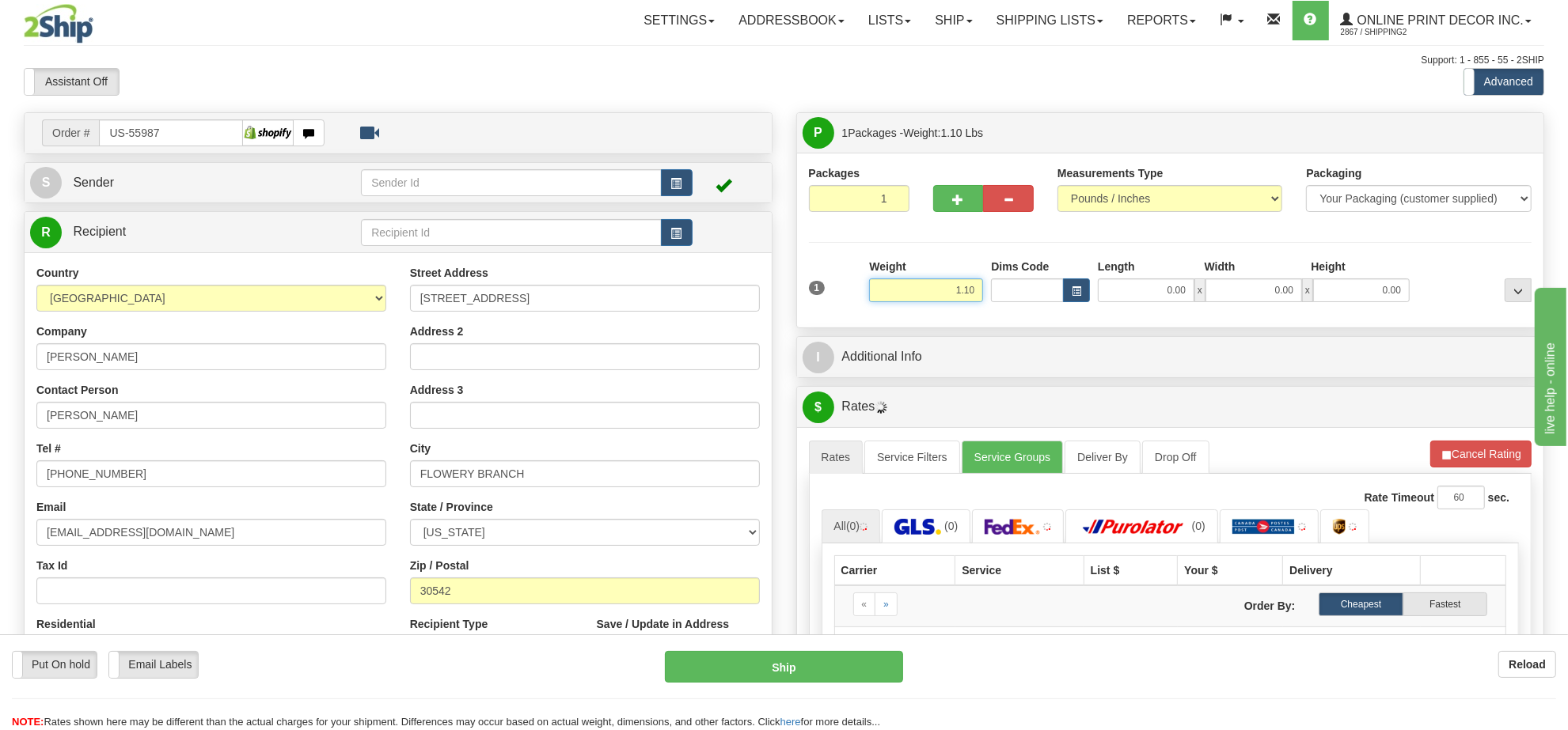
click at [967, 283] on input "1.10" at bounding box center [926, 290] width 114 height 24
click at [966, 283] on input "1.10" at bounding box center [926, 290] width 114 height 24
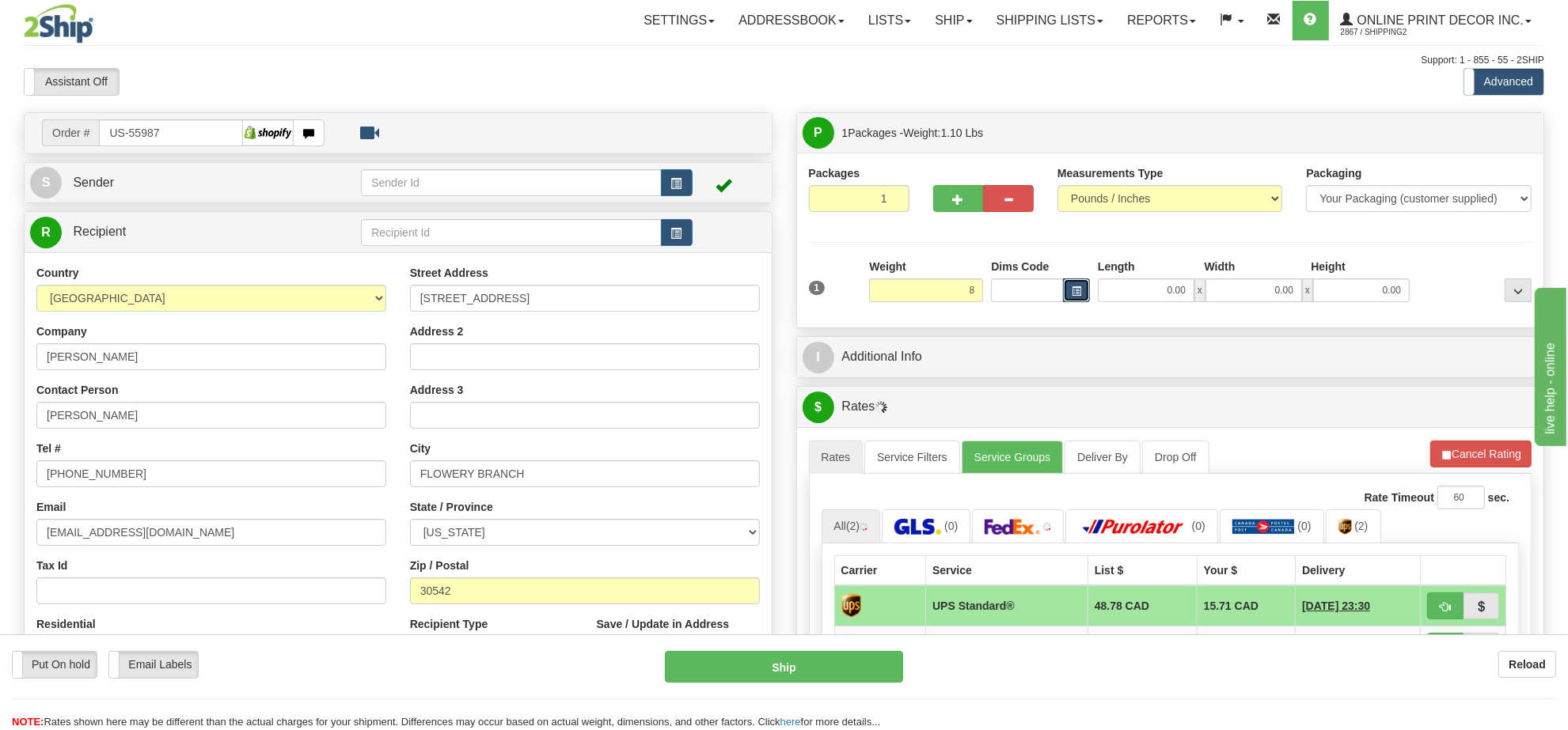
type input "8.00"
click at [1065, 293] on button "button" at bounding box center [1076, 290] width 27 height 24
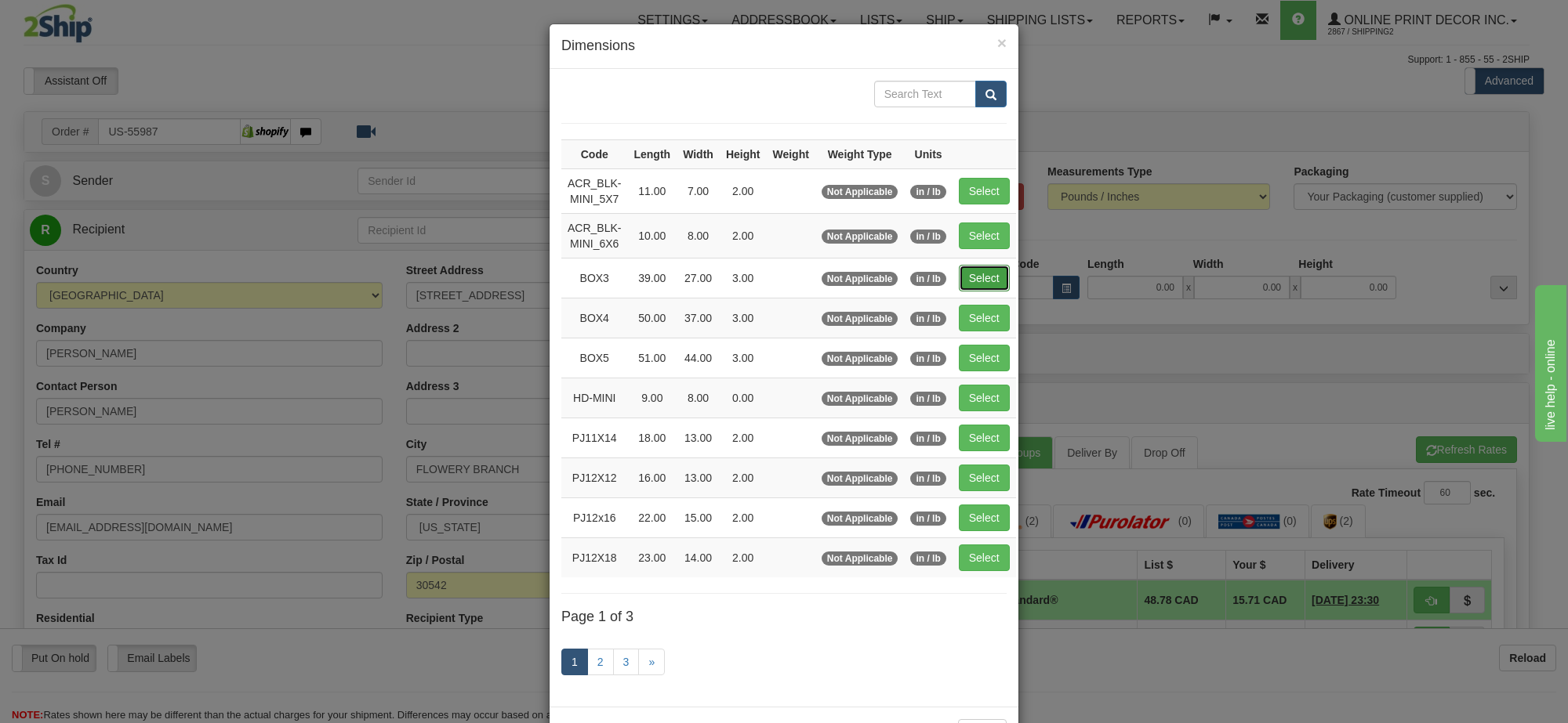
click at [982, 280] on button "Select" at bounding box center [984, 277] width 51 height 27
type input "BOX3"
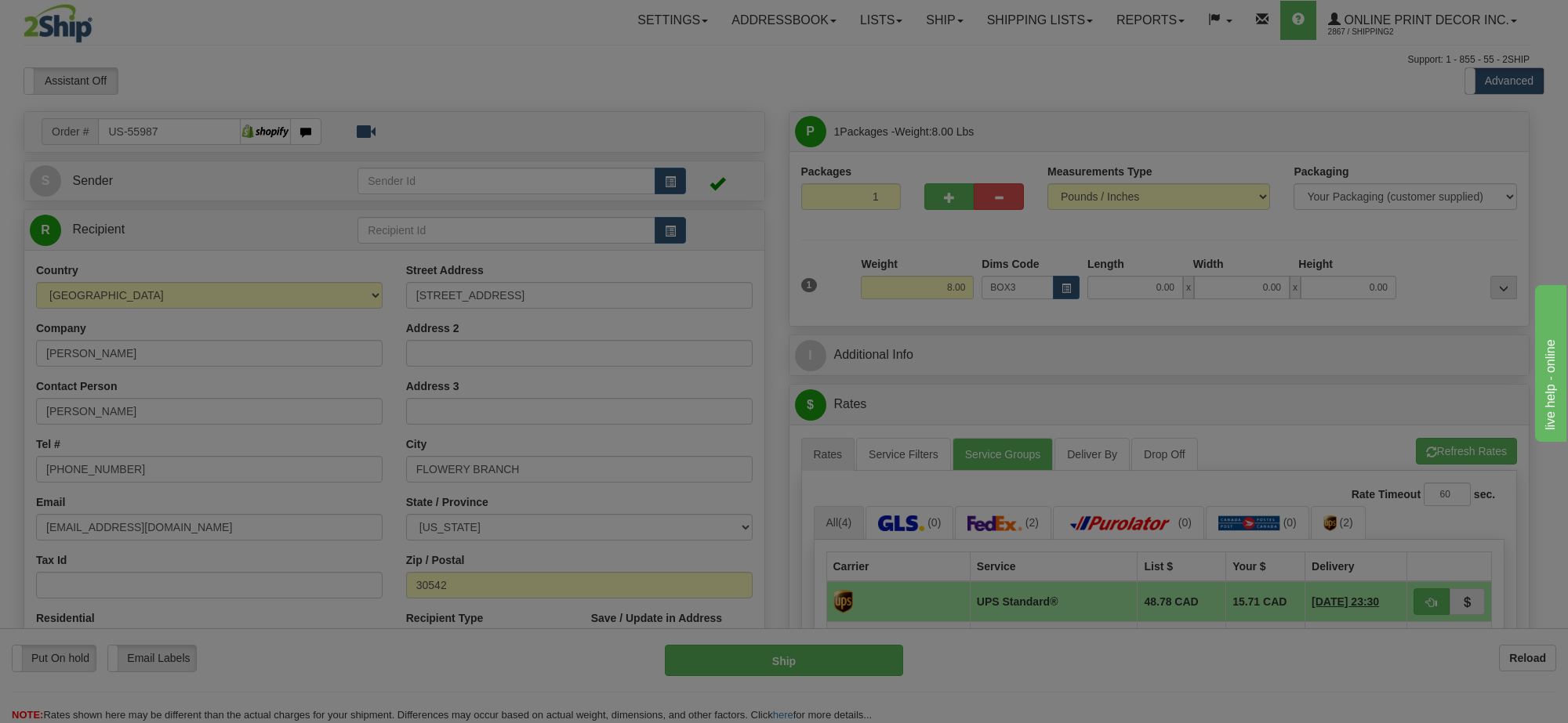
type input "39.00"
type input "27.00"
type input "3.00"
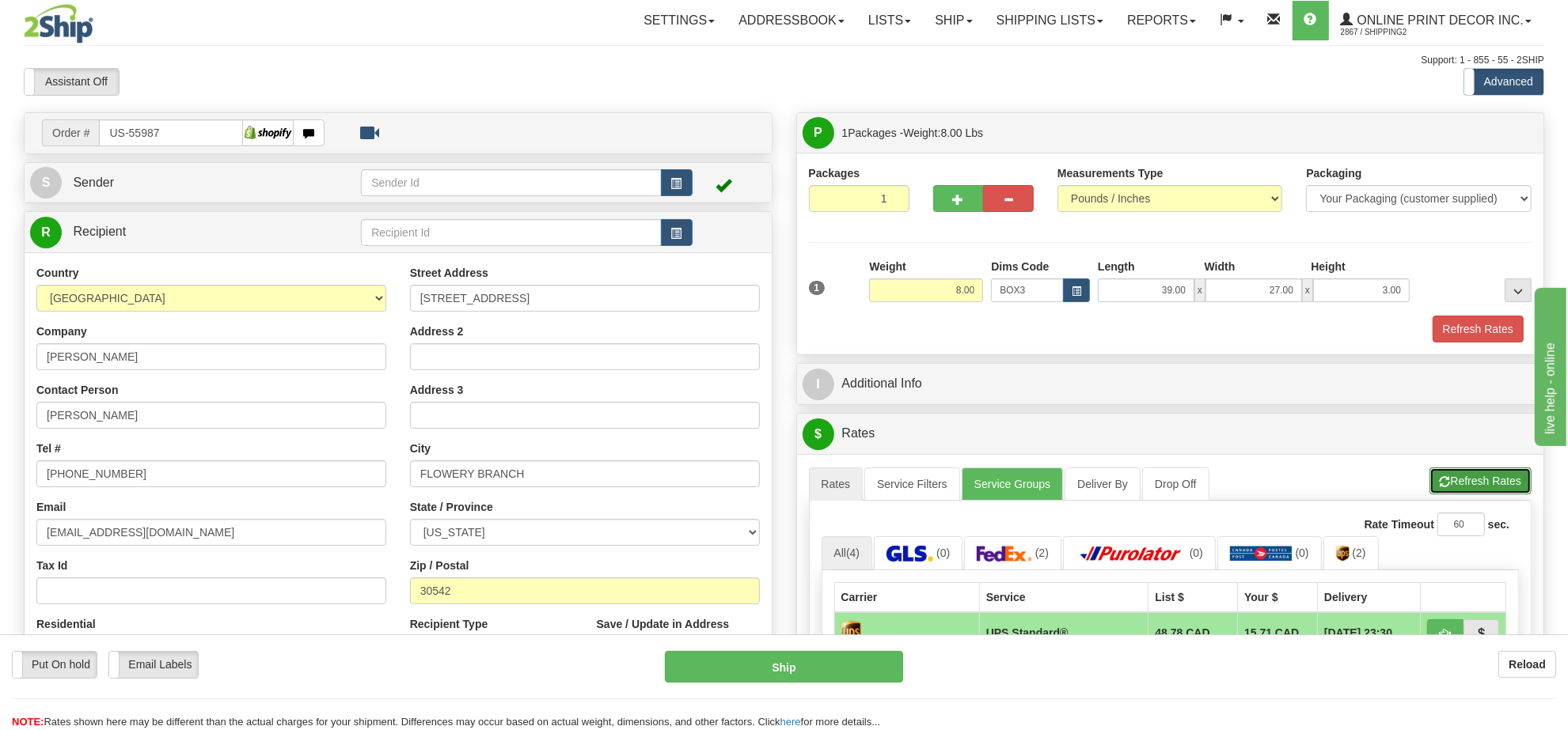
click at [1487, 483] on button "Refresh Rates" at bounding box center [1480, 481] width 102 height 27
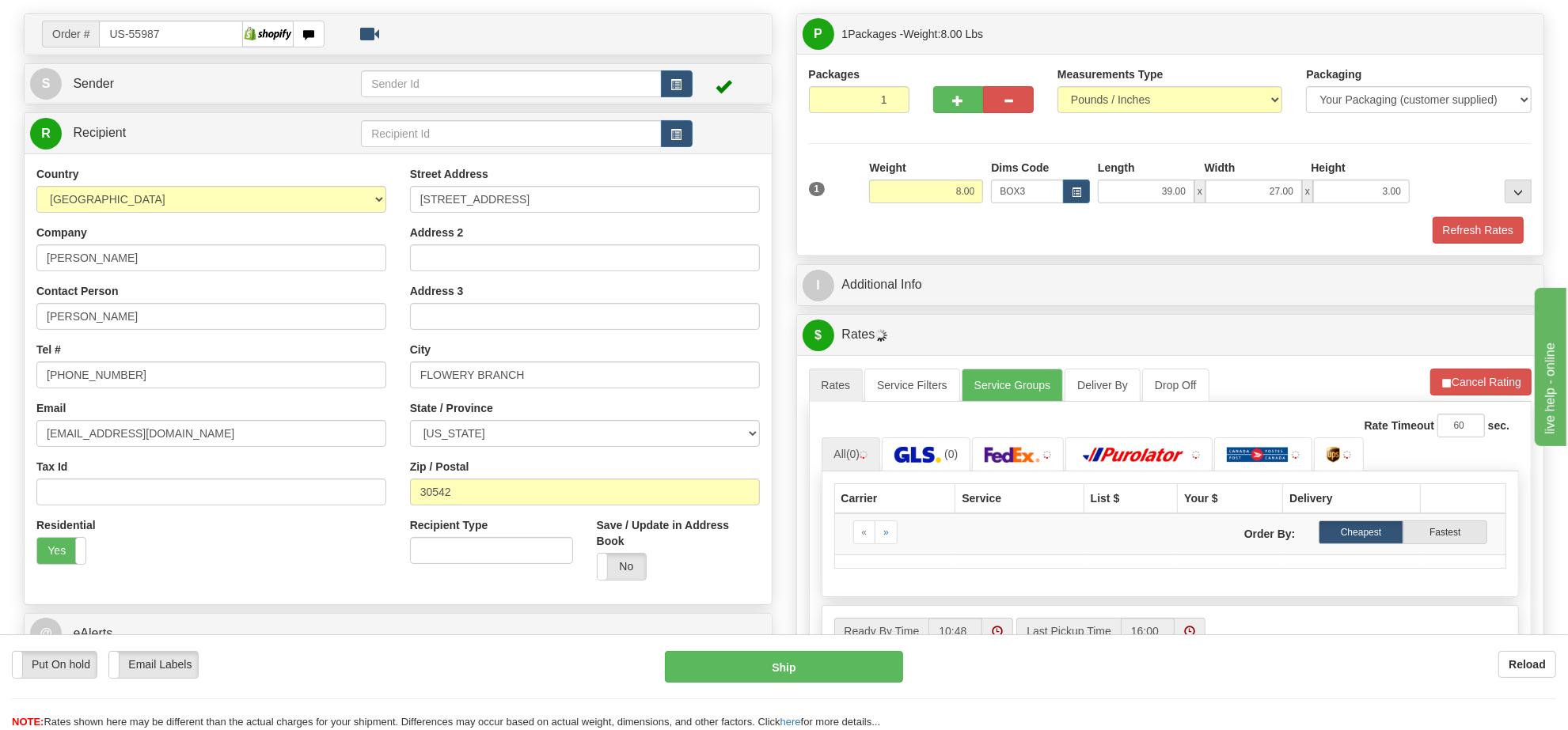
scroll to position [198, 0]
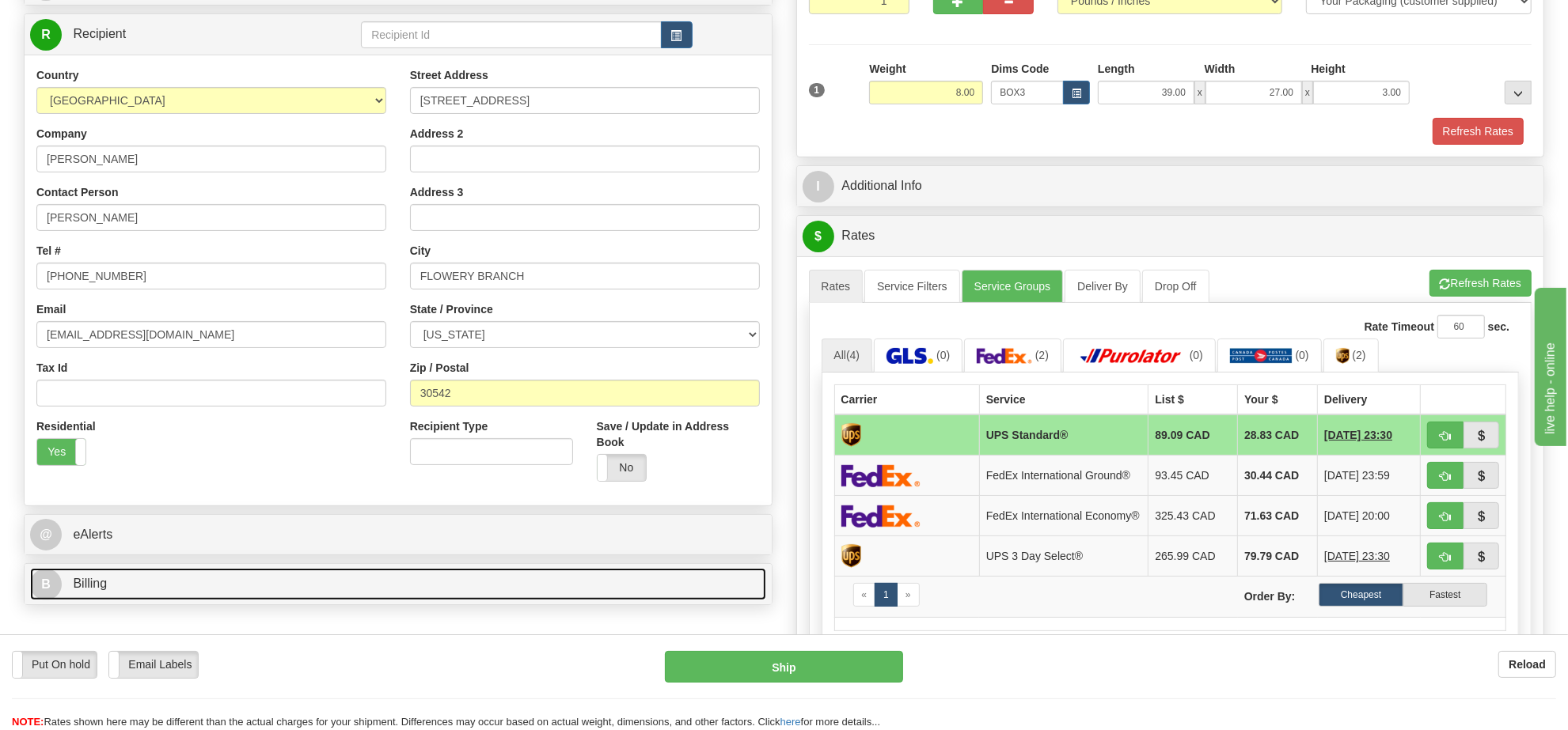
click at [336, 594] on link "B Billing" at bounding box center [397, 584] width 736 height 33
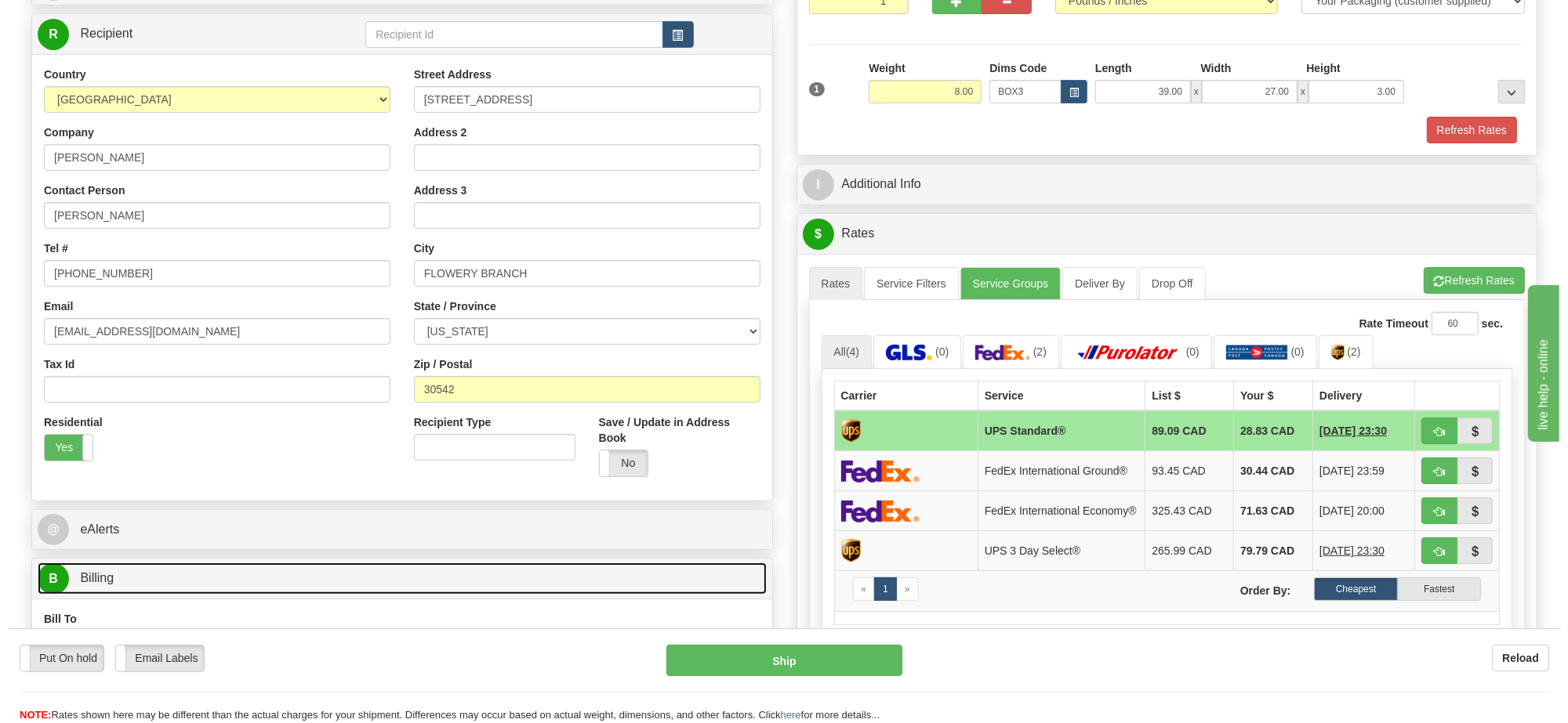
scroll to position [392, 0]
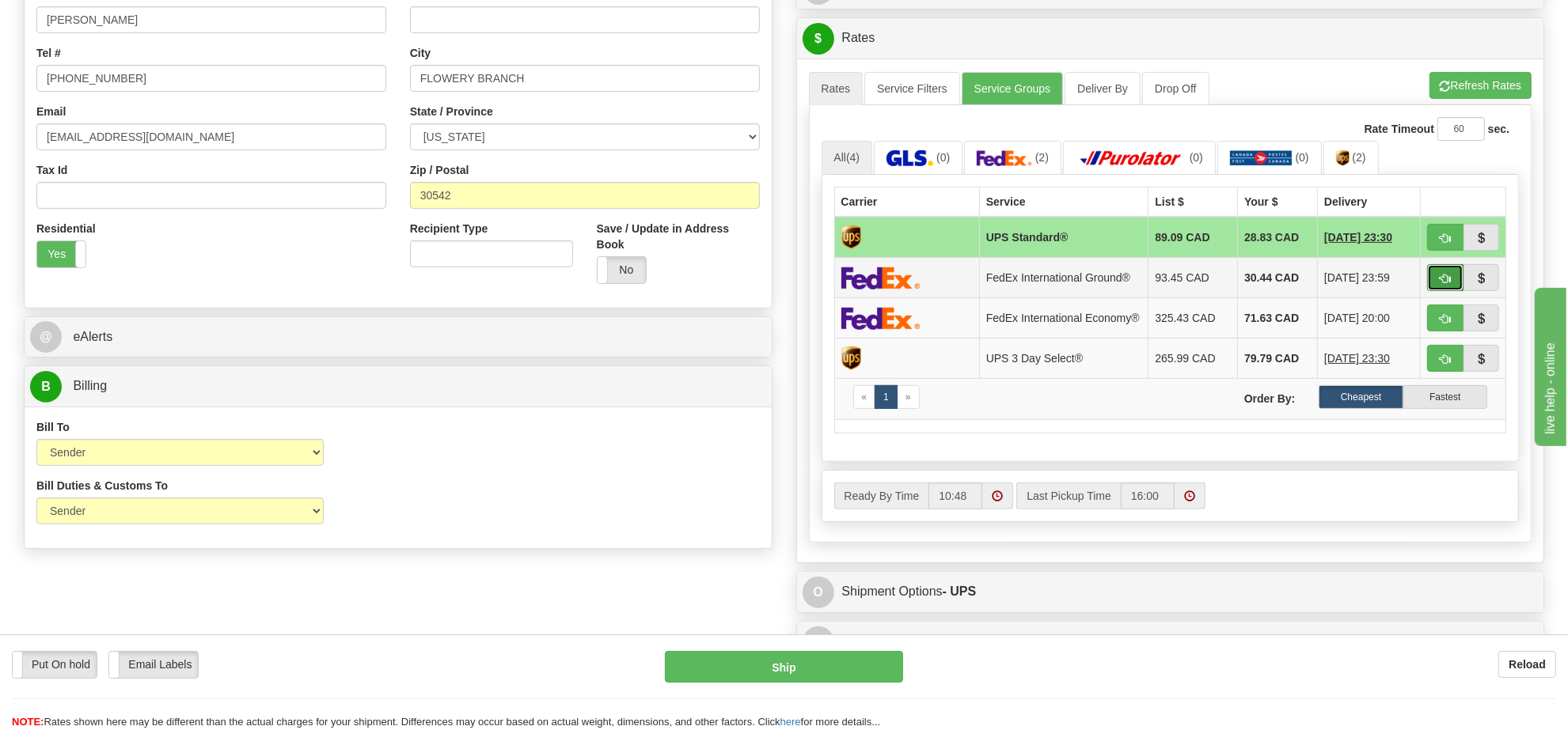
click at [1431, 283] on button "button" at bounding box center [1445, 277] width 37 height 27
type input "92"
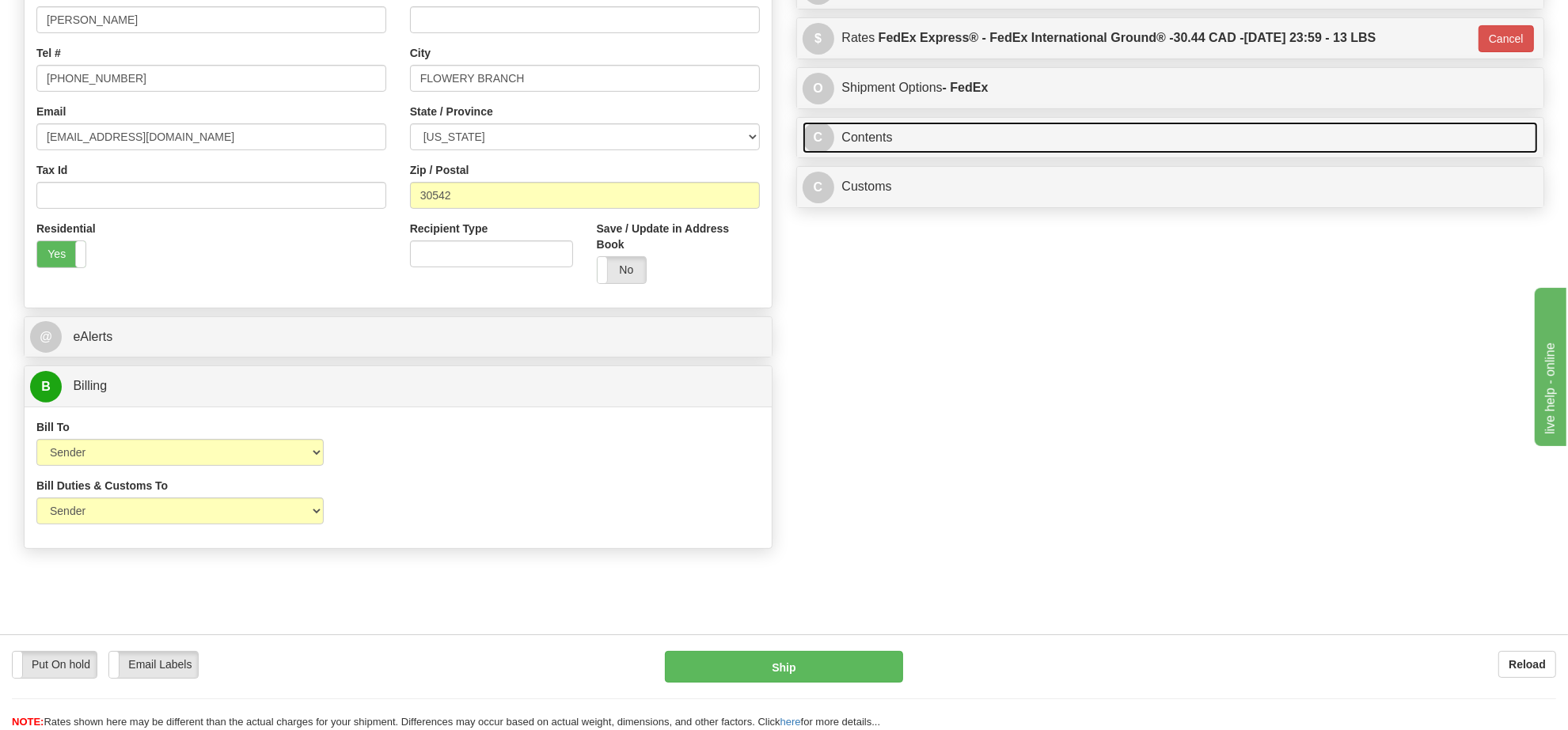
click at [939, 143] on link "C Contents" at bounding box center [1171, 138] width 736 height 33
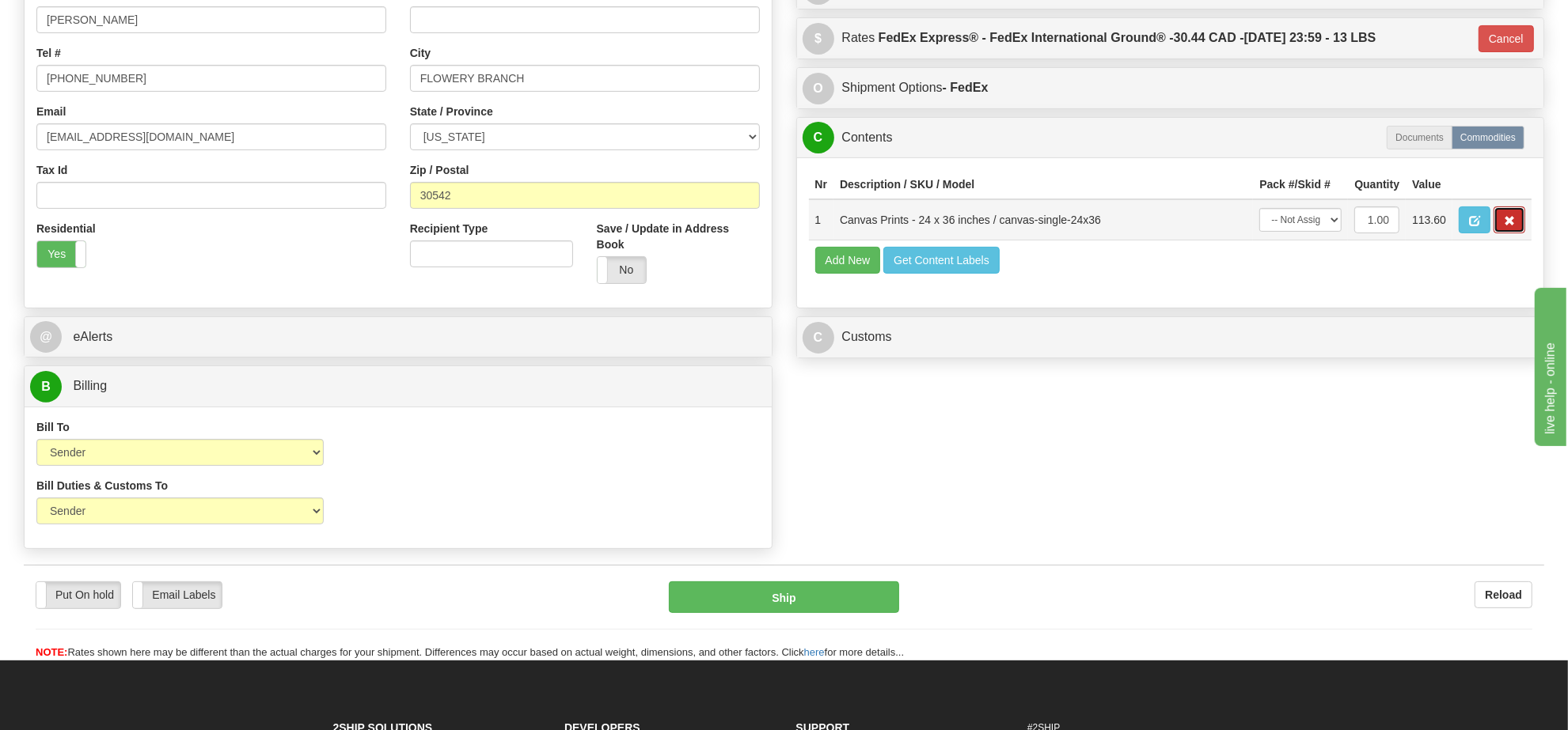
click at [1508, 226] on span "button" at bounding box center [1508, 220] width 11 height 10
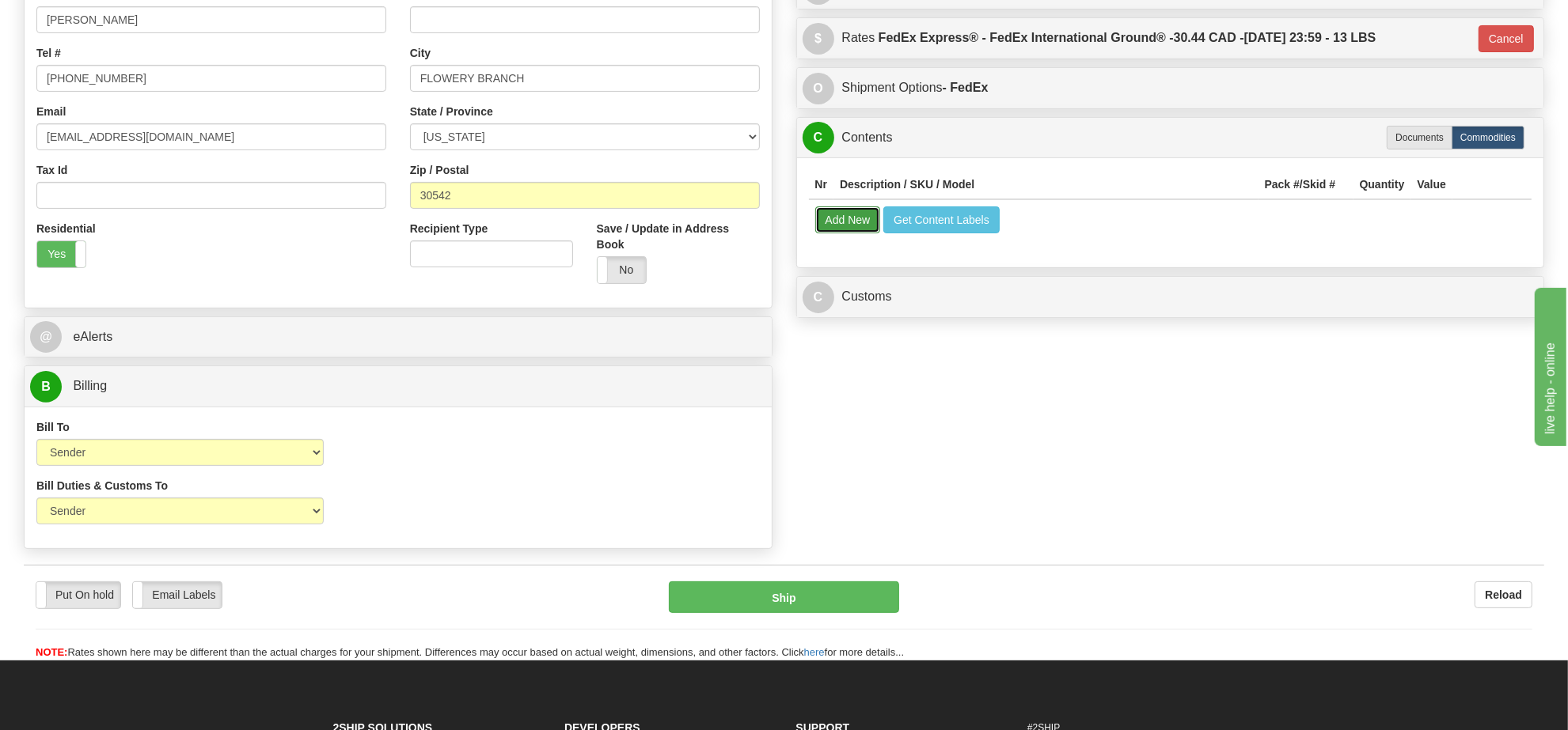
click at [856, 222] on button "Add New" at bounding box center [848, 219] width 66 height 27
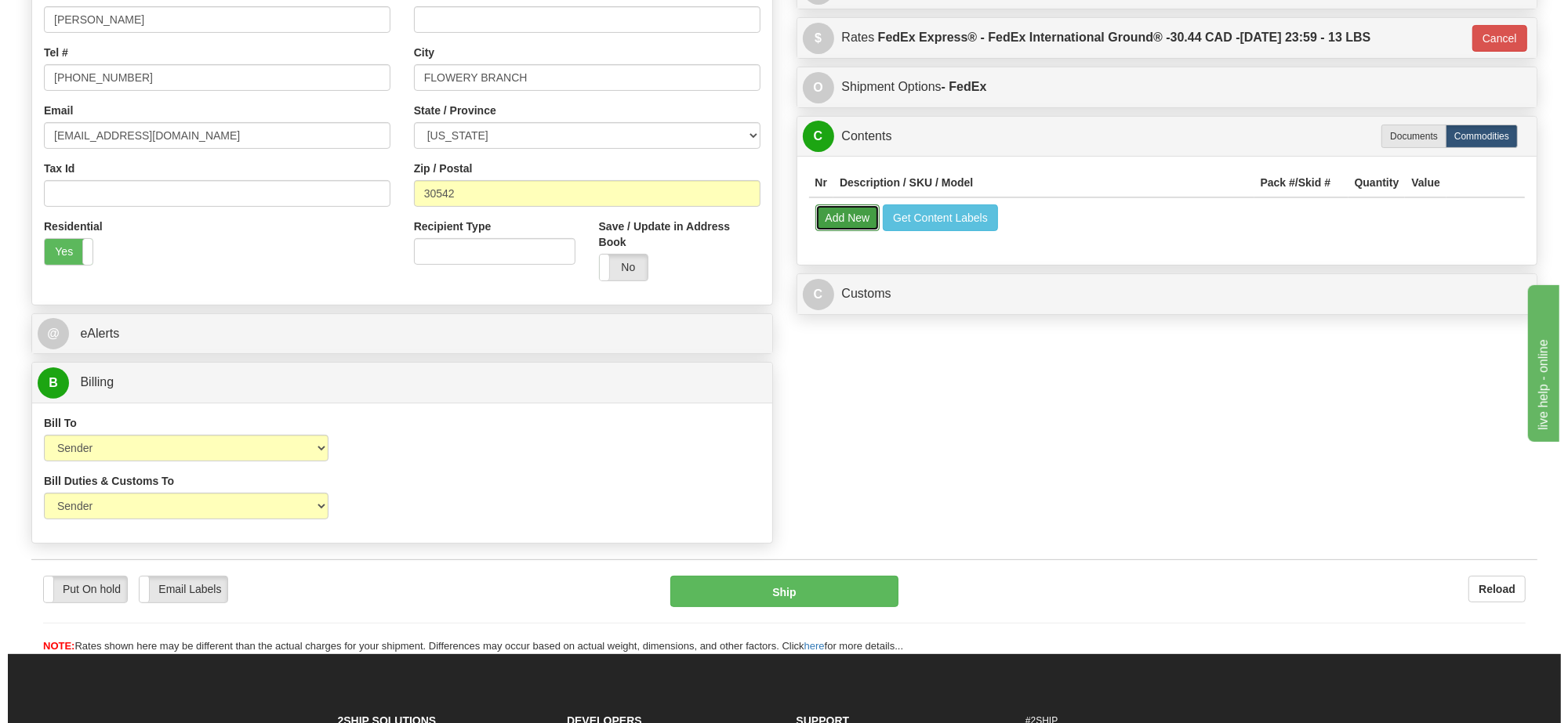
select select
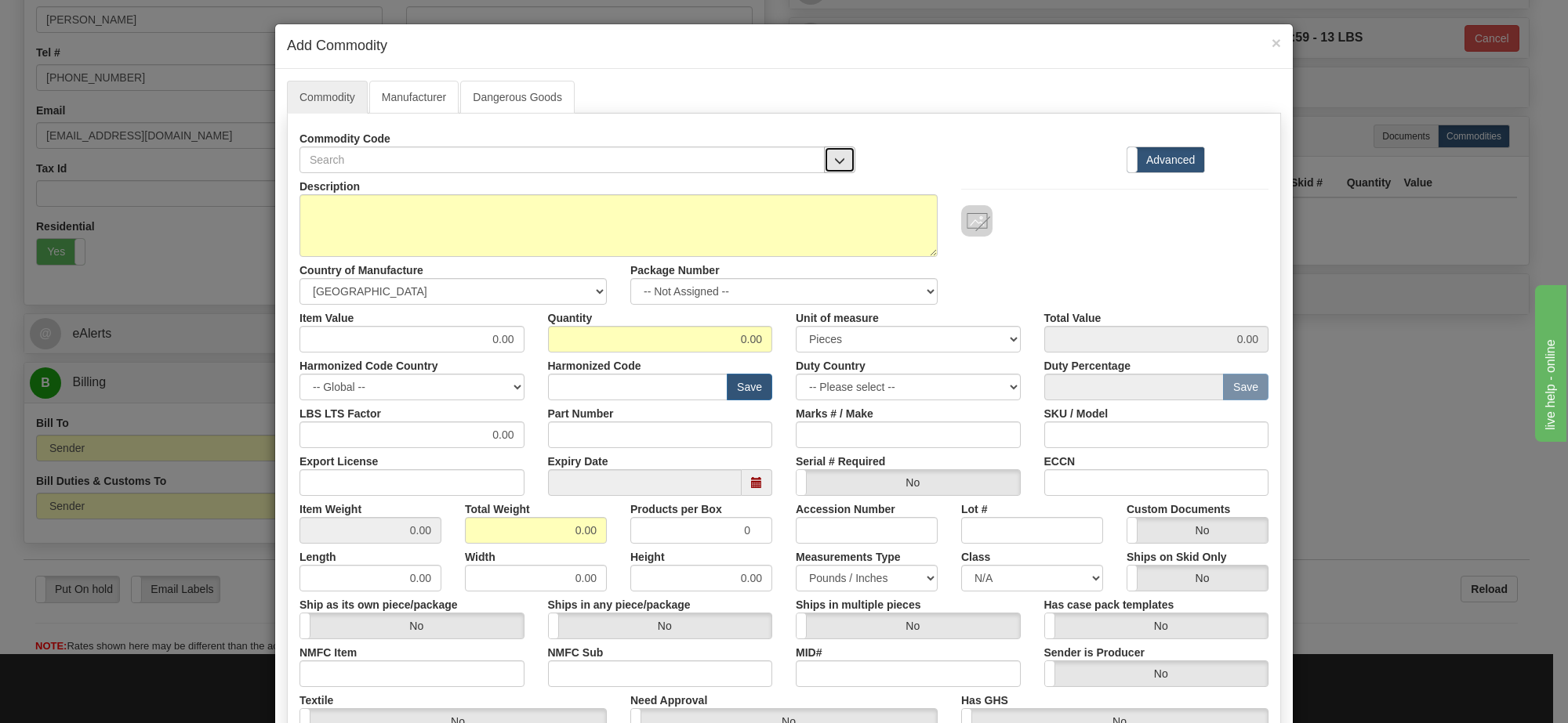
click at [825, 153] on button "button" at bounding box center [840, 159] width 31 height 27
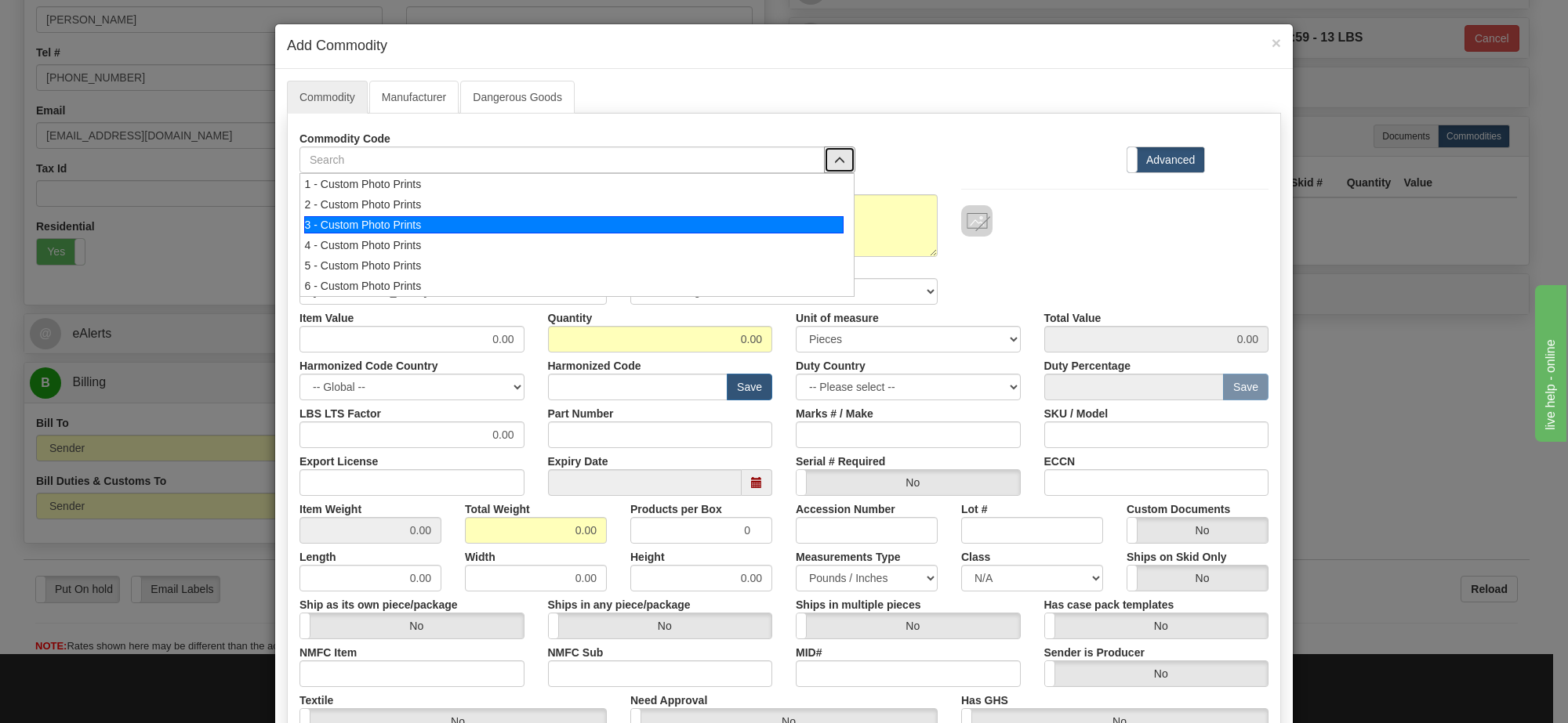
click at [545, 216] on div "3 - Custom Photo Prints" at bounding box center [574, 225] width 540 height 18
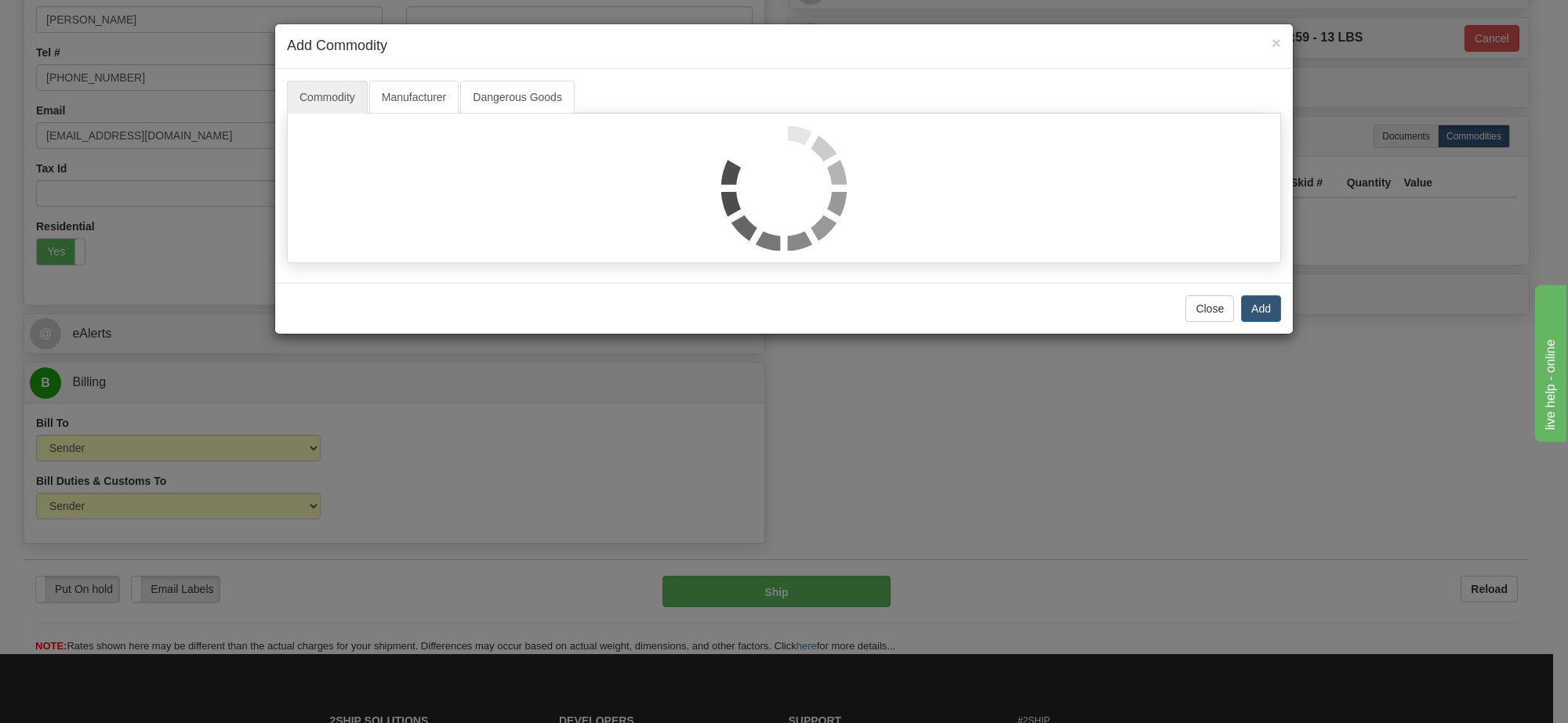
select select "1"
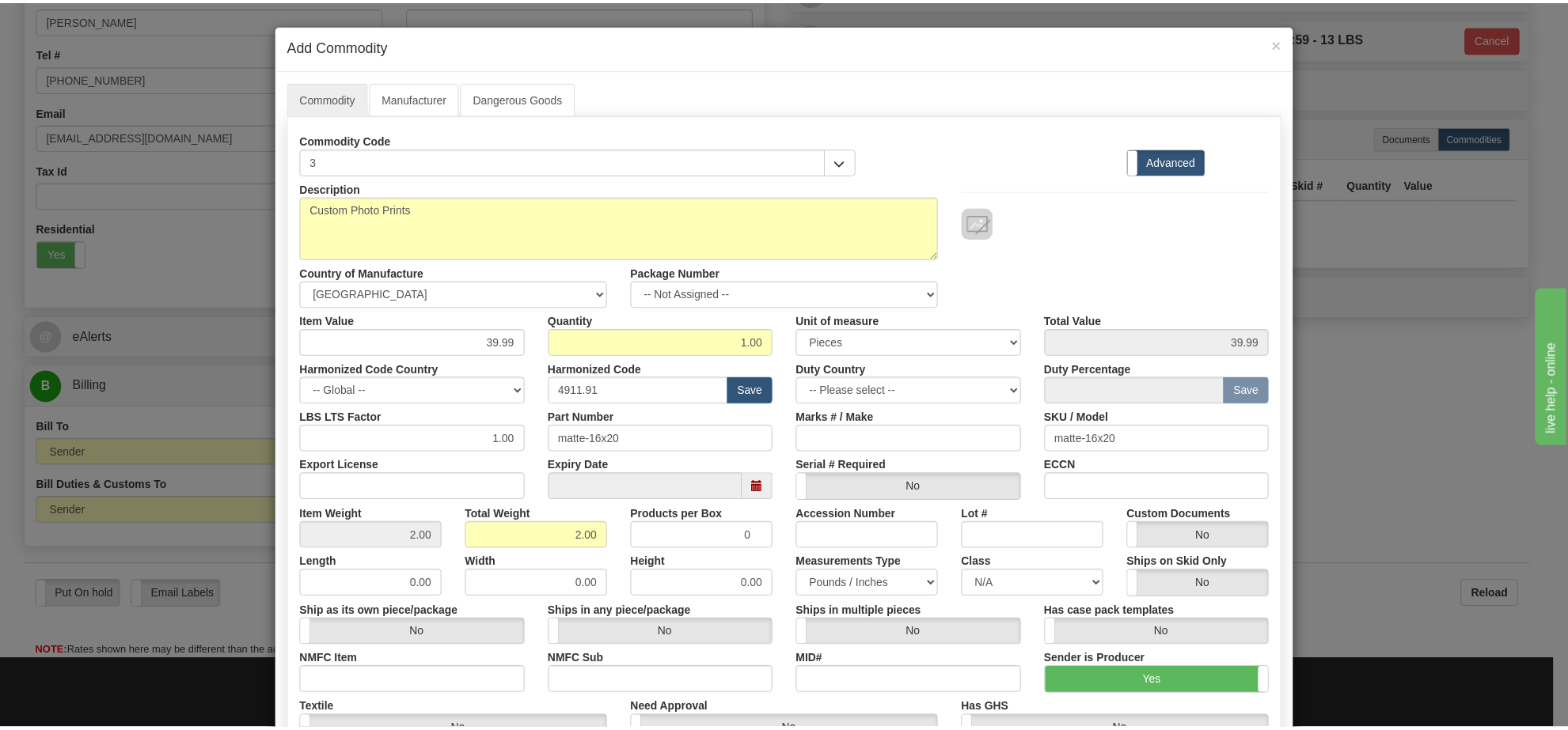
scroll to position [2, 0]
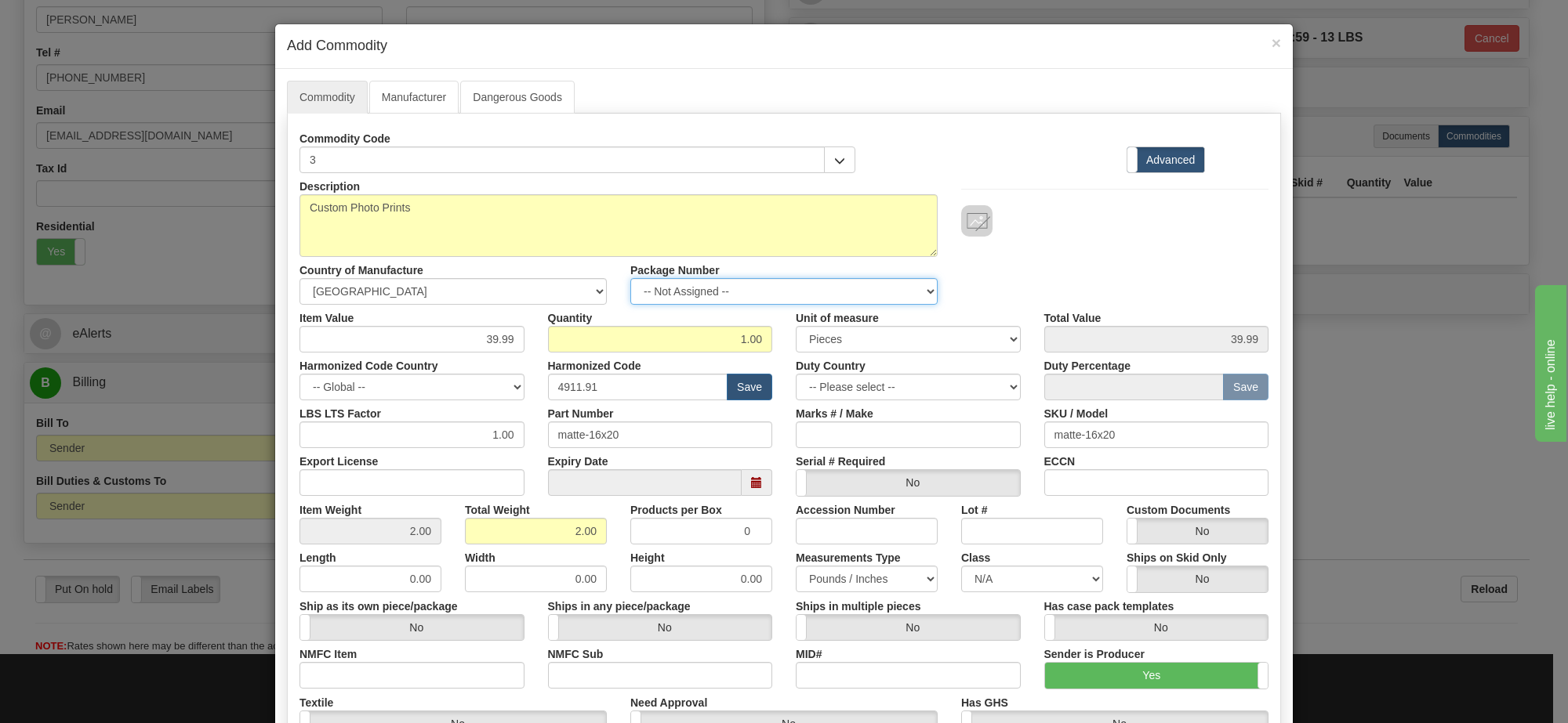
click at [730, 292] on select "-- Not Assigned -- Item 1" at bounding box center [784, 291] width 307 height 27
select select "0"
click at [630, 279] on select "-- Not Assigned -- Item 1" at bounding box center [784, 291] width 307 height 27
click at [415, 98] on link "Manufacturer" at bounding box center [413, 96] width 90 height 32
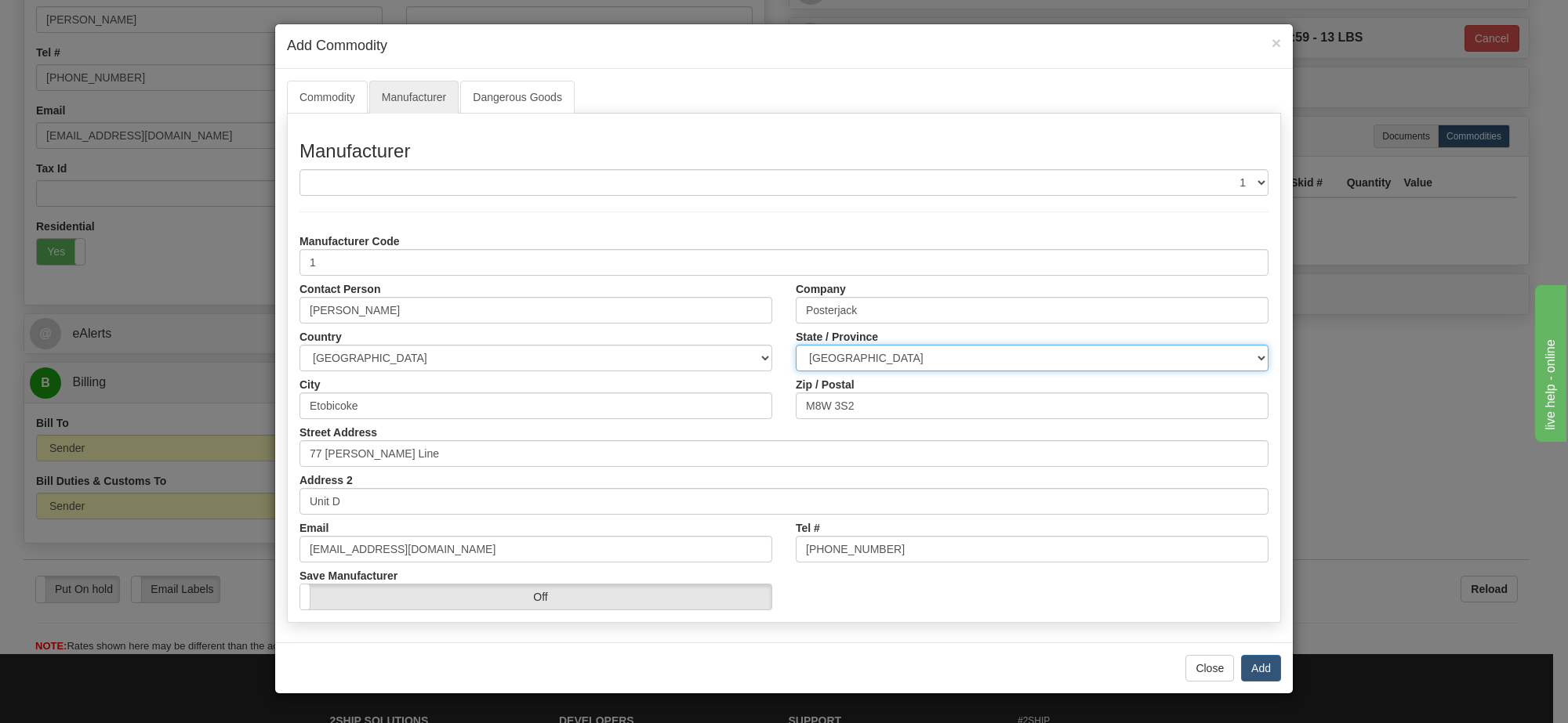
click at [908, 364] on select "ALBERTA BRITISH COLUMBIA MANITOBA NEW BRUNSWICK NEWFOUNDLAND NOVA SCOTIA NUNAVU…" at bounding box center [1032, 357] width 472 height 27
select select "ON"
click at [795, 345] on select "ALBERTA BRITISH COLUMBIA MANITOBA NEW BRUNSWICK NEWFOUNDLAND NOVA SCOTIA NUNAVU…" at bounding box center [1032, 357] width 472 height 27
click at [1264, 666] on button "Add" at bounding box center [1261, 668] width 40 height 27
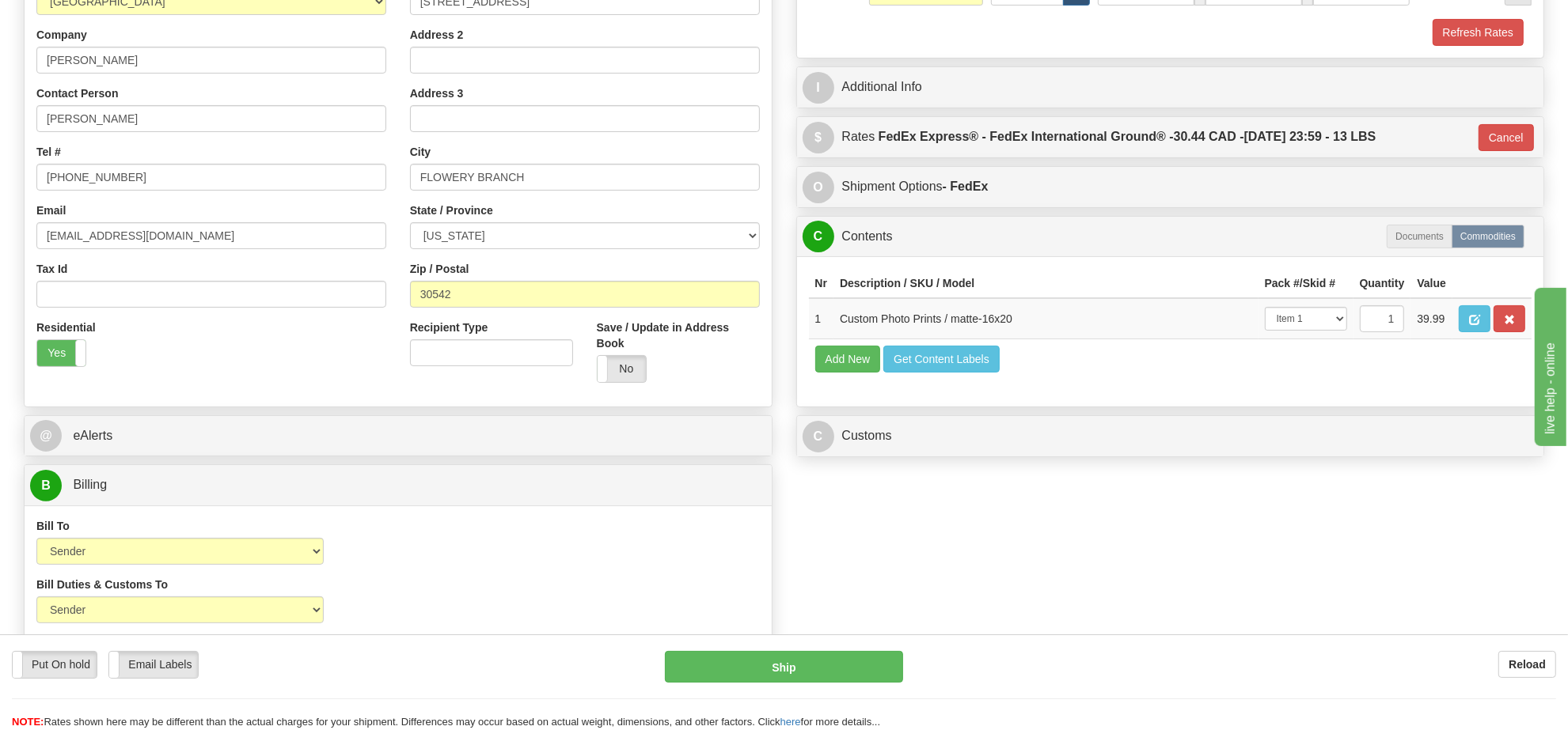
scroll to position [198, 0]
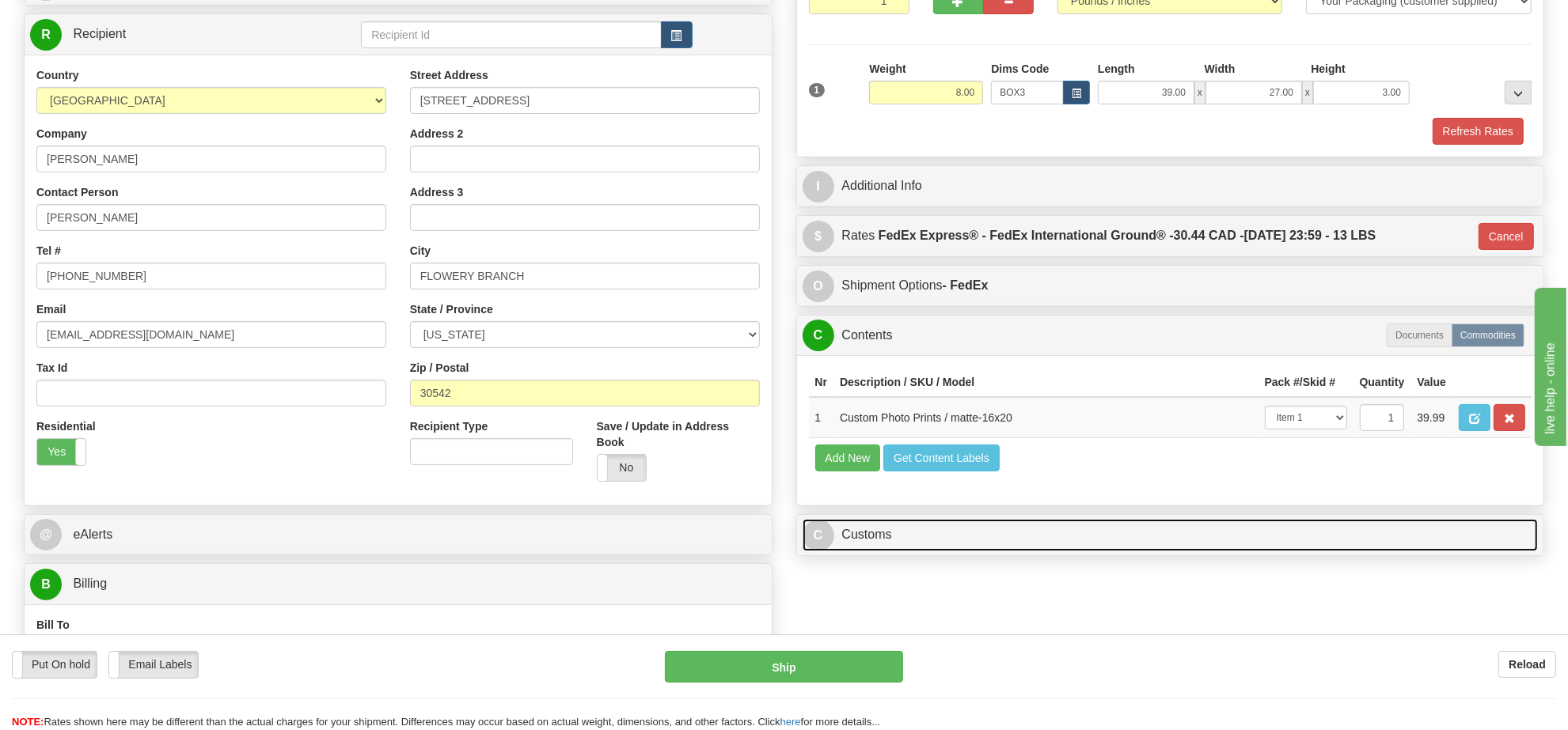
click at [880, 551] on link "C Customs" at bounding box center [1171, 534] width 736 height 33
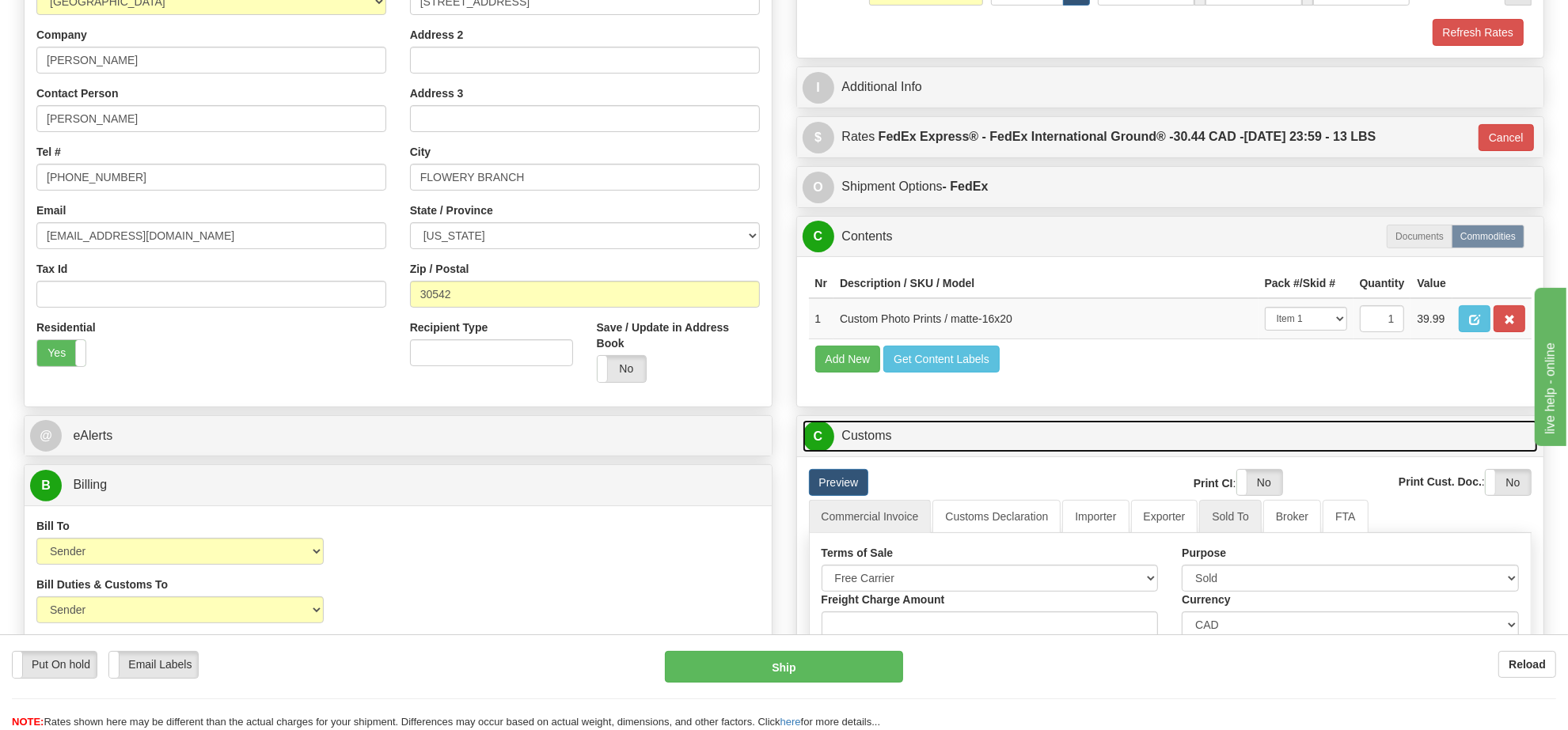
scroll to position [395, 0]
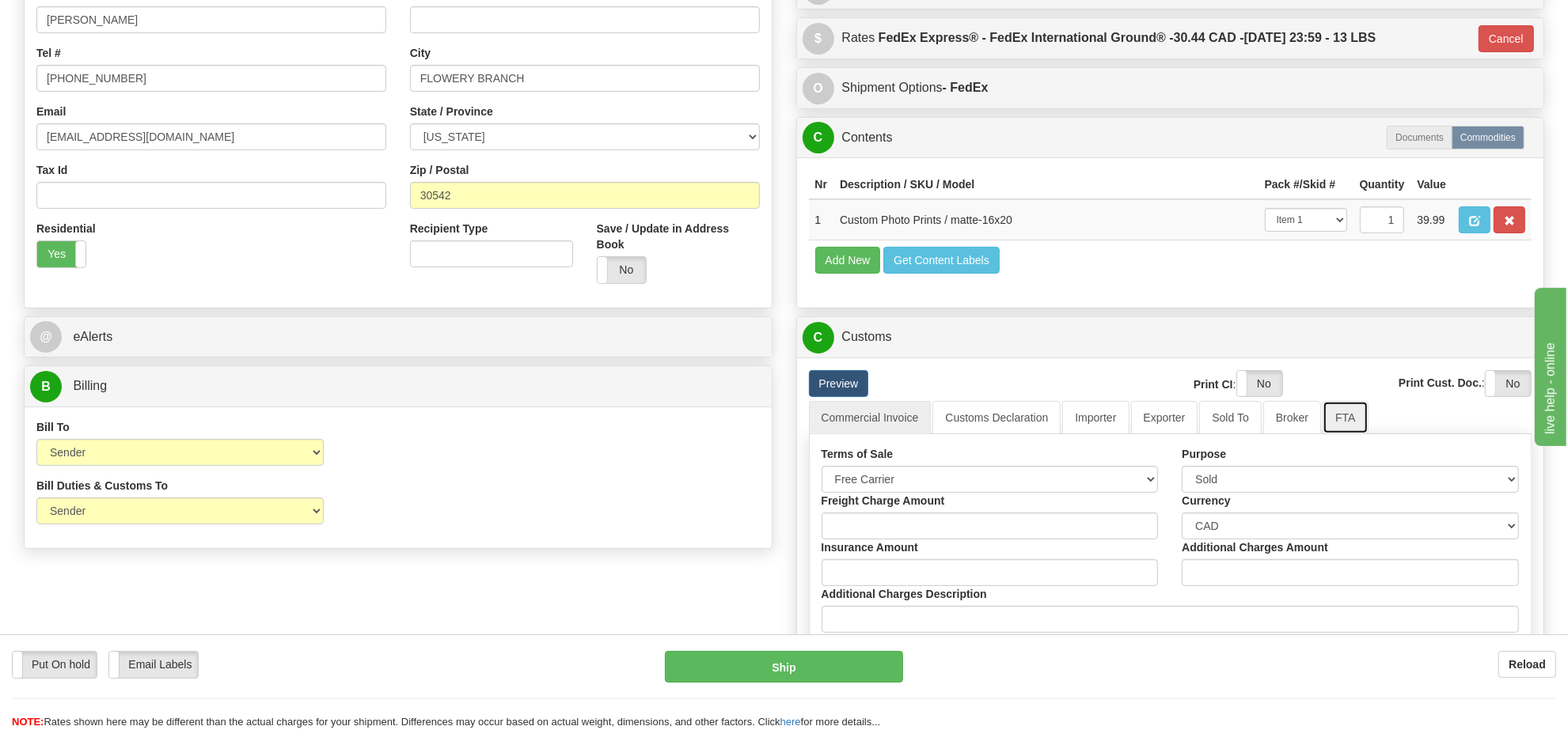
click at [1323, 434] on link "FTA" at bounding box center [1344, 417] width 45 height 33
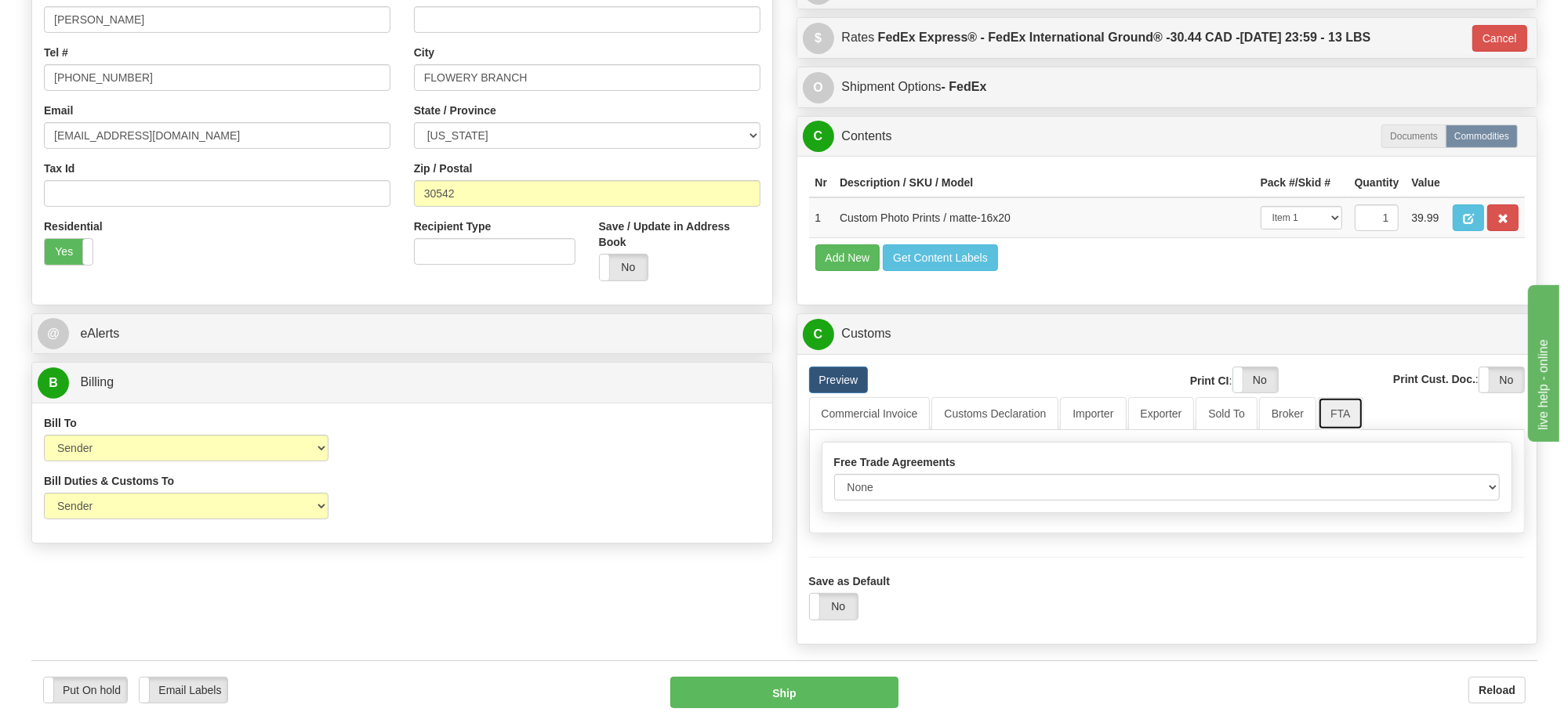
scroll to position [587, 0]
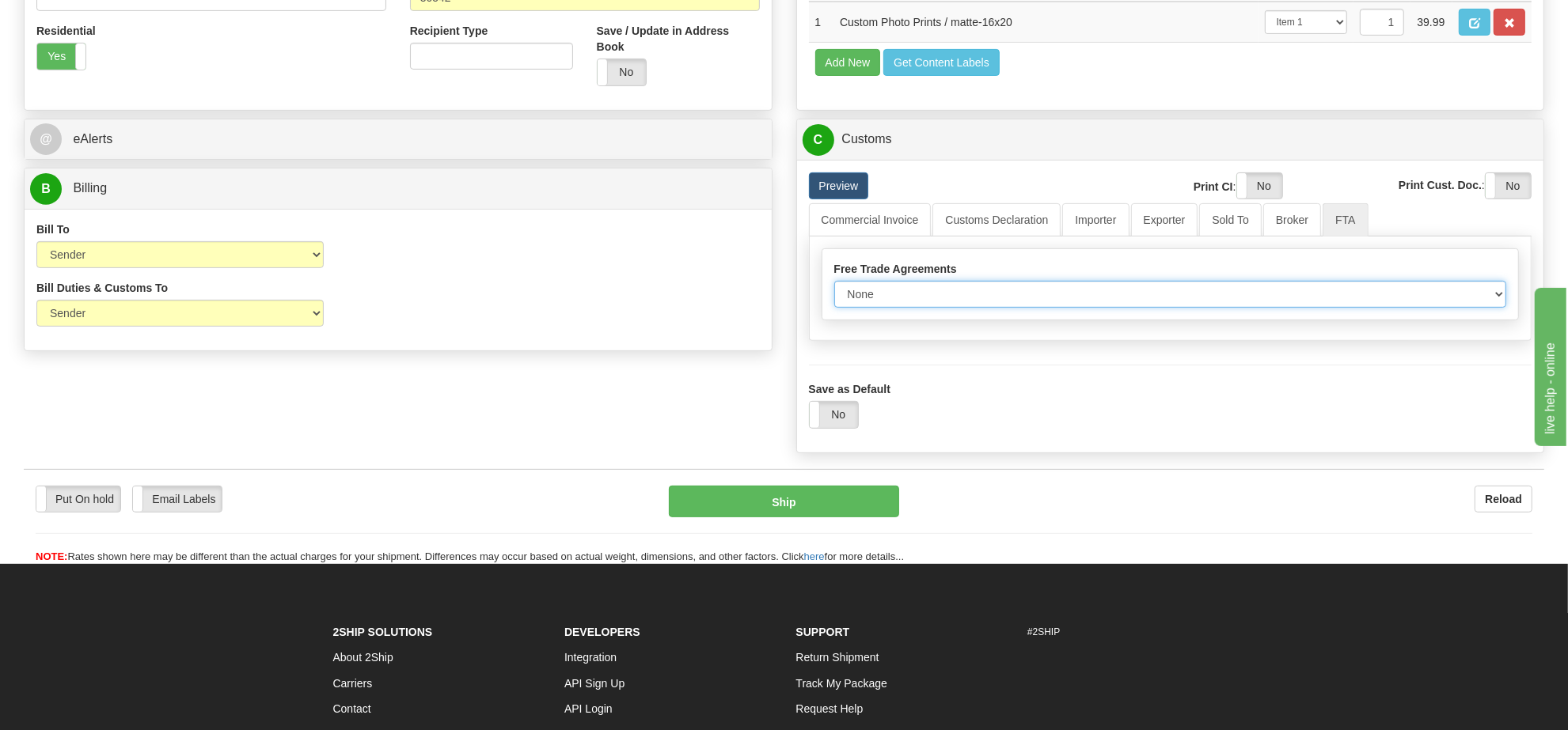
click at [984, 308] on select "None Other USMCA CETA CUKTCA" at bounding box center [1170, 294] width 673 height 27
select select "1"
click at [834, 308] on select "None Other USMCA CETA CUKTCA" at bounding box center [1170, 294] width 673 height 27
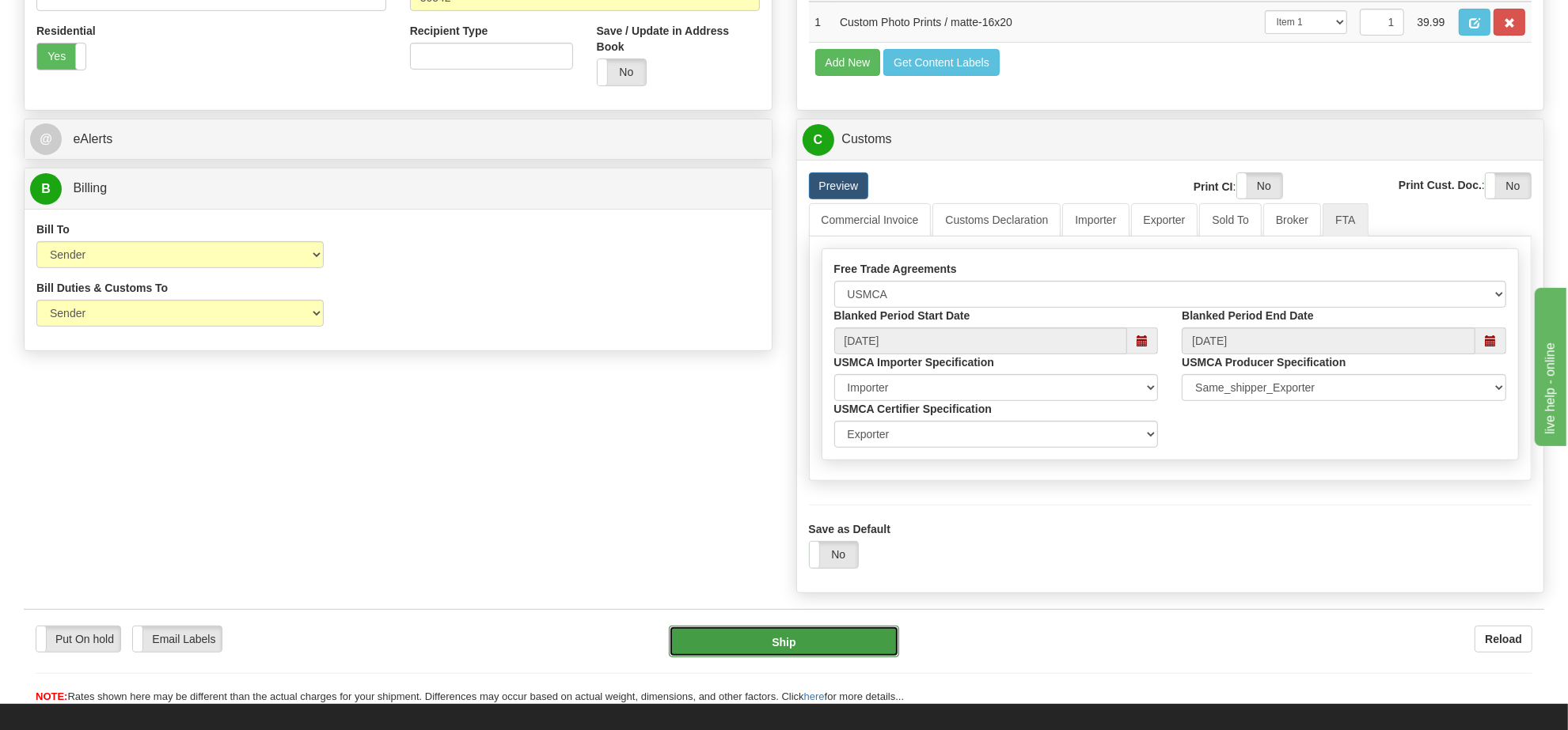
click at [826, 657] on button "Ship" at bounding box center [783, 642] width 230 height 32
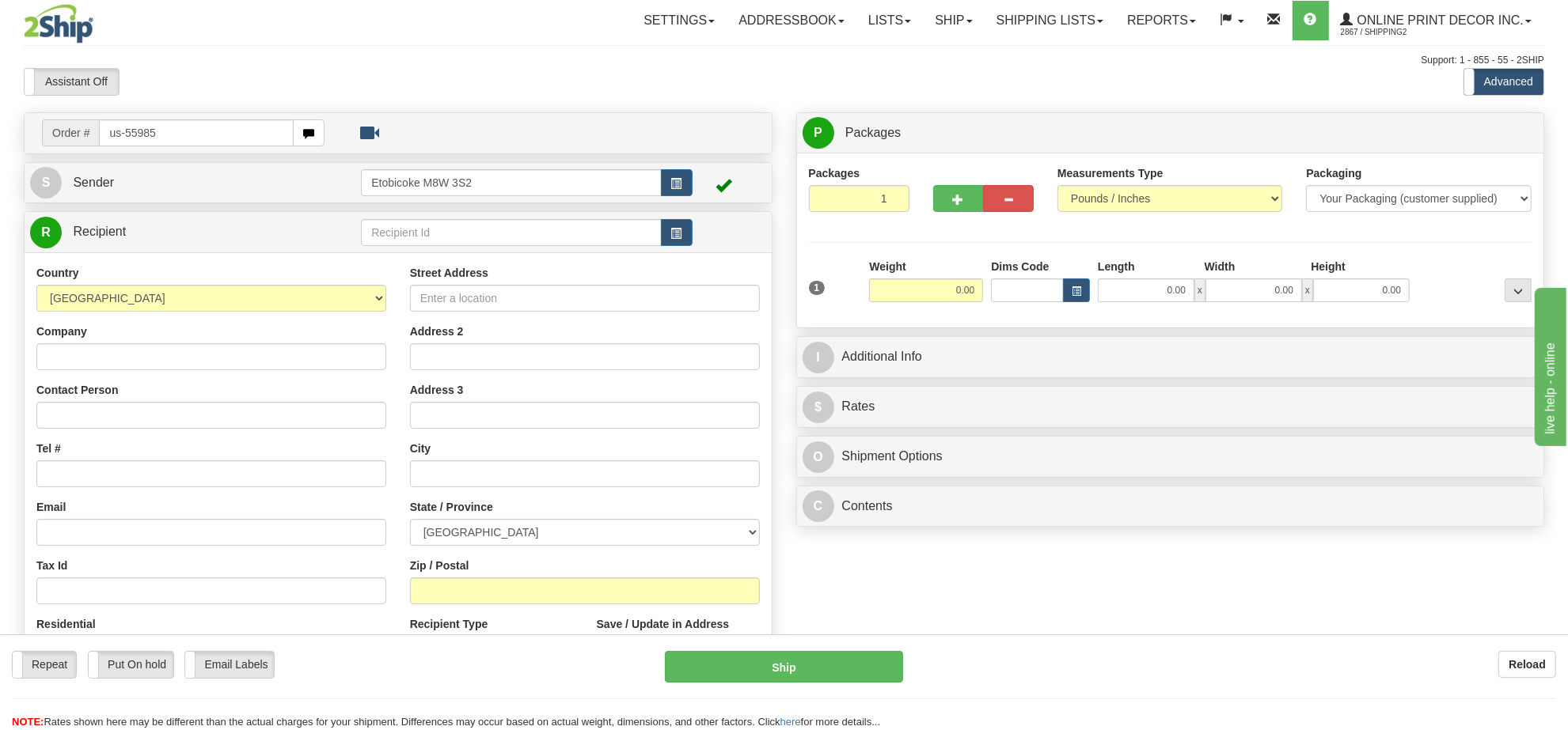
type input "us-55985"
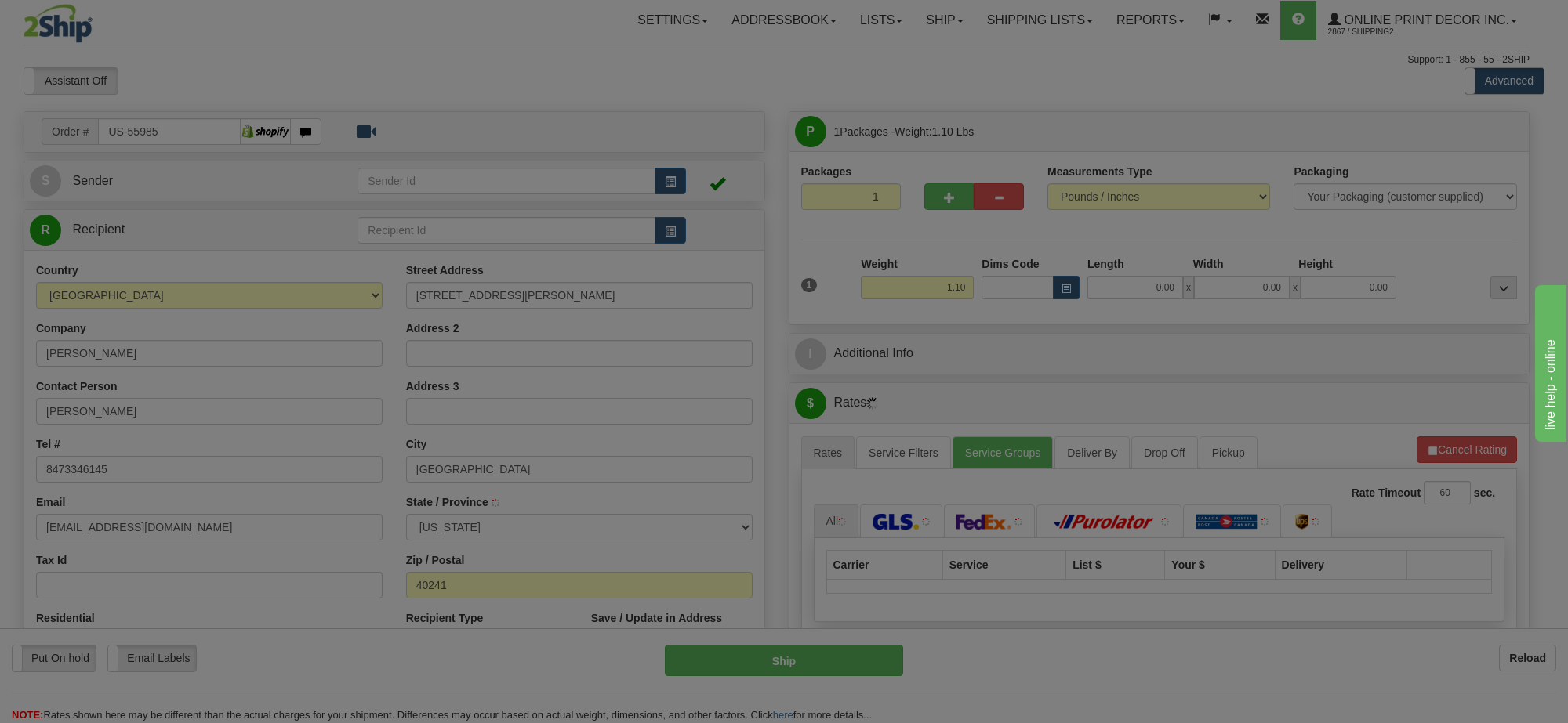
type input "[GEOGRAPHIC_DATA]"
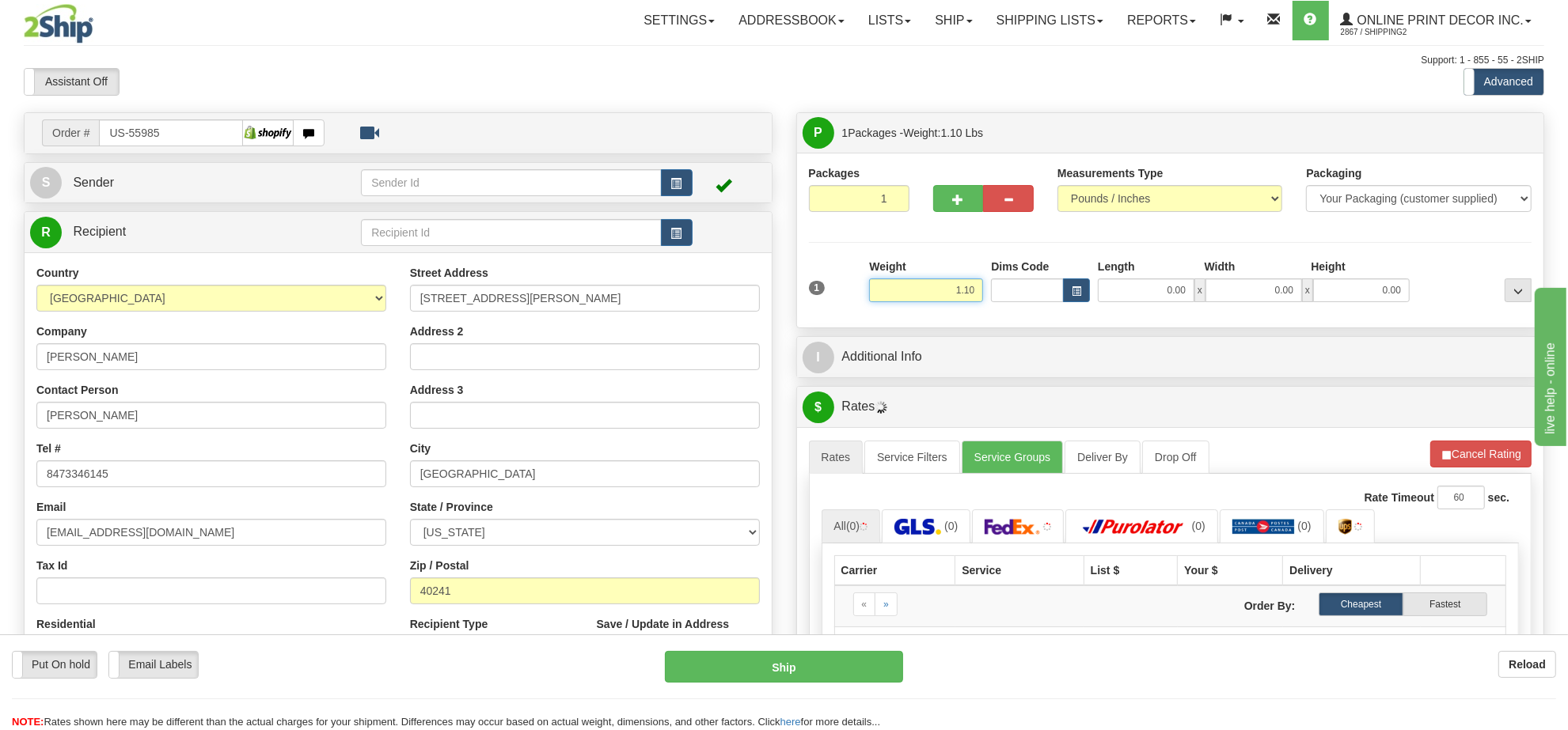
click at [946, 297] on input "1.10" at bounding box center [926, 290] width 114 height 24
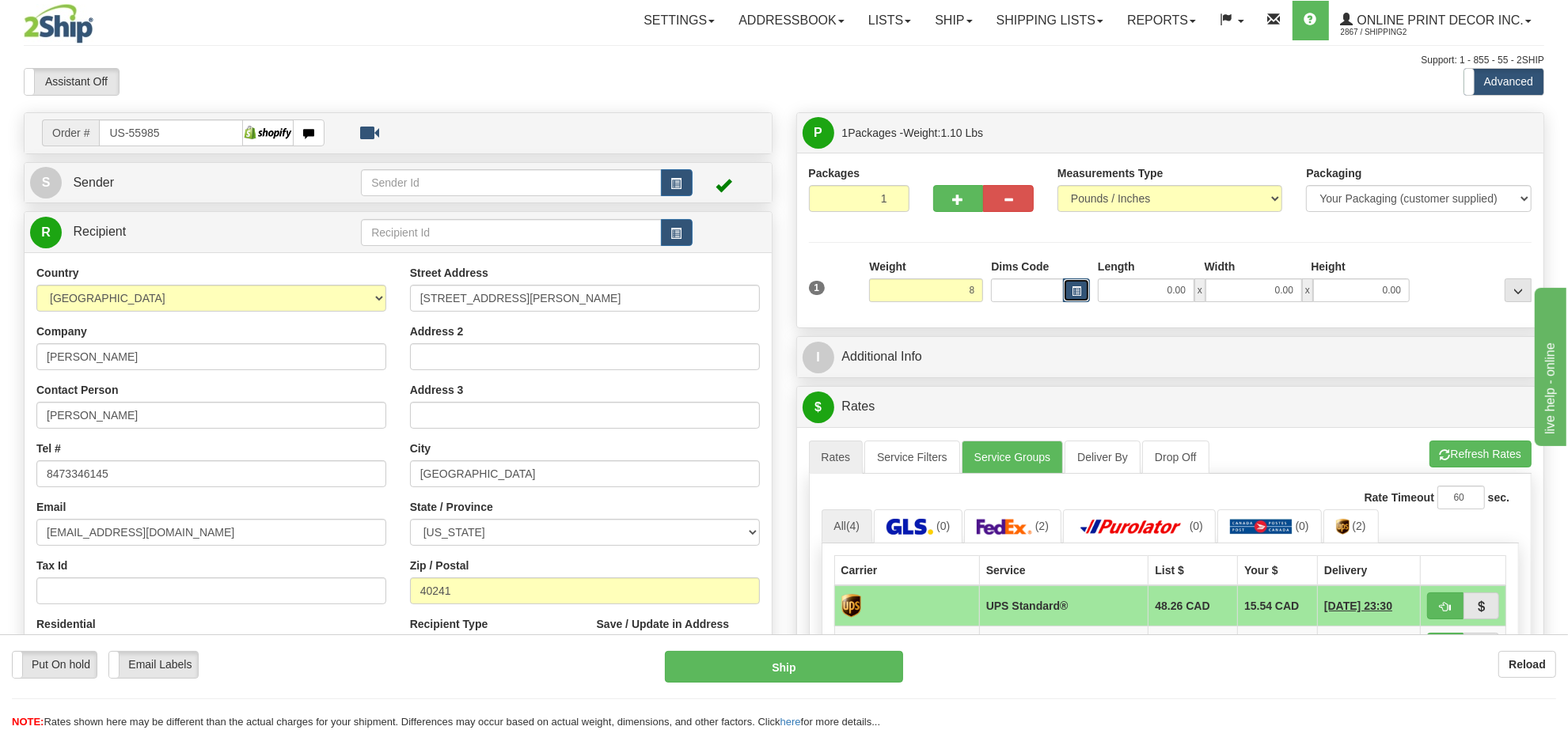
type input "8.00"
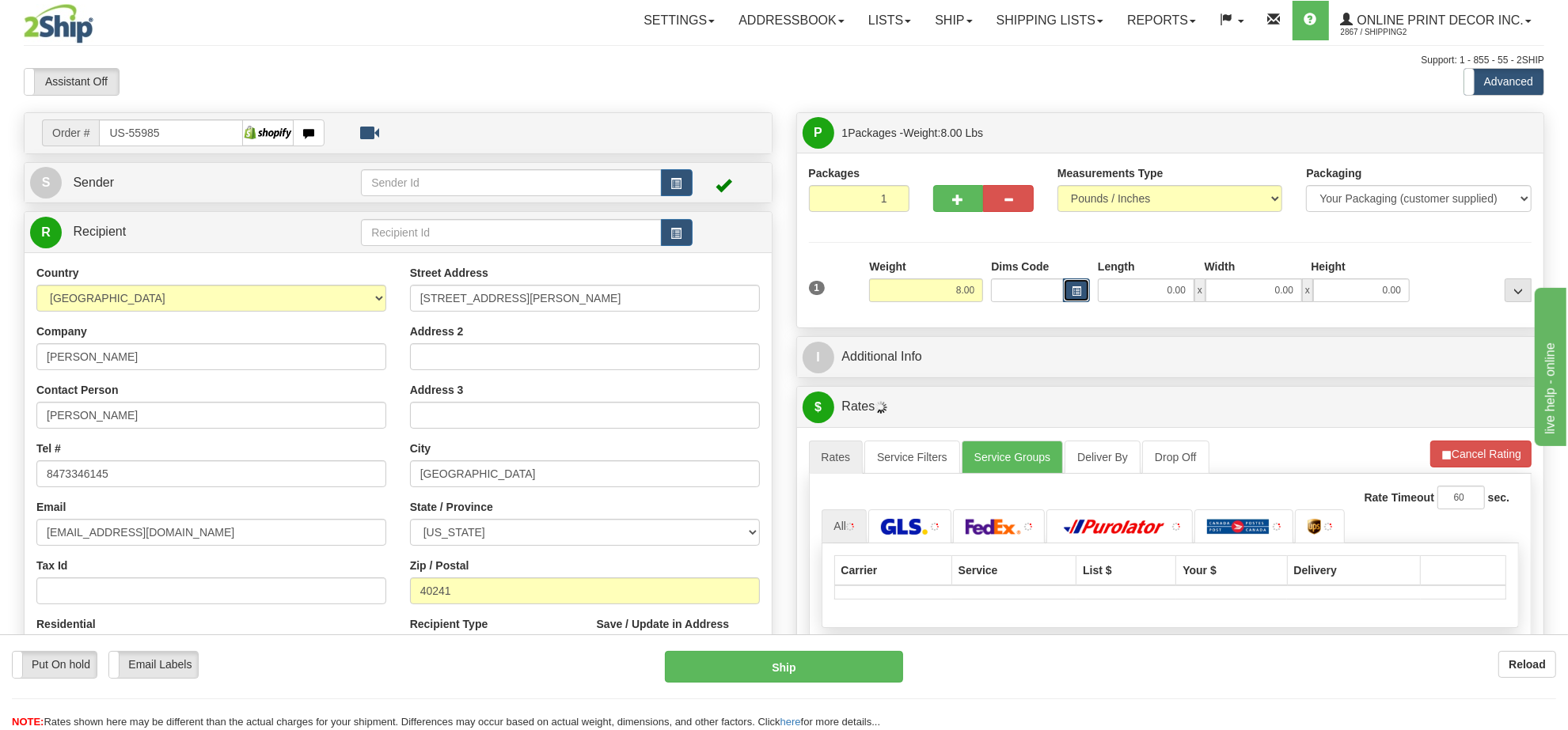
click at [1070, 301] on button "button" at bounding box center [1076, 290] width 27 height 24
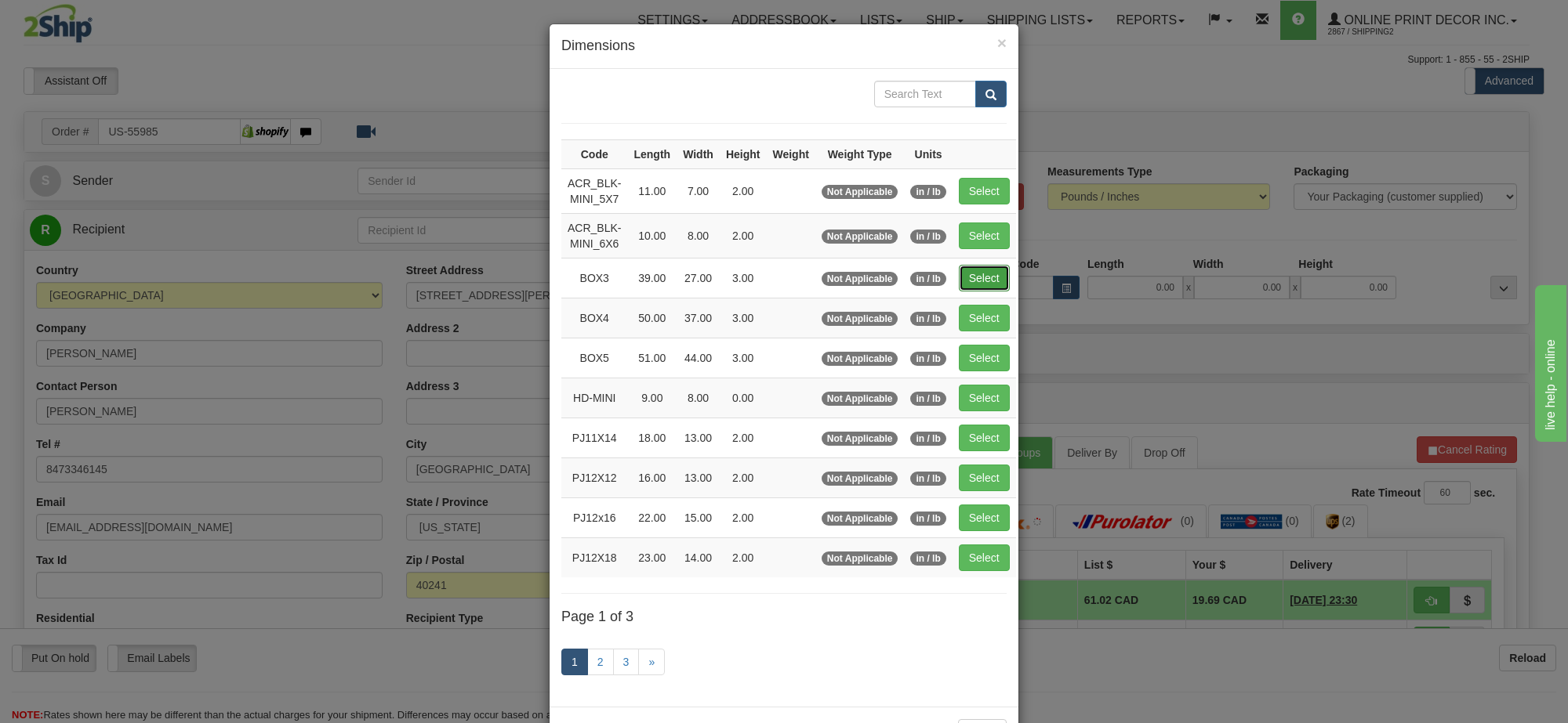
click at [980, 275] on button "Select" at bounding box center [984, 277] width 51 height 27
type input "BOX3"
type input "39.00"
type input "27.00"
type input "3.00"
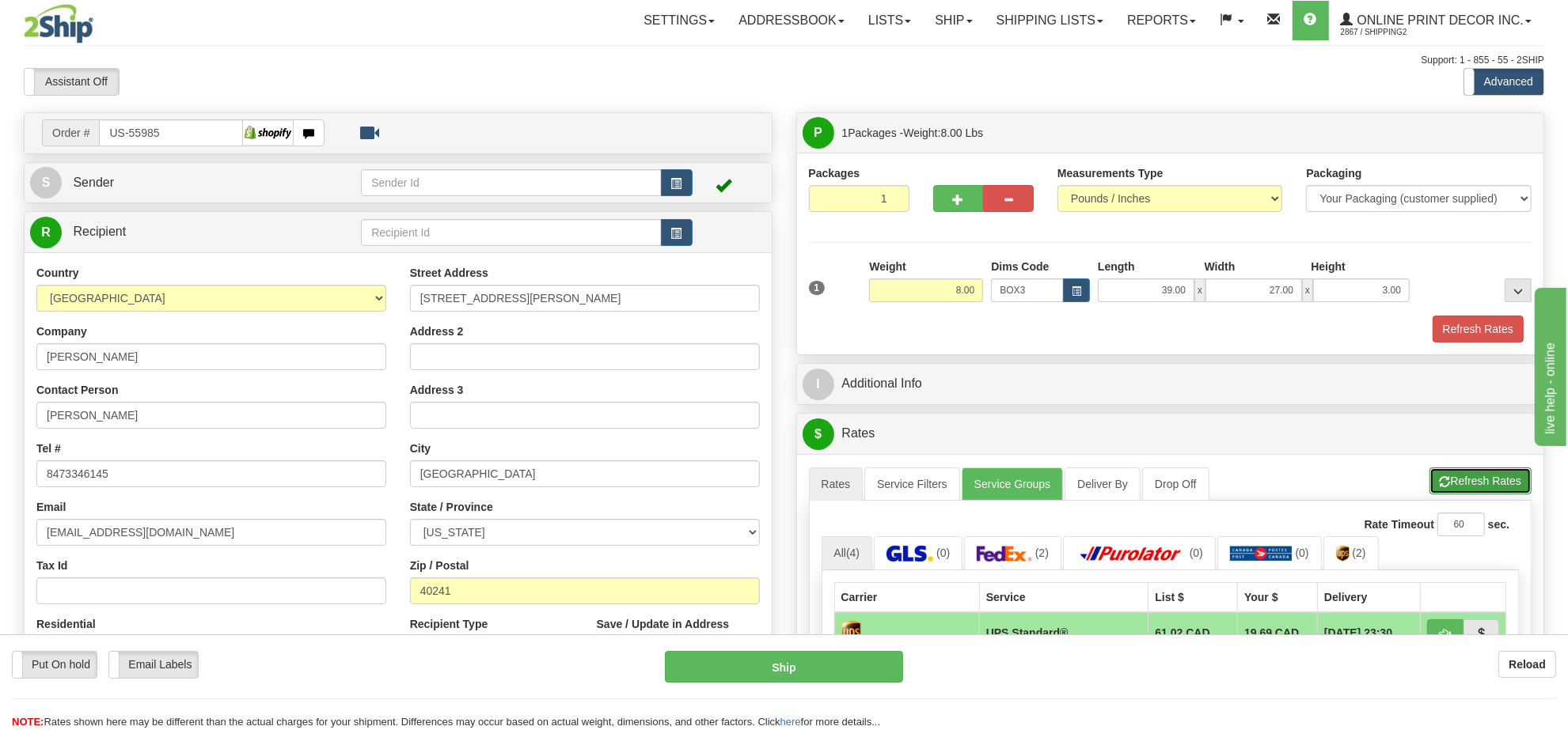
click at [1471, 491] on button "Refresh Rates" at bounding box center [1480, 481] width 102 height 27
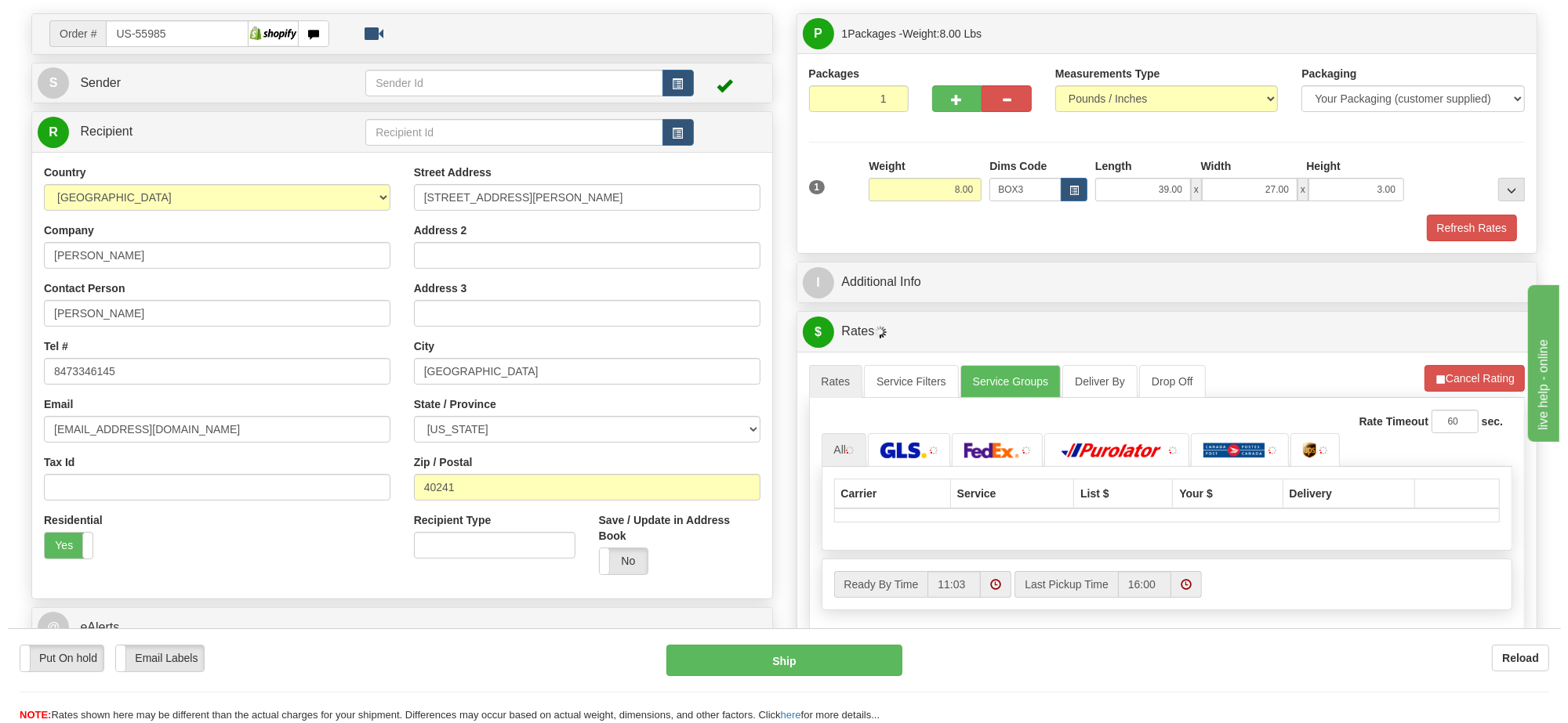
scroll to position [196, 0]
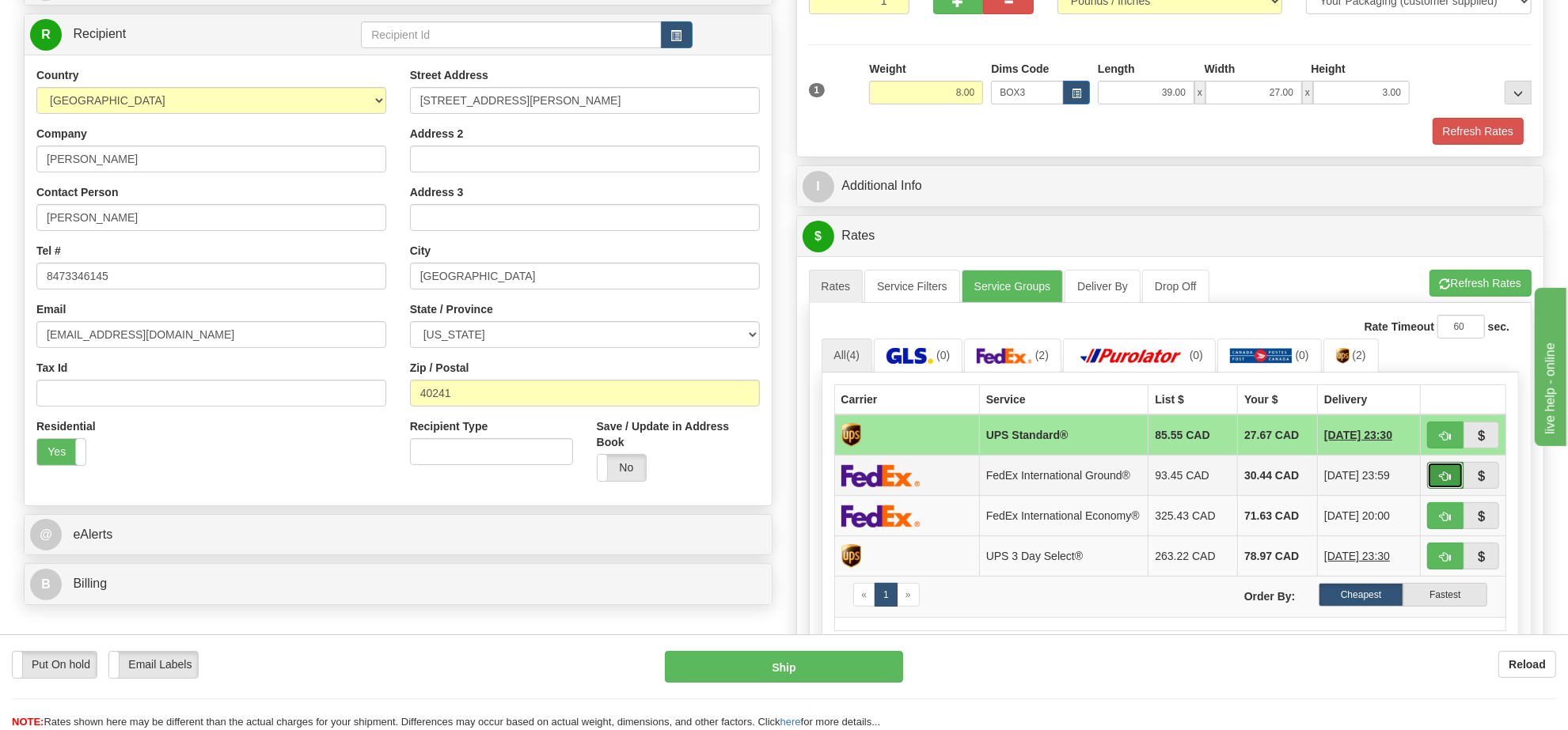
click at [1441, 482] on span "button" at bounding box center [1445, 477] width 11 height 10
type input "92"
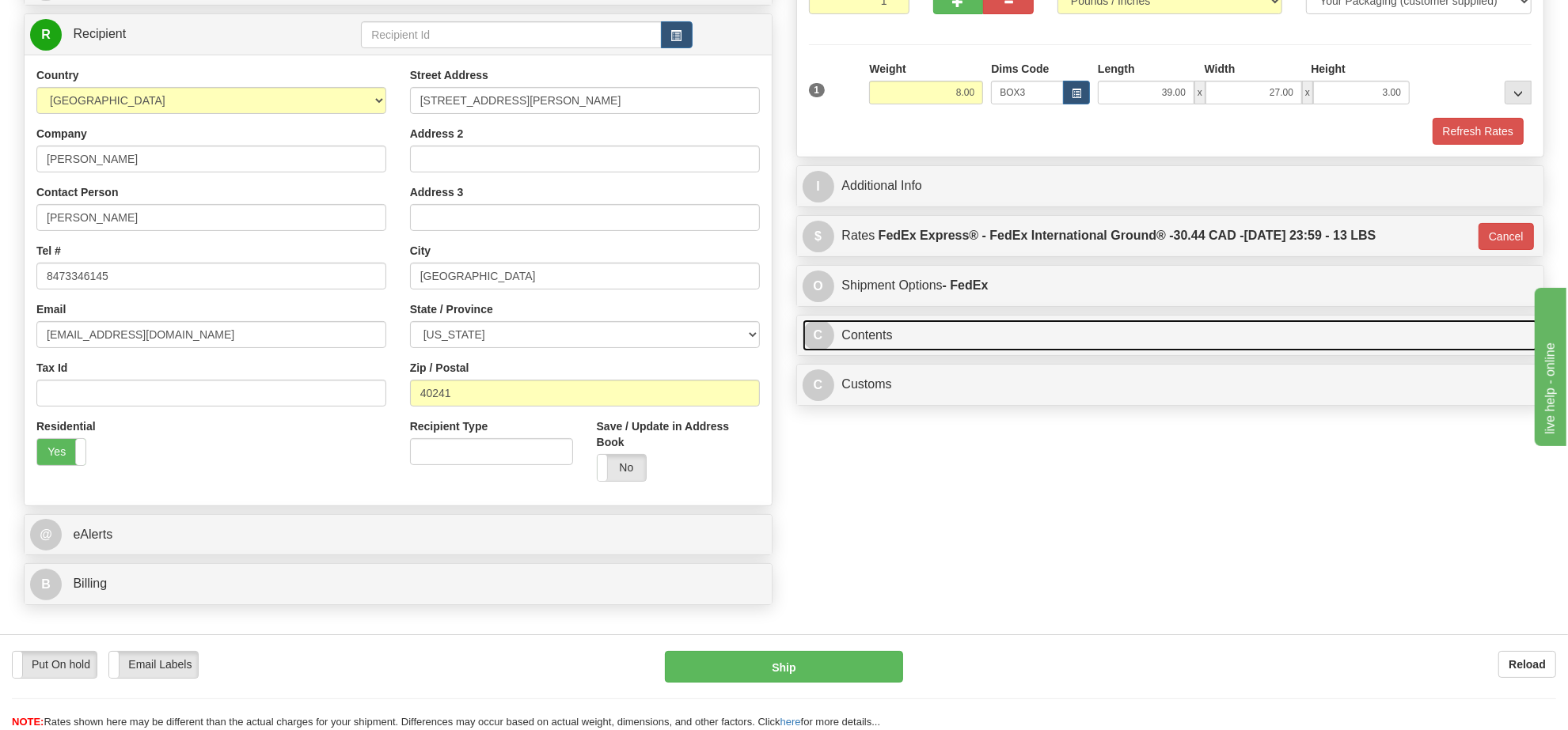
click at [1014, 348] on link "C Contents" at bounding box center [1171, 336] width 736 height 33
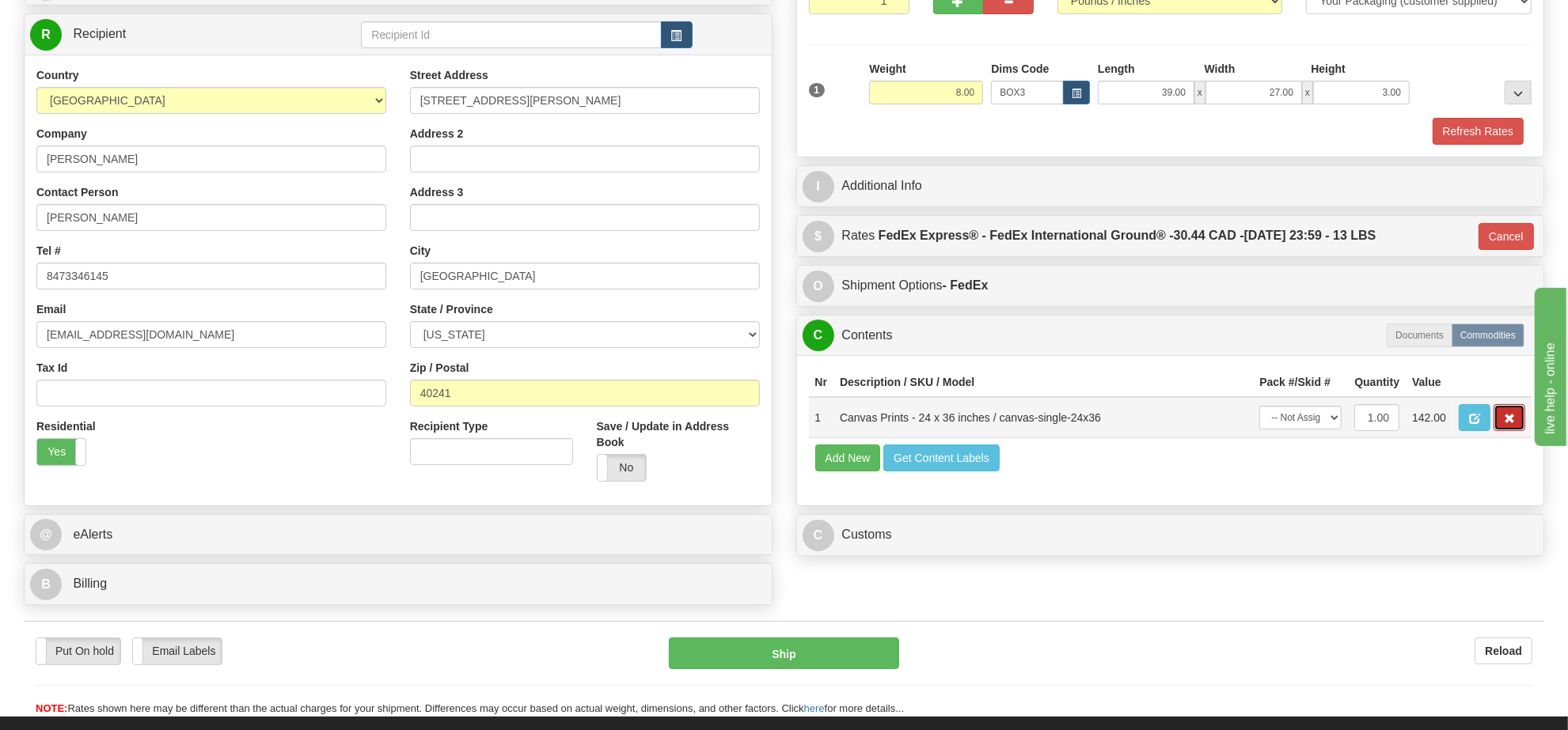
click at [1510, 424] on span "button" at bounding box center [1508, 419] width 11 height 10
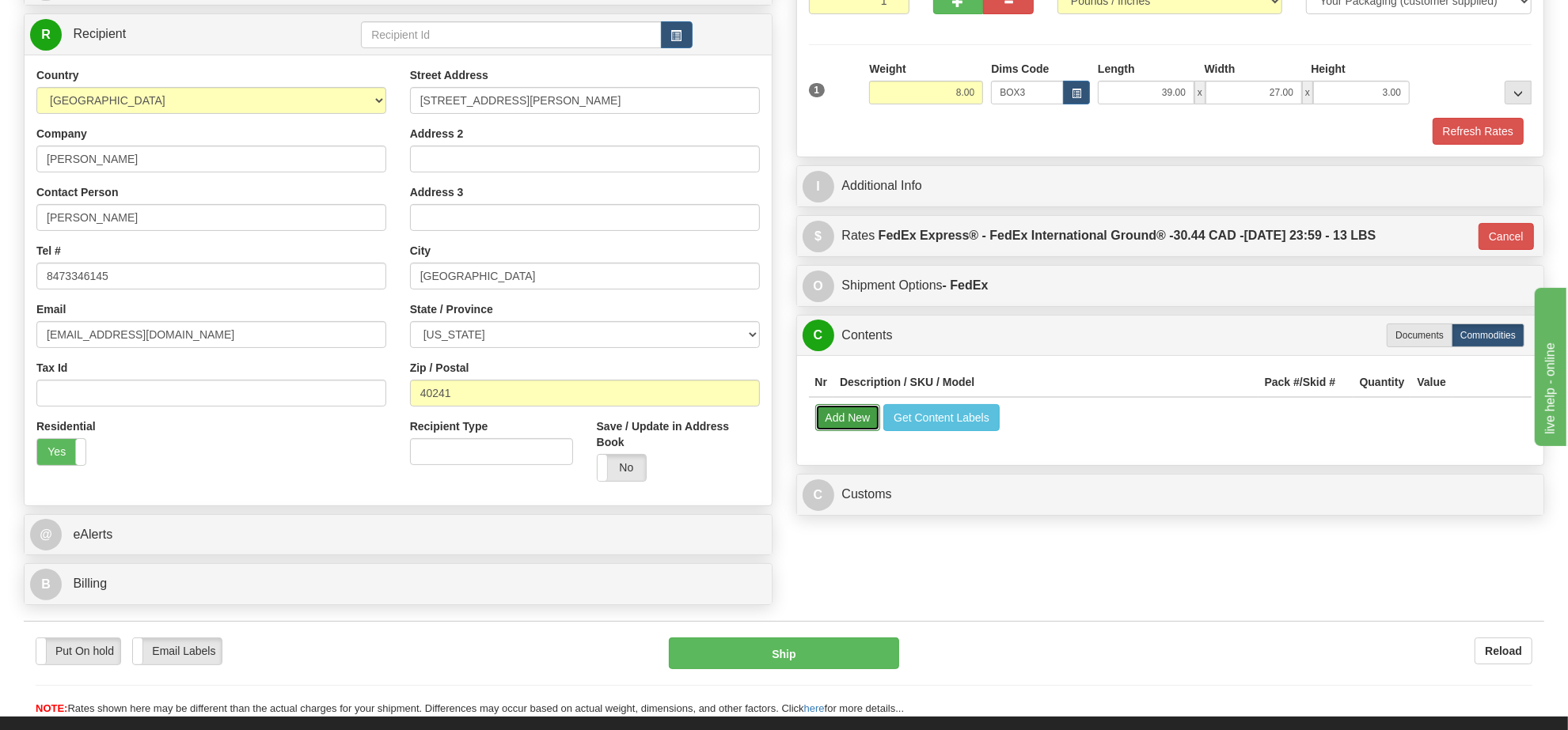
click at [862, 427] on button "Add New" at bounding box center [848, 417] width 66 height 27
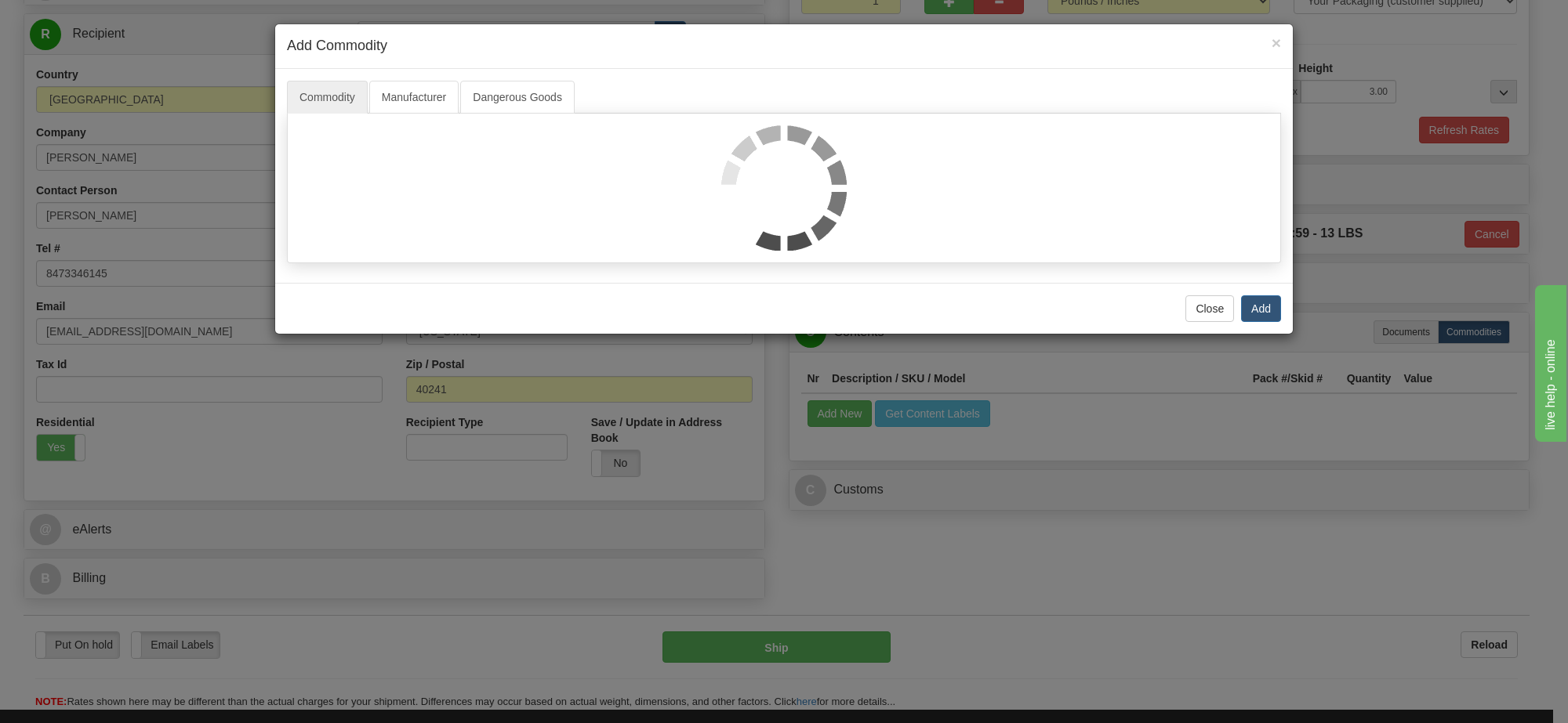
select select
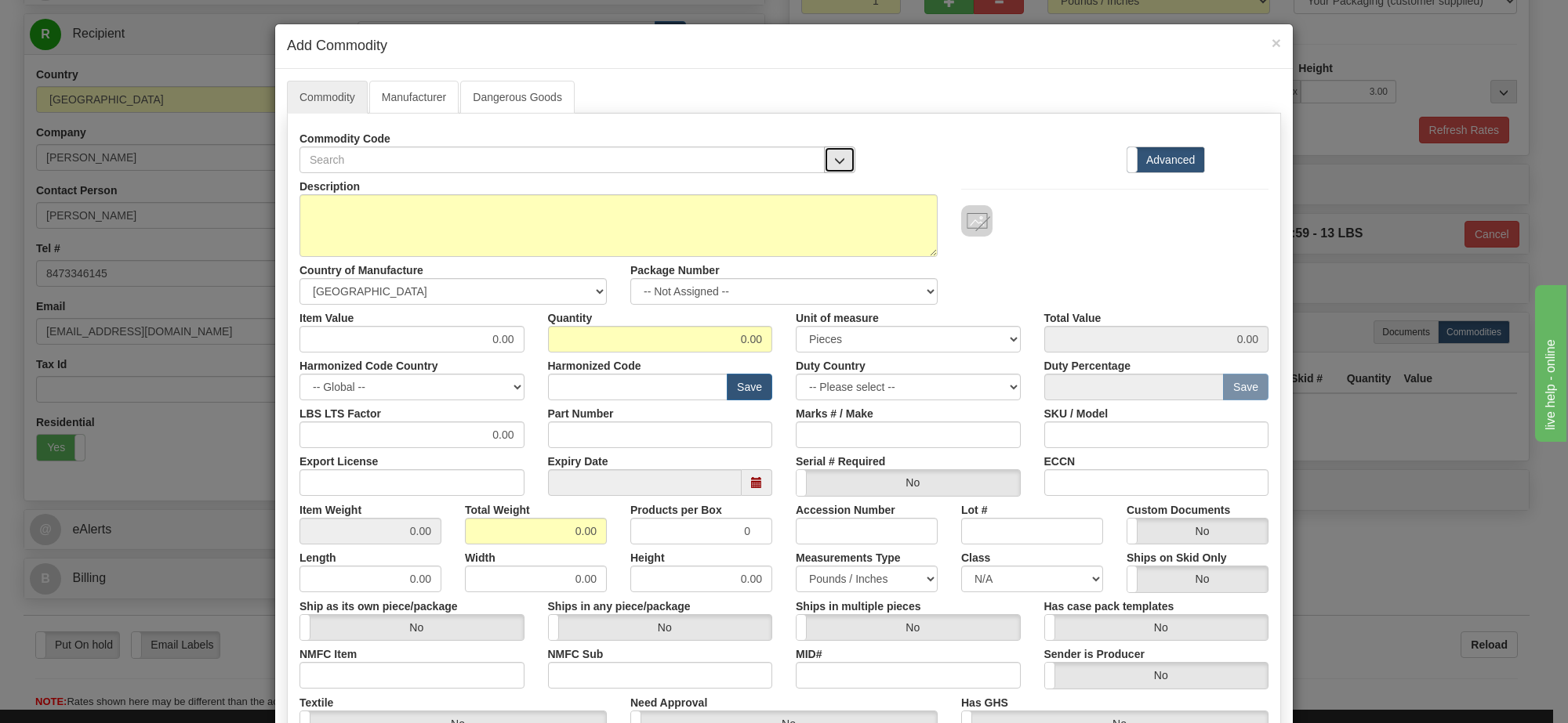
click at [834, 160] on span "button" at bounding box center [839, 160] width 11 height 10
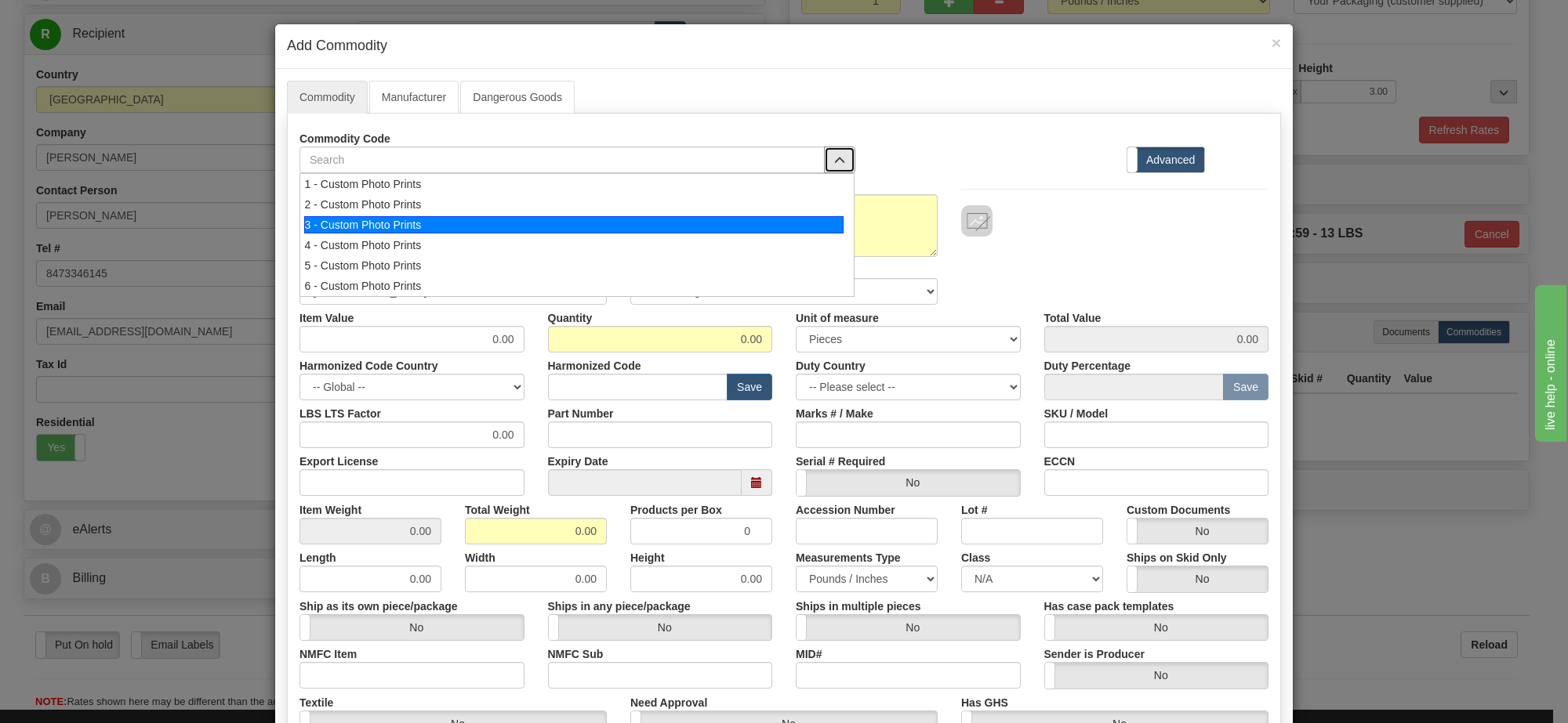
click at [757, 221] on div "3 - Custom Photo Prints" at bounding box center [574, 225] width 540 height 18
select select "1"
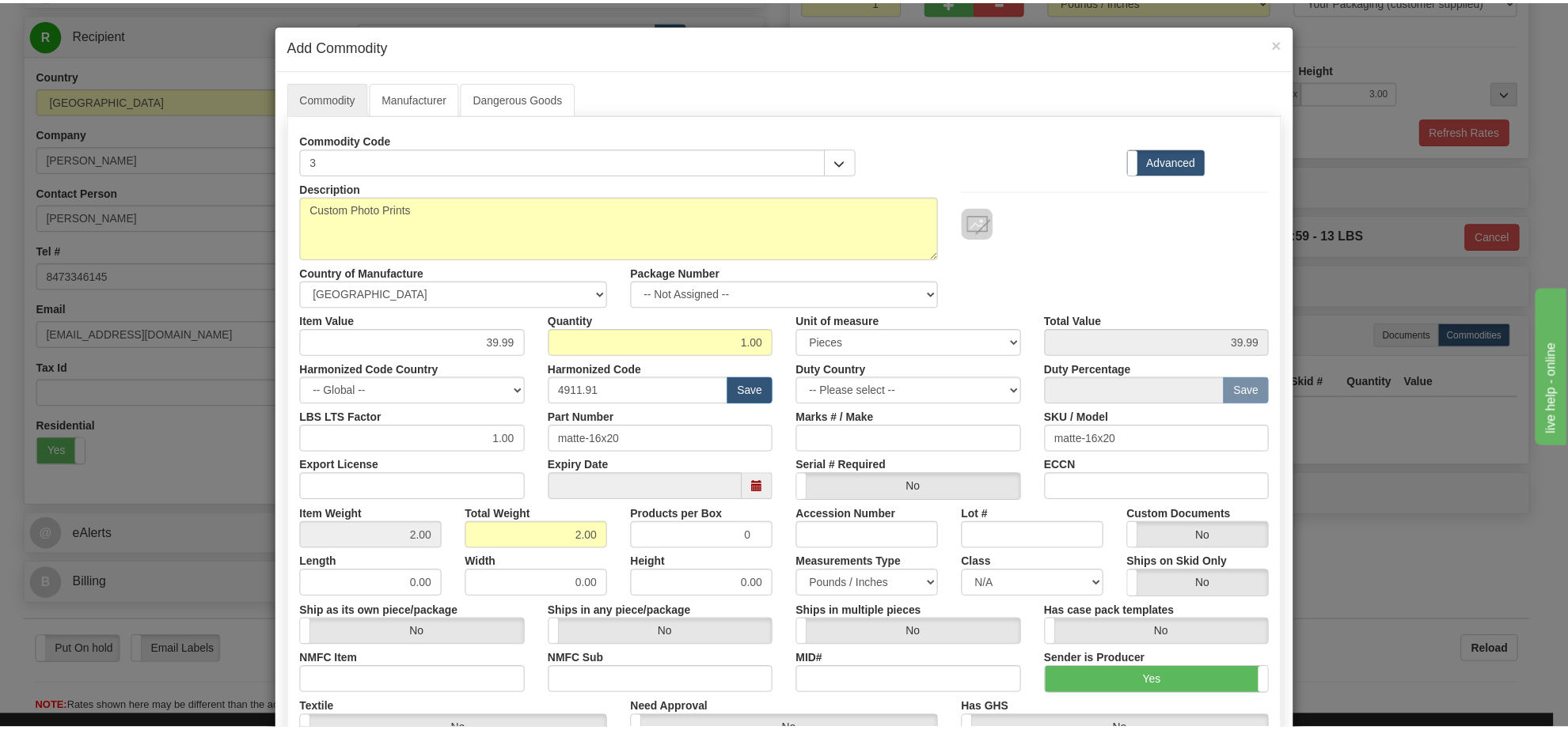
scroll to position [2, 0]
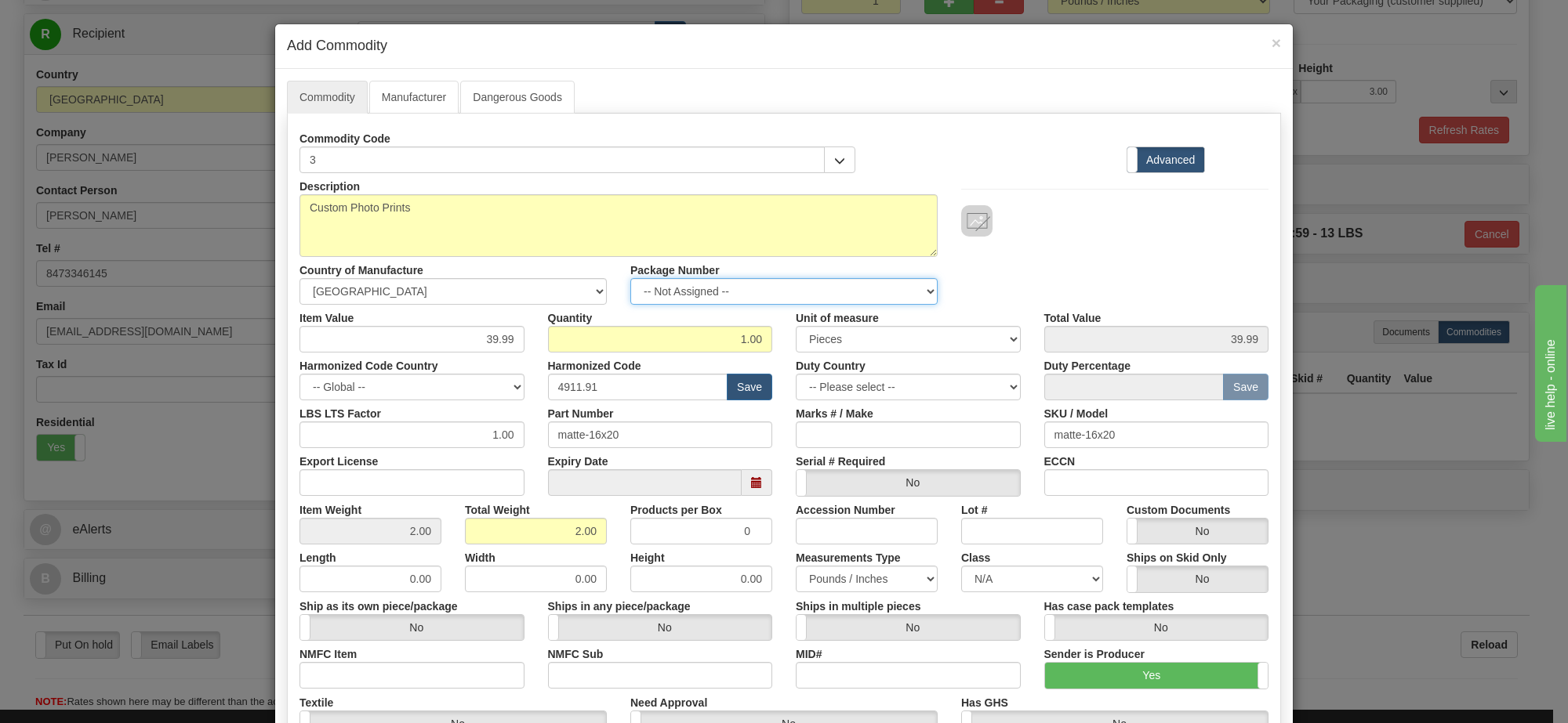
click at [850, 295] on select "-- Not Assigned -- Item 1" at bounding box center [784, 291] width 307 height 27
select select "0"
click at [630, 279] on select "-- Not Assigned -- Item 1" at bounding box center [784, 291] width 307 height 27
click at [417, 98] on link "Manufacturer" at bounding box center [413, 96] width 90 height 32
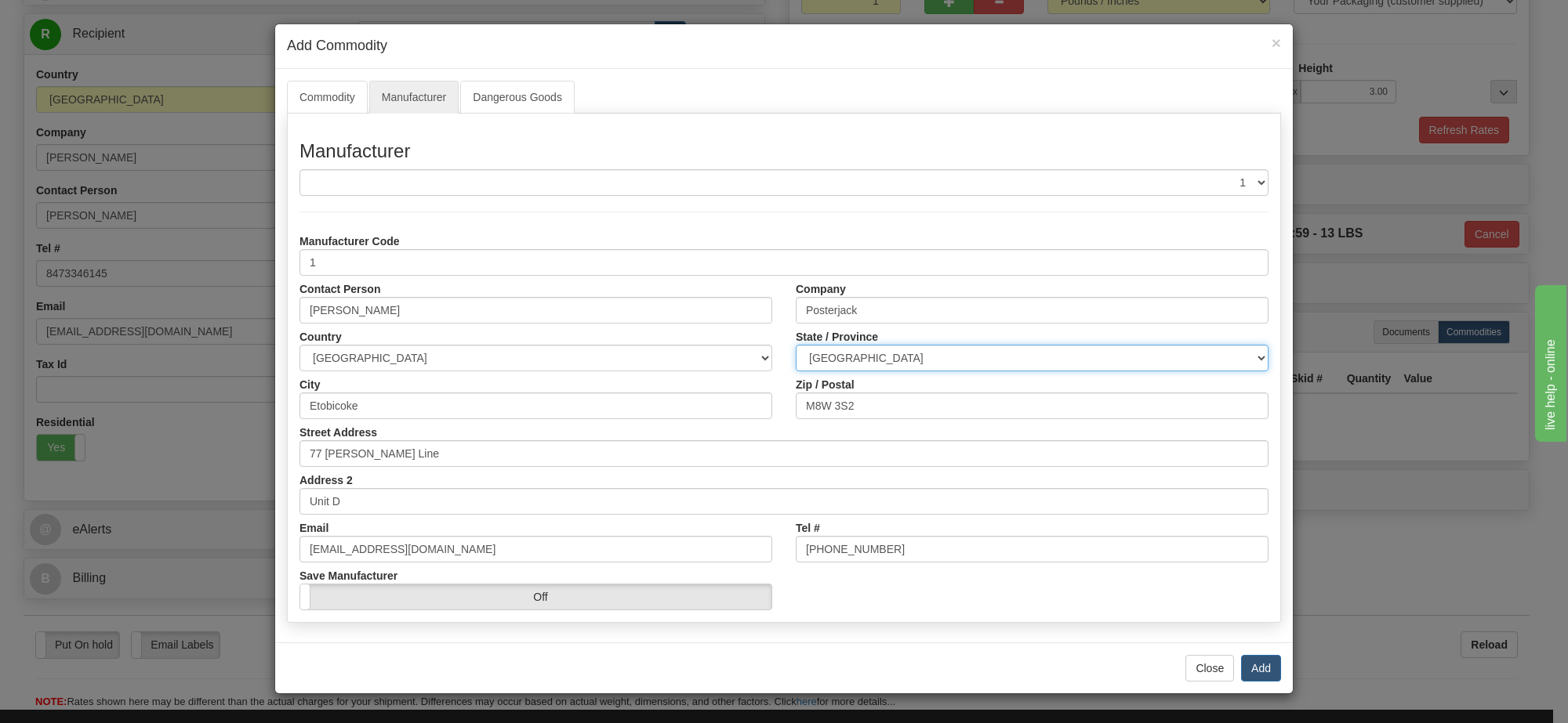
click at [902, 357] on select "[GEOGRAPHIC_DATA] [GEOGRAPHIC_DATA] [GEOGRAPHIC_DATA] [GEOGRAPHIC_DATA] [GEOGRA…" at bounding box center [1032, 357] width 472 height 27
select select "ON"
click at [795, 345] on select "[GEOGRAPHIC_DATA] [GEOGRAPHIC_DATA] [GEOGRAPHIC_DATA] [GEOGRAPHIC_DATA] [GEOGRA…" at bounding box center [1032, 357] width 472 height 27
click at [1269, 664] on button "Add" at bounding box center [1261, 668] width 40 height 27
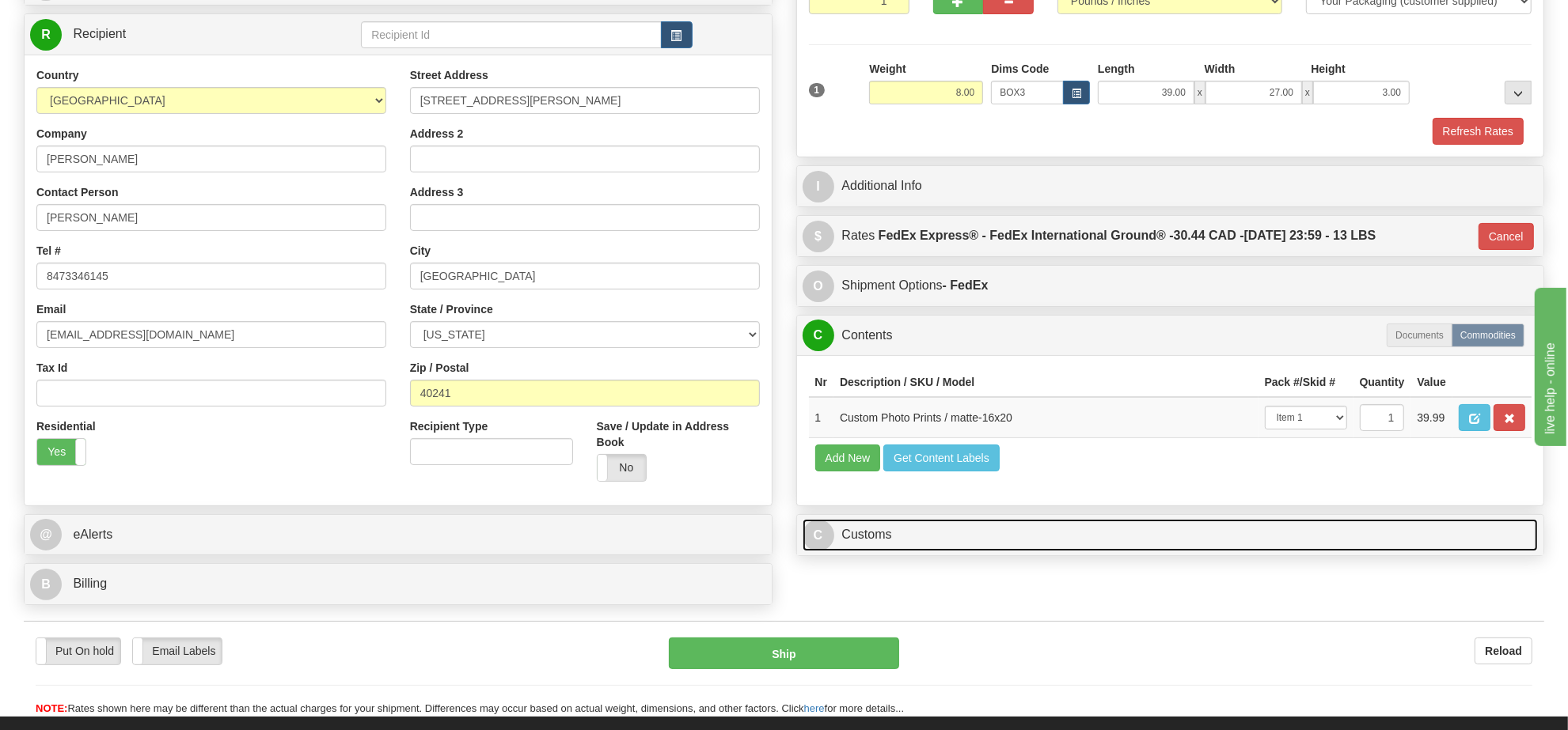
click at [1079, 551] on link "C Customs" at bounding box center [1171, 534] width 736 height 33
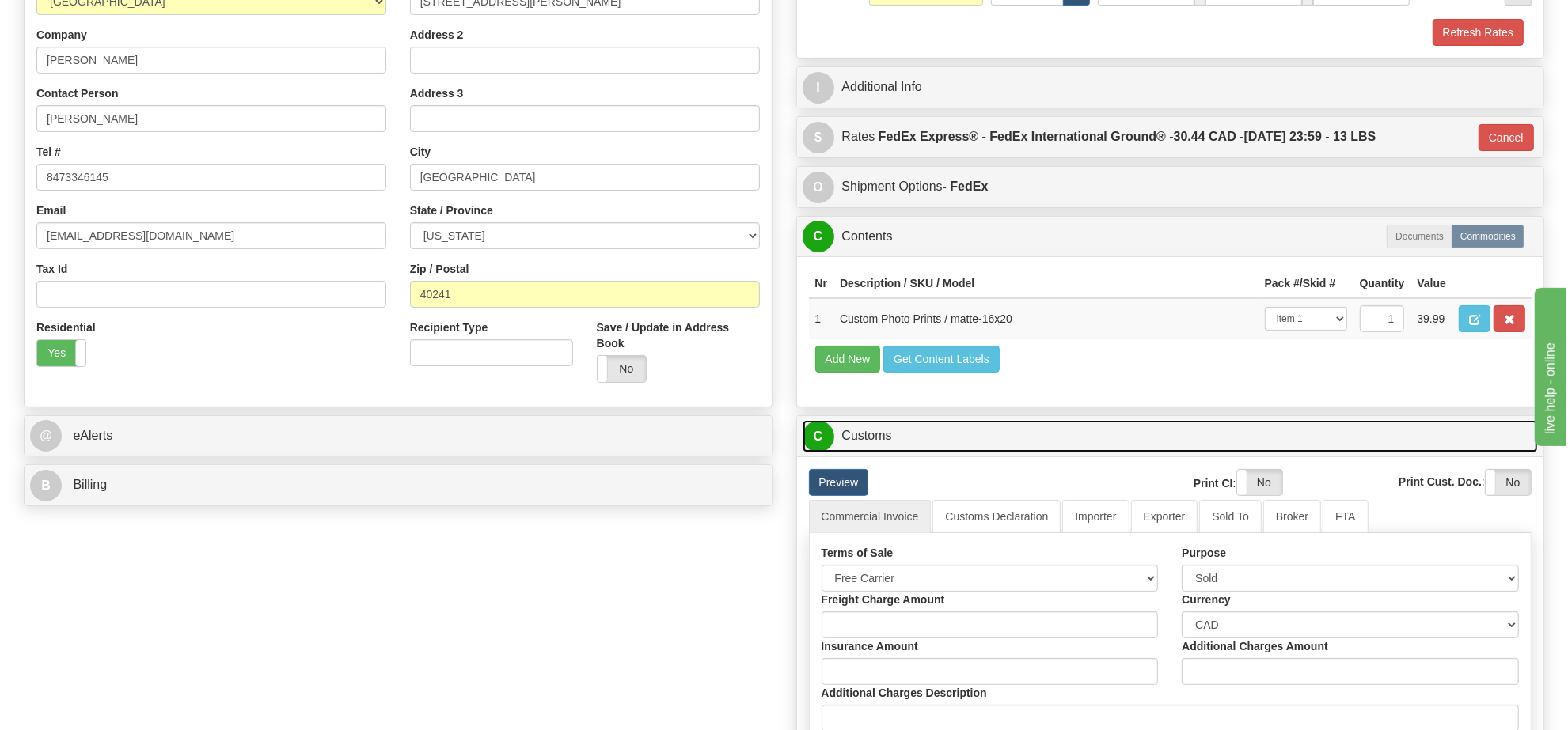
scroll to position [395, 0]
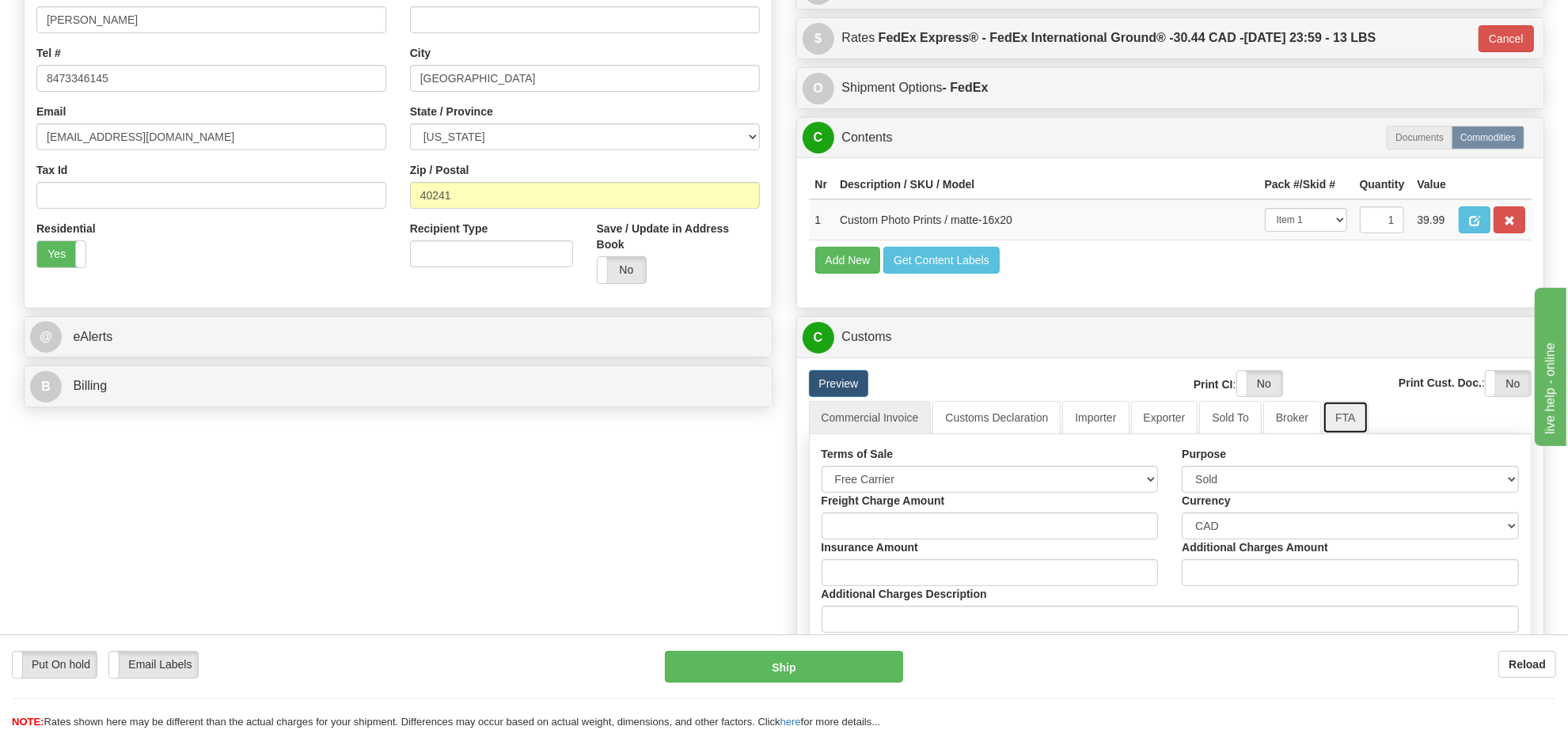
click at [1323, 434] on link "FTA" at bounding box center [1344, 417] width 45 height 33
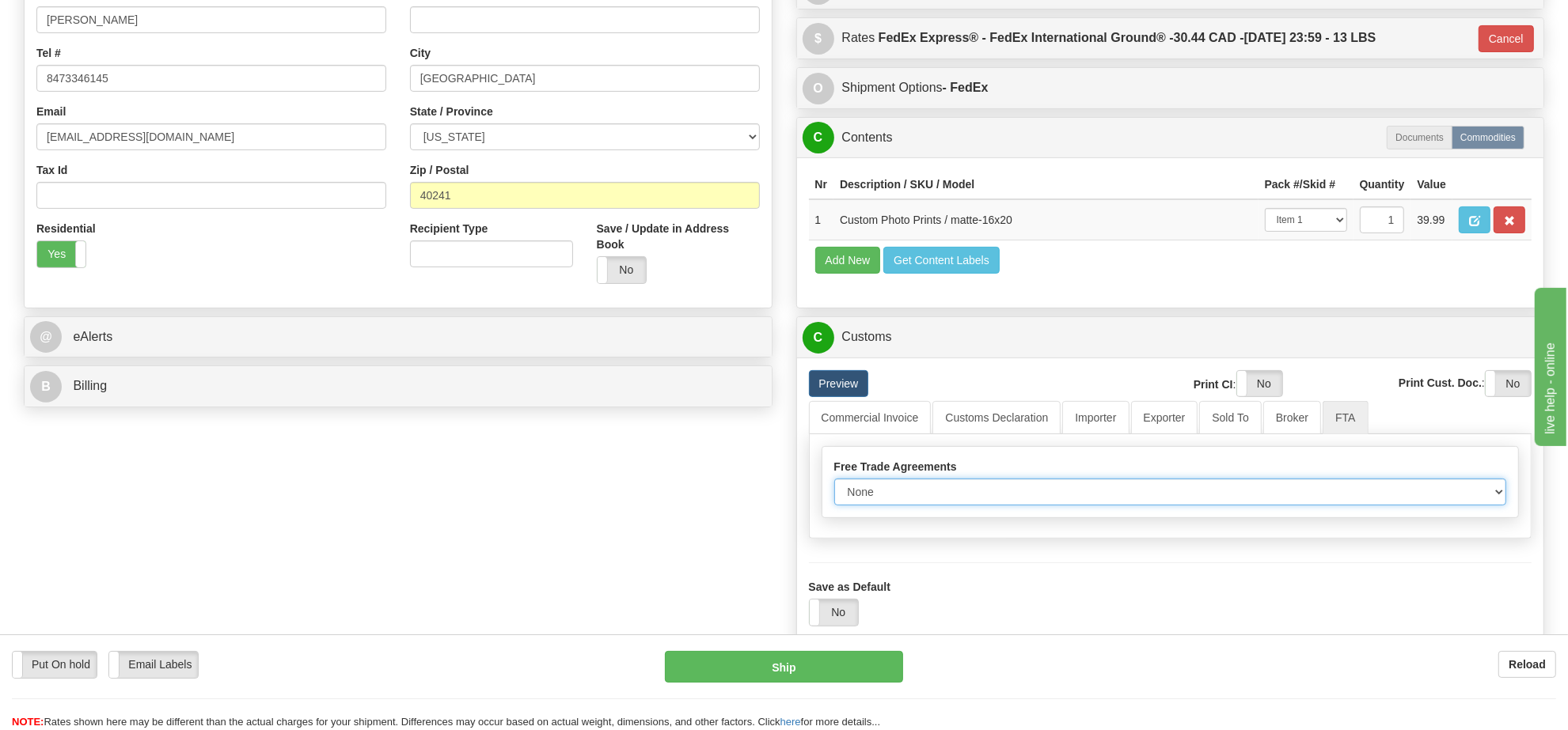
click at [1195, 506] on select "None Other USMCA CETA CUKTCA" at bounding box center [1170, 492] width 673 height 27
select select "1"
click at [834, 506] on select "None Other USMCA CETA CUKTCA" at bounding box center [1170, 492] width 673 height 27
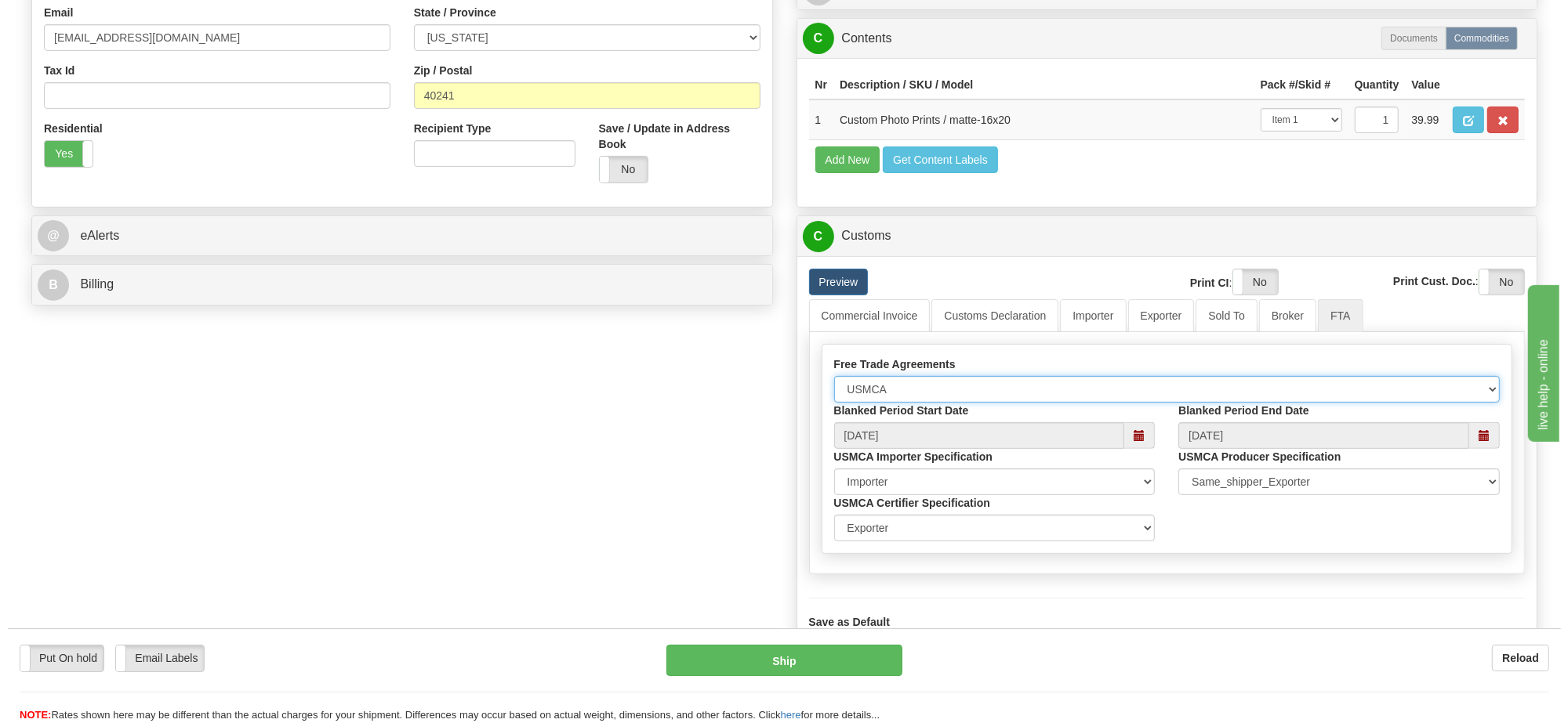
scroll to position [587, 0]
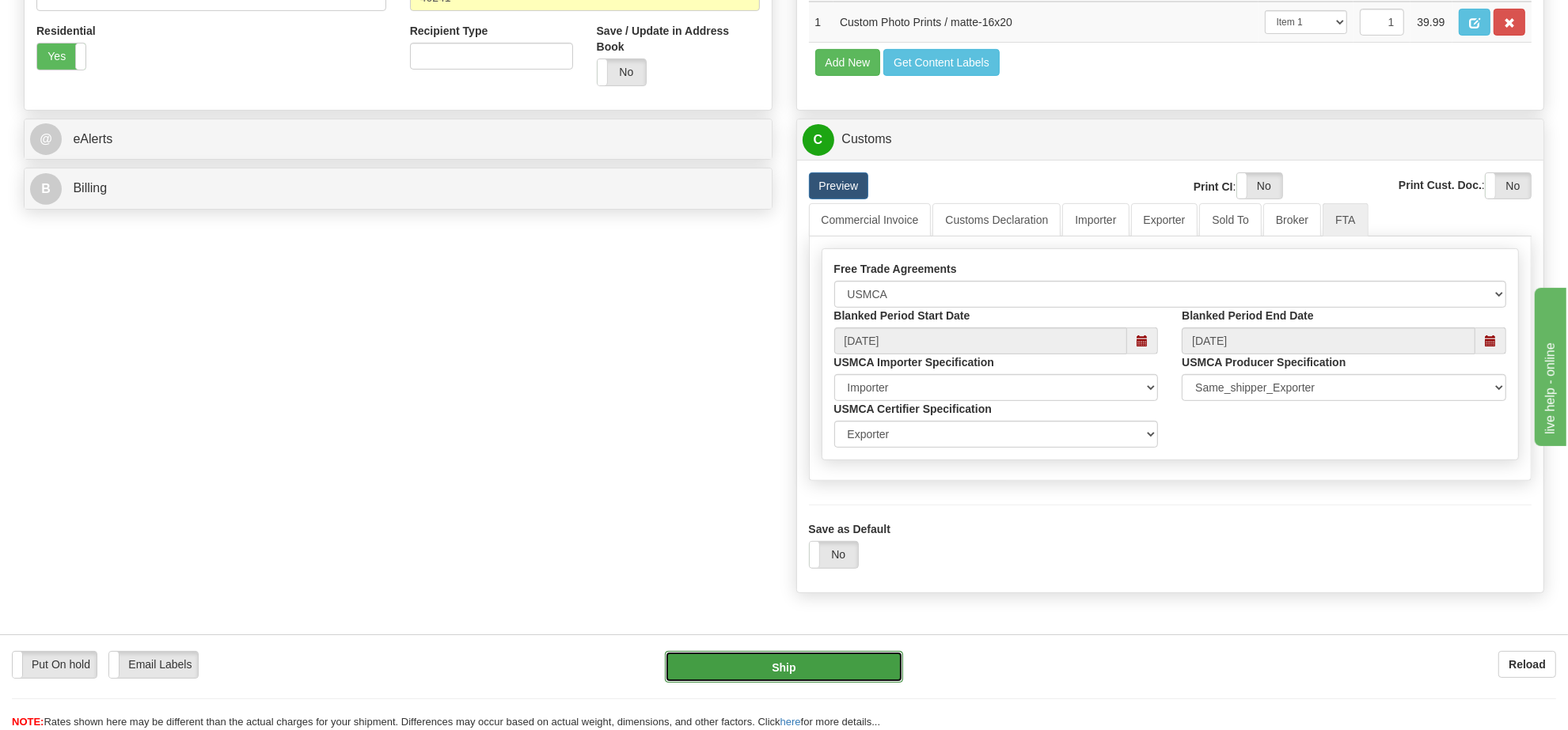
click at [862, 666] on button "Ship" at bounding box center [783, 666] width 237 height 32
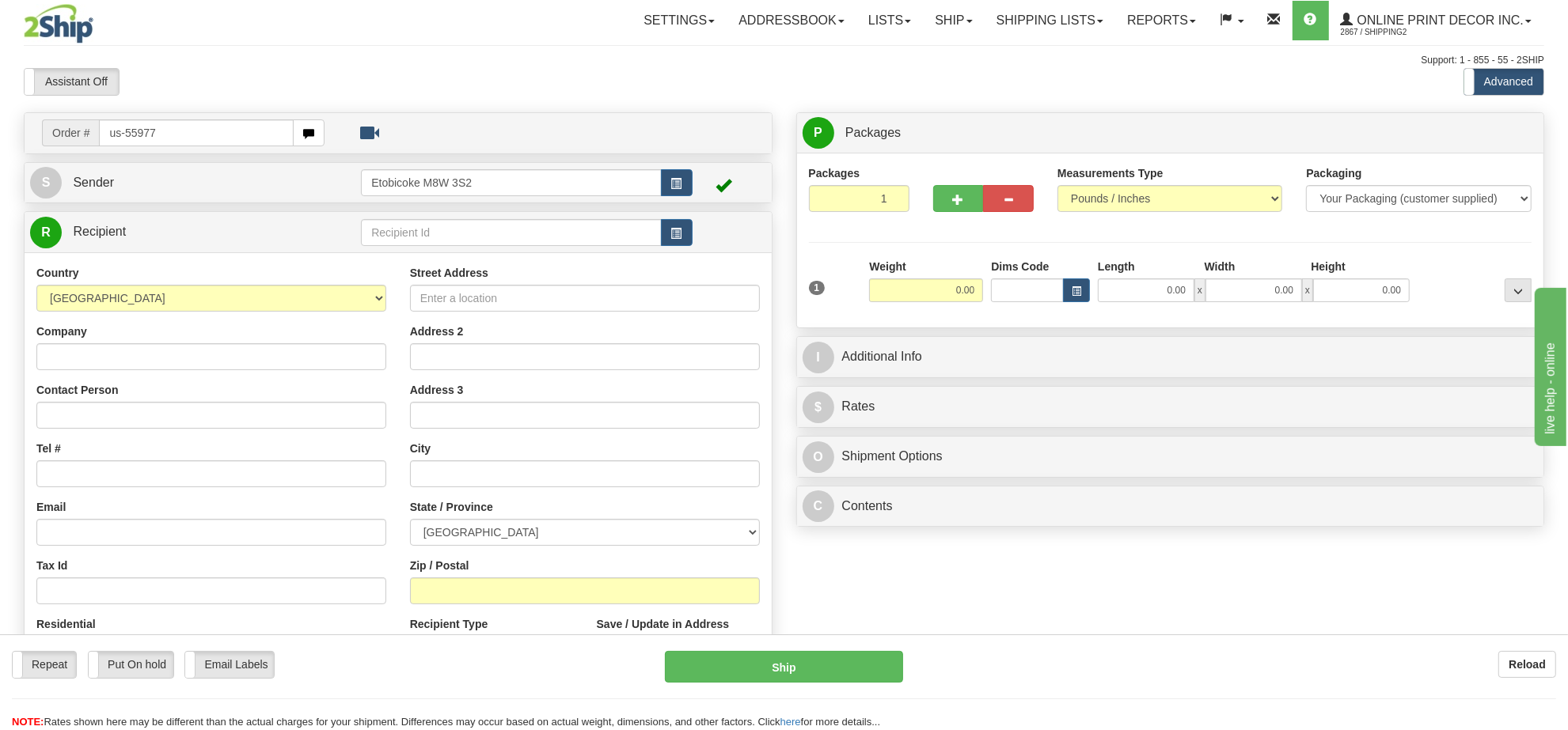
type input "us-55977"
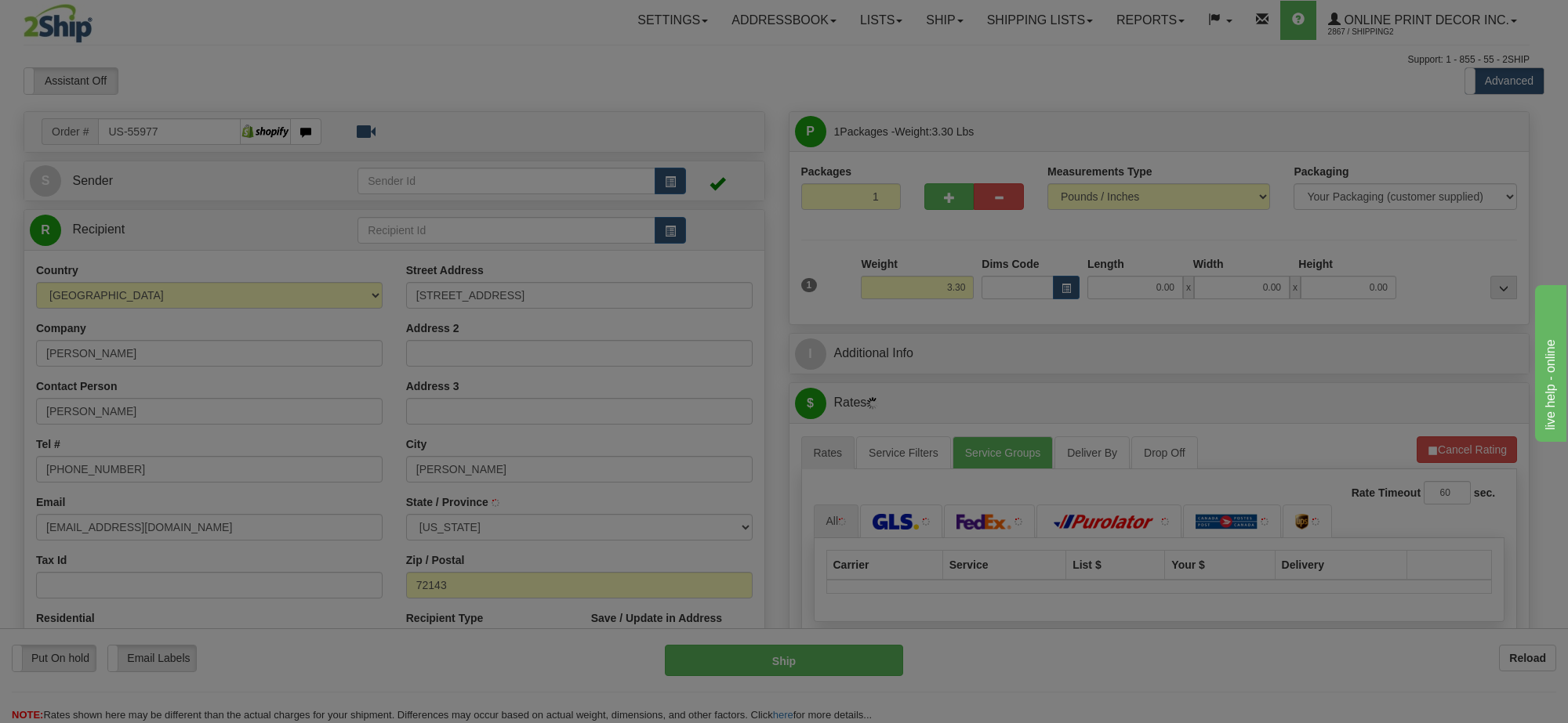
type input "[PERSON_NAME]"
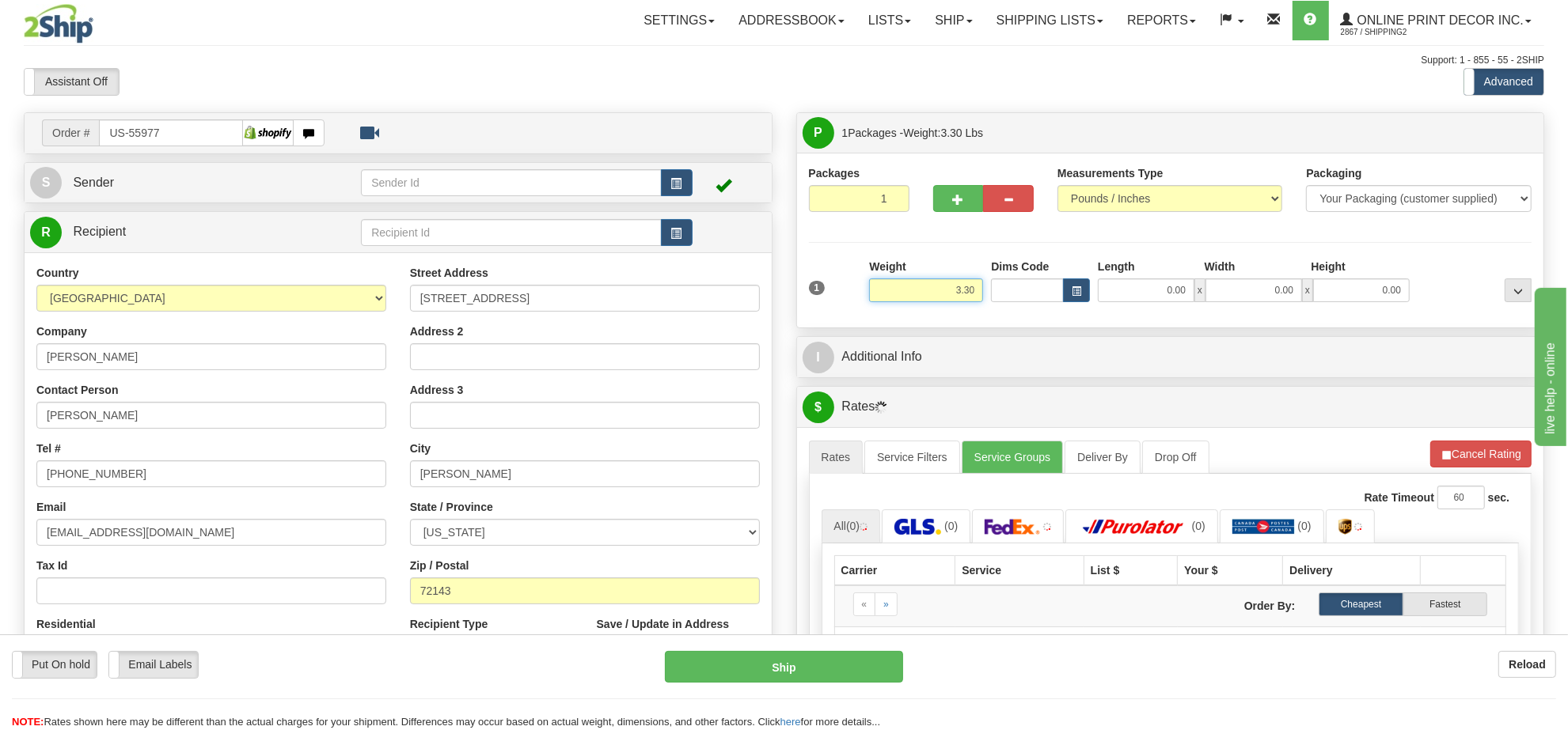
click at [967, 290] on input "3.30" at bounding box center [926, 290] width 114 height 24
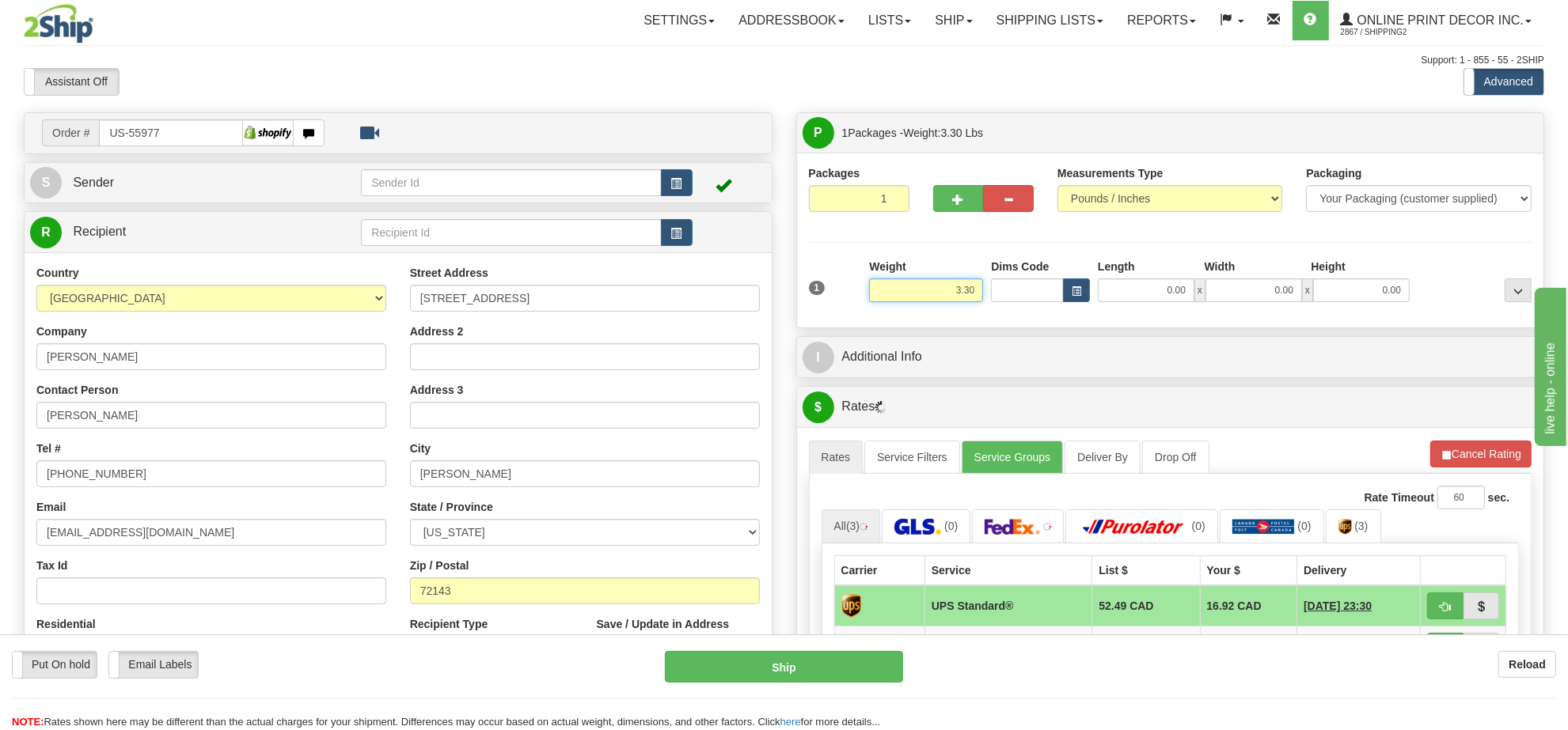
click at [967, 291] on input "3.30" at bounding box center [926, 290] width 114 height 24
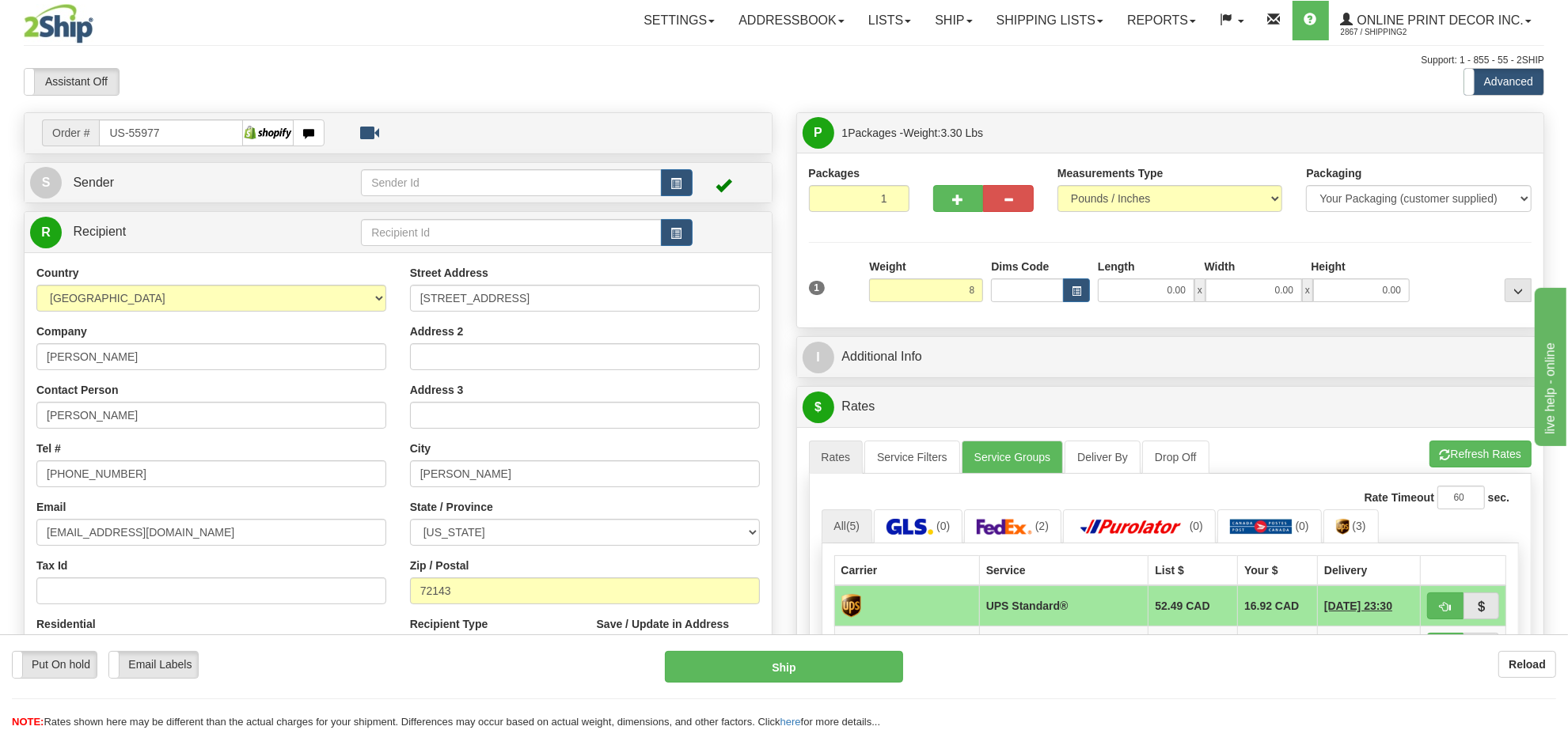
type input "8.00"
click at [1087, 278] on div "Dims Code" at bounding box center [1040, 280] width 107 height 44
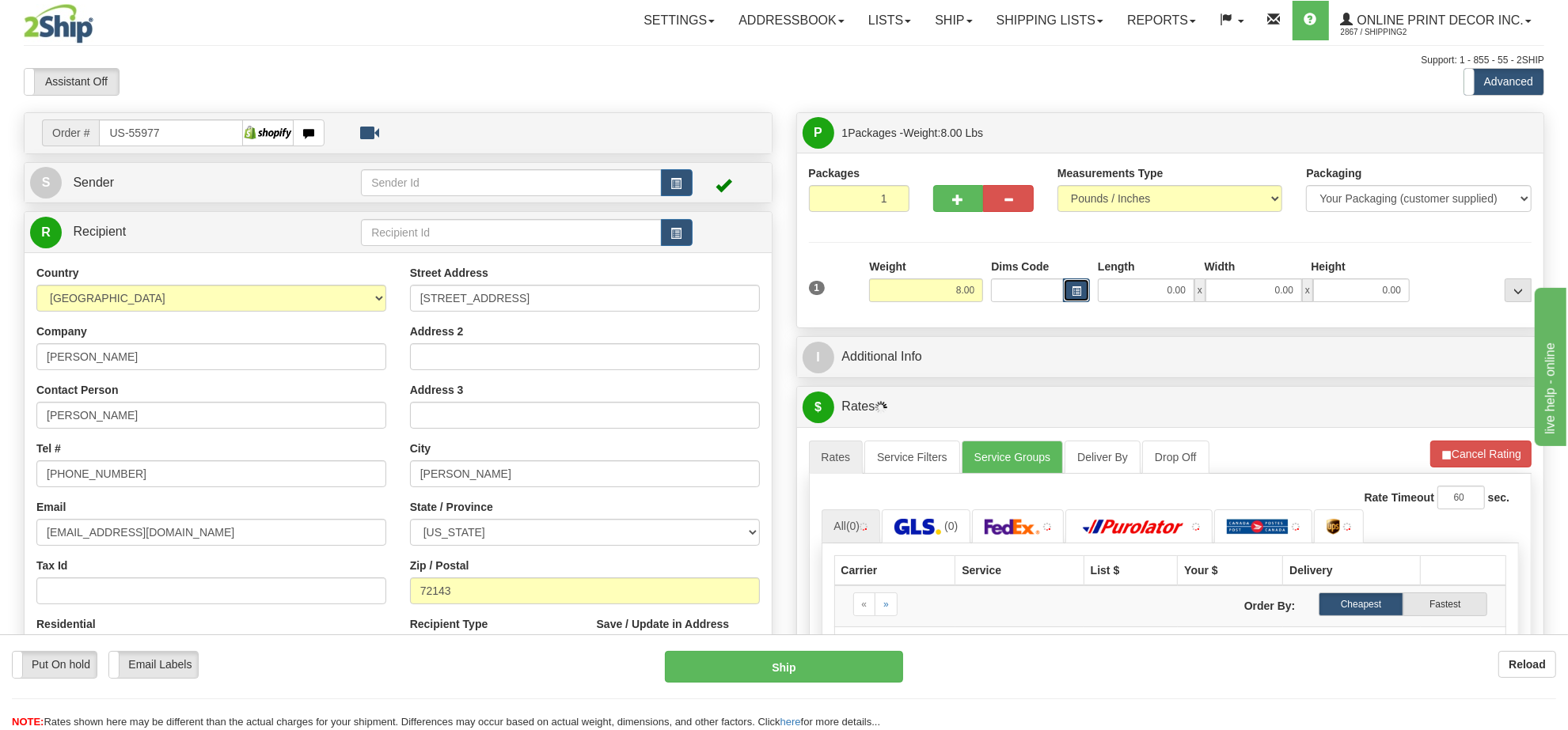
click at [1083, 282] on button "button" at bounding box center [1076, 290] width 27 height 24
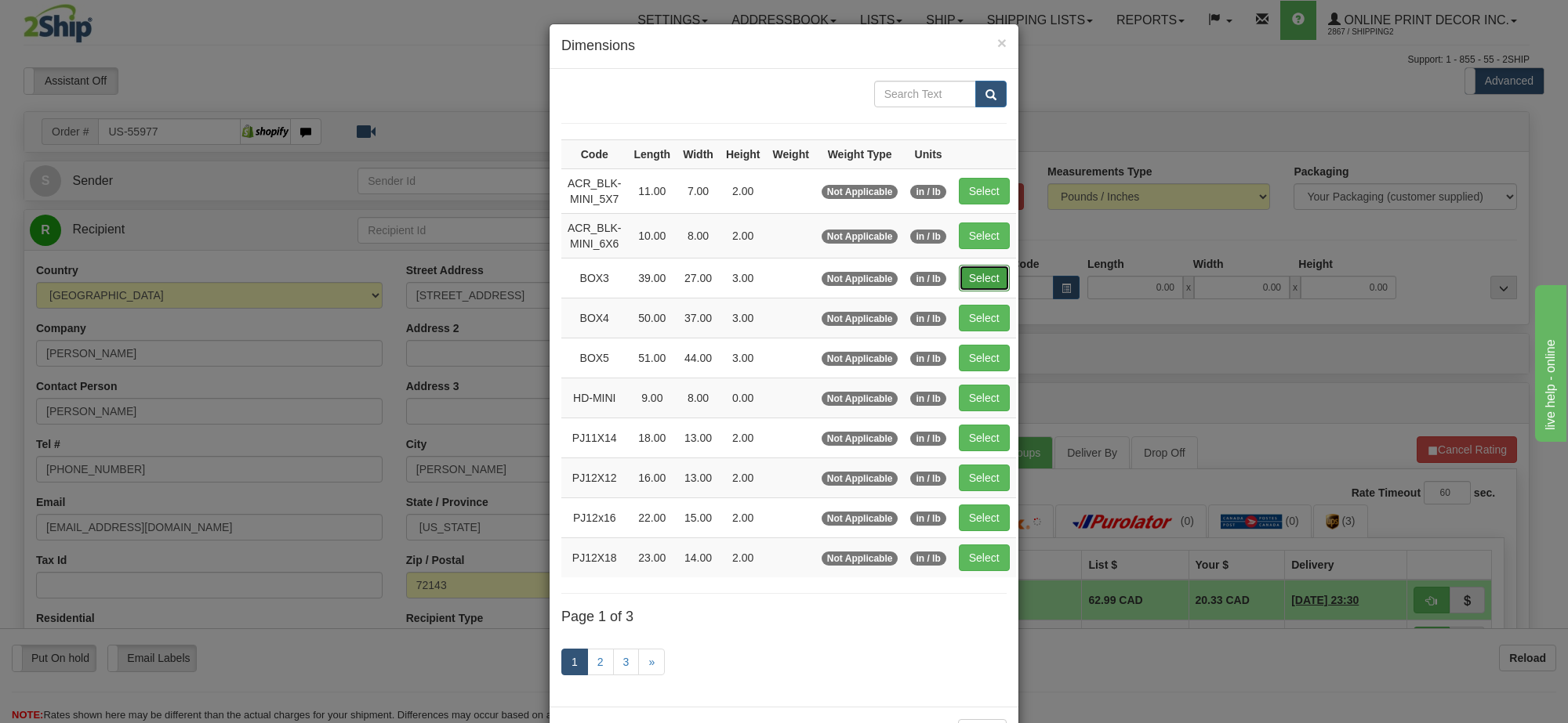
click at [976, 279] on button "Select" at bounding box center [984, 277] width 51 height 27
type input "BOX3"
type input "39.00"
type input "27.00"
type input "3.00"
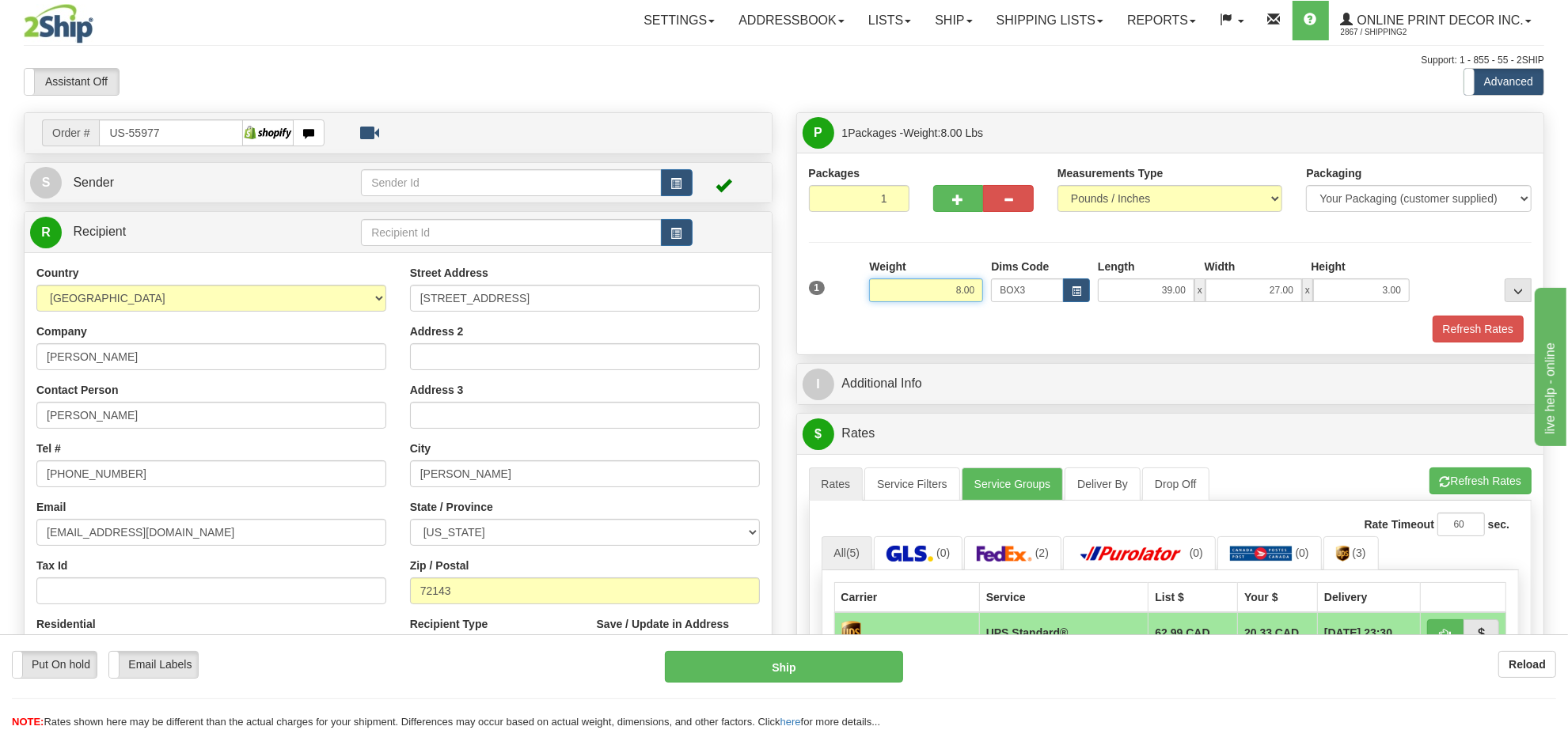
click at [938, 298] on input "8.00" at bounding box center [926, 290] width 114 height 24
click at [936, 298] on input "8.00" at bounding box center [926, 290] width 114 height 24
type input "7"
click at [947, 207] on button "button" at bounding box center [958, 198] width 51 height 27
radio input "true"
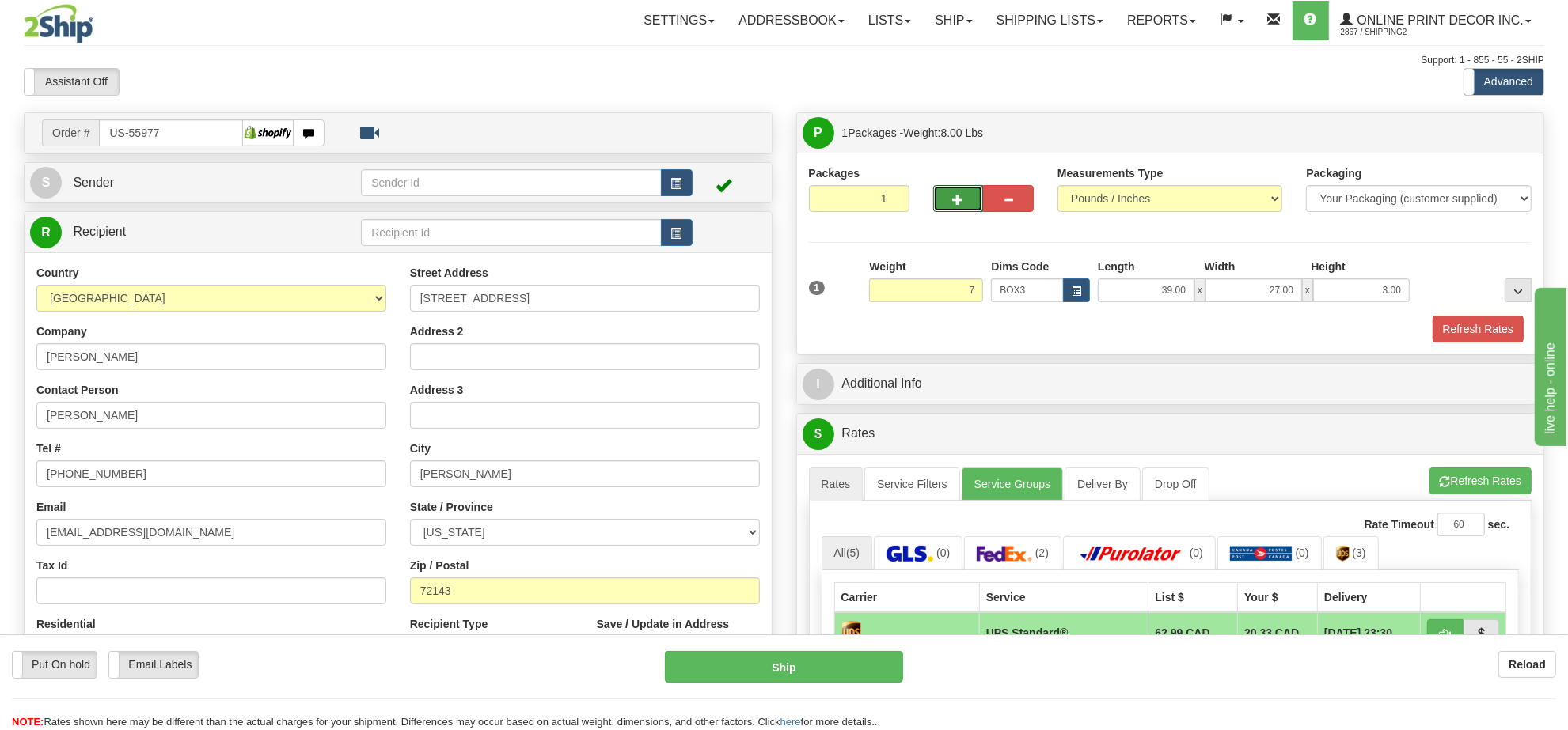
type input "2"
type input "7.00"
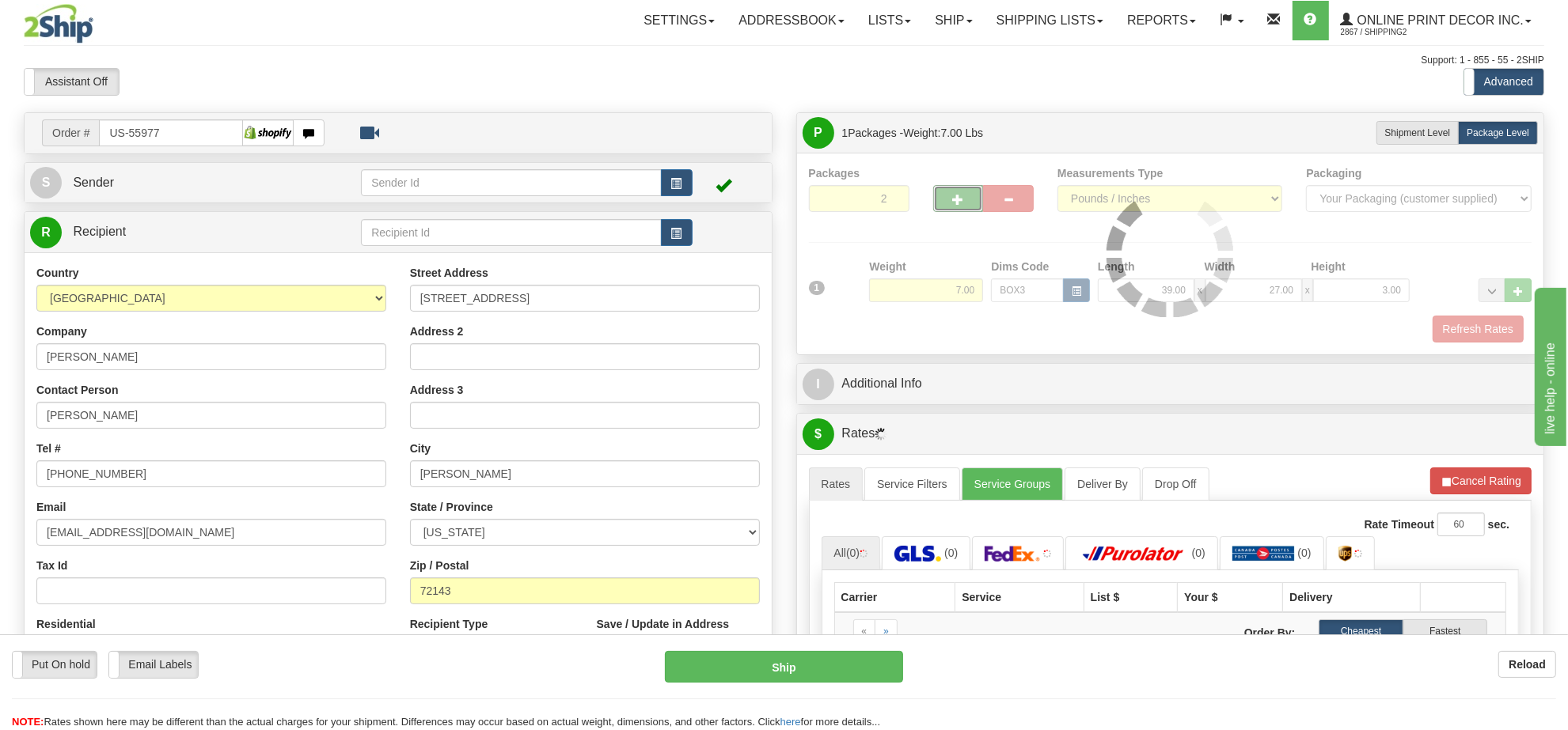
click at [947, 208] on div at bounding box center [1171, 253] width 723 height 177
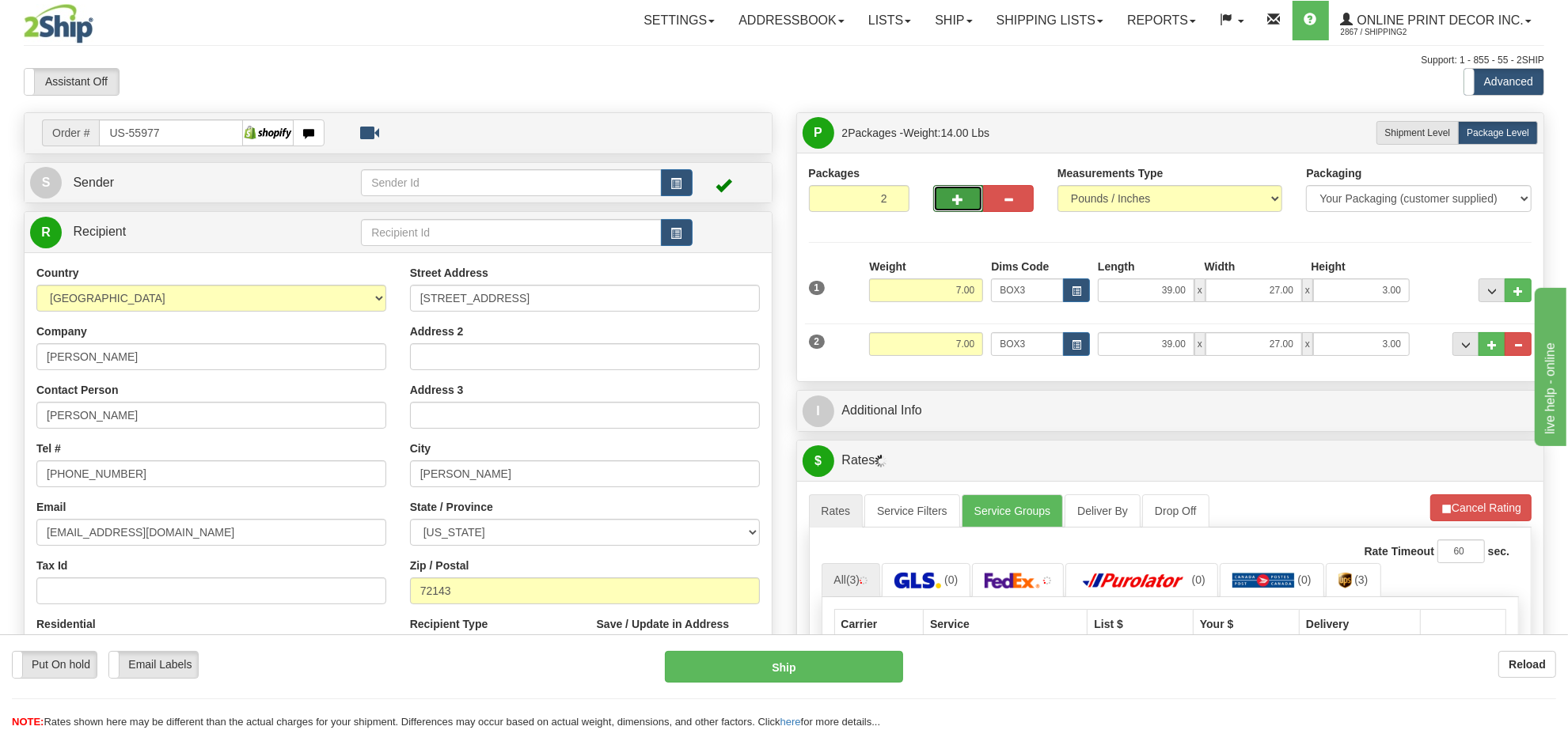
click at [947, 208] on button "button" at bounding box center [958, 198] width 51 height 27
type input "3"
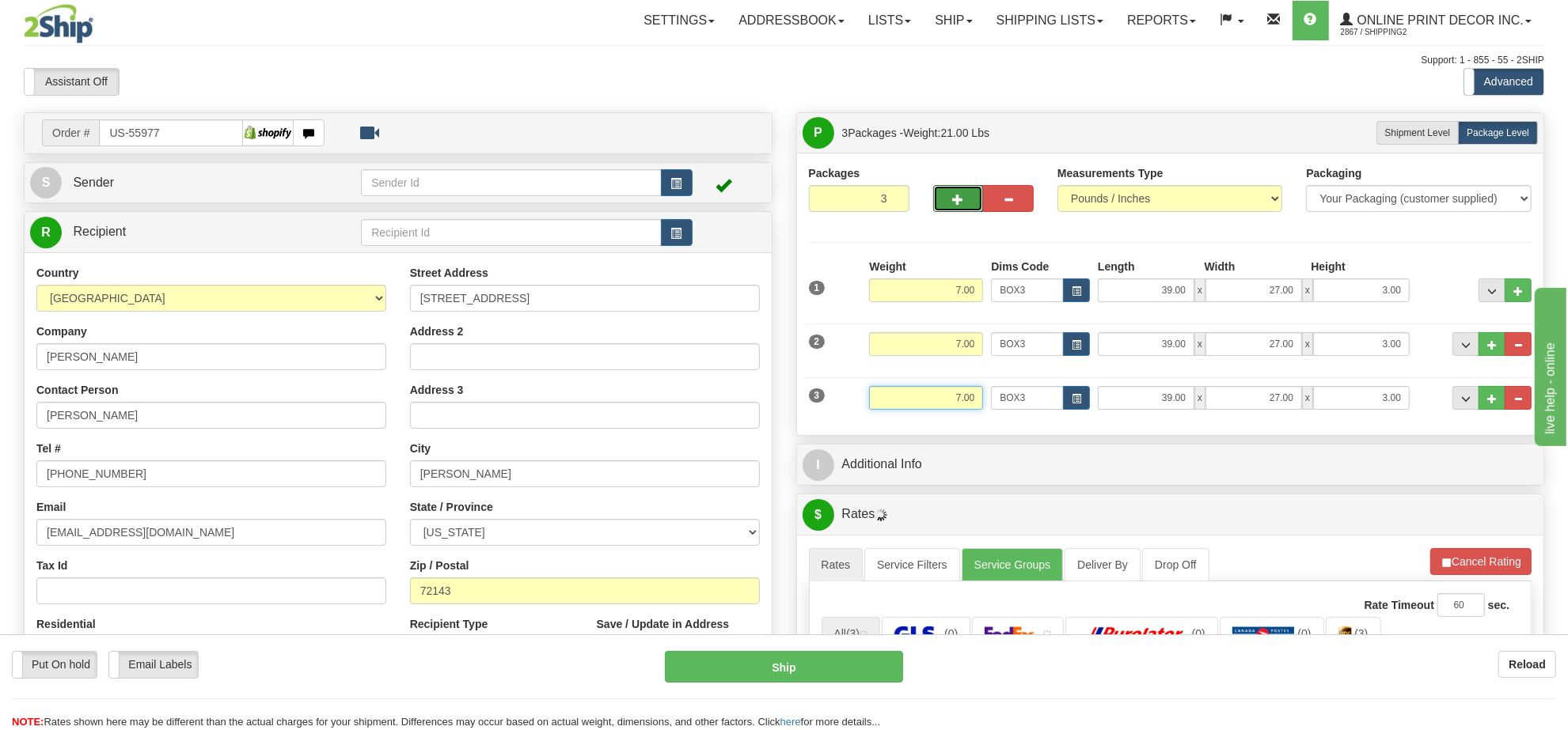
click at [971, 389] on input "7.00" at bounding box center [926, 398] width 114 height 24
click at [1067, 392] on button "button" at bounding box center [1076, 398] width 27 height 24
type input "3.00"
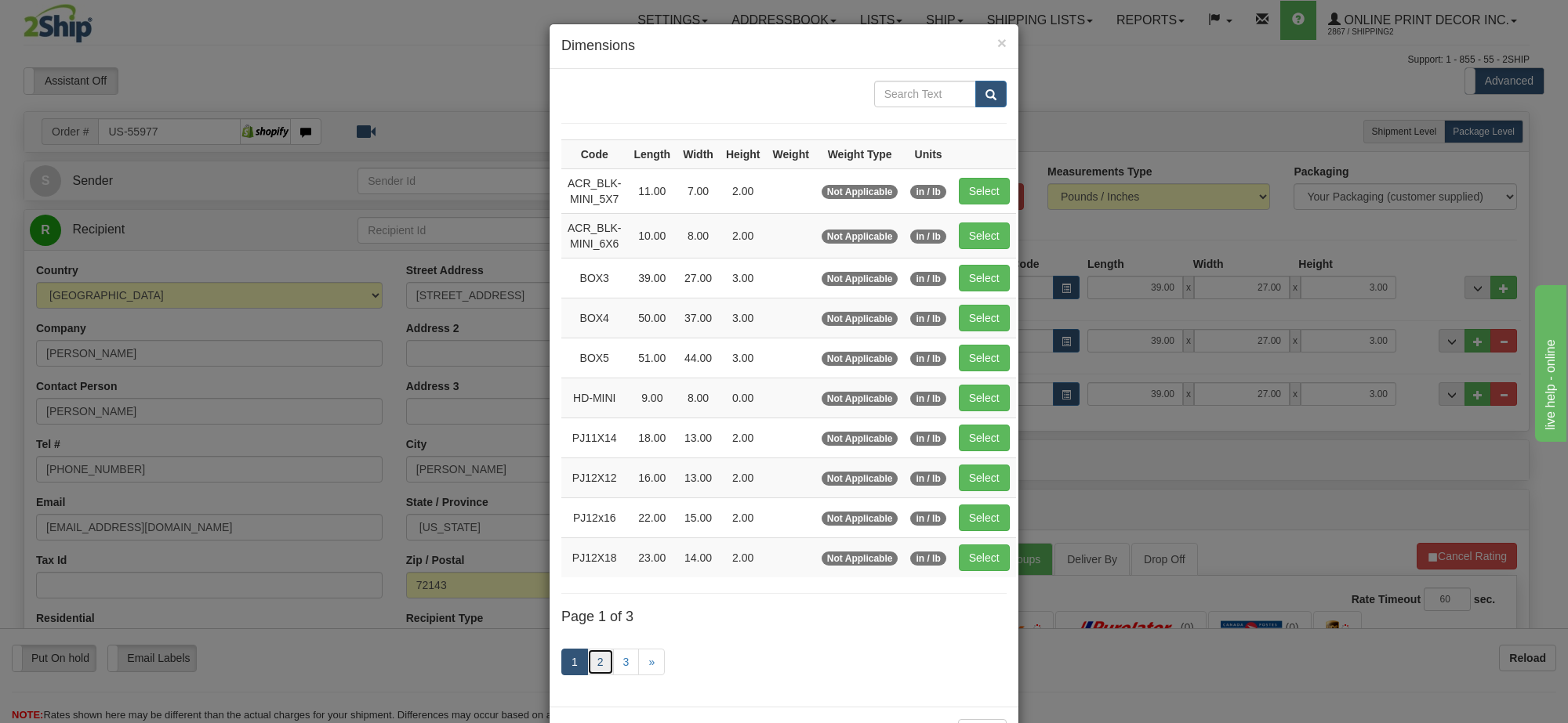
click at [593, 668] on link "2" at bounding box center [600, 661] width 27 height 27
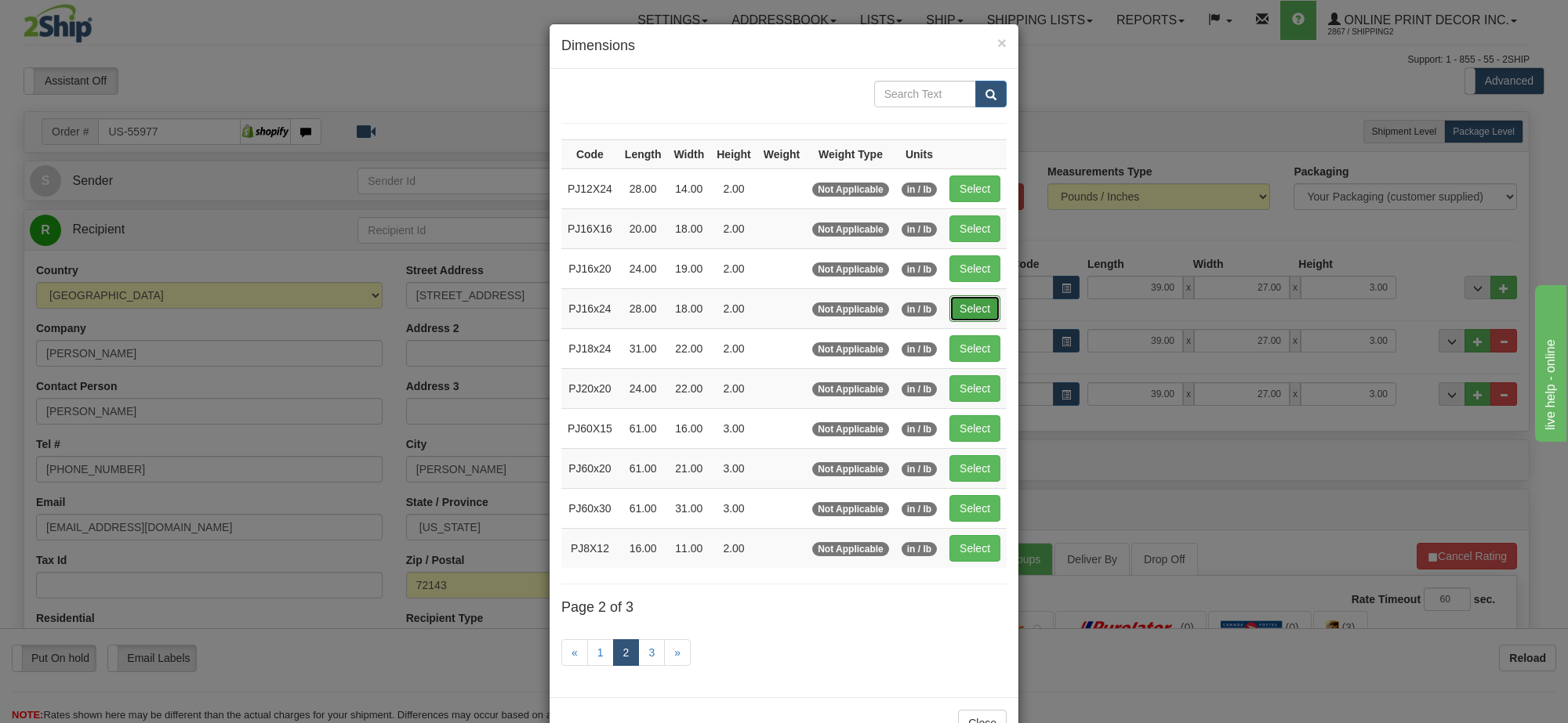
click at [961, 314] on button "Select" at bounding box center [975, 308] width 51 height 27
type input "PJ16x24"
type input "28.00"
type input "18.00"
type input "2.00"
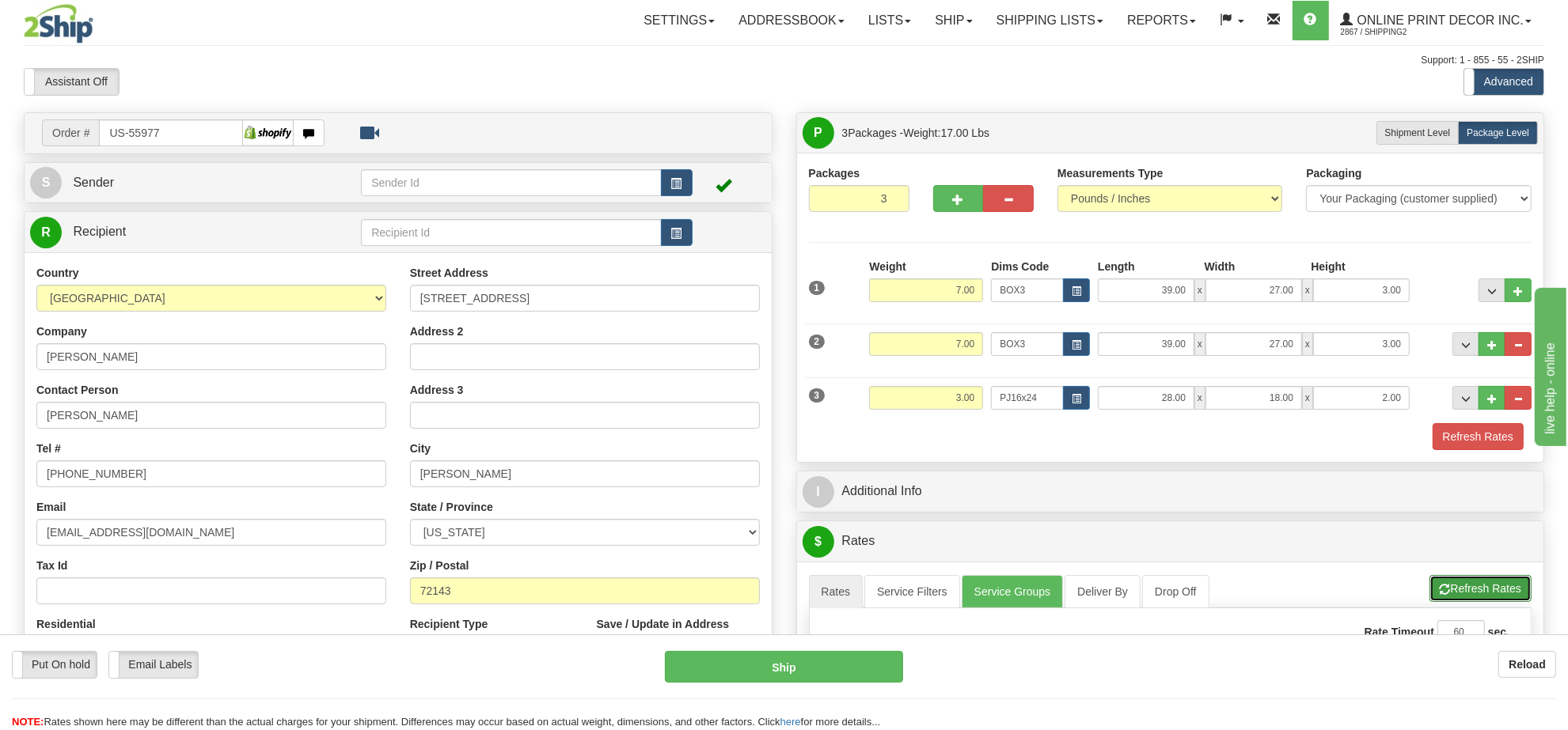
click at [1508, 583] on button "Refresh Rates" at bounding box center [1480, 588] width 102 height 27
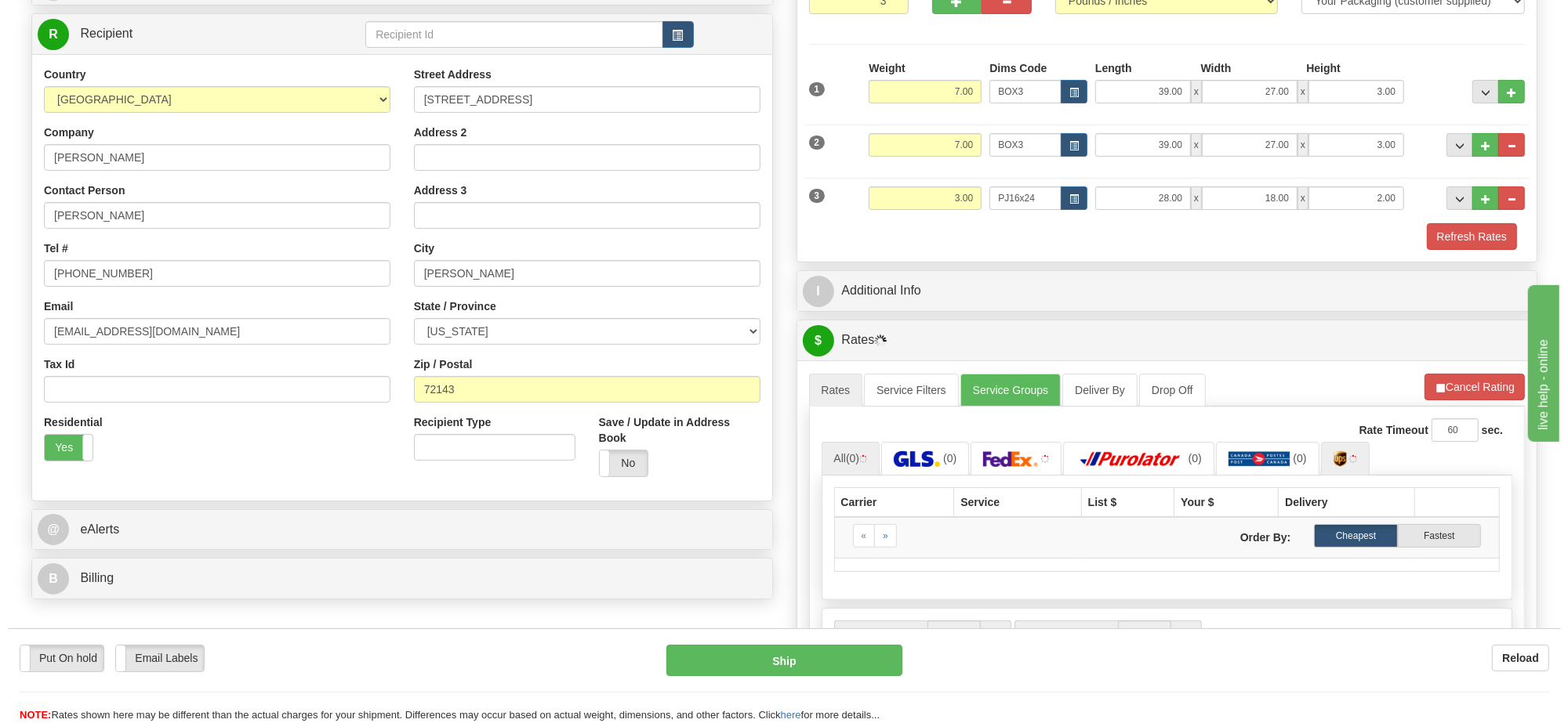
scroll to position [294, 0]
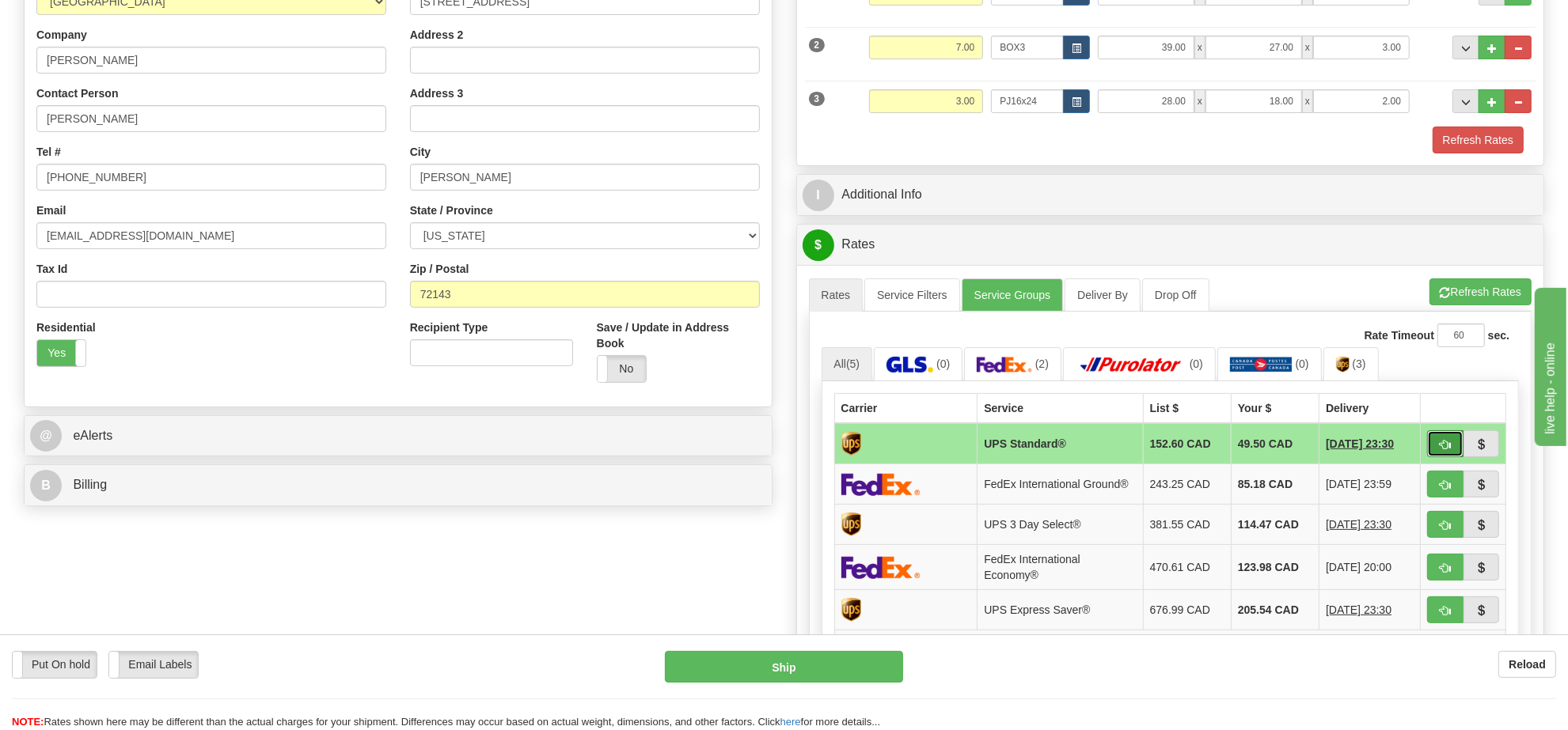
click at [1443, 450] on span "button" at bounding box center [1445, 445] width 11 height 10
type input "11"
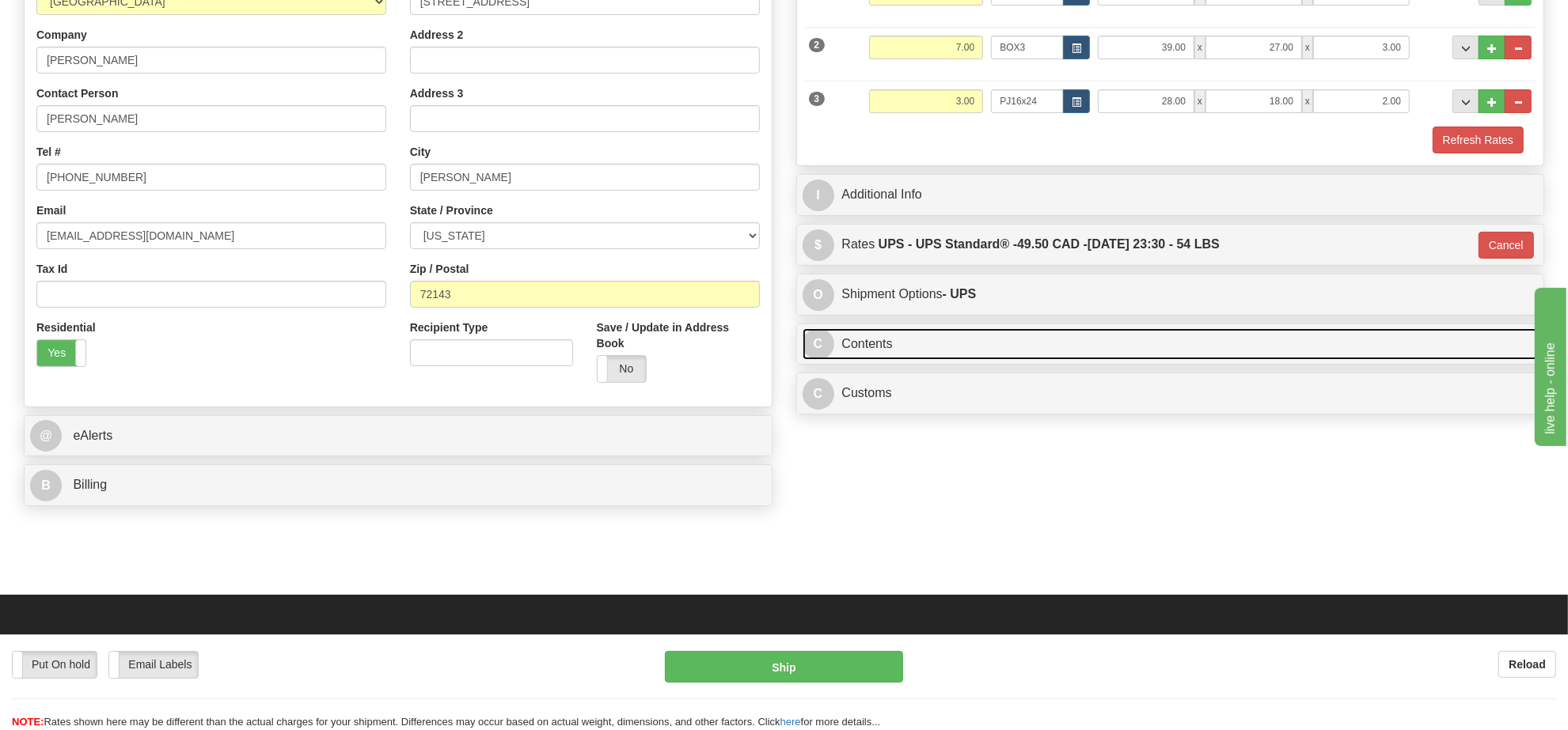
click at [1023, 358] on link "C Contents" at bounding box center [1171, 345] width 736 height 33
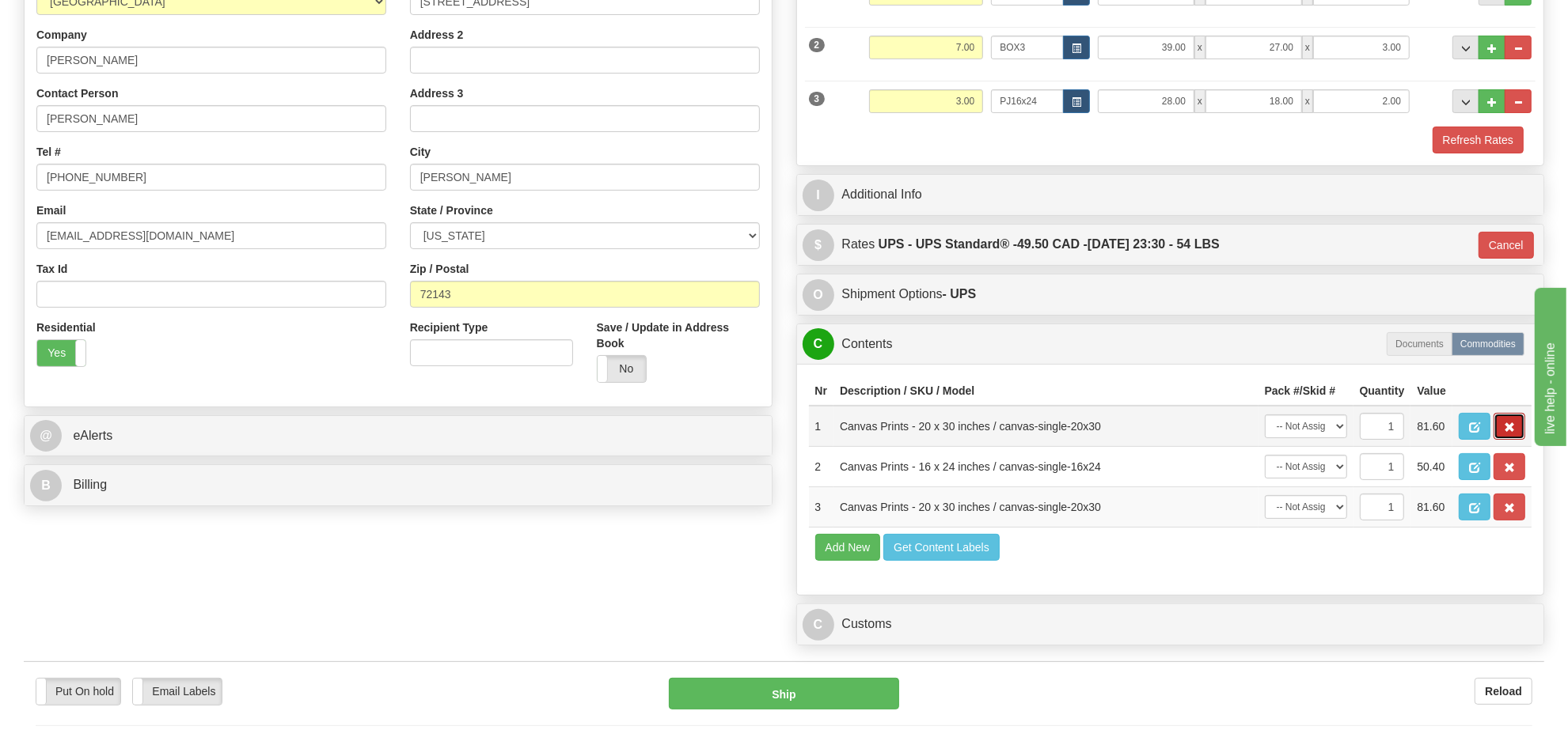
click at [1519, 440] on button "button" at bounding box center [1509, 426] width 32 height 27
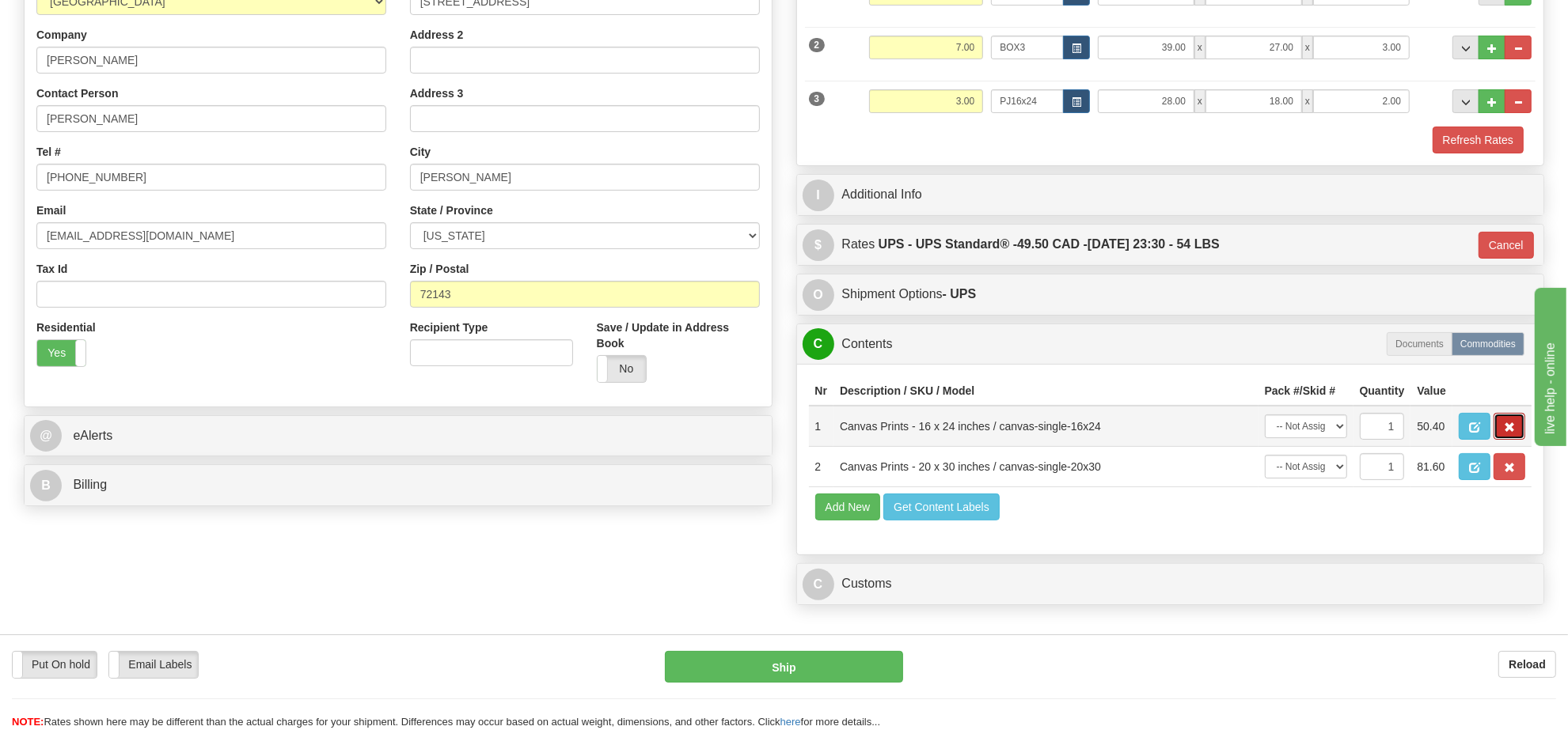
click at [1516, 440] on button "button" at bounding box center [1509, 426] width 32 height 27
click at [1515, 440] on button "button" at bounding box center [1509, 426] width 32 height 27
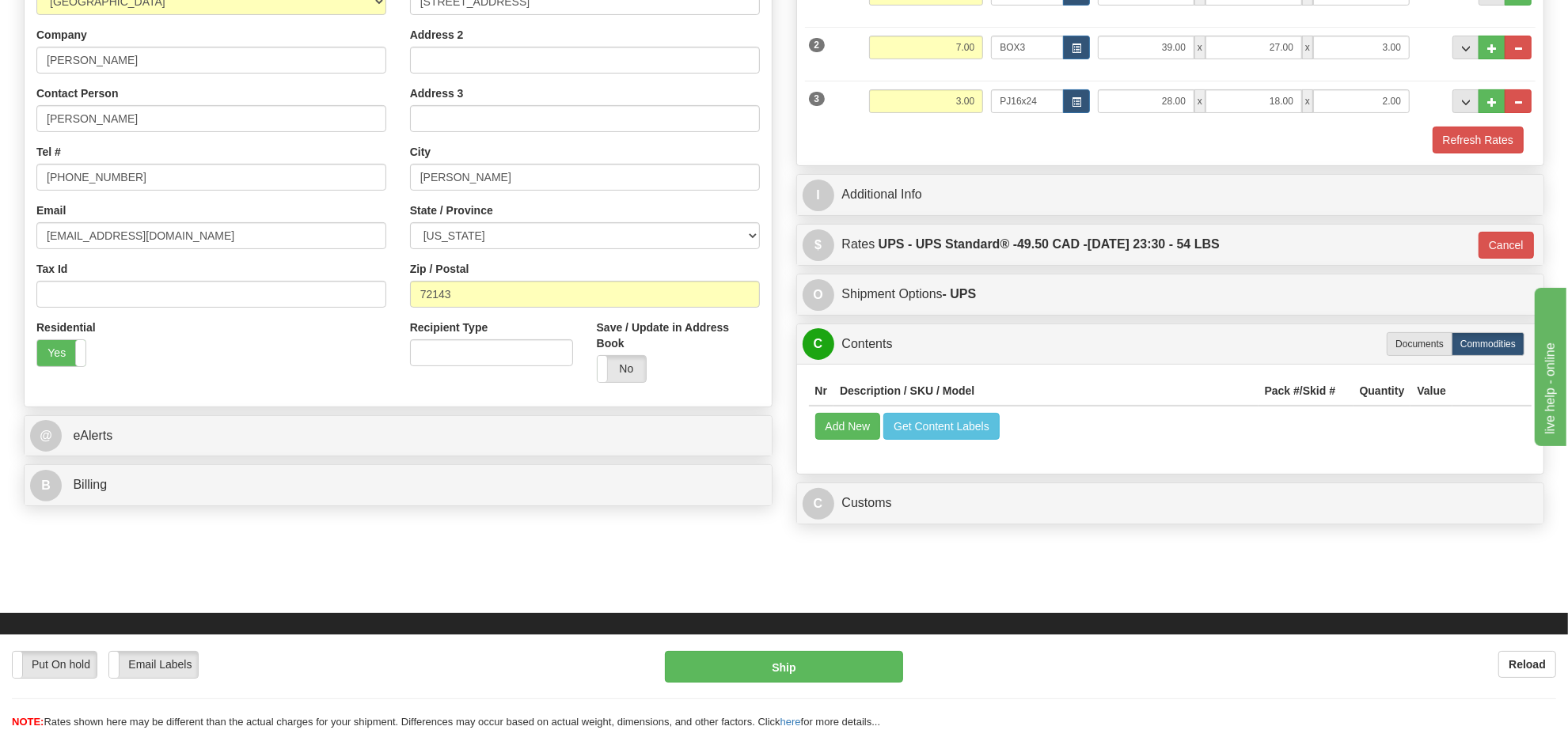
click at [1515, 468] on div "Nr Description / SKU / Model Pack #/Skid # Quantity Value Add New Get Content L…" at bounding box center [1171, 418] width 747 height 110
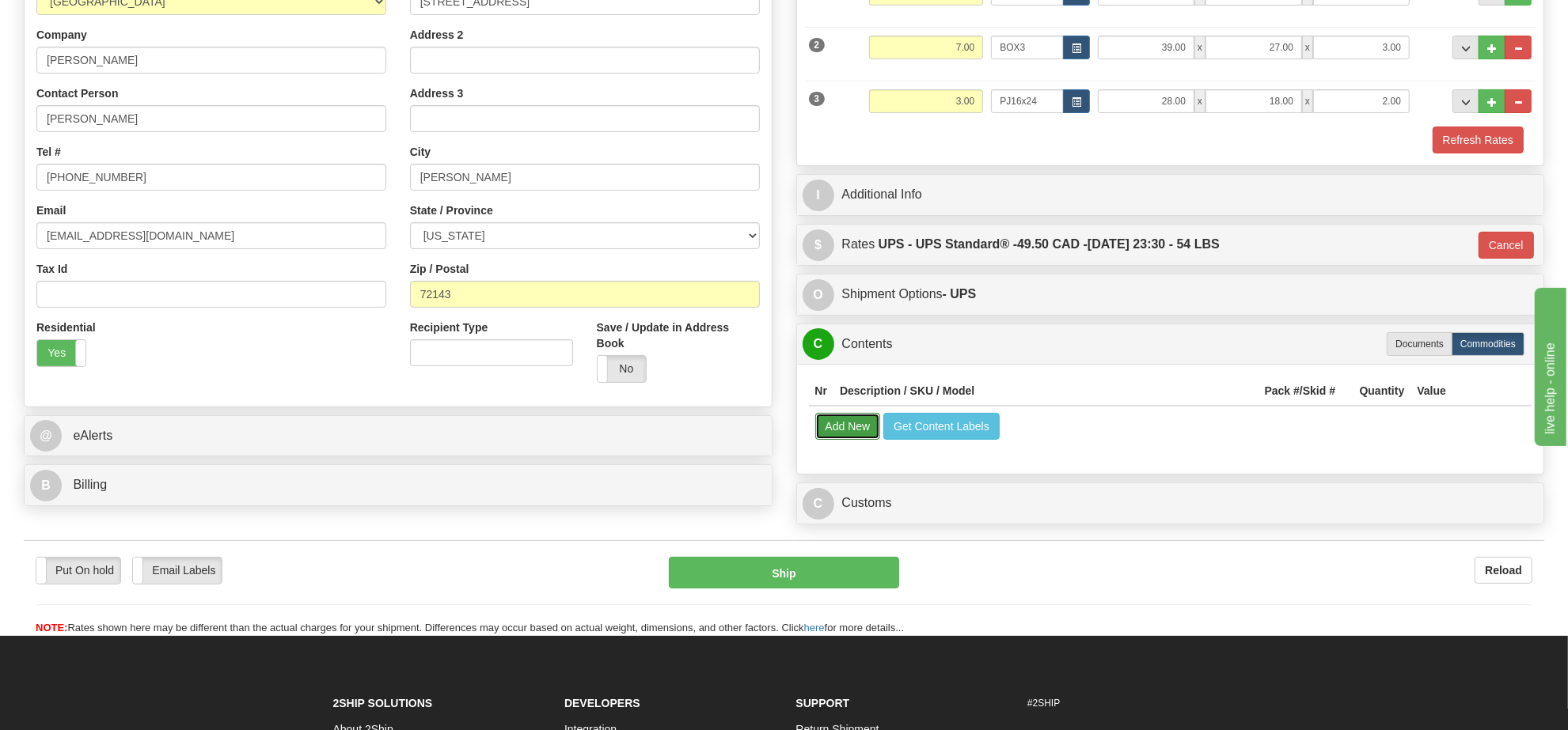
click at [832, 440] on button "Add New" at bounding box center [848, 426] width 66 height 27
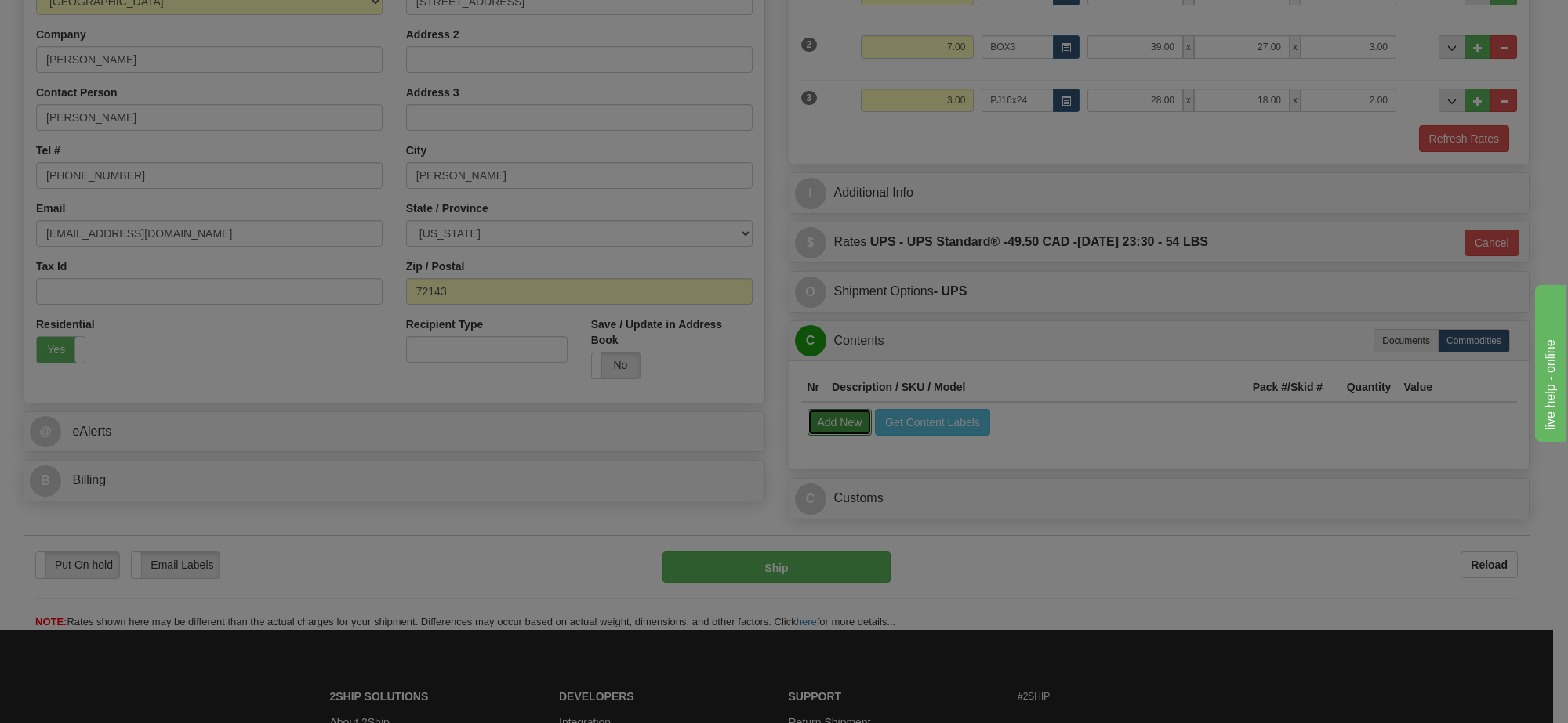
select select
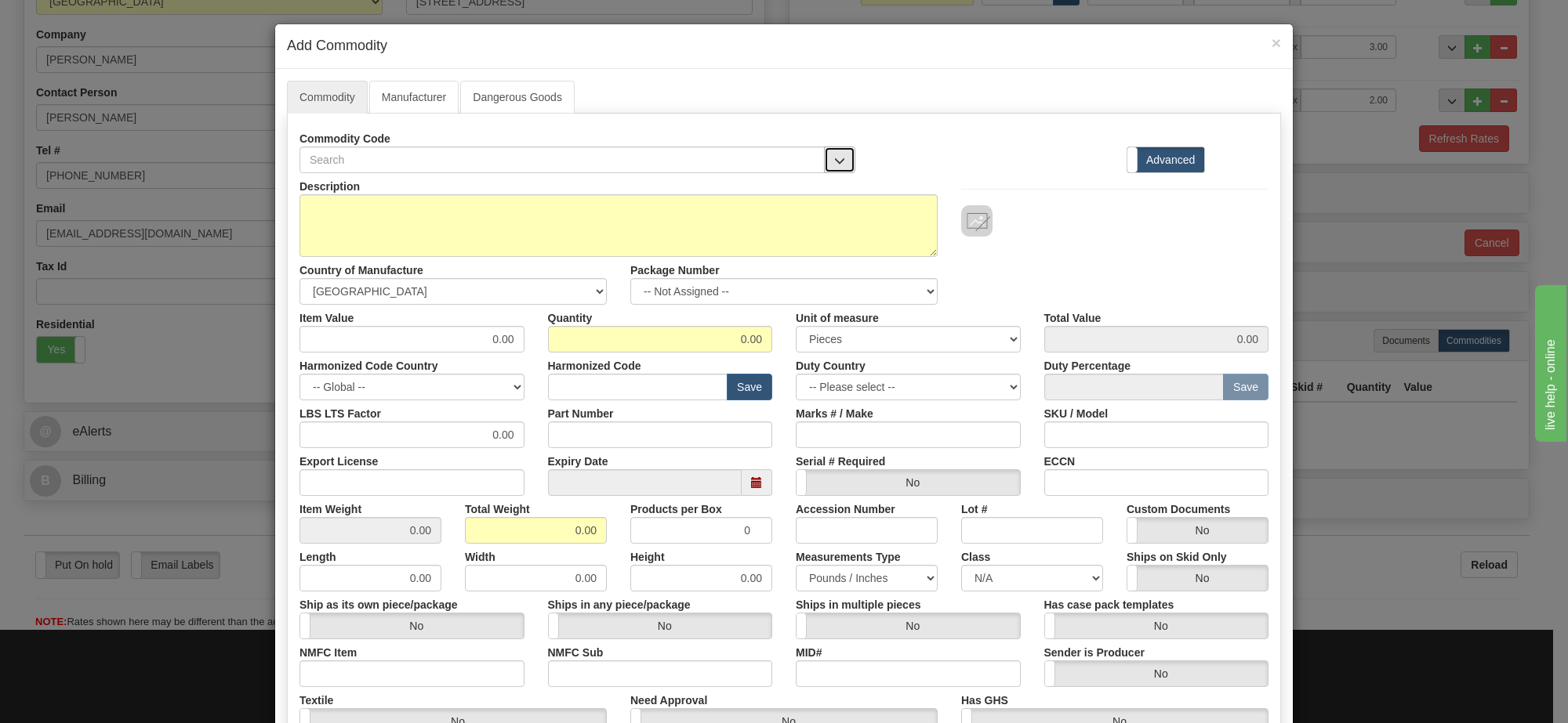
drag, startPoint x: 833, startPoint y: 161, endPoint x: 828, endPoint y: 170, distance: 10.3
click at [834, 162] on span "button" at bounding box center [839, 160] width 11 height 10
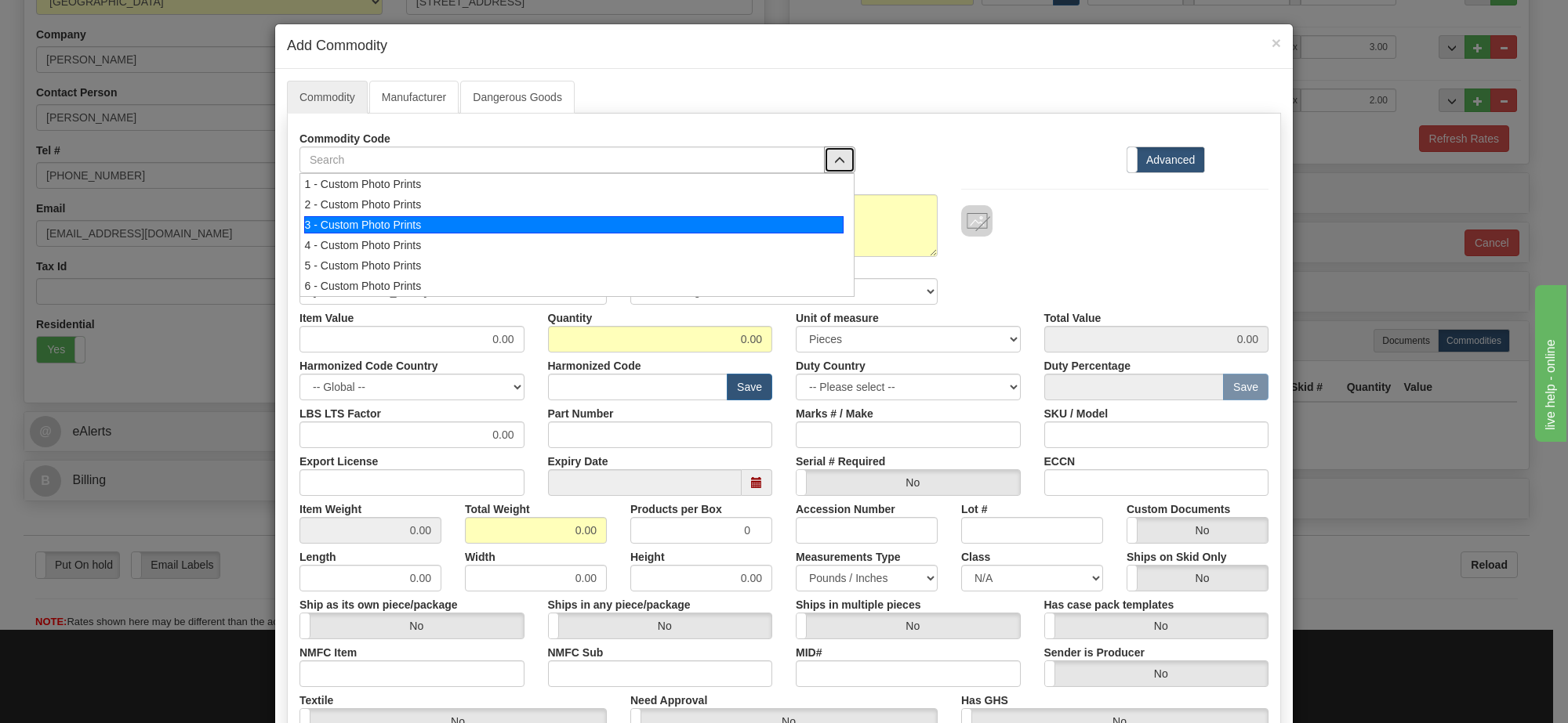
click at [787, 217] on div "3 - Custom Photo Prints" at bounding box center [574, 225] width 540 height 18
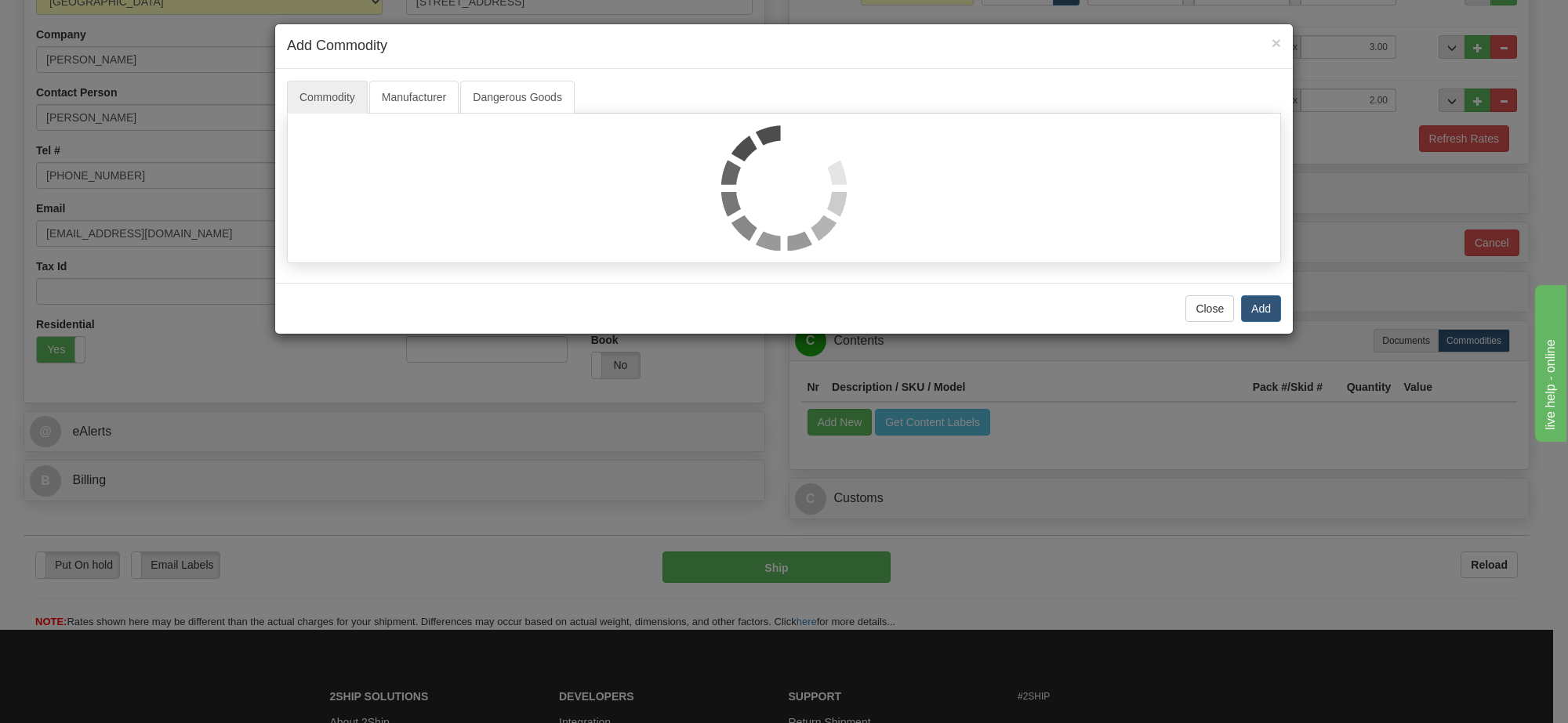
select select "1"
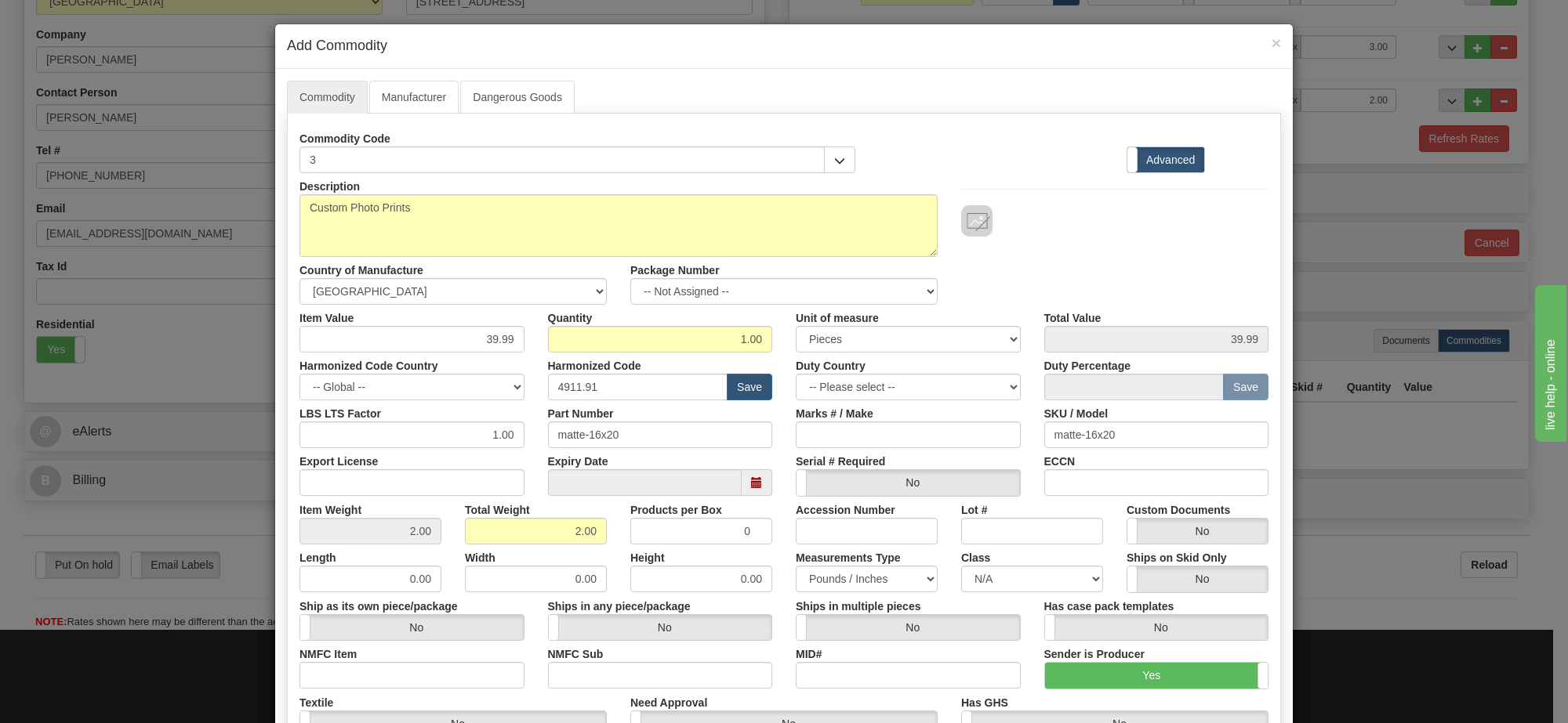
scroll to position [2, 0]
click at [815, 278] on div "Package Number -- Not Assigned -- Item 1 Item 2 Item 3" at bounding box center [784, 280] width 331 height 48
click at [815, 300] on select "-- Not Assigned -- Item 1 Item 2 Item 3" at bounding box center [784, 291] width 307 height 27
select select "0"
click at [630, 279] on select "-- Not Assigned -- Item 1 Item 2 Item 3" at bounding box center [784, 291] width 307 height 27
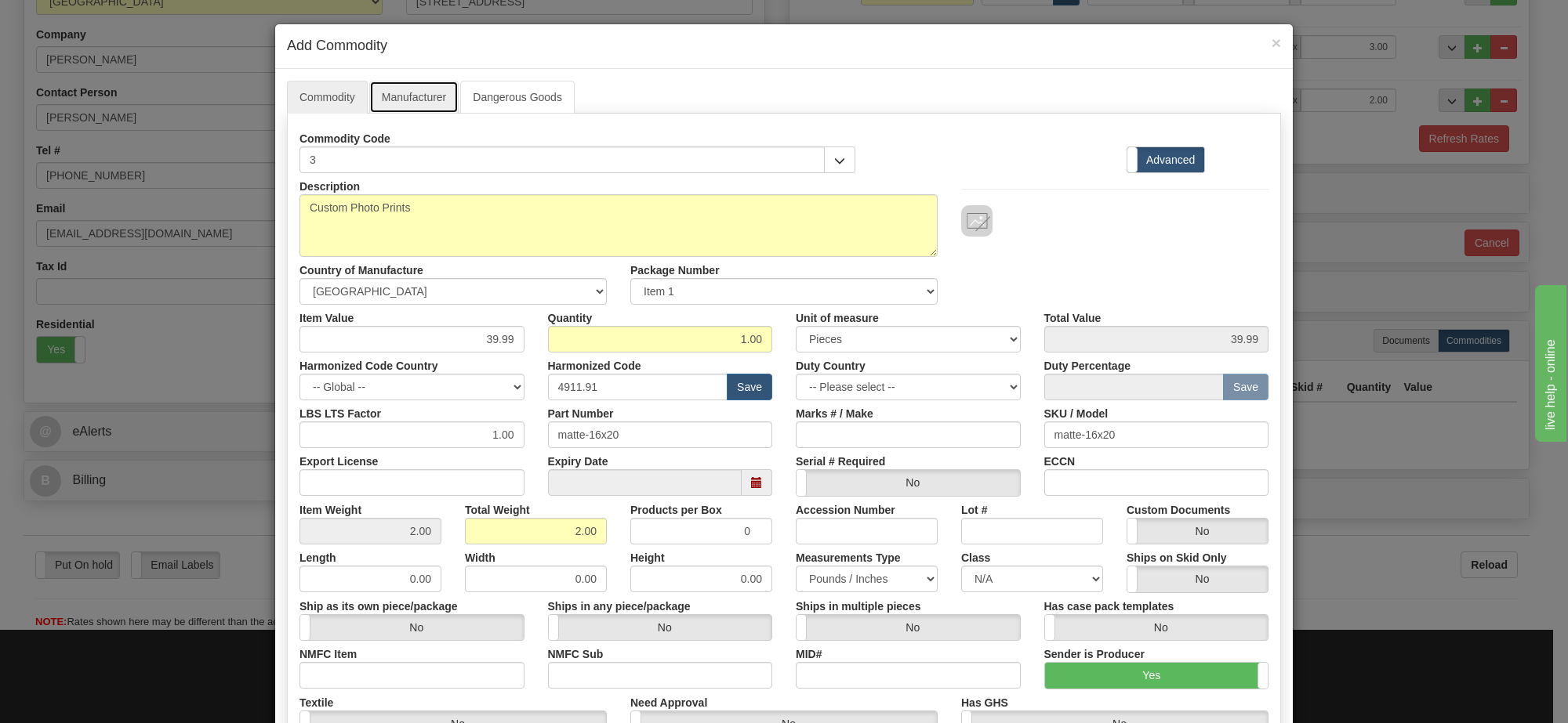
click at [393, 106] on link "Manufacturer" at bounding box center [413, 96] width 90 height 32
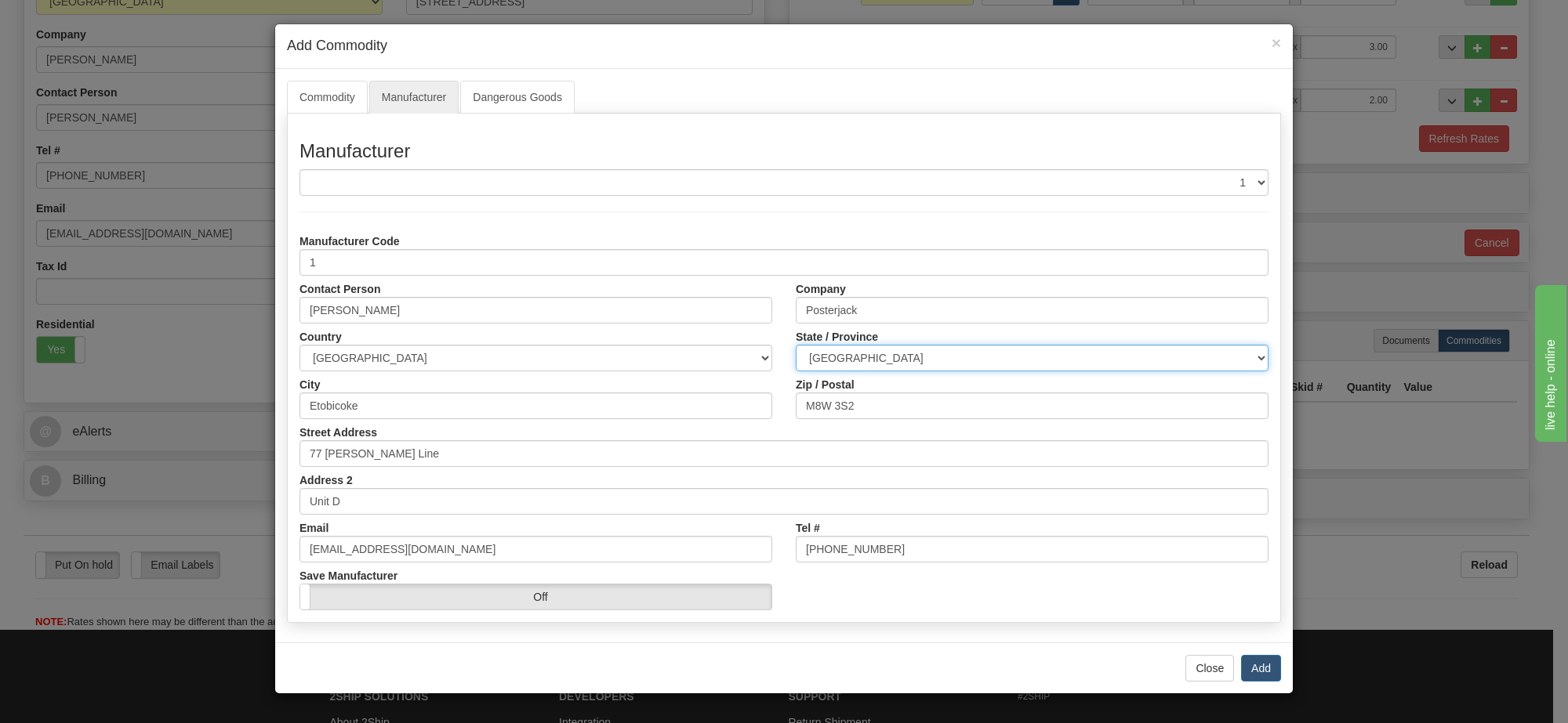
click at [1055, 364] on select "ALBERTA BRITISH COLUMBIA MANITOBA NEW BRUNSWICK NEWFOUNDLAND NOVA SCOTIA NUNAVU…" at bounding box center [1032, 357] width 472 height 27
select select "ON"
click at [795, 345] on select "ALBERTA BRITISH COLUMBIA MANITOBA NEW BRUNSWICK NEWFOUNDLAND NOVA SCOTIA NUNAVU…" at bounding box center [1032, 357] width 472 height 27
click at [1257, 672] on button "Add" at bounding box center [1261, 668] width 40 height 27
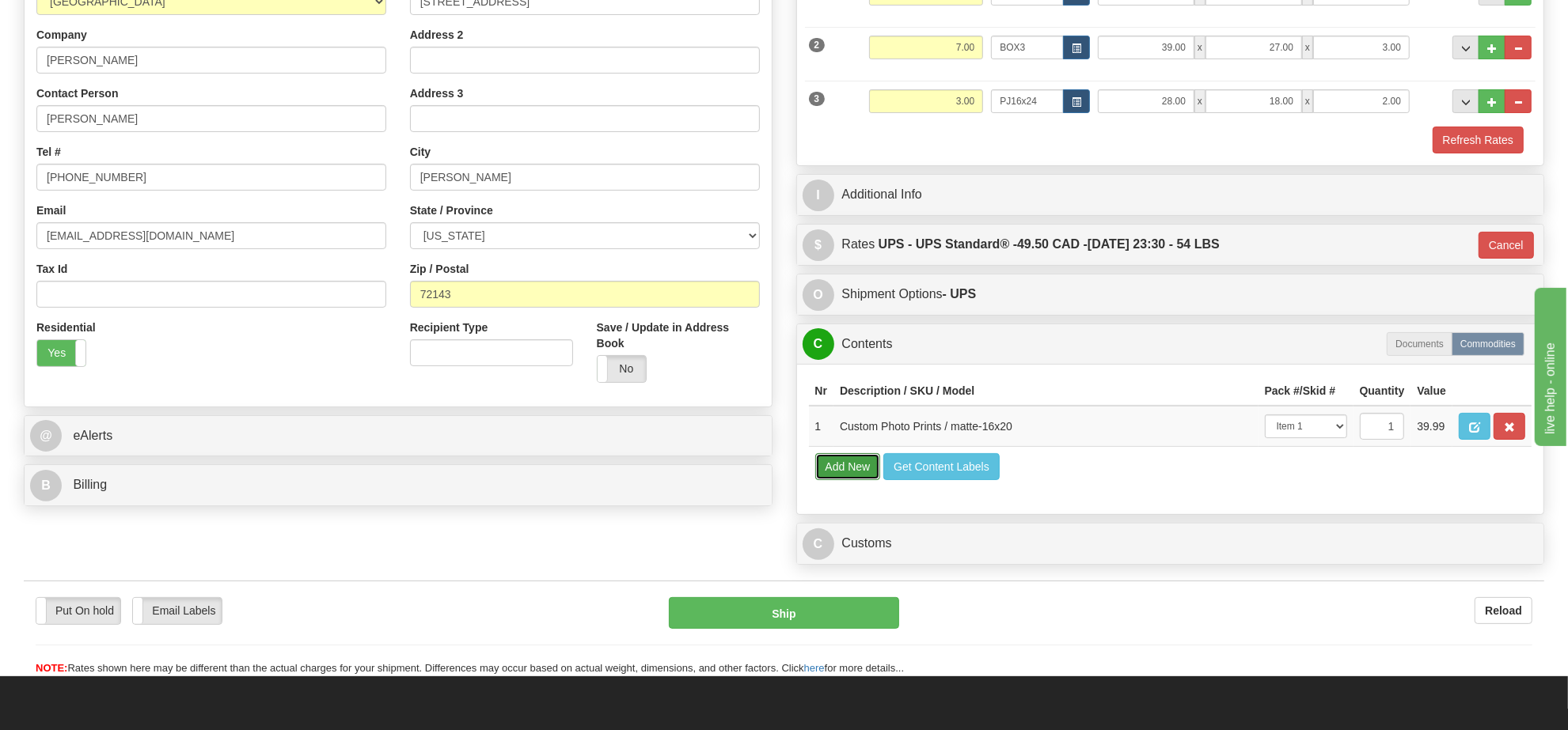
click at [865, 480] on button "Add New" at bounding box center [848, 466] width 66 height 27
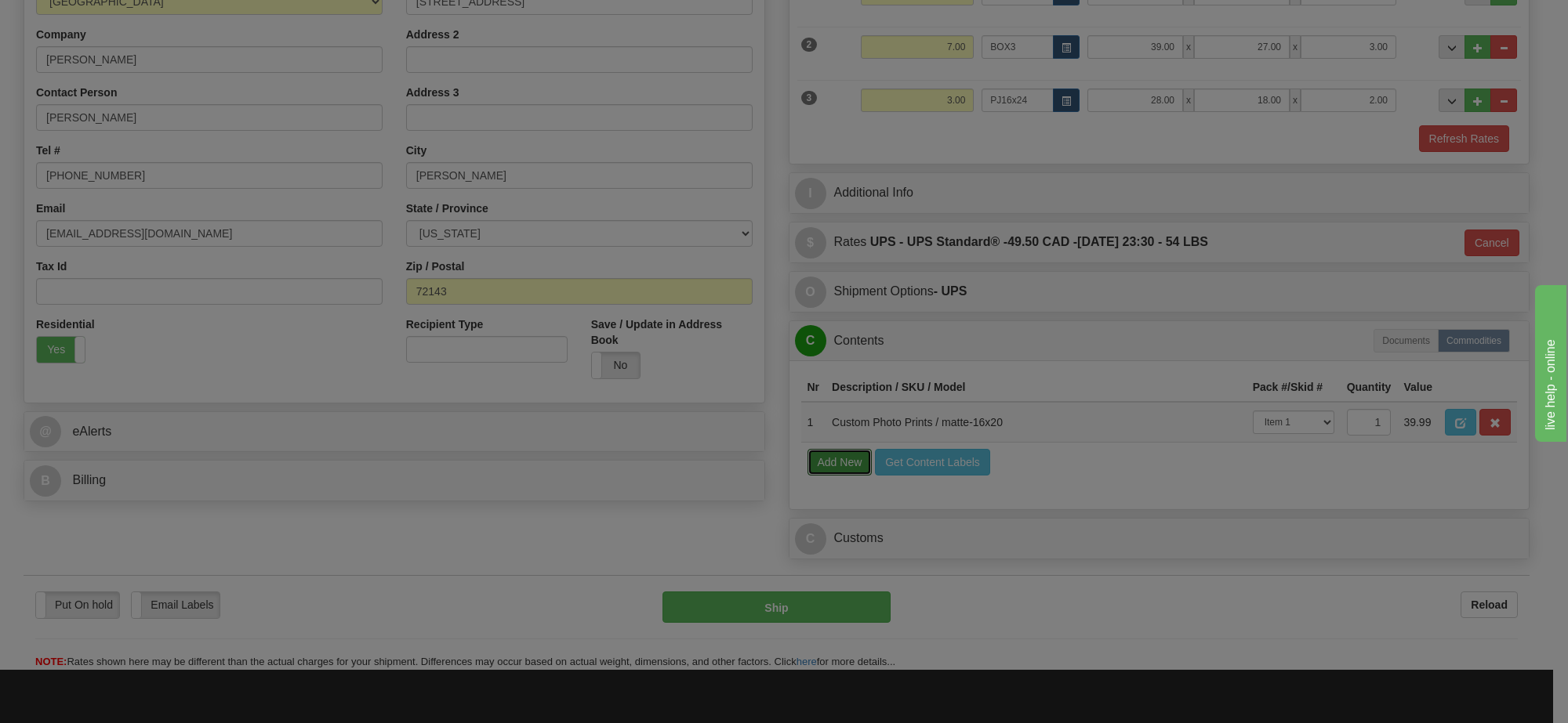
select select
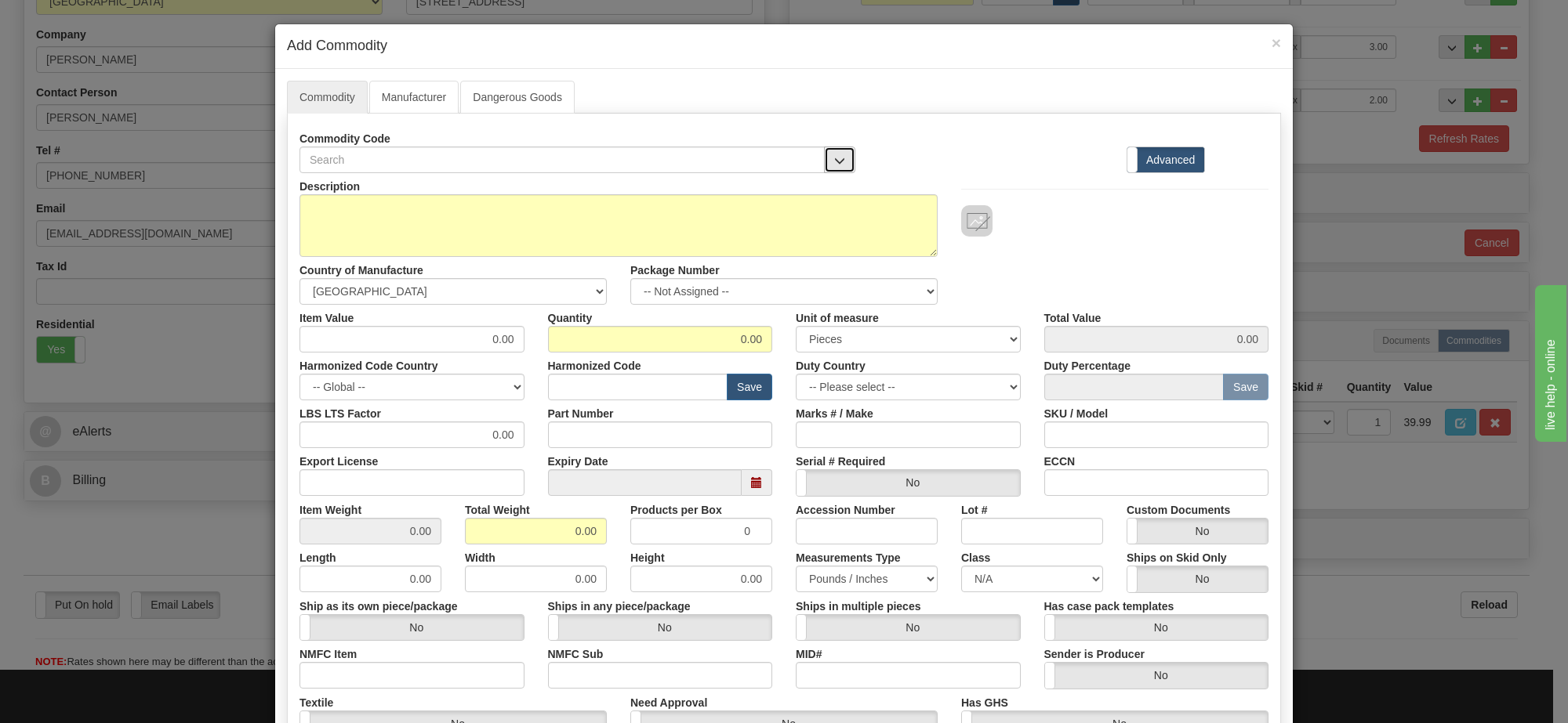
click at [834, 161] on span "button" at bounding box center [839, 160] width 11 height 10
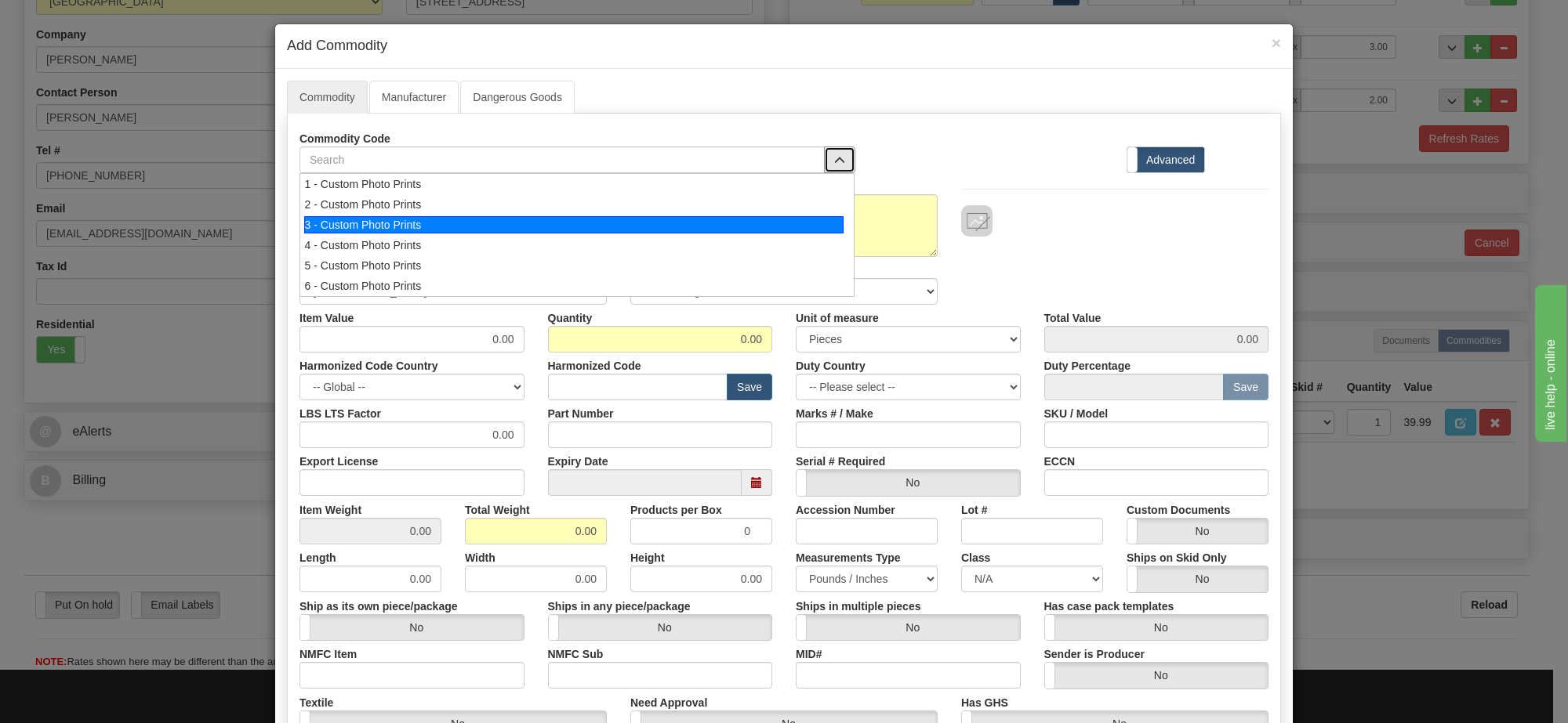
click at [747, 221] on div "3 - Custom Photo Prints" at bounding box center [574, 225] width 540 height 18
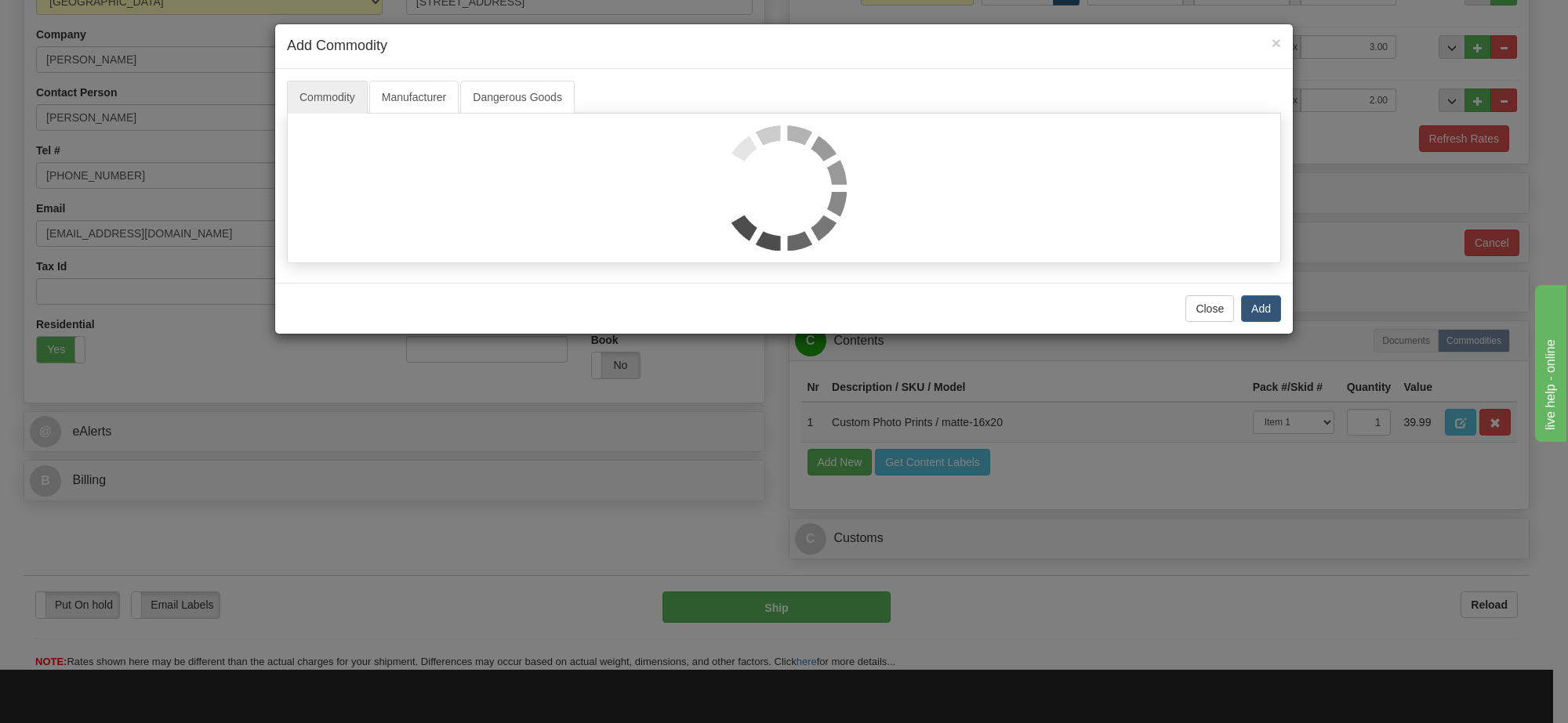
select select "1"
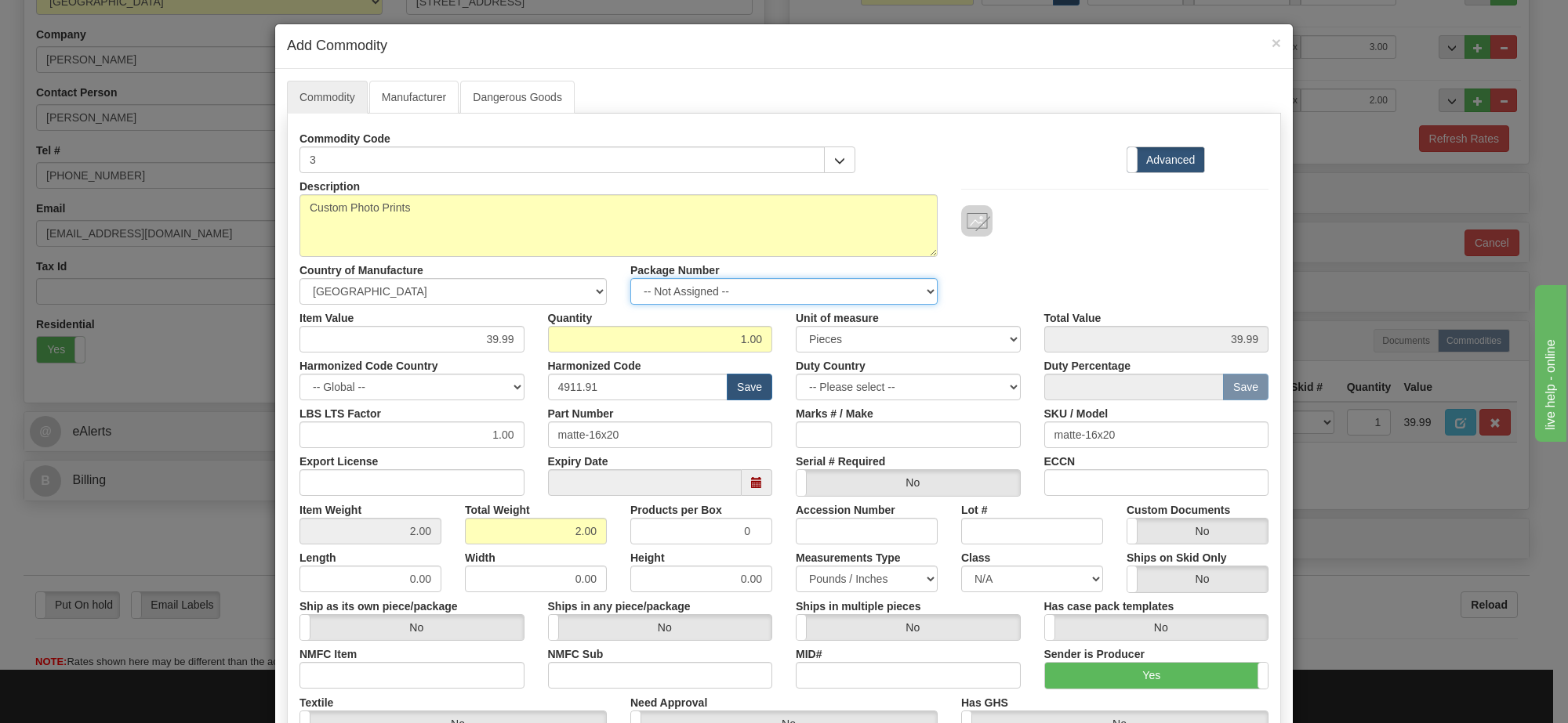
click at [823, 292] on select "-- Not Assigned -- Item 1 Item 2 Item 3" at bounding box center [784, 291] width 307 height 27
select select "0"
click at [630, 279] on select "-- Not Assigned -- Item 1 Item 2 Item 3" at bounding box center [784, 291] width 307 height 27
click at [399, 99] on link "Manufacturer" at bounding box center [413, 96] width 90 height 32
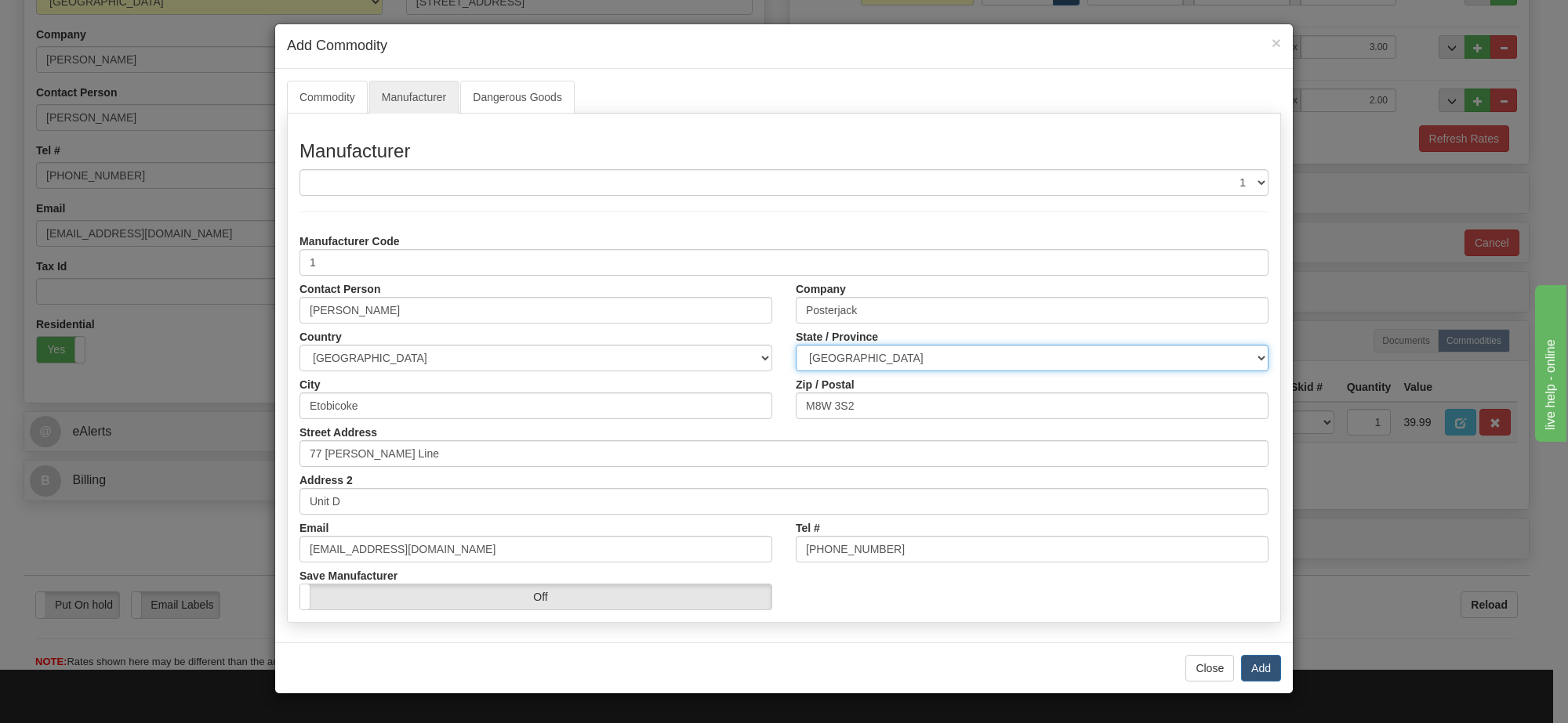
click at [872, 366] on select "ALBERTA BRITISH COLUMBIA MANITOBA NEW BRUNSWICK NEWFOUNDLAND NOVA SCOTIA NUNAVU…" at bounding box center [1032, 357] width 472 height 27
select select "ON"
click at [795, 345] on select "ALBERTA BRITISH COLUMBIA MANITOBA NEW BRUNSWICK NEWFOUNDLAND NOVA SCOTIA NUNAVU…" at bounding box center [1032, 357] width 472 height 27
click at [1251, 668] on button "Add" at bounding box center [1261, 668] width 40 height 27
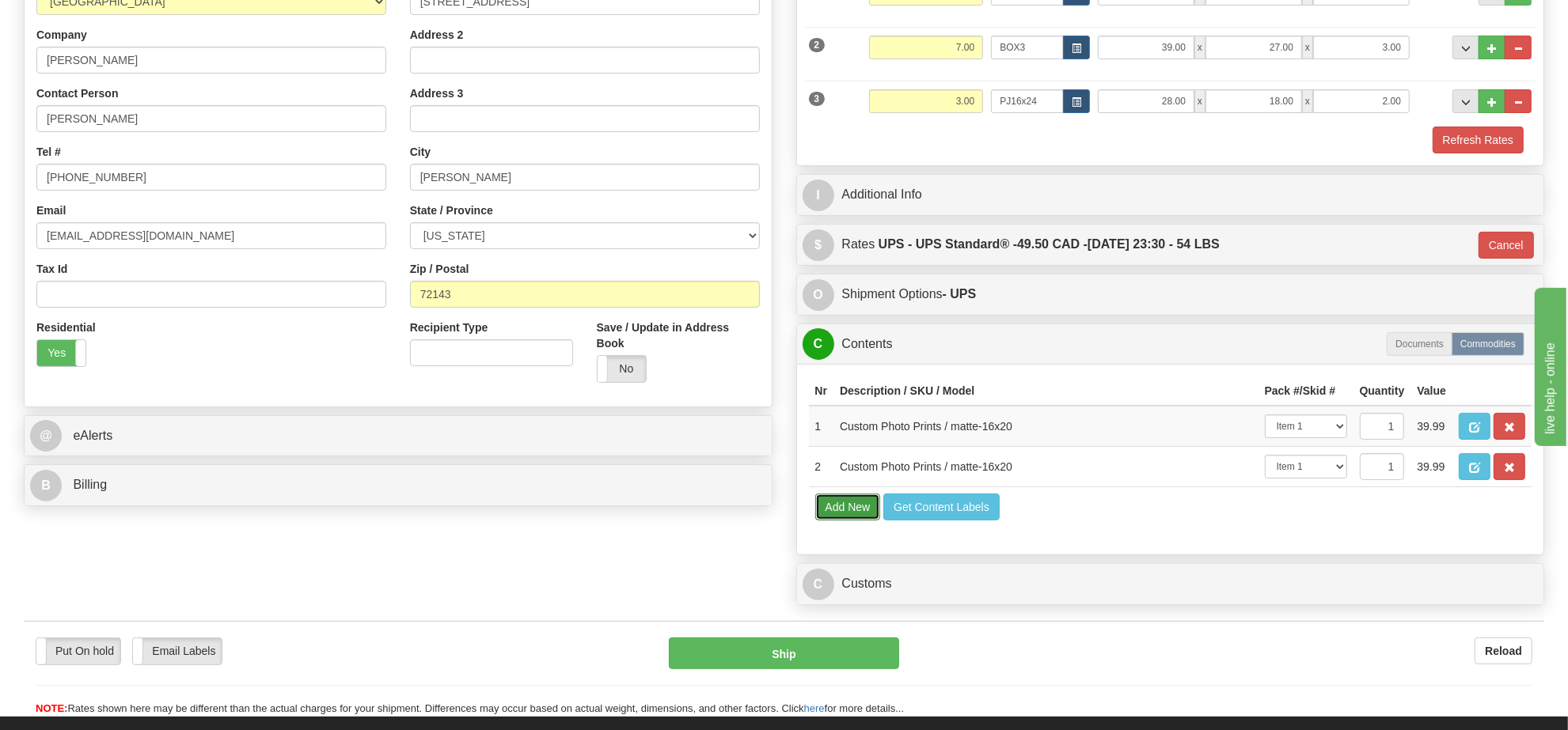
click at [842, 520] on button "Add New" at bounding box center [848, 507] width 66 height 27
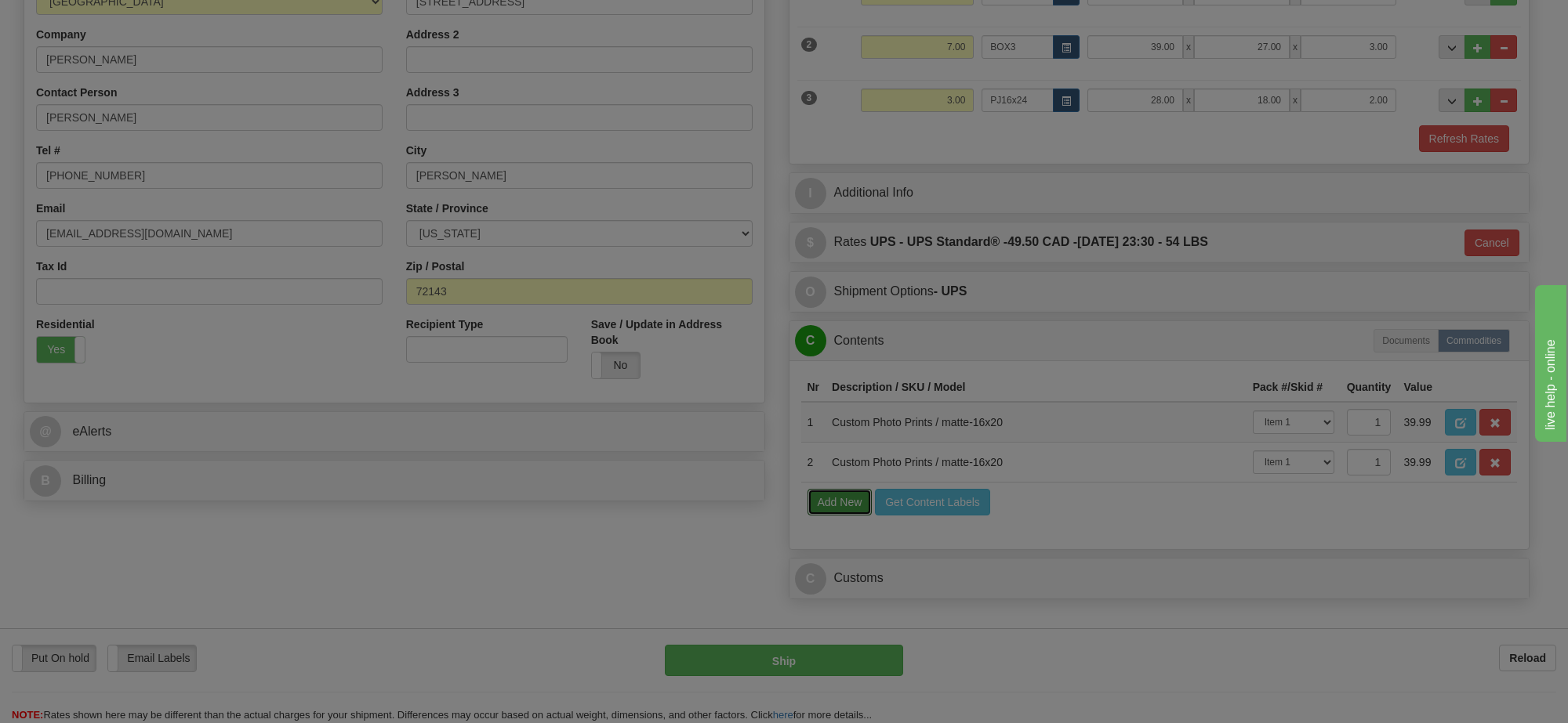
select select
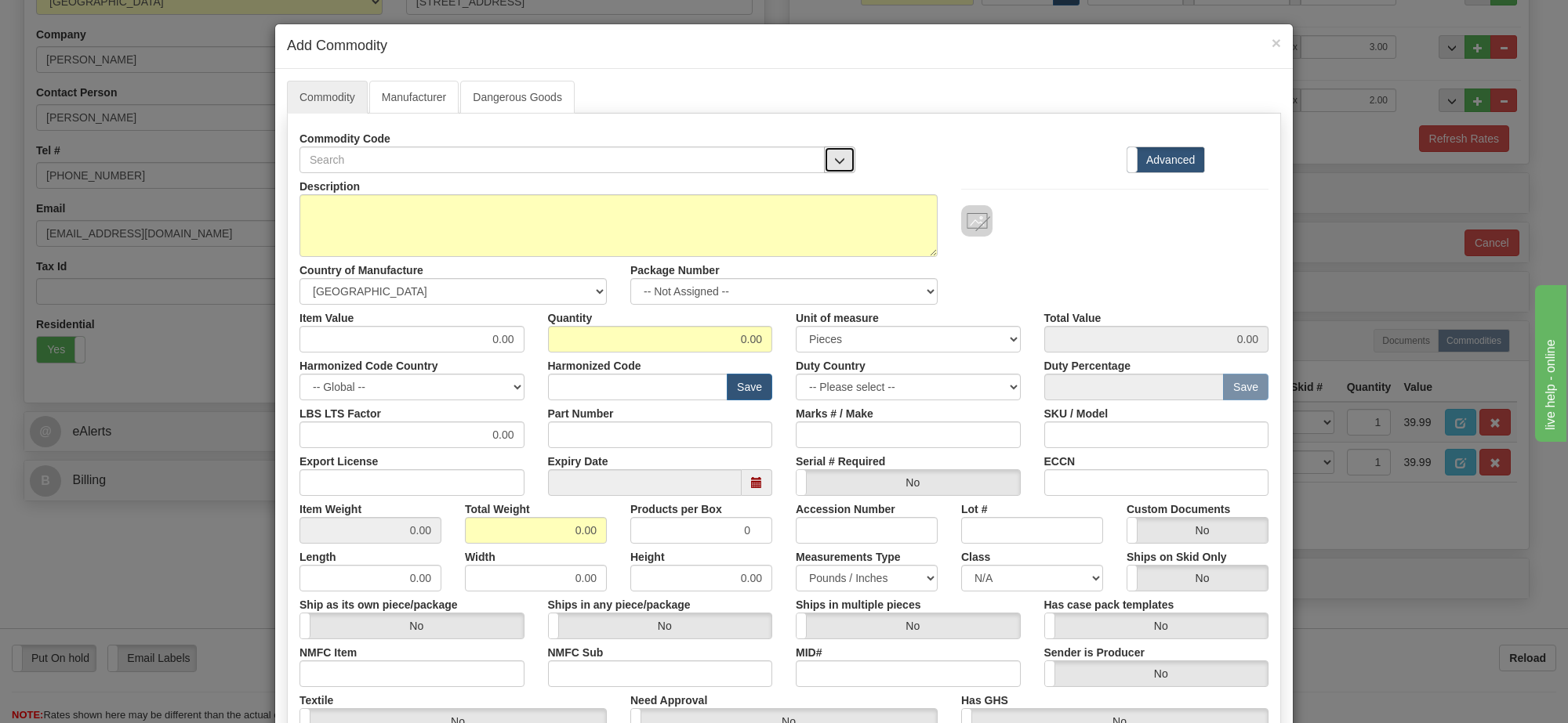
drag, startPoint x: 823, startPoint y: 157, endPoint x: 821, endPoint y: 167, distance: 10.2
click at [824, 157] on button "button" at bounding box center [840, 159] width 31 height 27
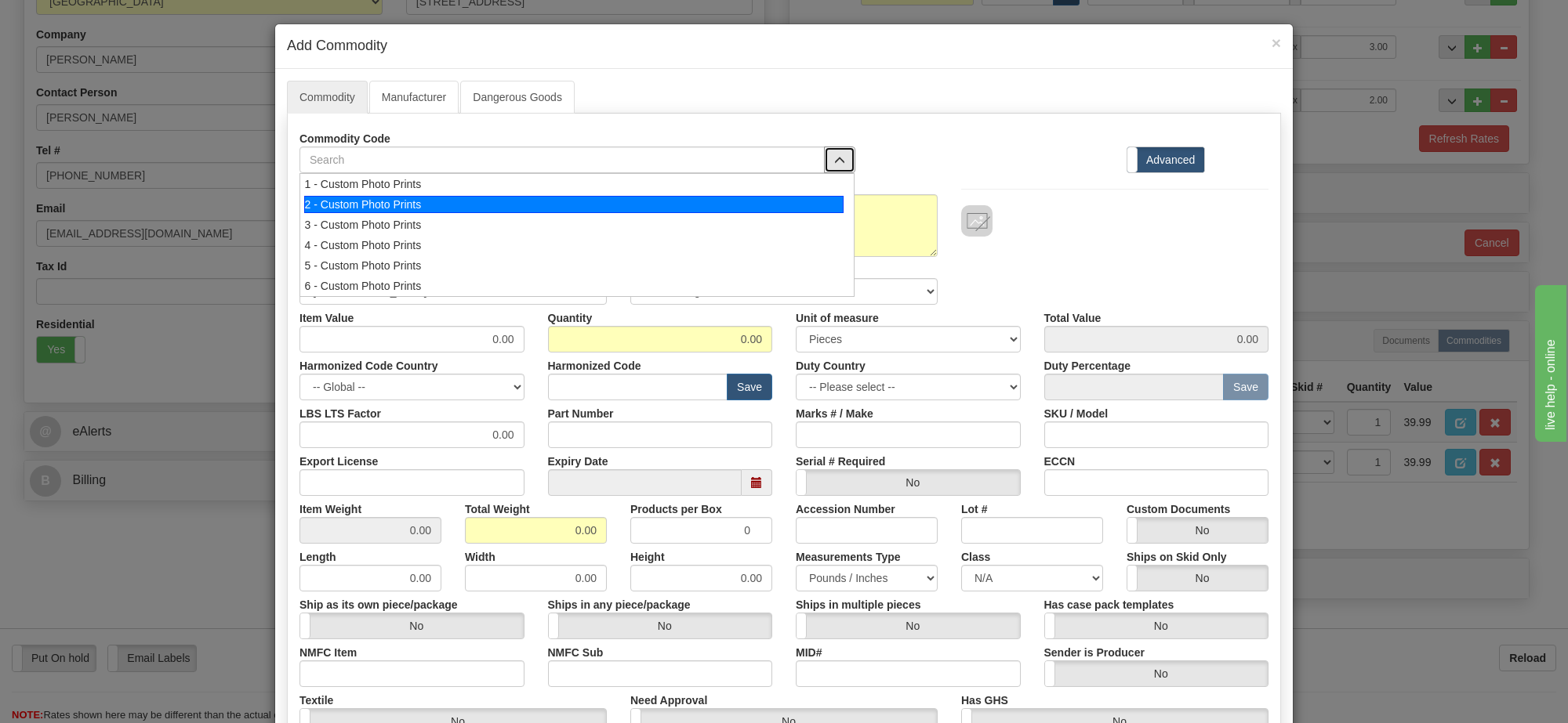
click at [778, 205] on div "2 - Custom Photo Prints" at bounding box center [574, 205] width 540 height 18
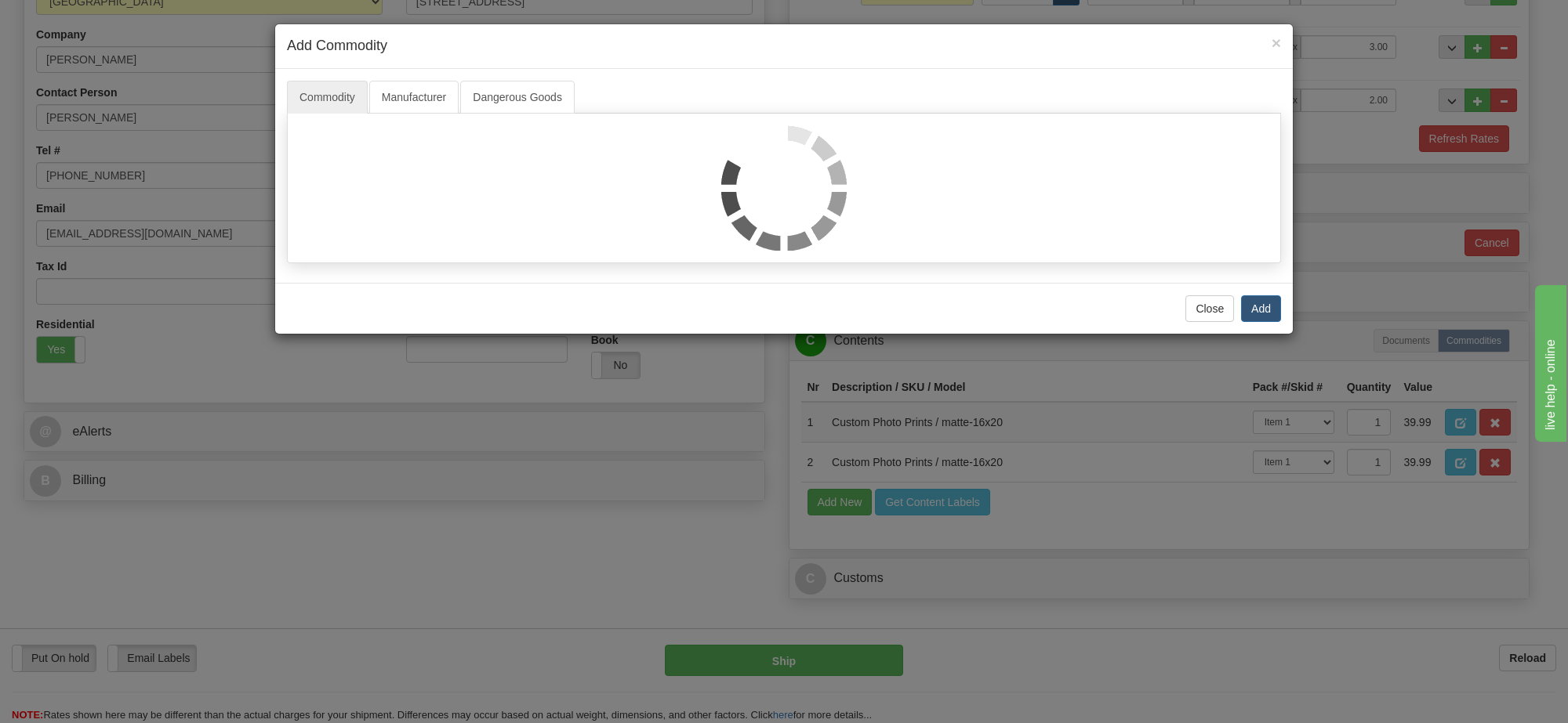
select select "1"
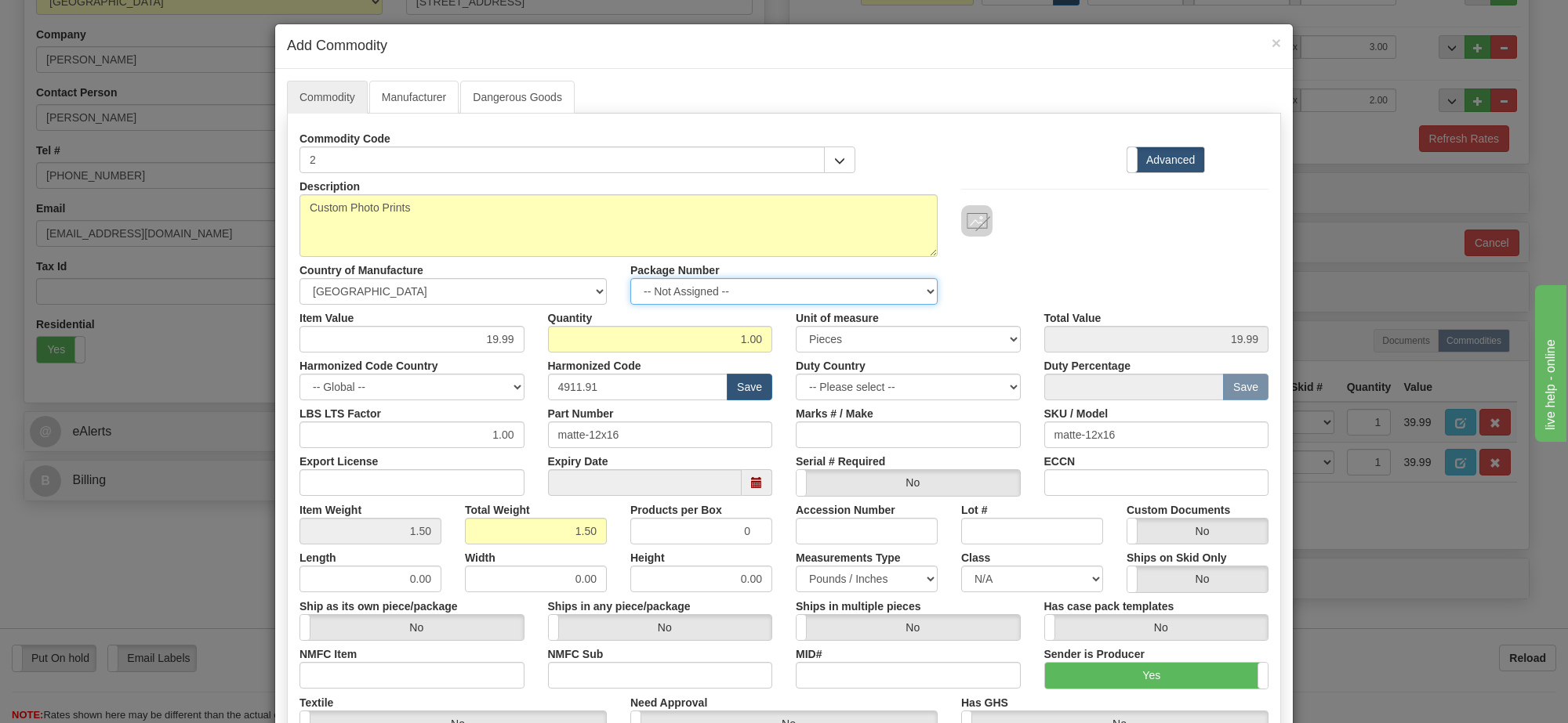
click at [828, 295] on select "-- Not Assigned -- Item 1 Item 2 Item 3" at bounding box center [784, 291] width 307 height 27
select select "0"
click at [630, 279] on select "-- Not Assigned -- Item 1 Item 2 Item 3" at bounding box center [784, 291] width 307 height 27
click at [419, 95] on link "Manufacturer" at bounding box center [413, 96] width 90 height 32
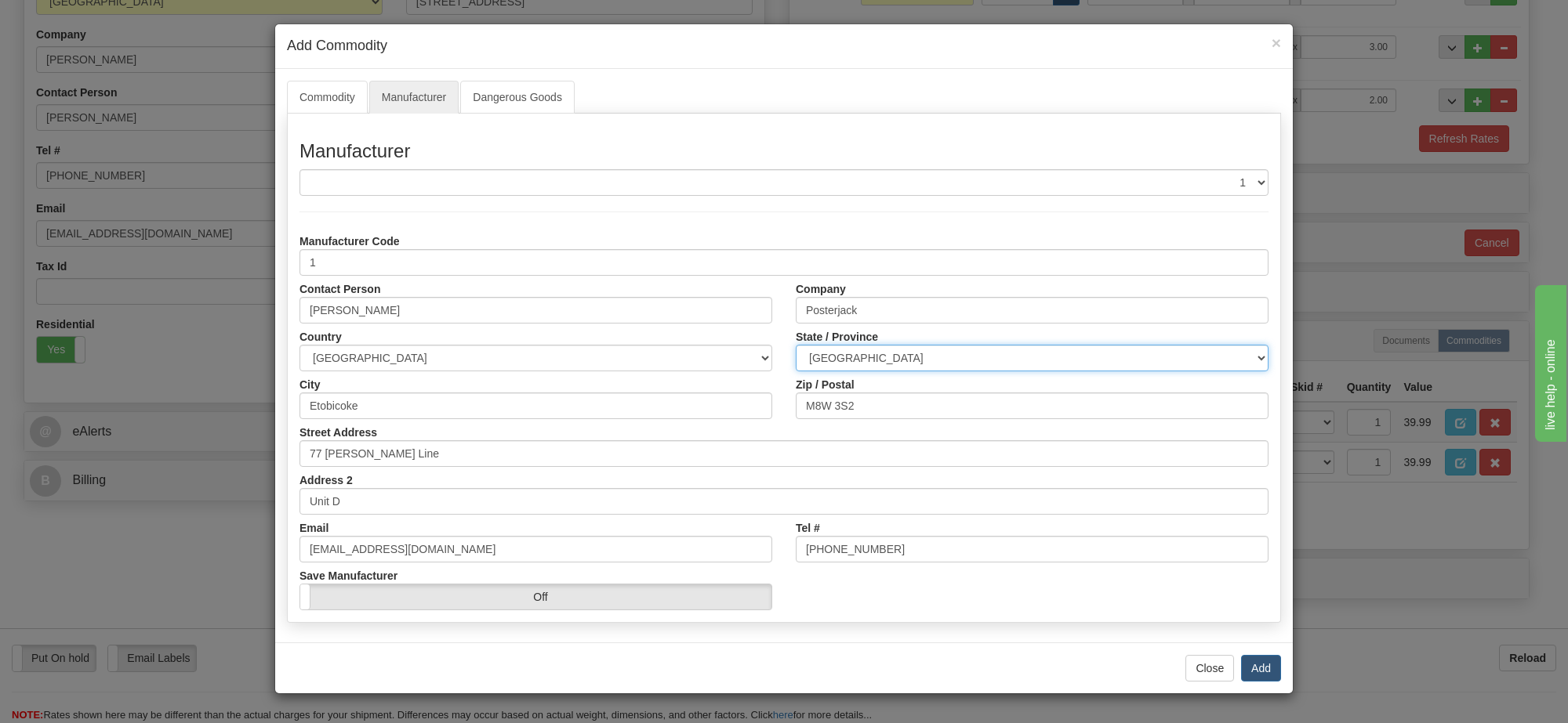
click at [929, 351] on select "ALBERTA BRITISH COLUMBIA MANITOBA NEW BRUNSWICK NEWFOUNDLAND NOVA SCOTIA NUNAVU…" at bounding box center [1032, 357] width 472 height 27
select select "ON"
click at [795, 345] on select "ALBERTA BRITISH COLUMBIA MANITOBA NEW BRUNSWICK NEWFOUNDLAND NOVA SCOTIA NUNAVU…" at bounding box center [1032, 357] width 472 height 27
click at [1259, 670] on button "Add" at bounding box center [1261, 668] width 40 height 27
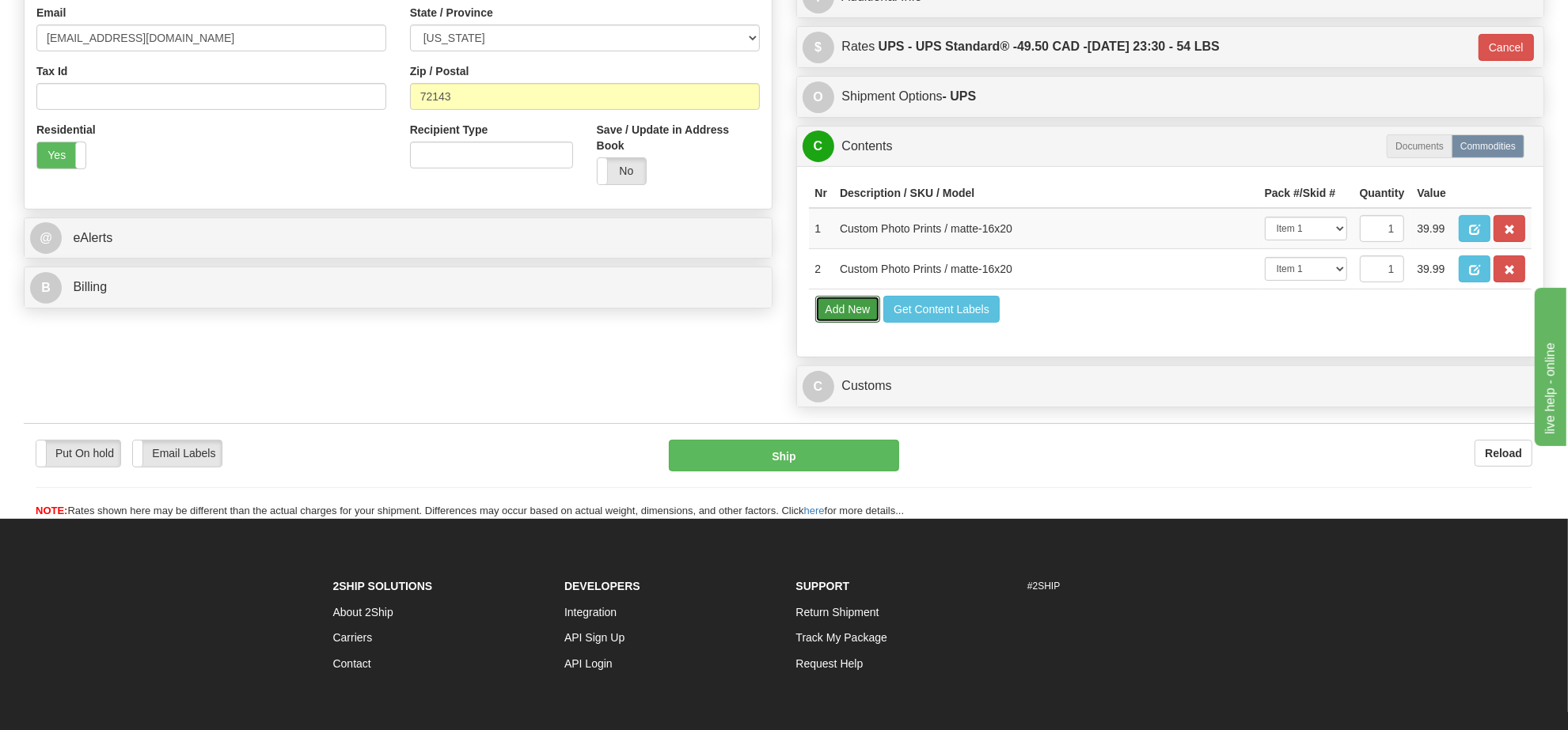
scroll to position [395, 0]
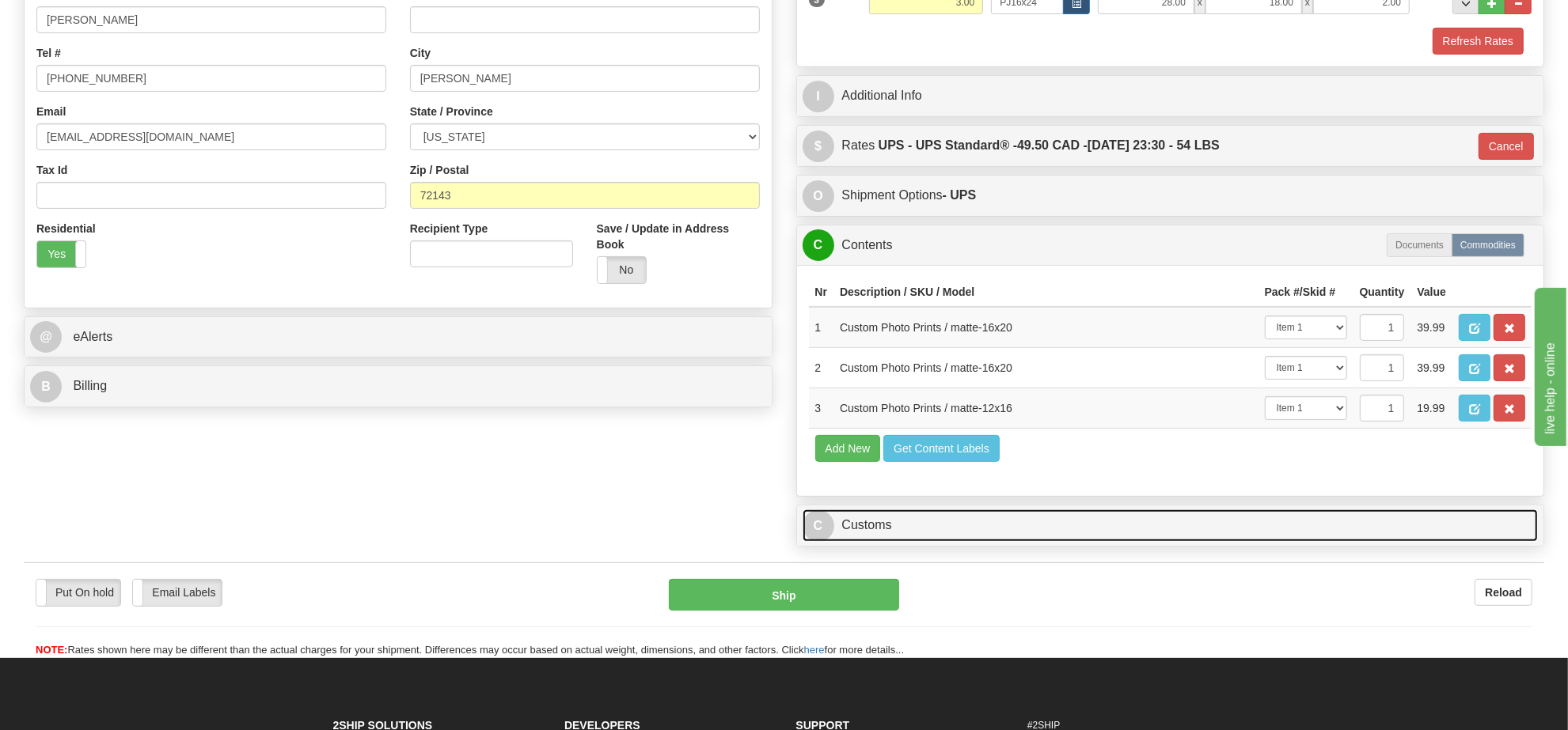
click at [895, 542] on link "C Customs" at bounding box center [1171, 525] width 736 height 33
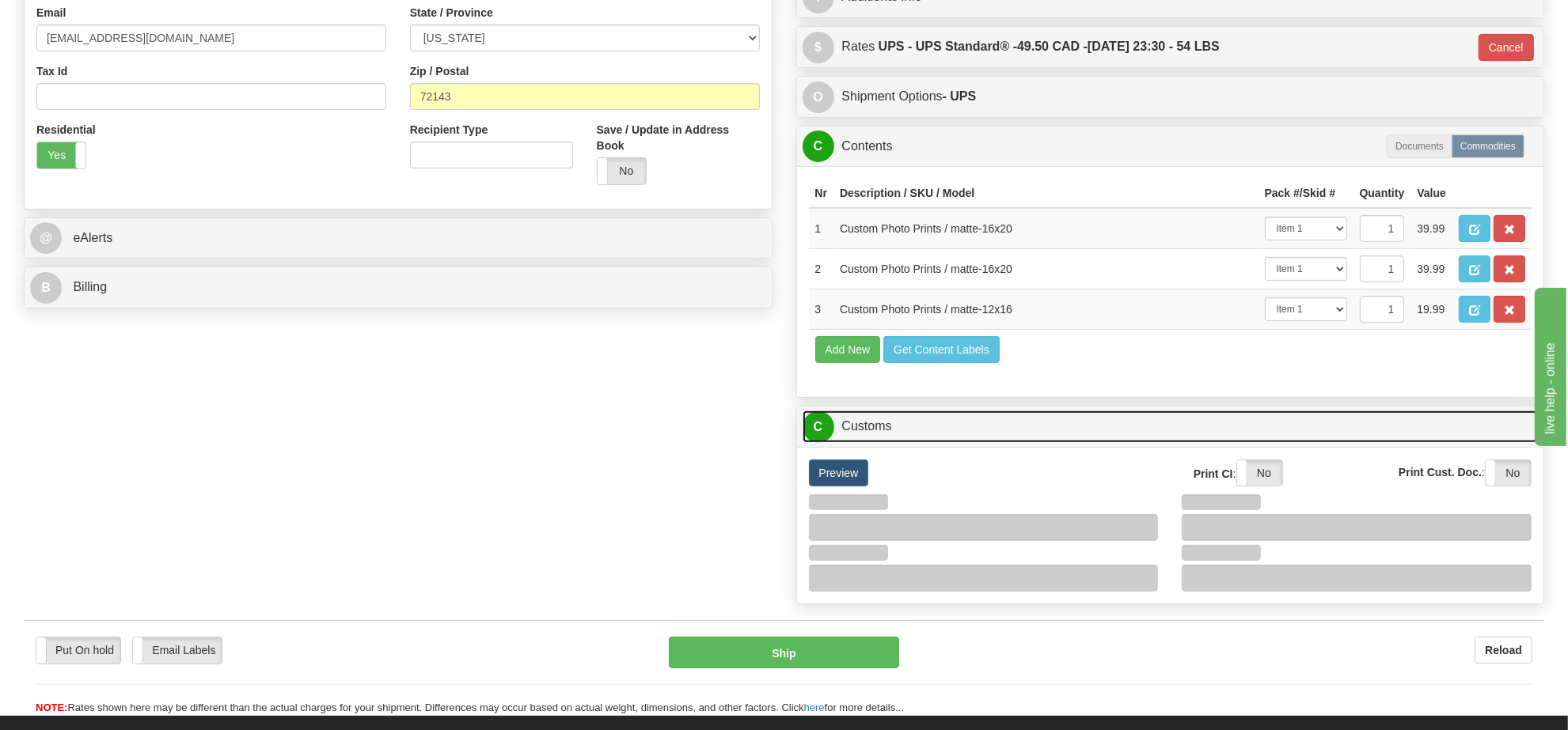
scroll to position [692, 0]
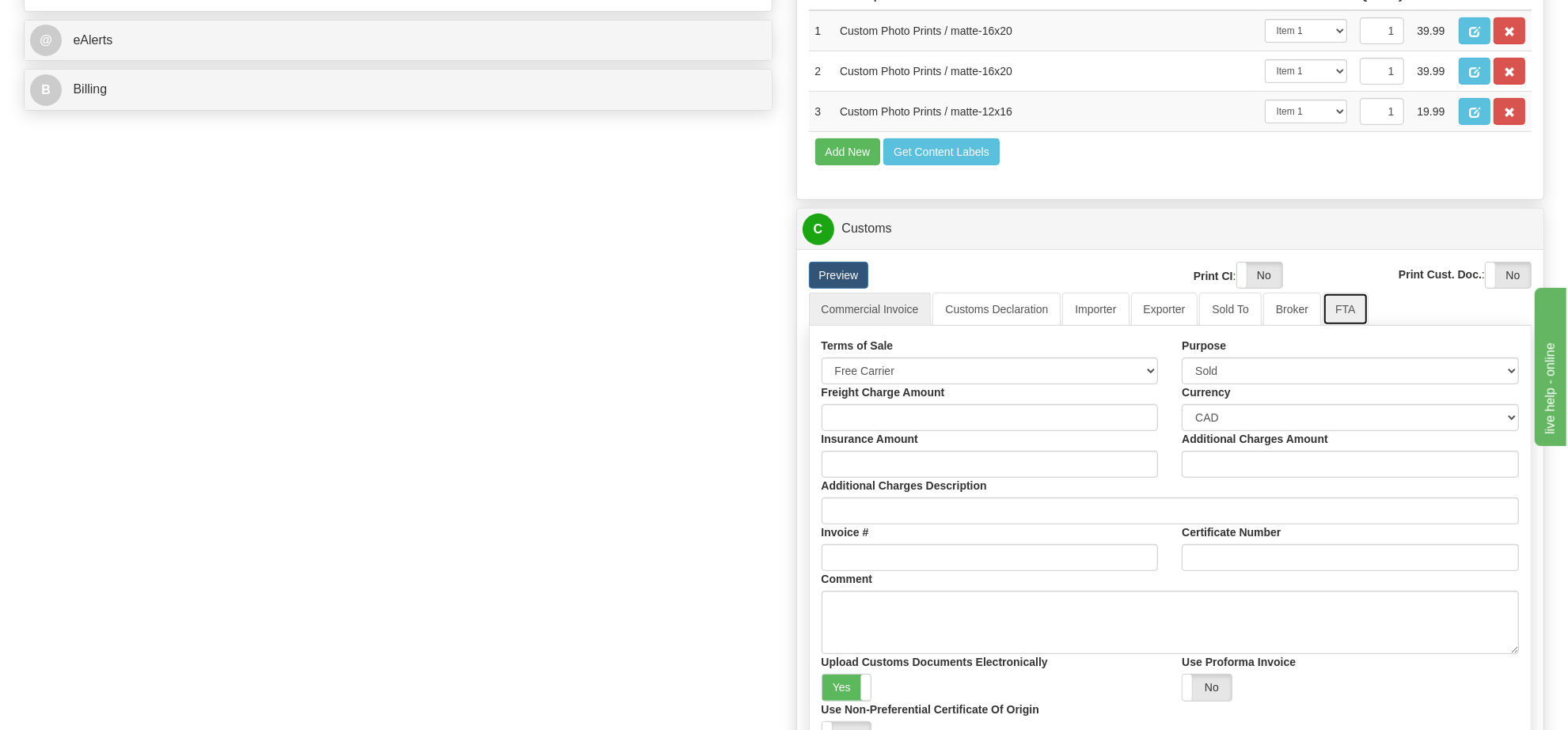
click at [1332, 326] on link "FTA" at bounding box center [1344, 309] width 45 height 33
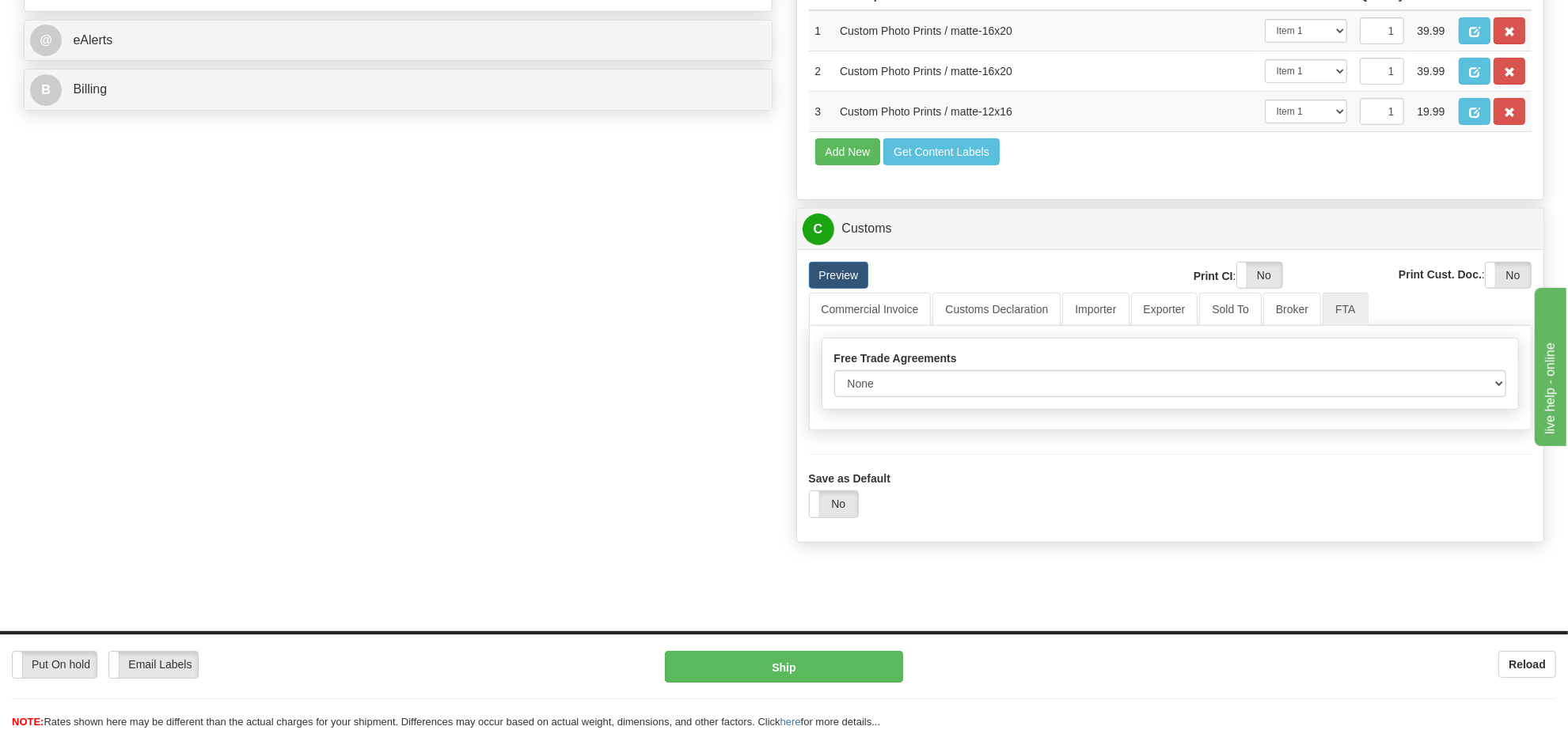
click at [1035, 409] on div "Free Trade Agreements None Other USMCA CETA CUKTCA Blanked Period Start Date 09…" at bounding box center [1171, 373] width 697 height 71
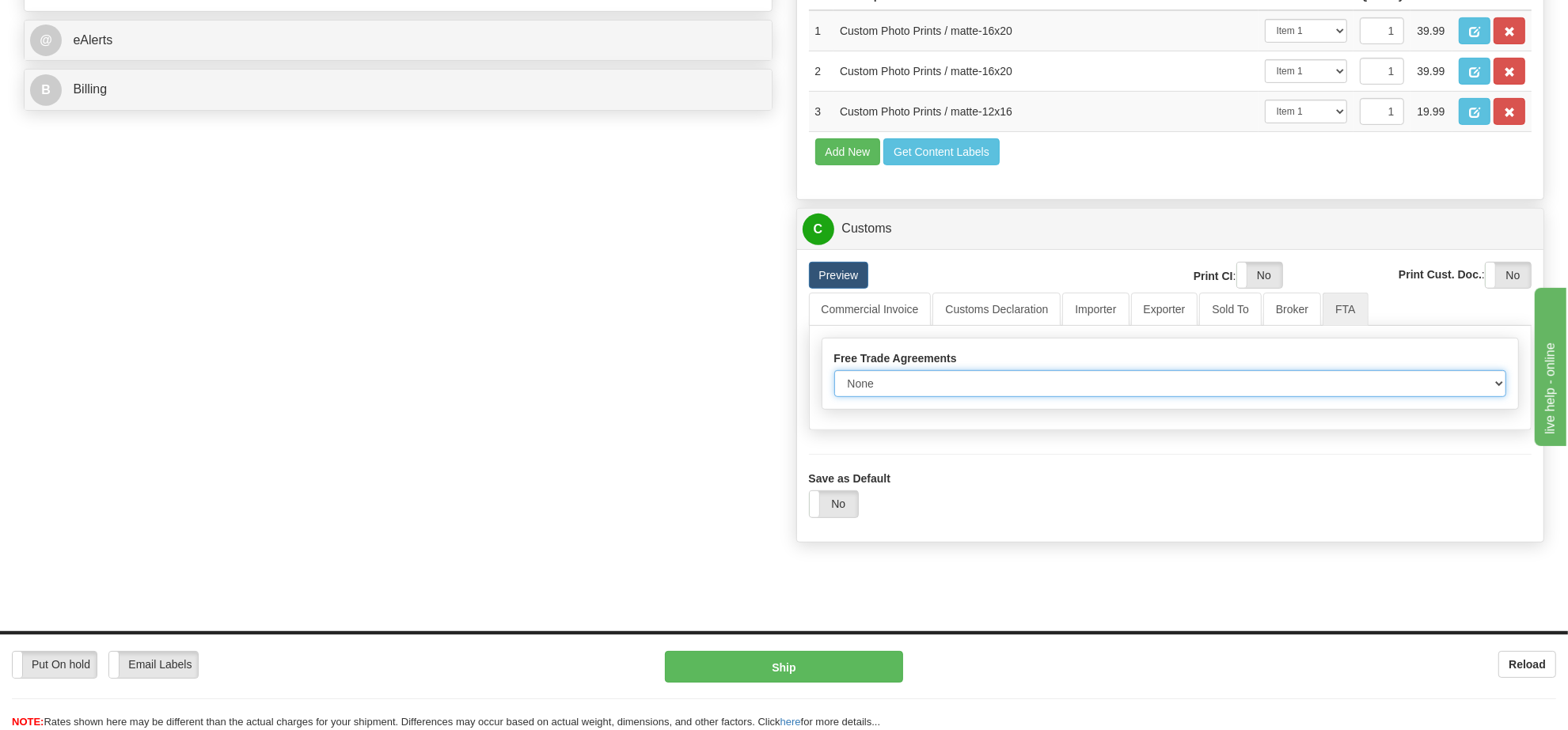
click at [1034, 397] on select "None Other USMCA CETA CUKTCA" at bounding box center [1170, 383] width 673 height 27
select select "1"
click at [834, 397] on select "None Other USMCA CETA CUKTCA" at bounding box center [1170, 383] width 673 height 27
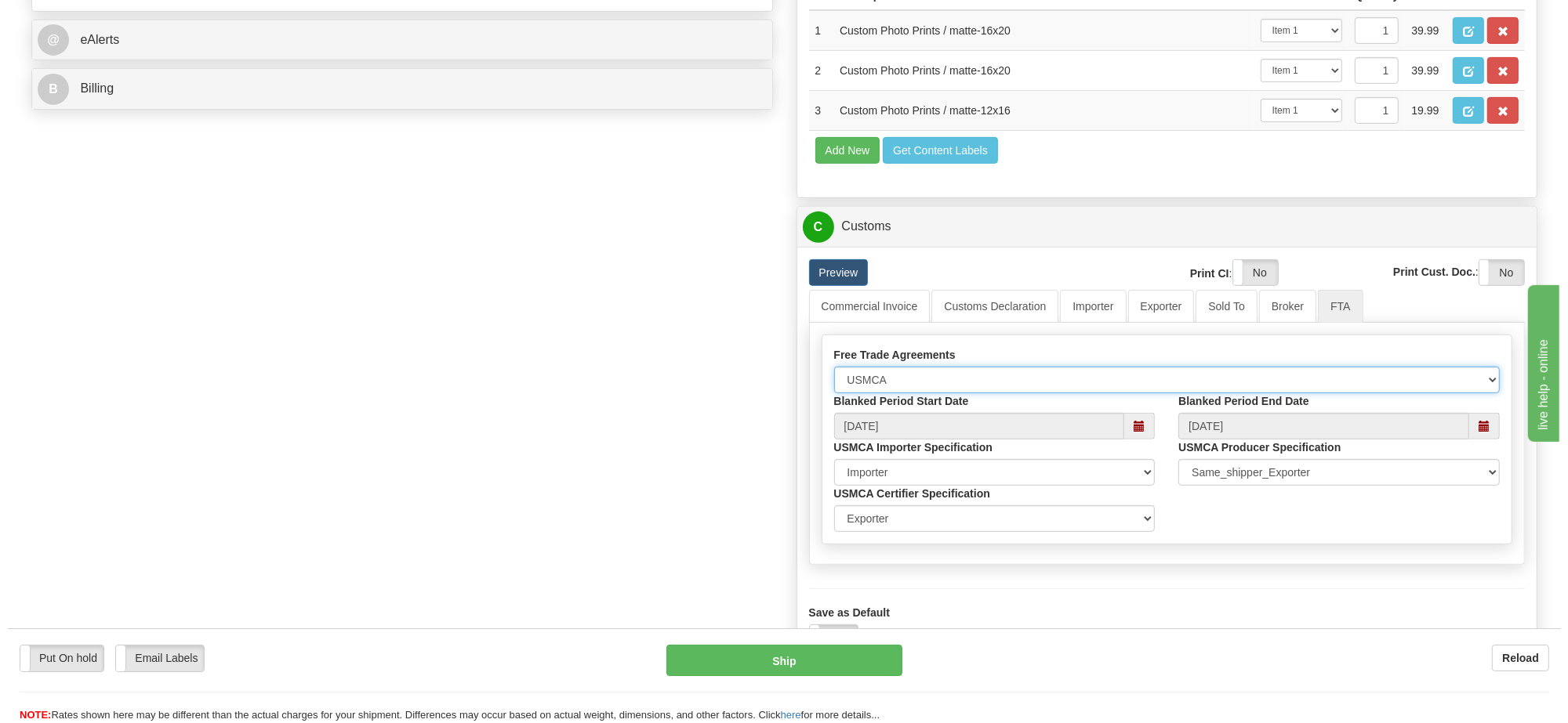
scroll to position [881, 0]
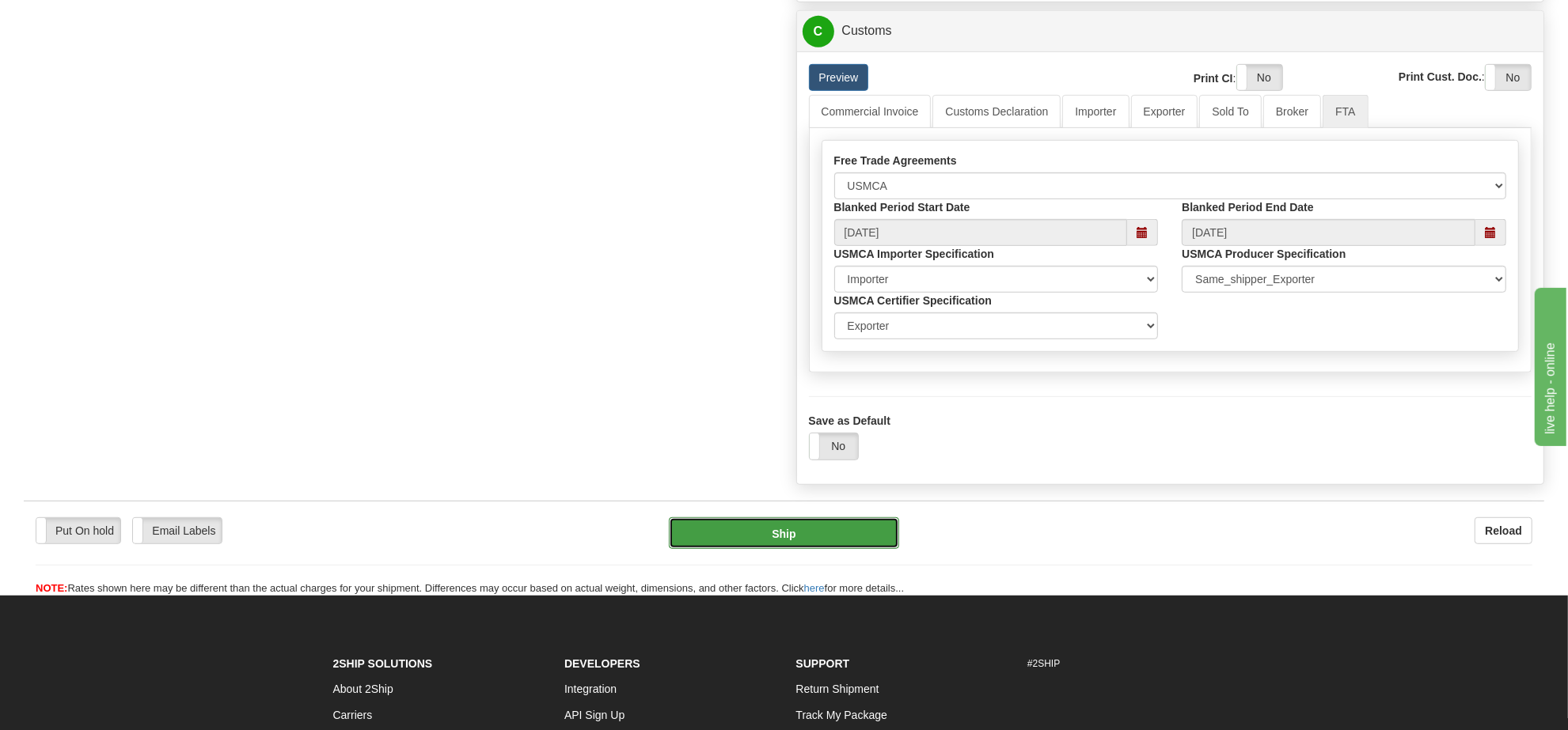
click at [818, 549] on button "Ship" at bounding box center [783, 533] width 230 height 32
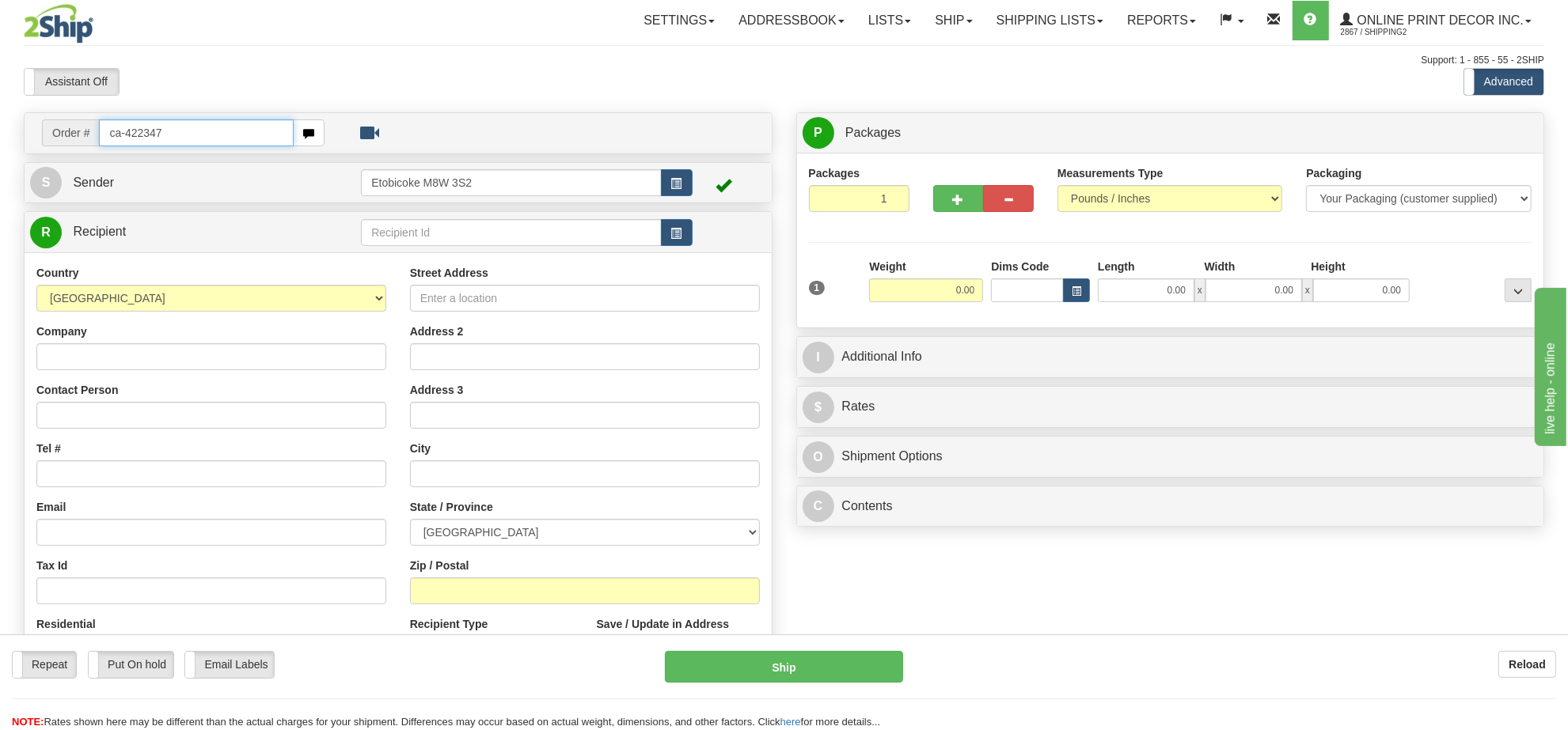
type input "ca-422347"
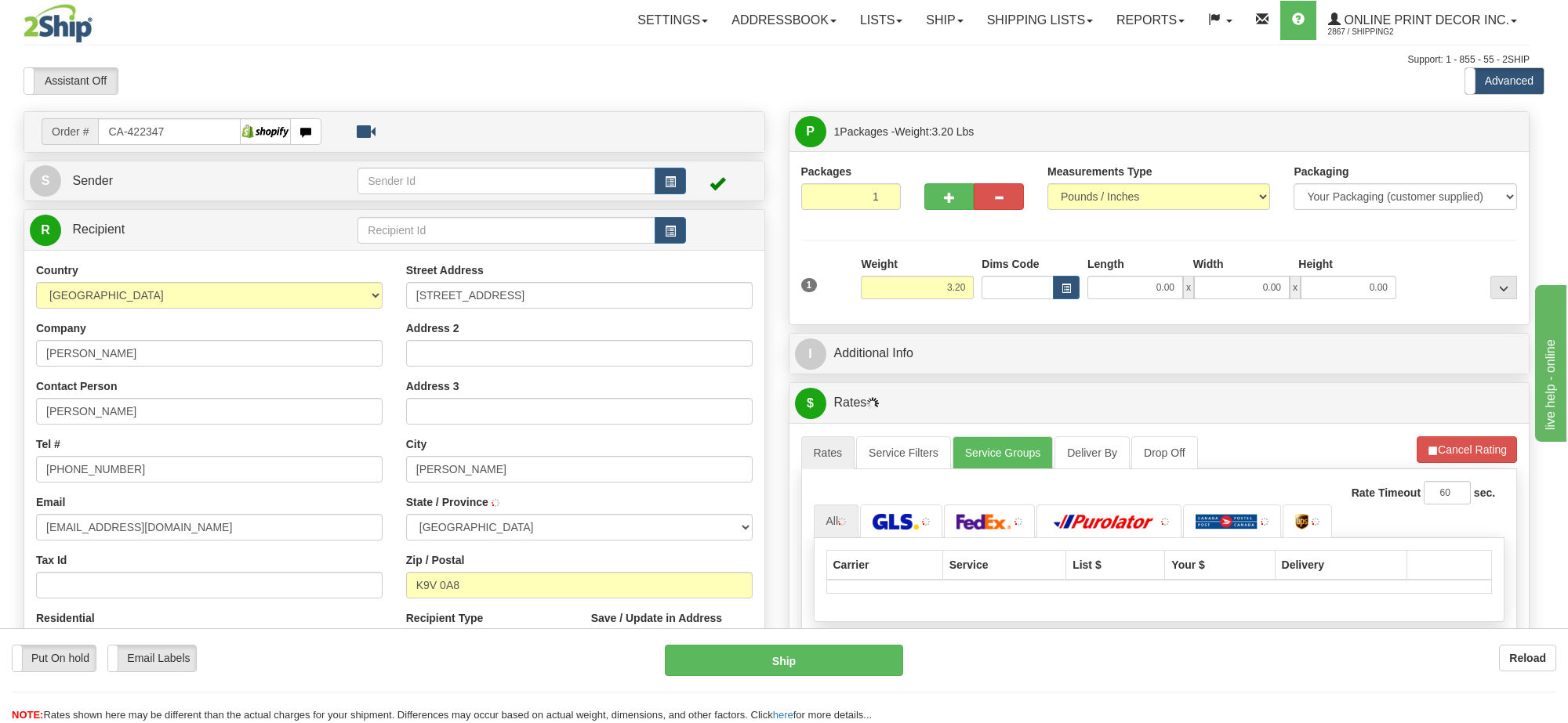
type input "[PERSON_NAME]"
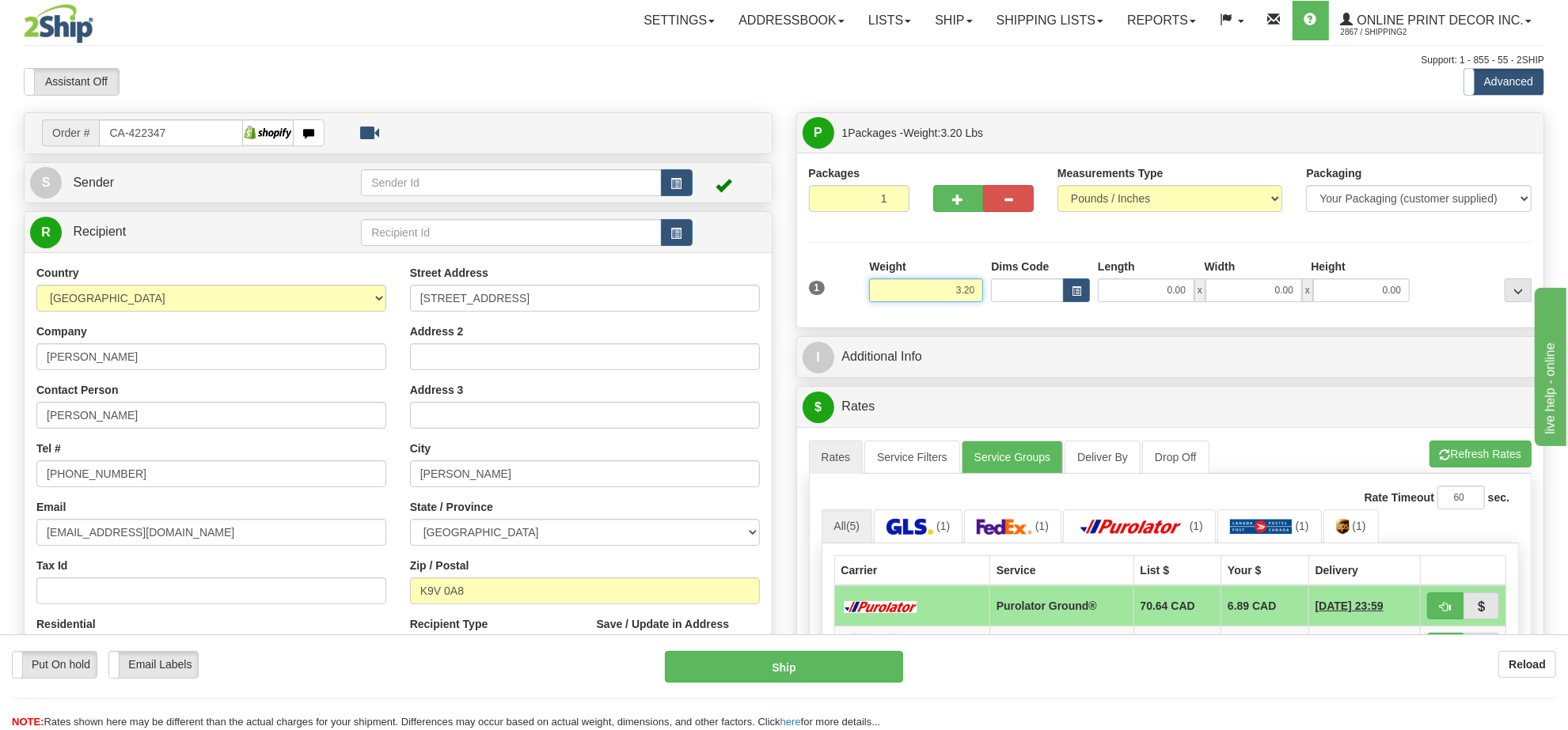
click at [927, 297] on input "3.20" at bounding box center [926, 290] width 114 height 24
type input "7.00"
click at [1077, 282] on button "button" at bounding box center [1076, 290] width 27 height 24
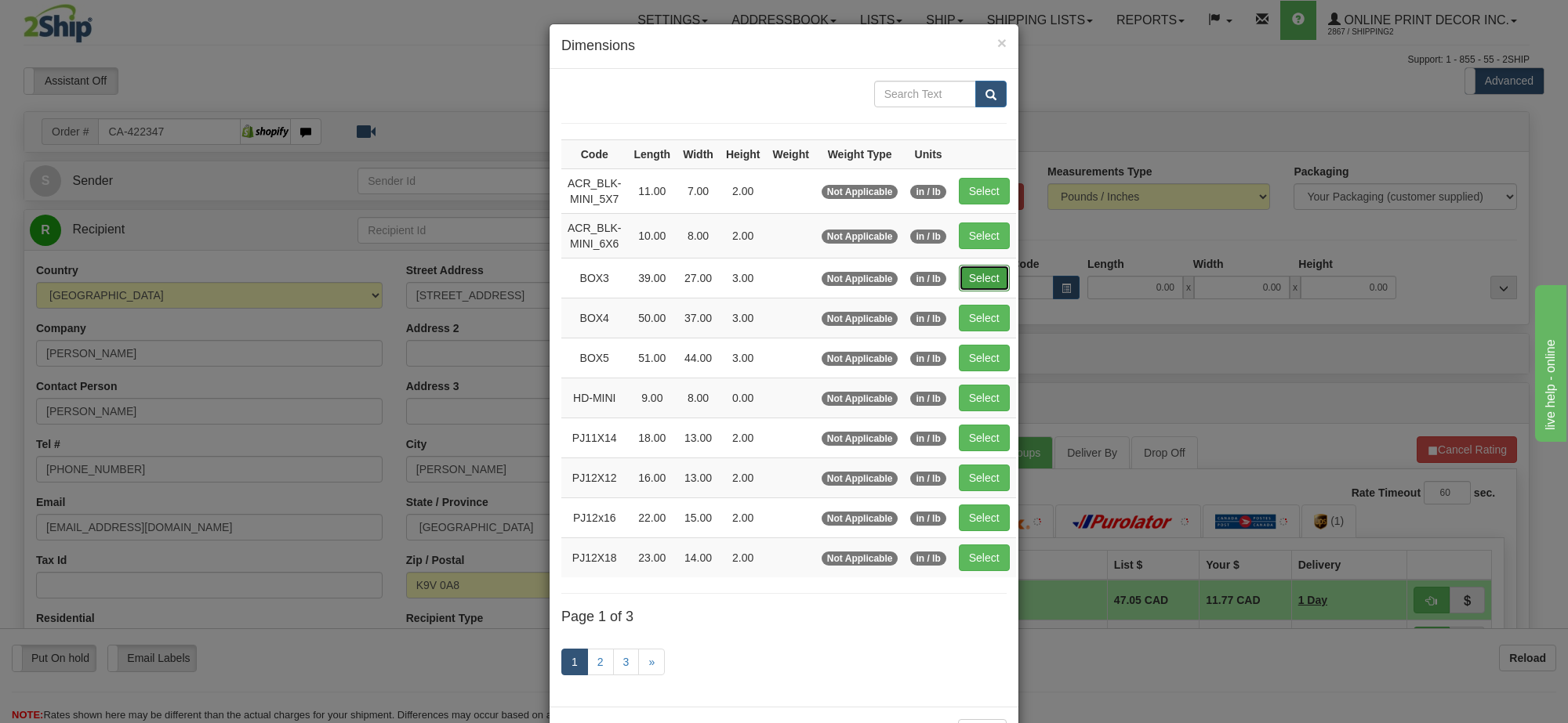
click at [997, 282] on button "Select" at bounding box center [984, 277] width 51 height 27
type input "BOX3"
type input "39.00"
type input "27.00"
type input "3.00"
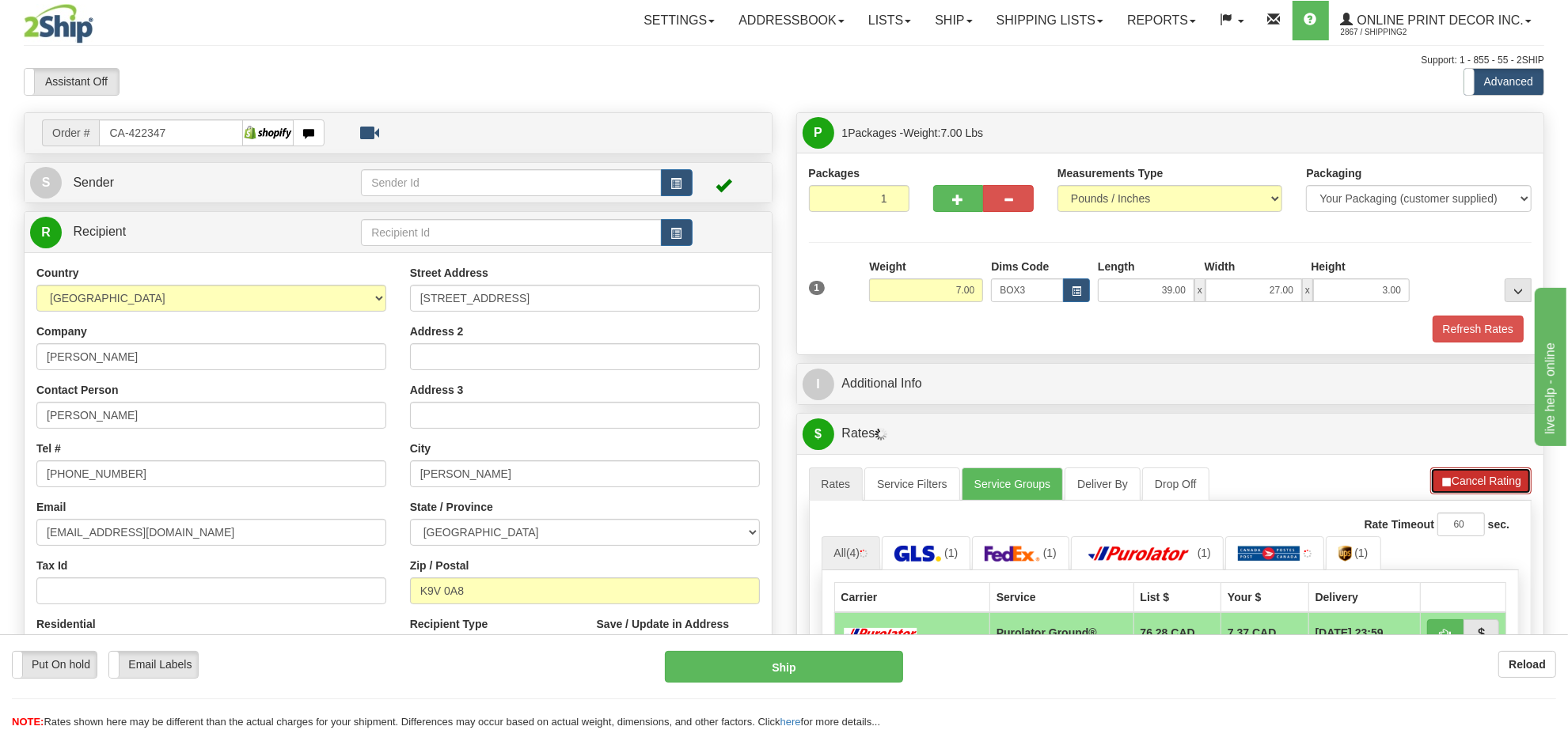
click at [1452, 488] on span "button" at bounding box center [1446, 482] width 11 height 10
click at [1453, 492] on button "Refresh Rates" at bounding box center [1480, 481] width 102 height 27
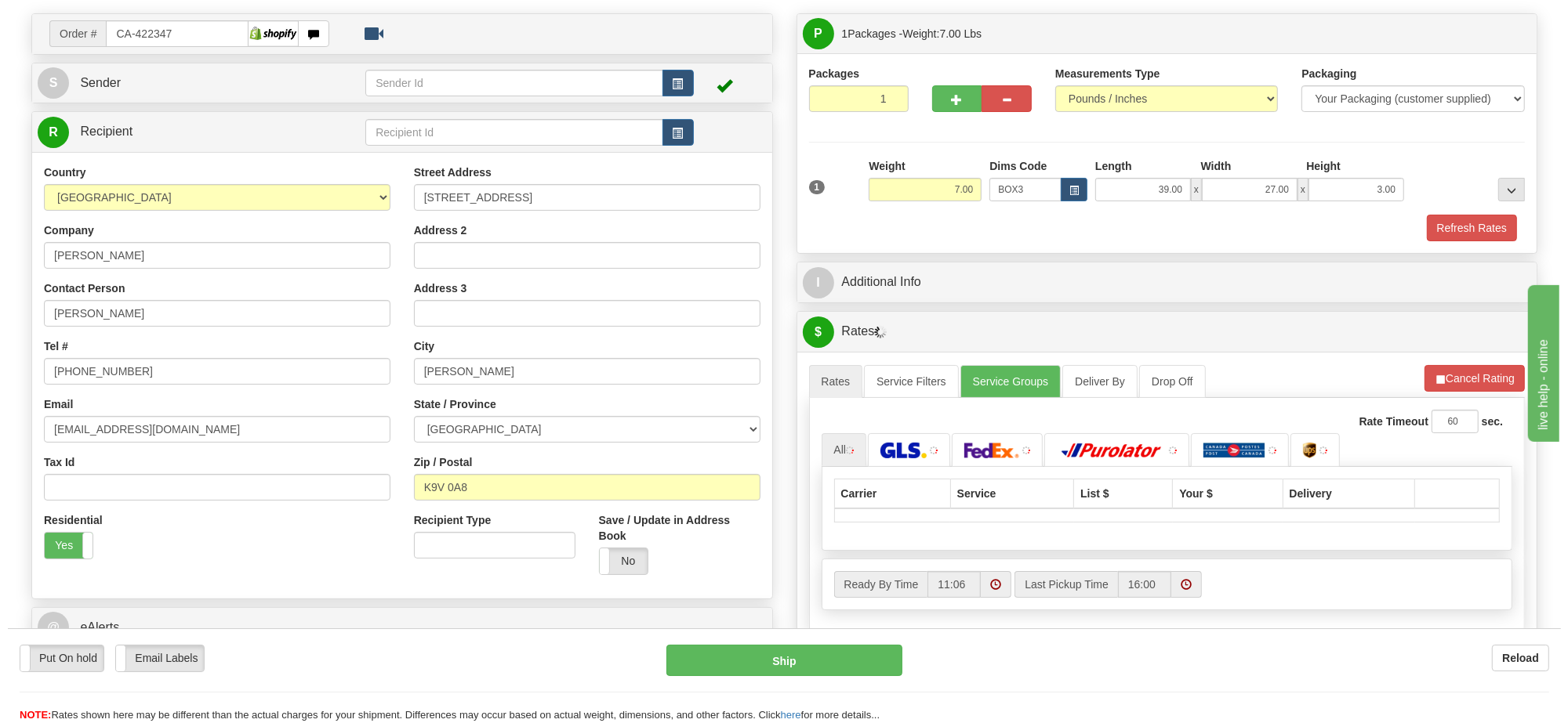
scroll to position [196, 0]
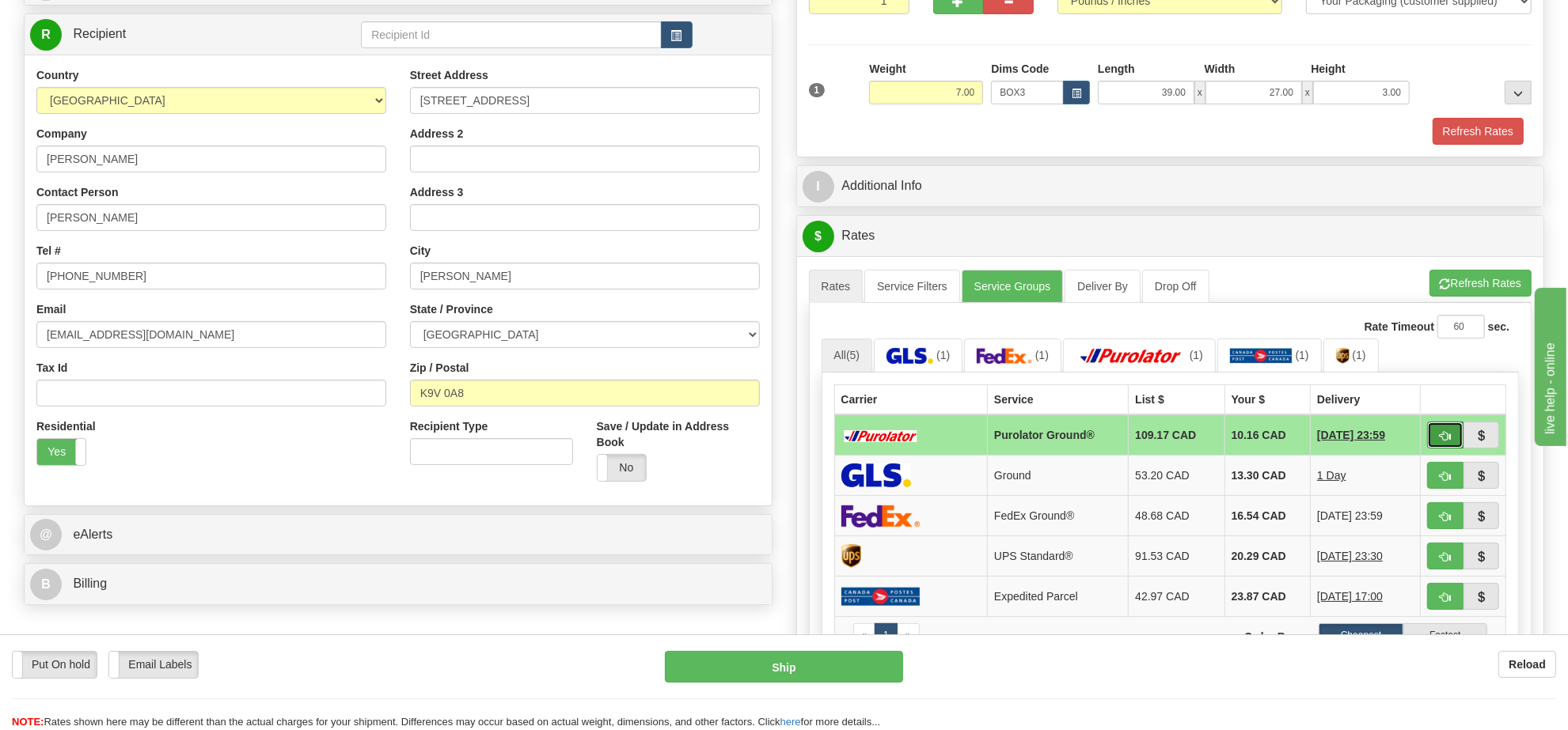
click at [1441, 449] on button "button" at bounding box center [1445, 435] width 37 height 27
type input "260"
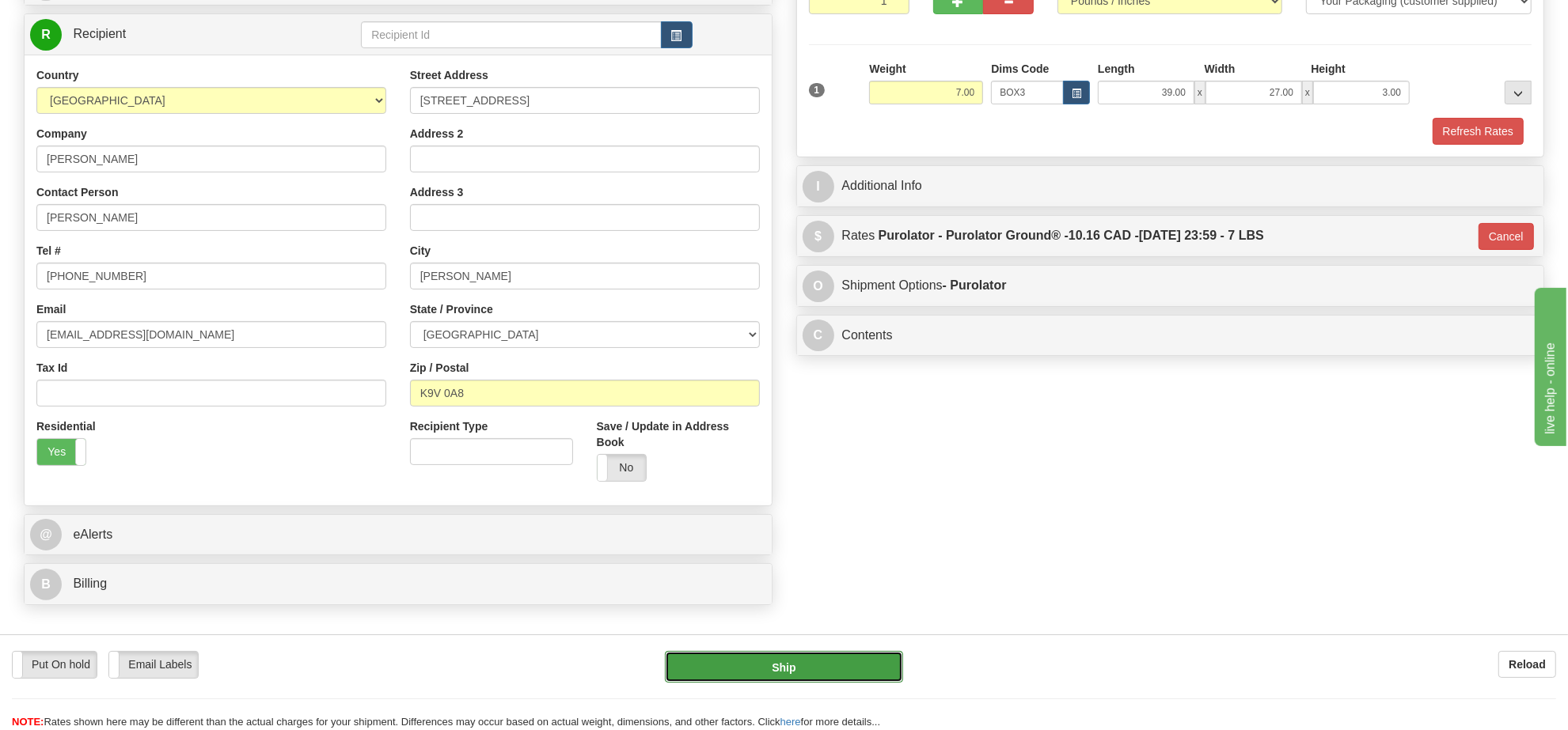
drag, startPoint x: 808, startPoint y: 674, endPoint x: 820, endPoint y: 674, distance: 12.0
click at [820, 674] on button "Ship" at bounding box center [783, 666] width 237 height 32
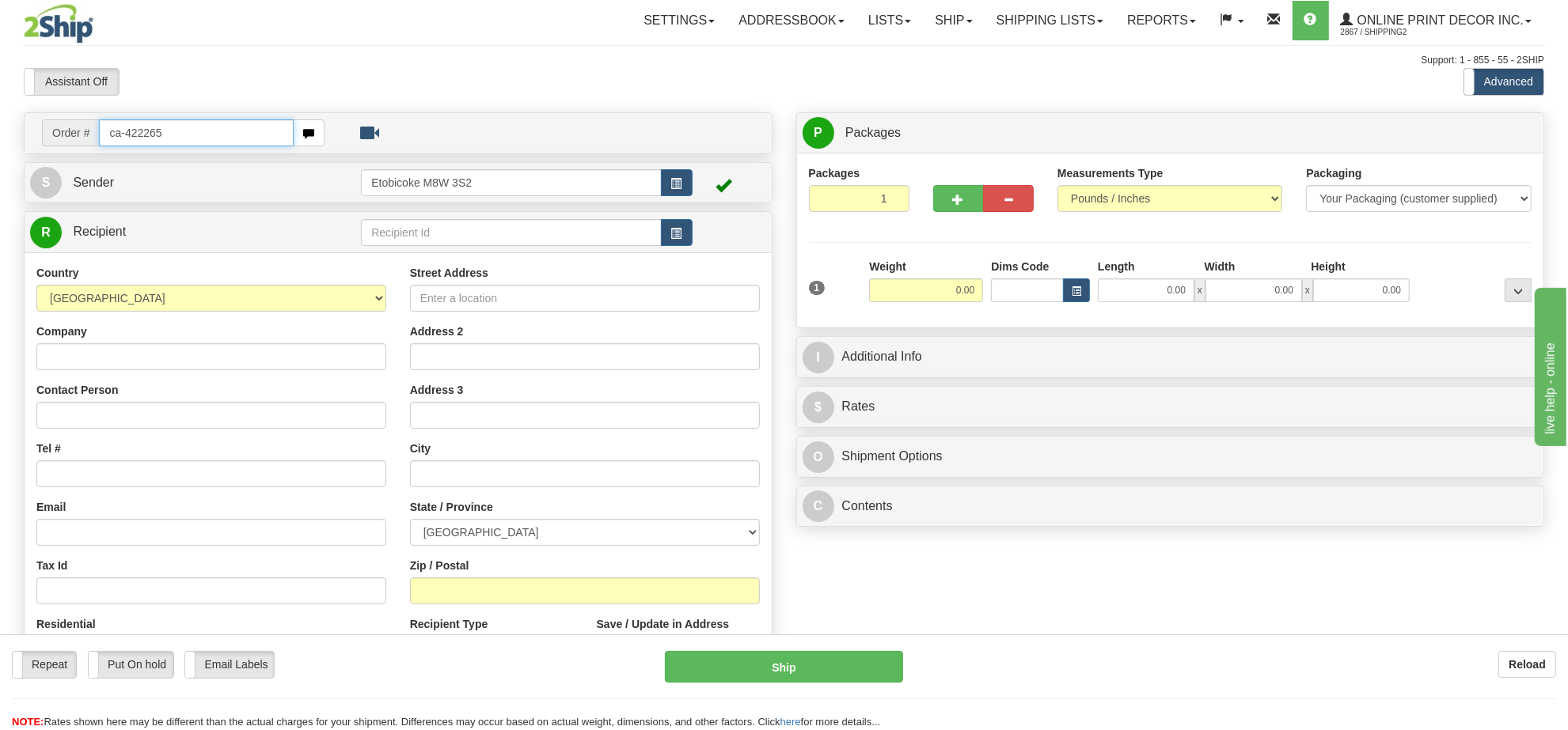
type input "ca-422265"
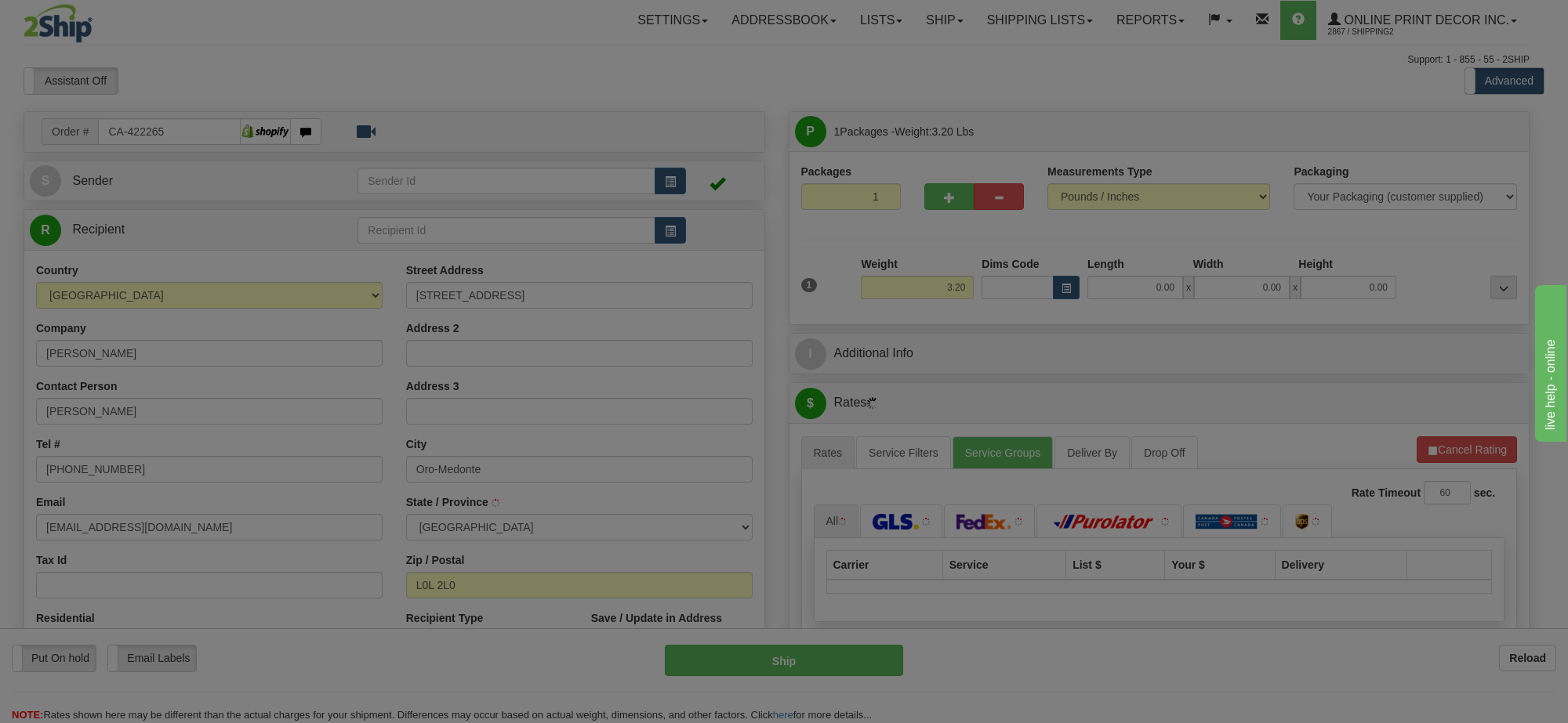
type input "ORO-MEDONTE"
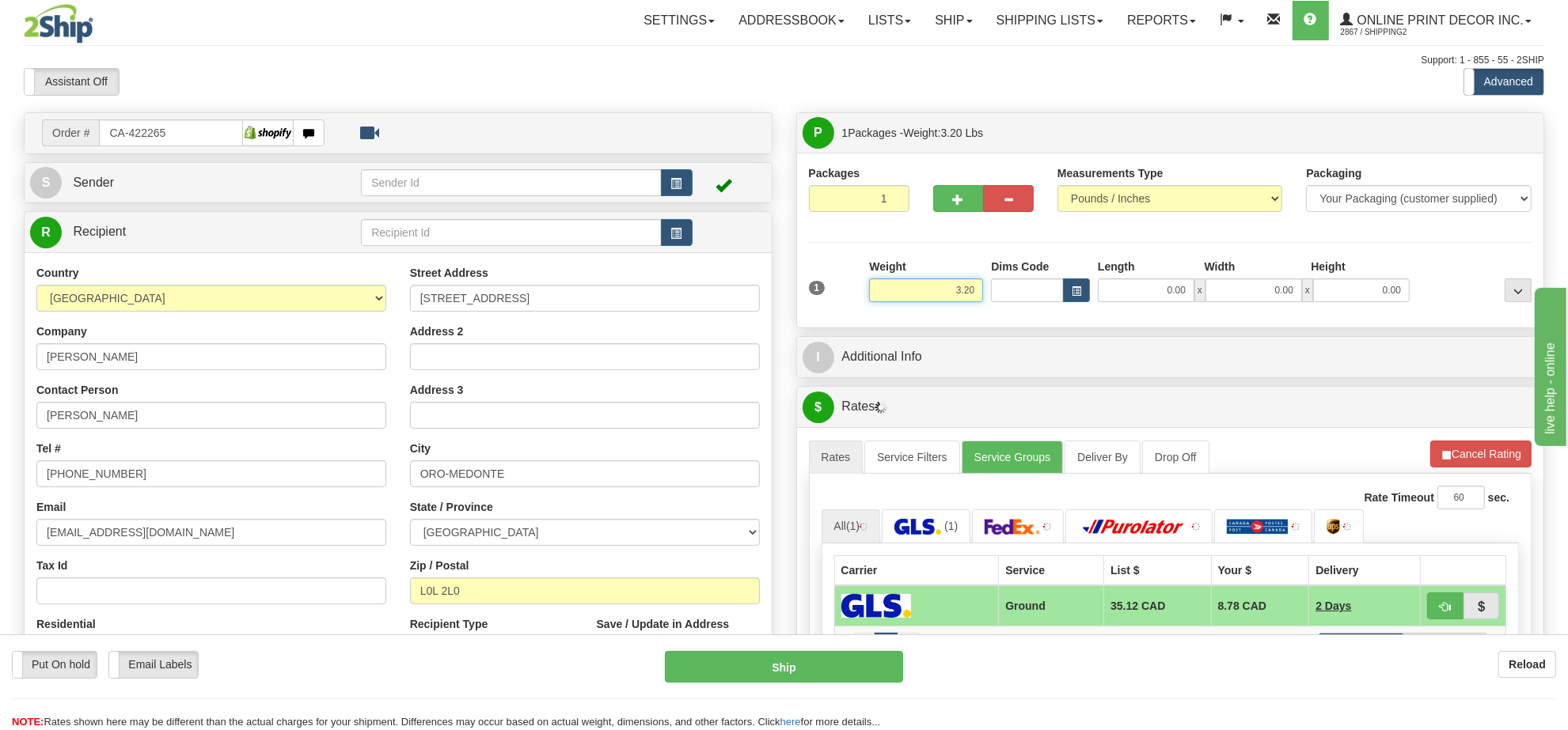
click at [948, 302] on input "3.20" at bounding box center [926, 290] width 114 height 24
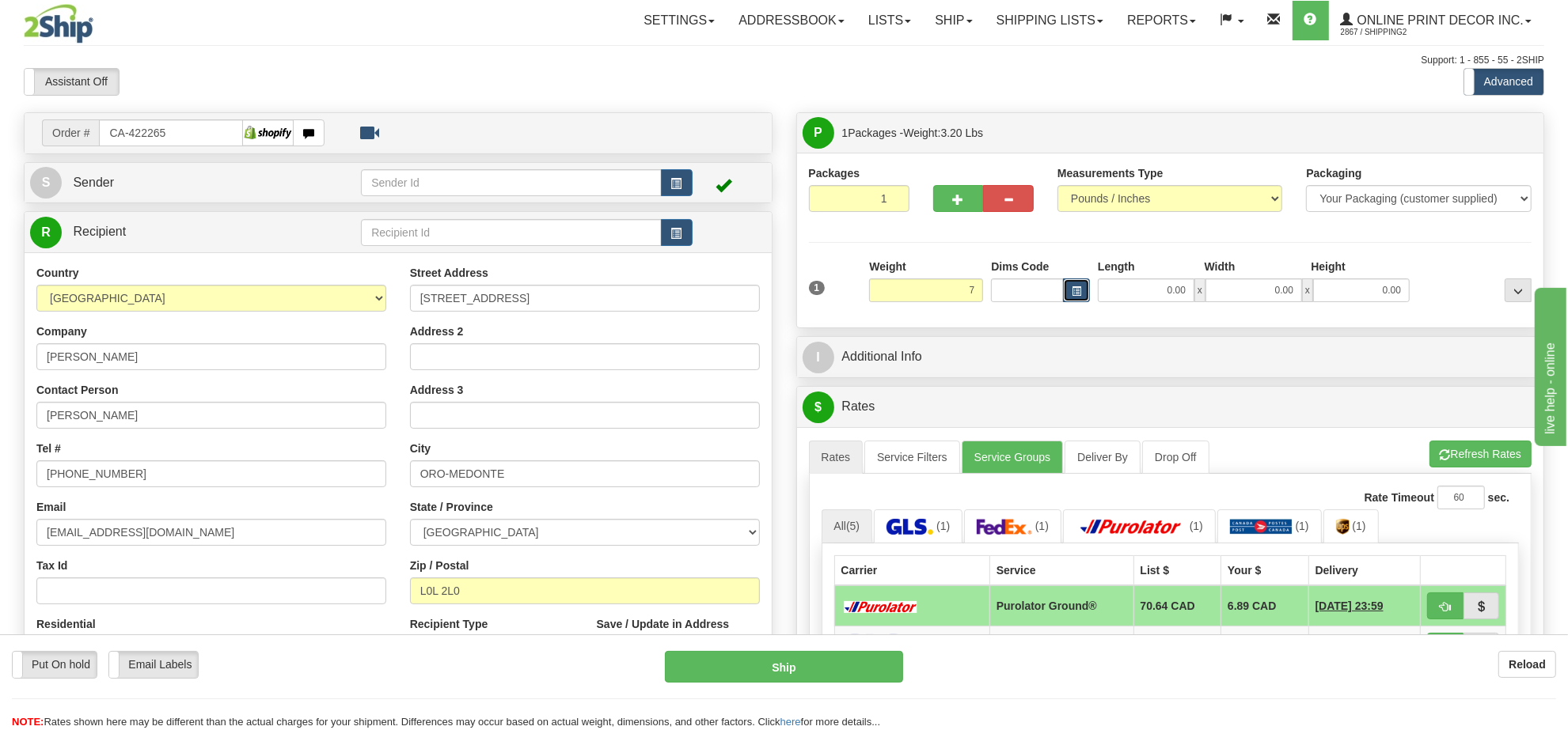
type input "7.00"
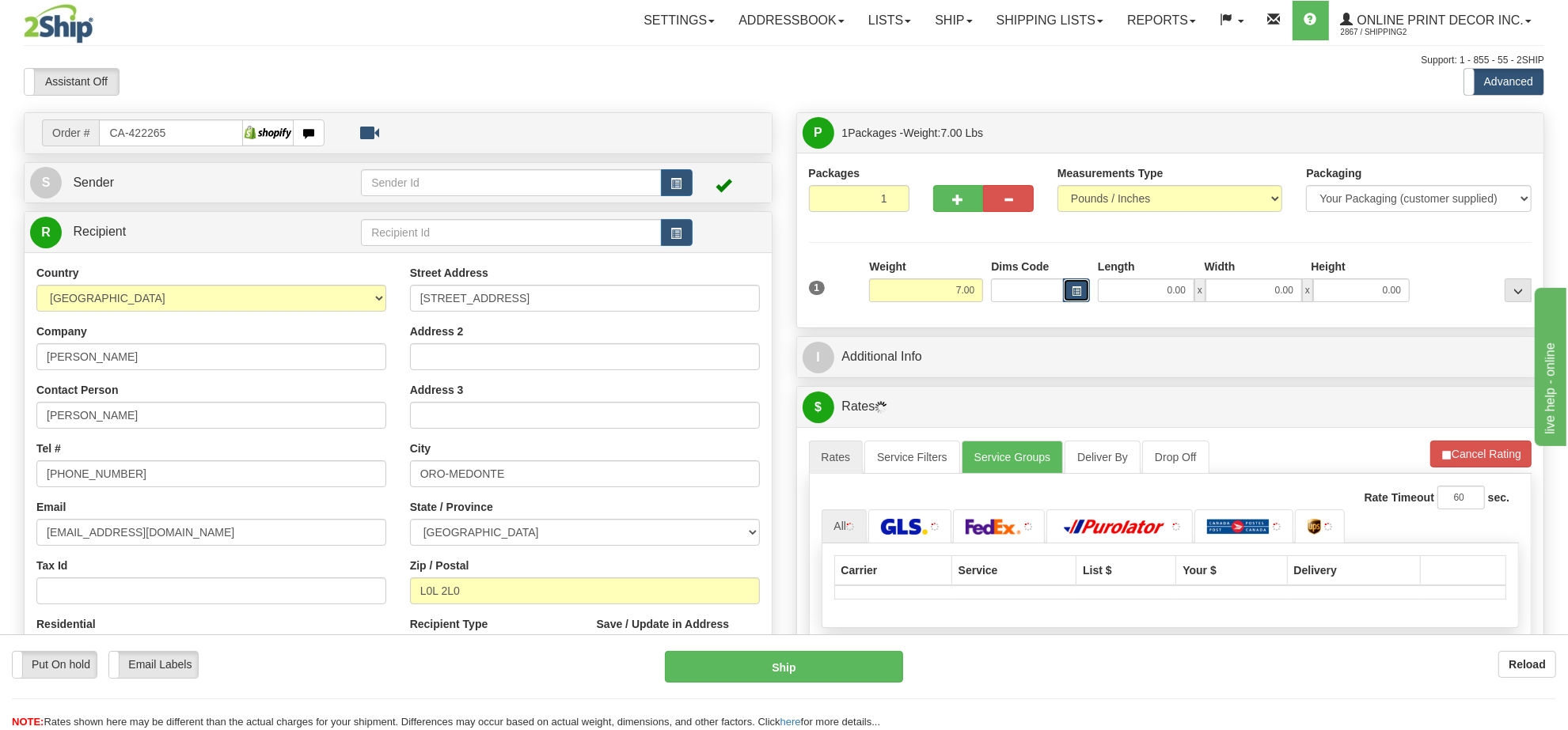
click at [1068, 299] on button "button" at bounding box center [1076, 290] width 27 height 24
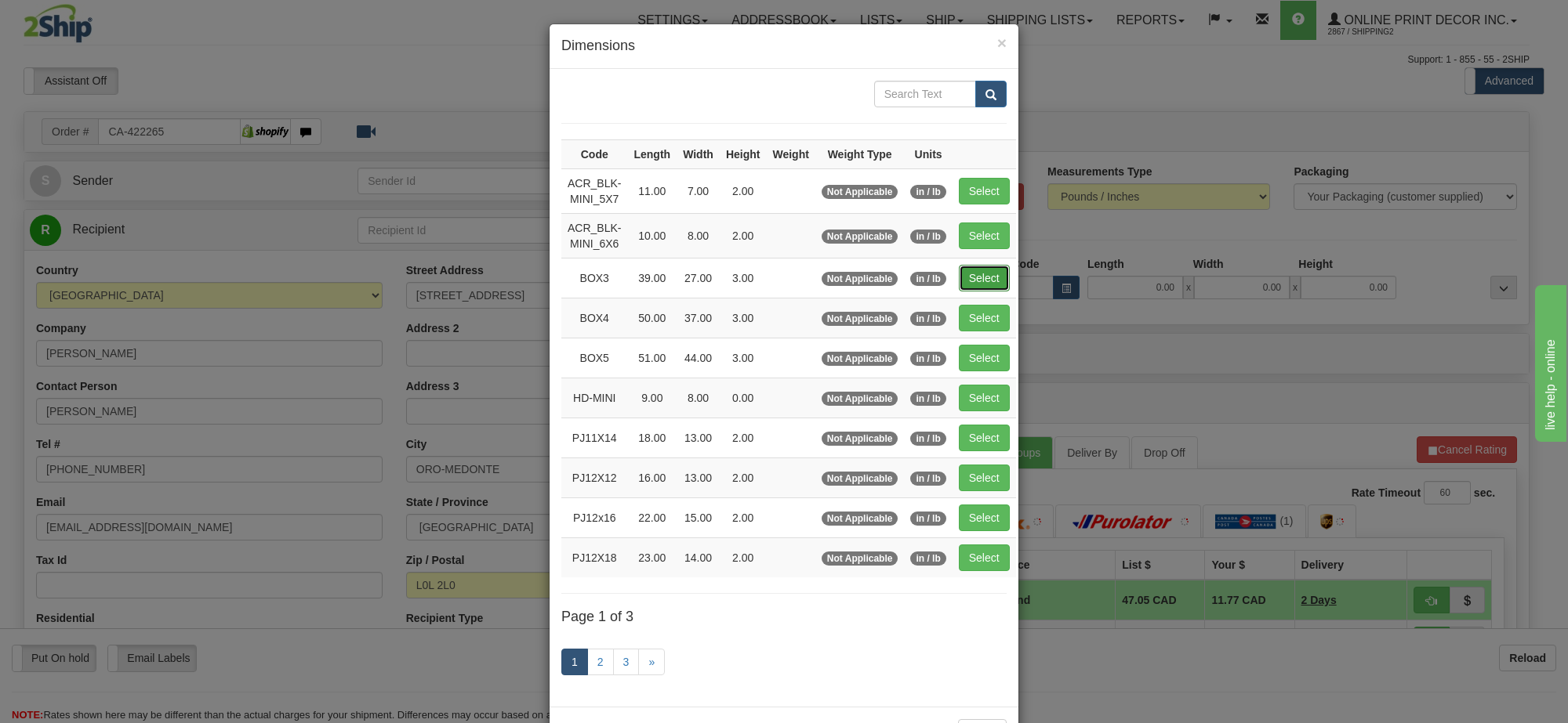
click at [985, 286] on button "Select" at bounding box center [984, 277] width 51 height 27
type input "BOX3"
type input "39.00"
type input "27.00"
type input "3.00"
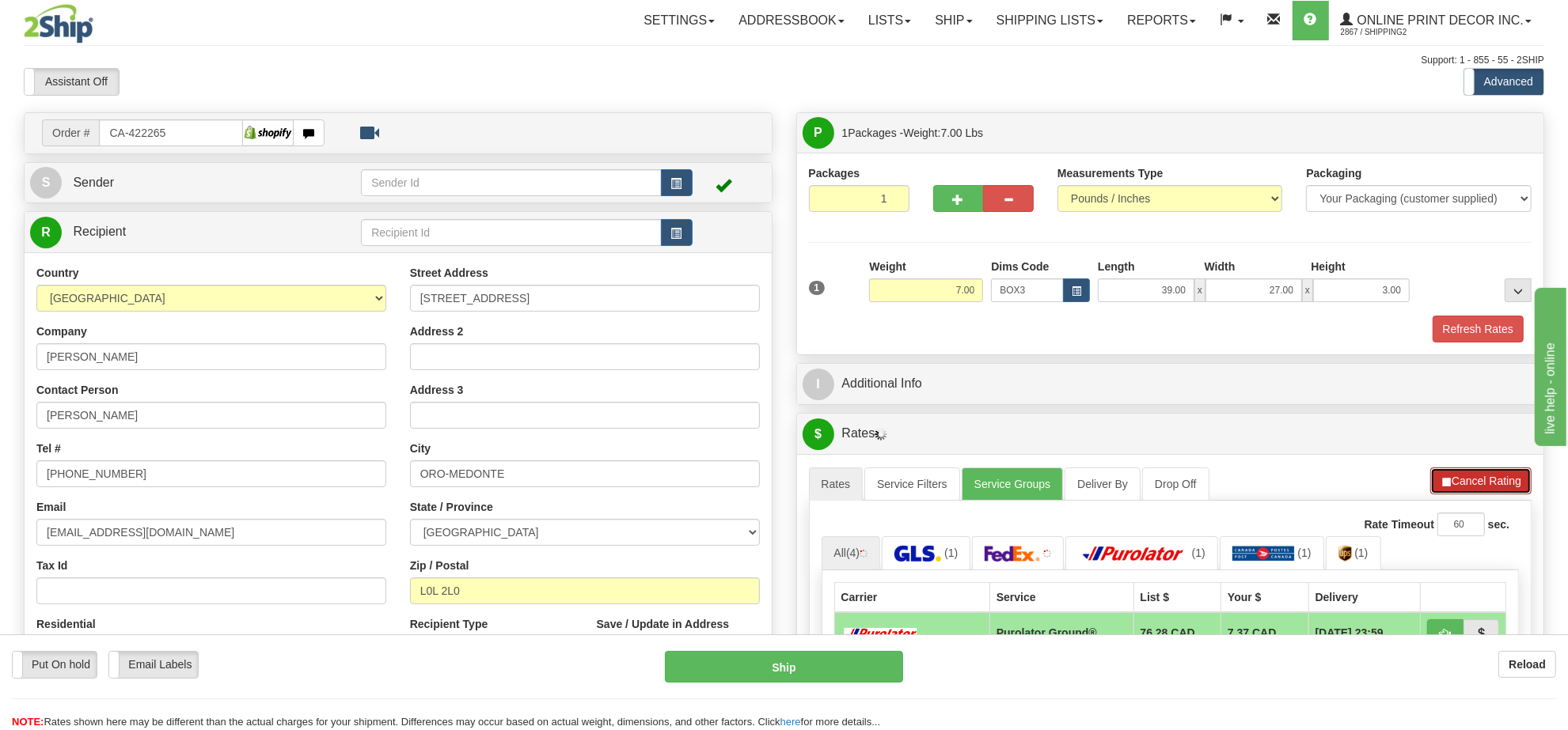
click at [1461, 485] on button "Cancel Rating" at bounding box center [1481, 481] width 101 height 27
click at [1461, 485] on button "Refresh Rates" at bounding box center [1480, 481] width 102 height 27
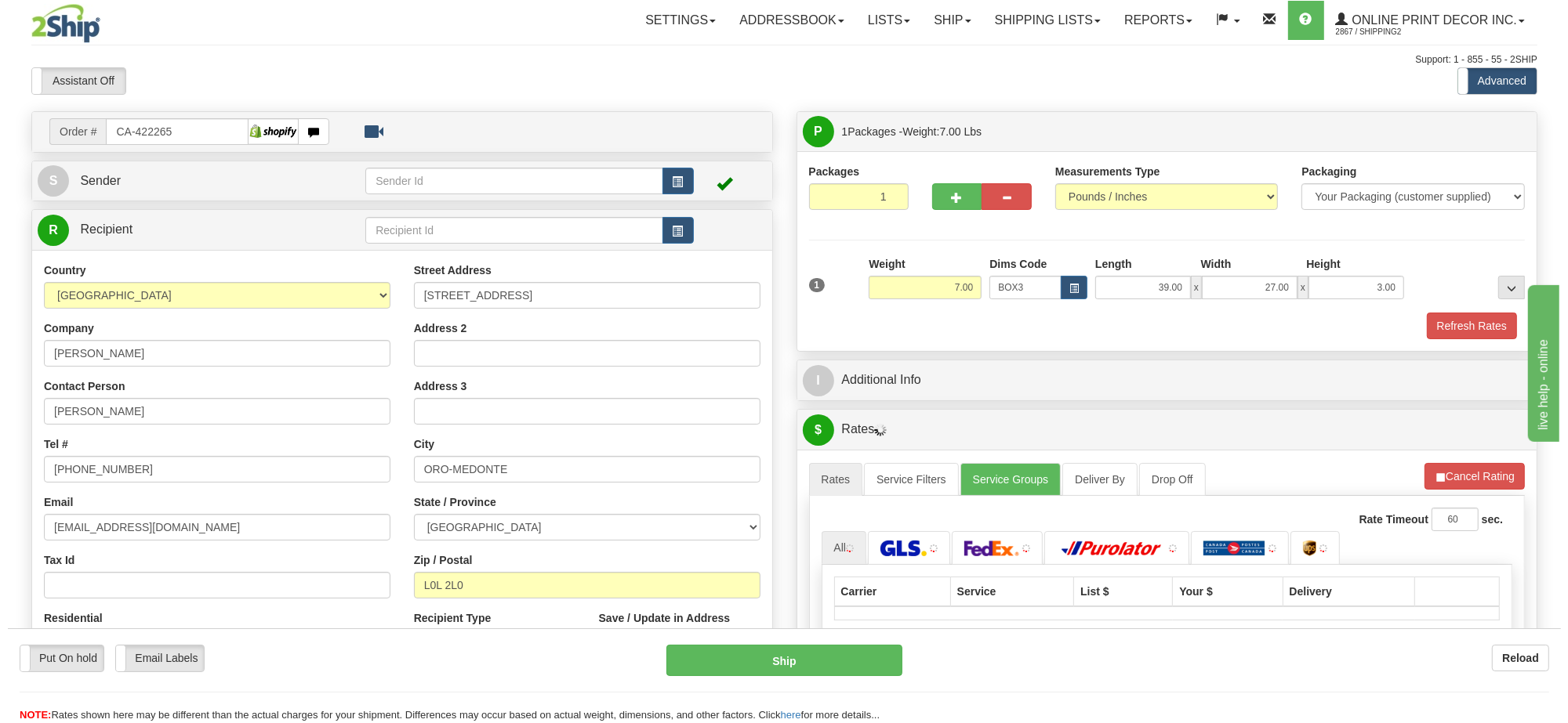
scroll to position [196, 0]
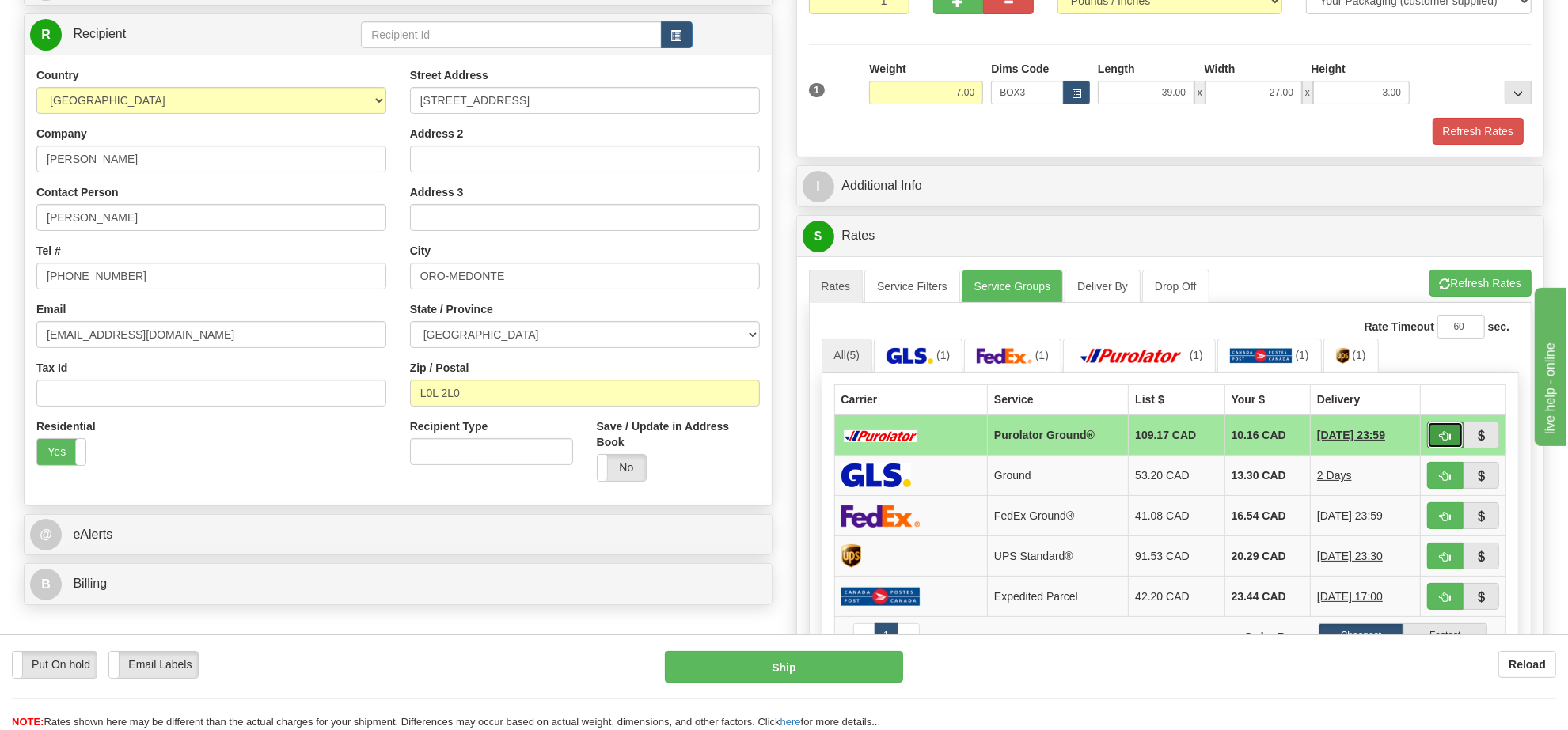
click at [1447, 441] on span "button" at bounding box center [1445, 436] width 11 height 10
type input "260"
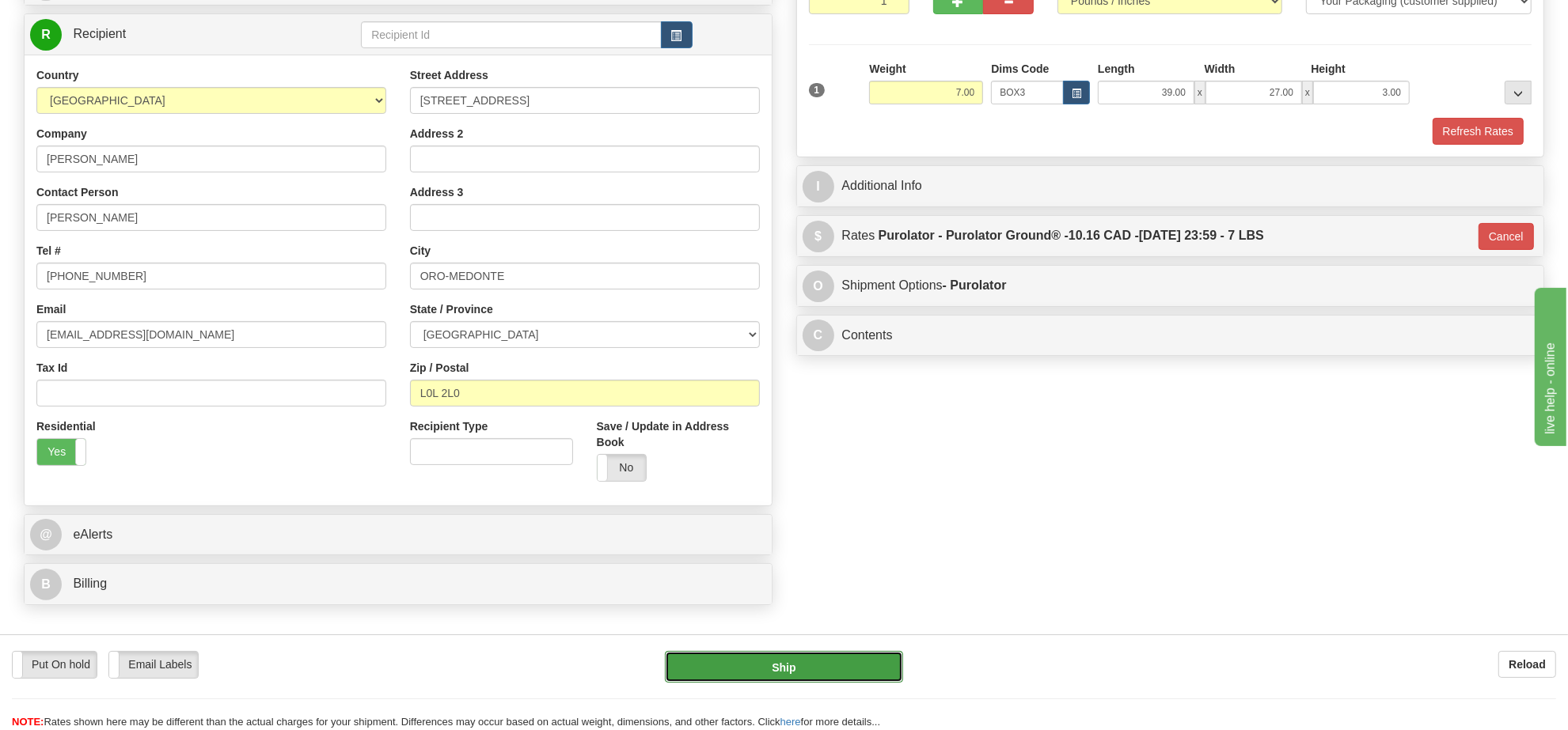
click at [875, 660] on button "Ship" at bounding box center [783, 666] width 237 height 32
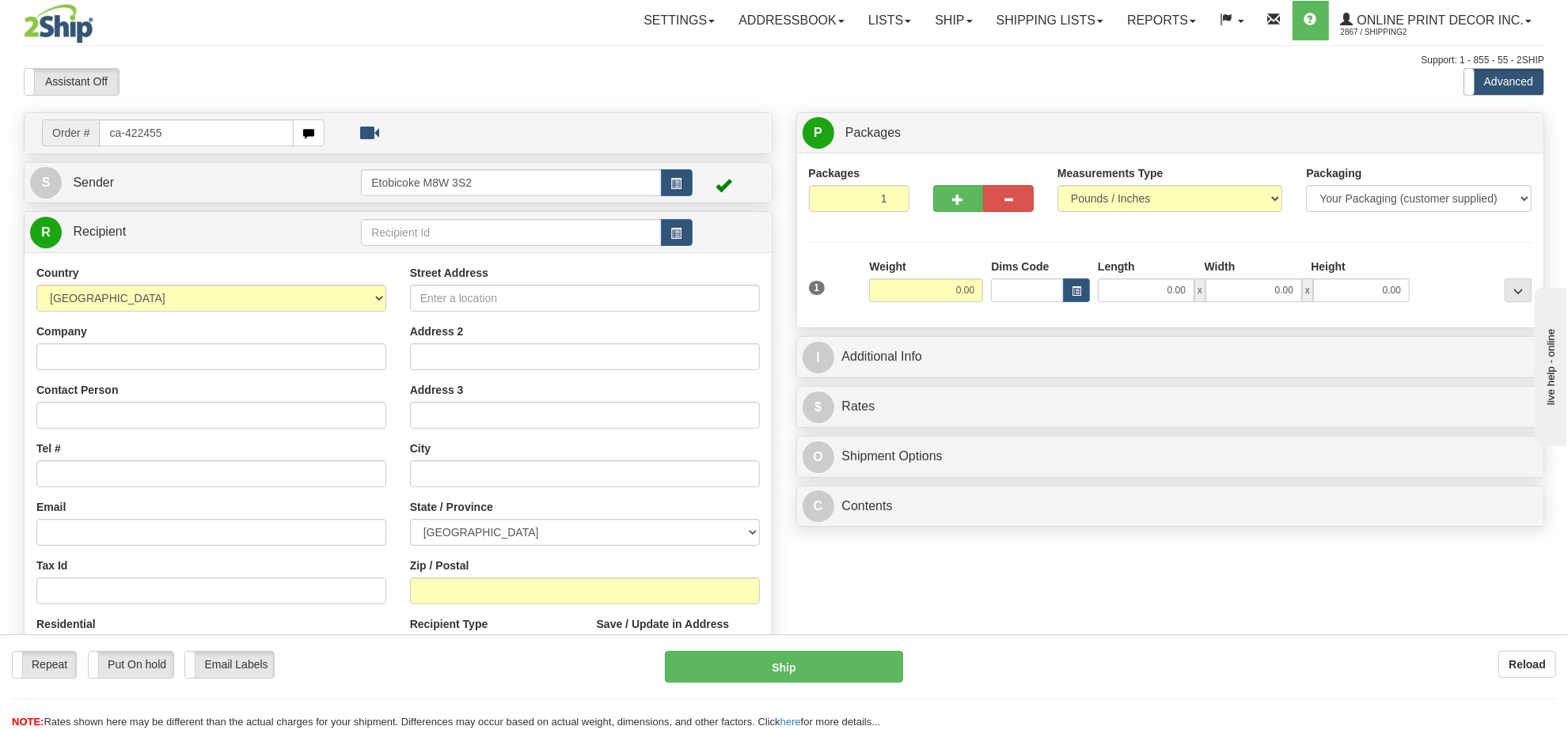
type input "ca-422455"
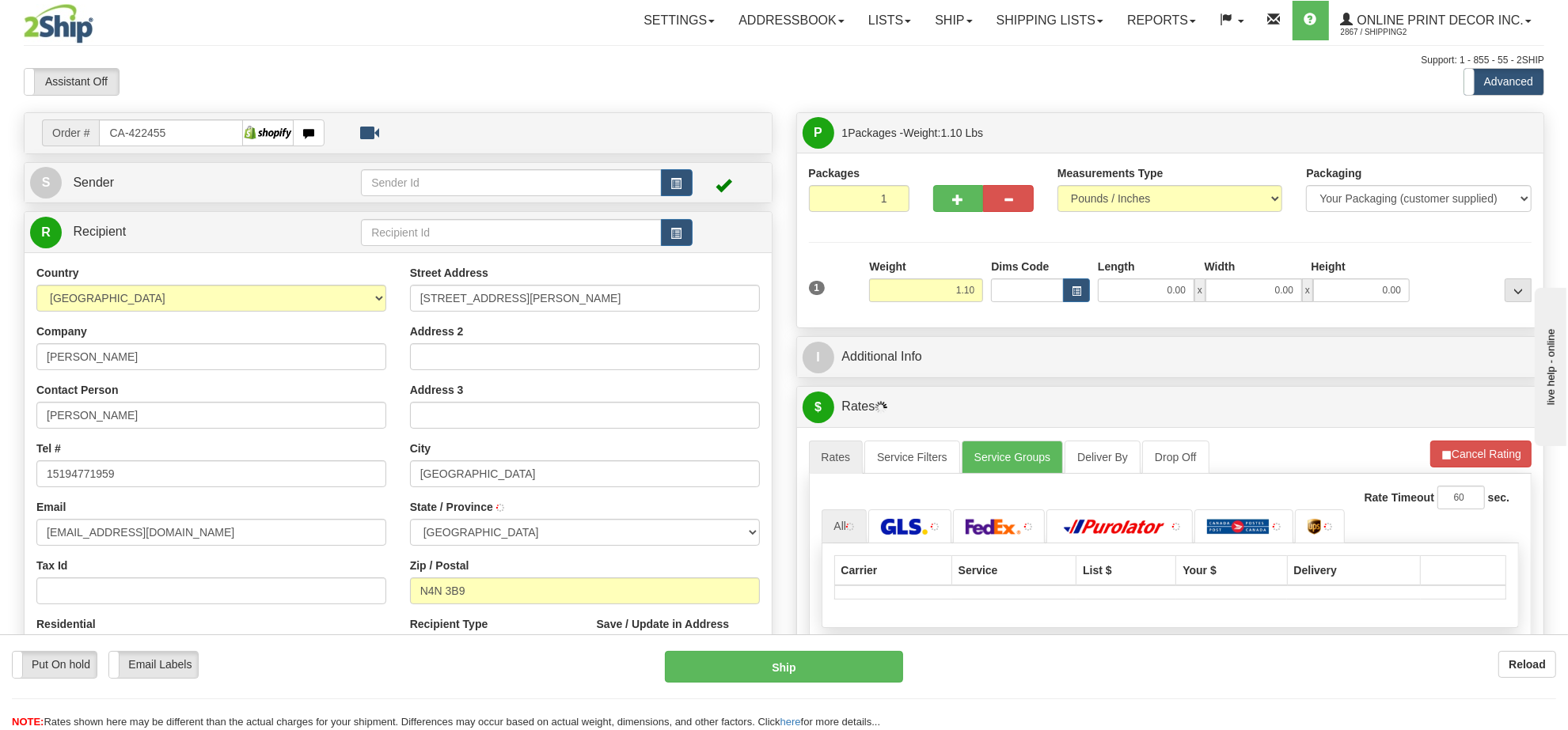
type input "[GEOGRAPHIC_DATA]"
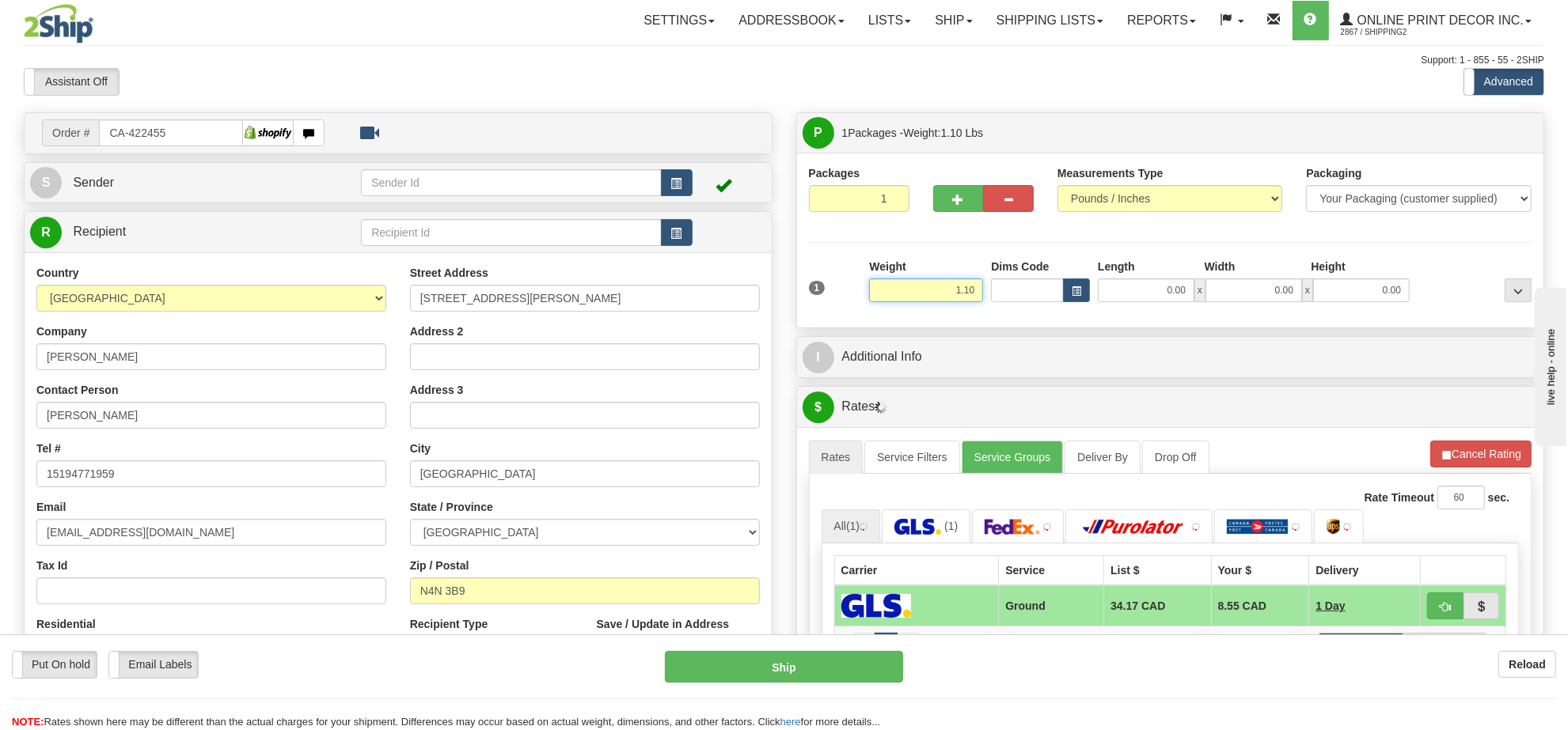
click at [930, 299] on input "1.10" at bounding box center [926, 290] width 114 height 24
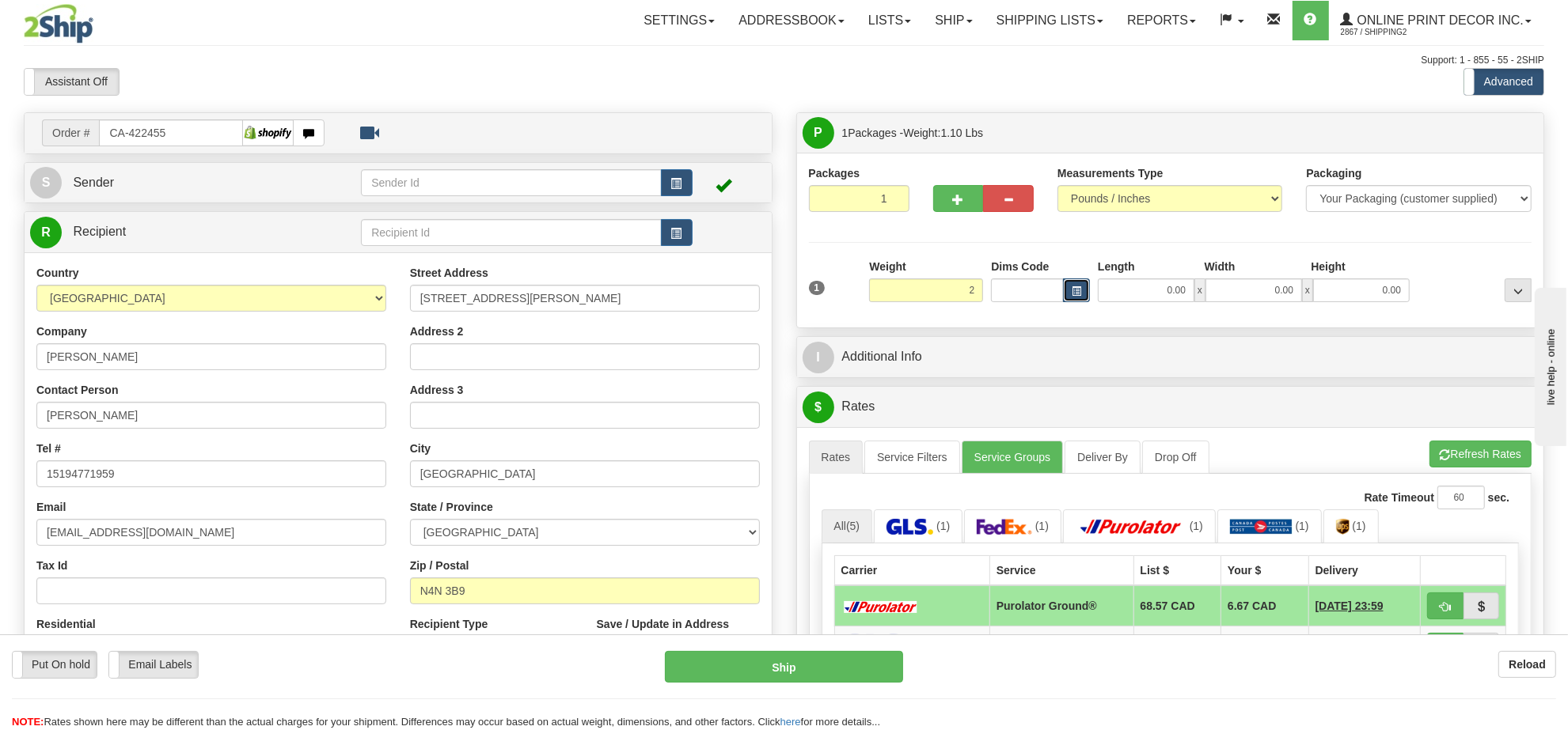
type input "2.00"
click at [1075, 298] on button "button" at bounding box center [1076, 290] width 27 height 24
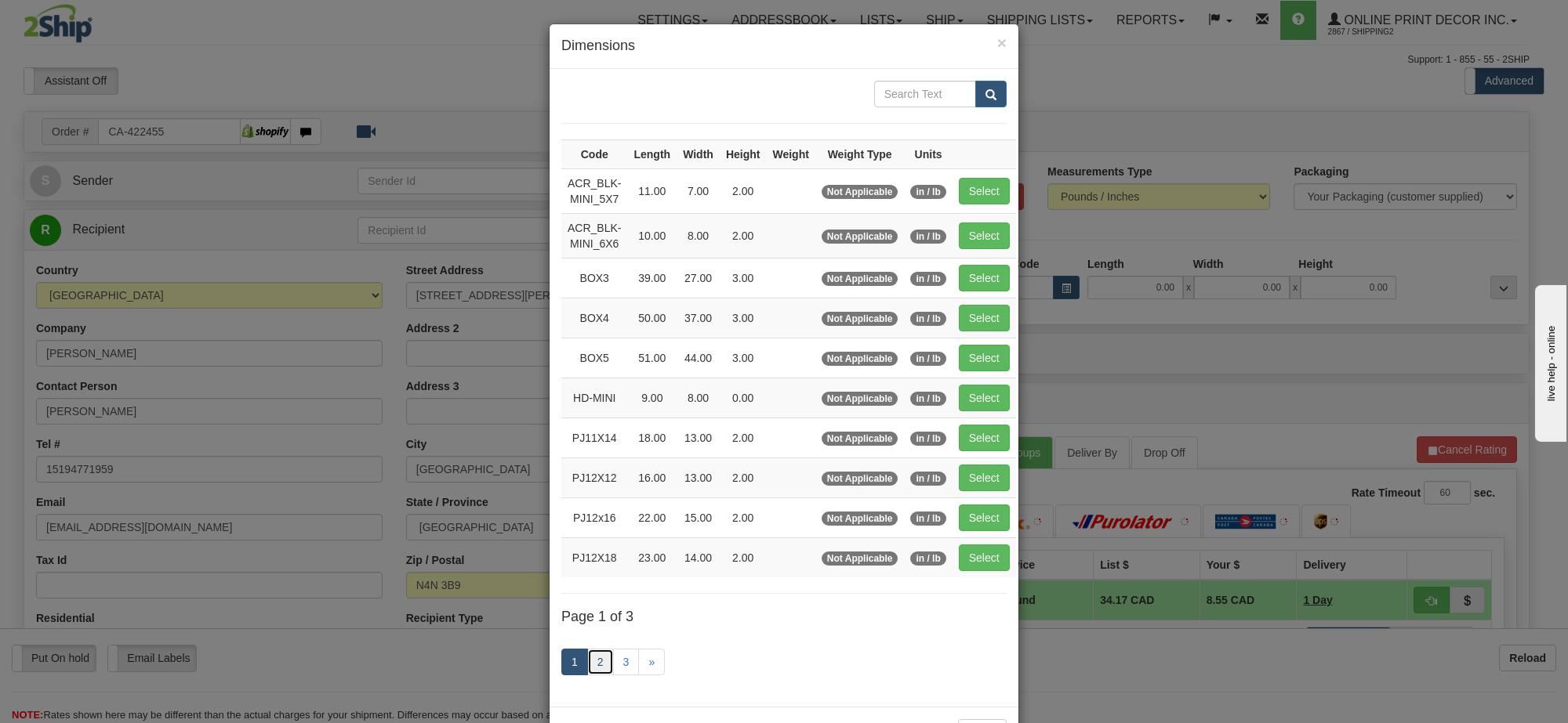
click at [588, 668] on link "2" at bounding box center [600, 661] width 27 height 27
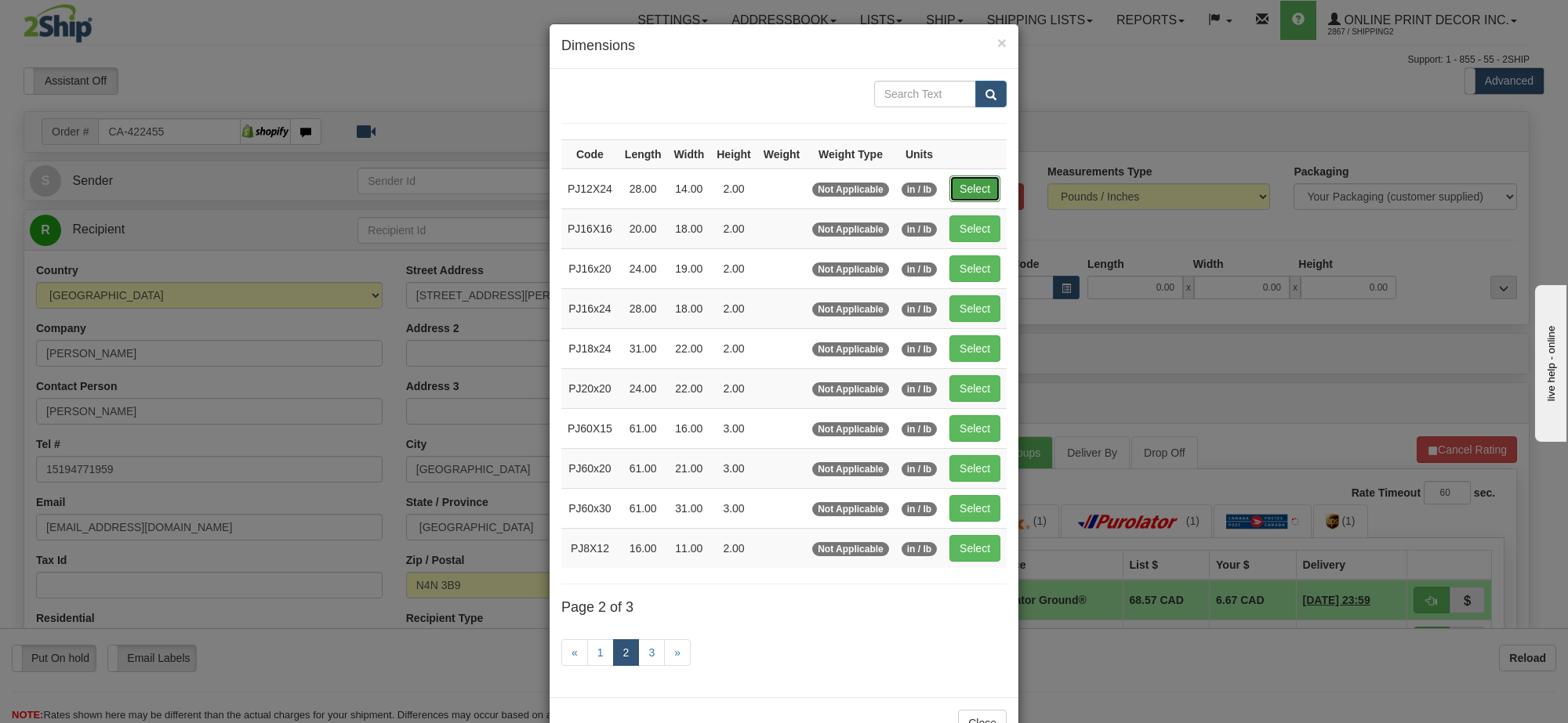
click at [978, 184] on button "Select" at bounding box center [975, 188] width 51 height 27
type input "PJ12X24"
type input "28.00"
type input "14.00"
type input "2.00"
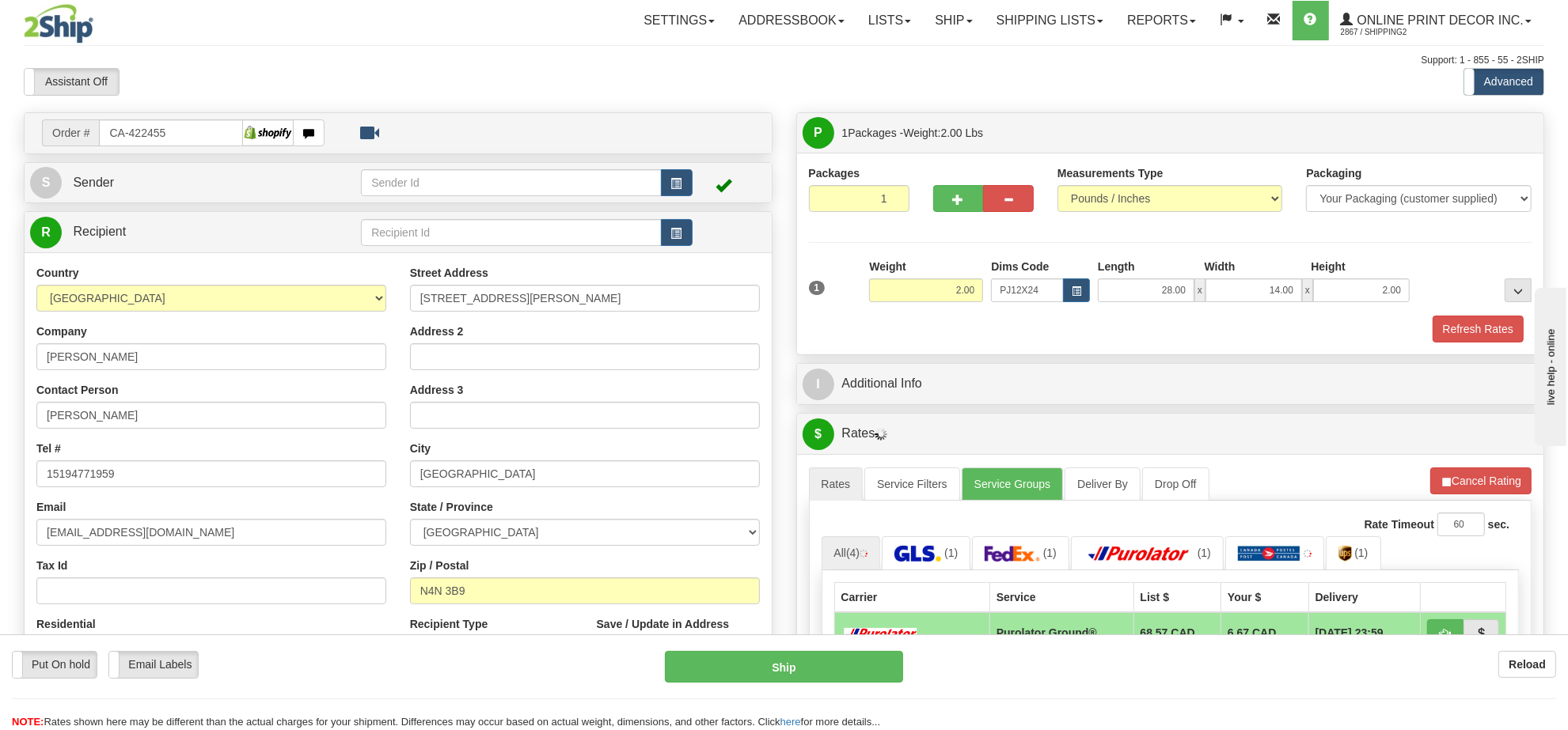
click at [1467, 464] on div "A change has been made which could impact your rate estimate. To ensure the est…" at bounding box center [1171, 705] width 747 height 504
click at [1467, 477] on li "Refresh Rates Cancel Rating" at bounding box center [1481, 481] width 101 height 27
click at [1467, 479] on button "Refresh Rates" at bounding box center [1480, 481] width 102 height 27
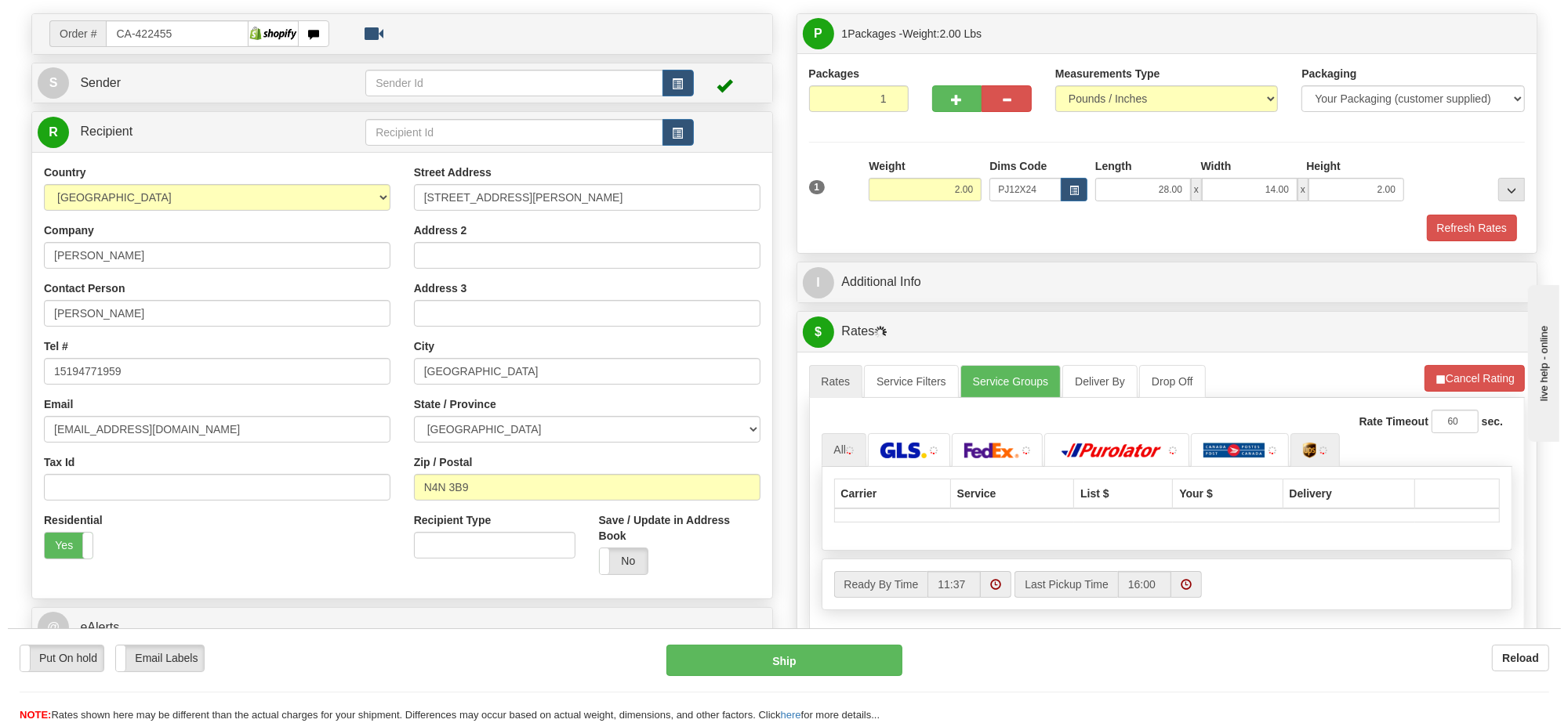
scroll to position [196, 0]
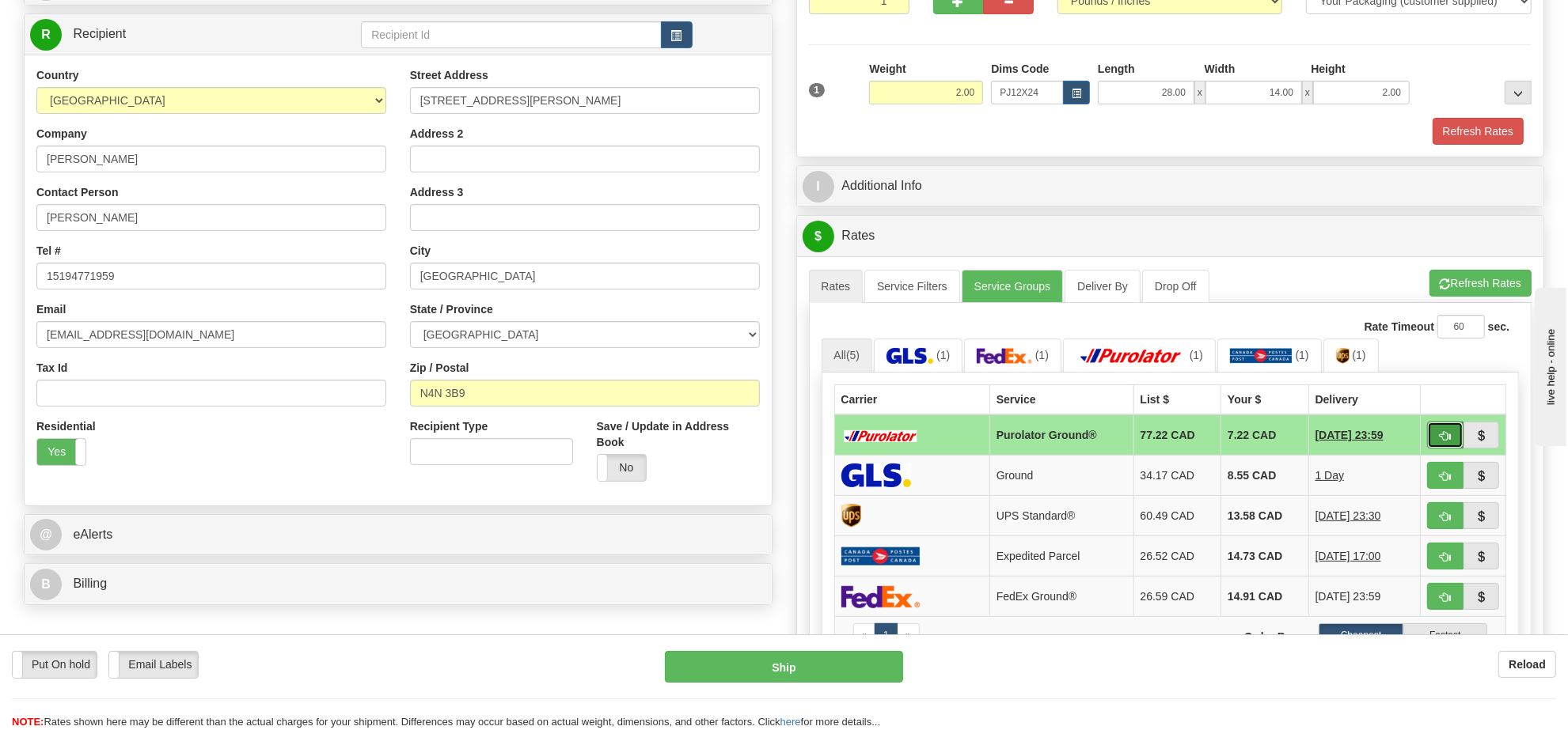
click at [1445, 441] on span "button" at bounding box center [1445, 436] width 11 height 10
type input "260"
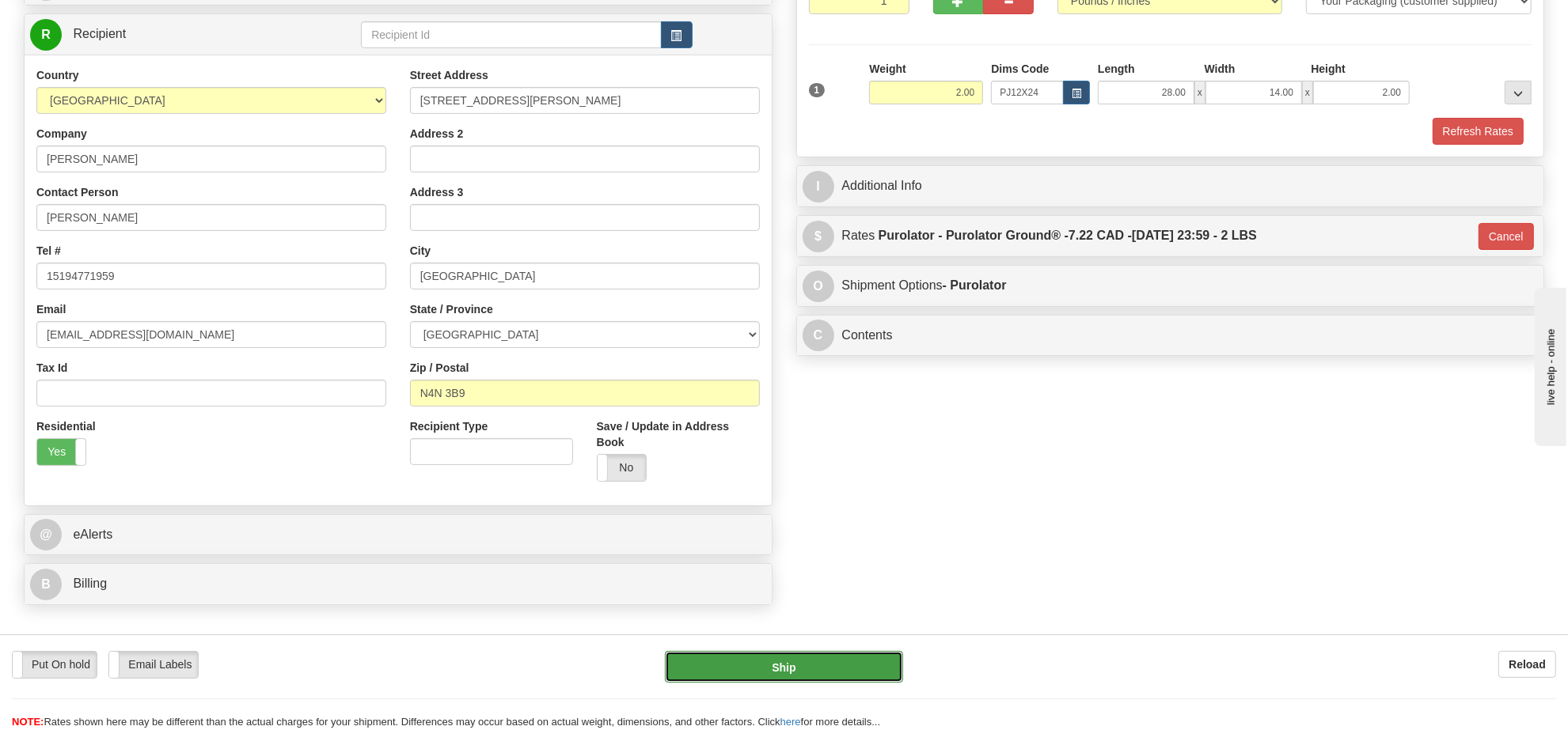
click at [774, 658] on button "Ship" at bounding box center [783, 666] width 237 height 32
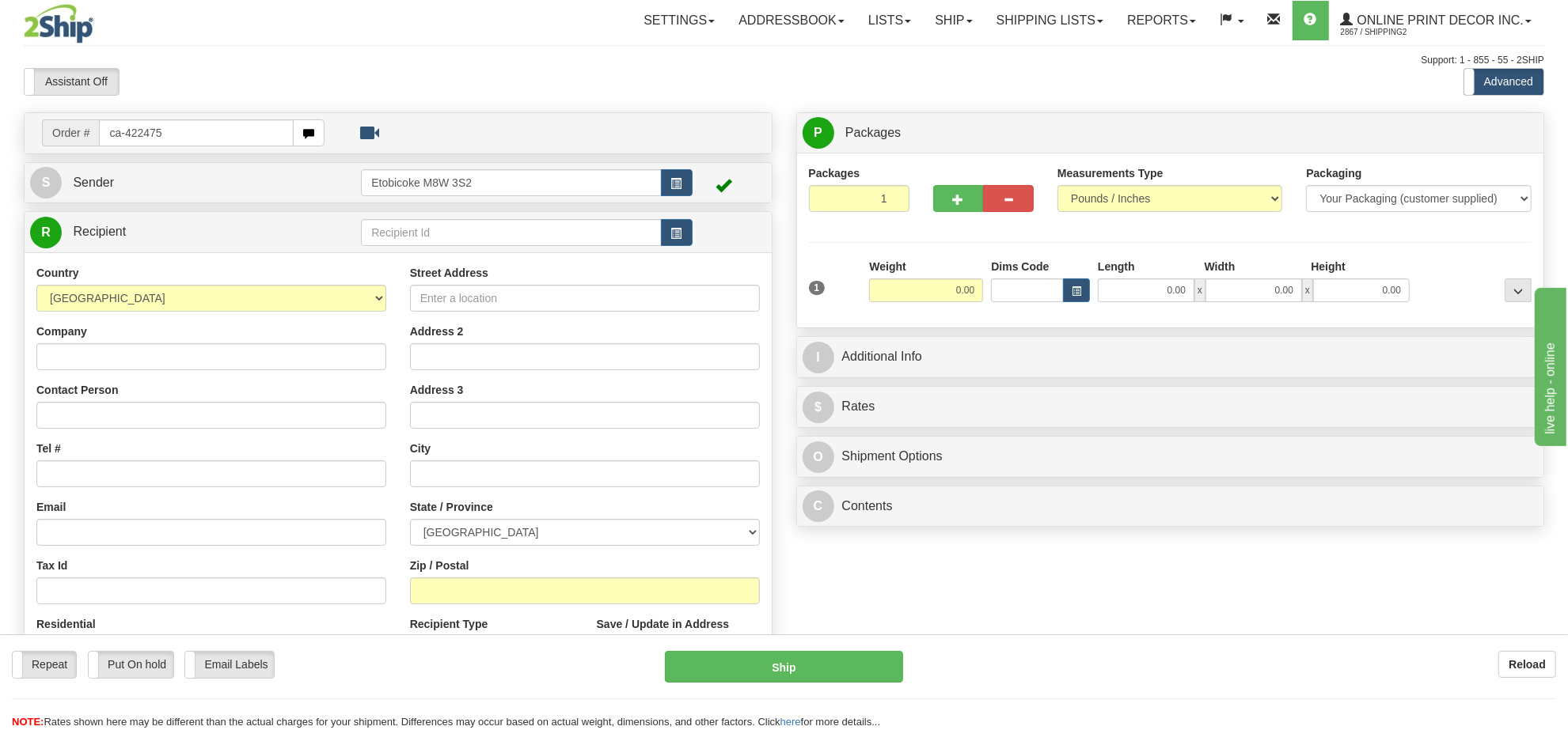
type input "ca-422475"
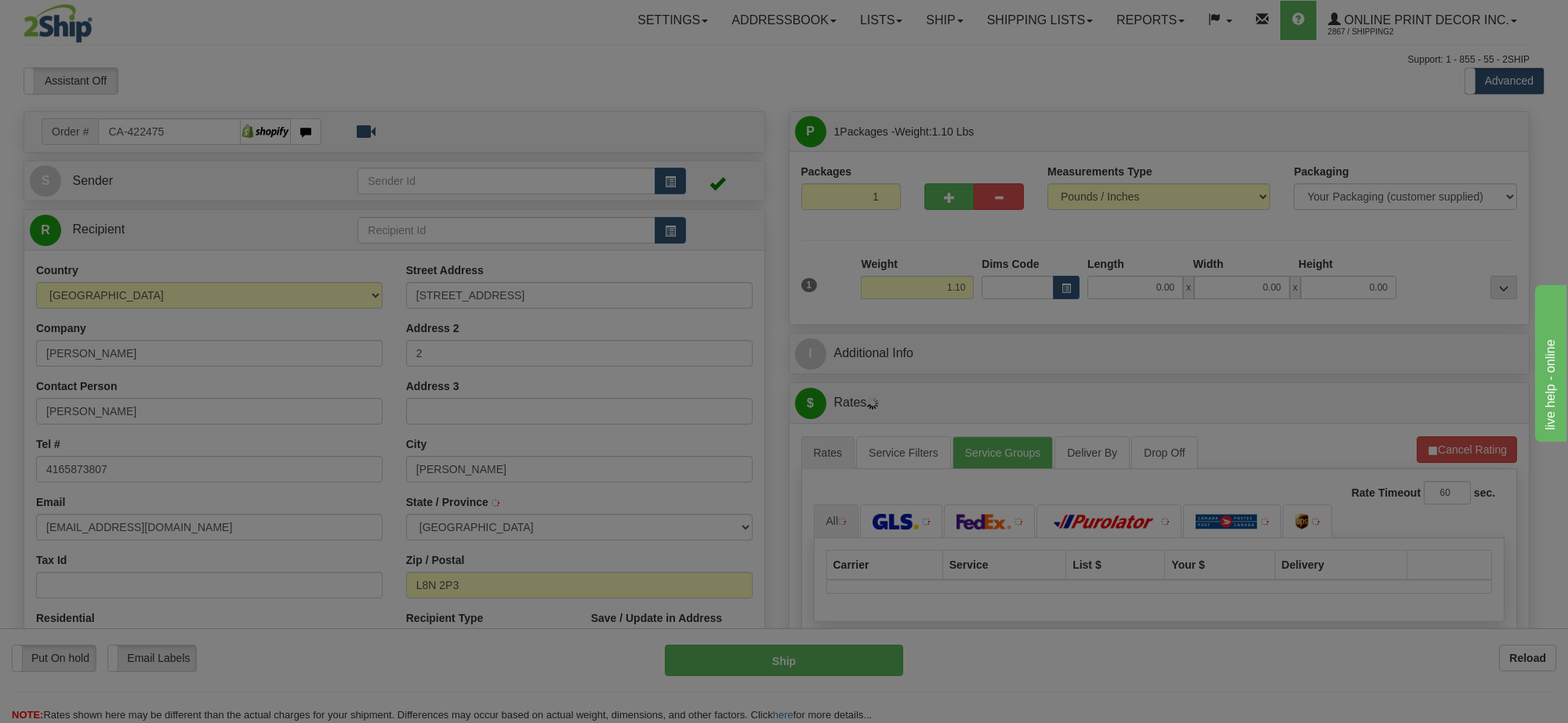
type input "[PERSON_NAME]"
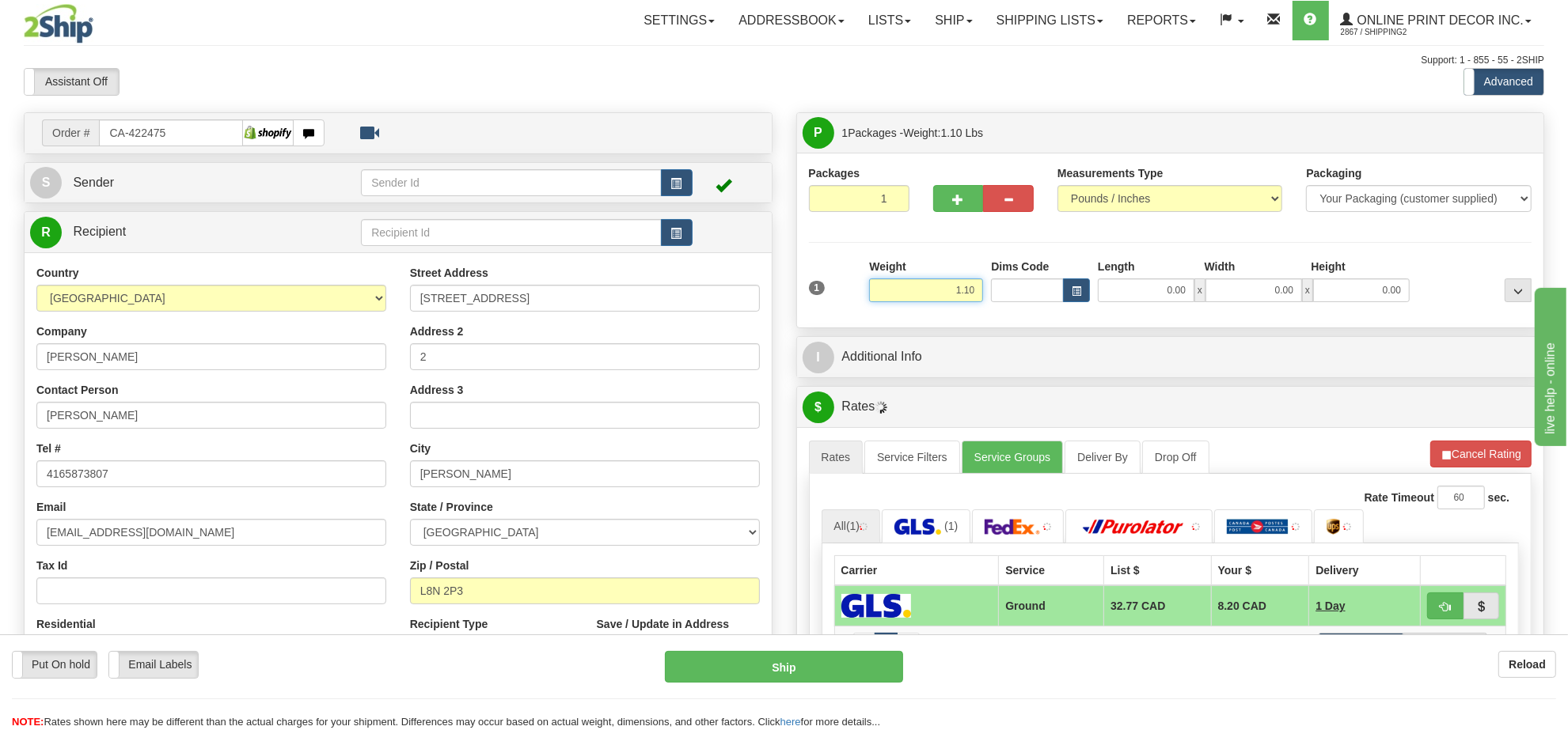
click at [940, 290] on input "1.10" at bounding box center [926, 290] width 114 height 24
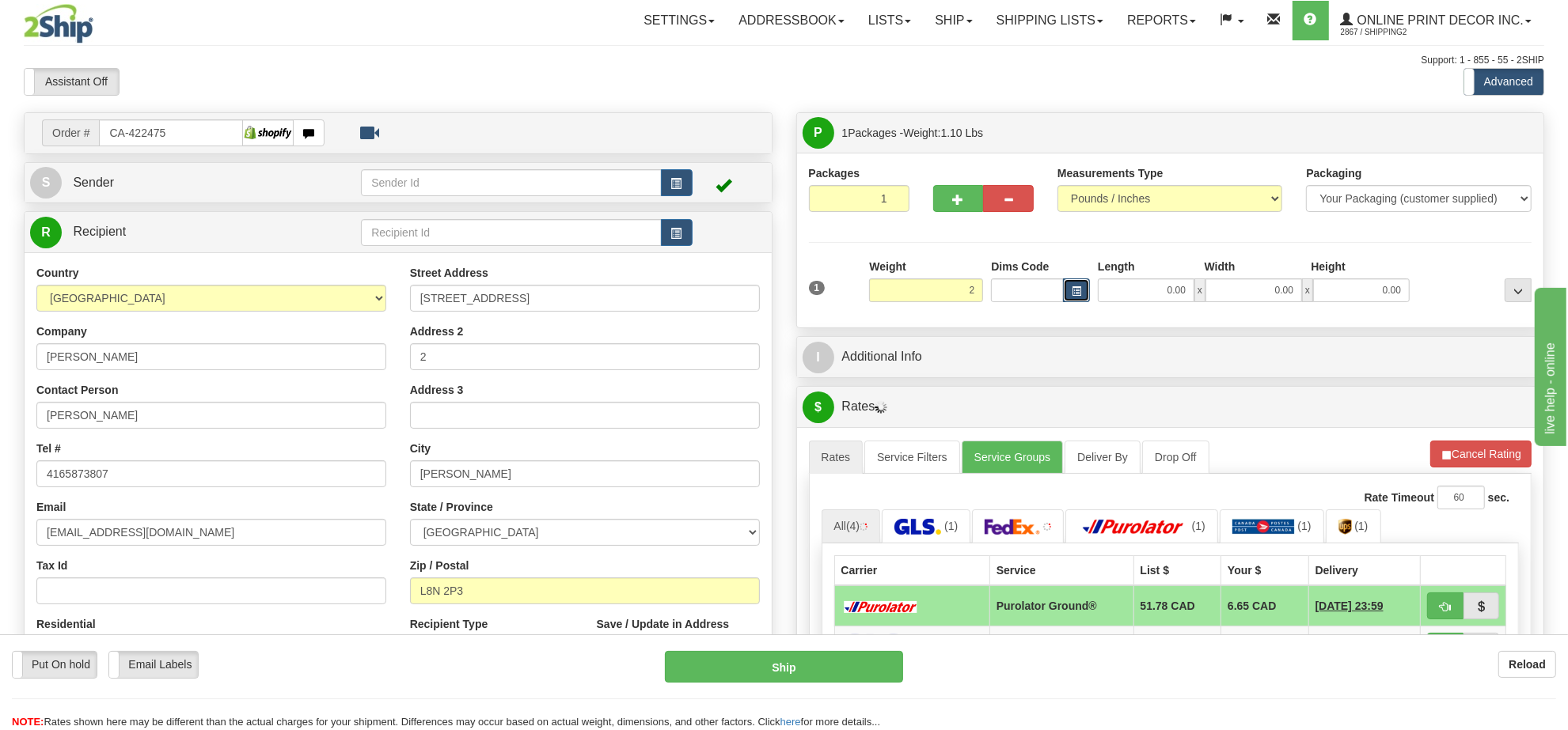
type input "2.00"
click at [1087, 297] on button "button" at bounding box center [1076, 290] width 27 height 24
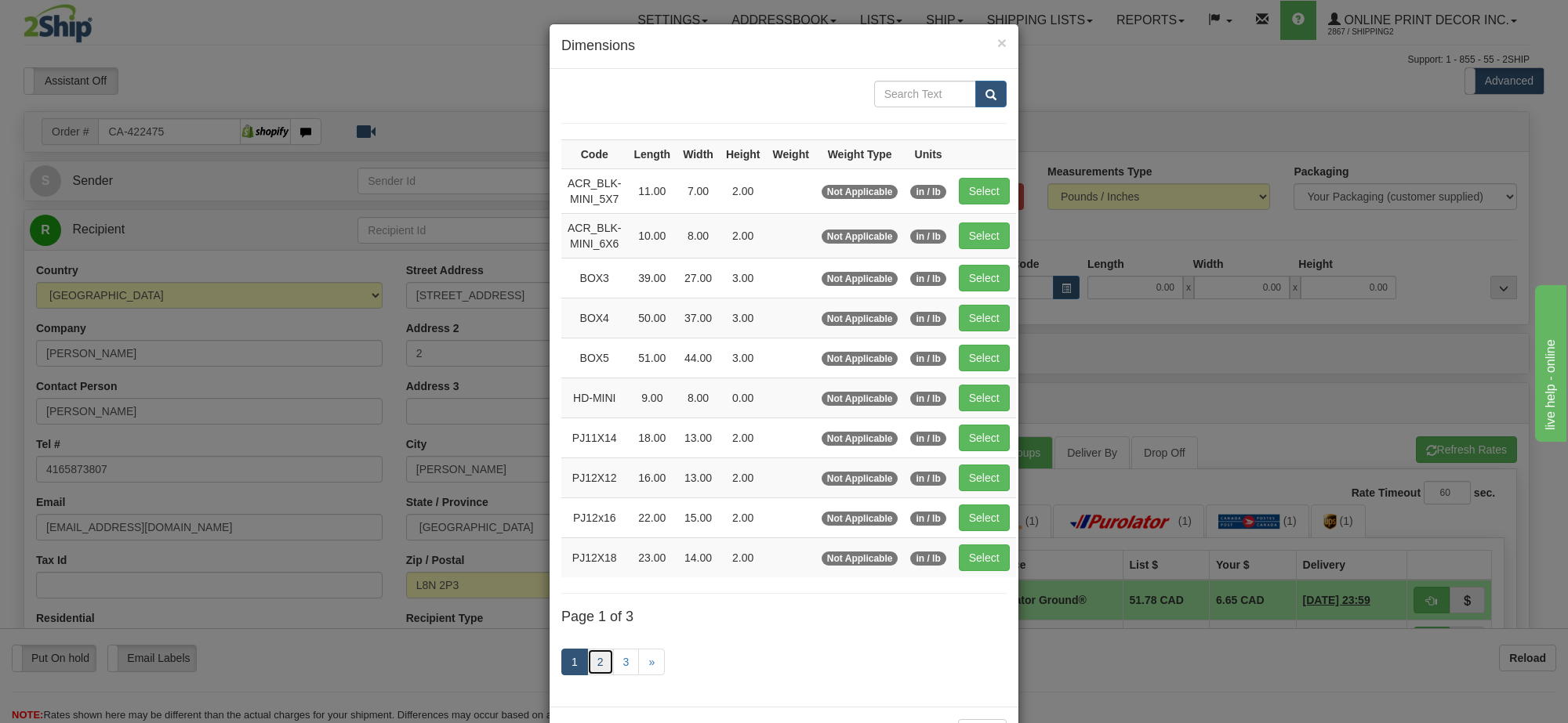
click at [591, 663] on link "2" at bounding box center [600, 661] width 27 height 27
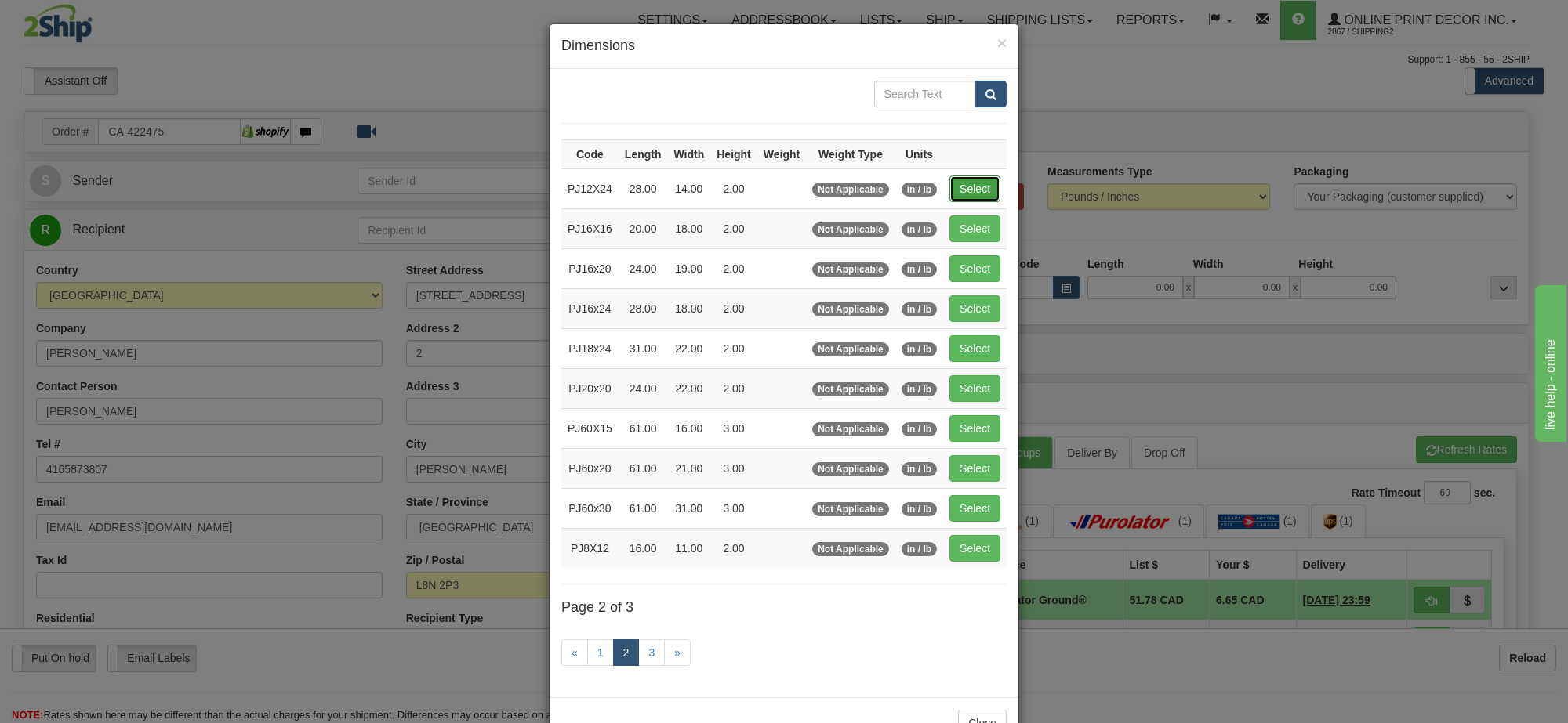
click at [966, 185] on button "Select" at bounding box center [975, 188] width 51 height 27
type input "PJ12X24"
type input "28.00"
type input "14.00"
type input "2.00"
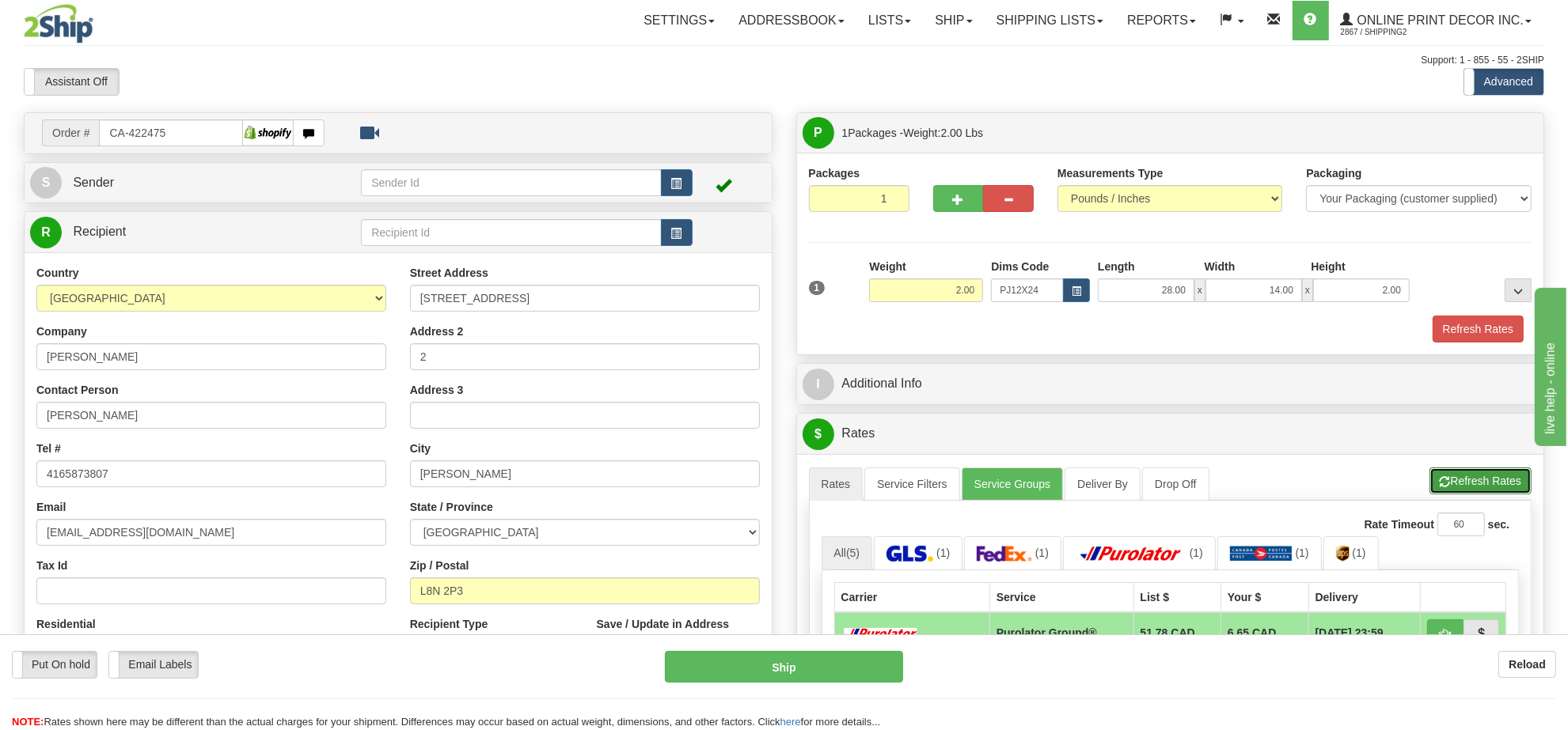
click at [1490, 484] on button "Refresh Rates" at bounding box center [1480, 481] width 102 height 27
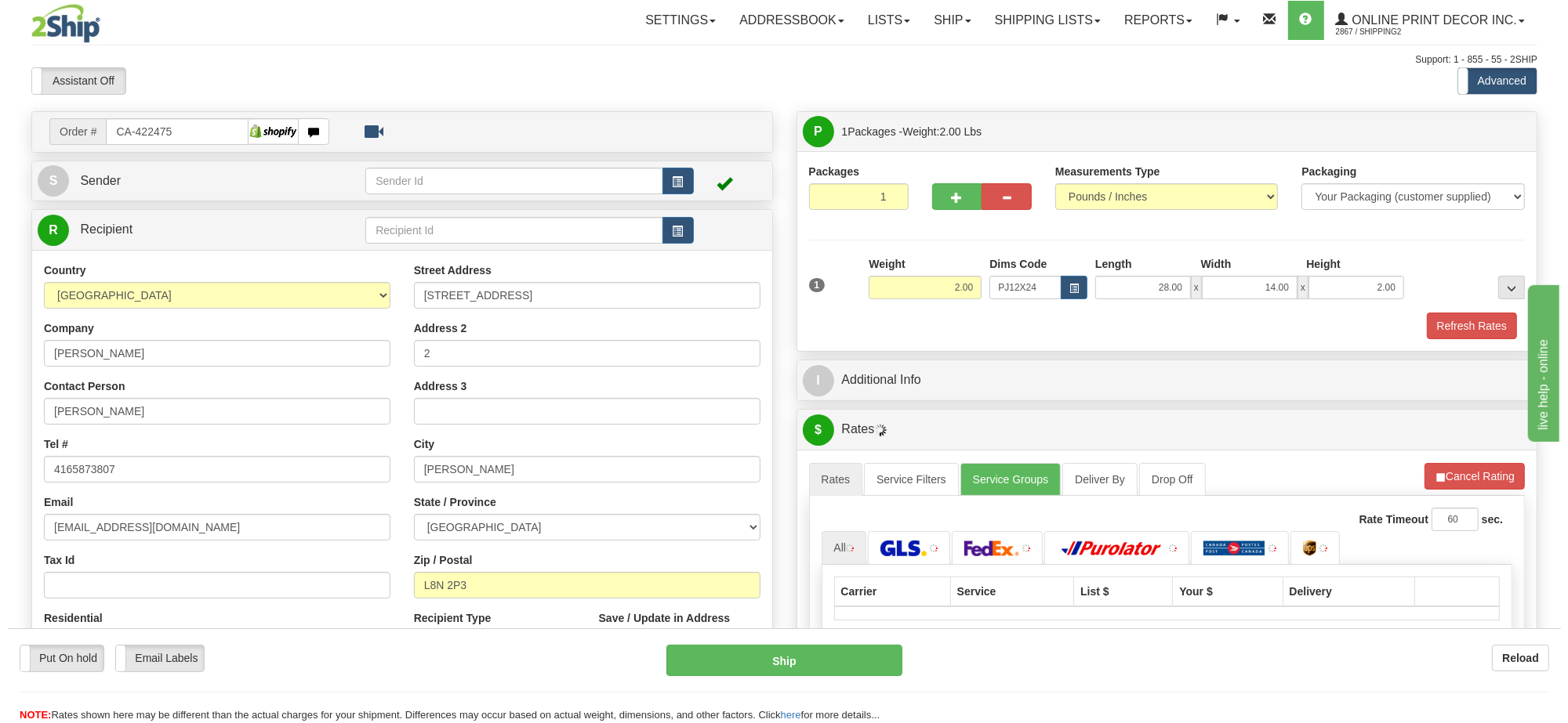
scroll to position [98, 0]
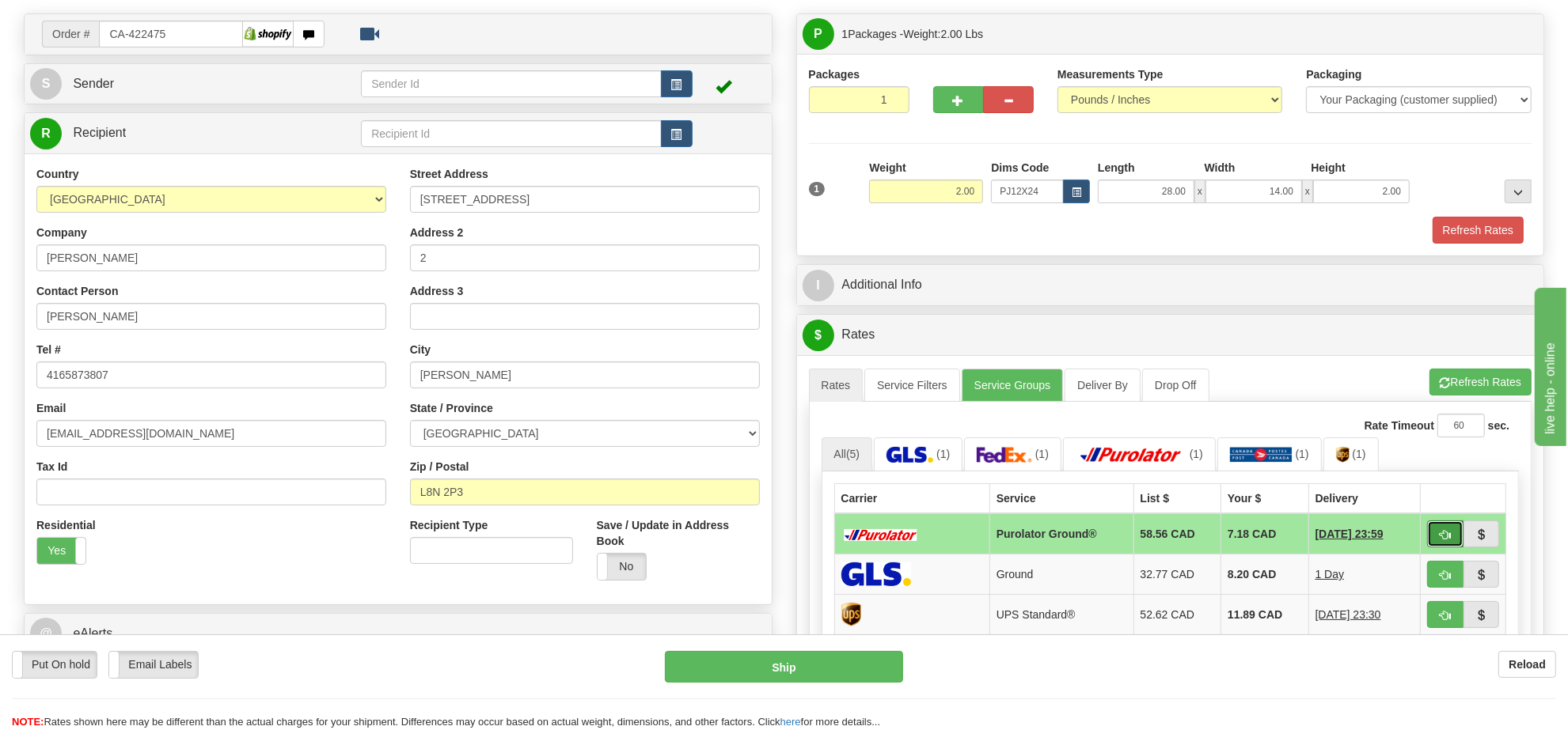
click at [1445, 540] on span "button" at bounding box center [1445, 535] width 11 height 10
type input "260"
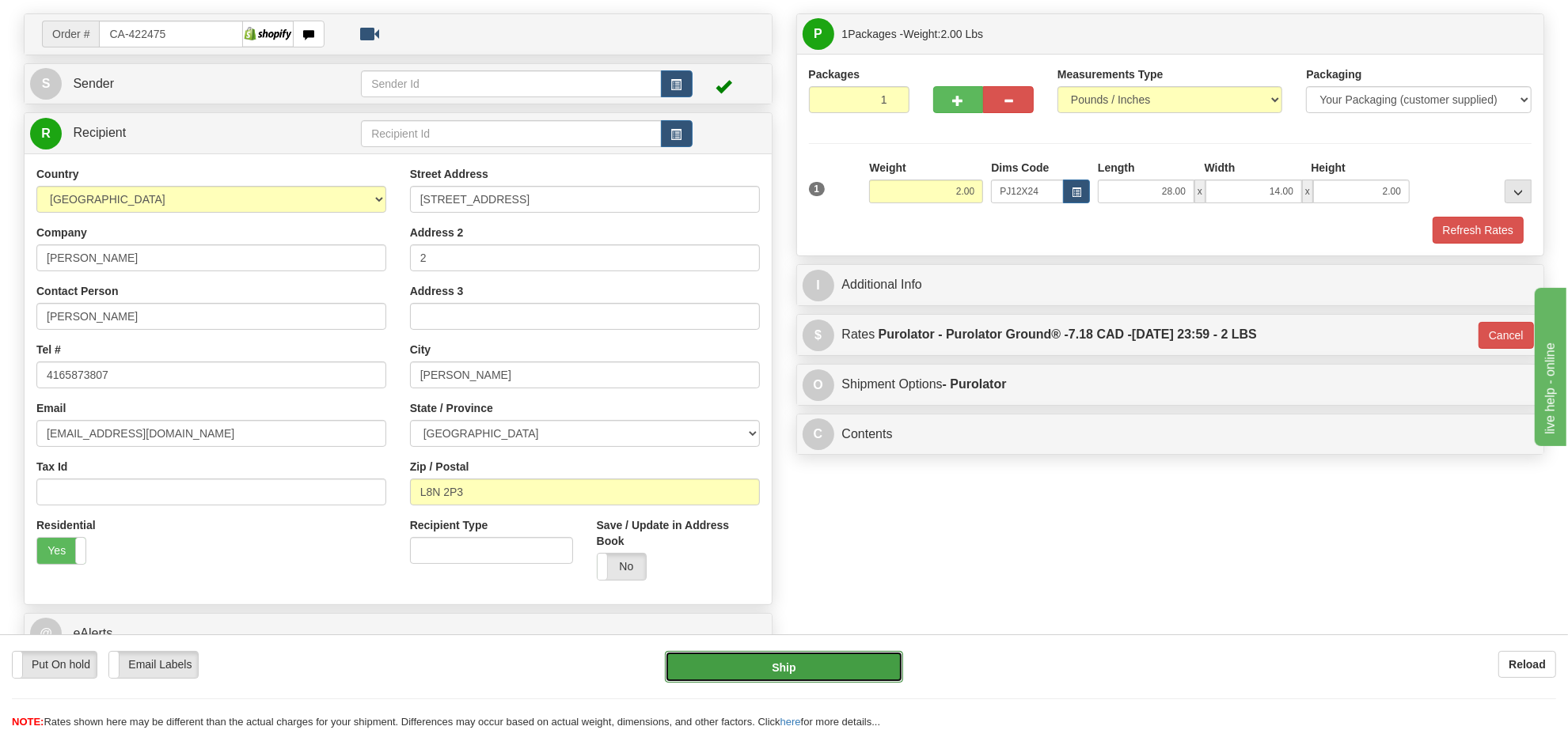
click at [793, 677] on button "Ship" at bounding box center [783, 666] width 237 height 32
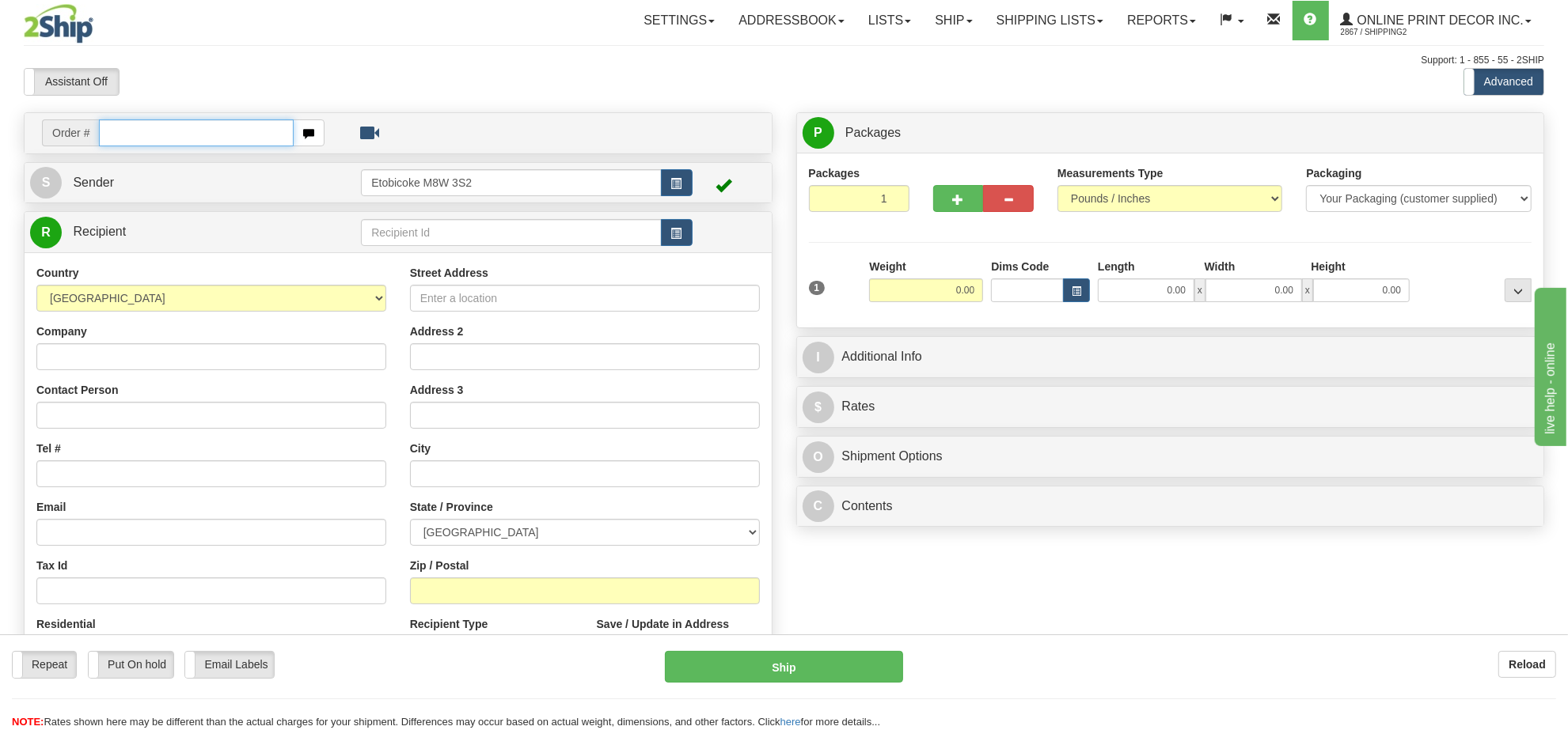
click at [220, 137] on input "text" at bounding box center [197, 132] width 195 height 27
type input "ca-422375"
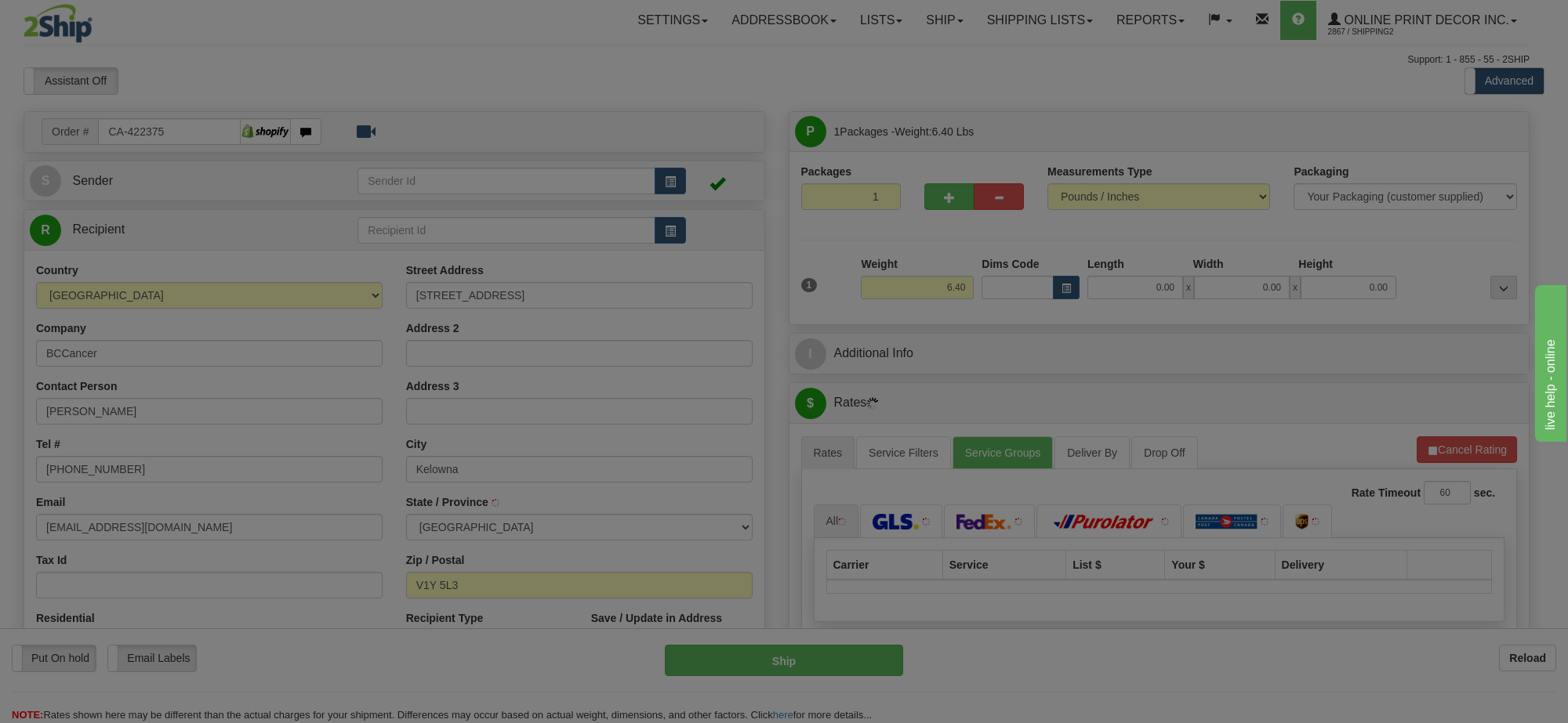
type input "KELOWNA"
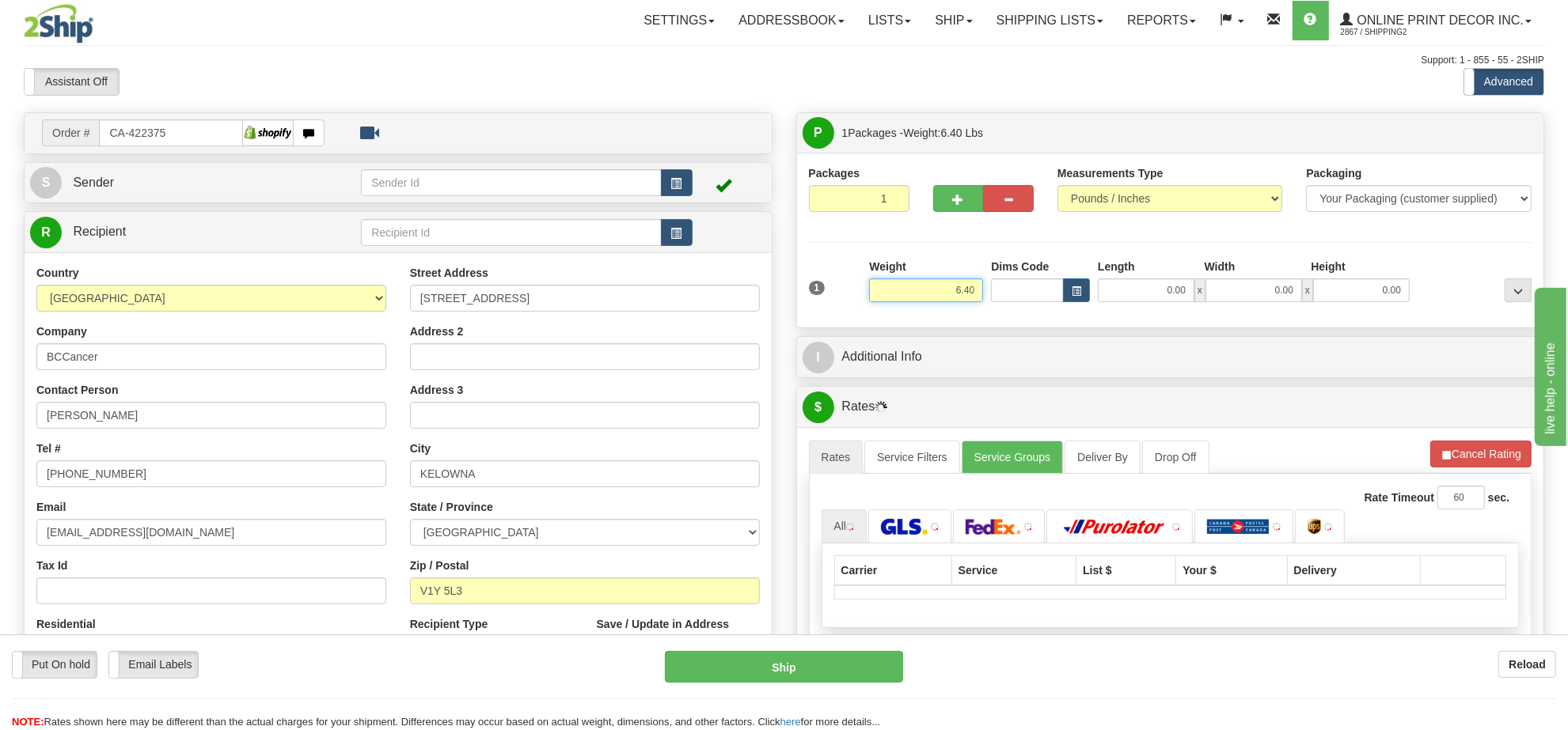
click at [944, 294] on input "6.40" at bounding box center [926, 290] width 114 height 24
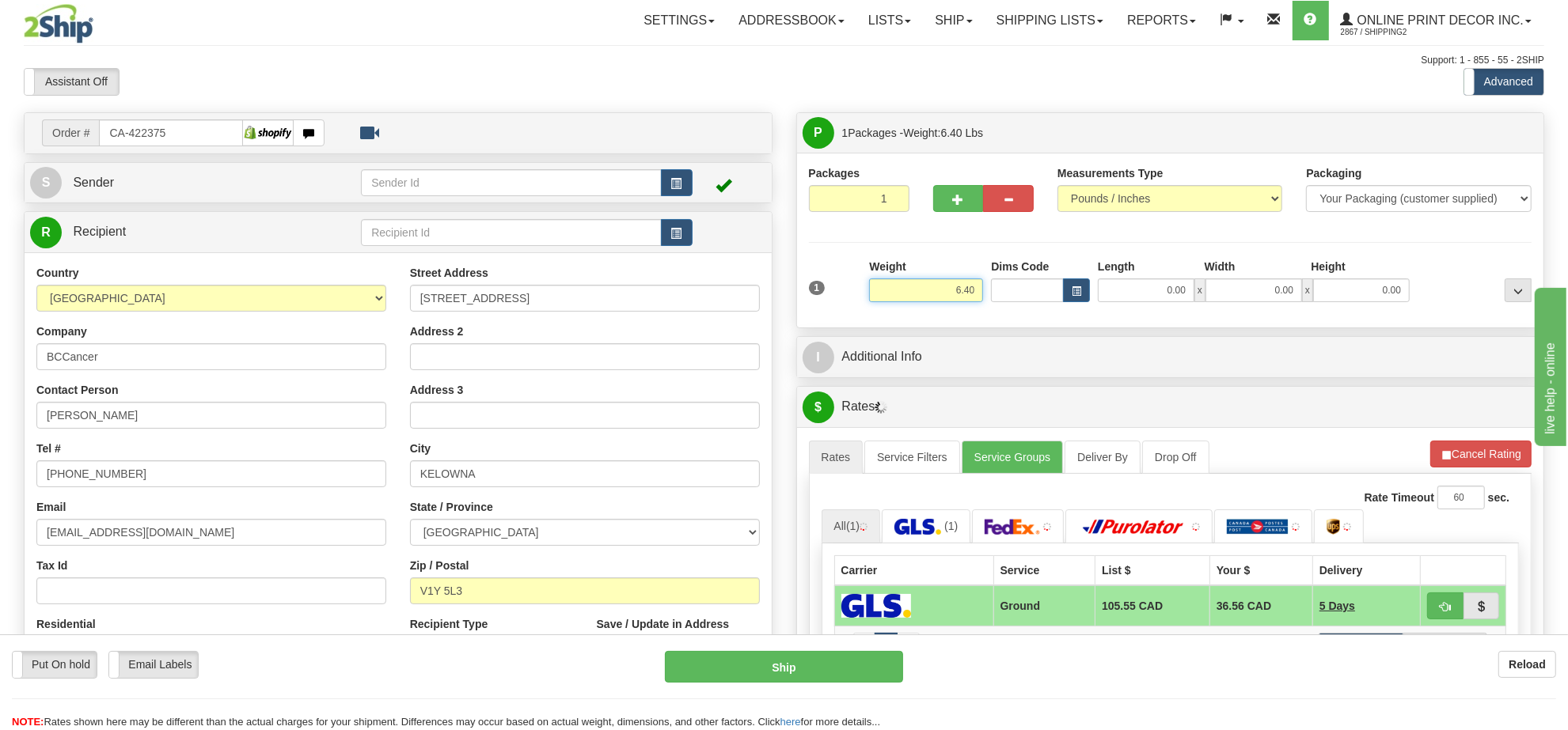
click at [944, 294] on input "6.40" at bounding box center [926, 290] width 114 height 24
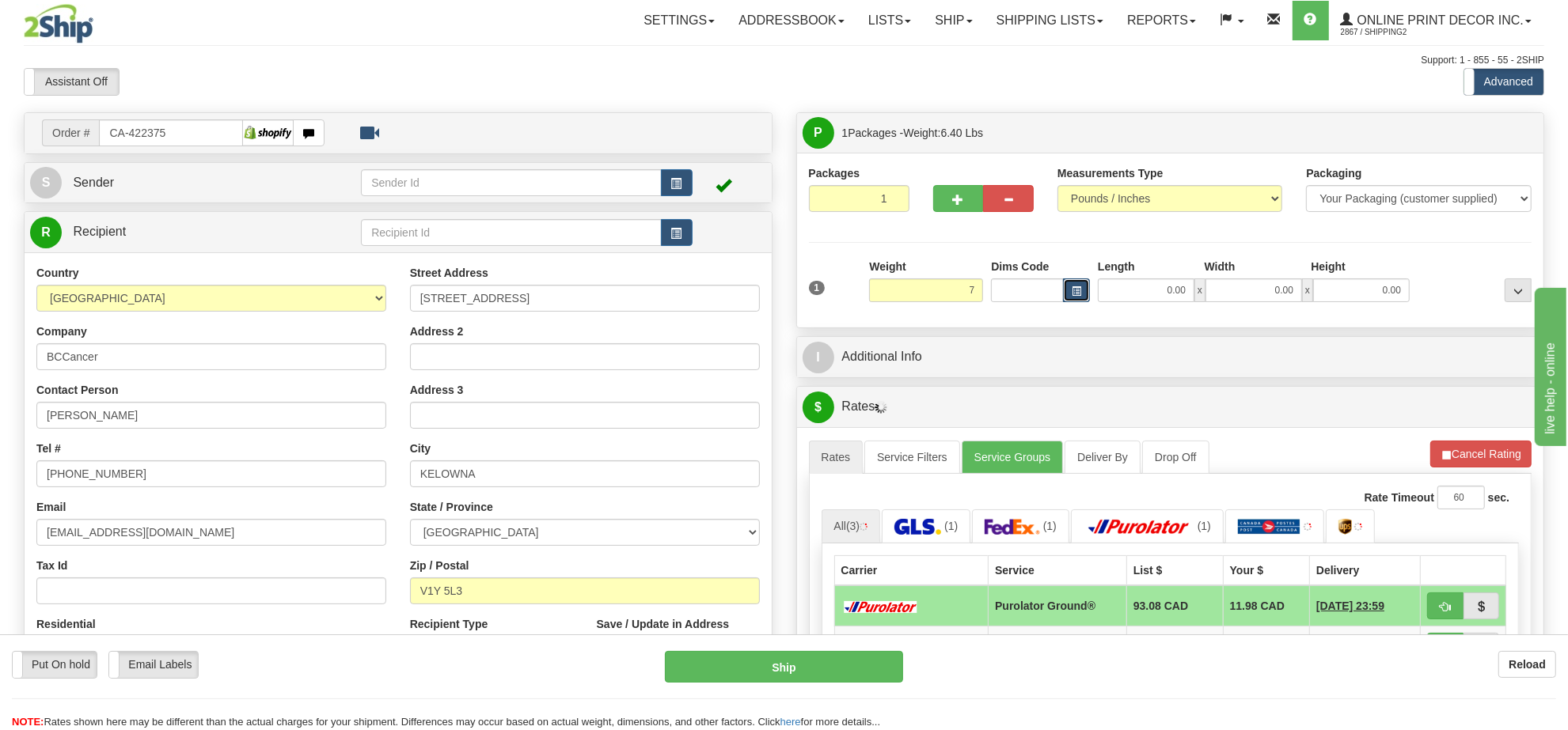
type input "7.00"
click at [1087, 286] on button "button" at bounding box center [1076, 290] width 27 height 24
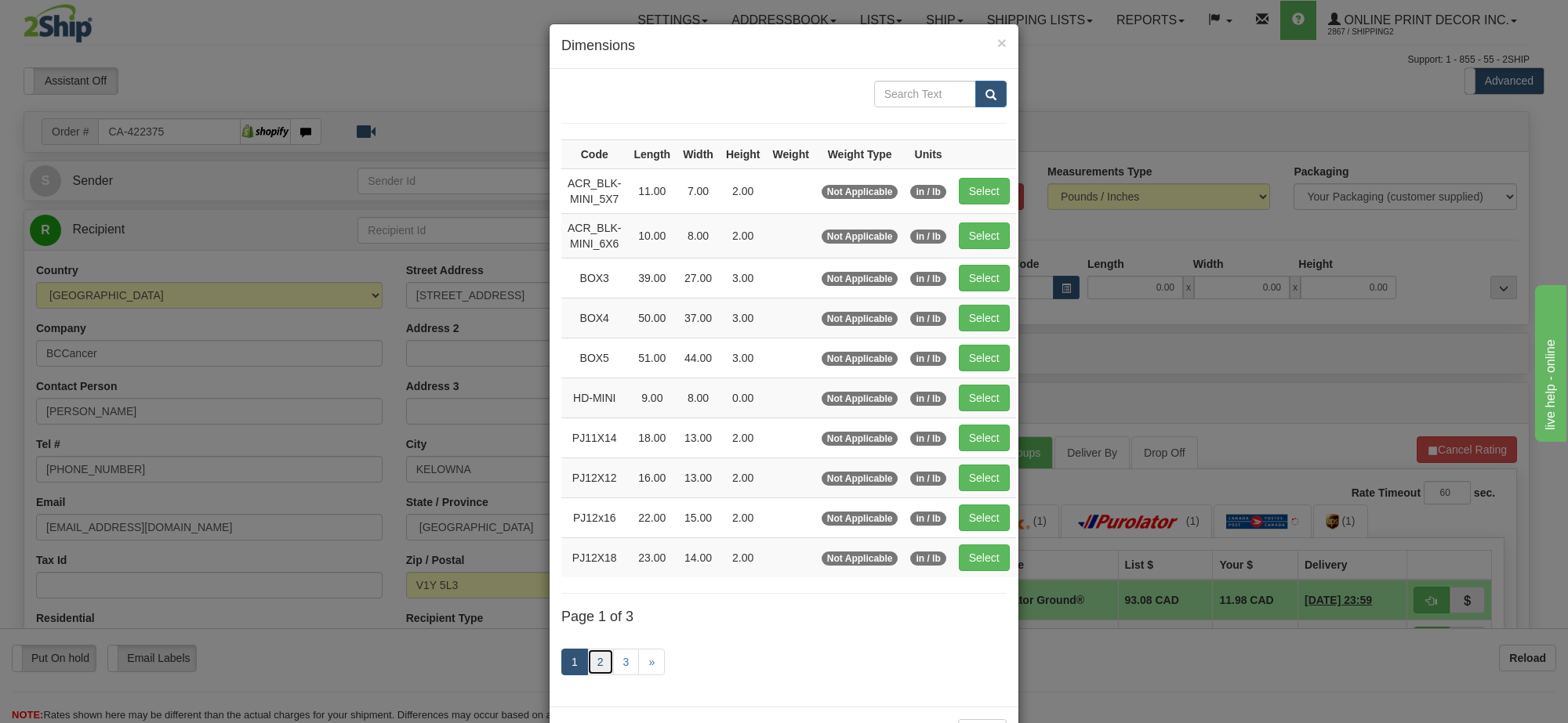
click at [588, 664] on link "2" at bounding box center [600, 661] width 27 height 27
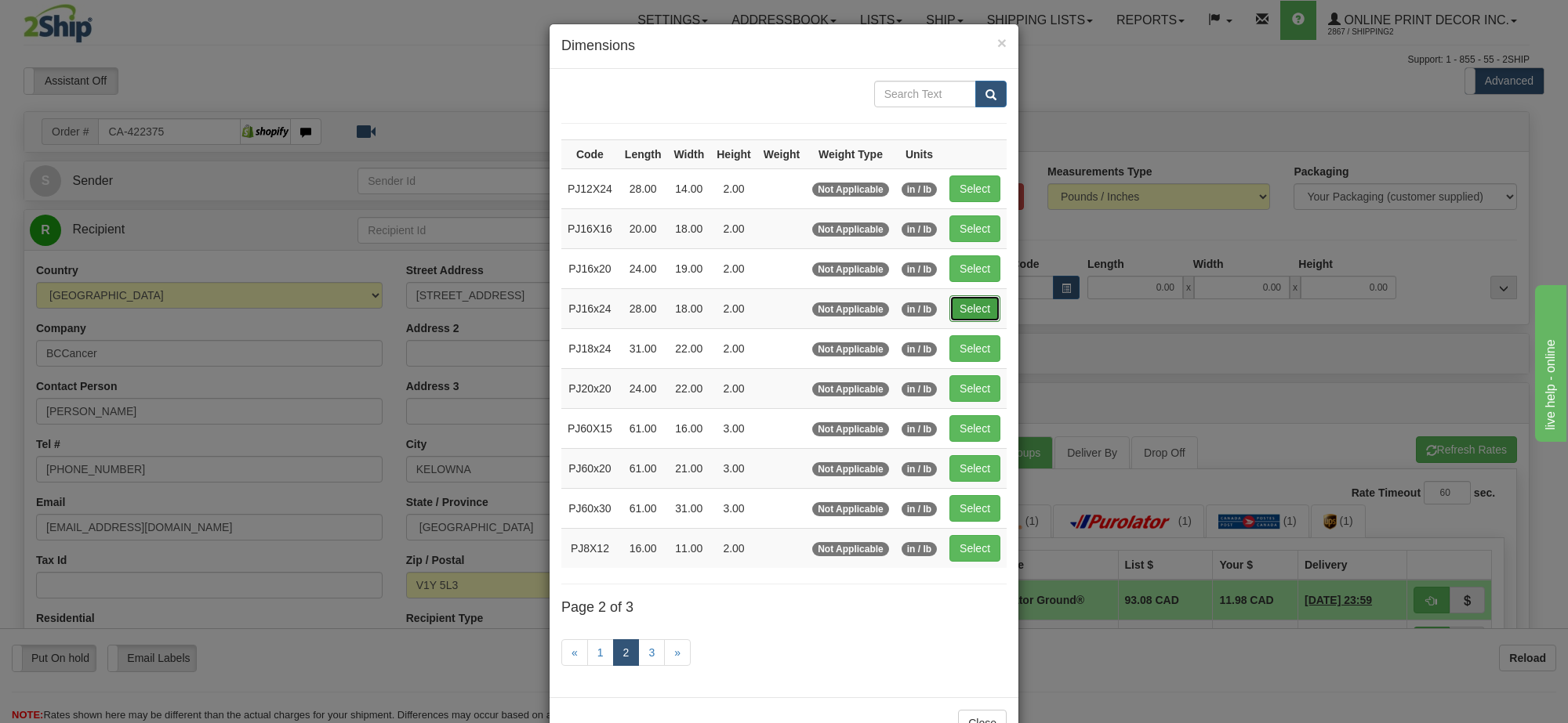
click at [988, 314] on button "Select" at bounding box center [975, 308] width 51 height 27
type input "PJ16x24"
type input "28.00"
type input "18.00"
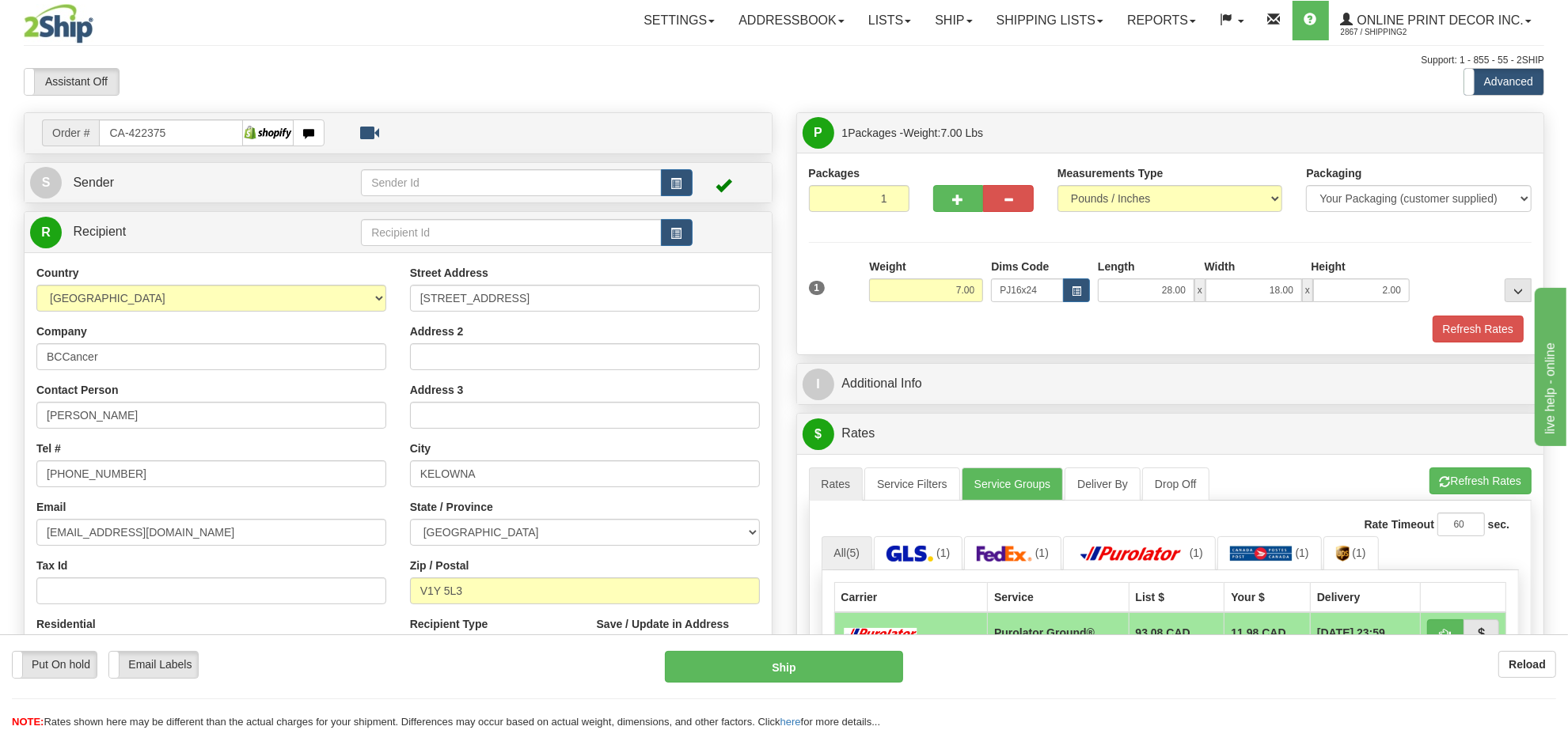
click at [1353, 278] on div "Height" at bounding box center [1360, 268] width 107 height 20
click at [1354, 278] on div "Height" at bounding box center [1360, 268] width 107 height 20
click at [1361, 299] on input "2.00" at bounding box center [1360, 290] width 96 height 24
type input "4.00"
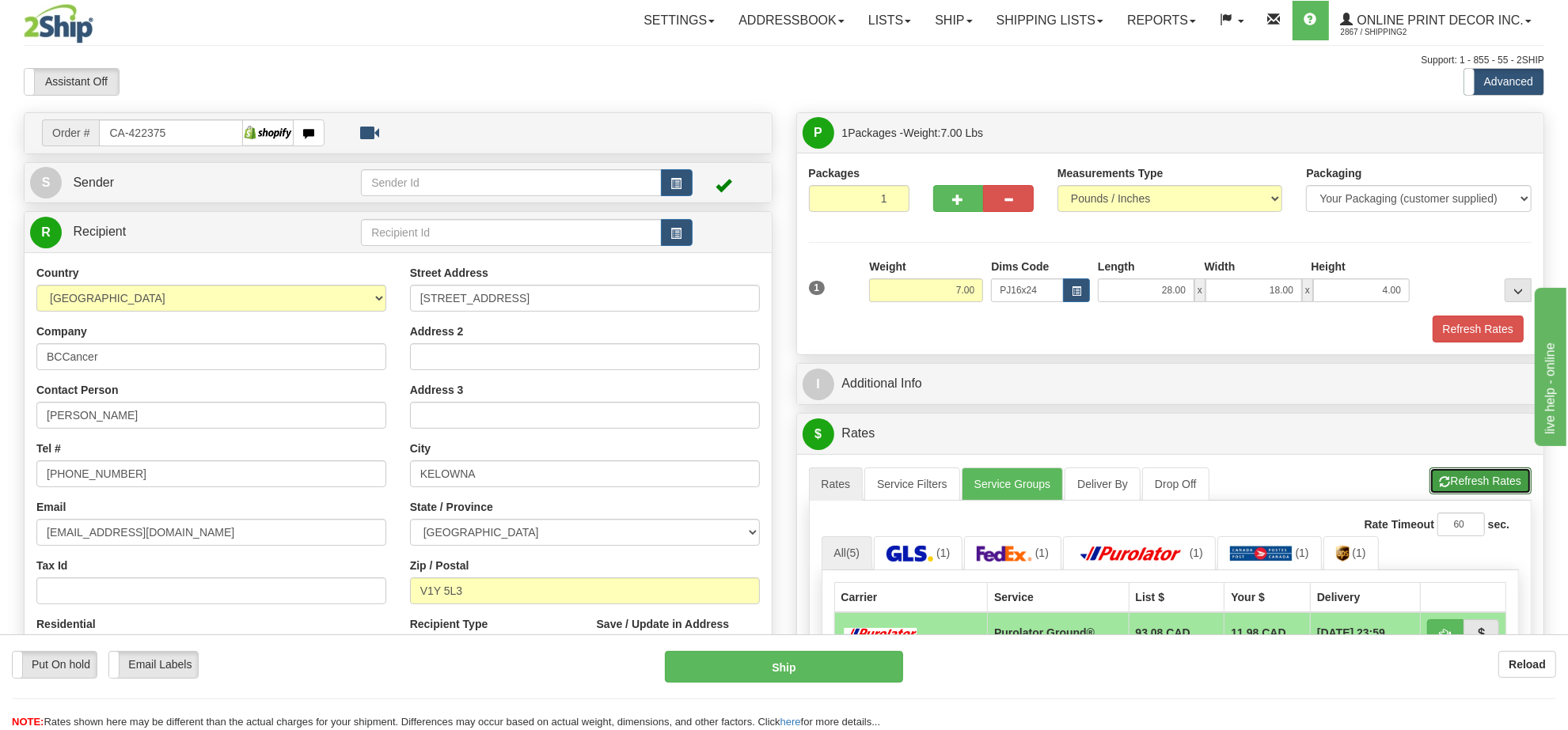
click at [1471, 489] on button "Refresh Rates" at bounding box center [1480, 481] width 102 height 27
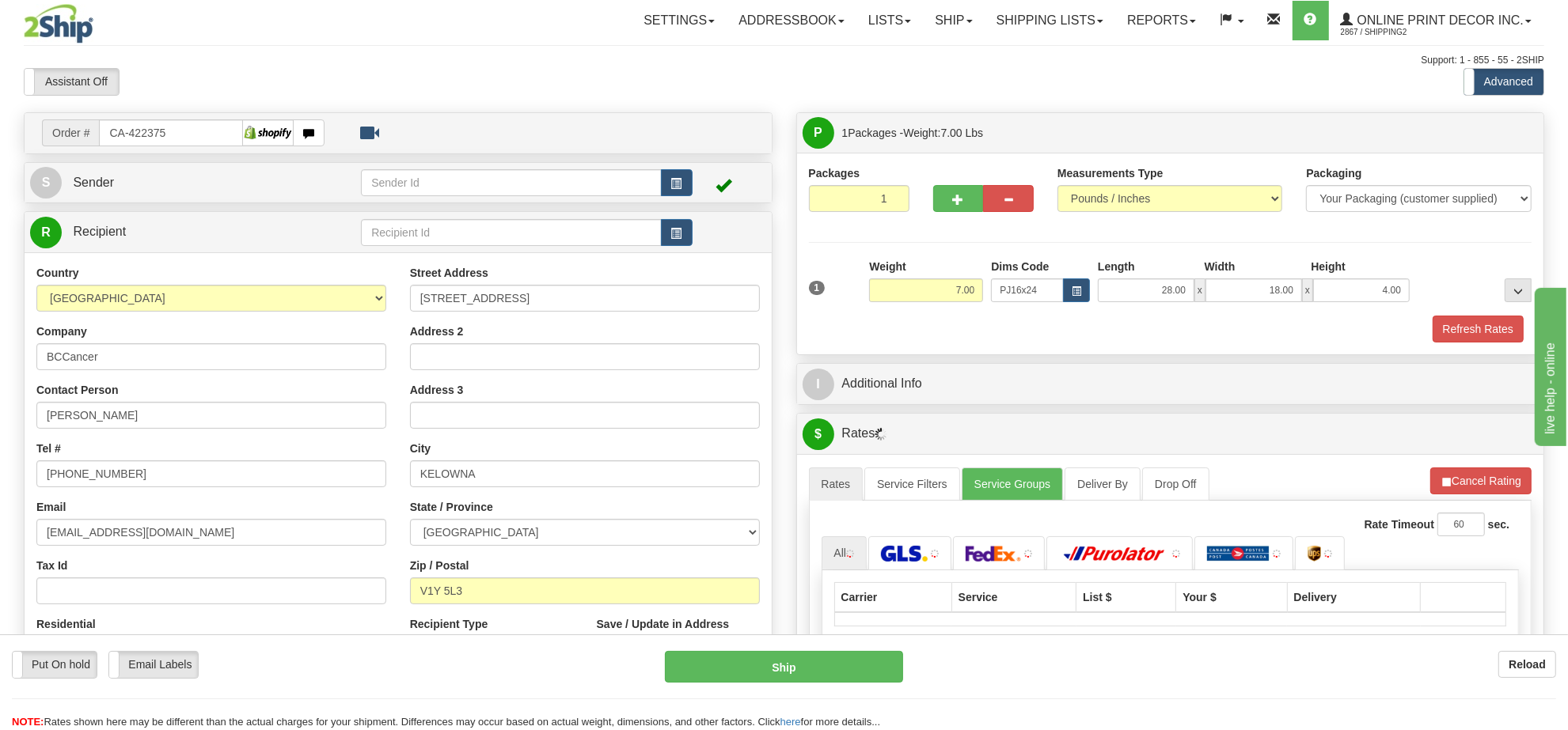
scroll to position [198, 0]
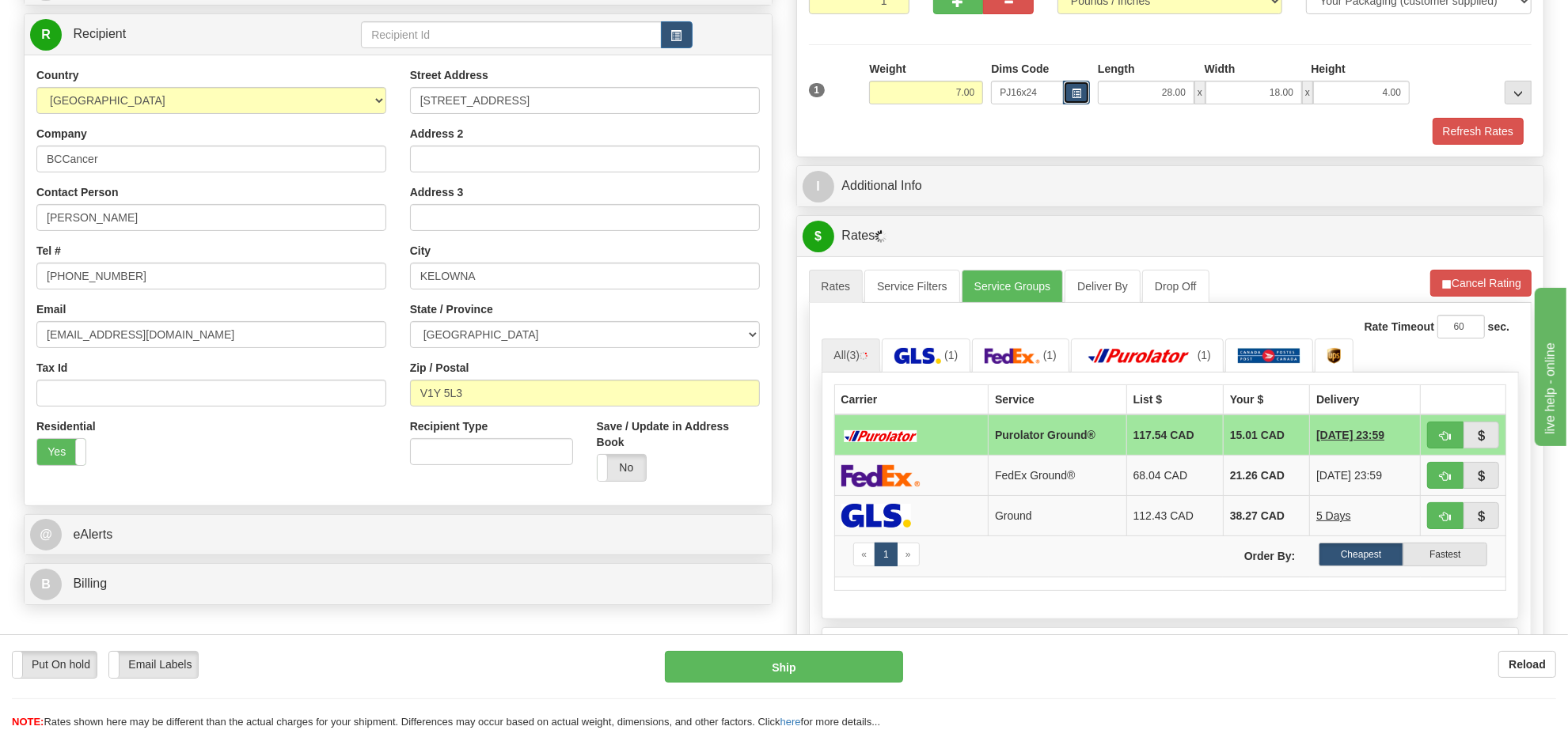
click at [1074, 97] on span "button" at bounding box center [1076, 93] width 10 height 9
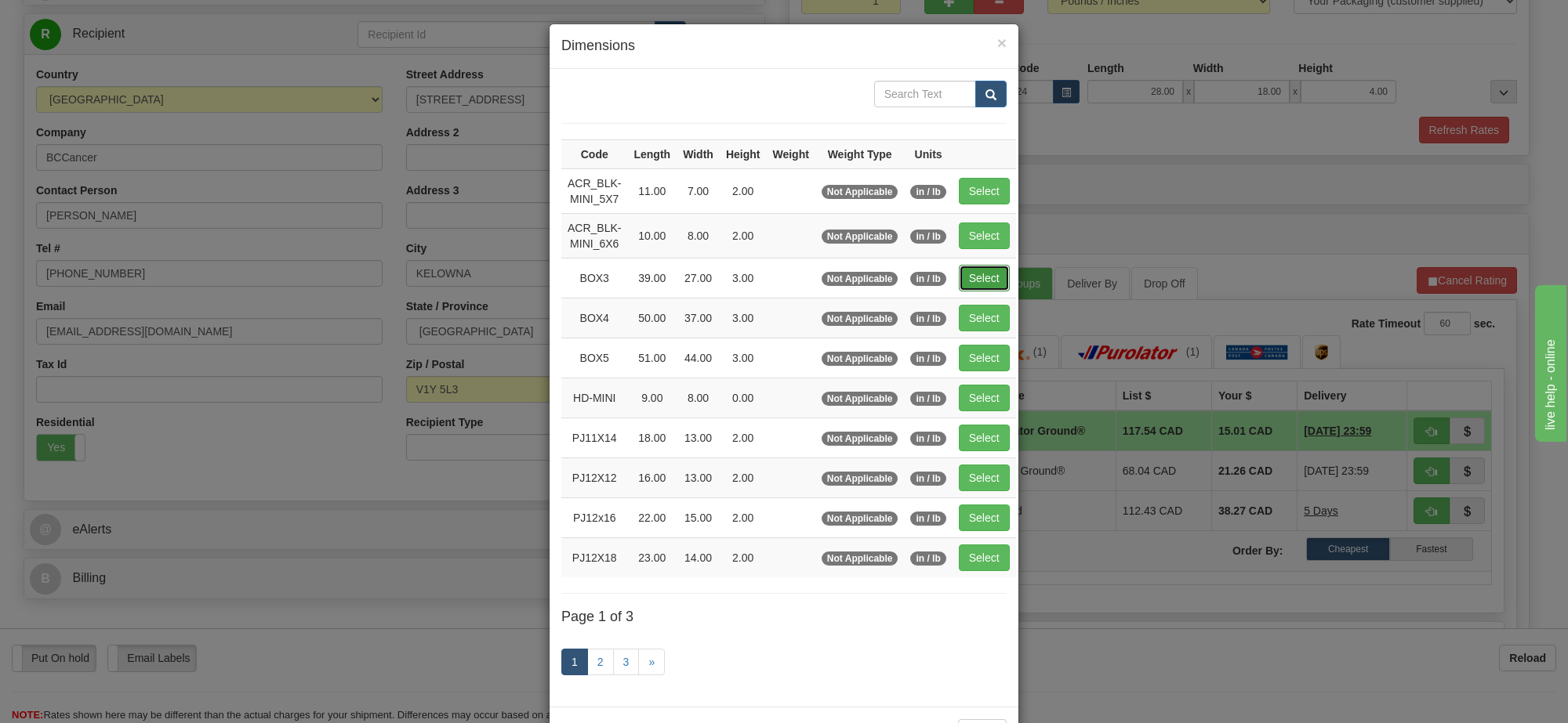
click at [984, 279] on button "Select" at bounding box center [984, 277] width 51 height 27
type input "BOX3"
type input "39.00"
type input "27.00"
type input "3.00"
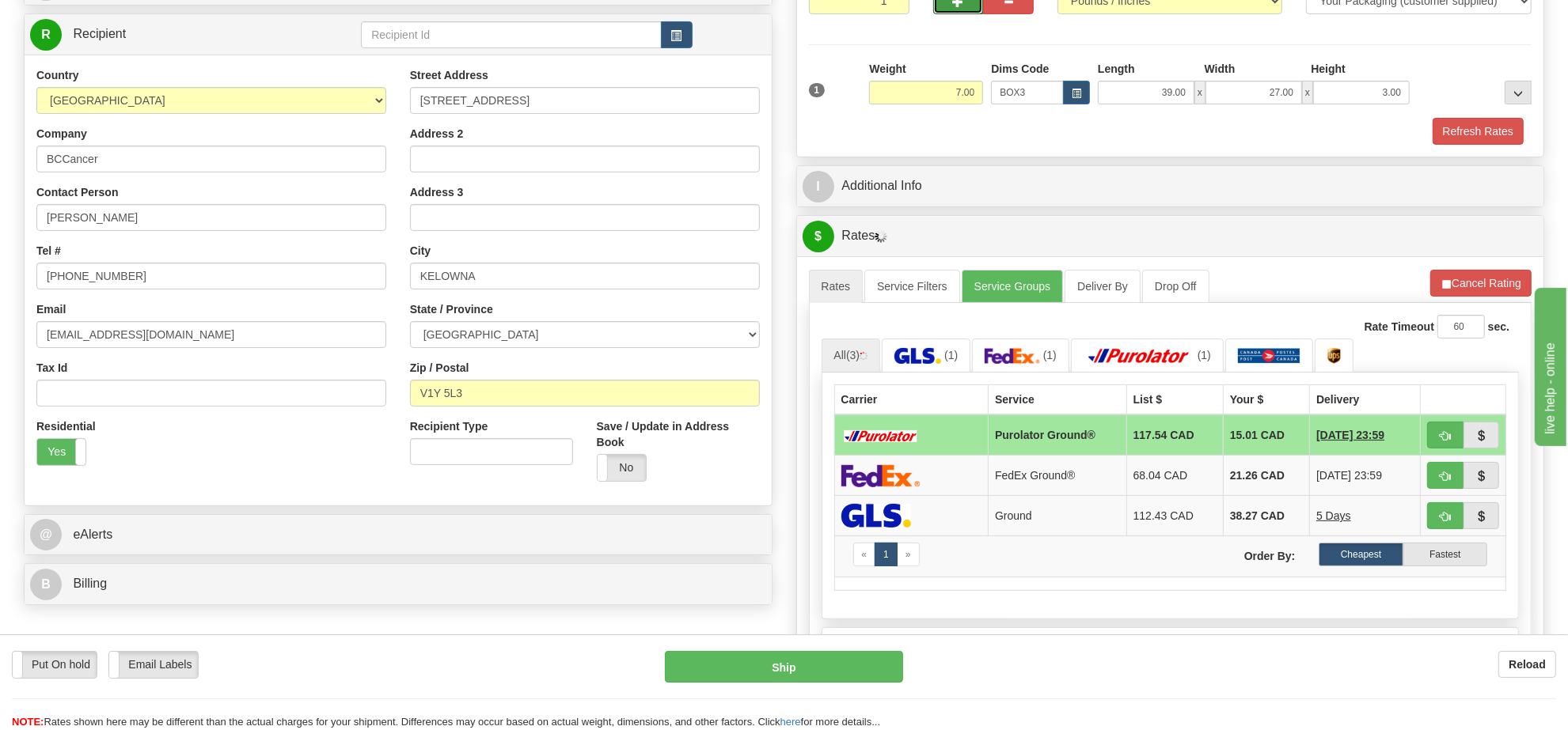
click at [955, 7] on span "button" at bounding box center [958, 2] width 11 height 10
radio input "true"
type input "2"
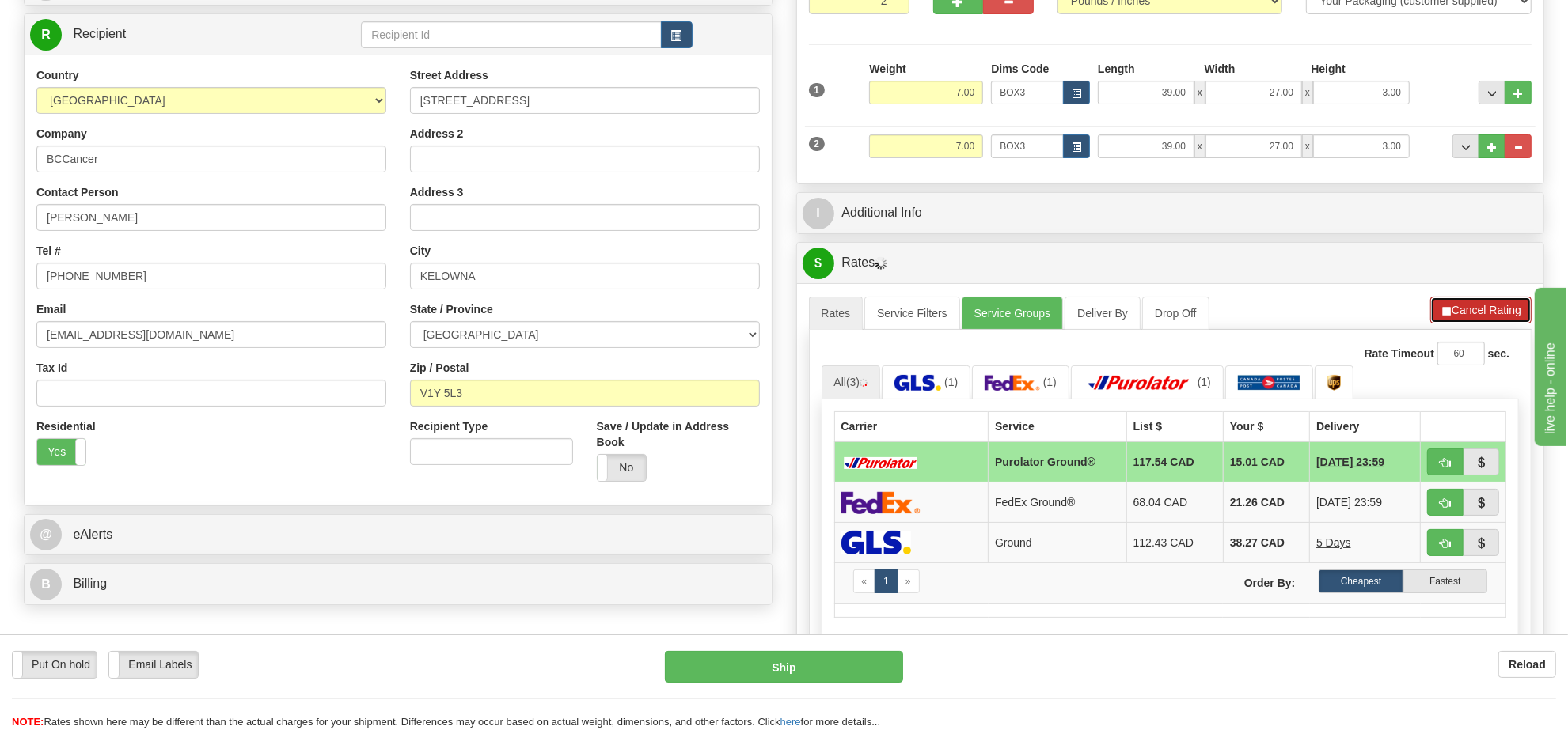
click at [1464, 324] on button "Cancel Rating" at bounding box center [1481, 310] width 101 height 27
click at [1464, 324] on button "Refresh Rates" at bounding box center [1480, 310] width 102 height 27
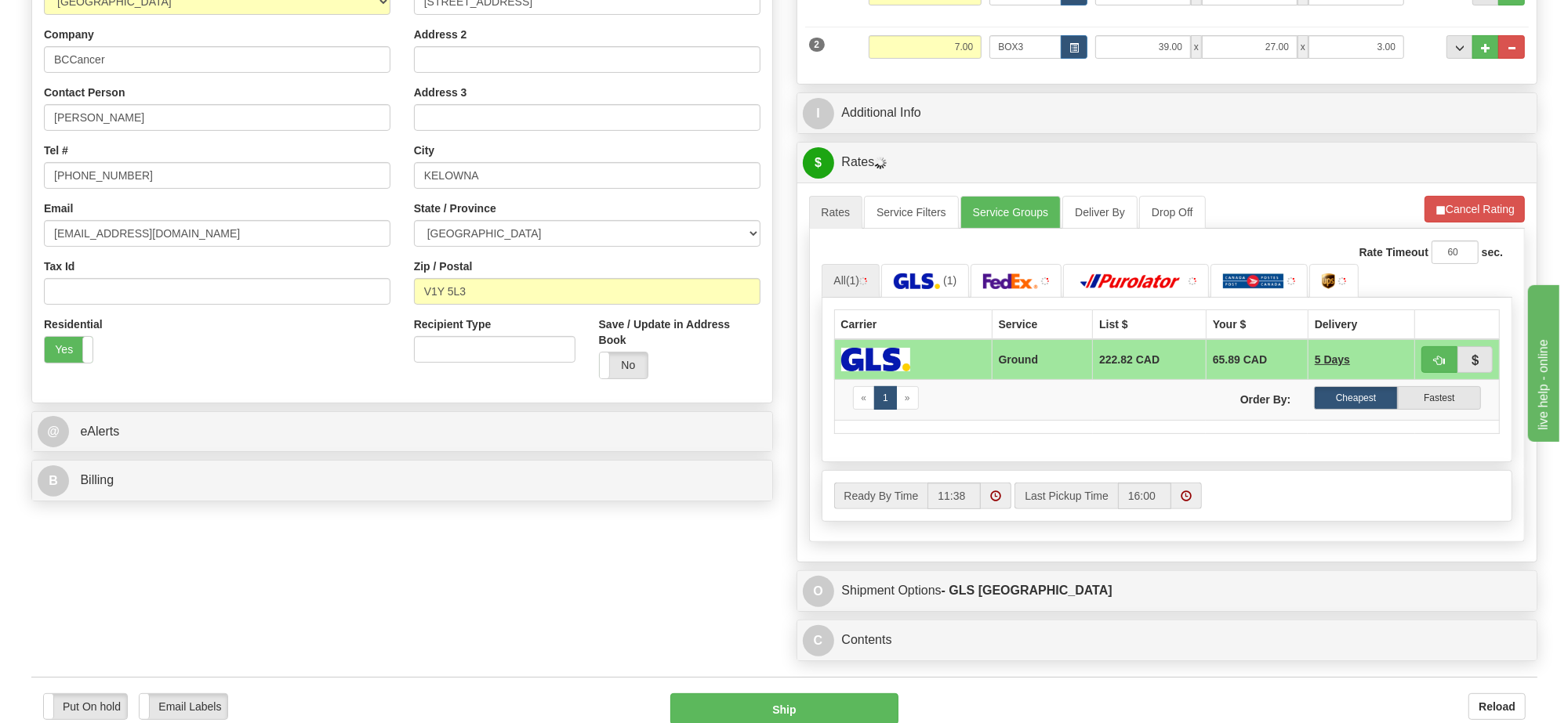
scroll to position [392, 0]
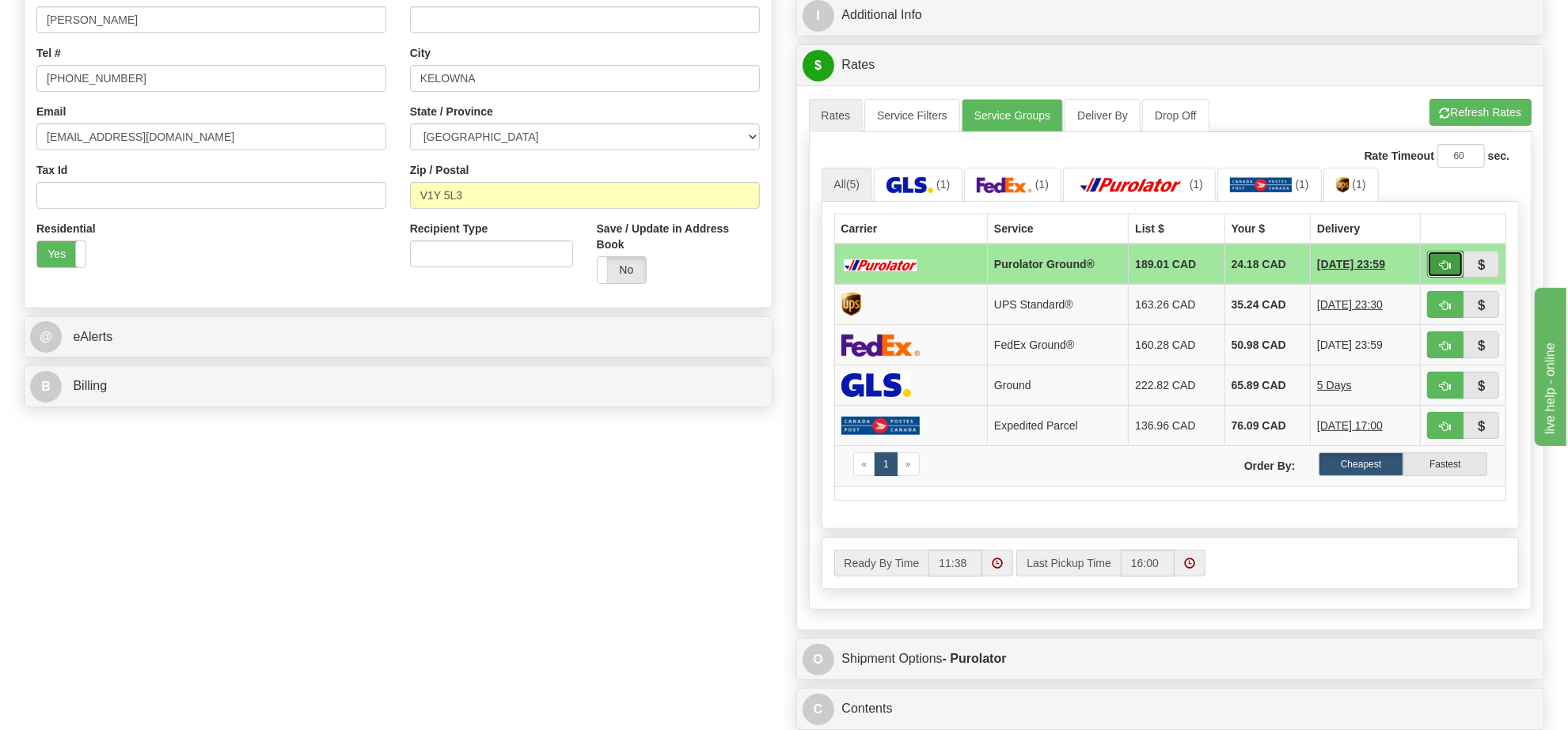
click at [1433, 270] on button "button" at bounding box center [1445, 263] width 37 height 27
type input "260"
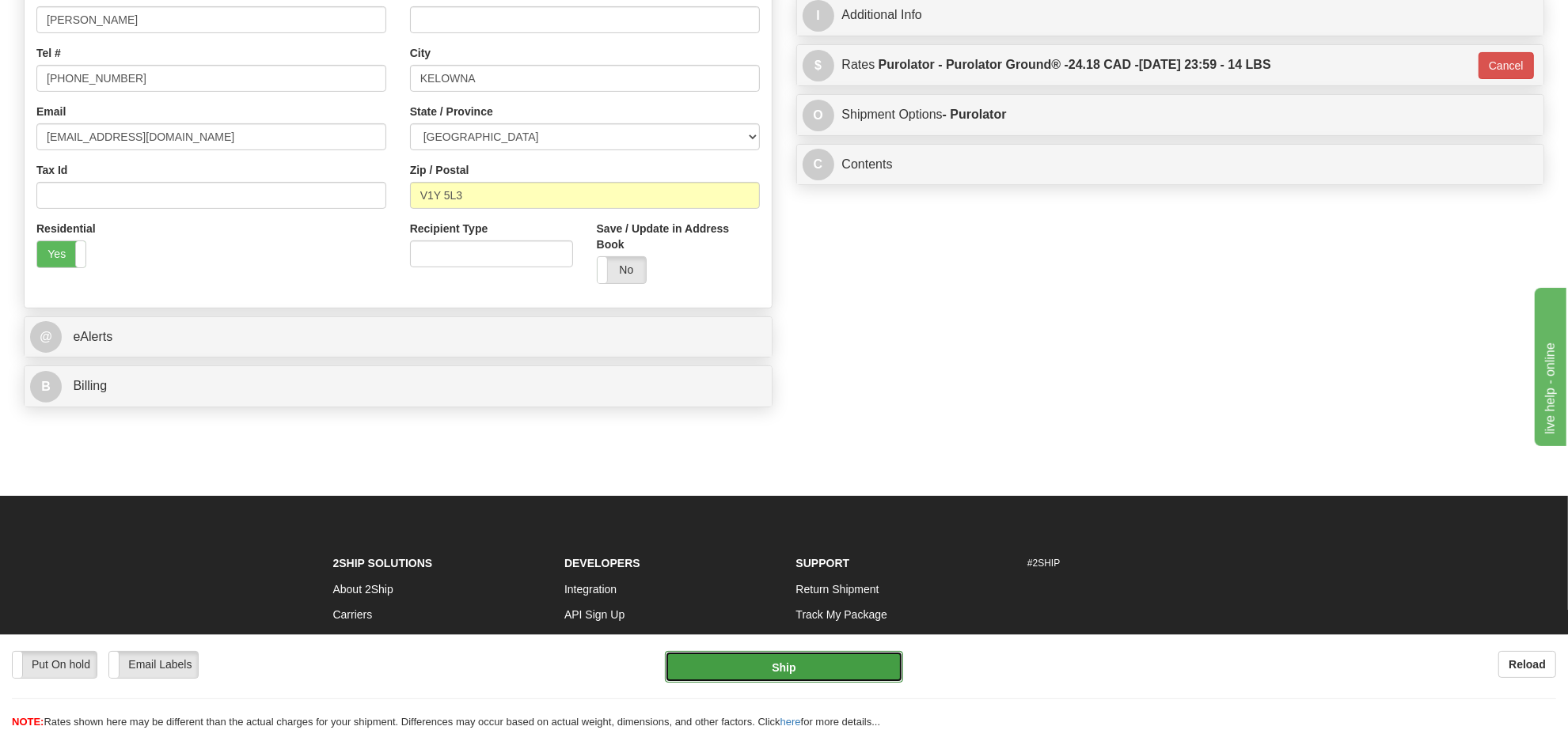
click at [860, 666] on button "Ship" at bounding box center [783, 666] width 237 height 32
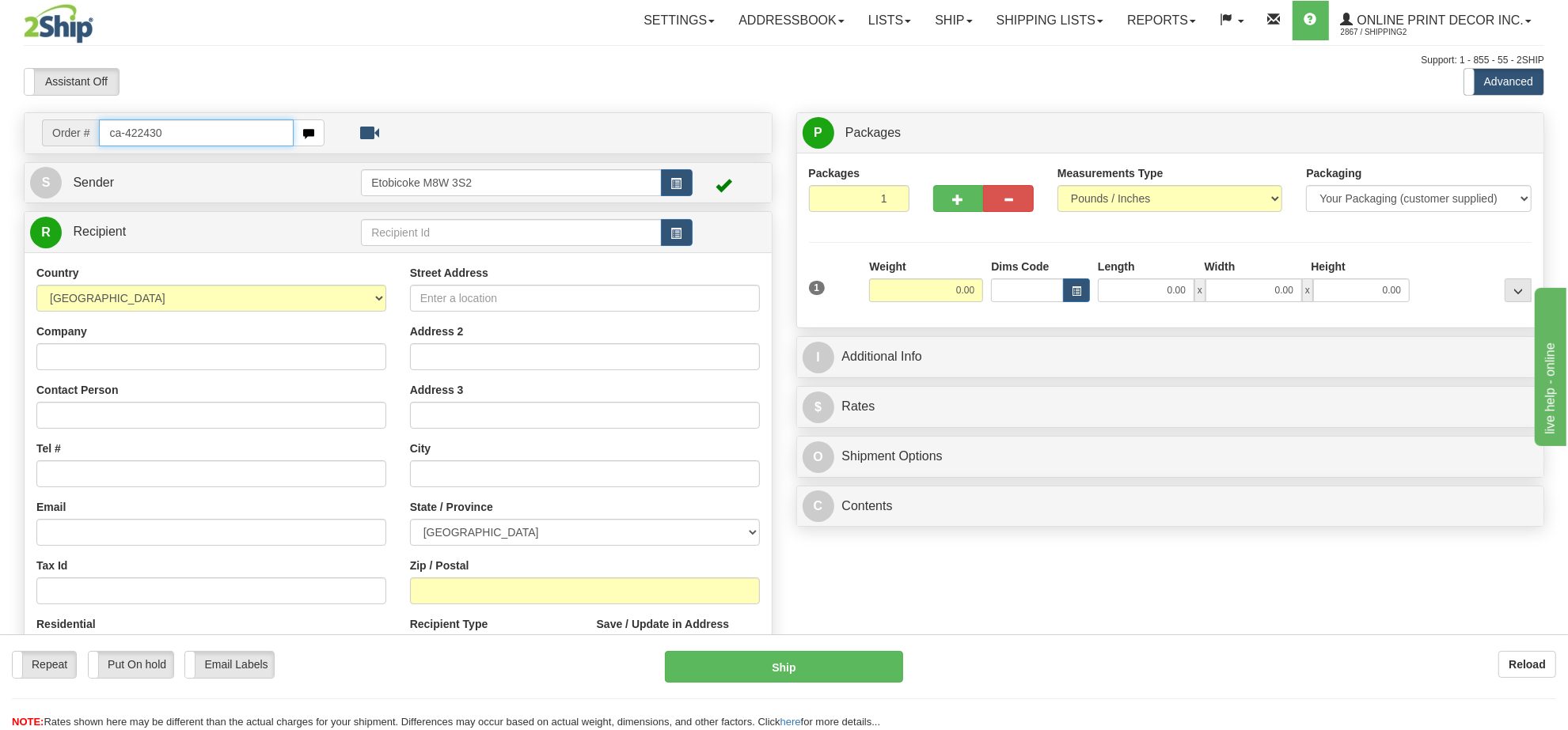
type input "ca-422430"
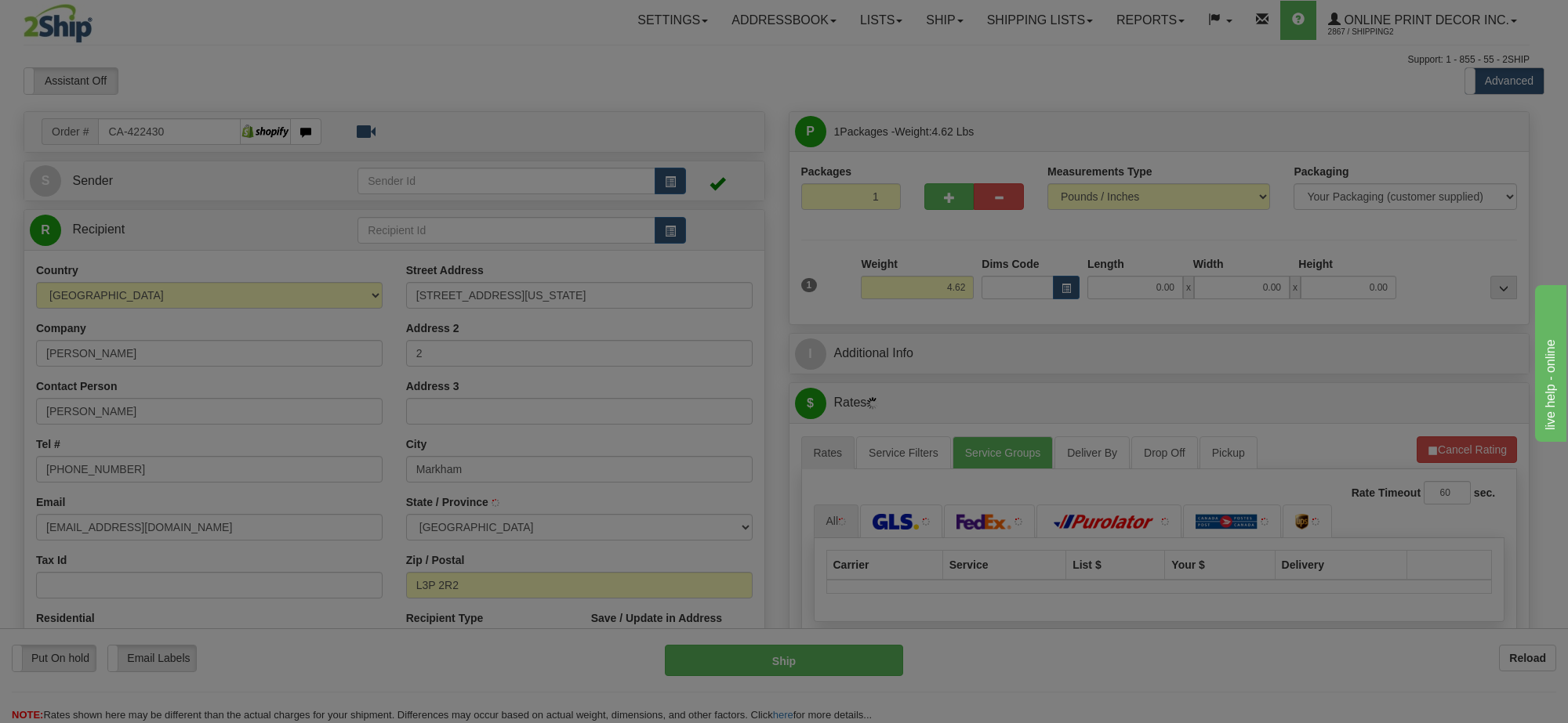
type input "MARKHAM"
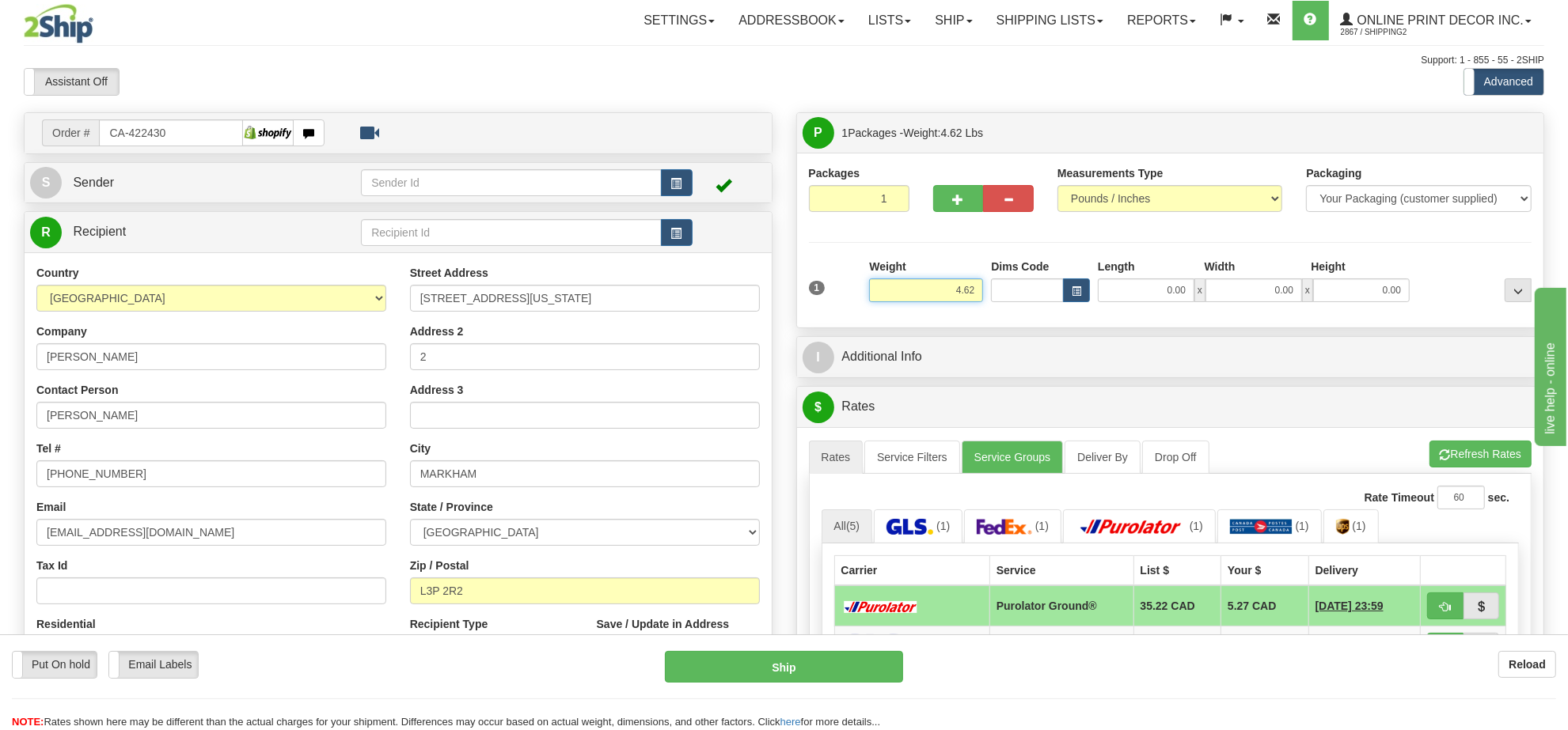
click at [940, 299] on input "4.62" at bounding box center [926, 290] width 114 height 24
type input "7.00"
click at [1067, 294] on button "button" at bounding box center [1076, 290] width 27 height 24
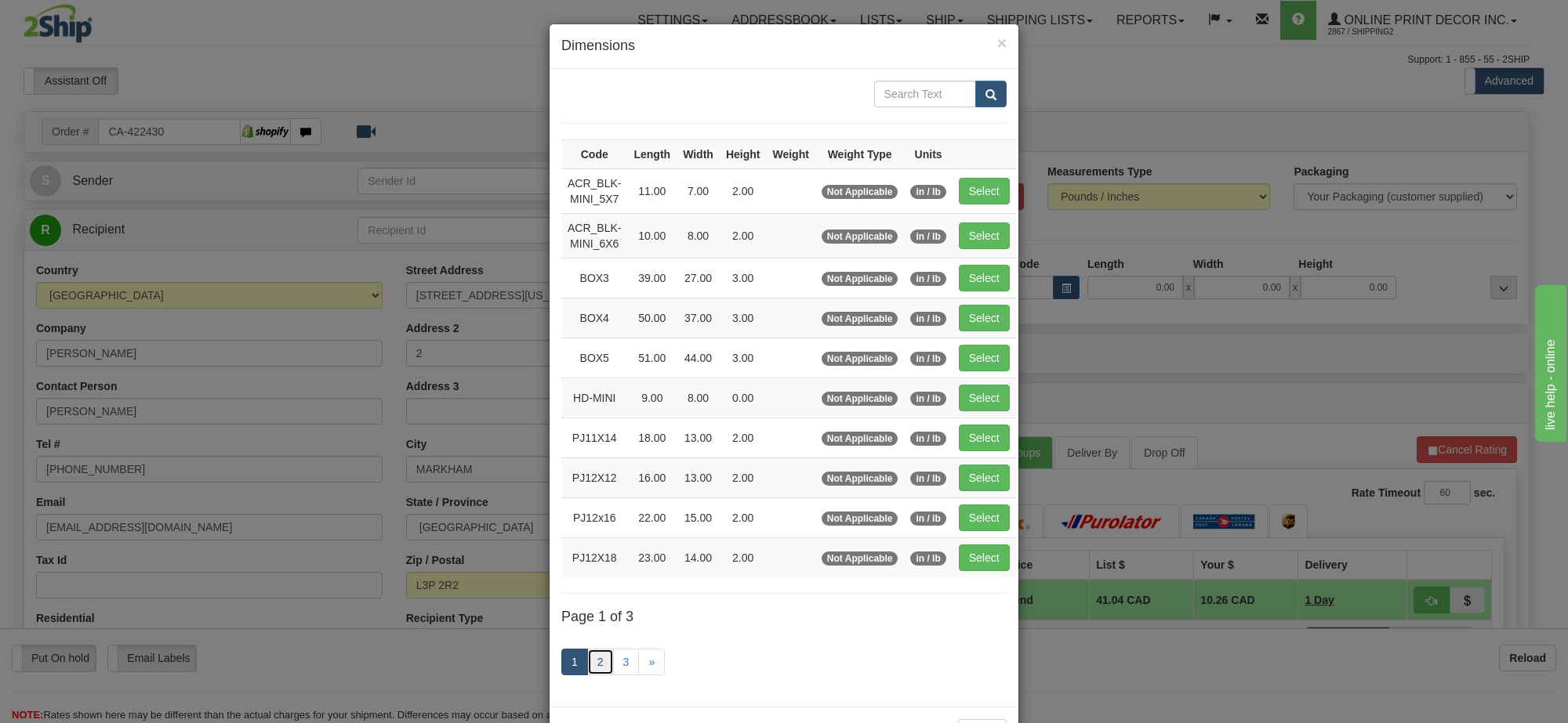
click at [593, 664] on link "2" at bounding box center [600, 661] width 27 height 27
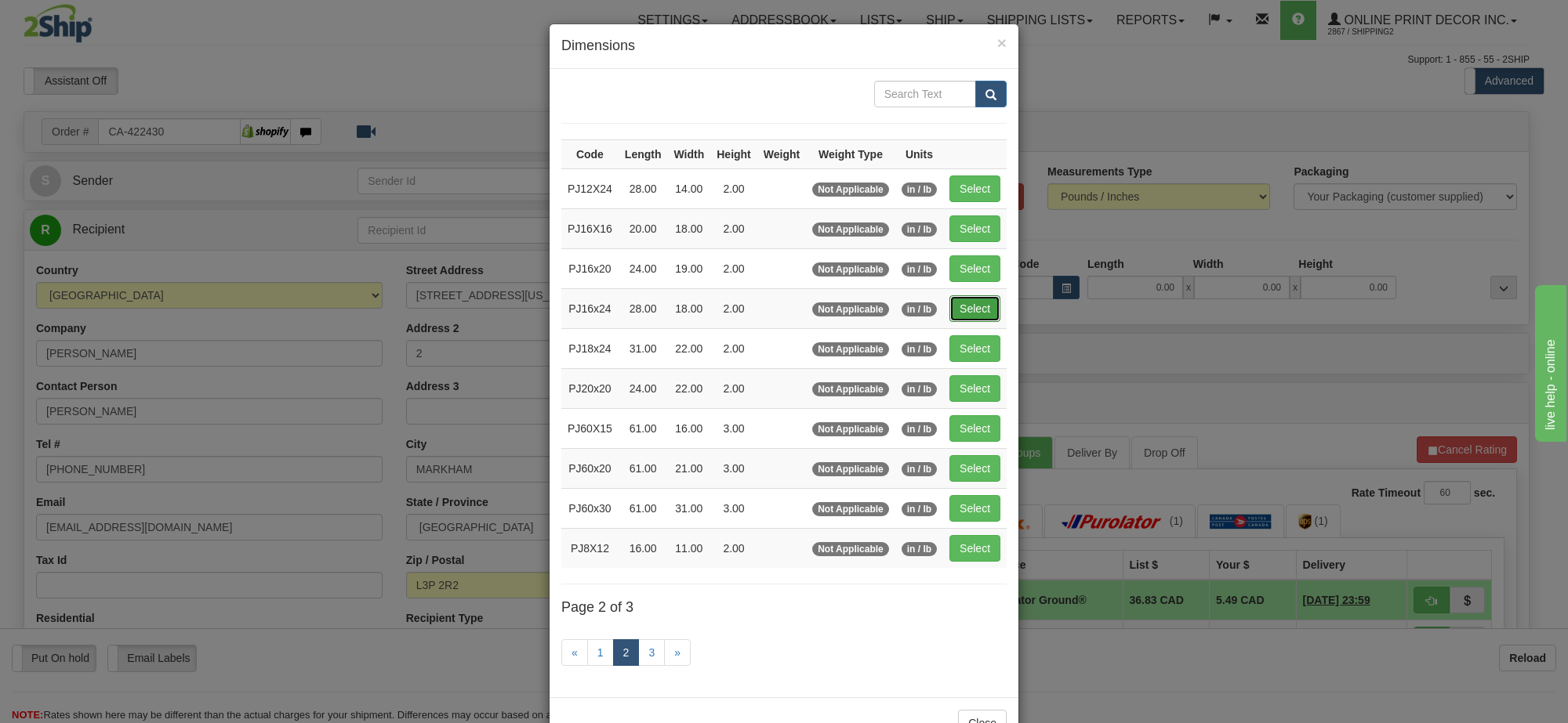
click at [962, 318] on button "Select" at bounding box center [975, 308] width 51 height 27
type input "PJ16x24"
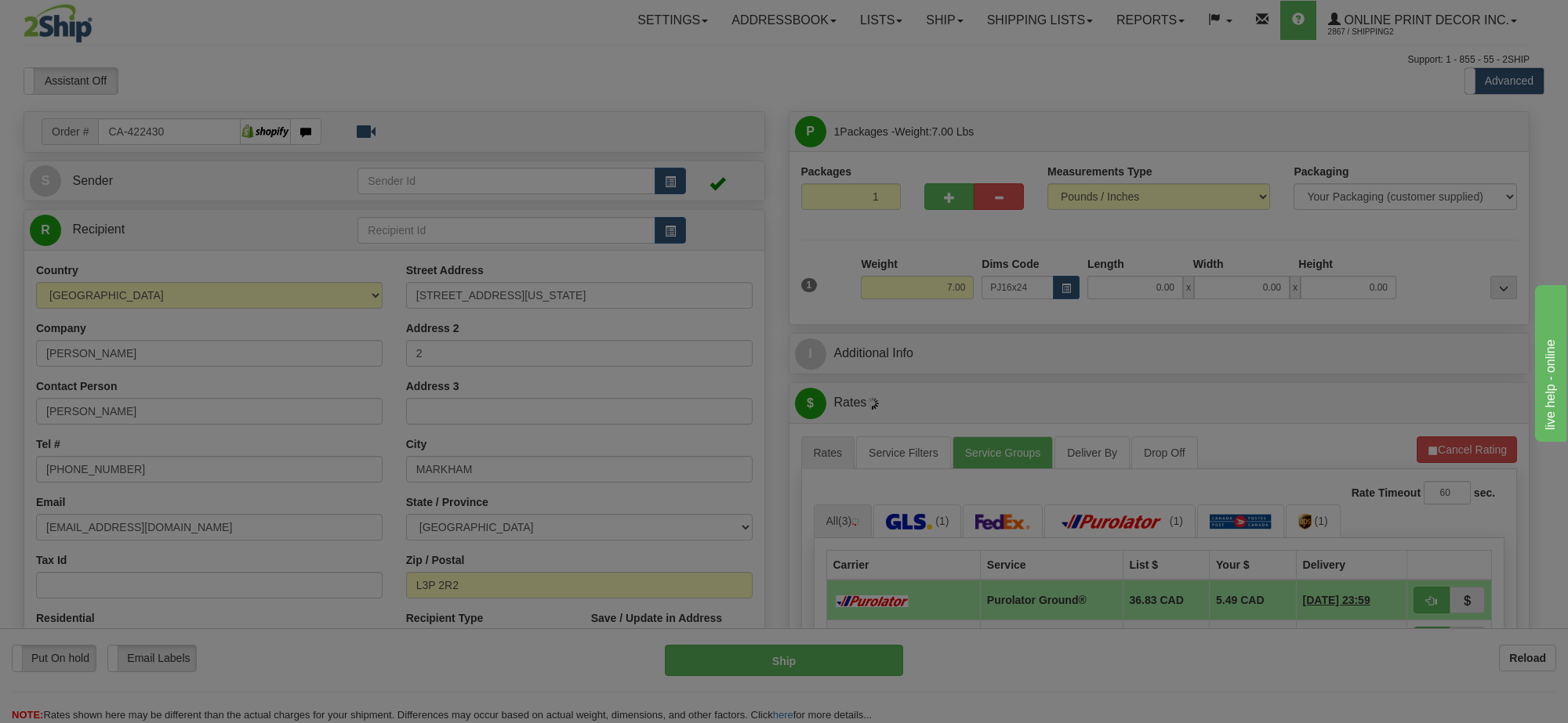
type input "28.00"
type input "18.00"
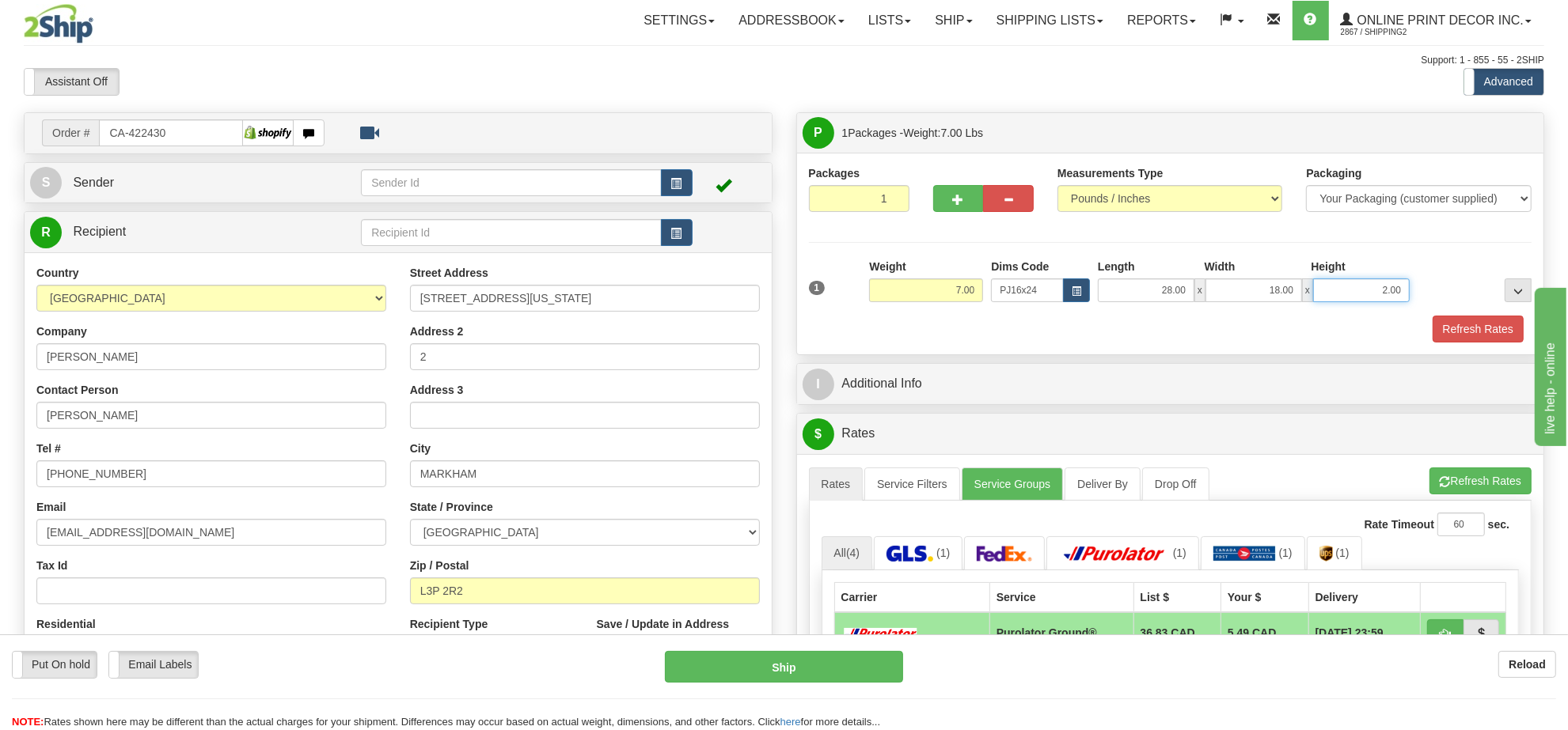
click at [1373, 293] on input "2.00" at bounding box center [1360, 290] width 96 height 24
type input "4.00"
click at [1485, 484] on button "Refresh Rates" at bounding box center [1480, 481] width 102 height 27
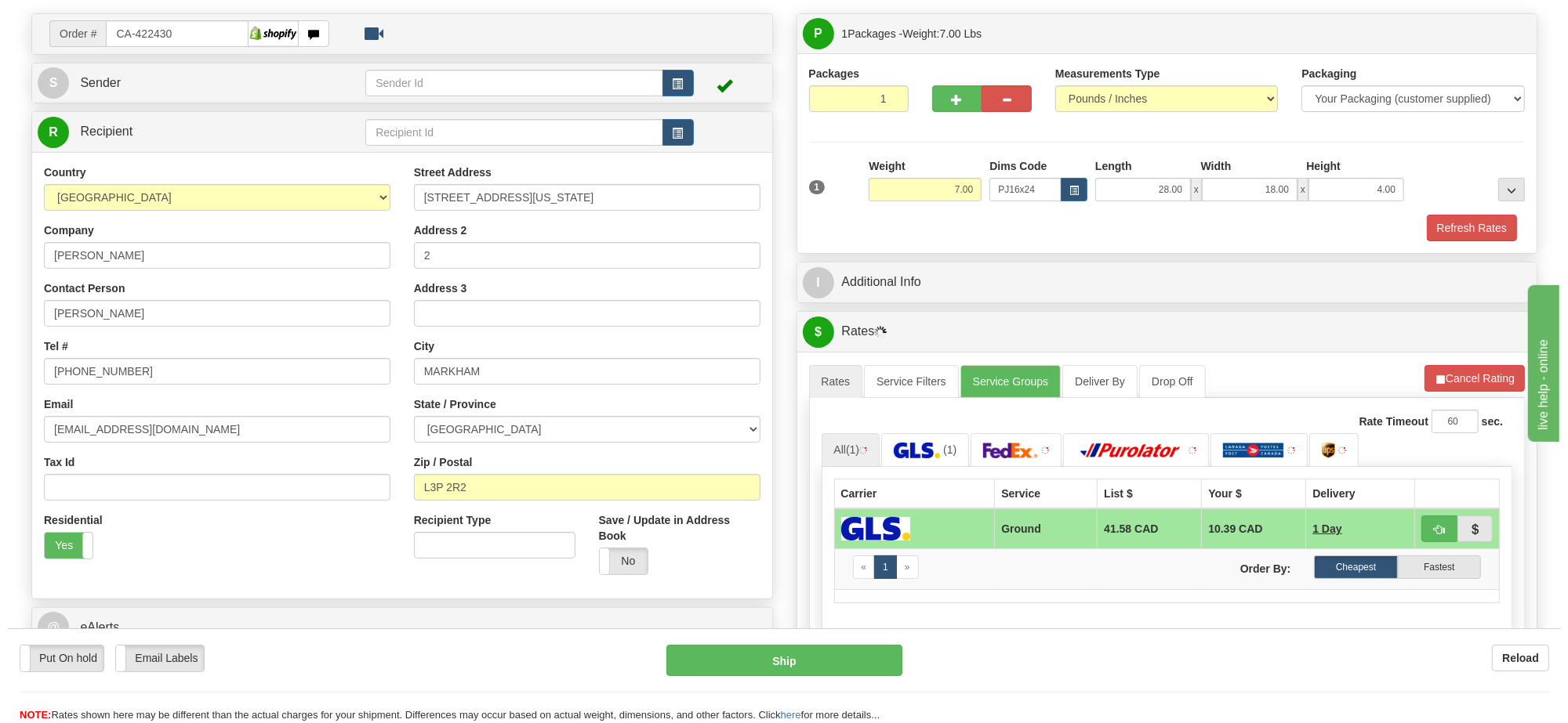
scroll to position [196, 0]
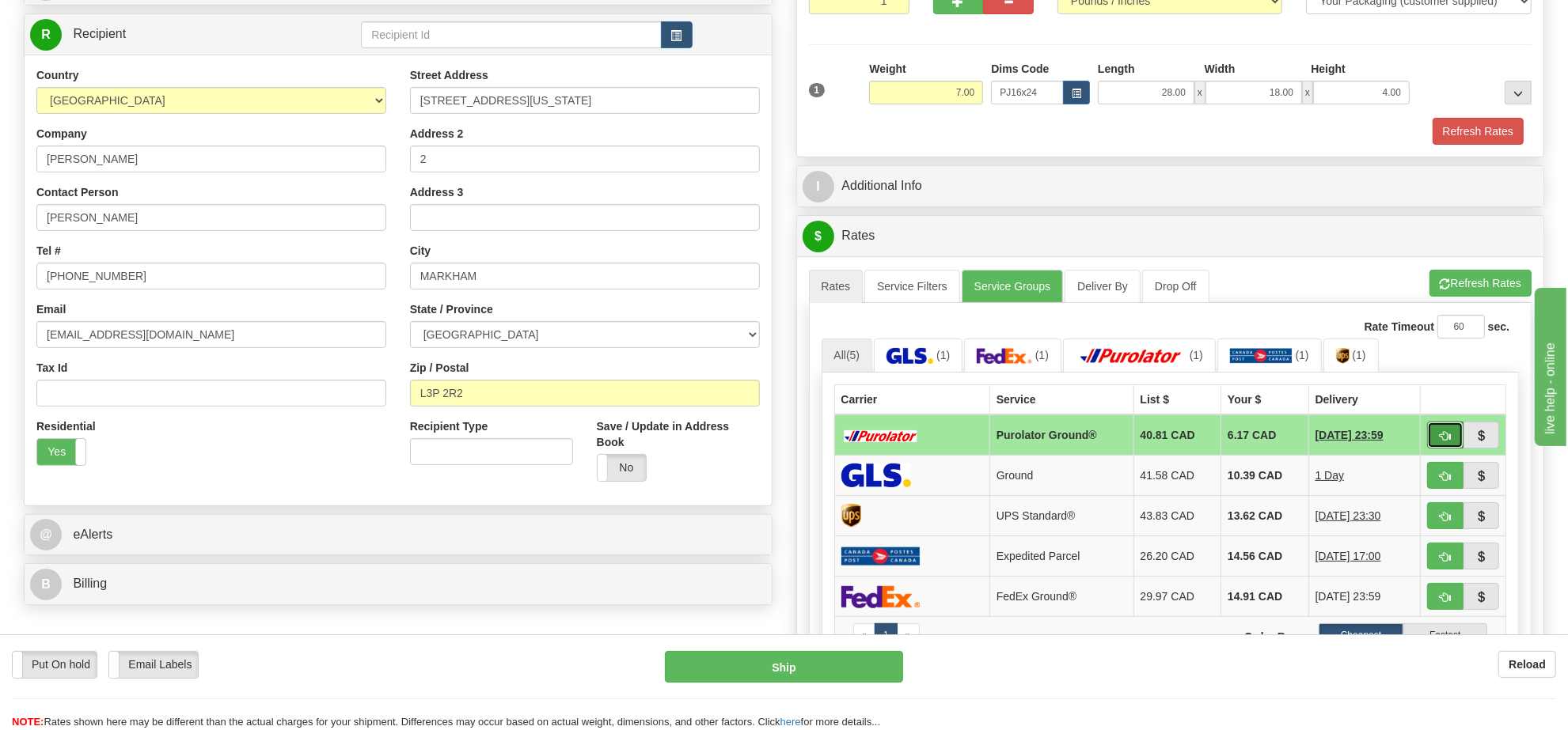
click at [1440, 440] on span "button" at bounding box center [1445, 436] width 11 height 10
type input "260"
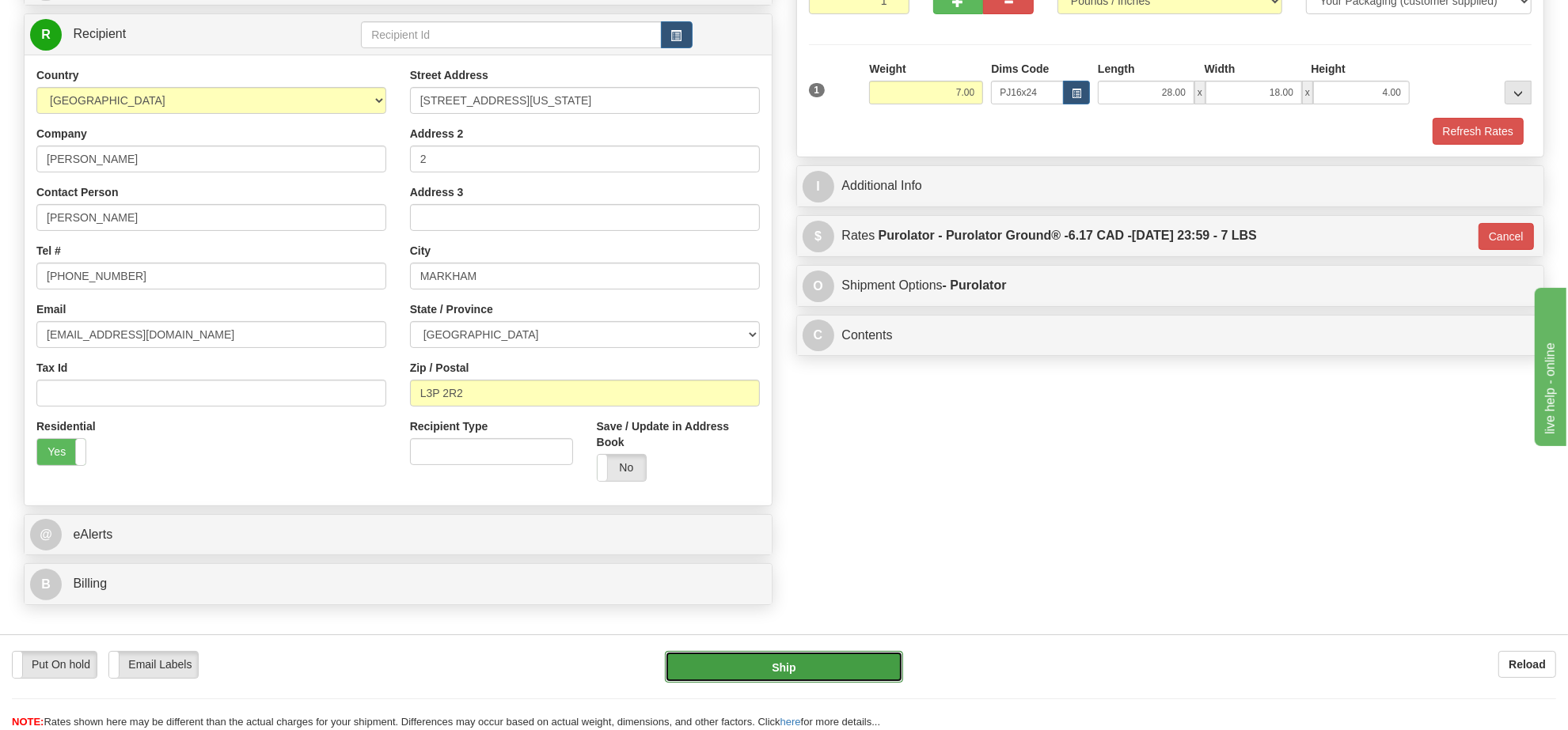
click at [863, 677] on button "Ship" at bounding box center [783, 666] width 237 height 32
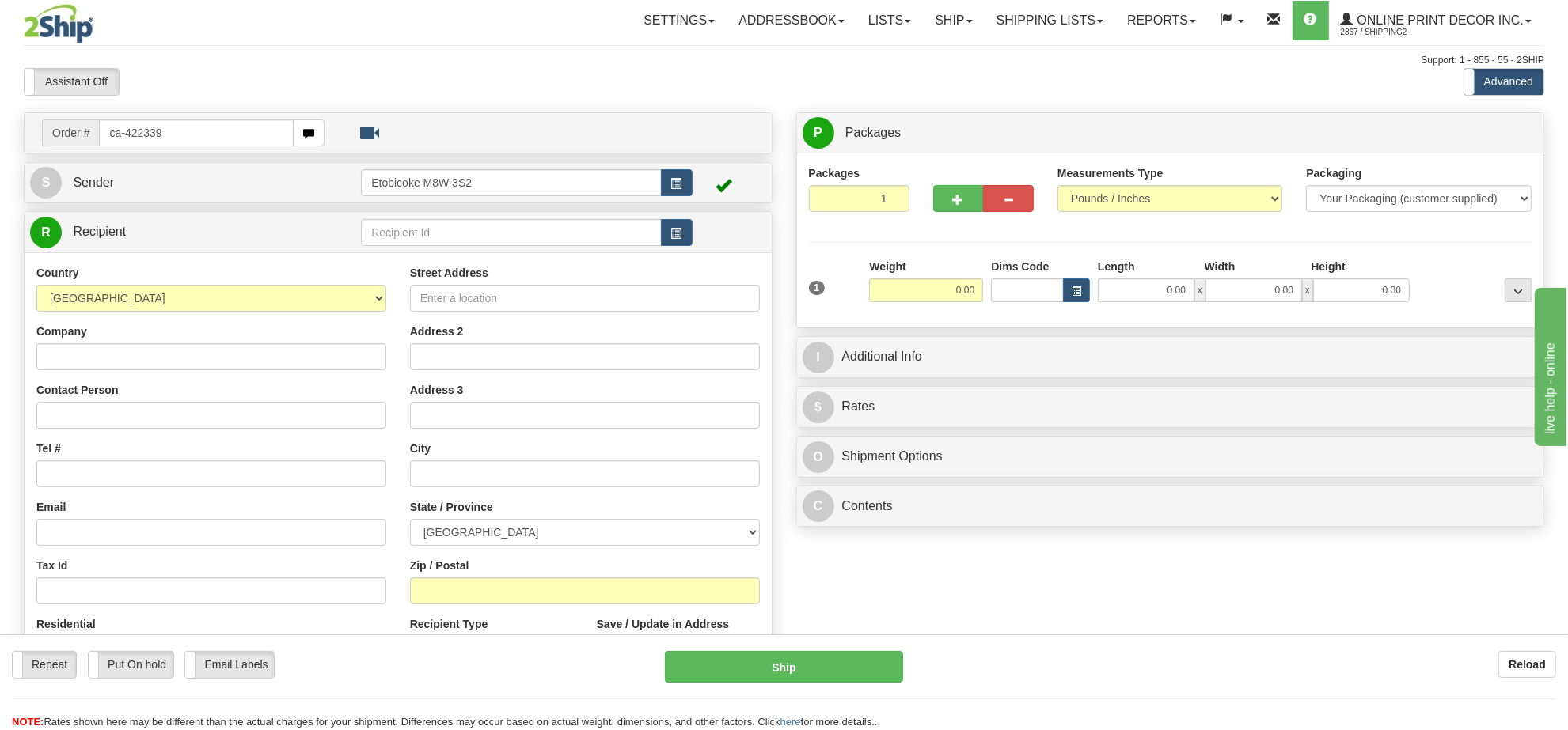
type input "ca-422339"
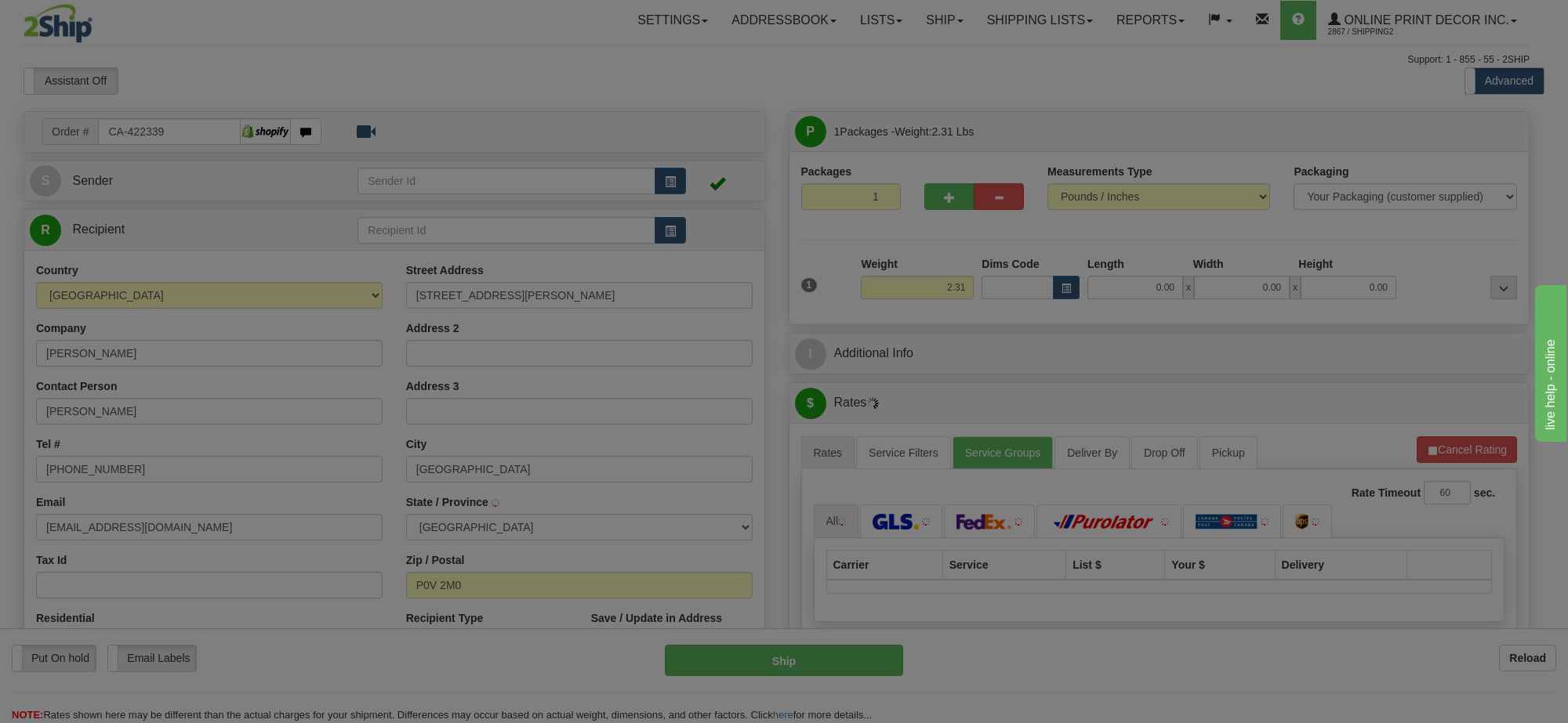
type input "[GEOGRAPHIC_DATA]"
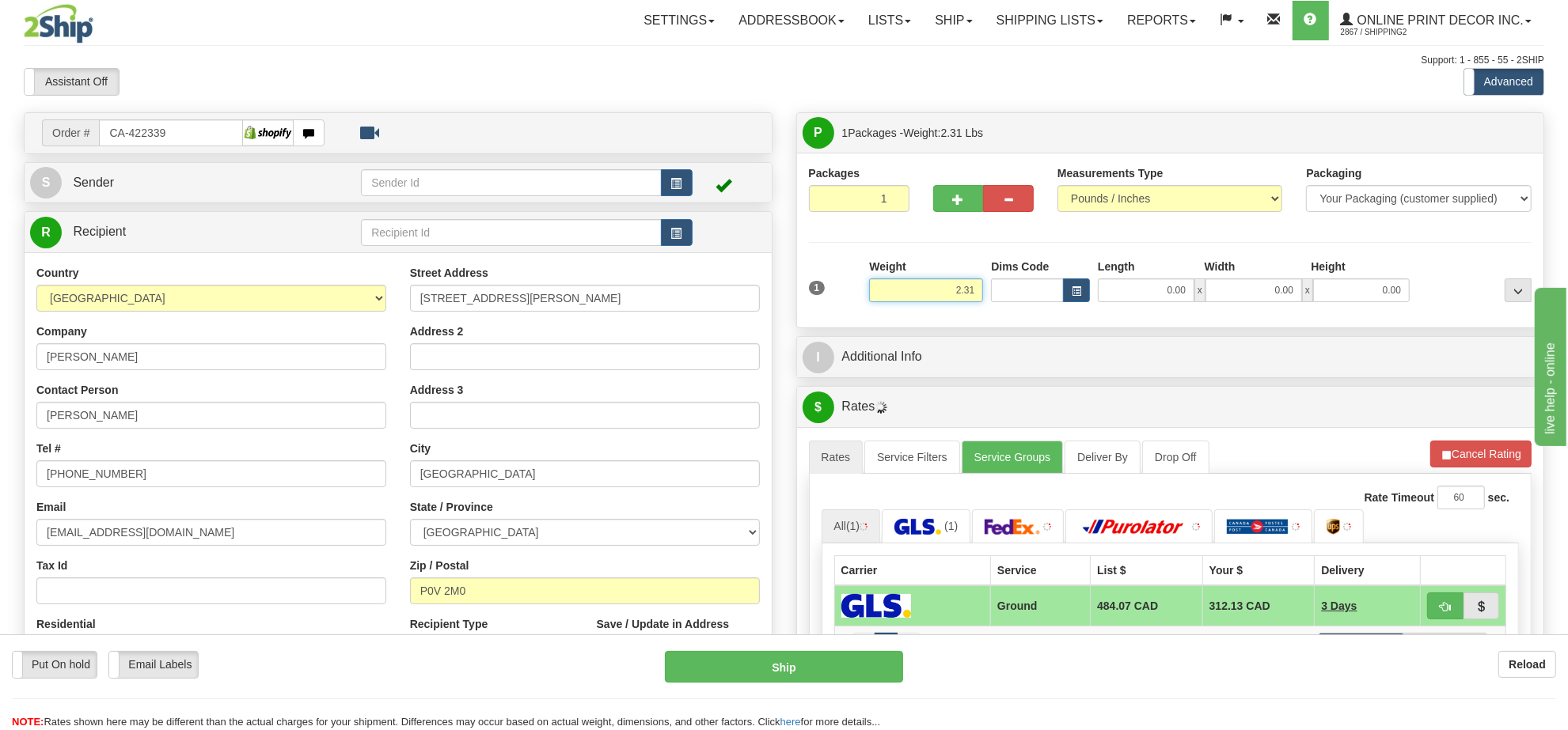
click at [962, 293] on input "2.31" at bounding box center [926, 290] width 114 height 24
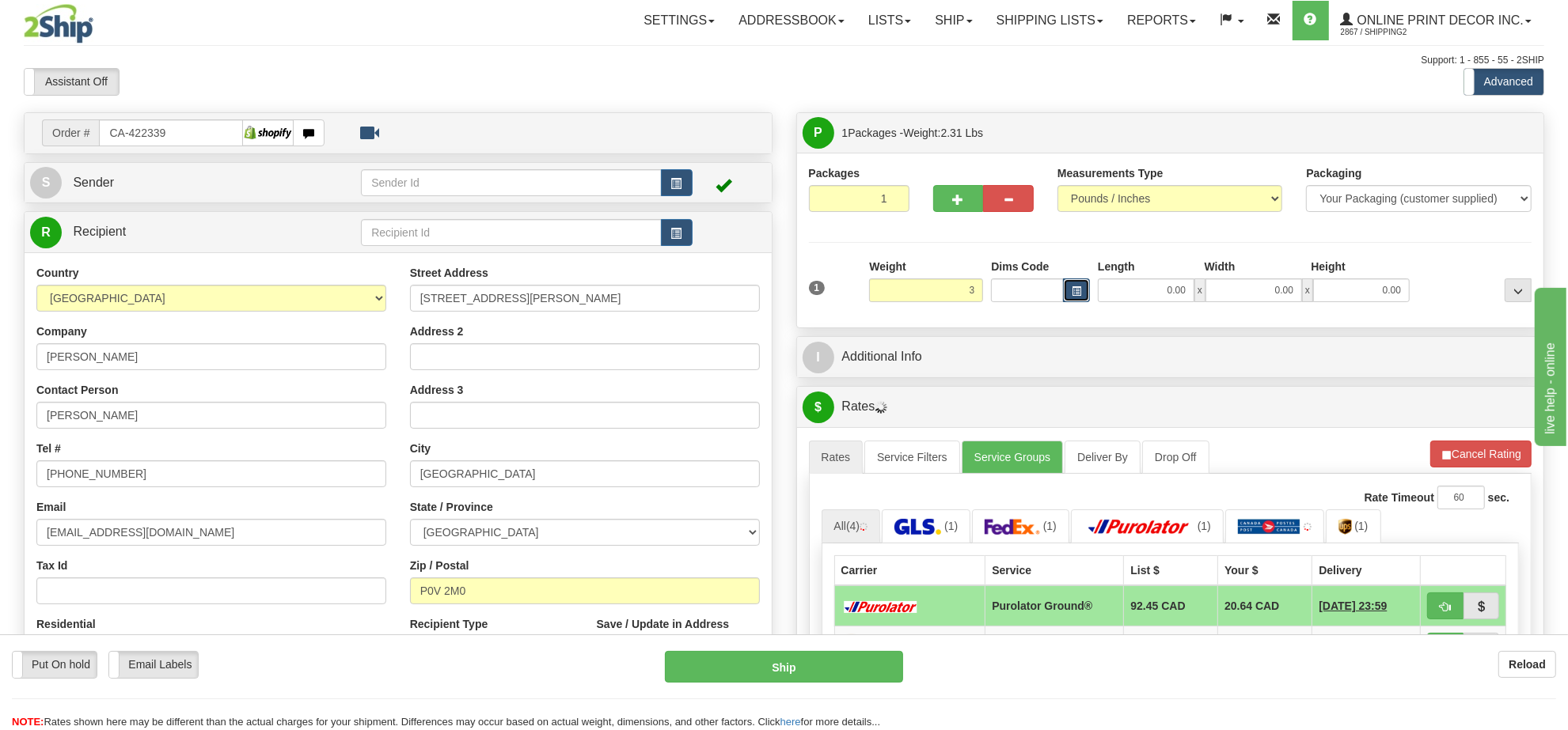
type input "3.00"
click at [1071, 299] on button "button" at bounding box center [1076, 290] width 27 height 24
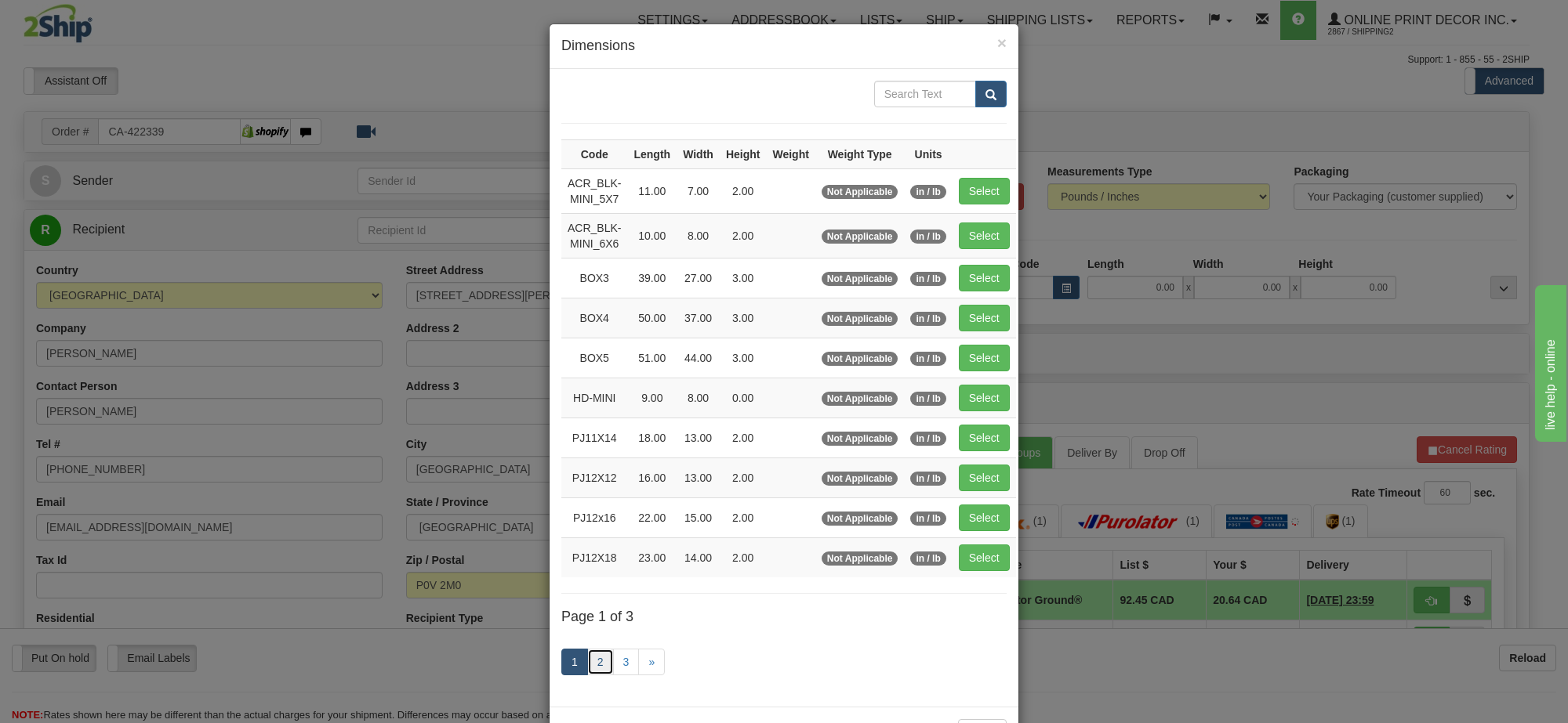
click at [596, 672] on link "2" at bounding box center [600, 661] width 27 height 27
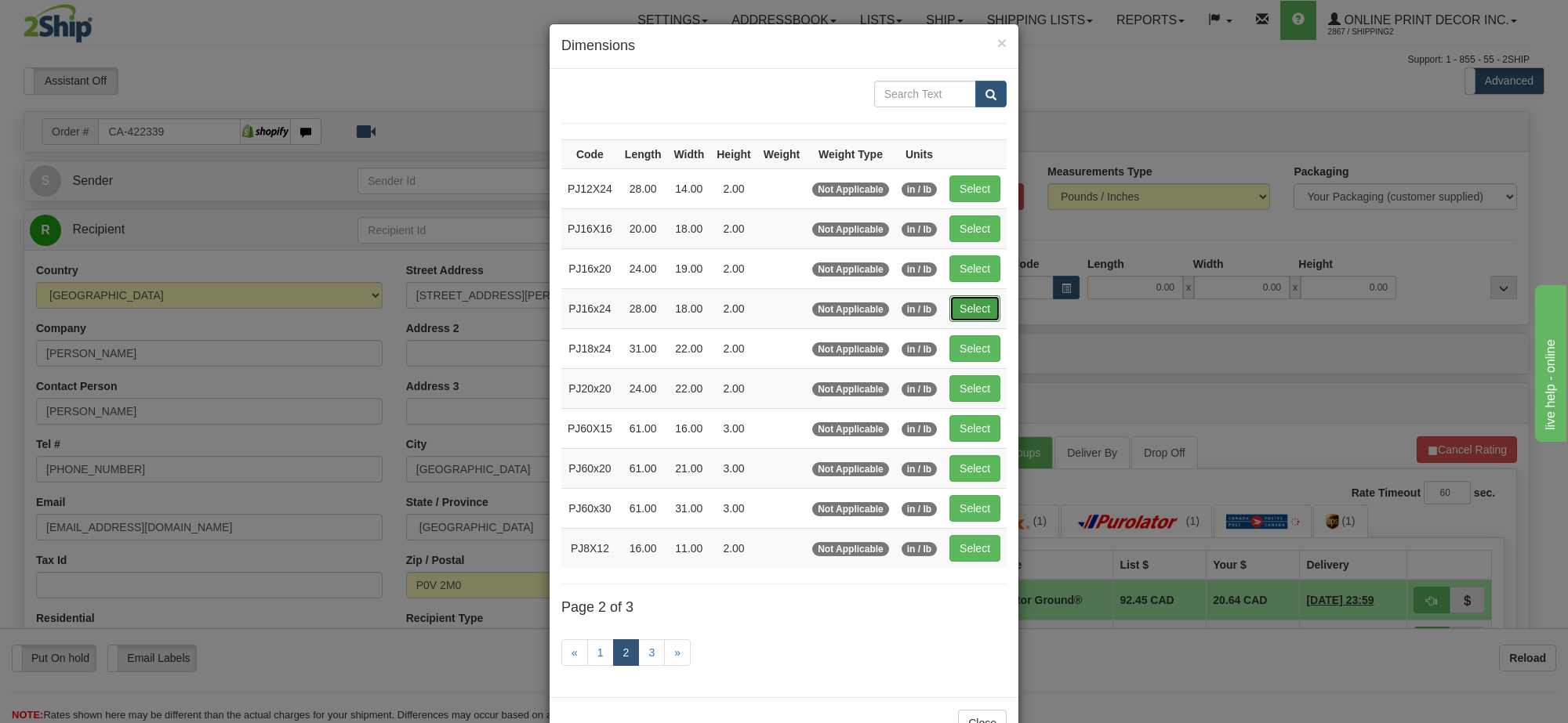
click at [976, 314] on button "Select" at bounding box center [975, 308] width 51 height 27
type input "PJ16x24"
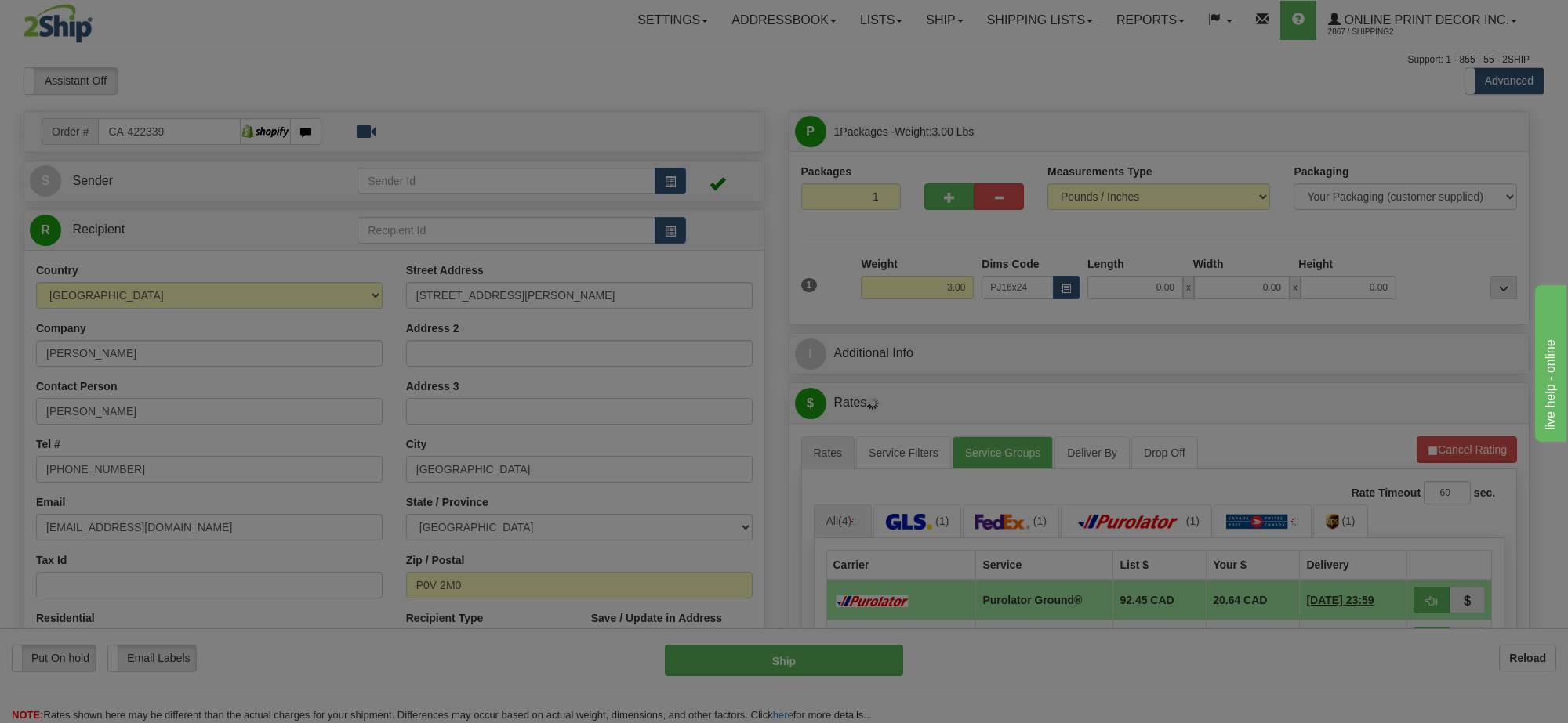
type input "28.00"
type input "18.00"
type input "2.00"
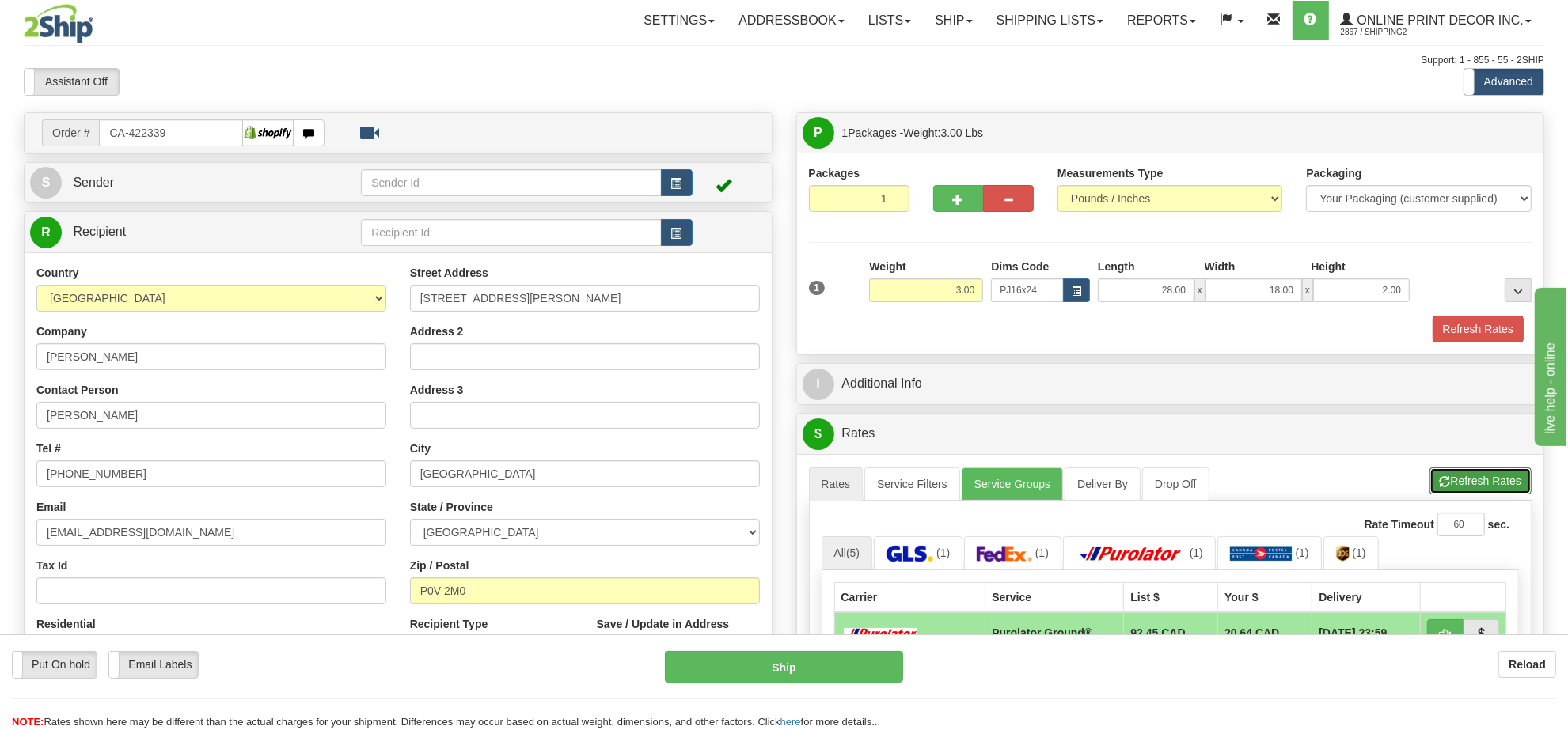
click at [1490, 484] on button "Refresh Rates" at bounding box center [1480, 481] width 102 height 27
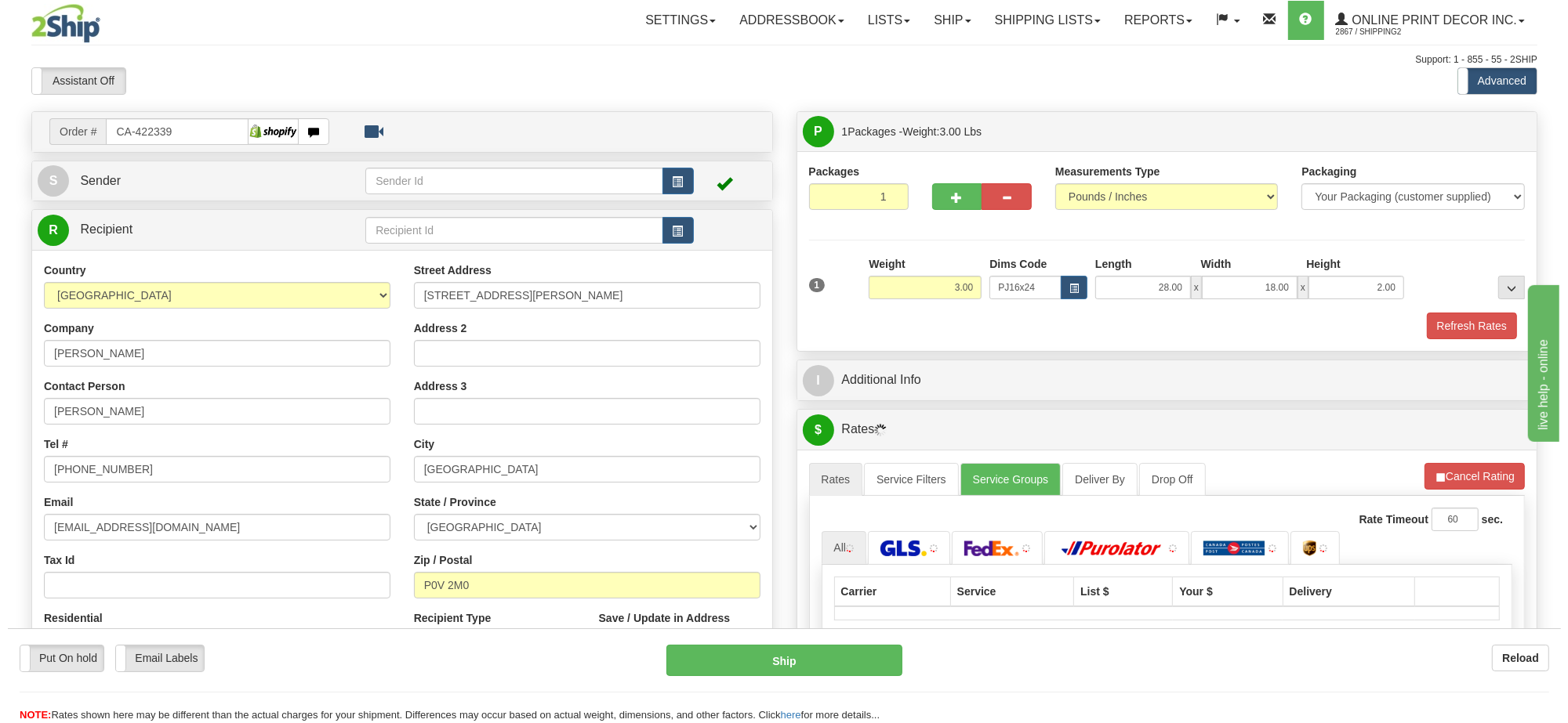
scroll to position [196, 0]
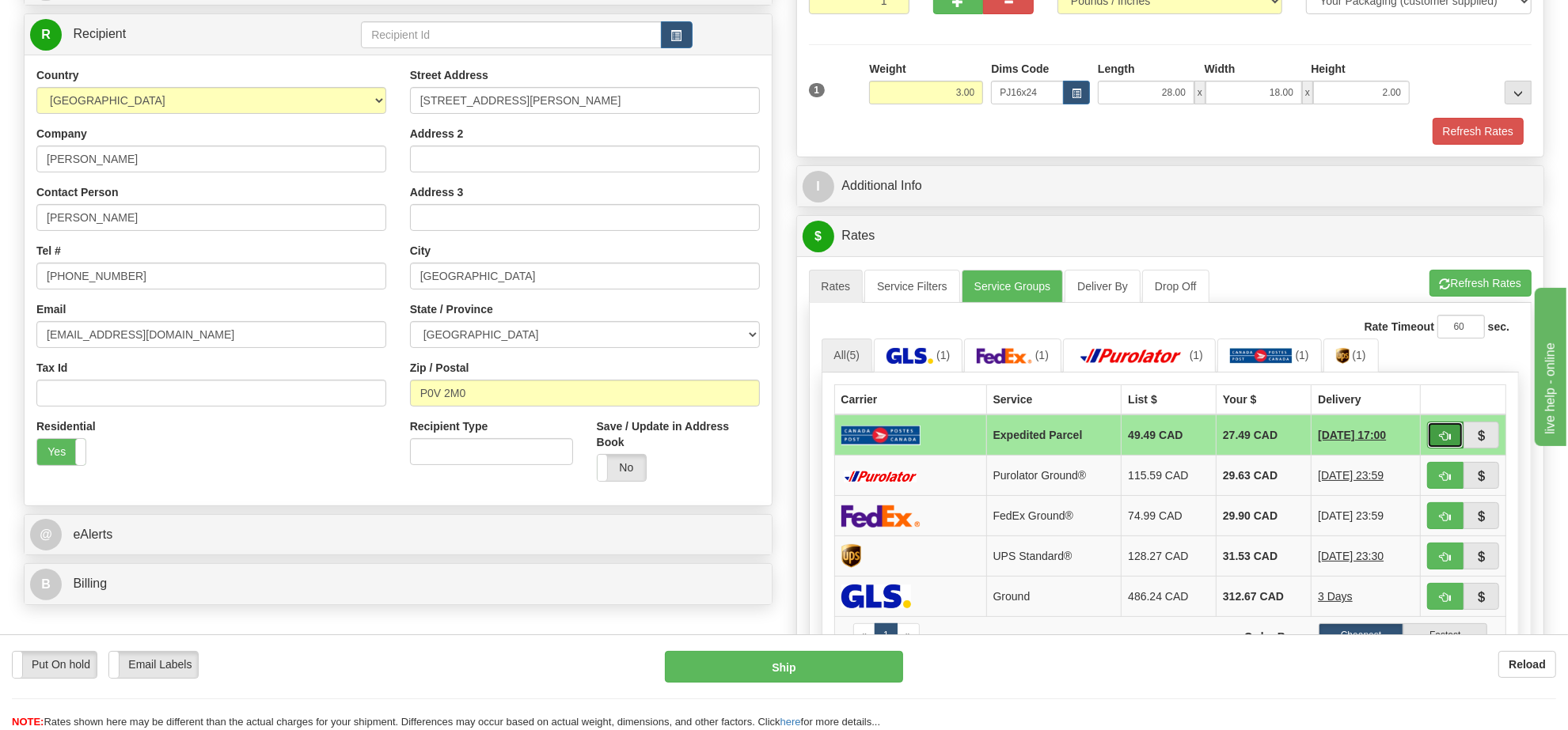
click at [1445, 439] on span "button" at bounding box center [1445, 436] width 11 height 10
type input "DOM.EP"
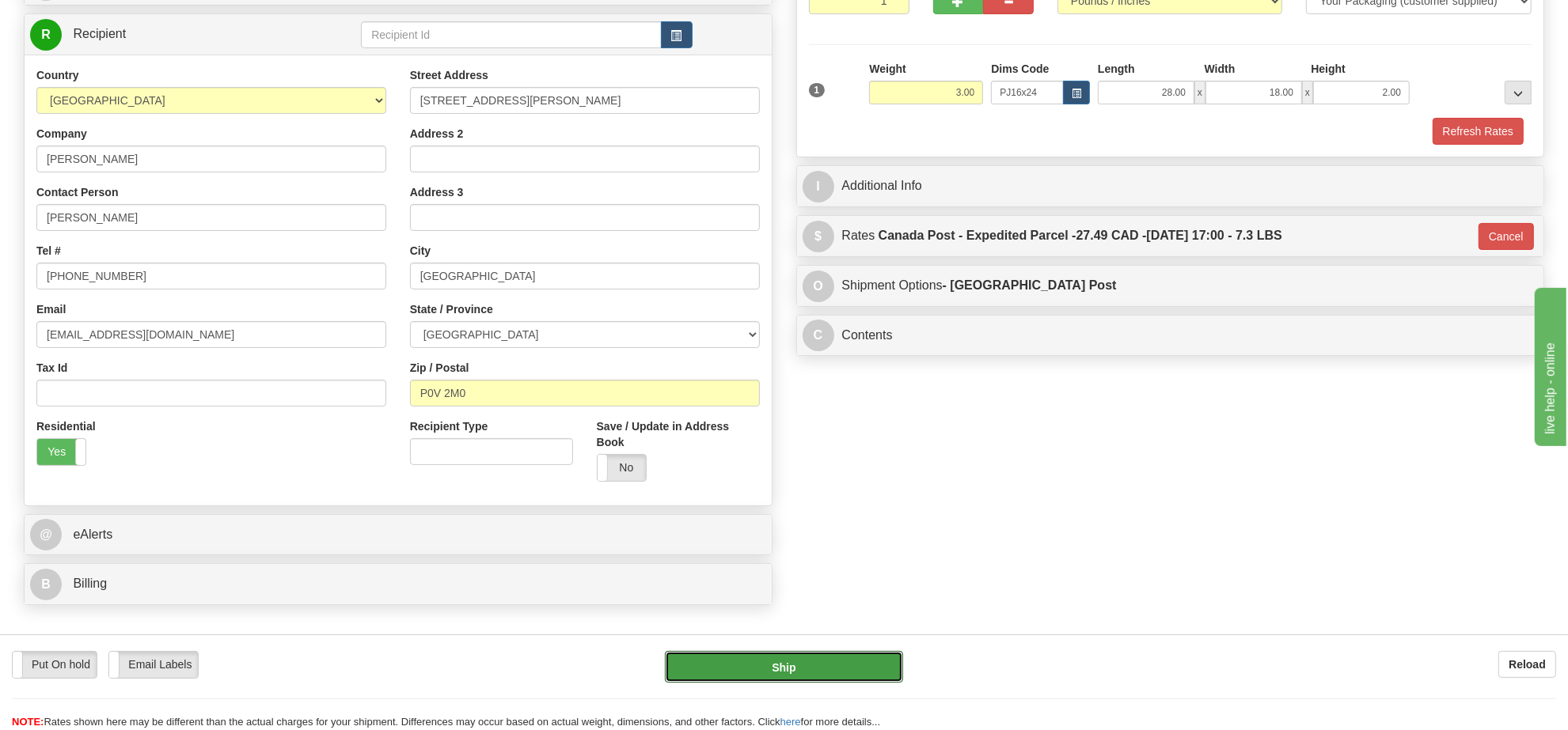
click at [838, 650] on div "Put On hold Put On hold Email Labels Email Labels Edit Reload Ship Reload" at bounding box center [784, 682] width 1568 height 95
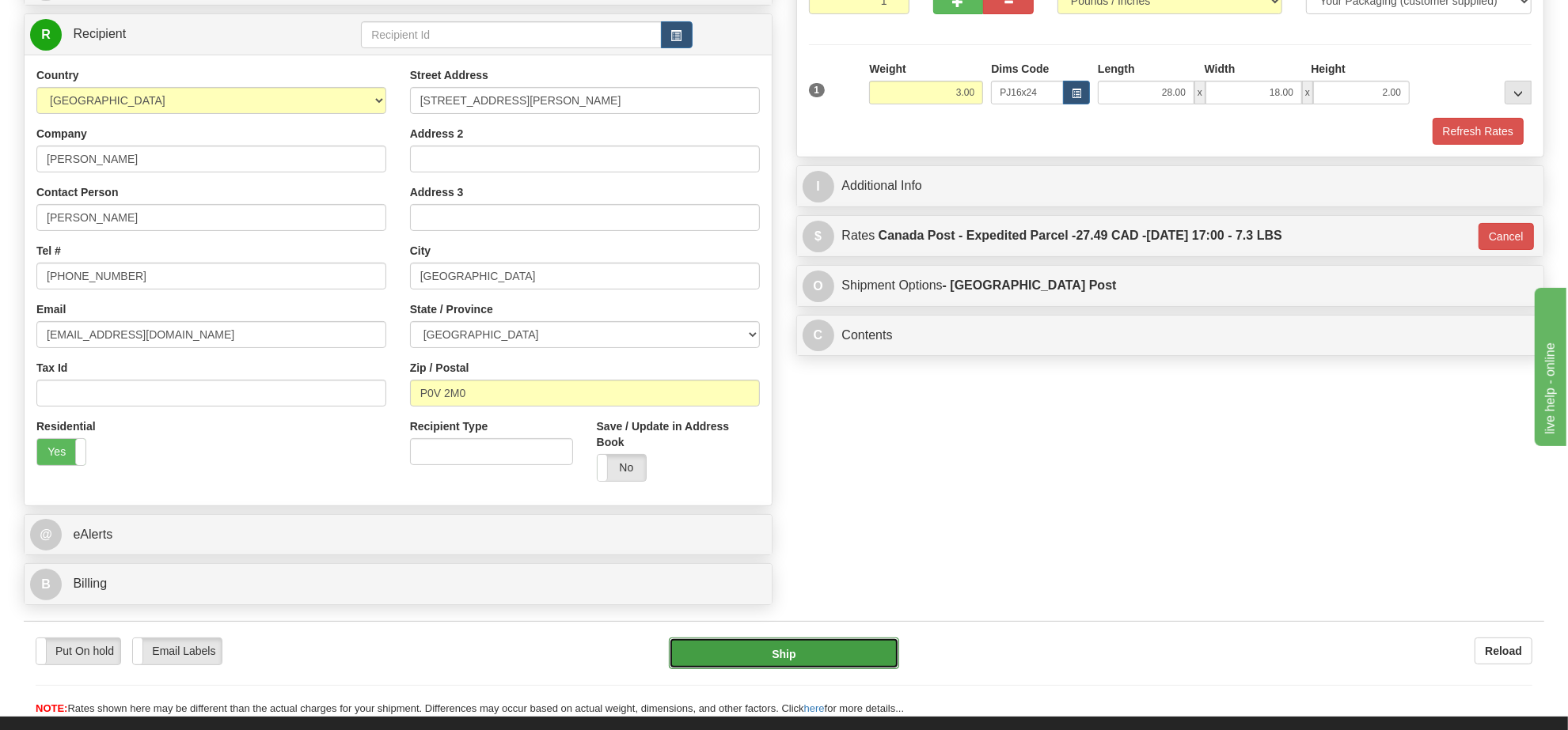
click at [806, 657] on button "Ship" at bounding box center [783, 654] width 230 height 32
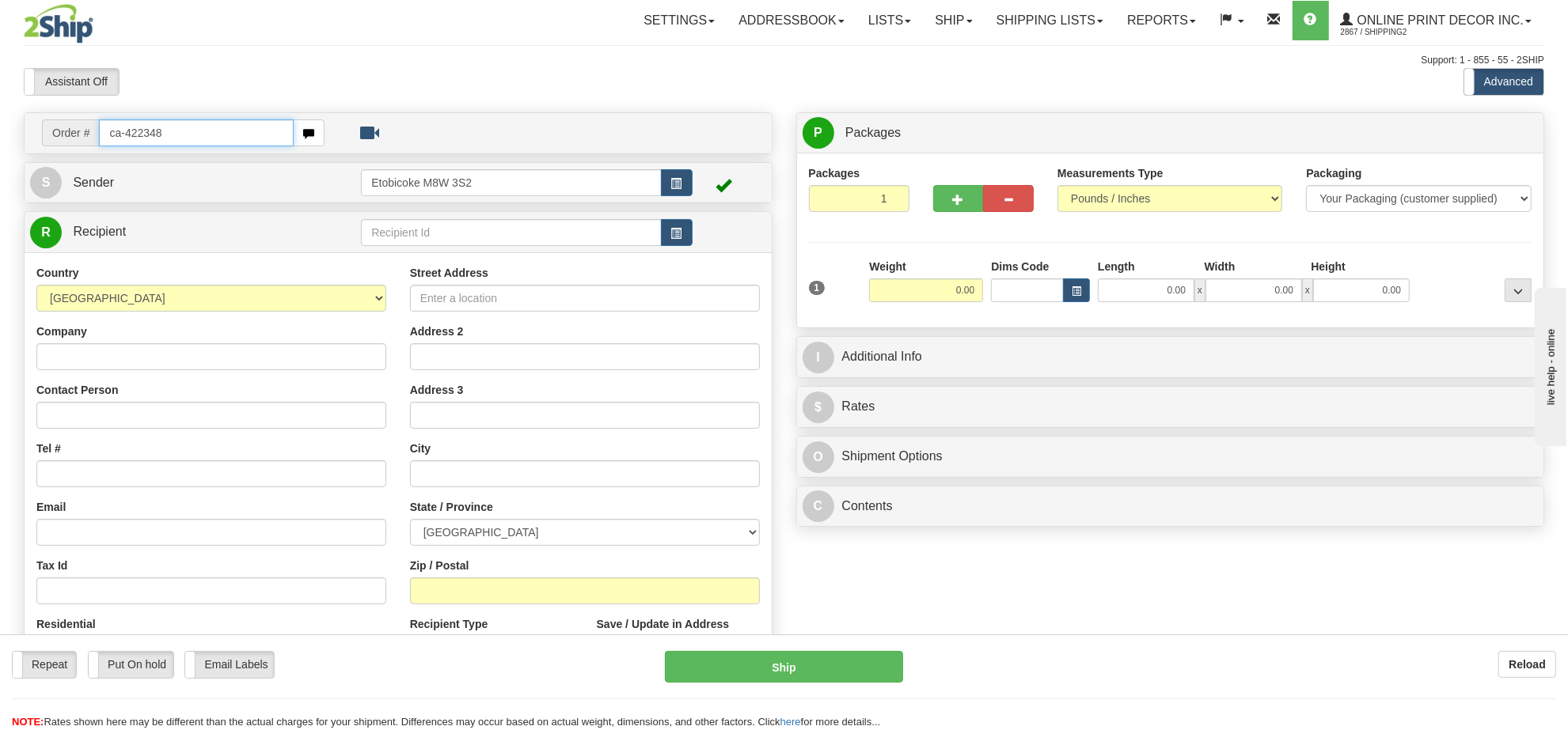
type input "ca-422348"
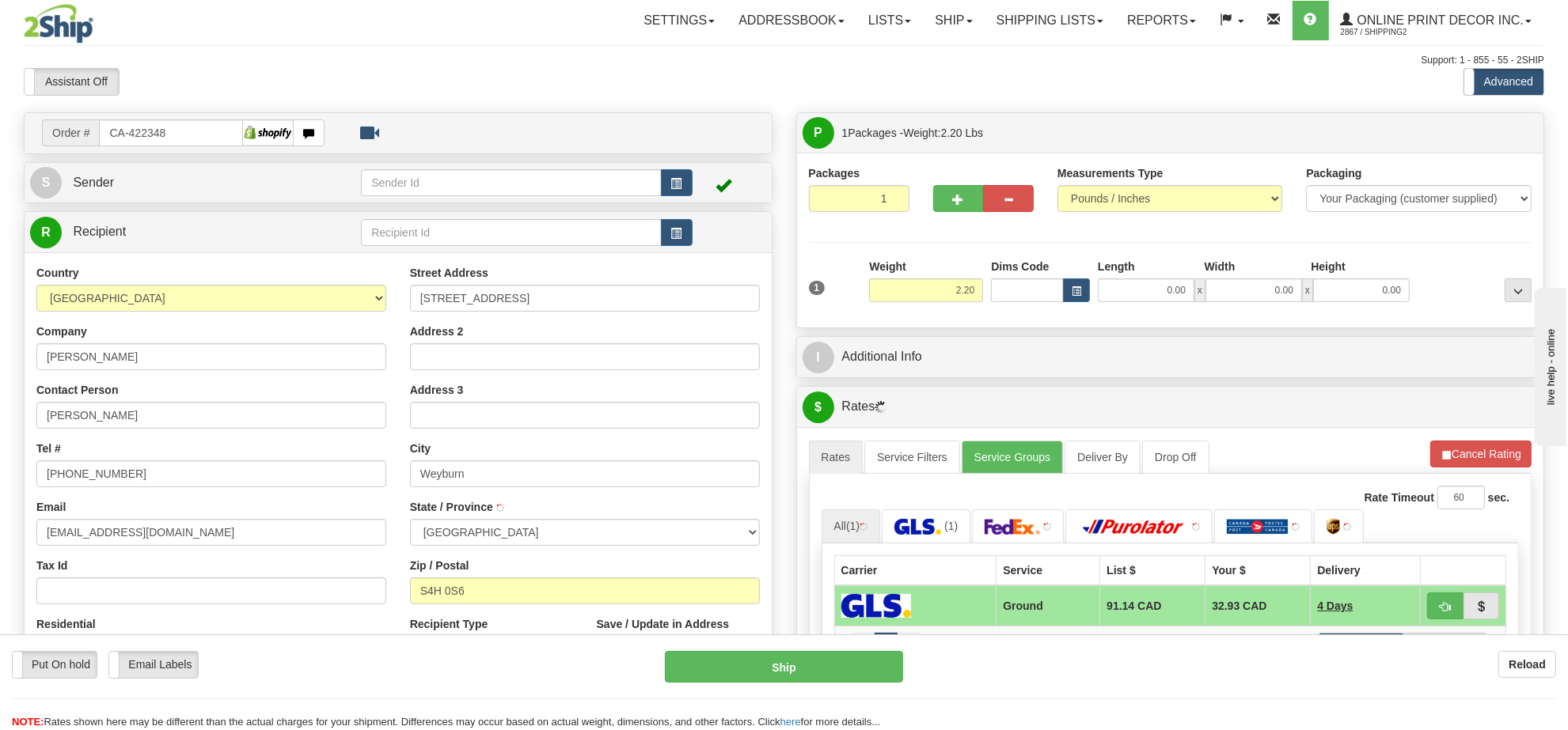
type input "WEYBURN"
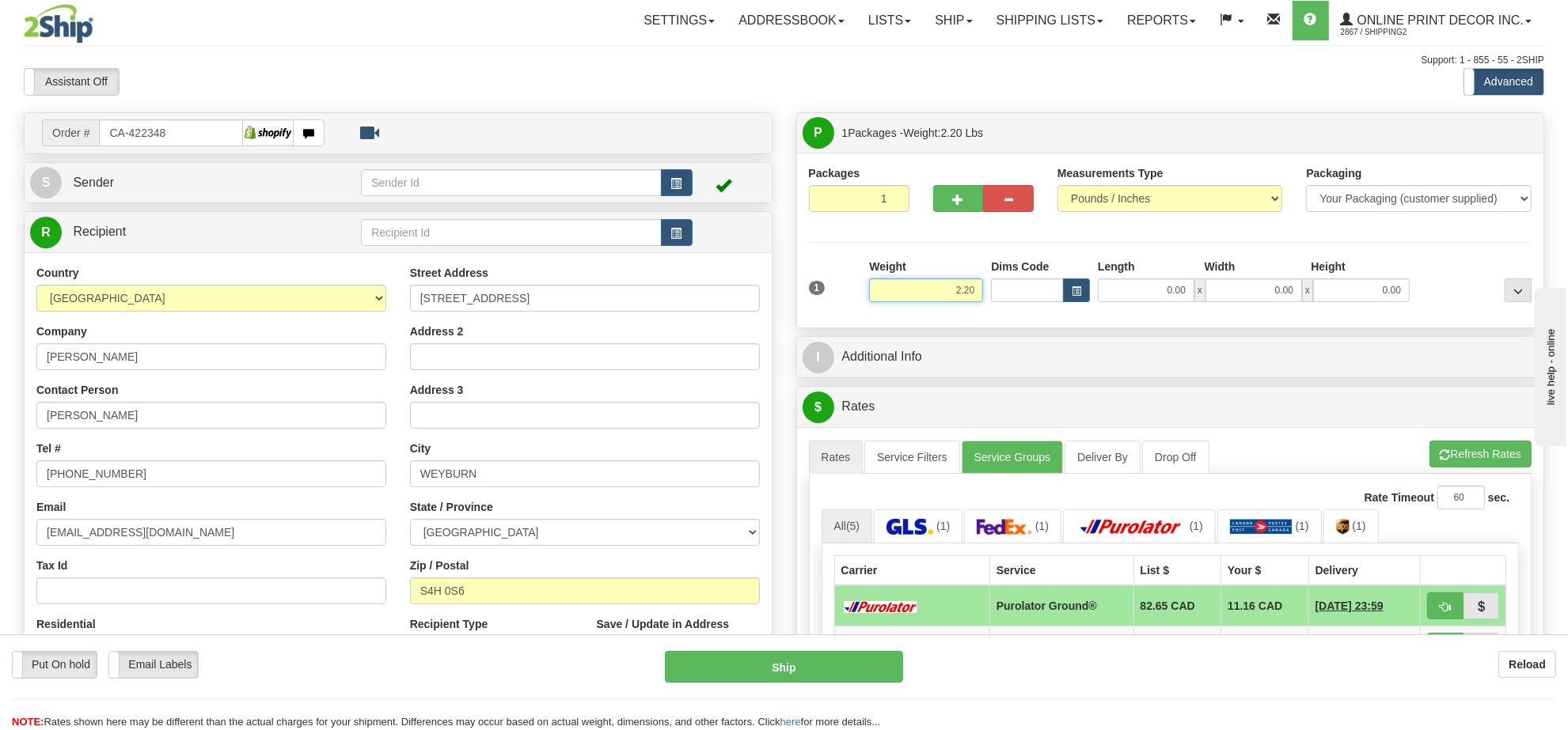
click at [947, 290] on input "2.20" at bounding box center [926, 290] width 114 height 24
type input "5.00"
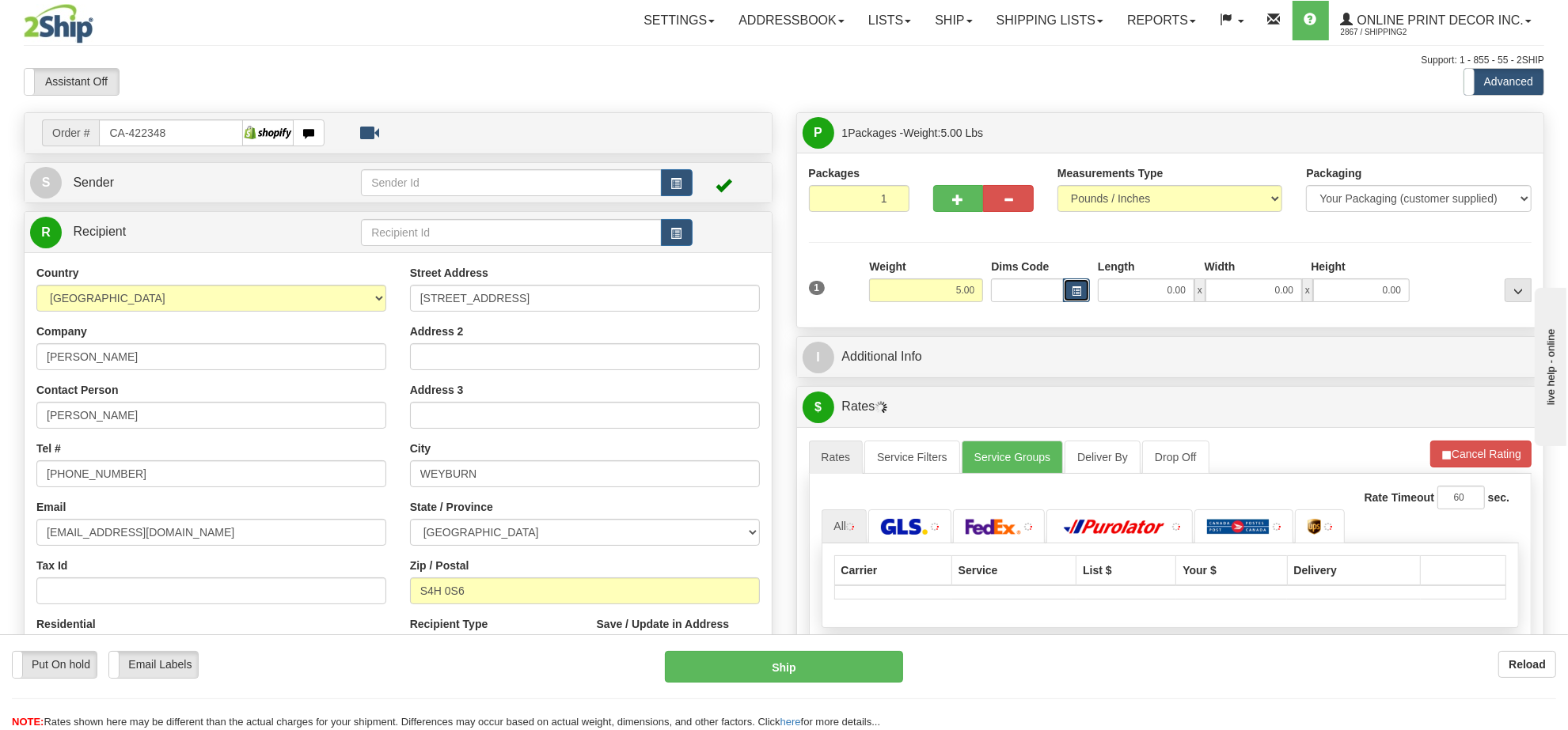
click at [1071, 296] on span "button" at bounding box center [1076, 291] width 10 height 9
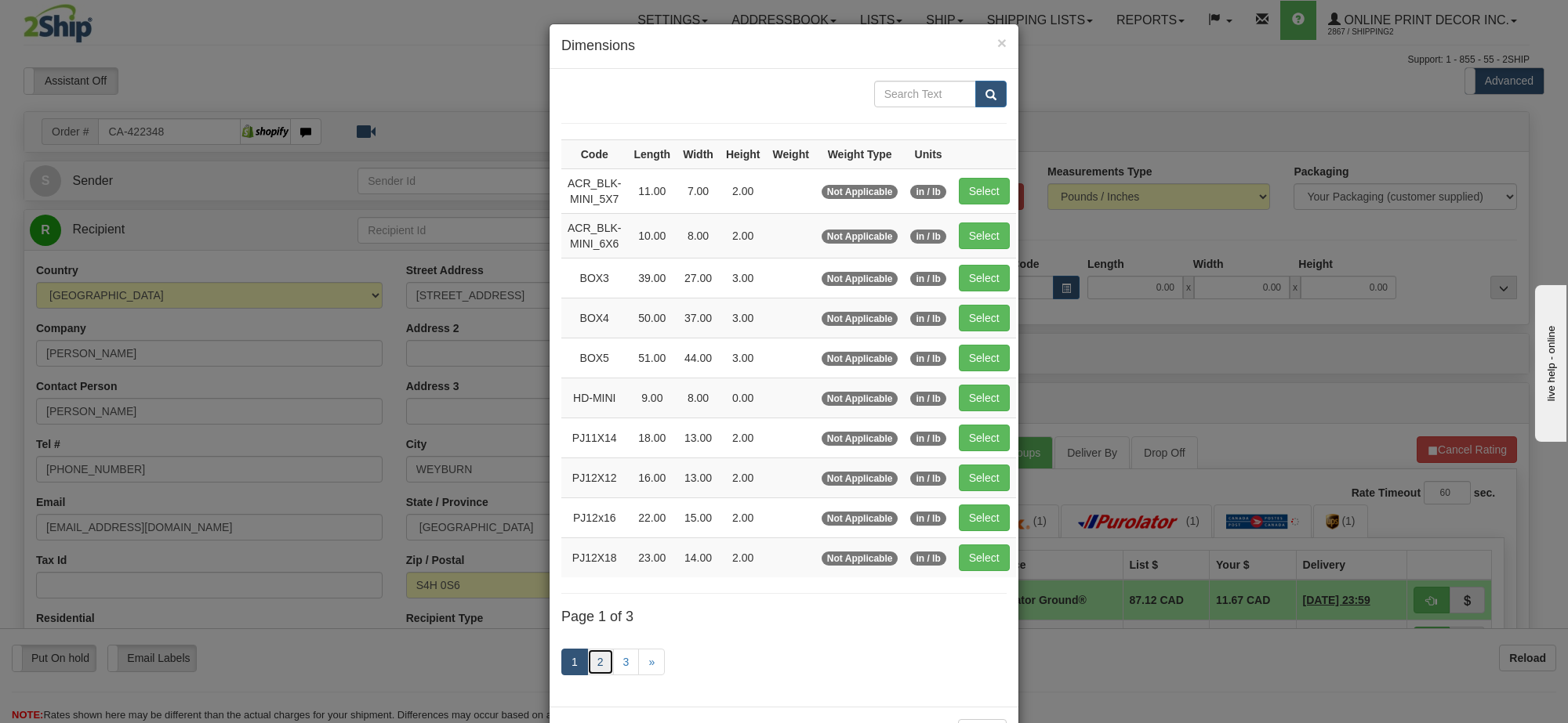
click at [596, 676] on link "2" at bounding box center [600, 661] width 27 height 27
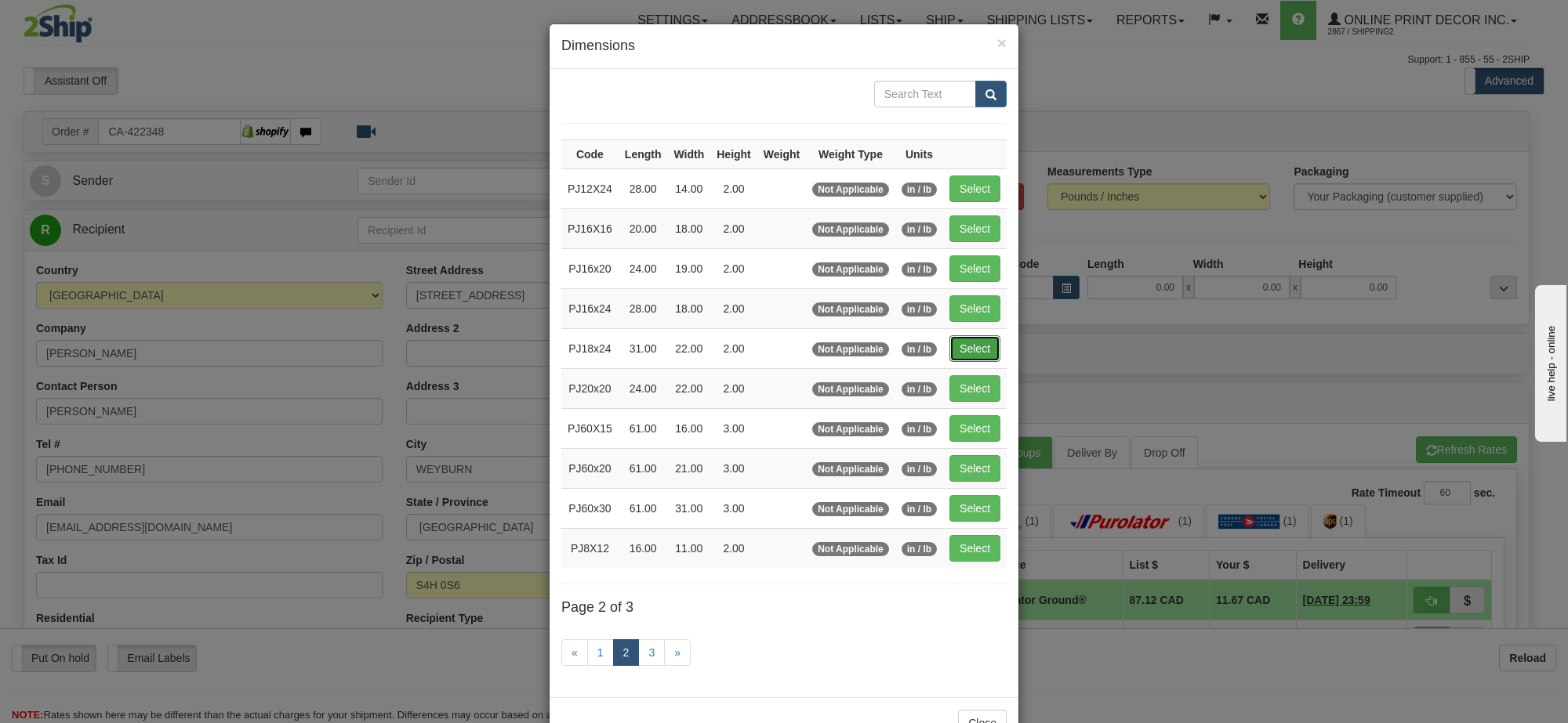
click at [980, 345] on button "Select" at bounding box center [975, 348] width 51 height 27
type input "PJ18x24"
type input "31.00"
type input "22.00"
type input "2.00"
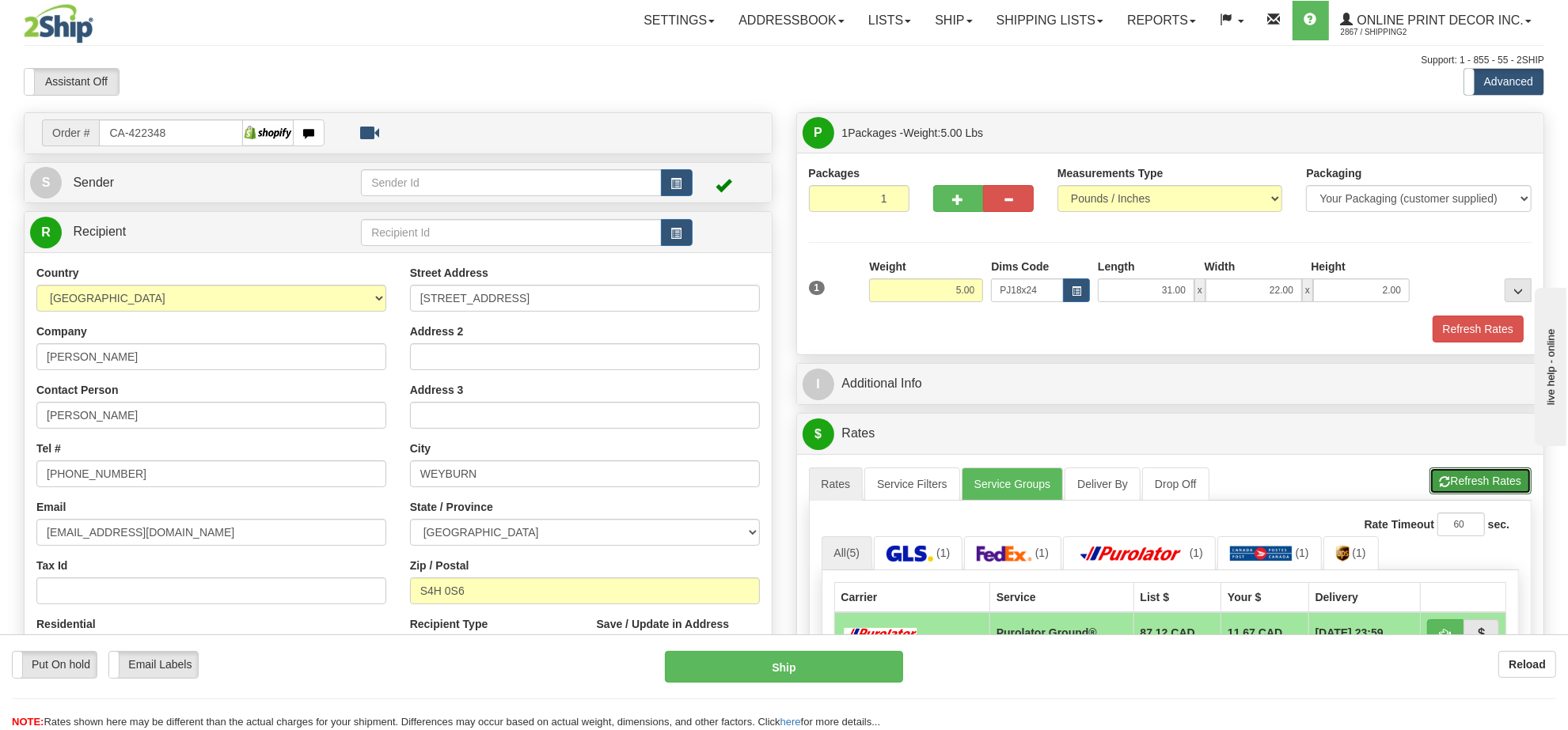
click at [1462, 485] on button "Refresh Rates" at bounding box center [1480, 481] width 102 height 27
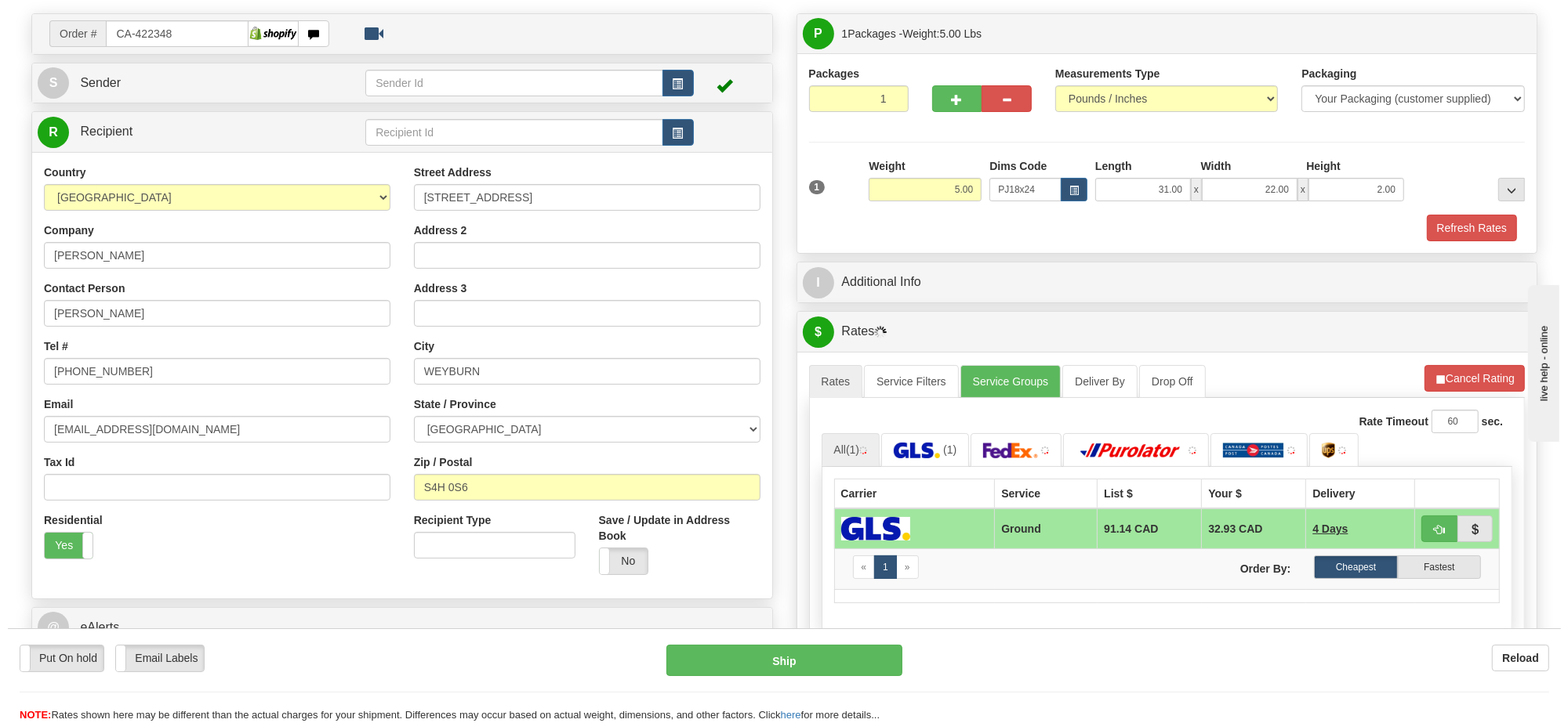
scroll to position [196, 0]
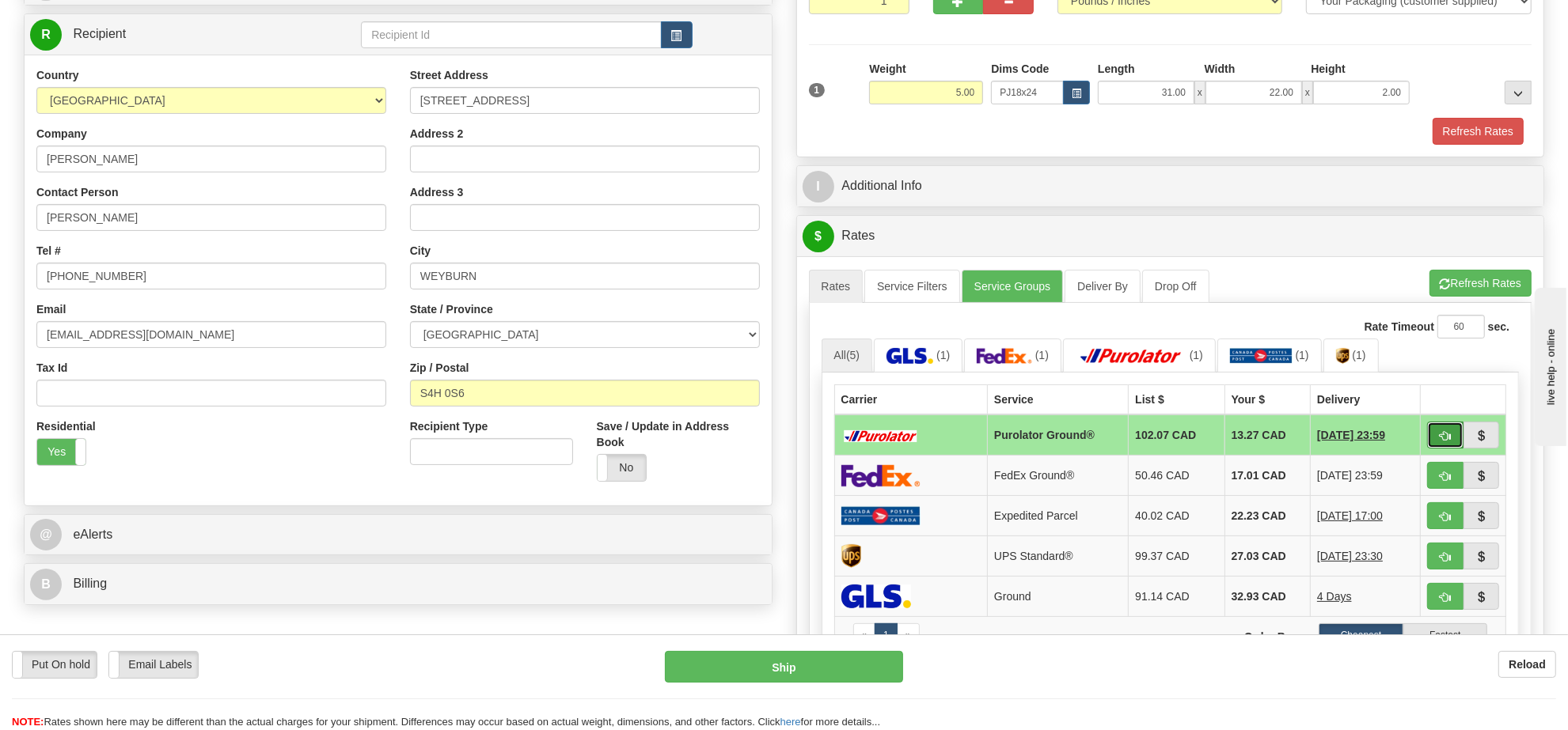
click at [1450, 445] on button "button" at bounding box center [1445, 435] width 37 height 27
type input "260"
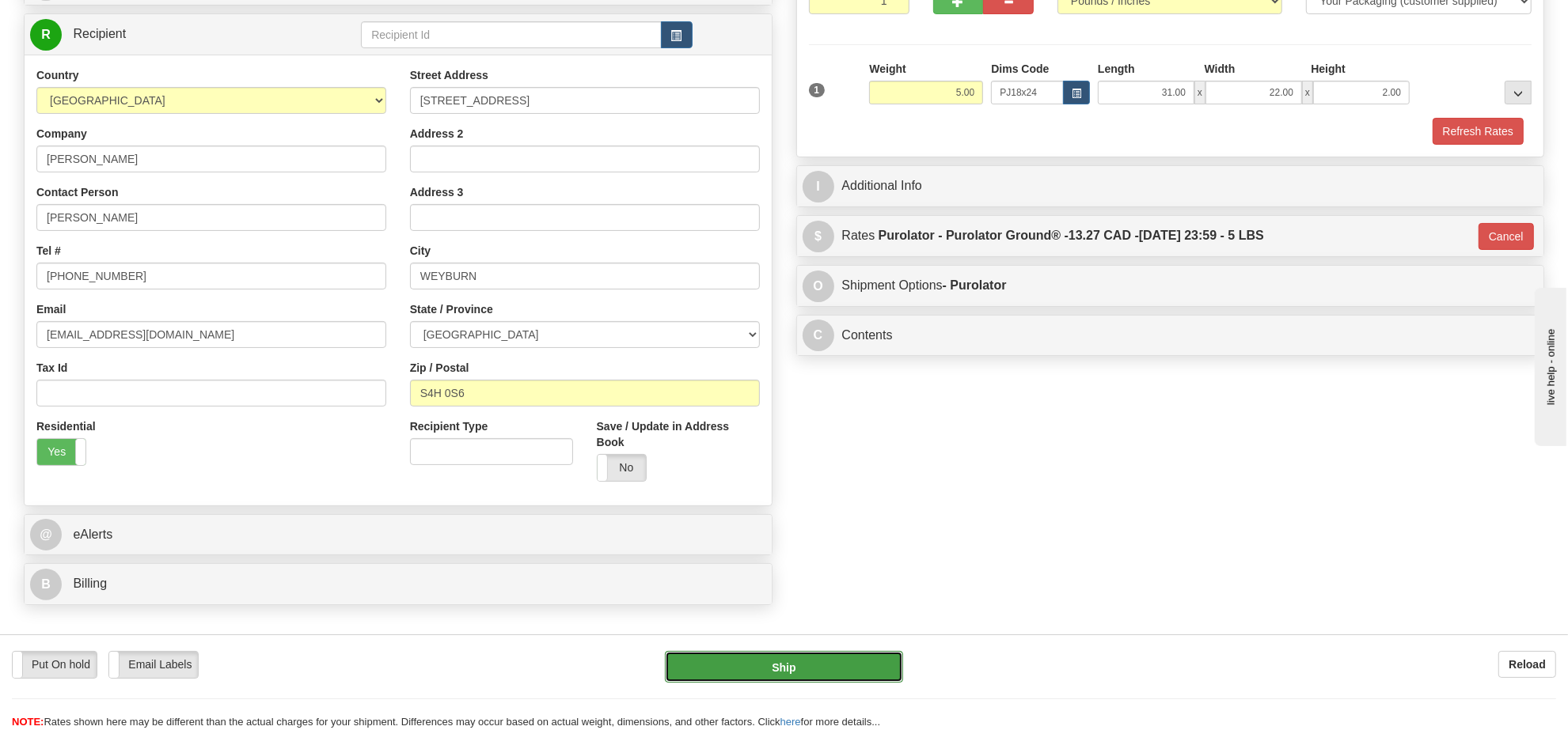
click at [848, 674] on button "Ship" at bounding box center [783, 666] width 237 height 32
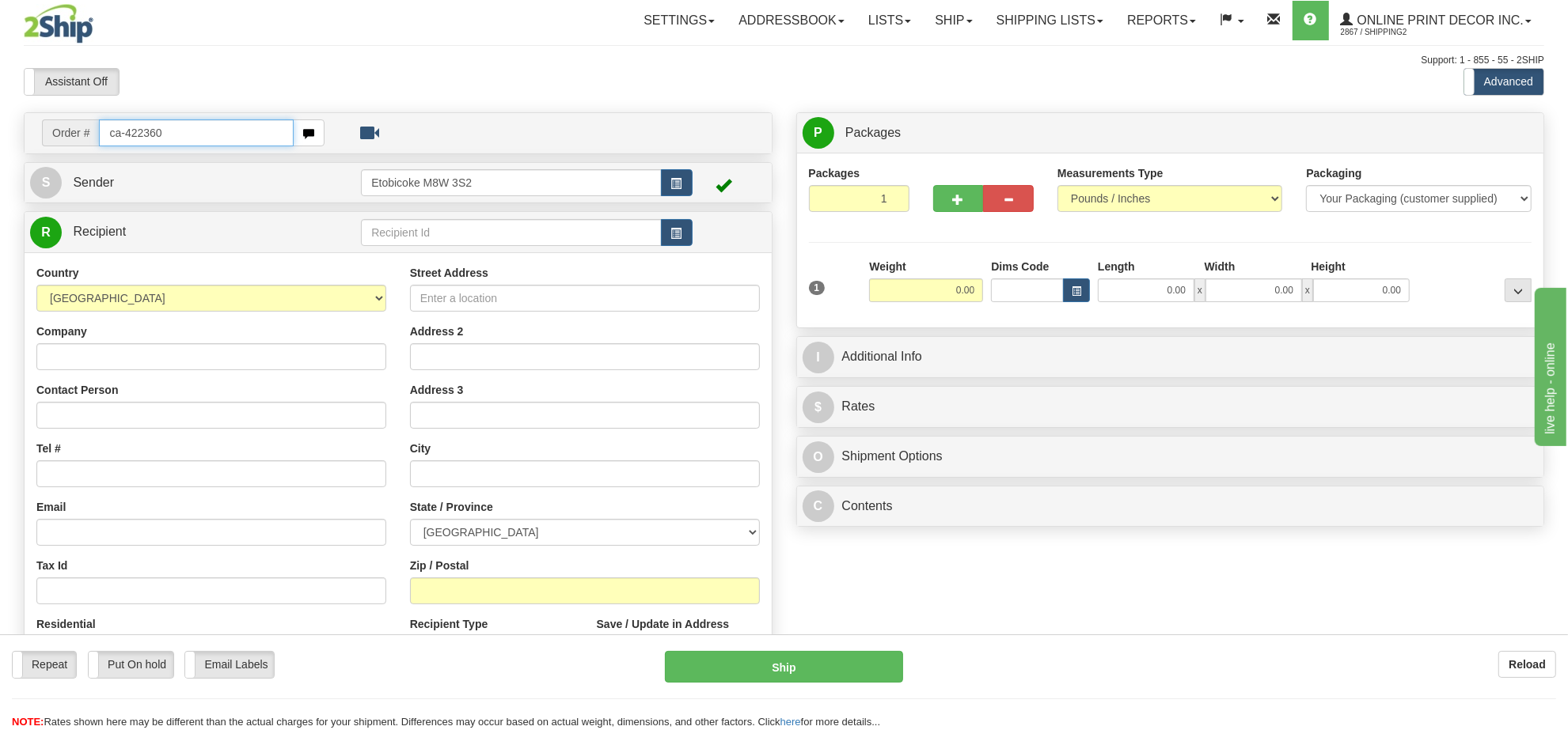
type input "ca-422360"
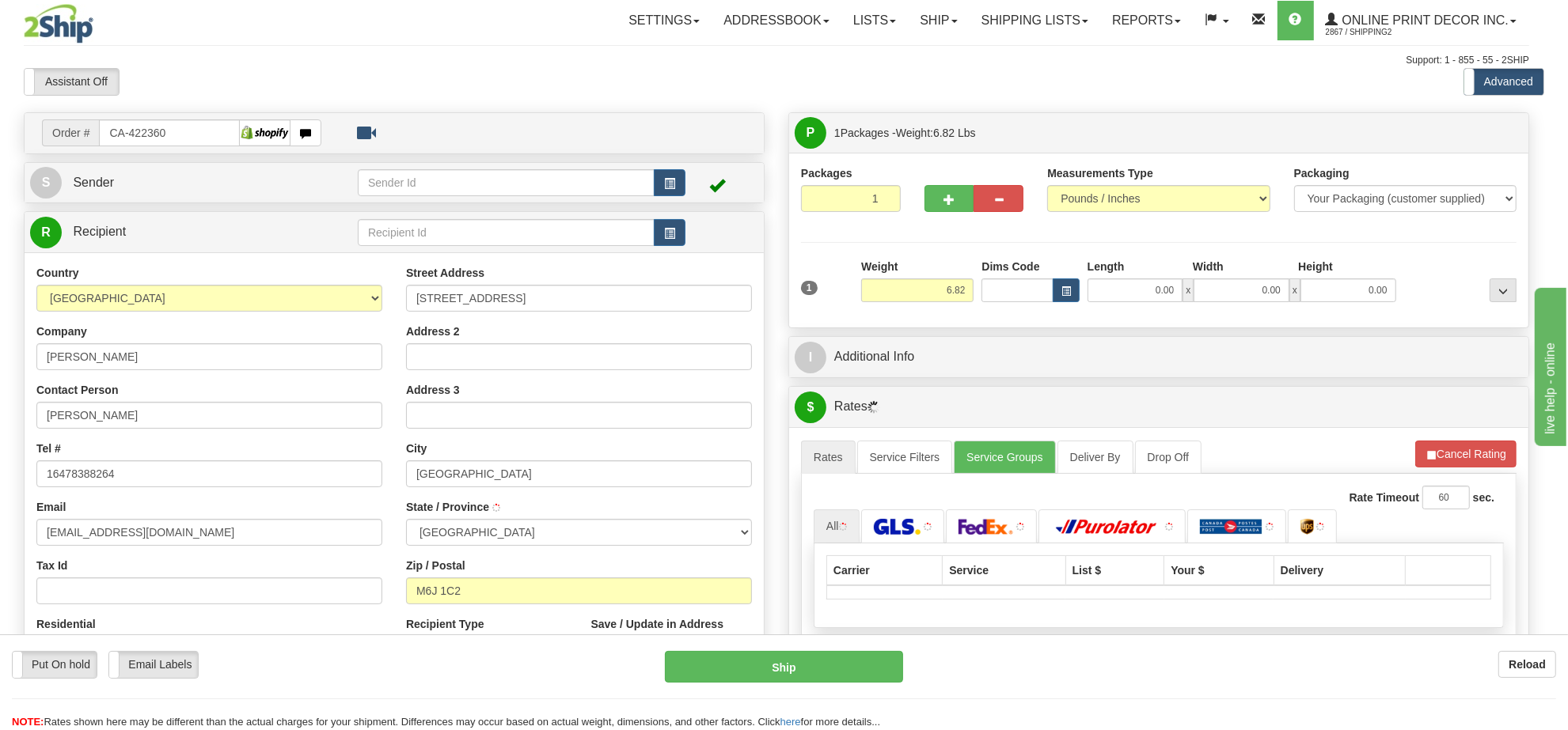
type input "[GEOGRAPHIC_DATA]"
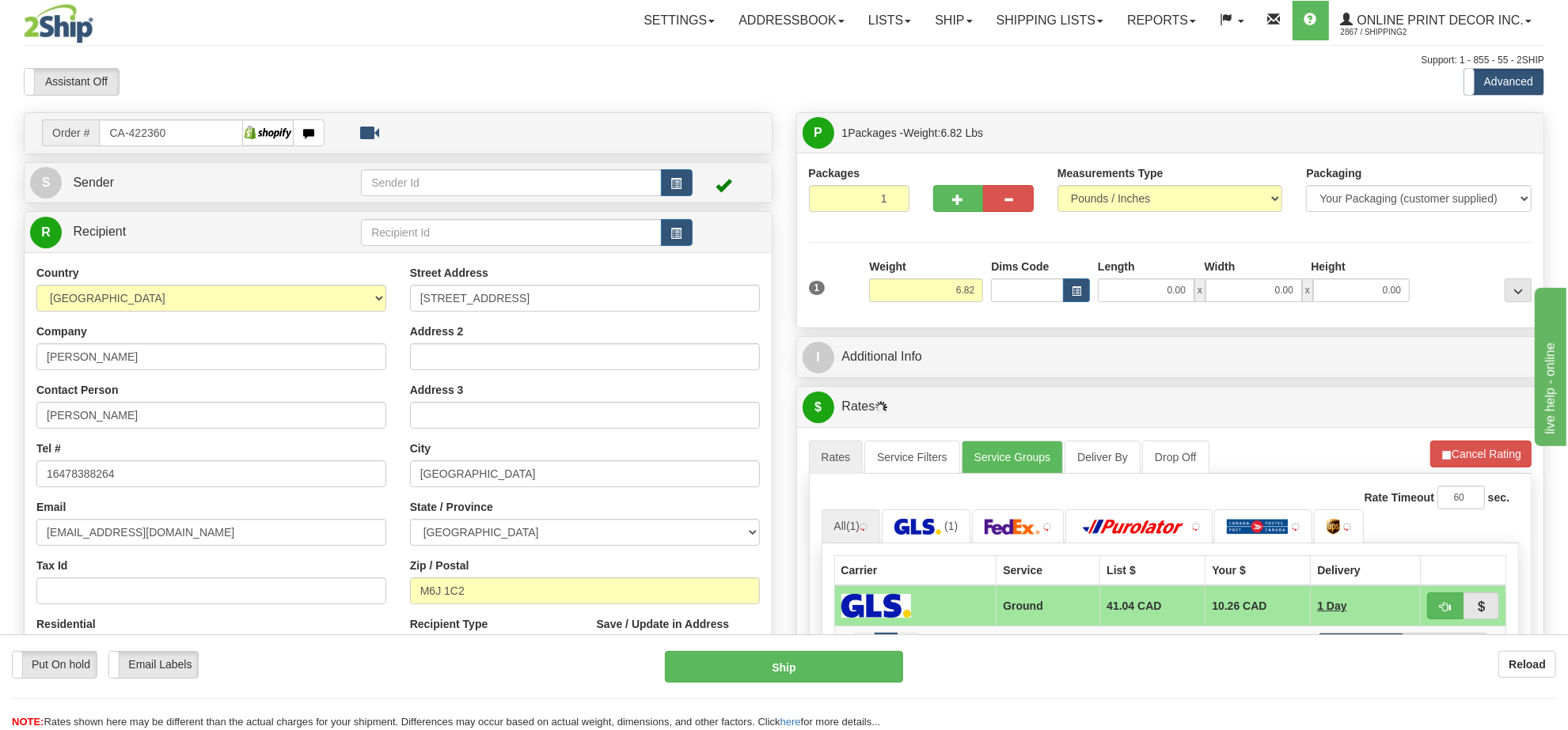
click at [947, 305] on div "Weight 6.82" at bounding box center [926, 286] width 122 height 56
click at [947, 302] on input "6.82" at bounding box center [926, 290] width 114 height 24
type input "4.00"
click at [1076, 291] on span "button" at bounding box center [1076, 291] width 10 height 9
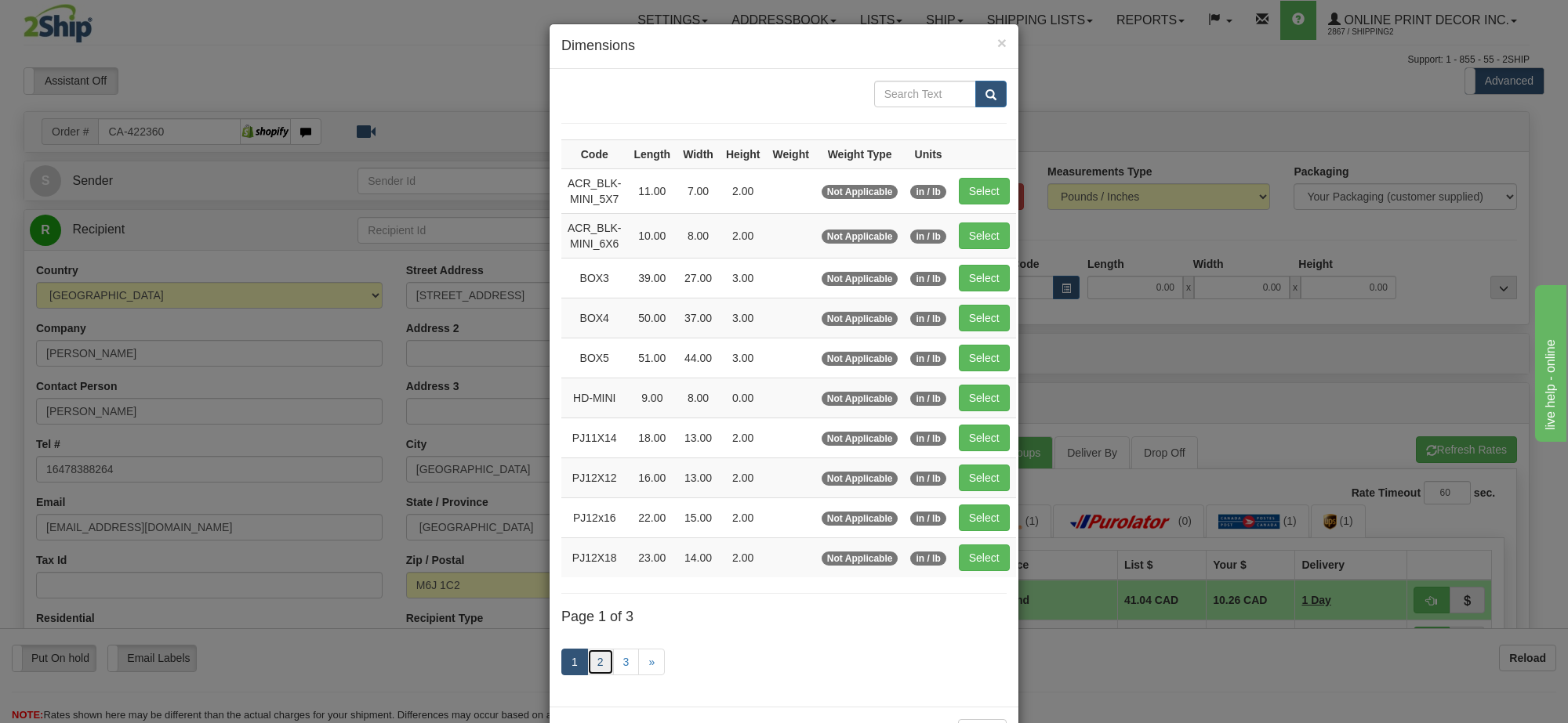
click at [592, 674] on link "2" at bounding box center [600, 661] width 27 height 27
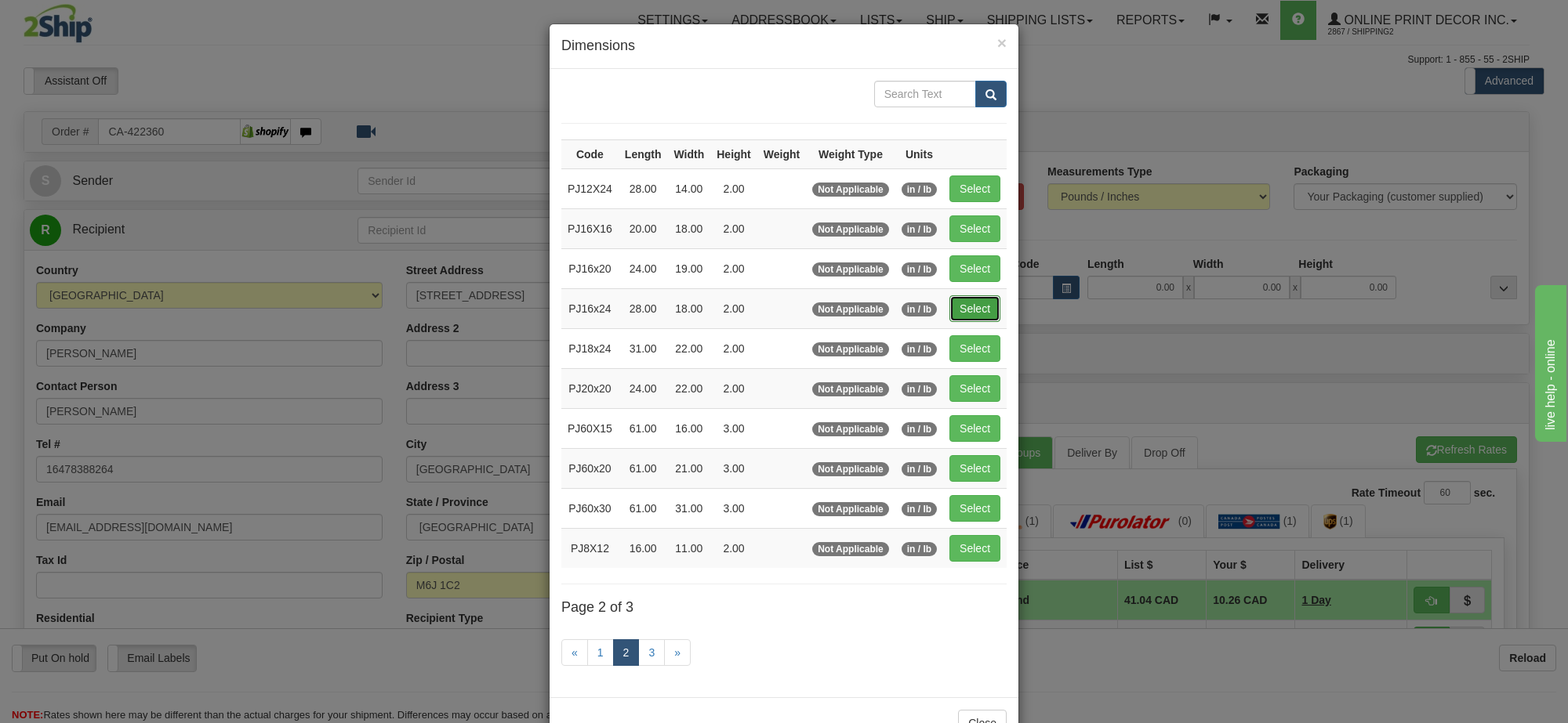
click at [974, 319] on button "Select" at bounding box center [975, 308] width 51 height 27
type input "PJ16x24"
type input "28.00"
type input "18.00"
type input "2.00"
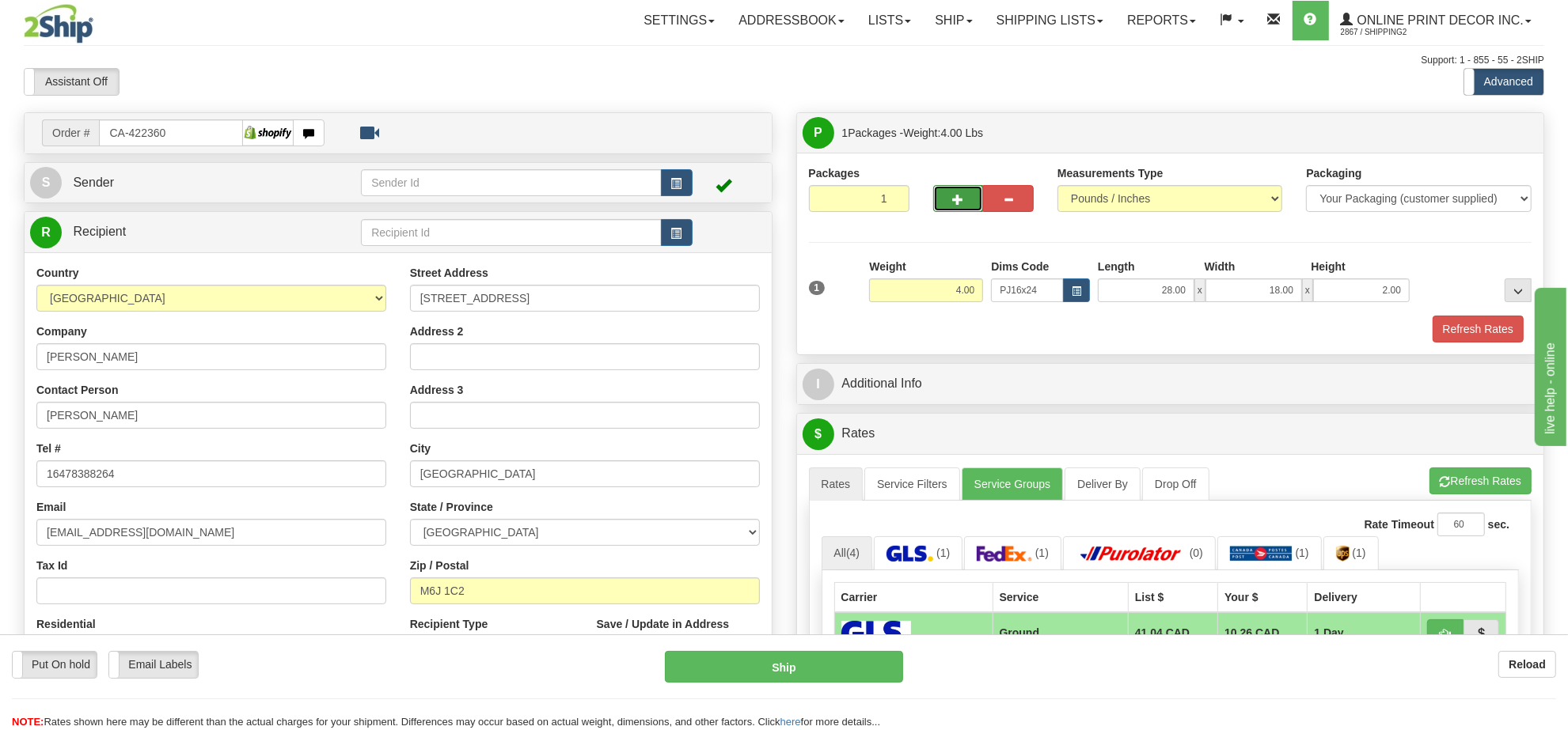
click at [951, 204] on button "button" at bounding box center [958, 198] width 51 height 27
radio input "true"
type input "2"
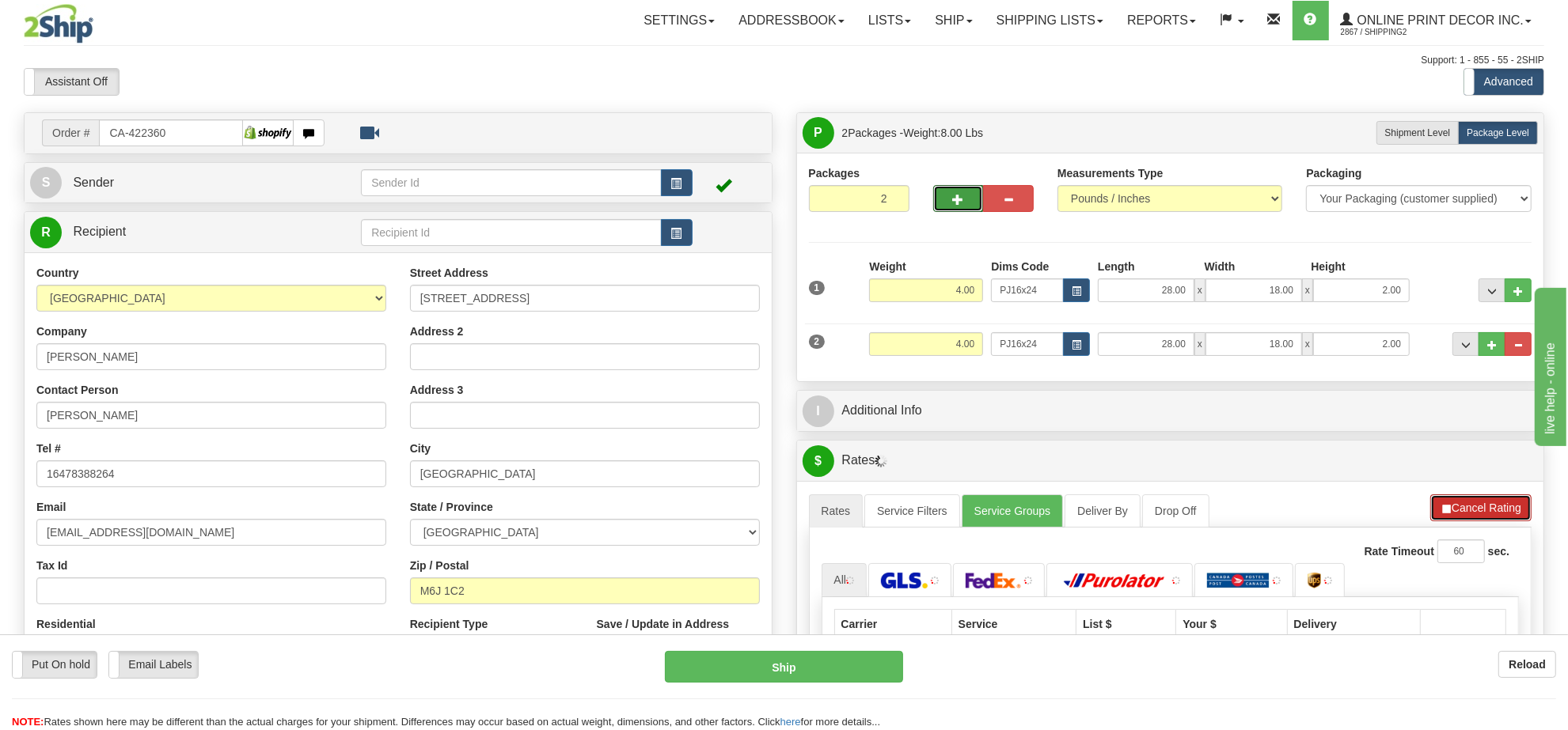
click at [1443, 501] on button "Cancel Rating" at bounding box center [1481, 508] width 101 height 27
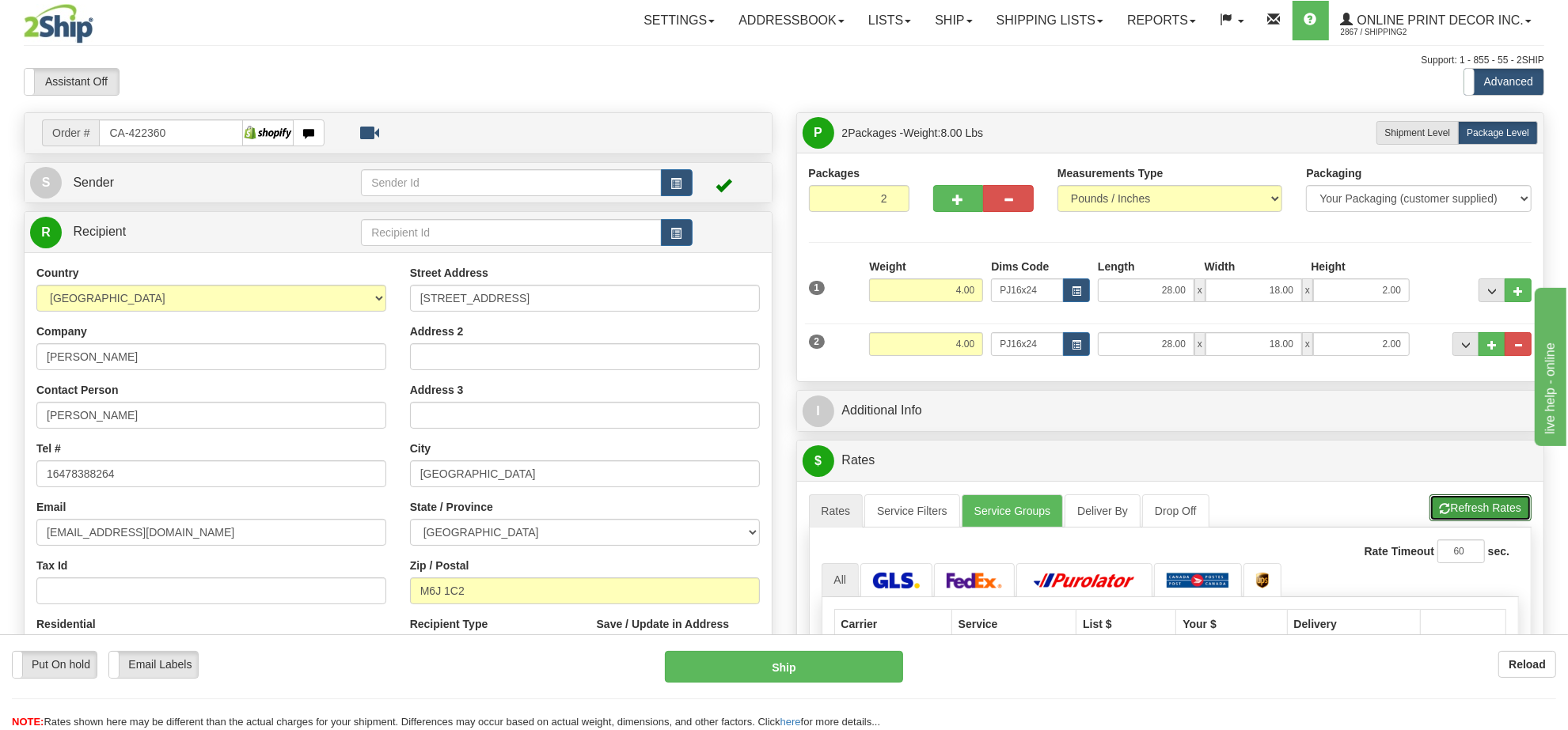
click at [1445, 501] on button "Refresh Rates" at bounding box center [1480, 508] width 102 height 27
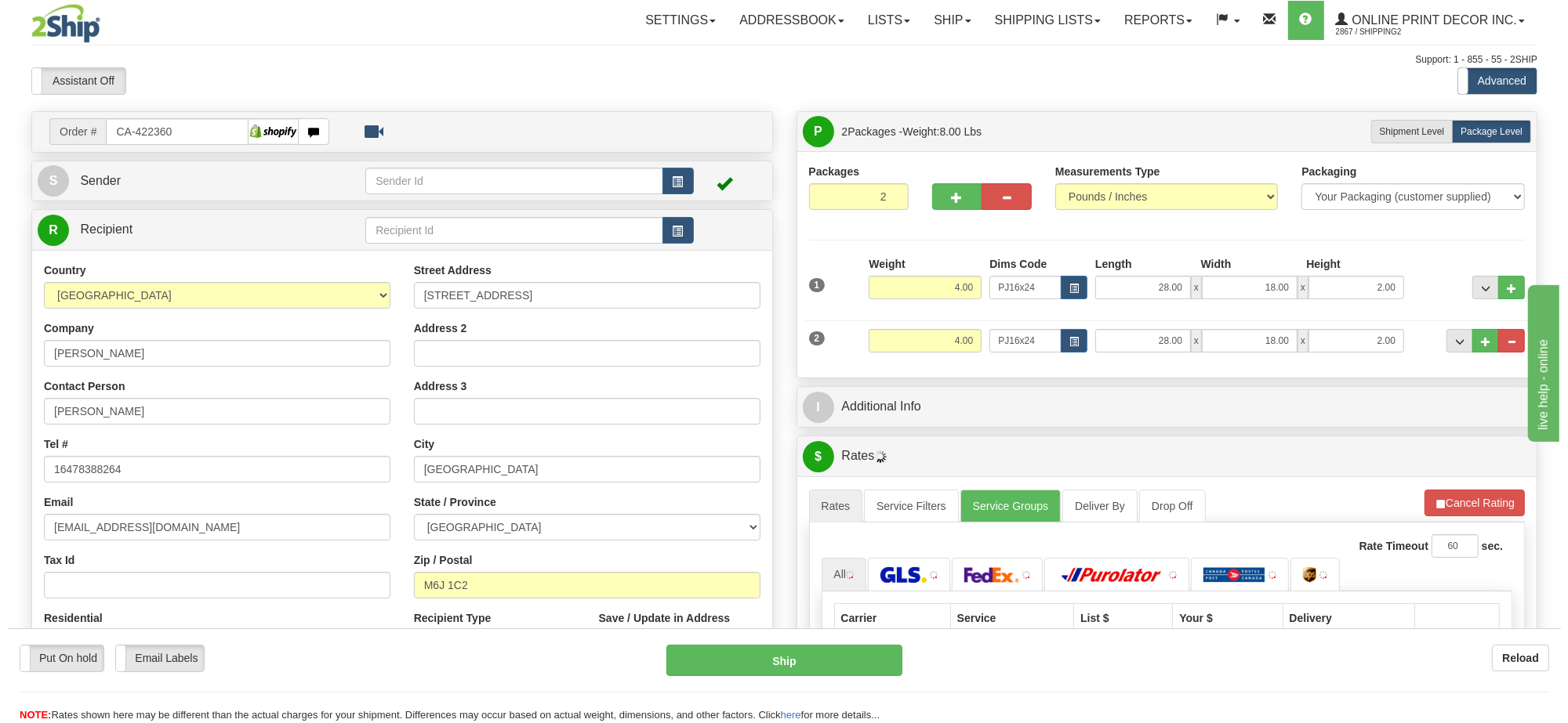
scroll to position [98, 0]
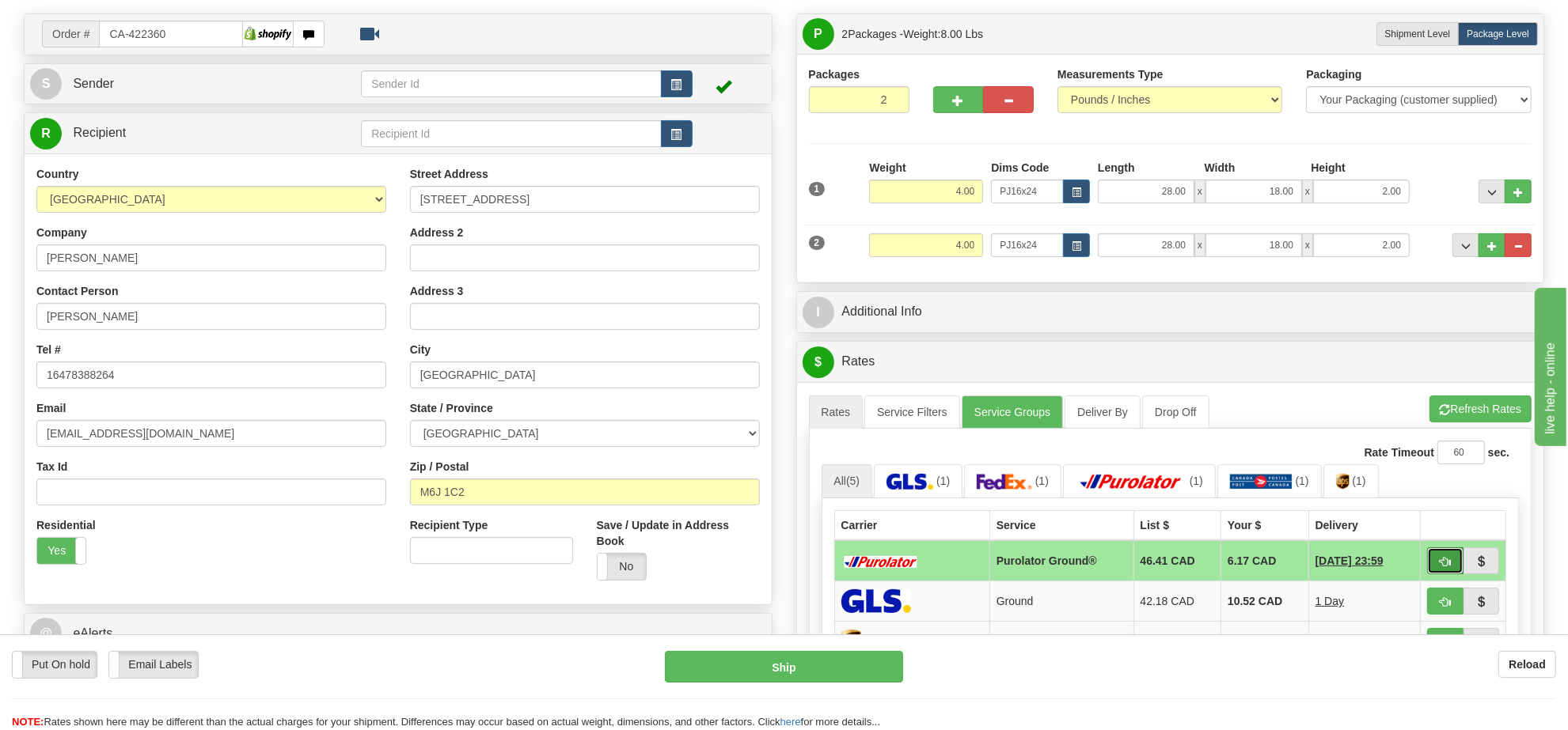
click at [1434, 563] on button "button" at bounding box center [1445, 560] width 37 height 27
type input "260"
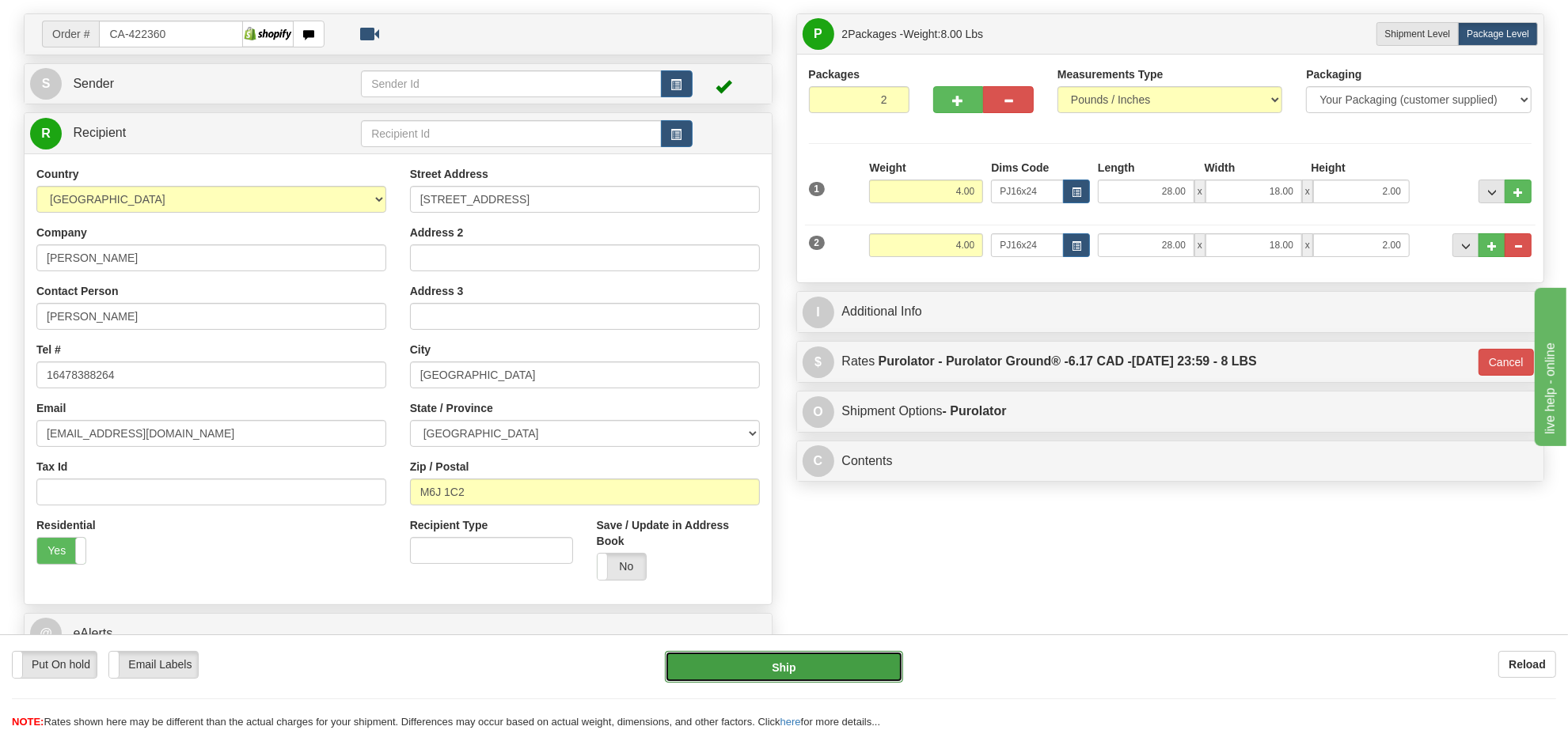
click at [799, 674] on button "Ship" at bounding box center [783, 666] width 237 height 32
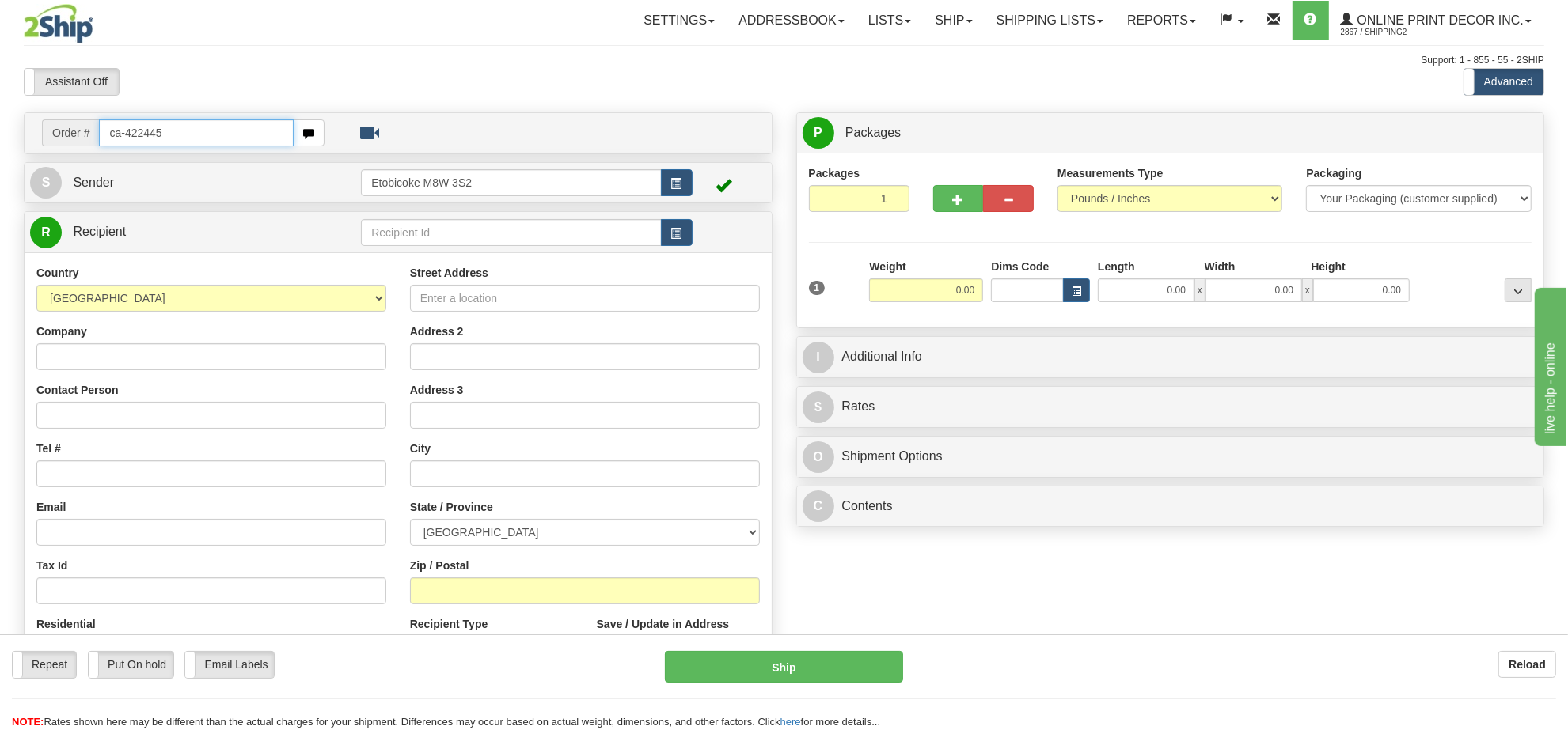
type input "ca-422445"
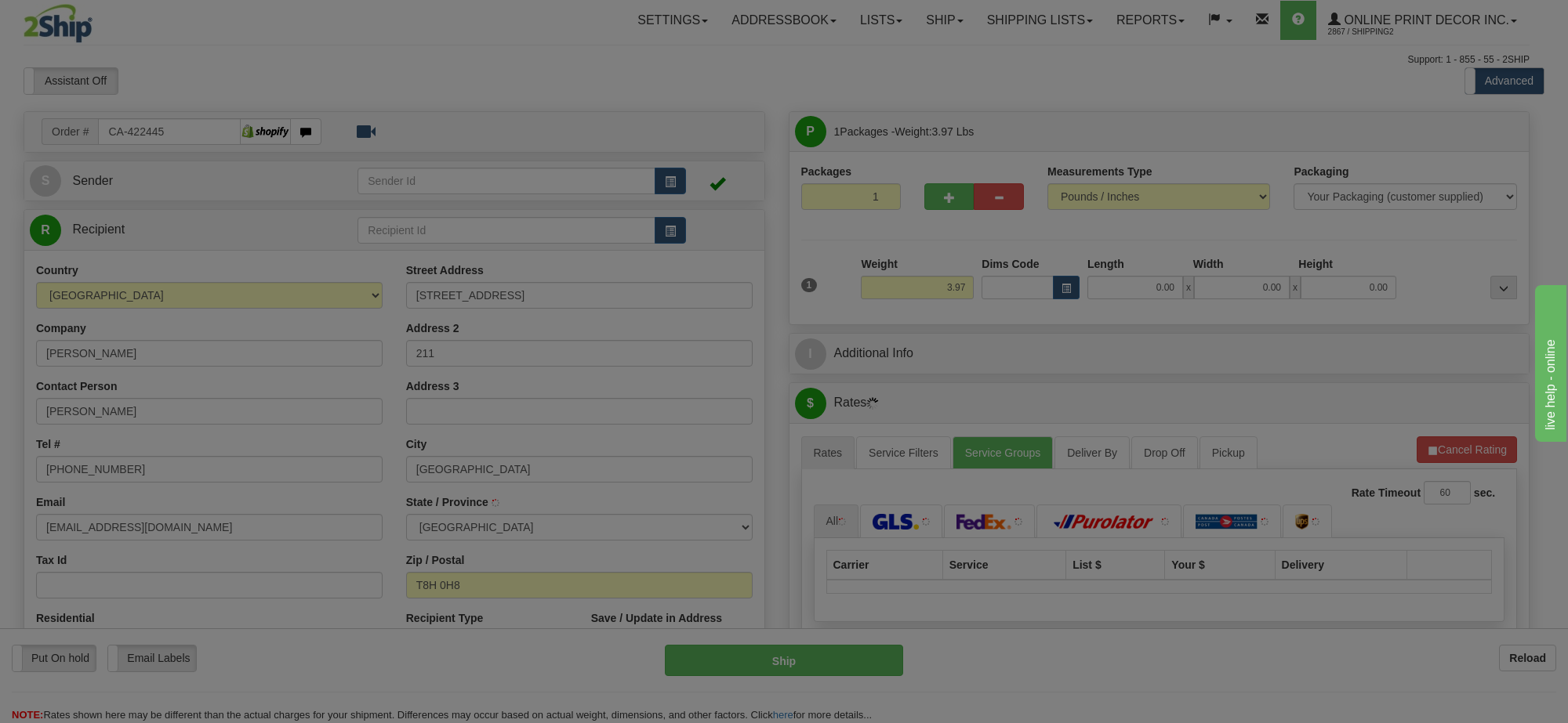
type input "SHERWOOD PARK"
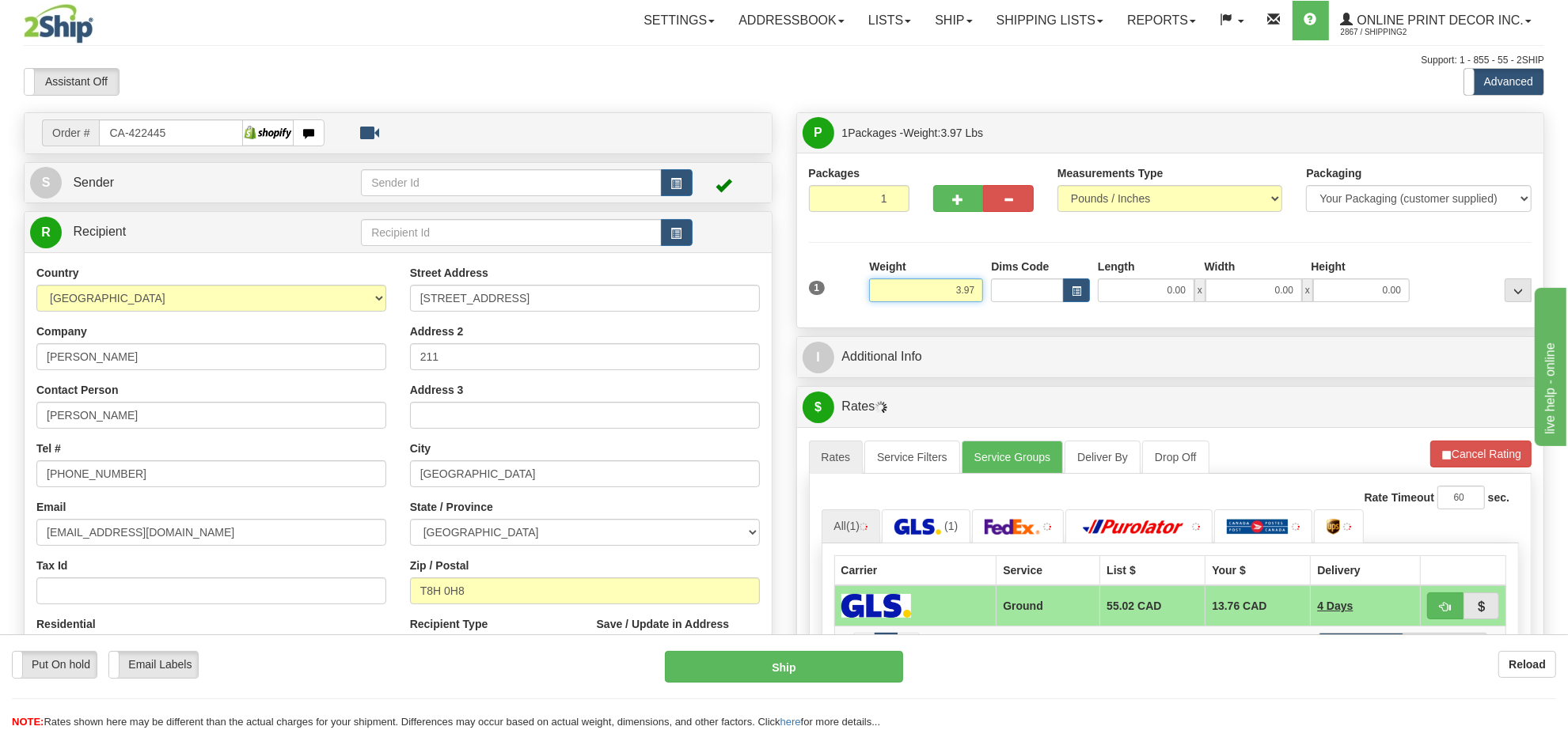
click at [974, 301] on input "3.97" at bounding box center [926, 290] width 114 height 24
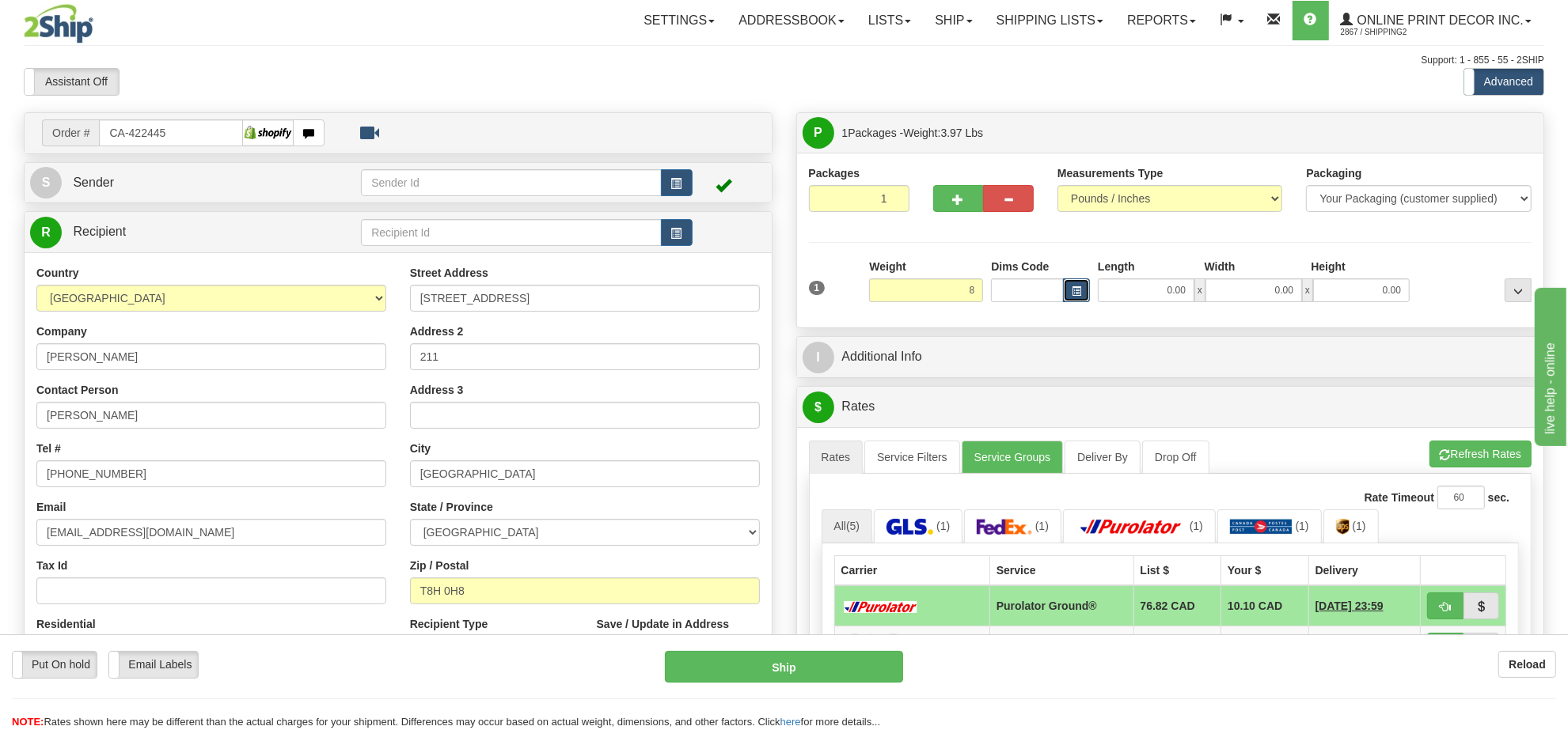
type input "8.00"
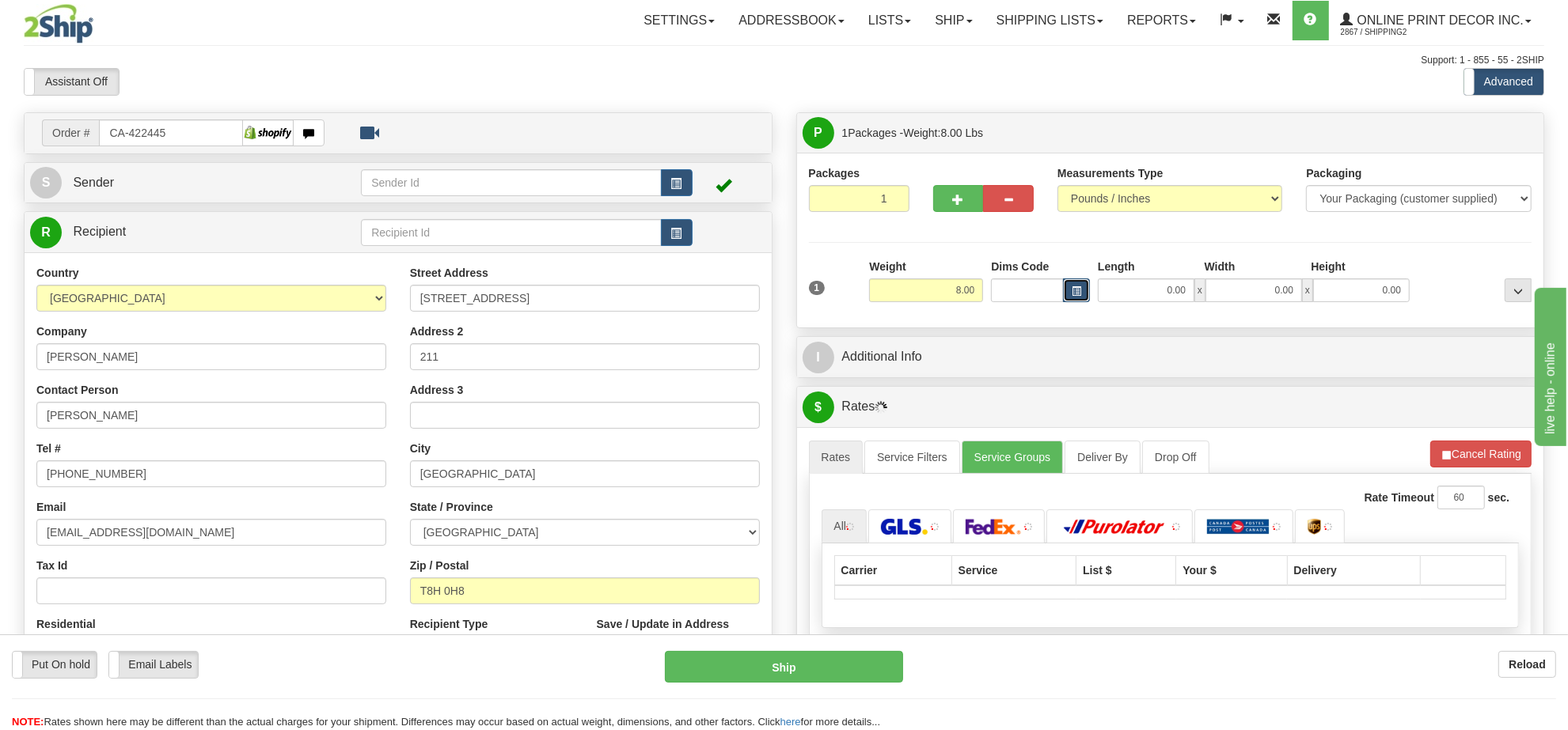
click at [1073, 293] on span "button" at bounding box center [1076, 291] width 10 height 9
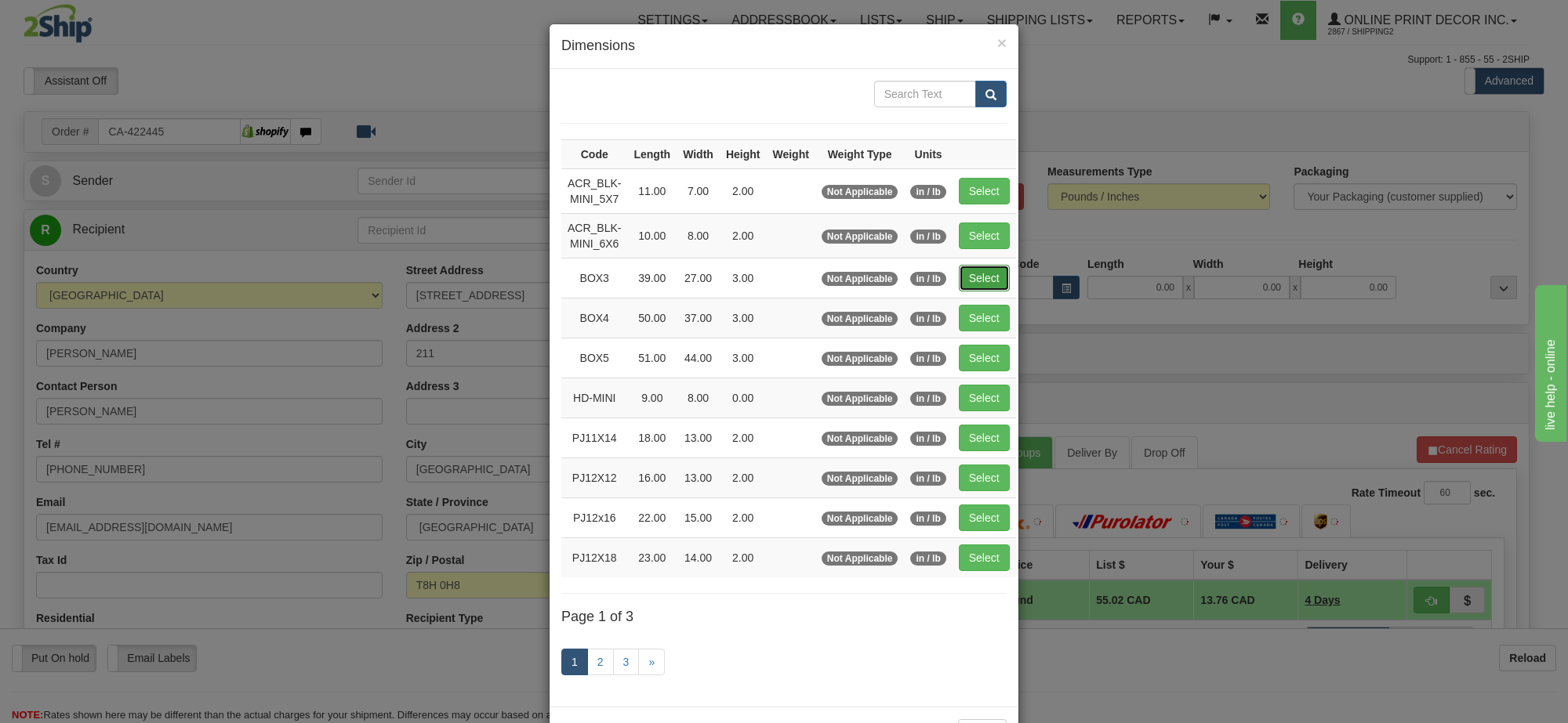
click at [981, 271] on button "Select" at bounding box center [984, 277] width 51 height 27
type input "BOX3"
type input "39.00"
type input "27.00"
type input "3.00"
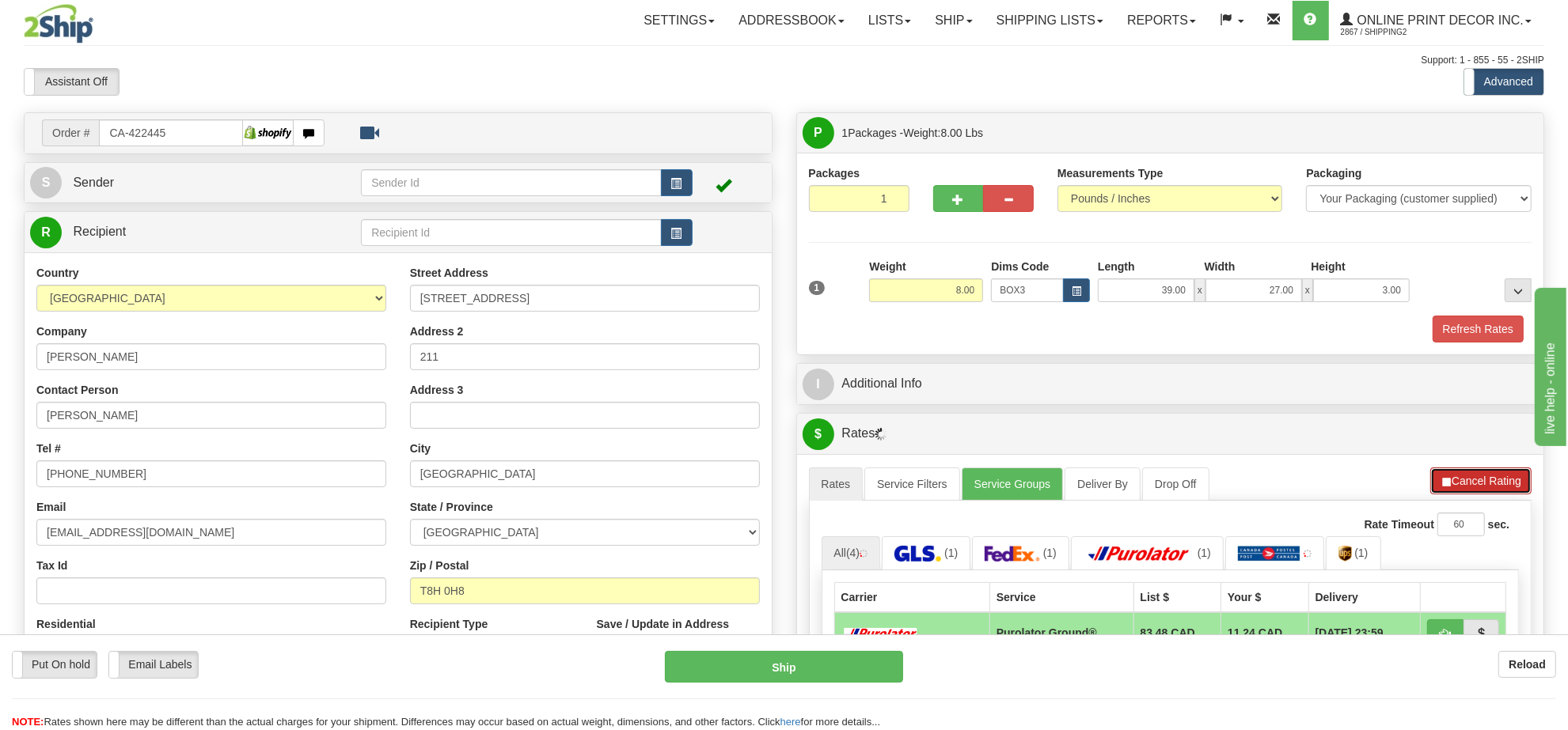
click at [1469, 477] on button "Cancel Rating" at bounding box center [1481, 481] width 101 height 27
click at [0, 0] on button "Refresh Rates" at bounding box center [0, 0] width 0 height 0
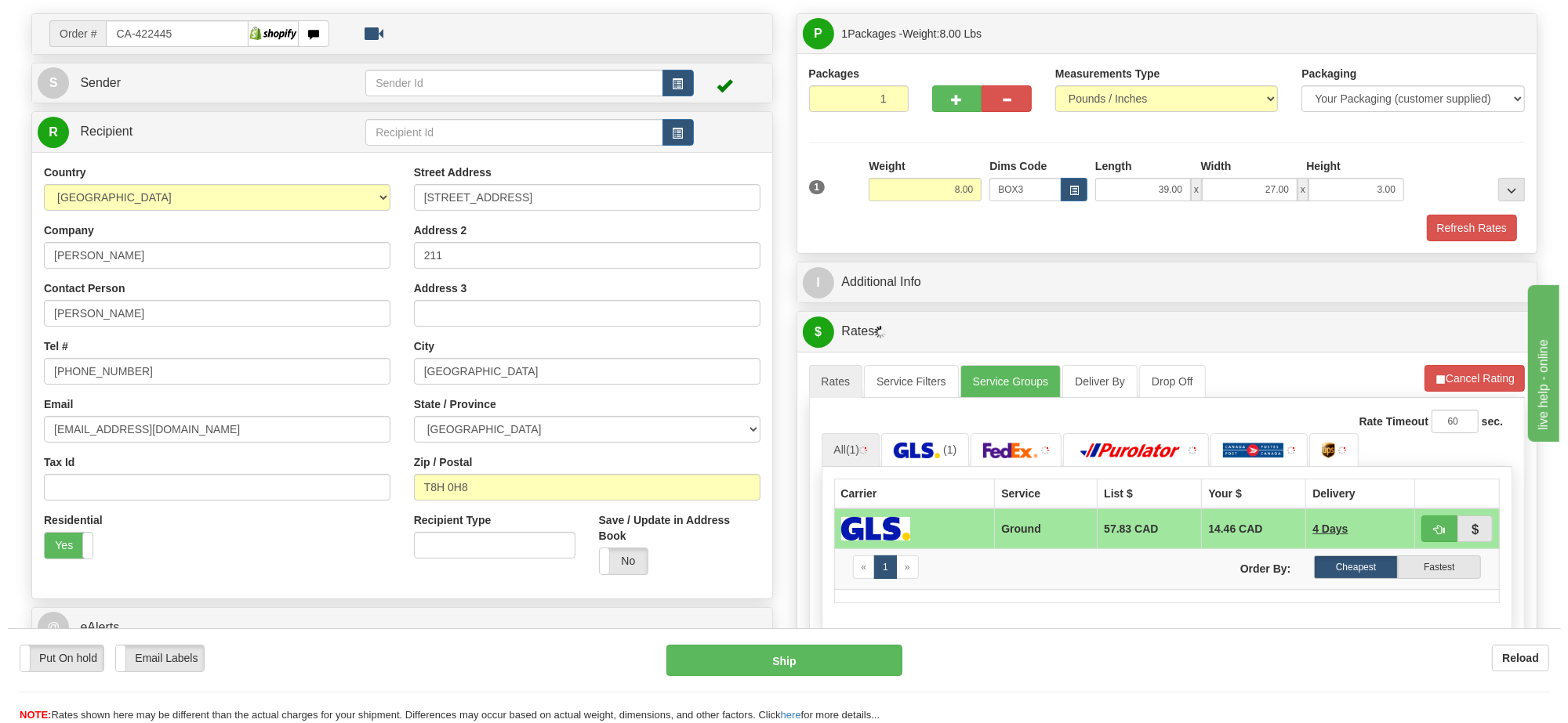
scroll to position [196, 0]
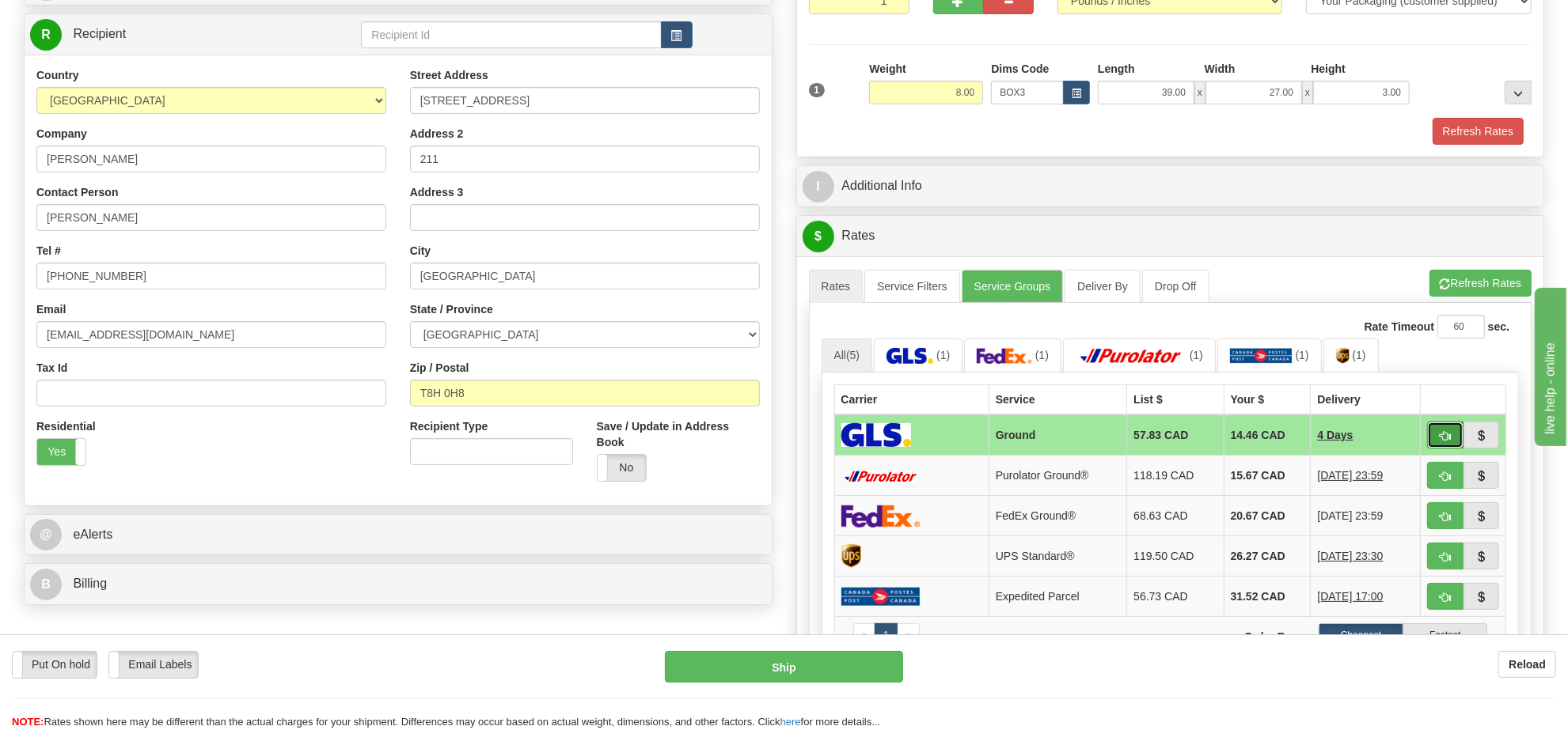
click at [1439, 449] on button "button" at bounding box center [1445, 435] width 37 height 27
type input "1"
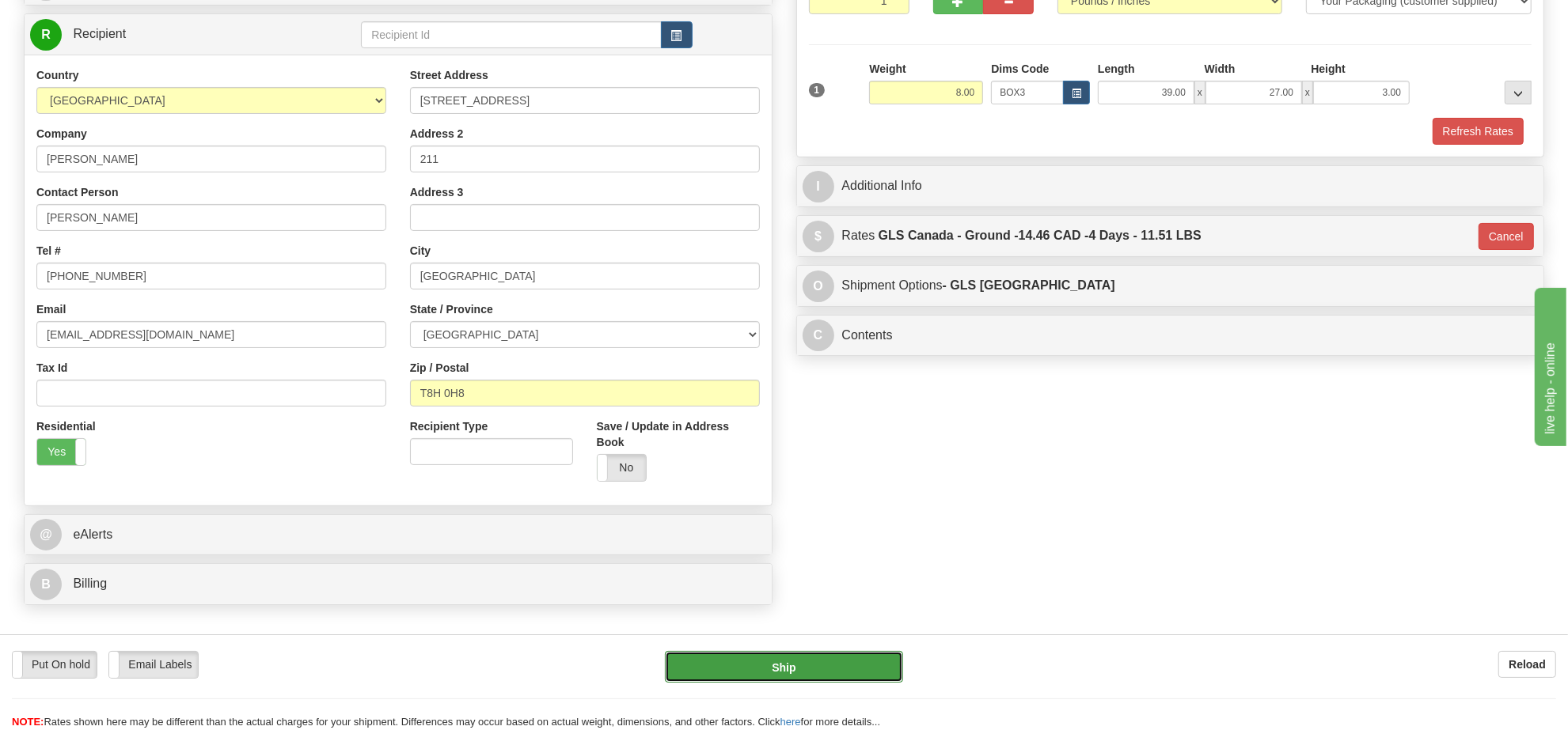
click at [850, 670] on button "Ship" at bounding box center [783, 666] width 237 height 32
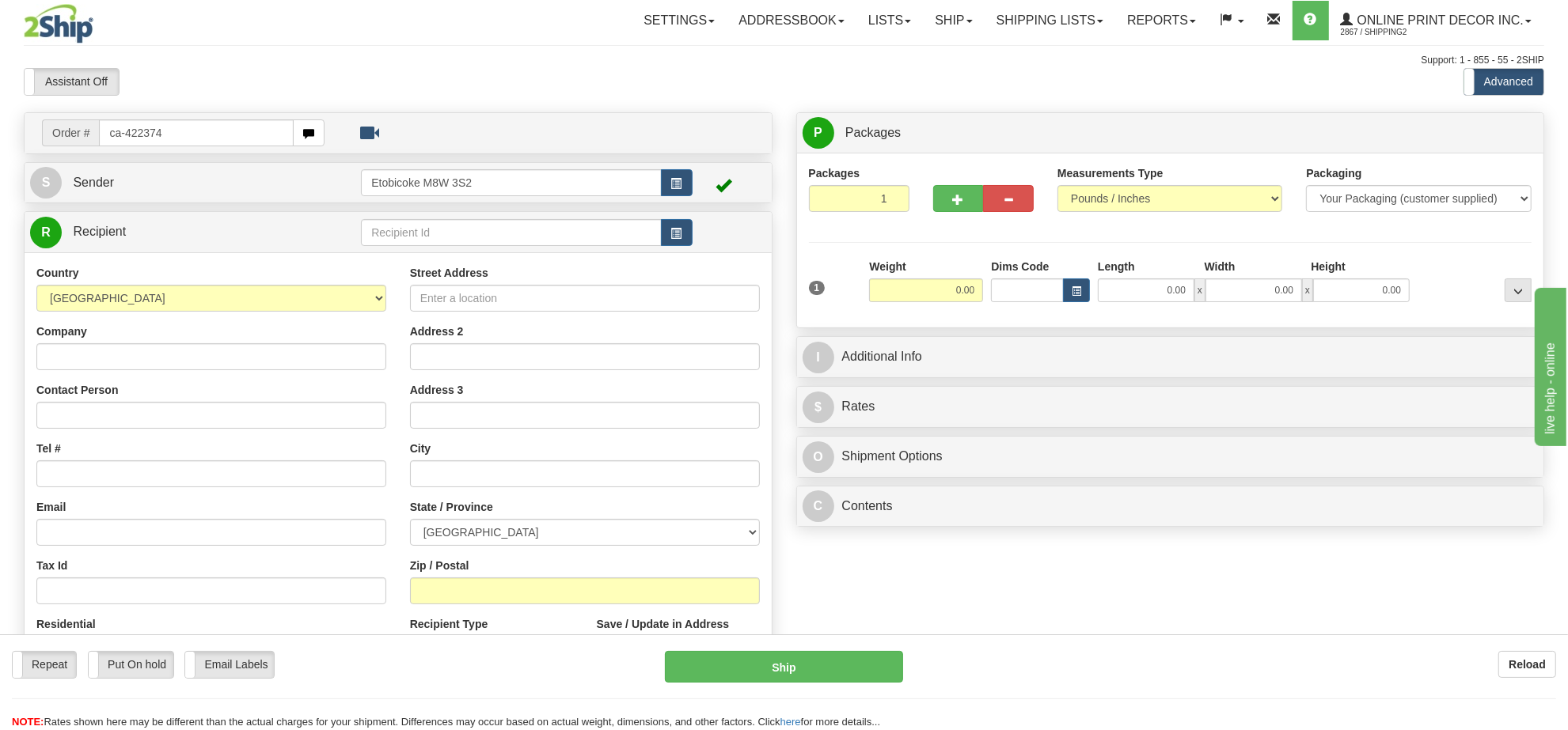
type input "ca-422374"
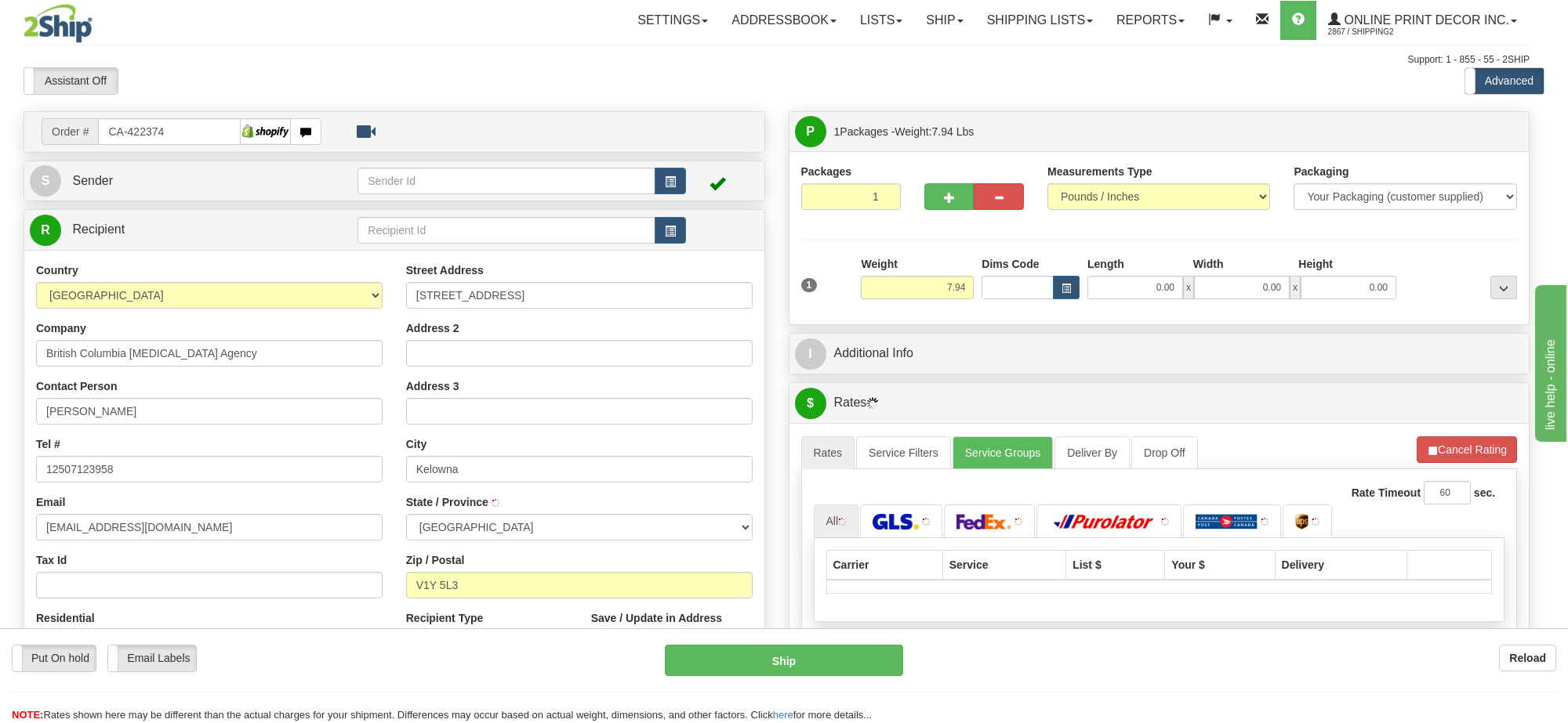
type input "KELOWNA"
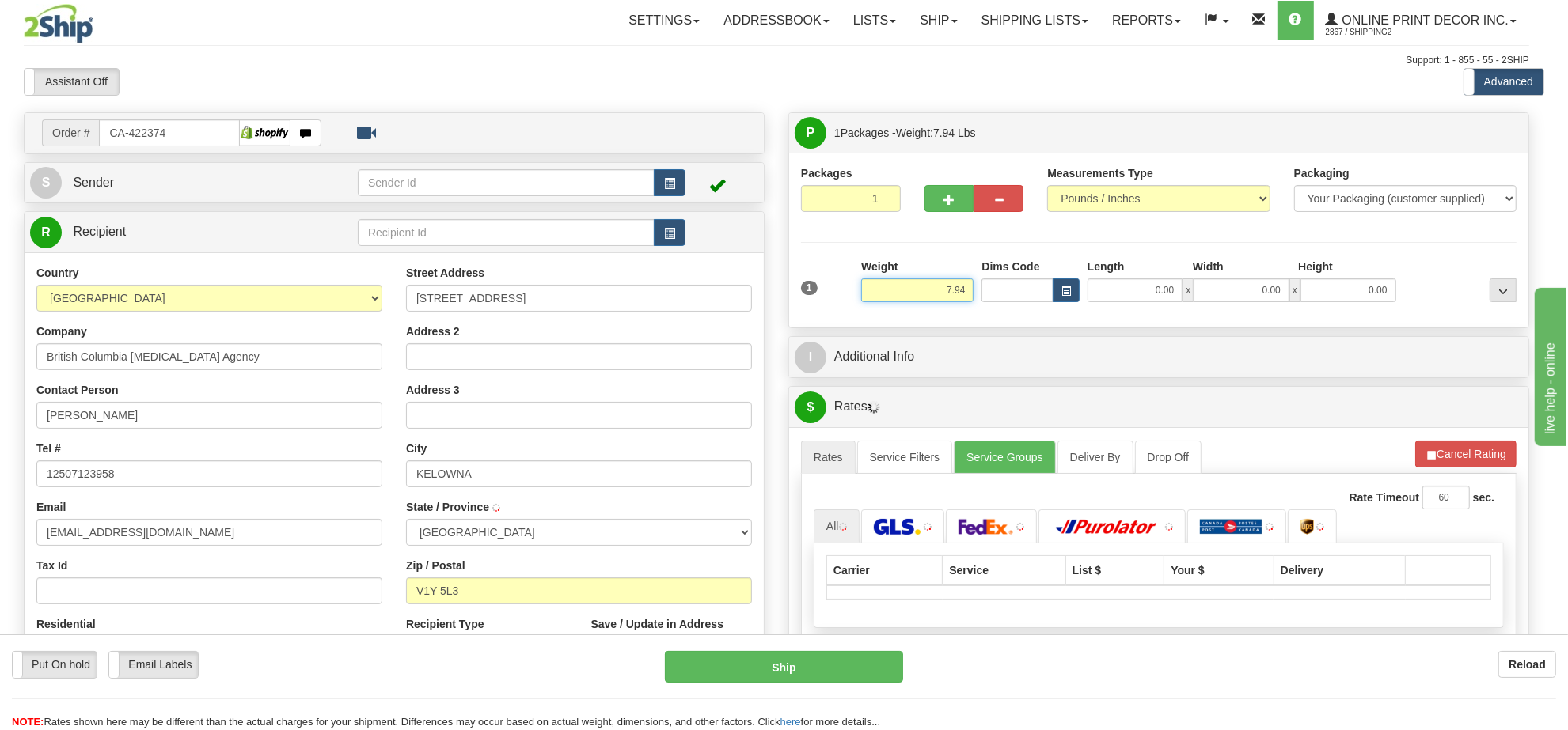
click at [956, 299] on input "7.94" at bounding box center [917, 290] width 112 height 24
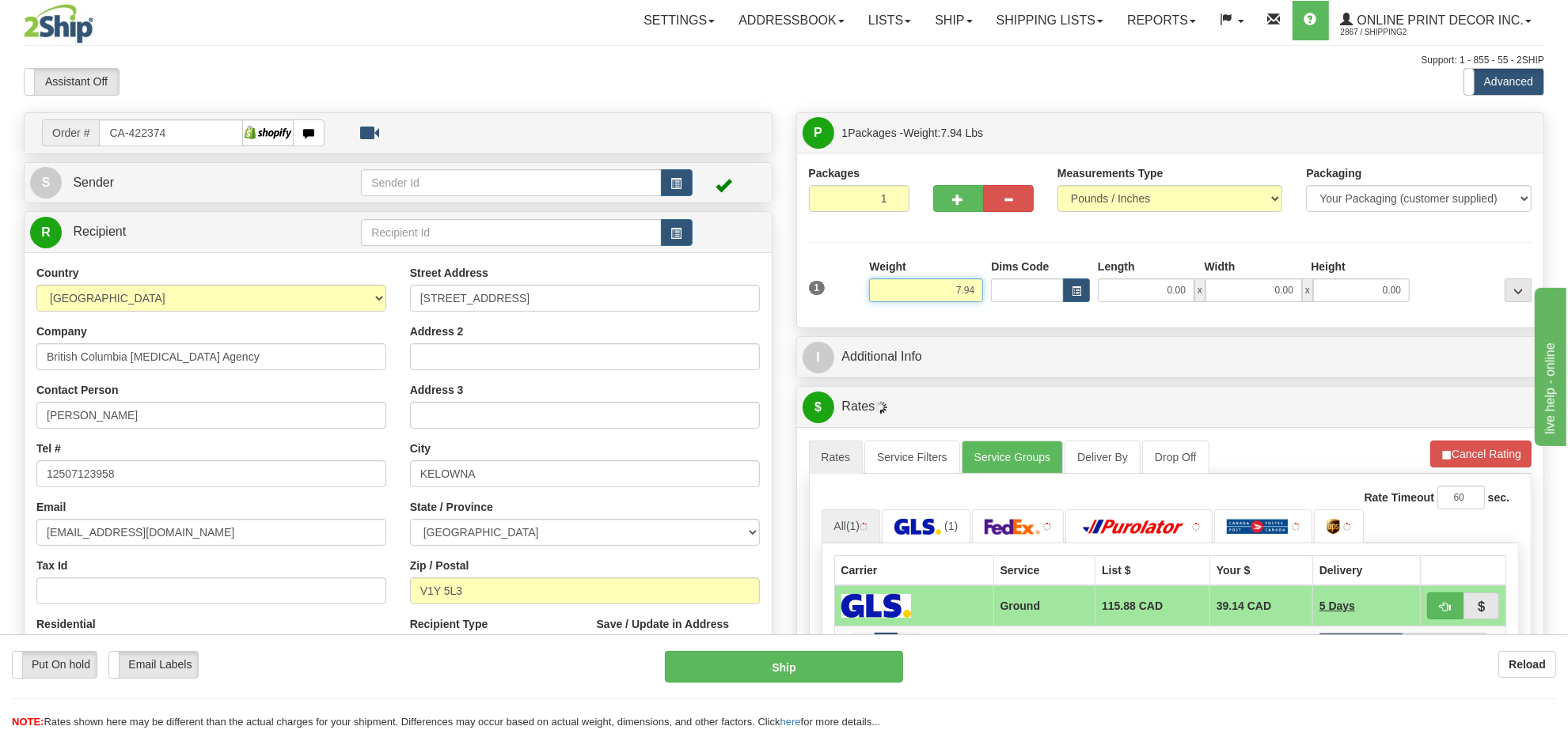
click at [956, 298] on input "7.94" at bounding box center [926, 290] width 114 height 24
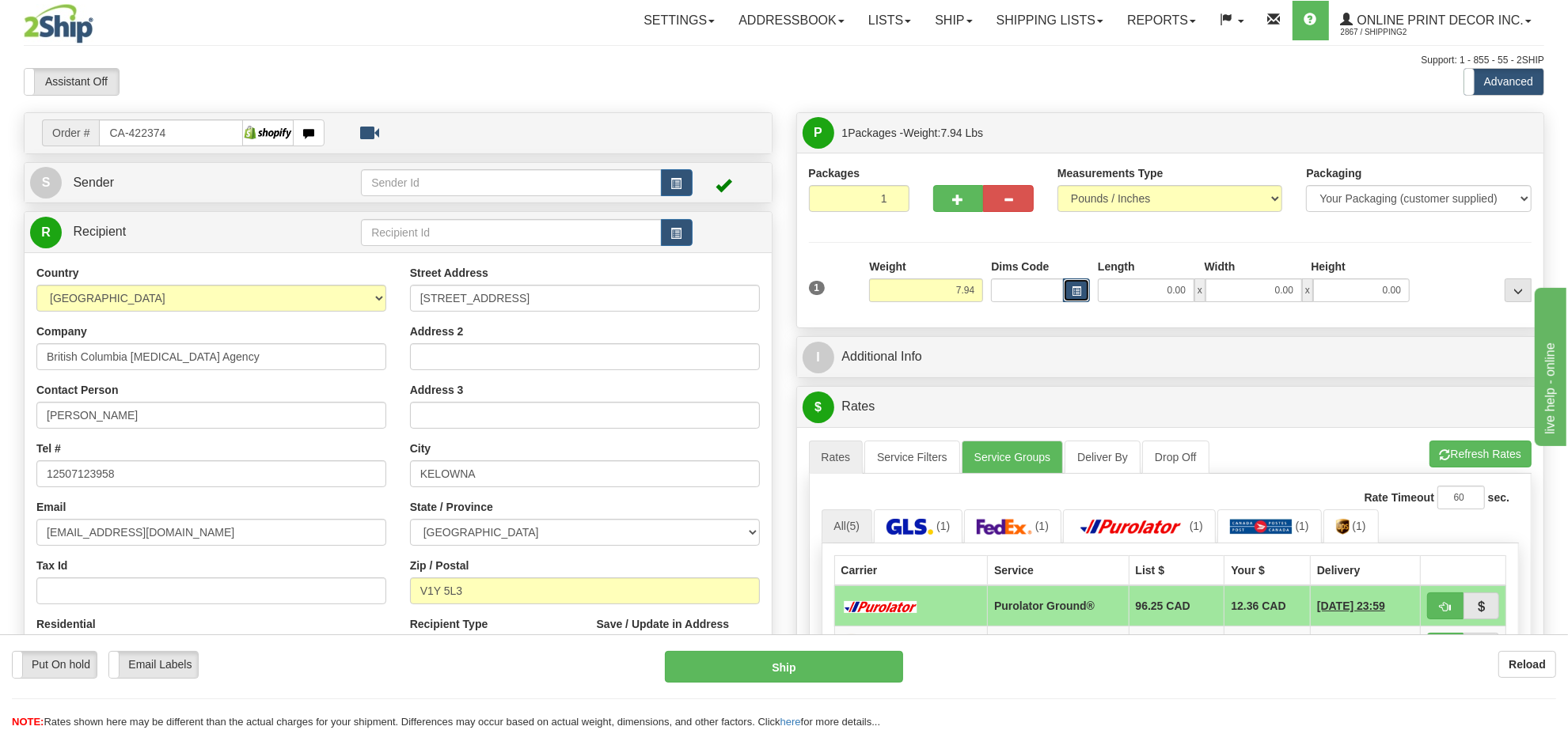
click at [1068, 293] on button "button" at bounding box center [1076, 290] width 27 height 24
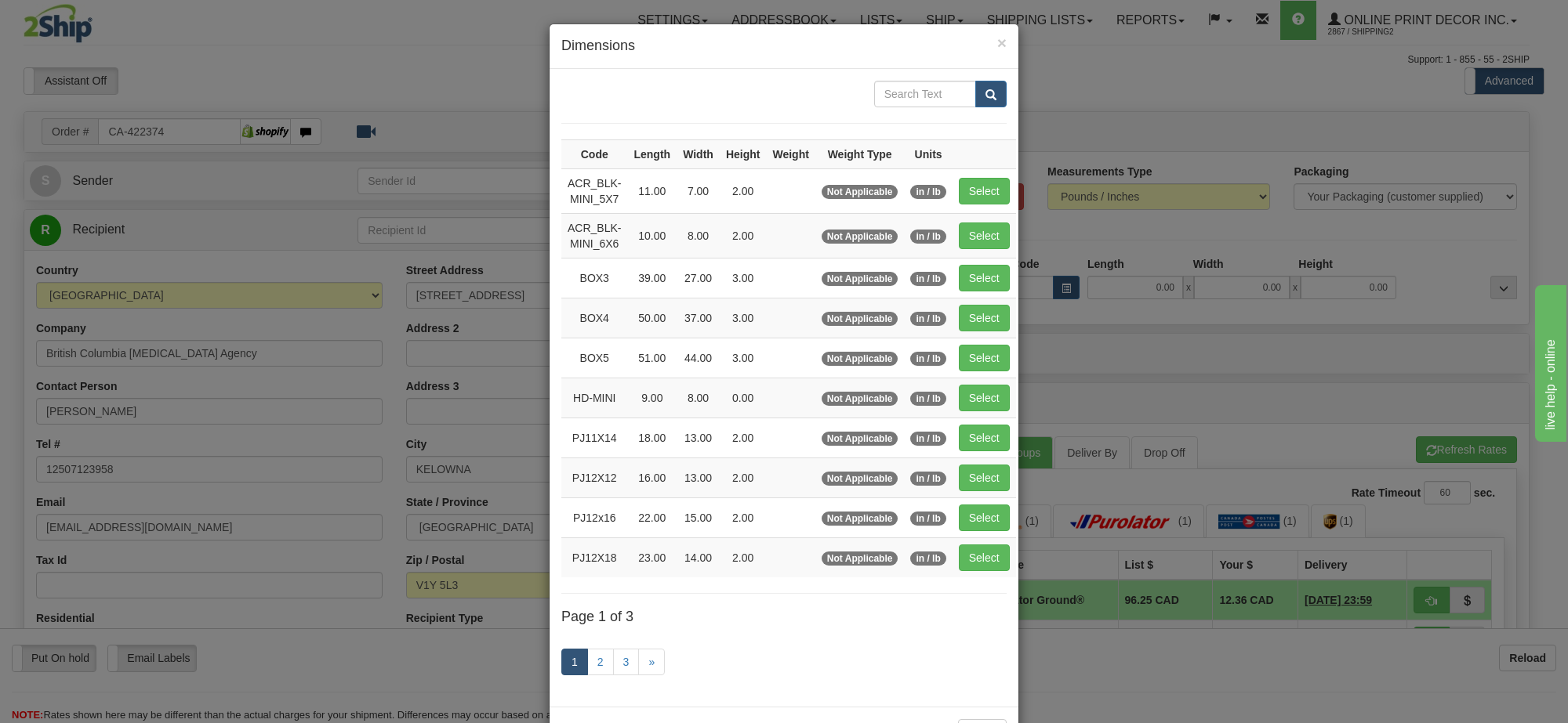
click at [973, 296] on td "Select" at bounding box center [984, 277] width 64 height 40
click at [973, 290] on button "Select" at bounding box center [984, 277] width 51 height 27
type input "BOX3"
type input "39.00"
type input "27.00"
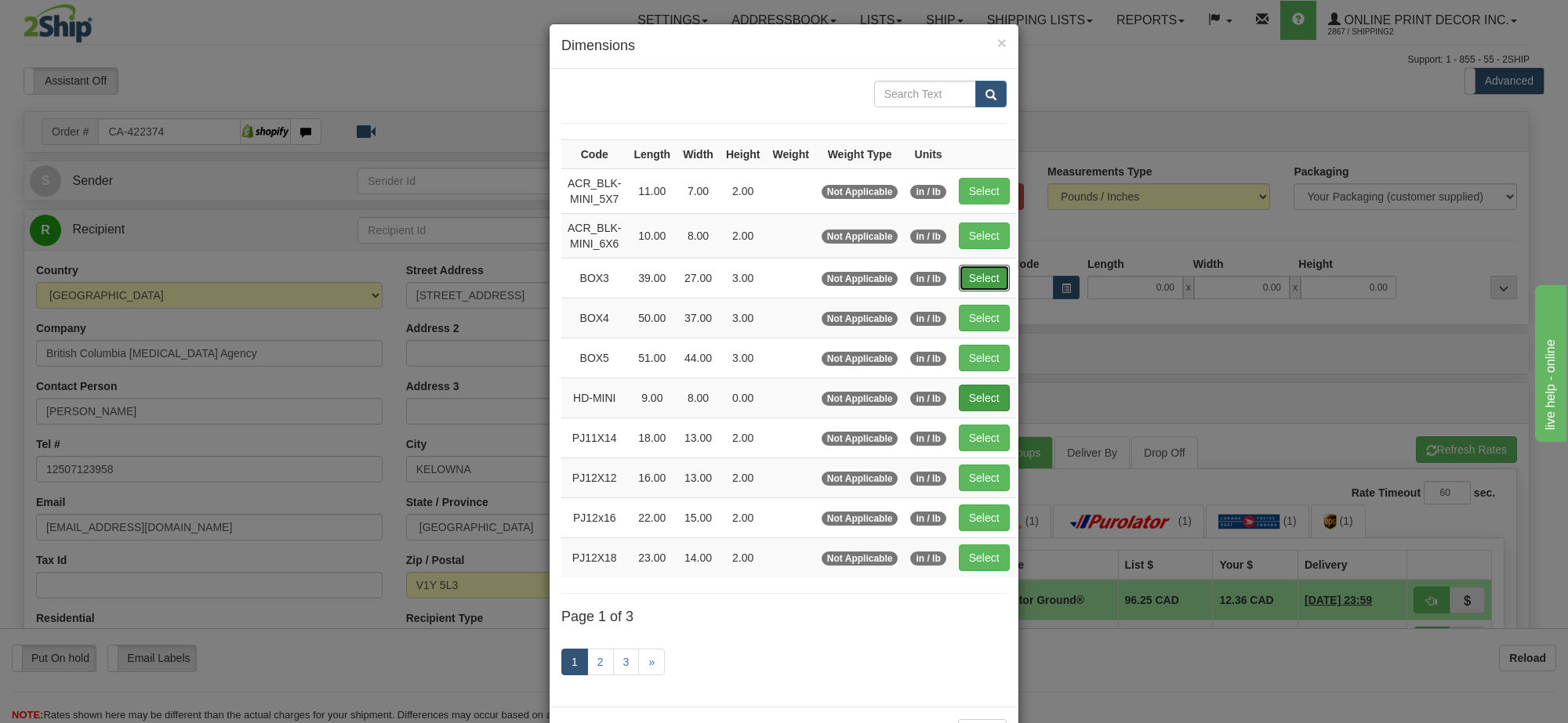
type input "3.00"
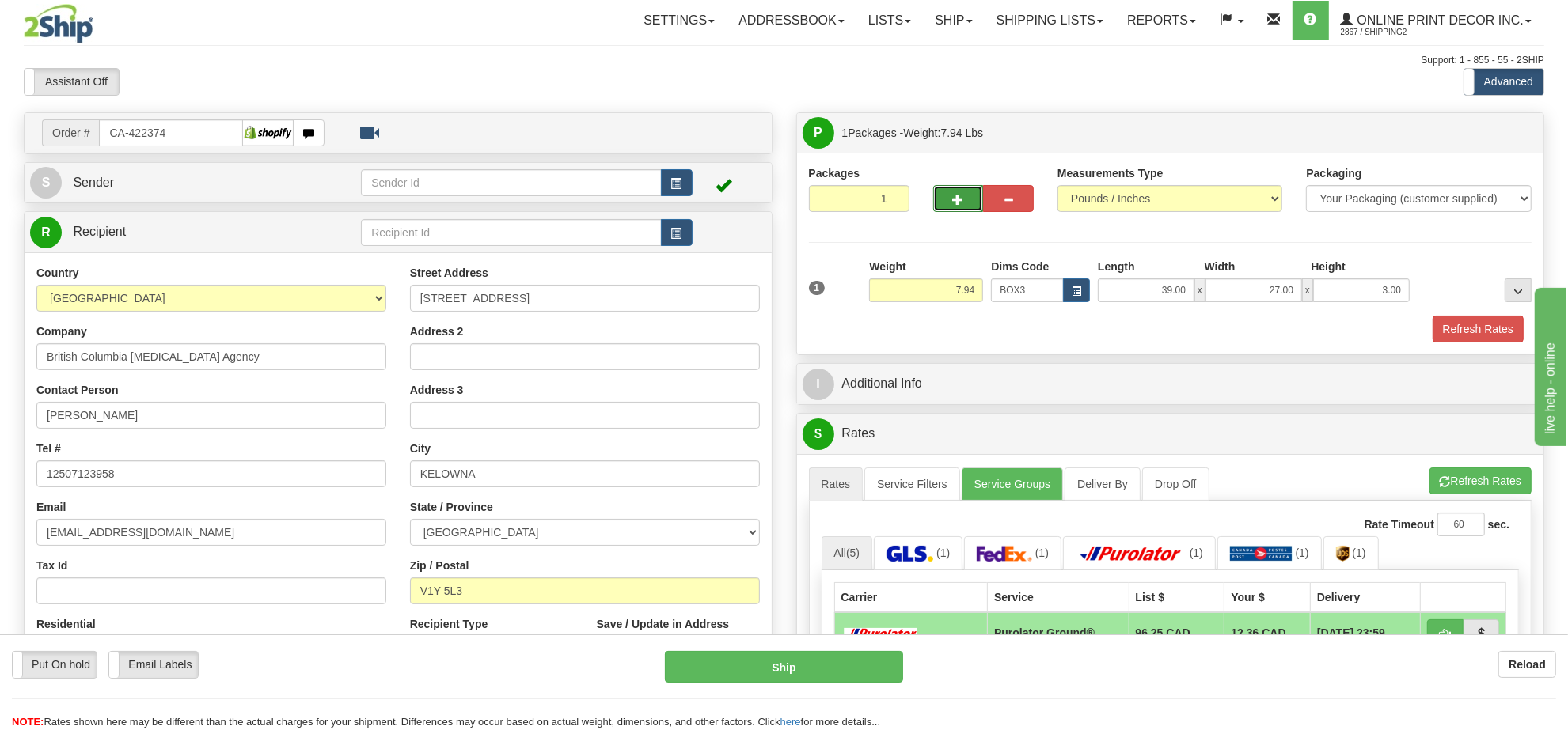
click at [955, 205] on span "button" at bounding box center [958, 200] width 11 height 10
radio input "true"
type input "2"
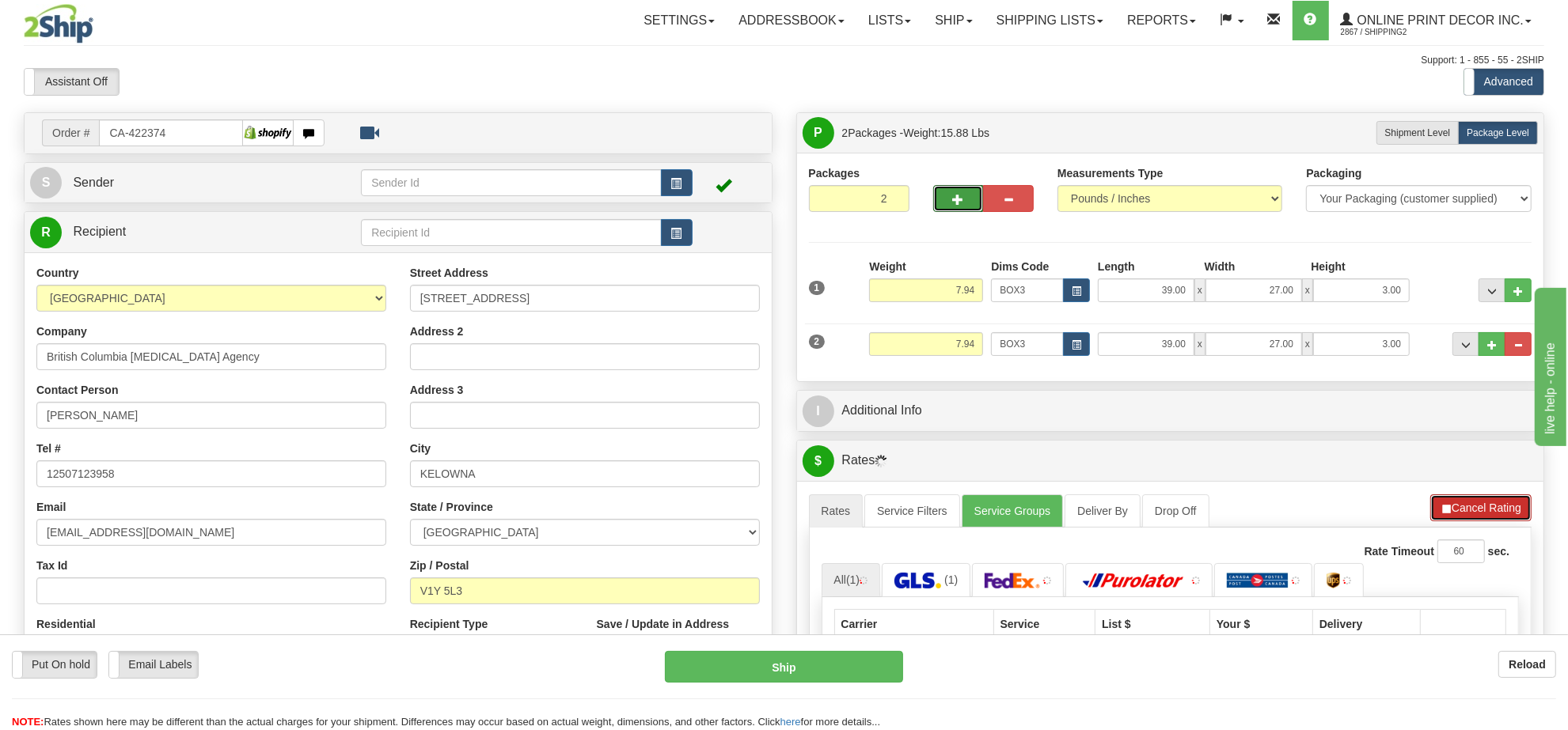
click at [1470, 521] on button "Cancel Rating" at bounding box center [1481, 508] width 101 height 27
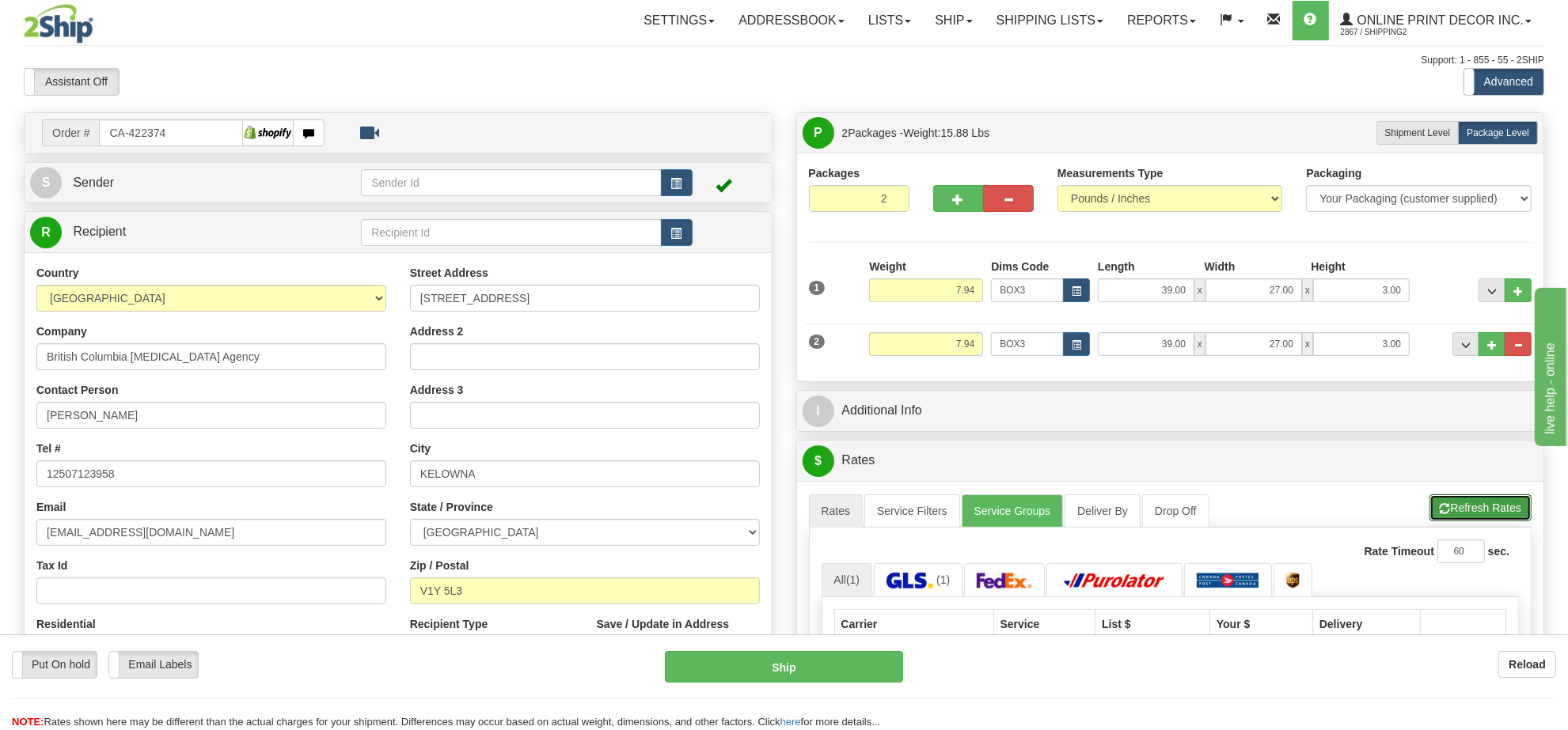
click at [1470, 521] on button "Refresh Rates" at bounding box center [1480, 508] width 102 height 27
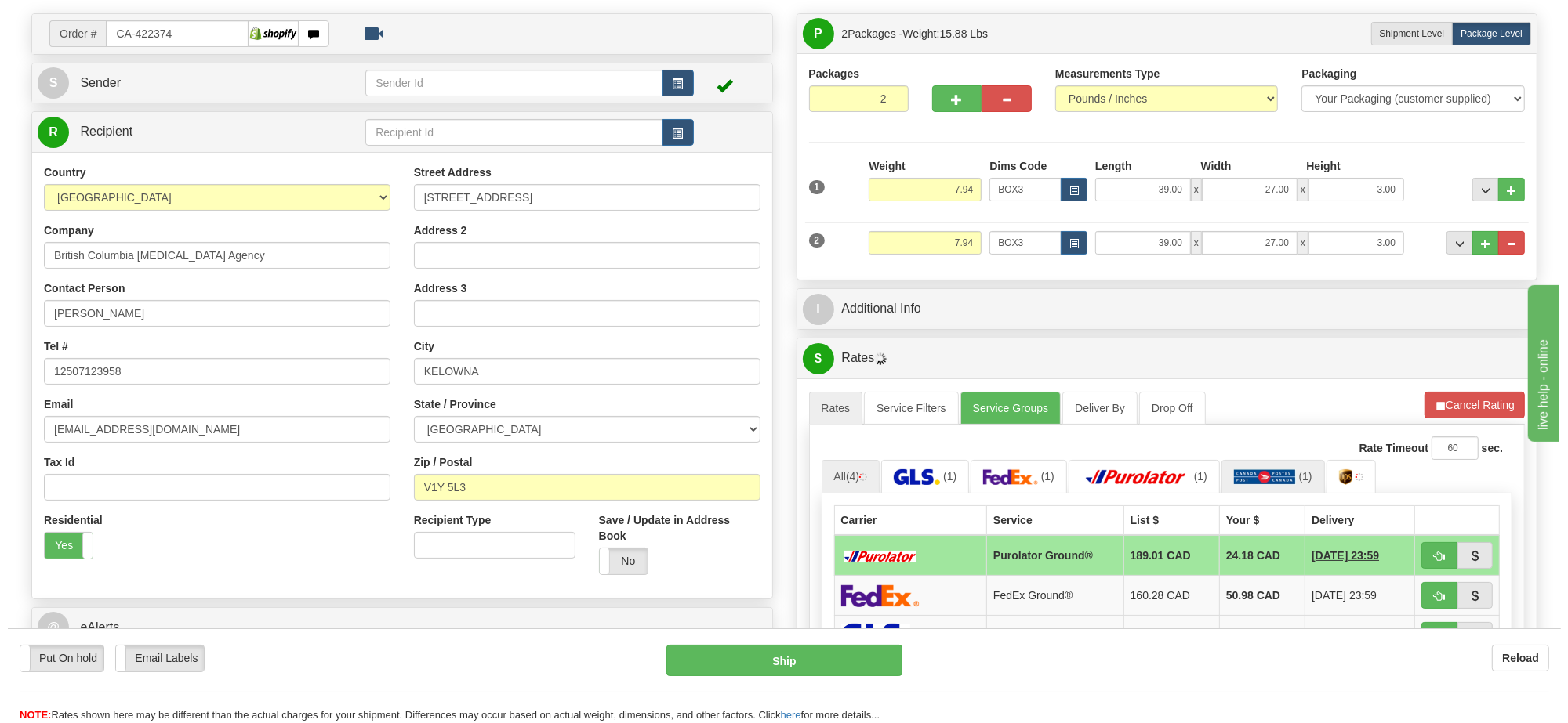
scroll to position [196, 0]
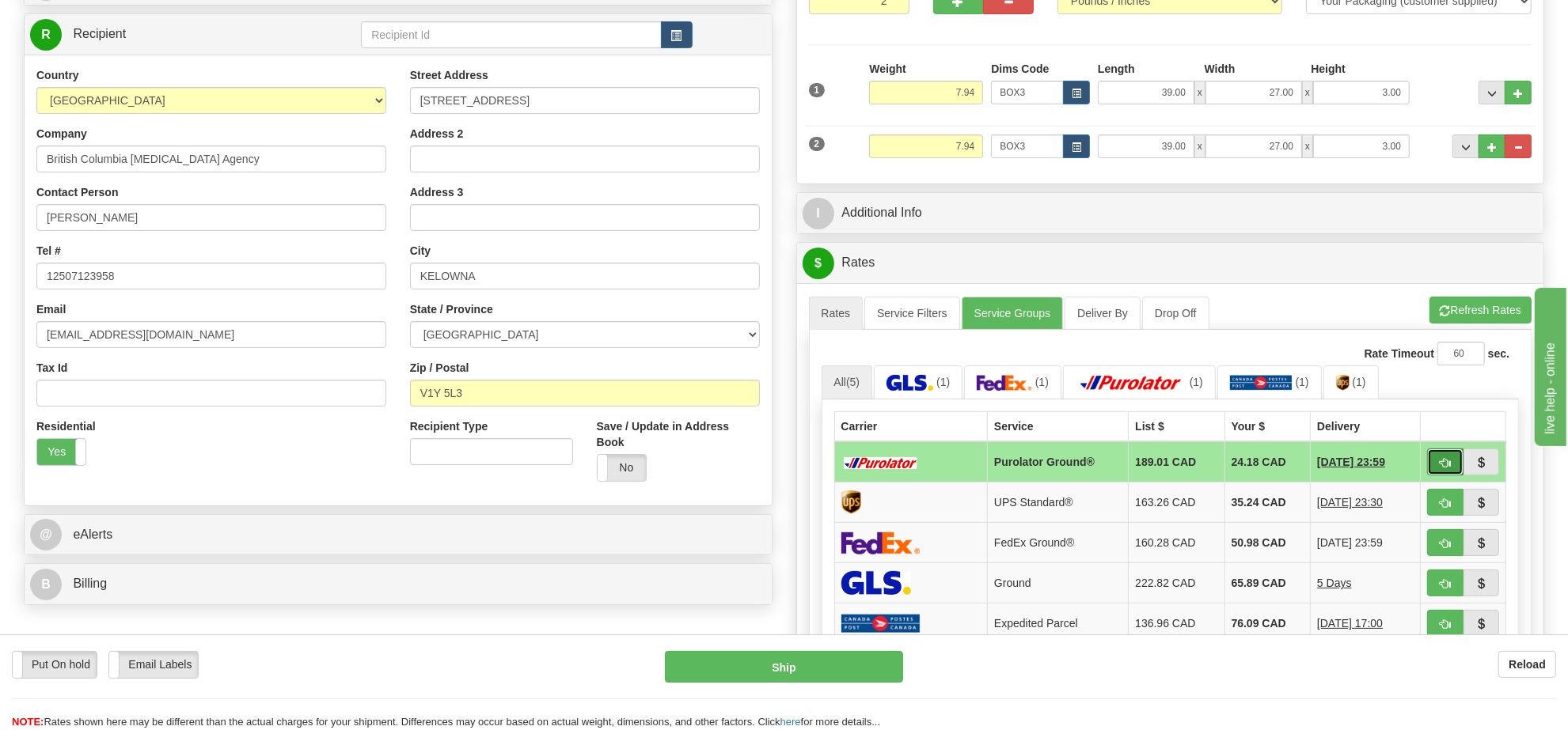
click at [1440, 468] on span "button" at bounding box center [1445, 463] width 11 height 10
type input "260"
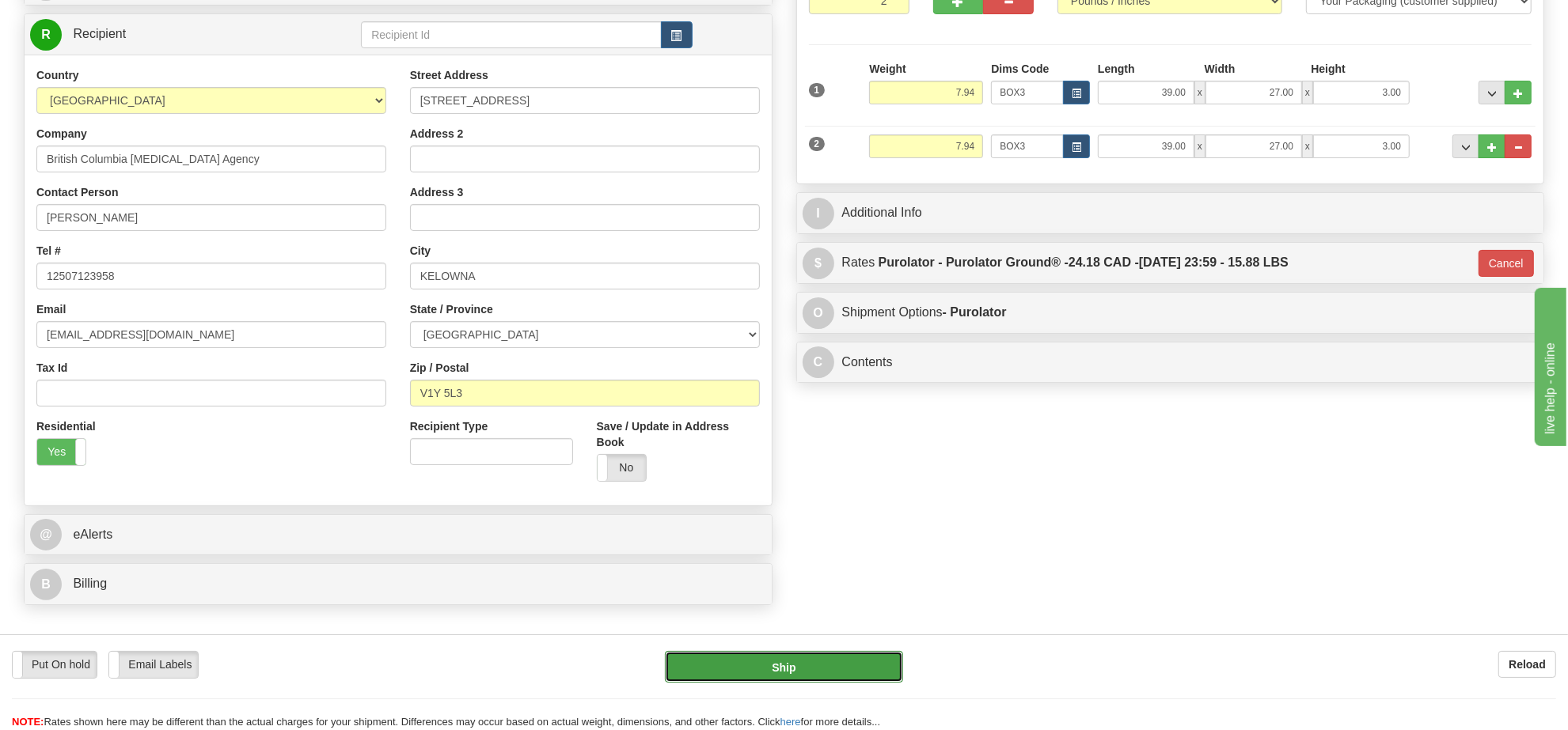
click at [828, 677] on button "Ship" at bounding box center [783, 666] width 237 height 32
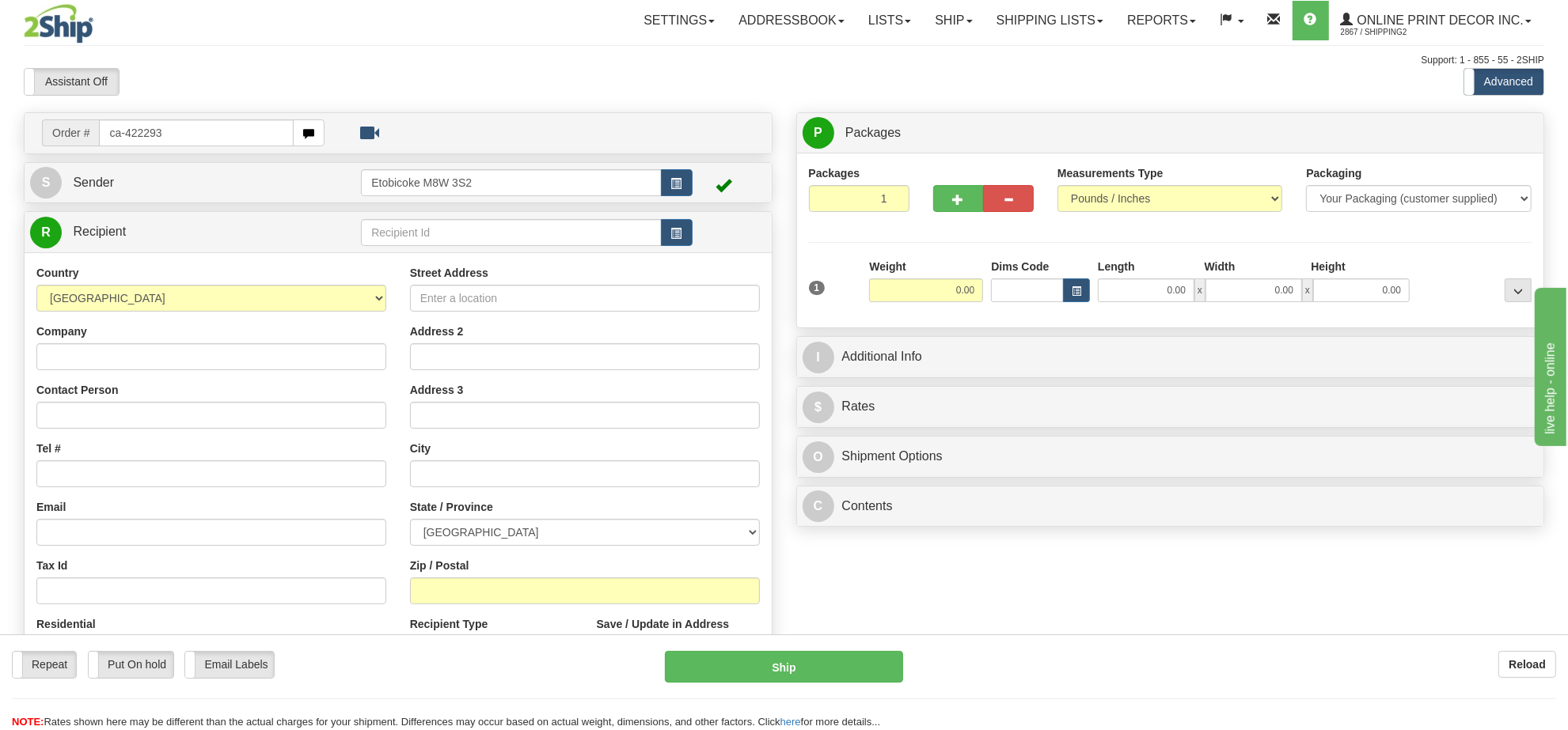
type input "ca-422293"
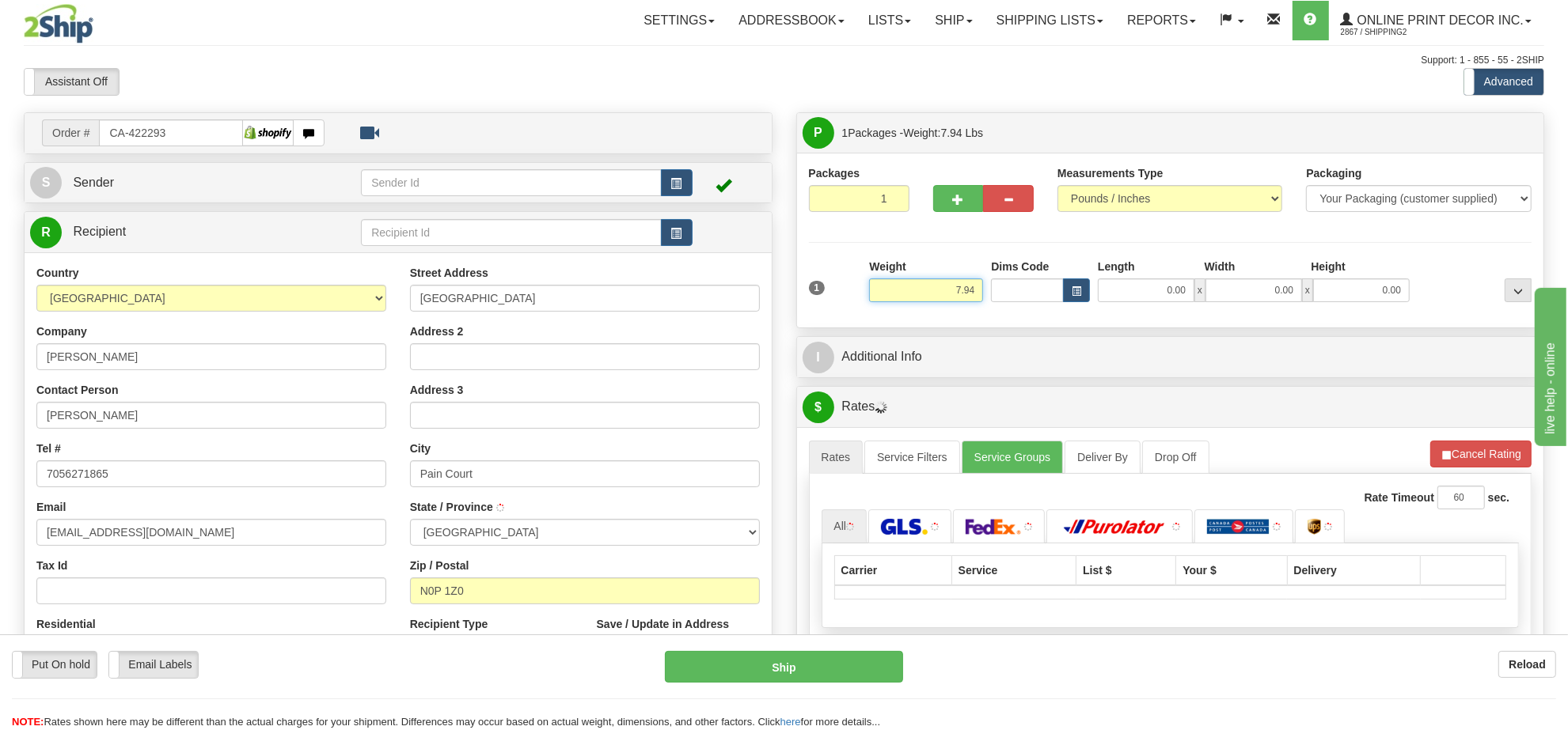
click at [955, 290] on input "7.94" at bounding box center [926, 290] width 114 height 24
type input "PAIN COURT"
click at [955, 290] on input "7.94" at bounding box center [926, 290] width 114 height 24
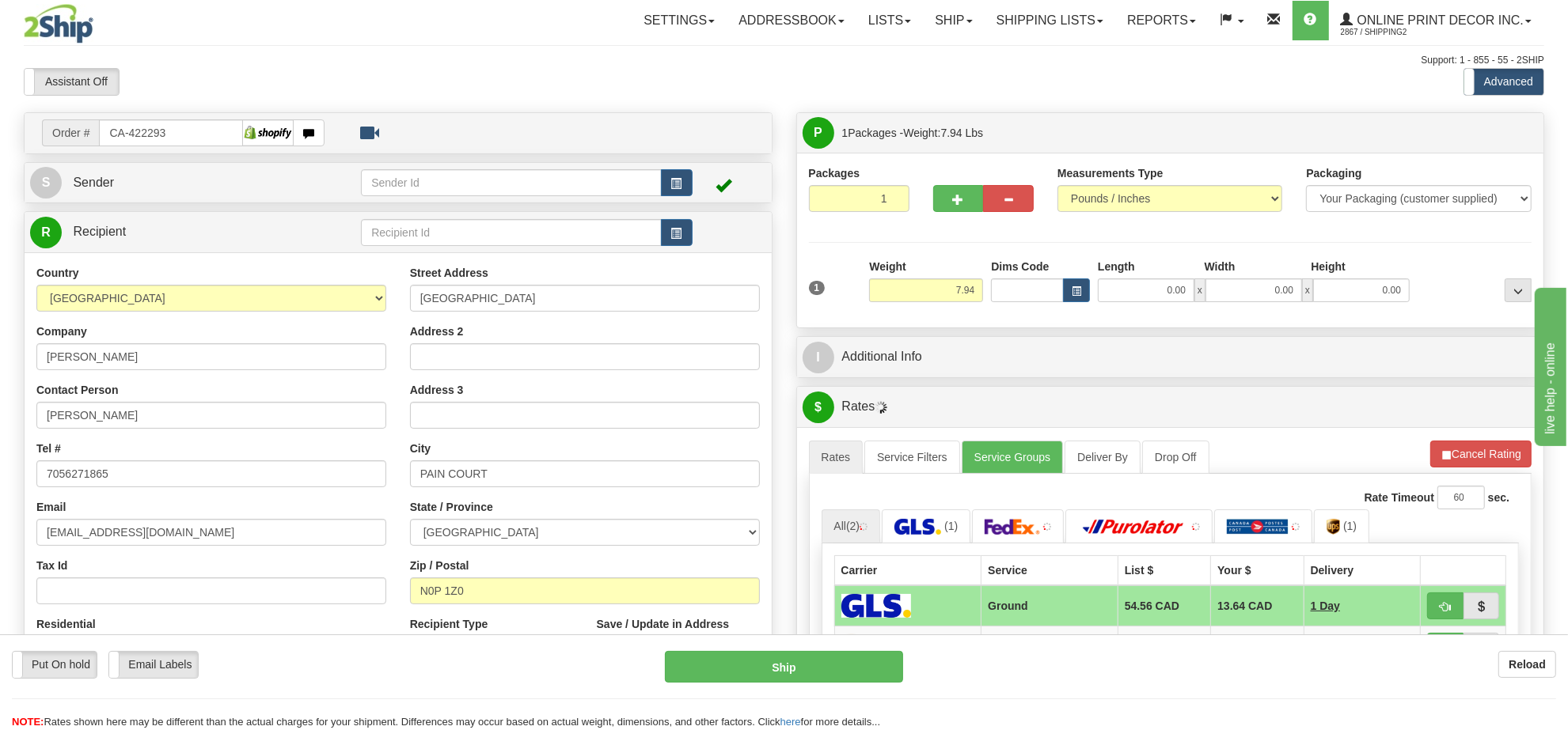
click at [1085, 277] on div "Dims Code" at bounding box center [1040, 280] width 107 height 44
click at [1063, 290] on button "button" at bounding box center [1076, 290] width 27 height 24
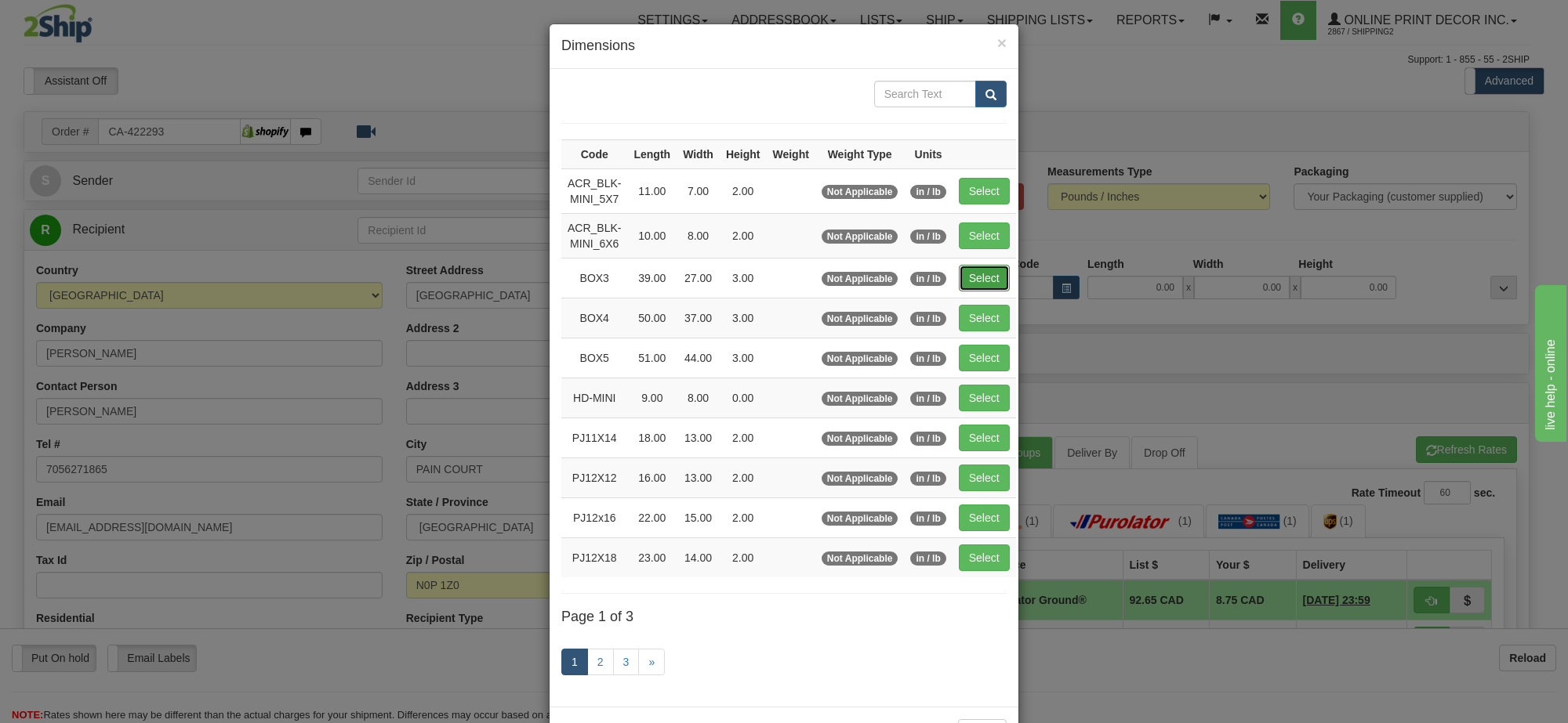
click at [997, 275] on button "Select" at bounding box center [984, 277] width 51 height 27
type input "BOX3"
type input "39.00"
type input "27.00"
type input "3.00"
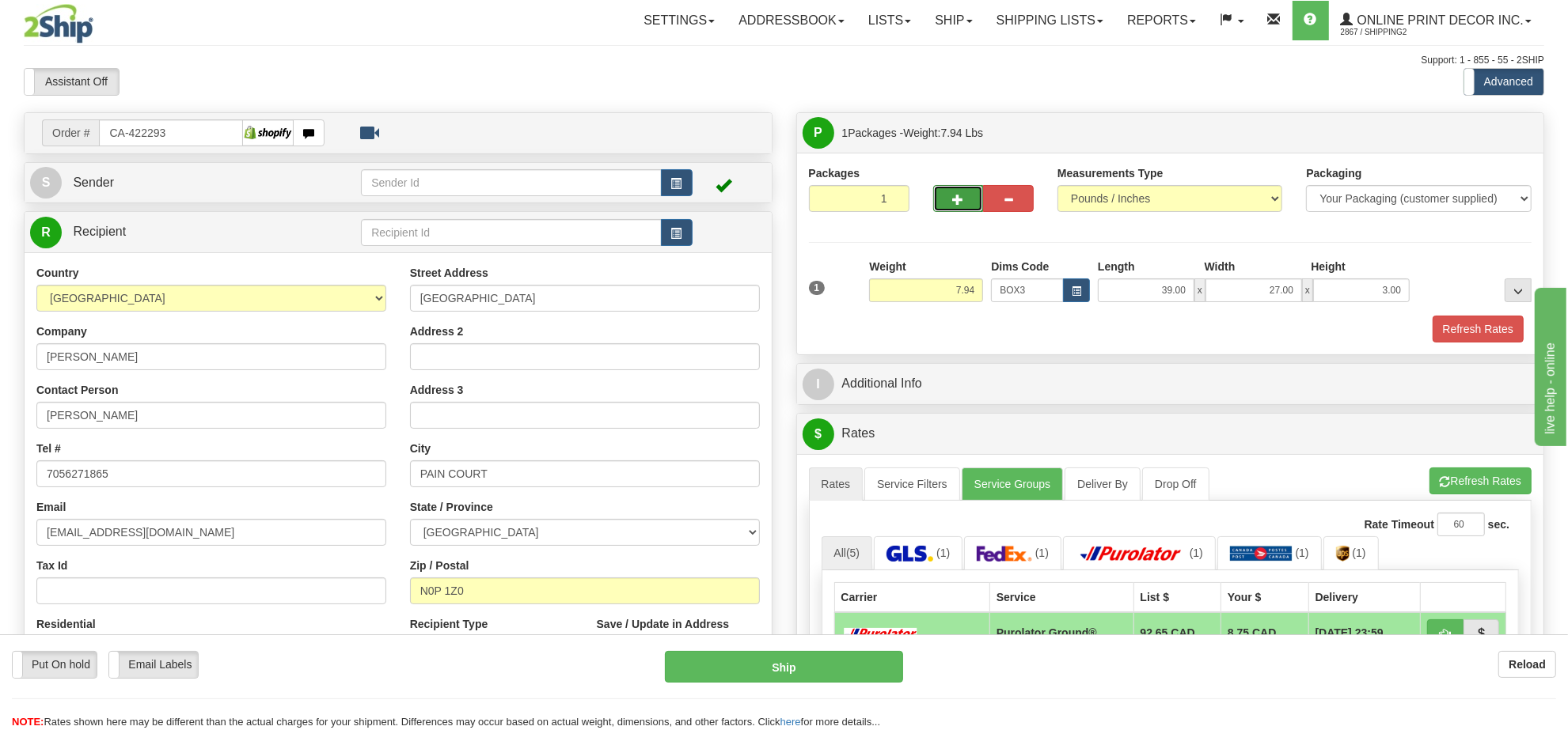
click at [960, 211] on button "button" at bounding box center [958, 198] width 51 height 27
radio input "true"
type input "2"
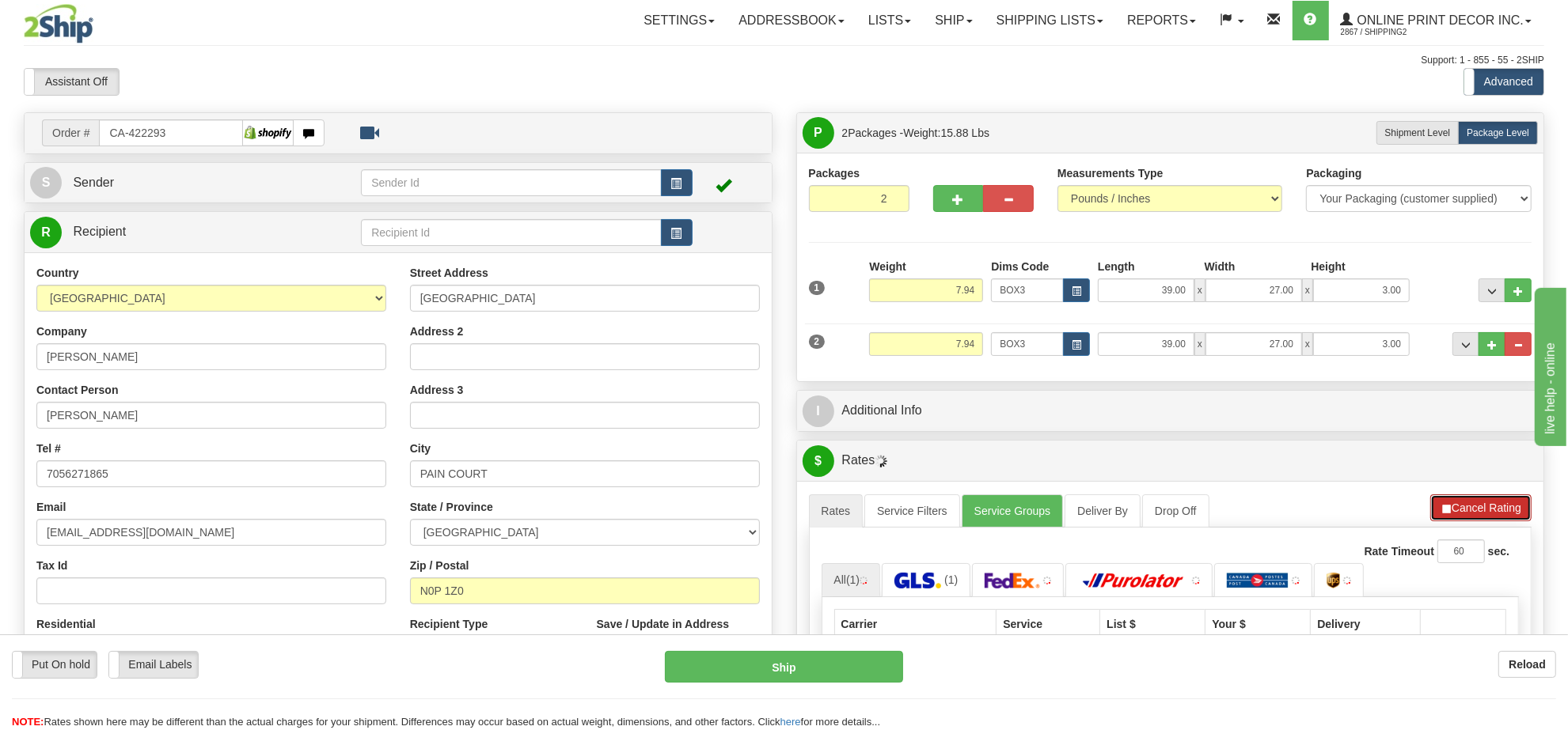
click at [1454, 505] on button "Cancel Rating" at bounding box center [1481, 508] width 101 height 27
click at [0, 0] on button "Refresh Rates" at bounding box center [0, 0] width 0 height 0
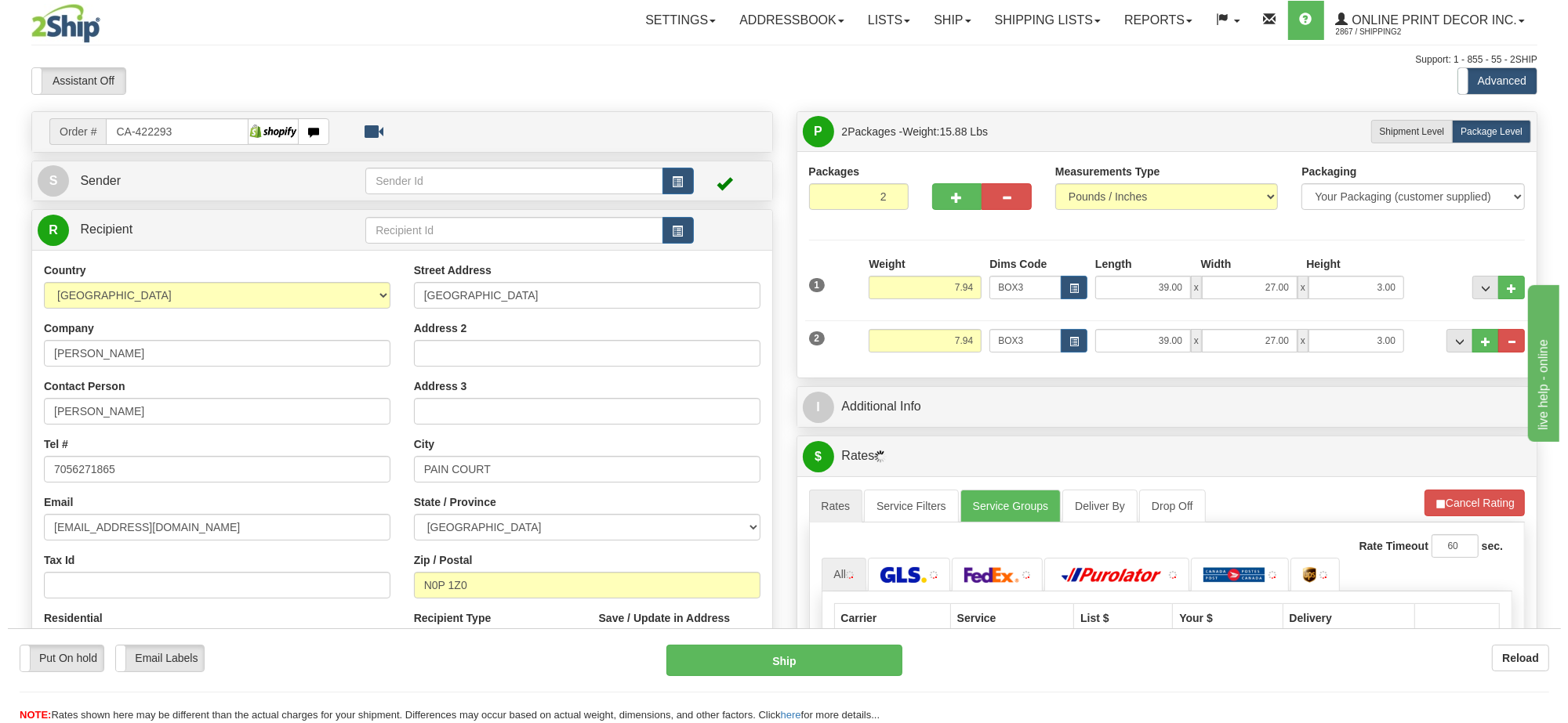
scroll to position [196, 0]
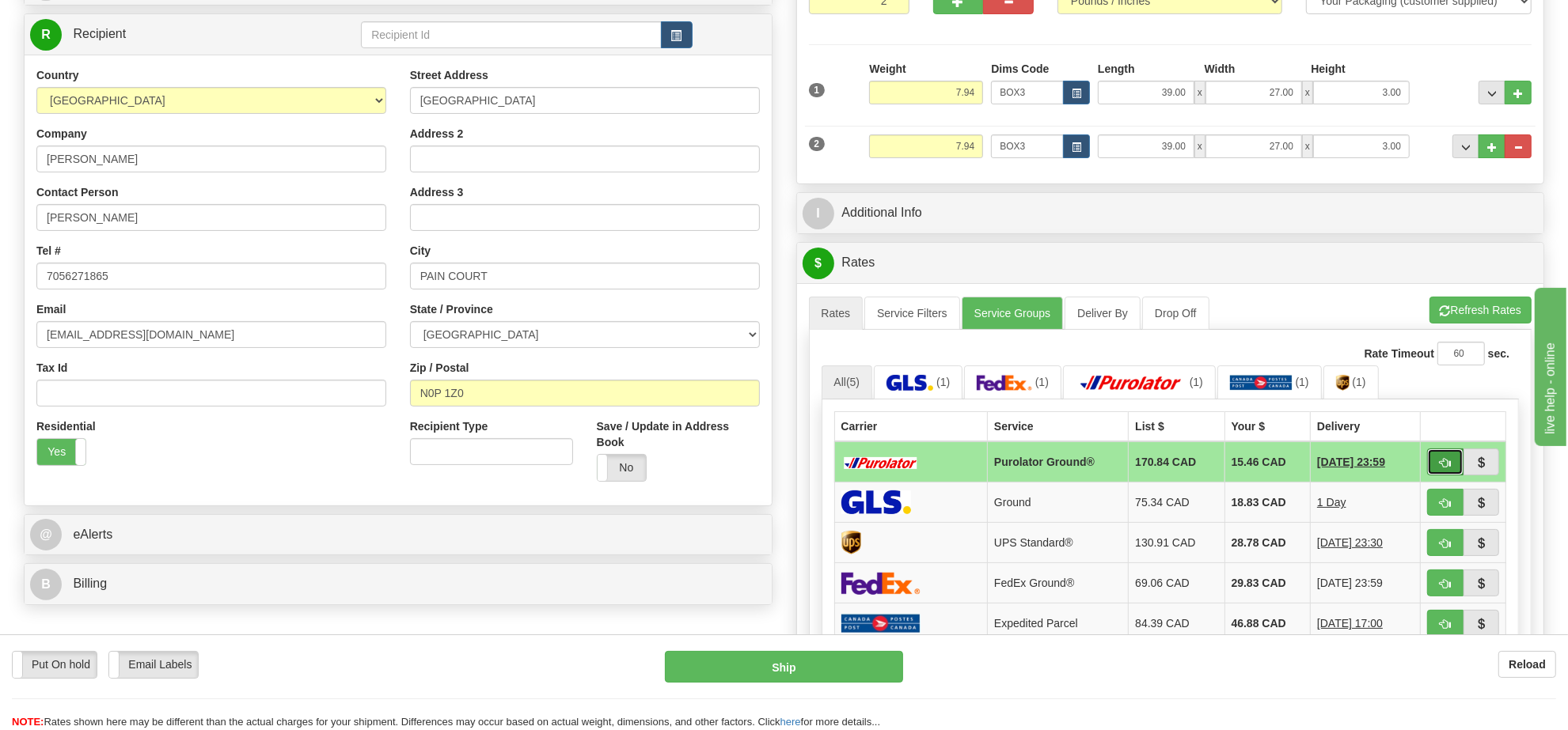
click at [1449, 468] on span "button" at bounding box center [1445, 463] width 11 height 10
type input "260"
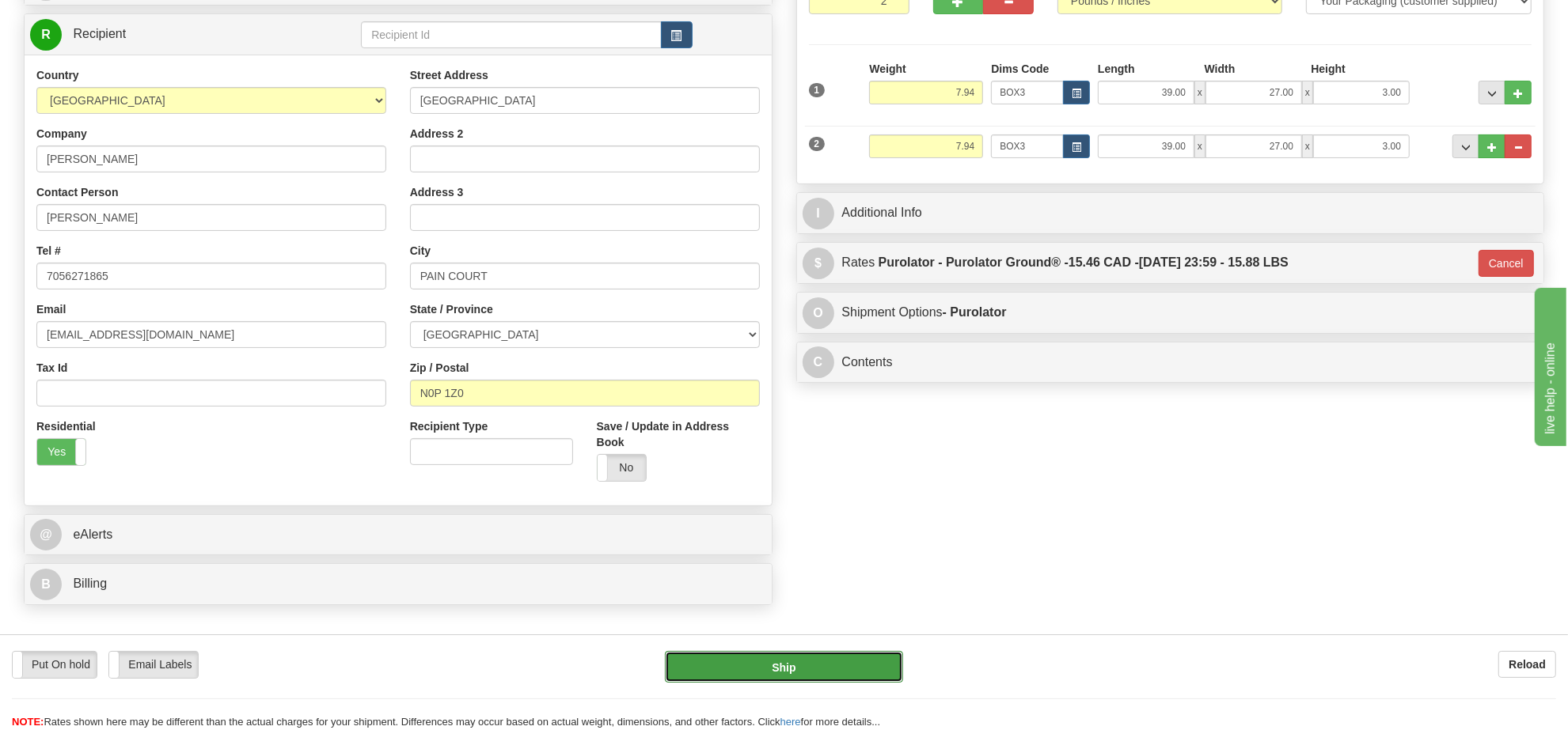
click at [833, 677] on button "Ship" at bounding box center [783, 666] width 237 height 32
